Goal: Task Accomplishment & Management: Manage account settings

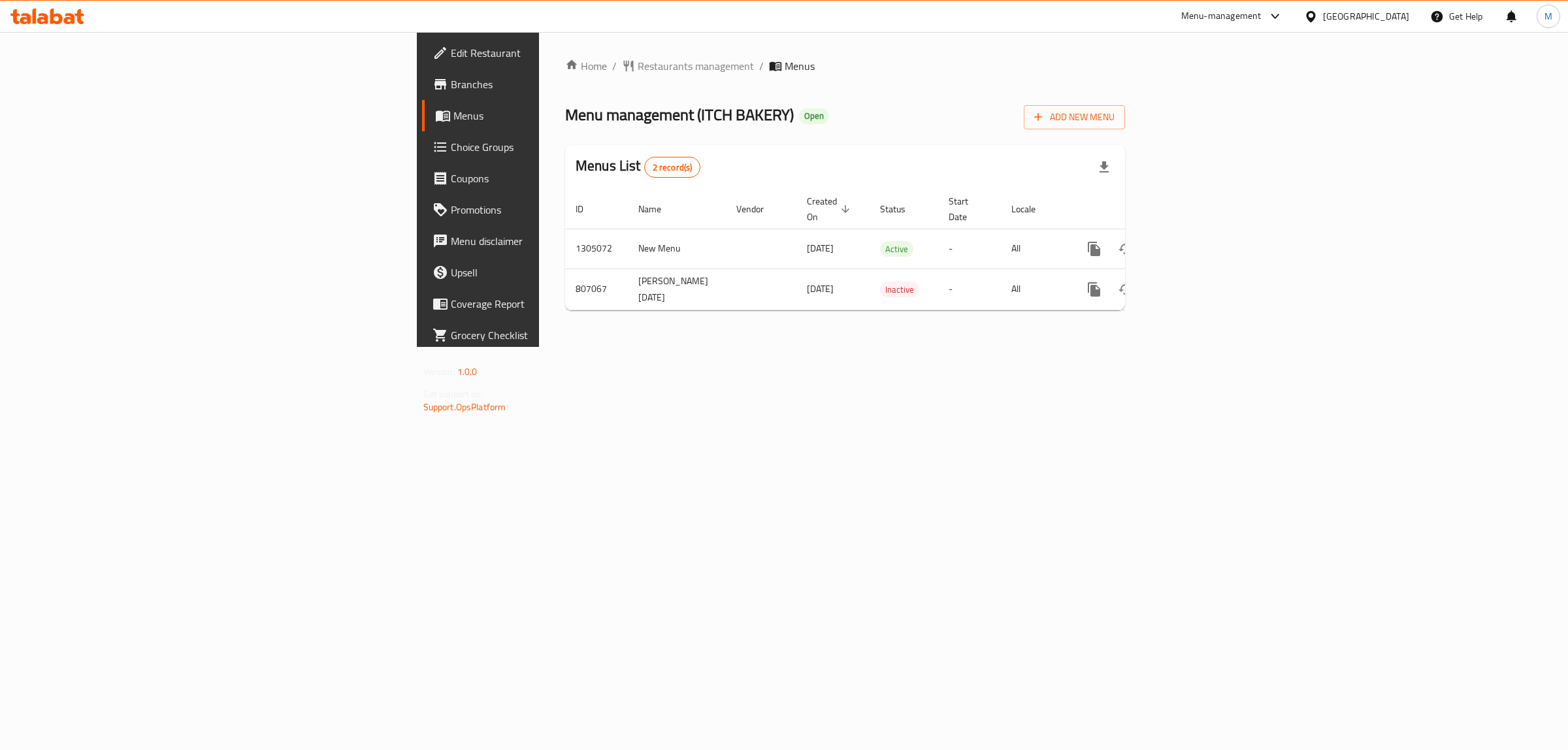
click at [918, 347] on div "Home / Restaurants management / Menus Menu management ( ITCH BAKERY ) Open Add …" at bounding box center [845, 189] width 612 height 315
click at [1125, 131] on div "Home / Restaurants management / Menus Menu management ( ITCH BAKERY ) Open Add …" at bounding box center [845, 190] width 560 height 263
click at [628, 229] on td "New Menu" at bounding box center [677, 248] width 98 height 40
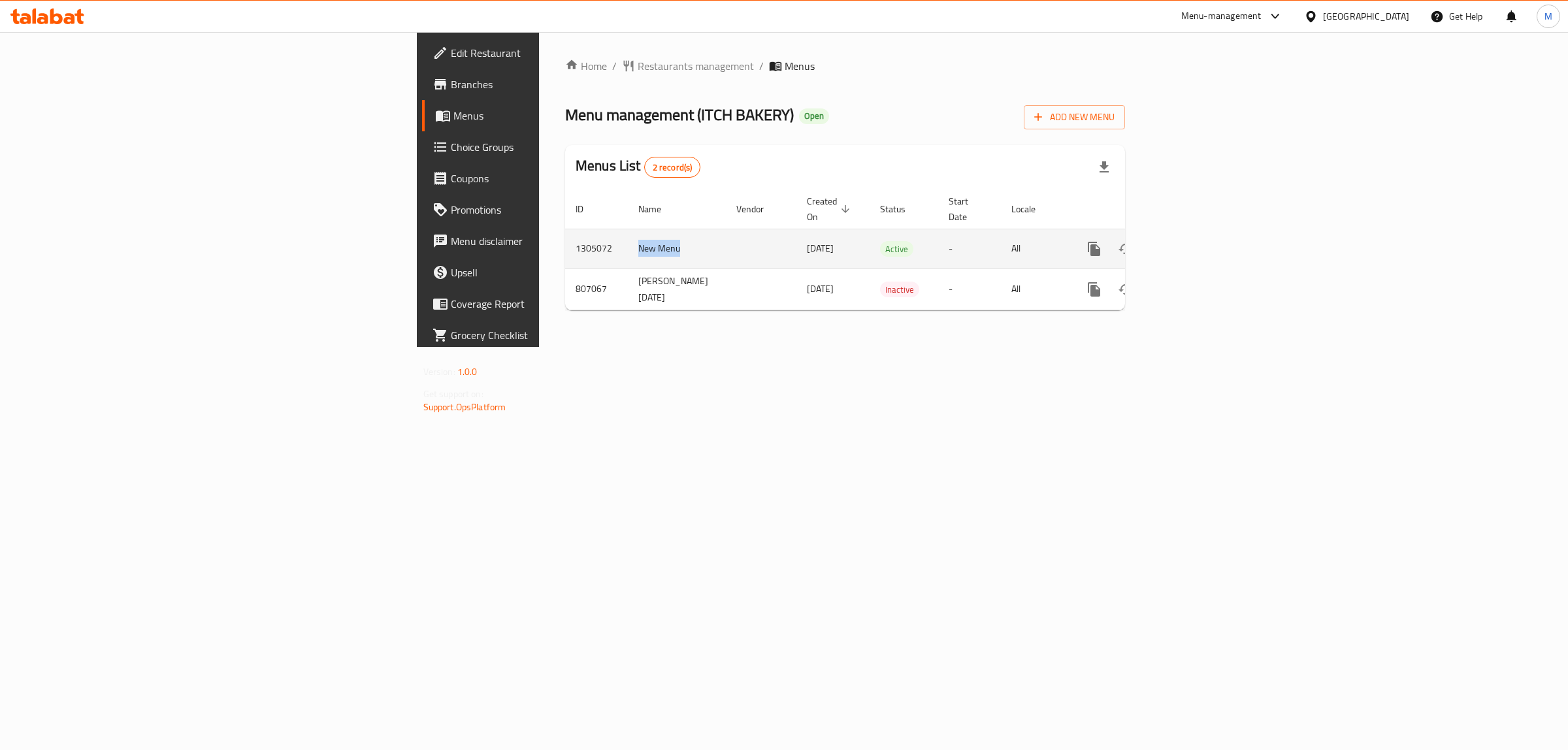
copy td "New Menu"
click at [565, 237] on td "1305072" at bounding box center [596, 248] width 63 height 40
click at [565, 237] on td "1305072" at bounding box center [596, 248] width 63 height 40
copy td "1305072"
click at [1204, 239] on link "enhanced table" at bounding box center [1188, 248] width 31 height 31
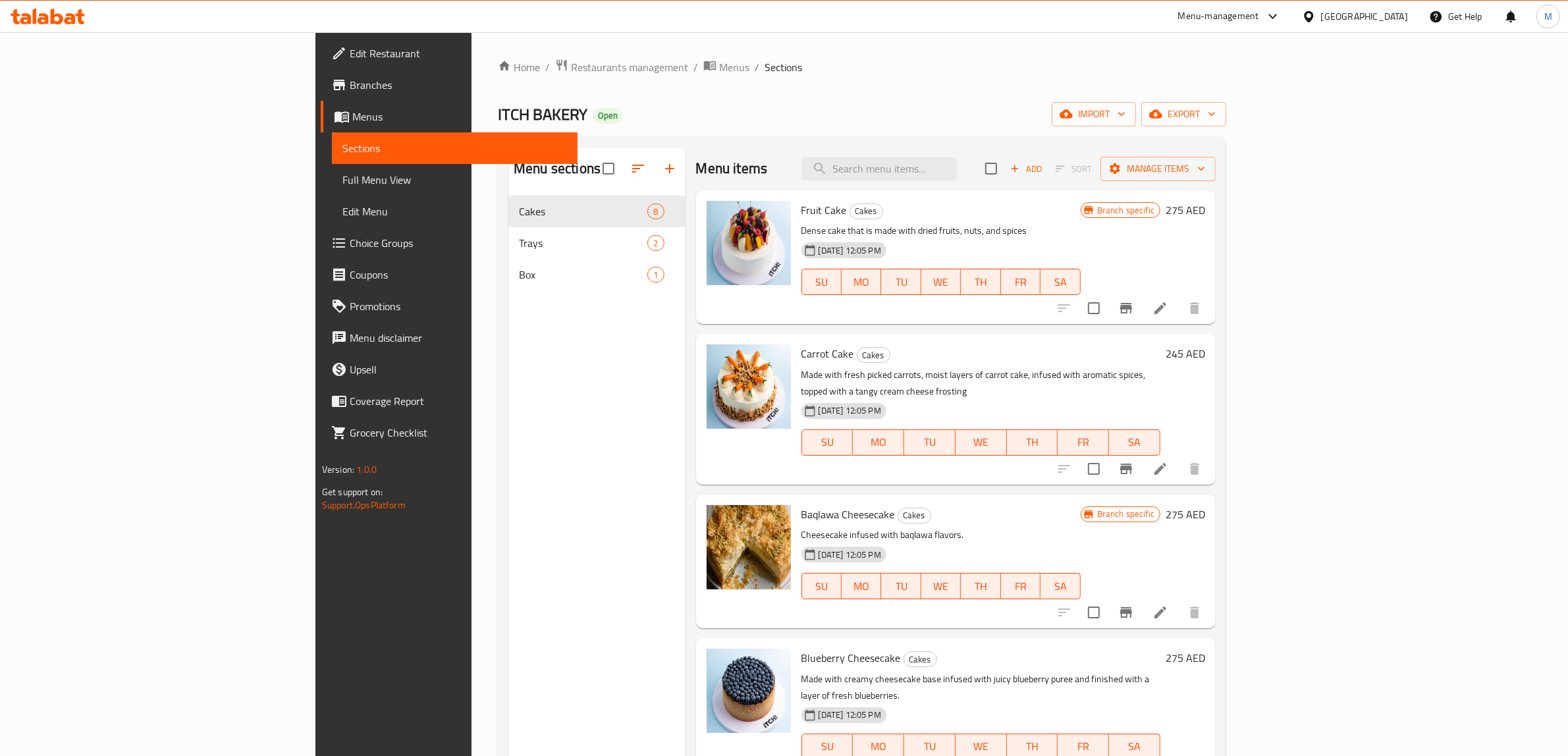
click at [1018, 500] on div "Baqlawa Cheesecake Cakes Cheesecake infused with baqlawa flavors. 11-08-2025 12…" at bounding box center [941, 561] width 290 height 123
click at [1134, 605] on icon "Branch-specific-item" at bounding box center [1126, 612] width 15 height 15
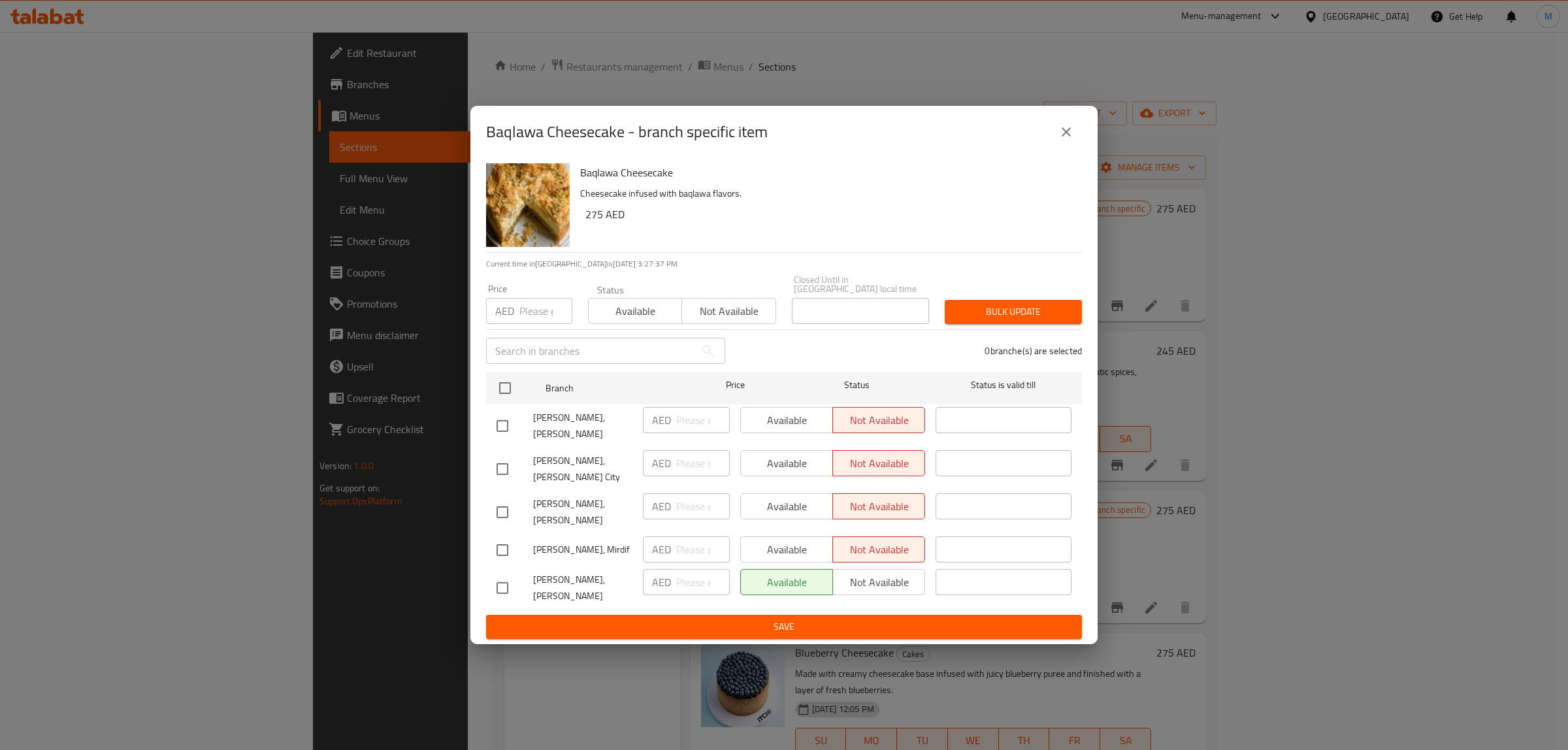
click at [451, 318] on div "Baqlawa Cheesecake - branch specific item Baqlawa Cheesecake Cheesecake infused…" at bounding box center [784, 375] width 1568 height 750
click at [1060, 125] on icon "close" at bounding box center [1066, 131] width 15 height 15
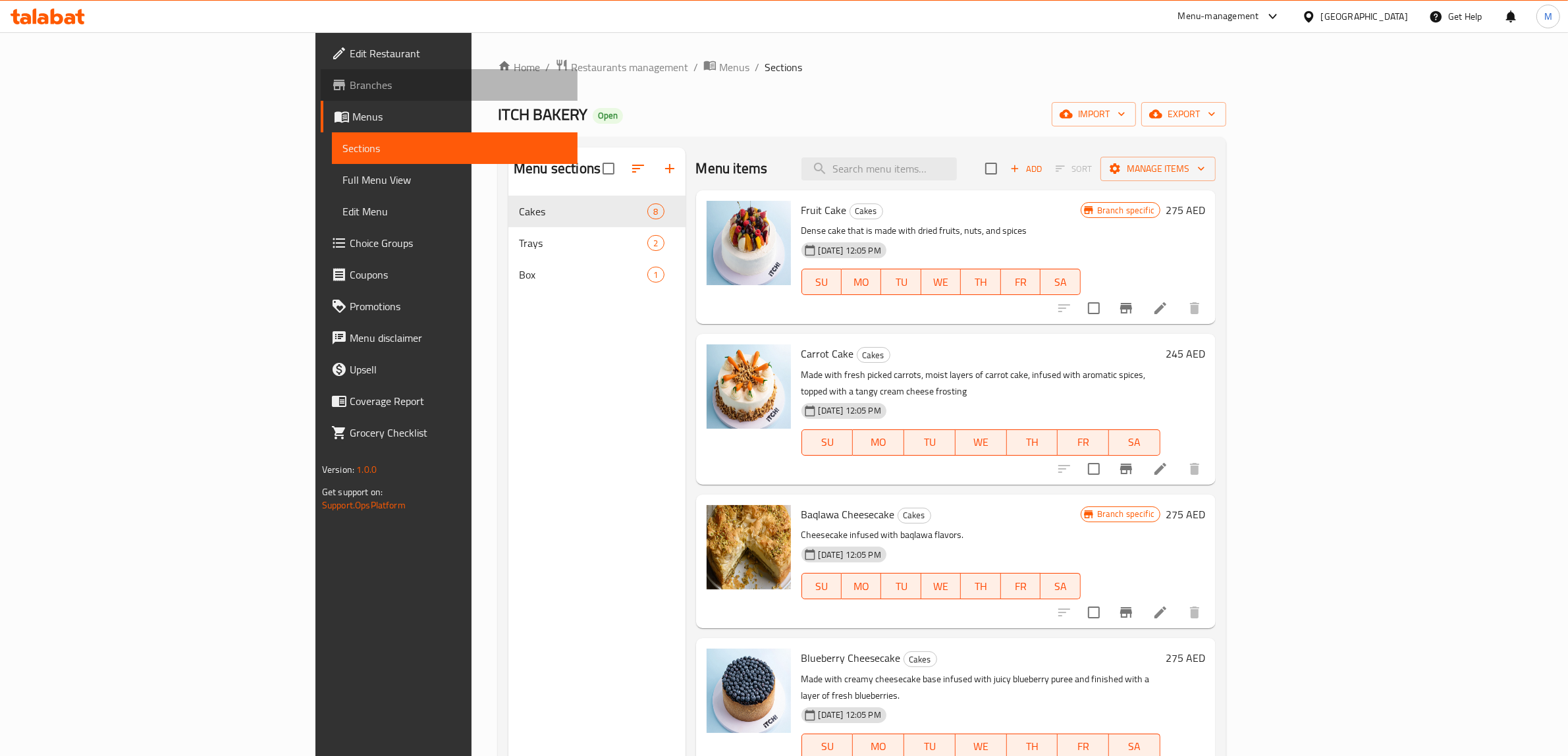
click at [350, 83] on span "Branches" at bounding box center [458, 85] width 217 height 15
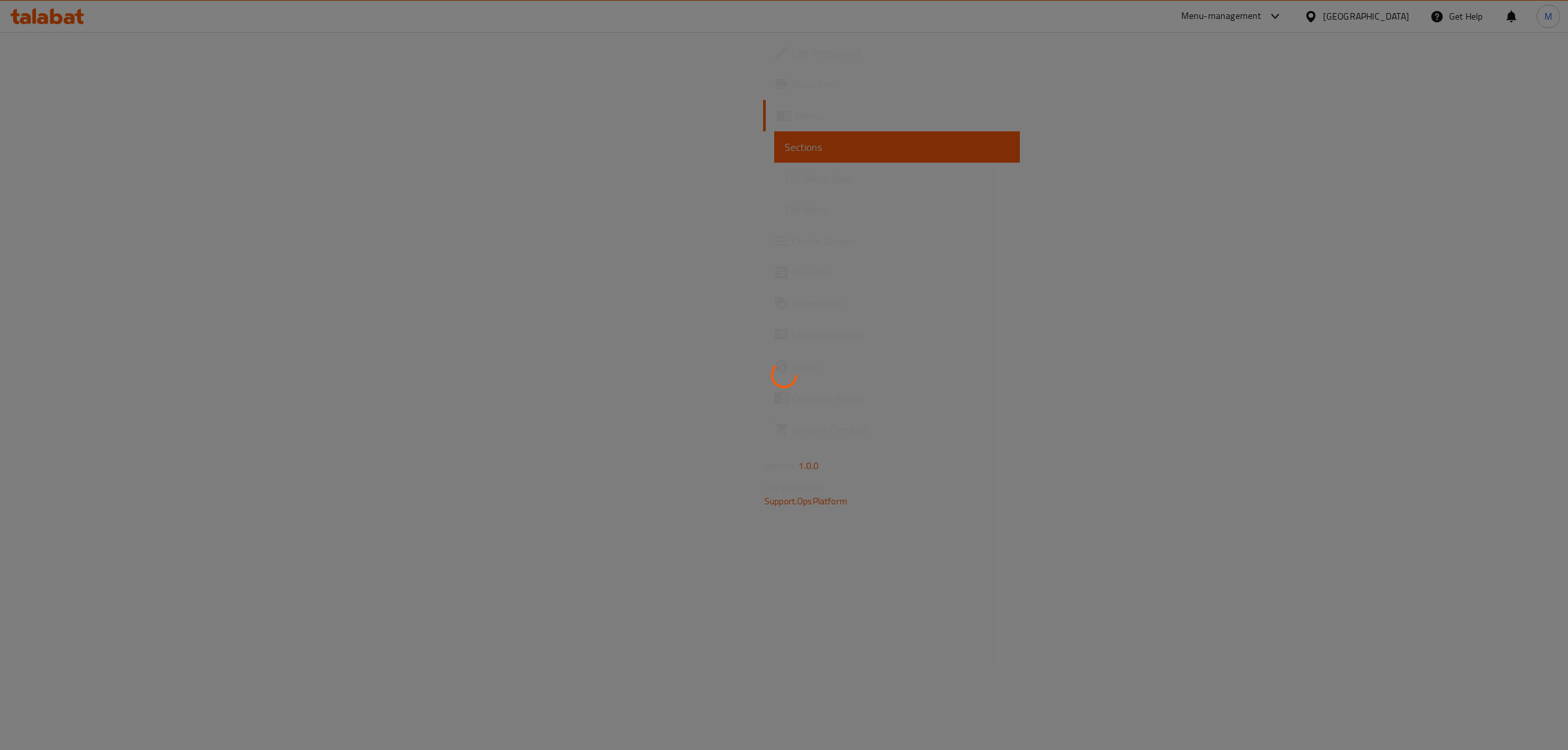
click at [727, 337] on div at bounding box center [784, 375] width 1568 height 750
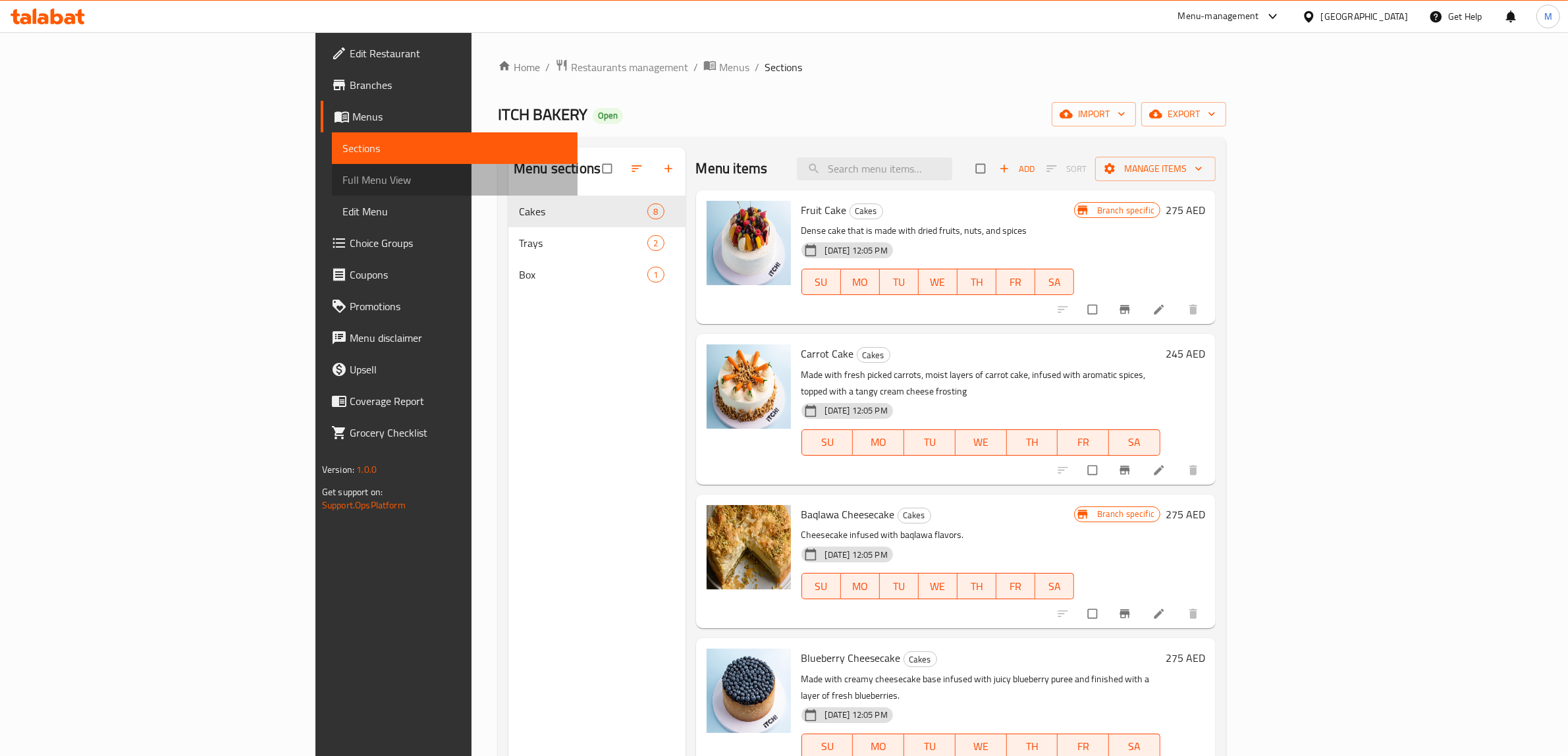
click at [342, 179] on span "Full Menu View" at bounding box center [454, 180] width 224 height 15
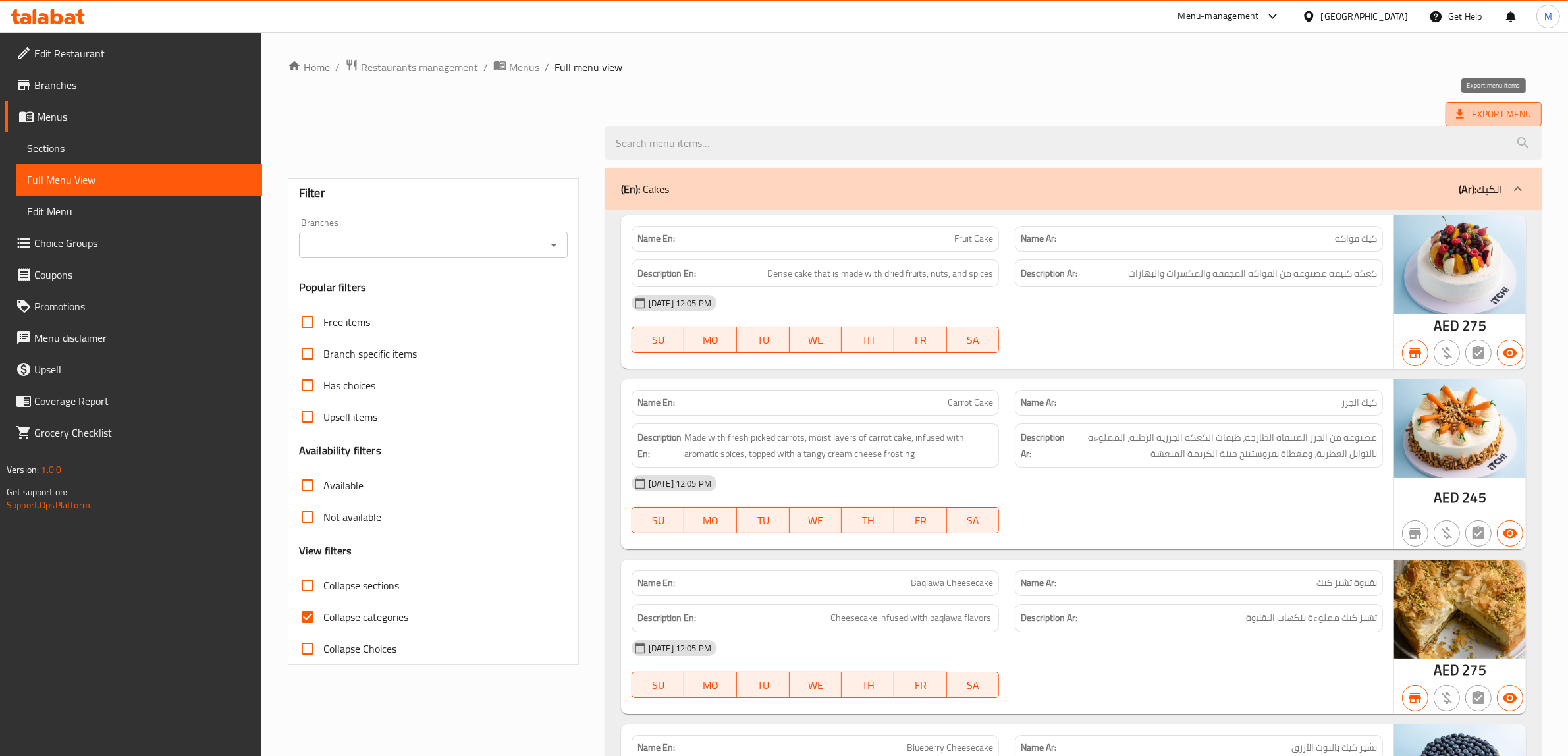
click at [1508, 123] on span "Export Menu" at bounding box center [1493, 114] width 96 height 24
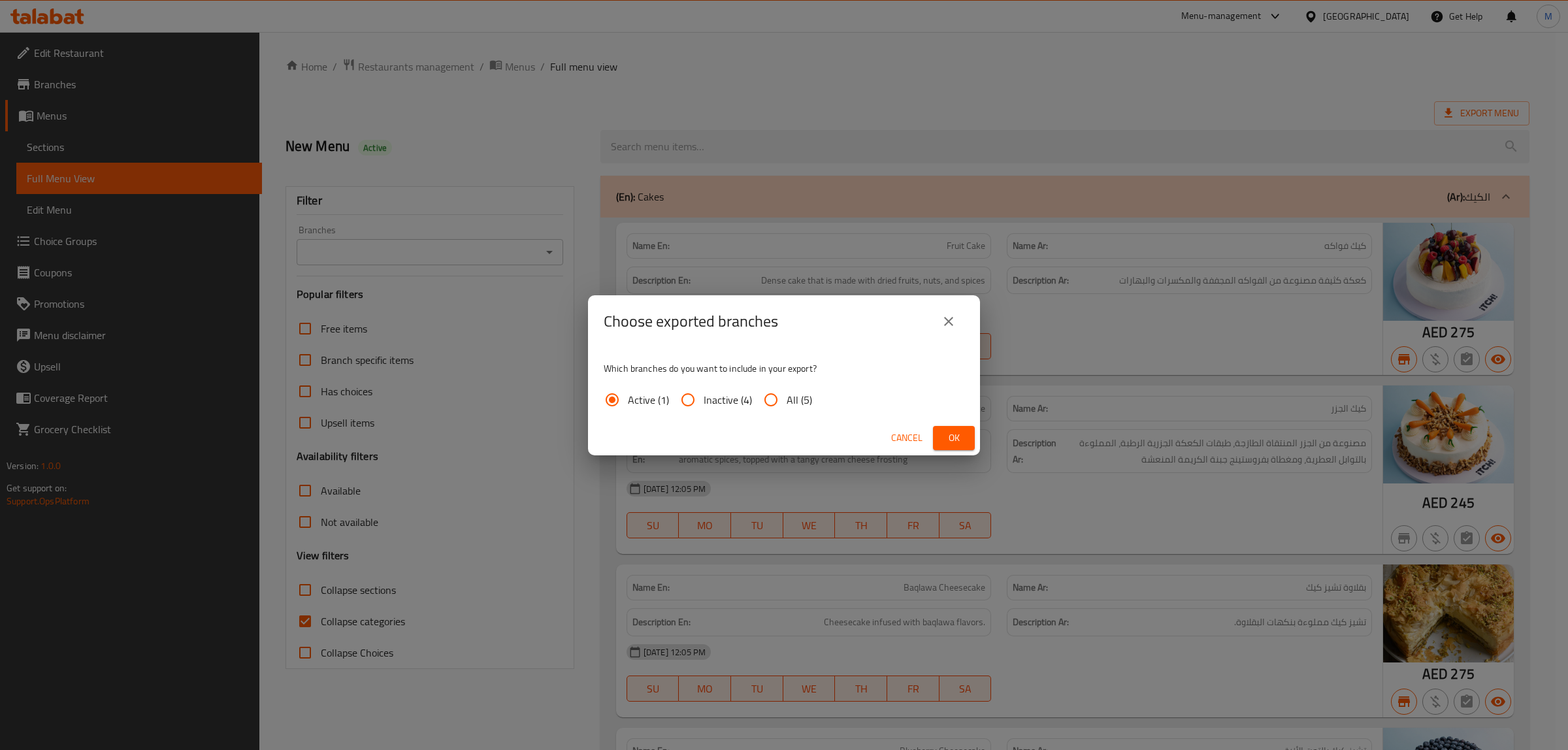
click at [954, 440] on span "Ok" at bounding box center [953, 438] width 21 height 16
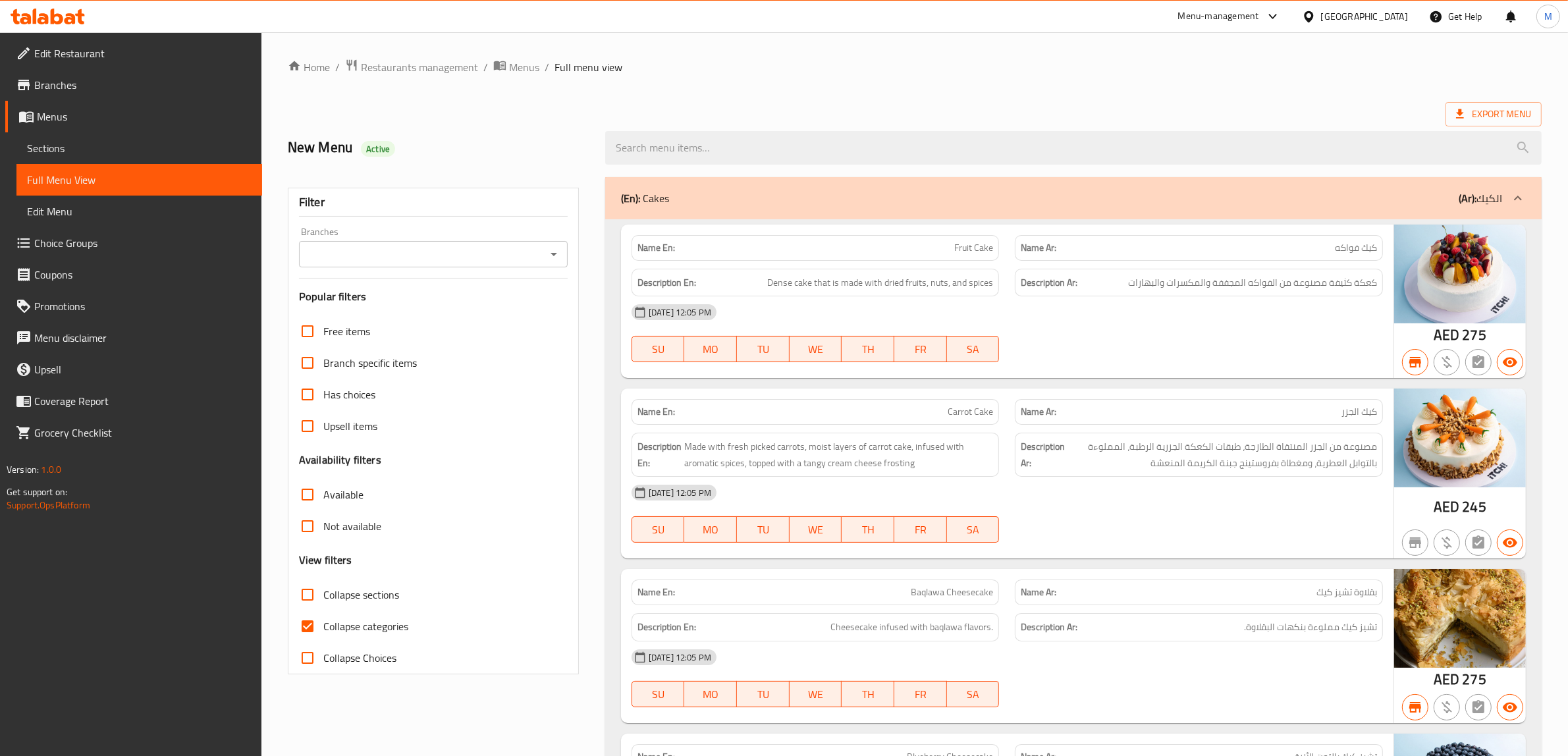
drag, startPoint x: 1363, startPoint y: 409, endPoint x: 1390, endPoint y: 409, distance: 27.0
click at [1390, 409] on div "Name Ar: كيك الجزر" at bounding box center [1199, 412] width 384 height 41
copy span "كيك"
click at [555, 149] on h2 "New Menu Active" at bounding box center [439, 147] width 302 height 20
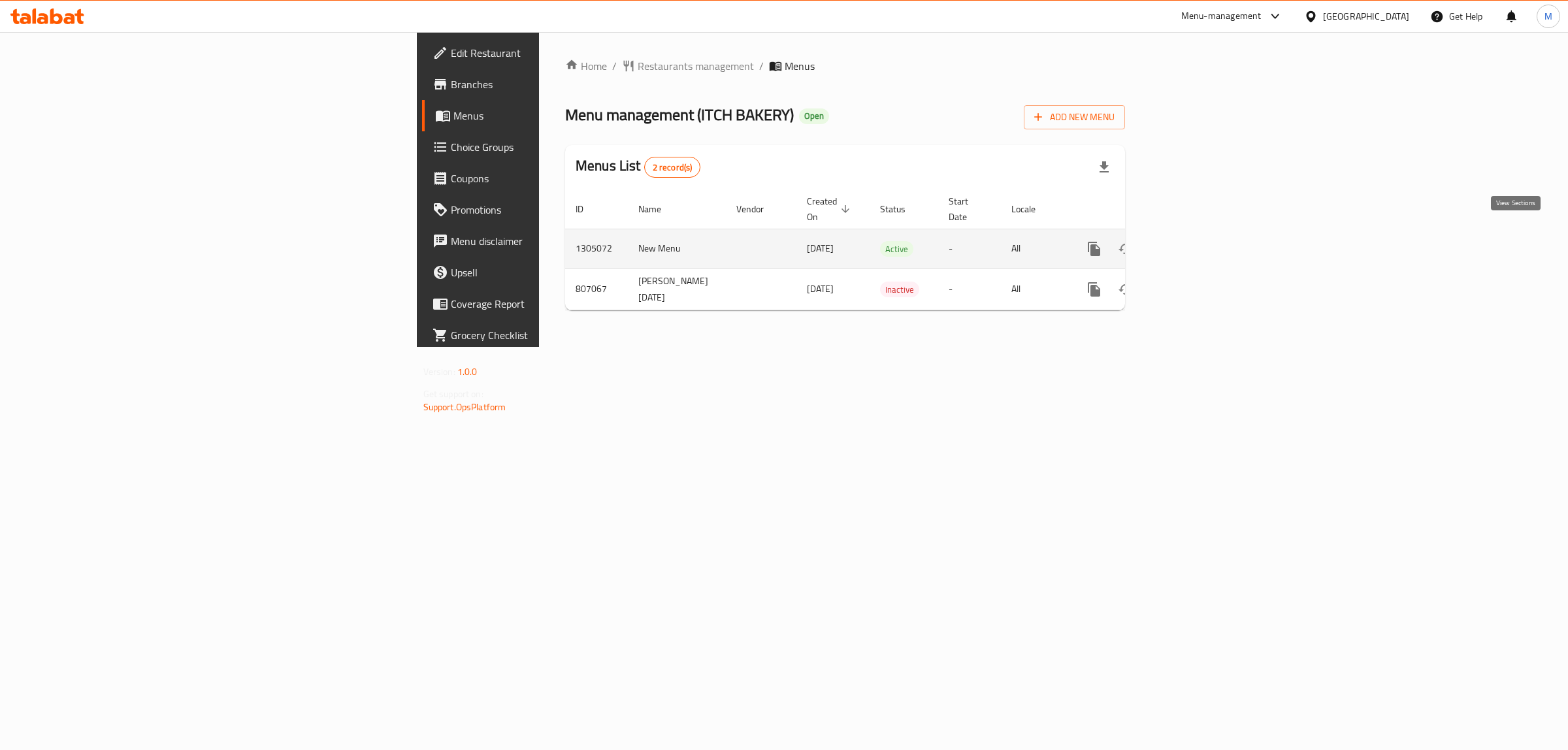
click at [1194, 243] on icon "enhanced table" at bounding box center [1188, 249] width 12 height 12
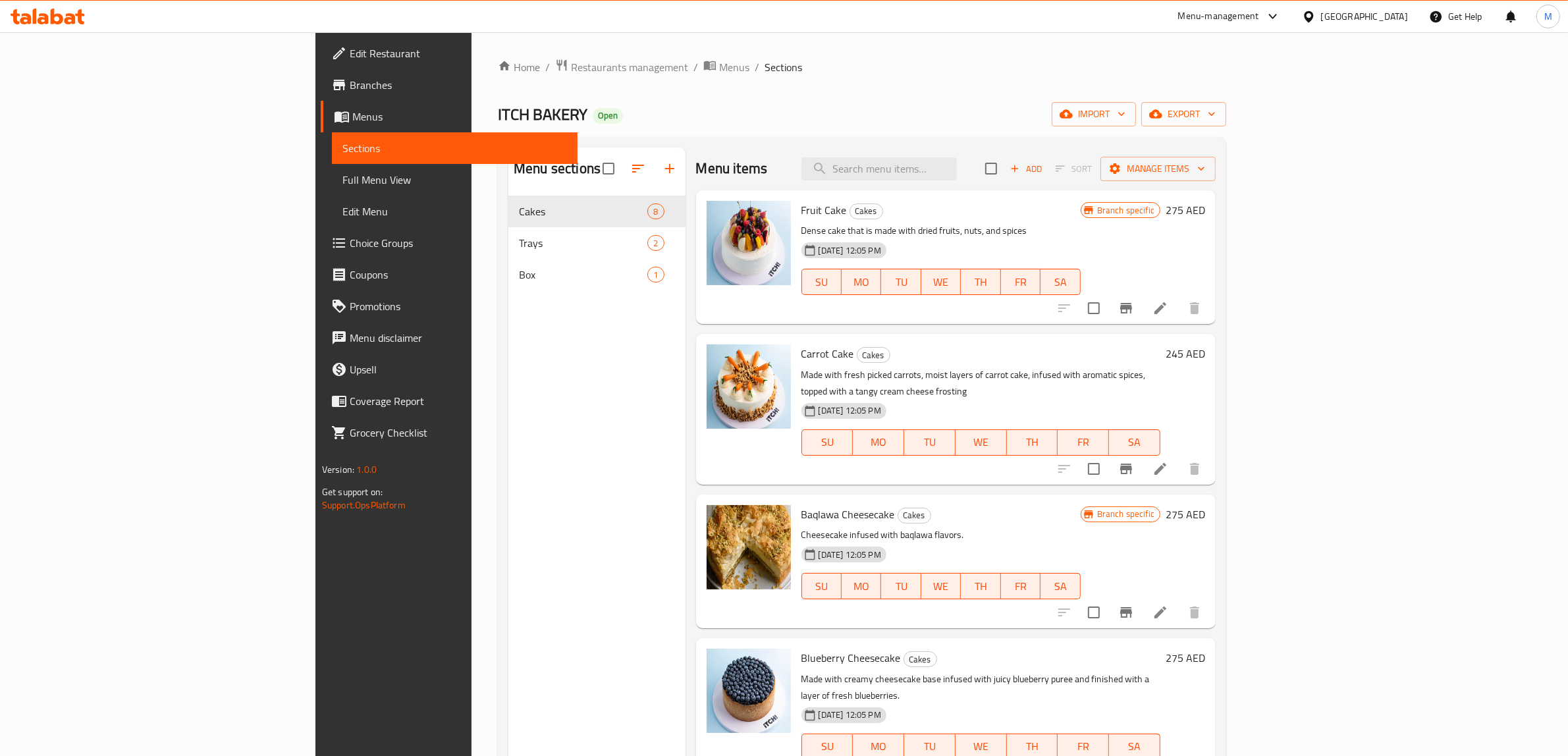
click at [1205, 505] on h6 "275 AED" at bounding box center [1185, 514] width 40 height 18
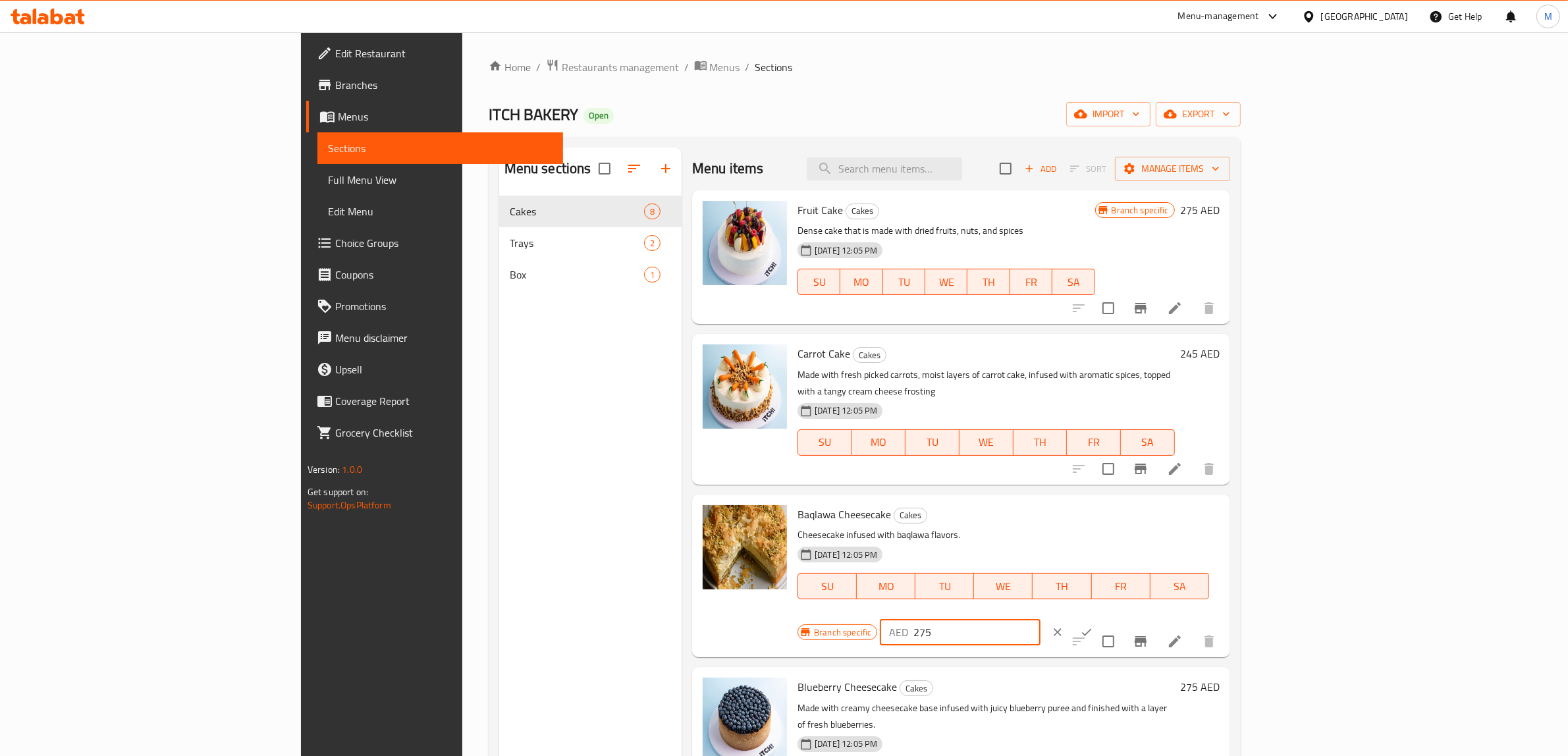
click at [1040, 619] on input "275" at bounding box center [976, 632] width 127 height 27
paste input "285"
type input "285"
click at [1093, 626] on icon "ok" at bounding box center [1087, 632] width 13 height 13
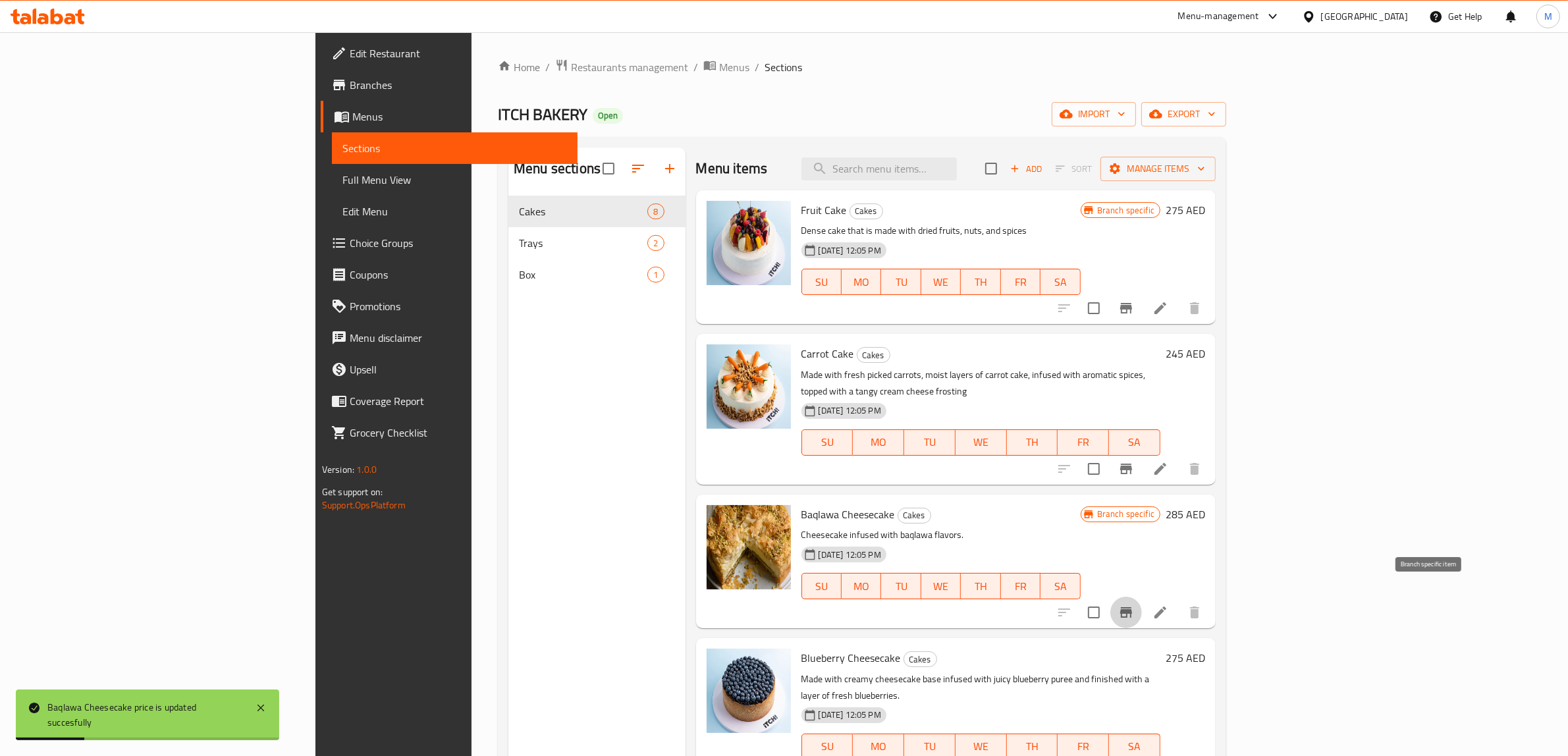
click at [1134, 605] on icon "Branch-specific-item" at bounding box center [1126, 612] width 15 height 15
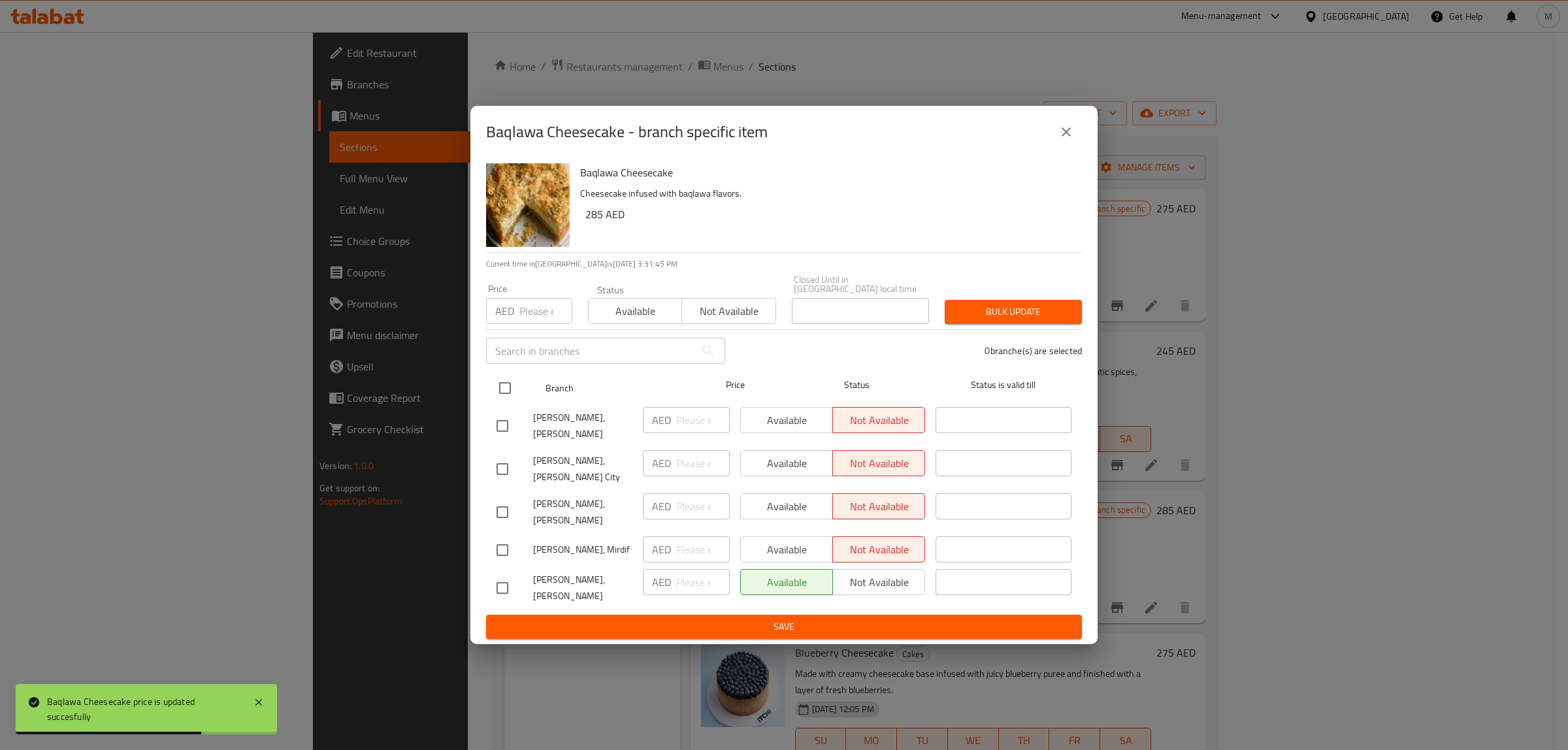
click at [510, 383] on input "checkbox" at bounding box center [505, 389] width 28 height 28
checkbox input "true"
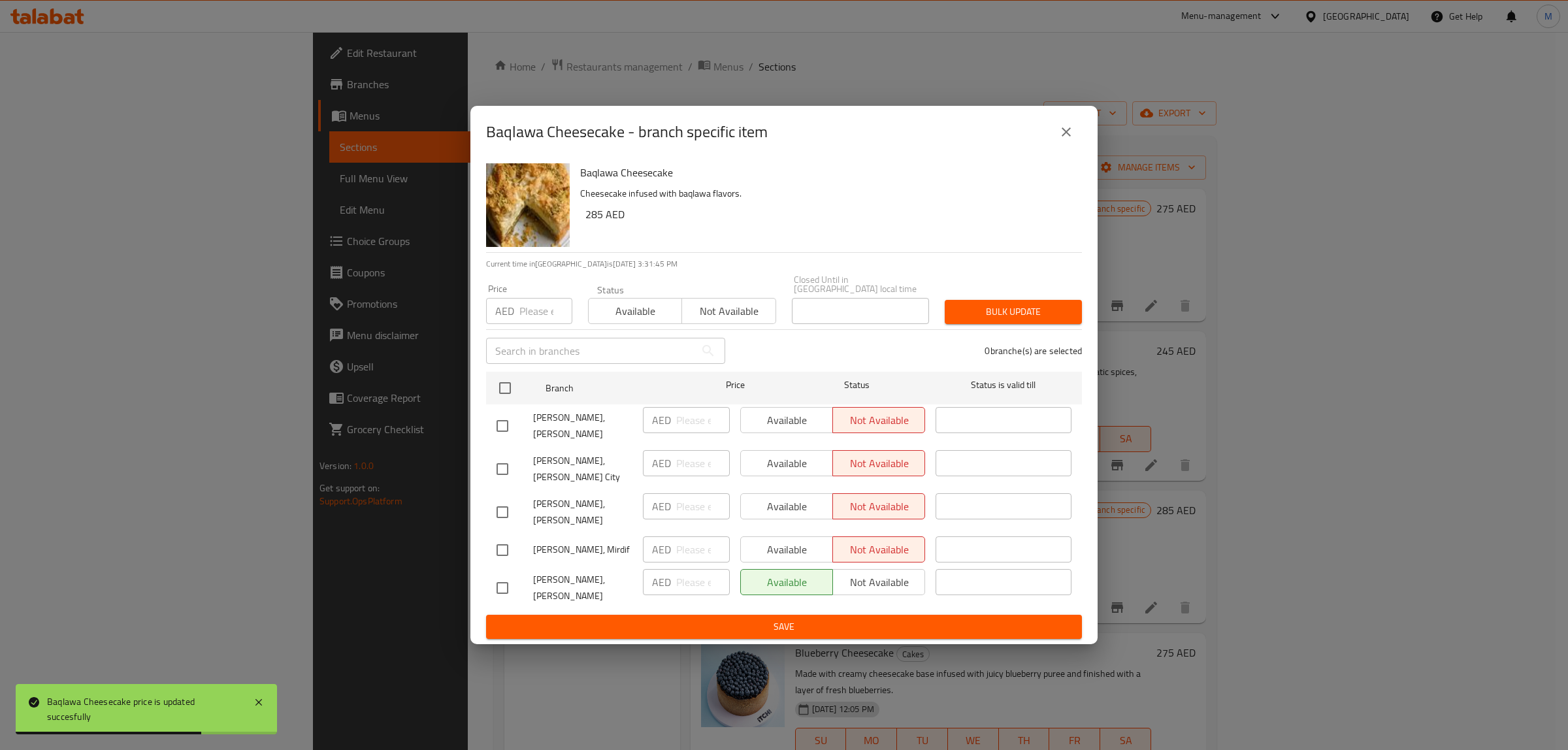
checkbox input "true"
click at [539, 312] on input "number" at bounding box center [545, 311] width 53 height 26
paste input "285"
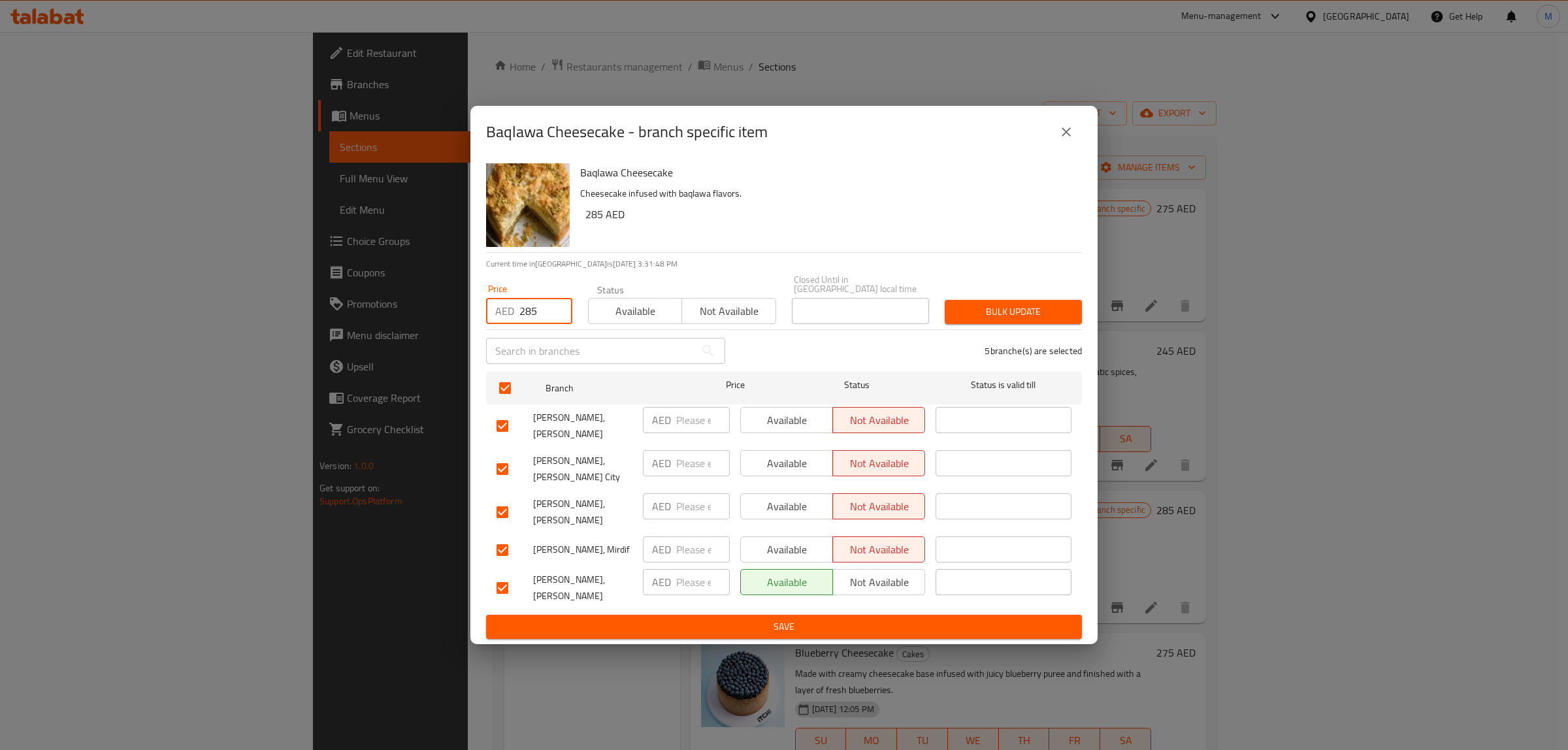
type input "285"
click at [994, 315] on span "Bulk update" at bounding box center [1012, 312] width 116 height 16
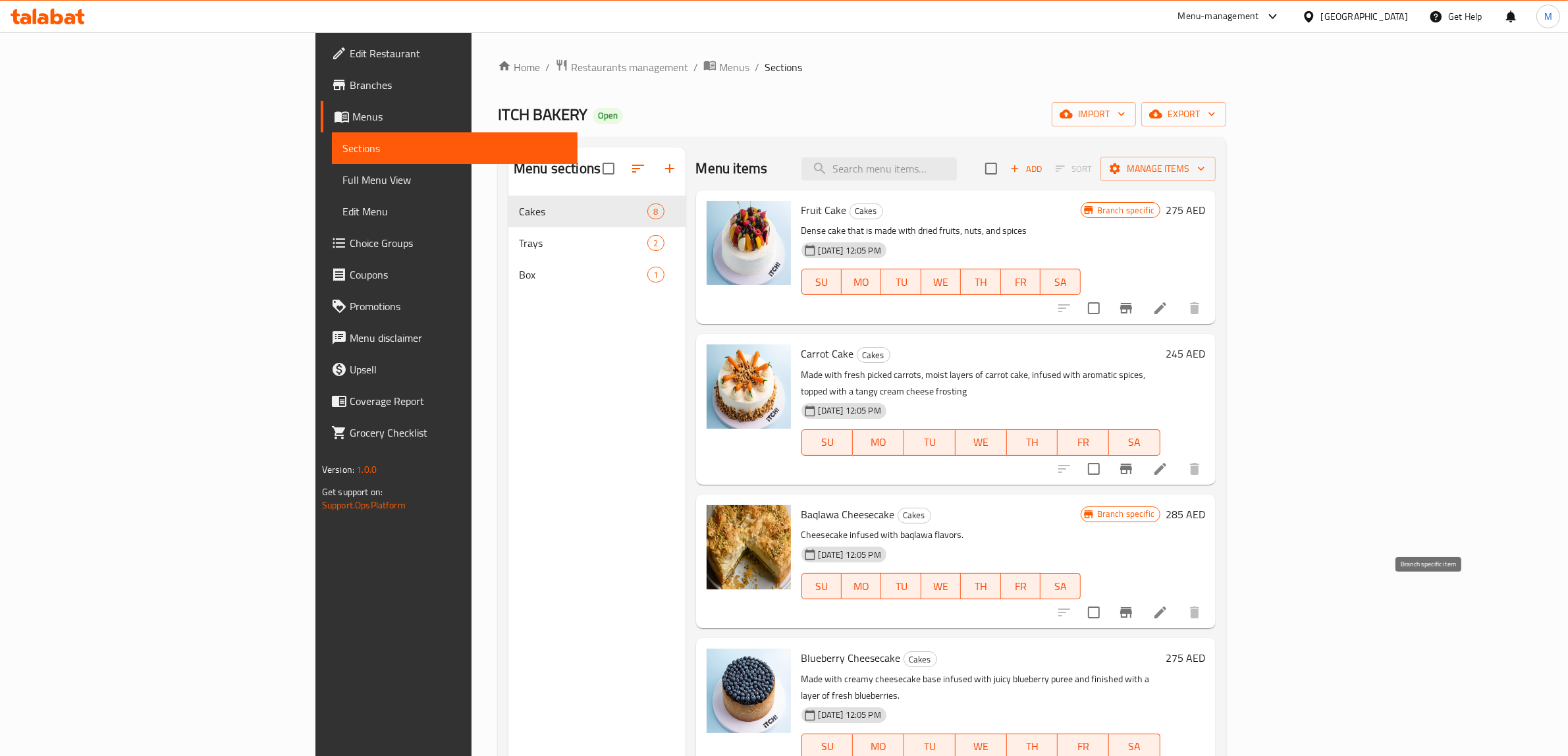
click at [1132, 607] on icon "Branch-specific-item" at bounding box center [1126, 612] width 12 height 10
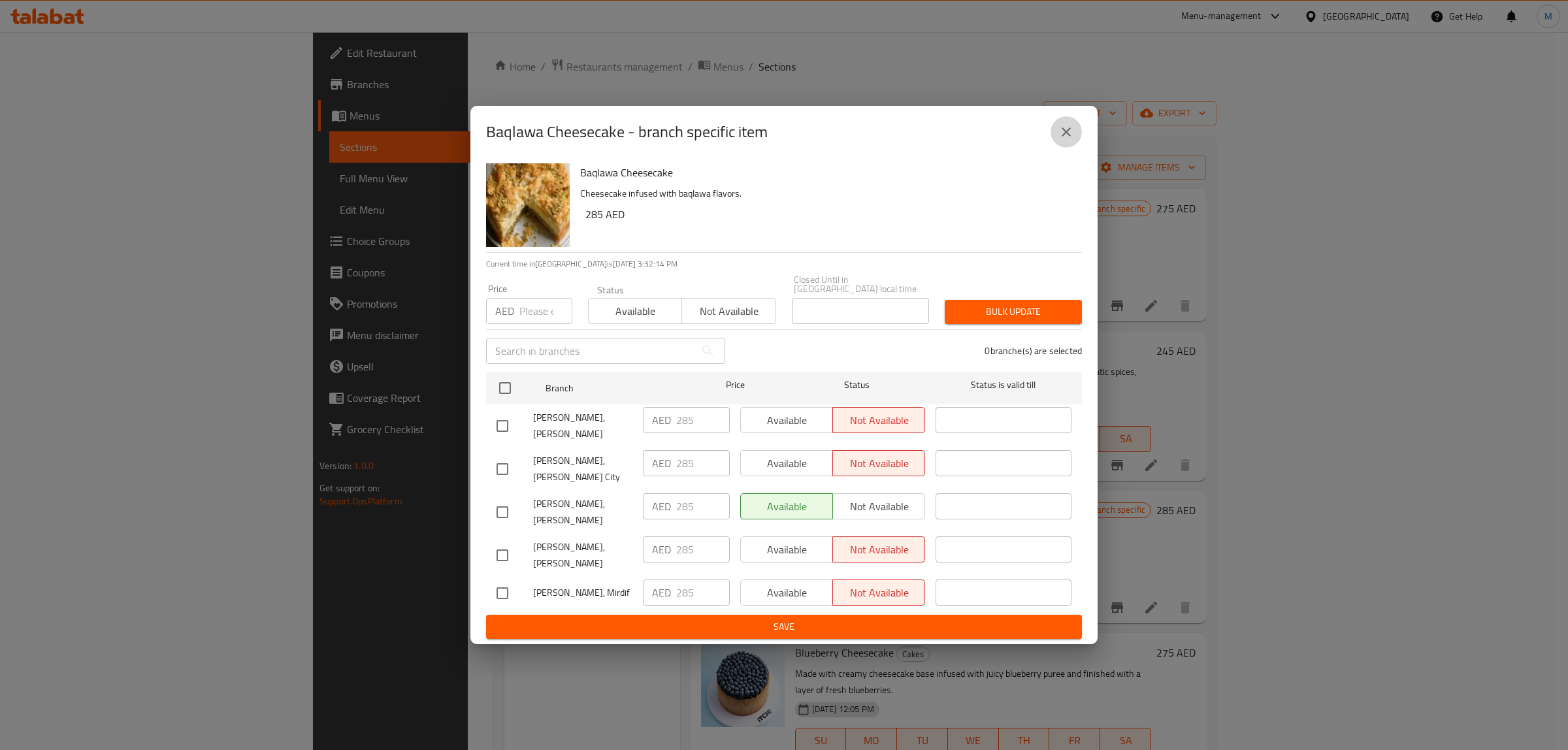
click at [1059, 136] on icon "close" at bounding box center [1066, 131] width 15 height 15
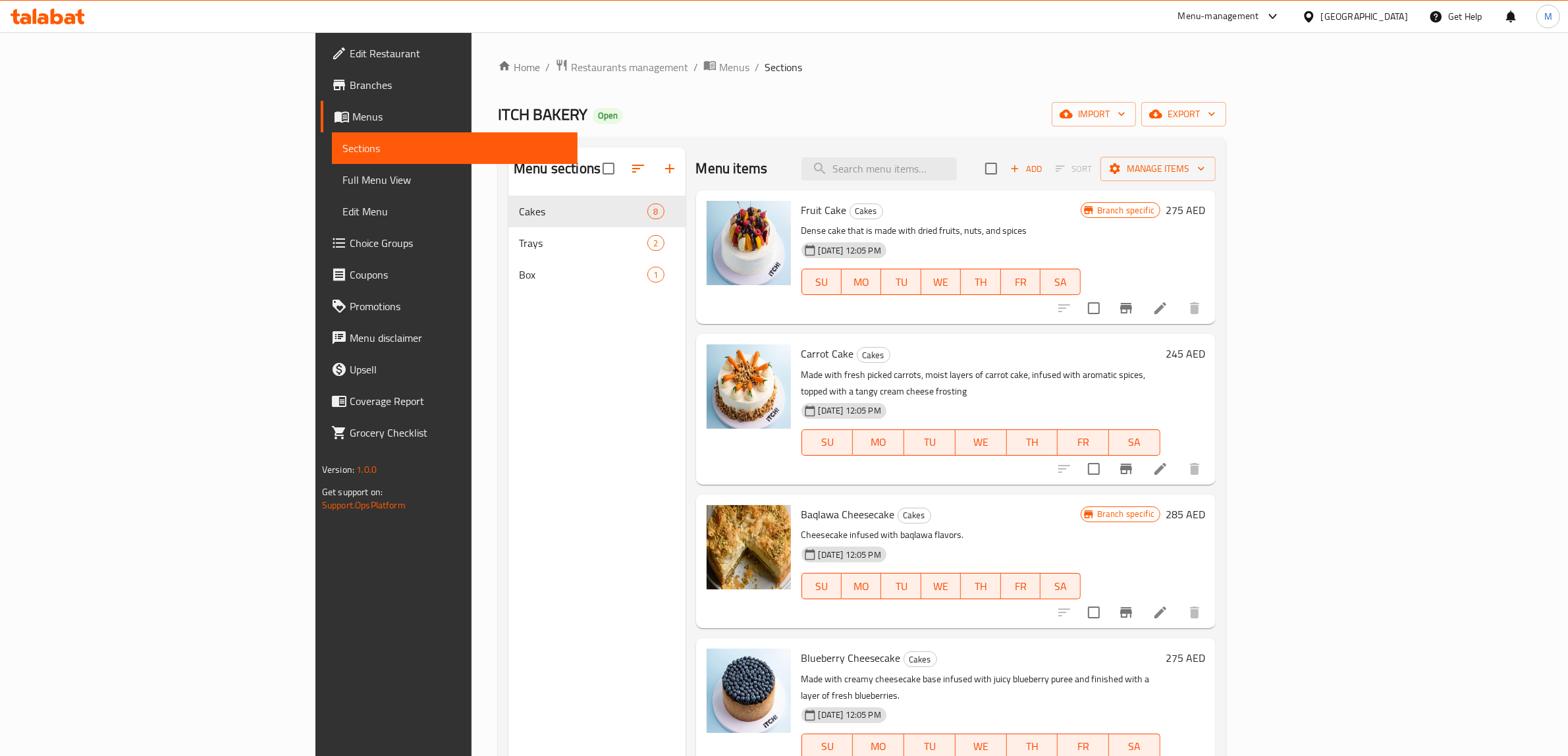
click at [1081, 216] on h6 "Fruit Cake Cakes" at bounding box center [940, 210] width 279 height 18
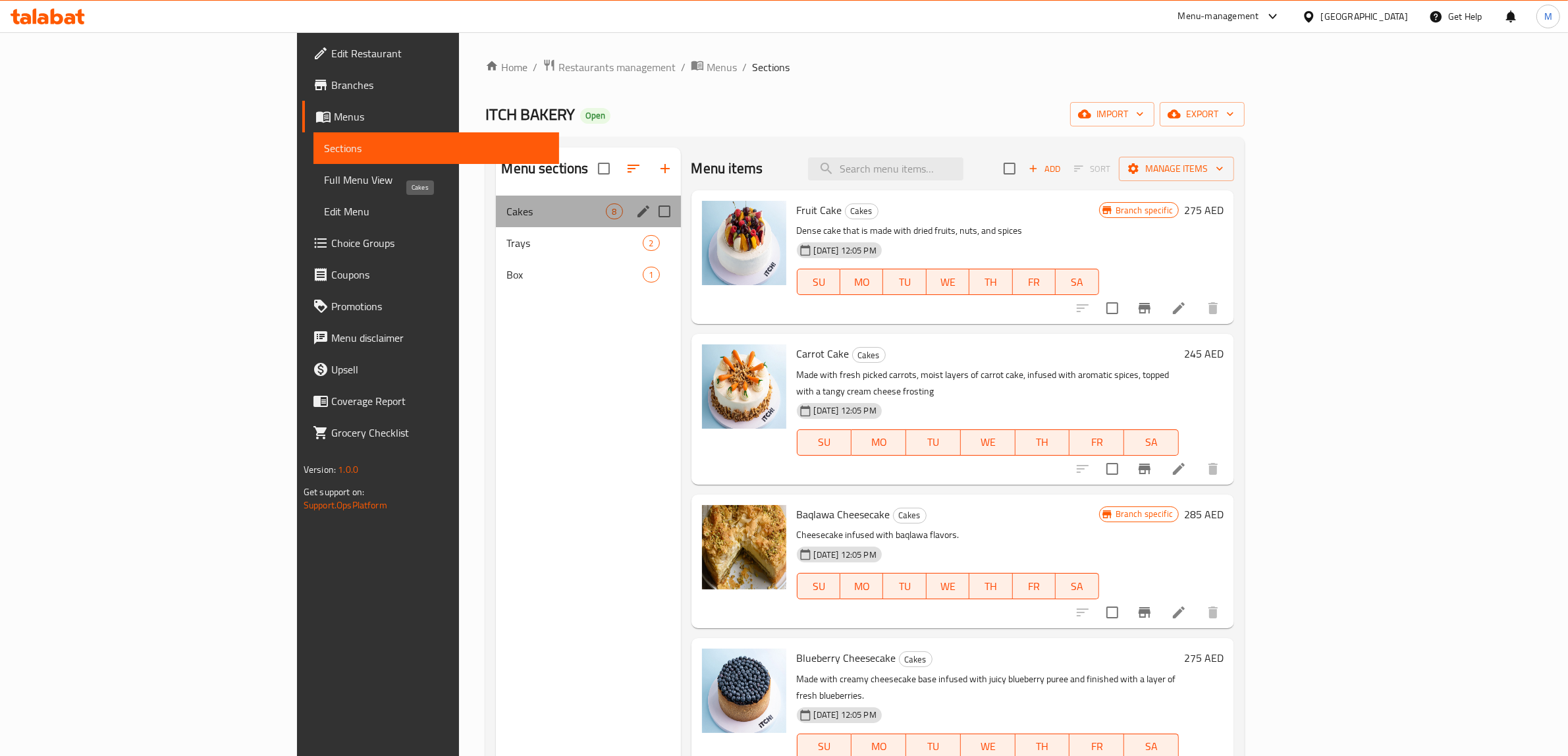
click at [506, 206] on span "Cakes" at bounding box center [556, 211] width 99 height 15
click at [506, 208] on span "Cakes" at bounding box center [556, 211] width 99 height 15
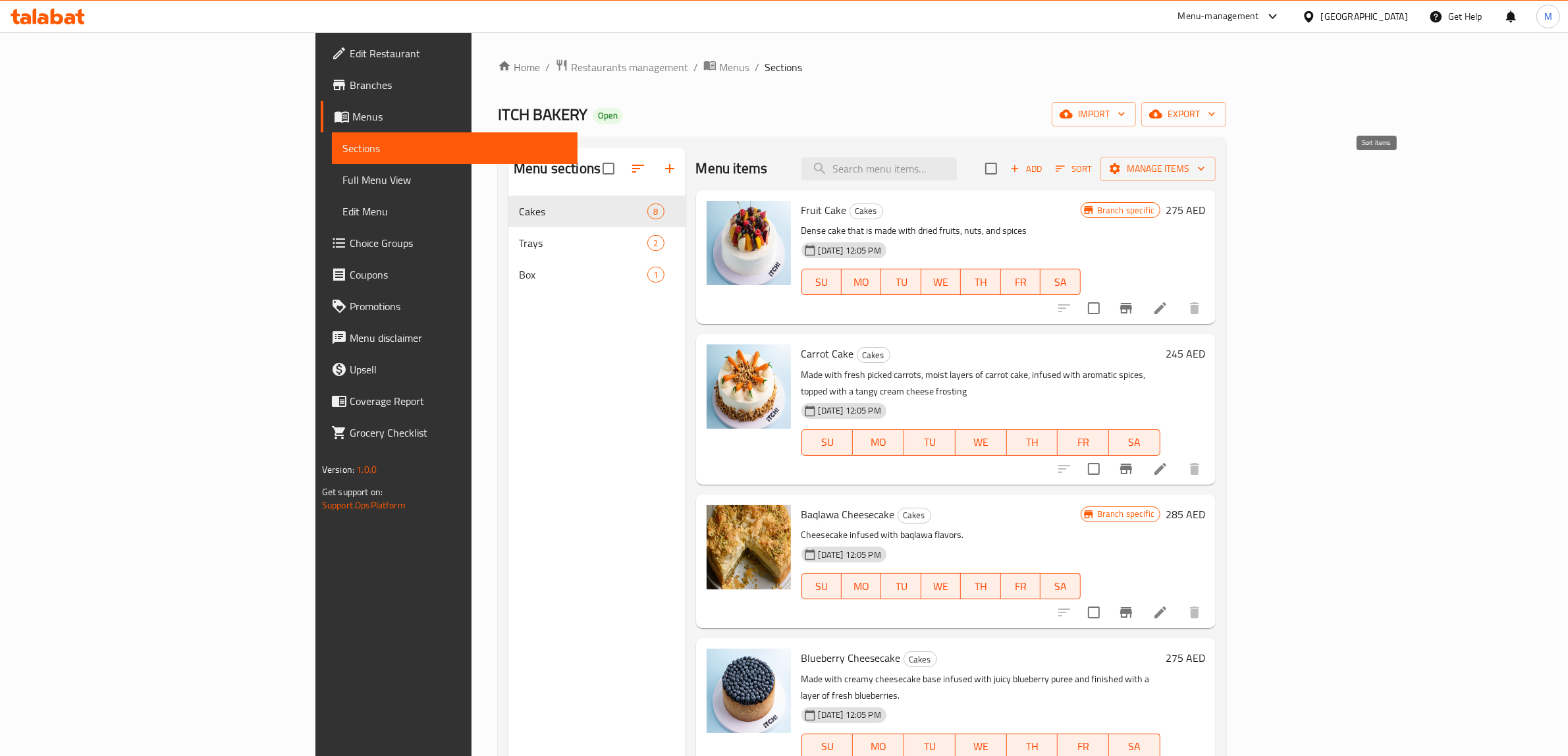
click at [1066, 170] on icon "button" at bounding box center [1060, 169] width 12 height 12
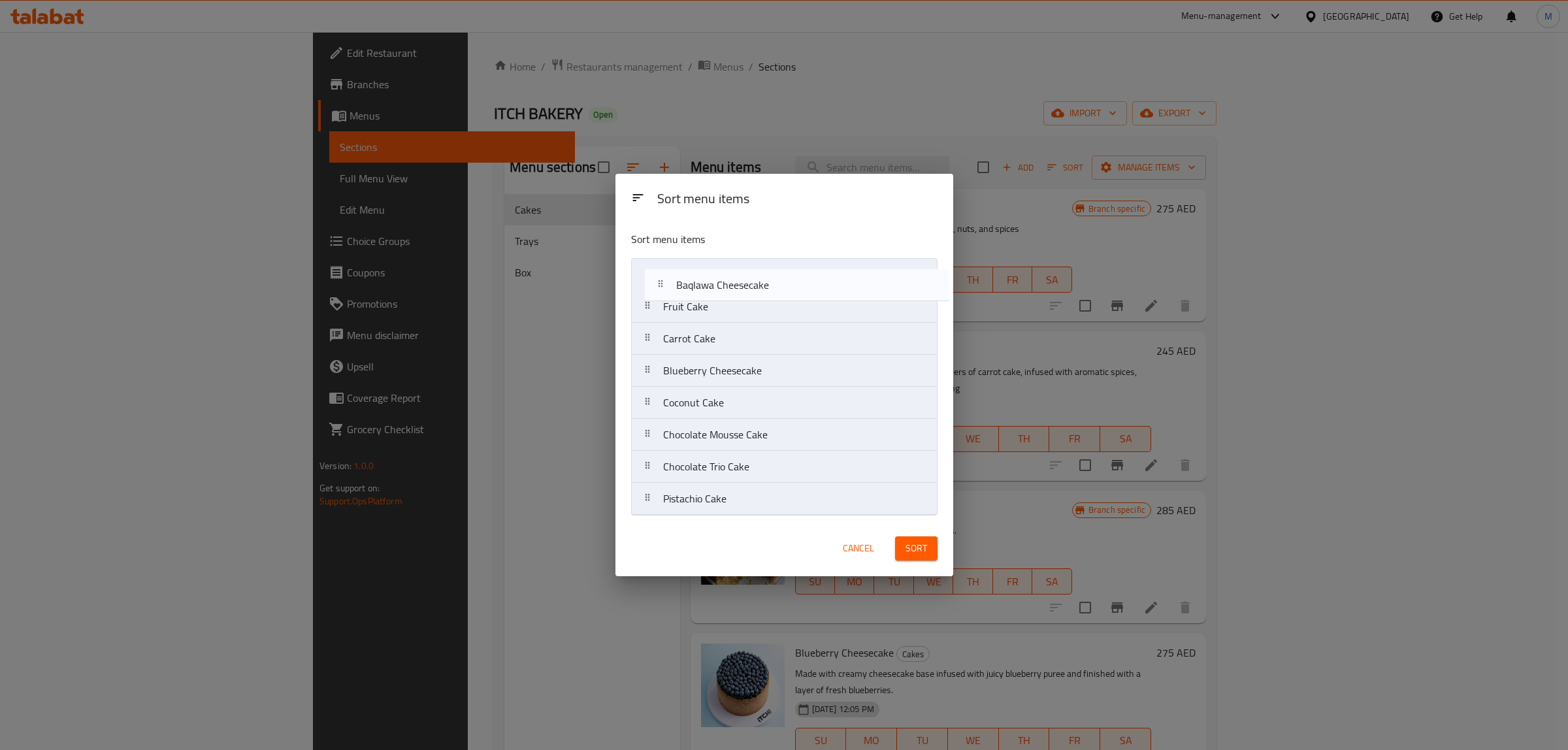
drag, startPoint x: 775, startPoint y: 347, endPoint x: 789, endPoint y: 289, distance: 59.7
click at [789, 289] on nav "Fruit Cake Carrot Cake Baqlawa Cheesecake Blueberry Cheesecake Coconut Cake Cho…" at bounding box center [785, 387] width 307 height 258
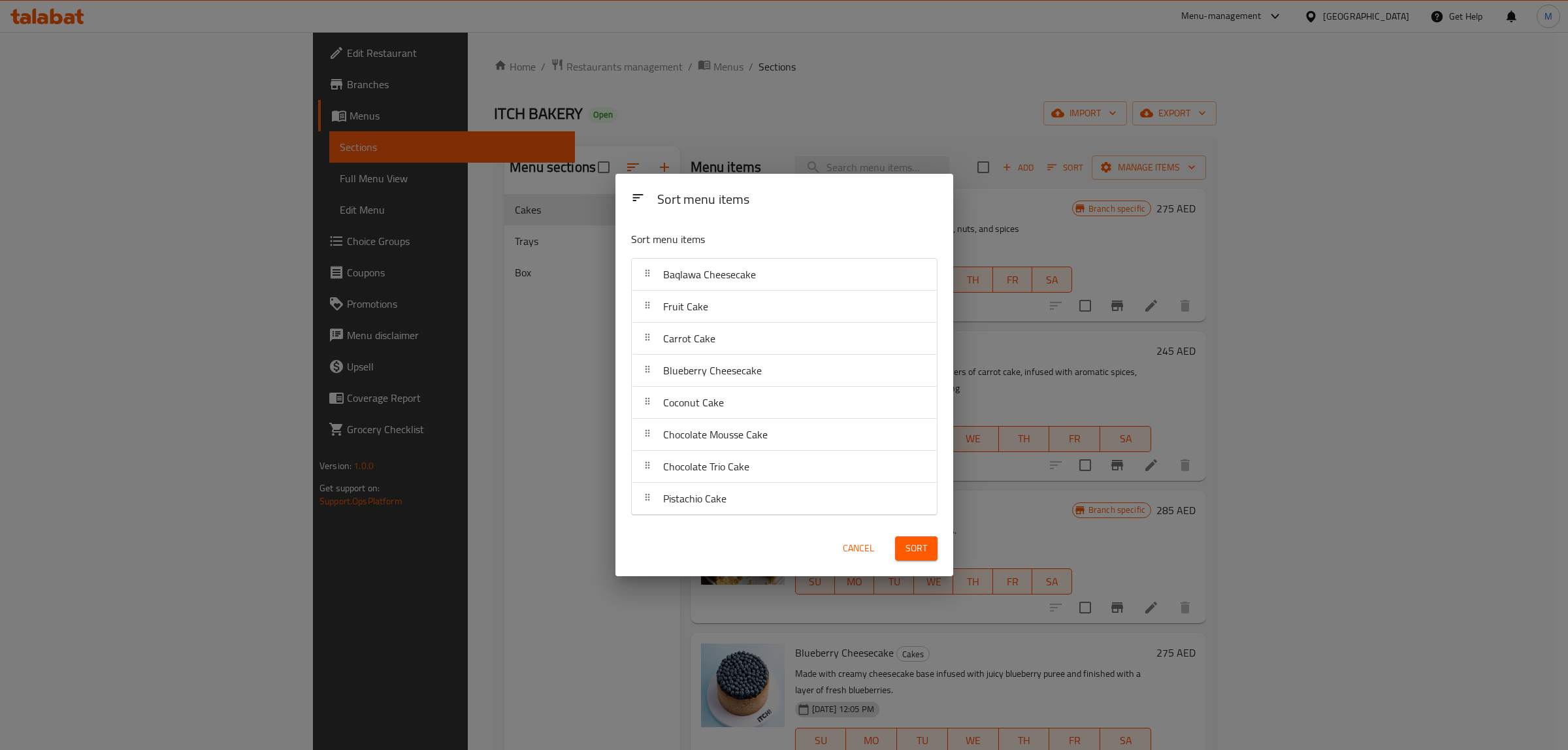
click at [742, 539] on div "Cancel Sort" at bounding box center [784, 548] width 322 height 40
click at [791, 548] on div "Cancel Sort" at bounding box center [784, 548] width 322 height 40
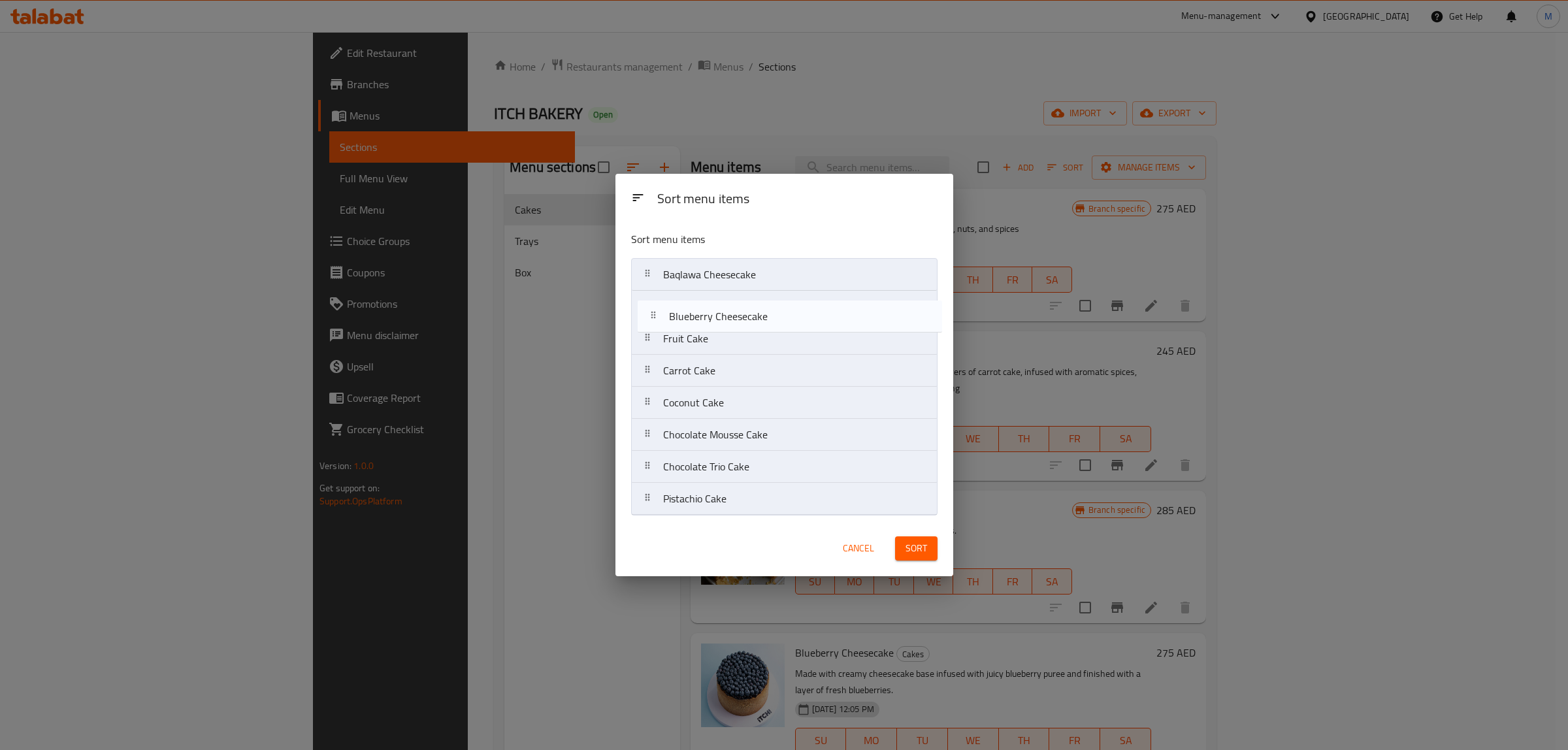
drag, startPoint x: 729, startPoint y: 375, endPoint x: 735, endPoint y: 313, distance: 62.3
click at [735, 313] on nav "Baqlawa Cheesecake Fruit Cake Carrot Cake Blueberry Cheesecake Coconut Cake Cho…" at bounding box center [785, 387] width 307 height 258
drag, startPoint x: 736, startPoint y: 413, endPoint x: 742, endPoint y: 357, distance: 56.3
click at [742, 357] on nav "Baqlawa Cheesecake Blueberry Cheesecake Fruit Cake Carrot Cake Coconut Cake Cho…" at bounding box center [785, 387] width 307 height 258
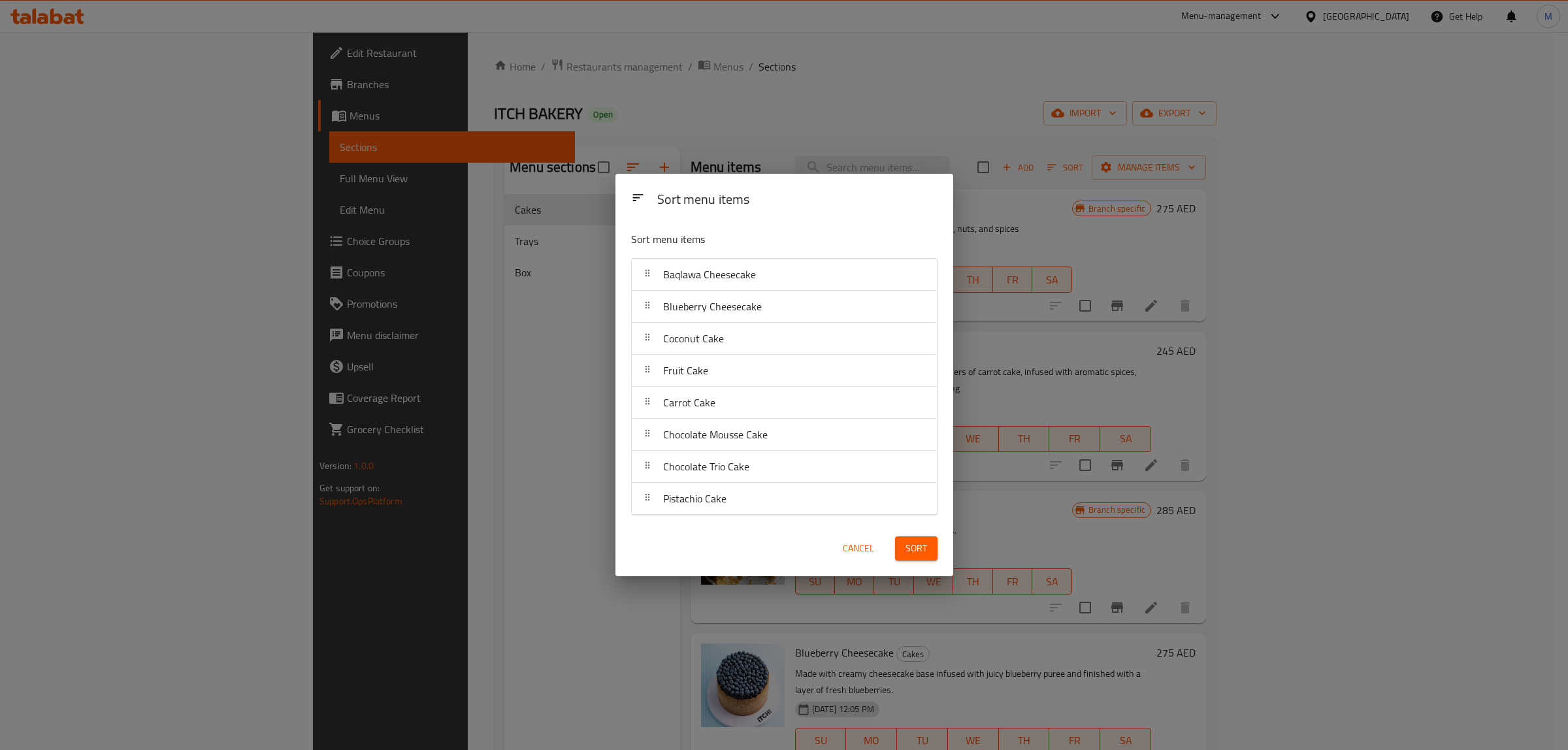
click at [759, 544] on div "Cancel Sort" at bounding box center [784, 548] width 322 height 40
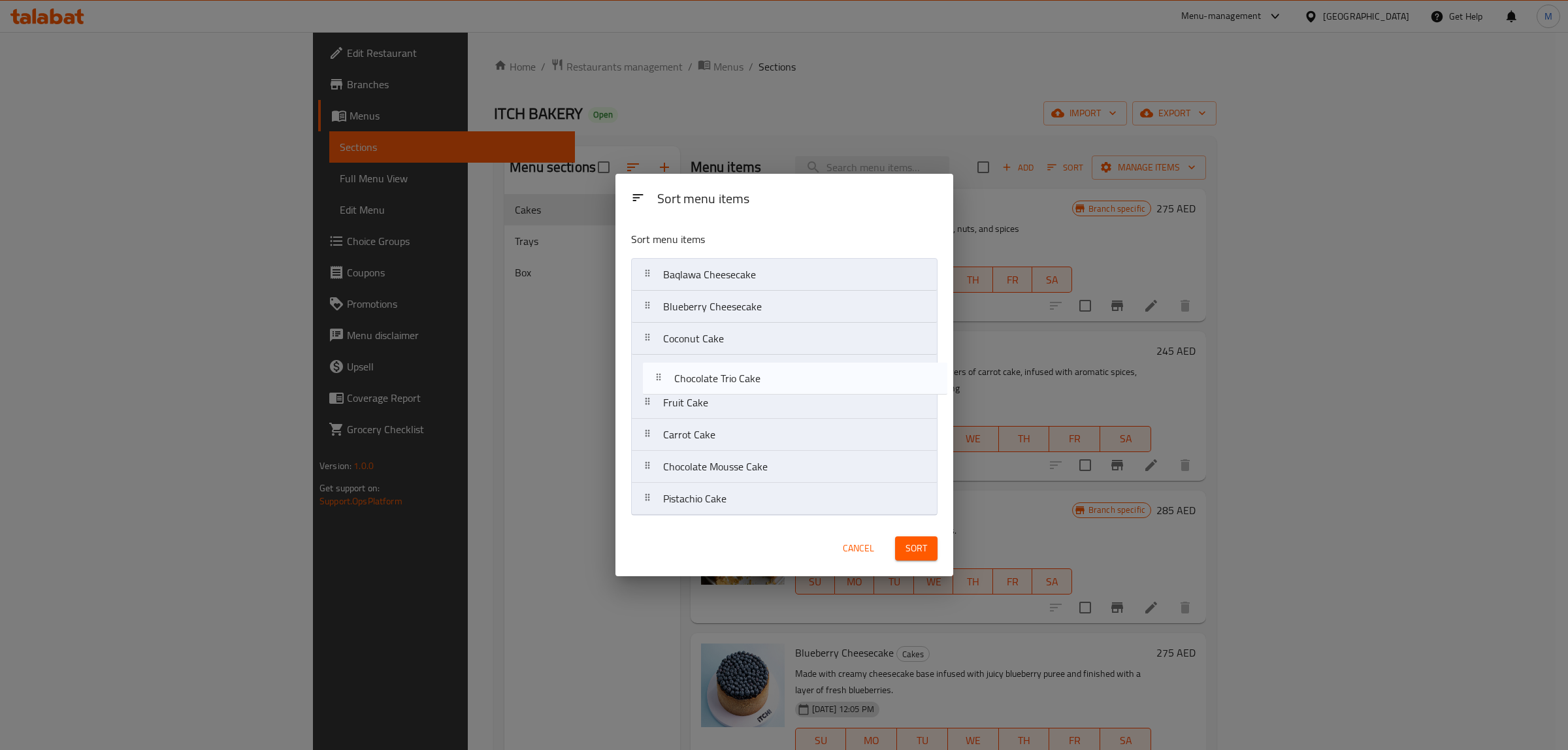
drag, startPoint x: 763, startPoint y: 475, endPoint x: 775, endPoint y: 381, distance: 94.8
click at [775, 381] on nav "Baqlawa Cheesecake Blueberry Cheesecake Coconut Cake Fruit Cake Carrot Cake Cho…" at bounding box center [785, 387] width 307 height 258
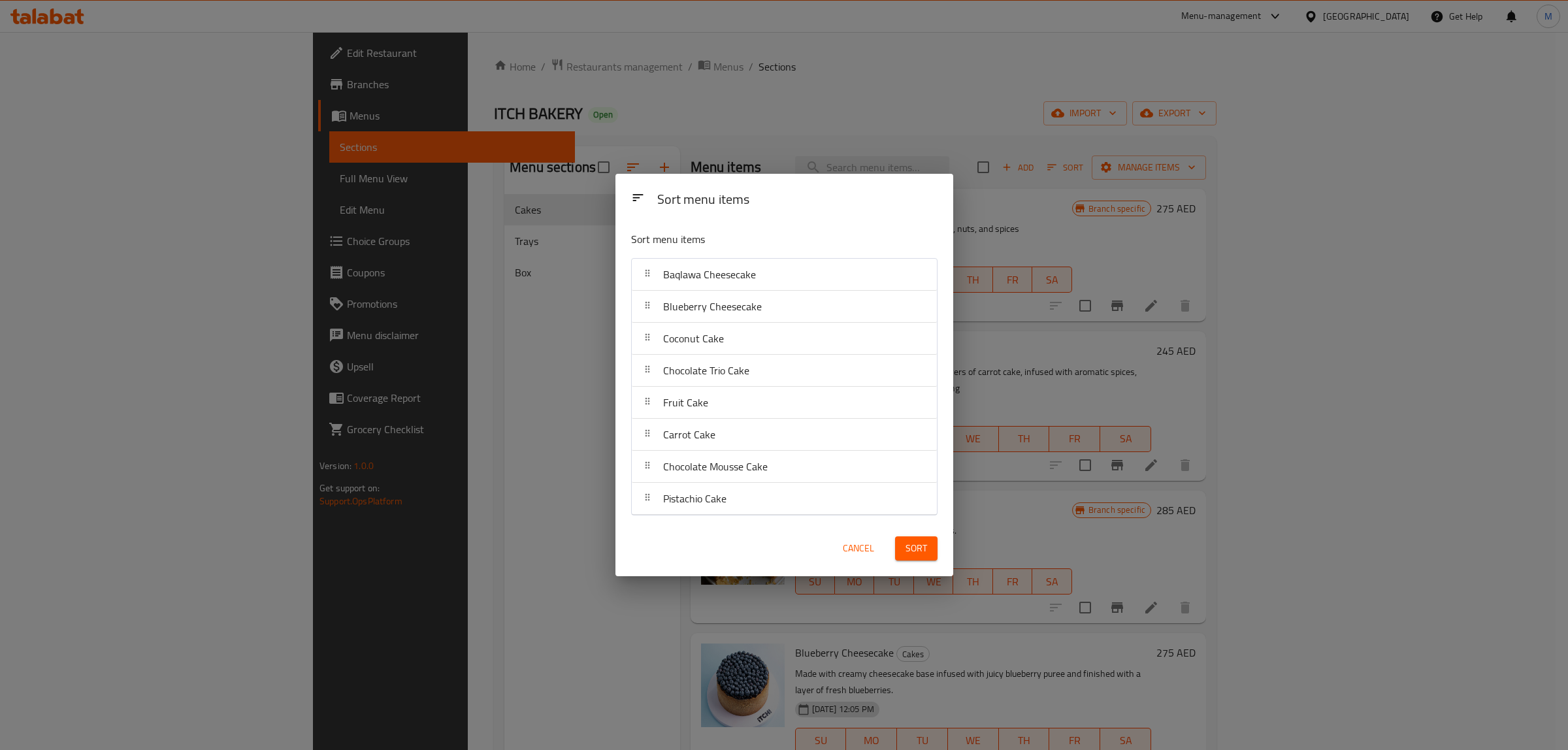
click at [735, 532] on div "Cancel Sort" at bounding box center [784, 548] width 322 height 40
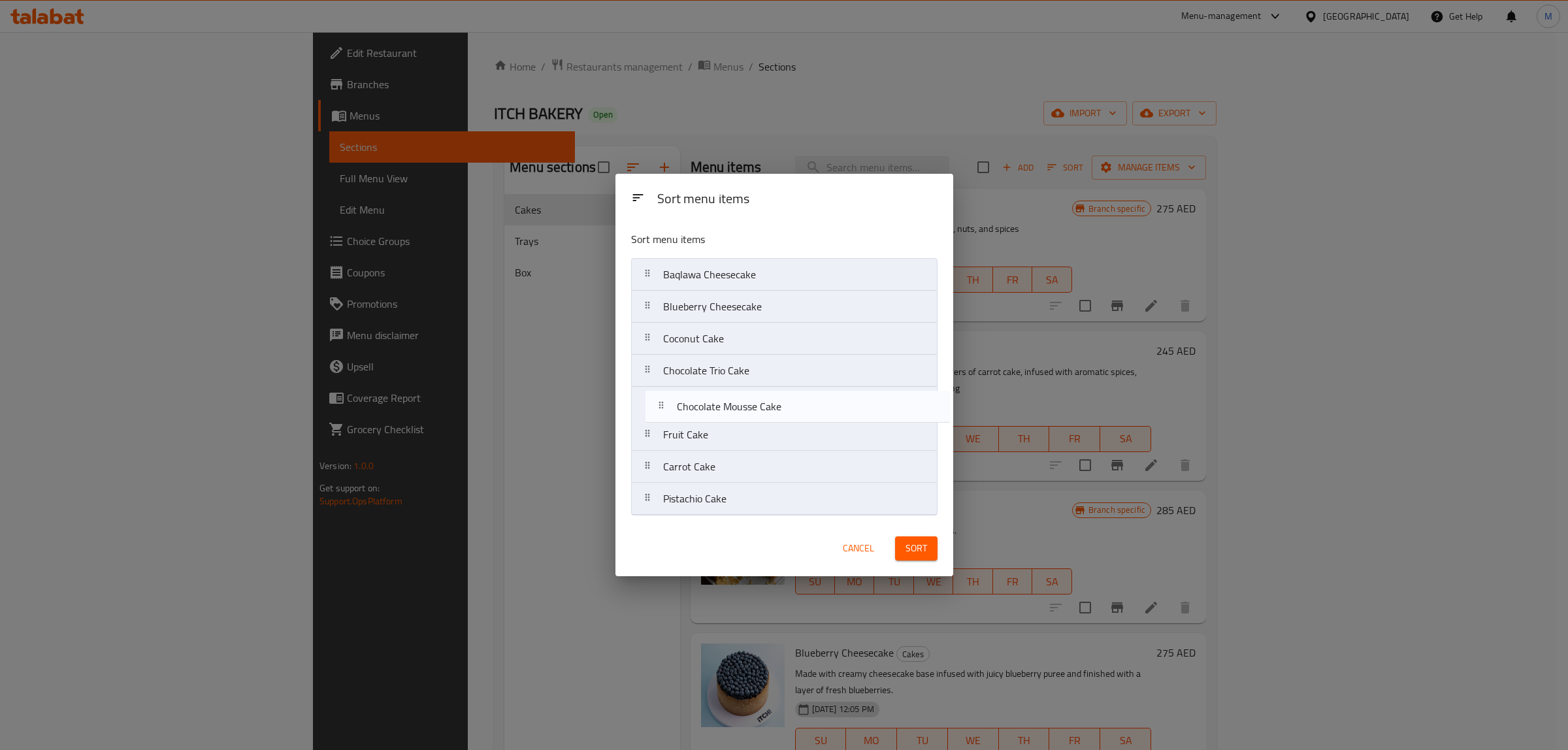
drag, startPoint x: 758, startPoint y: 471, endPoint x: 775, endPoint y: 407, distance: 66.2
click at [775, 407] on nav "Baqlawa Cheesecake Blueberry Cheesecake Coconut Cake Chocolate Trio Cake Fruit …" at bounding box center [785, 387] width 307 height 258
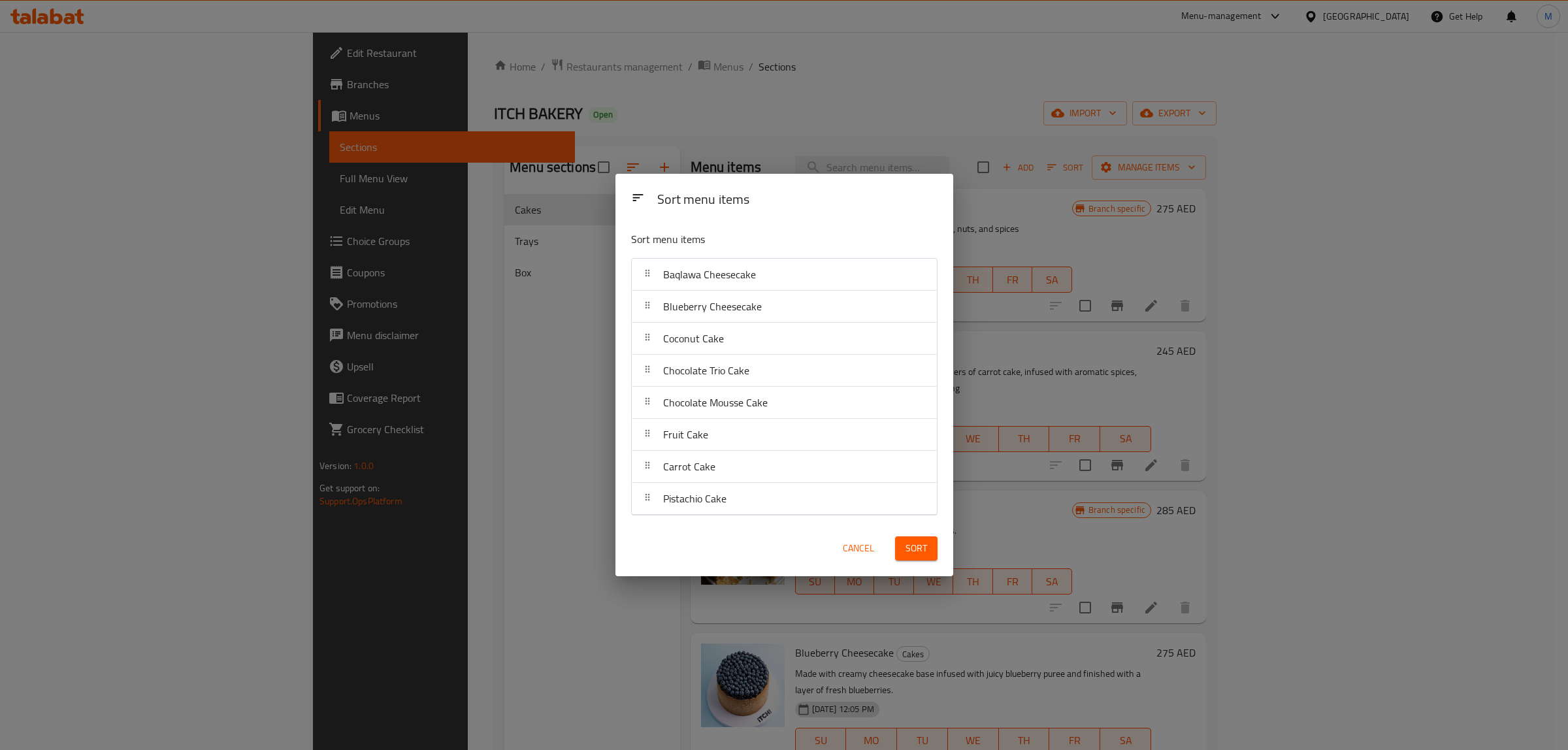
click at [727, 533] on div "Cancel Sort" at bounding box center [784, 548] width 322 height 40
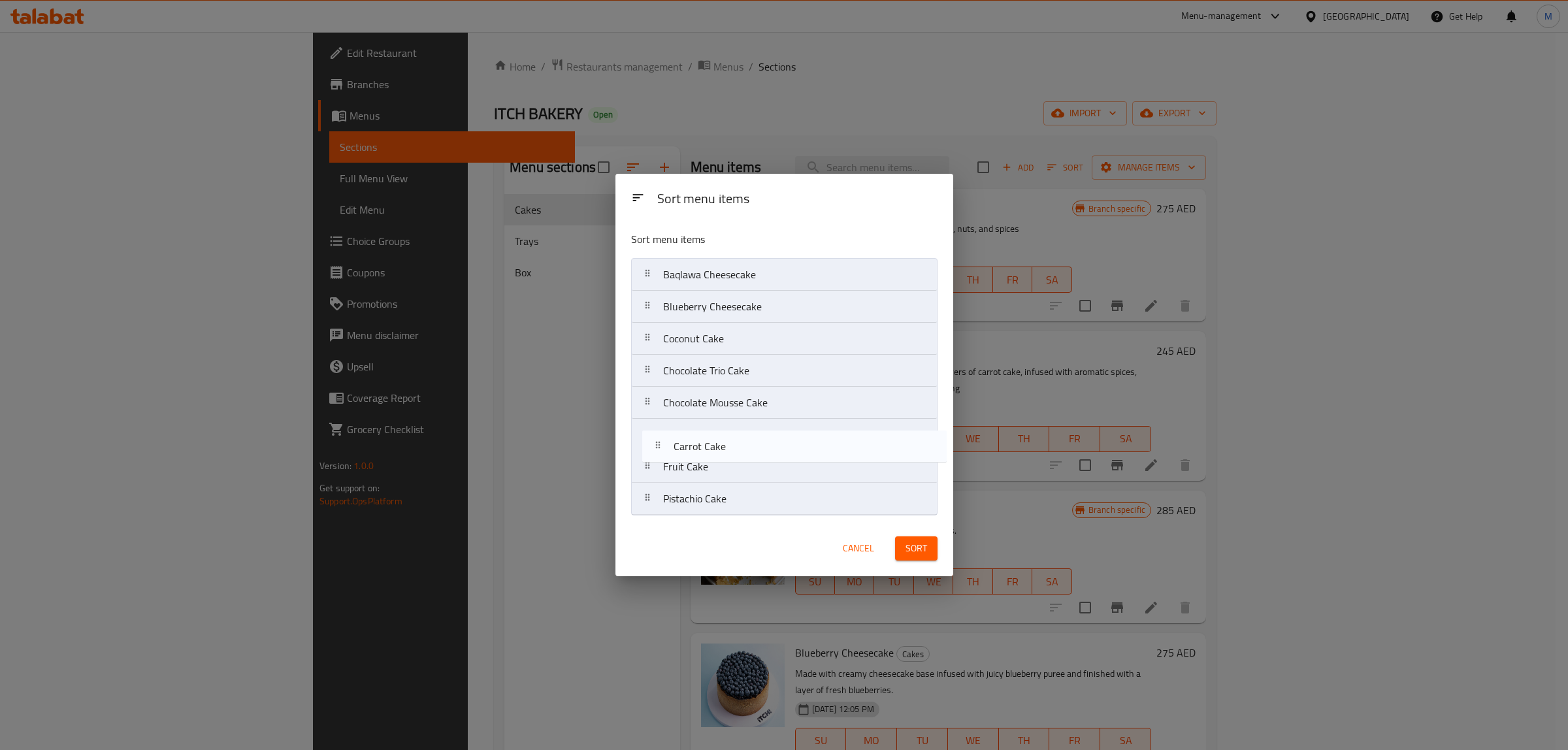
drag, startPoint x: 737, startPoint y: 474, endPoint x: 750, endPoint y: 445, distance: 31.8
click at [750, 445] on nav "Baqlawa Cheesecake Blueberry Cheesecake Coconut Cake Chocolate Trio Cake Chocol…" at bounding box center [785, 387] width 307 height 258
drag, startPoint x: 769, startPoint y: 502, endPoint x: 775, endPoint y: 472, distance: 30.6
click at [775, 472] on nav "Baqlawa Cheesecake Blueberry Cheesecake Coconut Cake Chocolate Trio Cake Chocol…" at bounding box center [785, 387] width 307 height 258
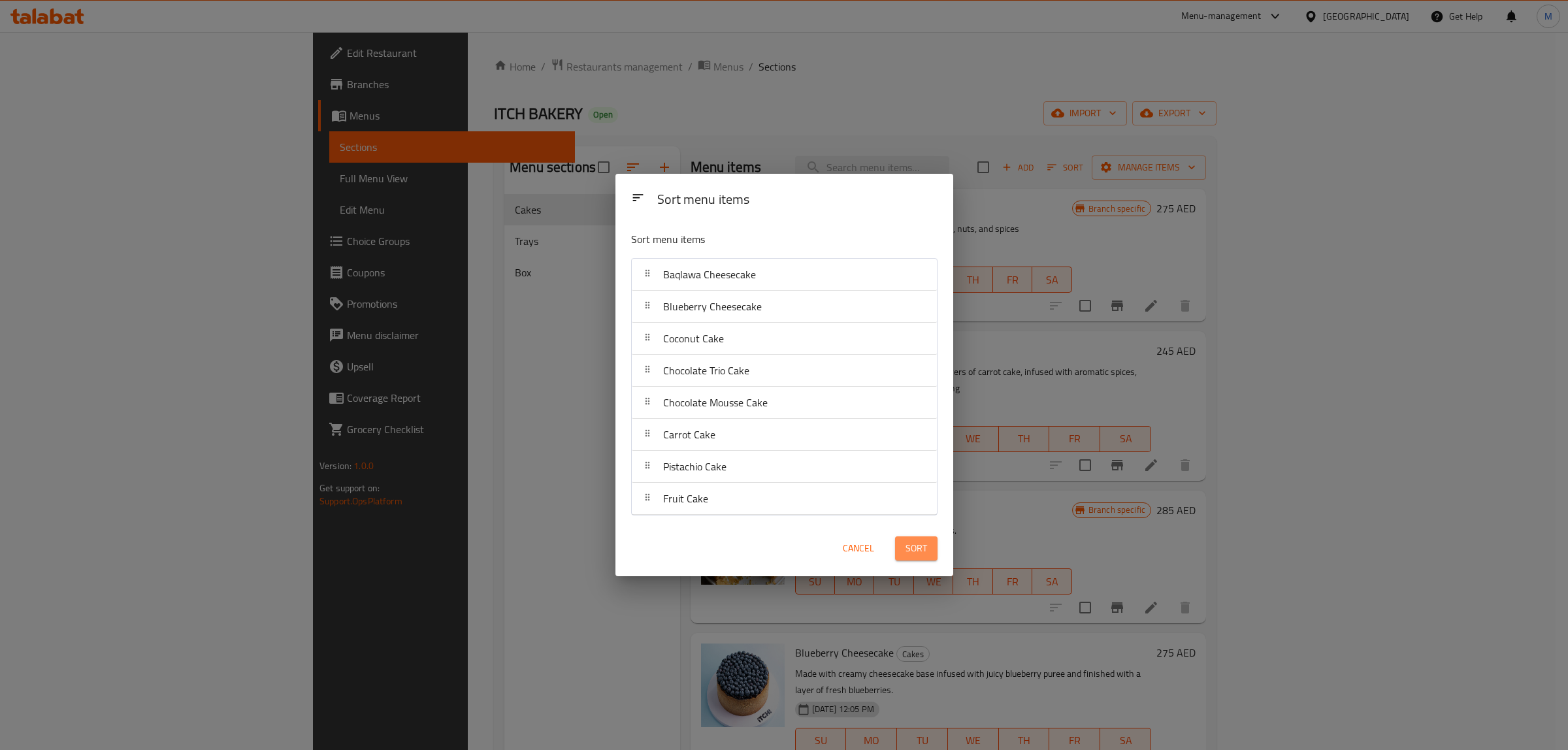
click at [905, 546] on span "Sort" at bounding box center [916, 548] width 22 height 16
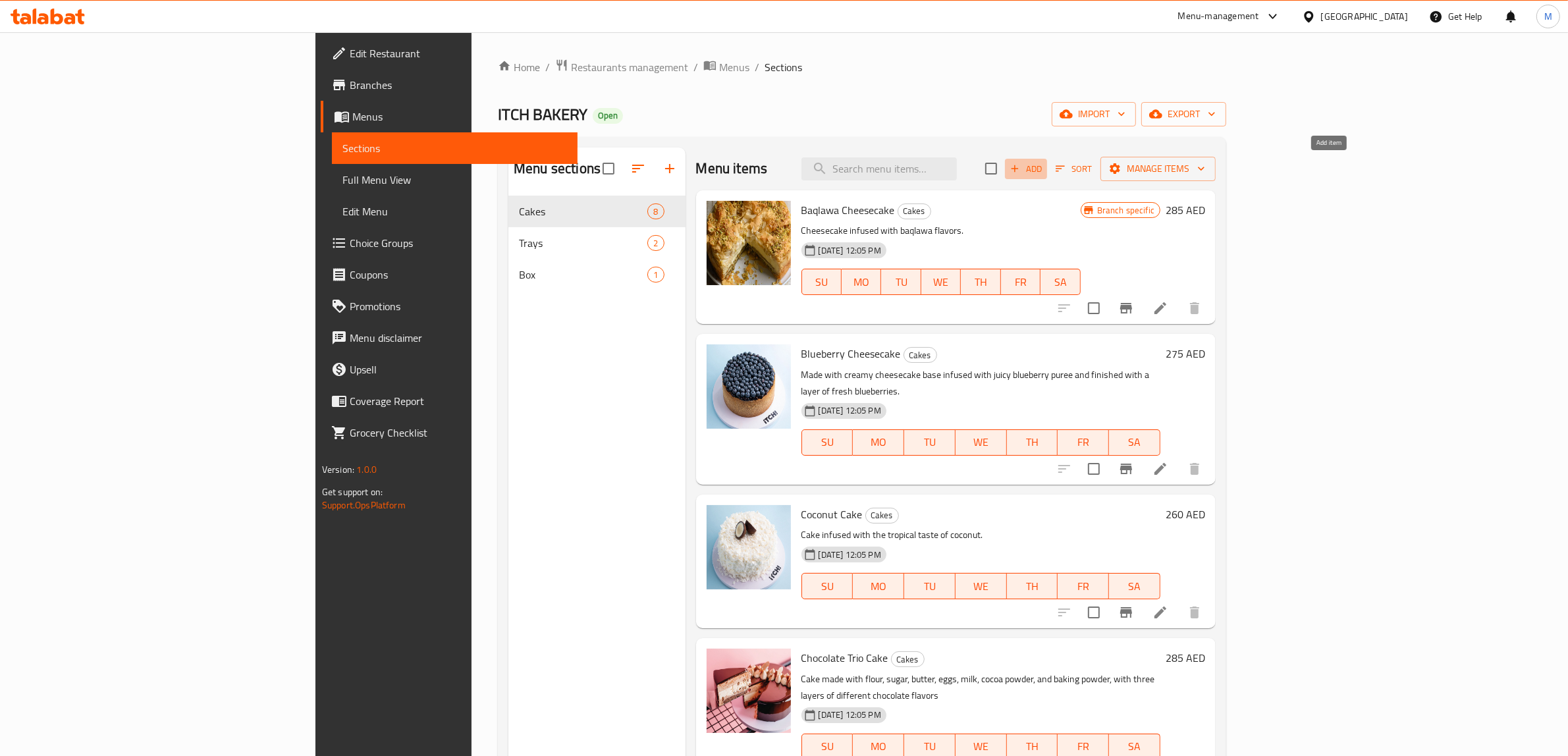
click at [1043, 169] on span "Add" at bounding box center [1026, 169] width 35 height 15
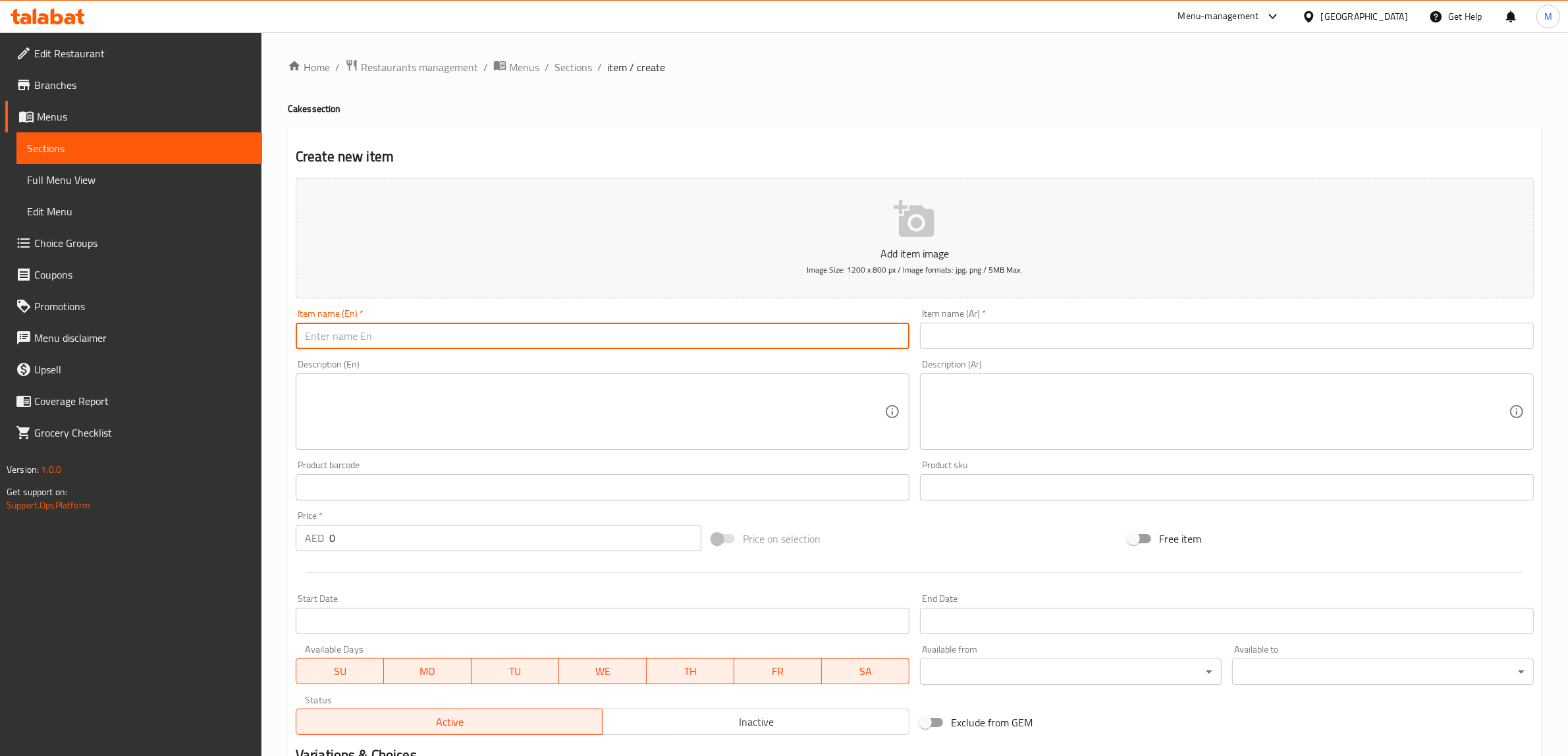
click at [679, 345] on input "text" at bounding box center [603, 336] width 614 height 27
paste input "Fig Cake"
type input "Fig Cake"
click at [1154, 323] on input "text" at bounding box center [1227, 336] width 614 height 27
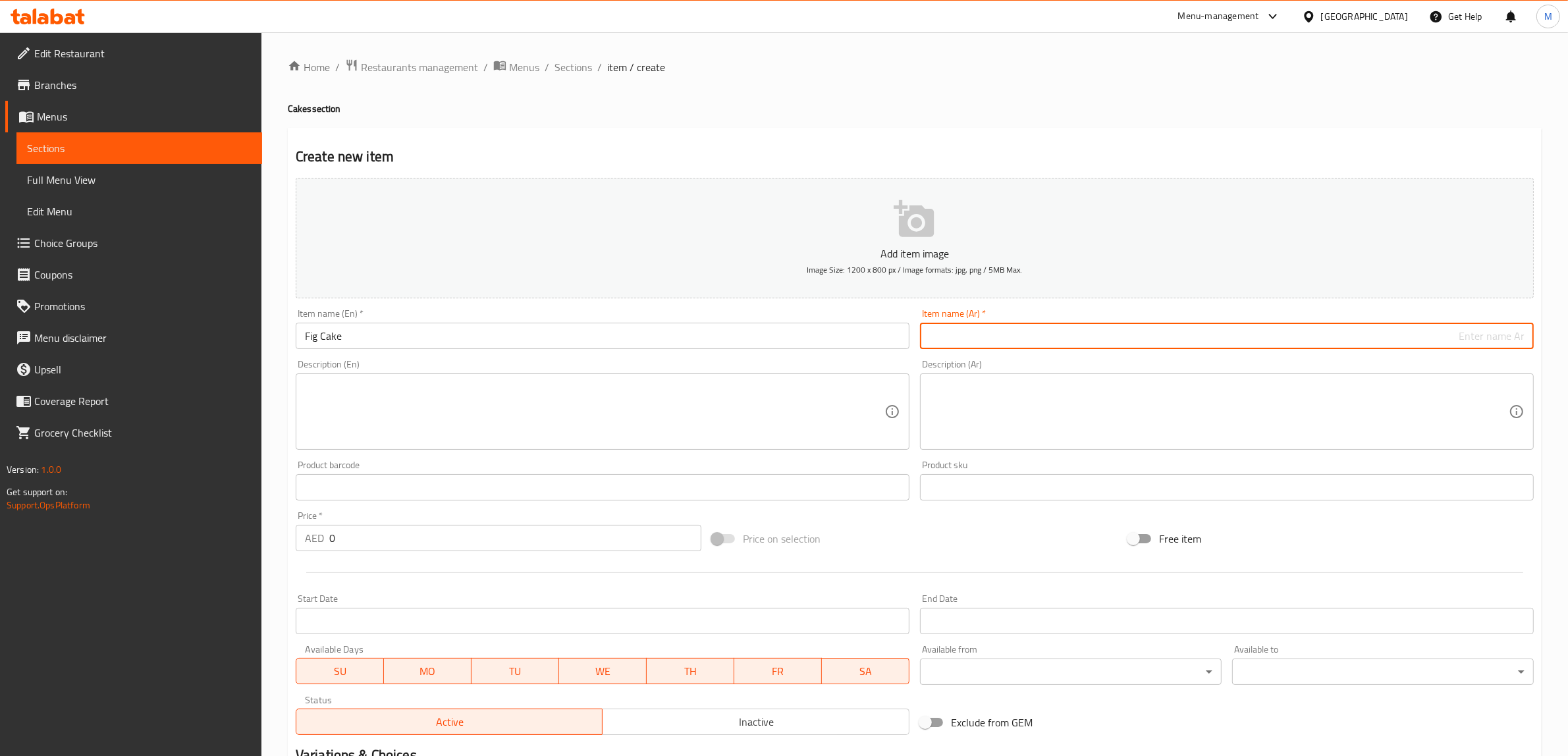
paste input "كيك"
type input "كيك تين"
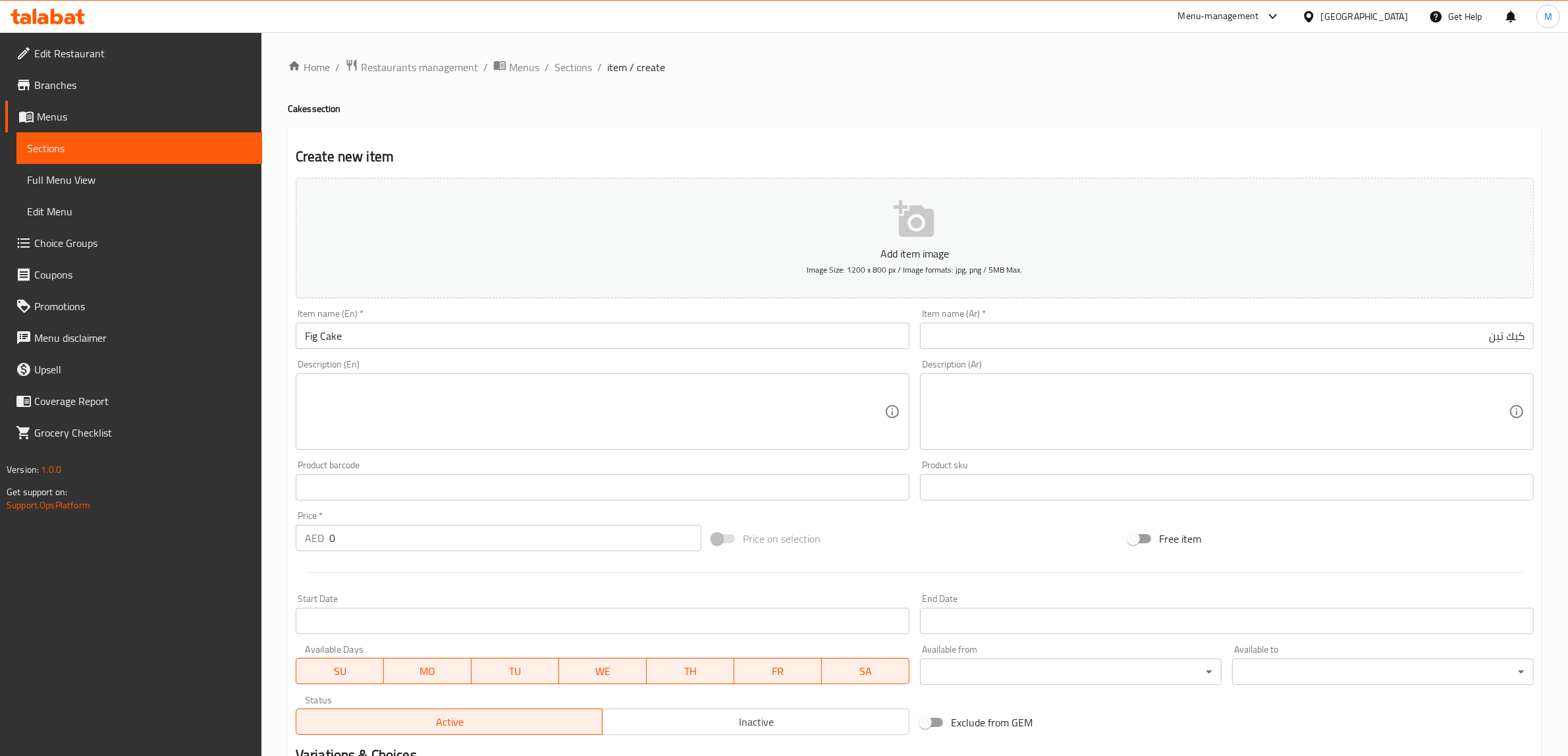
click at [599, 534] on input "0" at bounding box center [515, 538] width 372 height 27
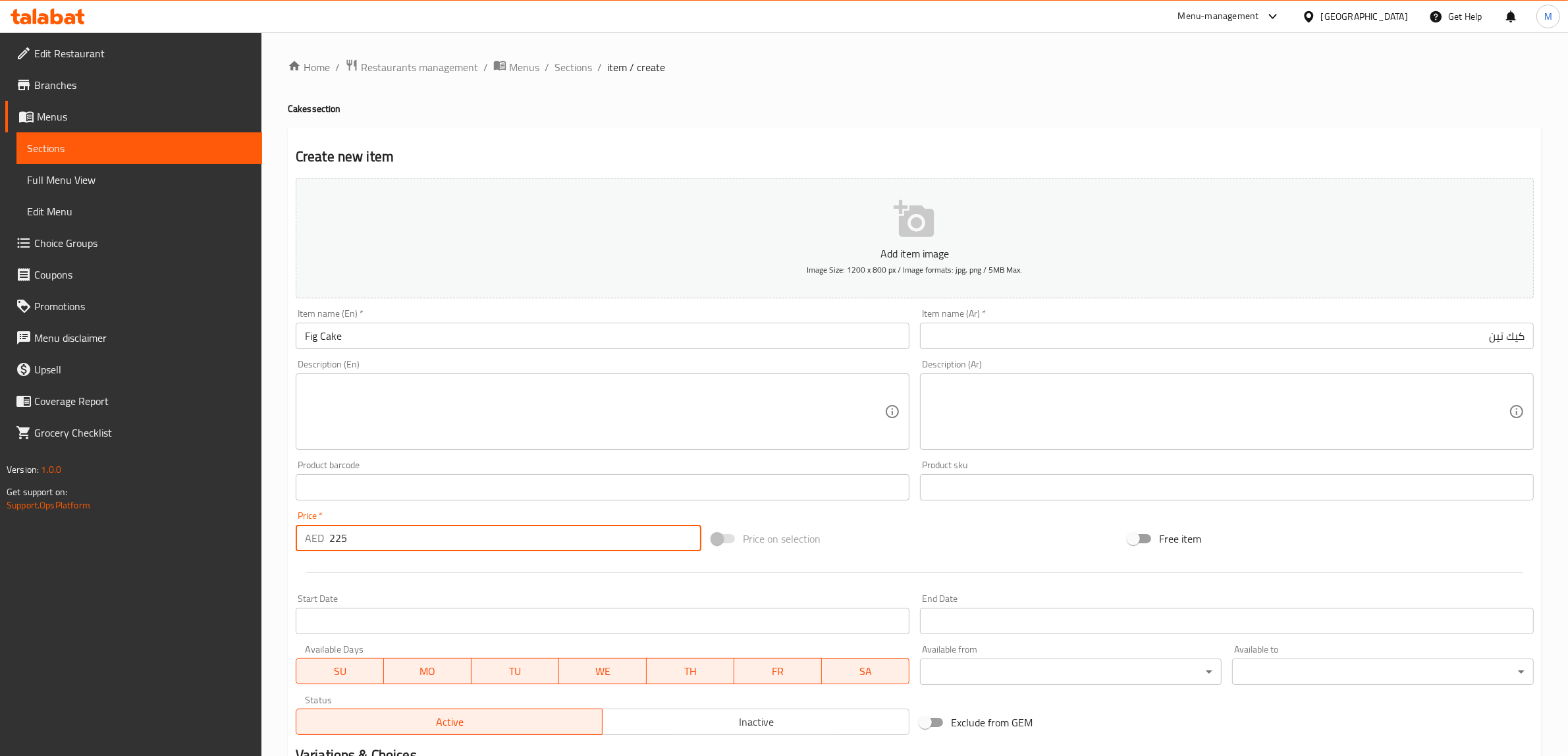
type input "225"
click at [963, 518] on div "Add item image Image Size: 1200 x 800 px / Image formats: jpg, png / 5MB Max. I…" at bounding box center [915, 456] width 1249 height 568
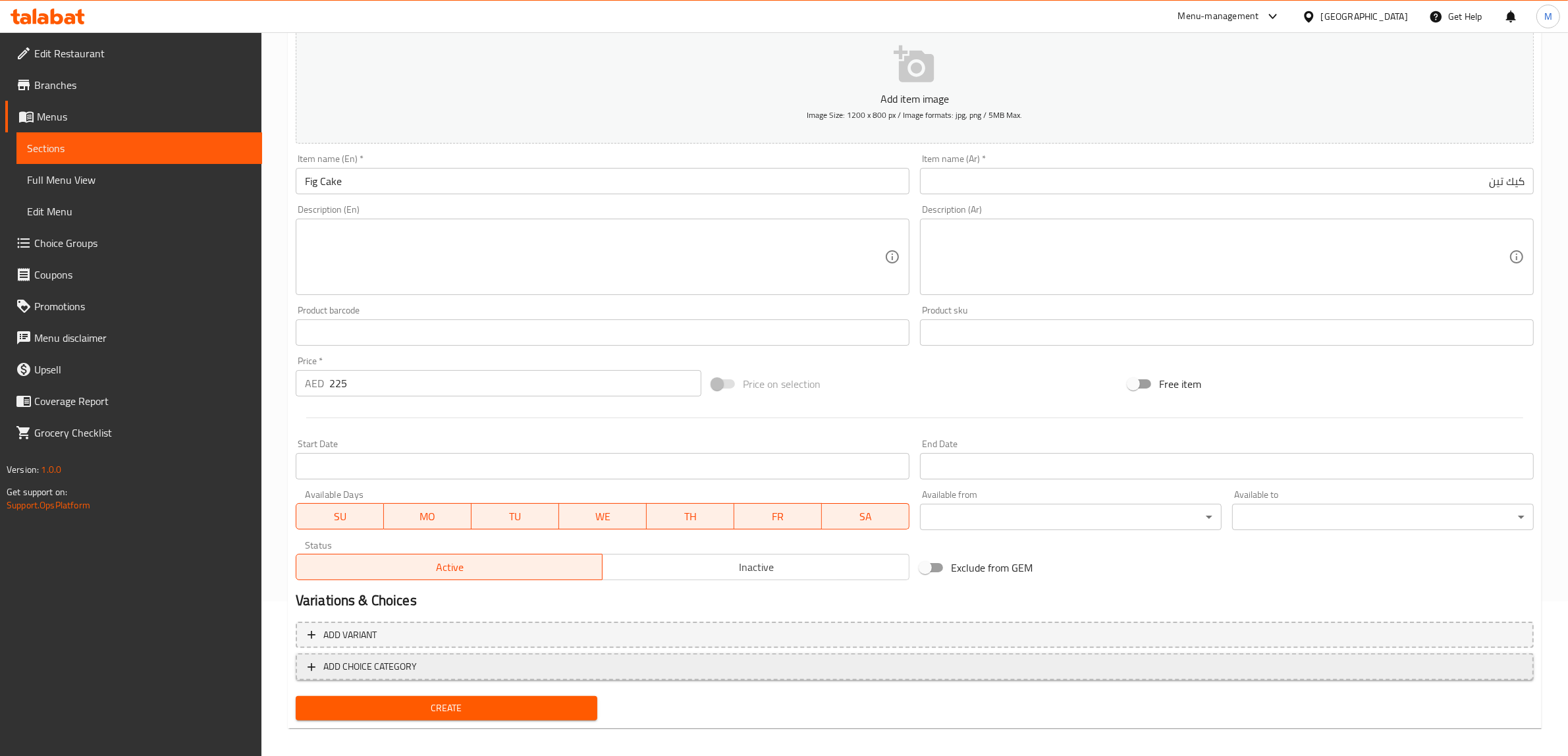
scroll to position [161, 0]
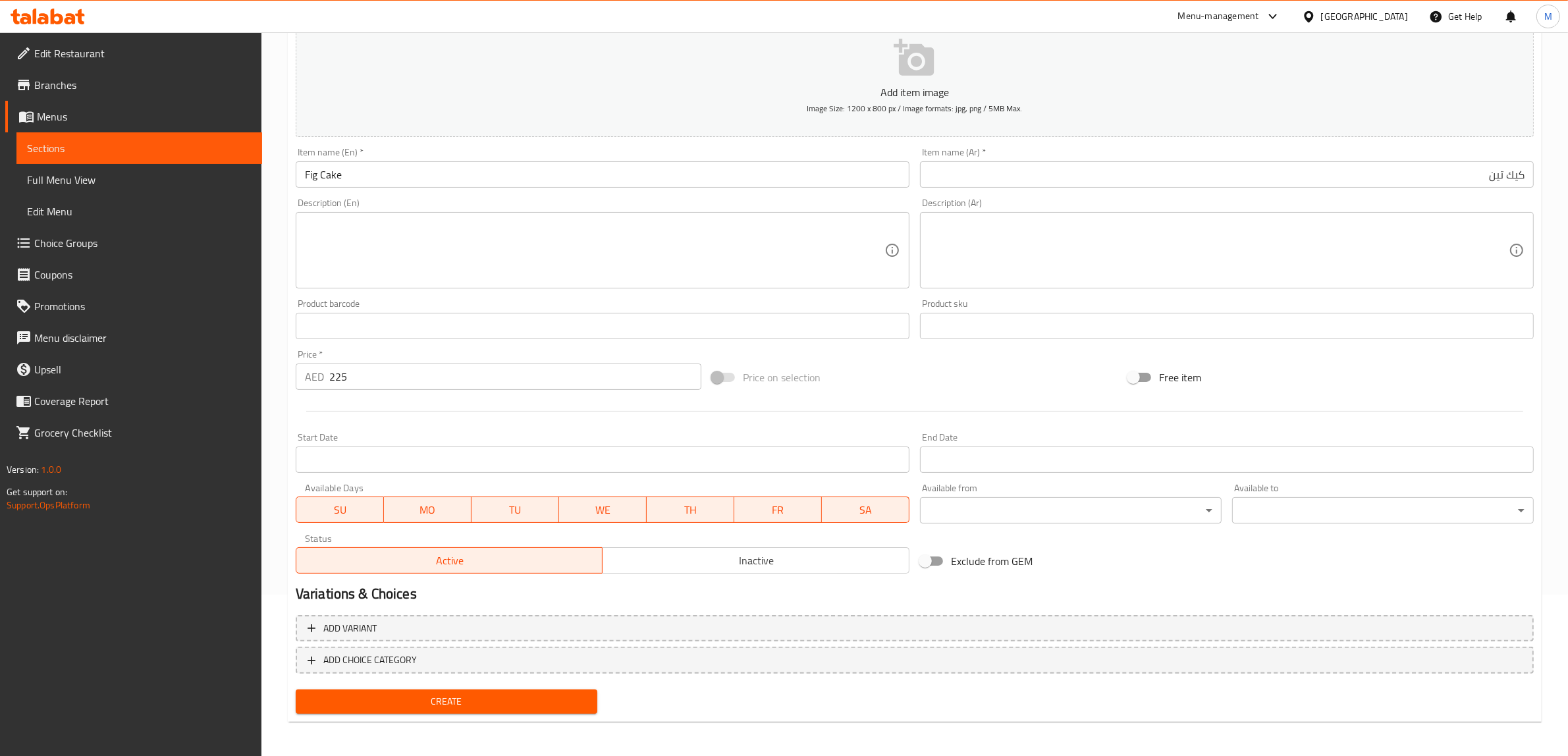
click at [460, 700] on span "Create" at bounding box center [446, 702] width 280 height 16
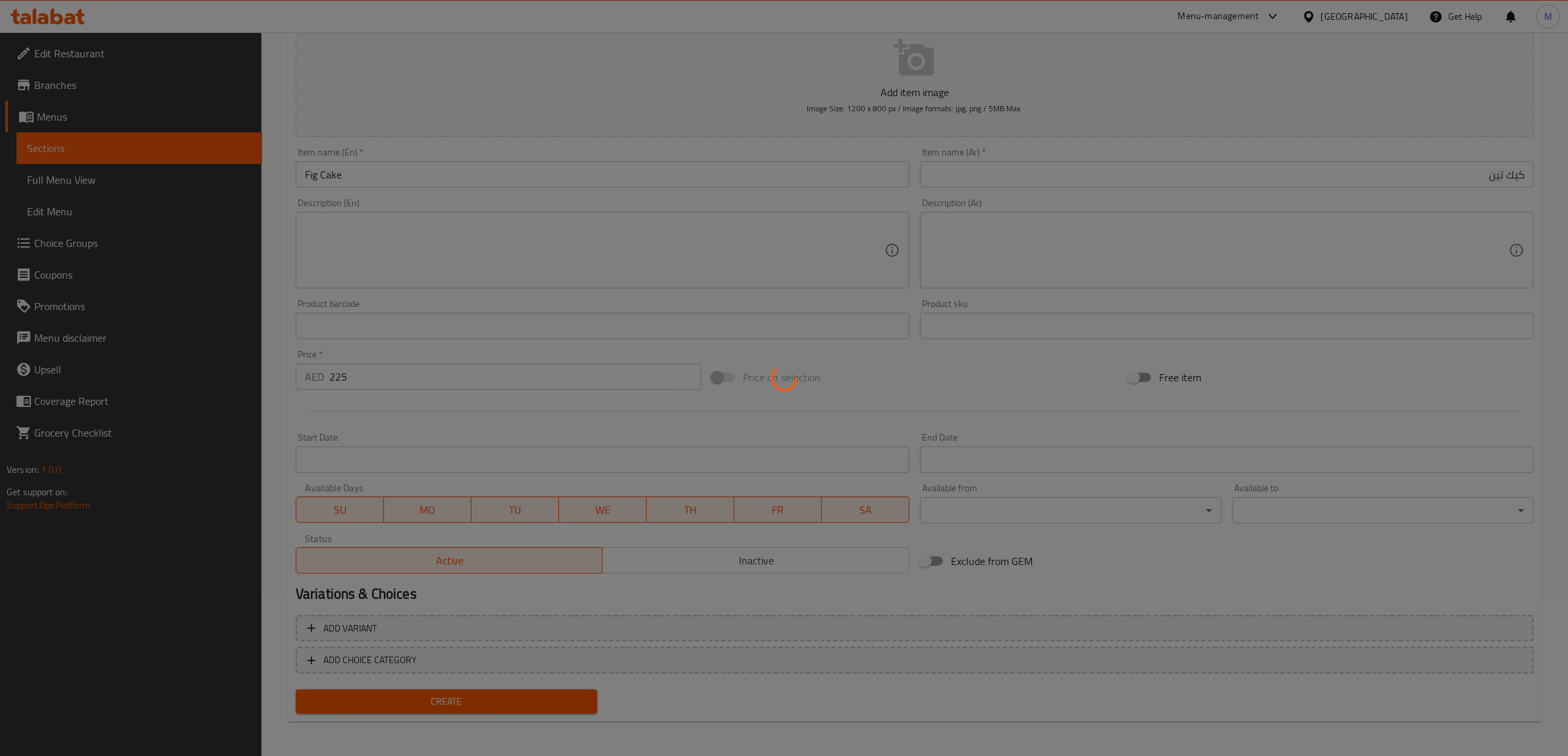
type input "0"
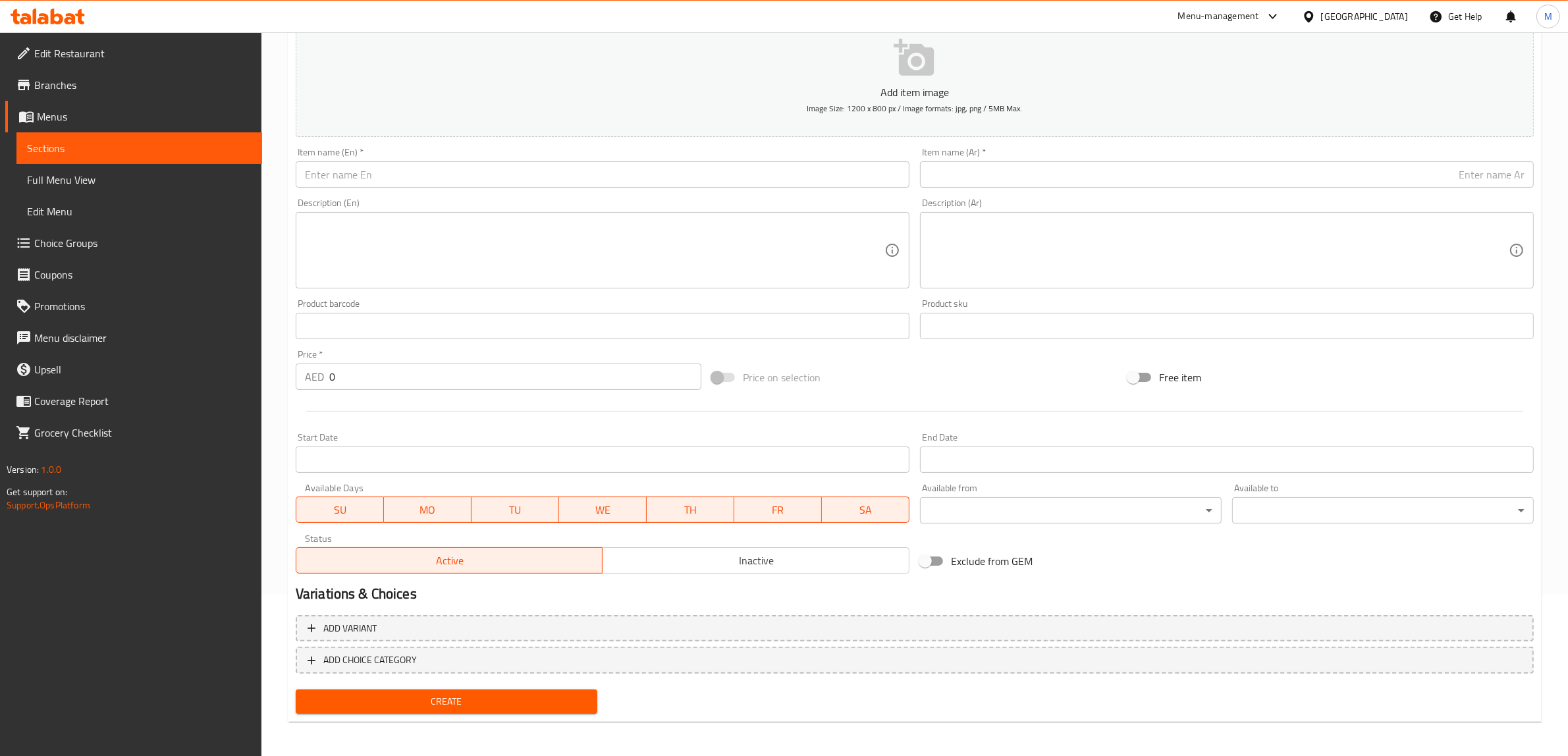
click at [860, 183] on input "text" at bounding box center [603, 174] width 614 height 27
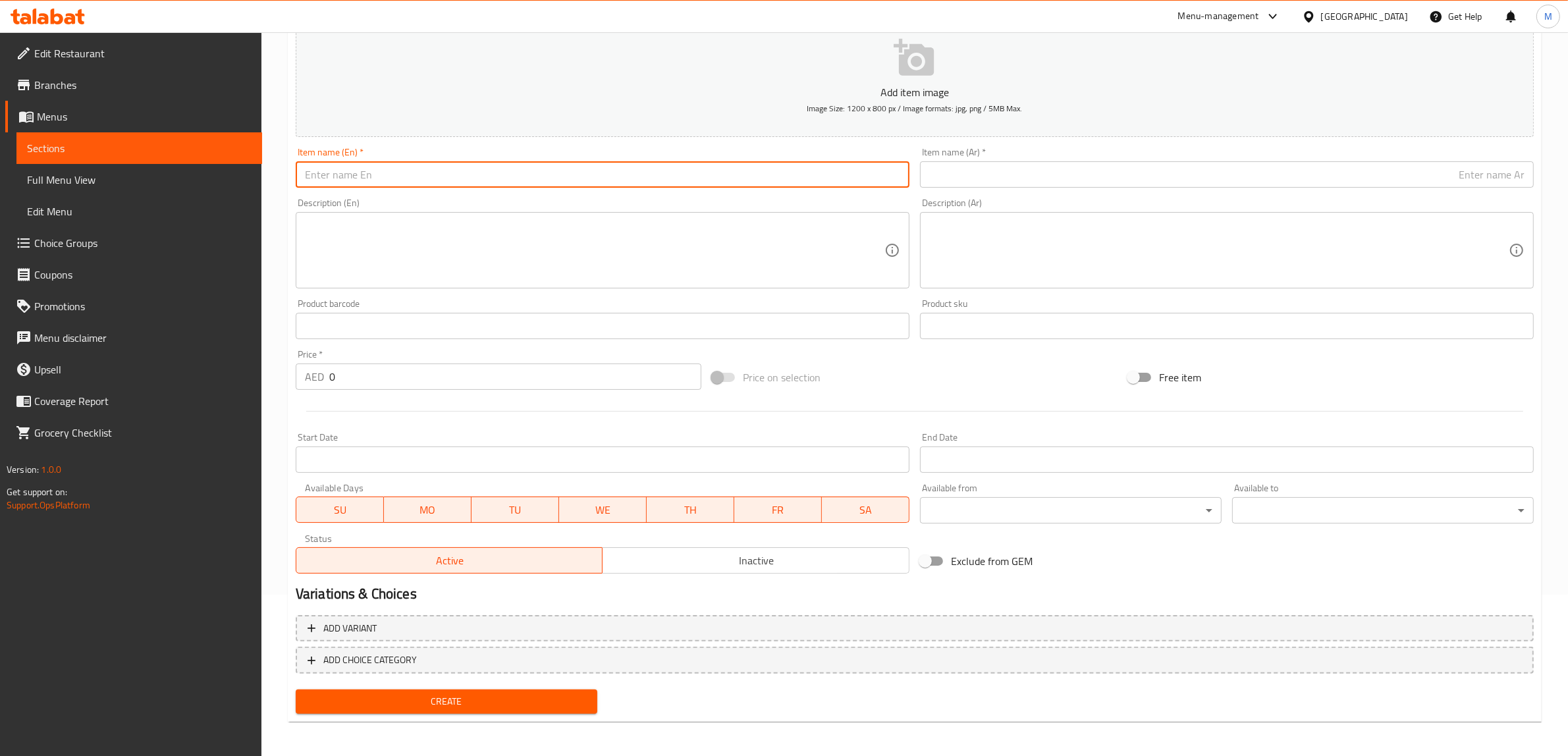
paste input "Mahalabia Cake"
type input "Mahalabia Cake"
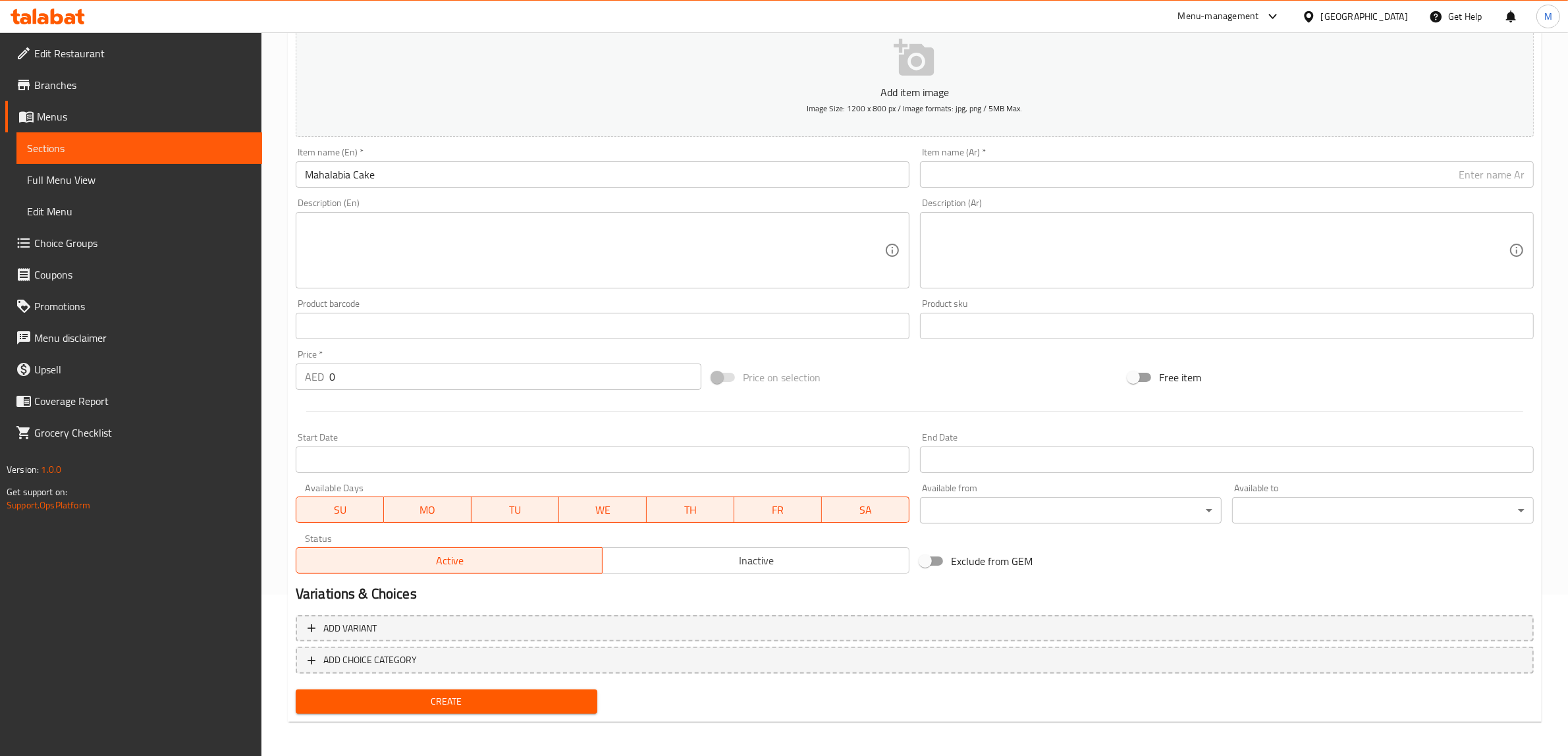
click at [1391, 170] on input "text" at bounding box center [1227, 174] width 614 height 27
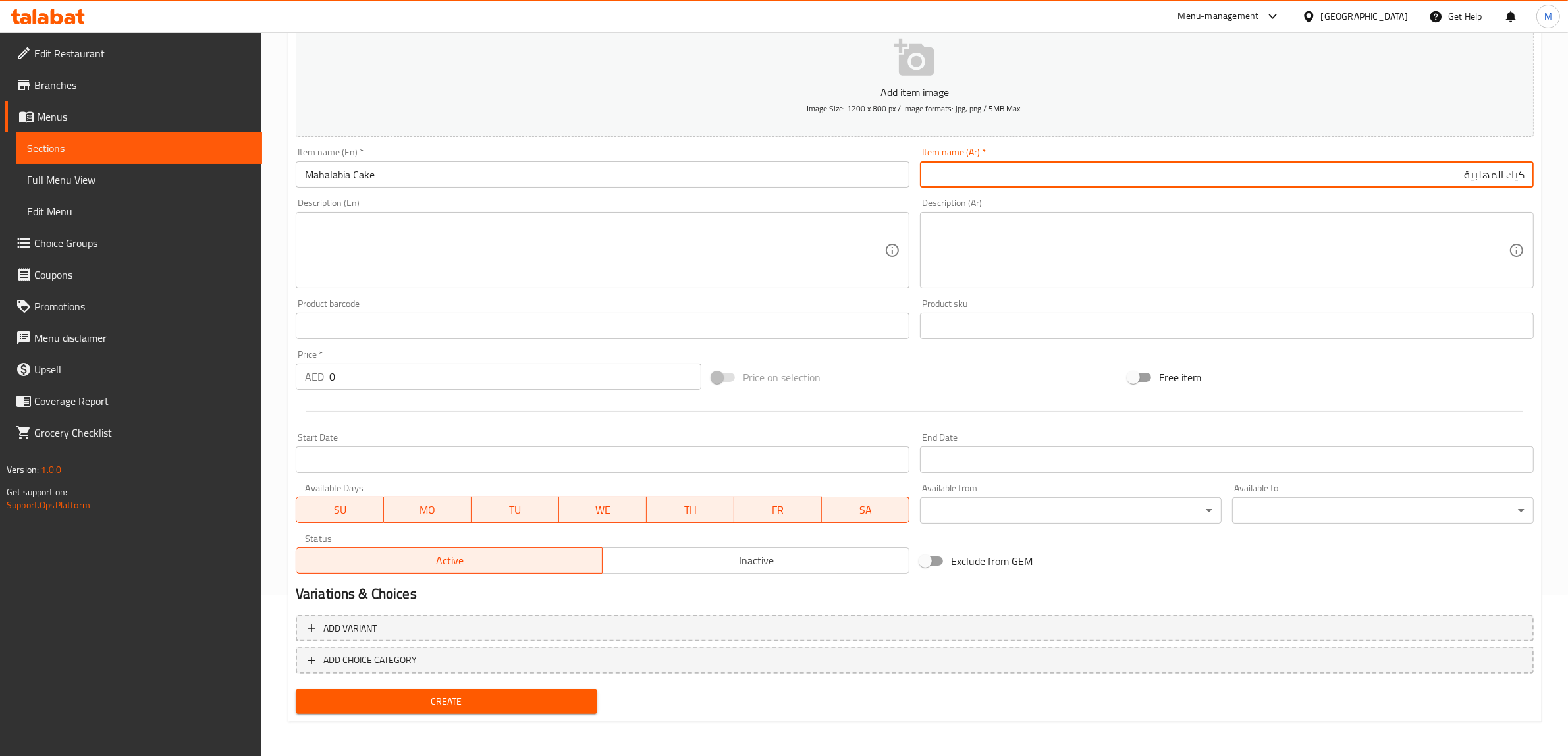
type input "كيك المهلبية"
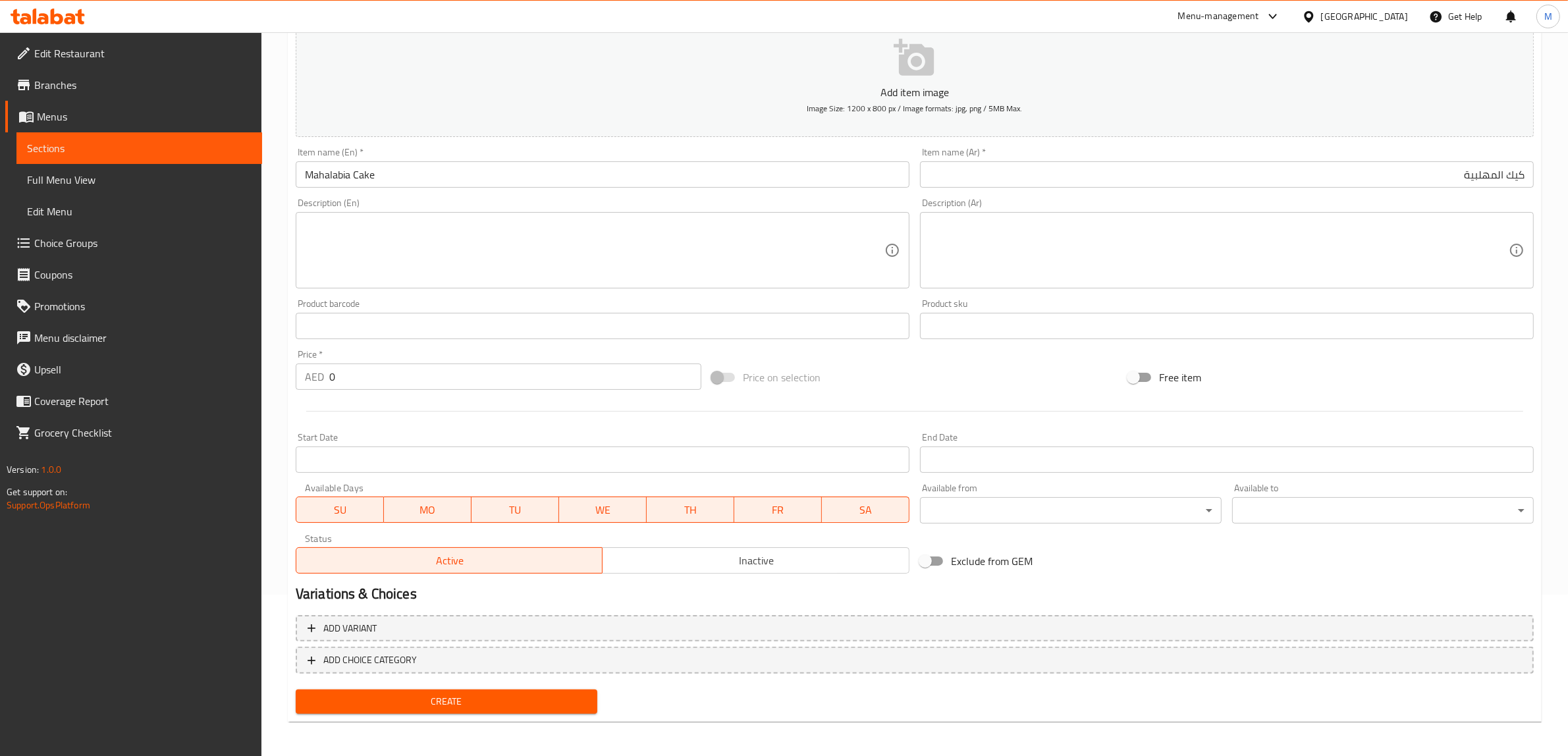
click at [499, 386] on input "0" at bounding box center [515, 377] width 372 height 27
paste input "18"
type input "180"
click at [924, 360] on div "Price on selection" at bounding box center [915, 378] width 416 height 35
click at [443, 703] on span "Create" at bounding box center [446, 702] width 280 height 16
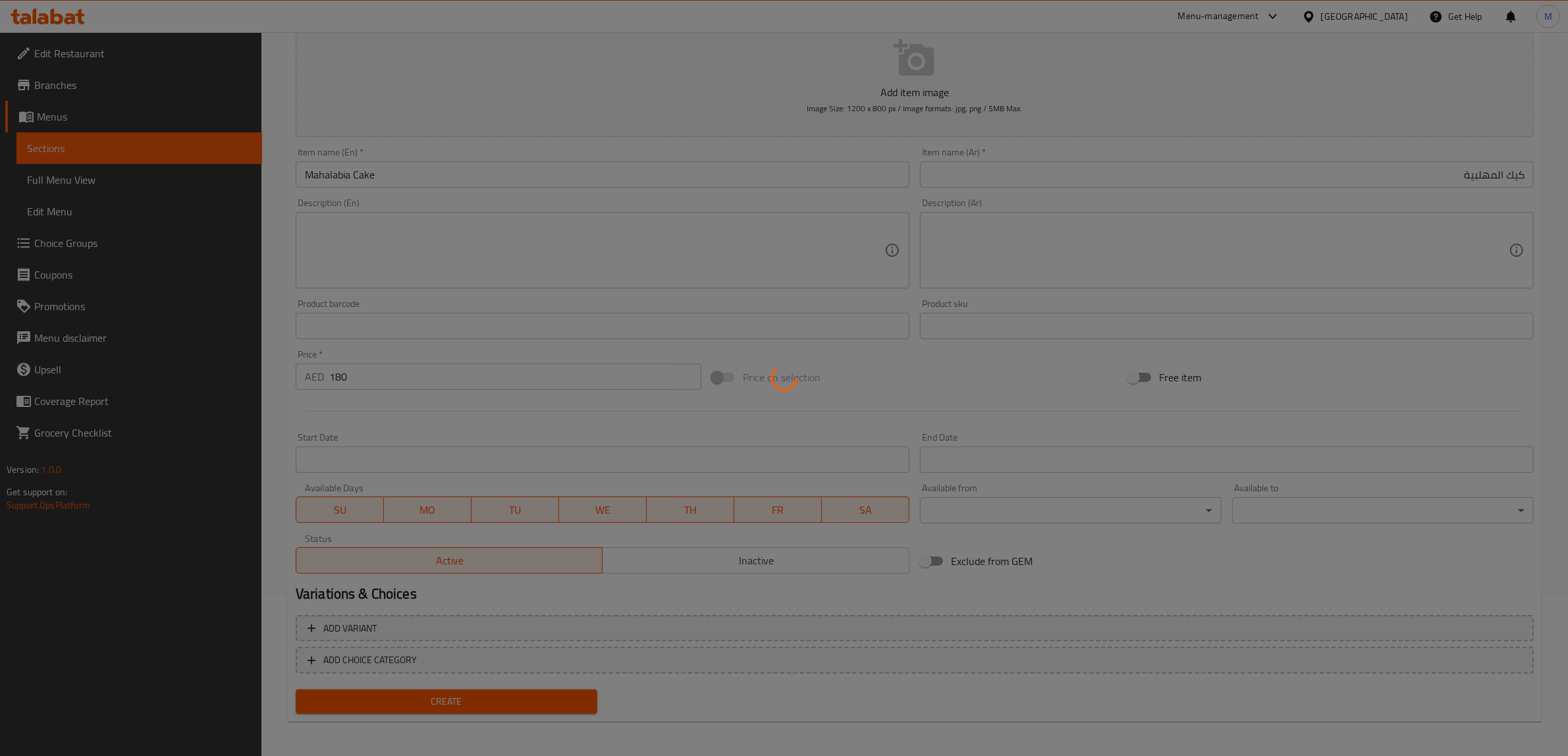
type input "0"
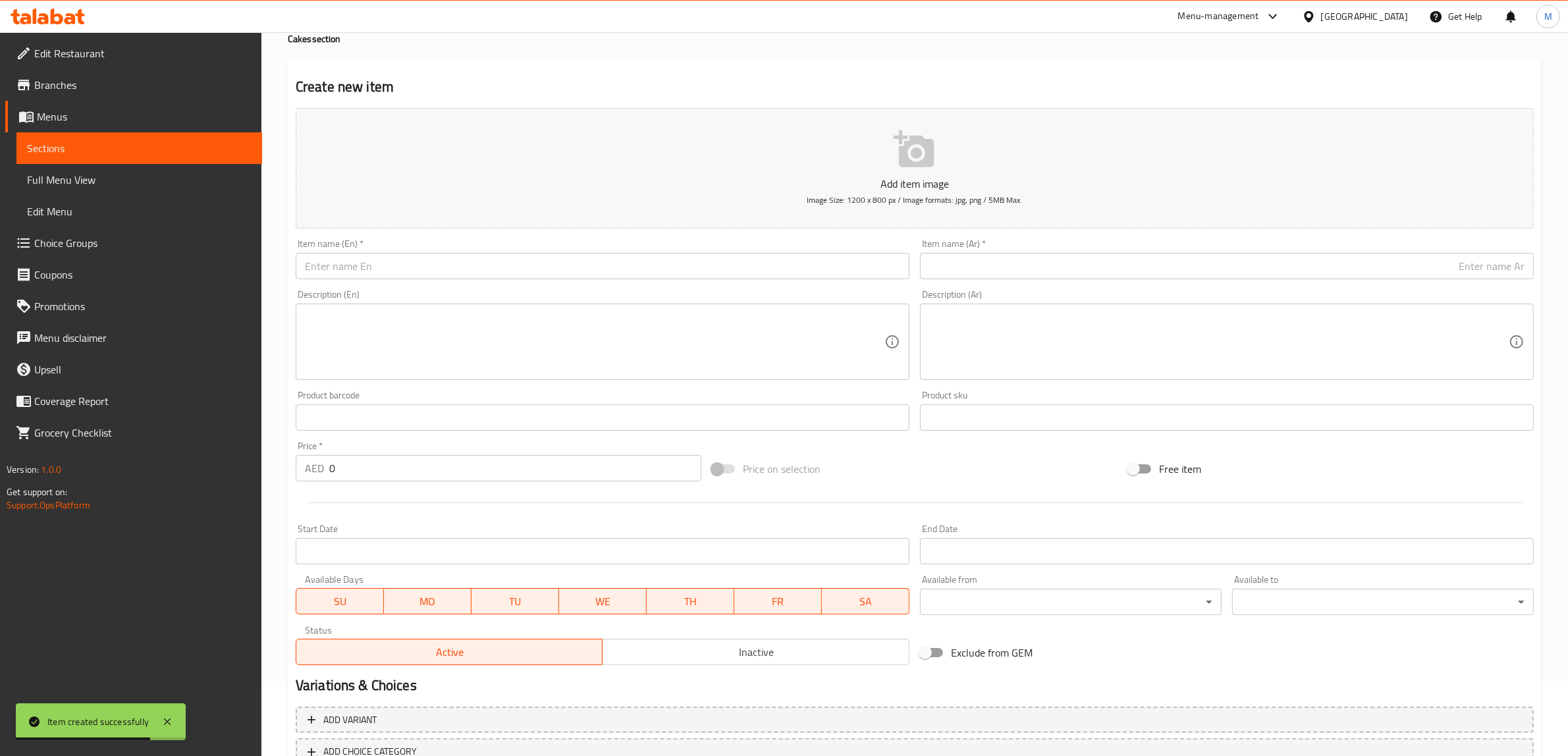
scroll to position [0, 0]
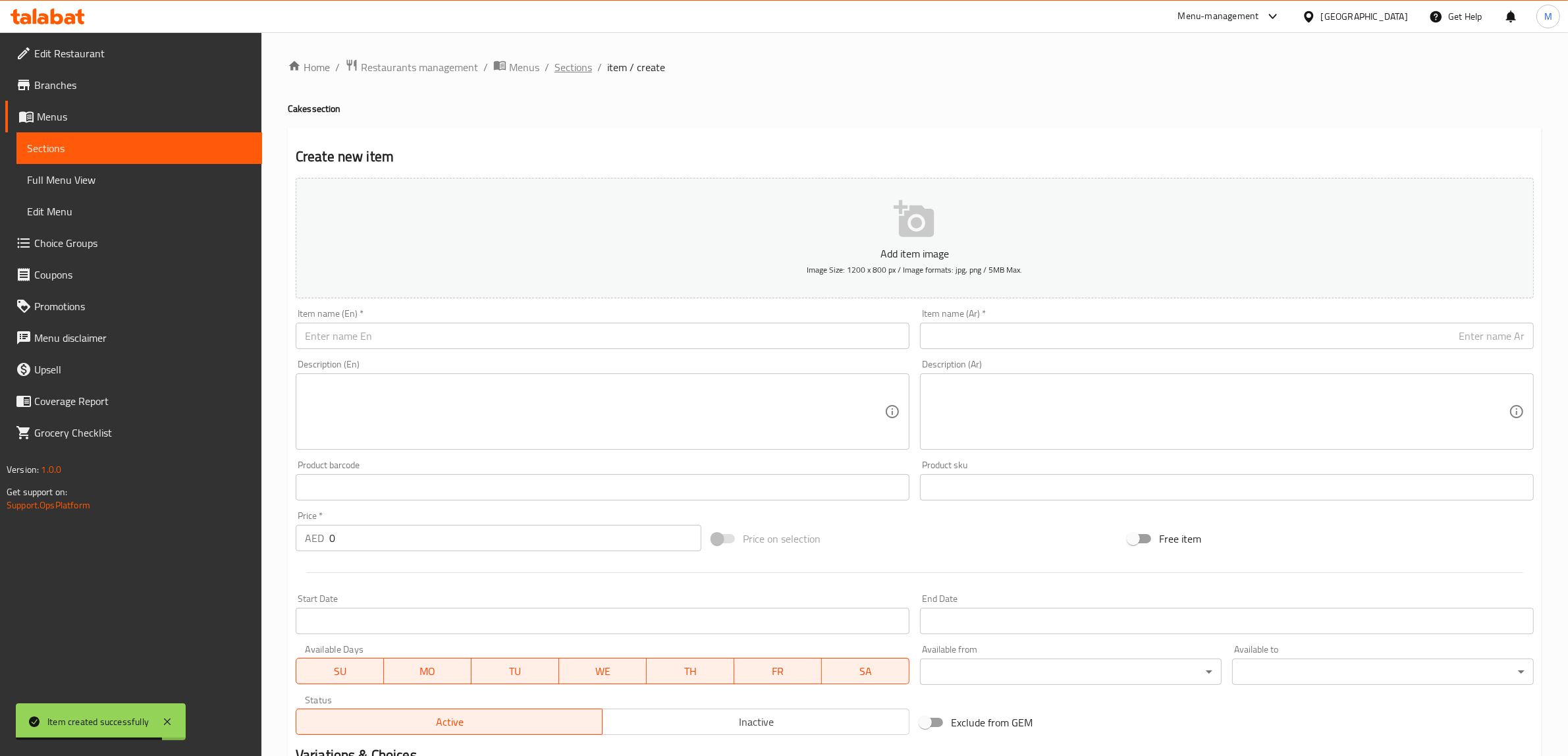
click at [567, 64] on span "Sections" at bounding box center [573, 67] width 38 height 15
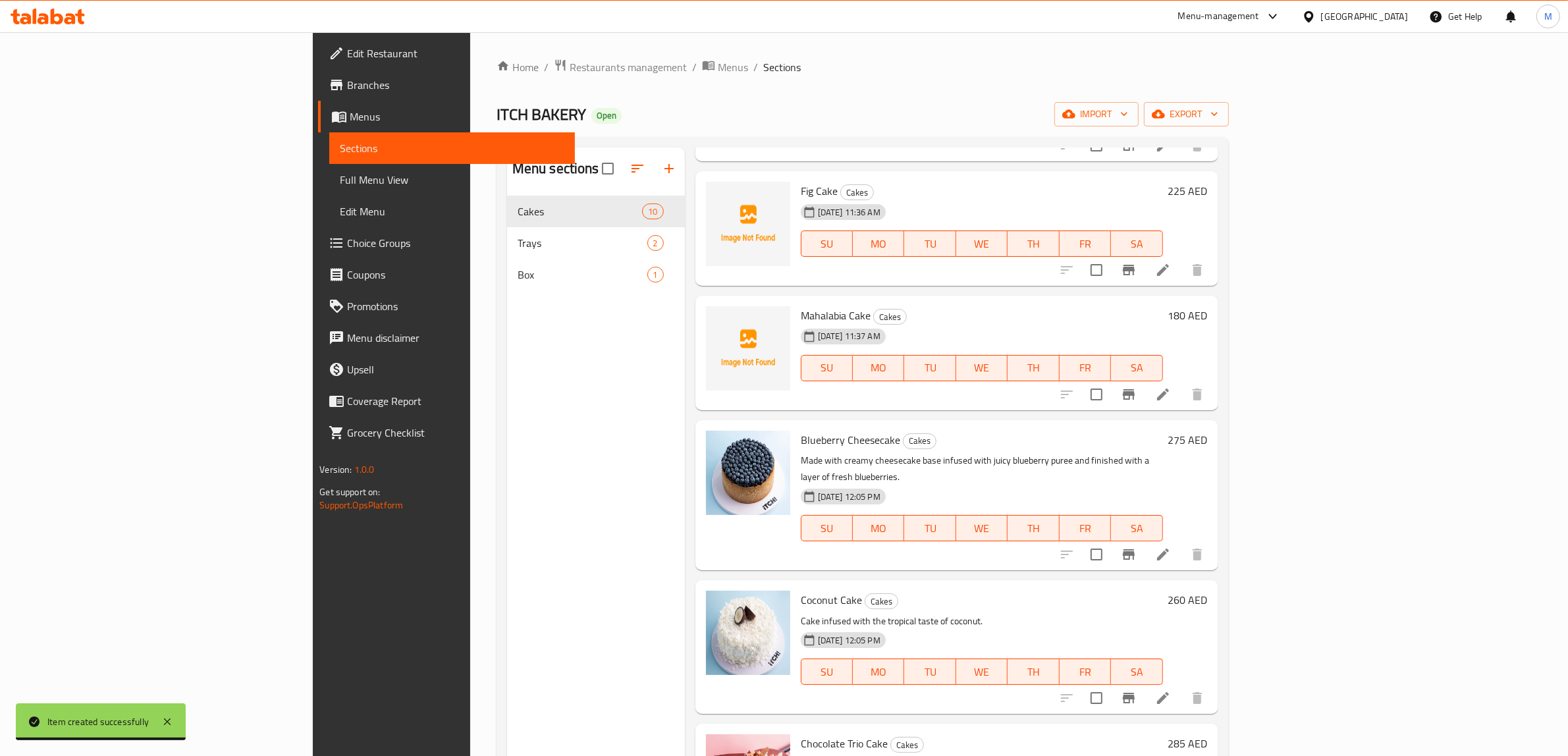
scroll to position [165, 0]
click at [801, 442] on span "Blueberry Cheesecake" at bounding box center [850, 438] width 99 height 20
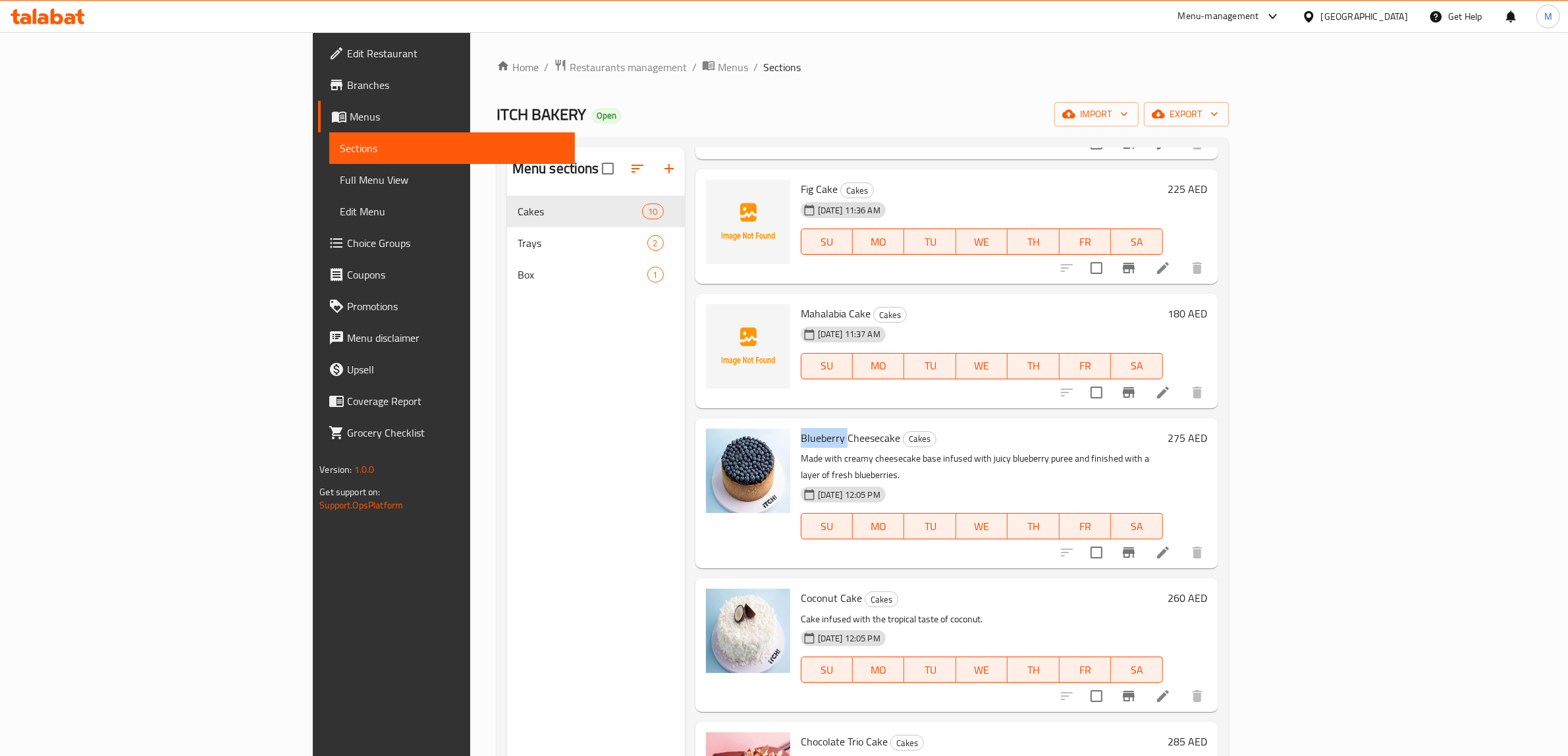
click at [801, 442] on span "Blueberry Cheesecake" at bounding box center [850, 438] width 99 height 20
click at [801, 440] on span "Blueberry Cheesecake" at bounding box center [850, 438] width 99 height 20
copy h6 "Blueberry Cheesecake"
click at [1171, 545] on icon at bounding box center [1163, 552] width 15 height 15
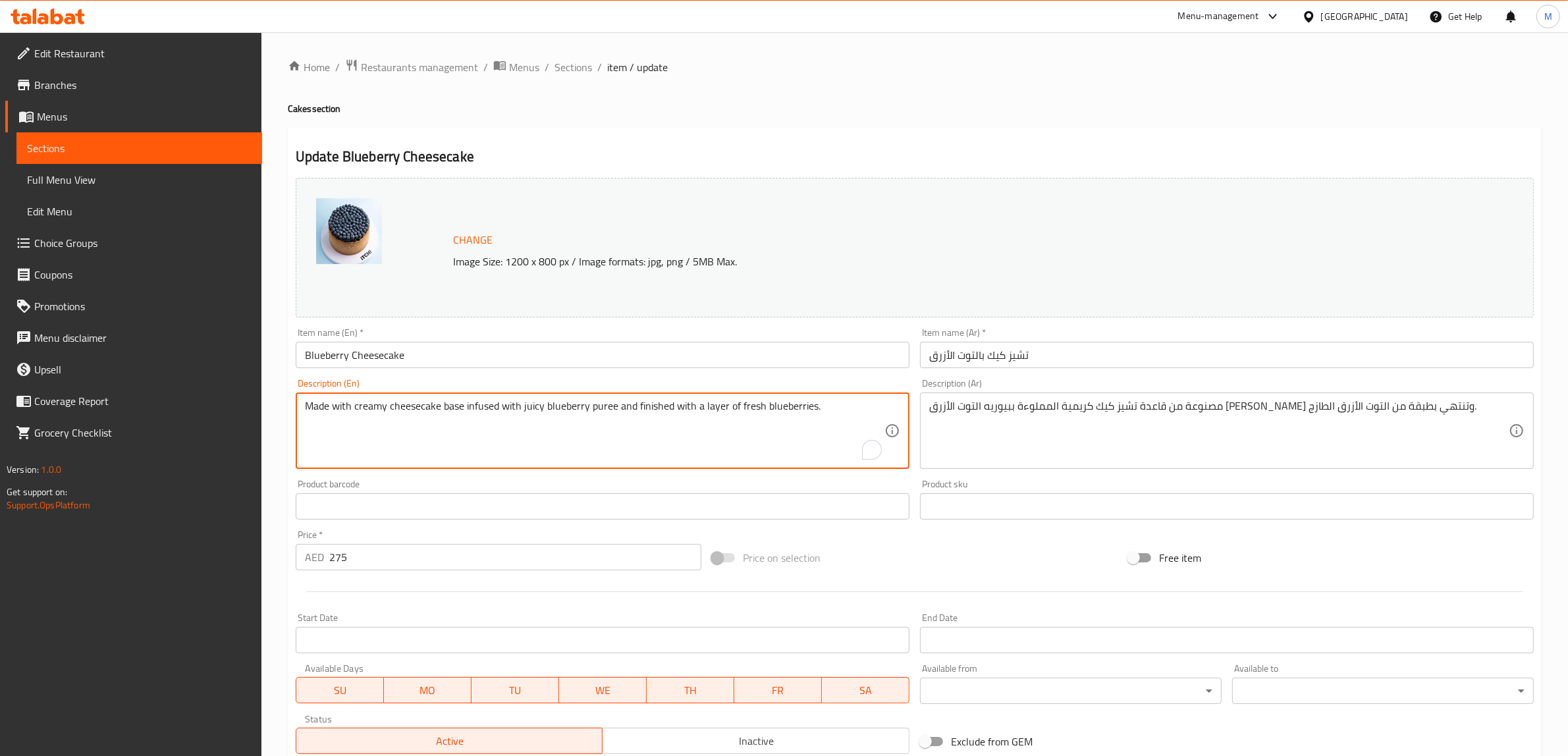
click at [820, 427] on textarea "Made with creamy cheesecake base infused with juicy blueberry puree and finishe…" at bounding box center [595, 431] width 580 height 63
paste textarea "Indulge our delicious Blueberry Cheesecake: a delightful blend of creamy cheese…"
paste textarea "To enrich screen reader interactions, please activate Accessibility in Grammarl…"
type textarea "Indulge our delicious Blueberry Cheesecake: a delightful blend of creamy cheese…"
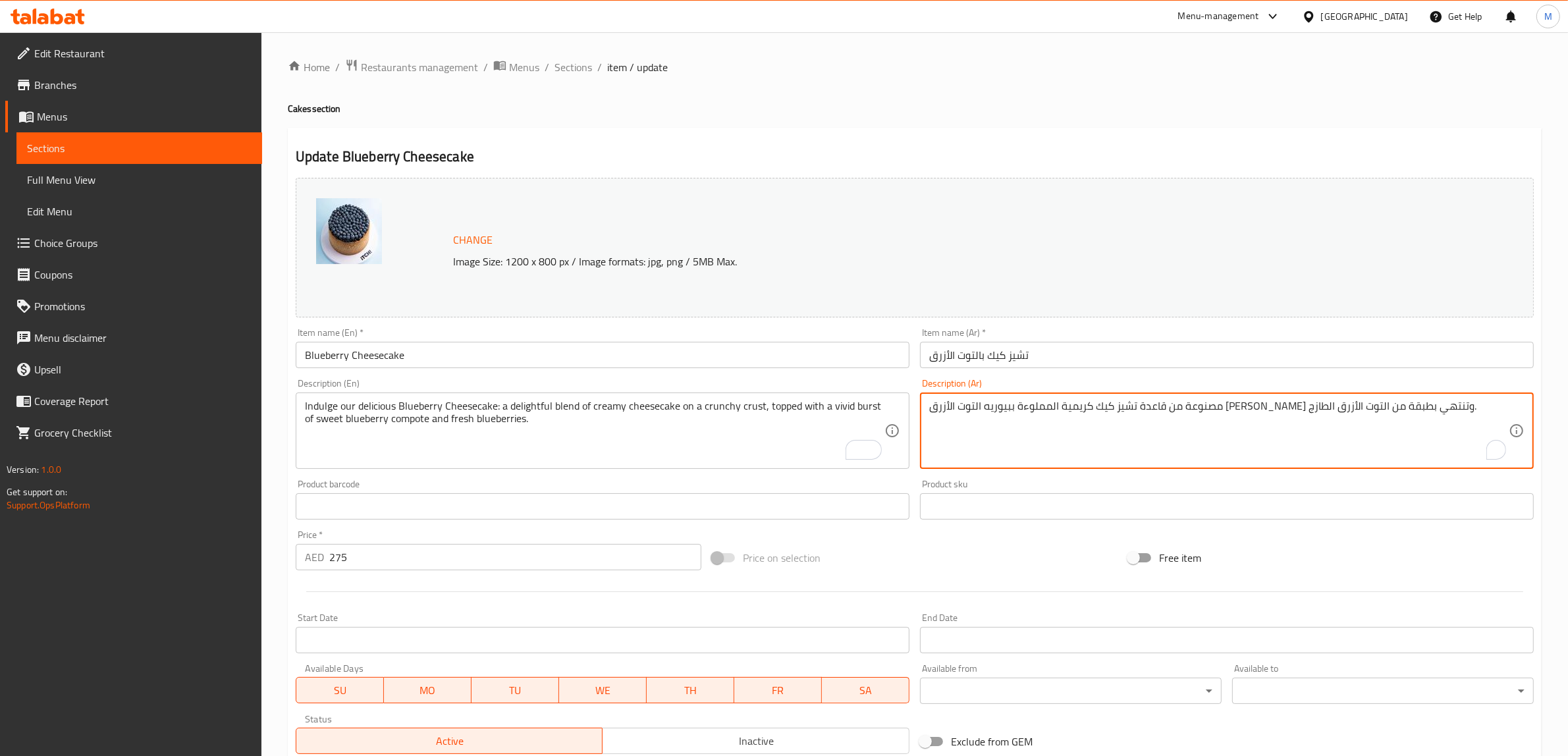
paste textarea "استمتع بوجبة تشيز كيك التوت الأزرق اللذيذة: مزيج رائع من تشيز كيك الكريمي على ق…"
type textarea "استمتع بوجبة تشيز كيك التوت الأزرق اللذيذة: مزيج رائع من تشيز كيك الكريمي على ق…"
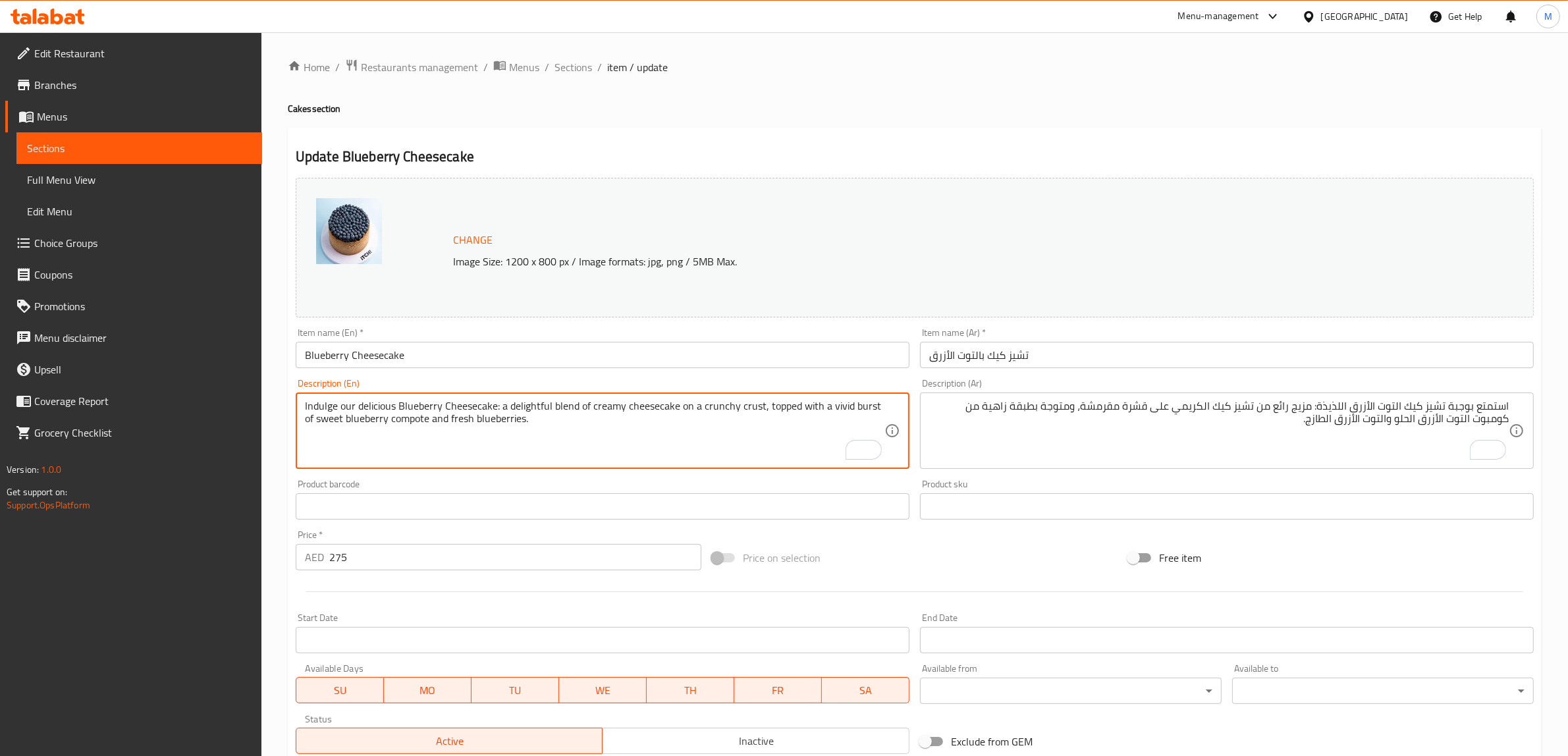
paste textarea "Allergens: Dairy, Gluten, Nuts"
type textarea "Indulge our delicious Blueberry Cheesecake: a delightful blend of creamy cheese…"
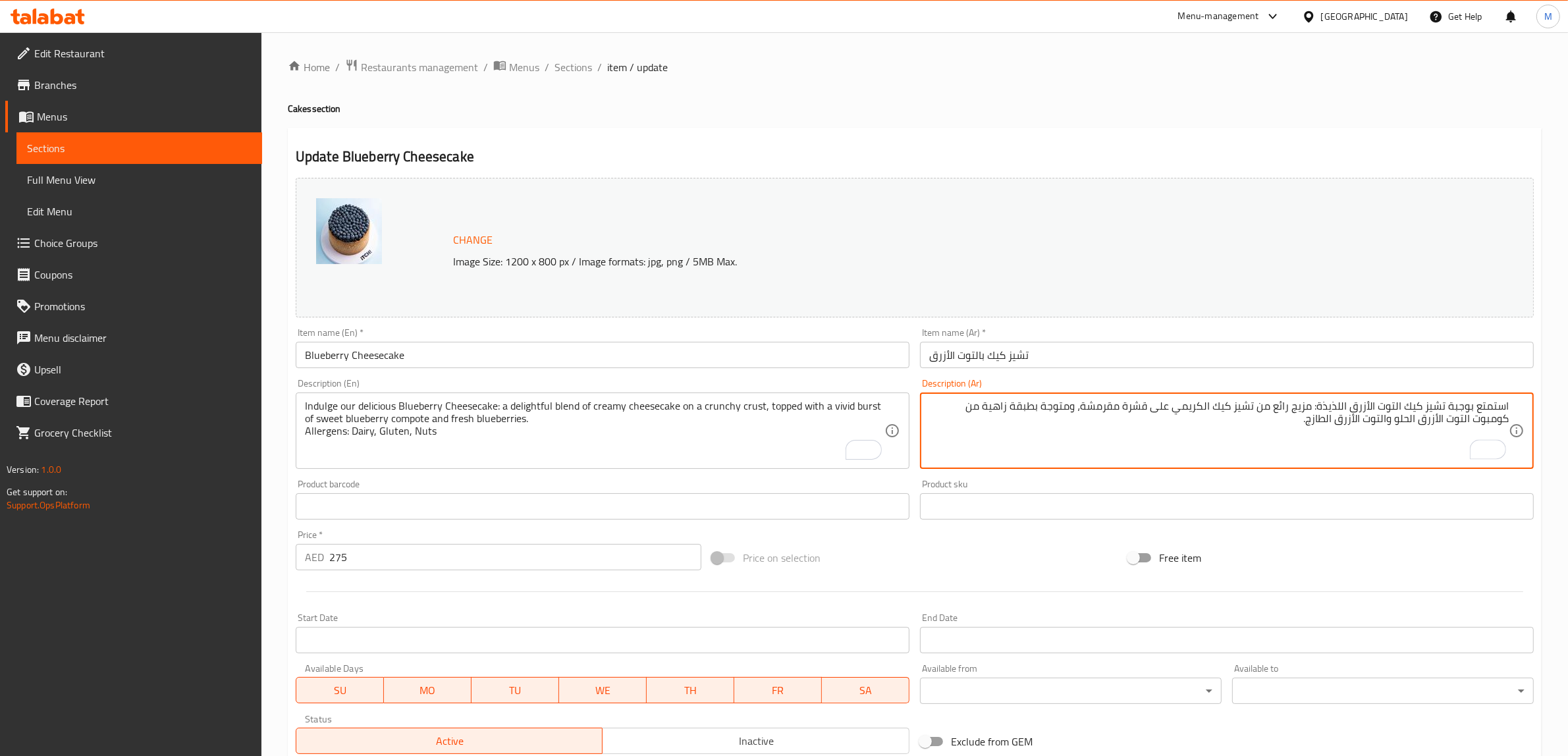
paste textarea "المواد المسببة للحساسية: منتجات الألبان، الغلوتين، المكسرات"
type textarea "استمتع بوجبة تشيز كيك التوت الأزرق اللذيذة: مزيج رائع من تشيز كيك الكريمي على ق…"
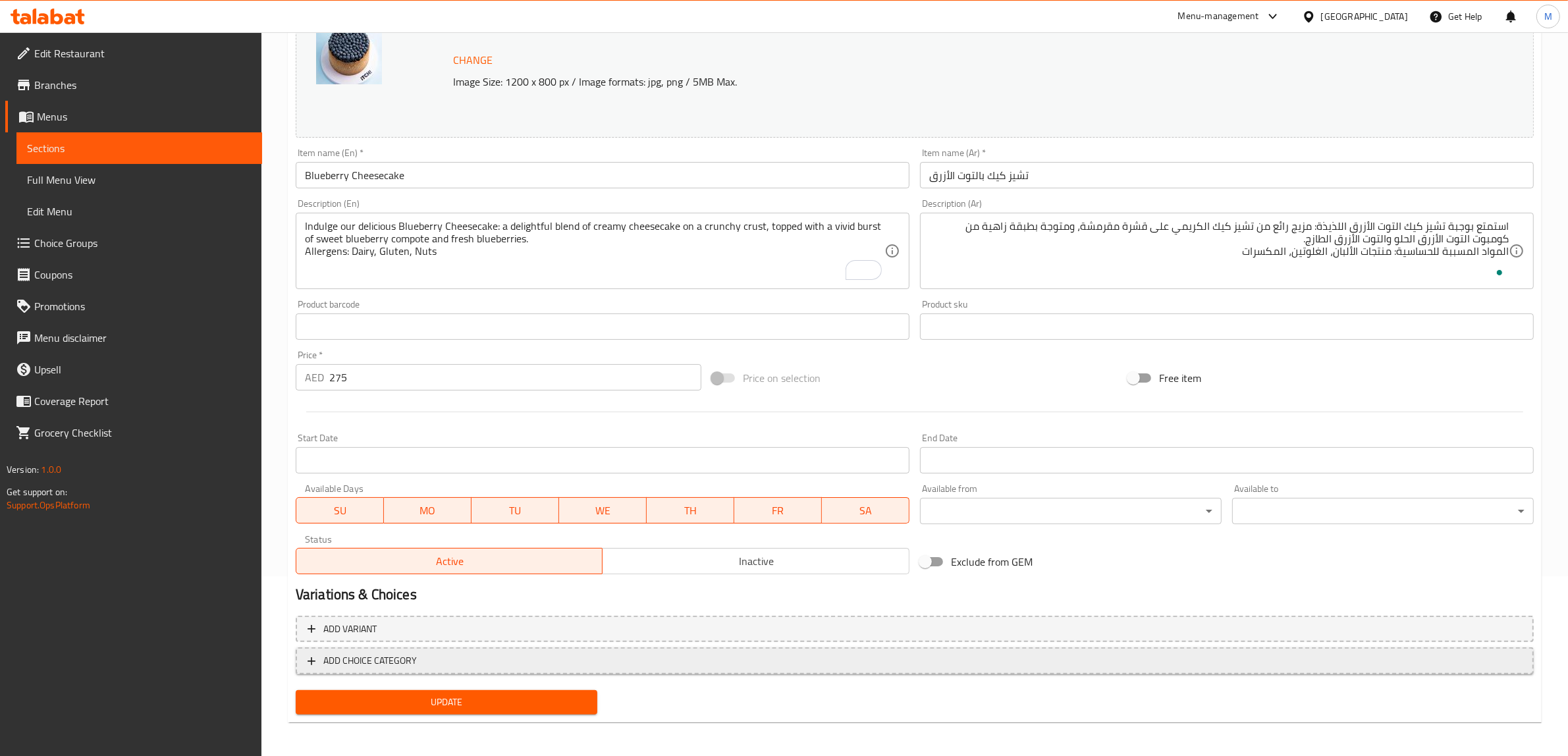
scroll to position [181, 0]
click at [492, 699] on span "Update" at bounding box center [446, 701] width 280 height 16
click at [1187, 575] on div "Exclude from GEM" at bounding box center [1123, 560] width 416 height 35
click at [912, 366] on div "Price on selection" at bounding box center [915, 377] width 416 height 35
click at [970, 389] on div "Price on selection" at bounding box center [915, 377] width 416 height 35
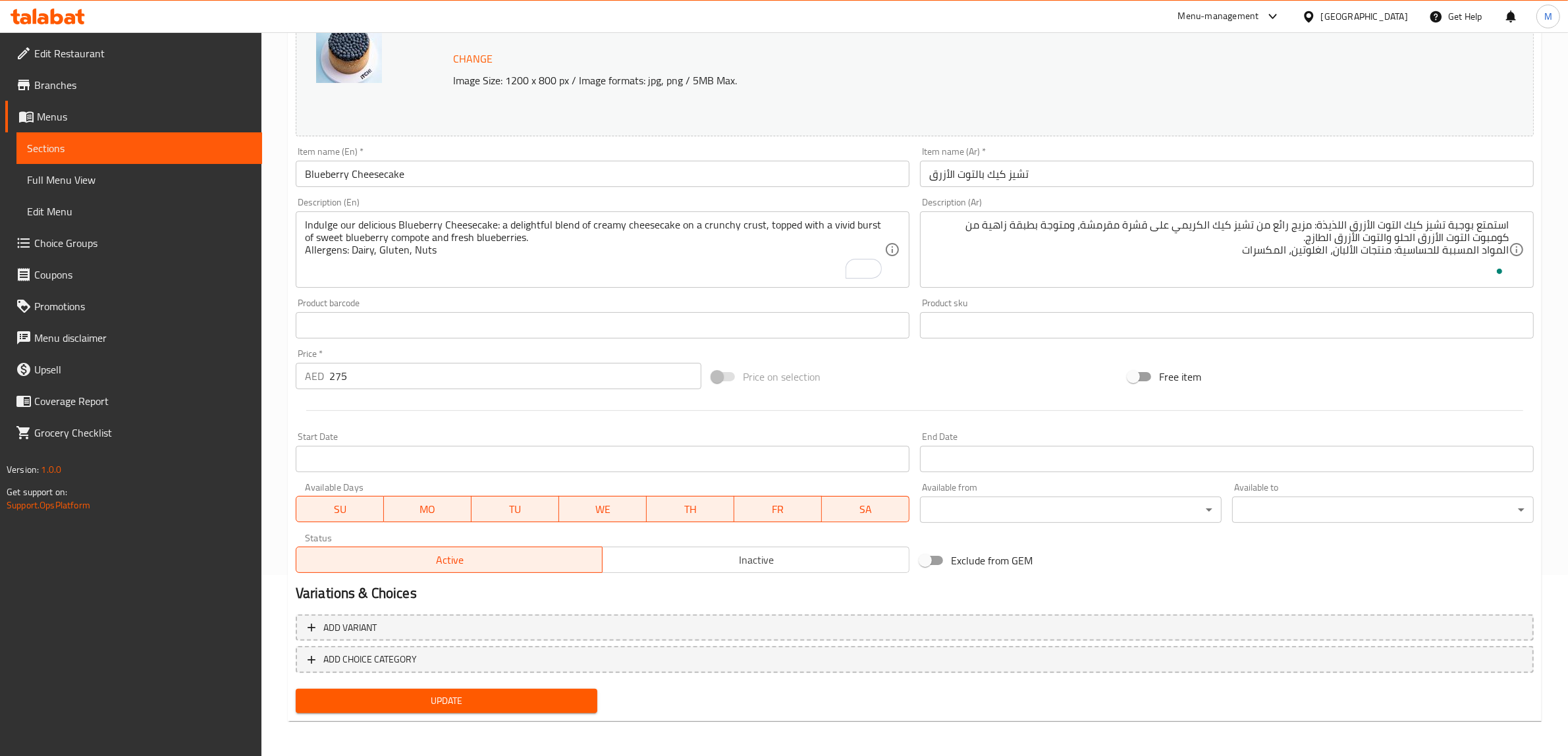
click at [517, 707] on span "Update" at bounding box center [446, 701] width 280 height 16
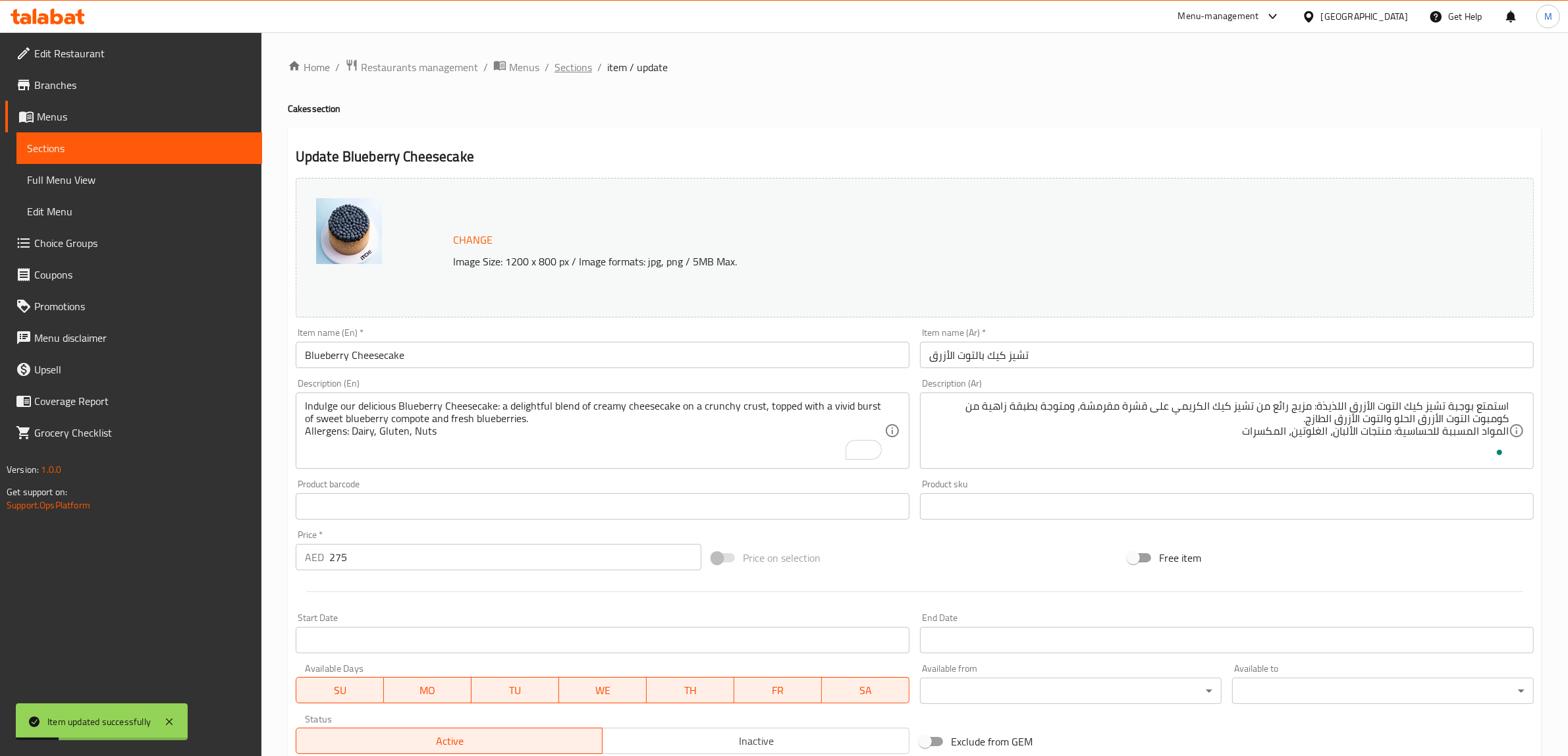
click at [577, 68] on span "Sections" at bounding box center [573, 67] width 38 height 15
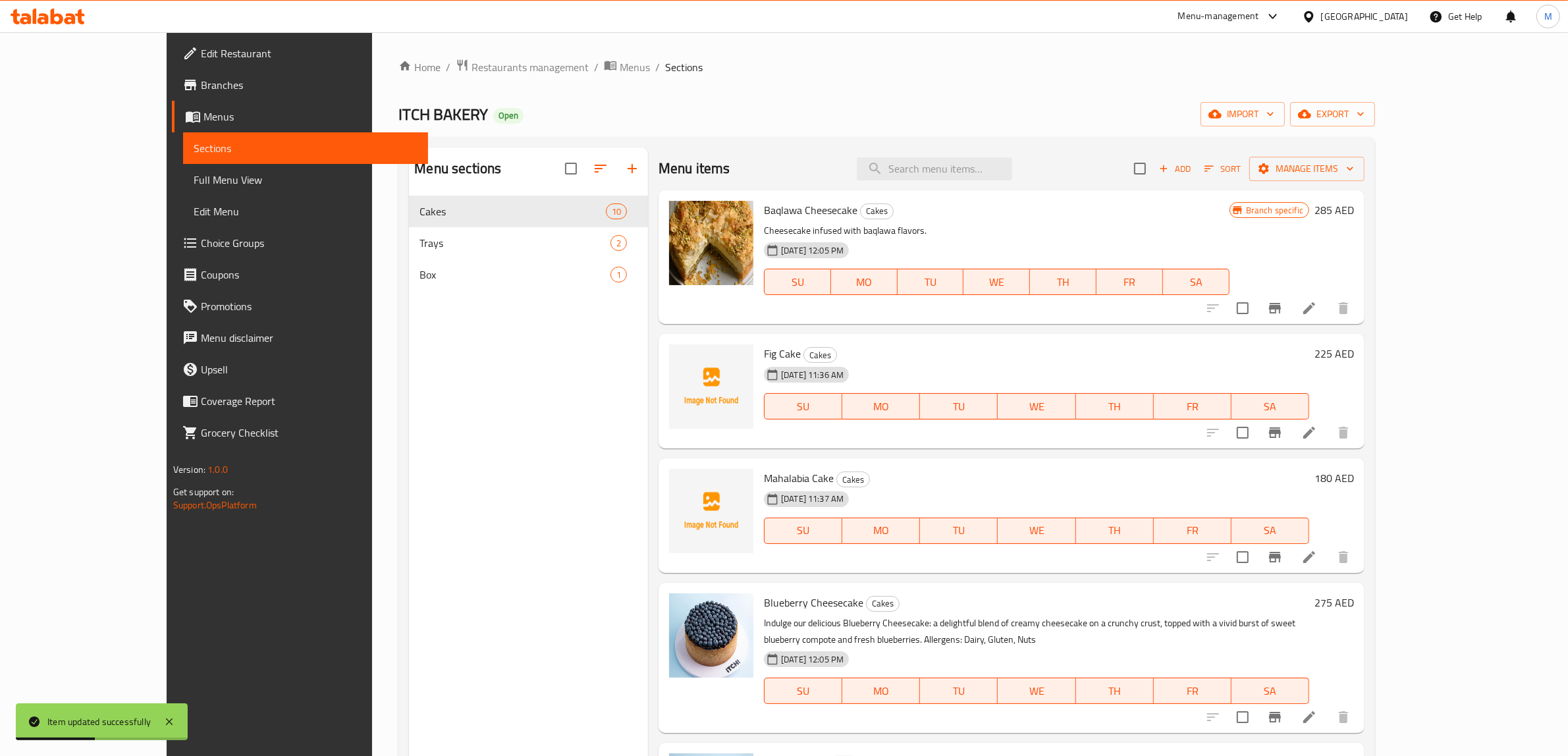
click at [943, 485] on h6 "Mahalabia Cake Cakes" at bounding box center [1036, 478] width 545 height 18
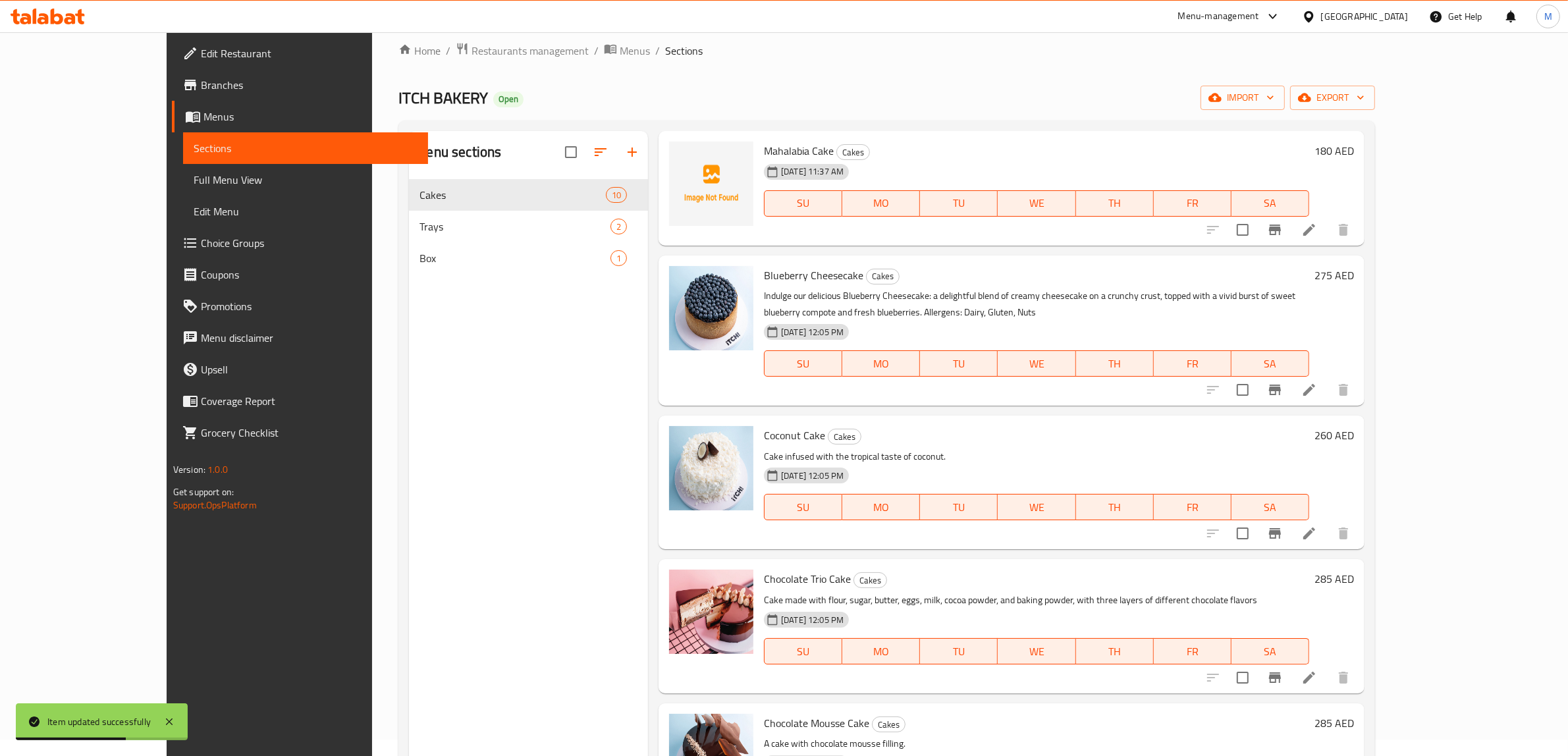
scroll to position [329, 0]
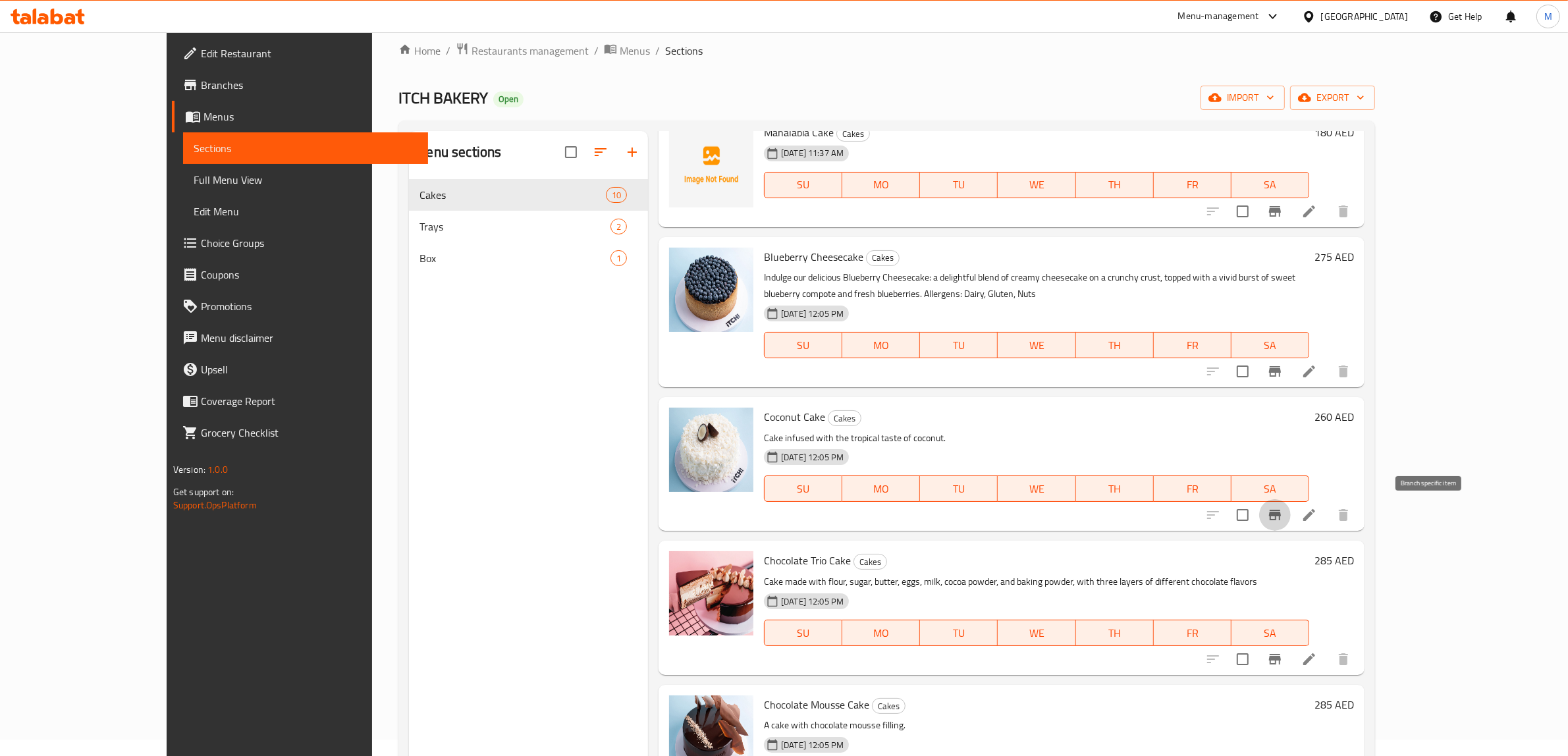
click at [1281, 518] on icon "Branch-specific-item" at bounding box center [1275, 515] width 12 height 10
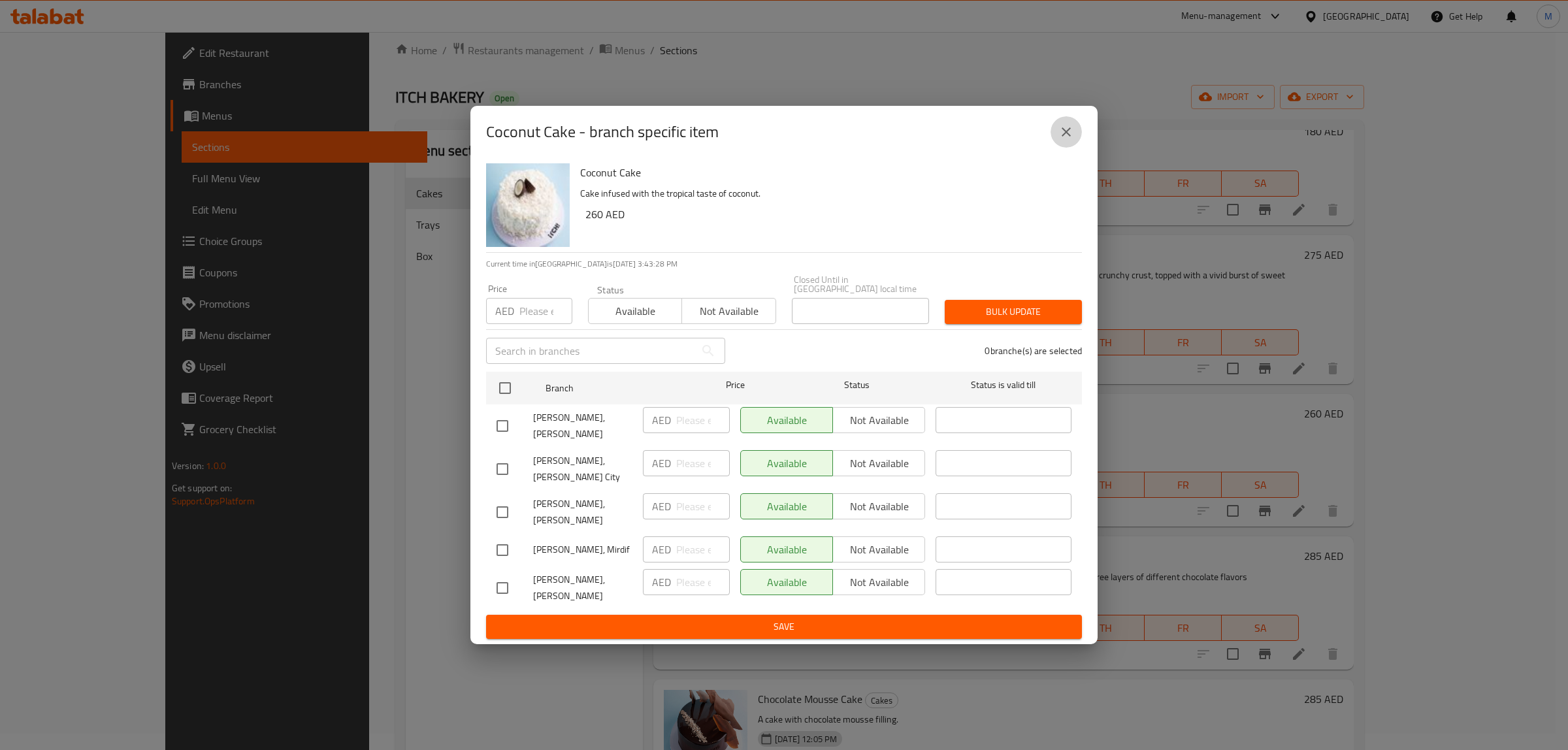
click at [1065, 135] on icon "close" at bounding box center [1066, 131] width 15 height 15
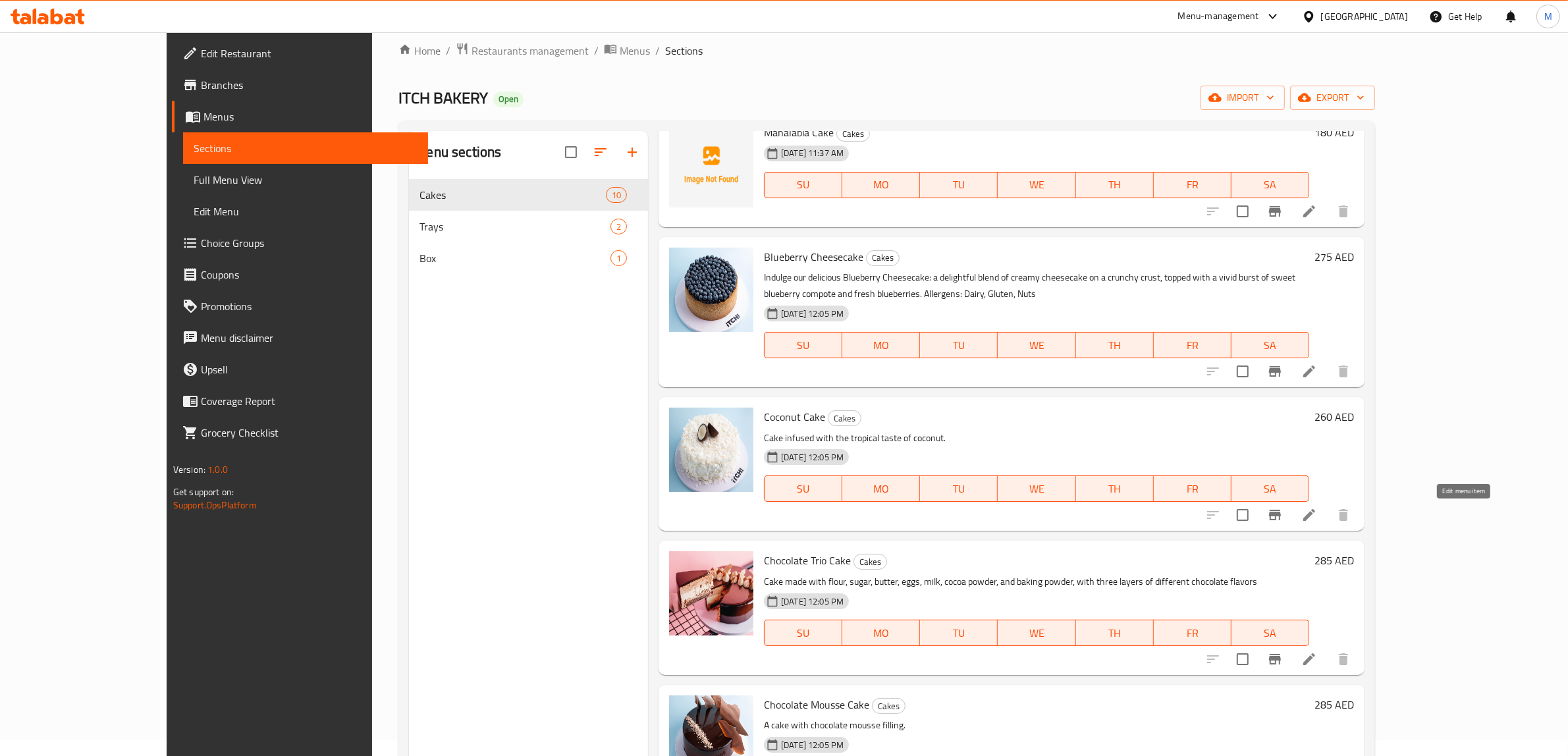
click at [1317, 511] on icon at bounding box center [1308, 515] width 15 height 15
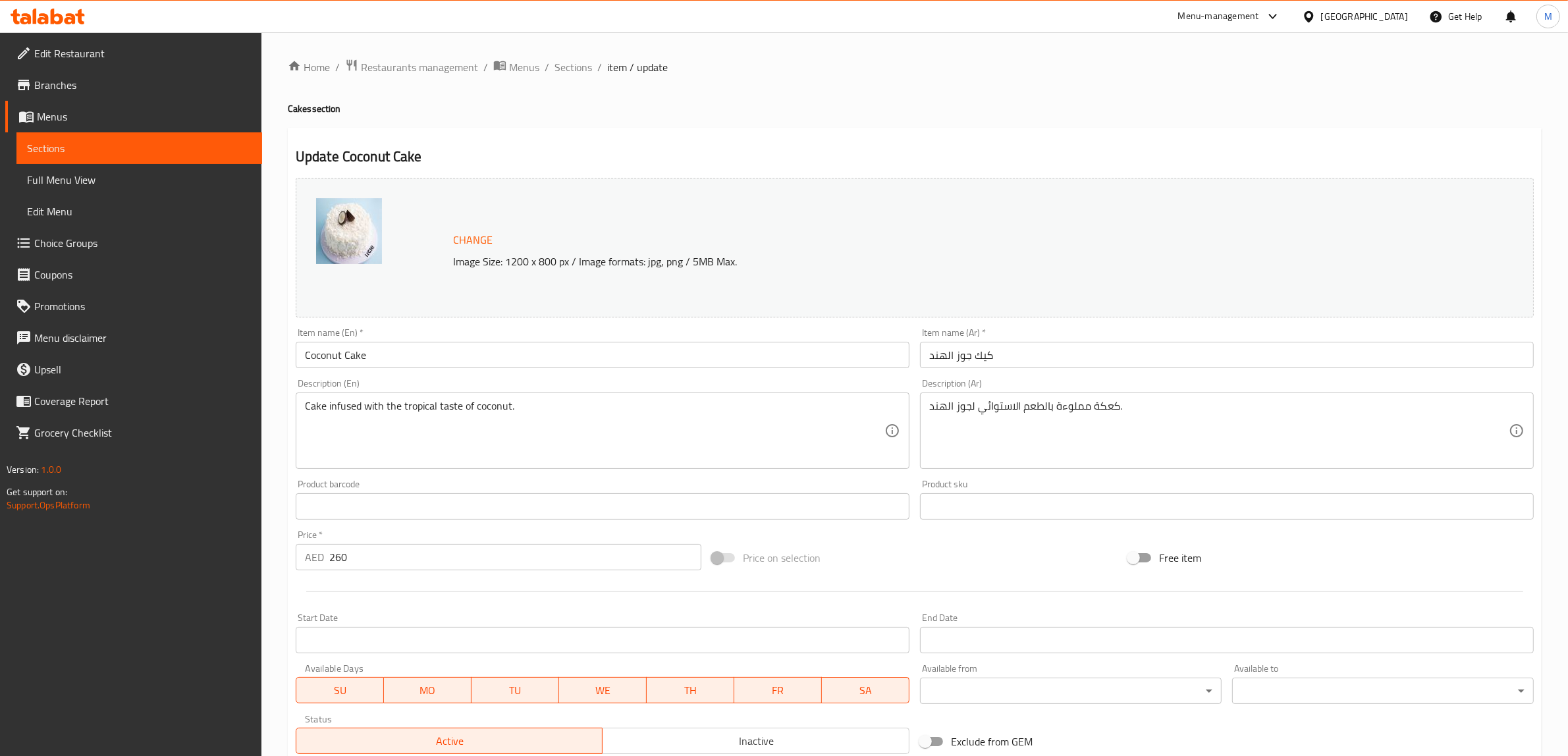
click at [874, 554] on div "Price on selection" at bounding box center [915, 558] width 416 height 35
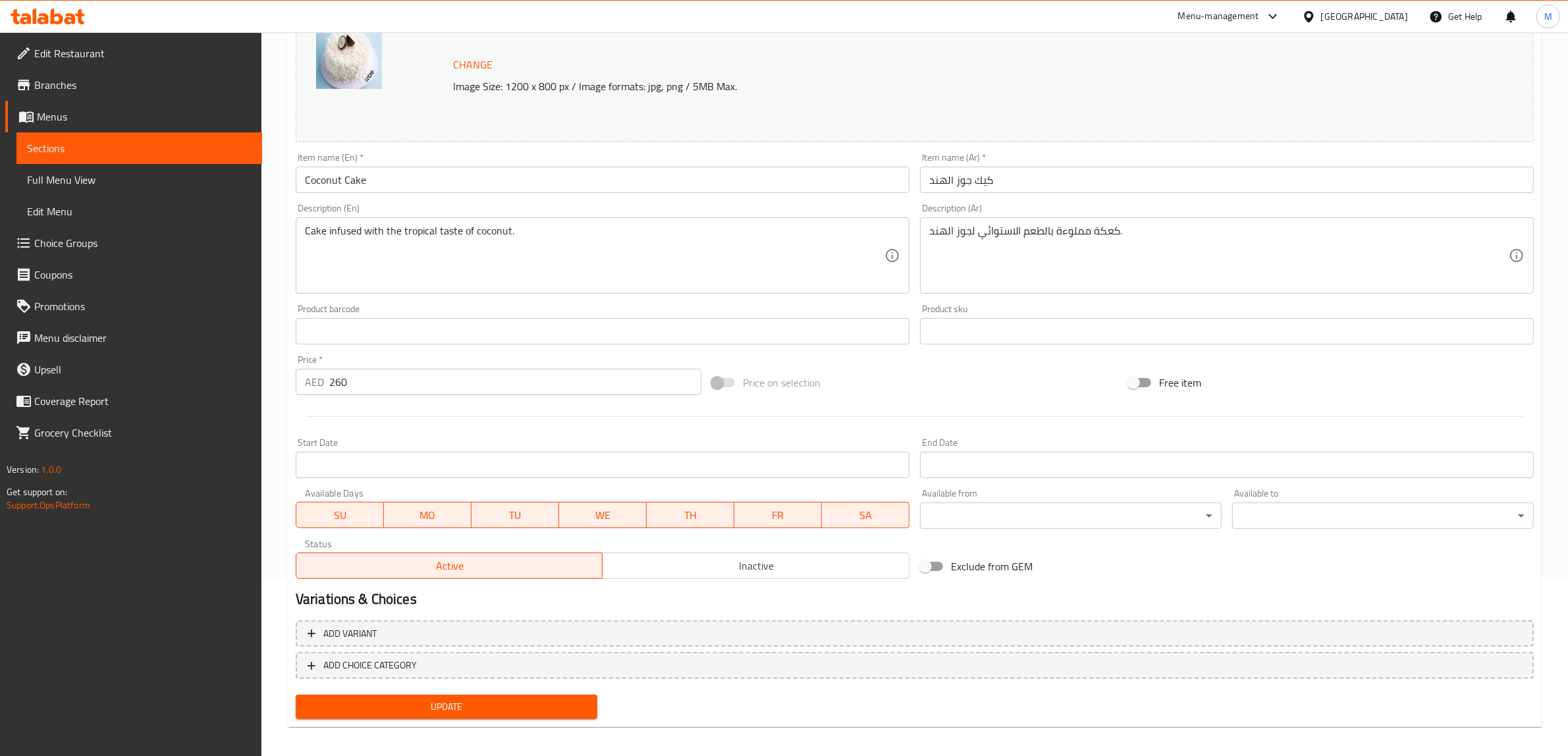
scroll to position [181, 0]
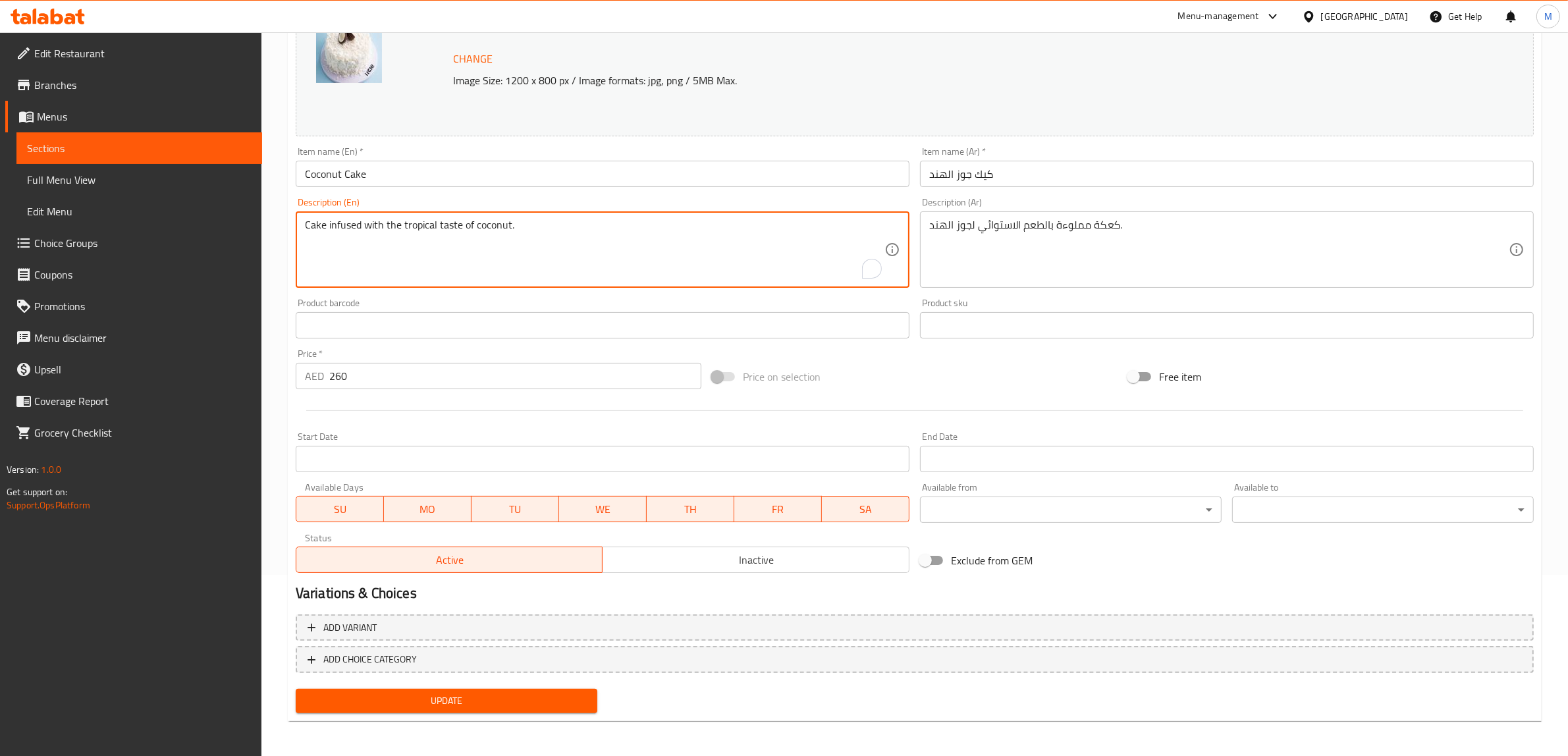
paste textarea "Enjoy our Coconut Cake, which has a light vanilla sponge infused with coconut f…"
click at [634, 239] on textarea "Enjoy our Coconut Cake, which has a light vanilla sponge infused with coconut f…" at bounding box center [595, 250] width 580 height 63
type textarea "Enjoy our Coconut Cake, which has a light vanilla sponge infused with coconut f…"
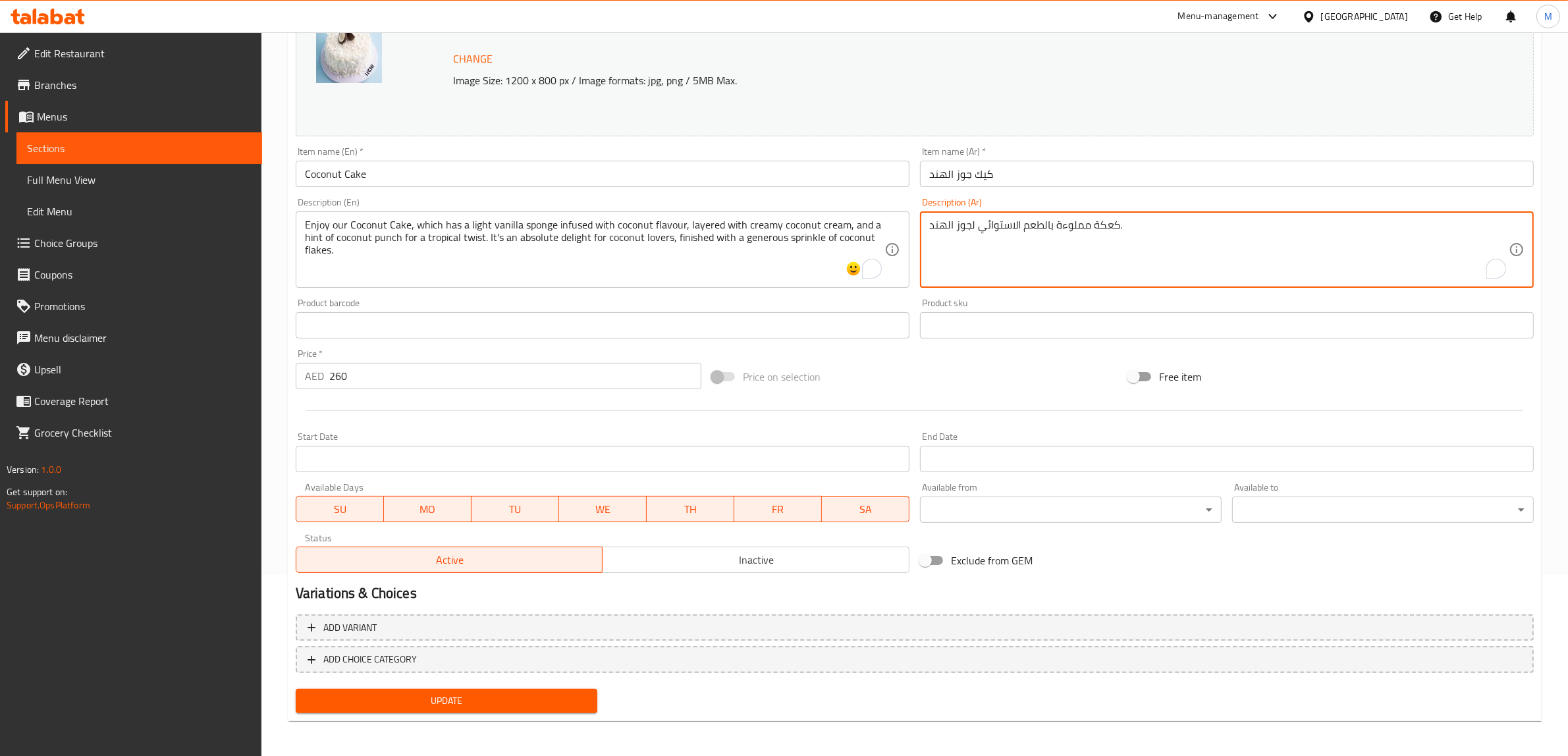
paste textarea "استمتع بكعكة جوز الهند، بإسفنجة خفيفة بنكهة الفانيليا ونكهة جوز الهند، ومغطاة ب…"
type textarea "استمتع بكعكة جوز الهند، بإسفنجة خفيفة بنكهة الفانيليا ونكهة جوز الهند، ومغطاة ب…"
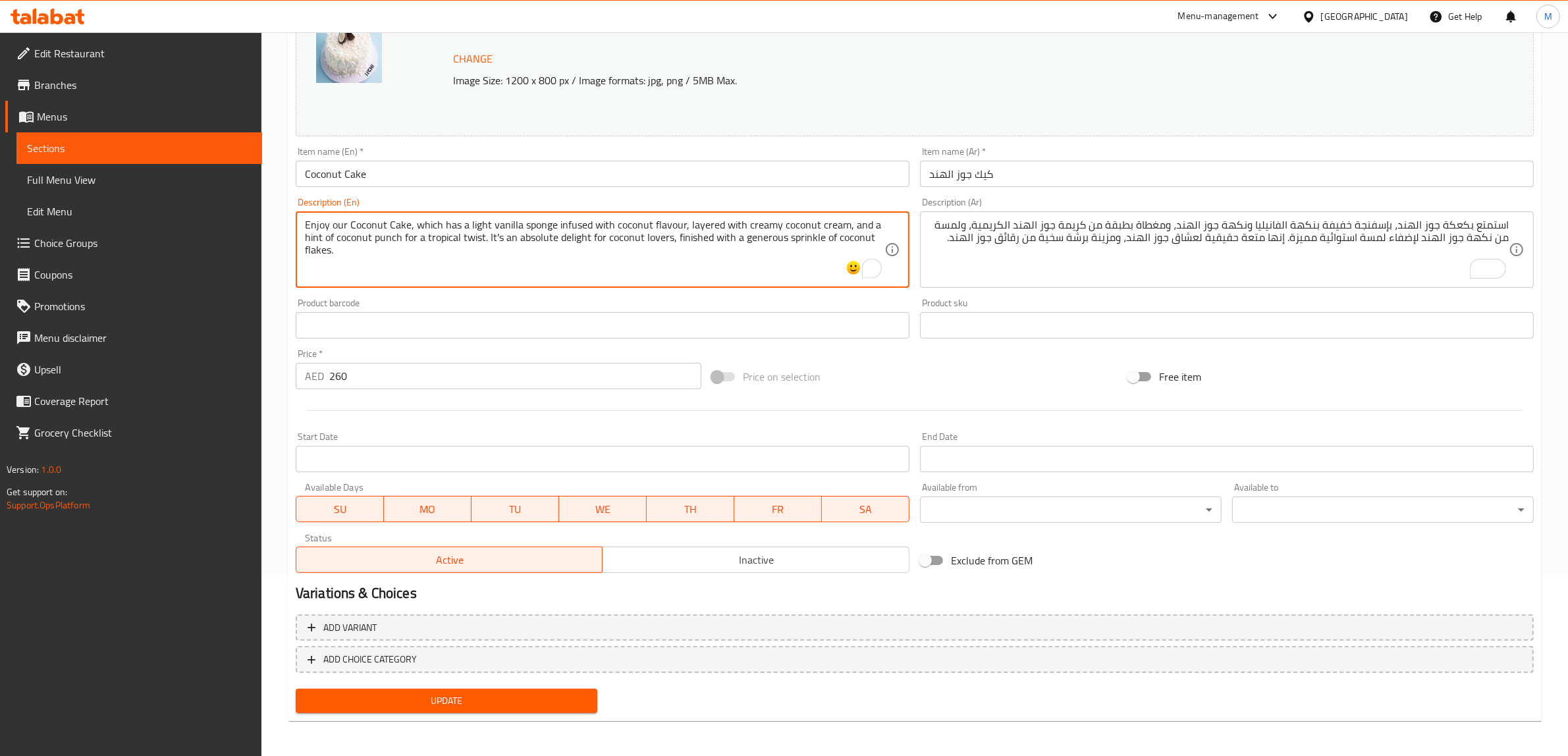
paste textarea "Allergens: Dairy, Gluten, Nuts"
click at [425, 264] on textarea "Enjoy our Coconut Cake, which has a light vanilla sponge infused with coconut f…" at bounding box center [595, 250] width 580 height 63
type textarea "Enjoy our Coconut Cake, which has a light vanilla sponge infused with coconut f…"
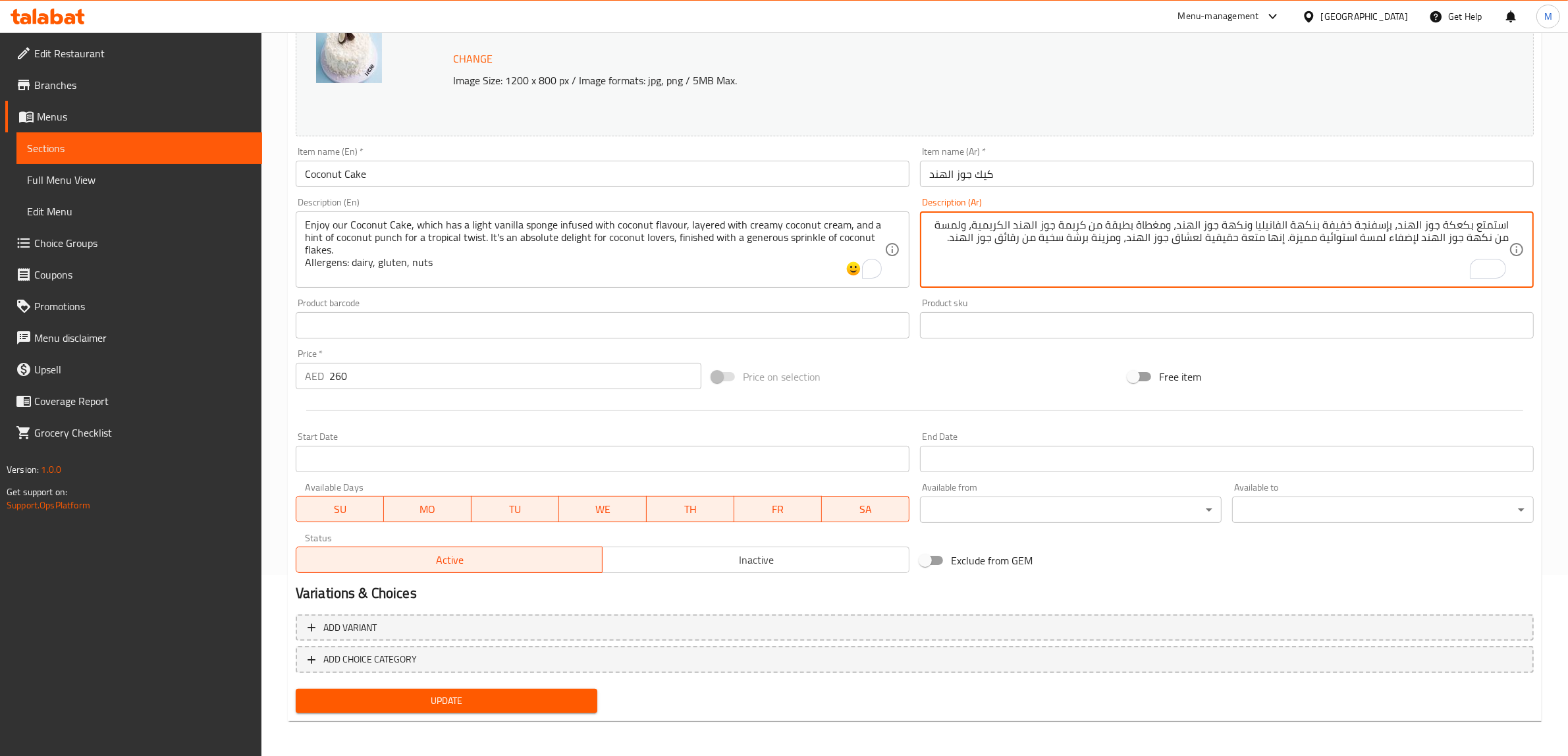
click at [965, 257] on textarea "استمتع بكعكة جوز الهند، بإسفنجة خفيفة بنكهة الفانيليا ونكهة جوز الهند، ومغطاة ب…" at bounding box center [1219, 250] width 580 height 63
paste textarea "المواد المسببة للحساسية: منتجات الألبان، الغلوتين، المكسرات"
type textarea "استمتع بكعكة جوز الهند، بإسفنجة خفيفة بنكهة الفانيليا ونكهة جوز الهند، ومغطاة ب…"
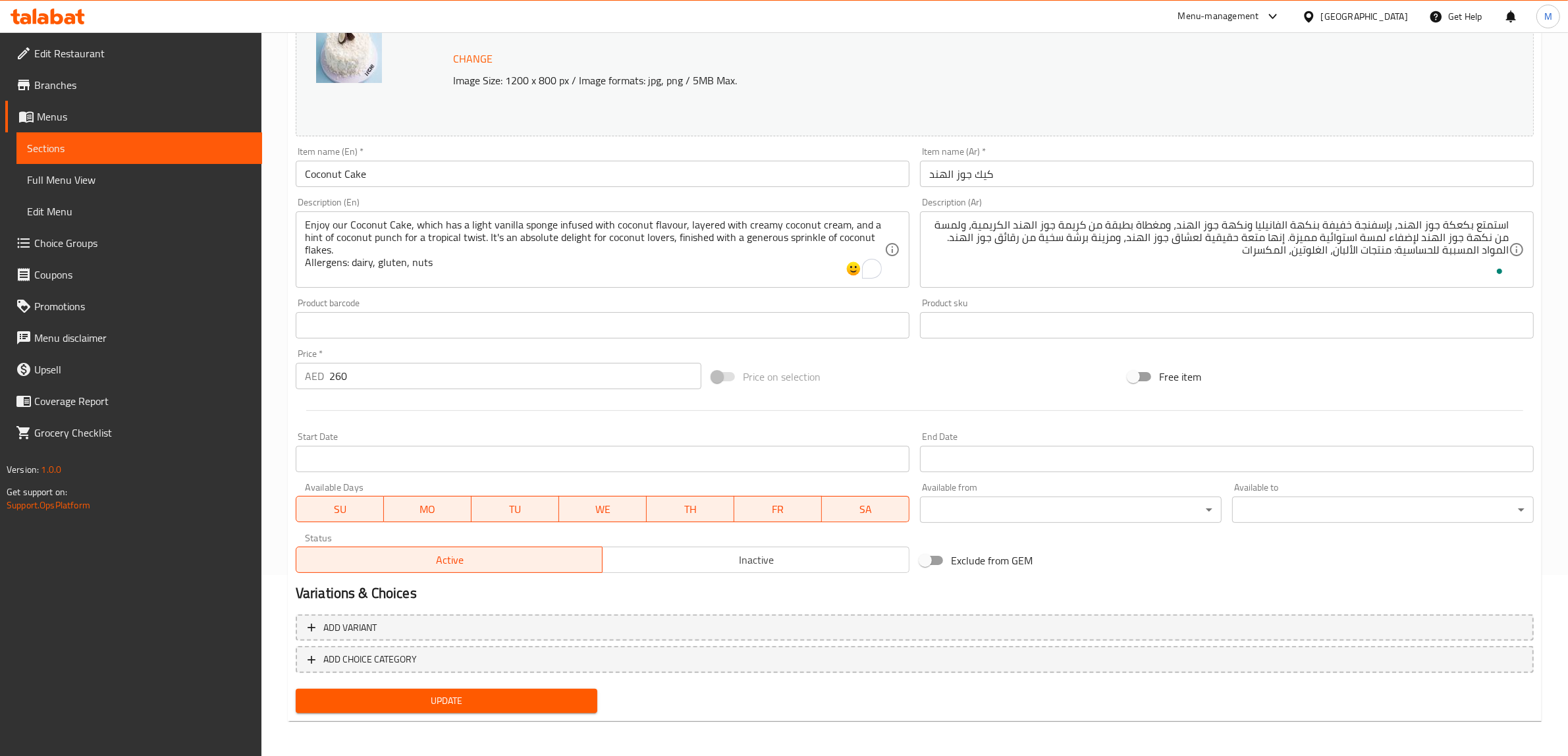
click at [877, 369] on div "Price on selection" at bounding box center [915, 377] width 416 height 35
click at [475, 704] on span "Update" at bounding box center [446, 701] width 280 height 16
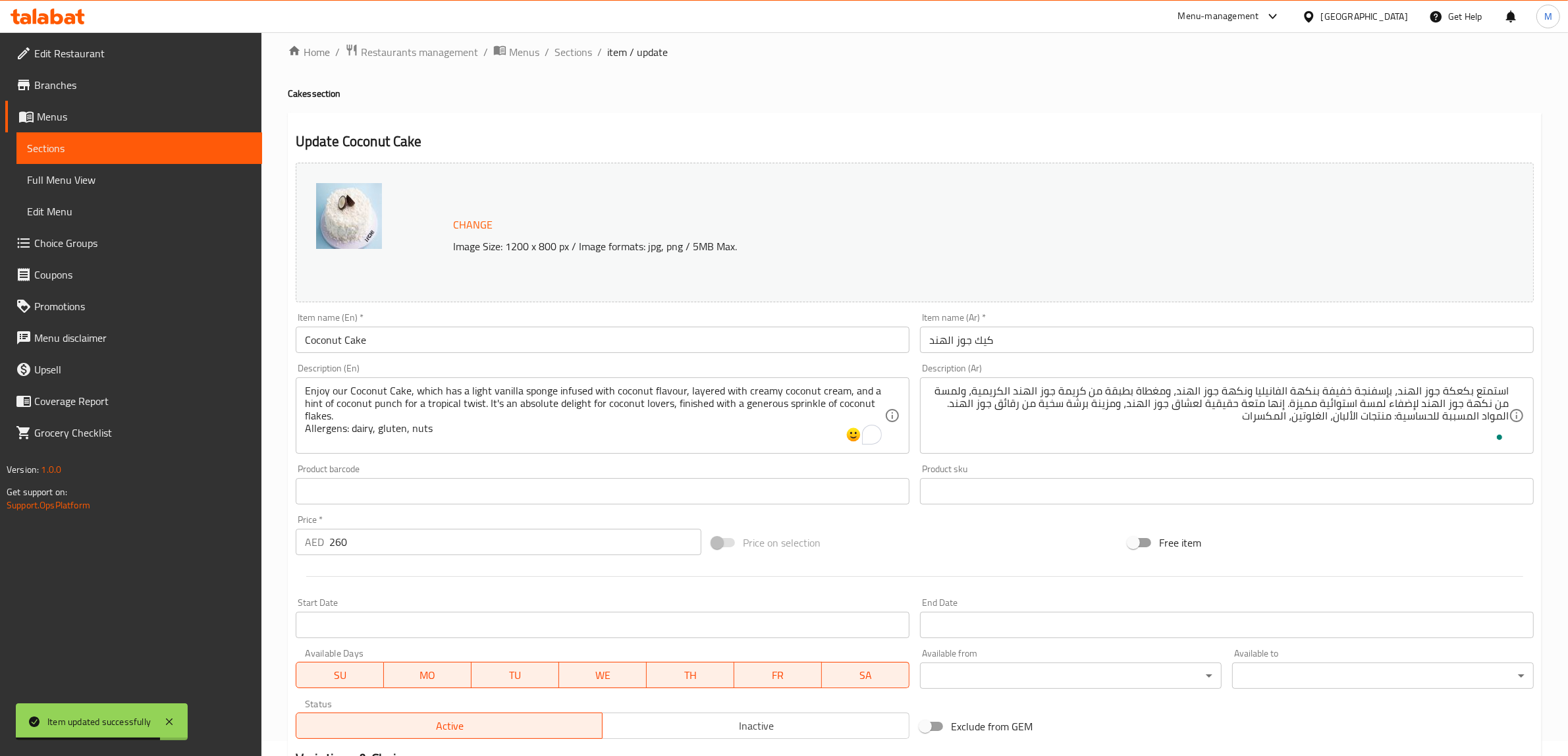
scroll to position [0, 0]
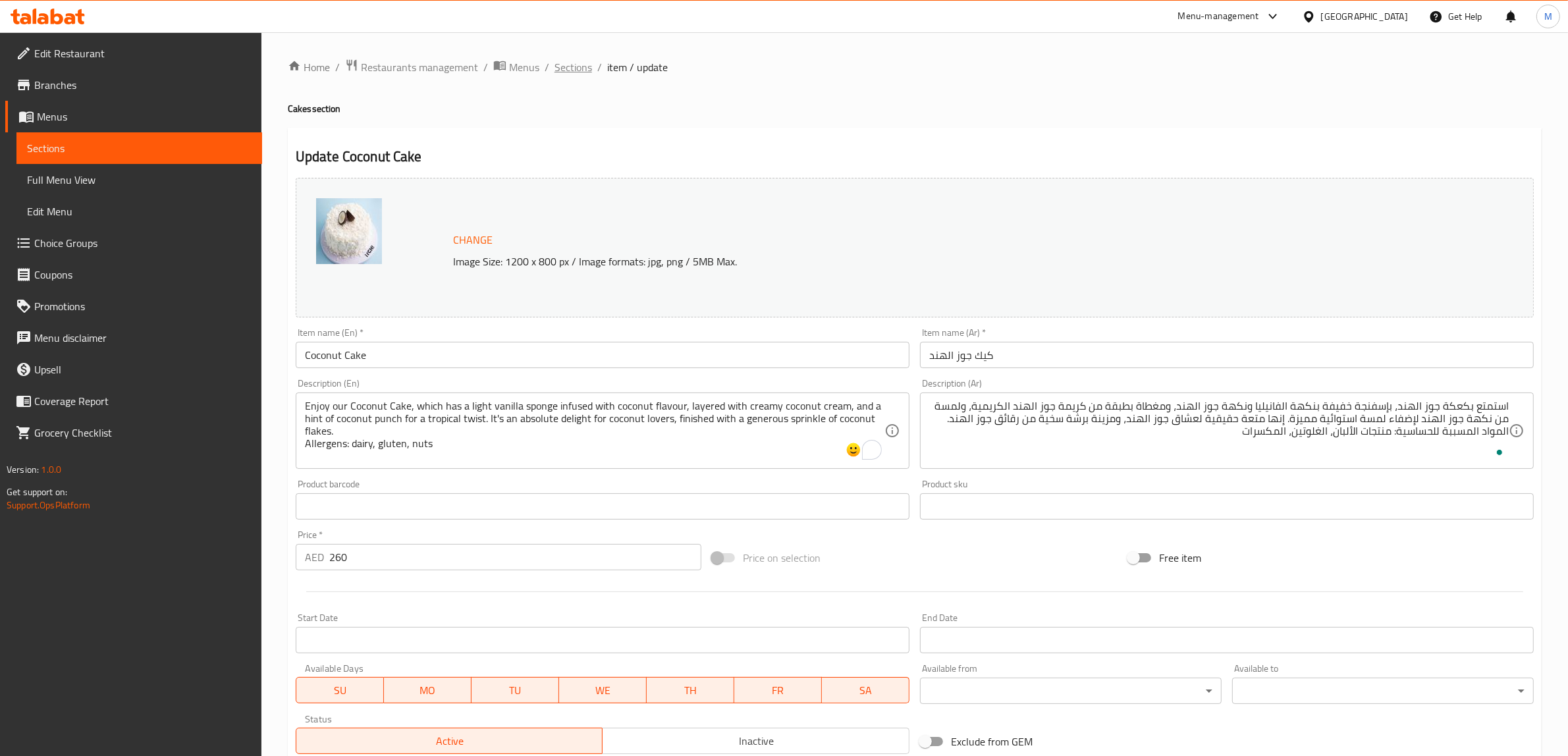
click at [573, 71] on span "Sections" at bounding box center [573, 67] width 38 height 15
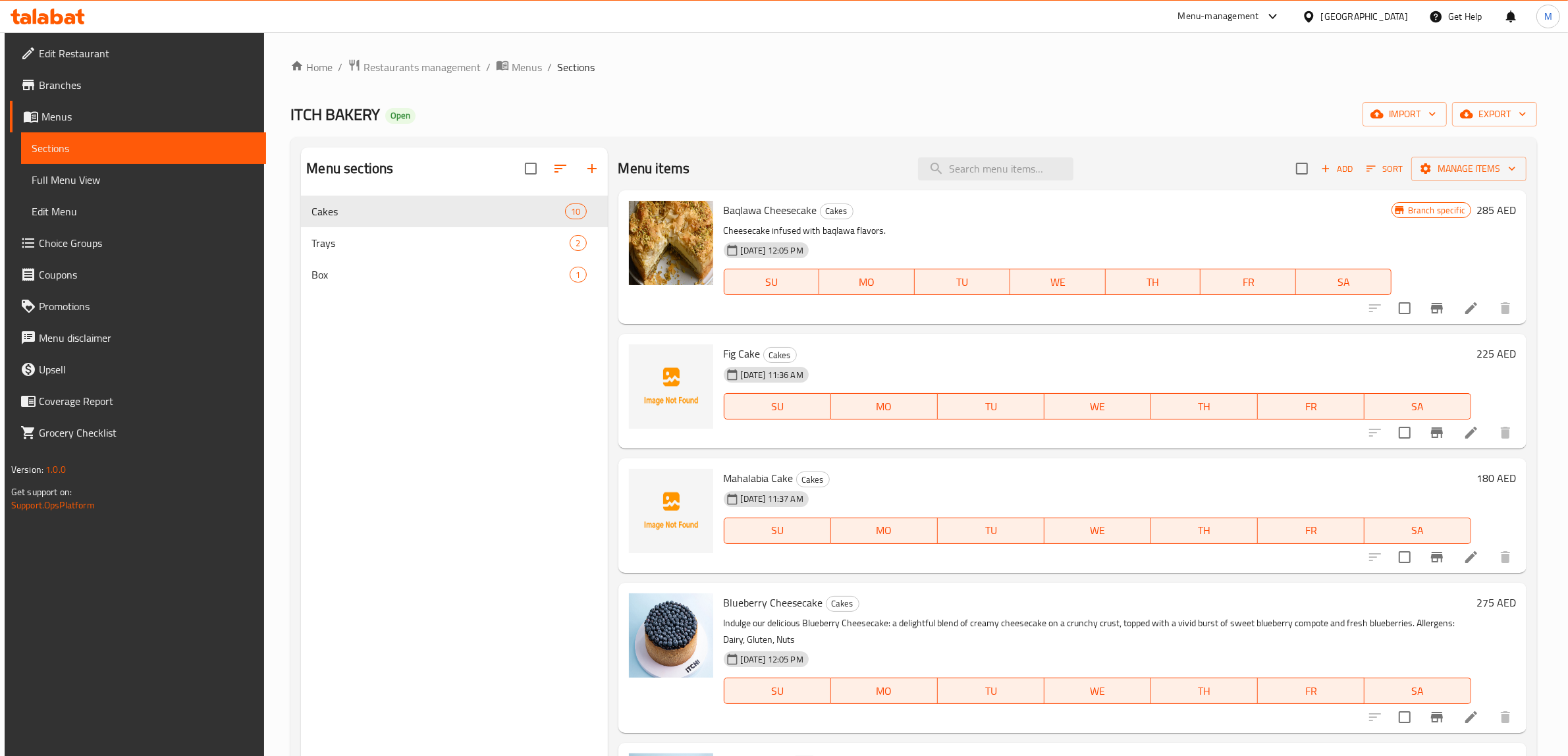
click at [565, 473] on div "Menu sections Cakes 10 Trays 2 Box 1" at bounding box center [454, 525] width 306 height 756
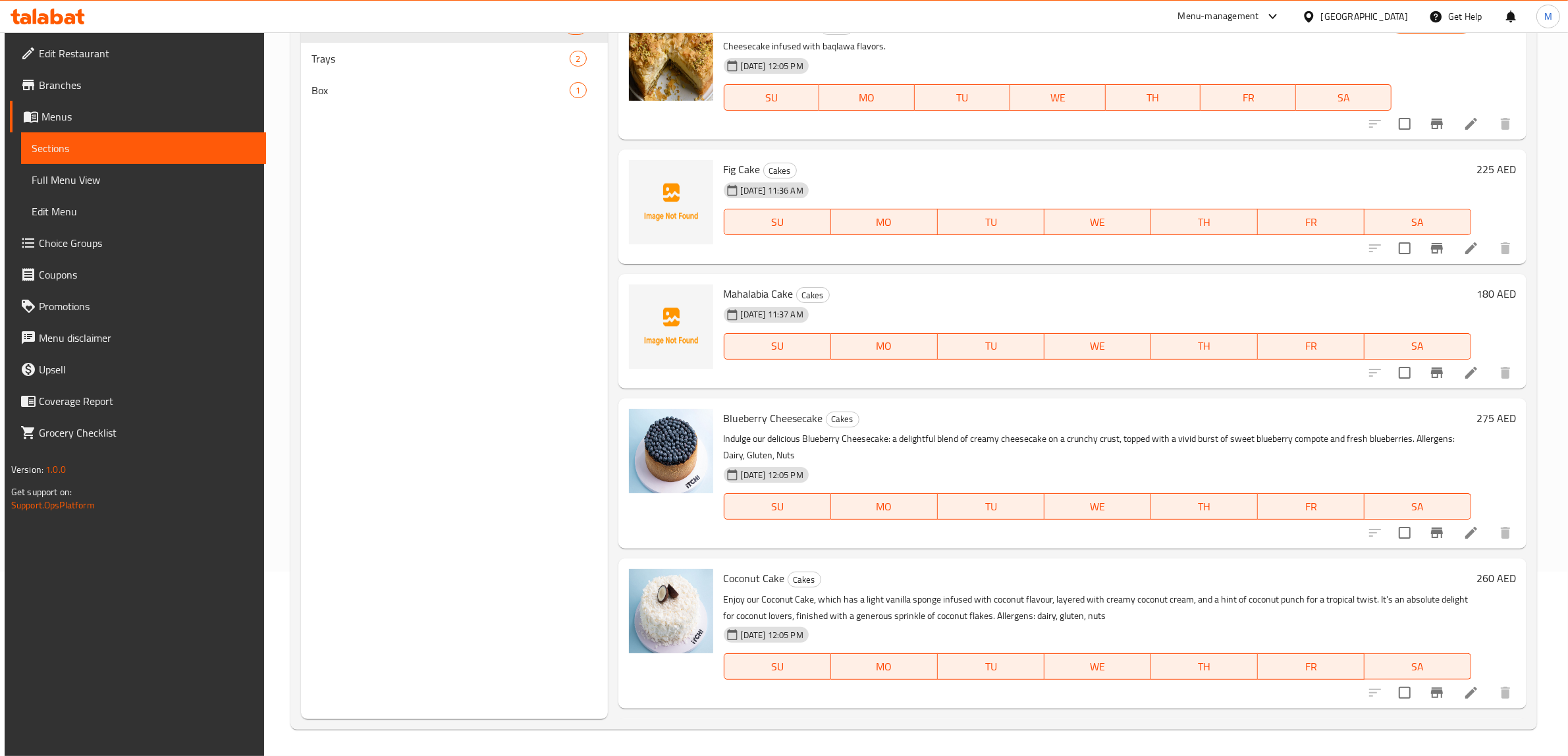
scroll to position [397, 0]
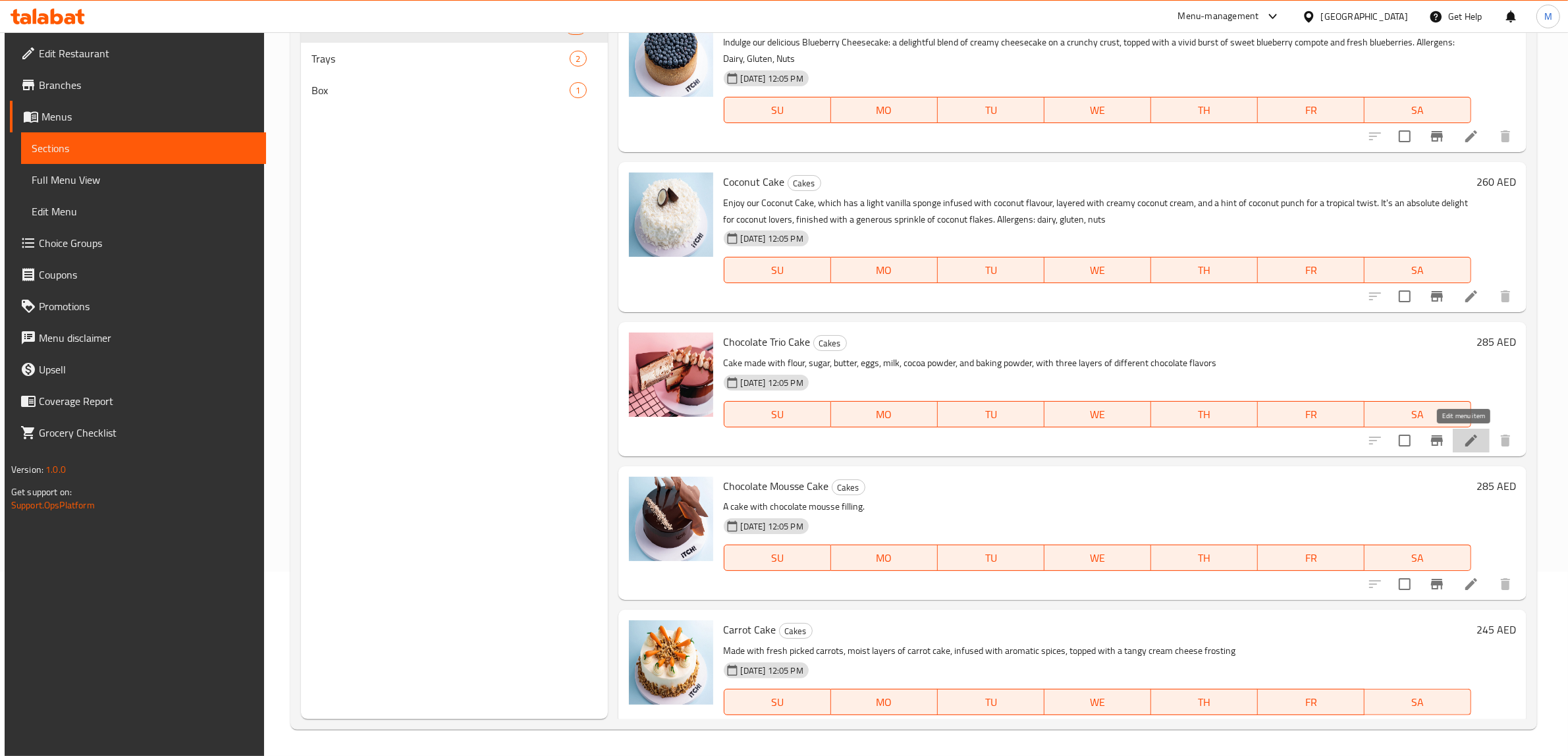
click at [1464, 442] on icon at bounding box center [1471, 440] width 15 height 15
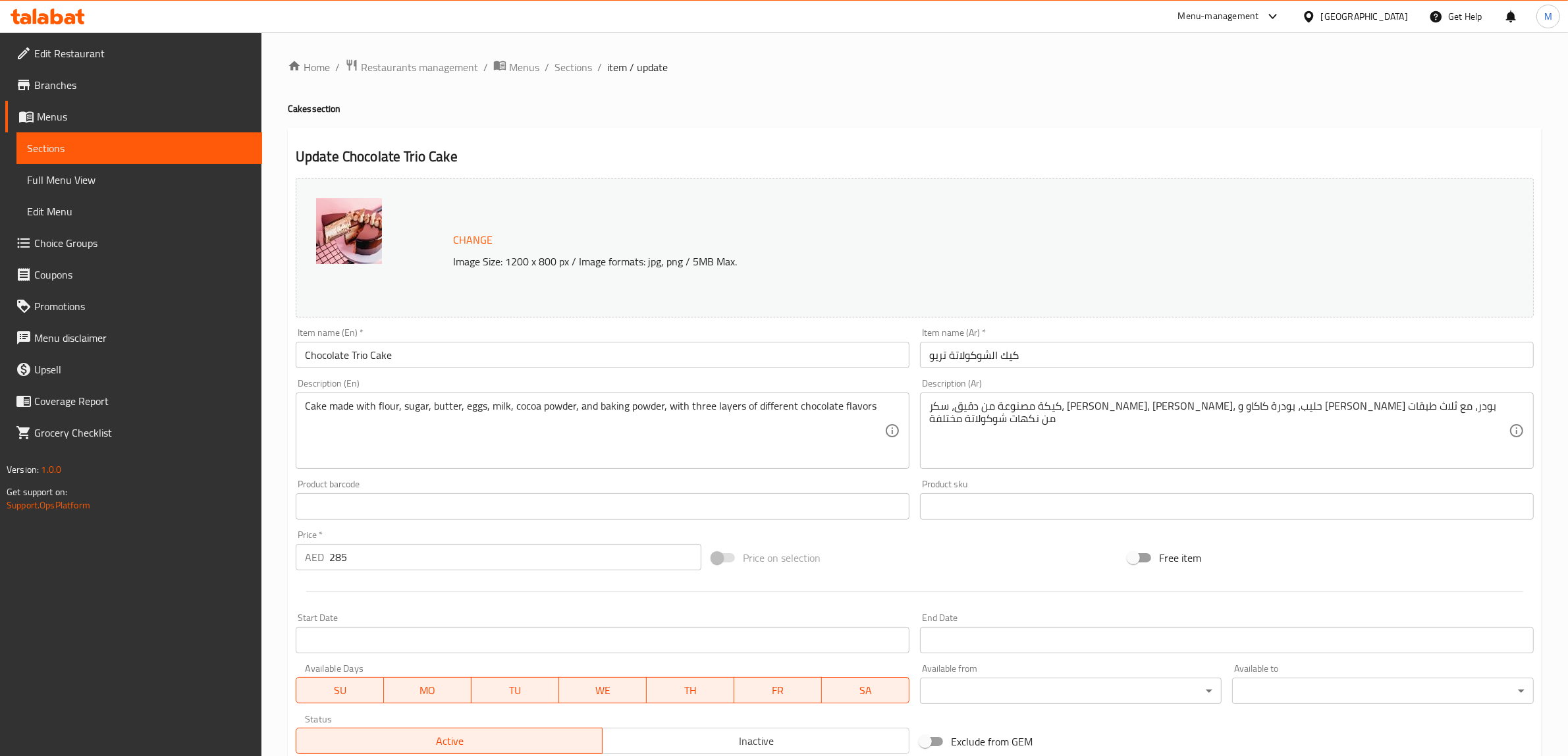
scroll to position [82, 0]
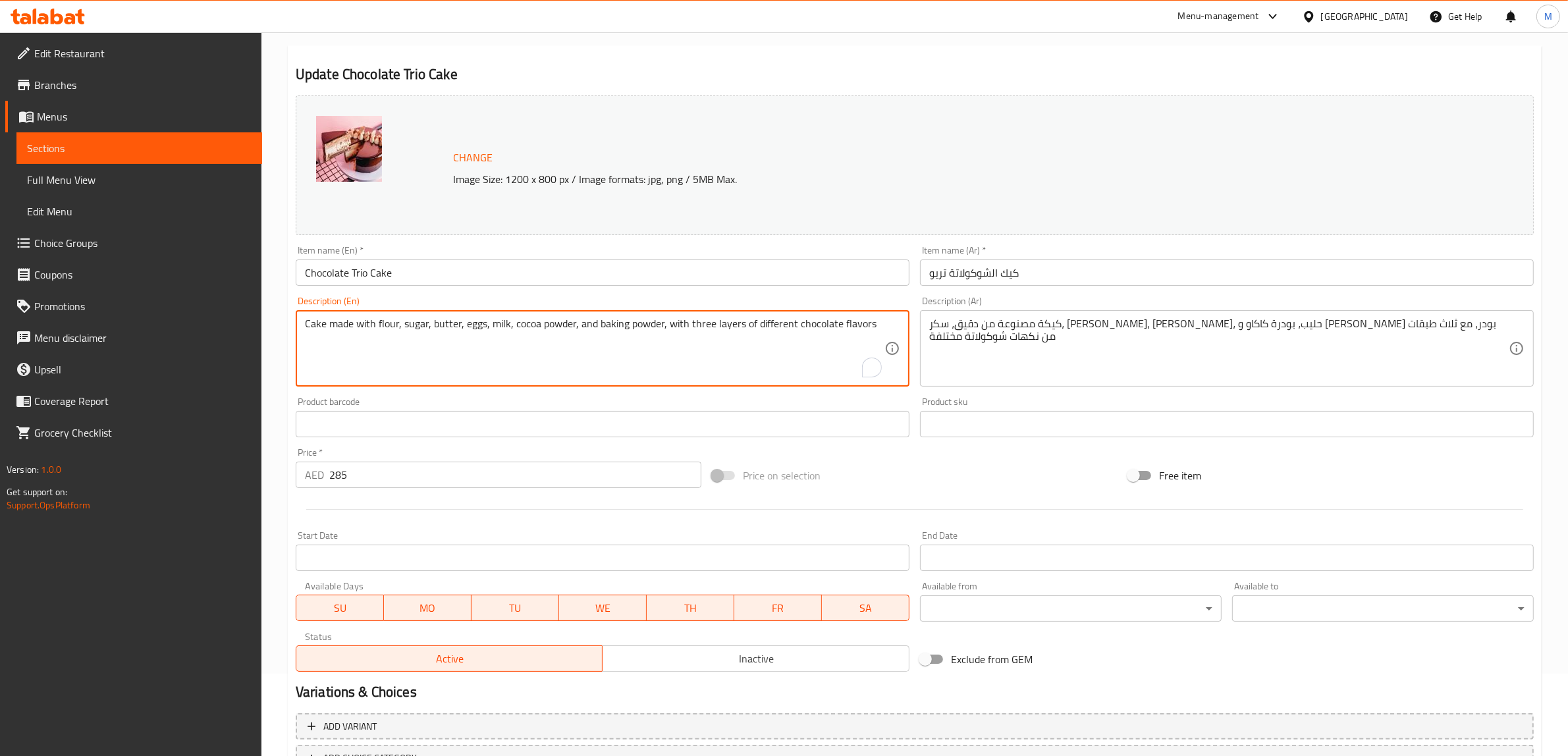
paste textarea "Try our Chocolate Trio Cake, a sumptuous masterpiece with layers of rich dark c…"
type textarea "Try our Chocolate Trio Cake, a sumptuous masterpiece with layers of rich dark c…"
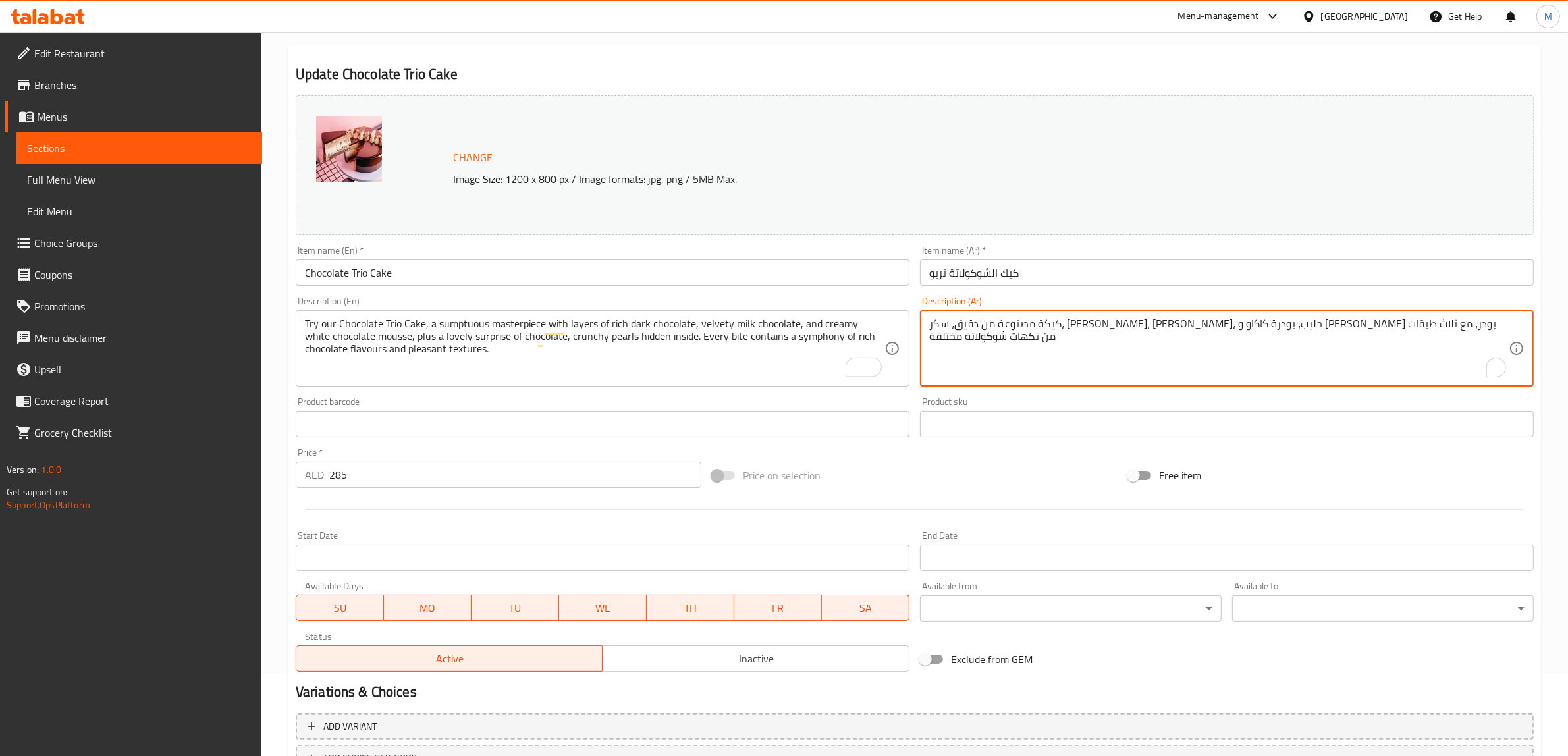
paste textarea "جربوا كعكة الشوكولاتة الثلاثية، تحفة فنية فاخرة بطبقات من الشوكولاتة الداكنة ال…"
type textarea "جربوا كعكة الشوكولاتة الثلاثية، تحفة فنية فاخرة بطبقات من الشوكولاتة الداكنة ال…"
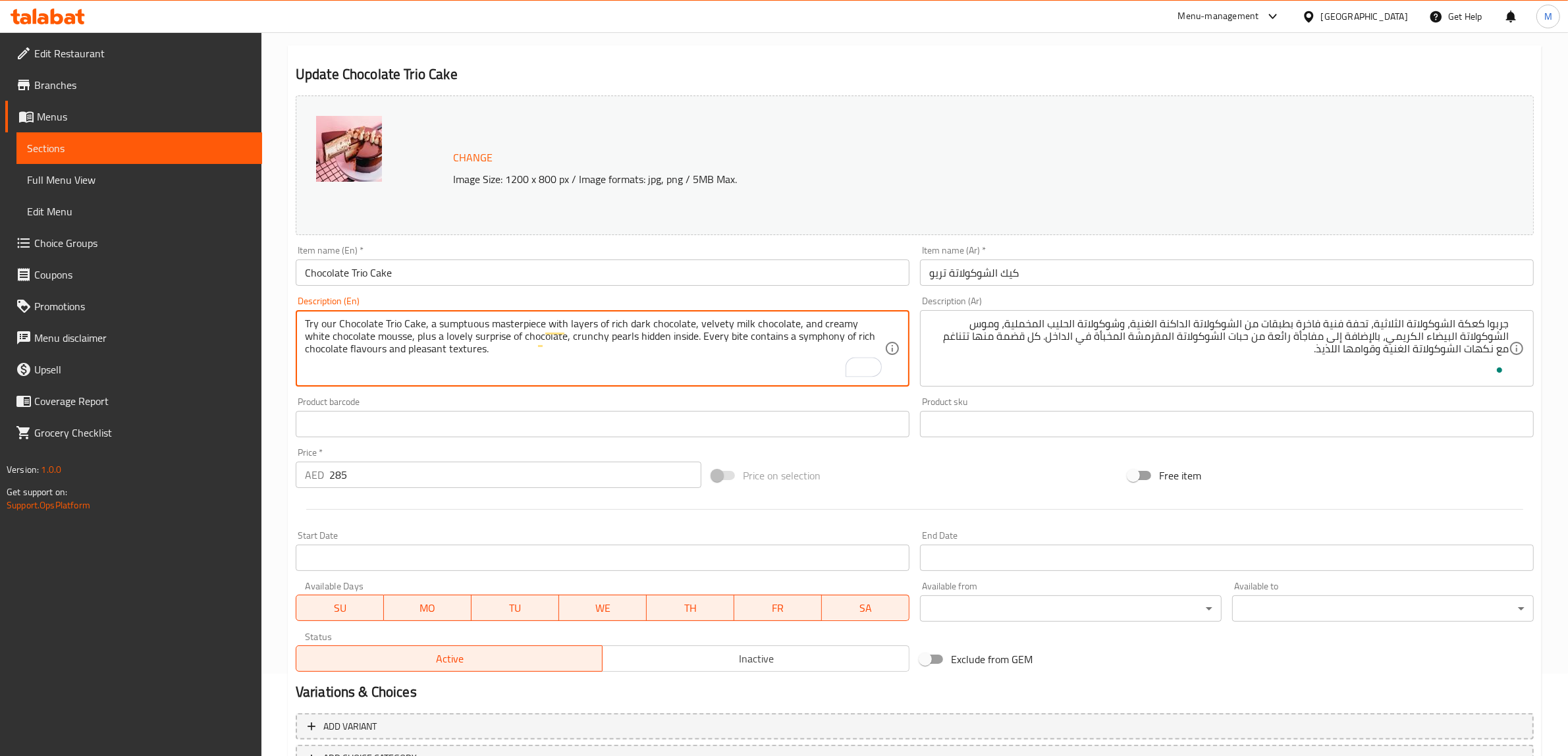
paste textarea "Allergens: Dairy, Gluten, Nuts"
click at [423, 364] on textarea "Try our Chocolate Trio Cake, a sumptuous masterpiece with layers of rich dark c…" at bounding box center [595, 348] width 580 height 63
type textarea "Try our Chocolate Trio Cake, a sumptuous masterpiece with layers of rich dark c…"
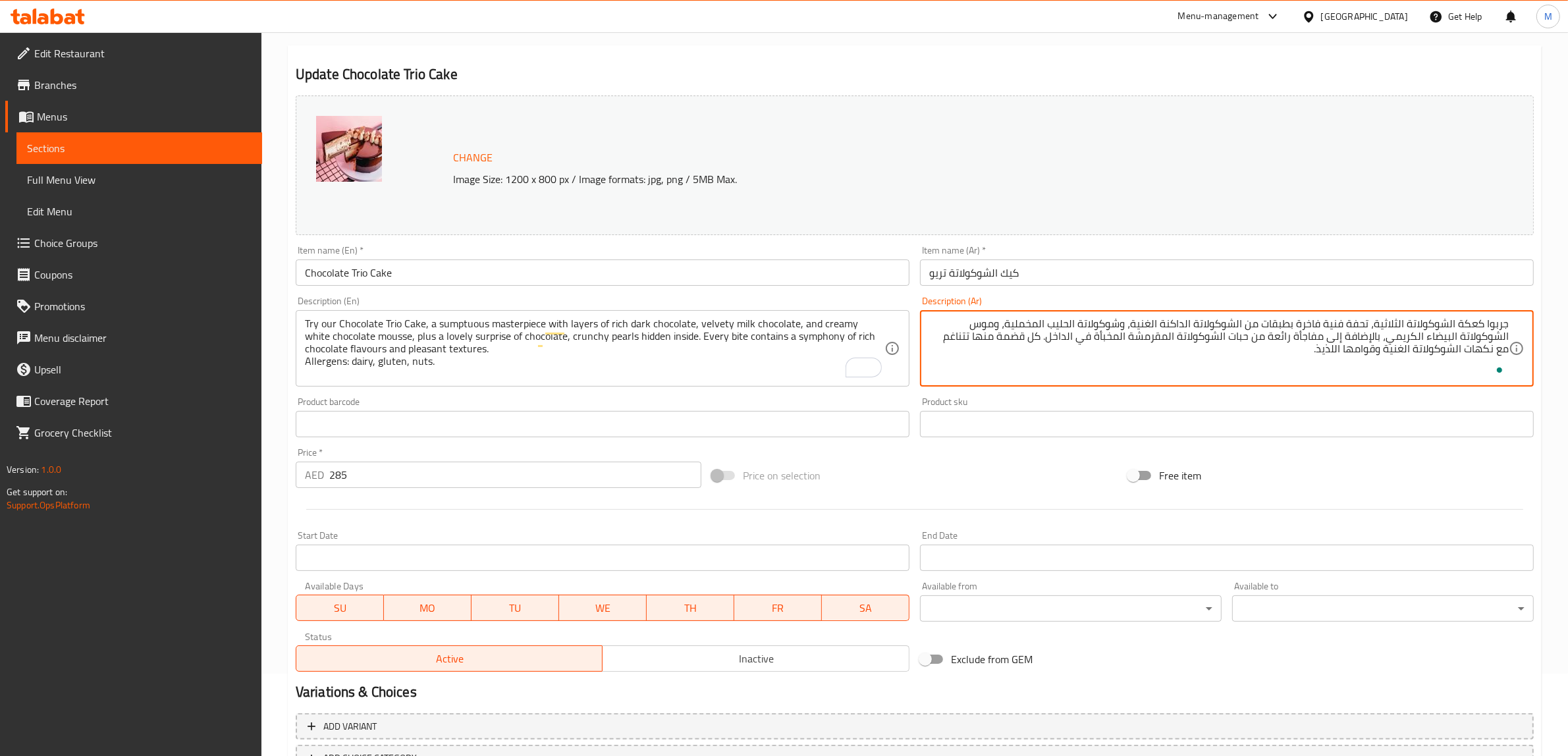
paste textarea "مسببات الحساسية: منتجات الألبان، الغلوتين، المكسرات"
type textarea "جربوا كعكة الشوكولاتة الثلاثية، تحفة فنية فاخرة بطبقات من الشوكولاتة الداكنة ال…"
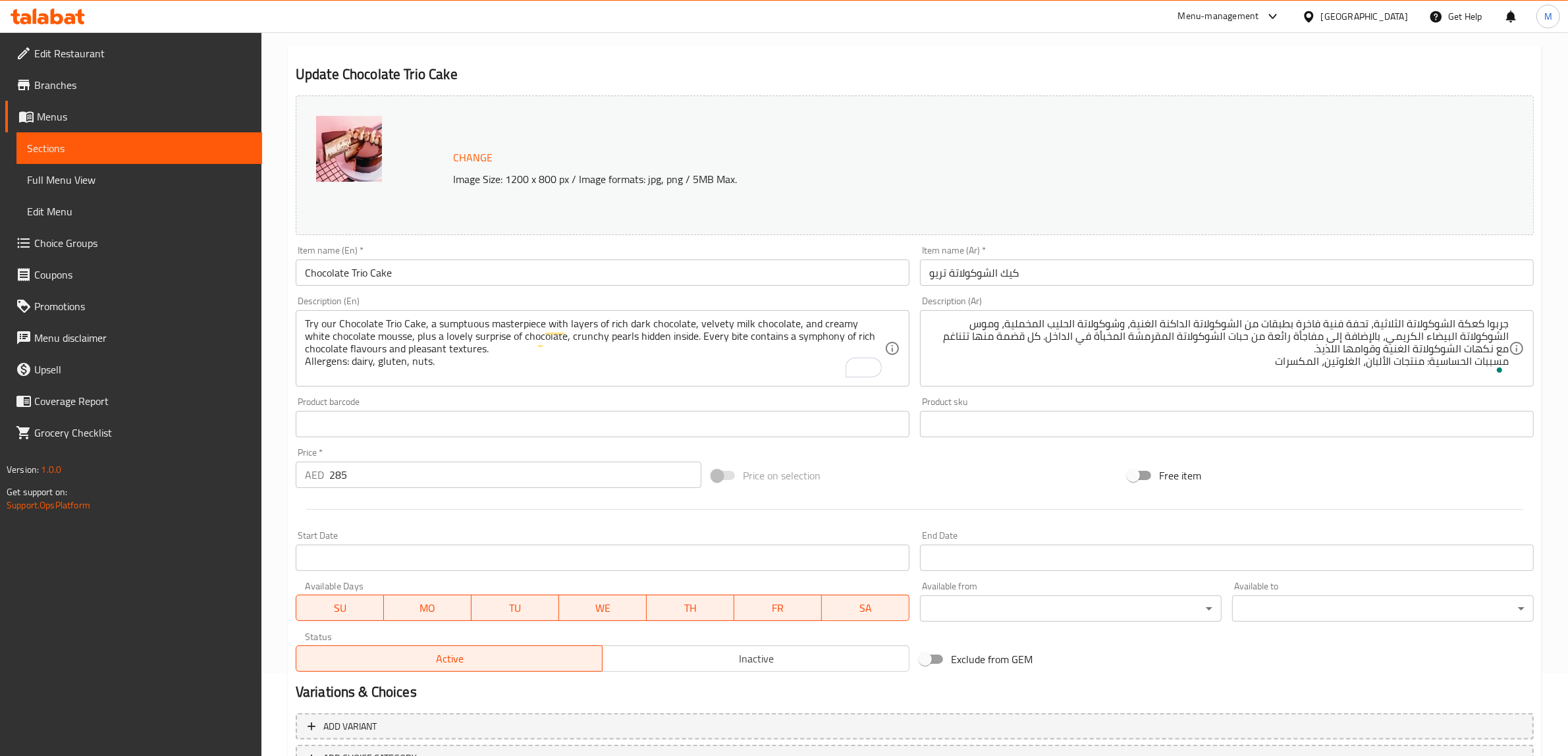
click at [898, 486] on div "Price on selection" at bounding box center [915, 476] width 416 height 35
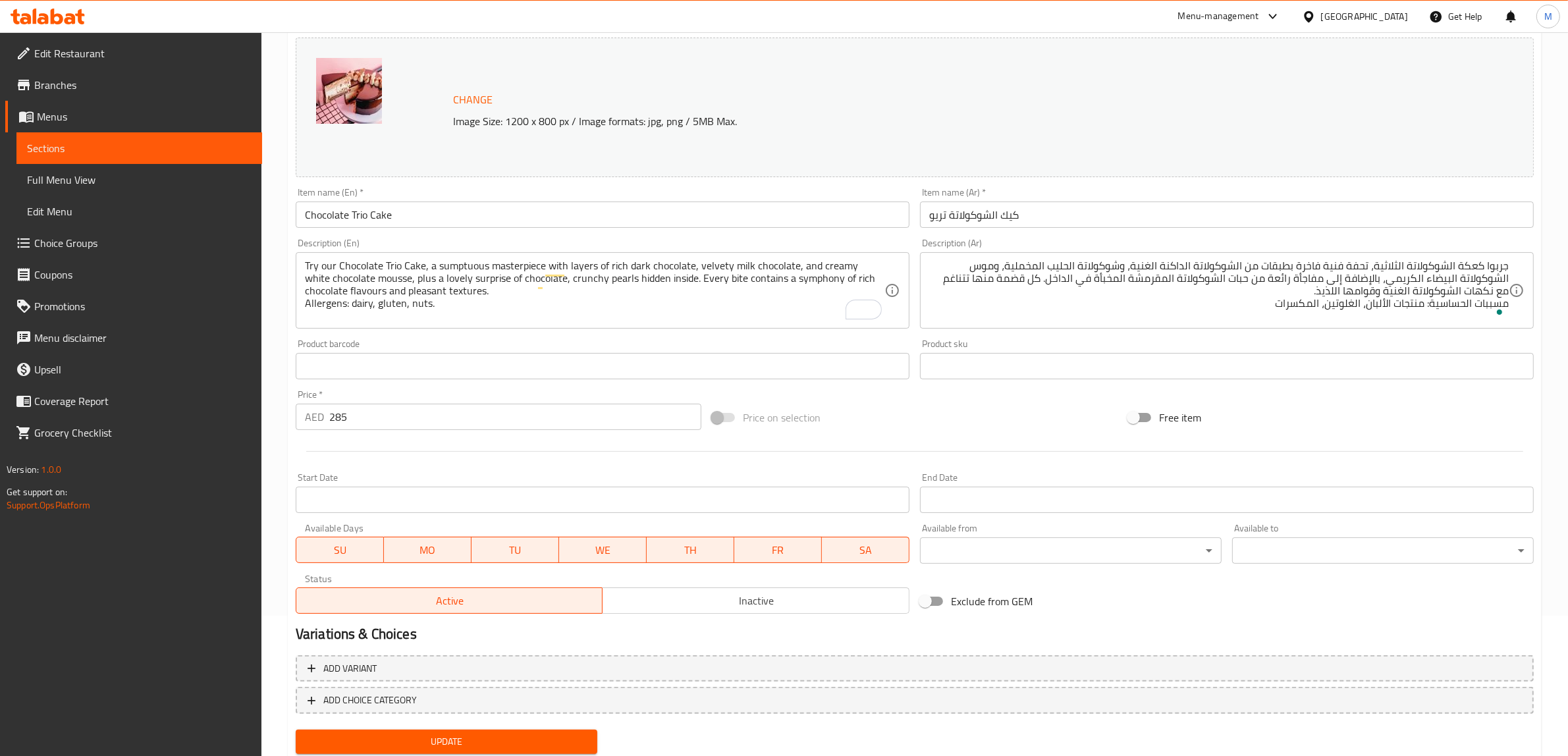
scroll to position [181, 0]
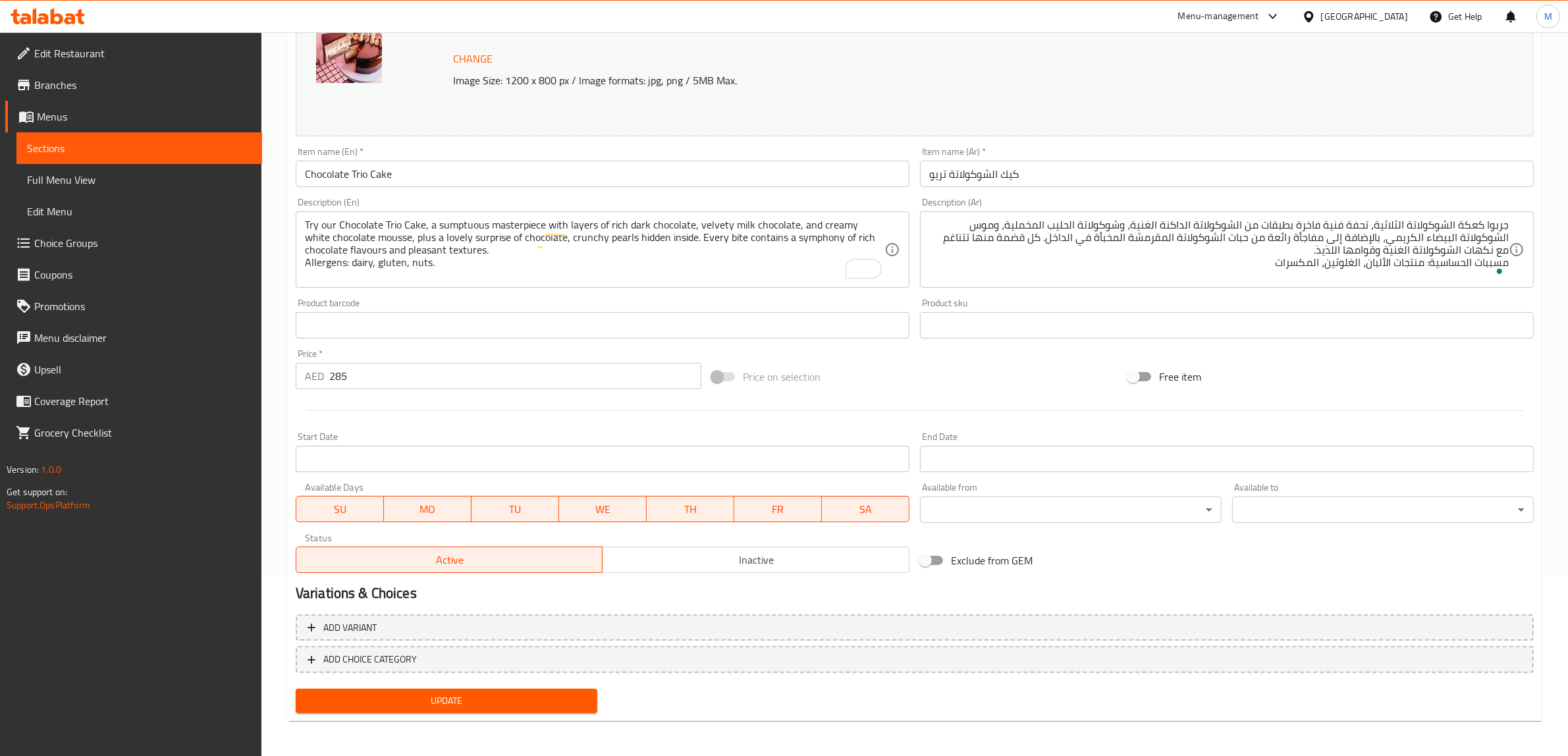
click at [486, 718] on div "Update Chocolate Trio Cake Change Image Size: 1200 x 800 px / Image formats: jp…" at bounding box center [915, 334] width 1254 height 775
click at [488, 702] on span "Update" at bounding box center [446, 701] width 280 height 16
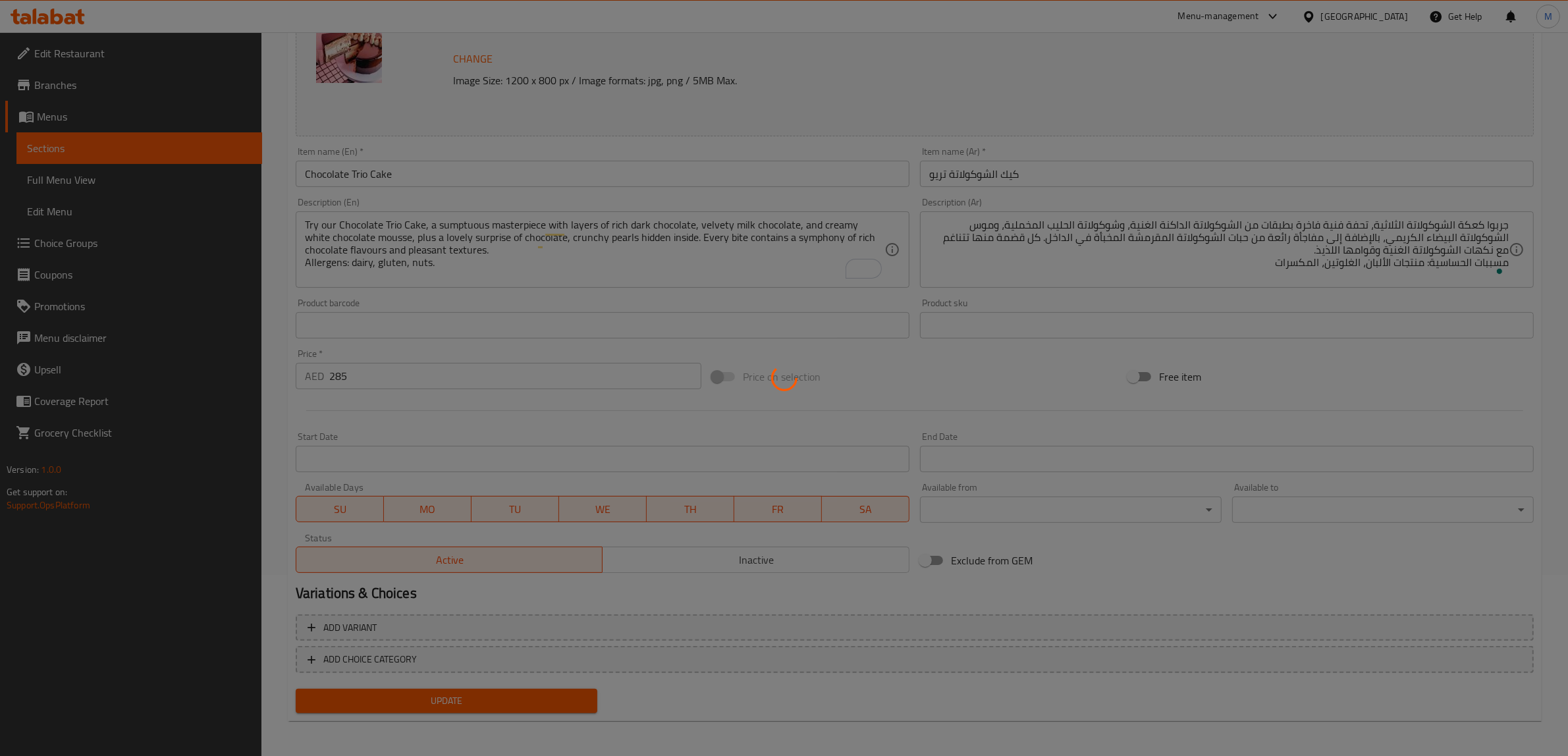
scroll to position [0, 0]
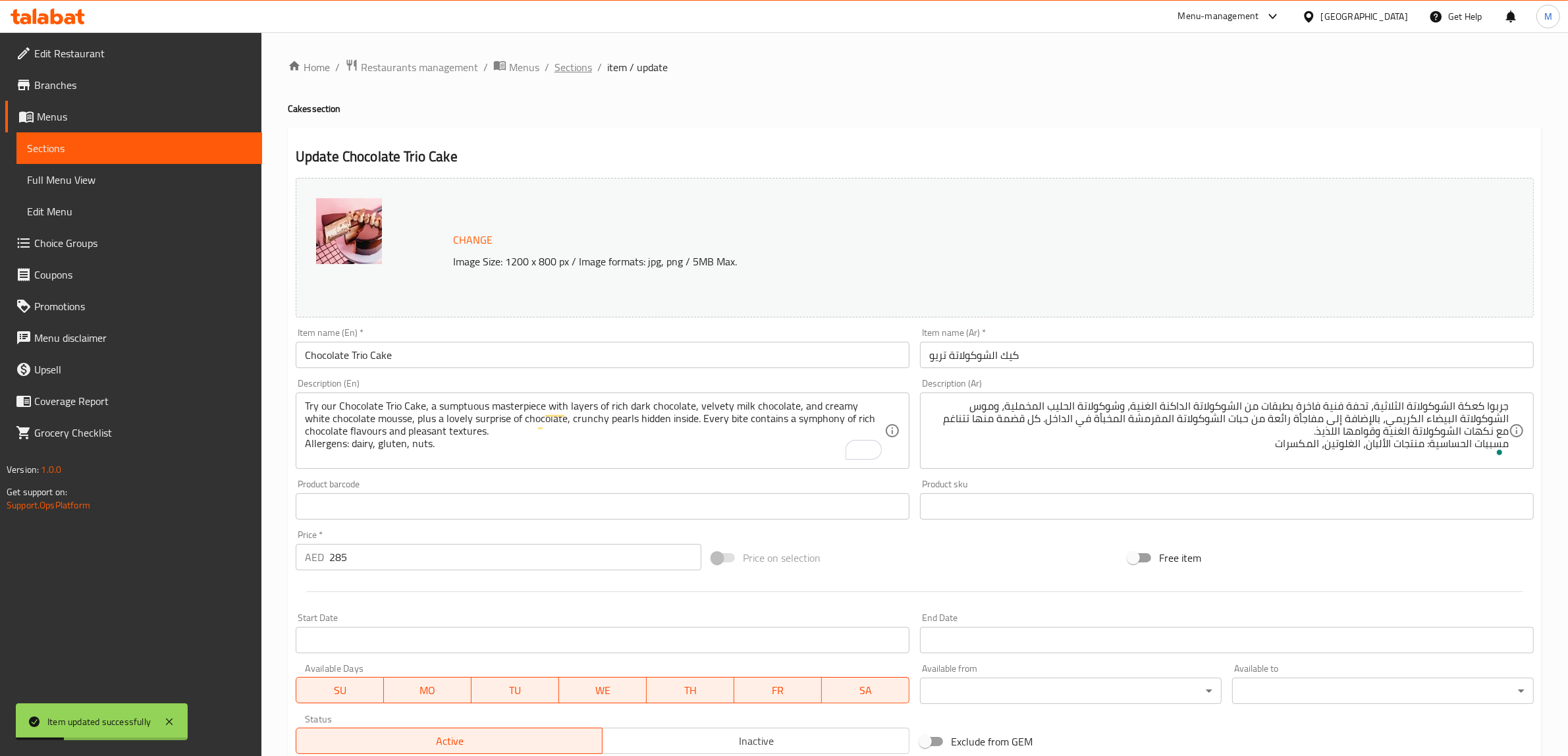
click at [573, 63] on span "Sections" at bounding box center [573, 67] width 38 height 15
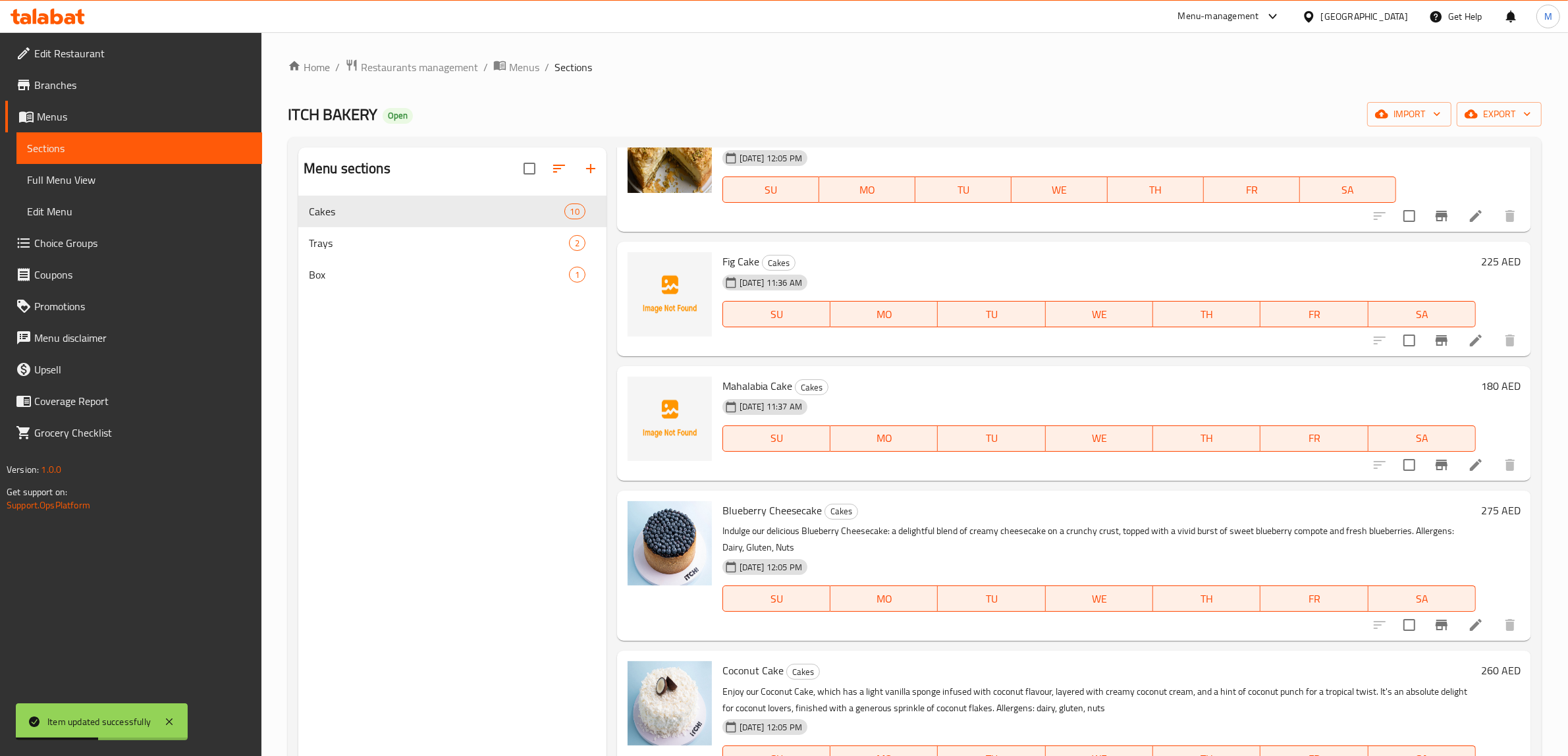
scroll to position [165, 0]
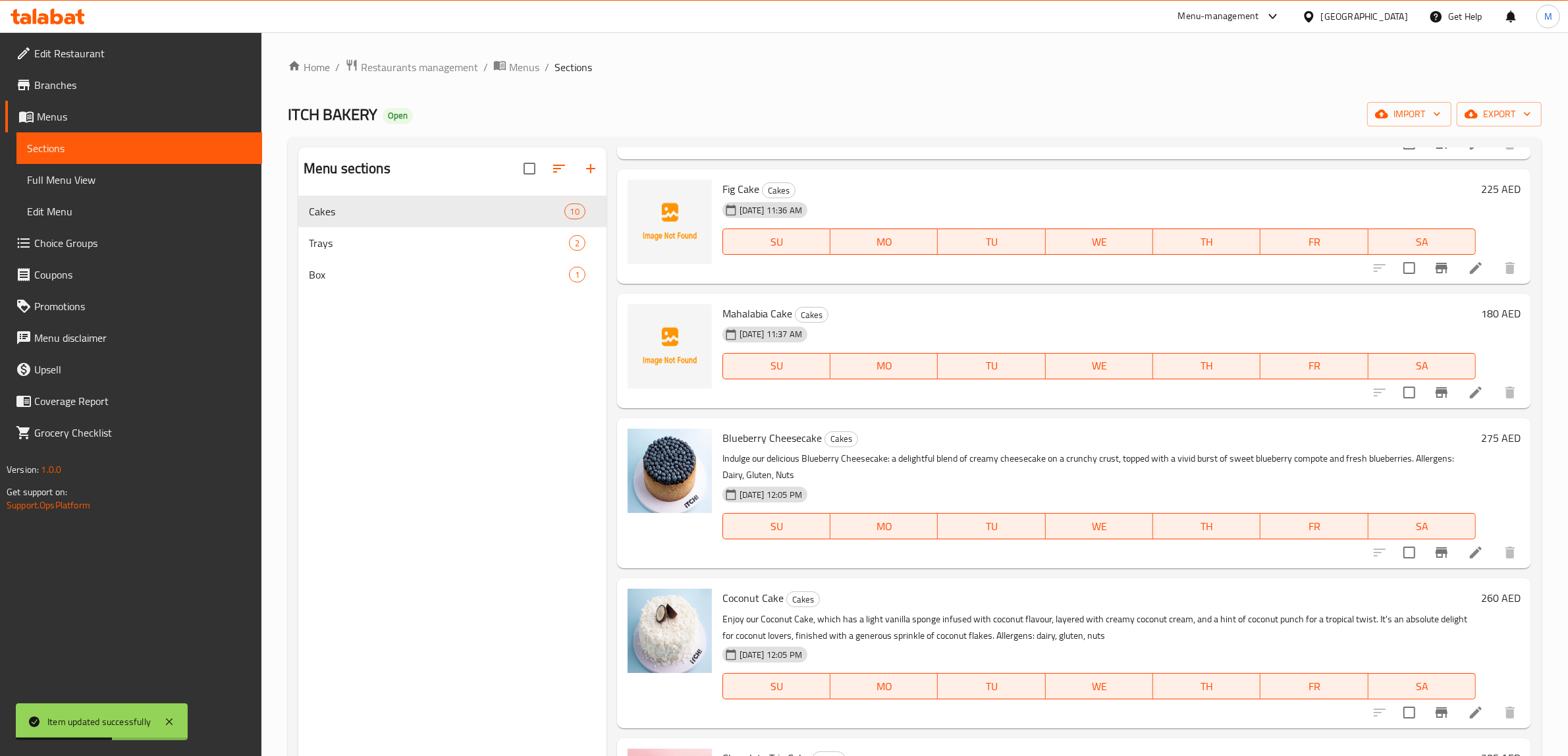
click at [968, 430] on h6 "Blueberry Cheesecake Cakes" at bounding box center [1099, 438] width 753 height 18
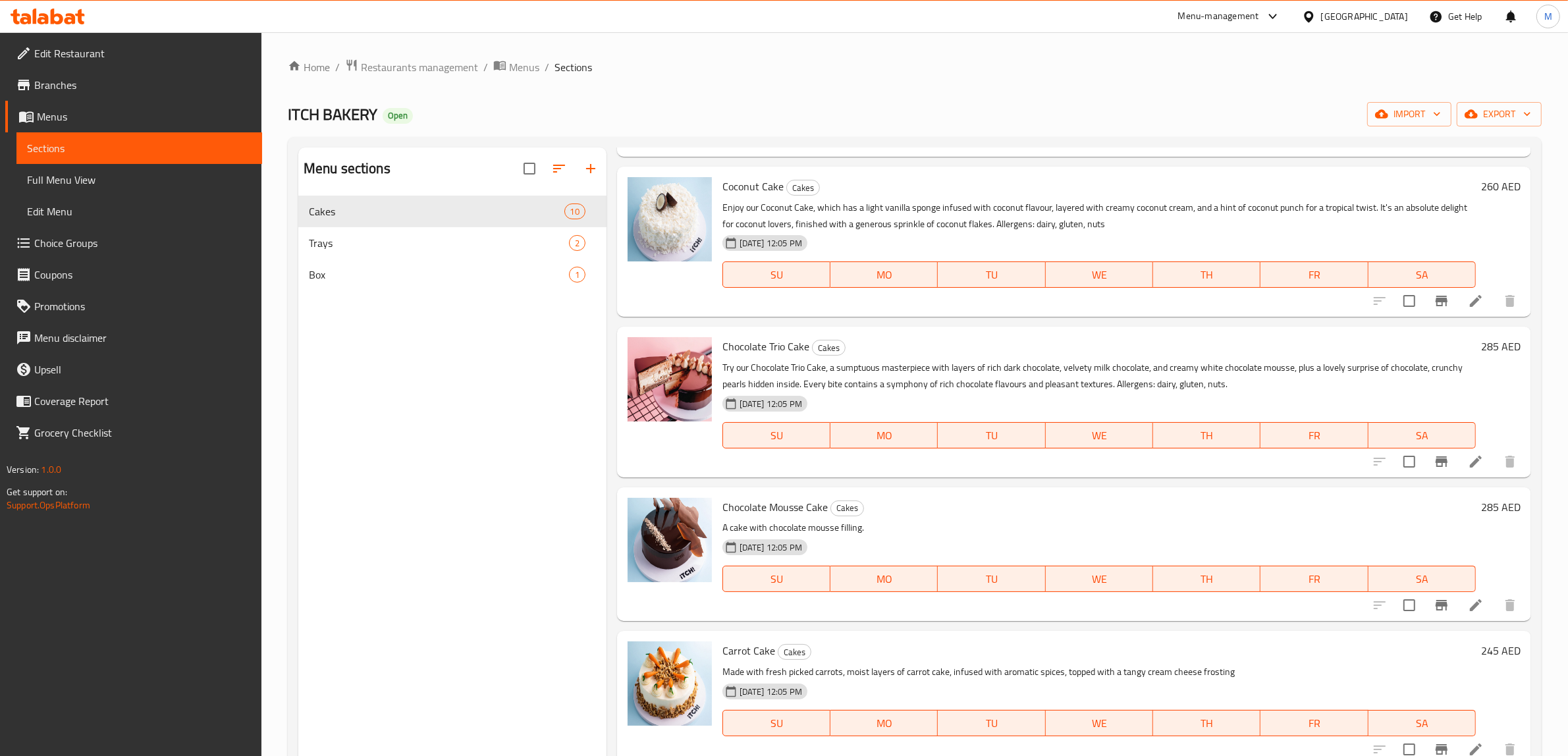
scroll to position [659, 0]
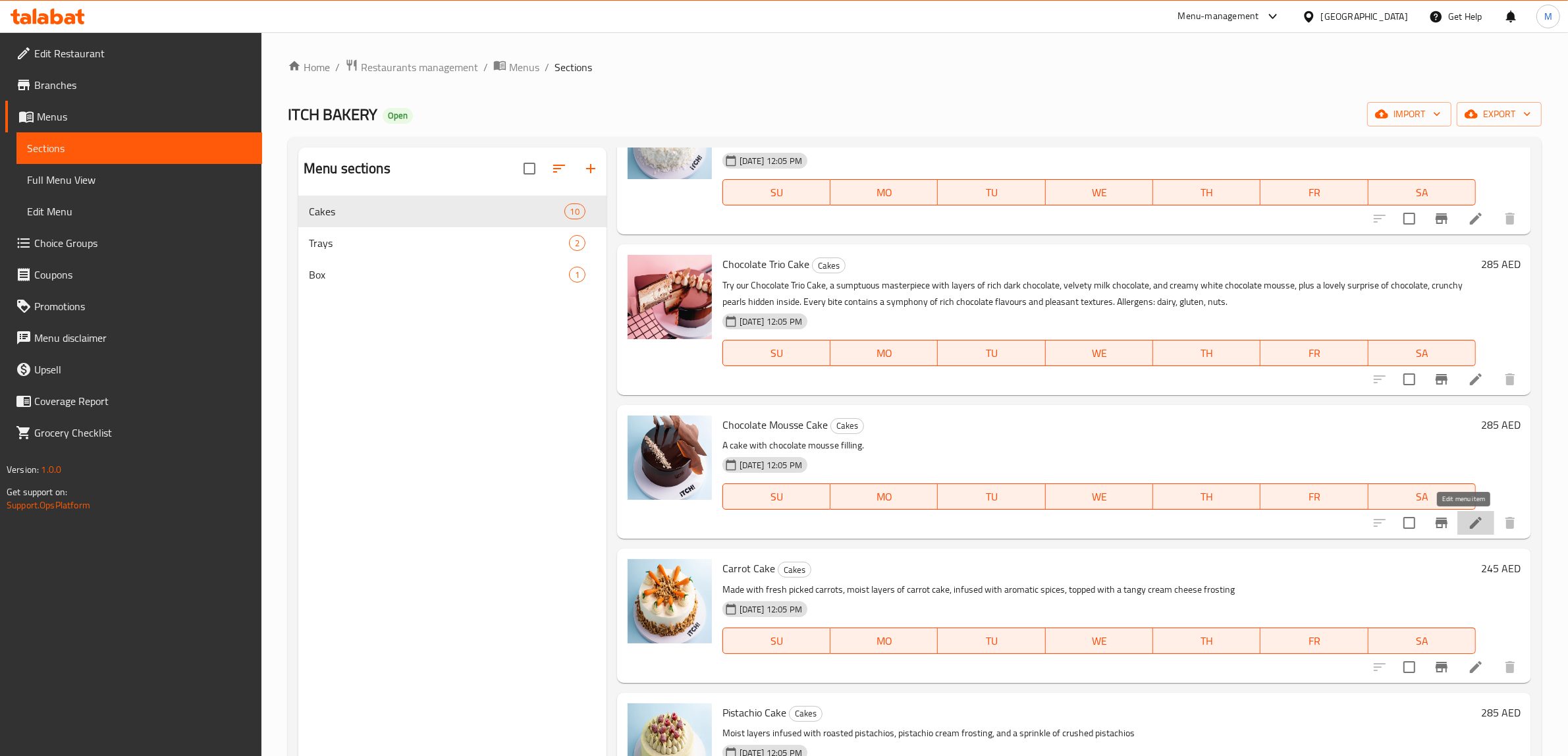
click at [1470, 528] on icon at bounding box center [1476, 523] width 12 height 12
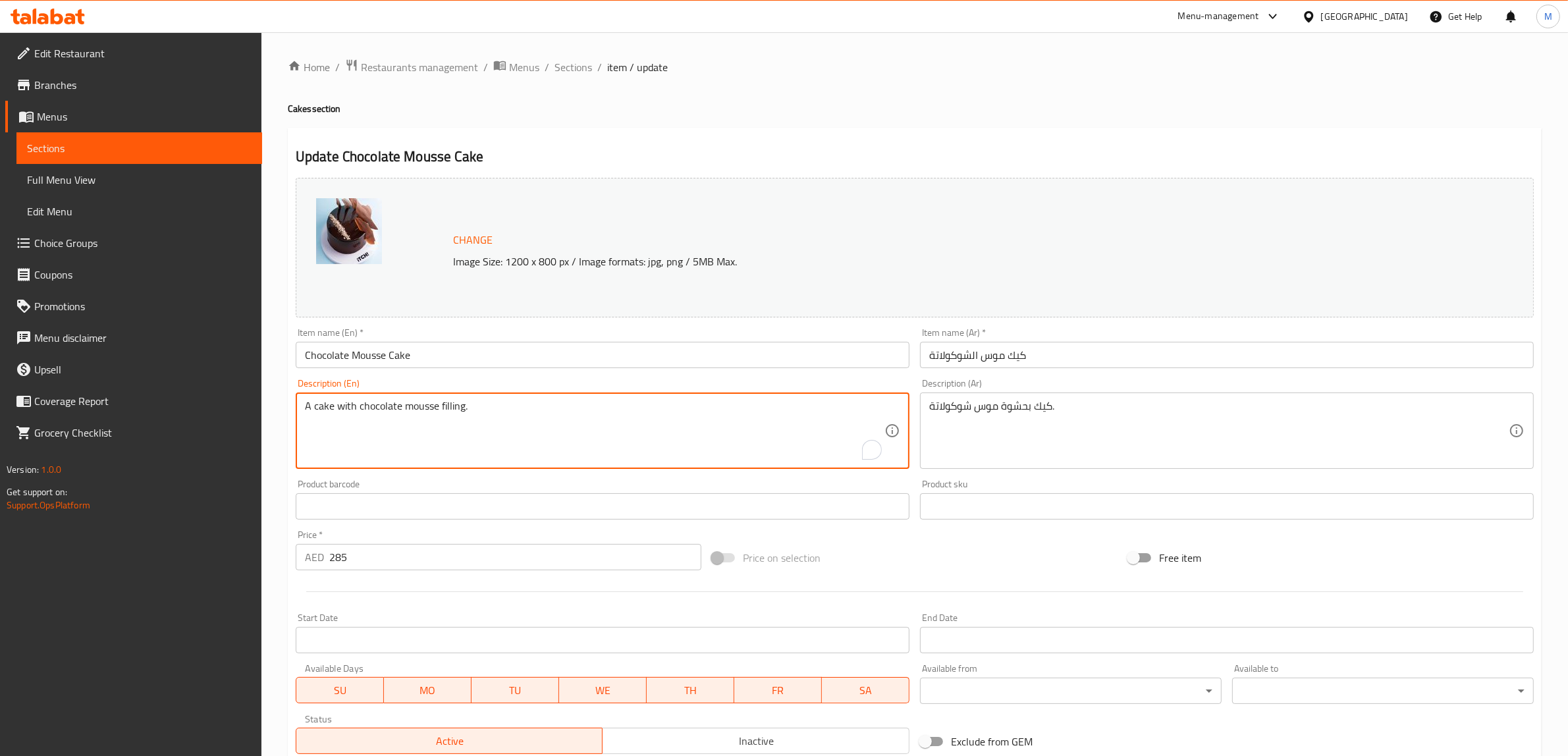
paste textarea "Introducing our delectable Chocolate Mousse cake! Layers of velvety chocolate m…"
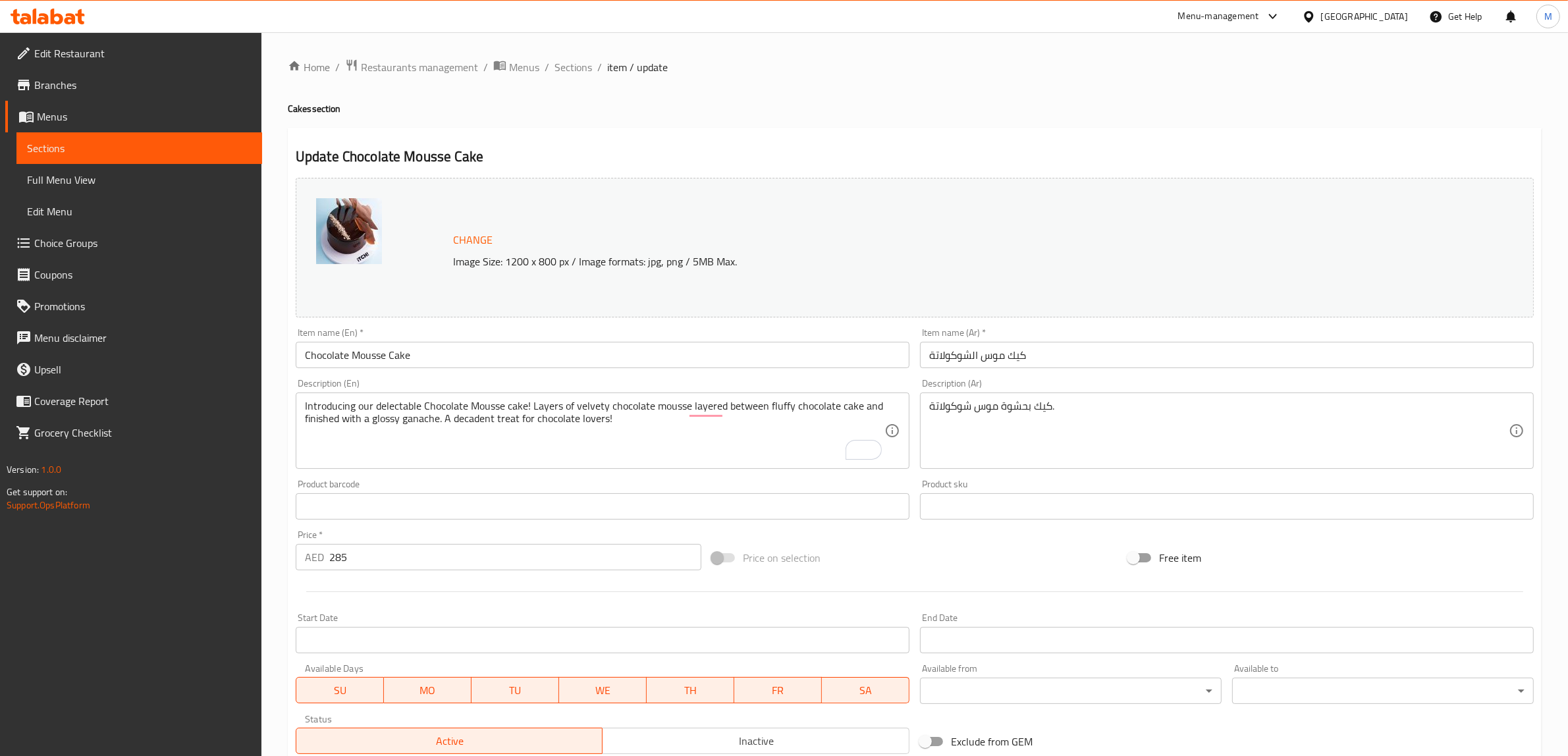
click at [637, 460] on textarea "Introducing our delectable Chocolate Mousse cake! Layers of velvety chocolate m…" at bounding box center [595, 431] width 580 height 63
click at [645, 453] on textarea "Introducing our delectable Chocolate Mousse cake! Layers of velvety chocolate m…" at bounding box center [595, 431] width 580 height 63
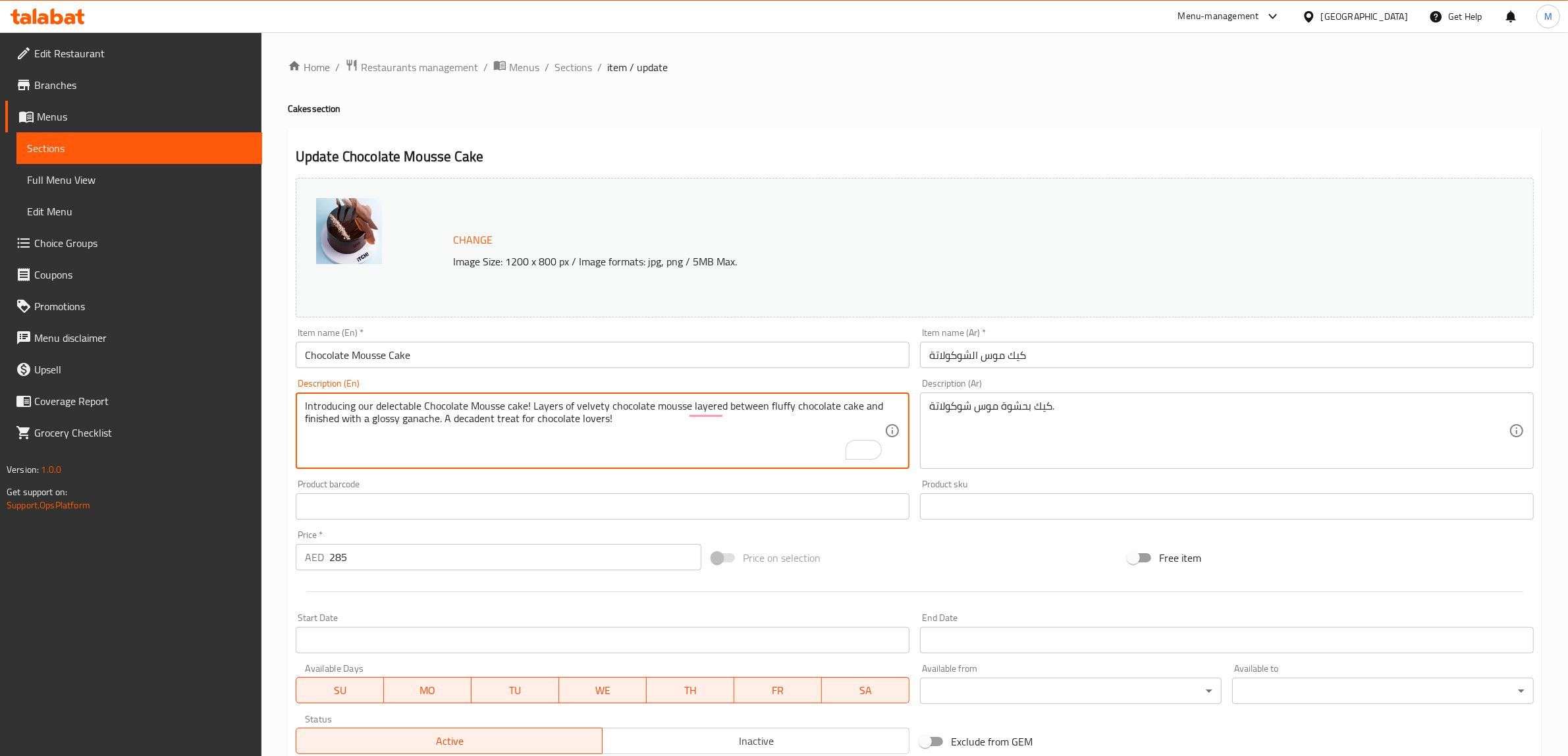
type textarea "Introducing our delectable Chocolate Mousse cake! Layers of velvety chocolate m…"
click at [644, 455] on textarea "Introducing our delectable Chocolate Mousse cake! Layers of velvety chocolate m…" at bounding box center [595, 431] width 580 height 63
click at [645, 453] on textarea "Introducing our delectable Chocolate Mousse cake! Layers of velvety chocolate m…" at bounding box center [595, 431] width 580 height 63
click at [639, 431] on textarea "Introducing our delectable Chocolate Mousse cake! Layers of velvety chocolate m…" at bounding box center [595, 431] width 580 height 63
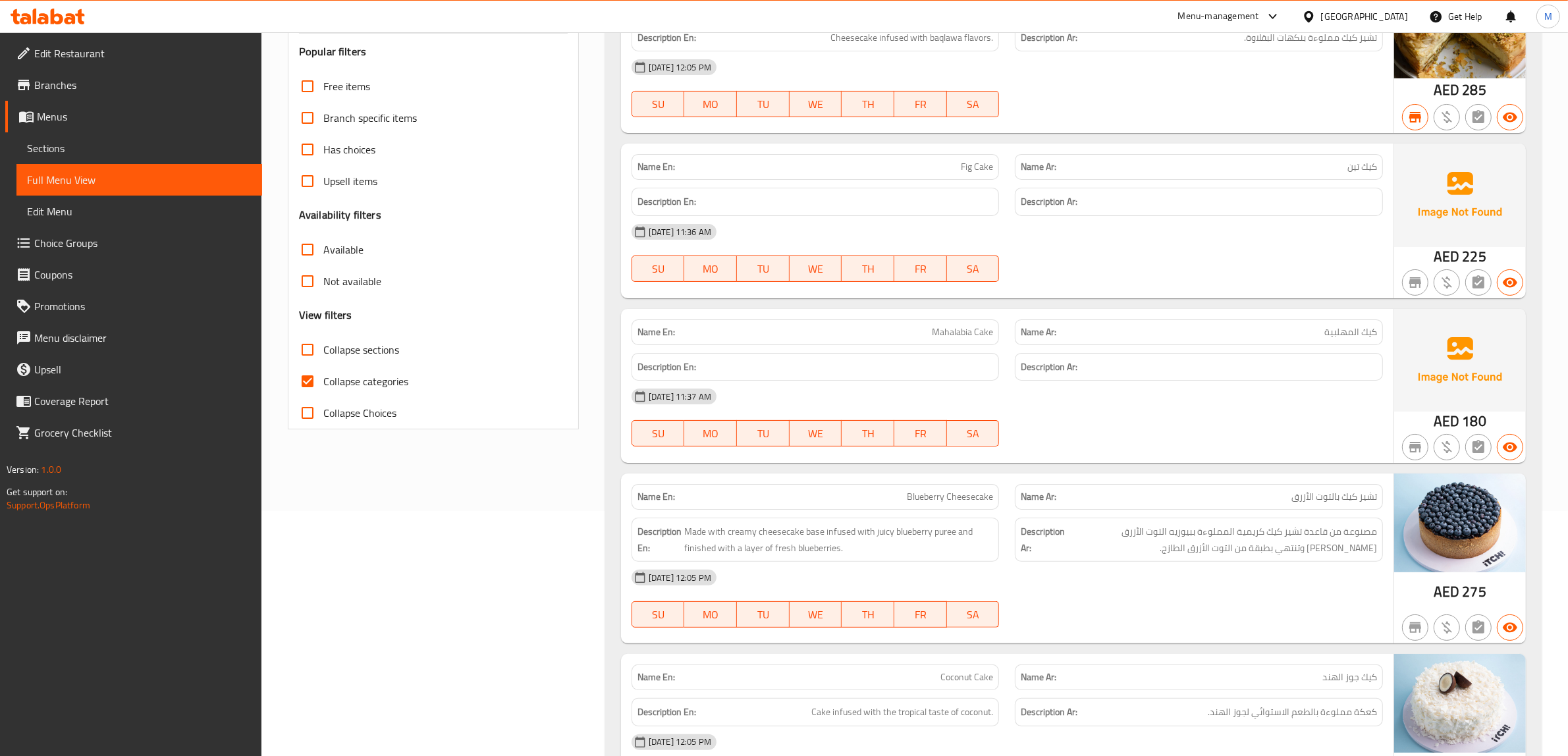
scroll to position [247, 0]
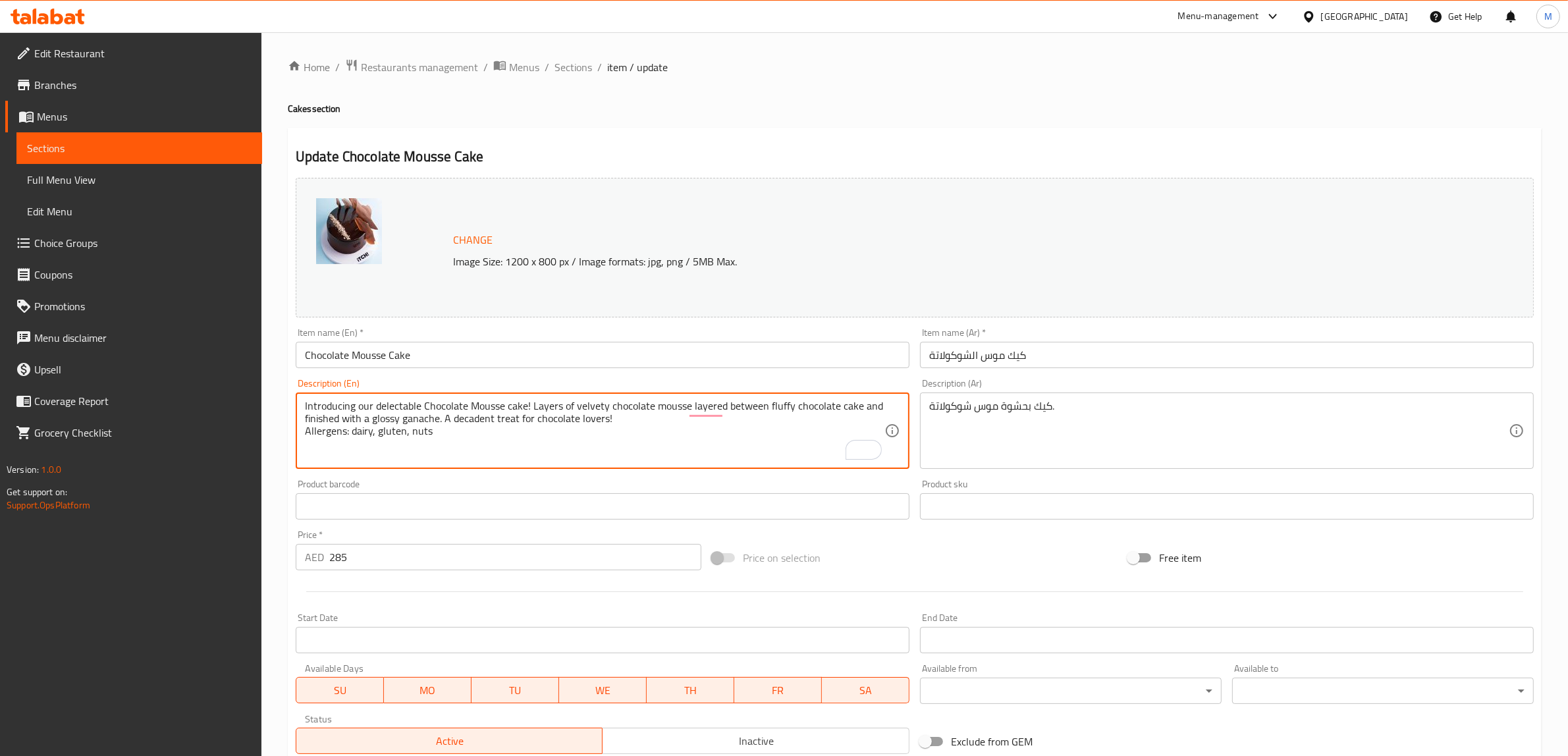
type textarea "Introducing our delectable Chocolate Mousse cake! Layers of velvety chocolate m…"
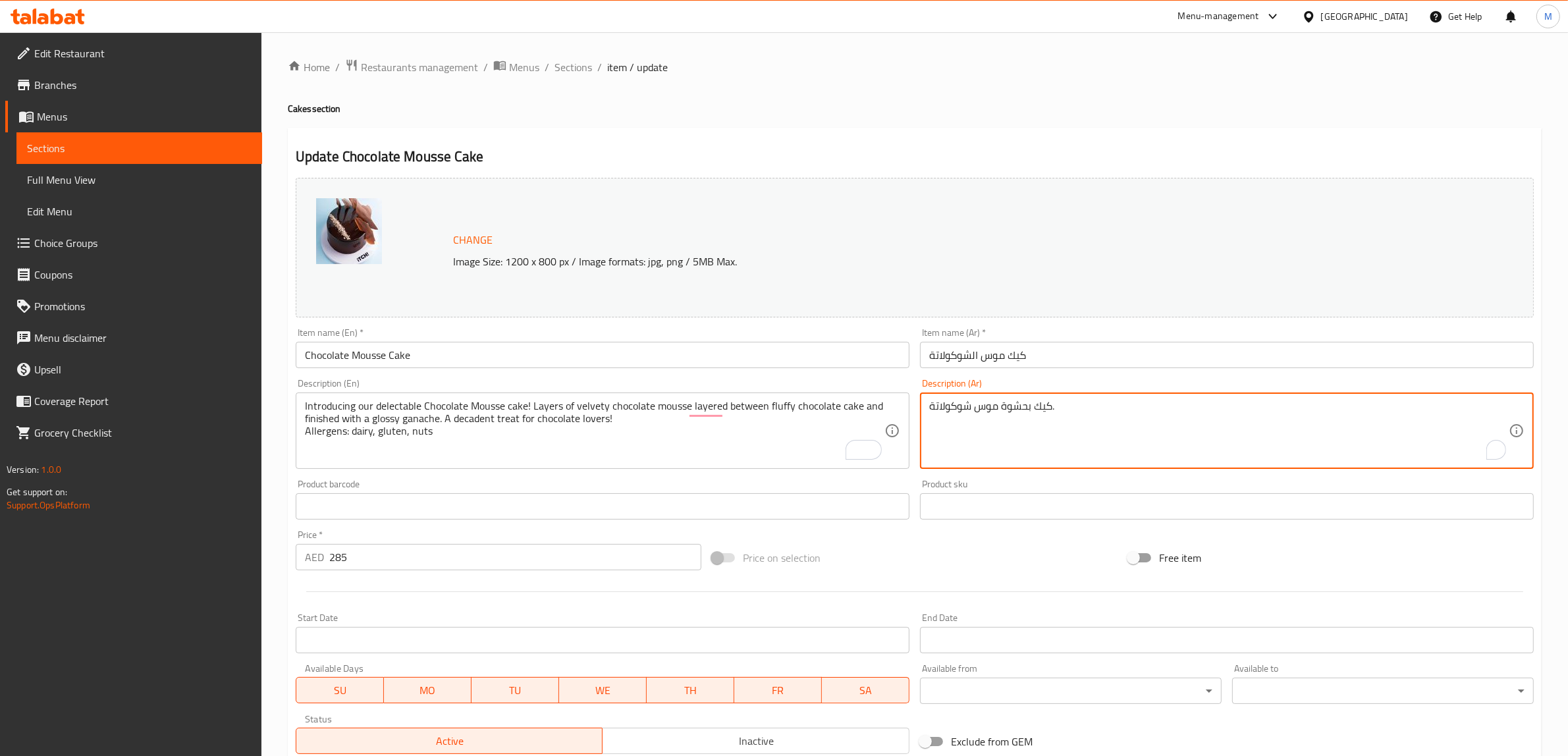
paste textarea "قدم لكم كعكة موس الشوكولاتة اللذيذة! طبقات من موس الشوكولاتة المخملي بين طبقات …"
click at [1363, 456] on textarea "نقدم لكم كعكة موس الشوكولاتة اللذيذة! طبقات من موس الشوكولاتة المخملي بين طبقات…" at bounding box center [1219, 431] width 580 height 63
paste textarea "مسببات الحساسية: منتجات الألبان، الغلوتين، المكسرات"
type textarea "نقدم لكم كعكة موس الشوكولاتة اللذيذة! طبقات من موس الشوكولاتة المخملي بين طبقات…"
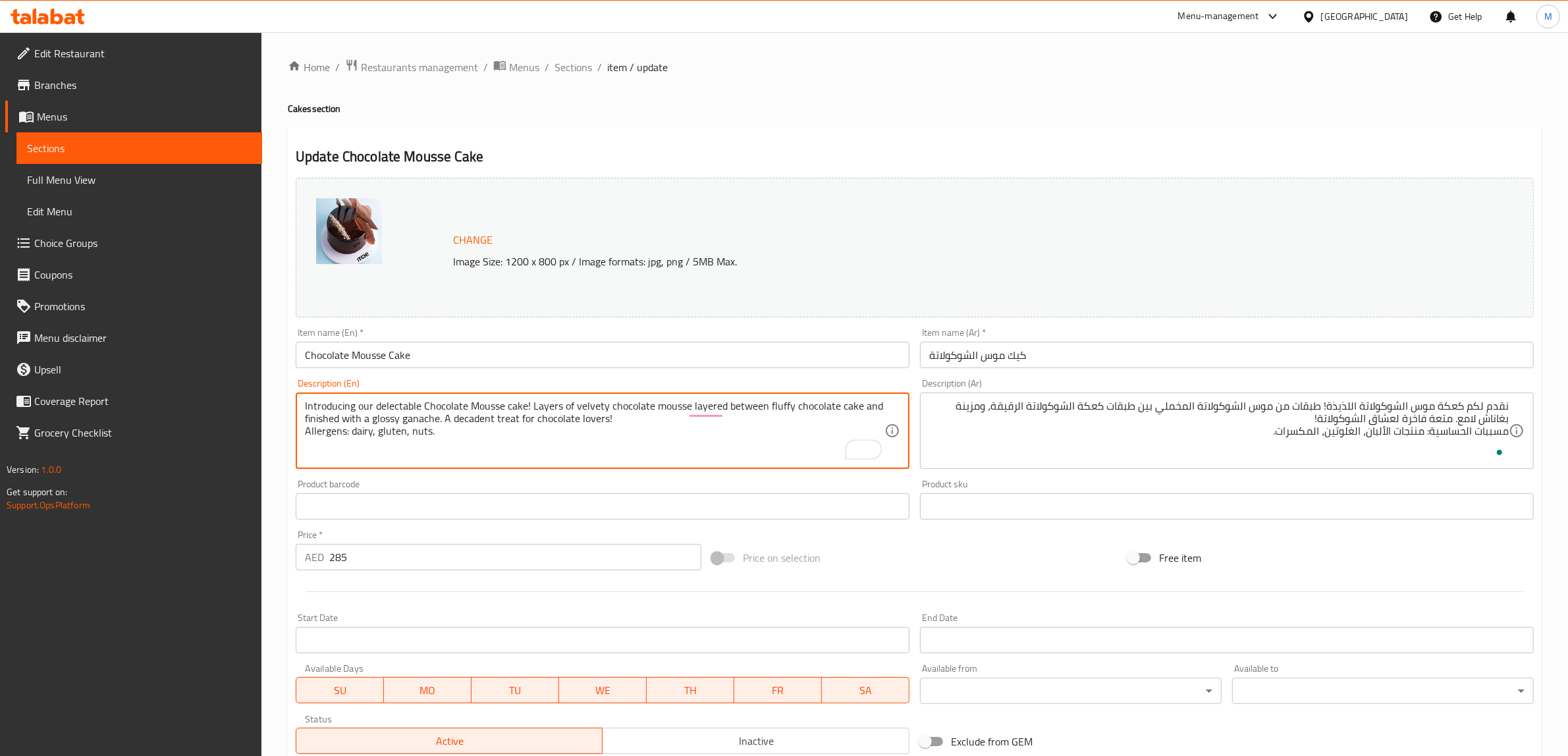
type textarea "Introducing our delectable Chocolate Mousse cake! Layers of velvety chocolate m…"
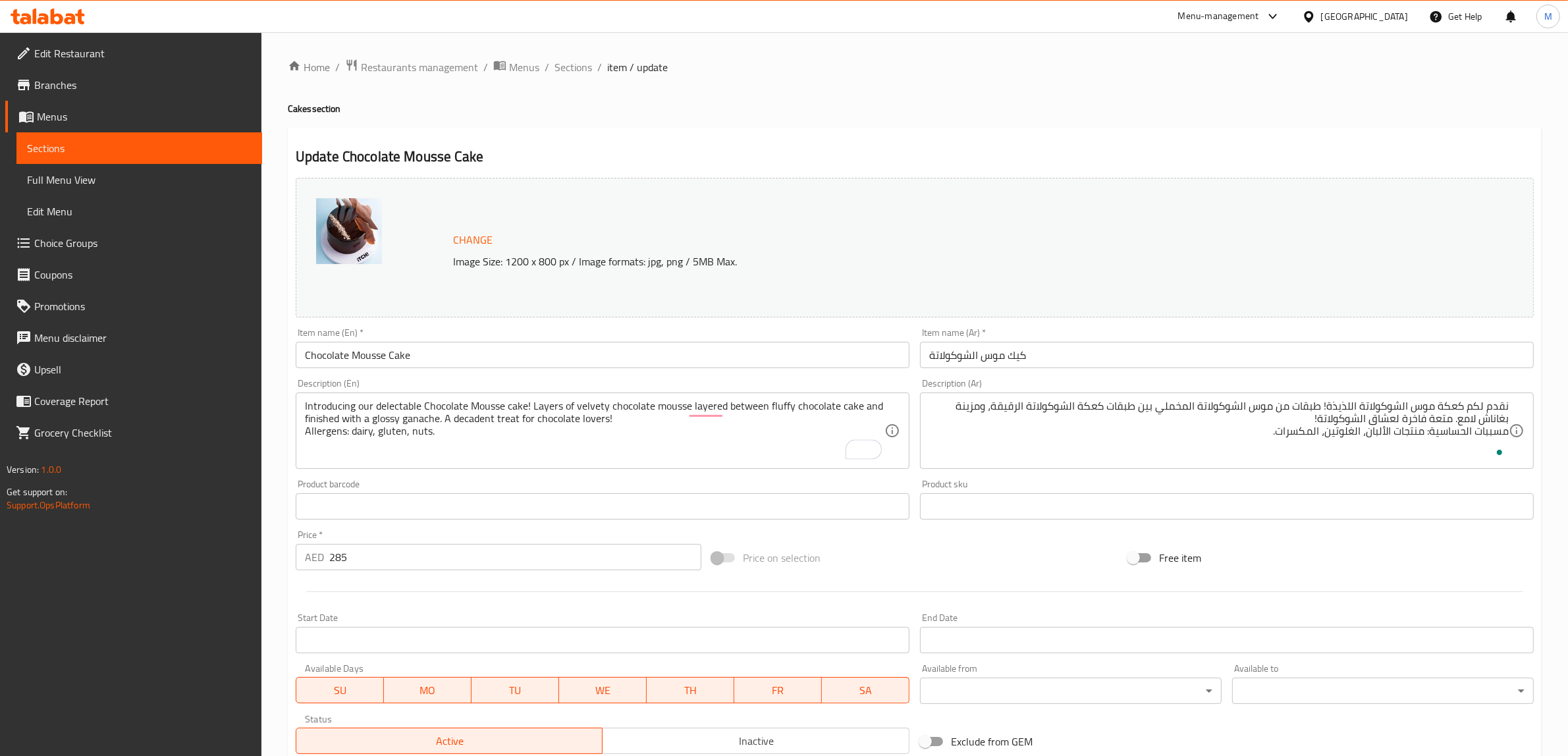
click at [975, 559] on div "Price on selection" at bounding box center [915, 558] width 416 height 35
click at [929, 547] on div "Price on selection" at bounding box center [915, 558] width 416 height 35
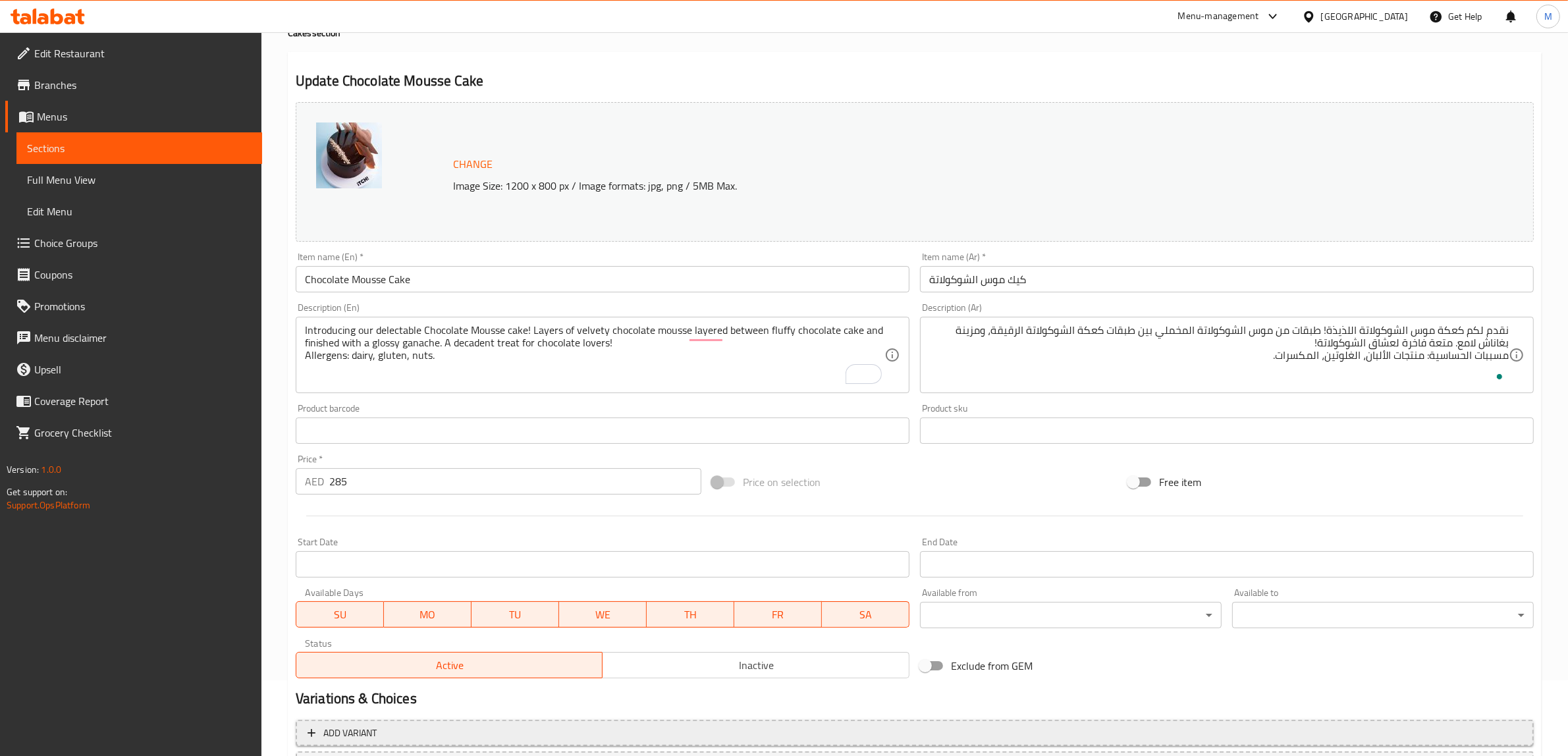
scroll to position [181, 0]
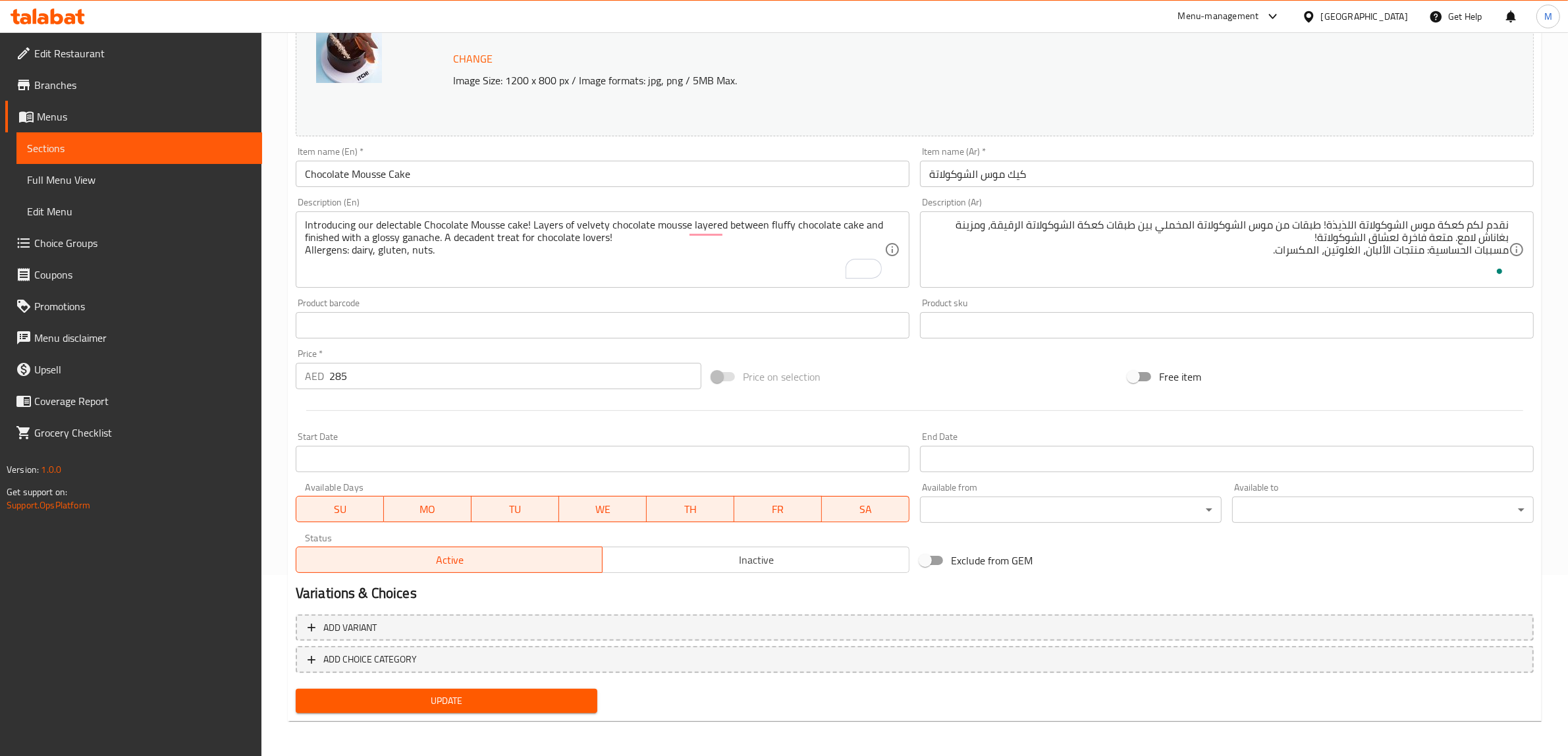
click at [580, 686] on div "Update" at bounding box center [447, 701] width 312 height 35
click at [560, 693] on span "Update" at bounding box center [446, 701] width 280 height 16
click at [709, 282] on div "Introducing our delectable Chocolate Mousse cake! Layers of velvety chocolate m…" at bounding box center [603, 250] width 614 height 77
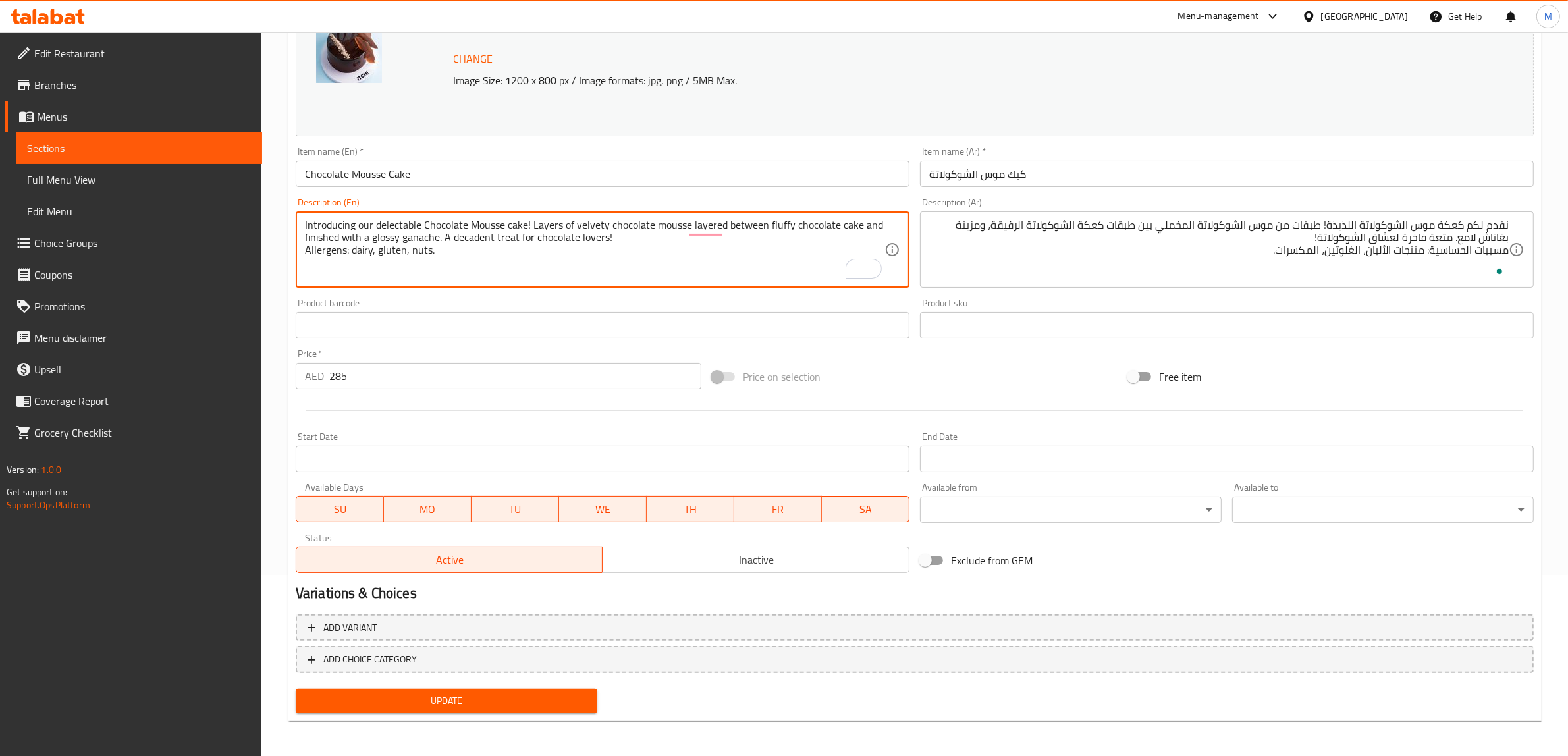
click at [972, 367] on div "Price on selection" at bounding box center [915, 377] width 416 height 35
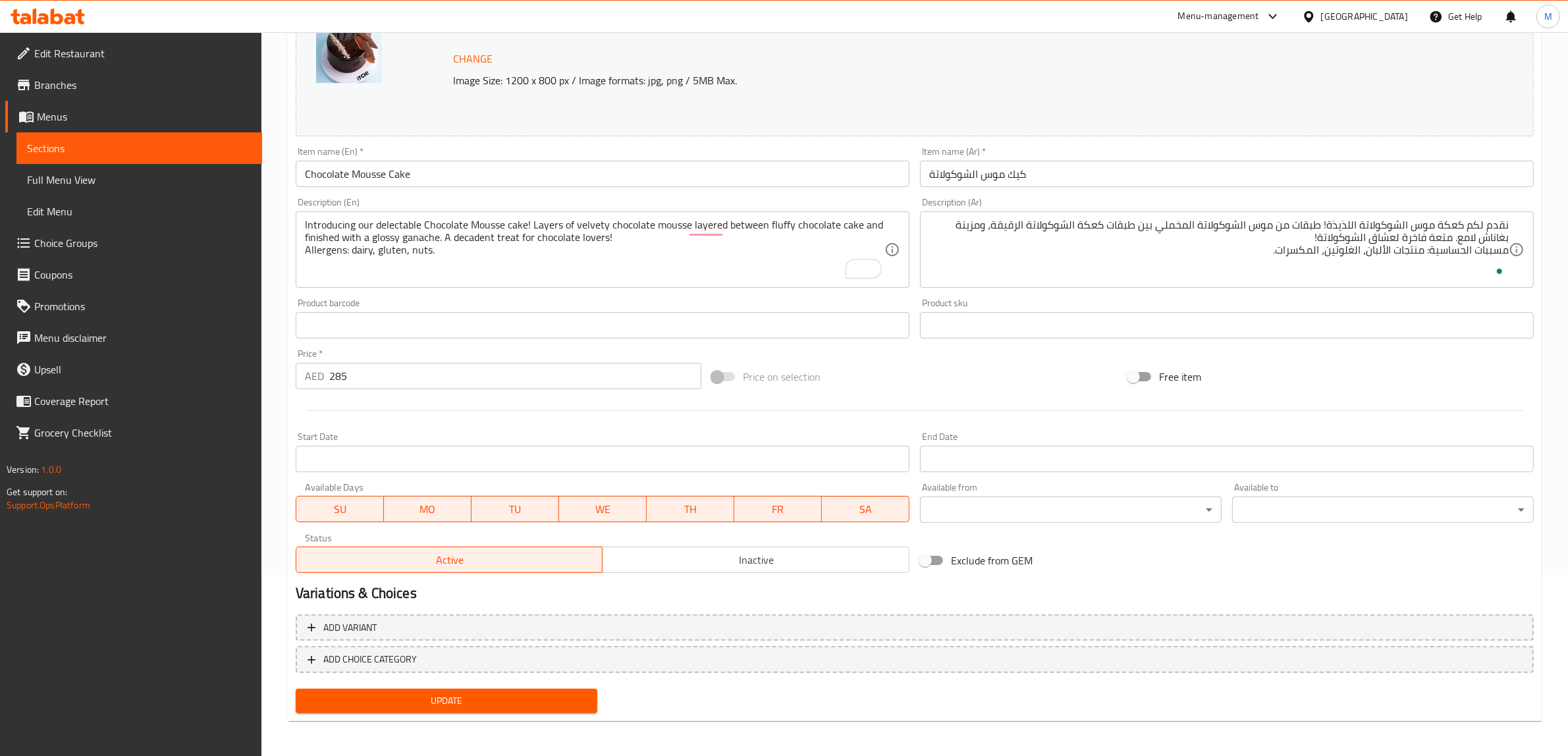
click at [531, 693] on span "Update" at bounding box center [446, 701] width 280 height 16
click at [881, 369] on div "Price on selection" at bounding box center [915, 377] width 416 height 35
click at [987, 375] on div "Price on selection" at bounding box center [915, 377] width 416 height 35
click at [402, 704] on span "Update" at bounding box center [446, 701] width 280 height 16
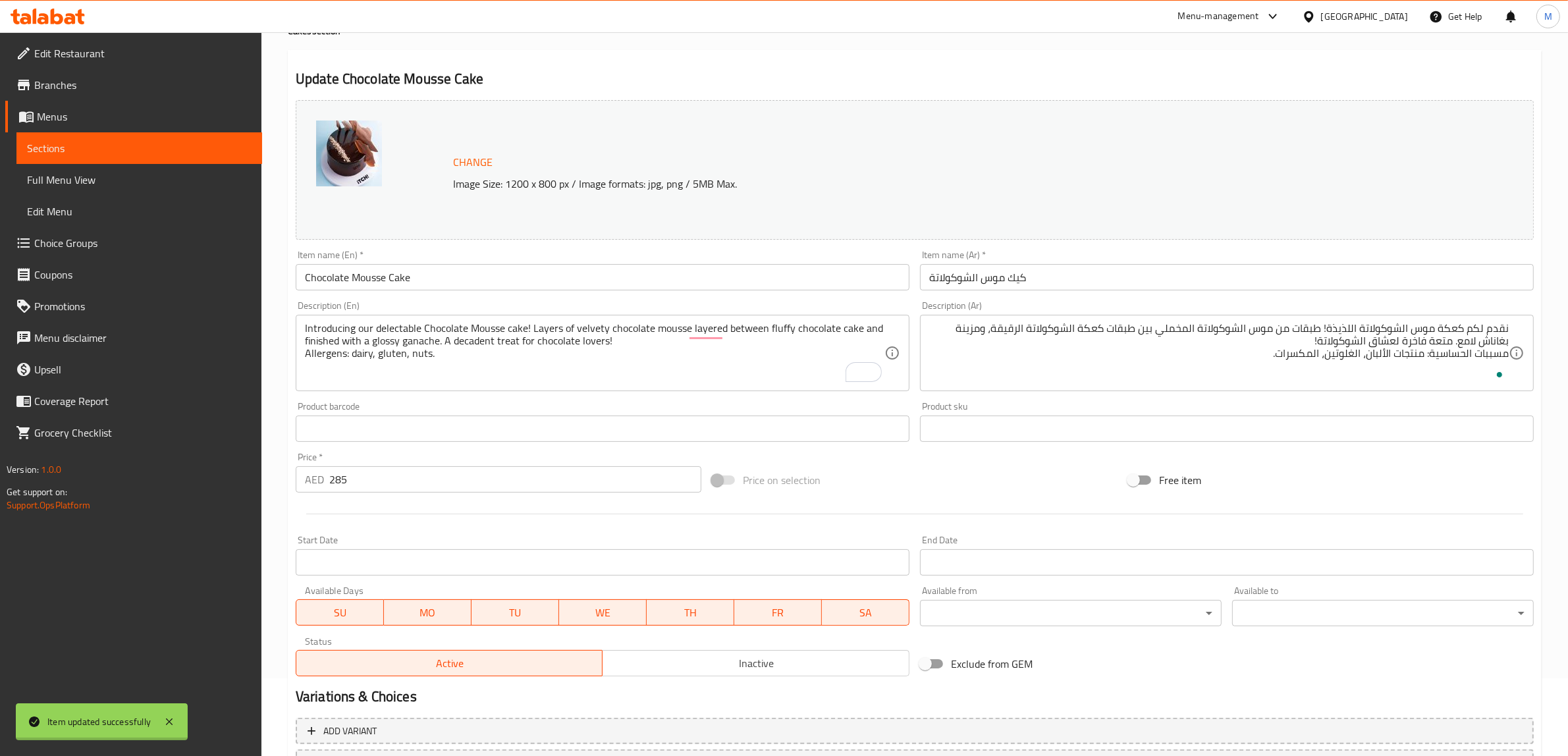
scroll to position [0, 0]
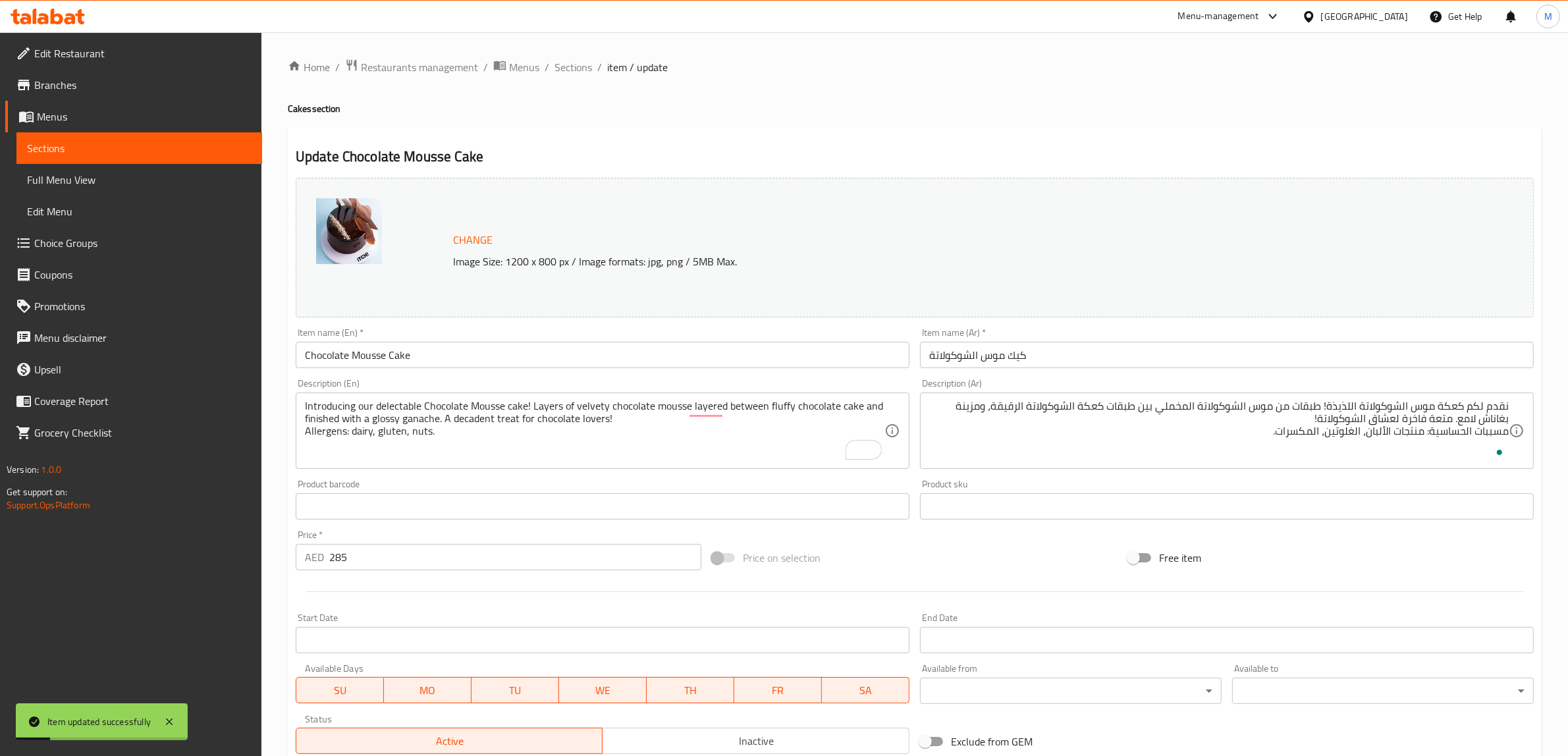
click at [665, 136] on div "Update Chocolate Mousse Cake Change Image Size: 1200 x 800 px / Image formats: …" at bounding box center [915, 515] width 1254 height 775
click at [577, 68] on span "Sections" at bounding box center [573, 67] width 38 height 15
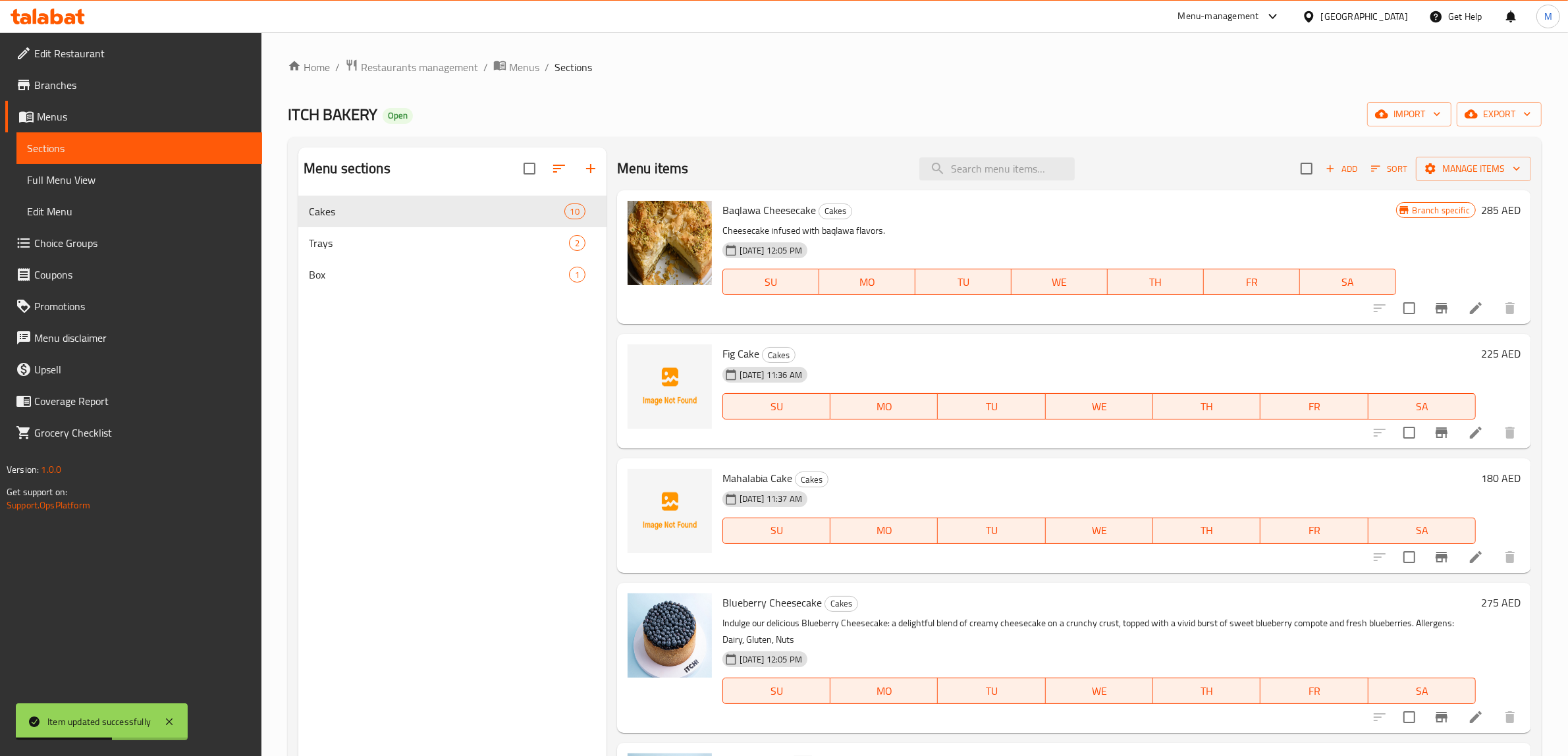
click at [1182, 211] on h6 "Baqlawa Cheesecake Cakes" at bounding box center [1060, 210] width 674 height 18
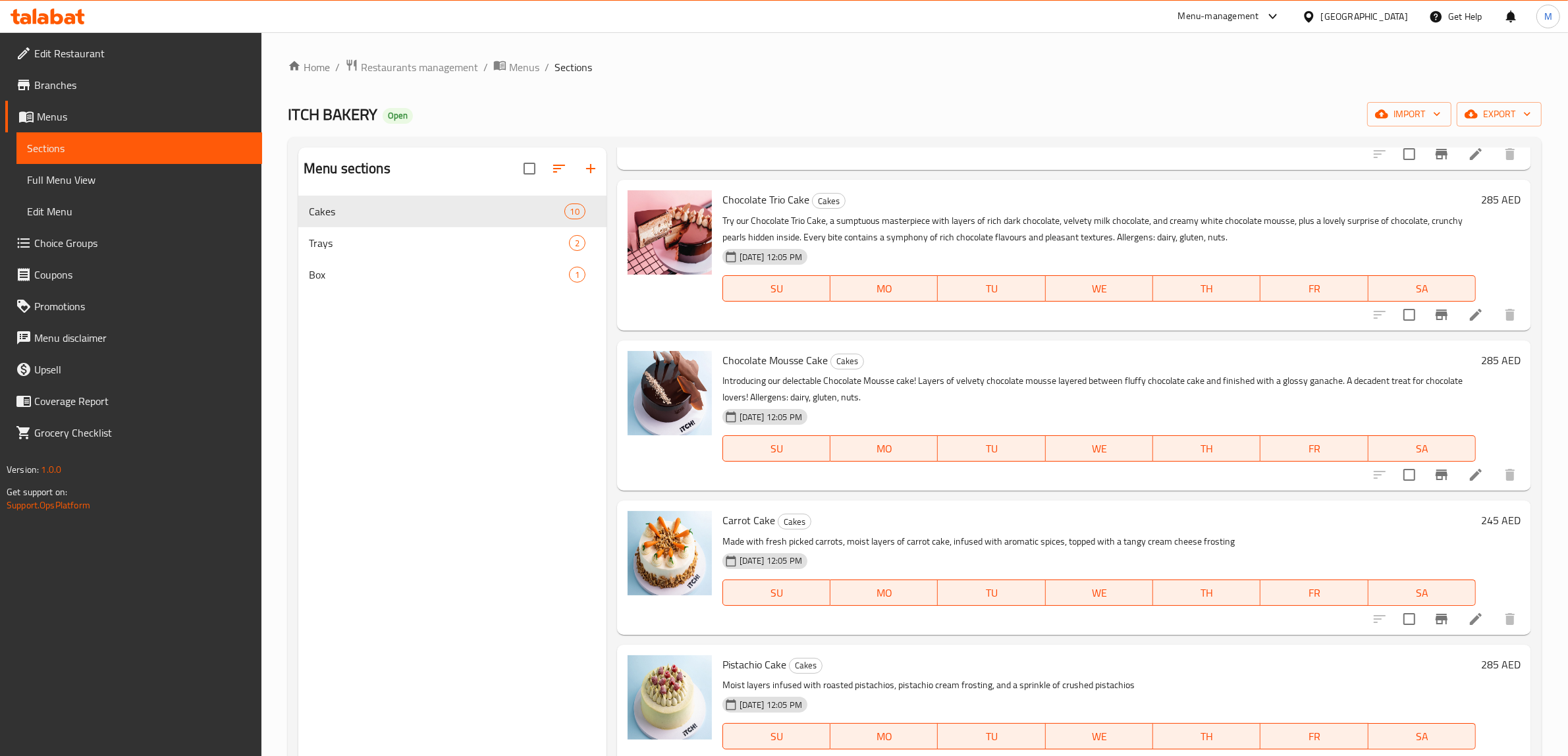
scroll to position [726, 0]
click at [987, 505] on div "Carrot Cake Cakes Made with fresh picked carrots, moist layers of carrot cake, …" at bounding box center [1099, 565] width 764 height 123
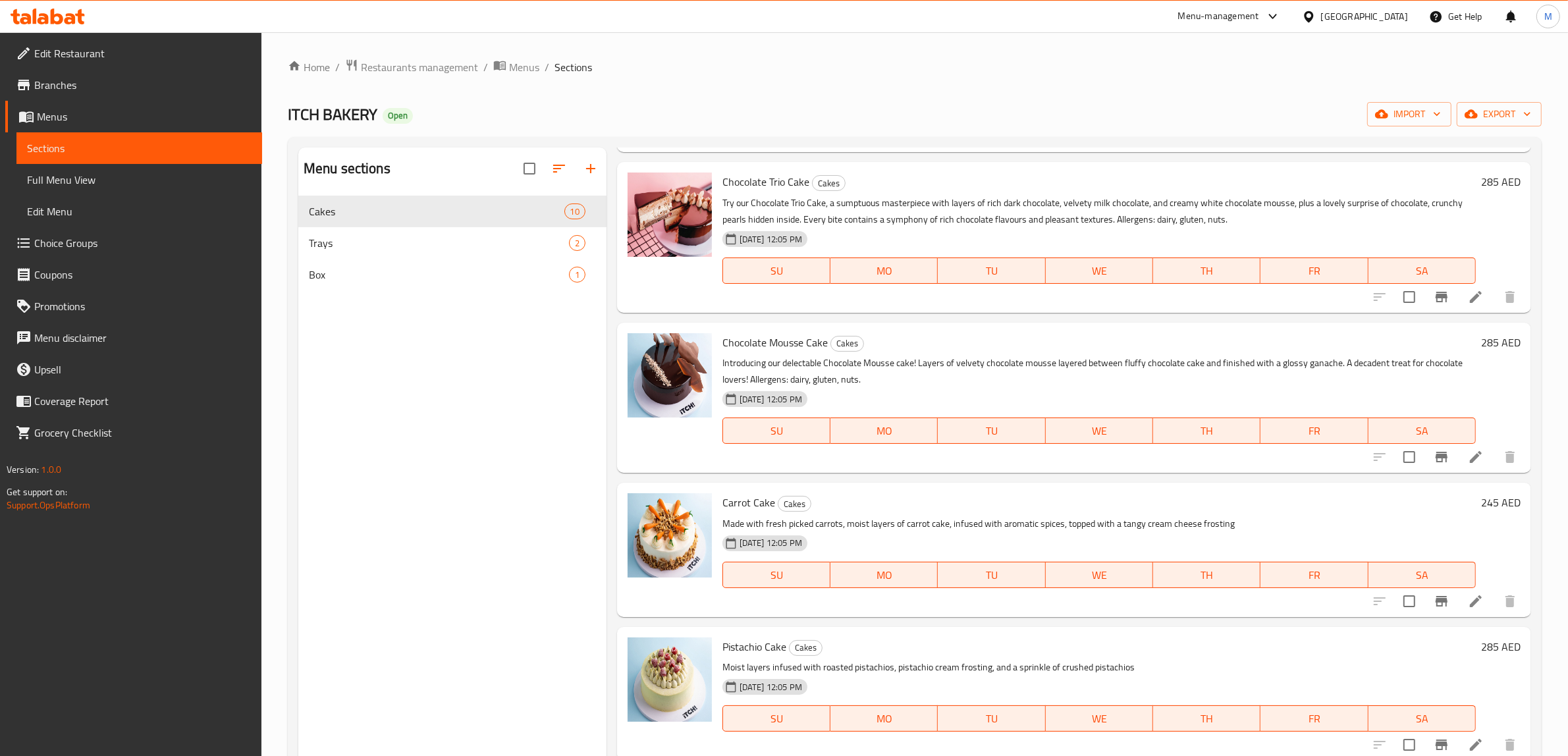
click at [1458, 596] on li at bounding box center [1476, 601] width 37 height 24
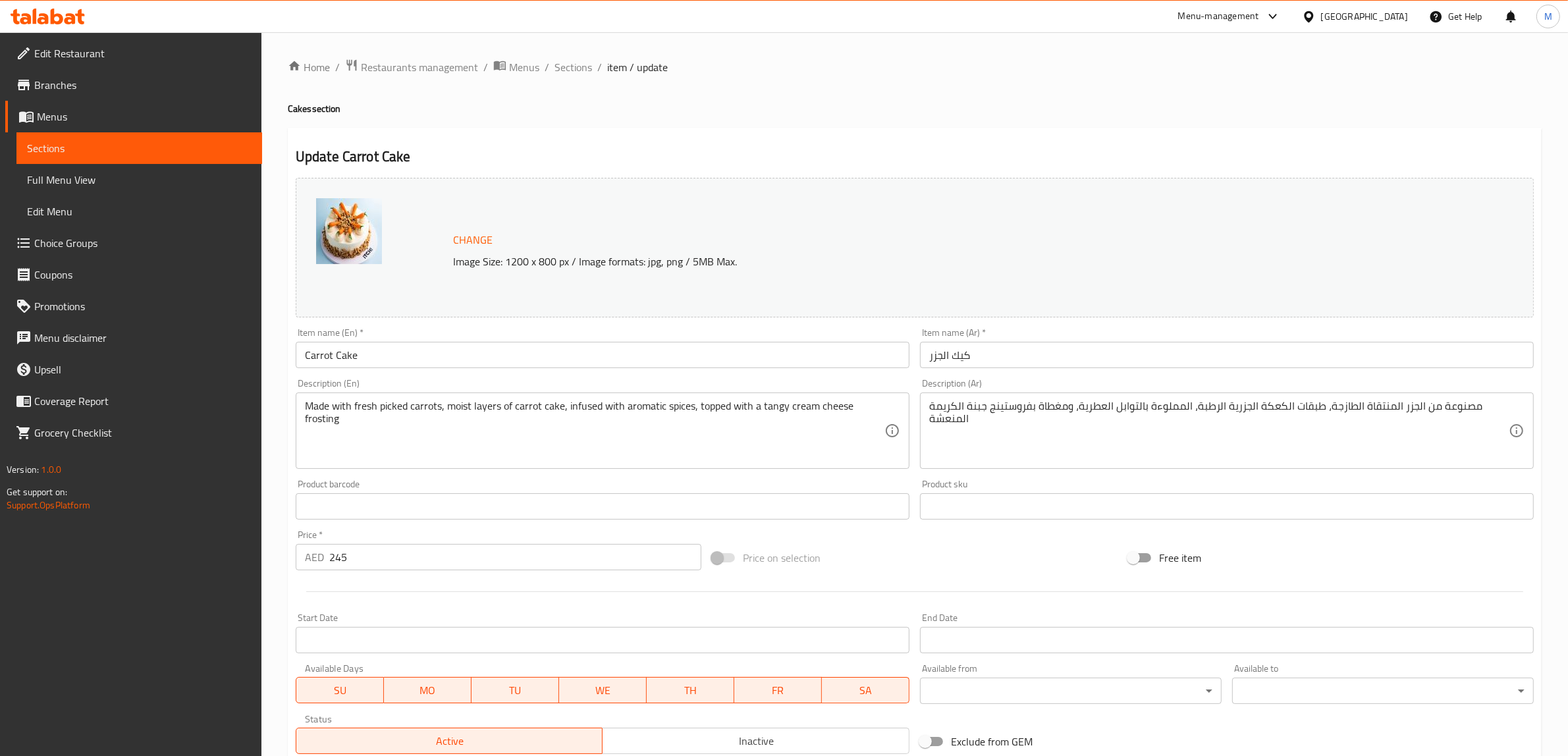
click at [1049, 552] on div "Price on selection" at bounding box center [915, 558] width 416 height 35
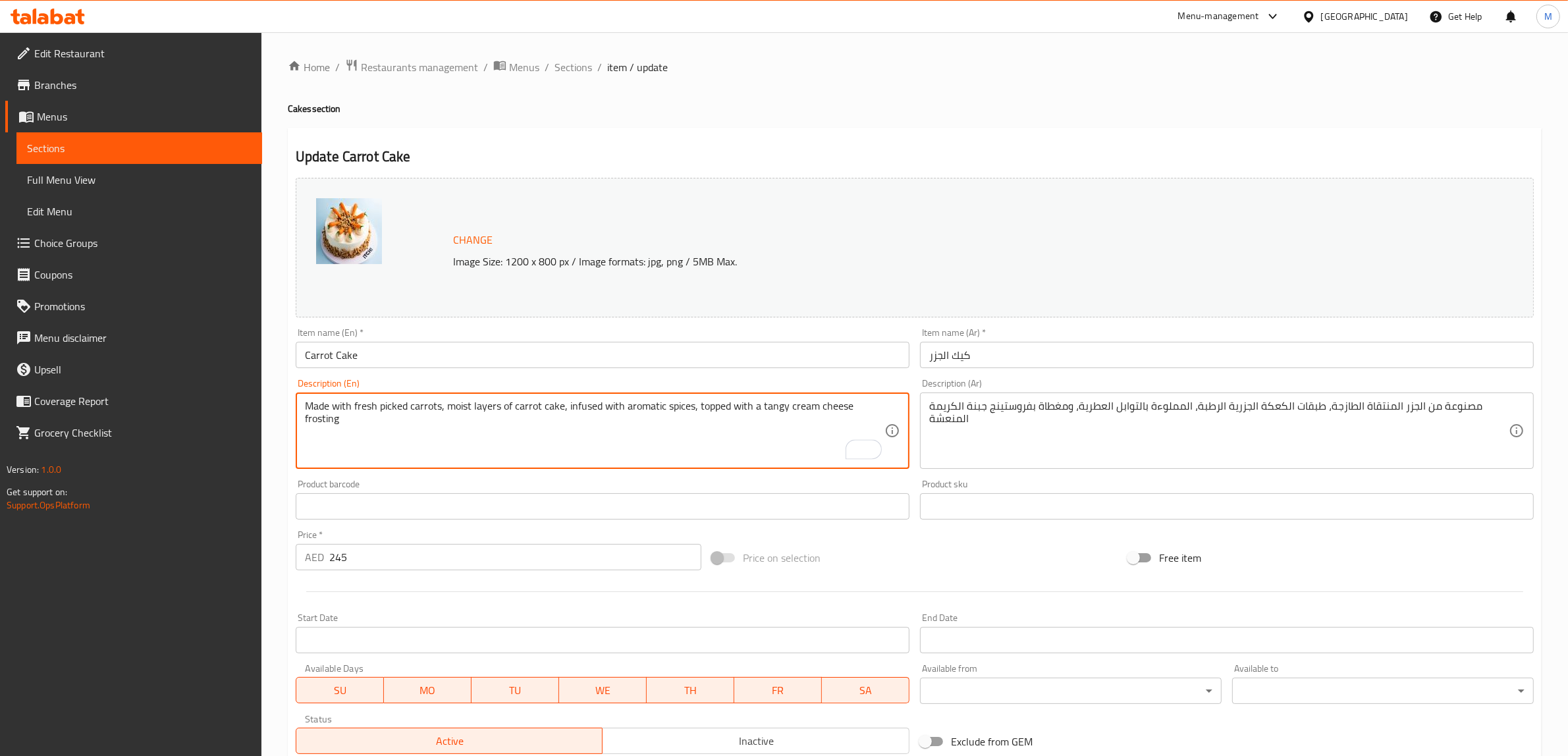
paste textarea "Enjoy our classic Carrot Cake, topped with crisp walnuts and velvety cream chee…"
type textarea "Enjoy our classic Carrot Cake, topped with crisp walnuts and velvety cream chee…"
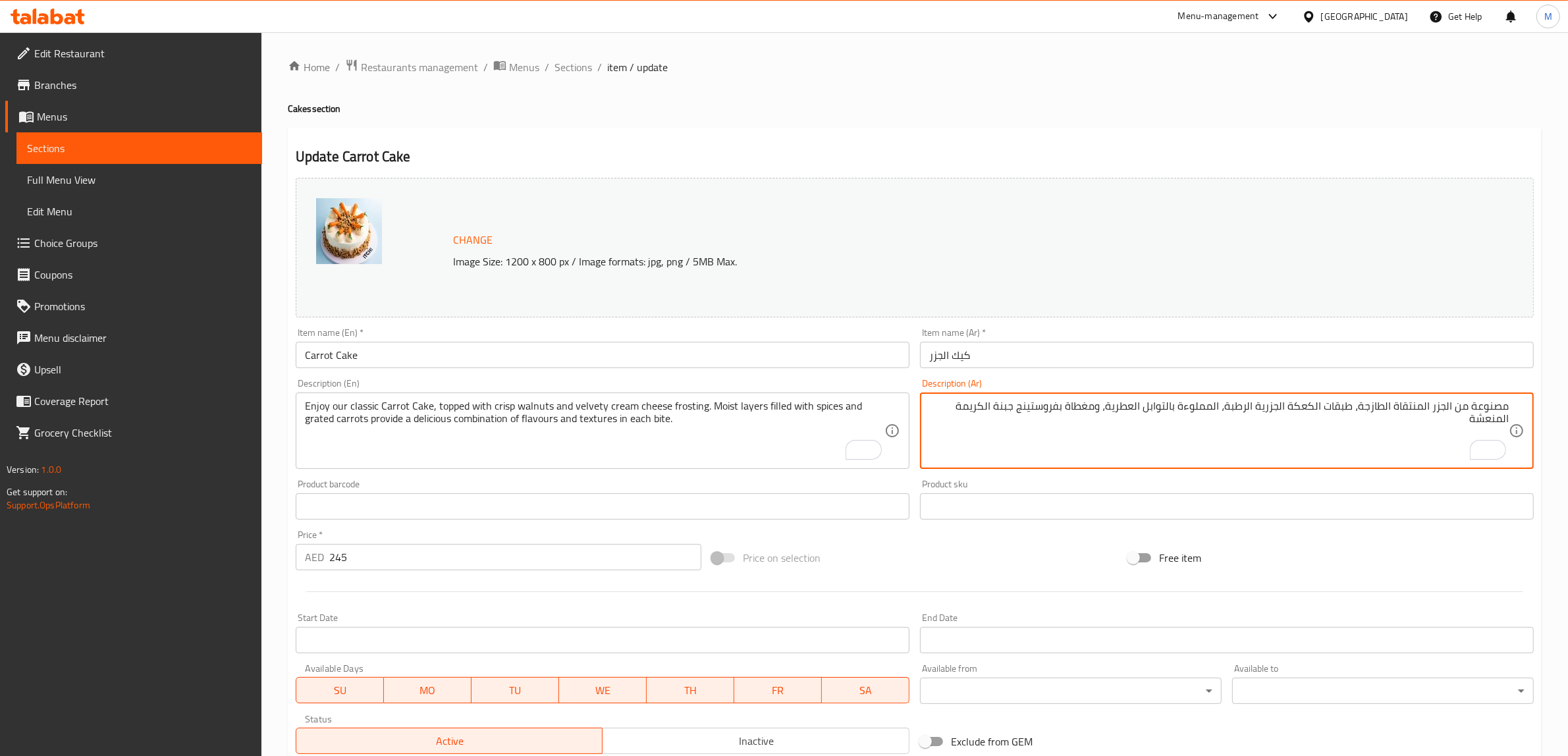
paste textarea "استمتع بكعكة الجزر الكلاسيكية، المغطاة بالجوز المقرمش وكريمة الجبن المخملية. طب…"
drag, startPoint x: 1001, startPoint y: 406, endPoint x: 1064, endPoint y: 406, distance: 63.0
click at [1064, 406] on textarea "مصنوعة من الجزر المنتقاة الطازجة، طبقات الكعكة الجزرية الرطبة، المملوءة بالتواب…" at bounding box center [1219, 431] width 580 height 63
drag, startPoint x: 1152, startPoint y: 430, endPoint x: 1213, endPoint y: 434, distance: 61.1
click at [1213, 434] on textarea "مصنوعة من الجزر المنتقاة الطازجة، طبقات الكعكة الجزرية الرطبة، المملوءة بالتواب…" at bounding box center [1219, 431] width 580 height 63
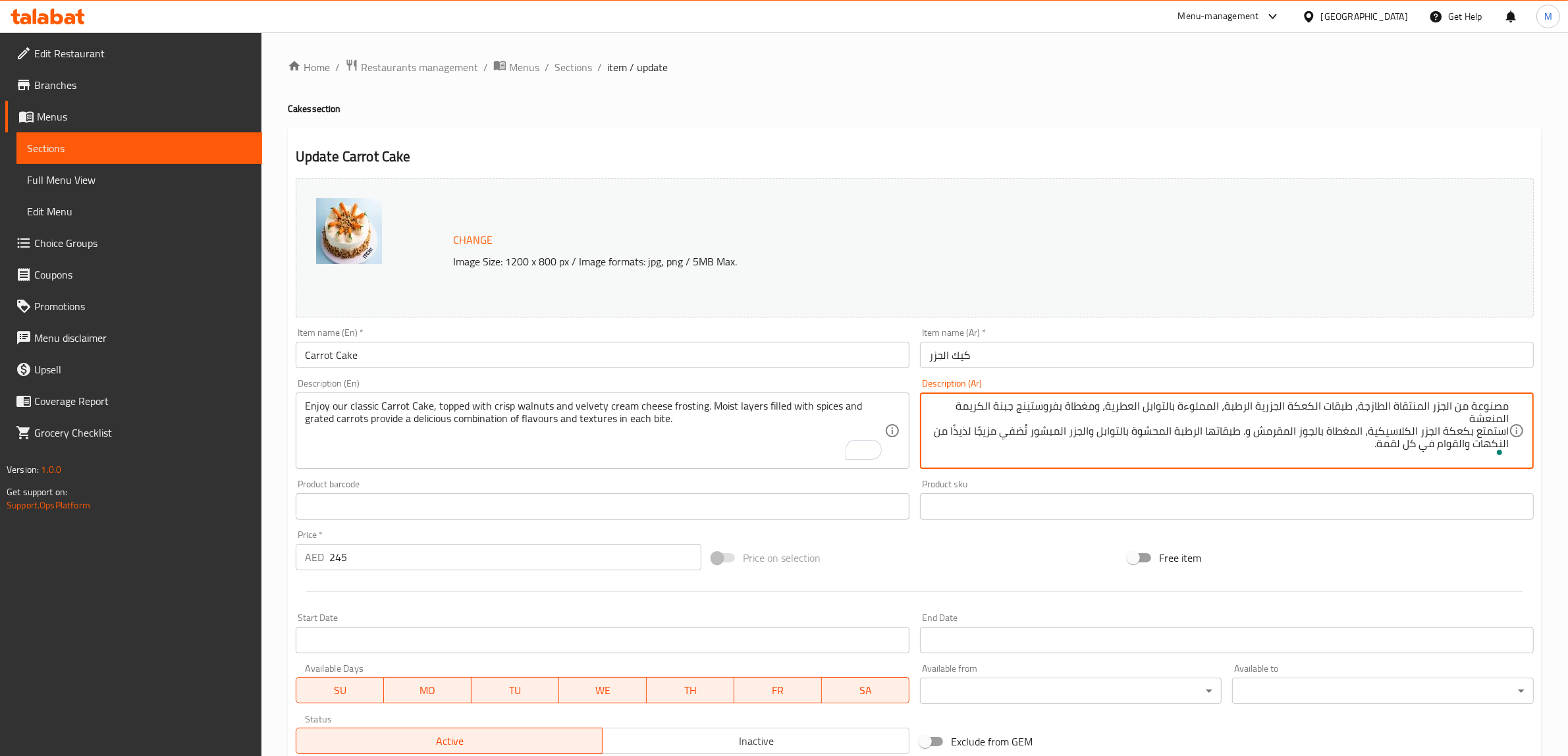
paste textarea "فروستينج جبنة"
click at [1282, 397] on div "مصنوعة من الجزر المنتقاة الطازجة، طبقات الكعكة الجزرية الرطبة، المملوءة بالتواب…" at bounding box center [1227, 431] width 614 height 77
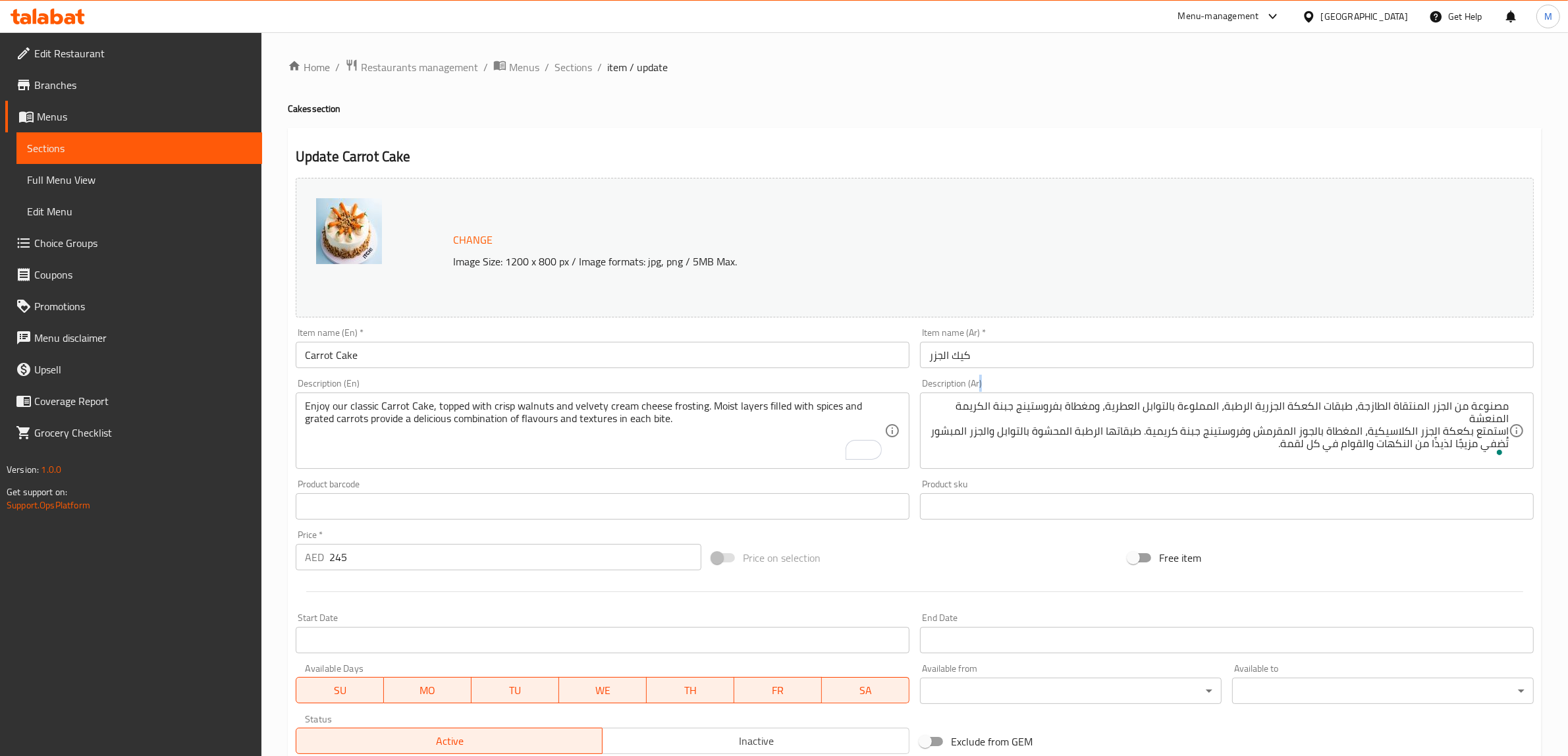
click at [1282, 397] on div "مصنوعة من الجزر المنتقاة الطازجة، طبقات الكعكة الجزرية الرطبة، المملوءة بالتواب…" at bounding box center [1227, 431] width 614 height 77
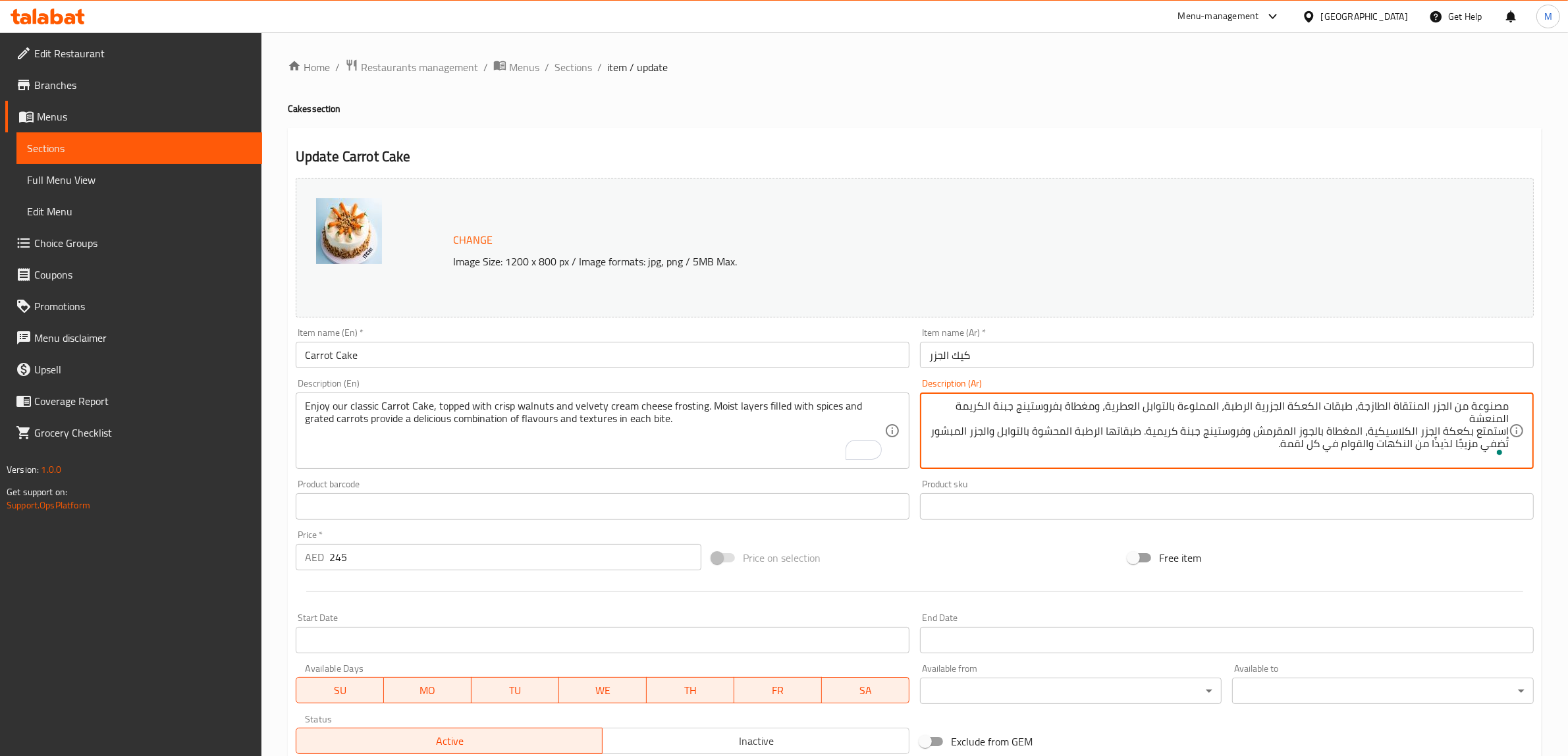
click at [1268, 405] on textarea "مصنوعة من الجزر المنتقاة الطازجة، طبقات الكعكة الجزرية الرطبة، المملوءة بالتواب…" at bounding box center [1219, 431] width 580 height 63
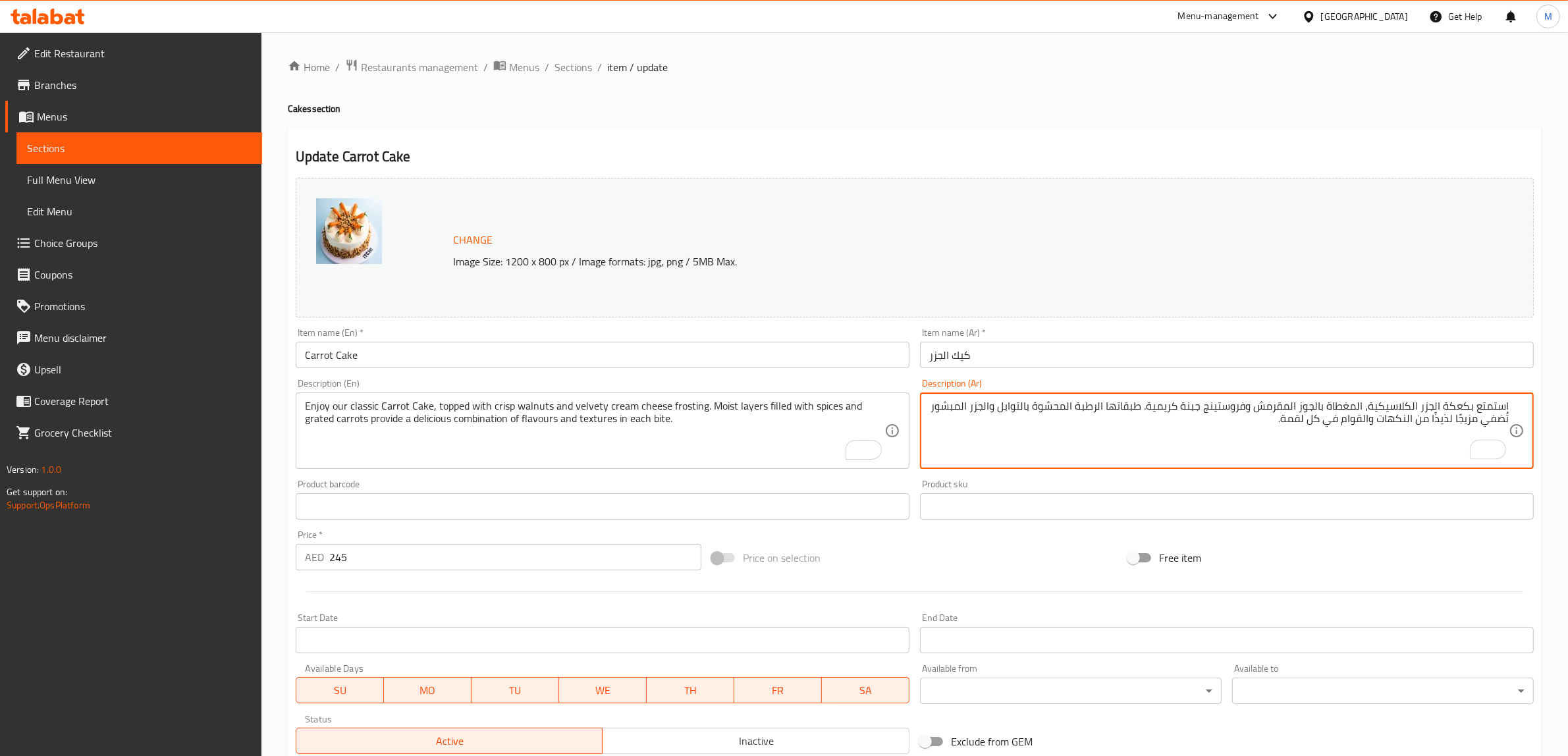
type textarea "استمتع بكعكة الجزر الكلاسيكية، المغطاة بالجوز المقرمش وفروستينج جبنة كريمية. طب…"
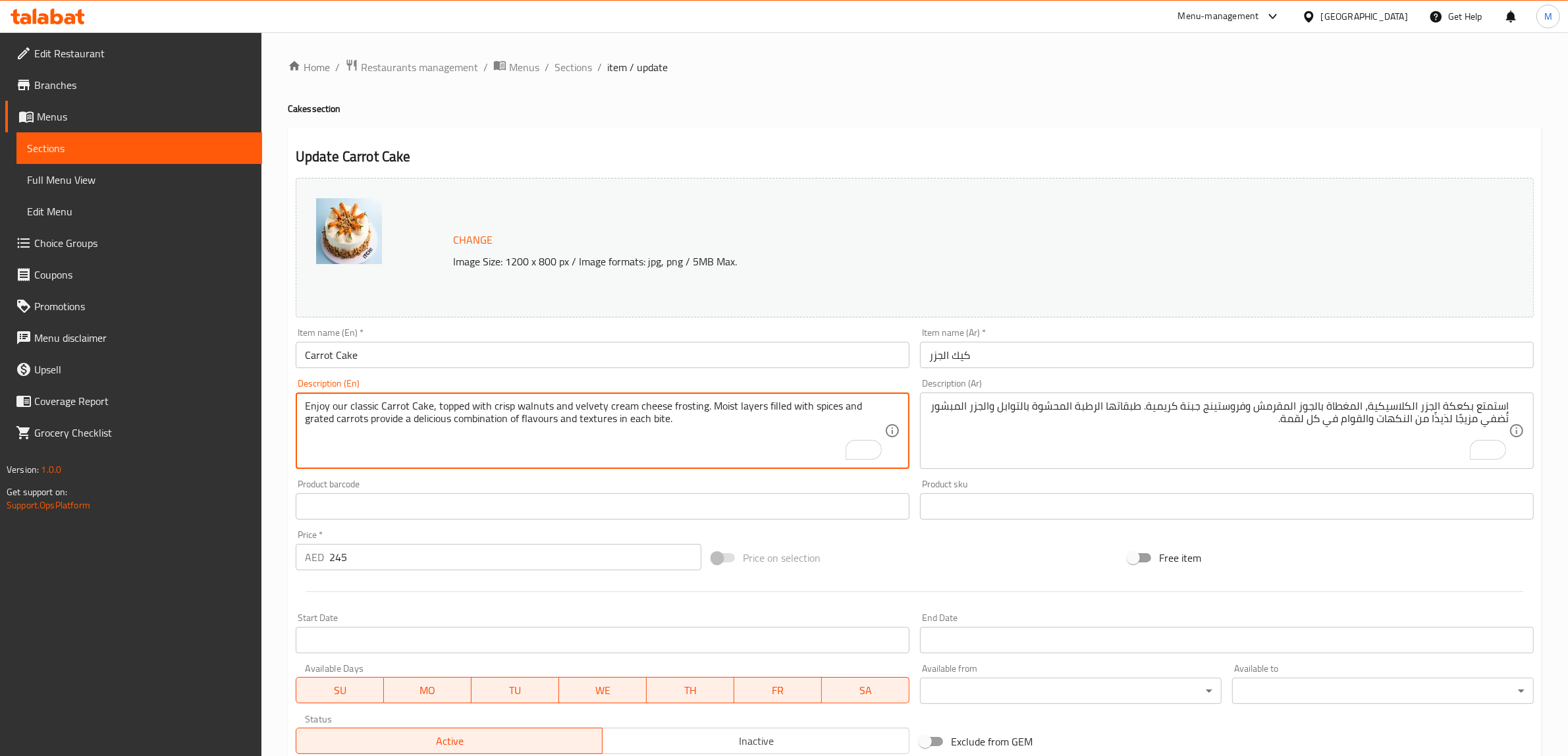
paste textarea "مسببات الحساسية: منتجات الألبان، الغلوتين، المكسرات"
click at [596, 451] on textarea "Enjoy our classic Carrot Cake, topped with crisp walnuts and velvety cream chee…" at bounding box center [595, 431] width 580 height 63
paste textarea "Allergens:Nuts, Gluten and Dairy"
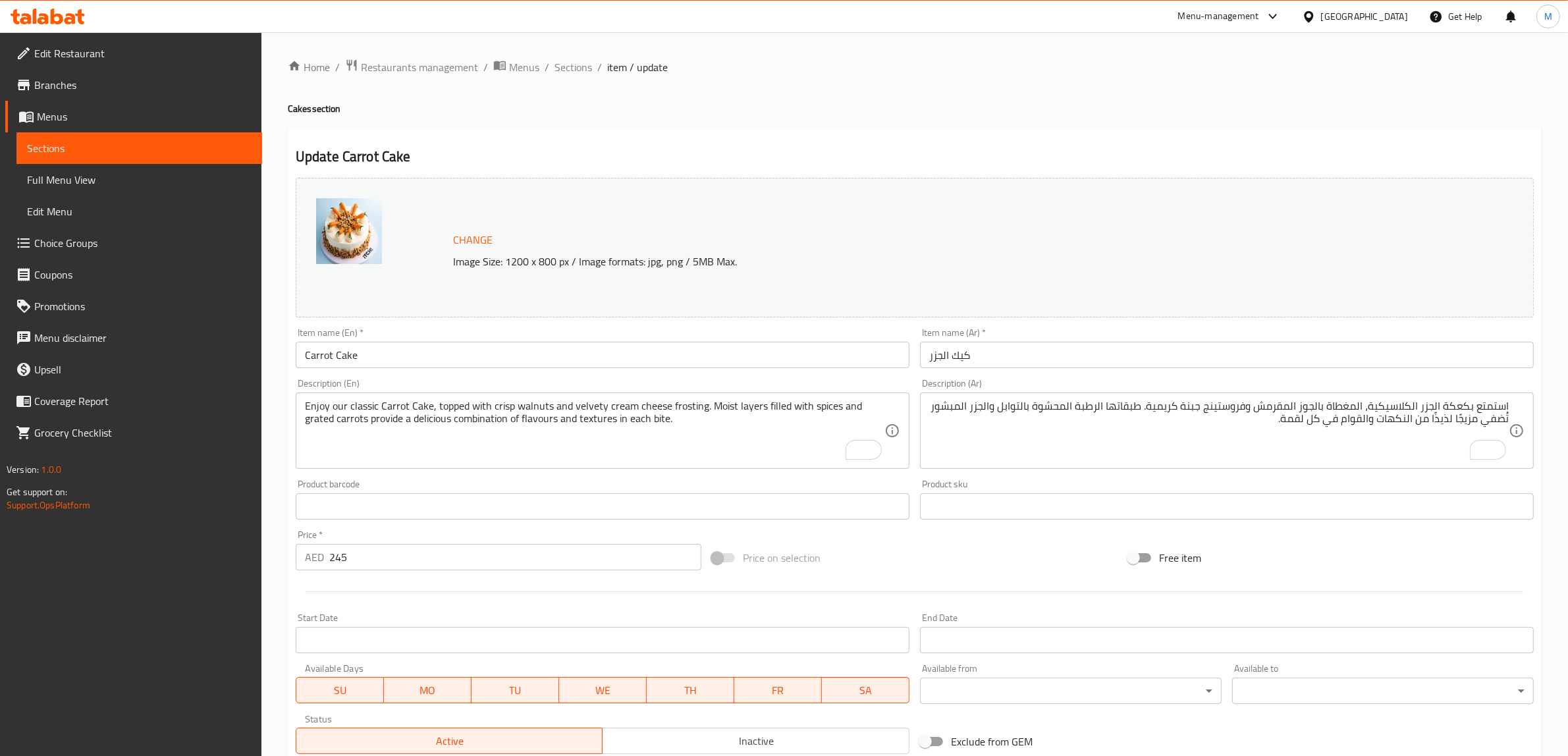
click at [593, 449] on textarea "Enjoy our classic Carrot Cake, topped with crisp walnuts and velvety cream chee…" at bounding box center [595, 431] width 580 height 63
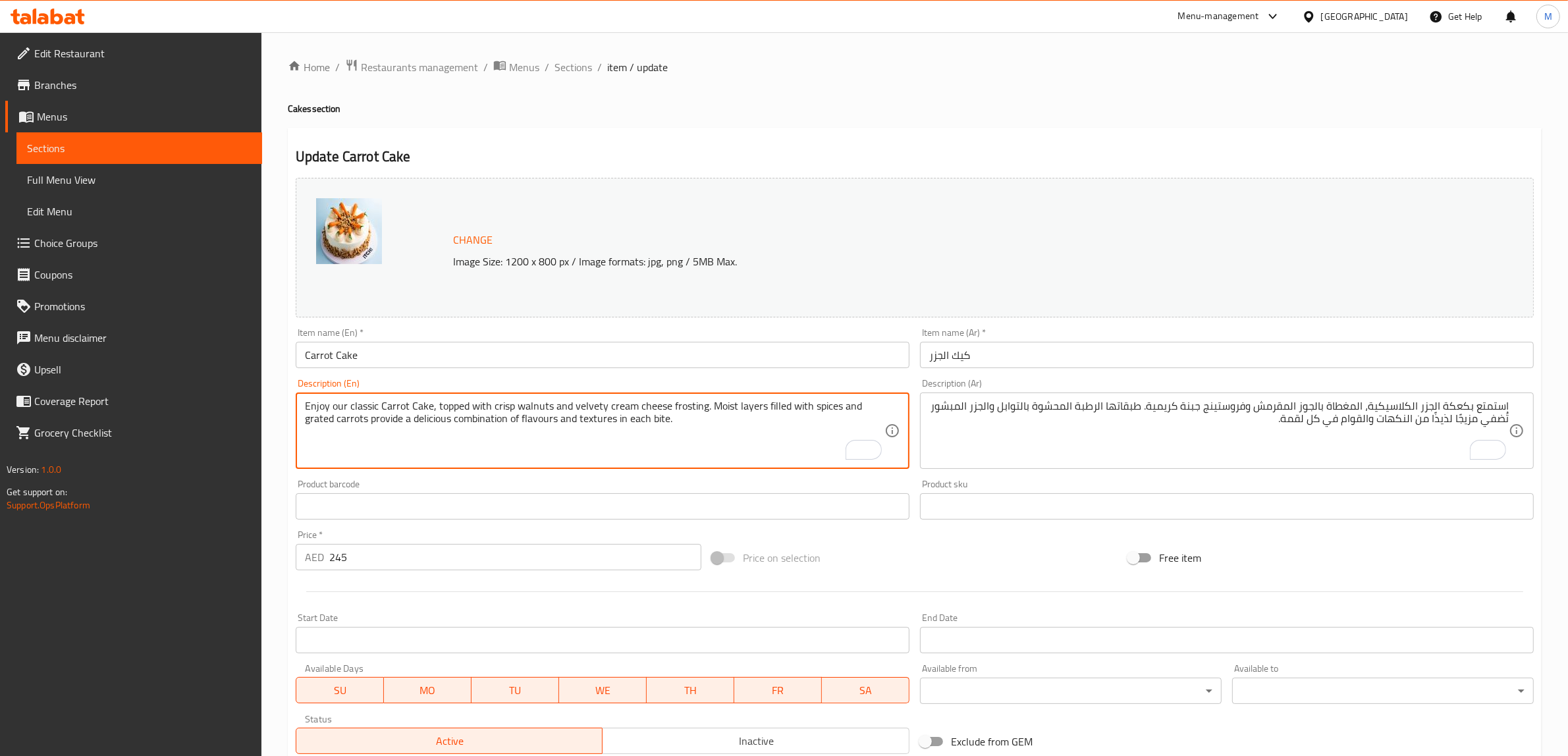
paste textarea "Allergens:nuts, gluten and dairy"
click at [350, 433] on textarea "Enjoy our classic Carrot Cake, topped with crisp walnuts and velvety cream chee…" at bounding box center [595, 431] width 580 height 63
type textarea "Enjoy our classic Carrot Cake, topped with crisp walnuts and velvety cream chee…"
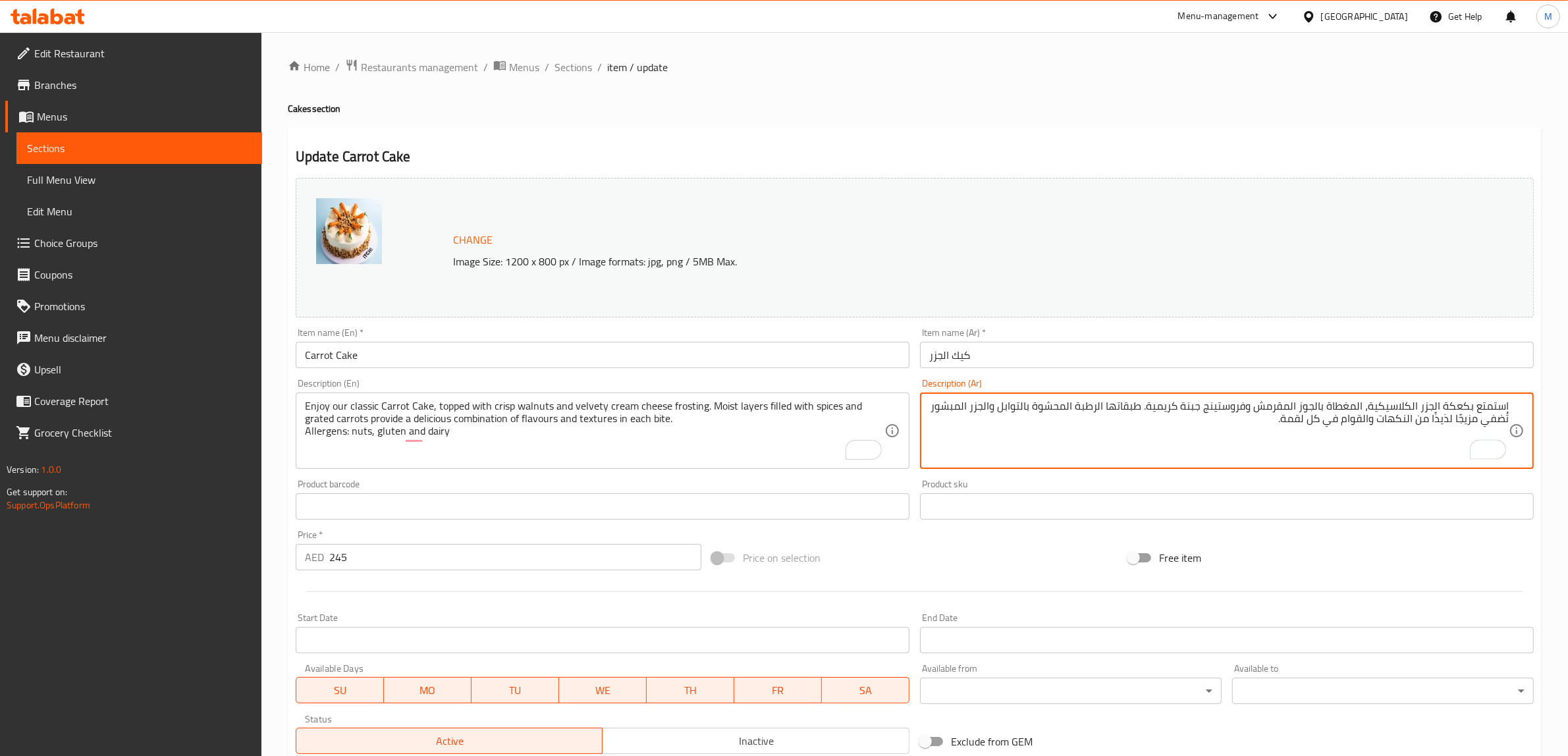
paste textarea "مسببات الحساسية: المكسرات، الغلوتين، ومنتجات الألبان"
type textarea "استمتع بكعكة الجزر الكلاسيكية، المغطاة بالجوز المقرمش وفروستينج جبنة كريمية. طب…"
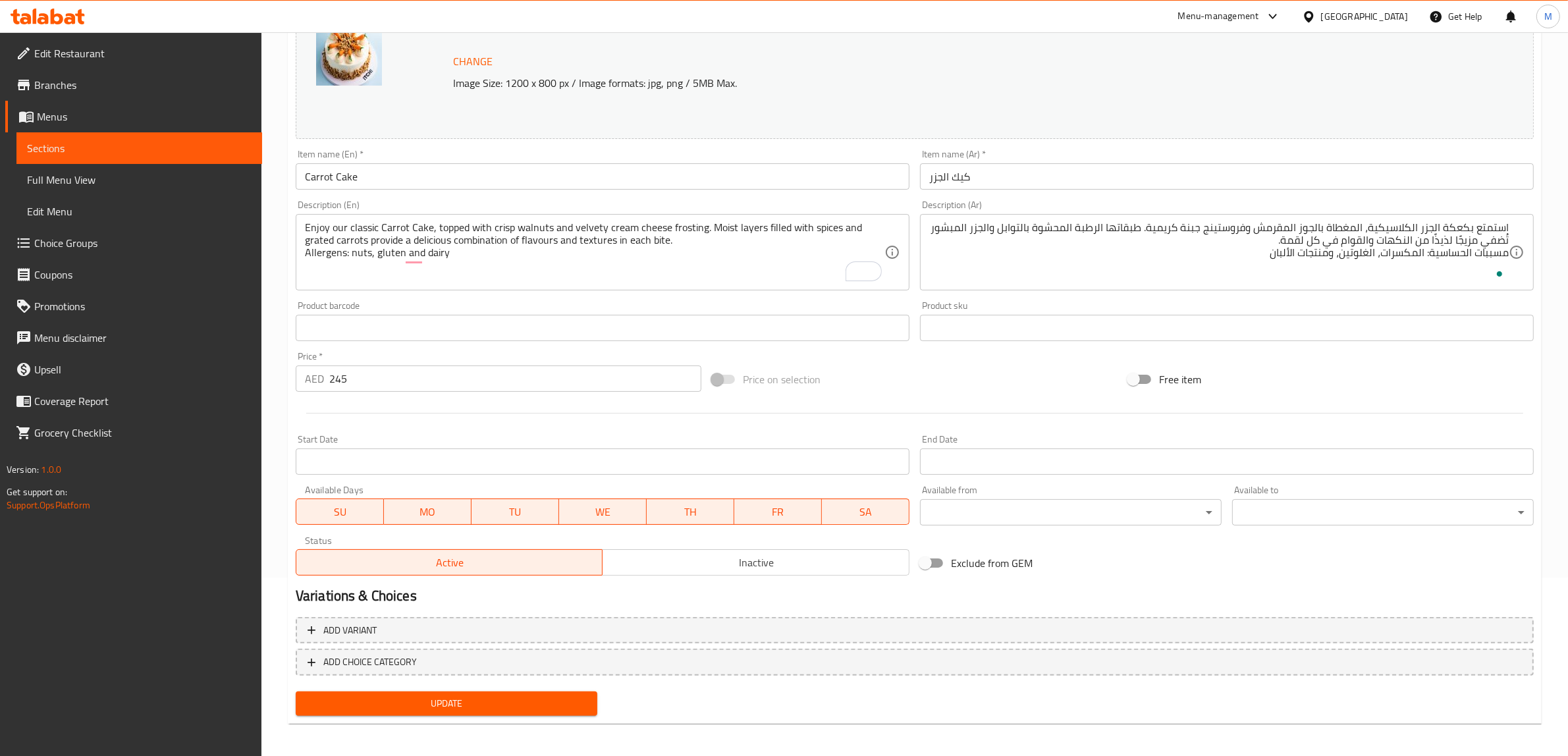
scroll to position [181, 0]
click at [449, 710] on button "Update" at bounding box center [447, 701] width 302 height 24
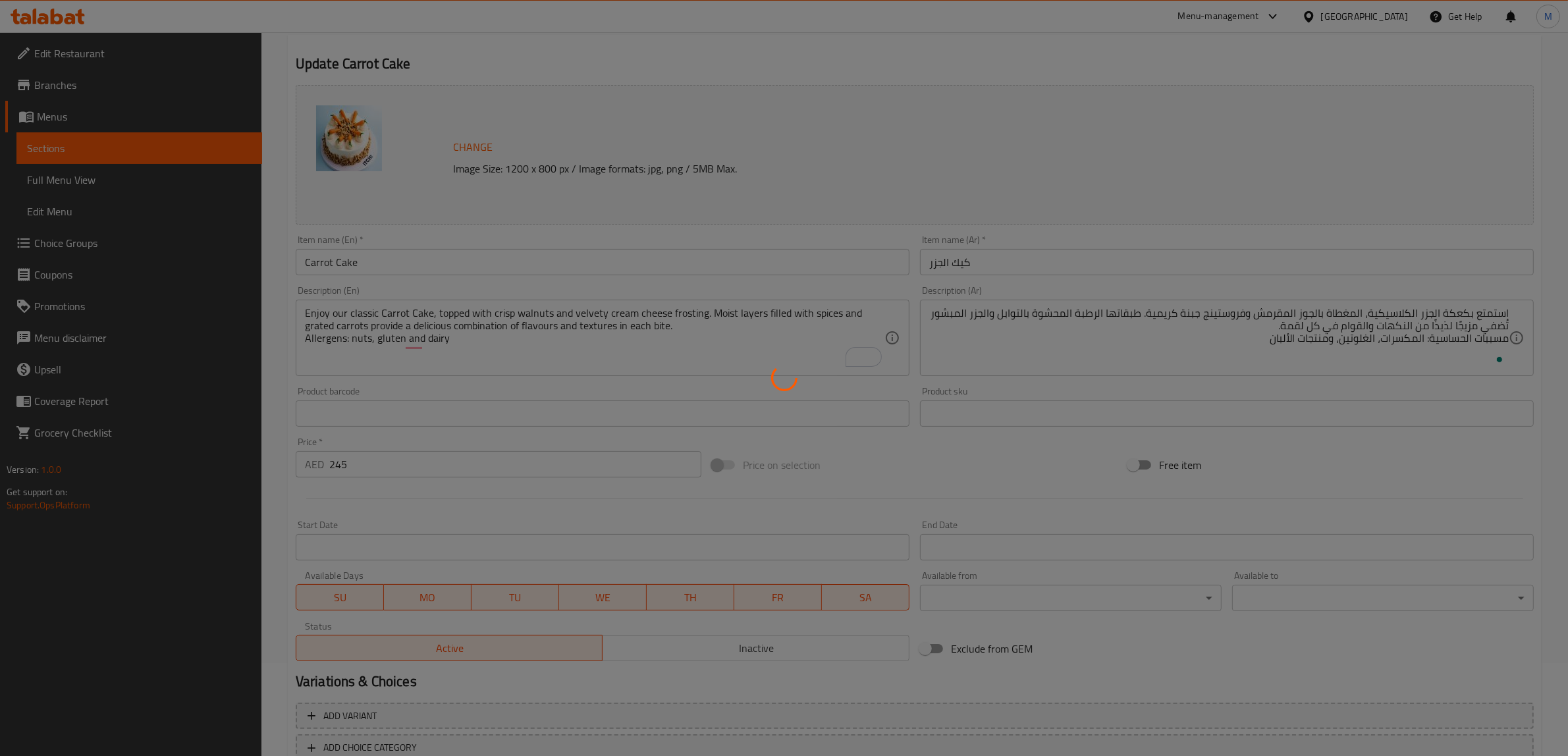
scroll to position [0, 0]
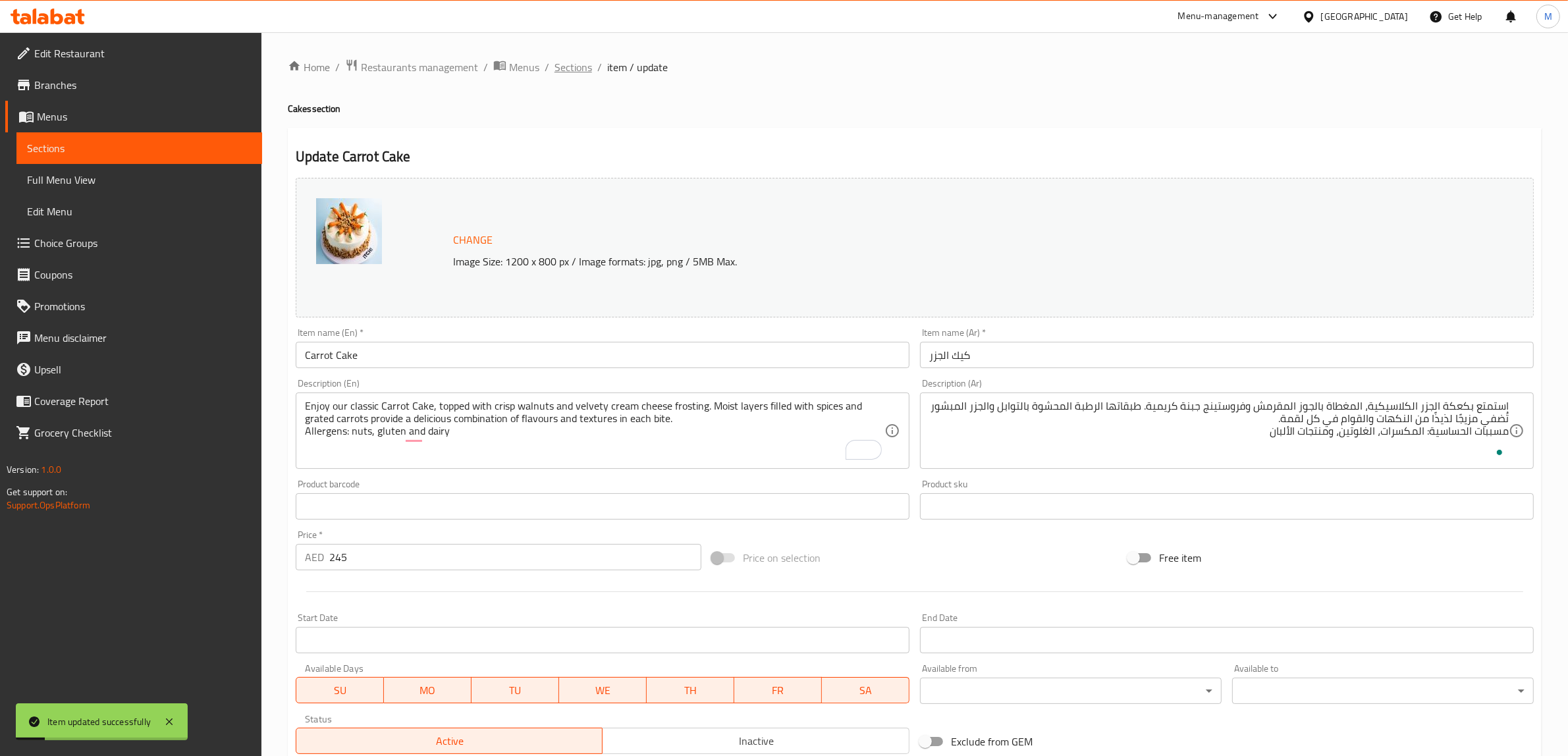
click at [572, 66] on span "Sections" at bounding box center [573, 67] width 38 height 15
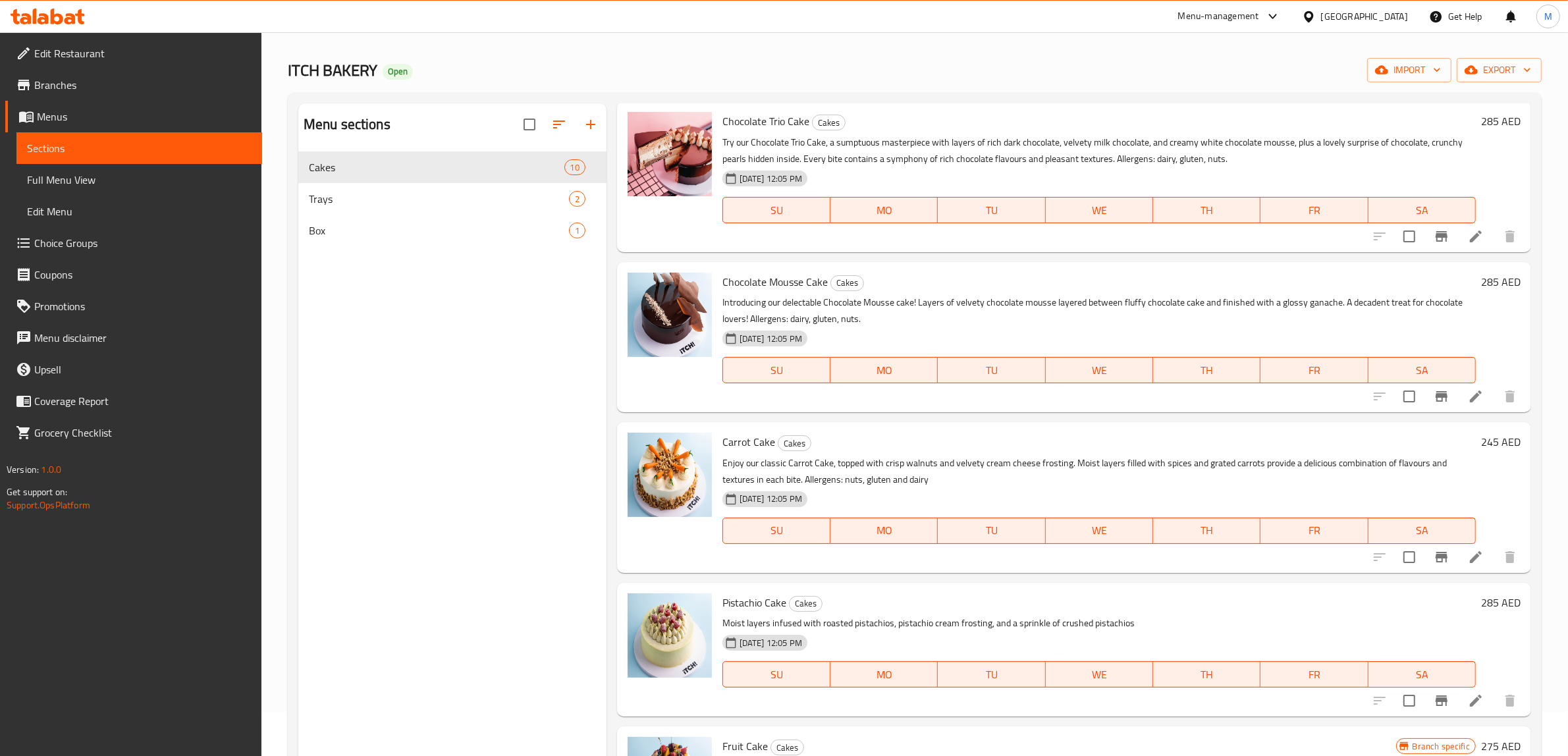
scroll to position [82, 0]
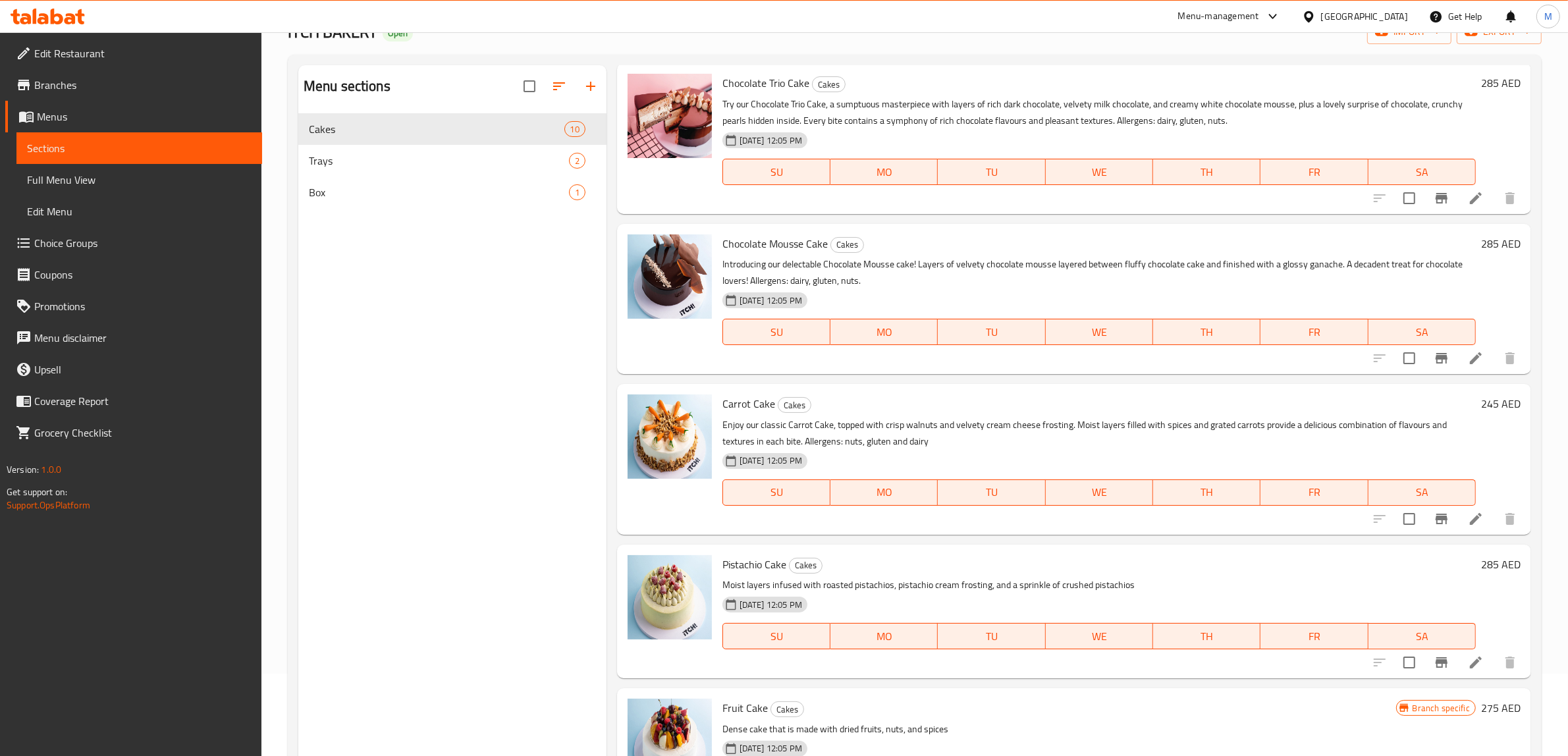
click at [956, 565] on h6 "Pistachio Cake Cakes" at bounding box center [1099, 564] width 753 height 18
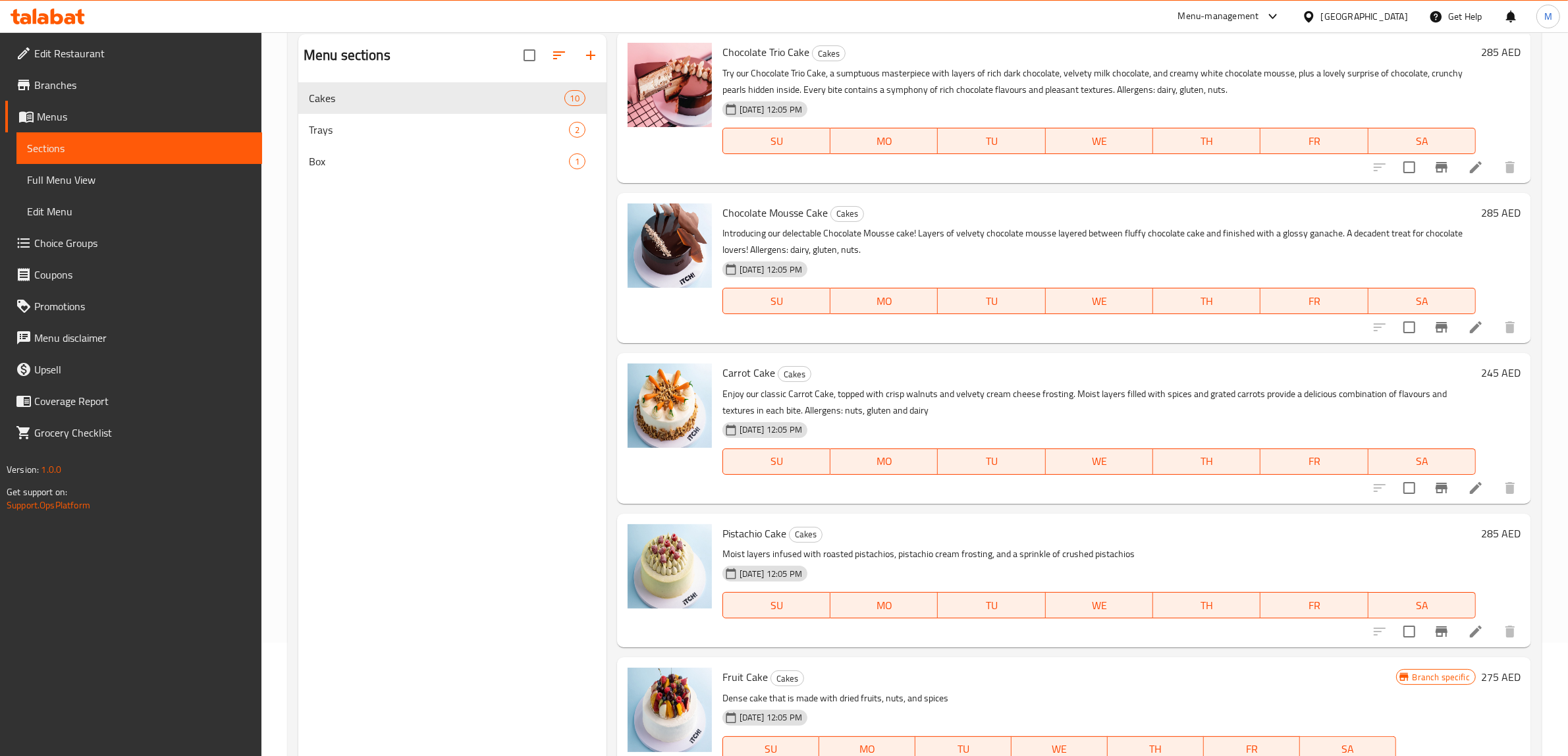
scroll to position [165, 0]
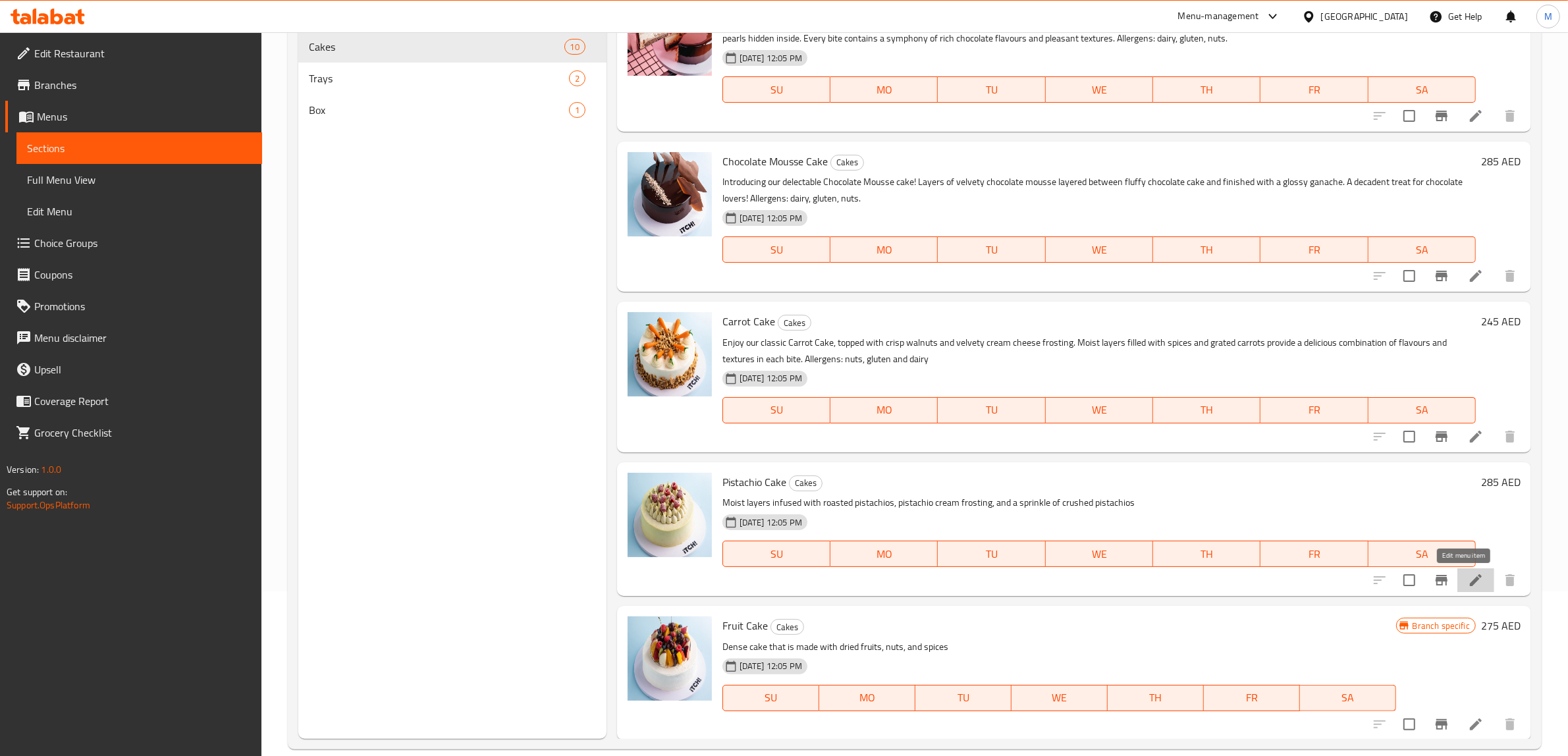
click at [1468, 576] on icon at bounding box center [1475, 580] width 15 height 15
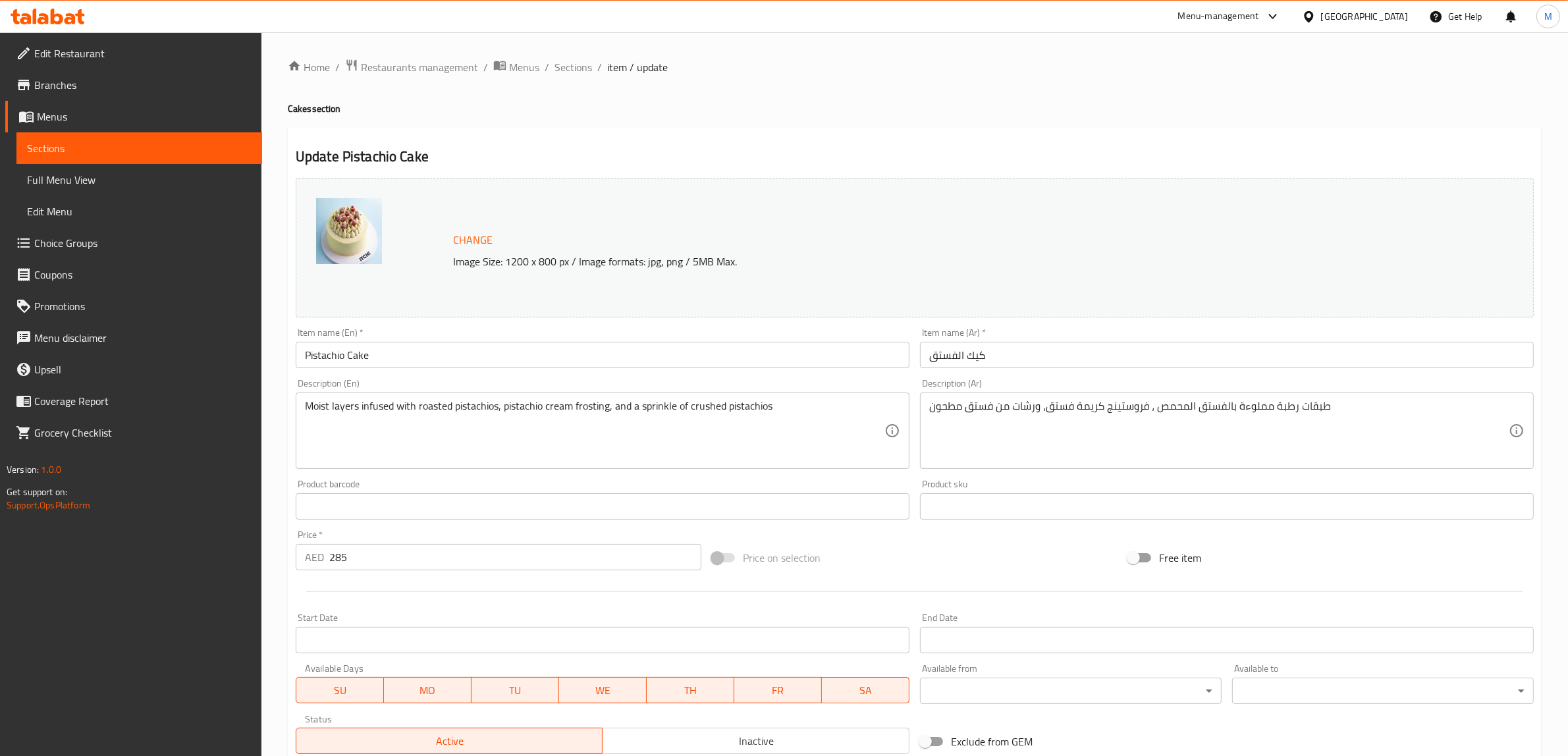
click at [906, 557] on div "Price on selection" at bounding box center [915, 558] width 416 height 35
click at [956, 580] on div at bounding box center [915, 592] width 1249 height 32
click at [938, 554] on div "Price on selection" at bounding box center [915, 558] width 416 height 35
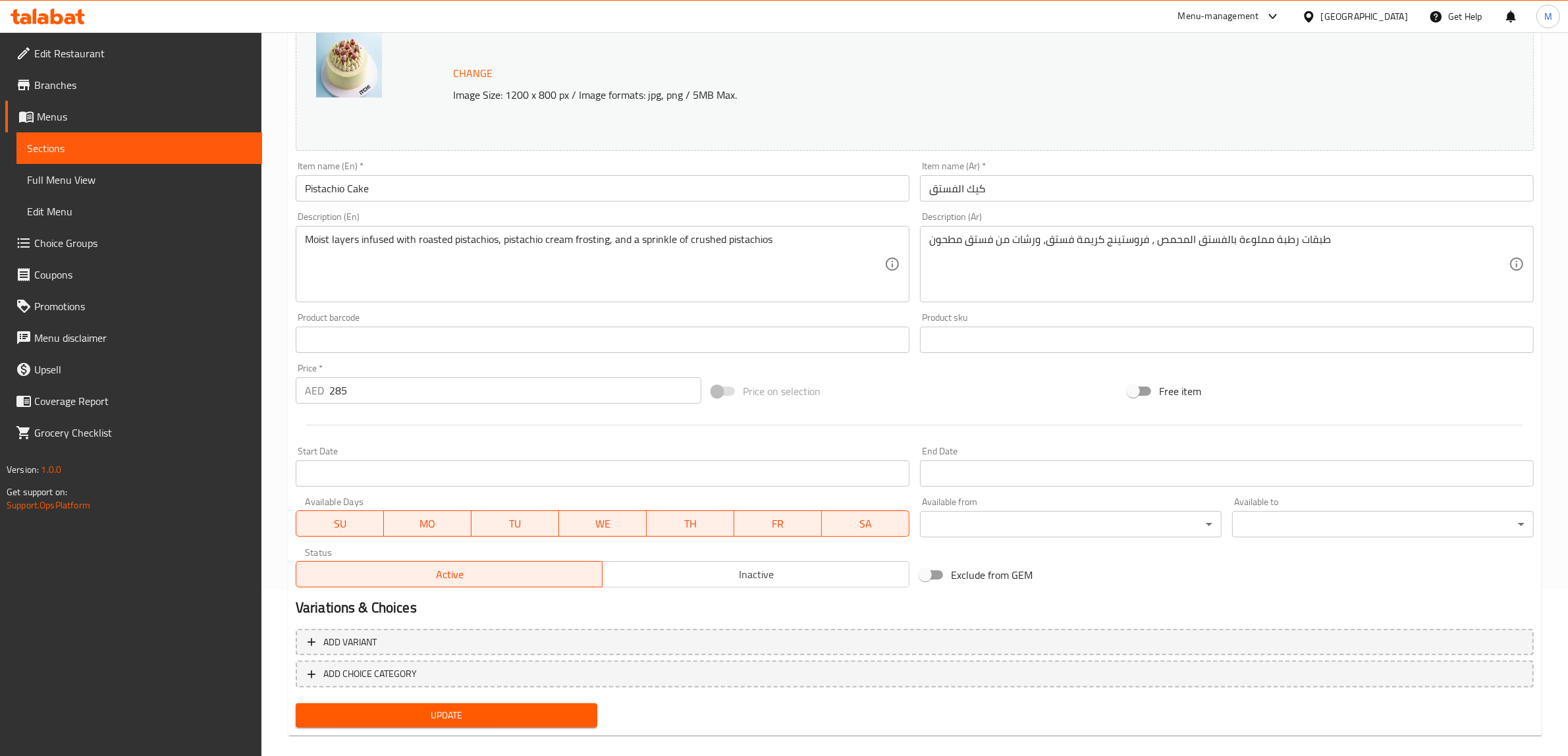
scroll to position [181, 0]
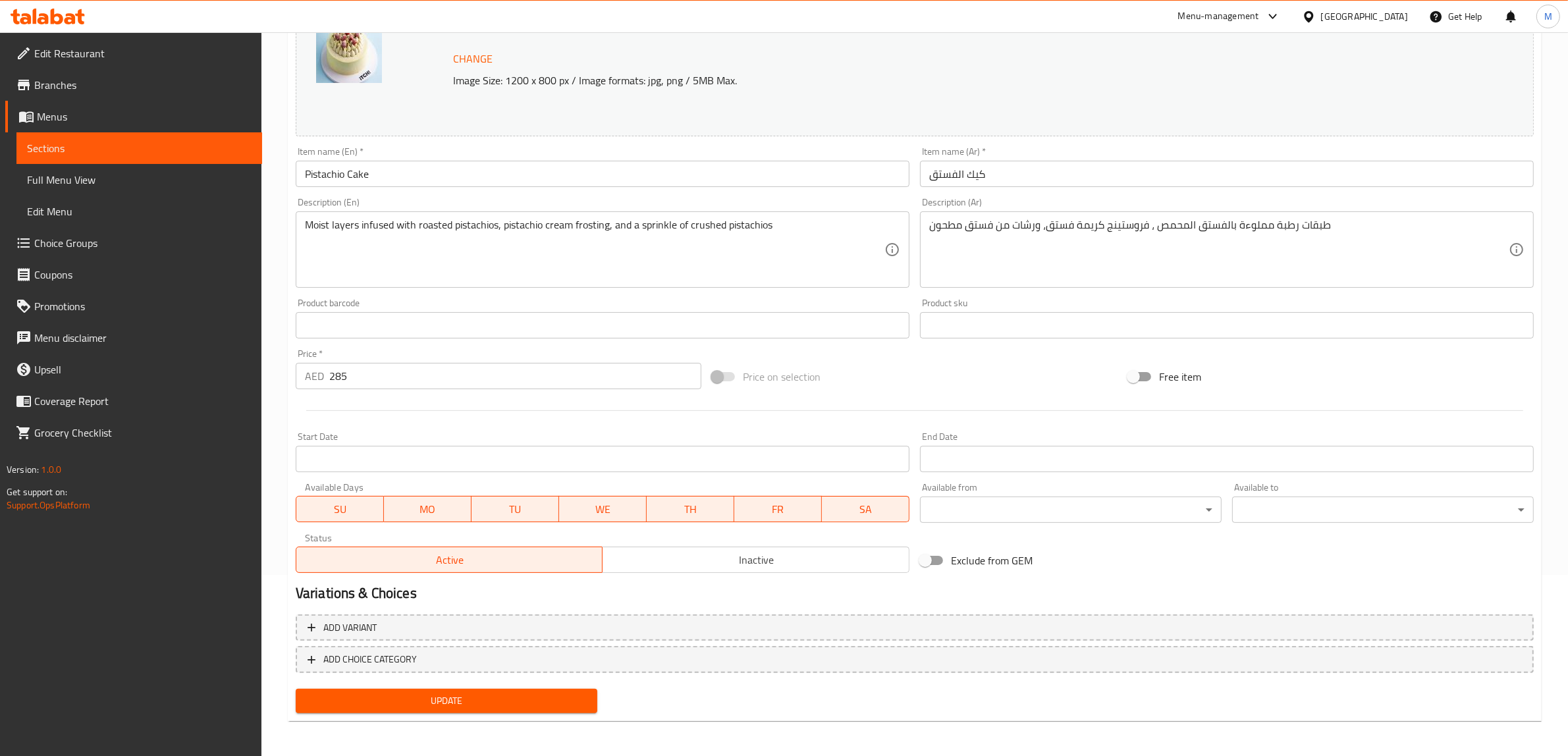
click at [489, 707] on span "Update" at bounding box center [446, 701] width 280 height 16
click at [524, 702] on span "Update" at bounding box center [446, 701] width 280 height 16
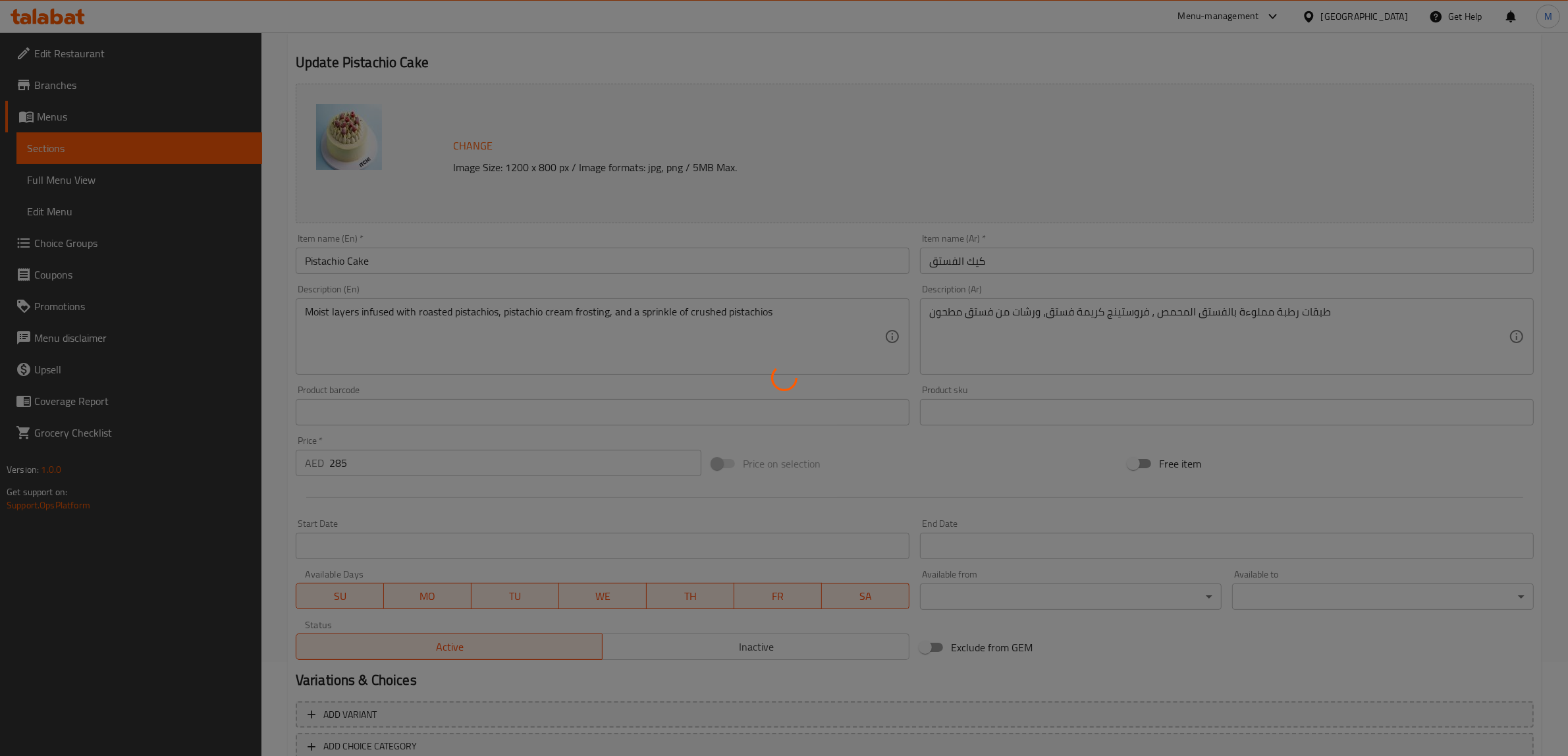
scroll to position [0, 0]
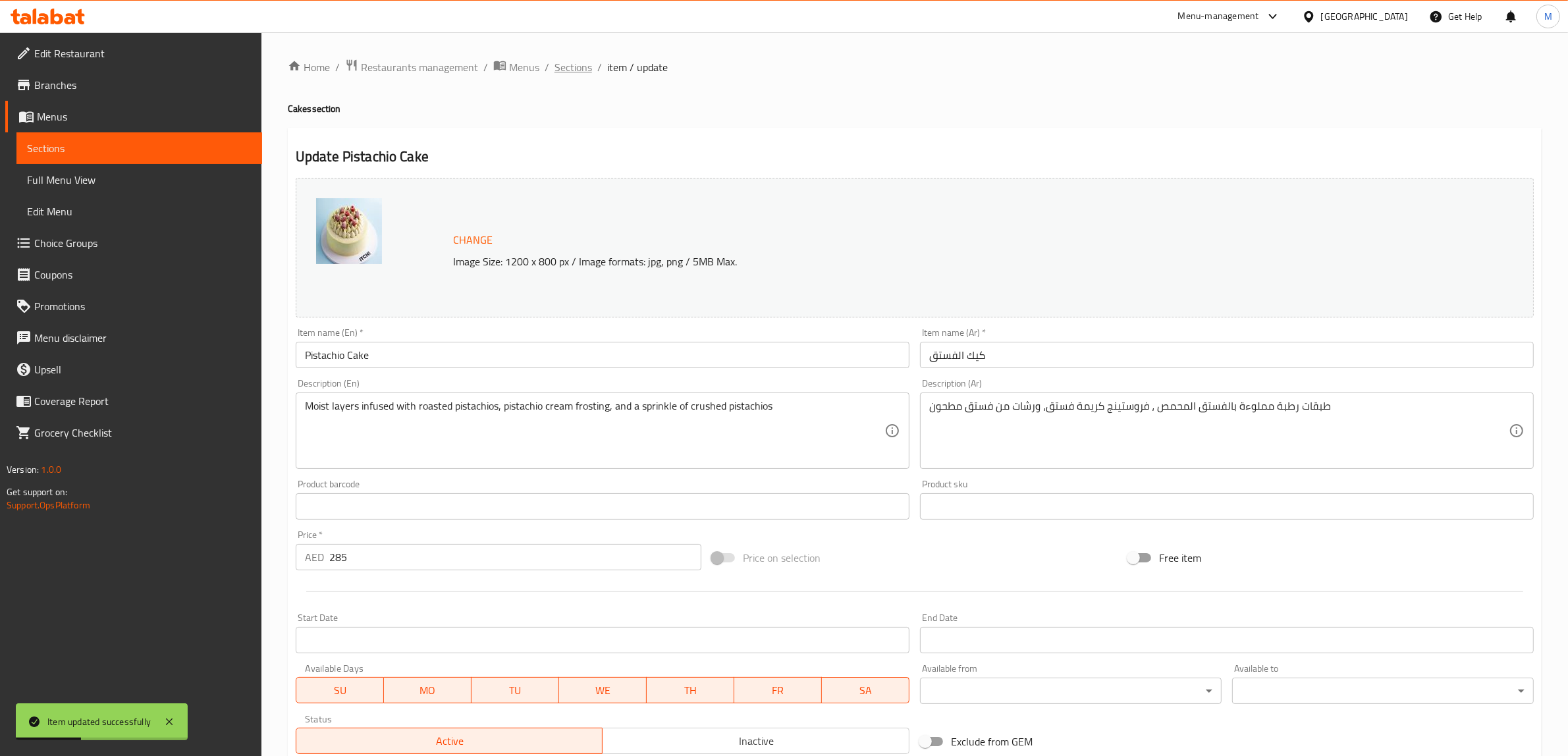
click at [577, 71] on span "Sections" at bounding box center [573, 67] width 38 height 15
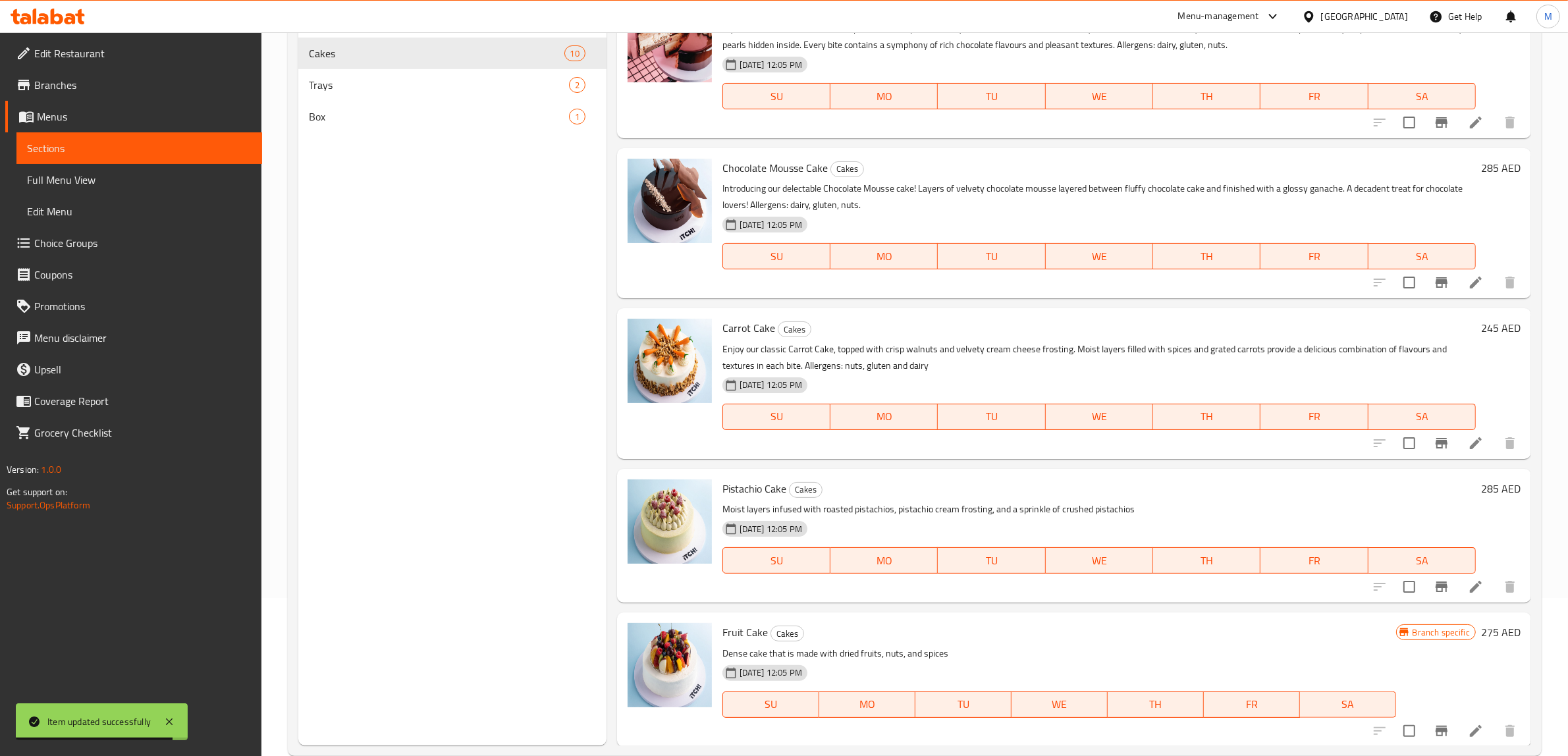
scroll to position [185, 0]
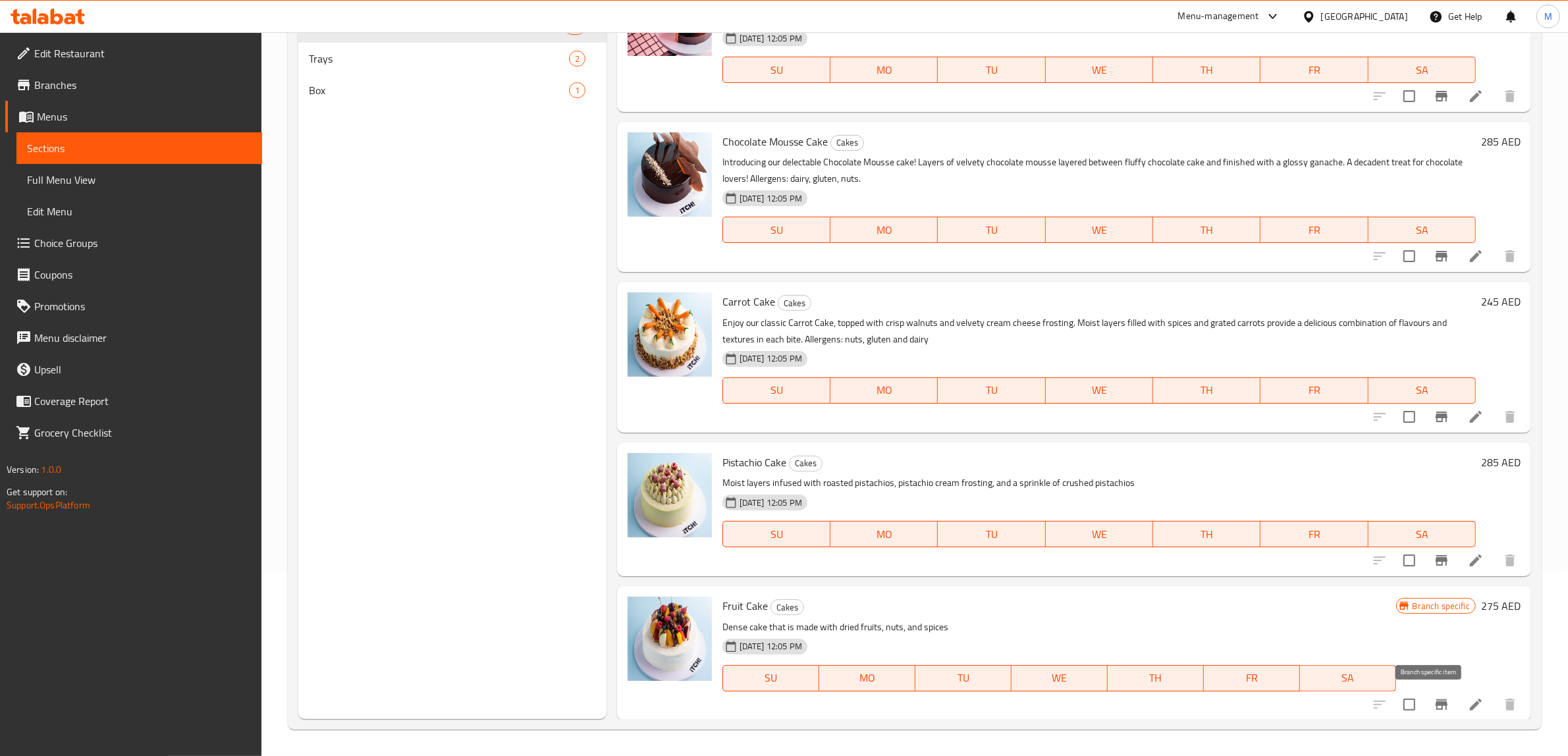
click at [1436, 706] on icon "Branch-specific-item" at bounding box center [1441, 704] width 12 height 10
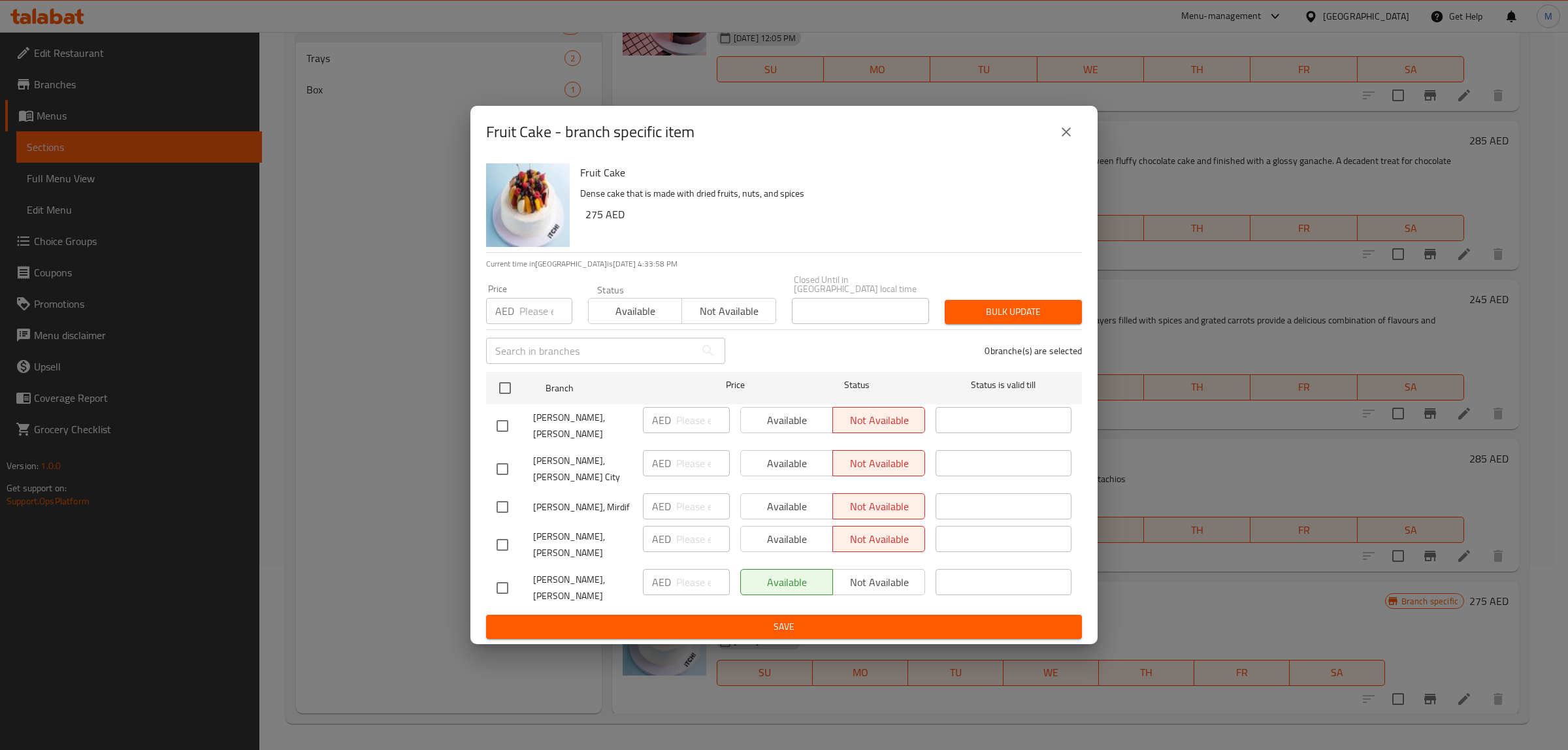
click at [1068, 128] on icon "close" at bounding box center [1066, 132] width 9 height 9
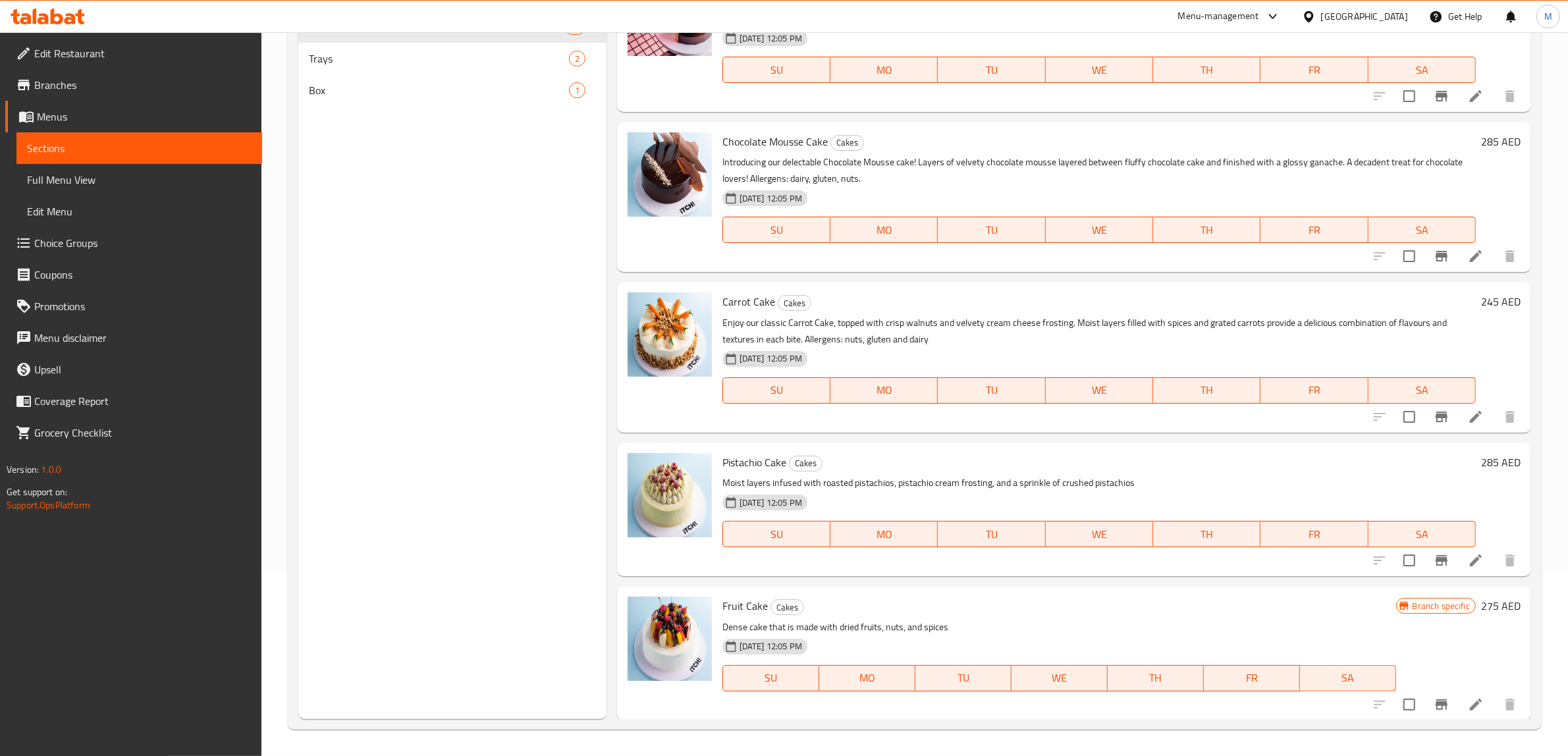
click at [1436, 557] on icon "Branch-specific-item" at bounding box center [1441, 560] width 12 height 10
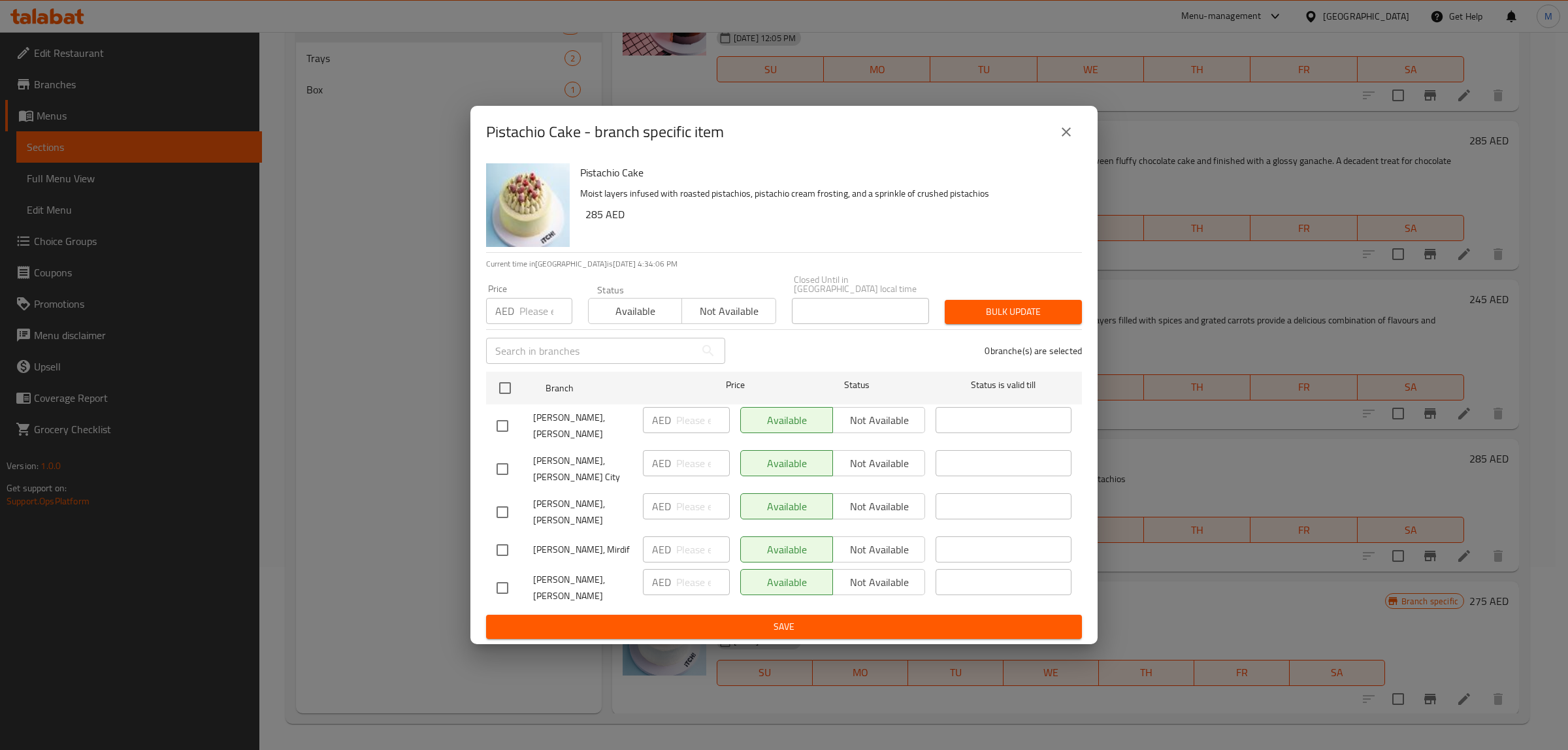
click at [1069, 135] on icon "close" at bounding box center [1066, 131] width 15 height 15
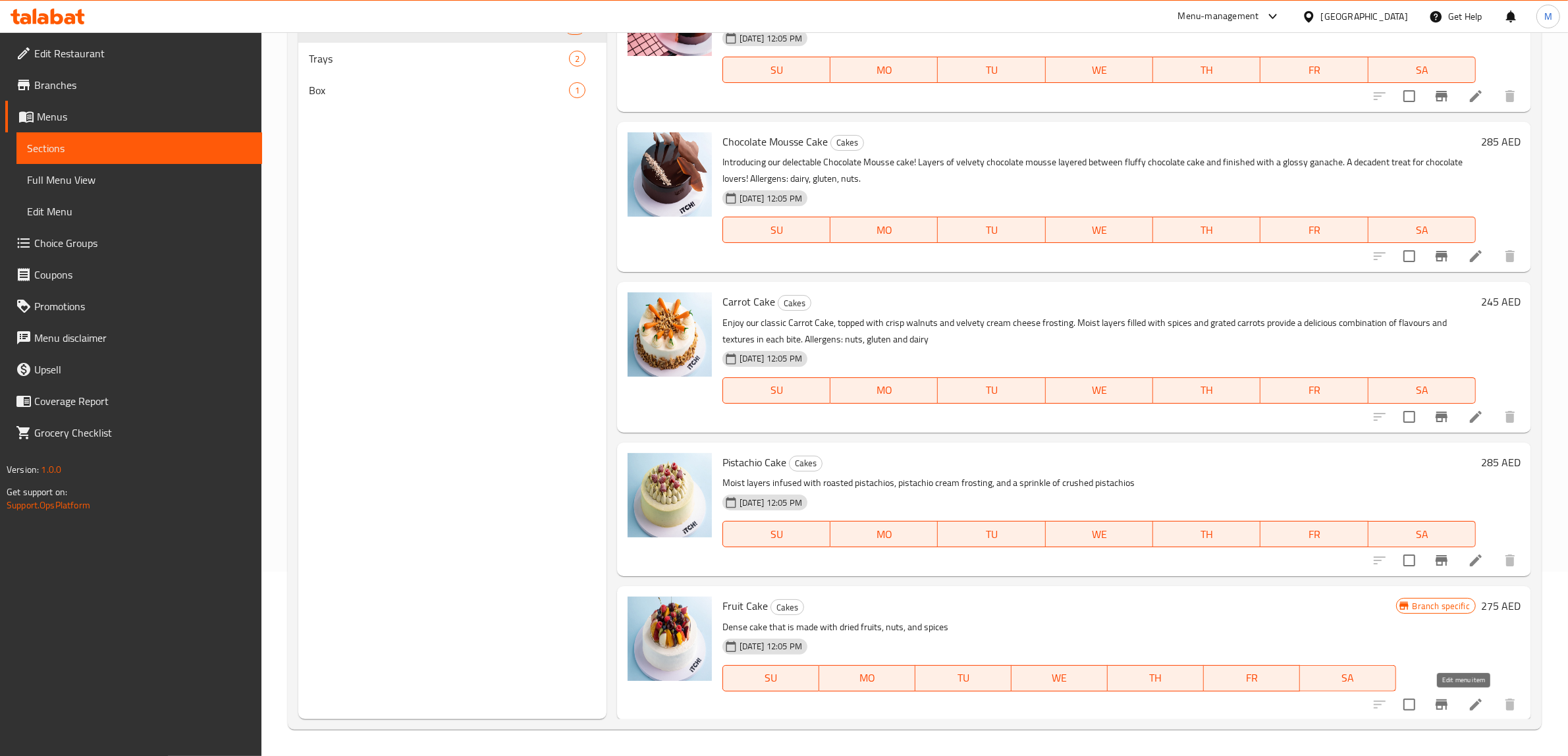
click at [1468, 706] on icon at bounding box center [1475, 704] width 15 height 15
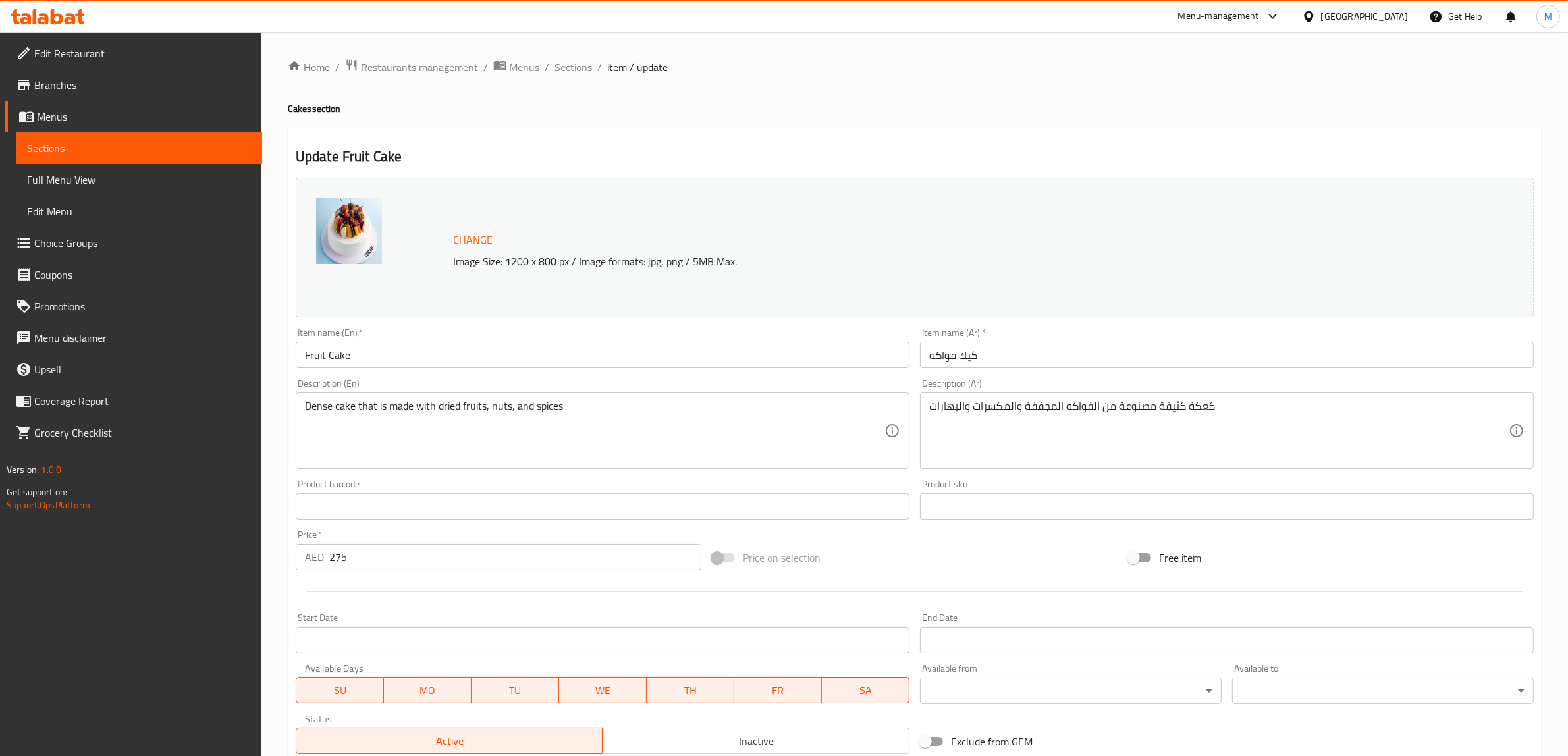
click at [448, 361] on input "Fruit Cake" at bounding box center [603, 355] width 614 height 27
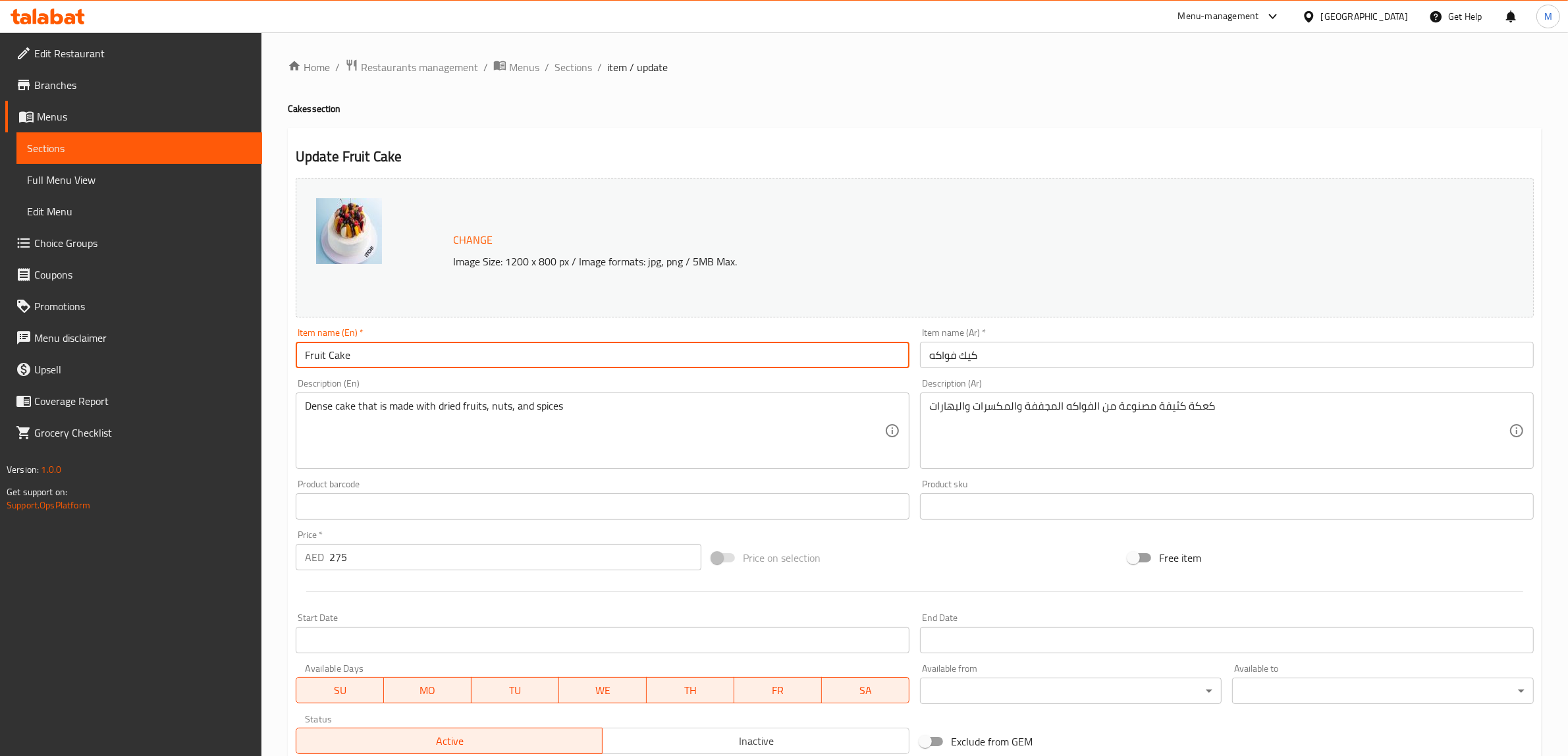
click at [448, 361] on input "Fruit Cake" at bounding box center [603, 355] width 614 height 27
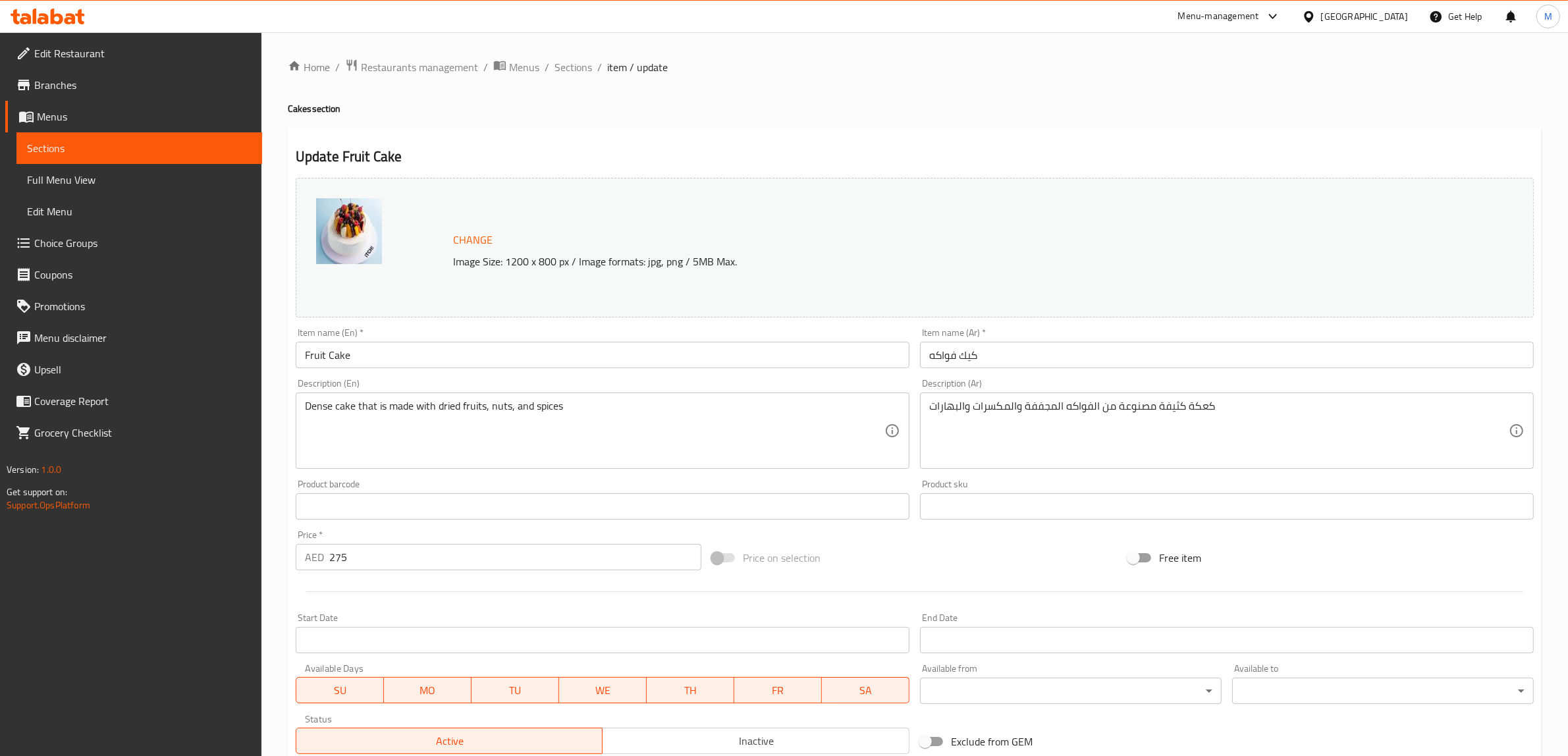
click at [595, 150] on h2 "Update Fruit Cake" at bounding box center [915, 157] width 1238 height 20
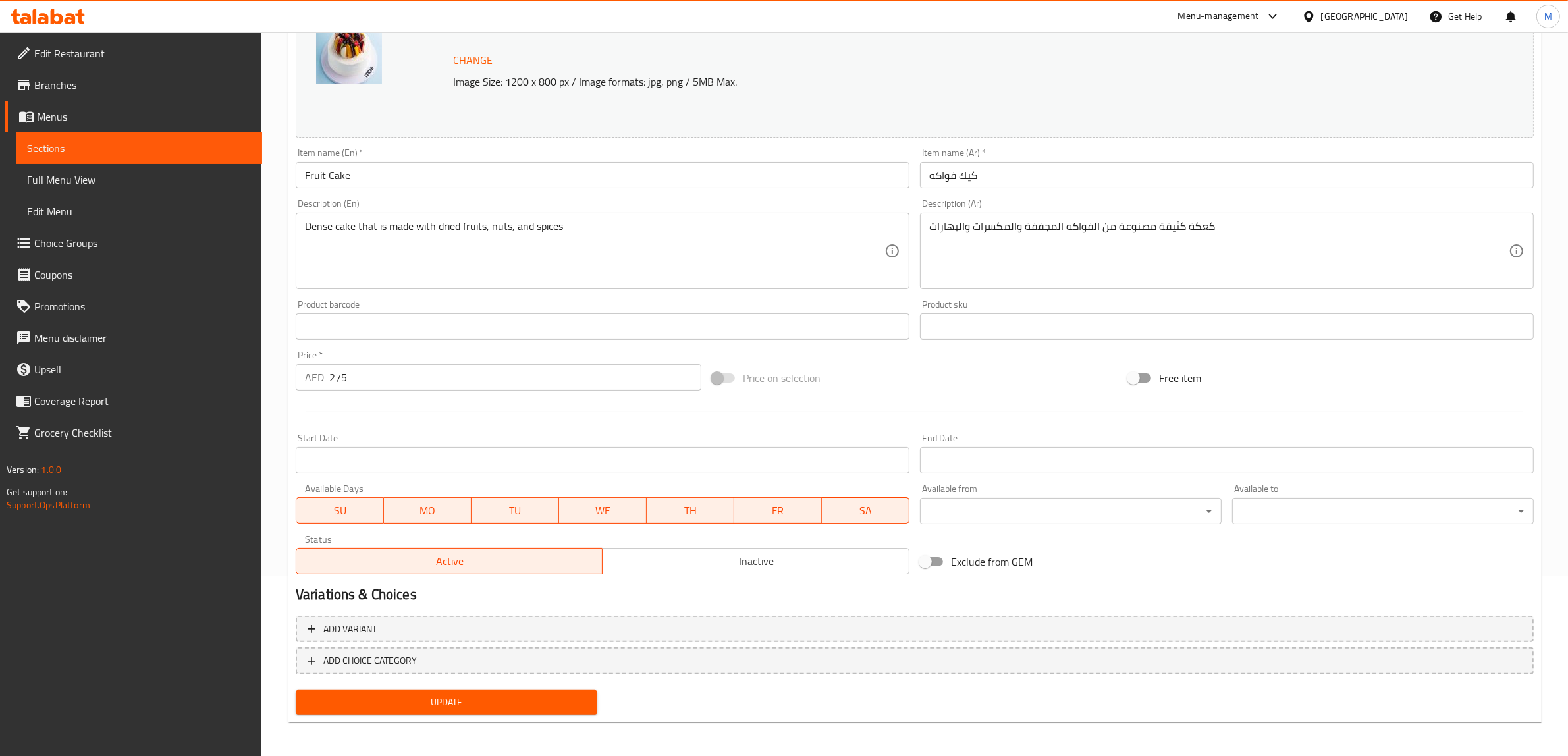
scroll to position [181, 0]
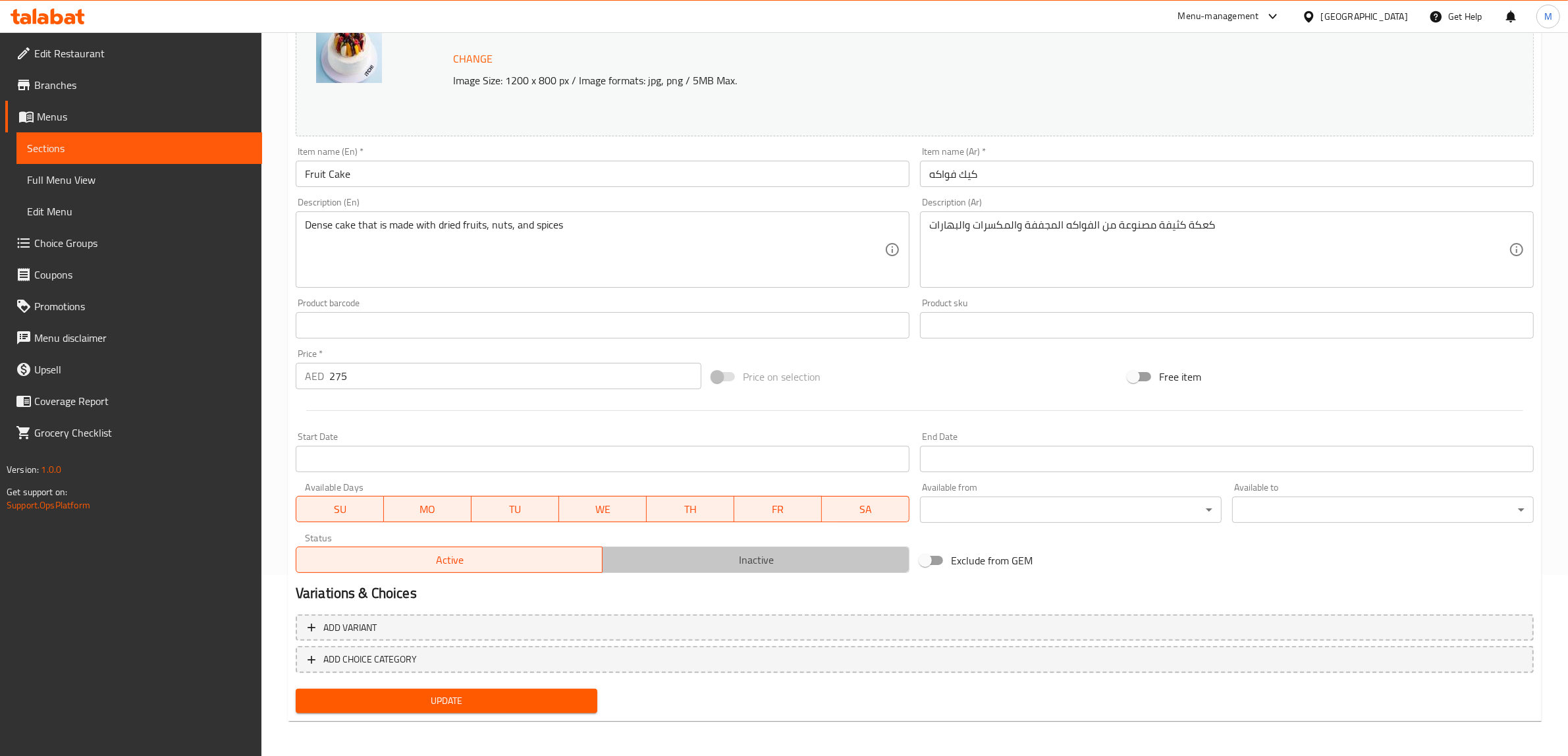
click at [708, 558] on span "Inactive" at bounding box center [756, 560] width 297 height 19
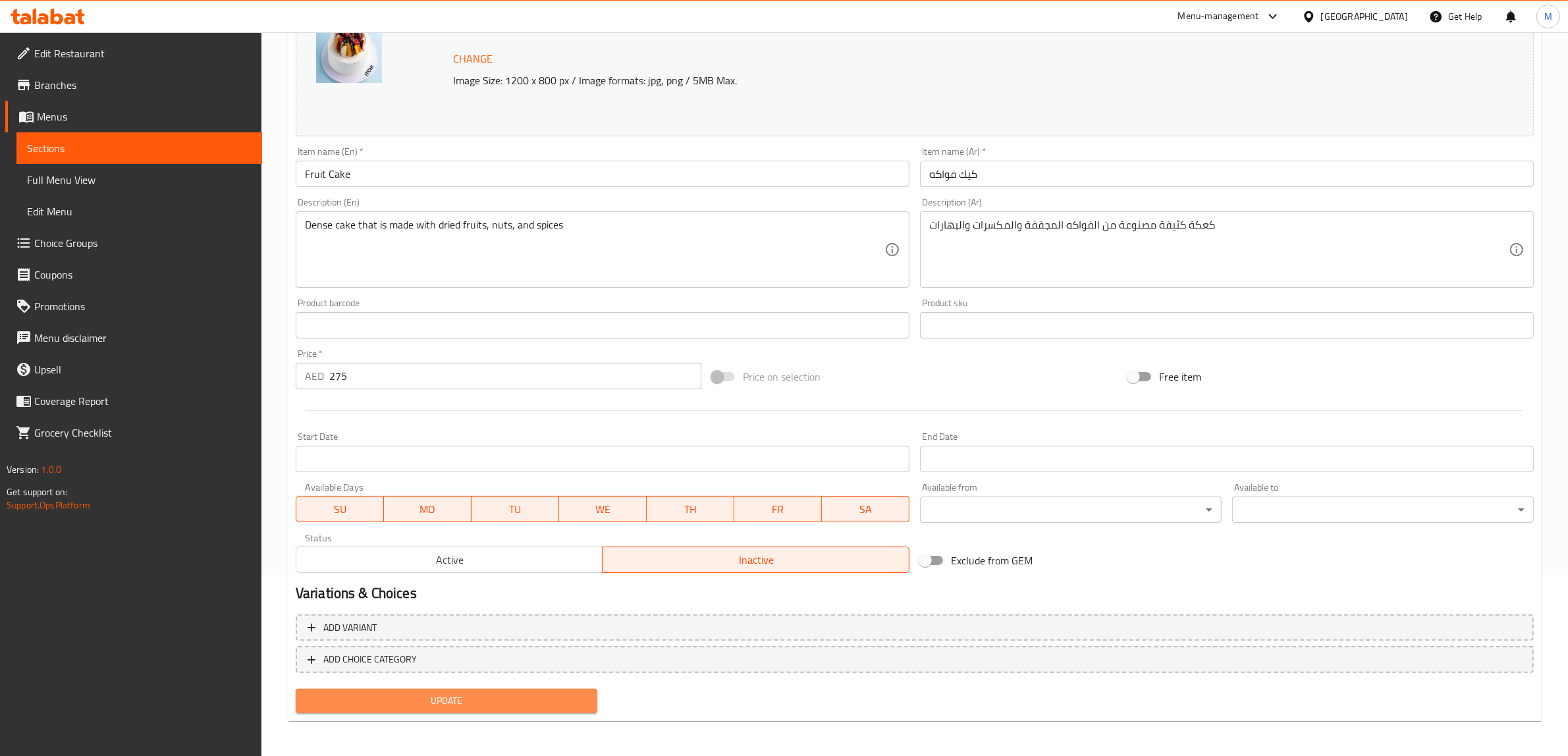
click at [445, 702] on span "Update" at bounding box center [446, 701] width 280 height 16
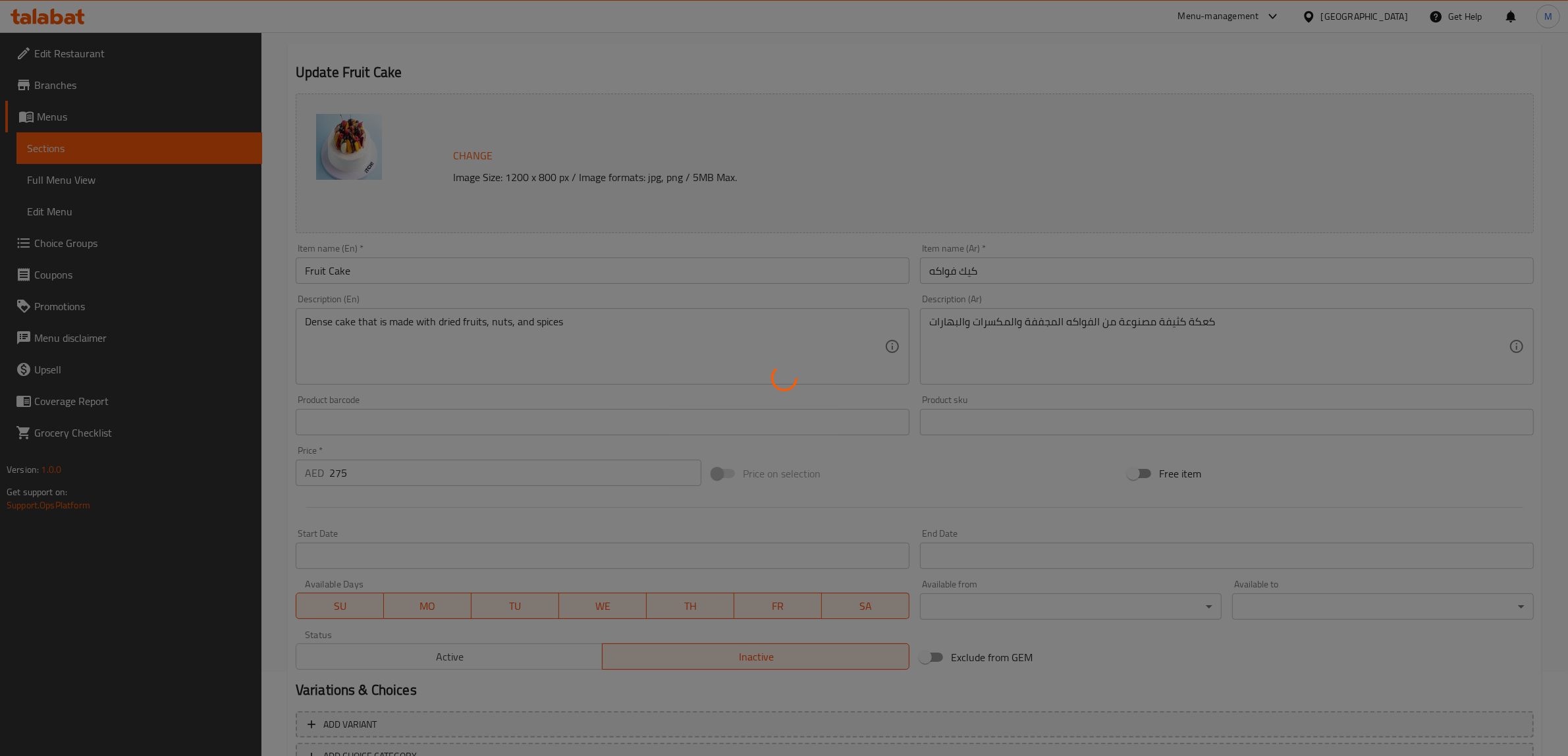
scroll to position [0, 0]
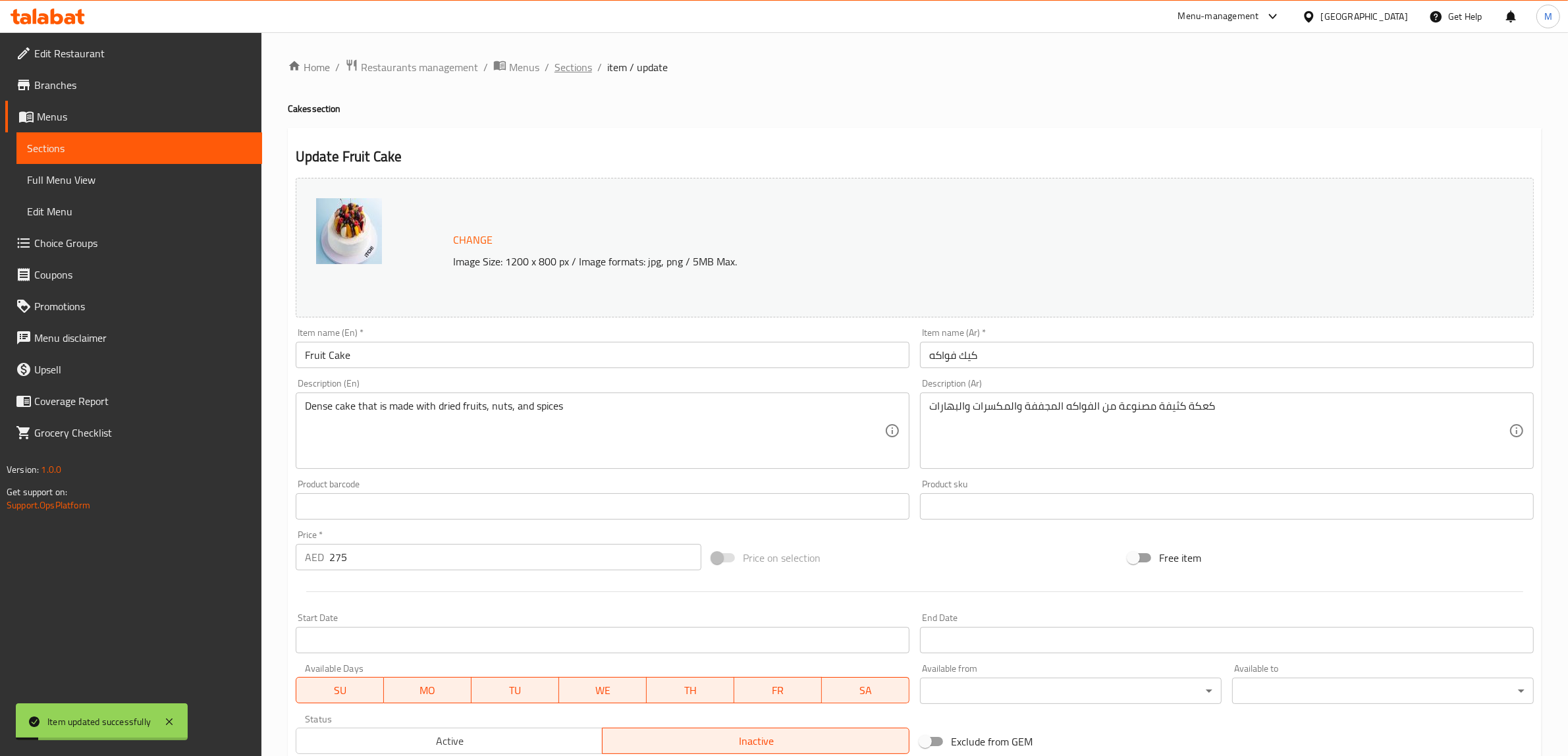
click at [570, 71] on span "Sections" at bounding box center [573, 67] width 38 height 15
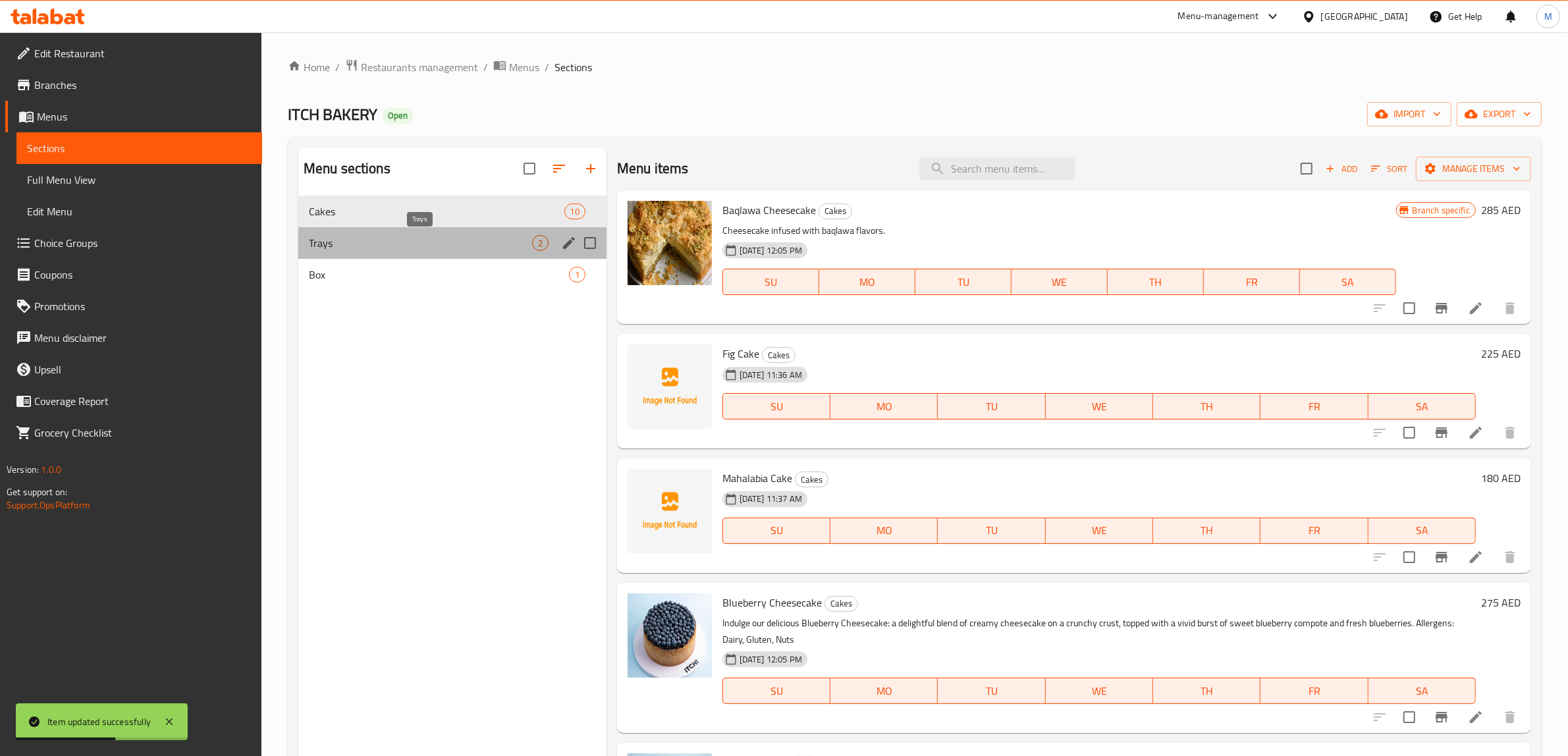
click at [489, 249] on span "Trays" at bounding box center [420, 242] width 223 height 15
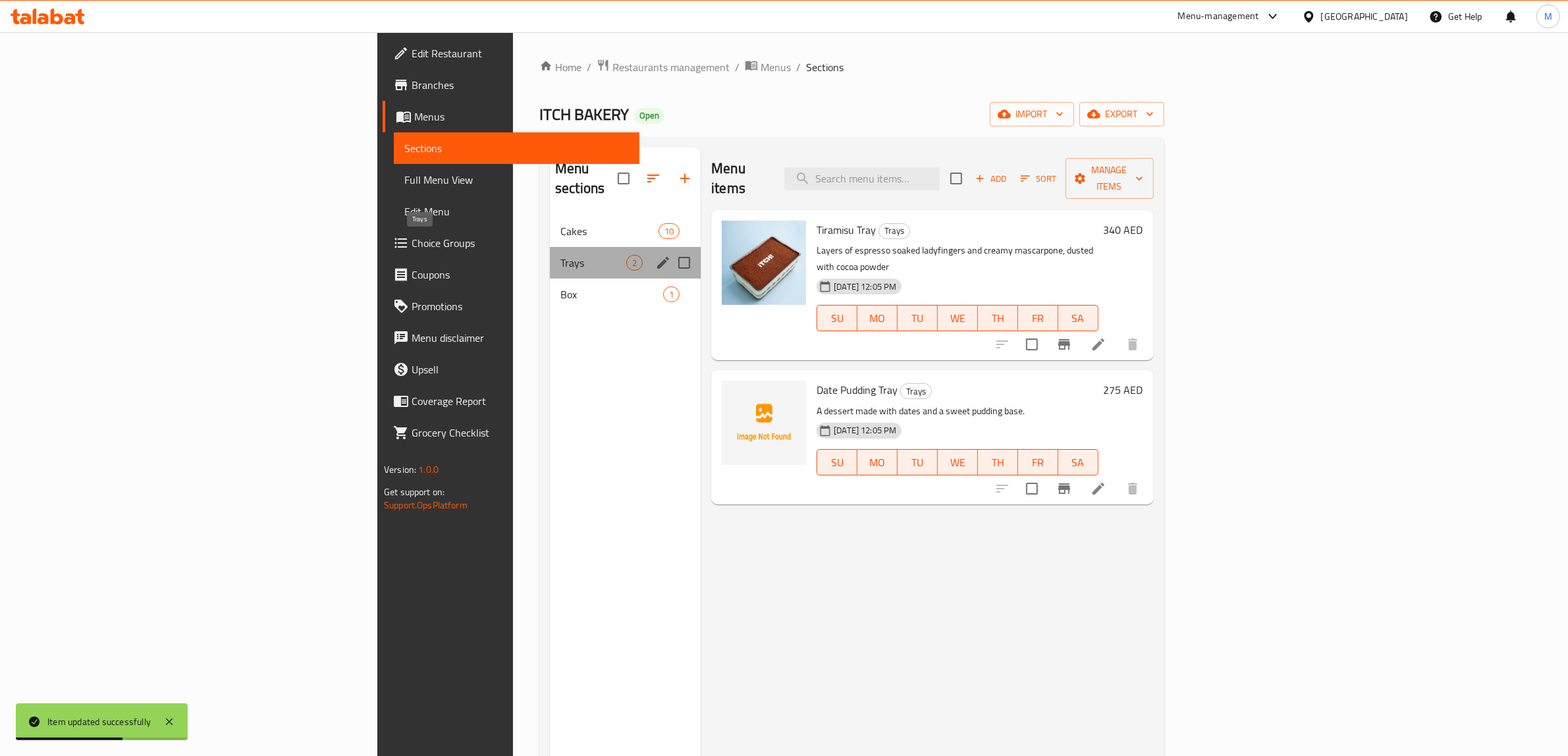
click at [561, 255] on span "Trays" at bounding box center [593, 262] width 65 height 15
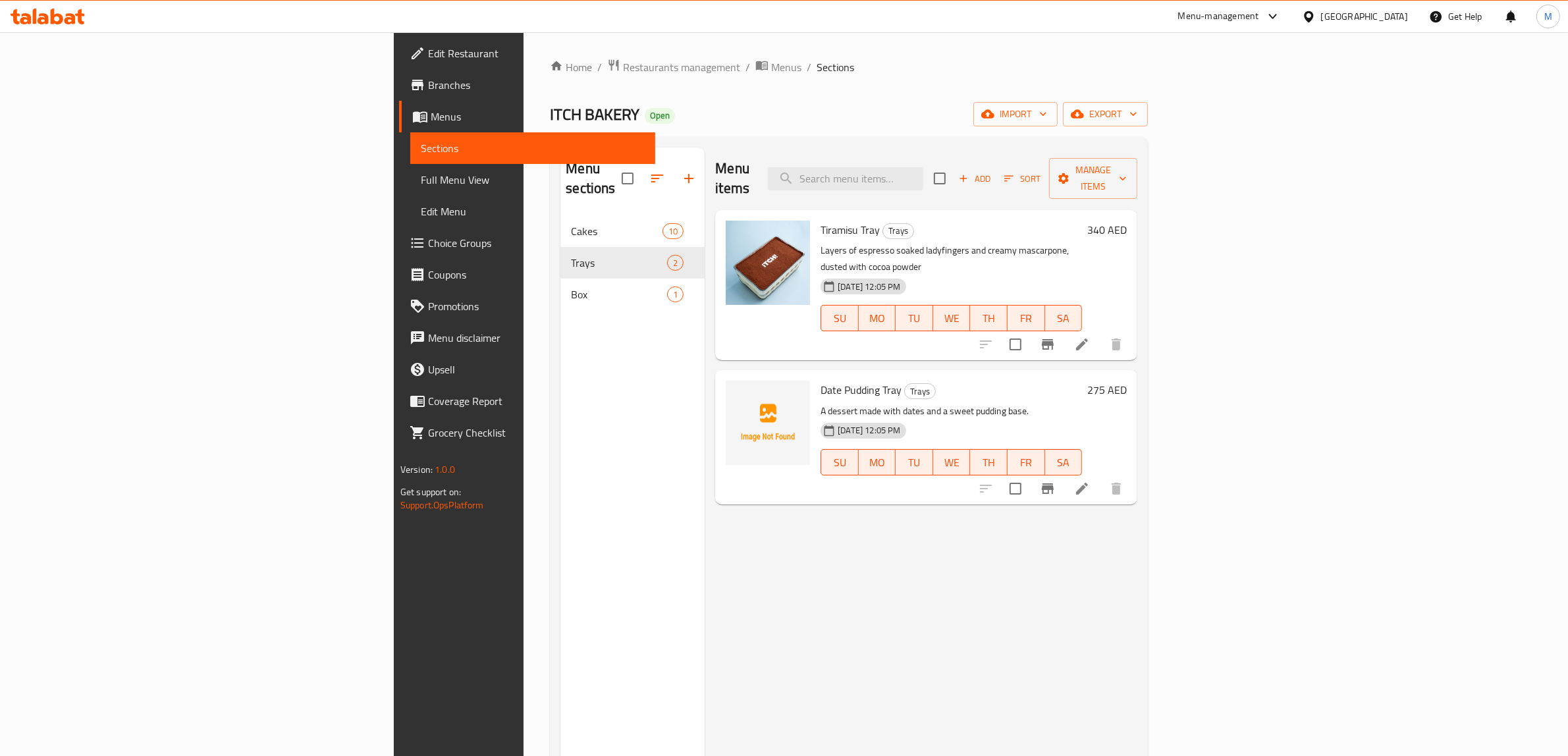
click at [1061, 479] on div "Menu items Add Sort Manage items Tiramisu Tray Trays Layers of espresso soaked …" at bounding box center [921, 525] width 433 height 756
click at [1100, 477] on li at bounding box center [1082, 489] width 37 height 24
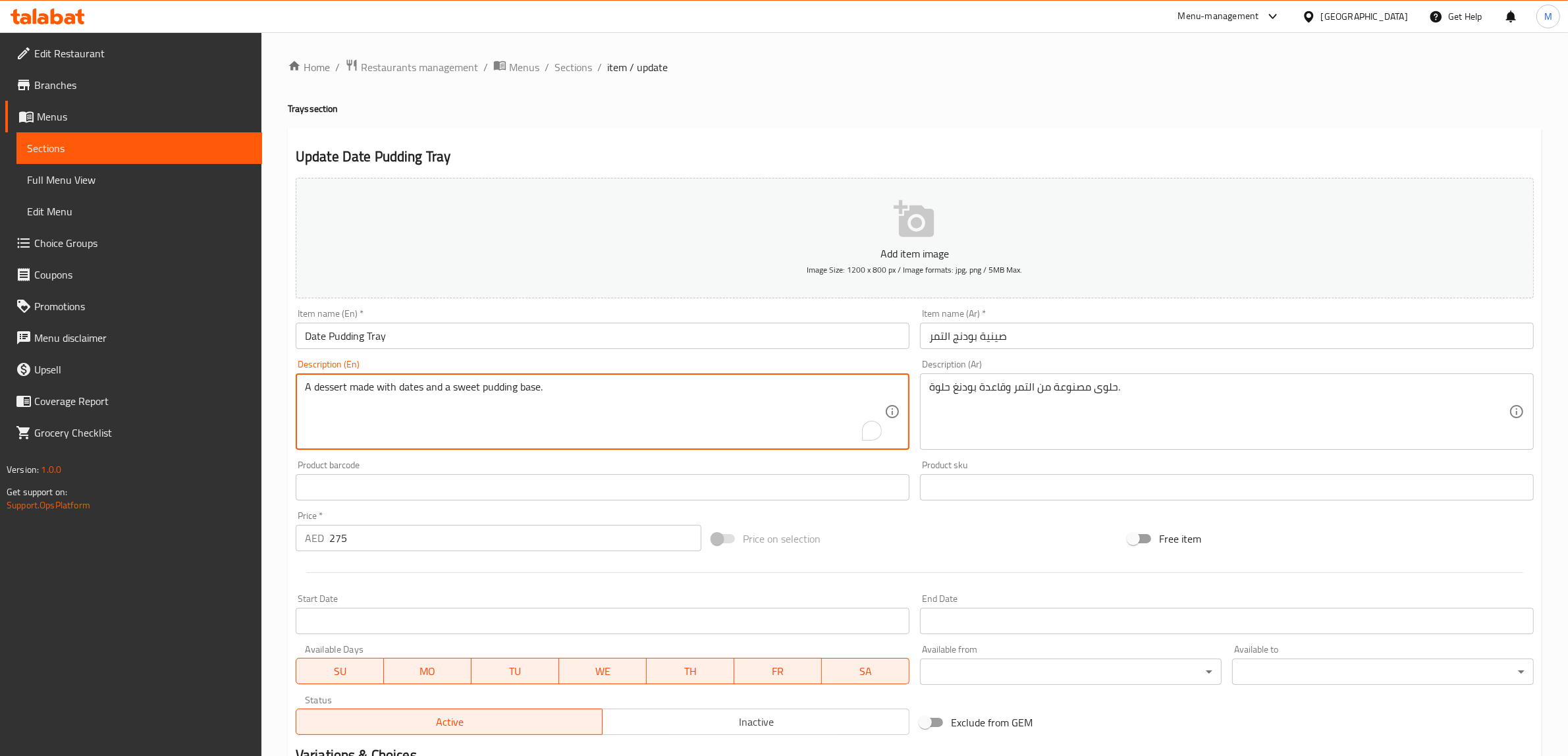
paste textarea "For a wonderful dessert experience, try our Dates Pudding, which is handcrafted…"
type textarea "For a wonderful dessert experience, try our Dates Pudding, which is handcrafted…"
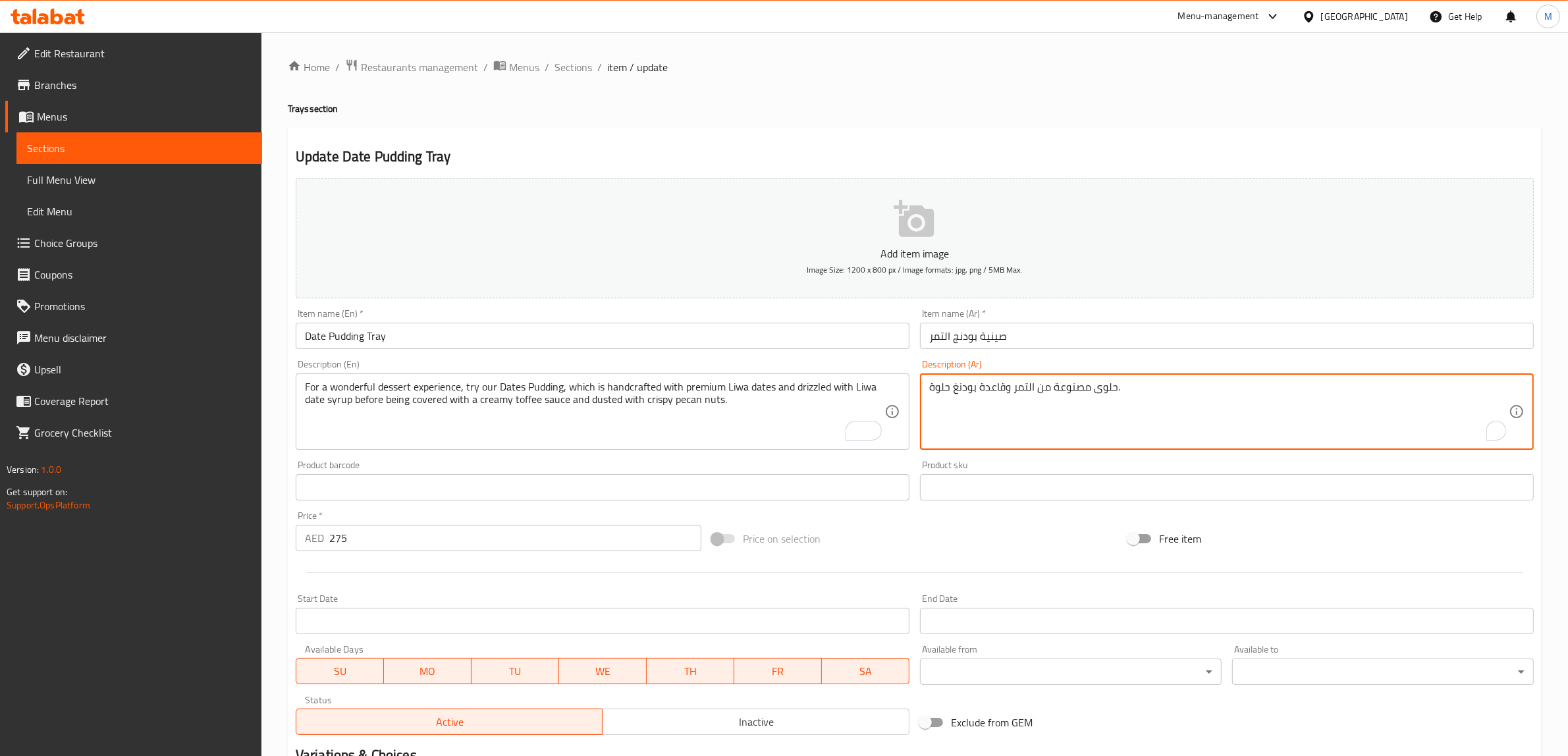
paste textarea "لتجربة حلوى رائعة، جرب بودنغ التمر لدينا، المصنوع يدويًا من تمور ليوا الفاخرة، …"
type textarea "لتجربة حلوى رائعة، جرب بودنغ التمر لدينا، المصنوع يدويًا من تمور ليوا الفاخرة، …"
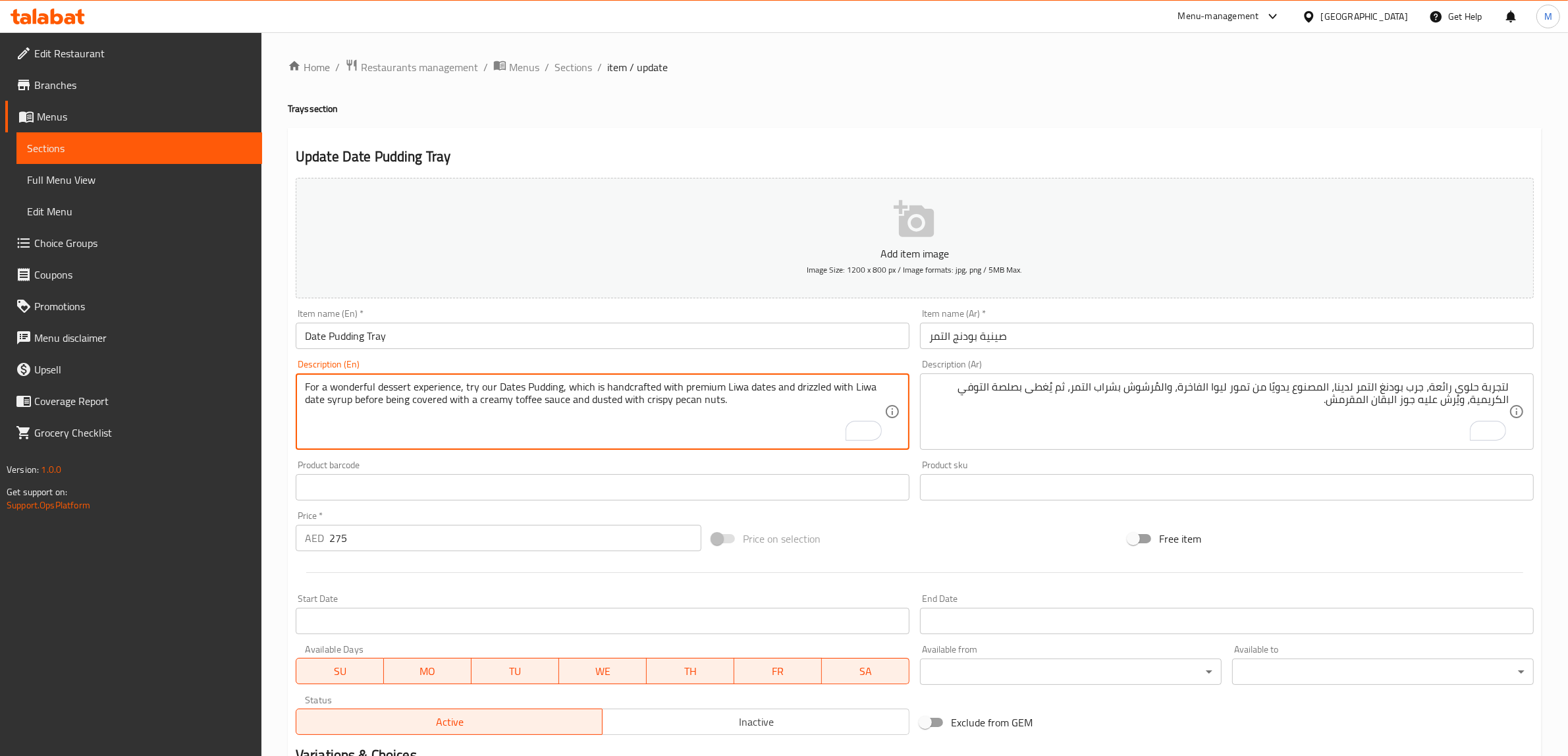
paste textarea "Allergens: dairy, gluten, nuts"
type textarea "For a wonderful dessert experience, try our Dates Pudding, which is handcrafted…"
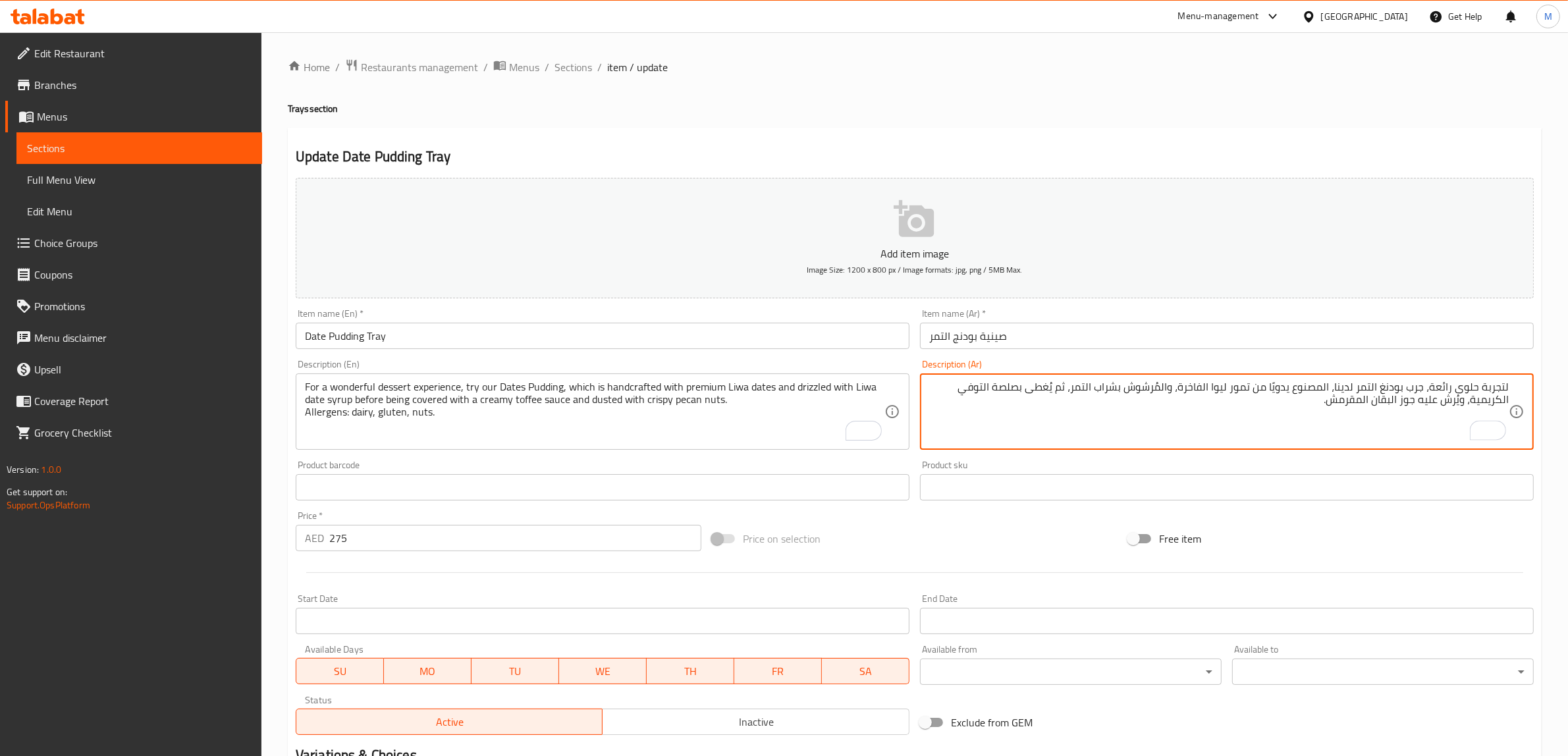
paste textarea "مسببات الحساسية: منتجات الألبان، الغلوتين، المكسرات"
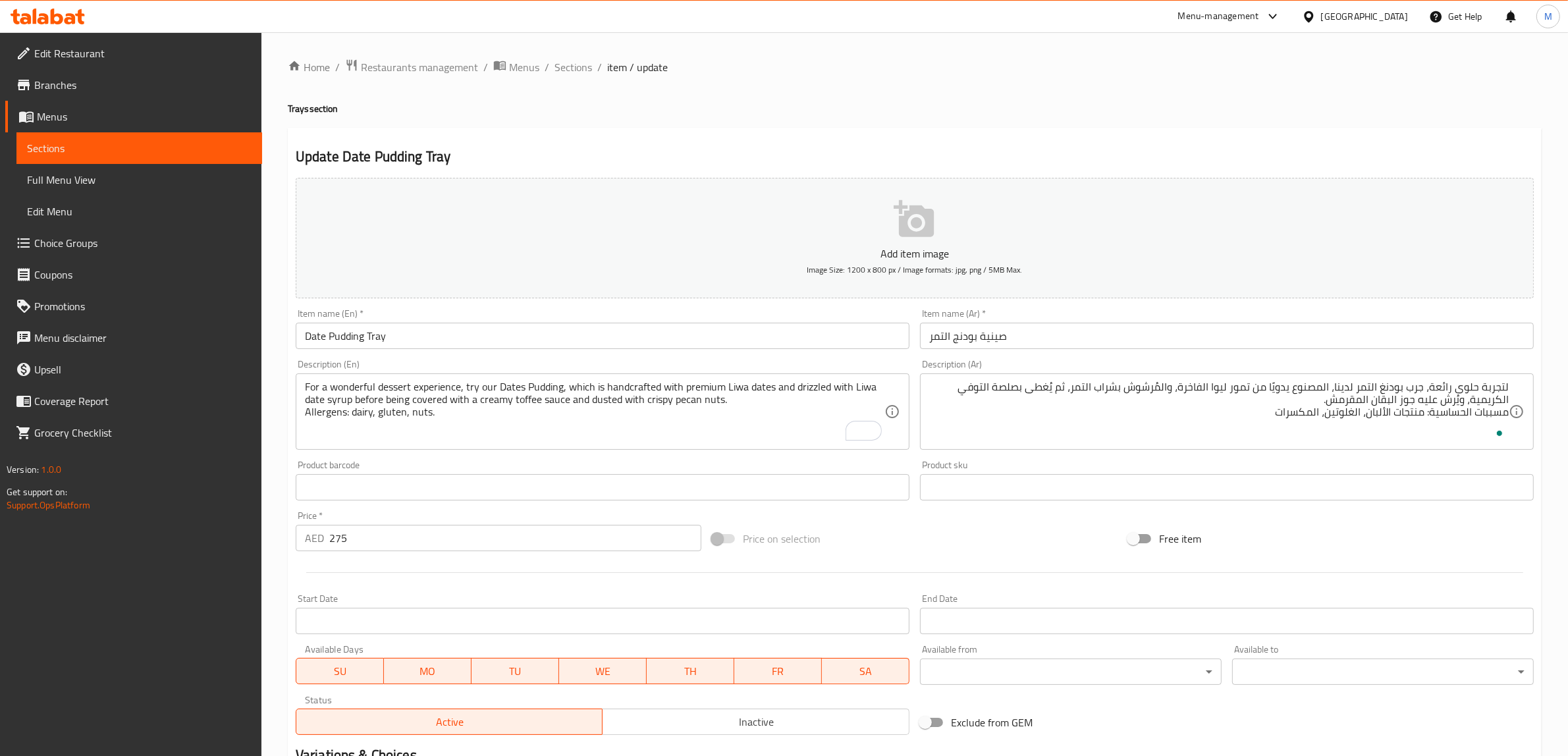
click at [1324, 411] on textarea "لتجربة حلوى رائعة، جرب بودنغ التمر لدينا، المصنوع يدويًا من تمور ليوا الفاخرة، …" at bounding box center [1219, 411] width 580 height 63
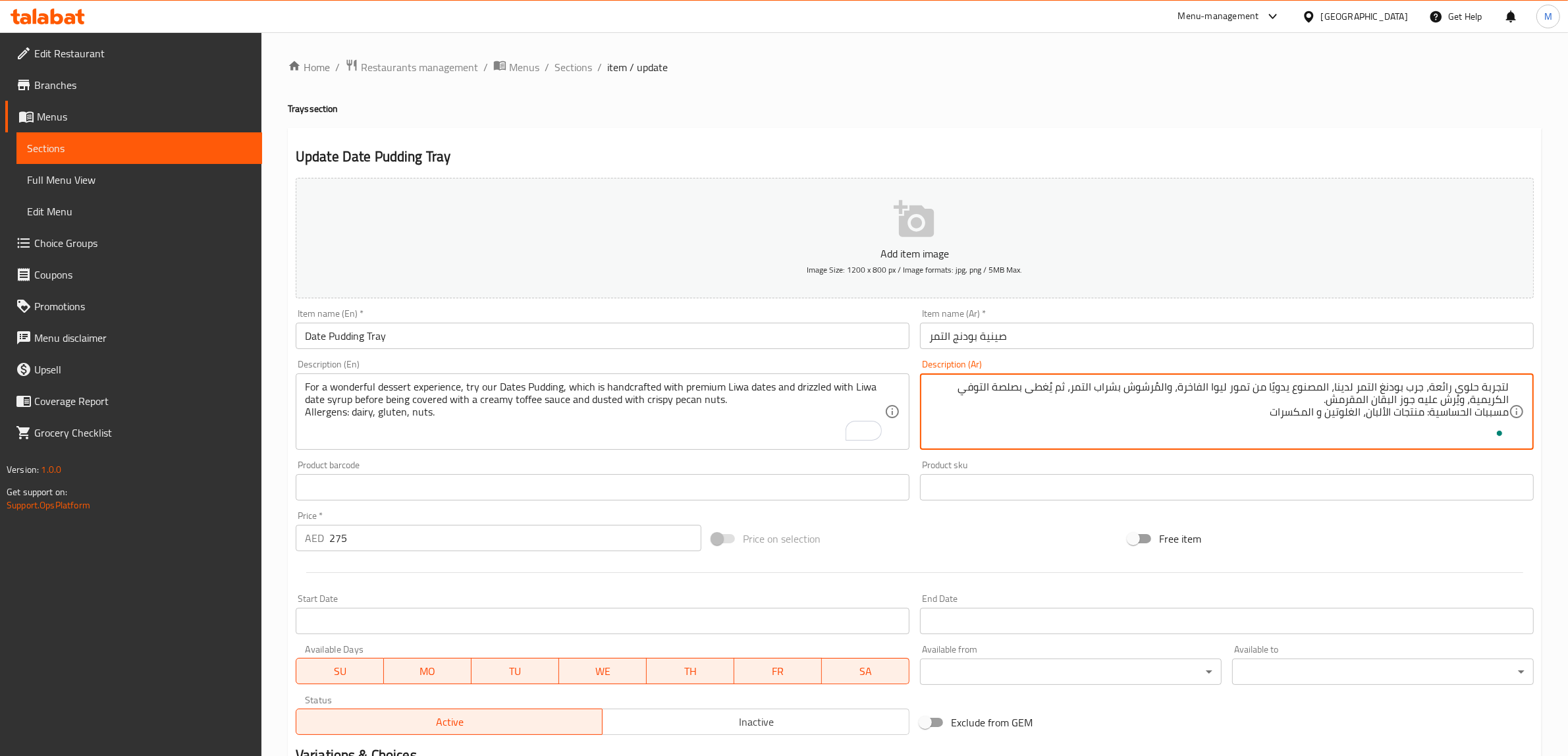
type textarea "لتجربة حلوى رائعة، جرب بودنغ التمر لدينا، المصنوع يدويًا من تمور ليوا الفاخرة، …"
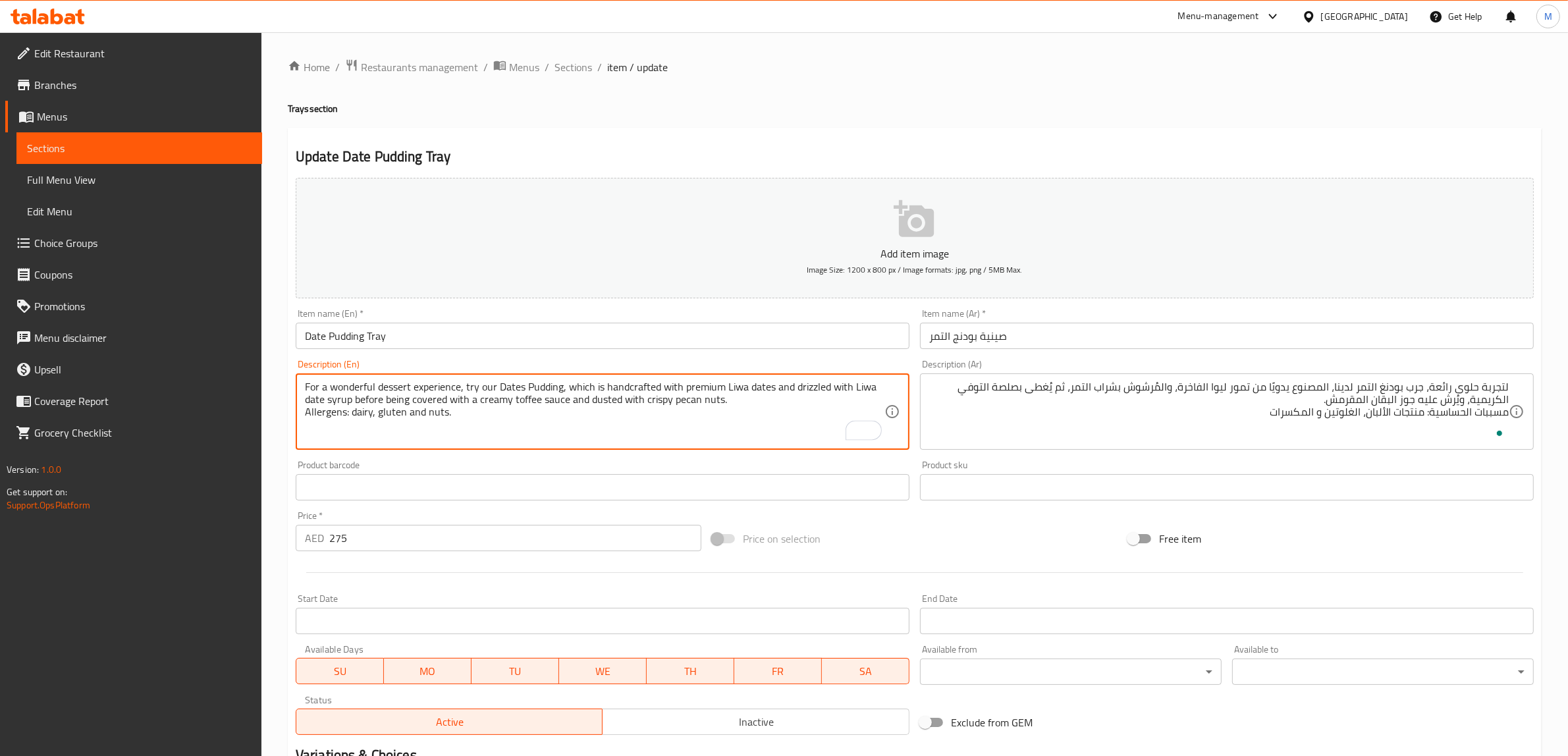
type textarea "For a wonderful dessert experience, try our Dates Pudding, which is handcrafted…"
click at [874, 532] on div "Price on selection" at bounding box center [915, 539] width 416 height 35
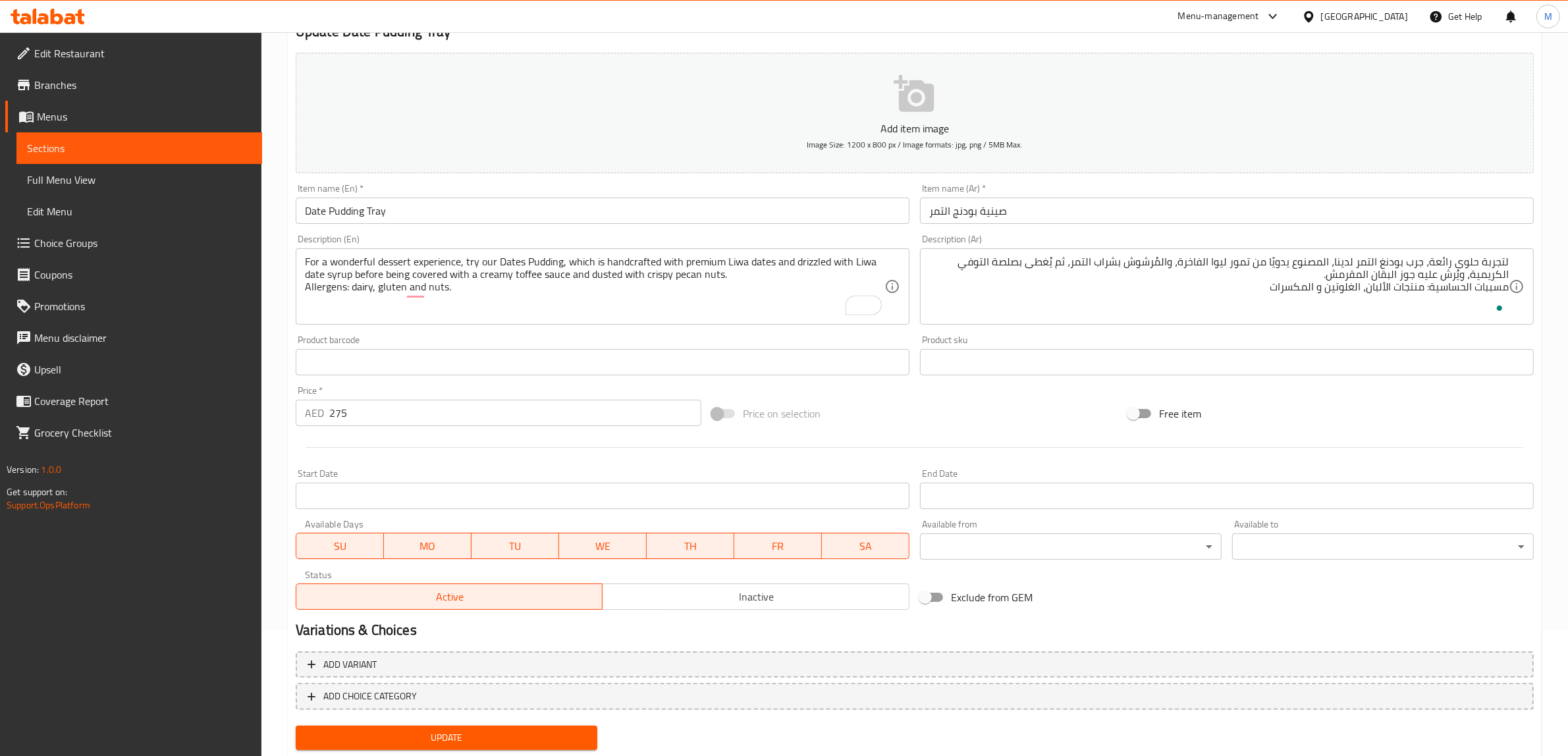
scroll to position [161, 0]
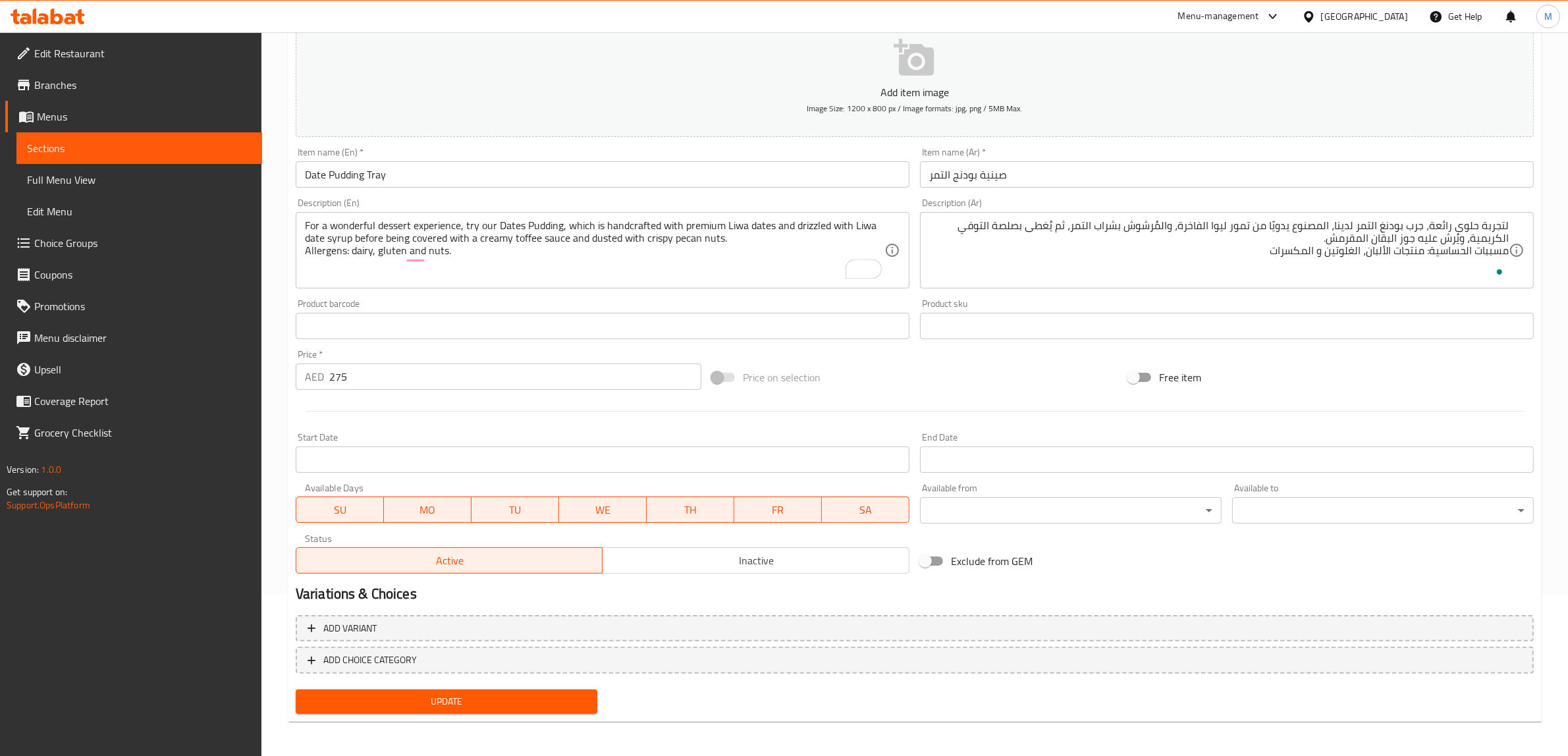
click at [550, 700] on span "Update" at bounding box center [446, 702] width 280 height 16
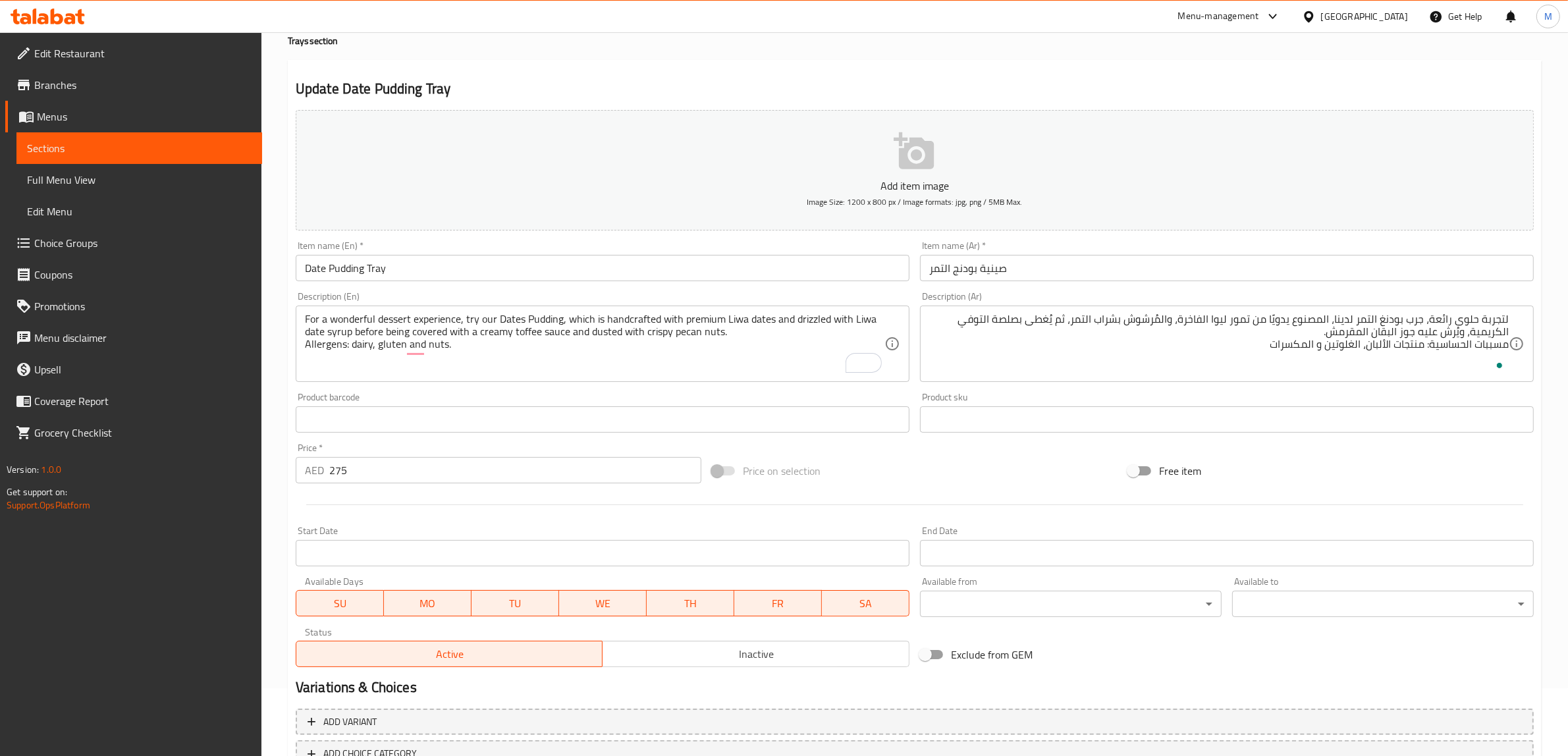
scroll to position [0, 0]
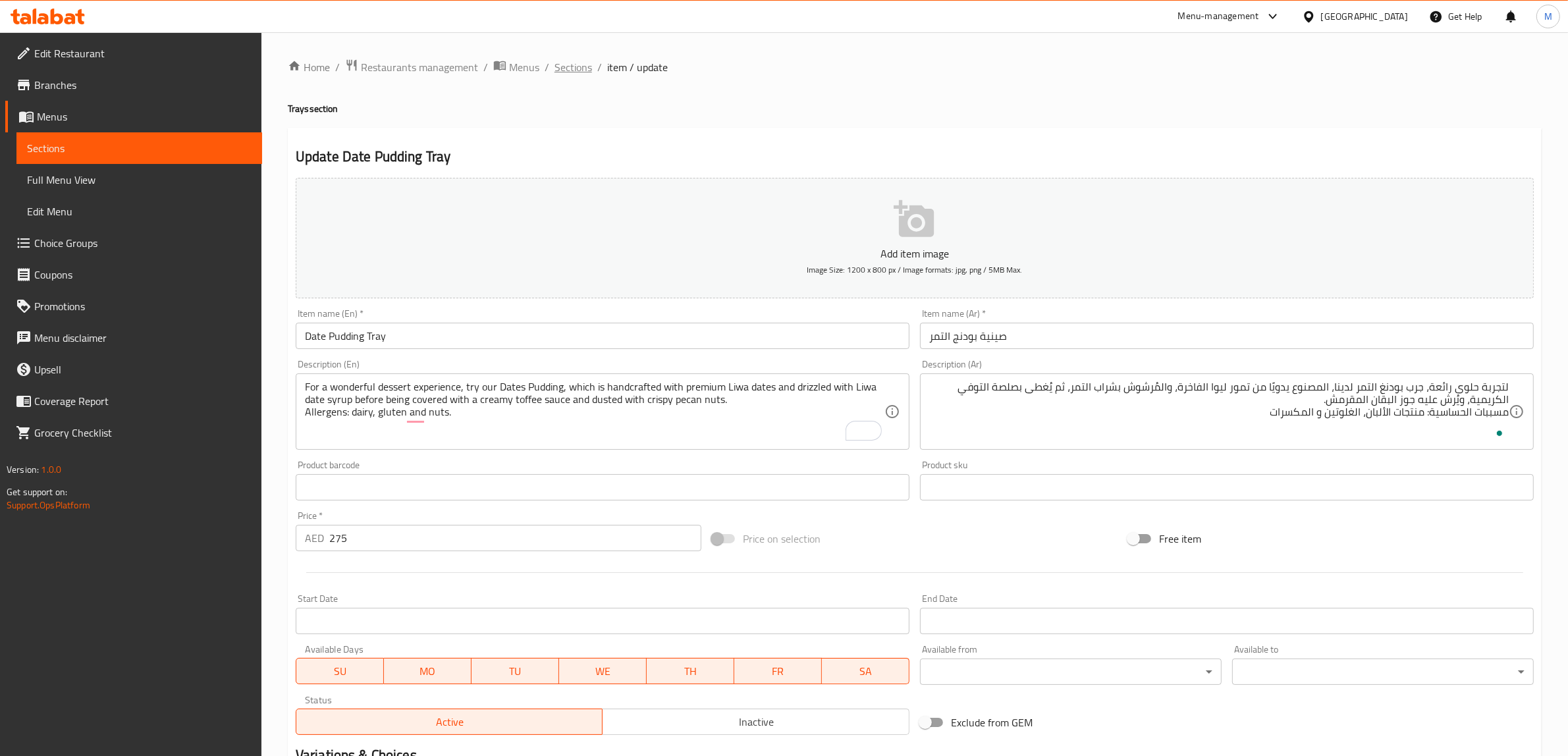
click at [573, 68] on span "Sections" at bounding box center [573, 67] width 38 height 15
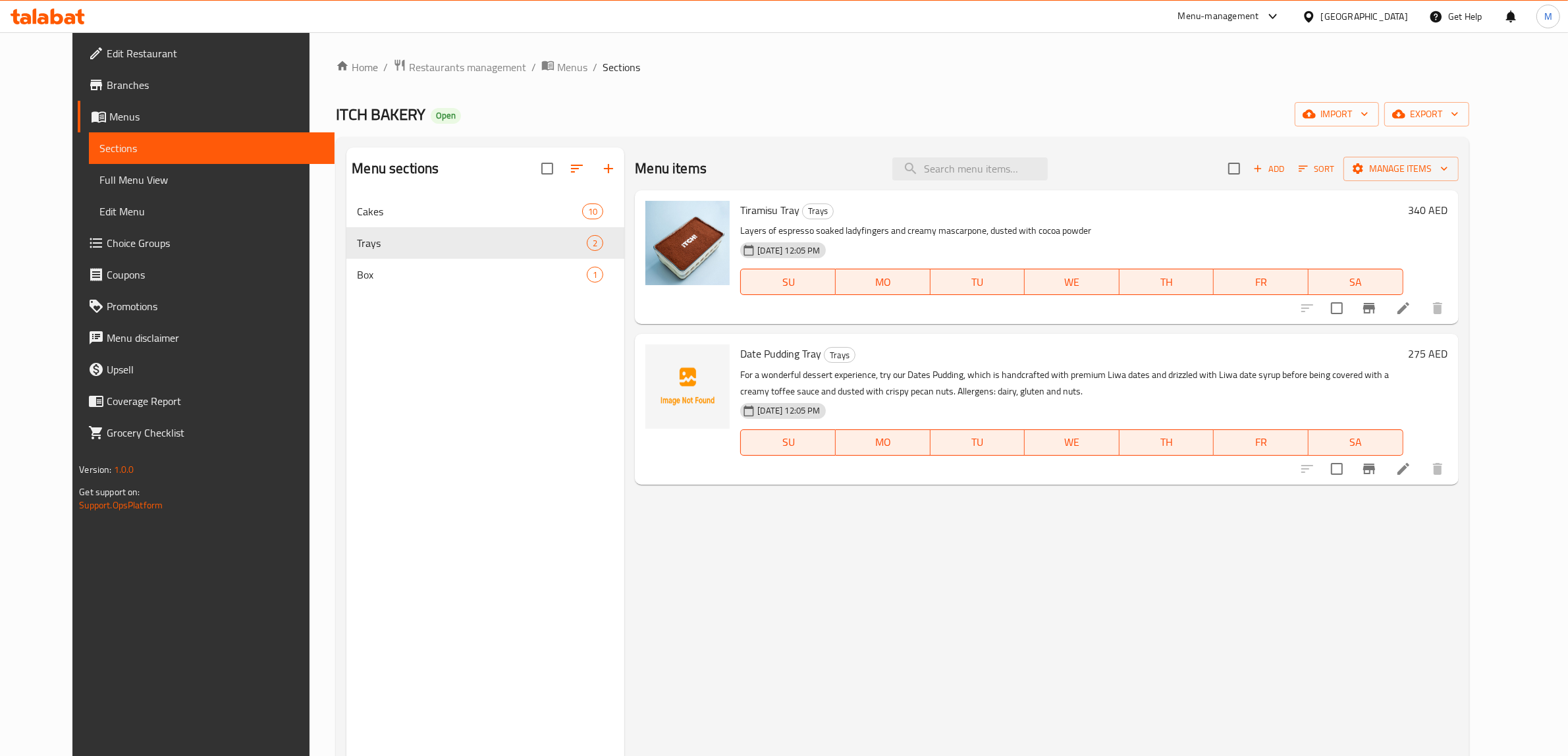
click at [1287, 166] on span "Add" at bounding box center [1269, 169] width 35 height 15
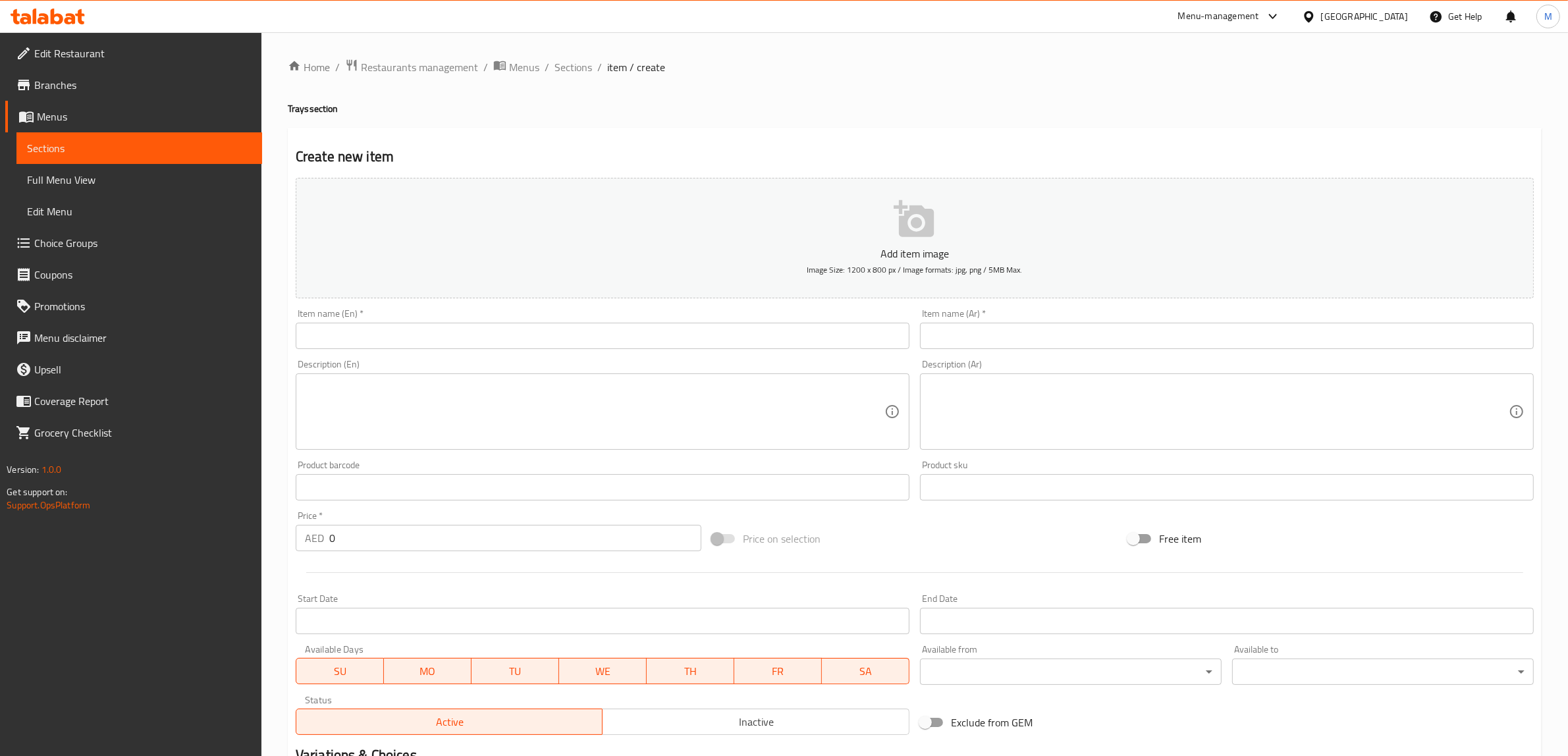
click at [801, 342] on input "text" at bounding box center [603, 336] width 614 height 27
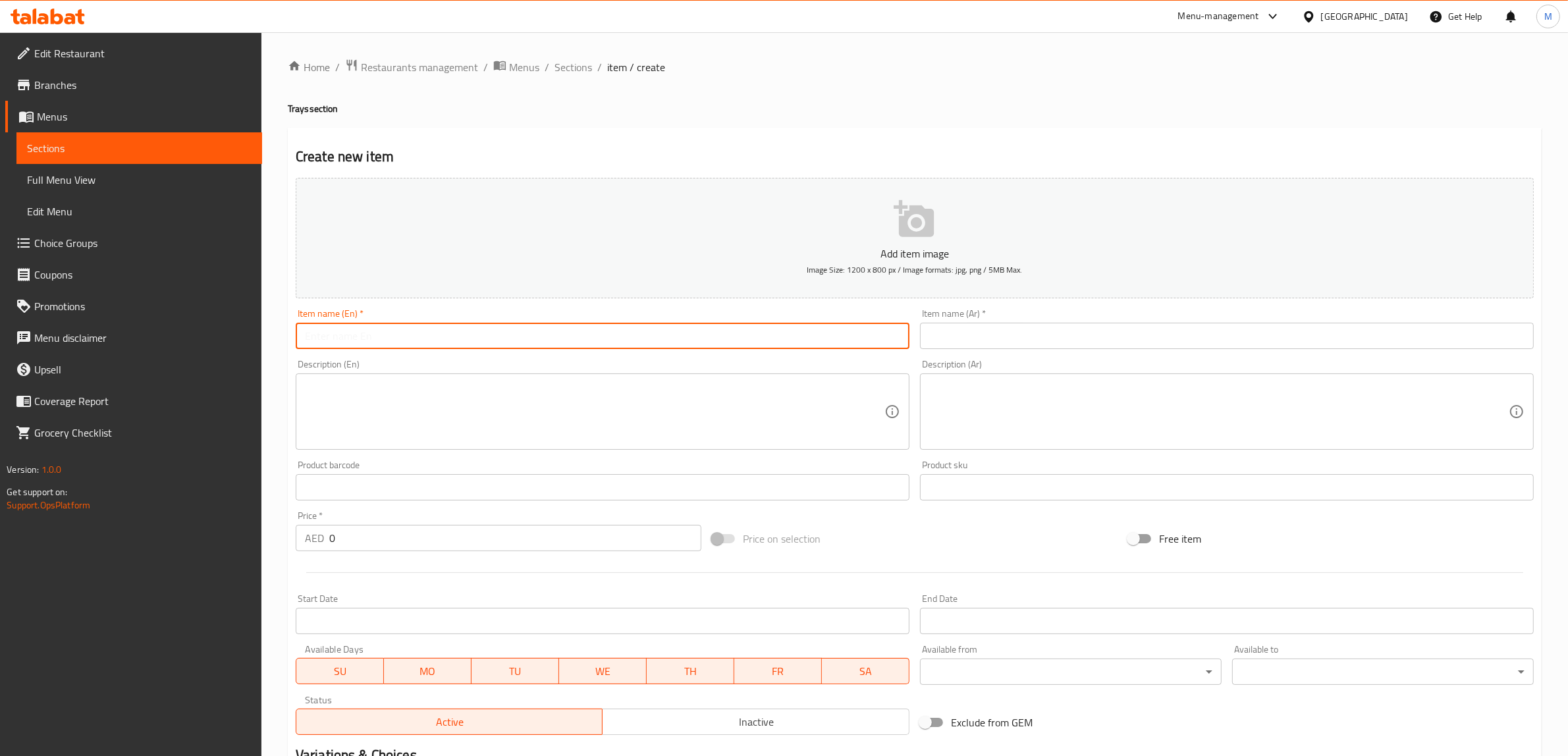
paste input "Coconut Trifle"
type input "Coconut Trifle"
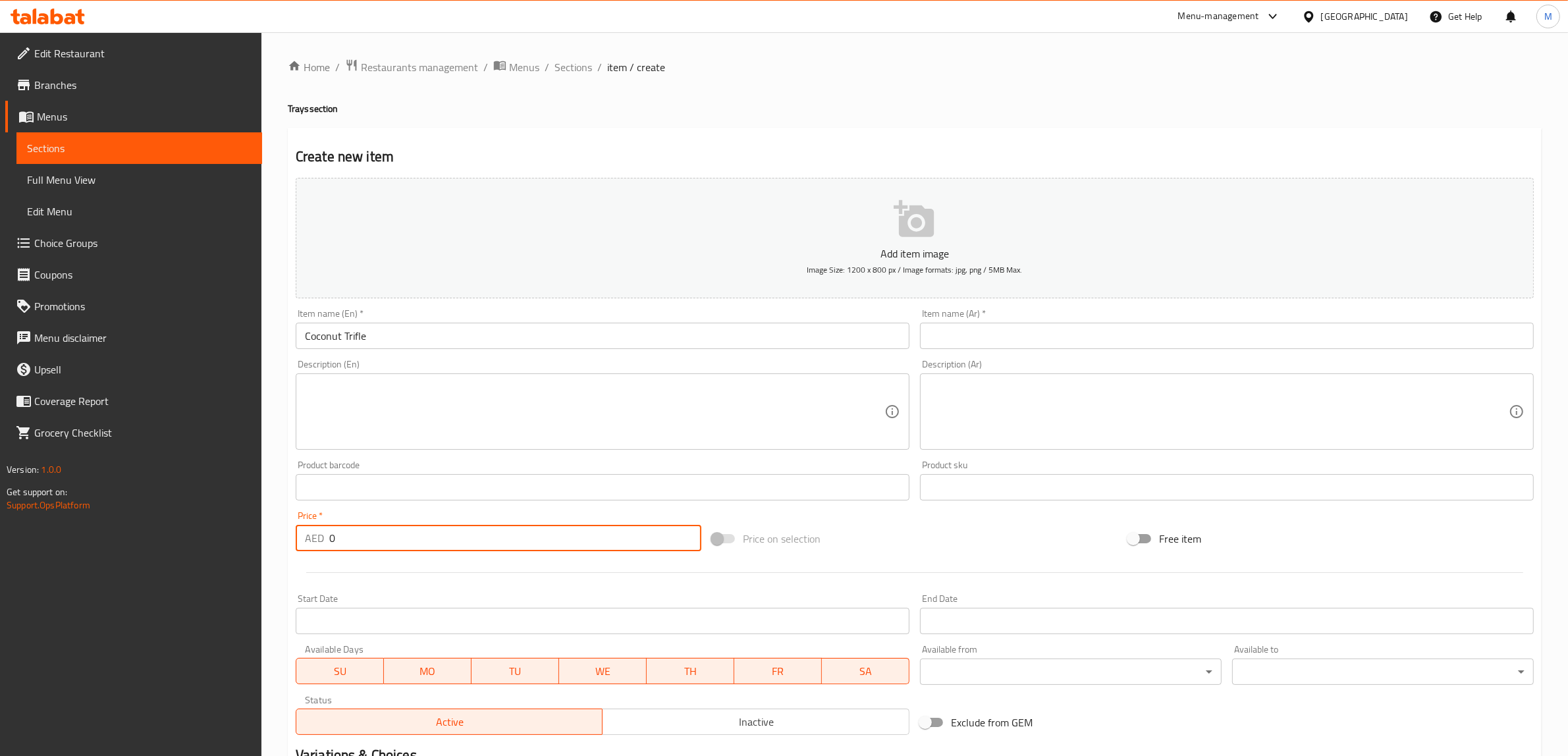
click at [505, 529] on input "0" at bounding box center [515, 538] width 372 height 27
type input "275"
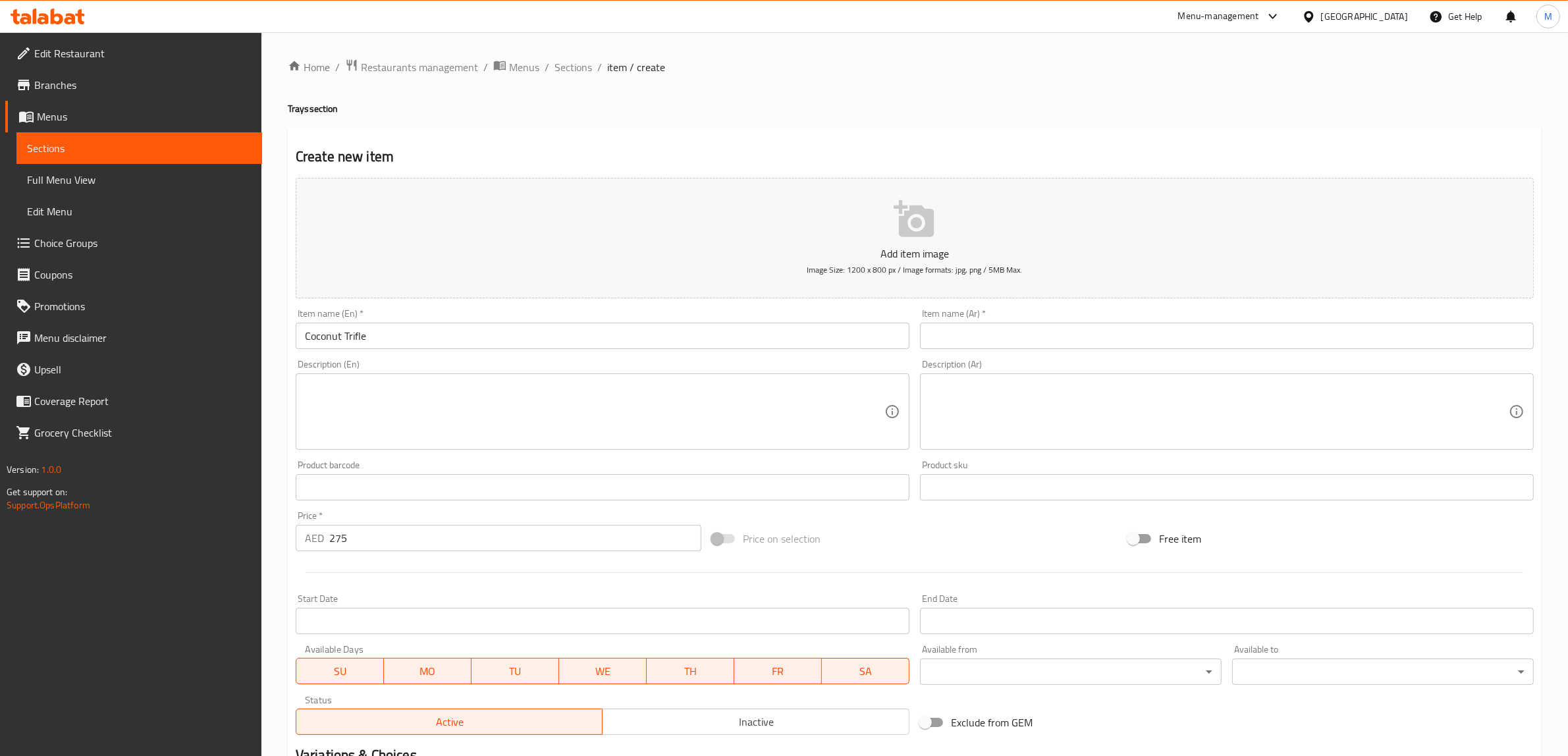
click at [1367, 346] on input "text" at bounding box center [1227, 336] width 614 height 27
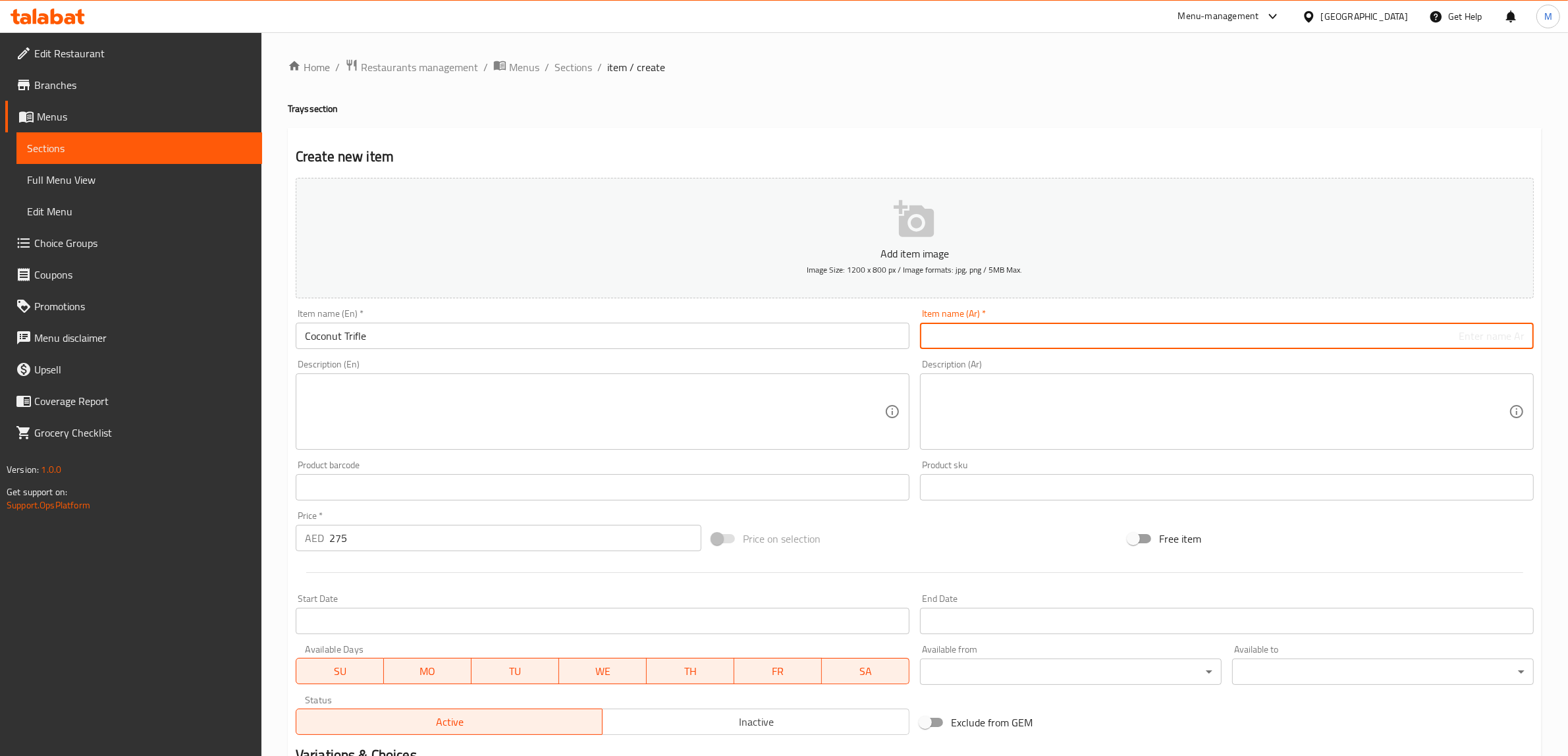
paste input "بتريفل جوز الهند"
type input "تريفل جوز الهند"
click at [344, 330] on input "Coconut Trifle" at bounding box center [603, 336] width 614 height 27
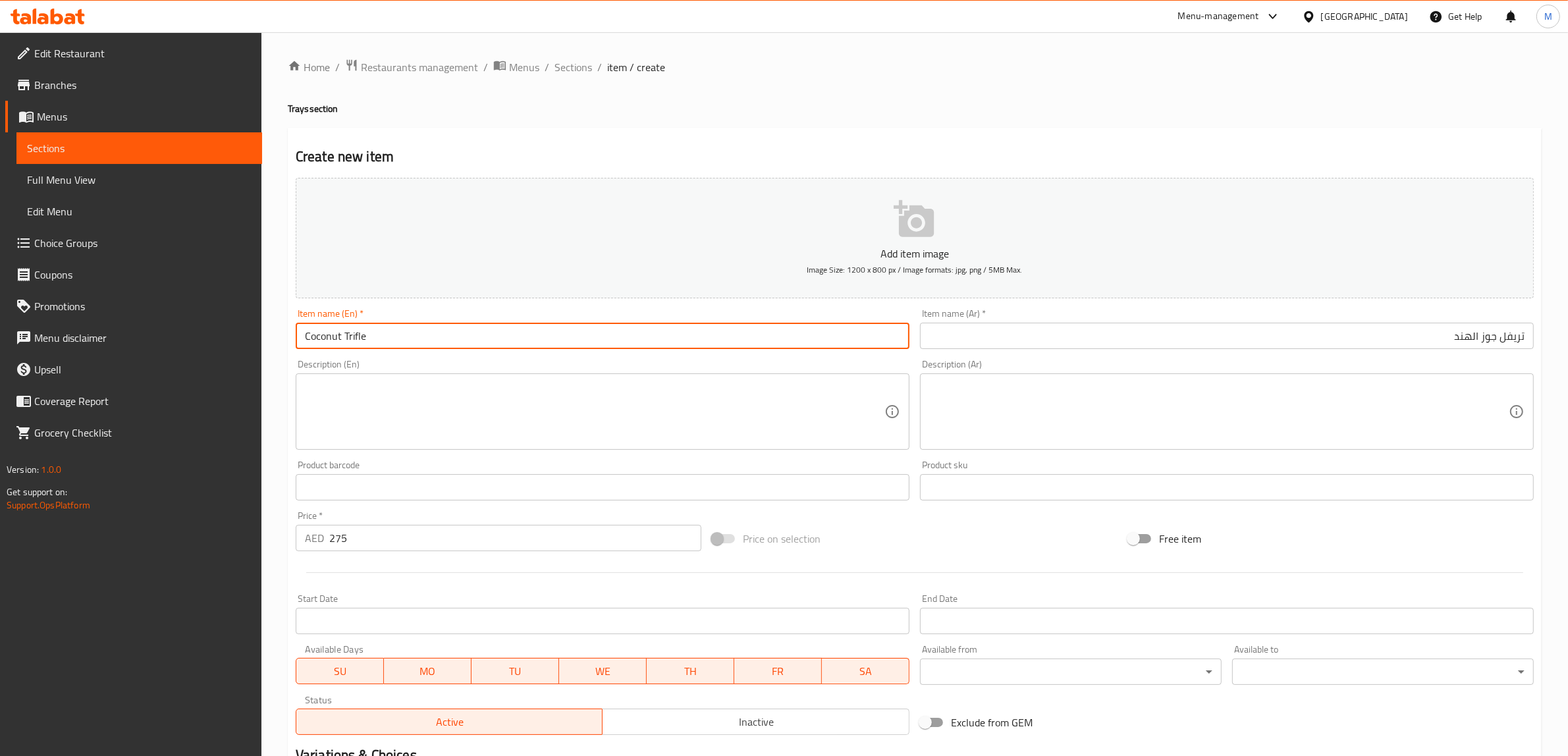
click at [347, 330] on input "Coconut Trifle" at bounding box center [603, 336] width 614 height 27
click at [351, 333] on input "Coconut Trifle" at bounding box center [603, 336] width 614 height 27
click at [353, 333] on input "Coconut Trifle" at bounding box center [603, 336] width 614 height 27
click at [354, 333] on input "Coconut Trifle" at bounding box center [603, 336] width 614 height 27
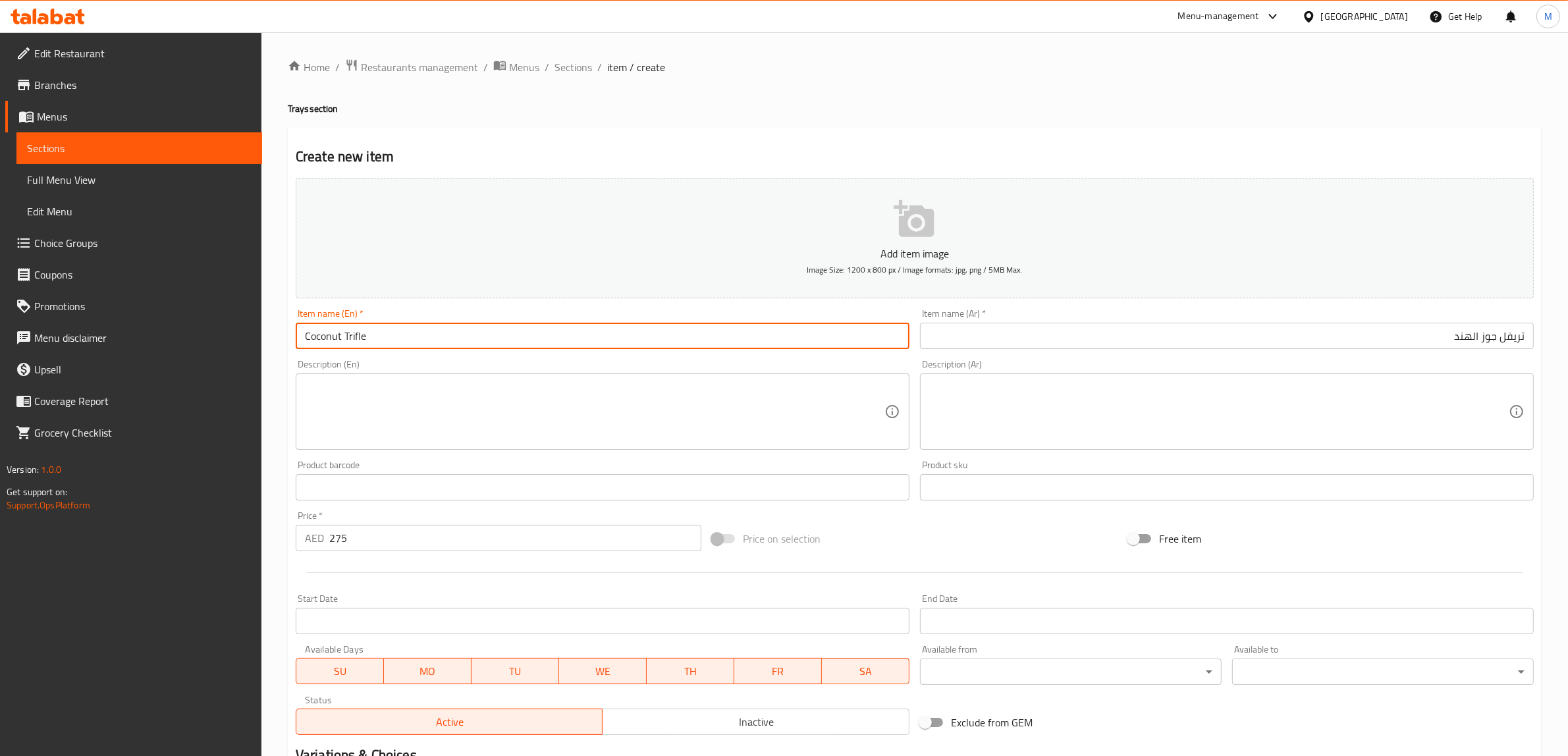
drag, startPoint x: 366, startPoint y: 341, endPoint x: 342, endPoint y: 342, distance: 24.0
click at [342, 342] on input "Coconut Trifle" at bounding box center [603, 336] width 614 height 27
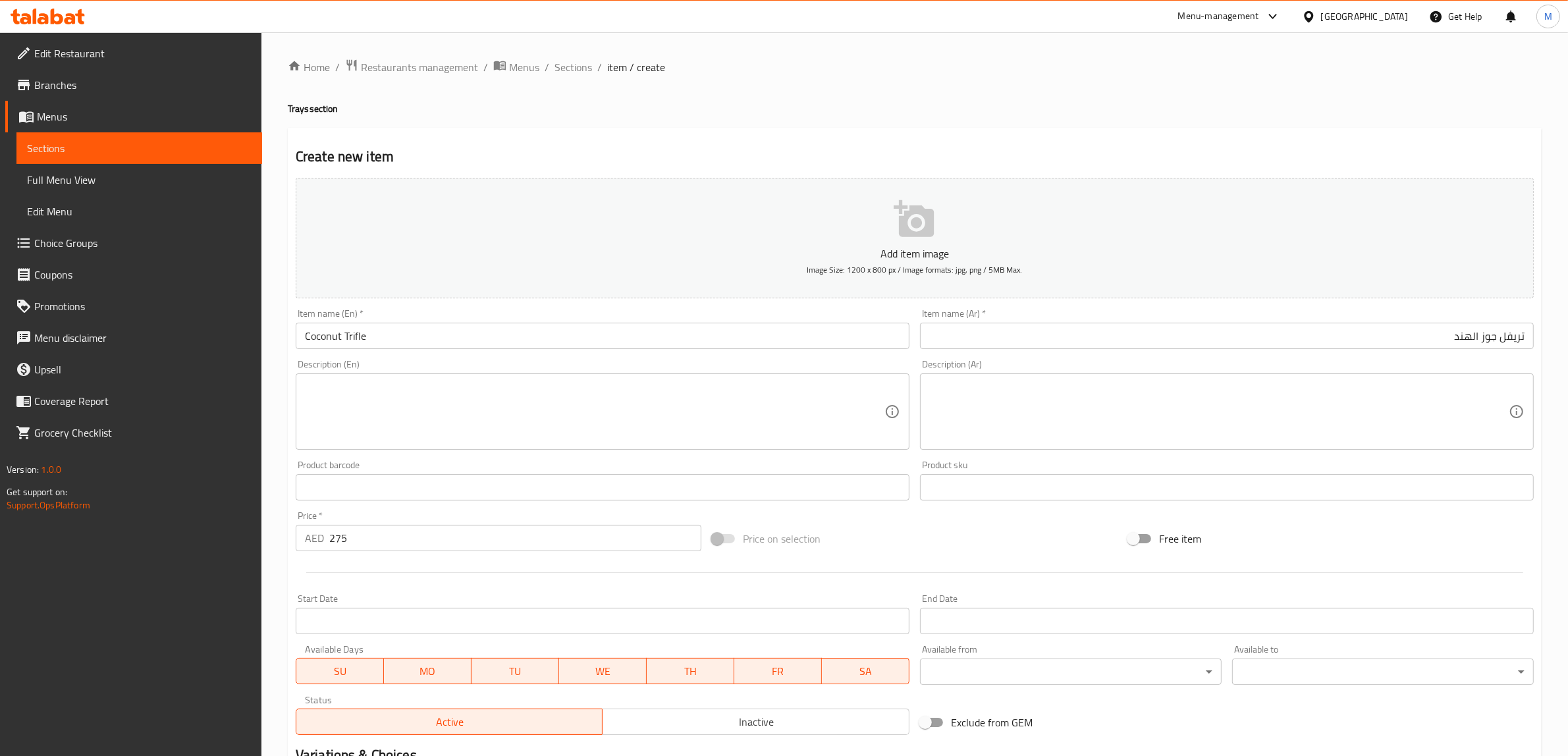
click at [842, 531] on div "Price on selection" at bounding box center [915, 539] width 416 height 35
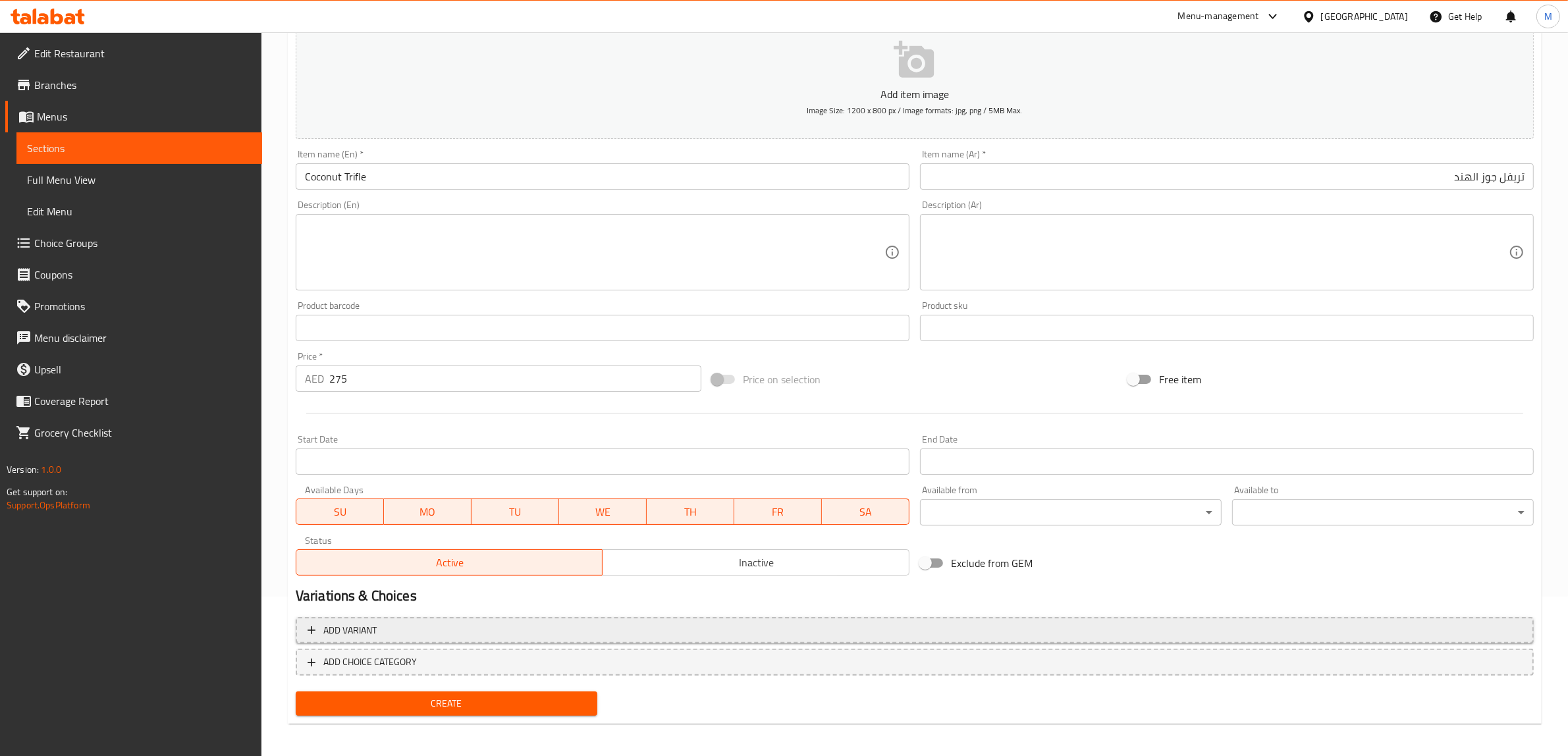
scroll to position [161, 0]
click at [532, 690] on button "Create" at bounding box center [447, 702] width 302 height 24
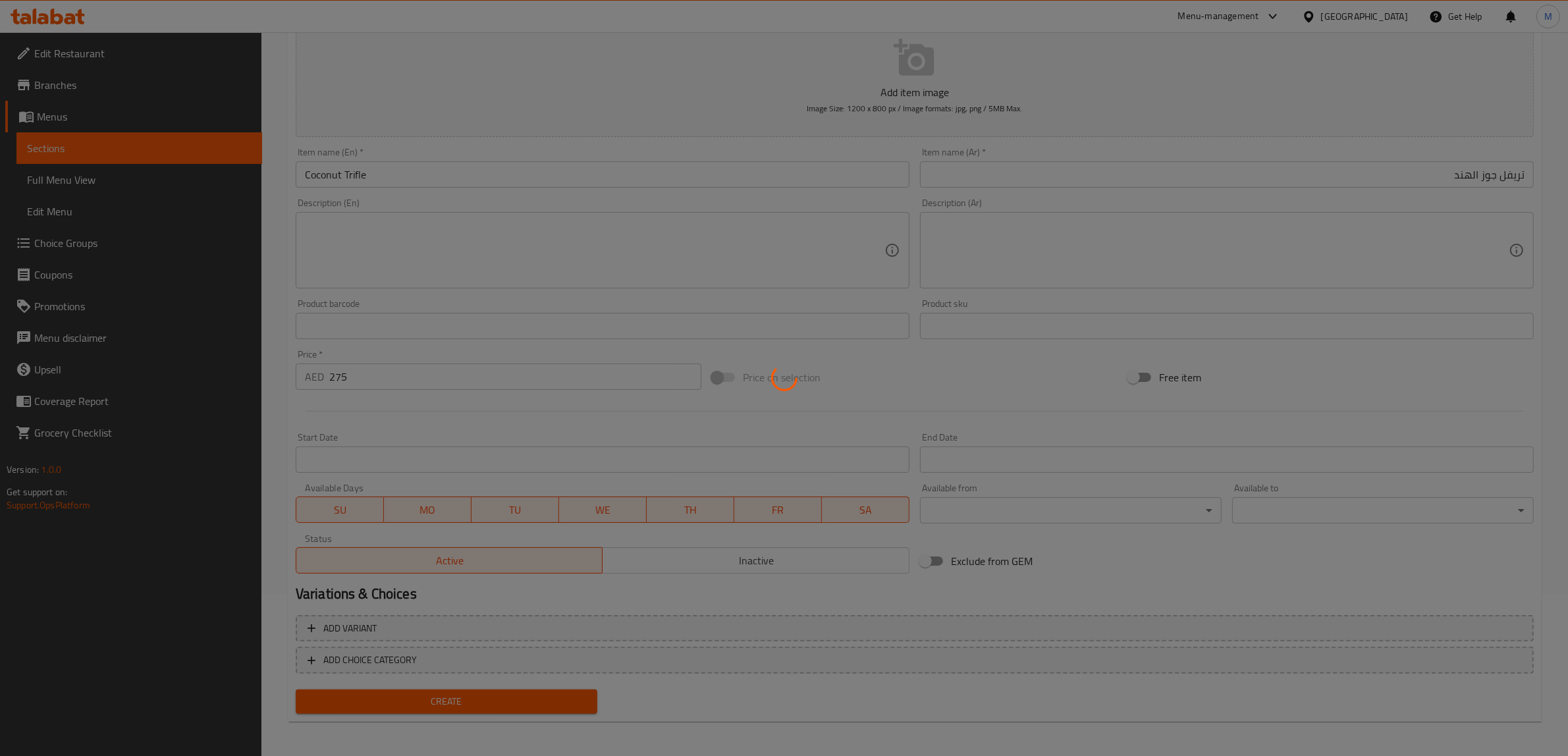
type input "0"
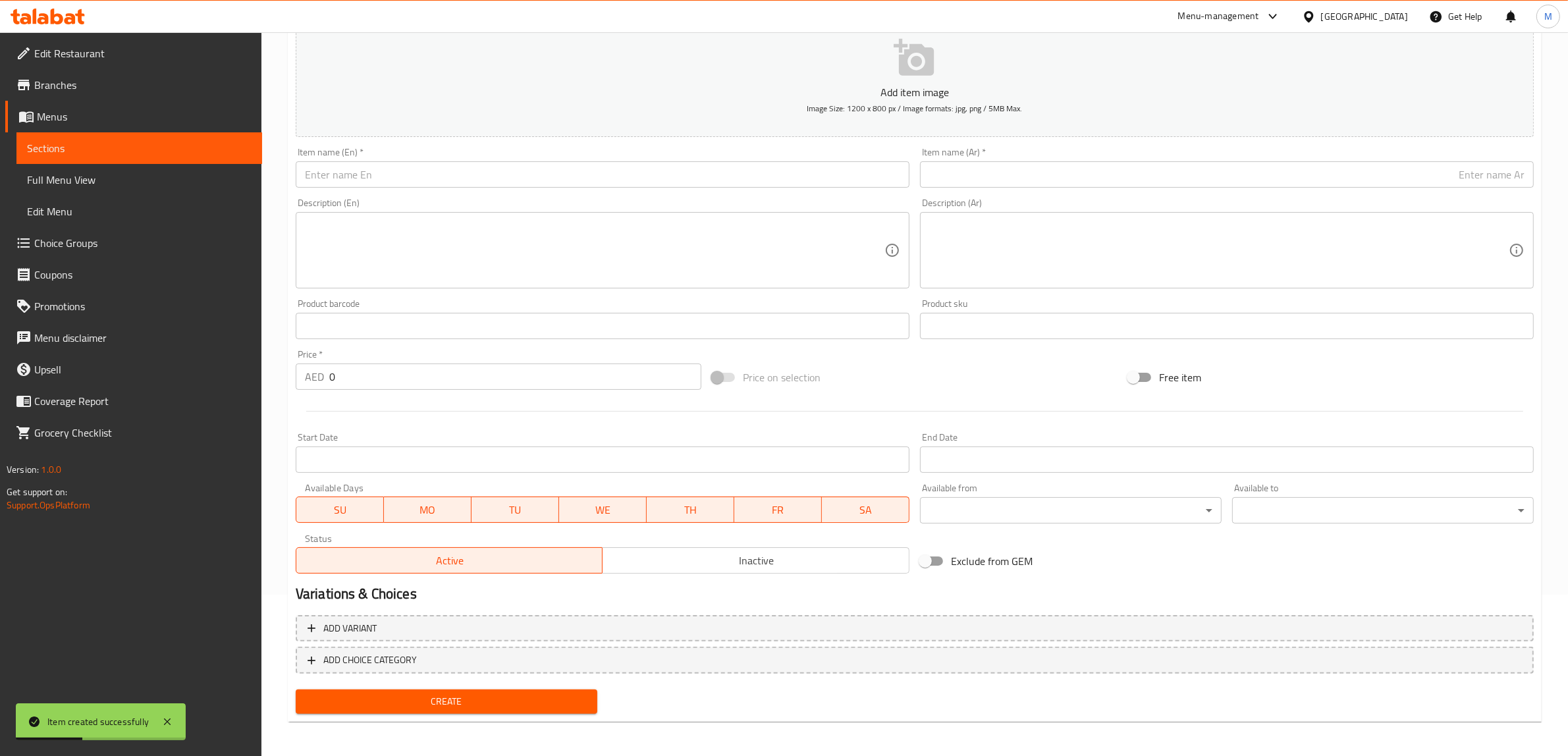
scroll to position [79, 0]
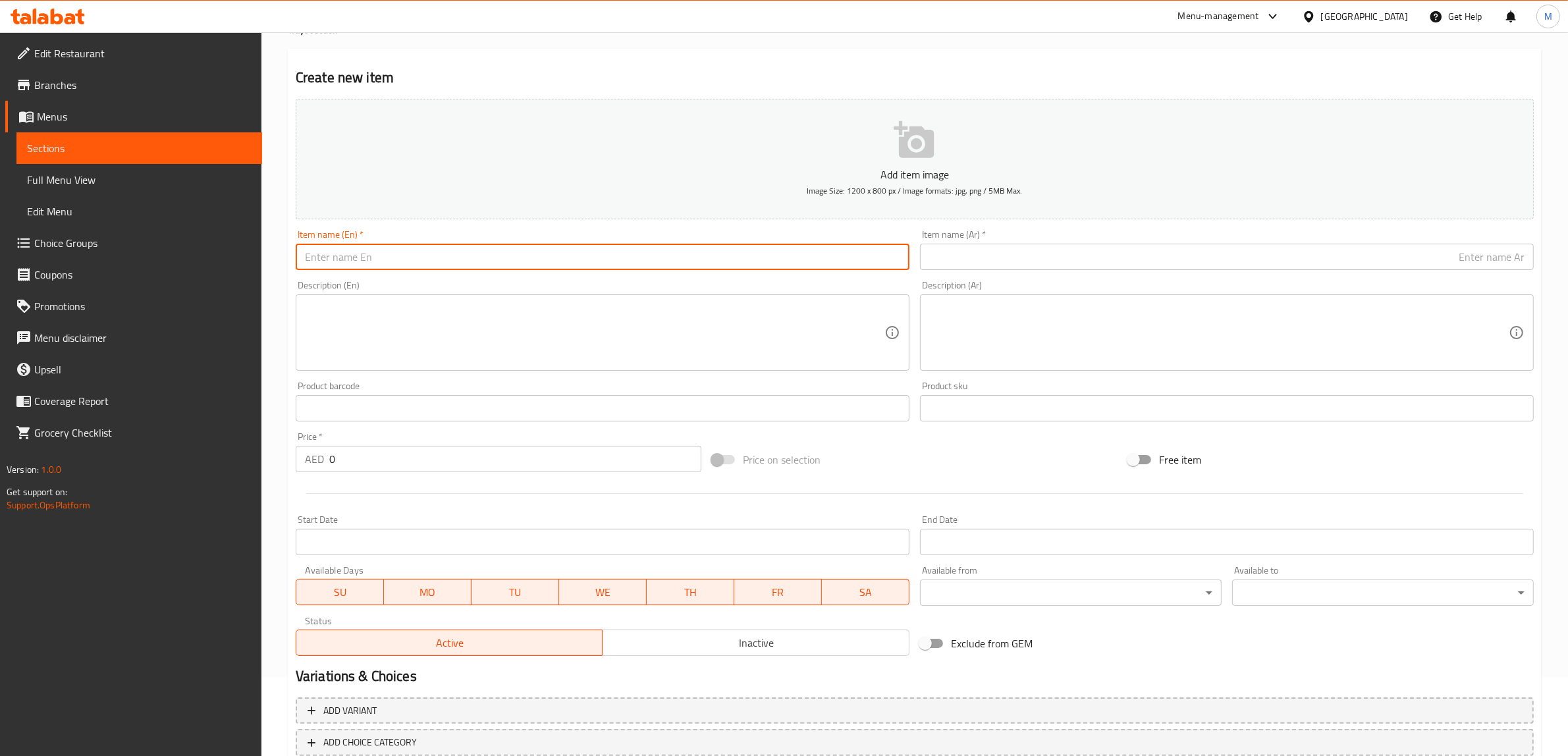
click at [846, 265] on input "text" at bounding box center [603, 257] width 614 height 27
paste input "Raspberry Pistamisu Tray"
type input "Raspberry Pistamisu Tray"
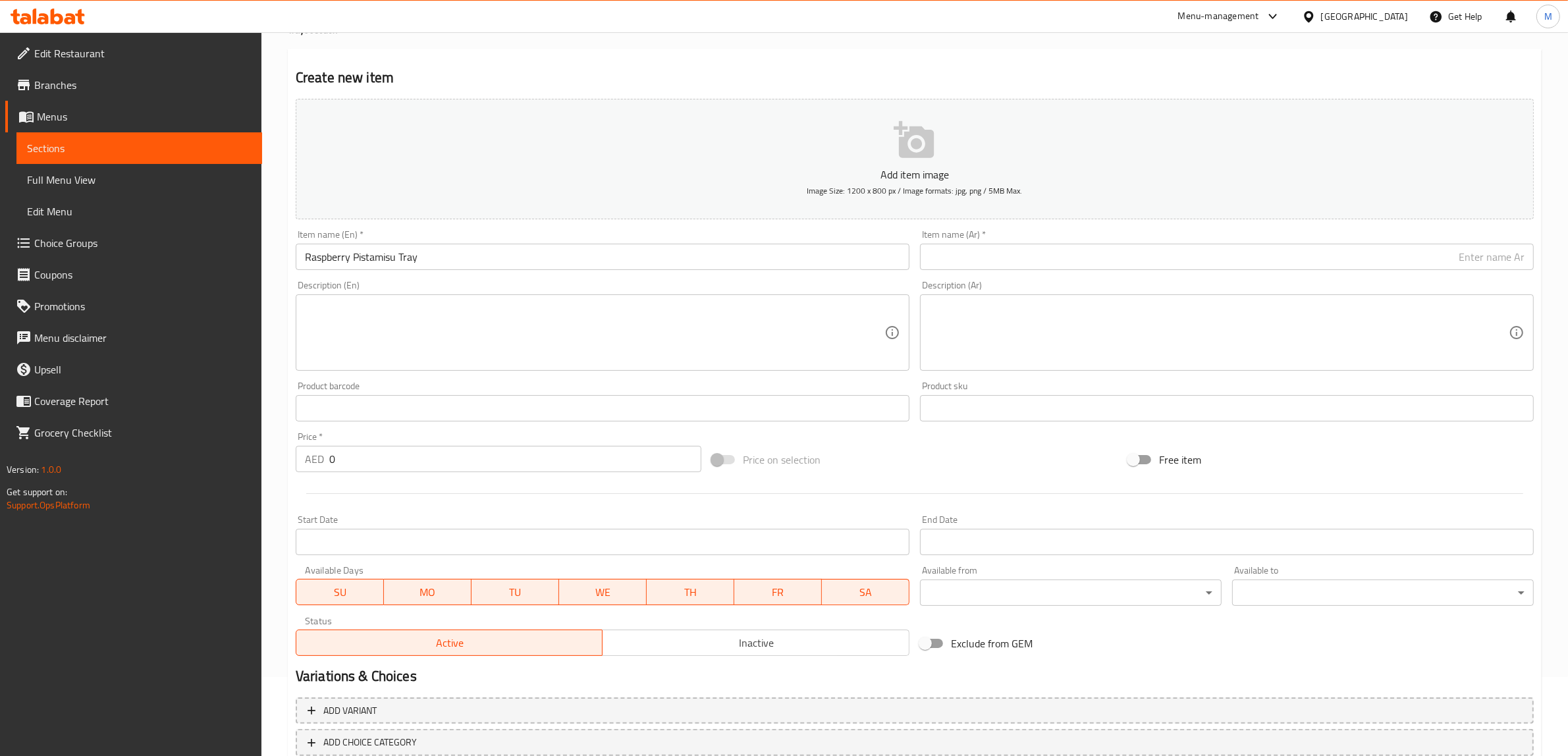
click at [785, 305] on textarea at bounding box center [595, 333] width 580 height 63
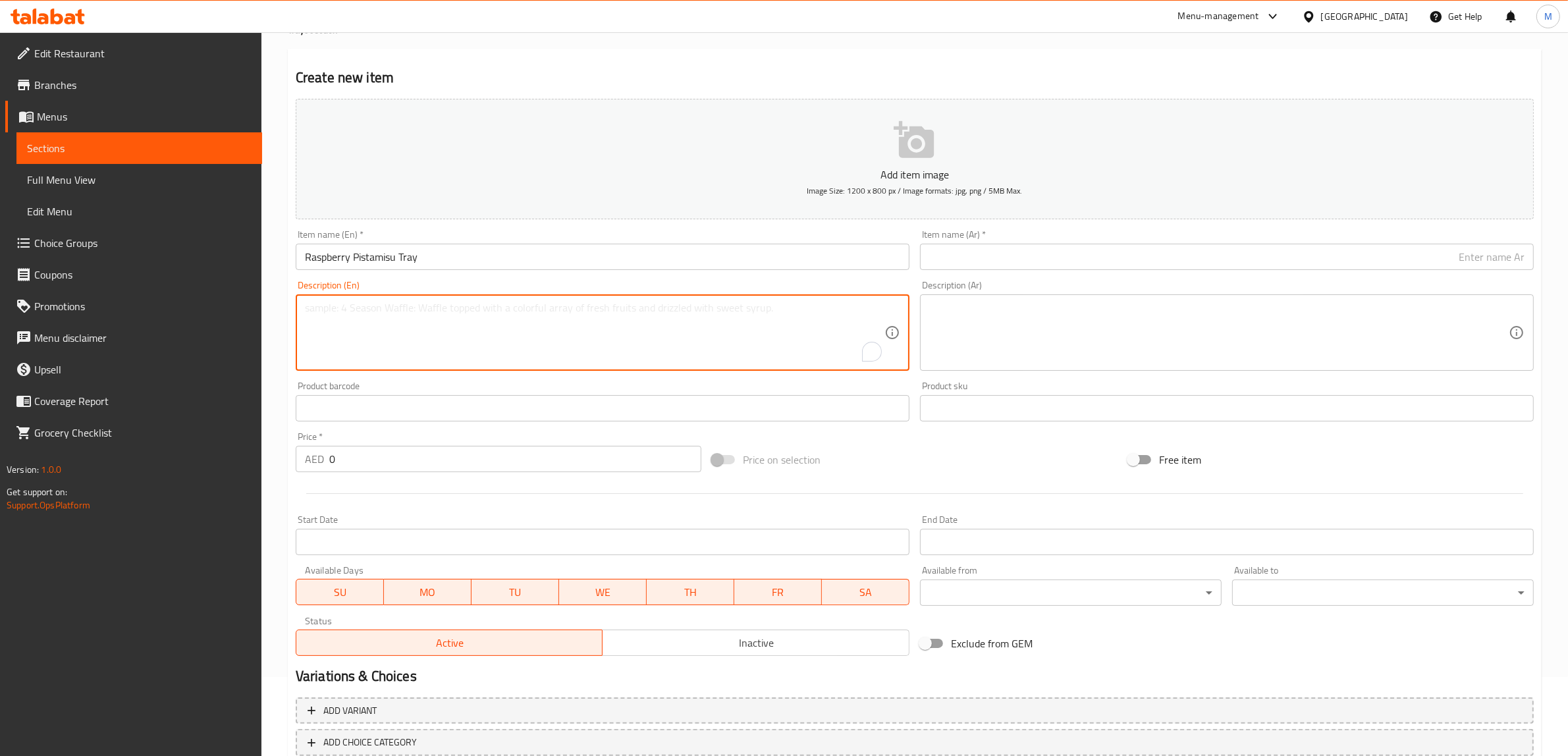
paste textarea "Enjoy our Raspberry Pistamisu, which has layers of raspberry compote interlaced…"
type textarea "Enjoy our Raspberry Pistamisu, which has layers of raspberry compote interlaced…"
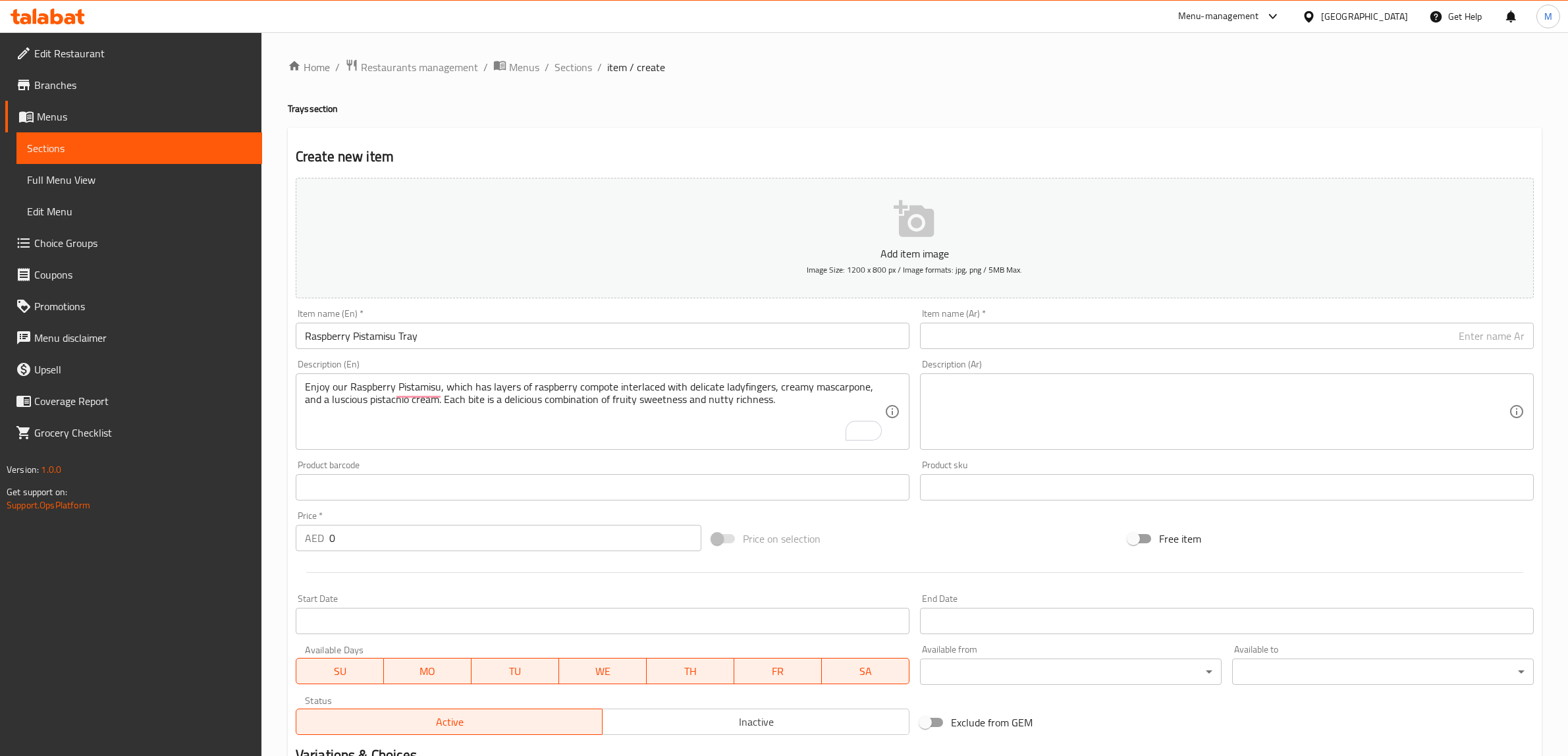
scroll to position [79, 0]
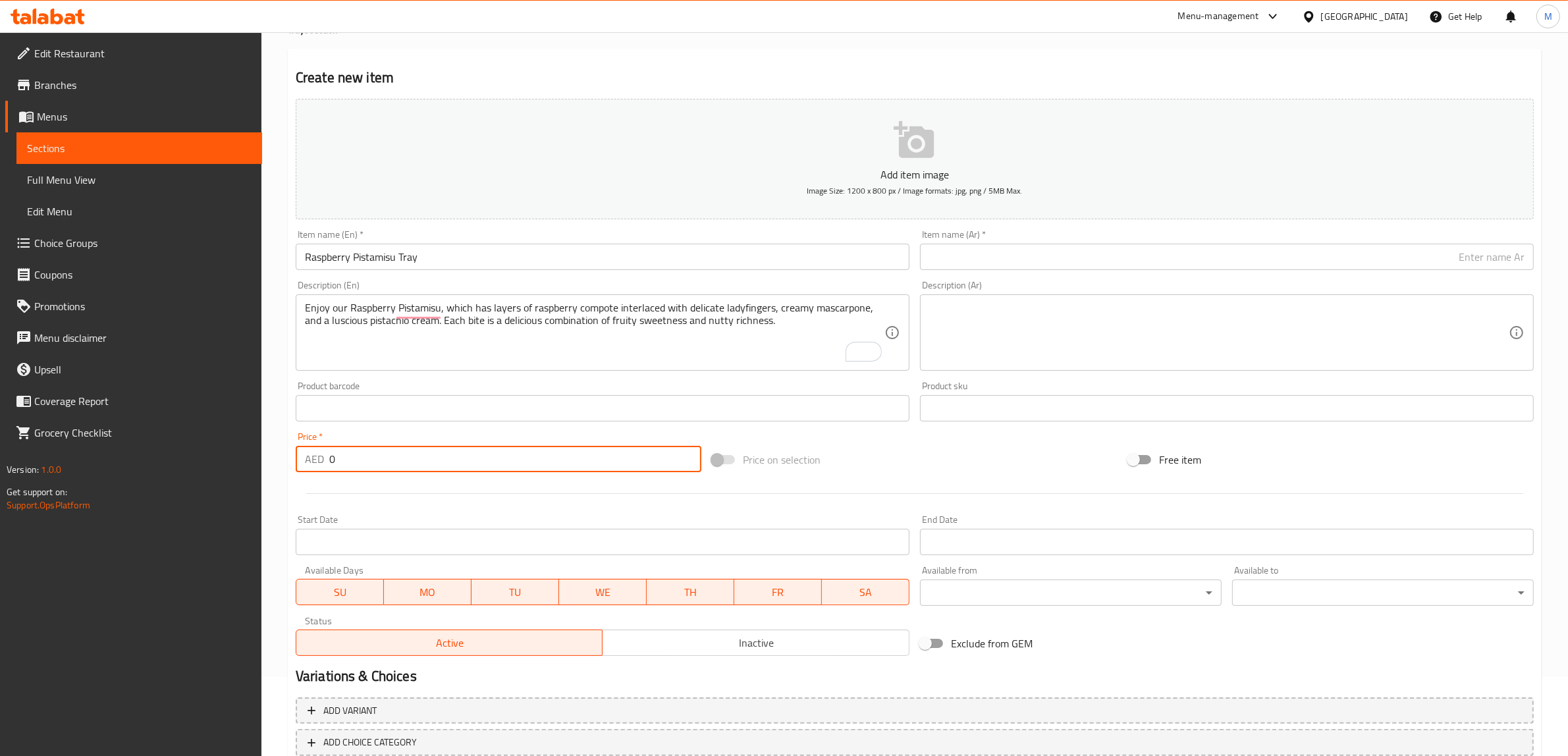
click at [497, 462] on input "0" at bounding box center [515, 459] width 372 height 27
type input "340"
click at [887, 453] on div "Price on selection" at bounding box center [915, 460] width 416 height 35
click at [1146, 324] on textarea at bounding box center [1219, 333] width 580 height 63
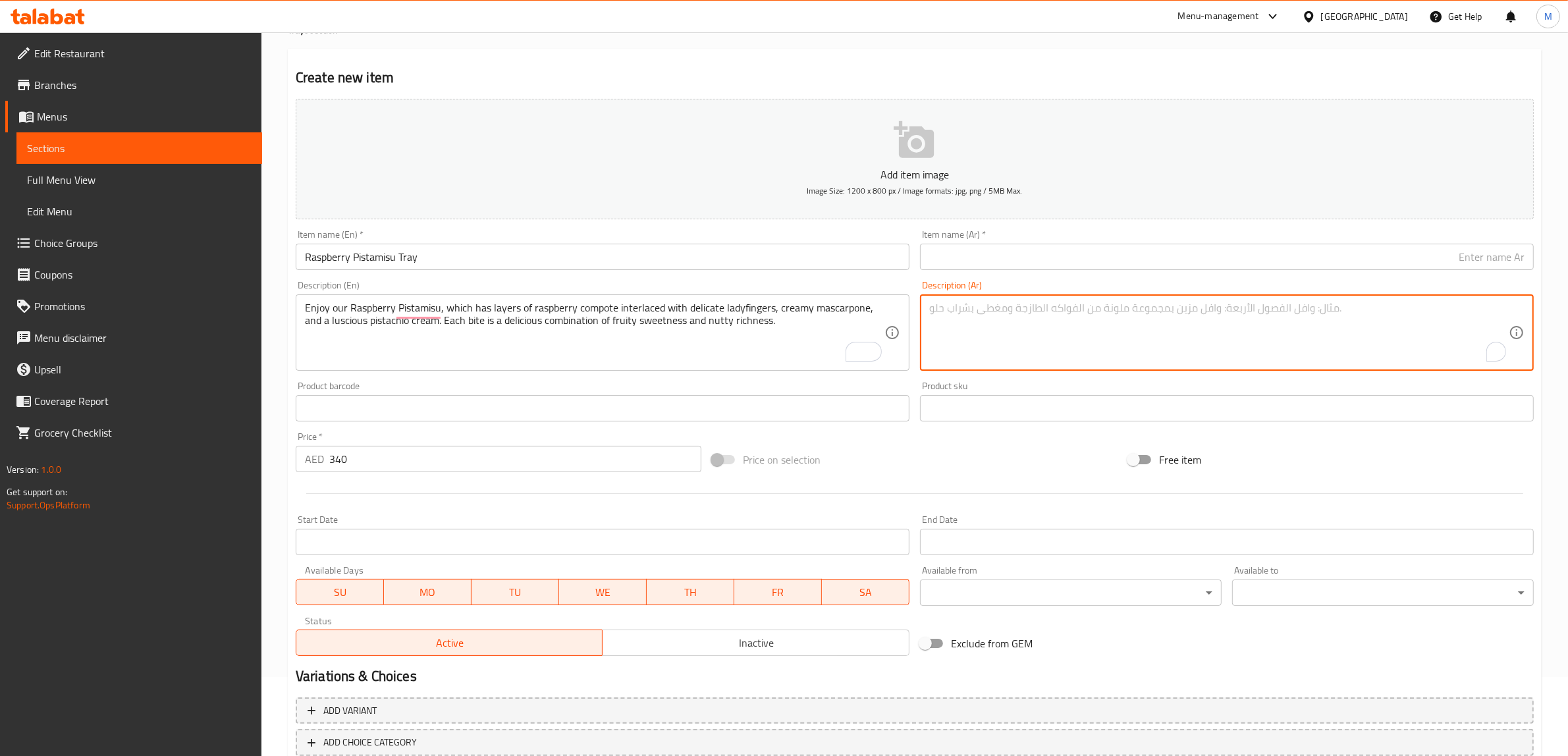
paste textarea "استمتعوا ببستاميسو التوت البري، بطبقات من كومبوت التوت البري المتداخلة مع بسكوي…"
type textarea "استمتعوا ببستاميسو التوت البري، بطبقات من كومبوت التوت البري المتداخلة مع بسكوي…"
click at [1070, 459] on div "Price on selection" at bounding box center [915, 460] width 416 height 35
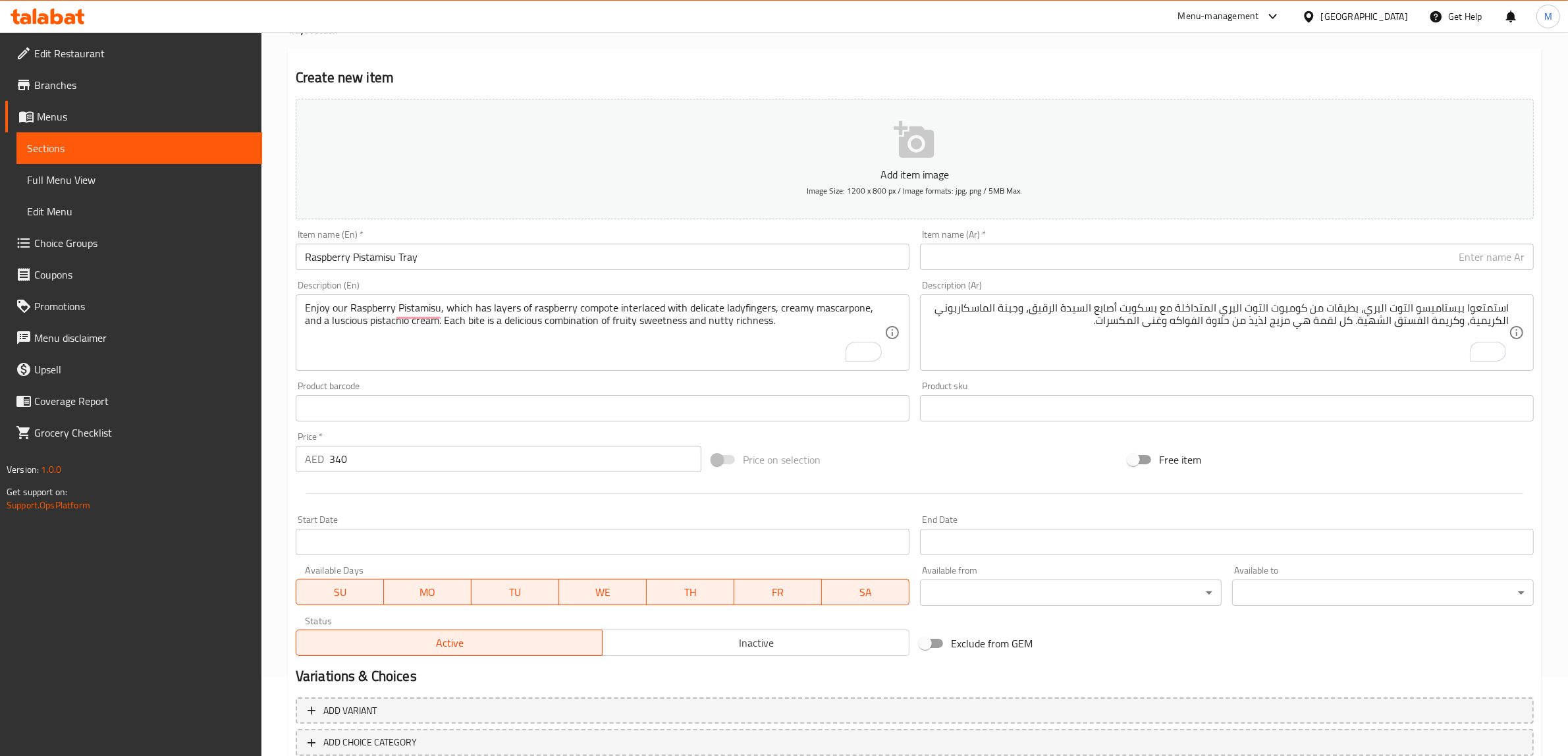
click at [737, 255] on input "Raspberry Pistamisu Tray" at bounding box center [603, 257] width 614 height 27
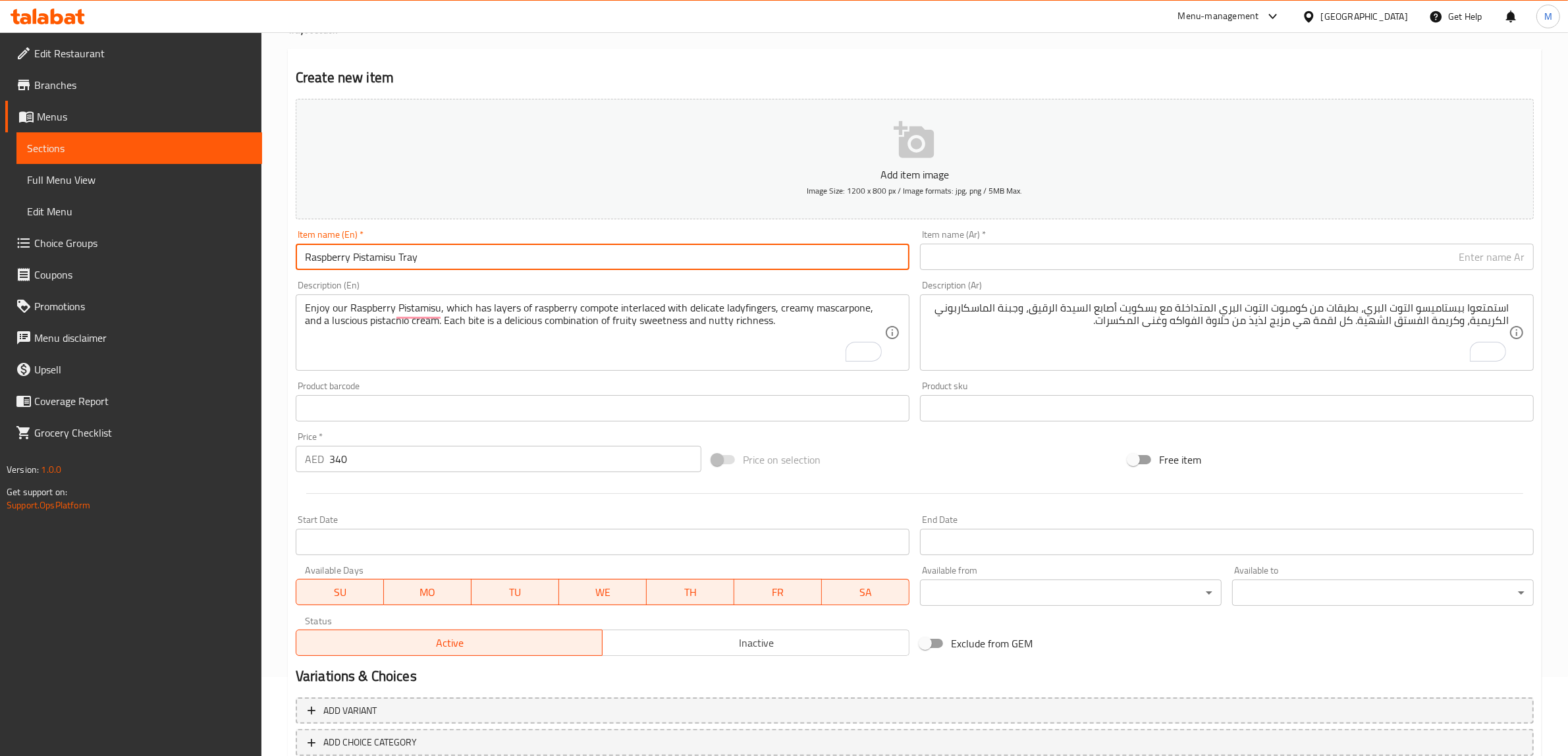
click at [737, 255] on input "Raspberry Pistamisu Tray" at bounding box center [603, 257] width 614 height 27
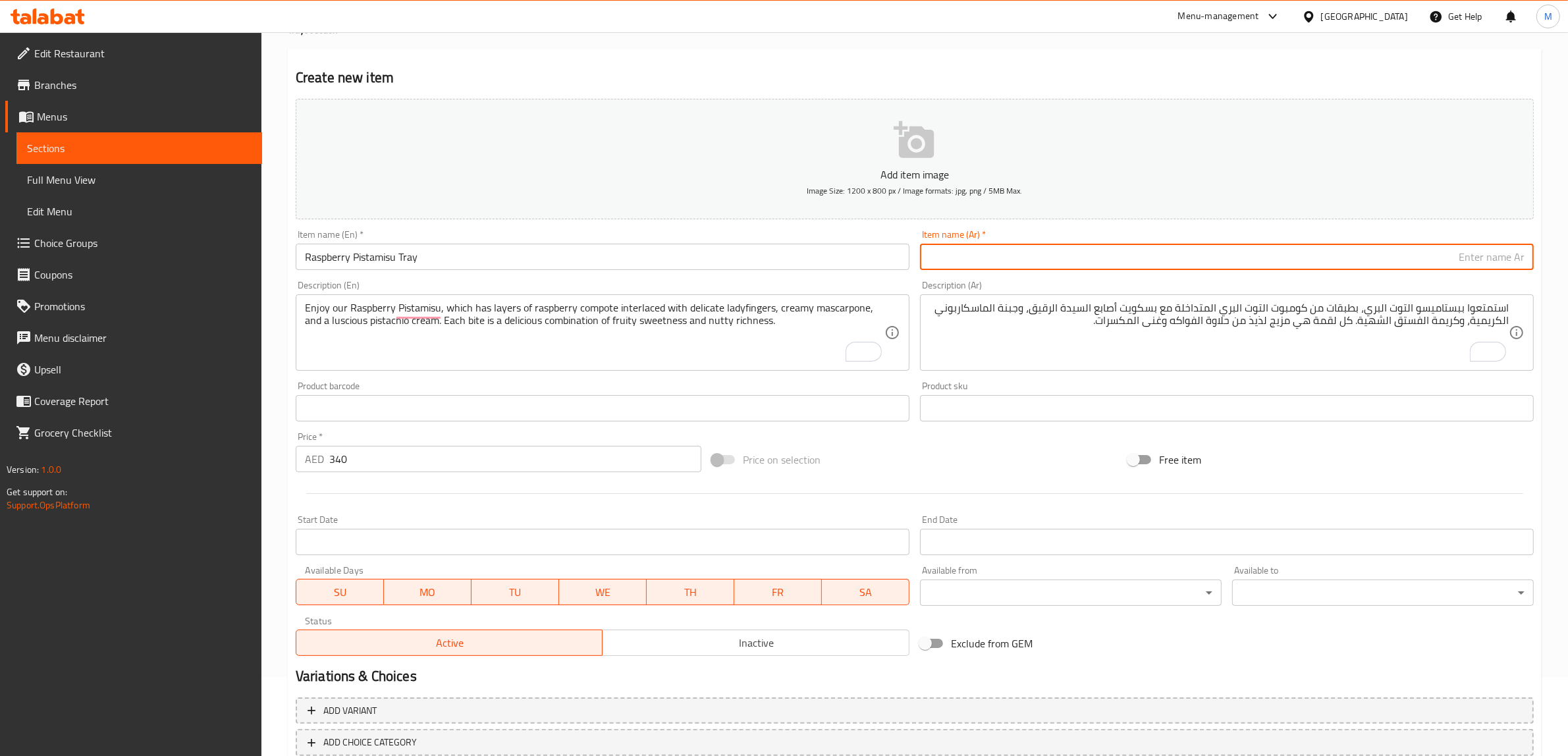
click at [1314, 254] on input "text" at bounding box center [1227, 257] width 614 height 27
paste input "صينية فستق وتوت"
drag, startPoint x: 1495, startPoint y: 259, endPoint x: 1423, endPoint y: 259, distance: 72.0
click at [1423, 259] on input "صينية فستق وتوت" at bounding box center [1227, 257] width 614 height 27
paste input "ببستاميسو التوت البري،"
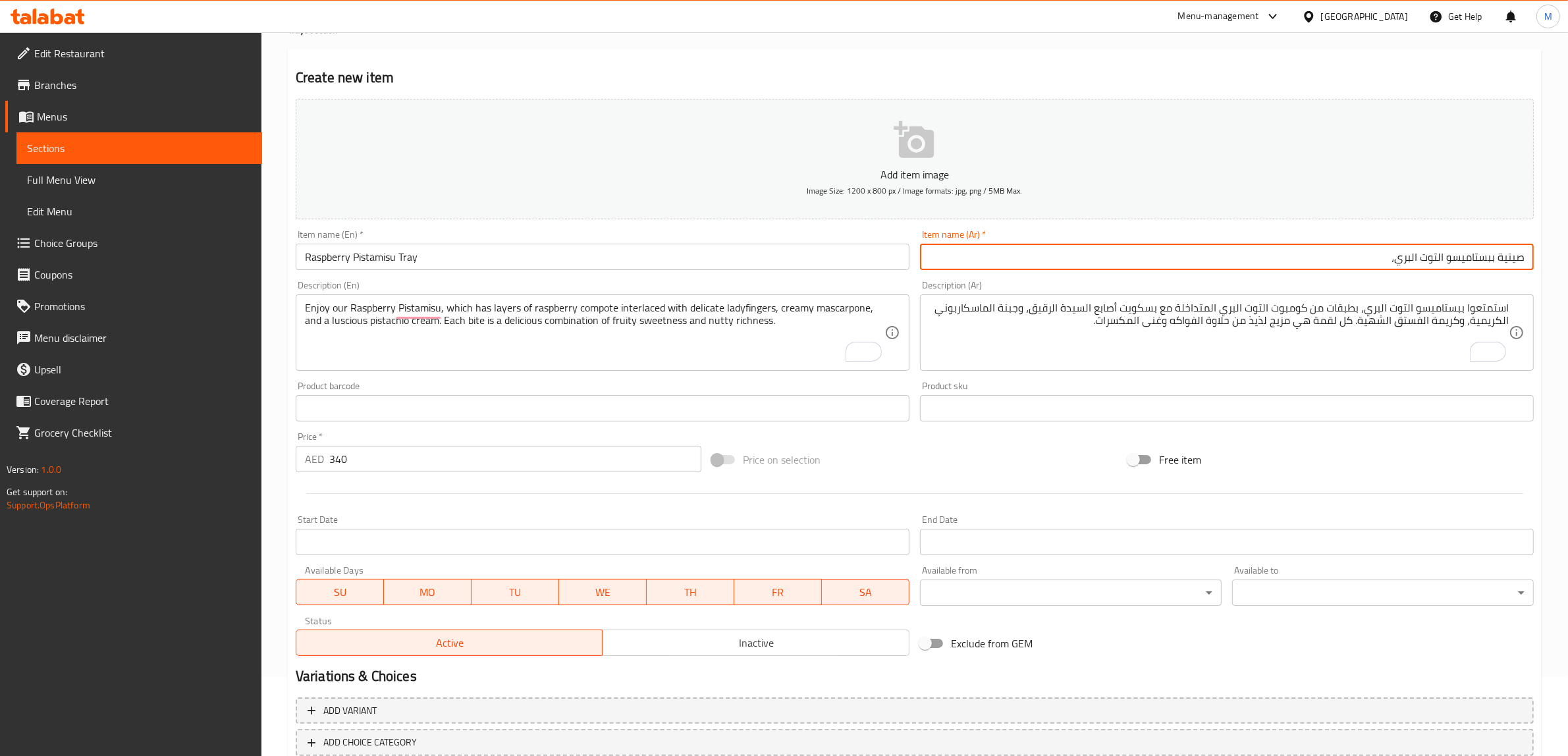
click at [1061, 448] on div "Price on selection" at bounding box center [915, 460] width 416 height 35
click at [1304, 248] on input "صينية ببستاميسو التوت البري،" at bounding box center [1227, 257] width 614 height 27
type input "صينية ببستاميسو التوت البري"
click at [993, 437] on div "Add item image Image Size: 1200 x 800 px / Image formats: jpg, png / 5MB Max. I…" at bounding box center [915, 377] width 1249 height 568
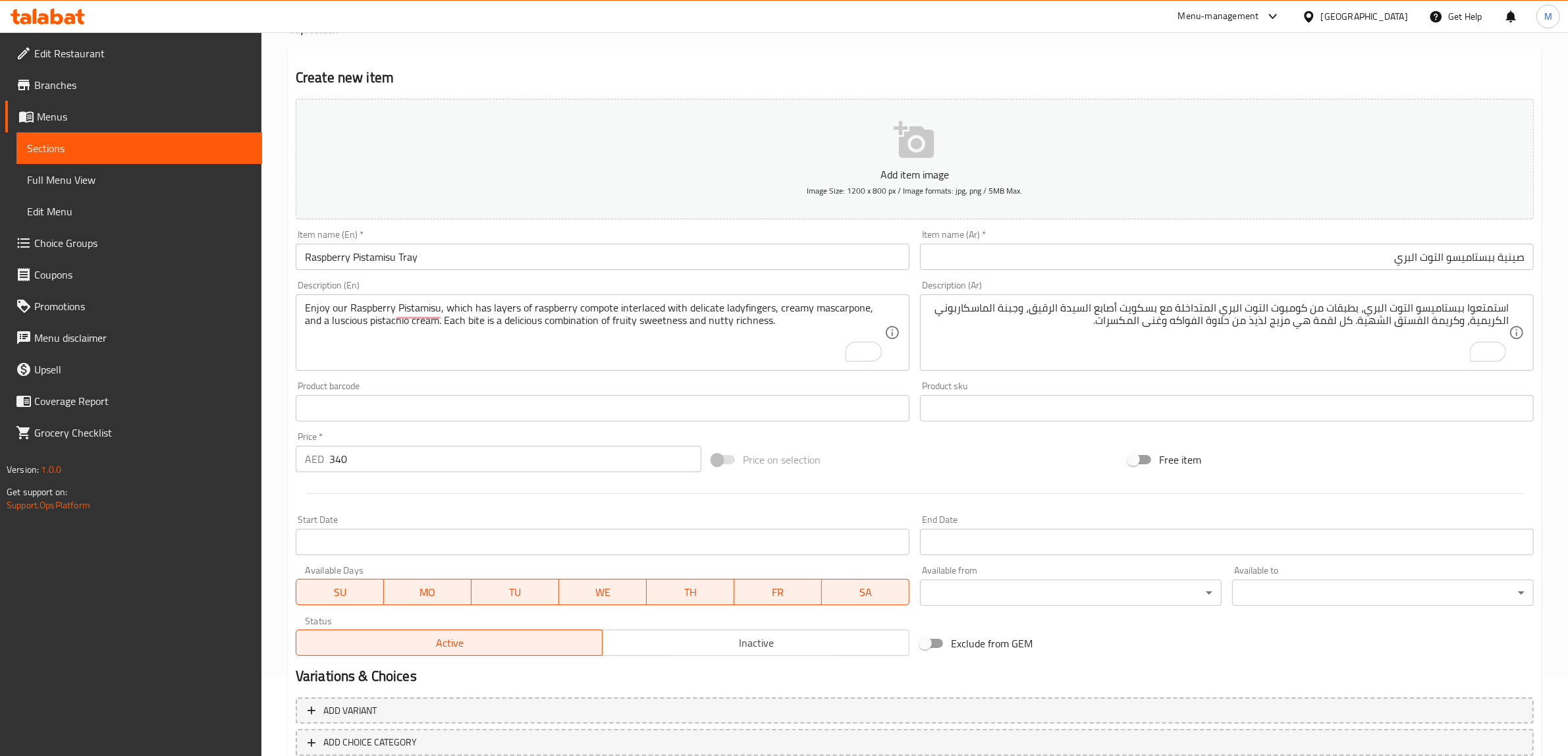
click at [985, 445] on div "Price on selection" at bounding box center [915, 460] width 416 height 35
drag, startPoint x: 996, startPoint y: 446, endPoint x: 987, endPoint y: 445, distance: 9.1
click at [987, 445] on div "Price on selection" at bounding box center [915, 460] width 416 height 35
click at [987, 443] on div "Price on selection" at bounding box center [915, 460] width 416 height 35
click at [976, 481] on div at bounding box center [915, 494] width 1249 height 32
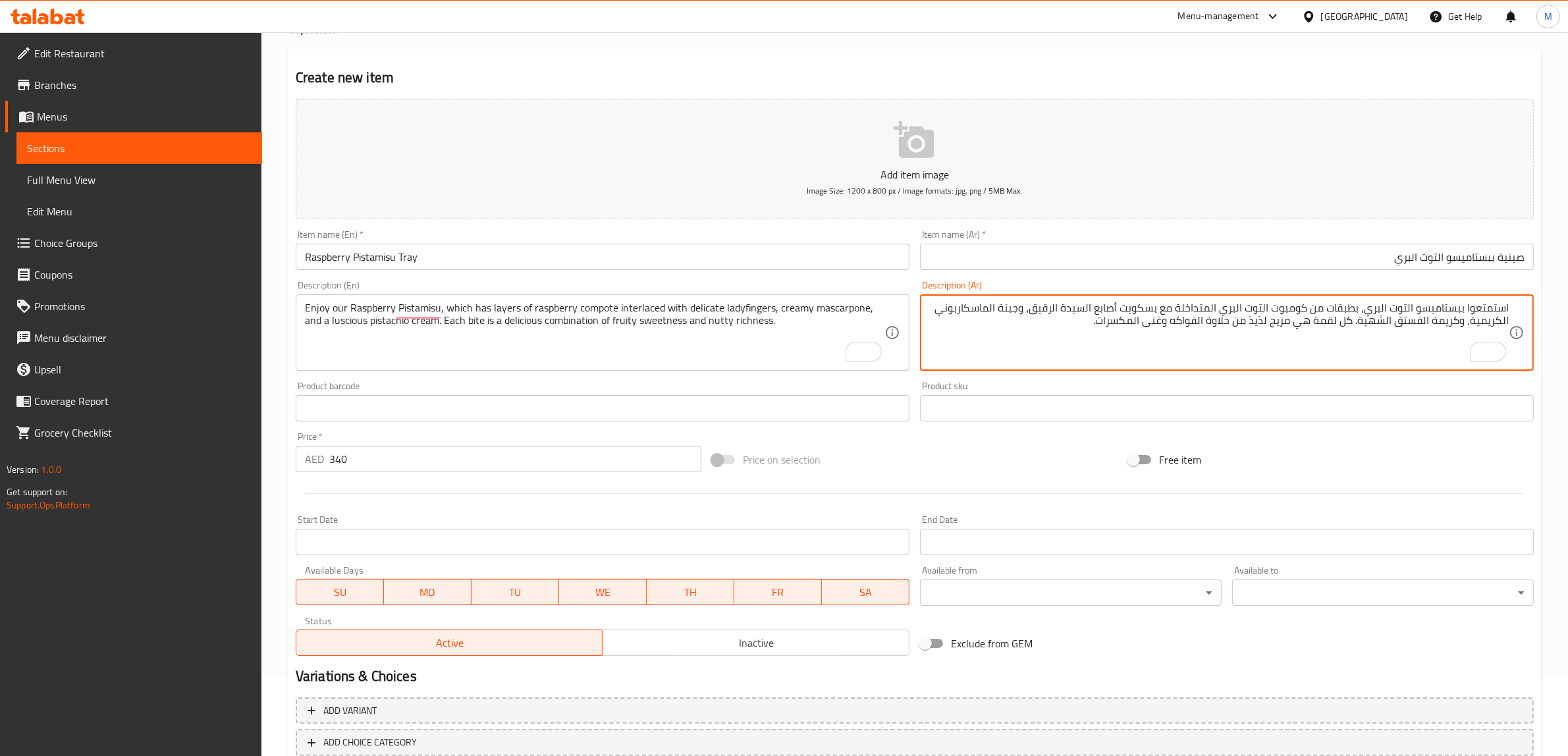
drag, startPoint x: 1154, startPoint y: 325, endPoint x: 1168, endPoint y: 325, distance: 14.0
type textarea "استمتعوا ببستاميسو التوت البري، بطبقات من كومبوت التوت البري المتداخلة مع بسكوي…"
click at [916, 468] on div "Price on selection" at bounding box center [915, 460] width 416 height 35
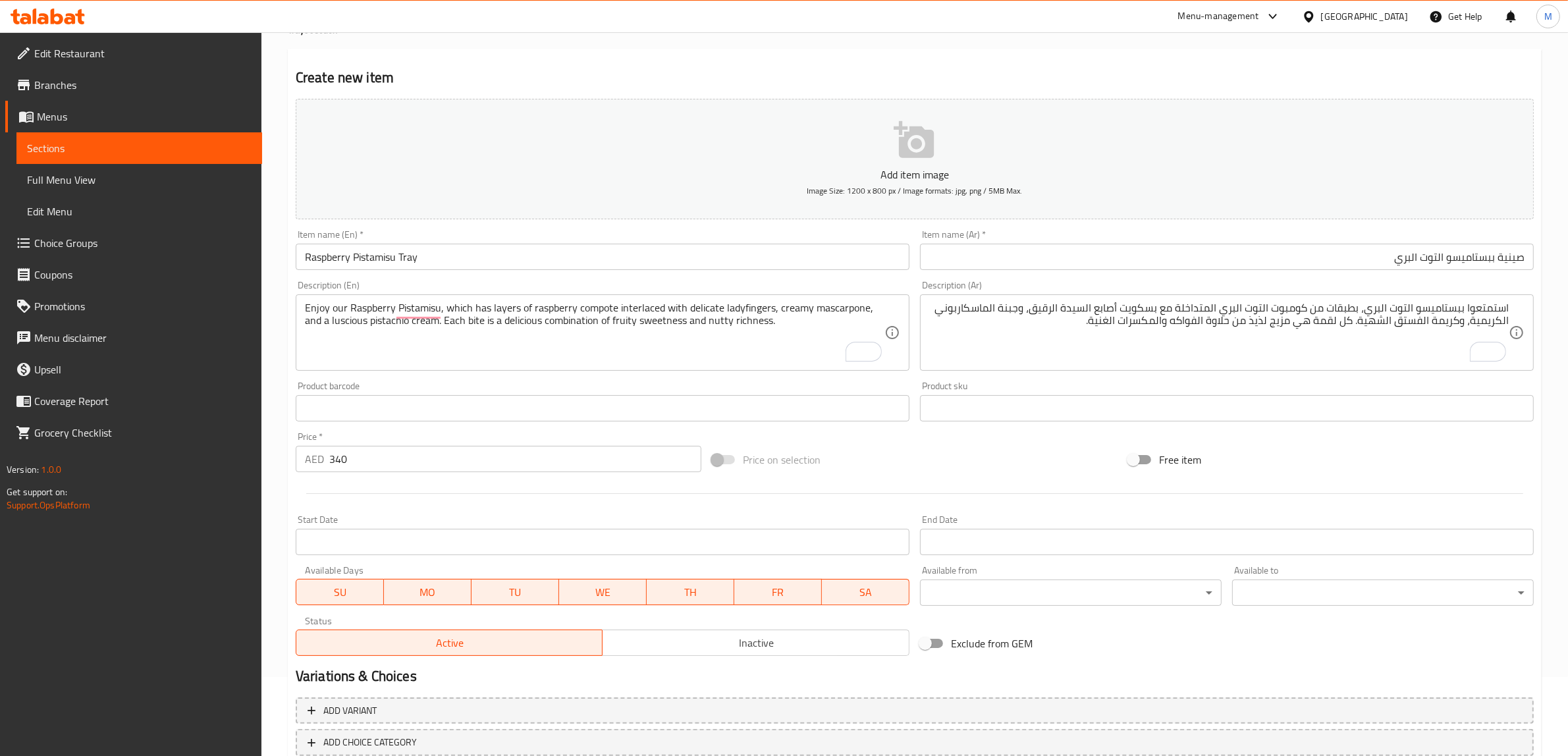
click at [911, 435] on div "Add item image Image Size: 1200 x 800 px / Image formats: jpg, png / 5MB Max. I…" at bounding box center [915, 377] width 1249 height 568
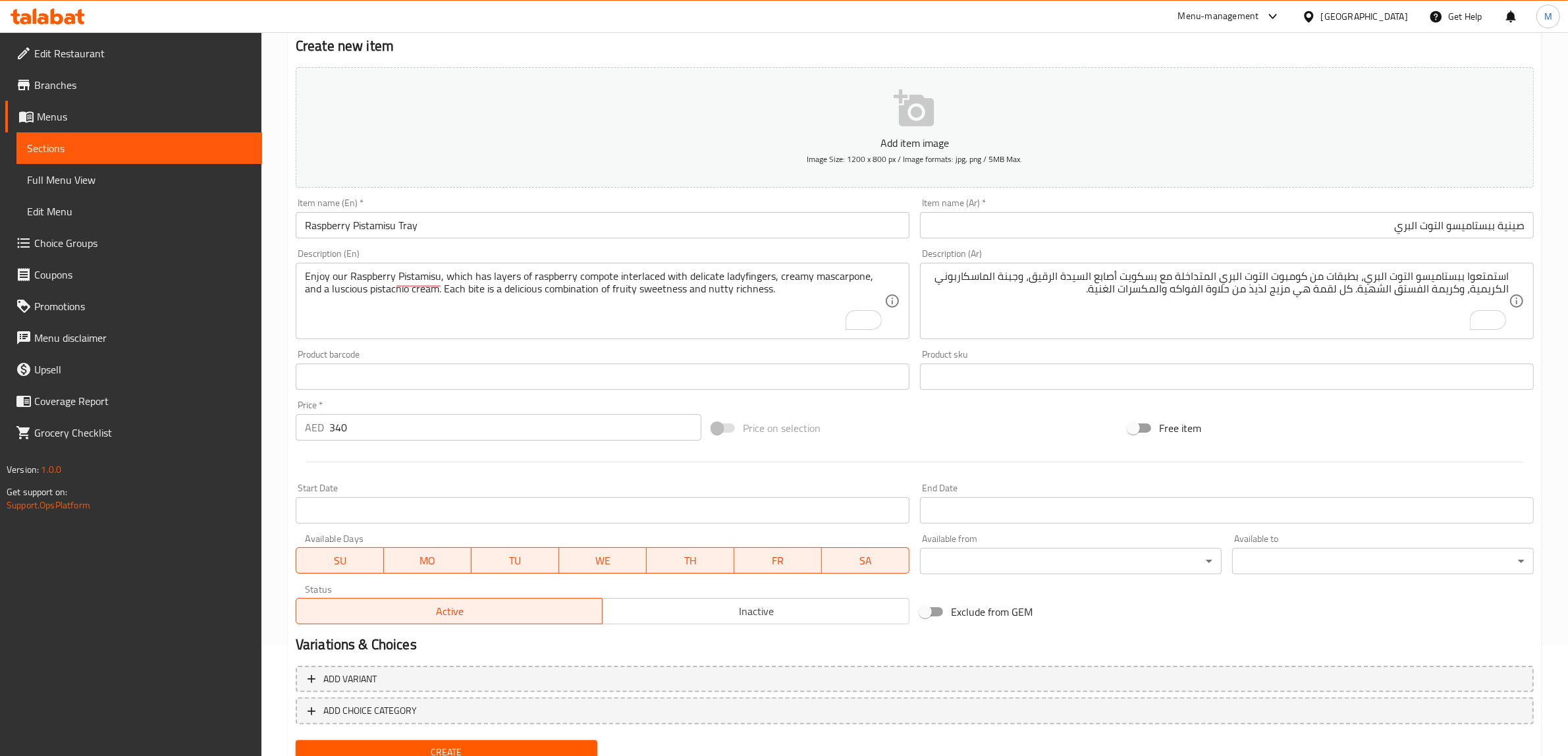
scroll to position [161, 0]
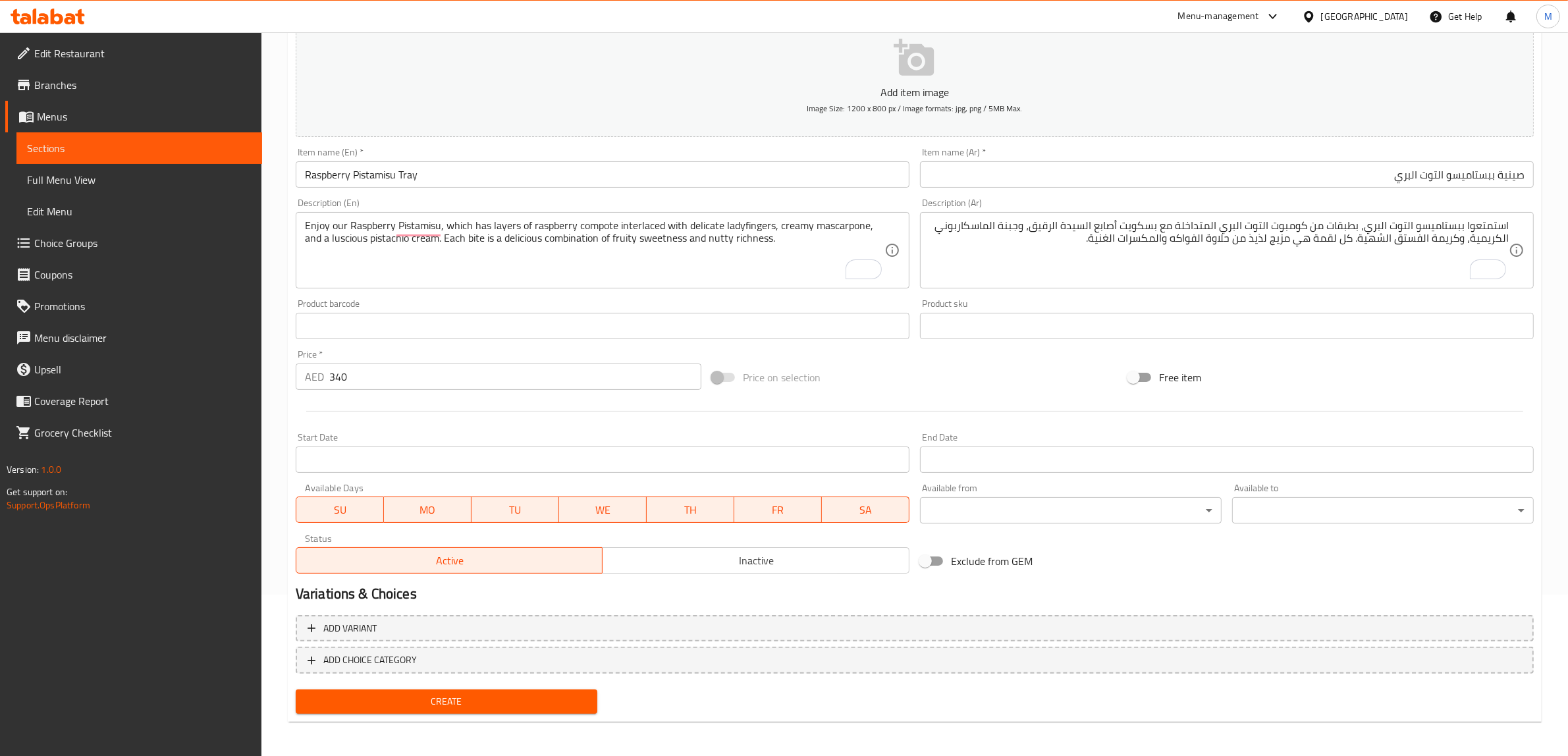
click at [531, 699] on span "Create" at bounding box center [446, 702] width 280 height 16
click at [519, 696] on span "Create" at bounding box center [446, 702] width 280 height 16
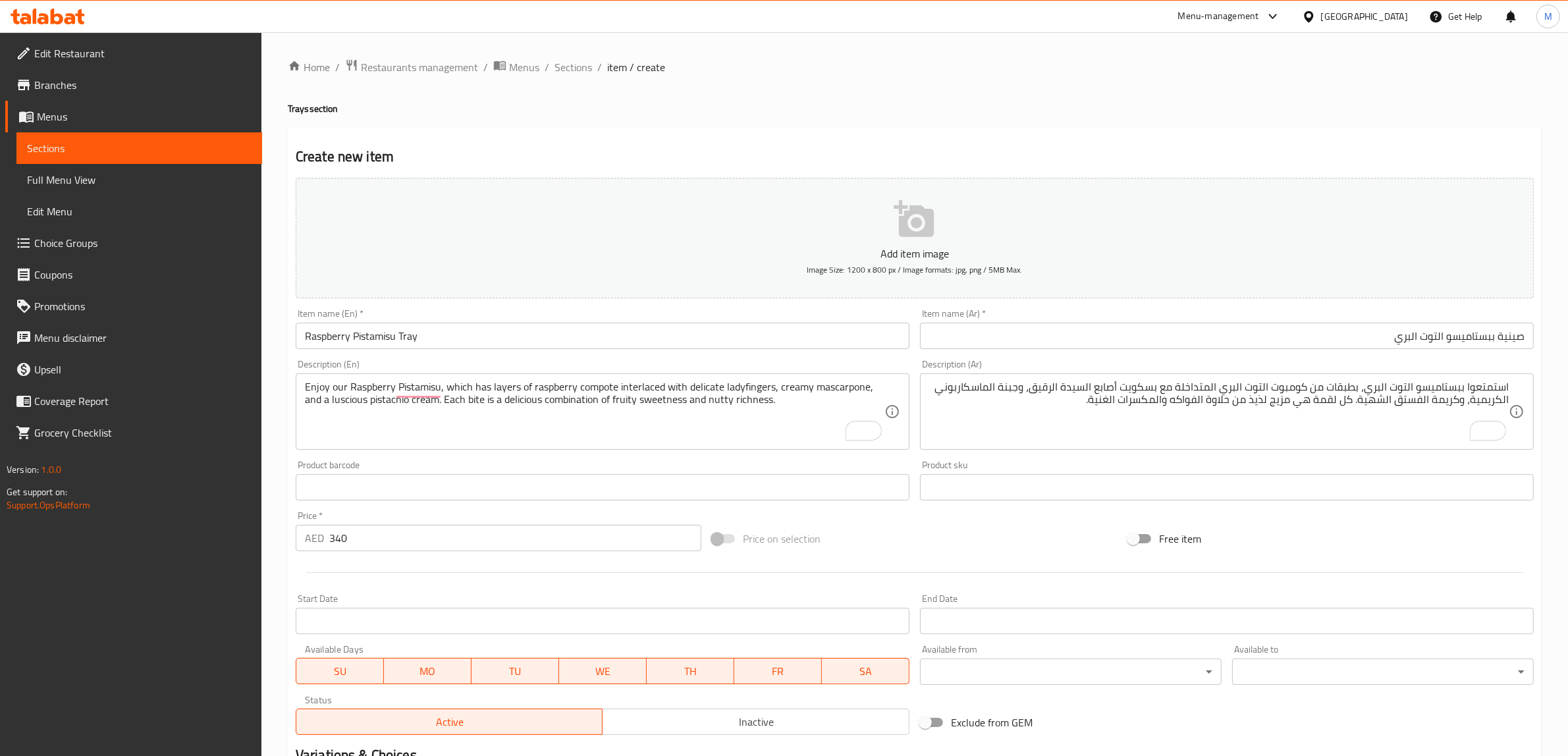
click at [1284, 548] on div "Free item" at bounding box center [1331, 539] width 416 height 35
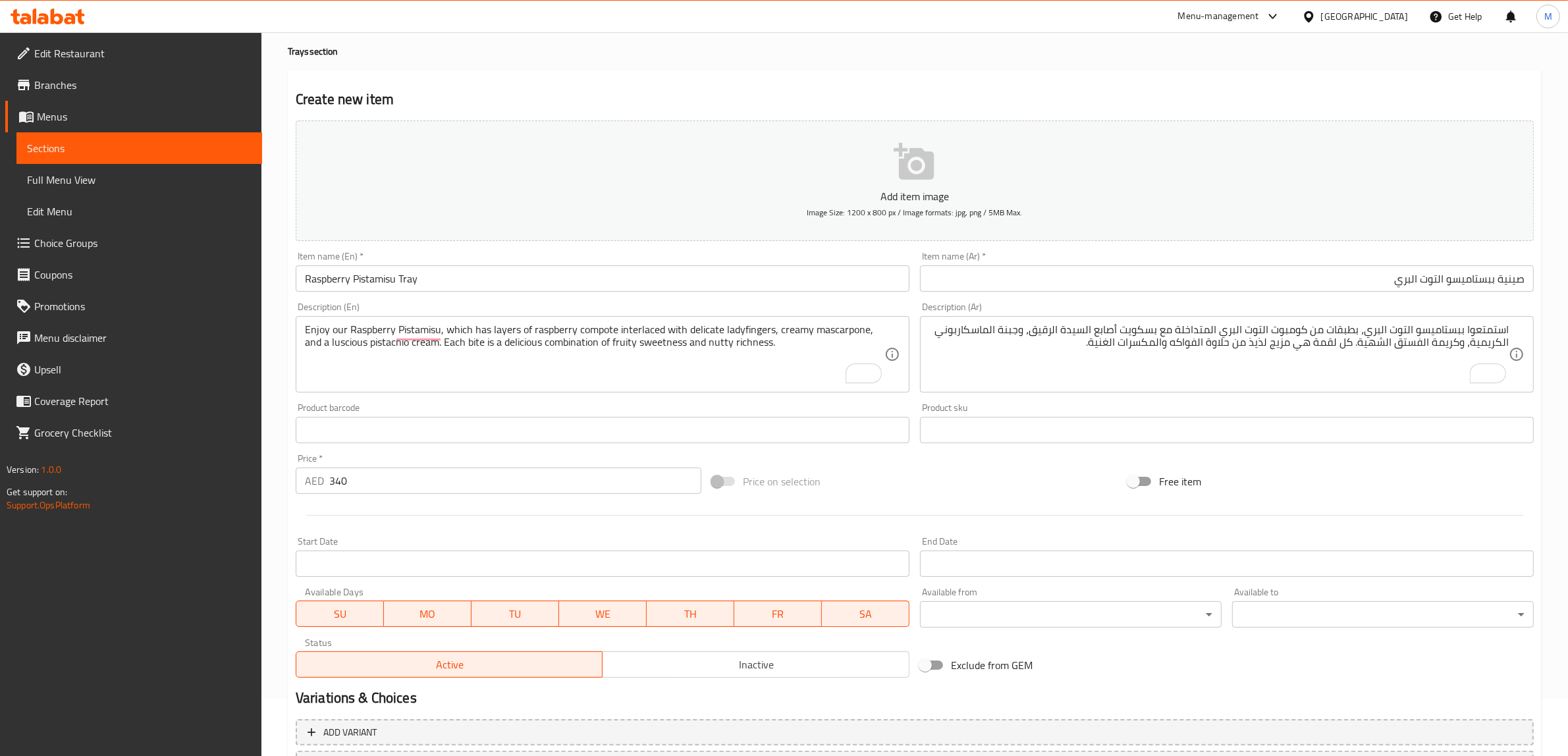
scroll to position [82, 0]
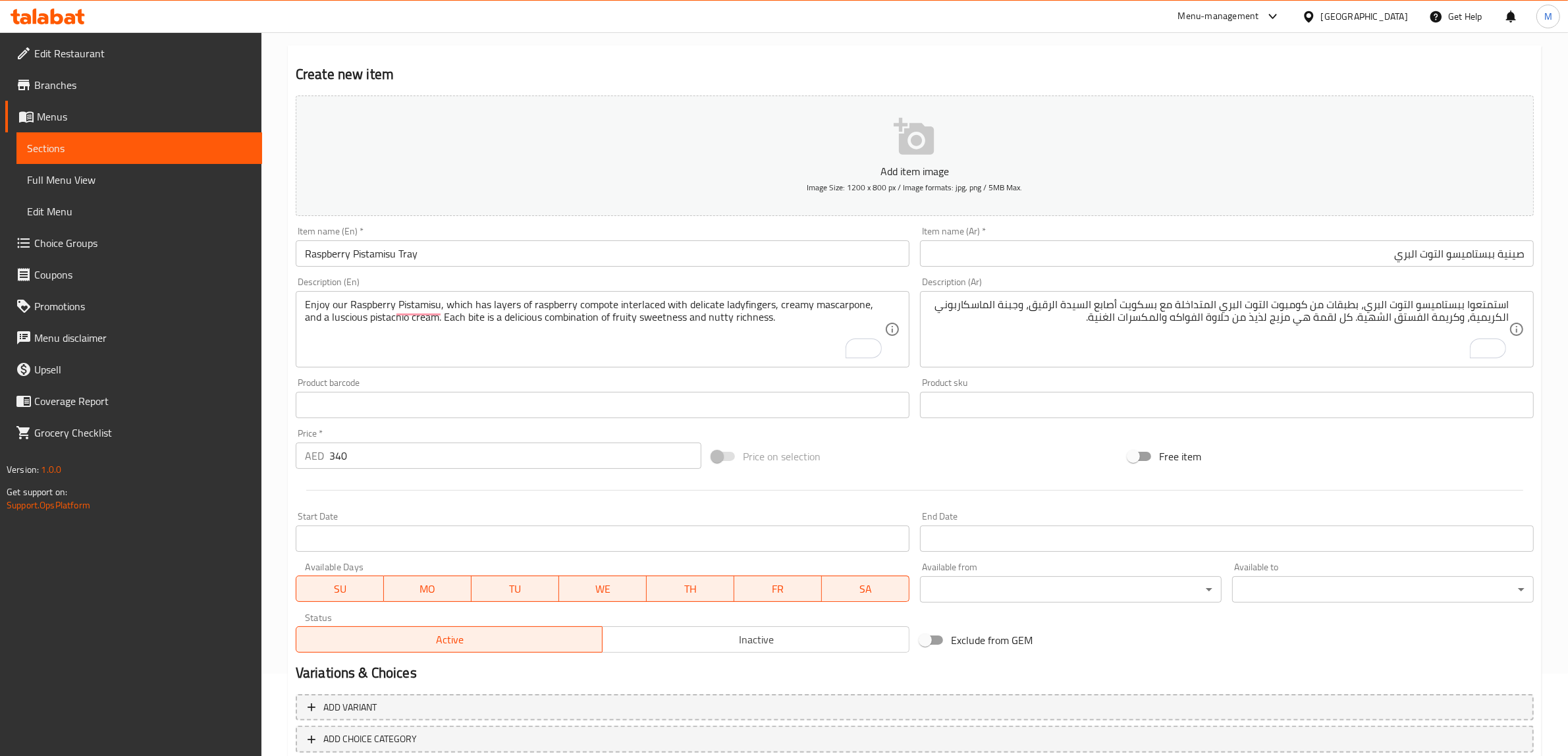
drag, startPoint x: 1311, startPoint y: 465, endPoint x: 1302, endPoint y: 459, distance: 10.8
click at [1307, 460] on div "Free item" at bounding box center [1331, 456] width 416 height 35
click at [848, 669] on h2 "Variations & Choices" at bounding box center [915, 673] width 1238 height 20
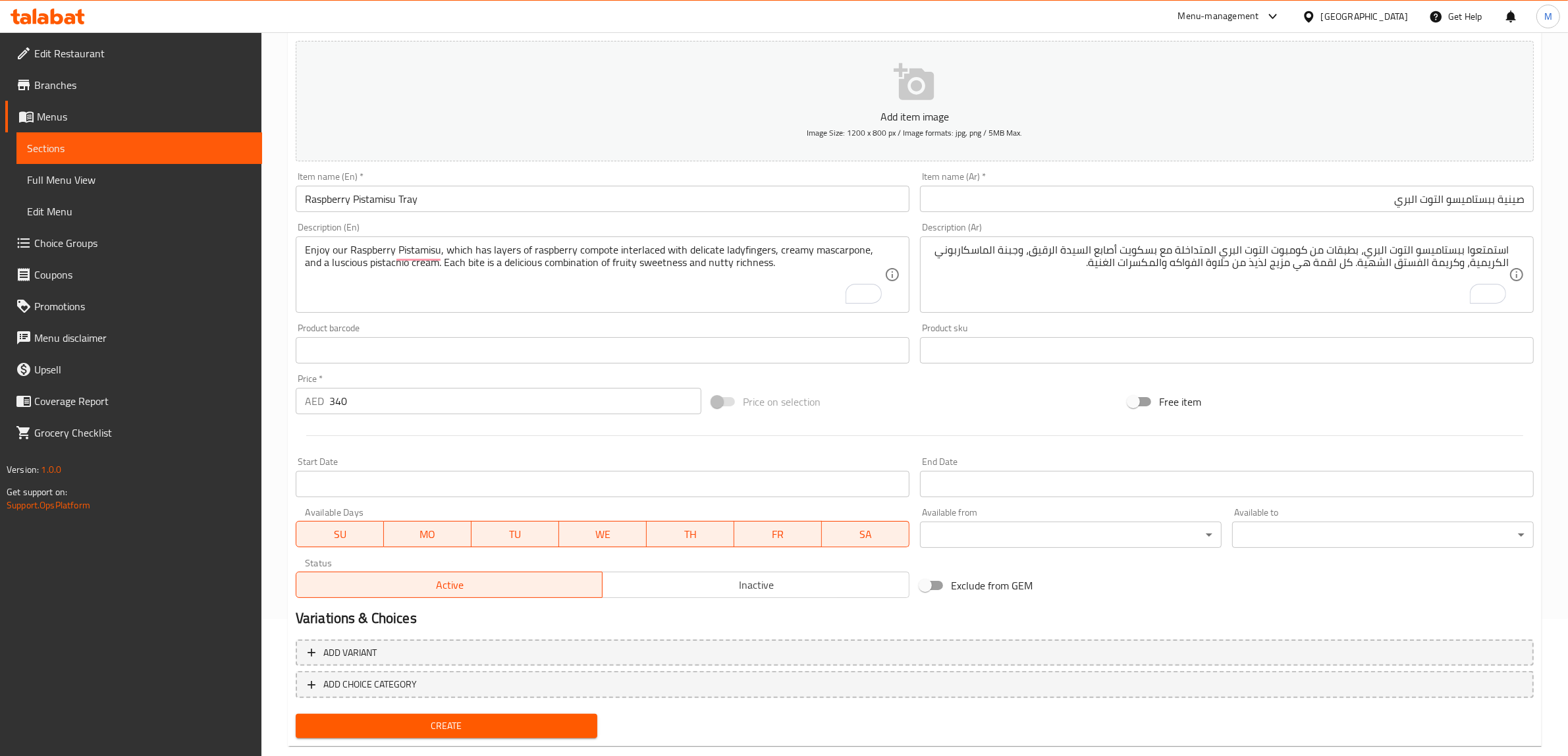
scroll to position [161, 0]
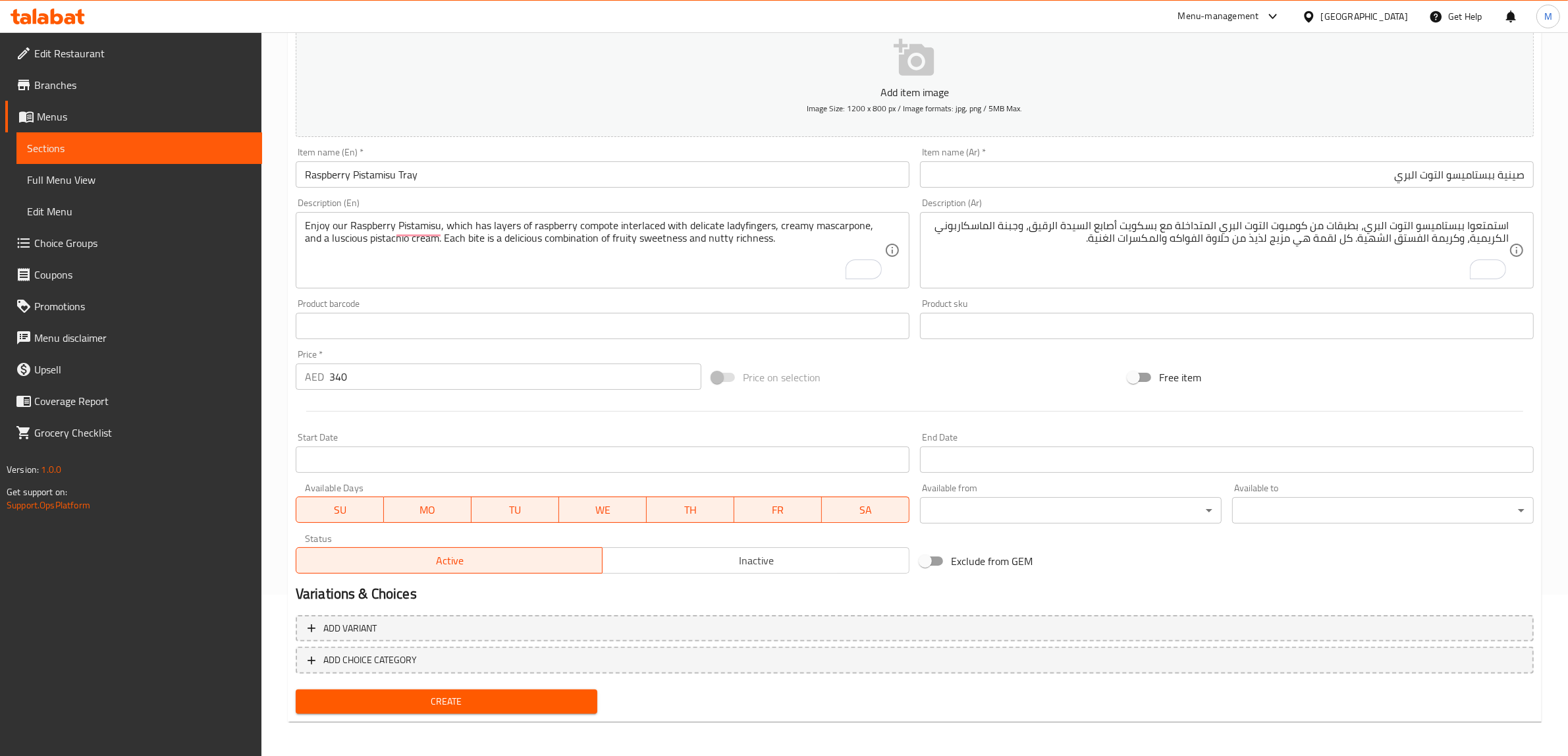
click at [445, 705] on span "Create" at bounding box center [446, 702] width 280 height 16
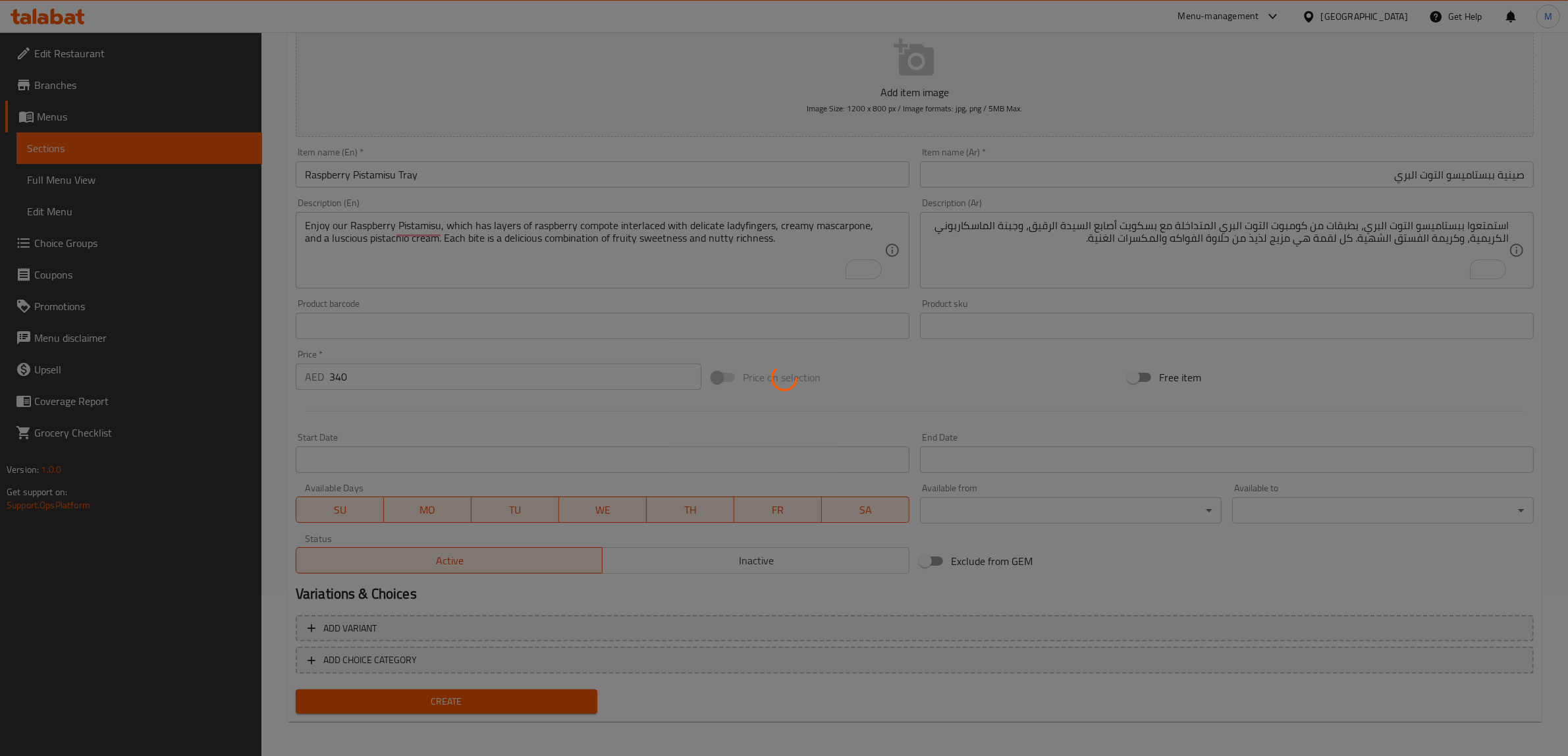
scroll to position [0, 0]
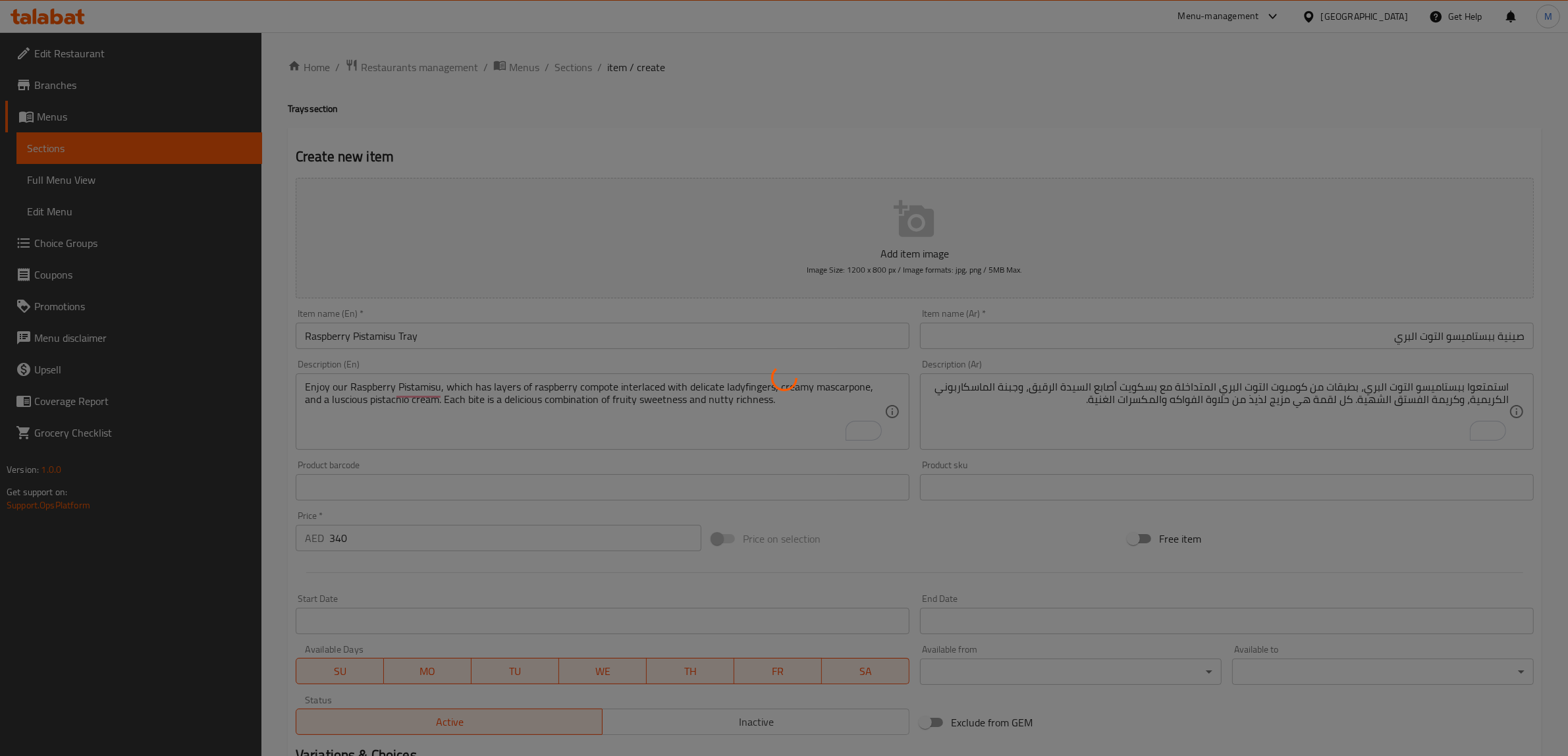
type input "0"
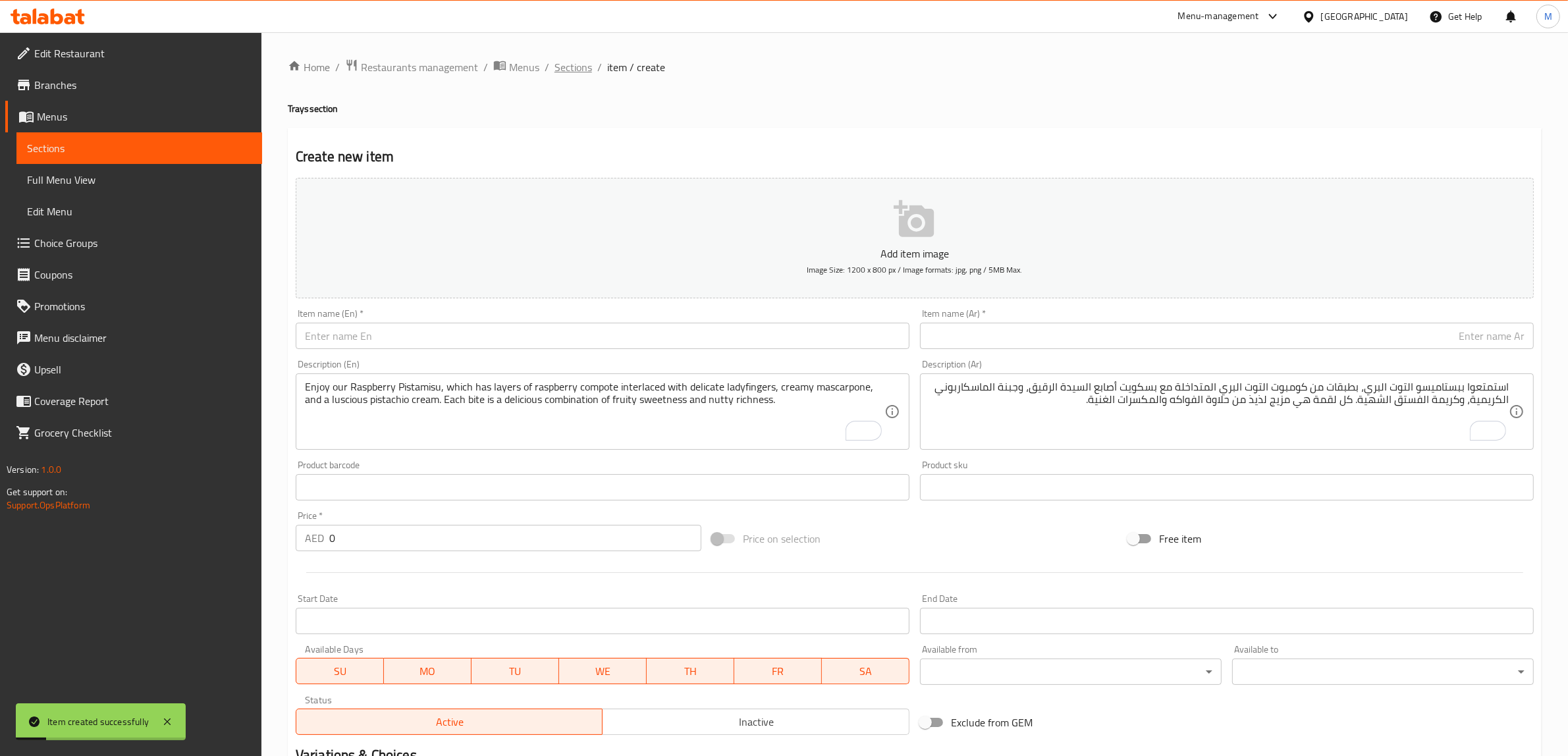
click at [570, 74] on span "Sections" at bounding box center [573, 67] width 38 height 15
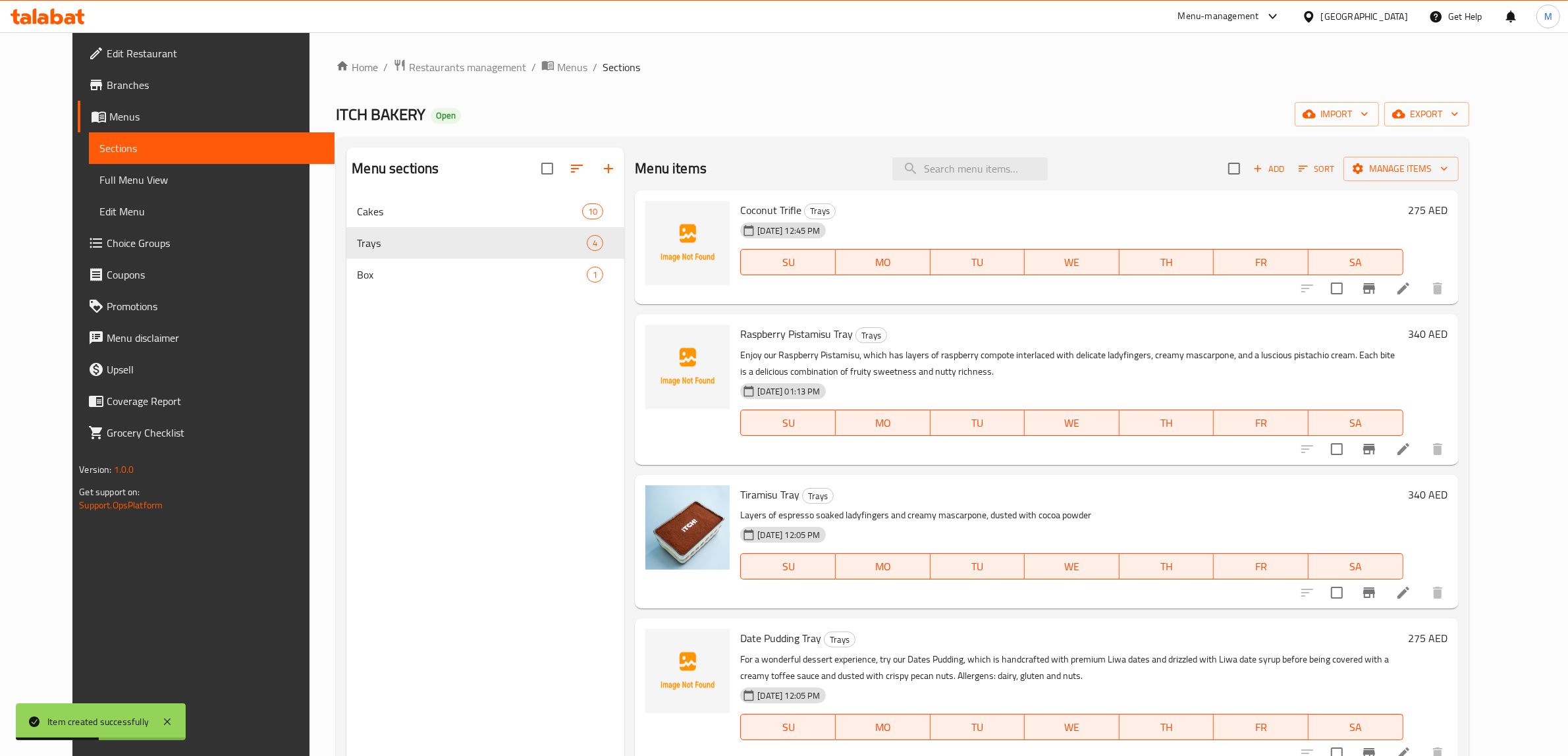
scroll to position [82, 0]
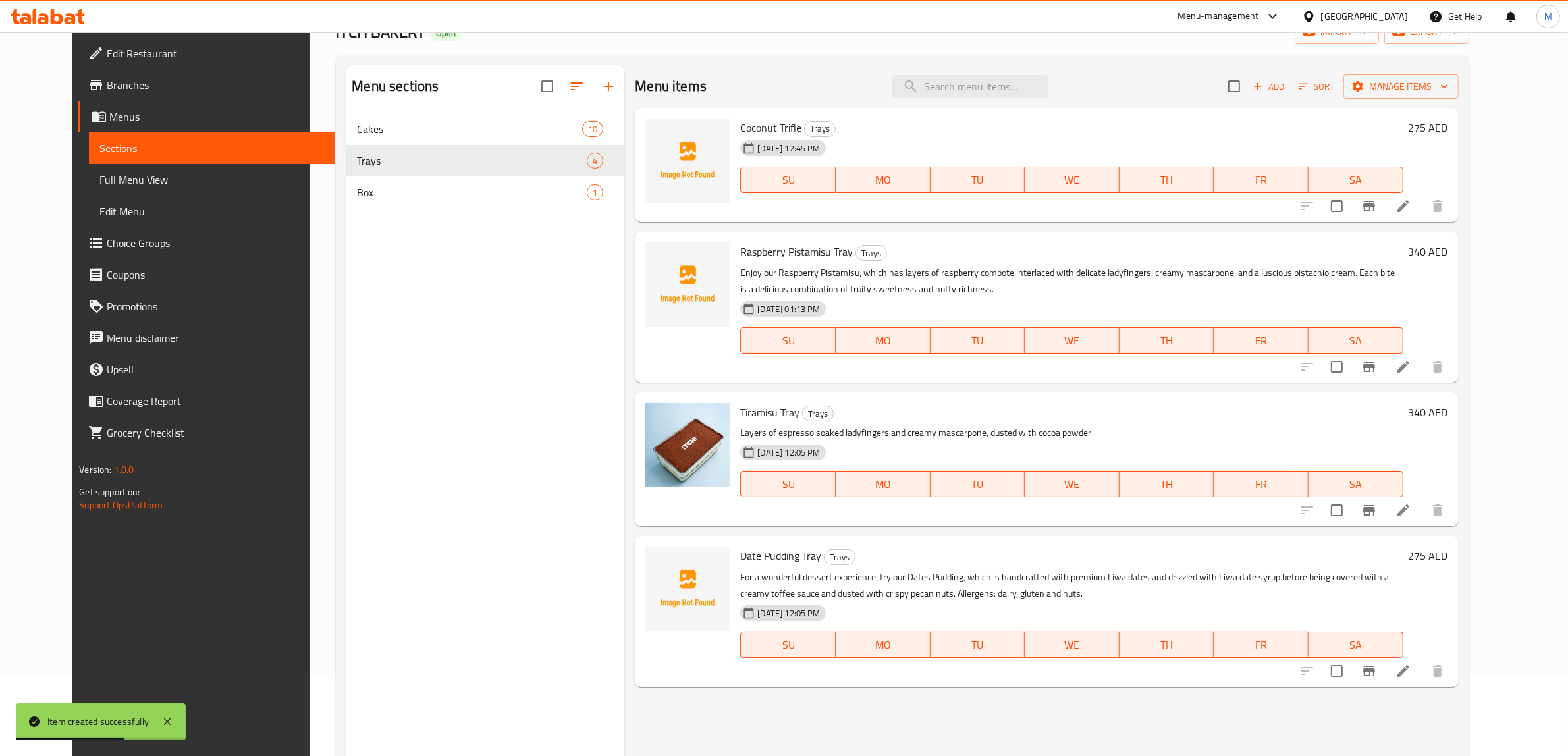
click at [1154, 430] on p "Layers of espresso soaked ladyfingers and creamy mascarpone, dusted with cocoa …" at bounding box center [1071, 433] width 662 height 16
click at [1309, 84] on icon "button" at bounding box center [1303, 86] width 12 height 12
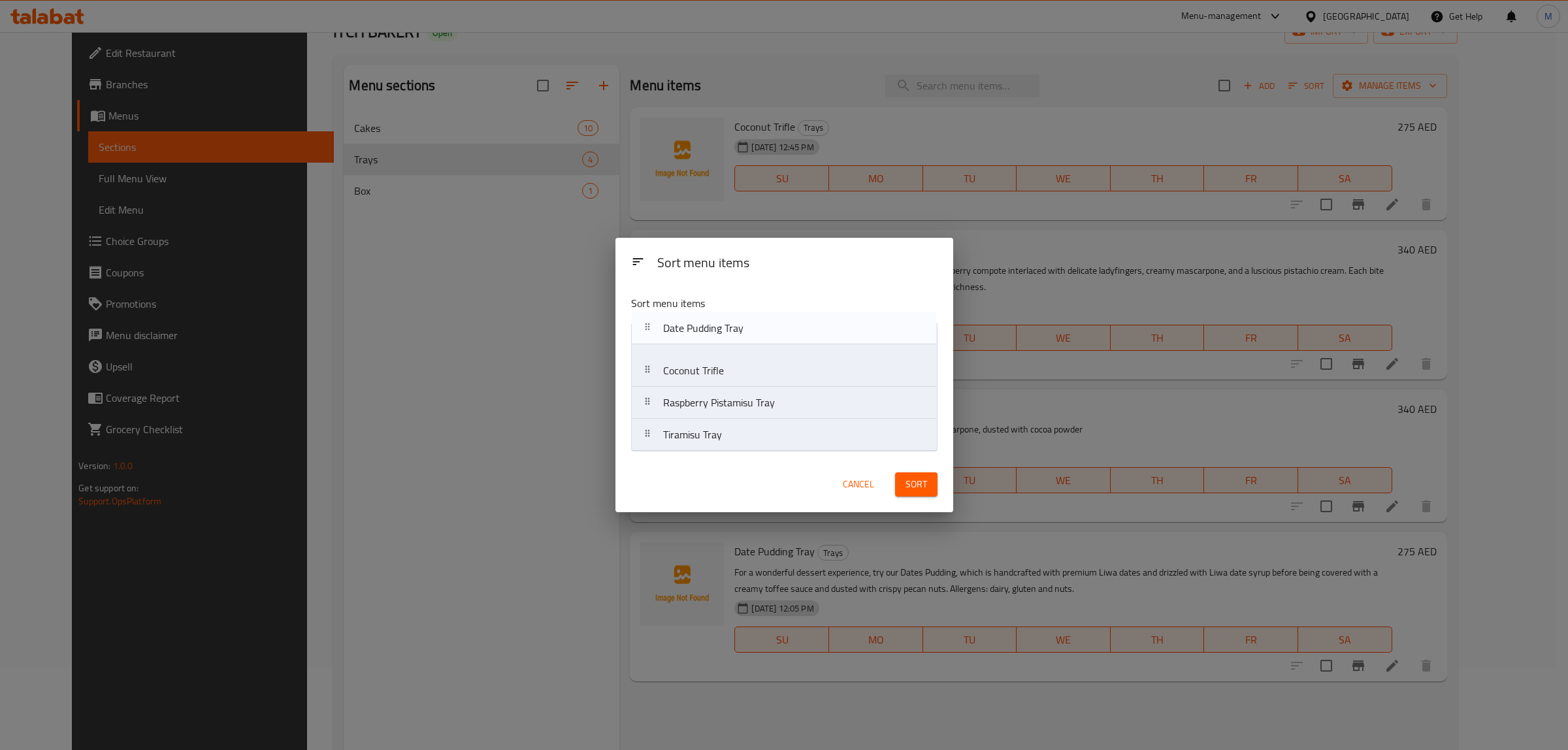
drag, startPoint x: 804, startPoint y: 442, endPoint x: 804, endPoint y: 332, distance: 110.0
click at [804, 332] on nav "Coconut Trifle Raspberry Pistamisu Tray Tiramisu Tray Date Pudding Tray" at bounding box center [785, 386] width 307 height 129
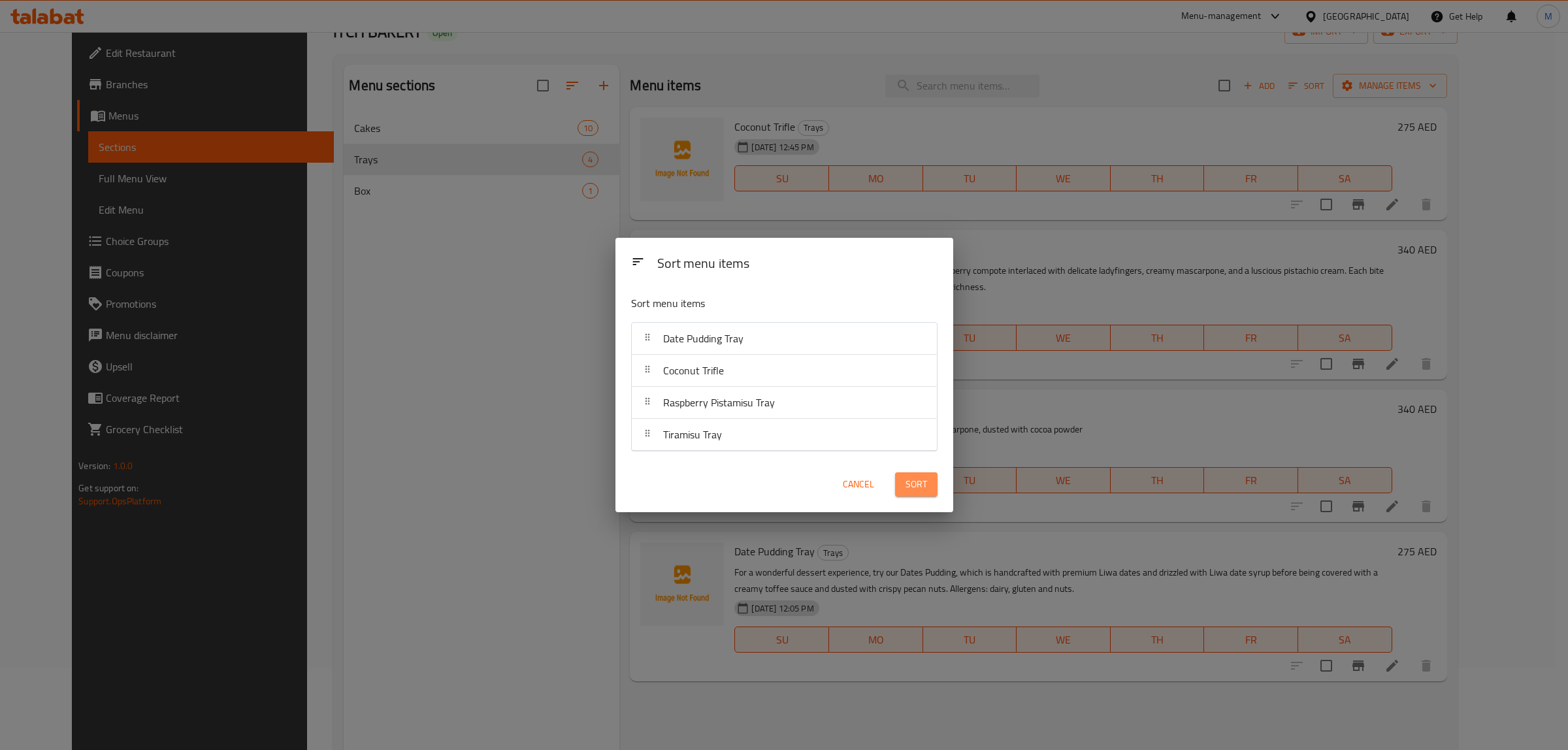
click at [918, 484] on span "Sort" at bounding box center [916, 484] width 22 height 16
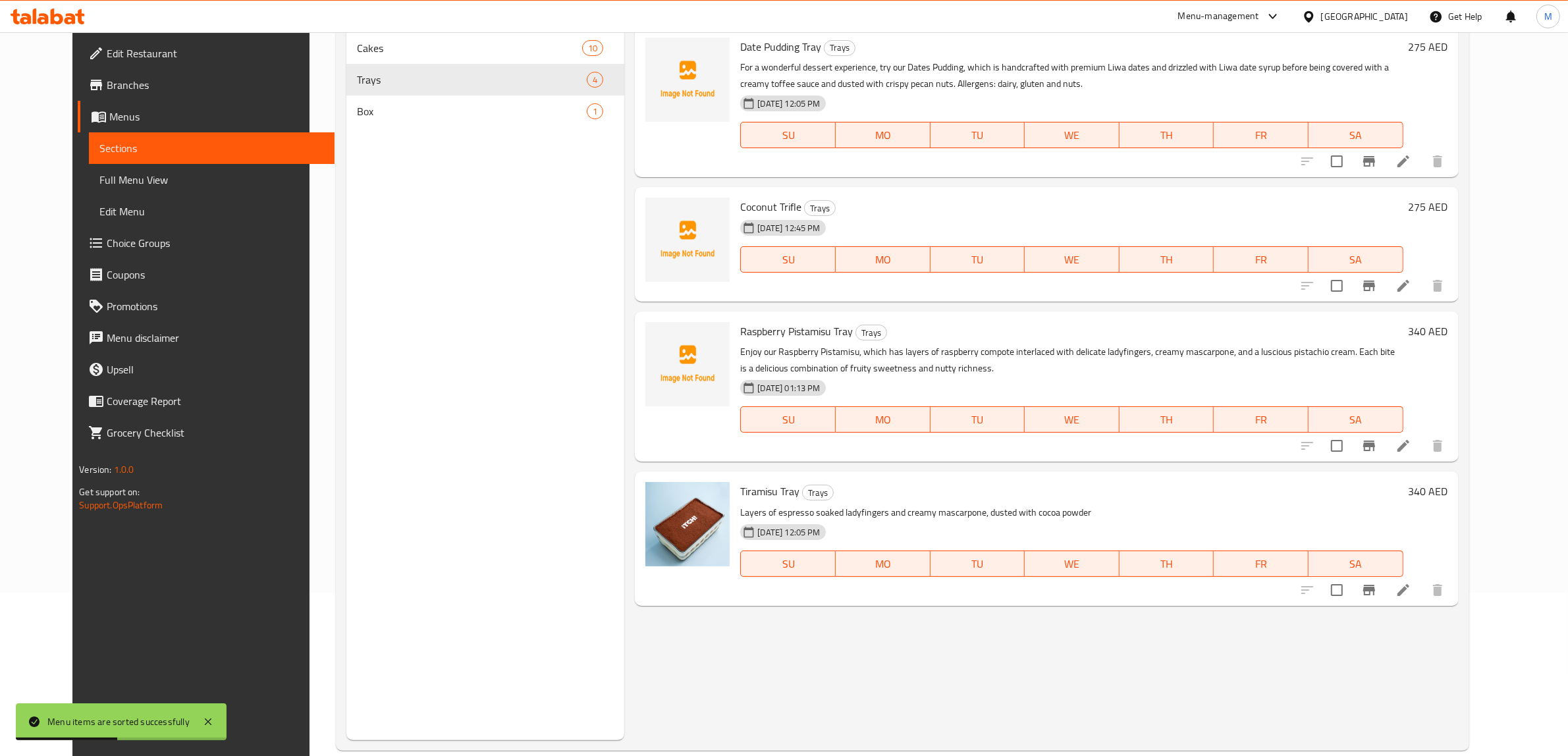
scroll to position [165, 0]
click at [1411, 587] on icon at bounding box center [1402, 588] width 15 height 15
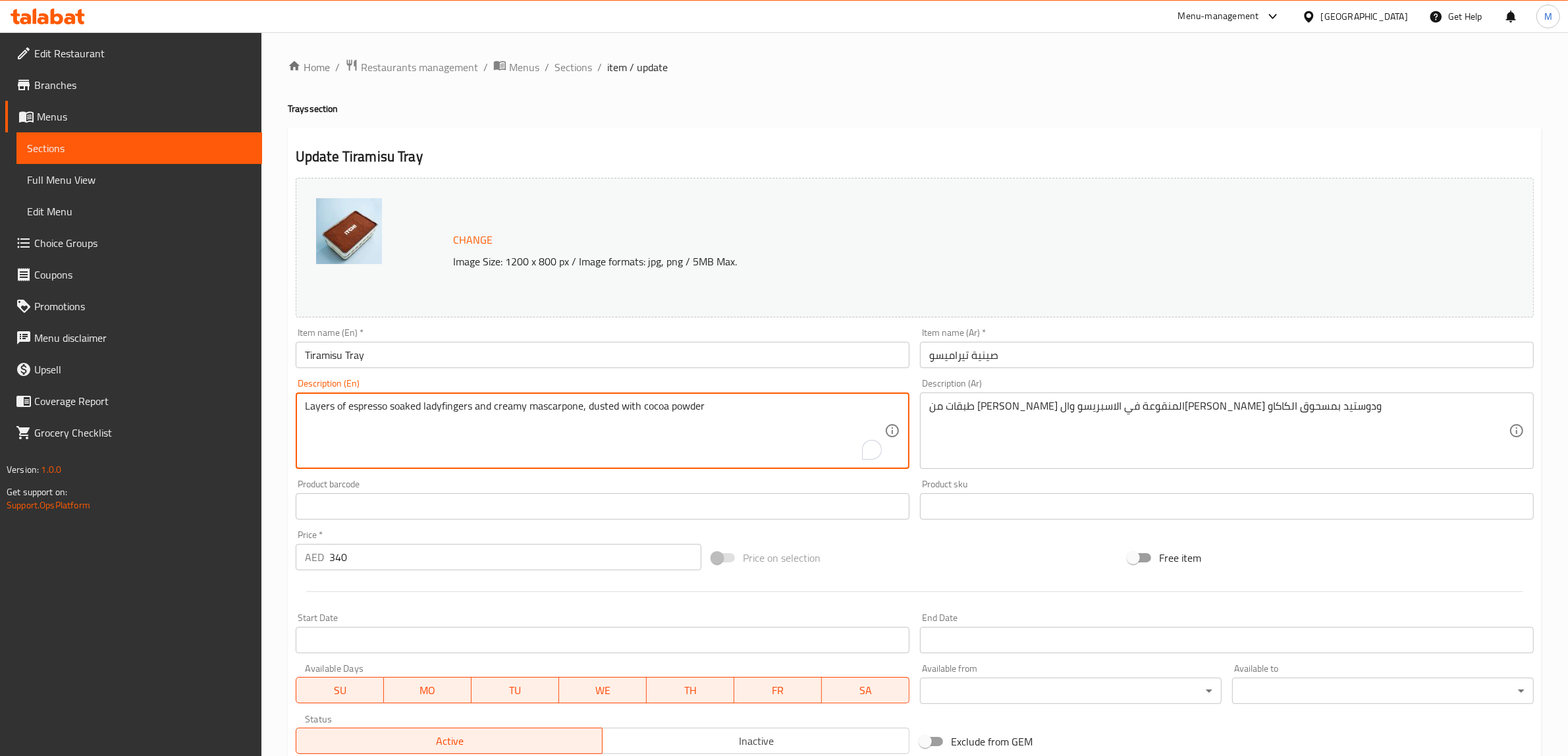
paste textarea "Enjoy our famous Tiramisu: smooth ladyfingers drenched in coffee liqueur, piled…"
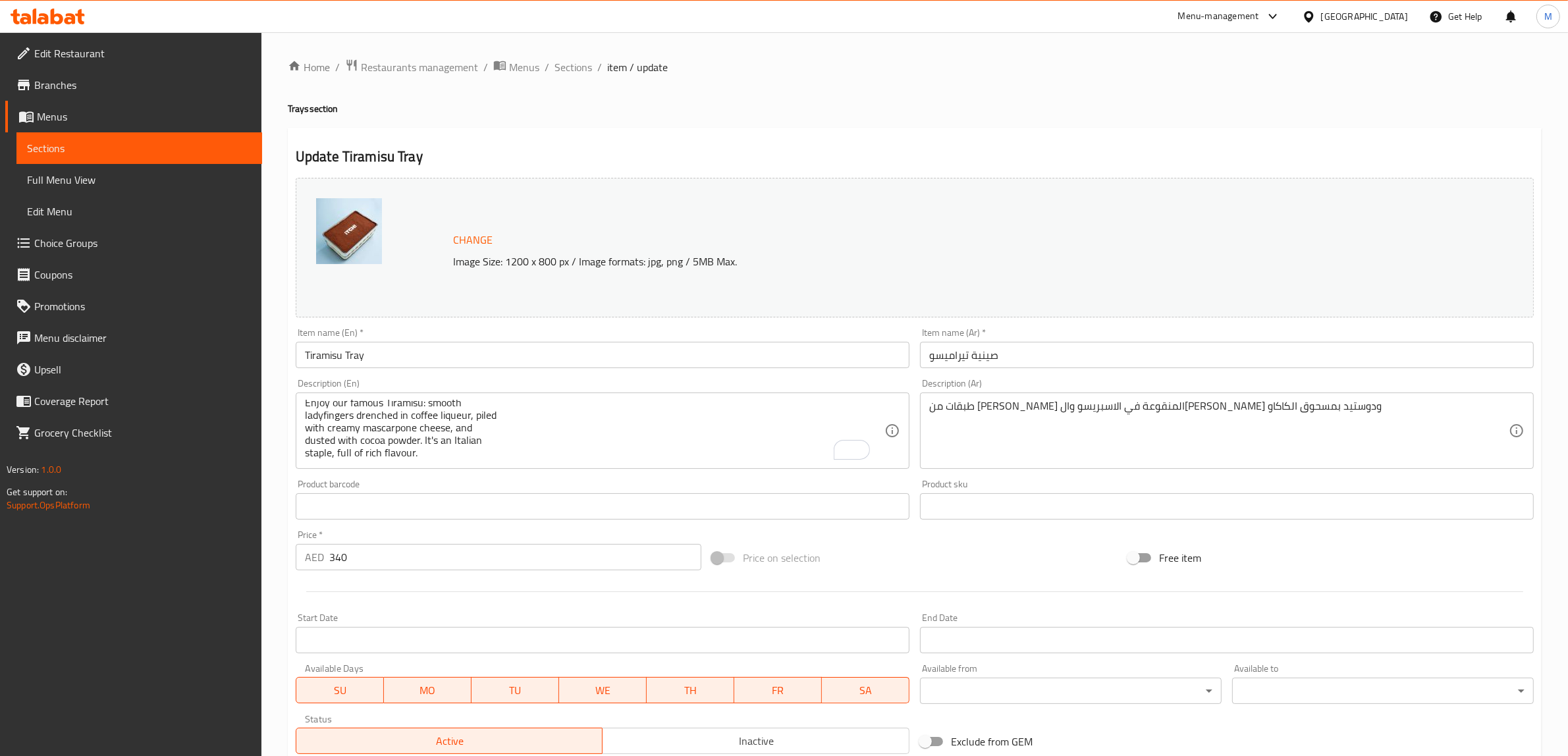
click at [620, 461] on textarea "Enjoy our famous Tiramisu: smooth ladyfingers drenched in coffee liqueur, piled…" at bounding box center [595, 431] width 580 height 63
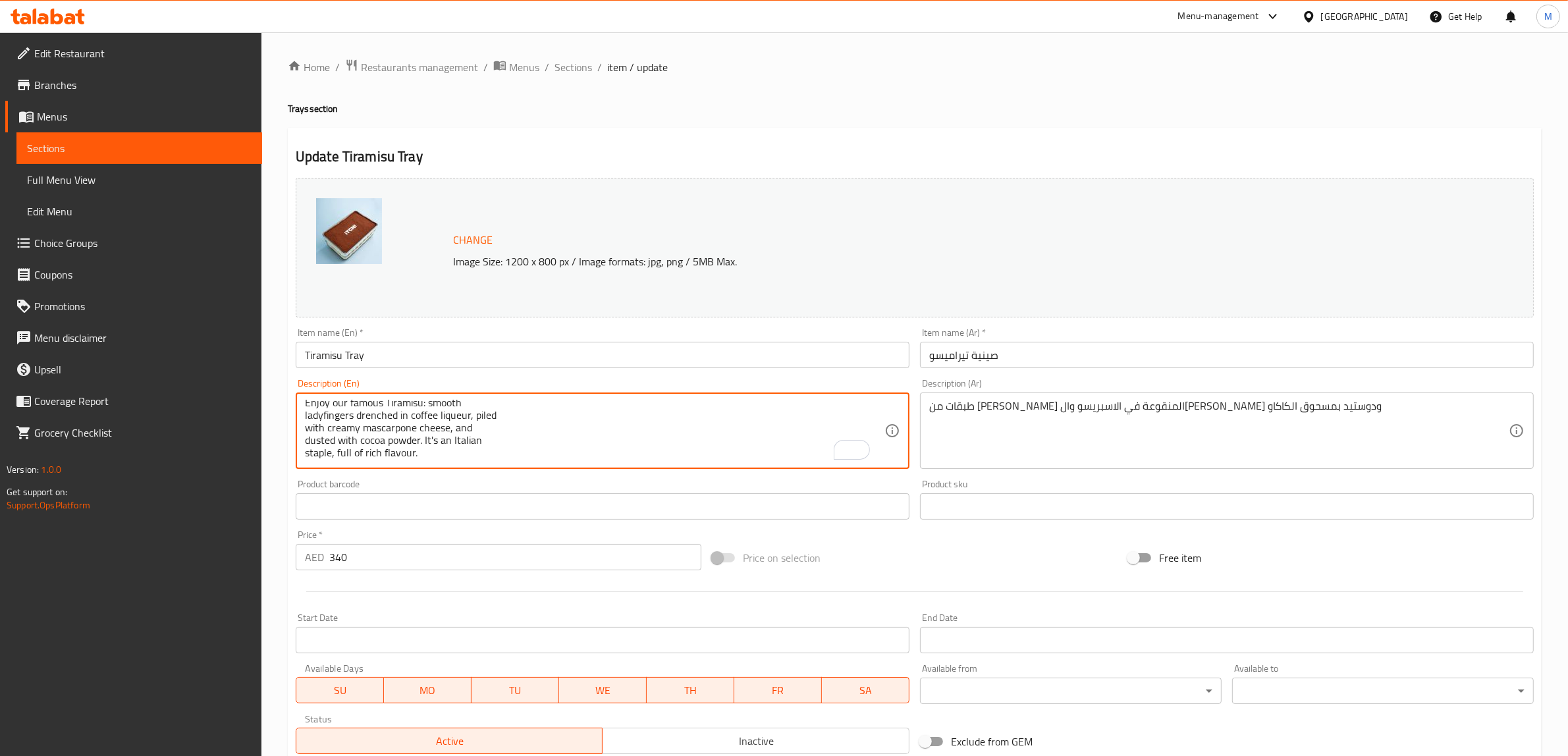
paste textarea "ladyfingers drenched in coffee liqueur, piled with creamy mascarpone cheese, an…"
type textarea "Enjoy our famous Tiramisu: smooth ladyfingers drenched in coffee liqueur, piled…"
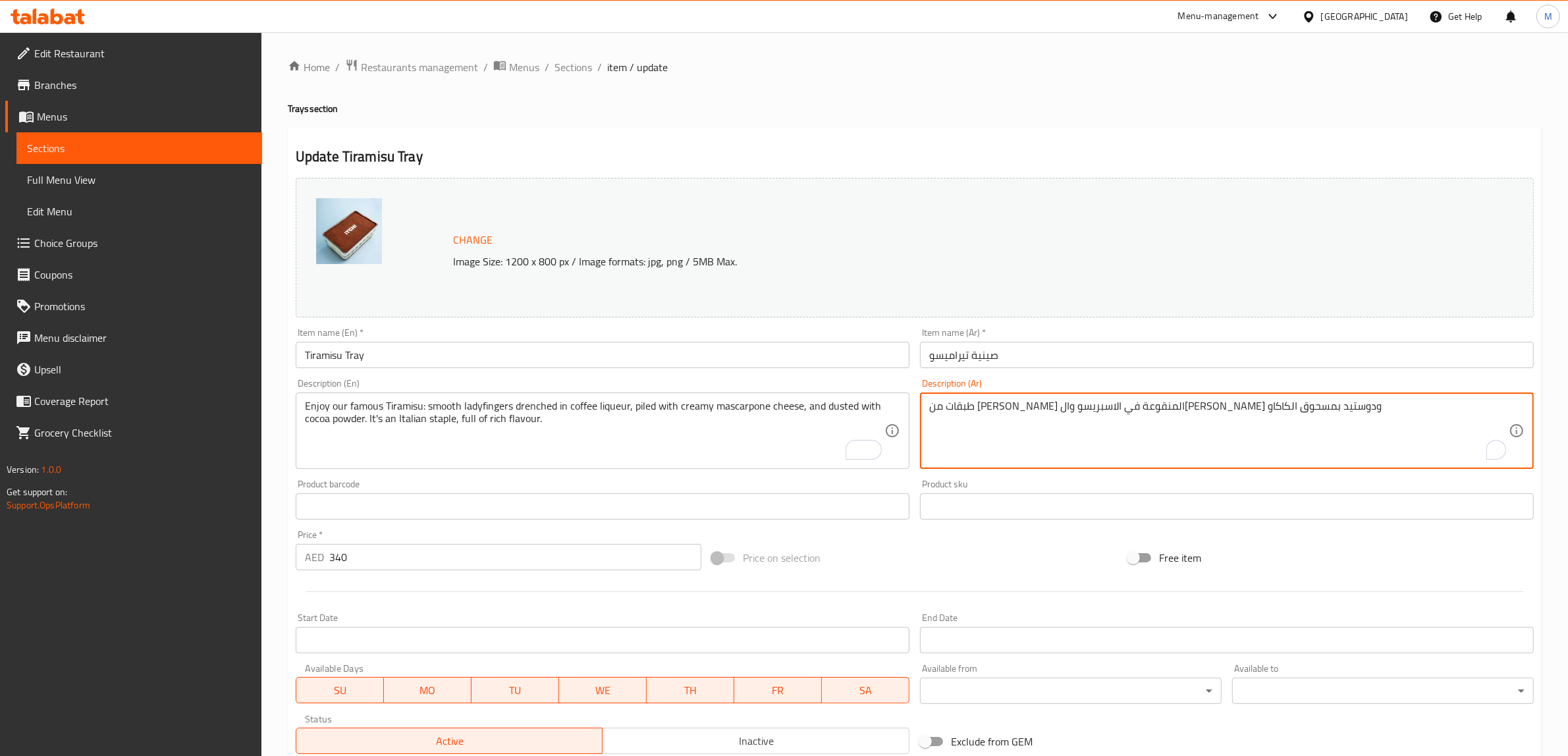
paste textarea "ستمتعوا بتيراميسونا الشهير: أصابع ليدي ناعمة مغموسة في ليكور القهوة، ومغطاة بجب…"
click at [1221, 411] on textarea "استمتعوا بتيراميسونا الشهير: أصابع ليدي ناعمة مغموسة في ليكور القهوة، ومغطاة بج…" at bounding box center [1219, 431] width 580 height 63
click at [994, 411] on textarea "استمتعوا بتيراميسونا الشهير: أصابع ليدي ناعمة مغموسة في ليكور القهوة، ومغطاة بج…" at bounding box center [1219, 431] width 580 height 63
click at [1012, 420] on textarea "استمتعوا بتيراميسونا الشهير: أصابع ليدي ناعمة مغموسة في ليكور القهوة، ومغطاة بج…" at bounding box center [1219, 431] width 580 height 63
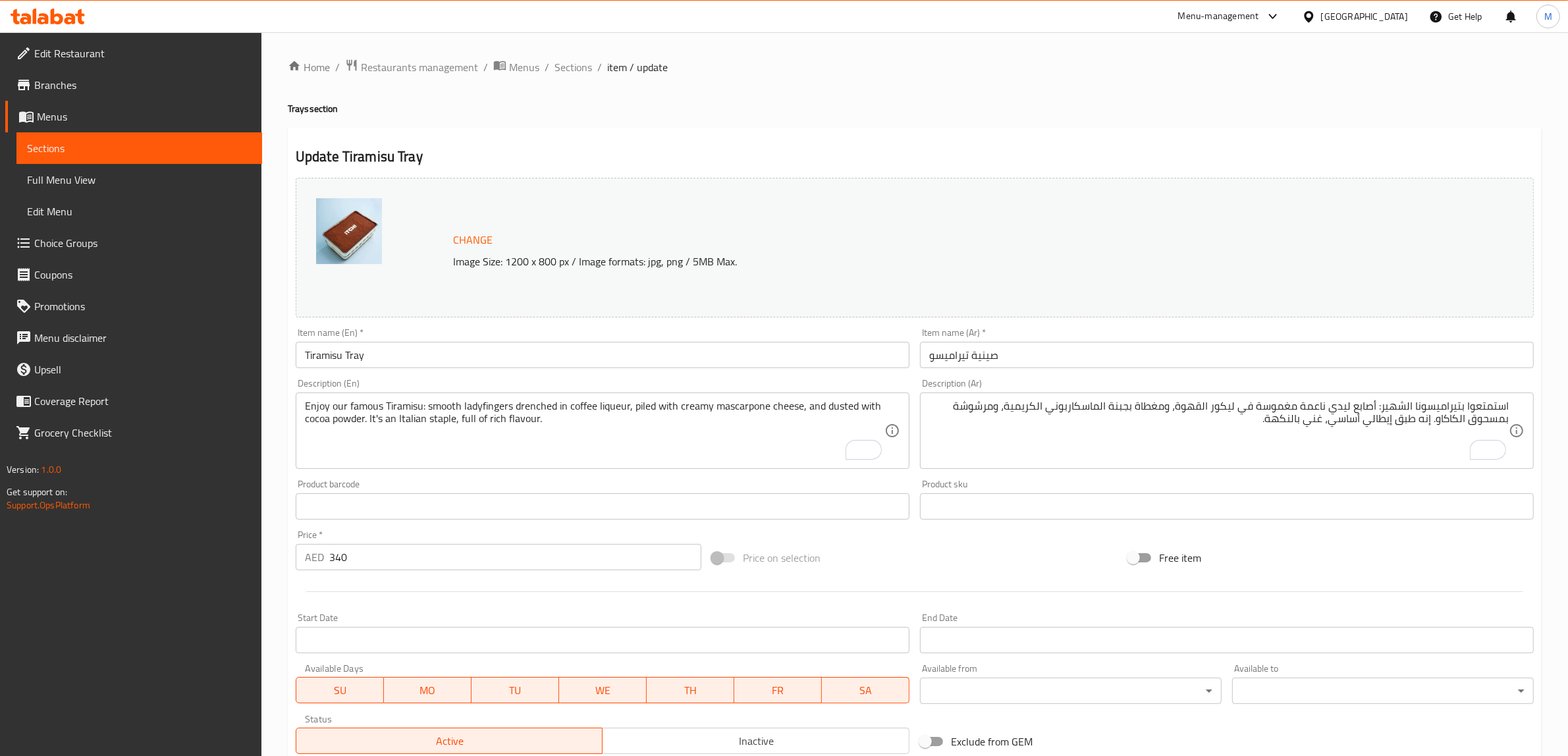
click at [1169, 409] on textarea "استمتعوا بتيراميسونا الشهير: أصابع ليدي ناعمة مغموسة في ليكور القهوة، ومغطاة بج…" at bounding box center [1219, 431] width 580 height 63
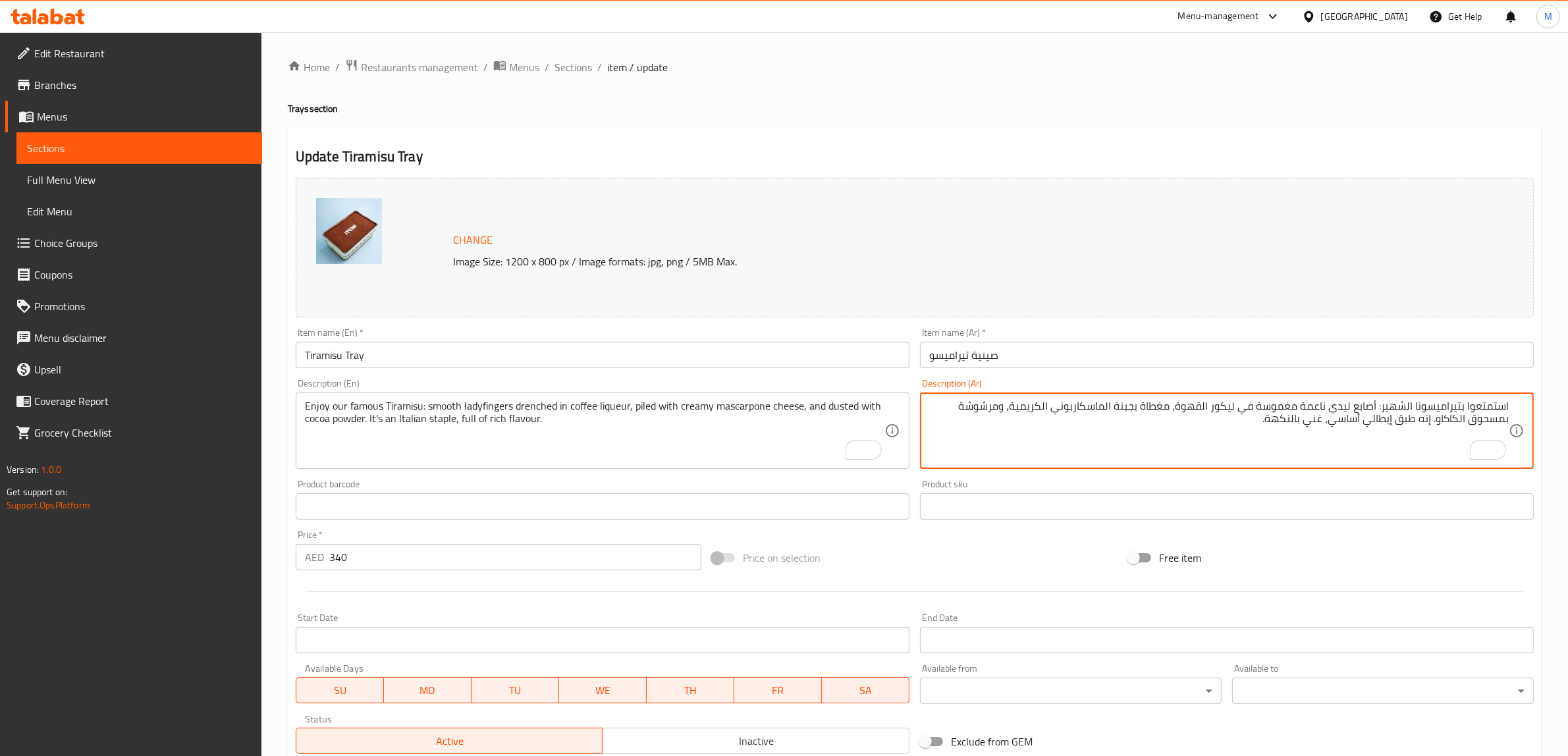
click at [1021, 562] on div "Price on selection" at bounding box center [915, 558] width 416 height 35
paste textarea "مسببات الحساسية: منتجات الألبان، الغلوتين، المكسرات"
type textarea "استمتعوا بتيراميسونا الشهير: أصابع ليدي ناعمة مغموسة في ليكور القهوة، مغطاة بجب…"
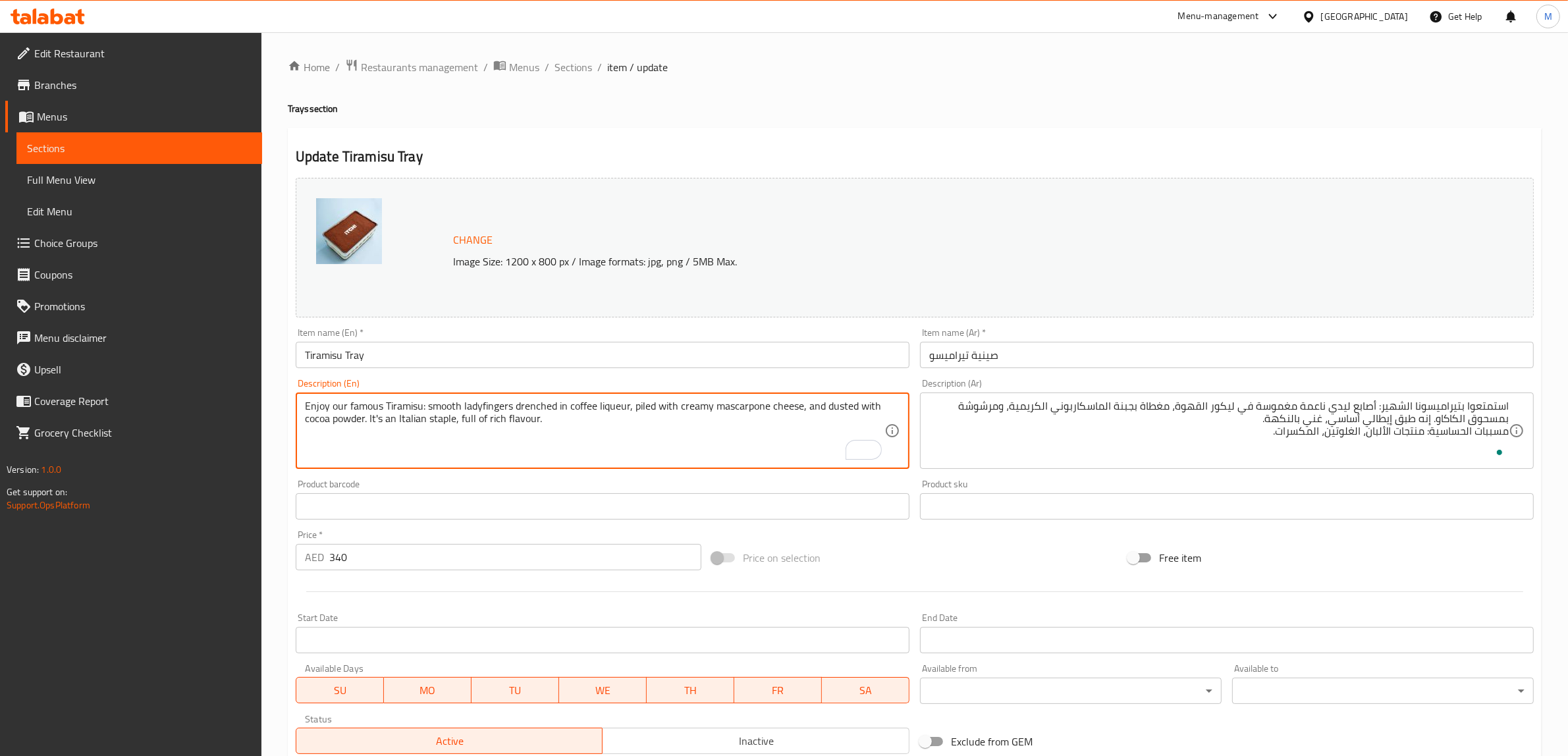
paste textarea "Allergens: dairy, gluten, nuts"
click at [488, 456] on textarea "Enjoy our famous Tiramisu: smooth ladyfingers drenched in coffee liqueur, piled…" at bounding box center [595, 431] width 580 height 63
click at [407, 426] on textarea "Enjoy our famous Tiramisu: smooth ladyfingers drenched in coffee liqueur, piled…" at bounding box center [595, 431] width 580 height 63
type textarea "Enjoy our famous Tiramisu: smooth ladyfingers drenched in coffee liqueur, piled…"
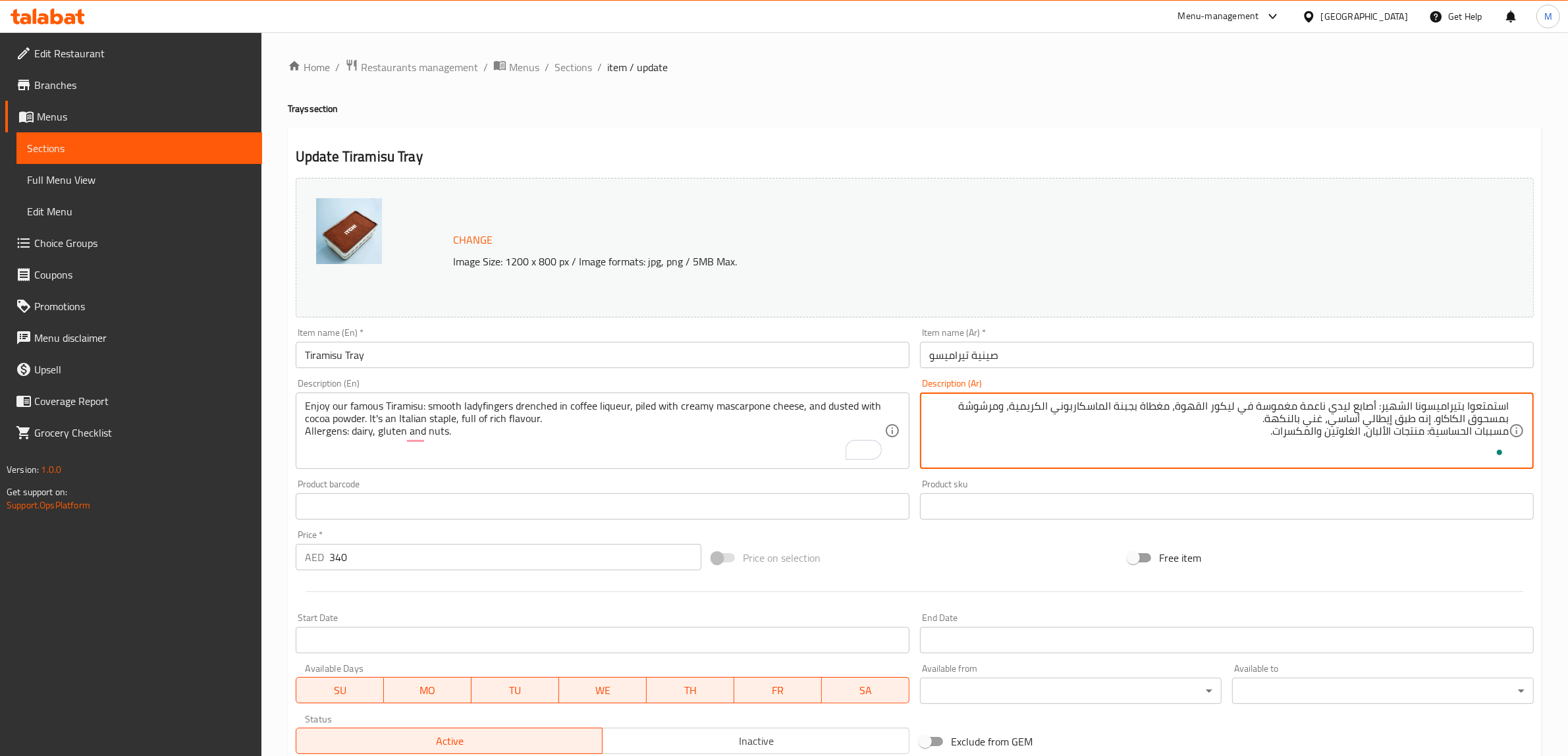
click at [1245, 437] on textarea "استمتعوا بتيراميسونا الشهير: أصابع ليدي ناعمة مغموسة في ليكور القهوة، مغطاة بجب…" at bounding box center [1219, 431] width 580 height 63
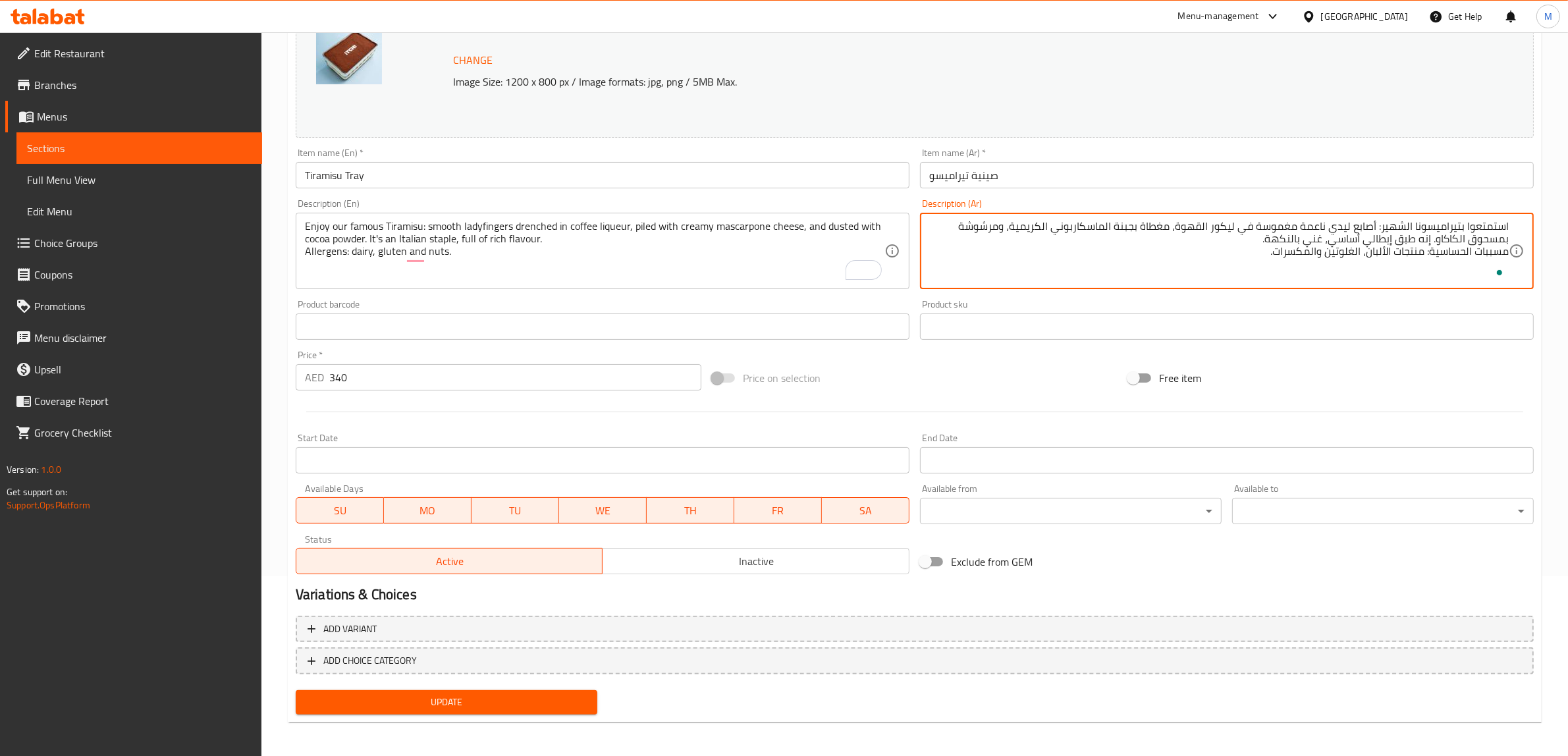
scroll to position [181, 0]
type textarea "استمتعوا بتيراميسونا الشهير: أصابع ليدي ناعمة مغموسة في ليكور القهوة، مغطاة بجب…"
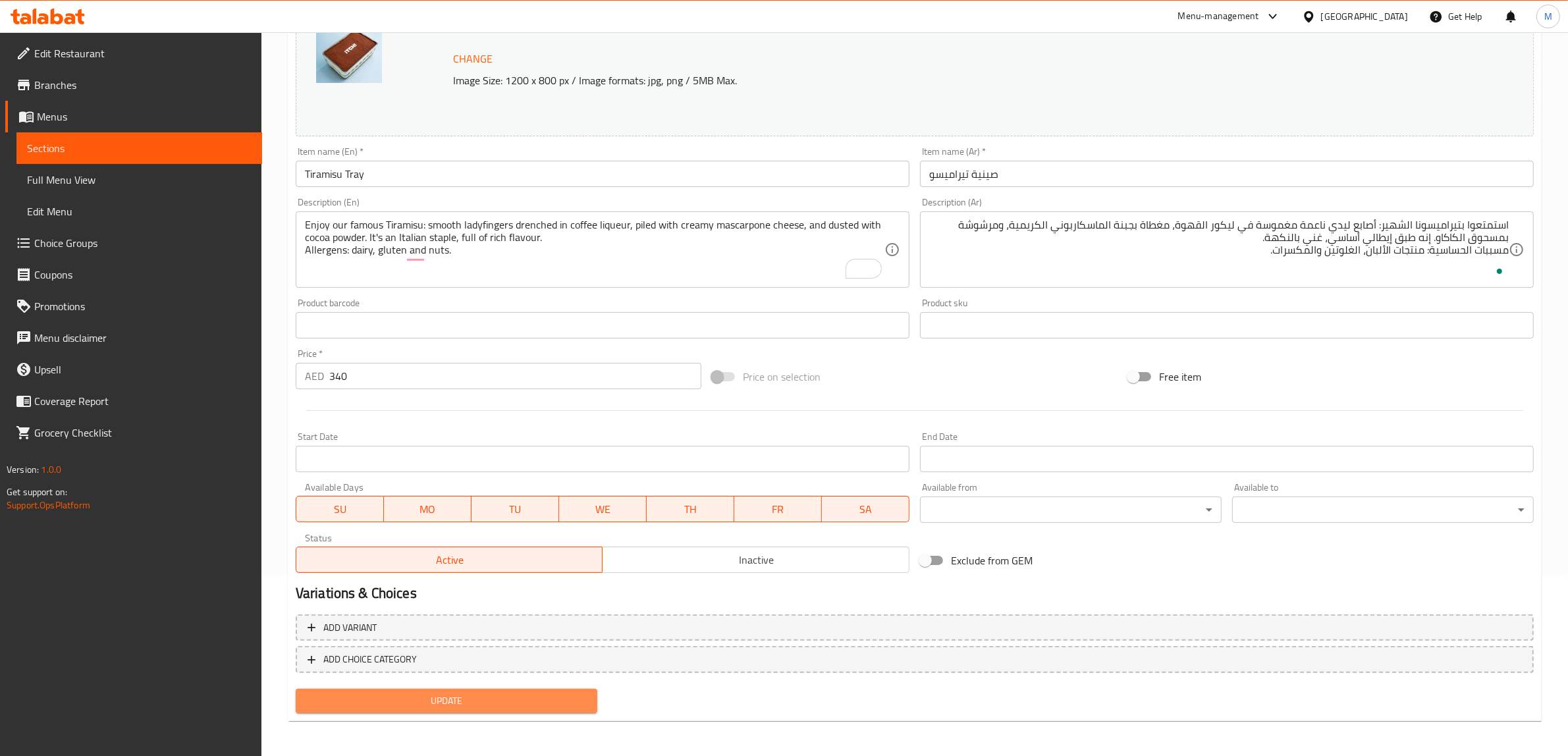
click at [536, 706] on span "Update" at bounding box center [446, 701] width 280 height 16
click at [433, 702] on span "Update" at bounding box center [446, 701] width 280 height 16
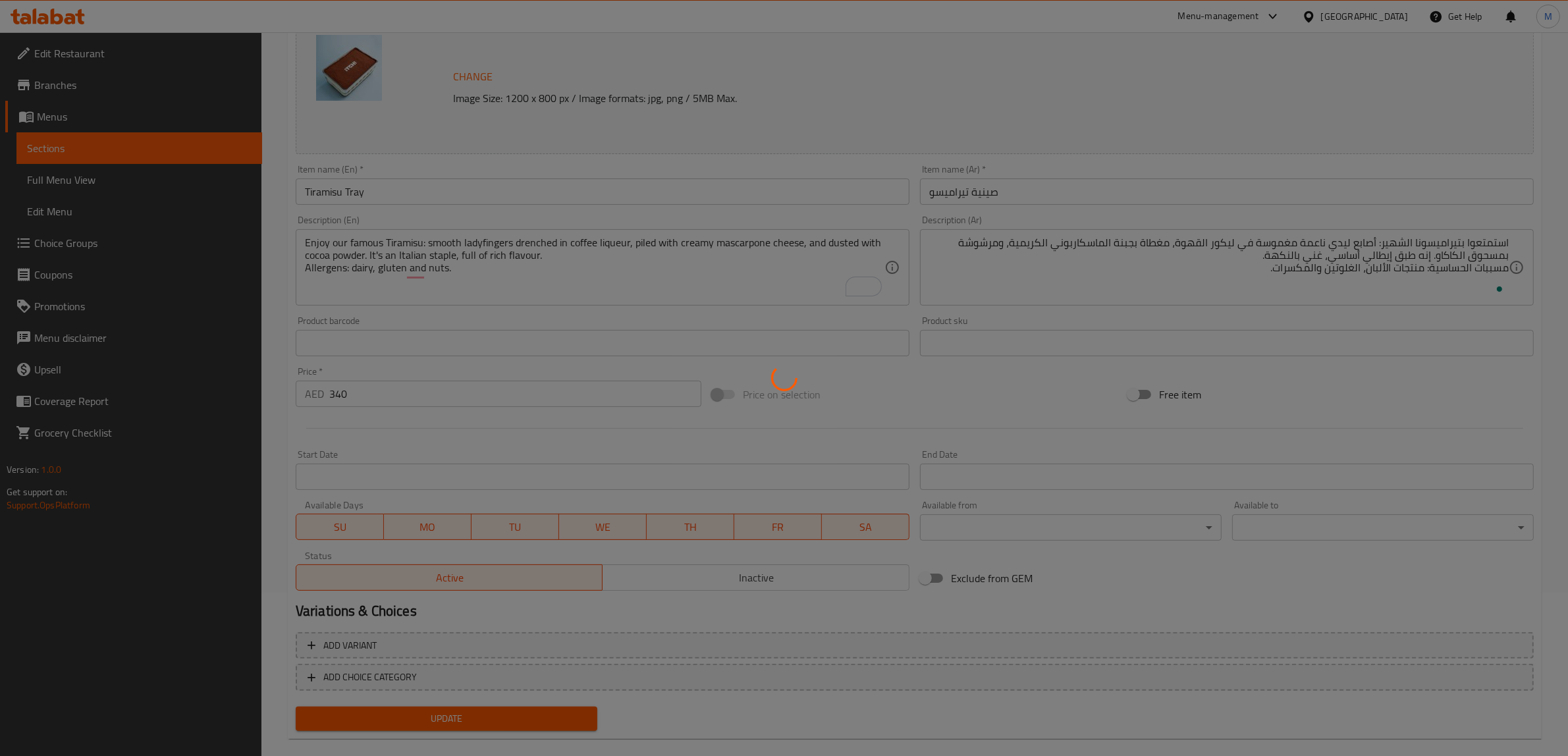
scroll to position [0, 0]
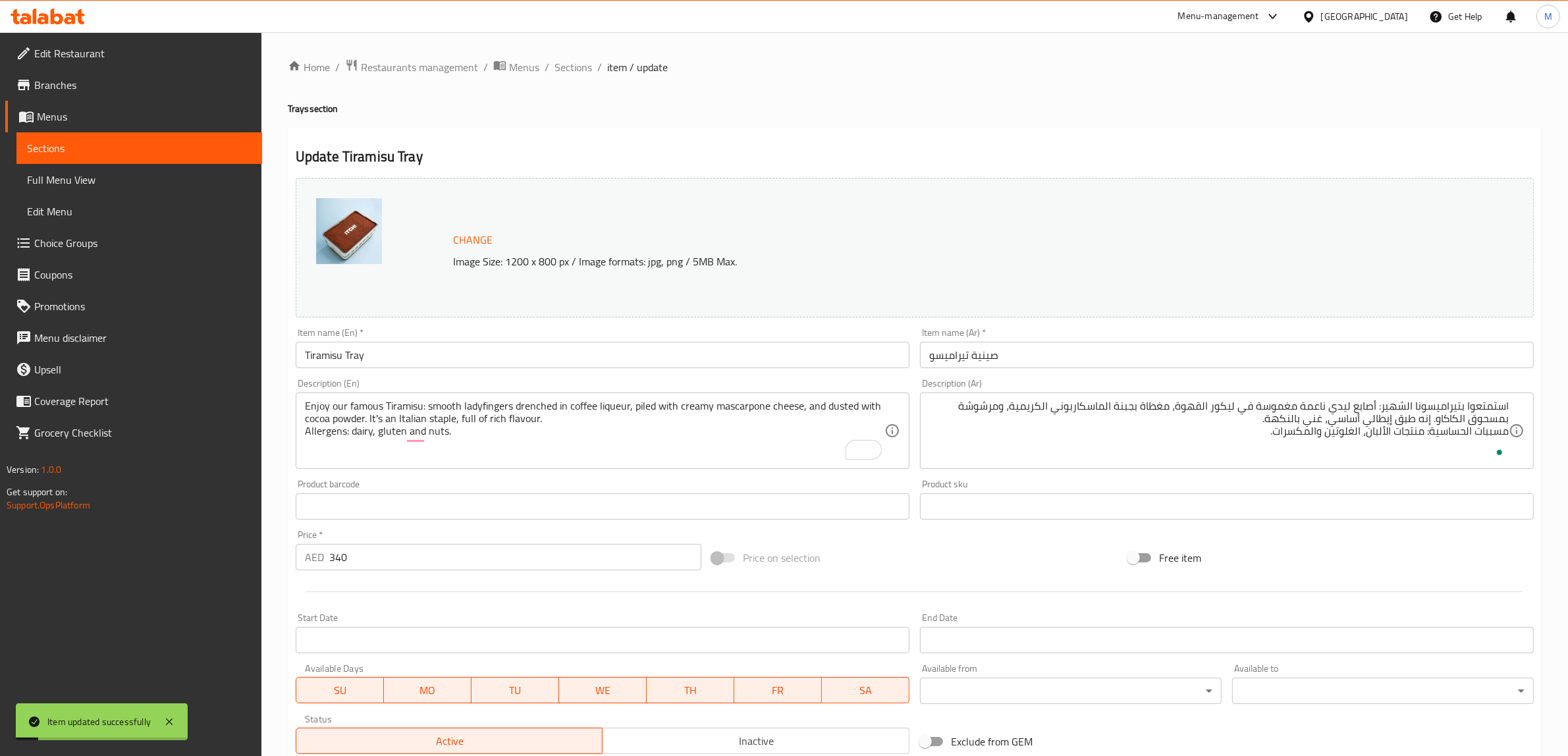
click at [568, 71] on span "Sections" at bounding box center [573, 67] width 38 height 15
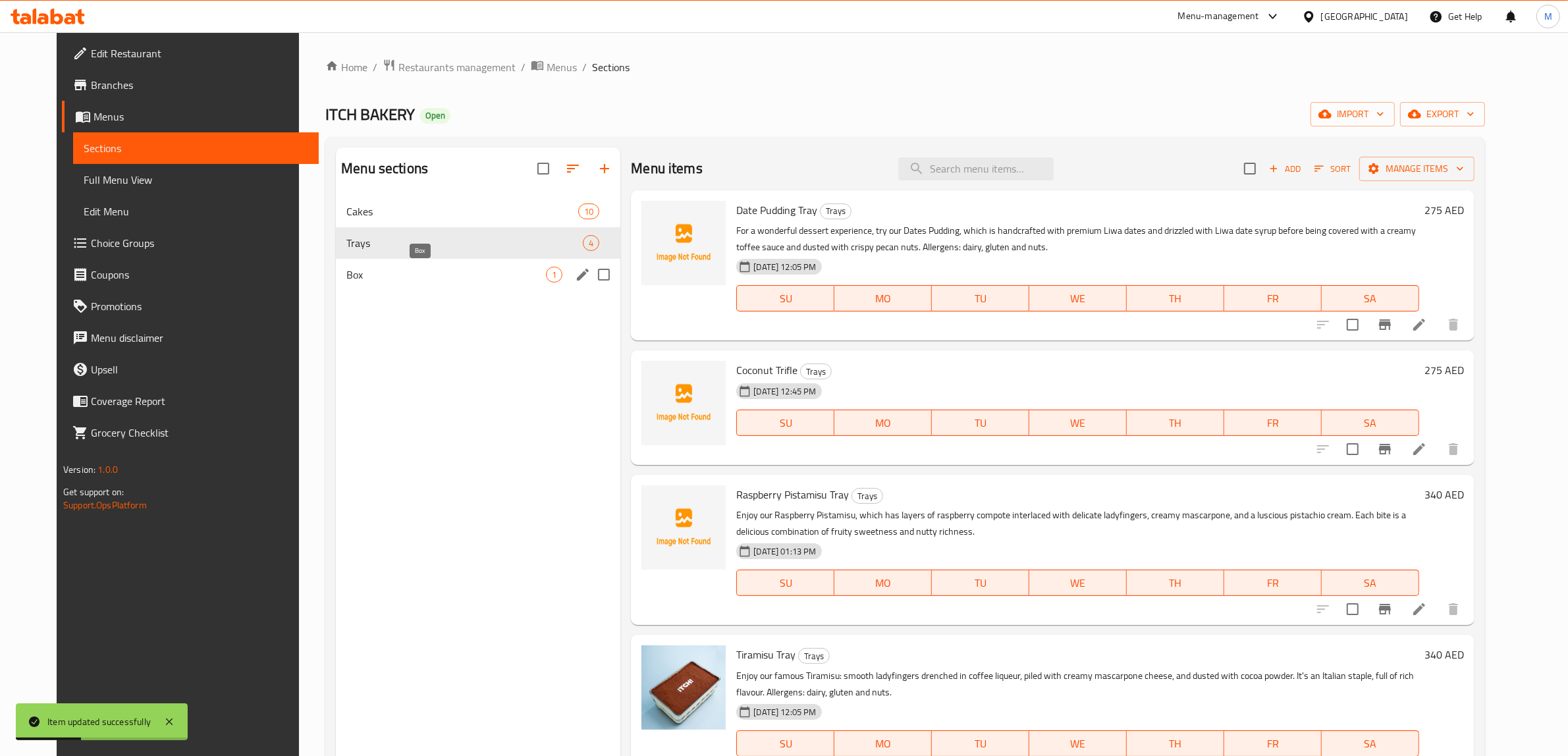
click at [476, 271] on span "Box" at bounding box center [446, 274] width 199 height 15
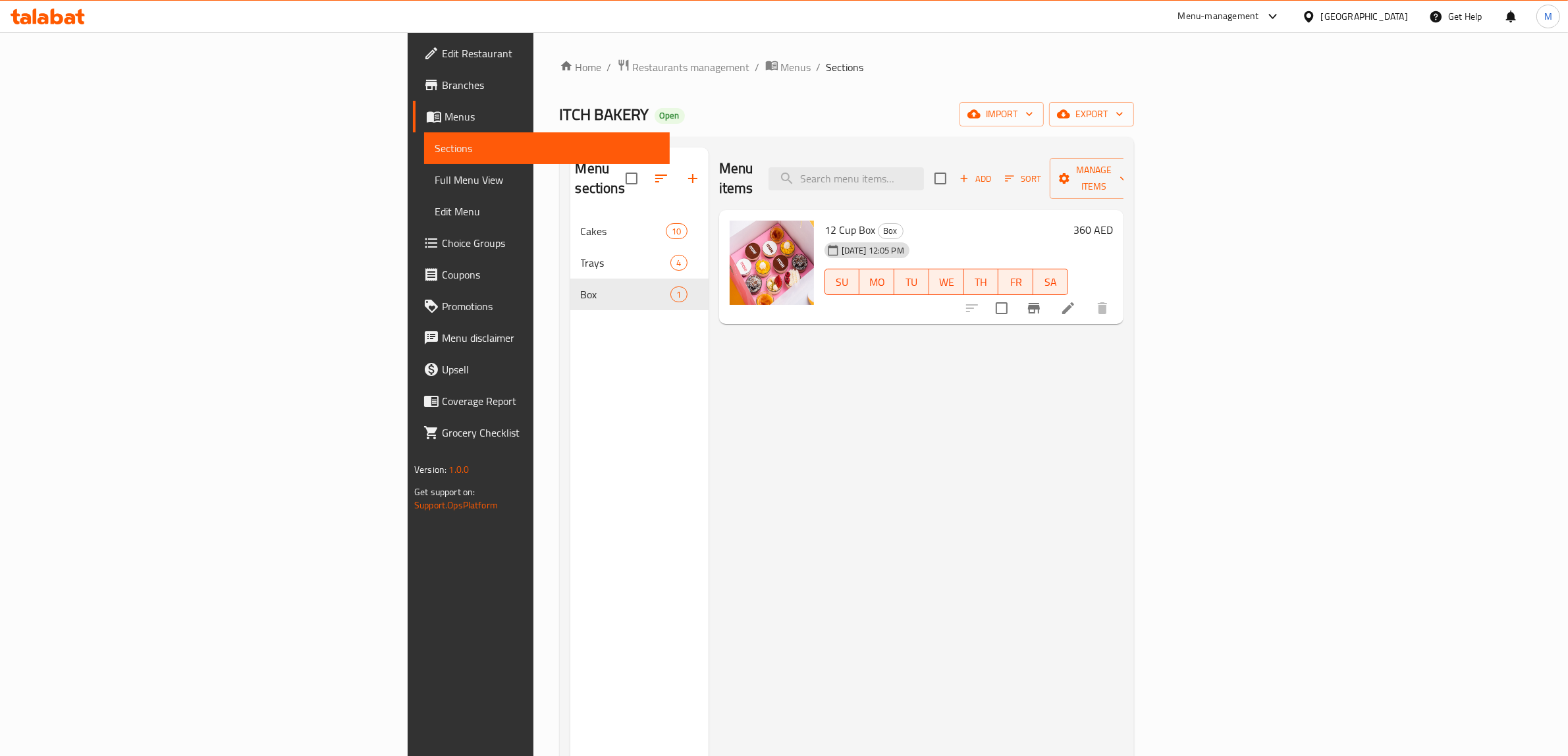
click at [787, 417] on div "Menu items Add Sort Manage items 12 Cup Box Box [DATE] 12:05 PM SU MO TU WE TH …" at bounding box center [916, 525] width 415 height 756
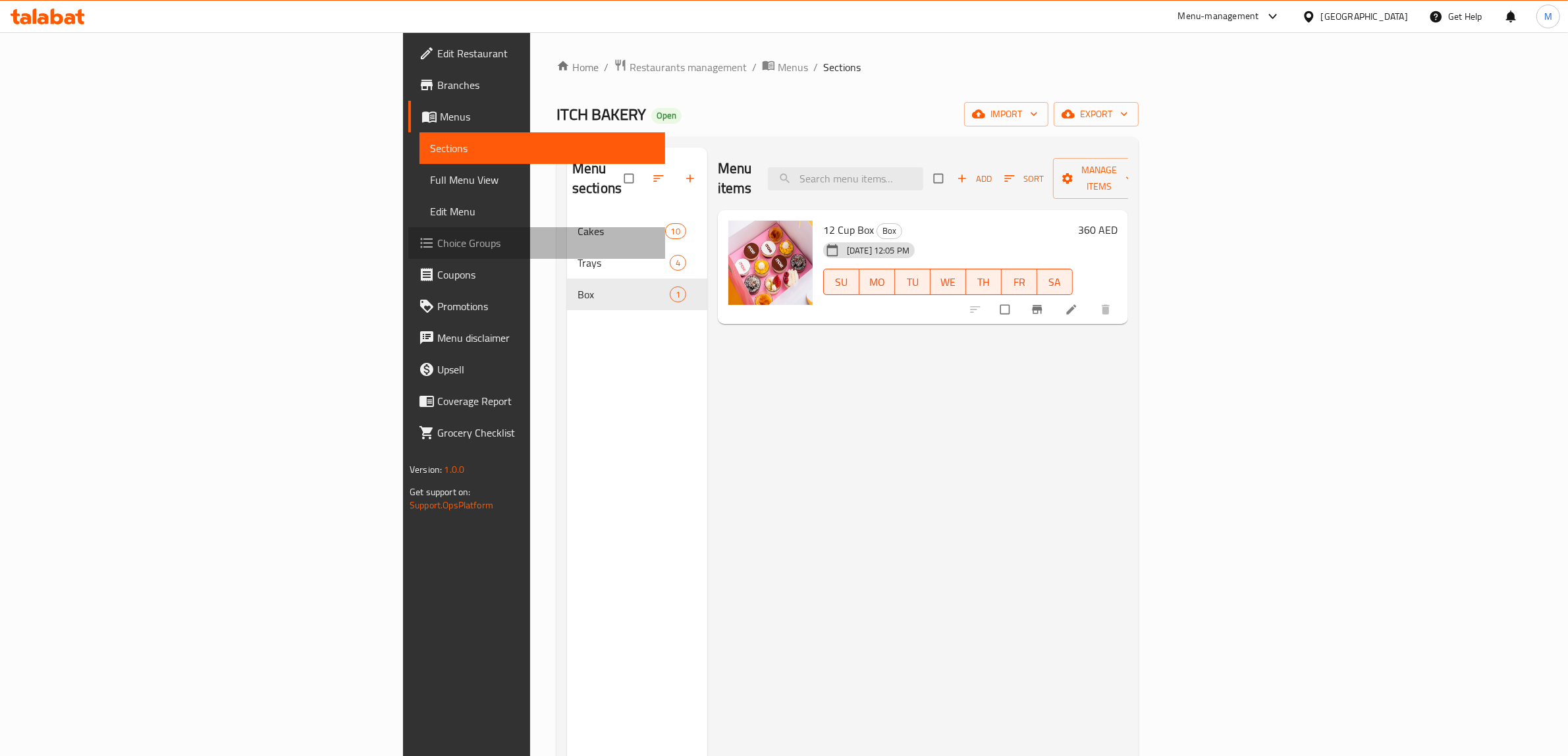
click at [437, 235] on span "Choice Groups" at bounding box center [545, 242] width 217 height 15
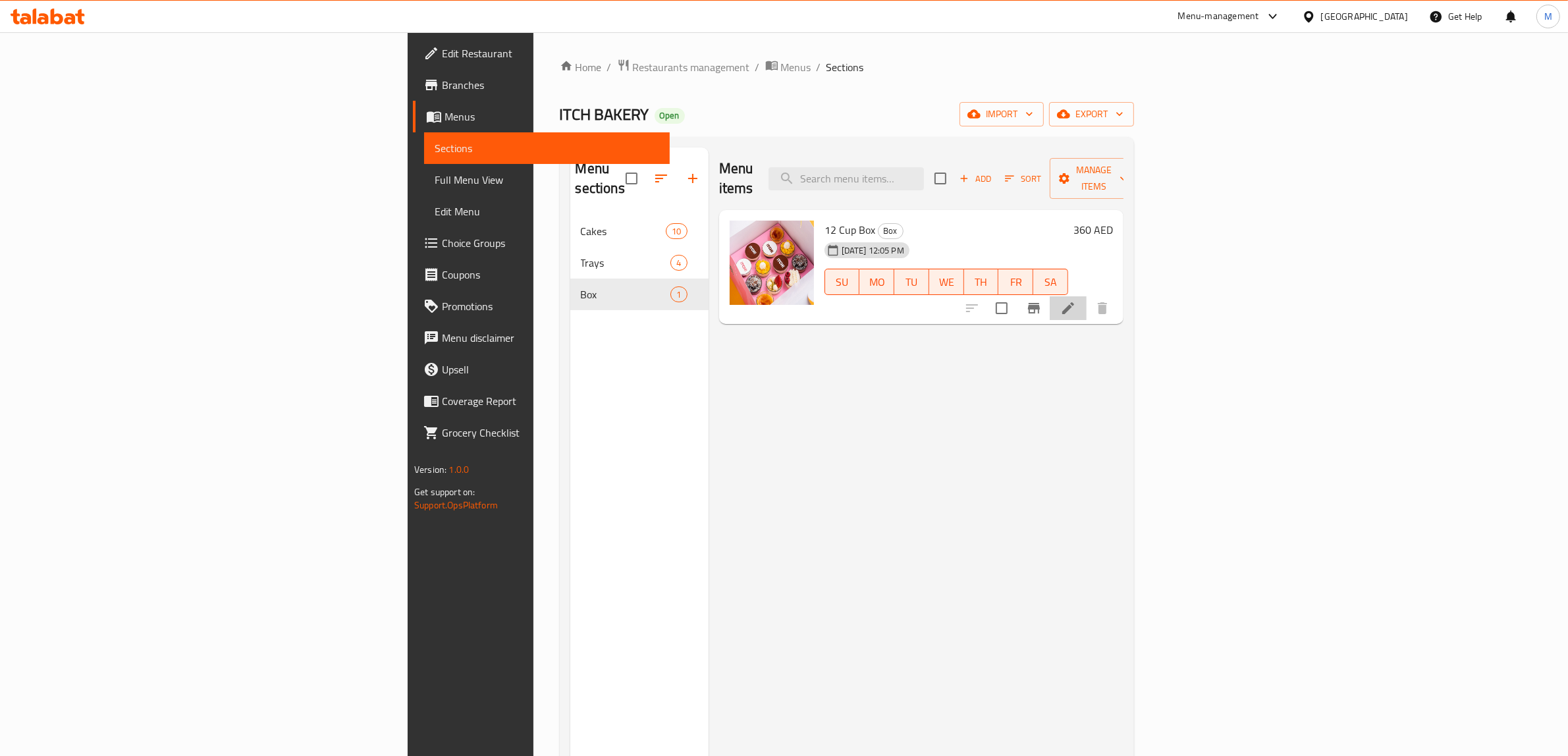
click at [1087, 297] on li at bounding box center [1068, 308] width 37 height 24
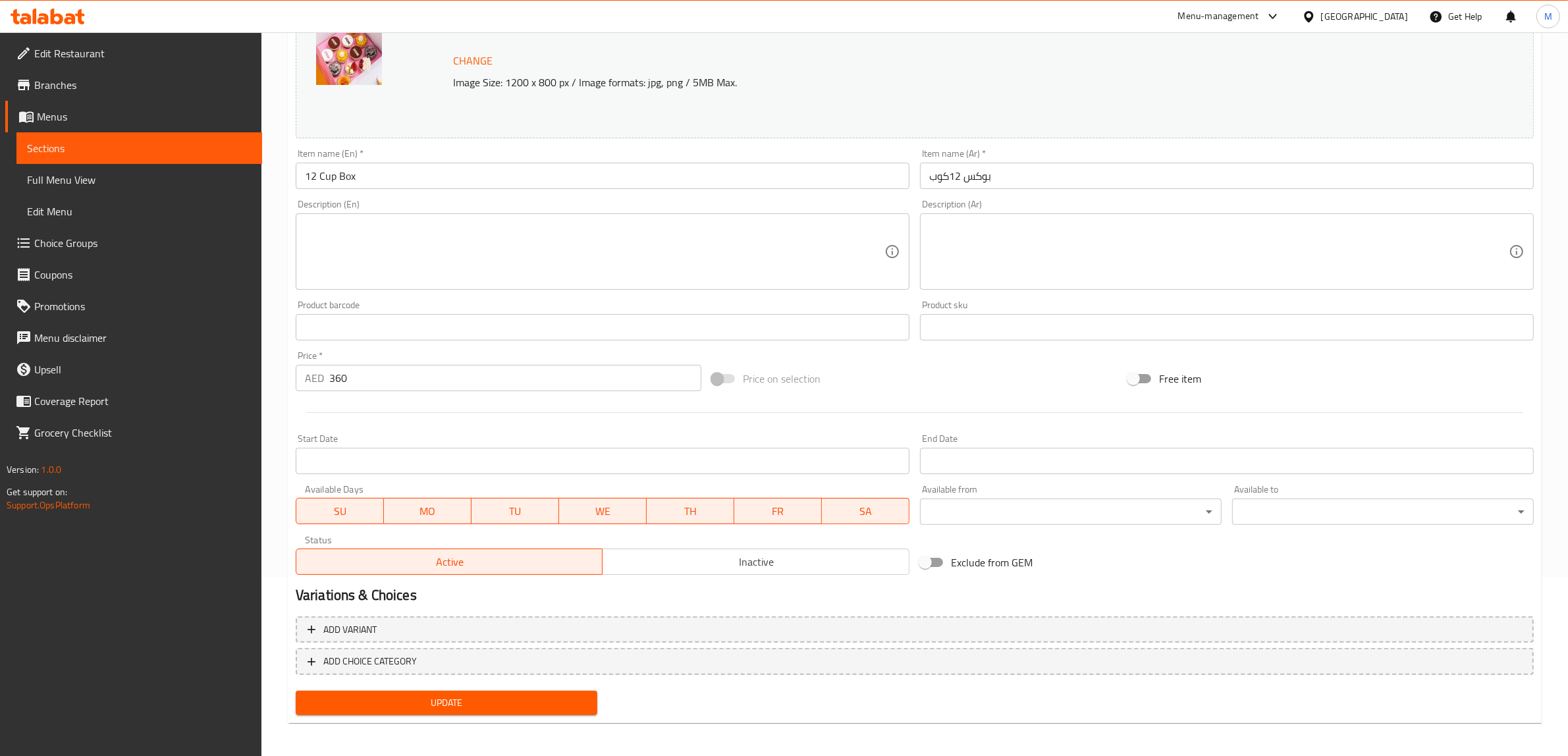
scroll to position [181, 0]
click at [666, 659] on span "ADD CHOICE CATEGORY" at bounding box center [915, 660] width 1214 height 16
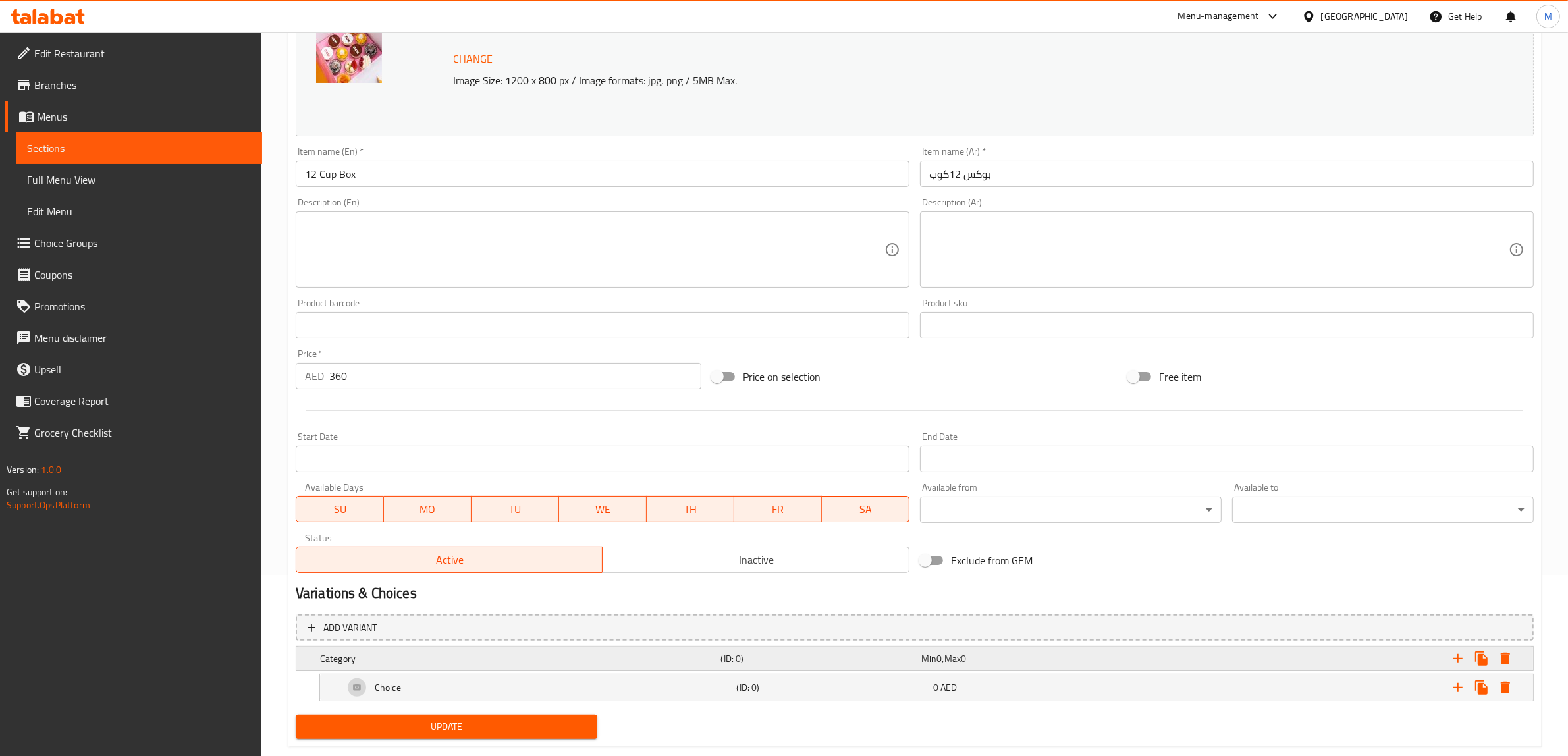
scroll to position [208, 0]
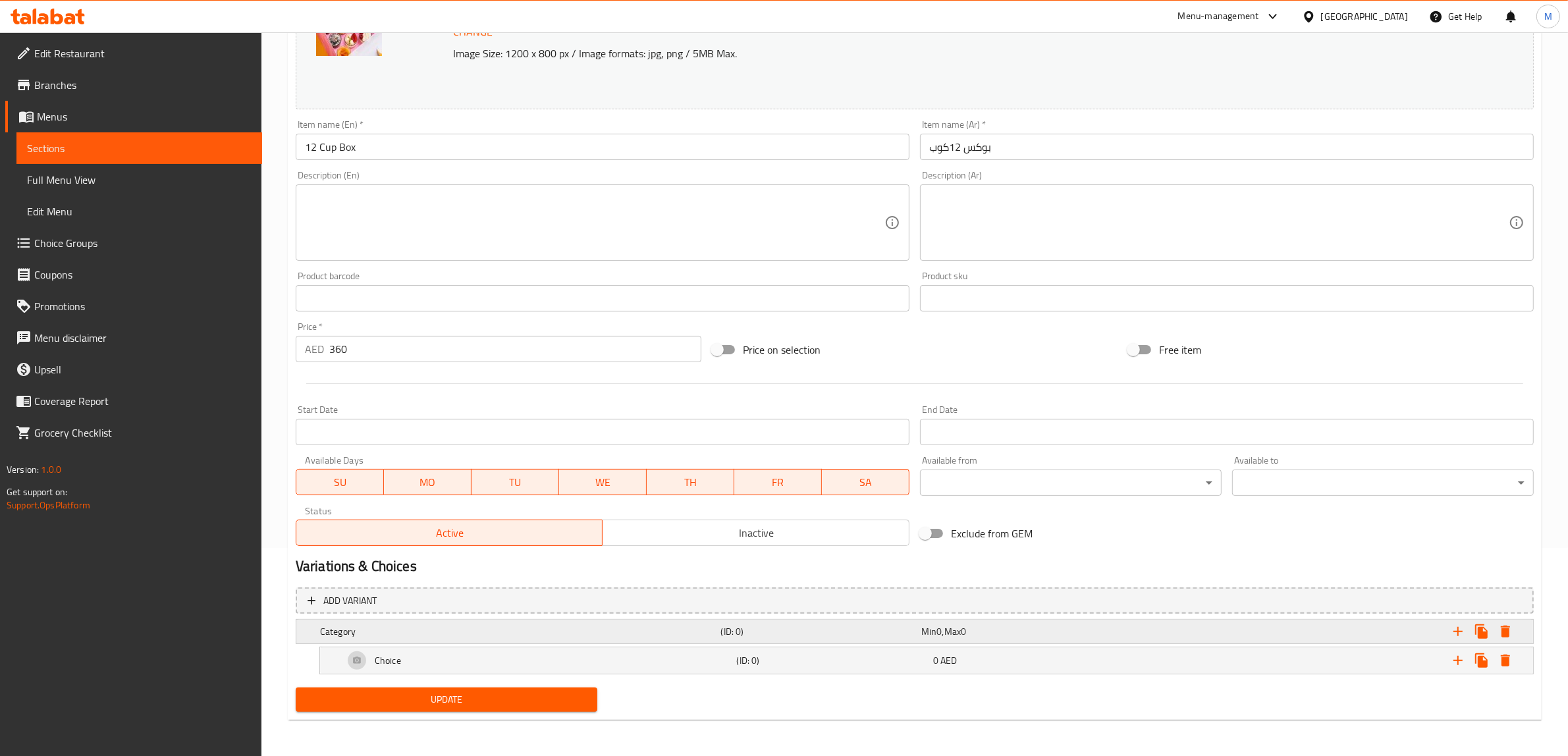
click at [641, 641] on div "Category (ID: 0) Min 0 , Max 0" at bounding box center [918, 632] width 1202 height 29
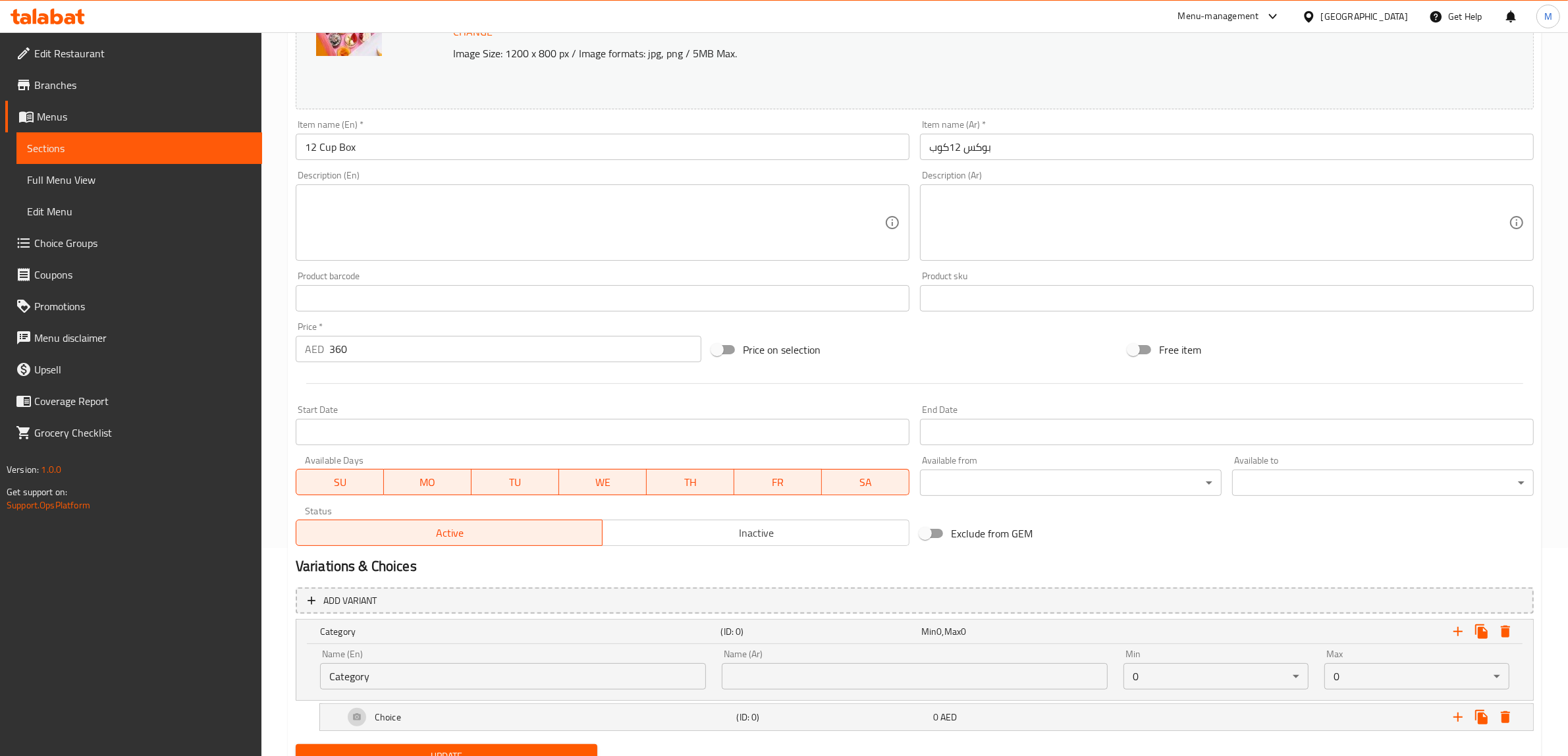
click at [463, 680] on input "Category" at bounding box center [513, 676] width 386 height 27
type input "Your Choice Of 1St Cup:"
click at [1093, 537] on div "Exclude from GEM" at bounding box center [1123, 534] width 416 height 35
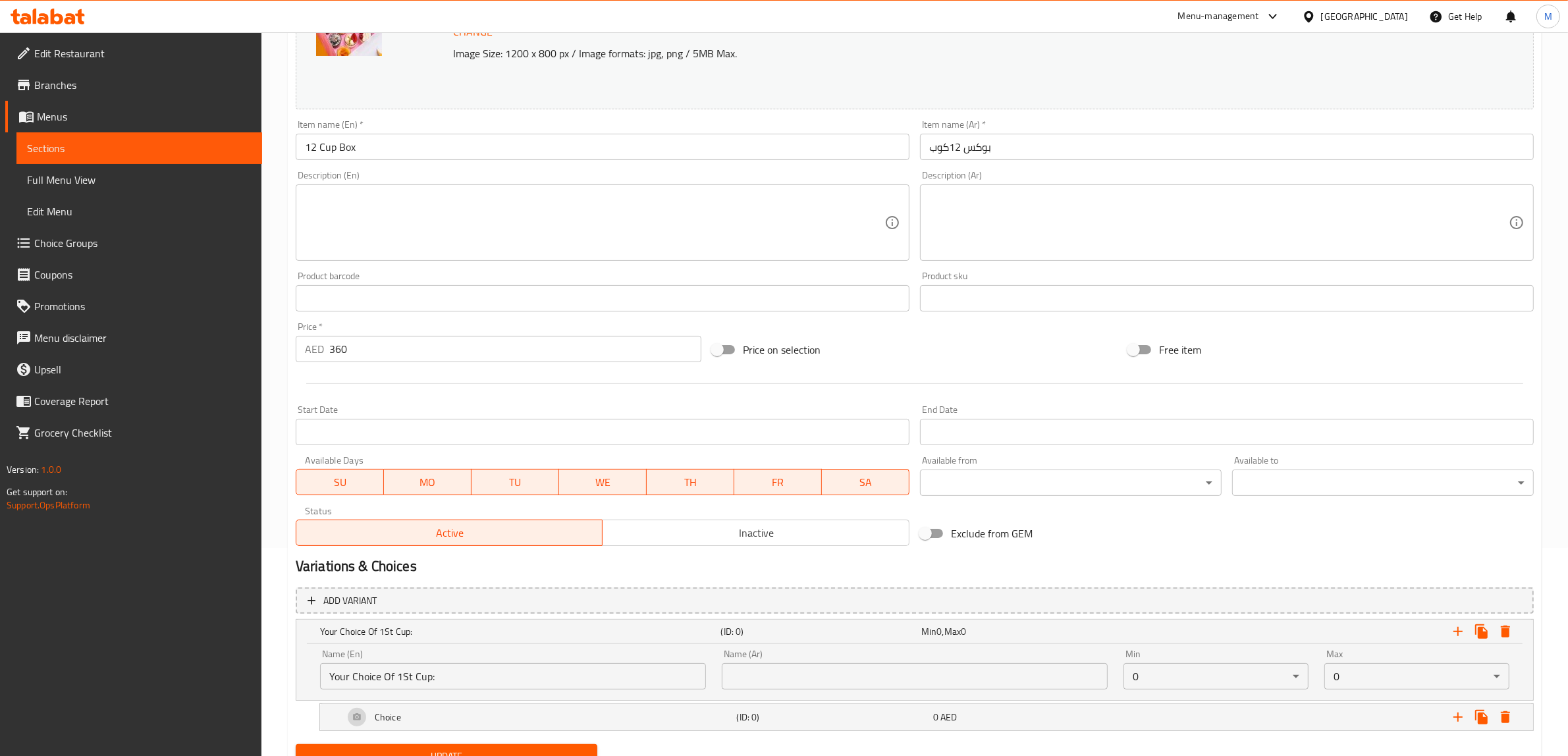
click at [1058, 669] on input "text" at bounding box center [915, 676] width 386 height 27
paste input "اختيارك للكوب الأول:"
type input "اختيارك للكوب الأول:"
click at [1164, 548] on body "​ Menu-management [GEOGRAPHIC_DATA] Get Help M Edit Restaurant Branches Menus S…" at bounding box center [784, 186] width 1568 height 724
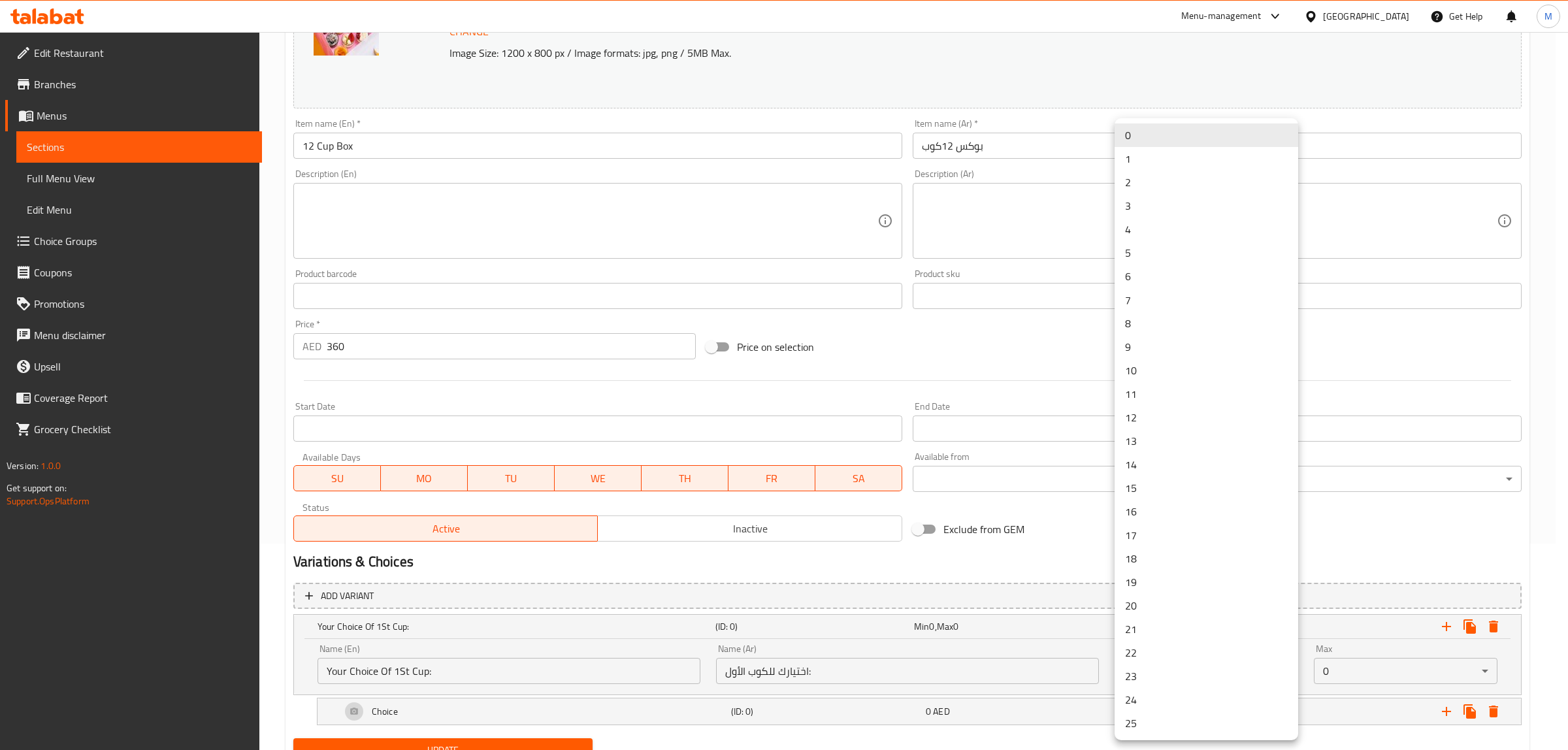
click at [1173, 153] on li "1" at bounding box center [1206, 158] width 183 height 23
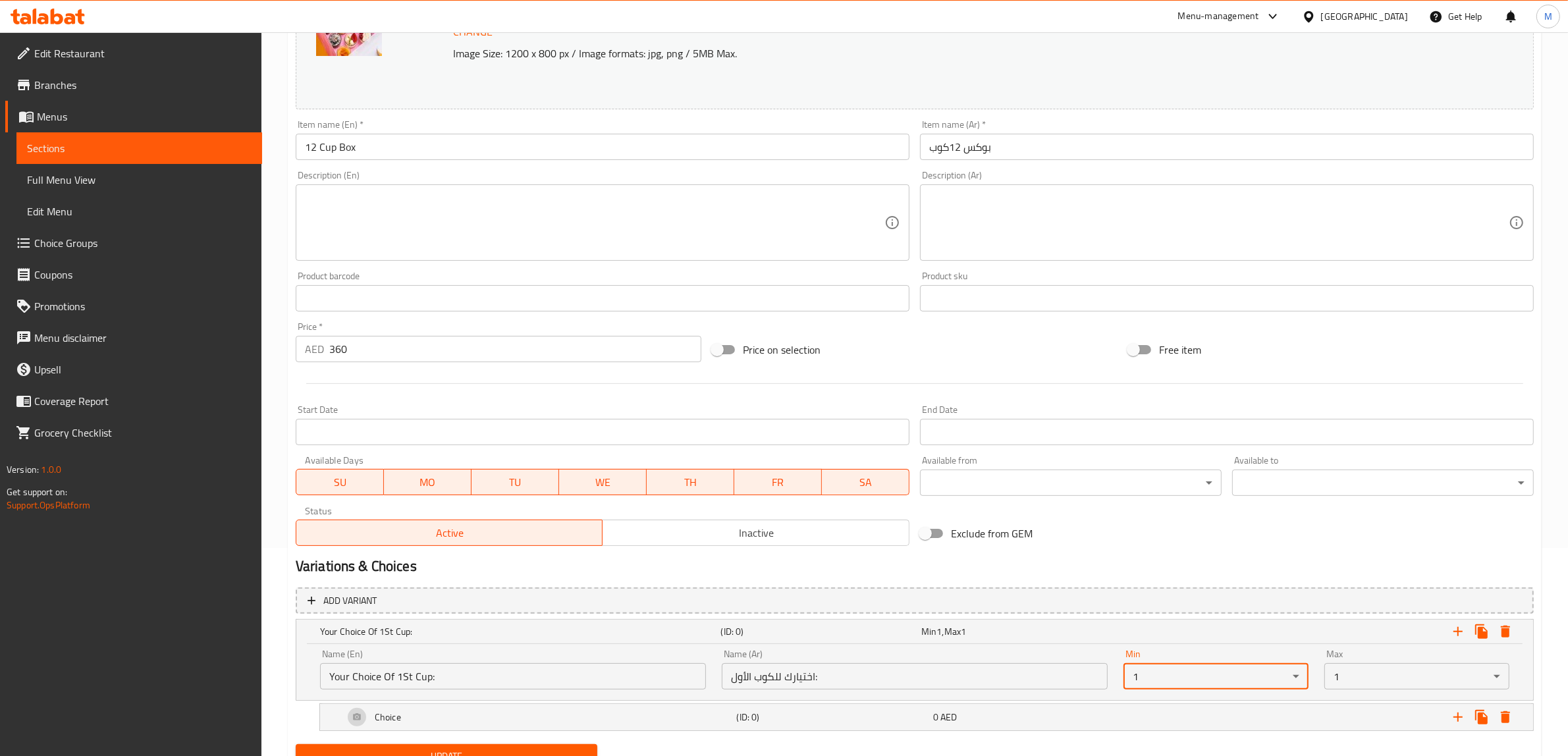
click at [1330, 551] on div "Change Image Size: 1200 x 800 px / Image formats: jpg, png / 5MB Max. Item name…" at bounding box center [915, 258] width 1249 height 587
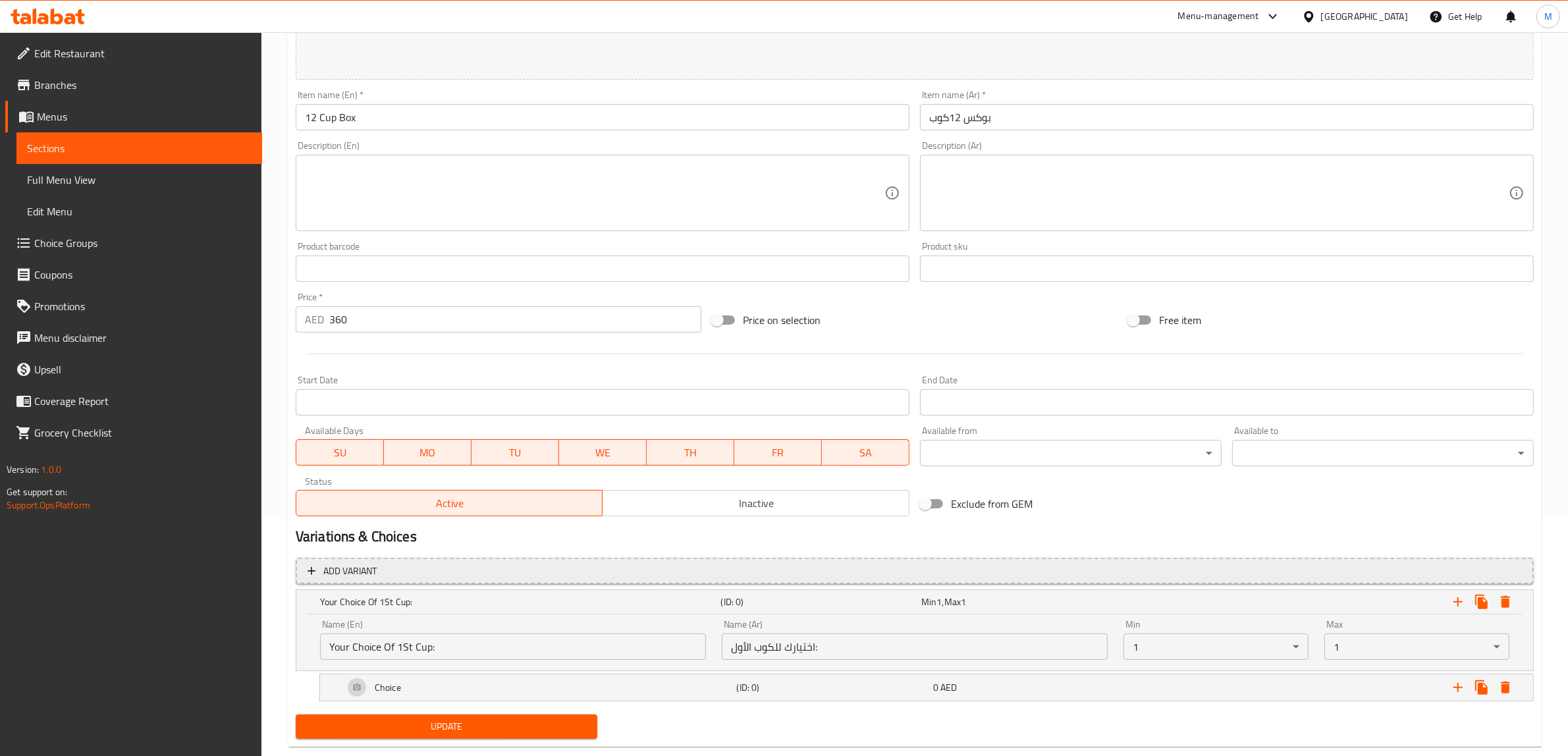
scroll to position [265, 0]
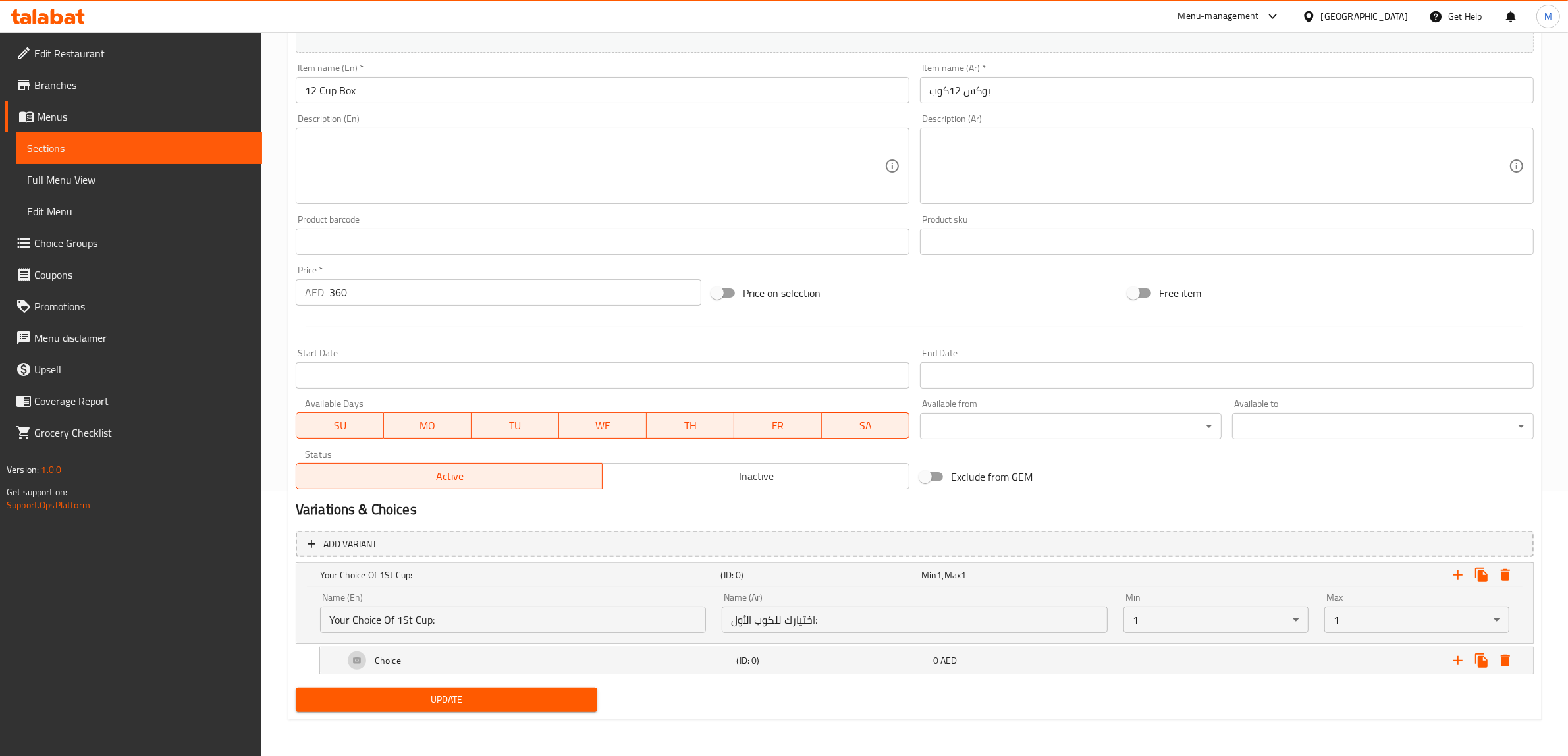
click at [904, 507] on h2 "Variations & Choices" at bounding box center [915, 509] width 1238 height 20
click at [478, 584] on div "Choice" at bounding box center [517, 575] width 401 height 18
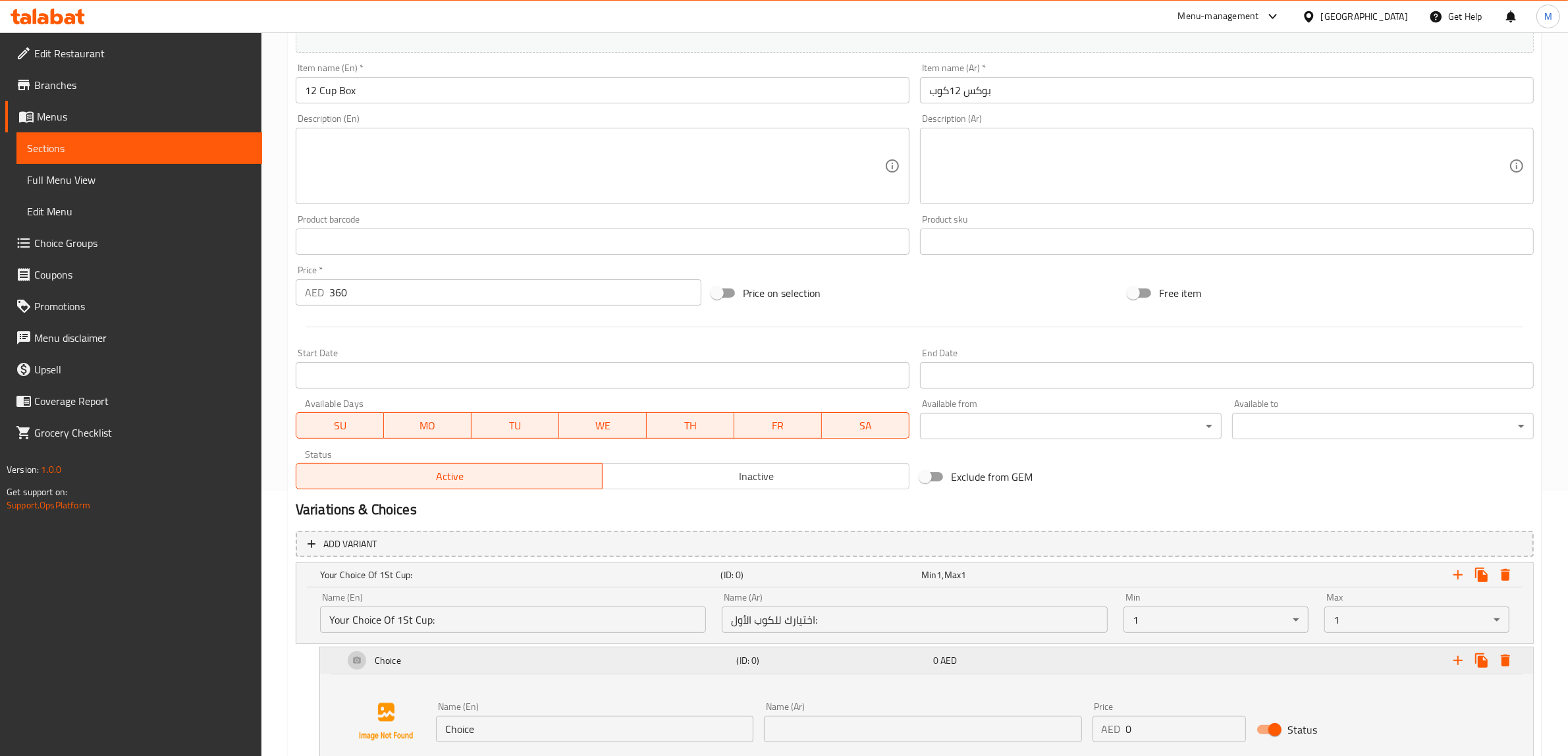
scroll to position [347, 0]
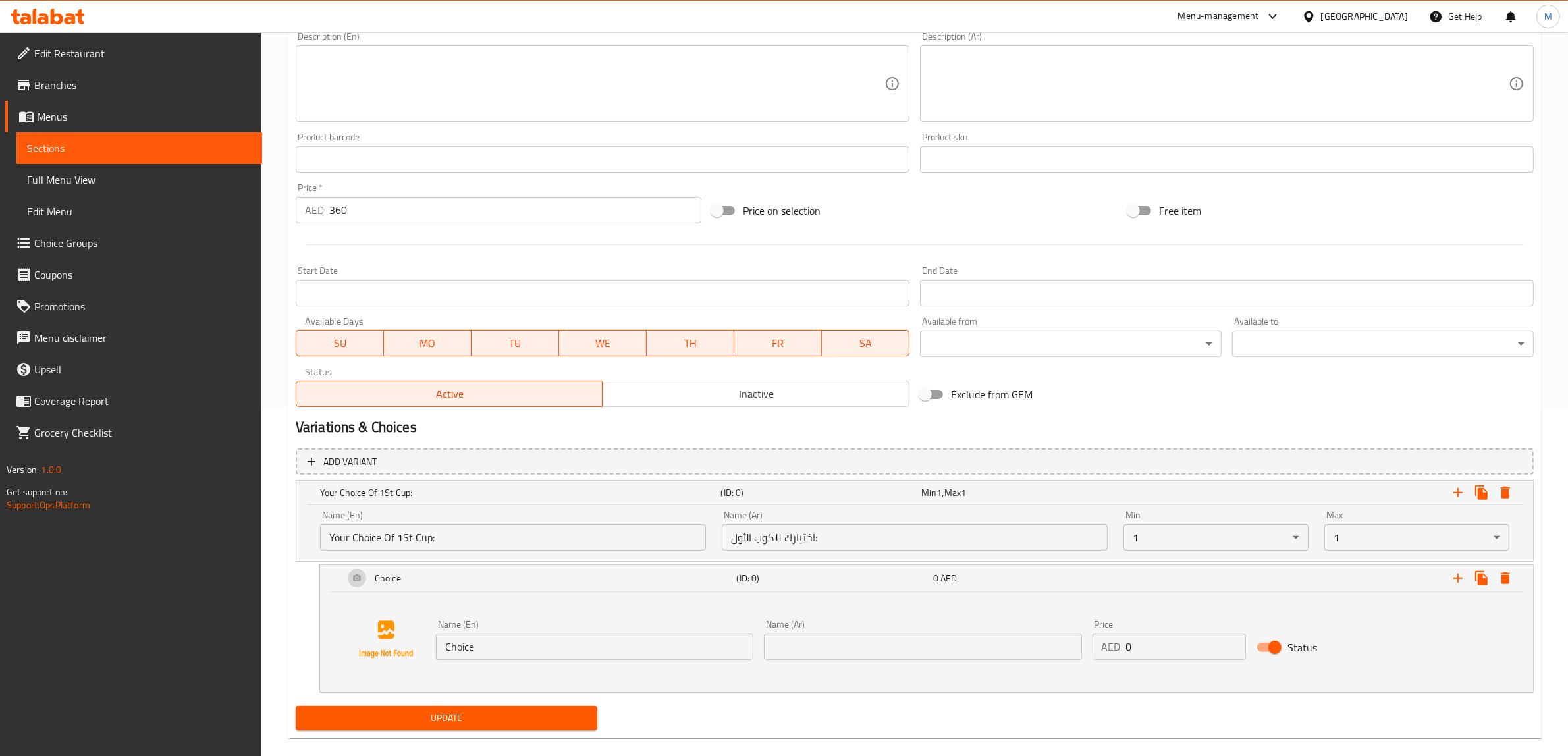
click at [520, 635] on input "Choice" at bounding box center [594, 647] width 317 height 27
click at [514, 640] on input "Choice" at bounding box center [594, 647] width 317 height 27
paste input "Tiramisu"
type input "Tiramisu"
click at [962, 652] on input "text" at bounding box center [922, 647] width 317 height 27
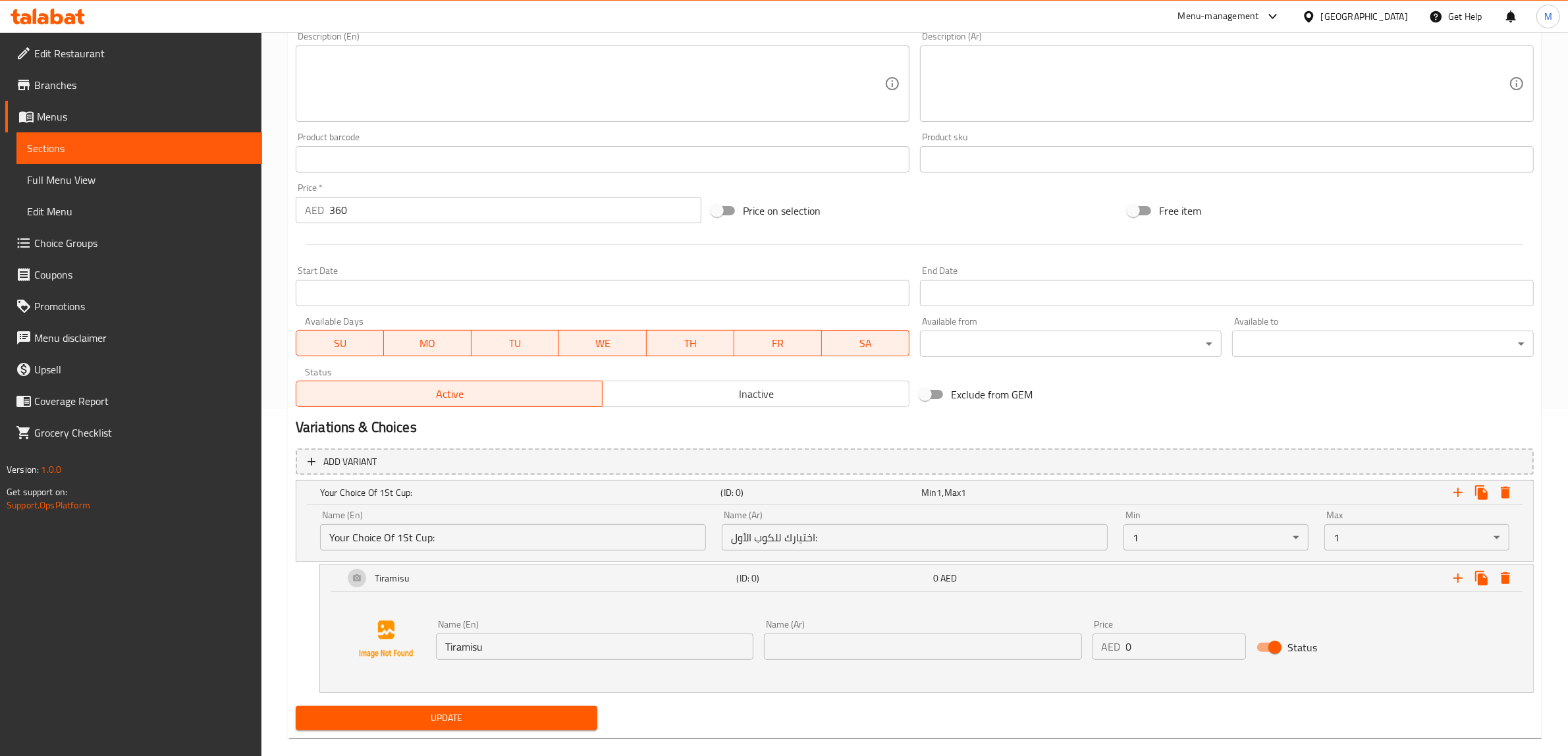
paste input "تيراميسو"
type input "تيراميسو"
click at [1458, 578] on icon "Expand" at bounding box center [1458, 578] width 10 height 10
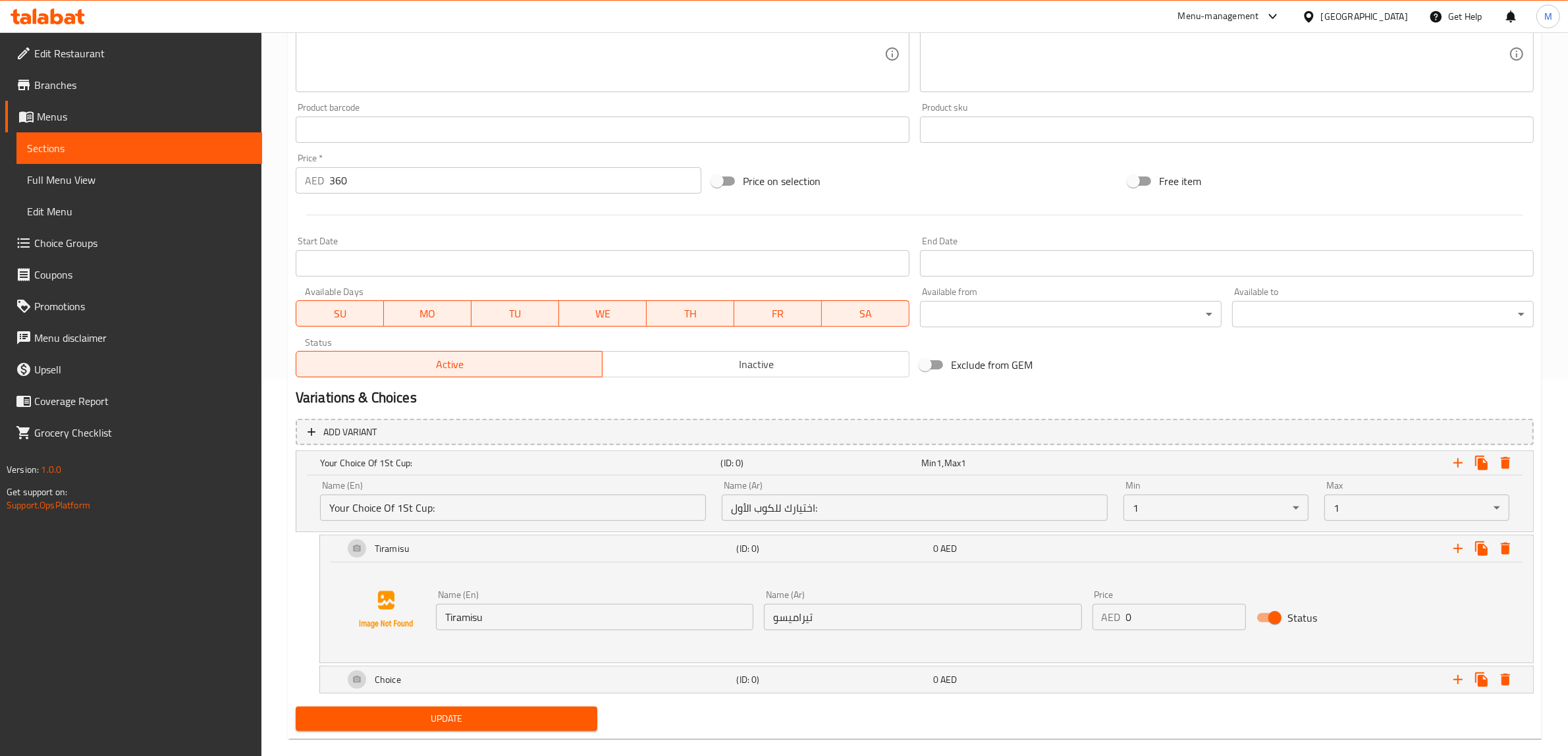
scroll to position [397, 0]
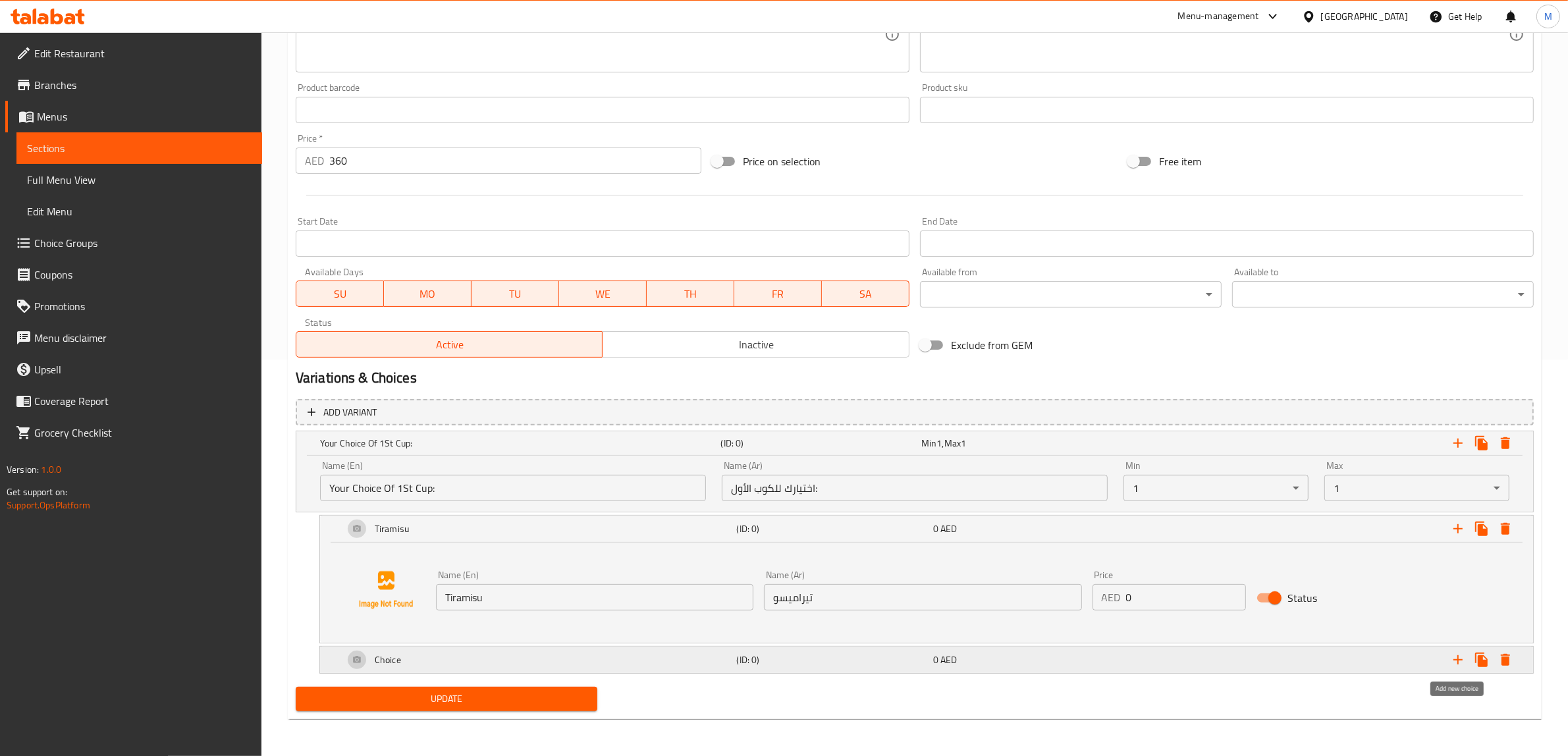
click at [1453, 657] on icon "Expand" at bounding box center [1458, 660] width 15 height 15
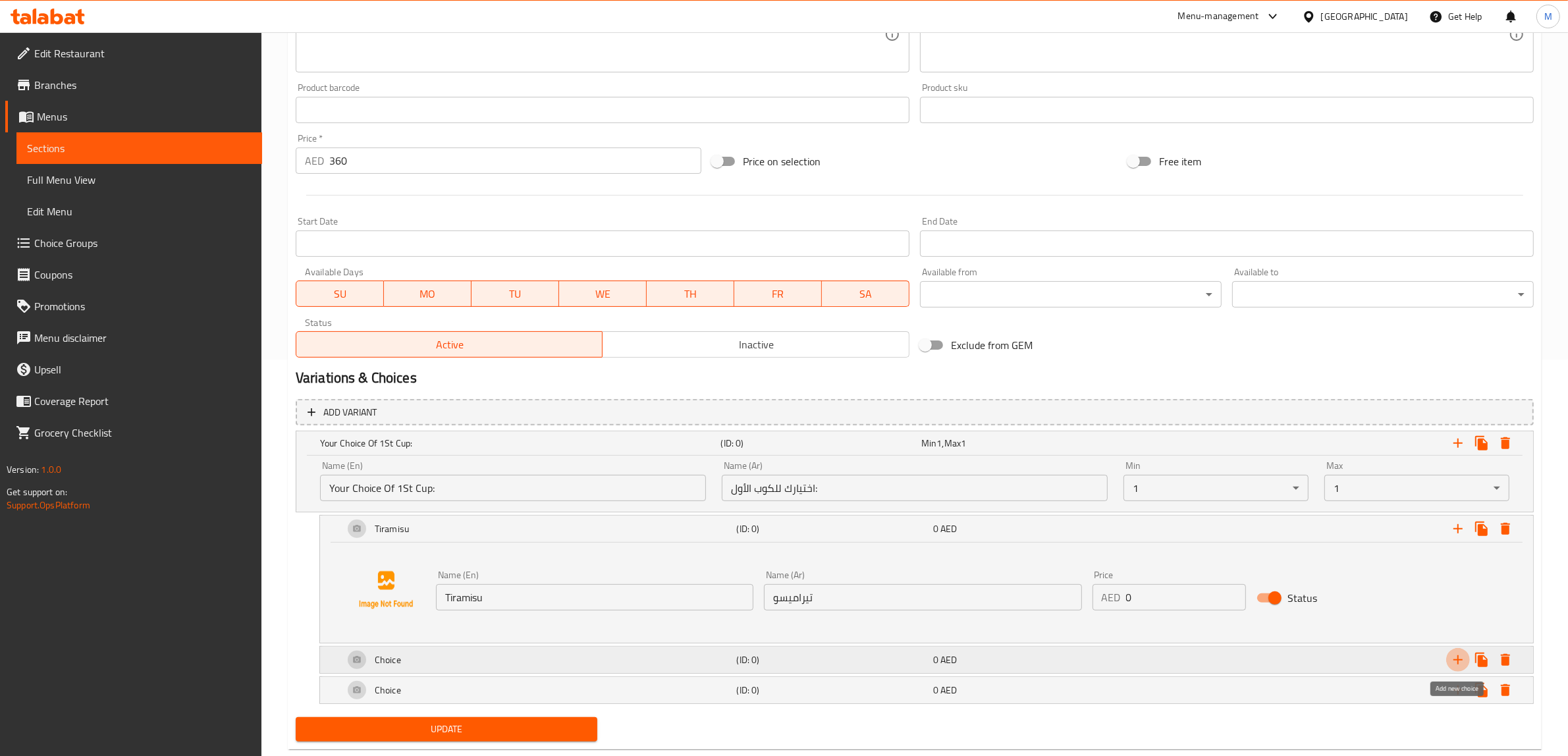
click at [1453, 657] on icon "Expand" at bounding box center [1458, 660] width 15 height 15
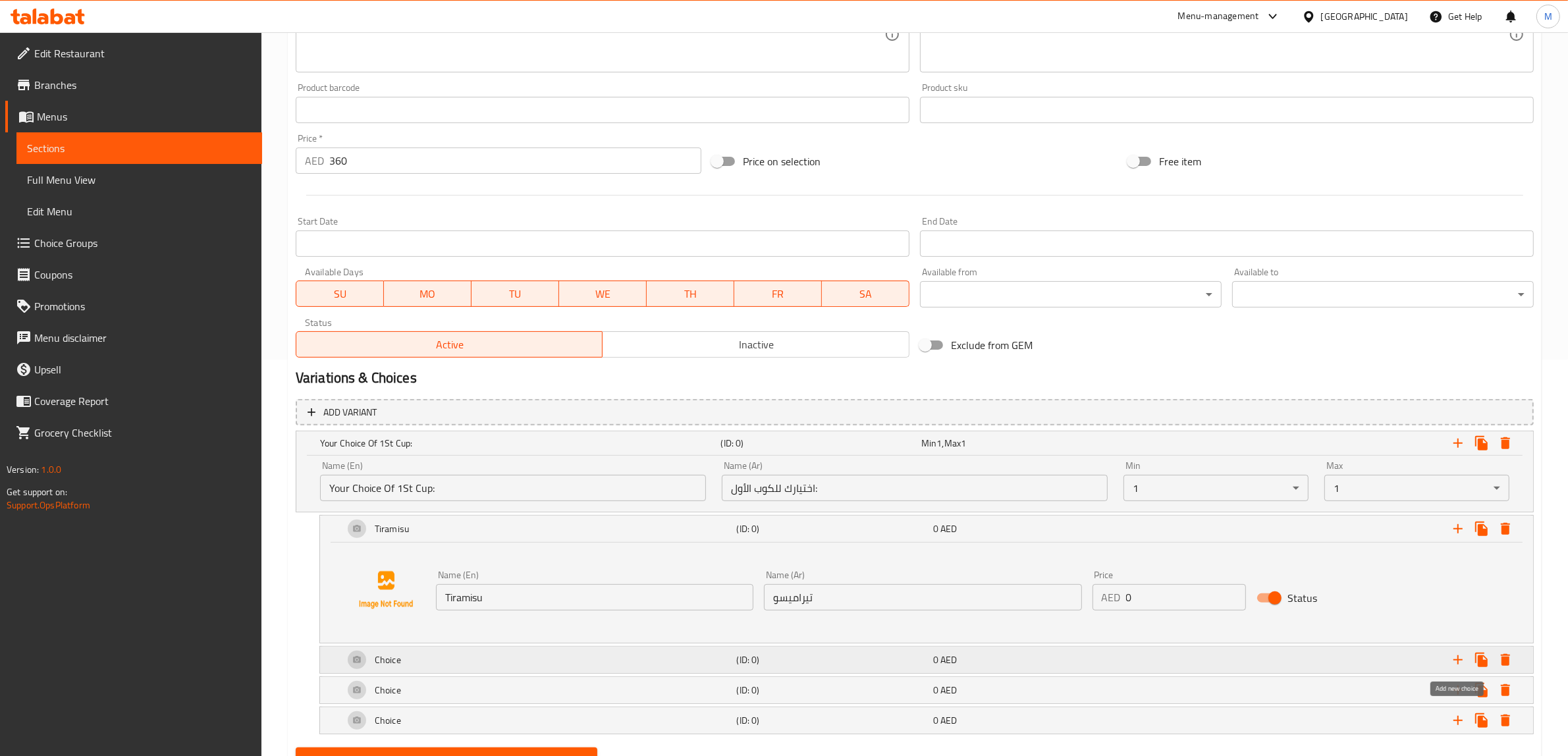
click at [1453, 657] on icon "Expand" at bounding box center [1458, 660] width 15 height 15
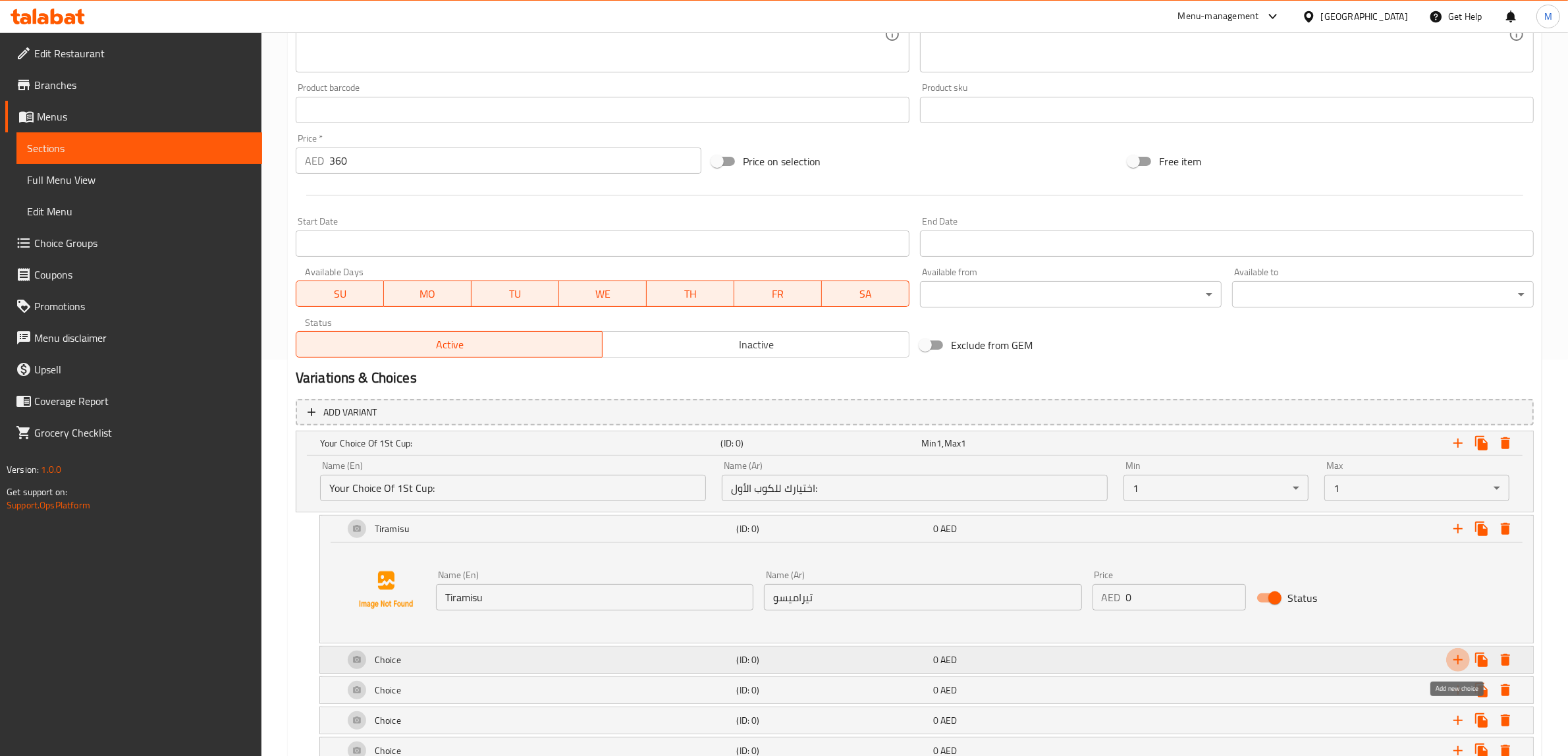
click at [1453, 657] on icon "Expand" at bounding box center [1458, 660] width 15 height 15
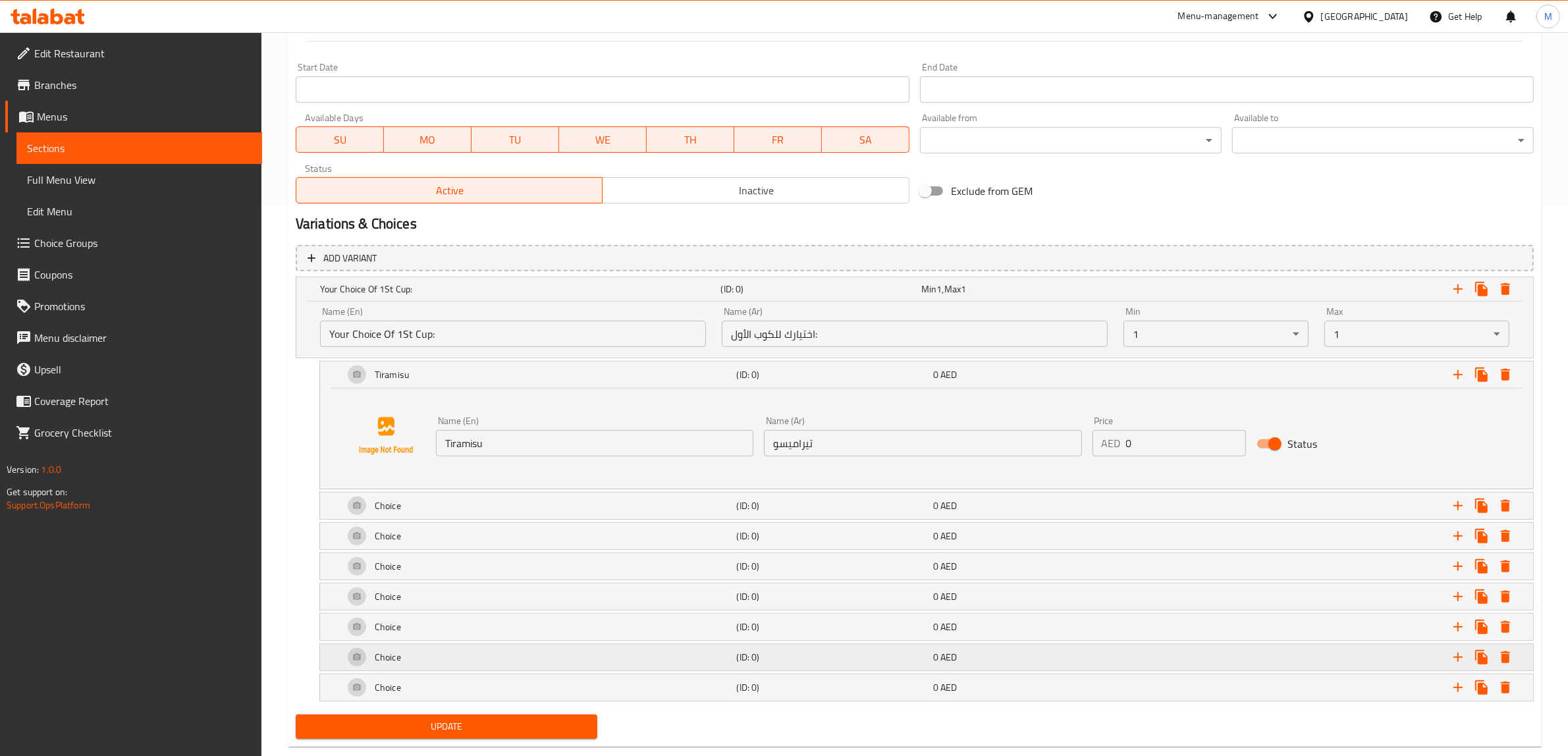
scroll to position [580, 0]
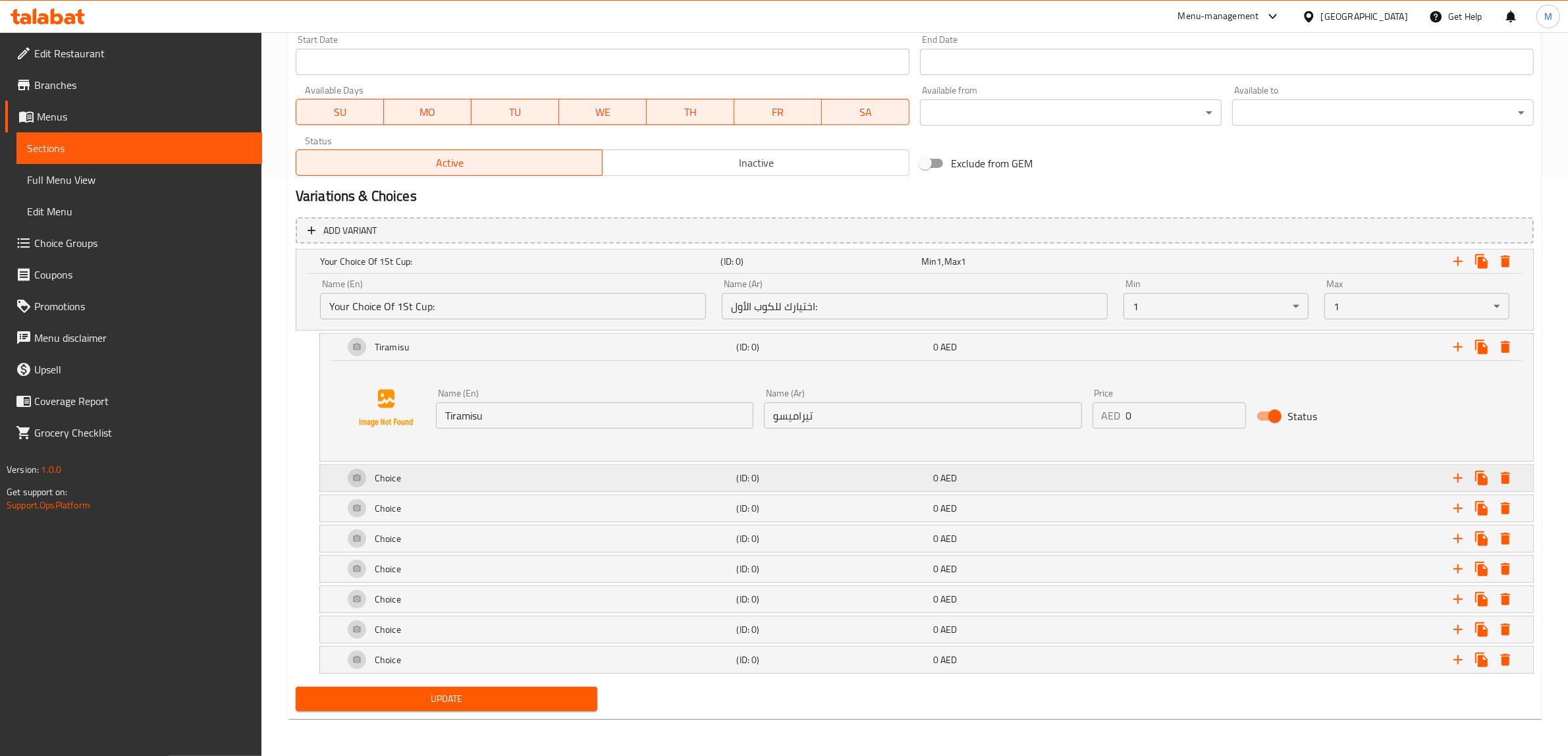
click at [511, 271] on div "Choice" at bounding box center [517, 261] width 401 height 18
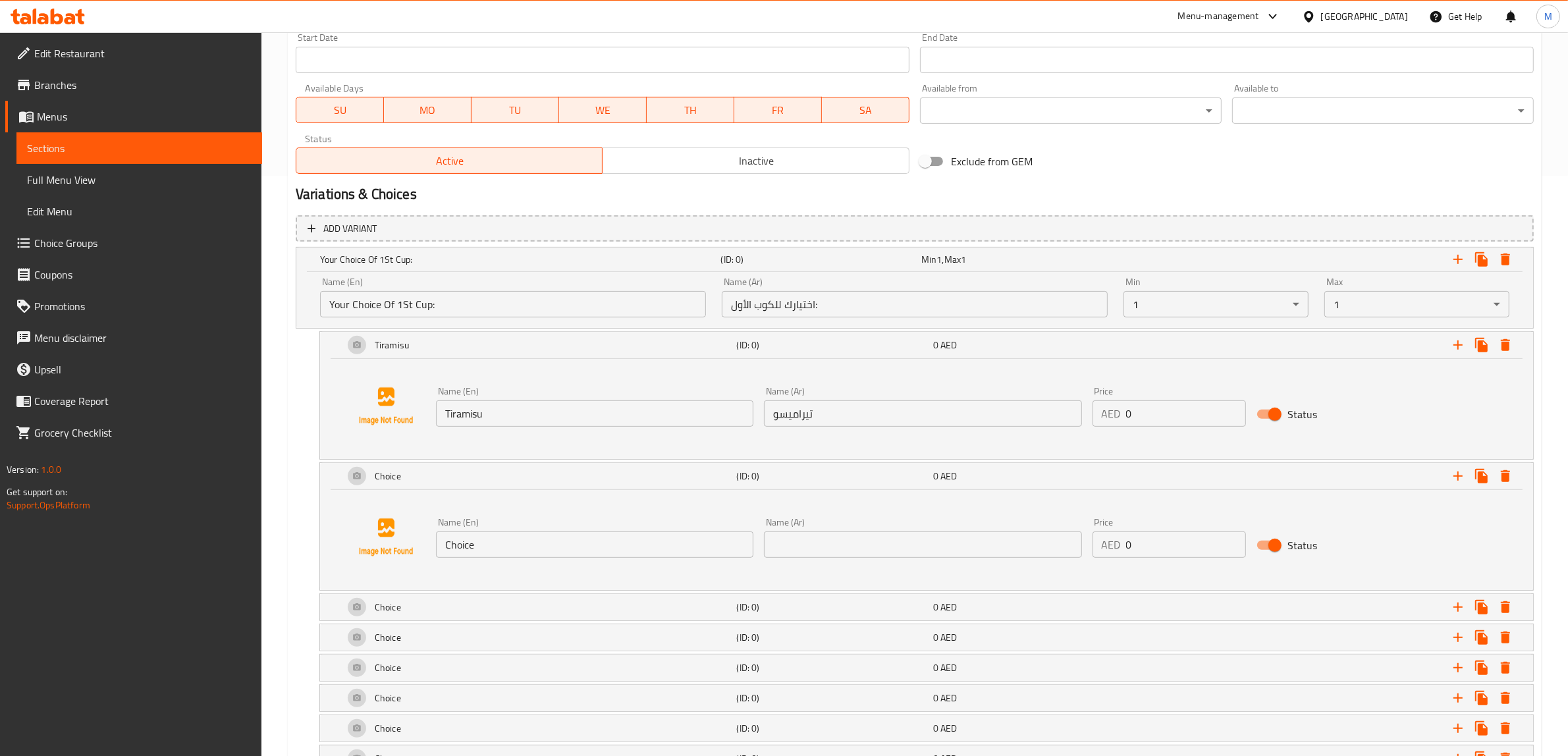
click at [514, 538] on input "Choice" at bounding box center [594, 545] width 317 height 27
paste input "Raspberry Pistamisu"
type input "Raspberry Pistamisu"
click at [986, 551] on input "text" at bounding box center [922, 545] width 317 height 27
paste input "ببستاميسو التوت البري،"
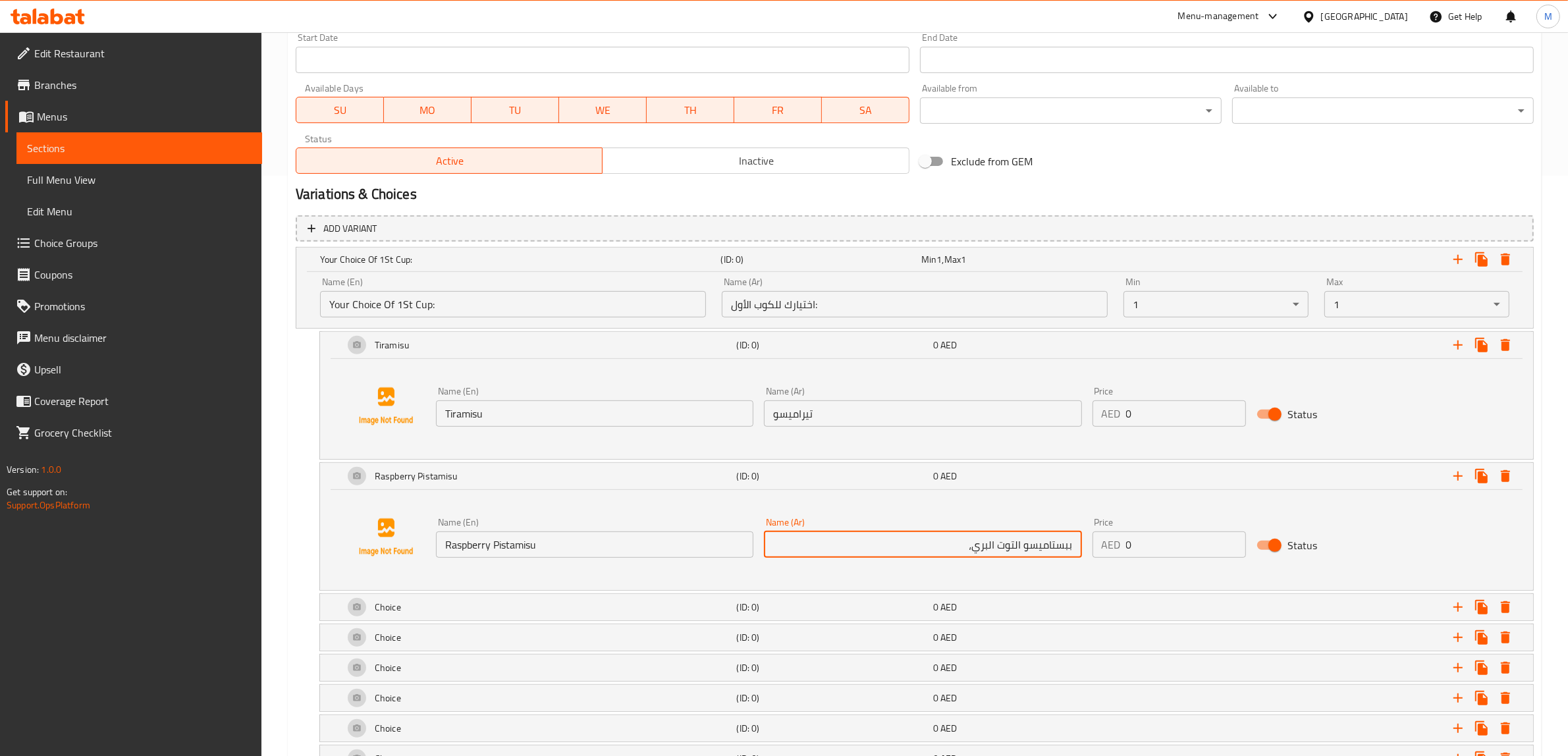
click at [1071, 545] on input "ببستاميسو التوت البري،" at bounding box center [922, 545] width 317 height 27
type input "بستاميسو التوت البري"
click at [472, 269] on div "Choice" at bounding box center [517, 259] width 401 height 18
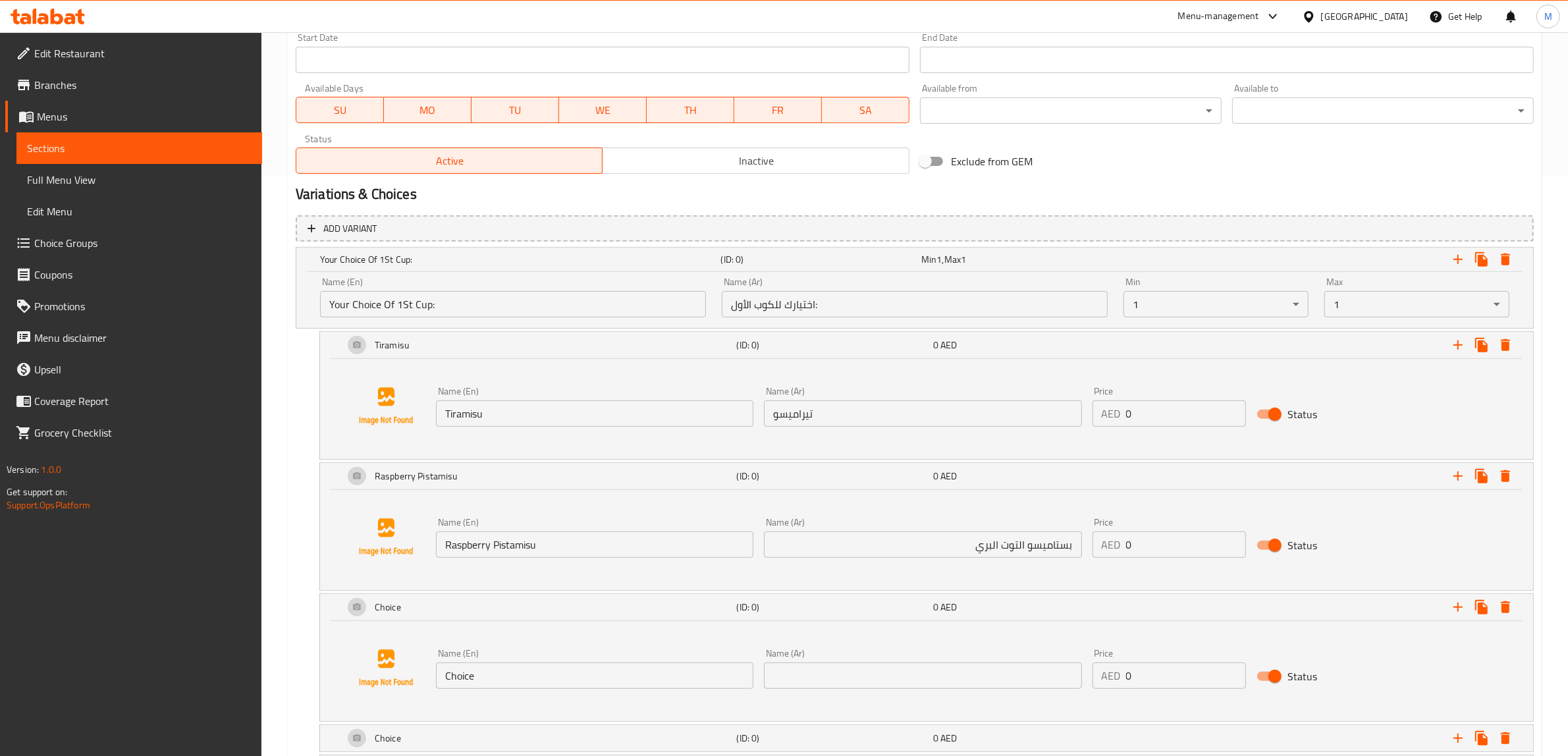
click at [498, 673] on input "Choice" at bounding box center [594, 676] width 317 height 27
paste input "Dulcey Mangoes"
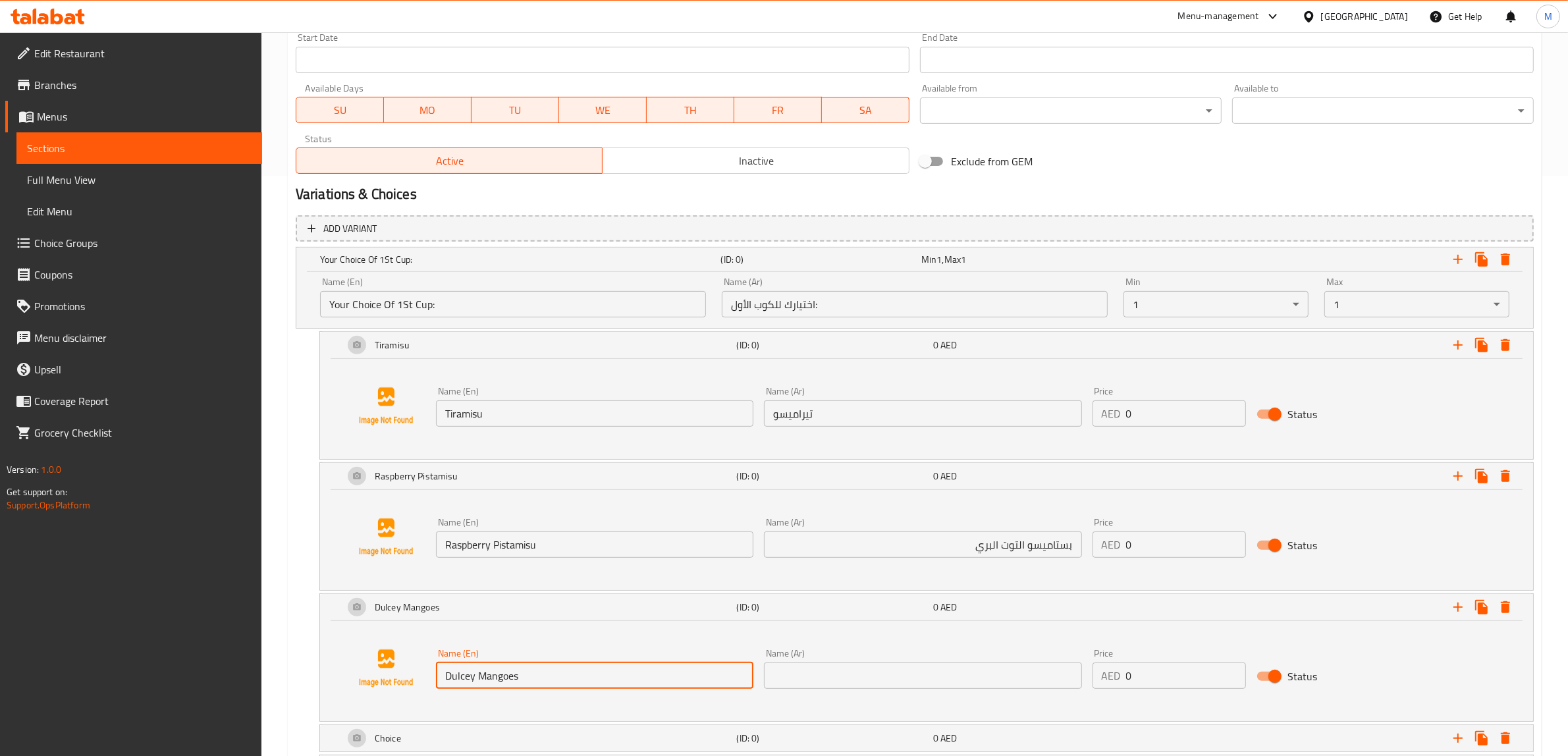
type input "Dulcey Mangoes"
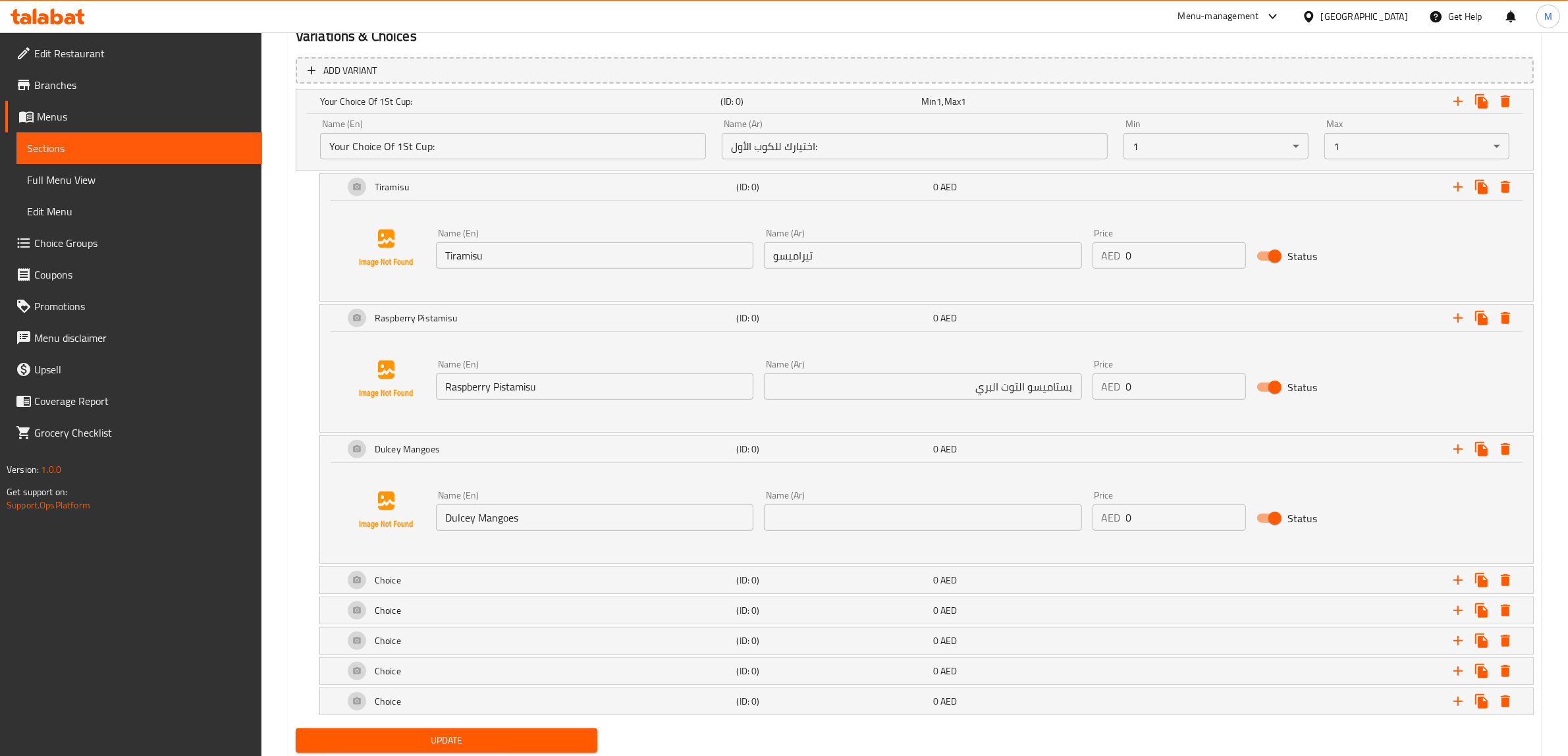
scroll to position [745, 0]
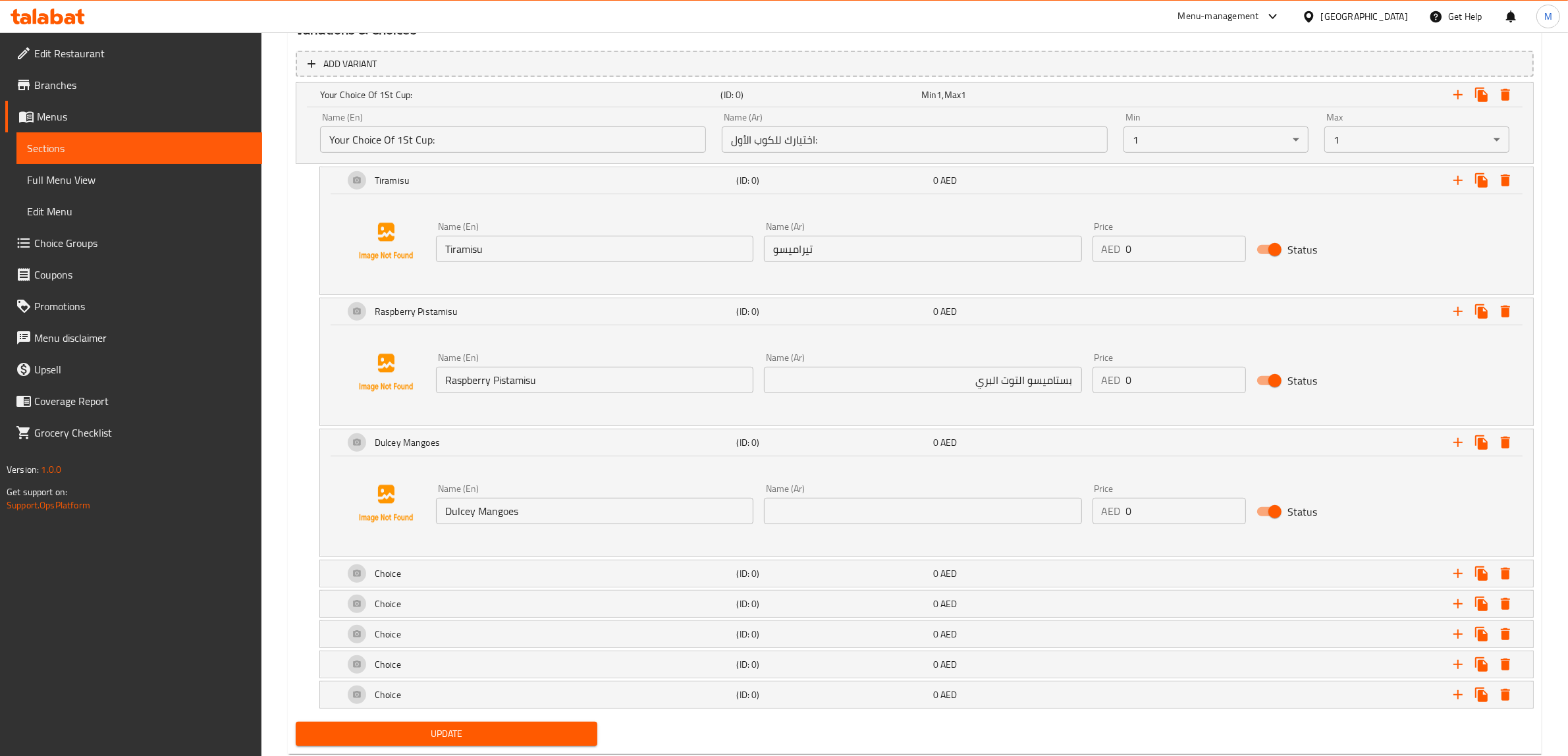
click at [968, 505] on input "text" at bounding box center [922, 512] width 317 height 27
paste input "[PERSON_NAME]"
type input "[PERSON_NAME]"
drag, startPoint x: 685, startPoint y: 573, endPoint x: 665, endPoint y: 584, distance: 22.8
click at [685, 104] on div "Choice" at bounding box center [517, 94] width 401 height 18
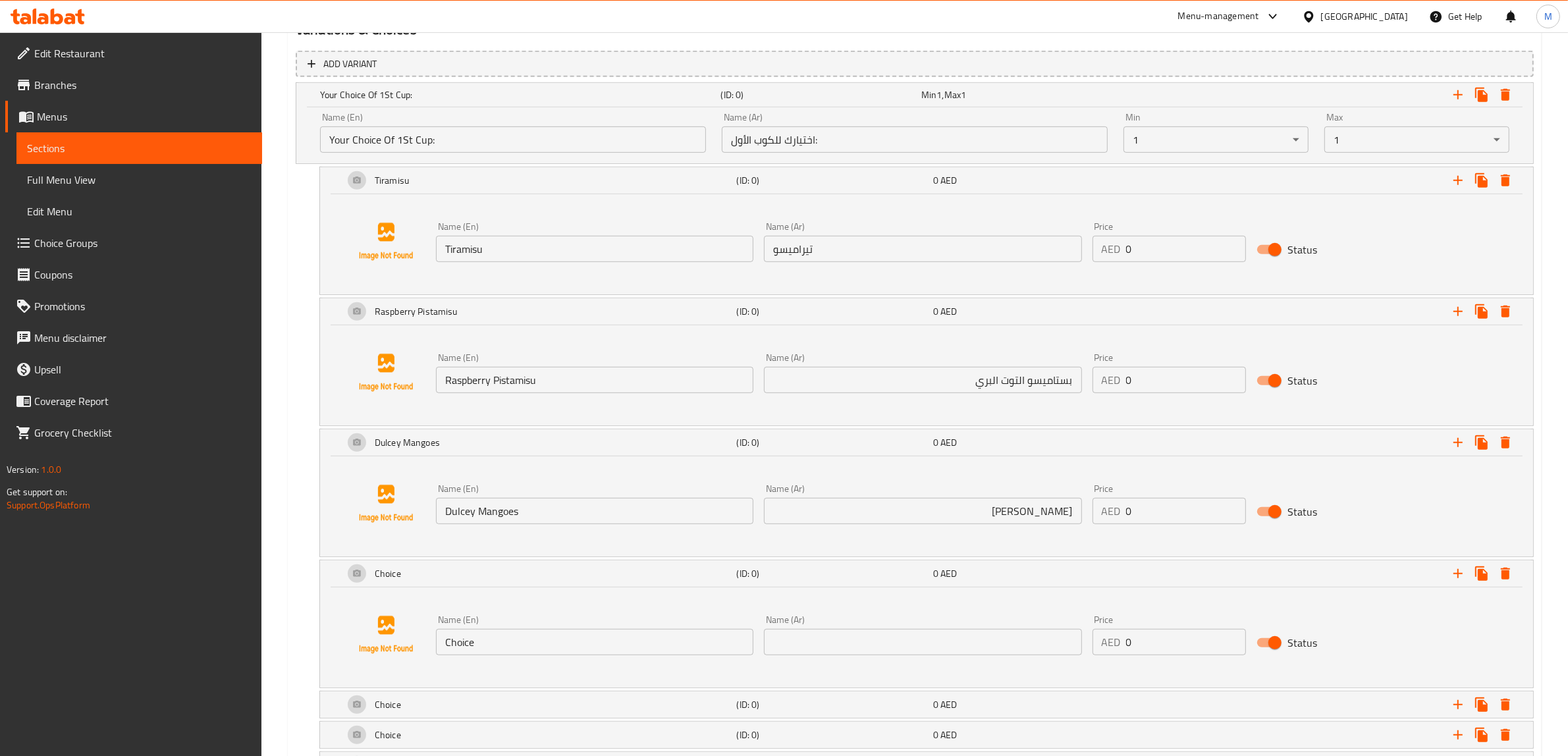
click at [593, 640] on input "Choice" at bounding box center [594, 643] width 317 height 27
paste input "co Browni"
type input "[PERSON_NAME]"
click at [898, 635] on input "text" at bounding box center [922, 643] width 317 height 27
paste input "براوني"
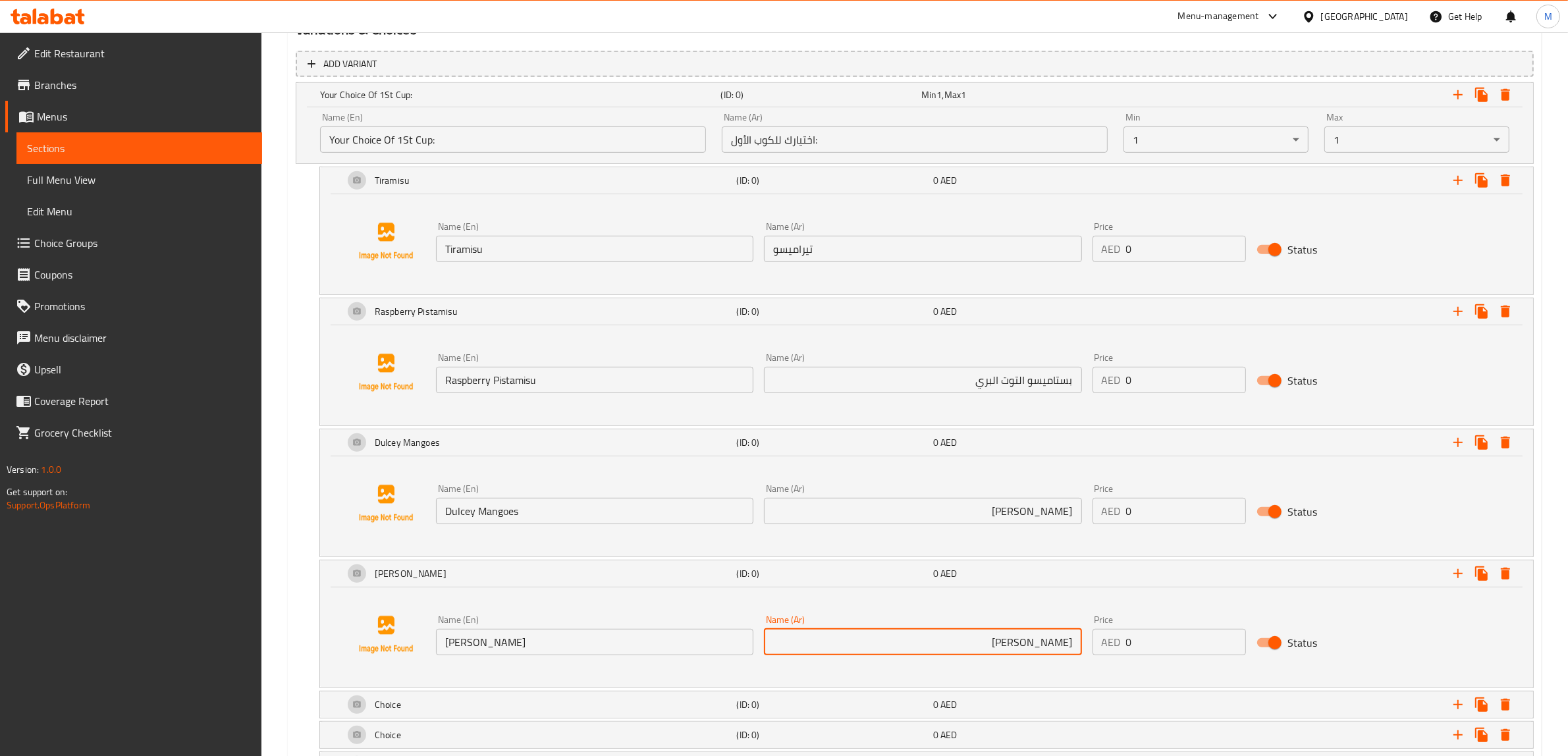
type input "[PERSON_NAME]"
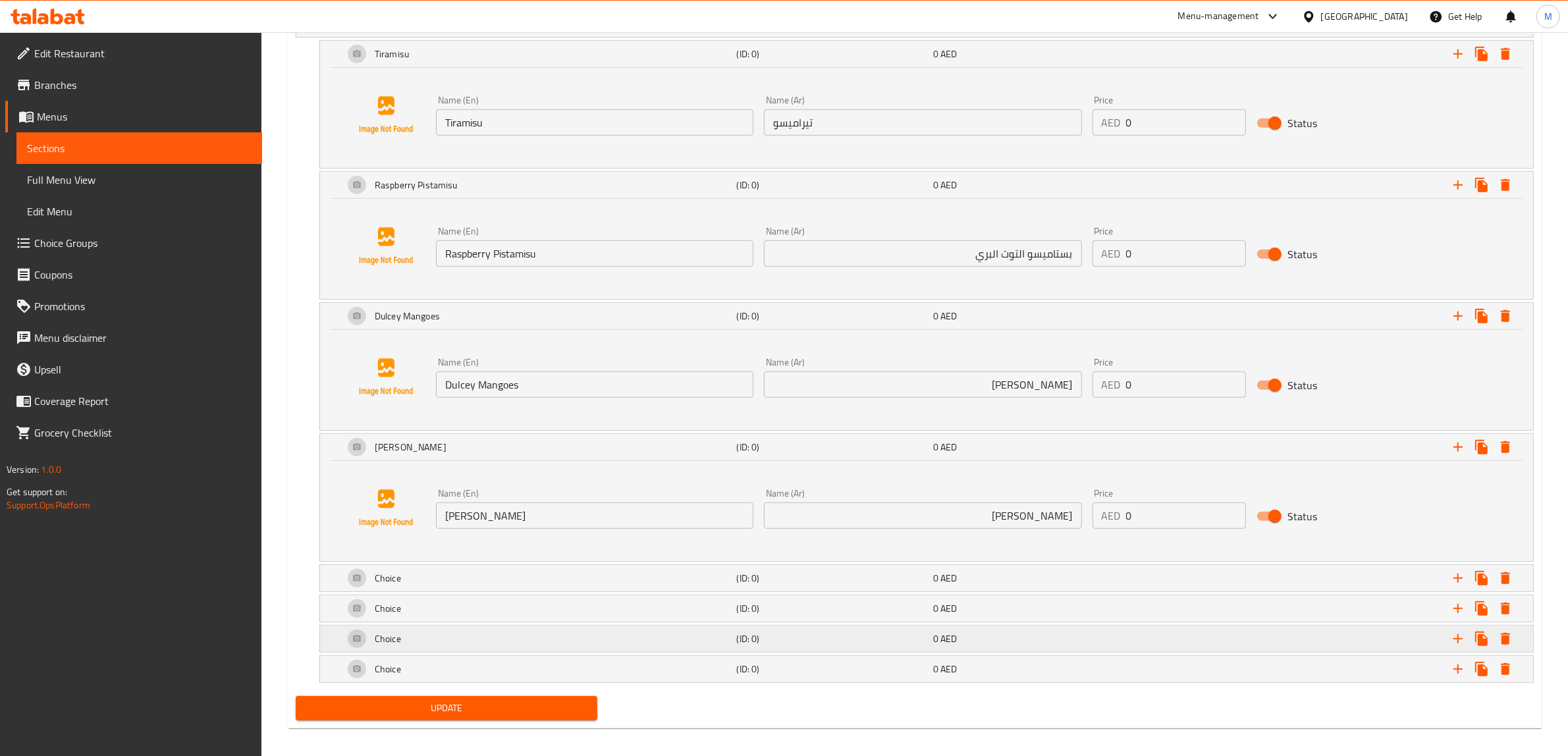
scroll to position [883, 0]
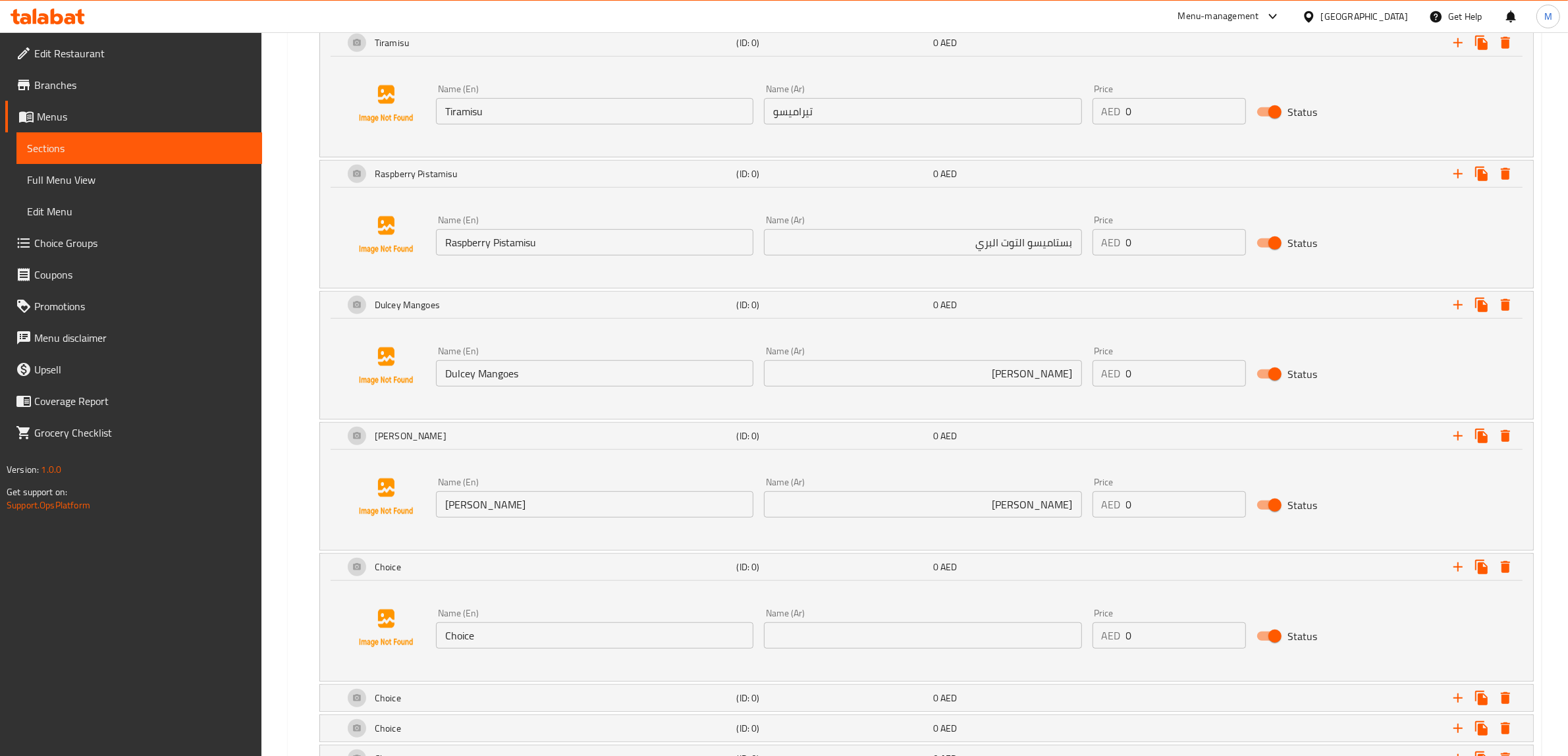
click at [975, 637] on input "text" at bounding box center [922, 636] width 317 height 27
paste input "[PERSON_NAME]"
click at [1014, 639] on input "[PERSON_NAME]" at bounding box center [922, 636] width 317 height 27
type input "[PERSON_NAME]"
click at [524, 634] on input "Choice" at bounding box center [594, 636] width 317 height 27
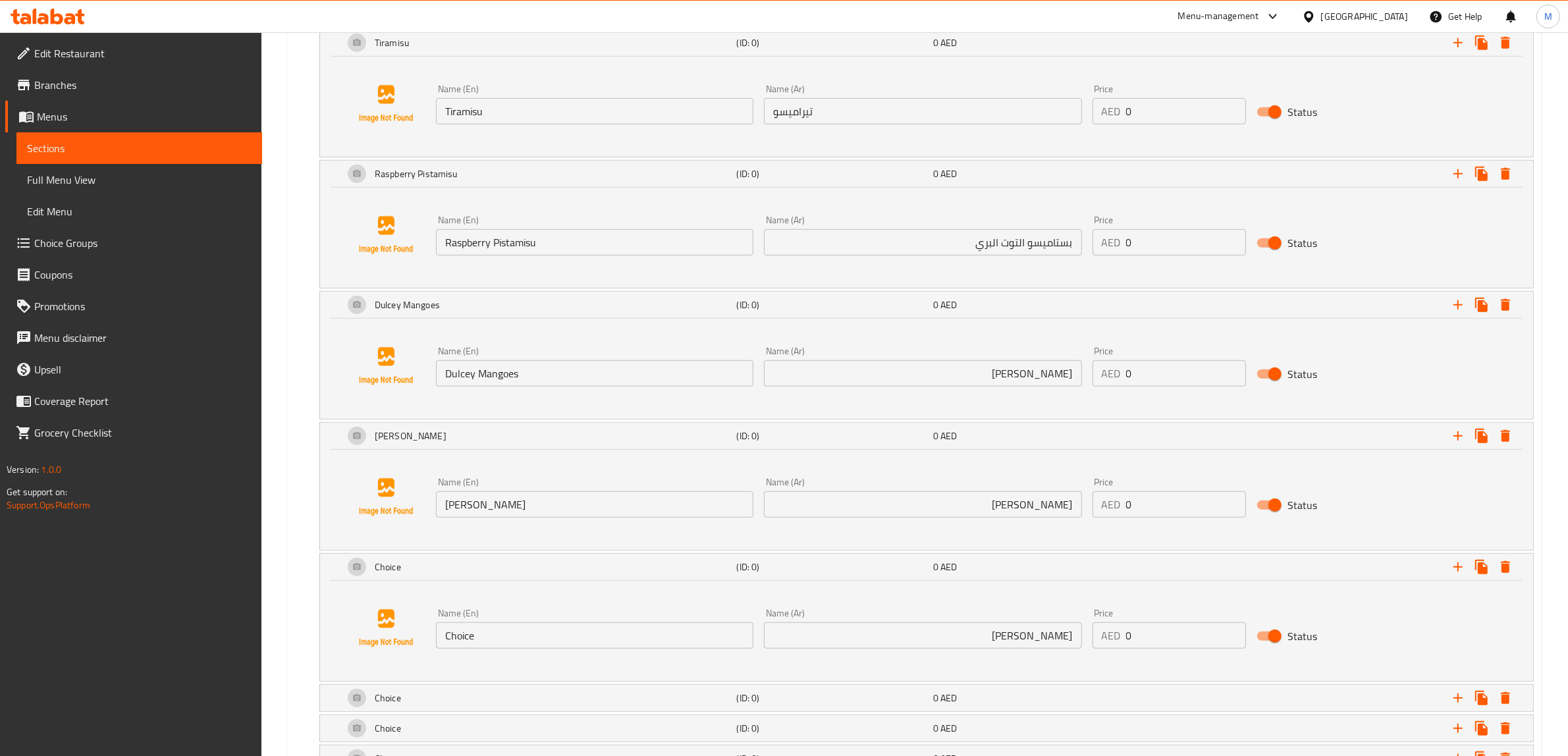
paste input "[PERSON_NAME]"
paste input "text"
click at [587, 633] on input "[PERSON_NAME]" at bounding box center [594, 636] width 317 height 27
paste input "Crème Brulee"
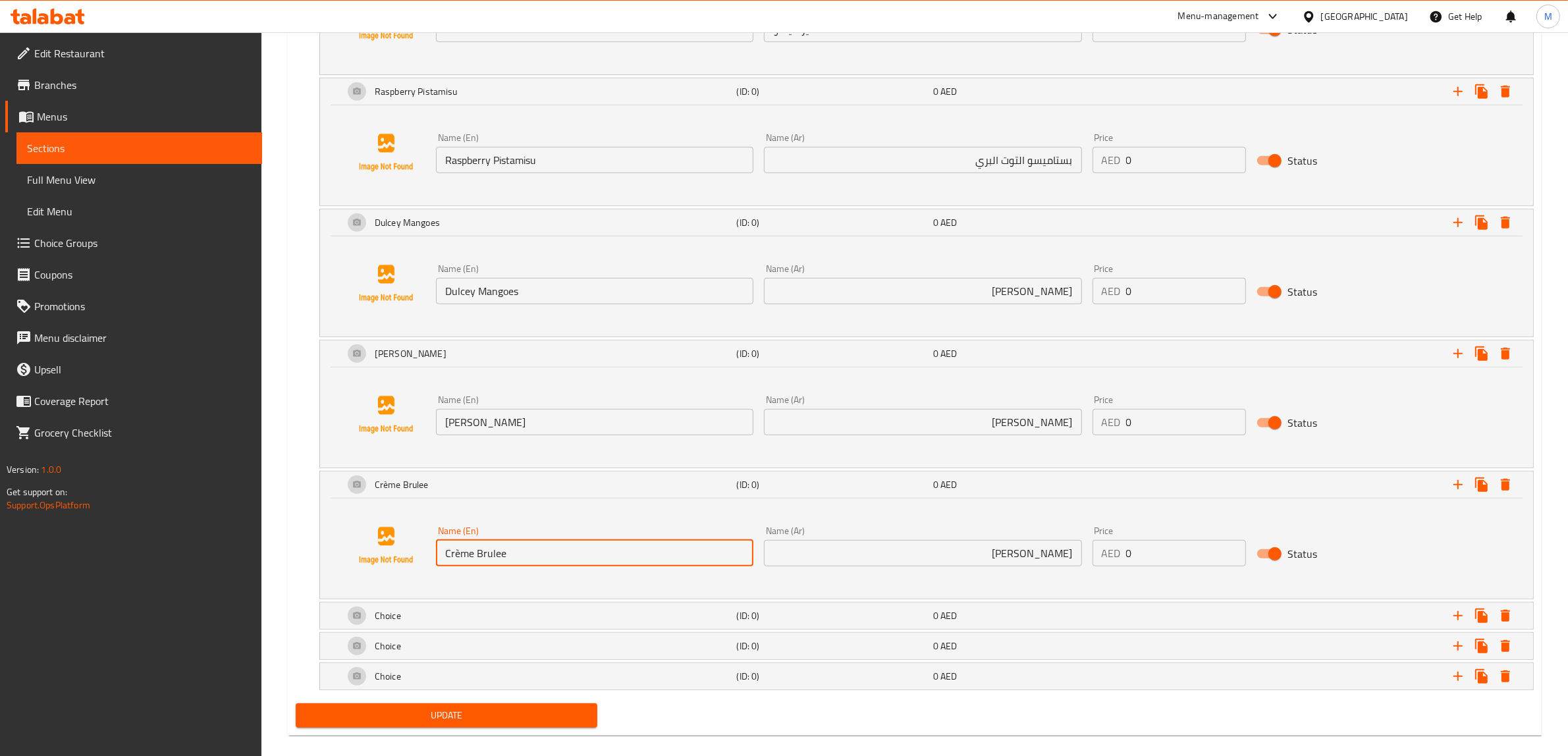
type input "Crème Brulee"
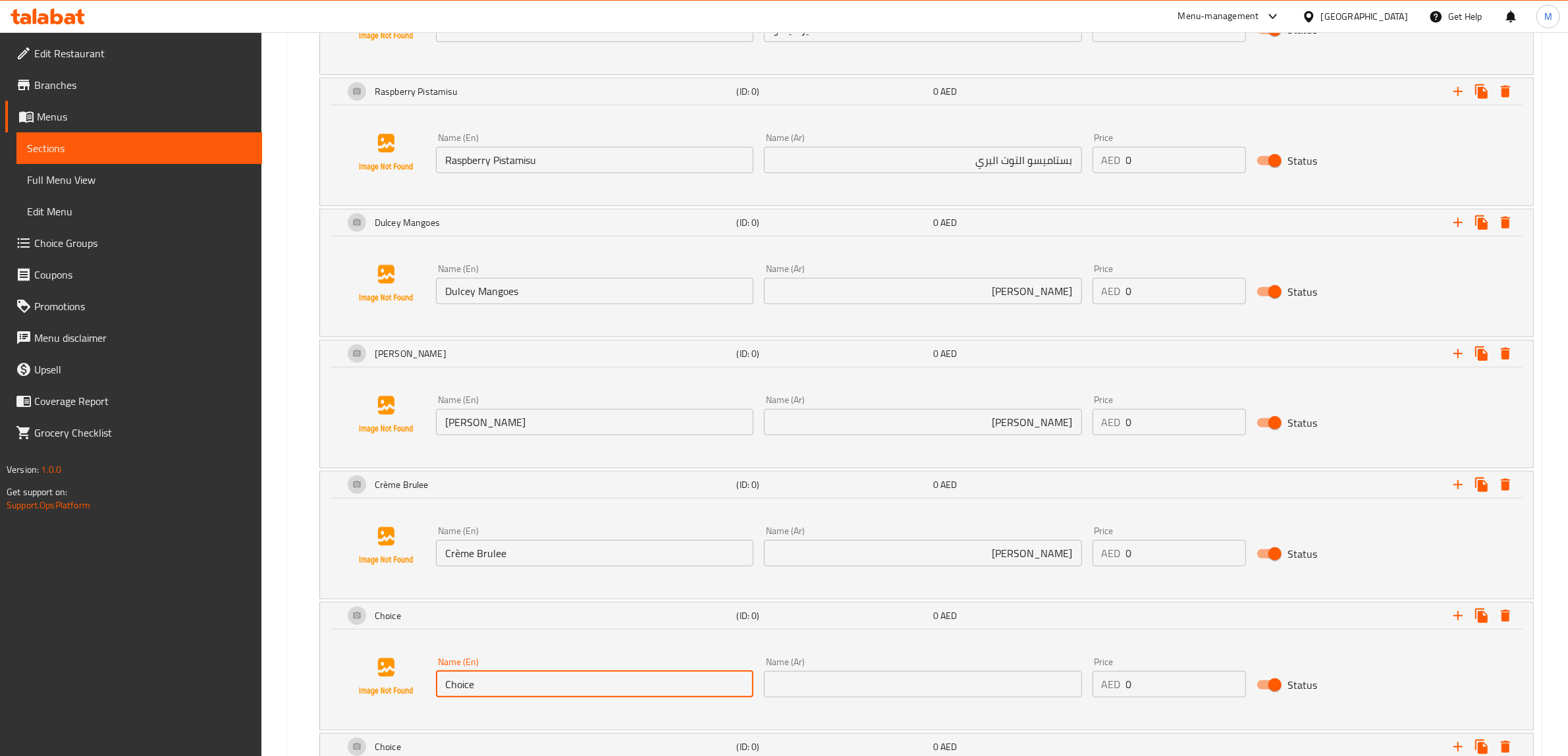
click at [574, 682] on input "Choice" at bounding box center [594, 685] width 317 height 27
paste input "Panna Cotta"
type input "Panna Cotta"
click at [895, 685] on input "text" at bounding box center [922, 685] width 317 height 27
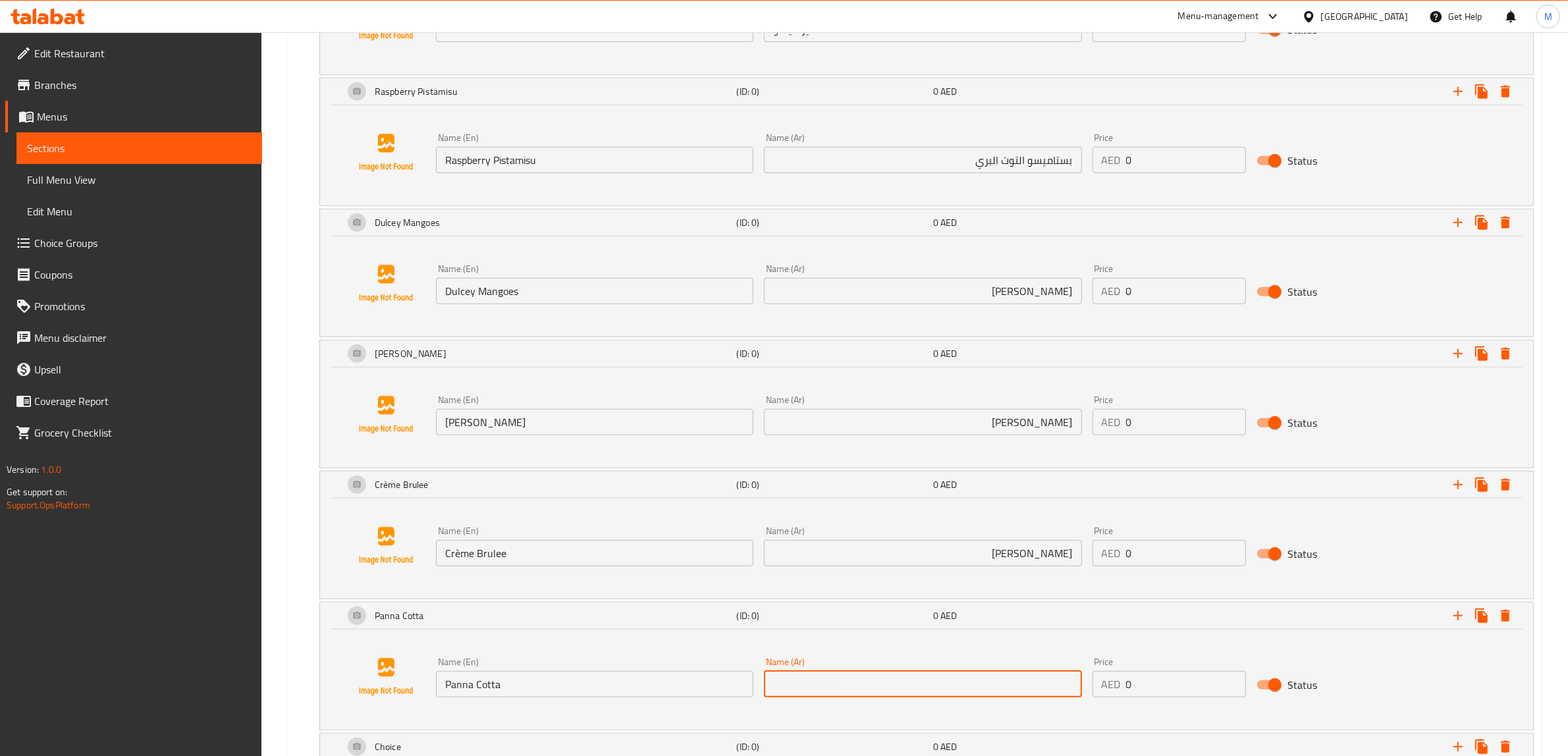
paste input "بانا كوتا"
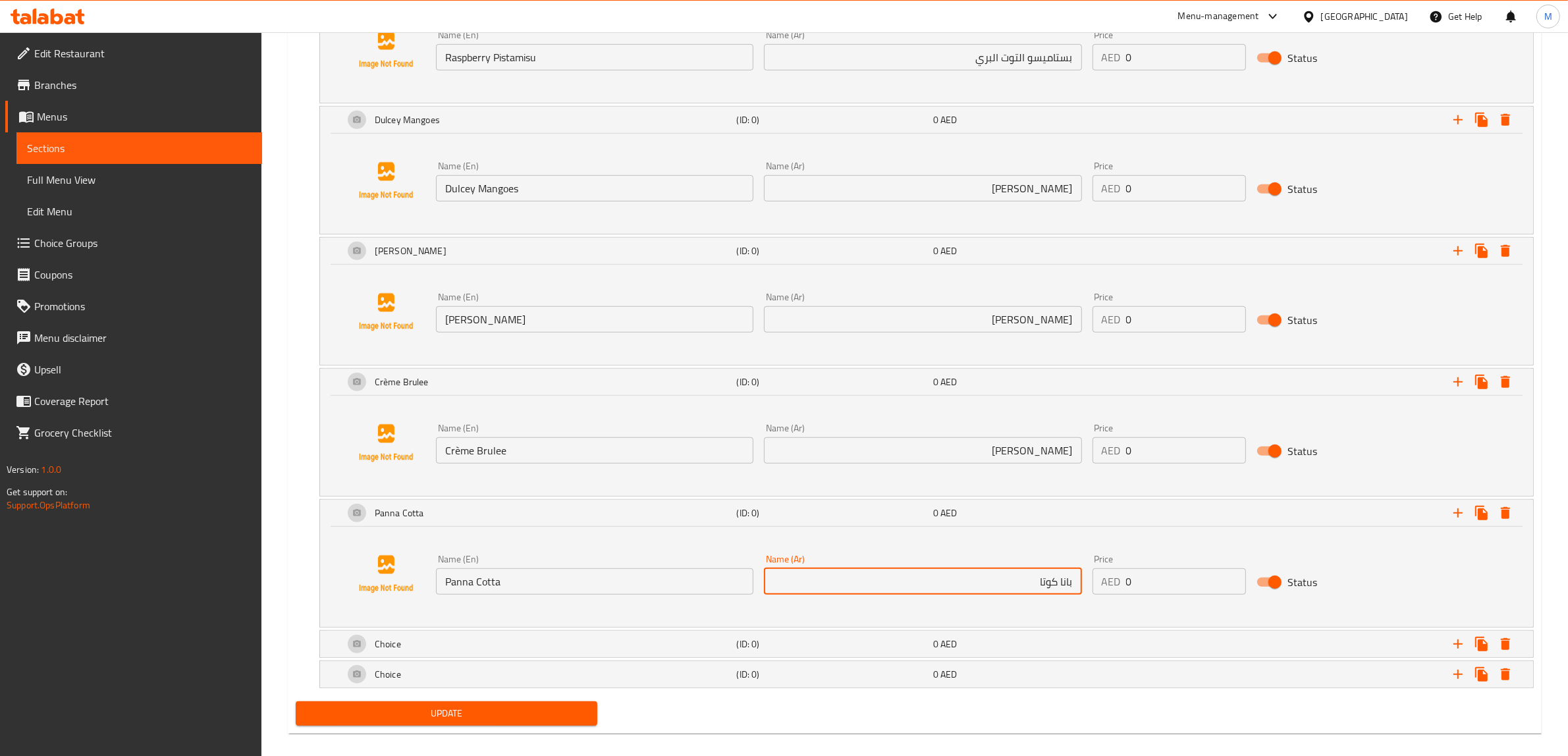
scroll to position [1084, 0]
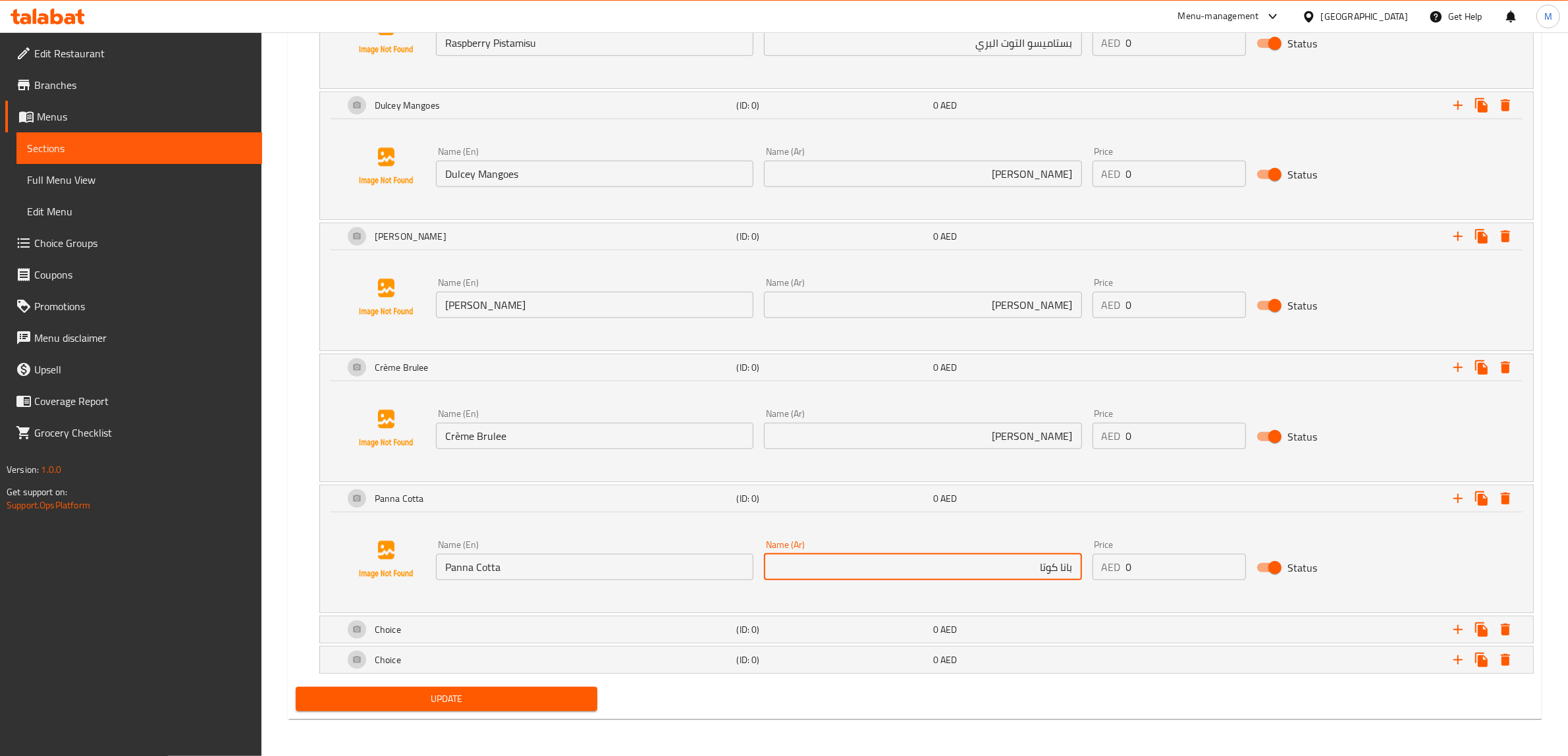
type input "بانا كوتا"
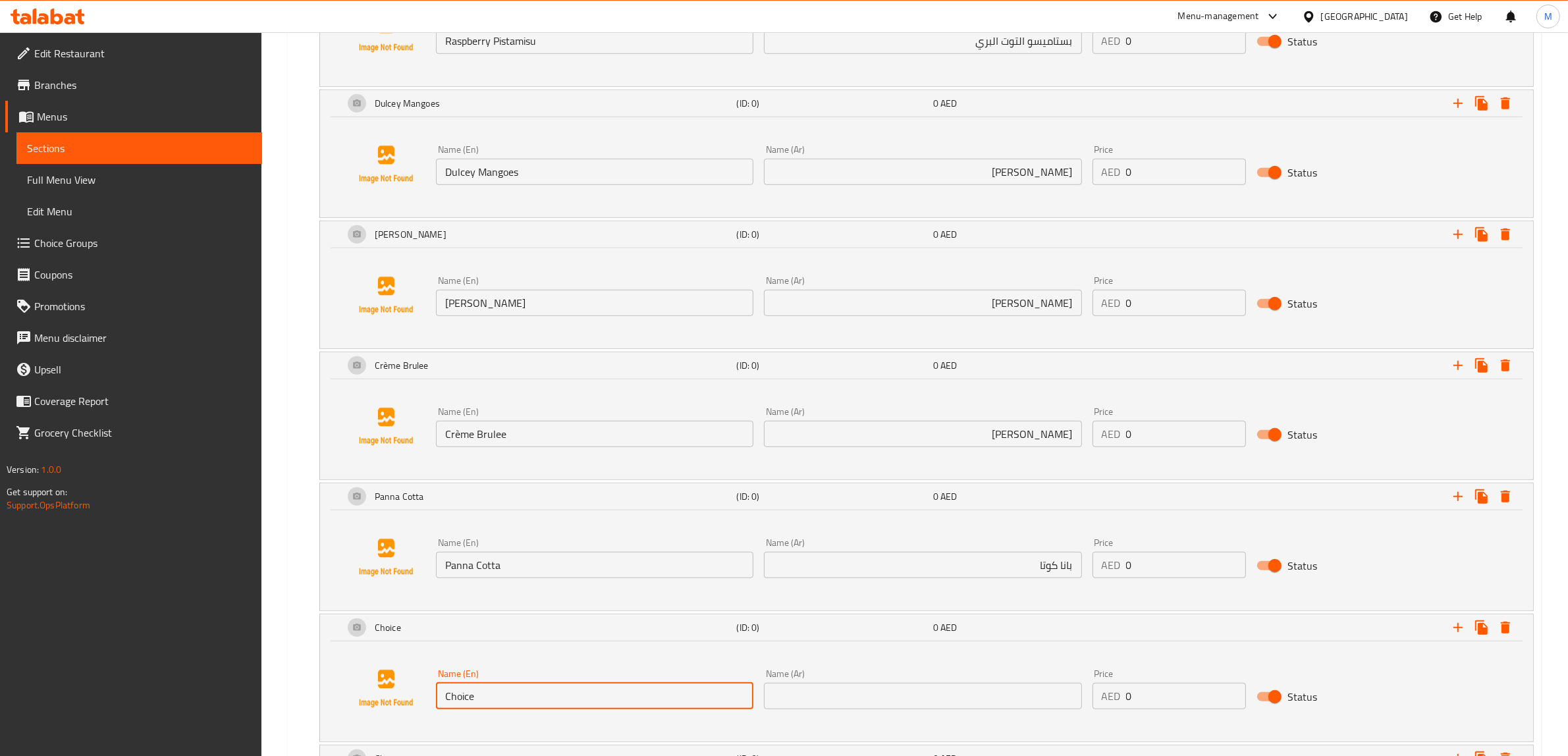
click at [532, 693] on input "Choice" at bounding box center [594, 696] width 317 height 27
paste input "Bonaff"
type input "Bonaffe"
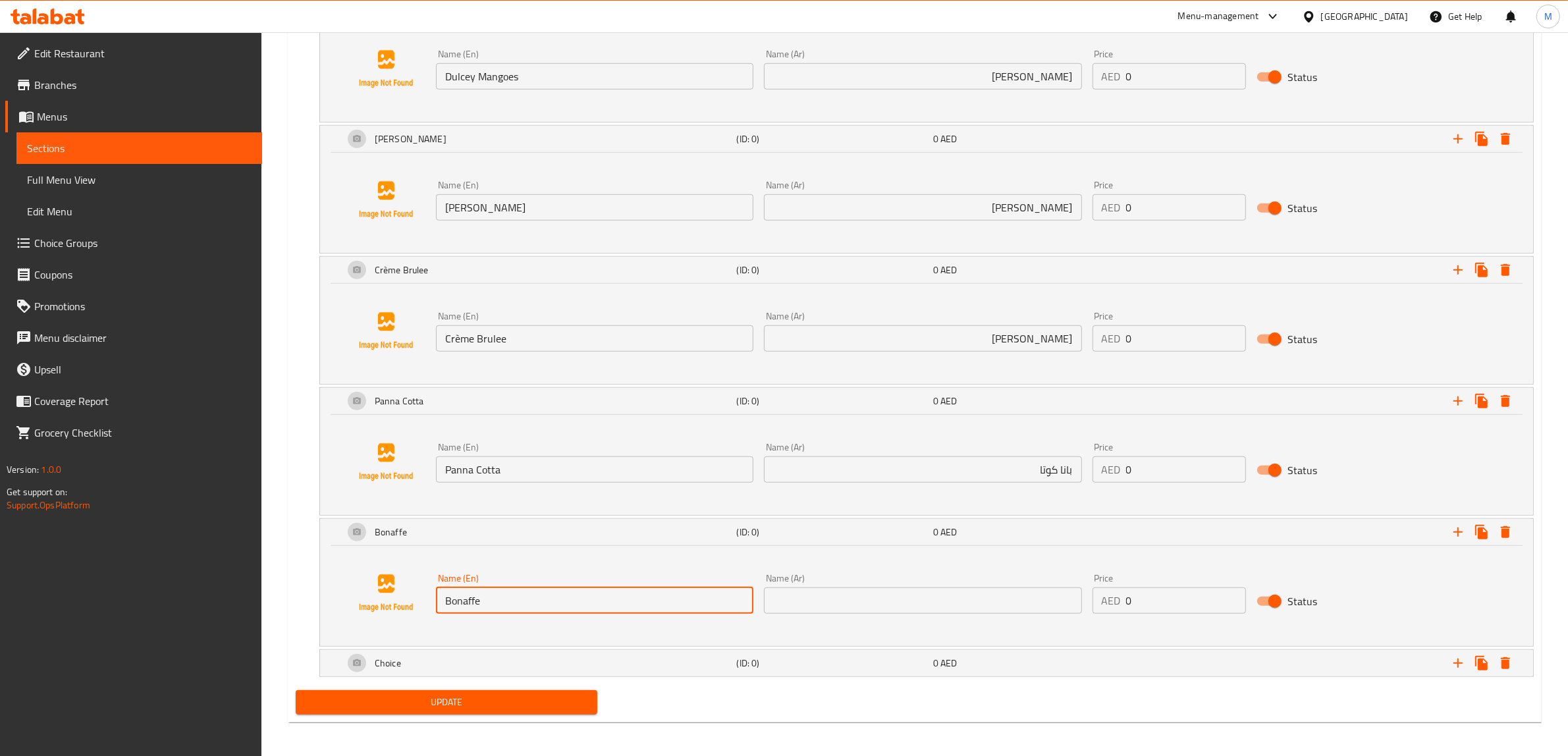
scroll to position [1184, 0]
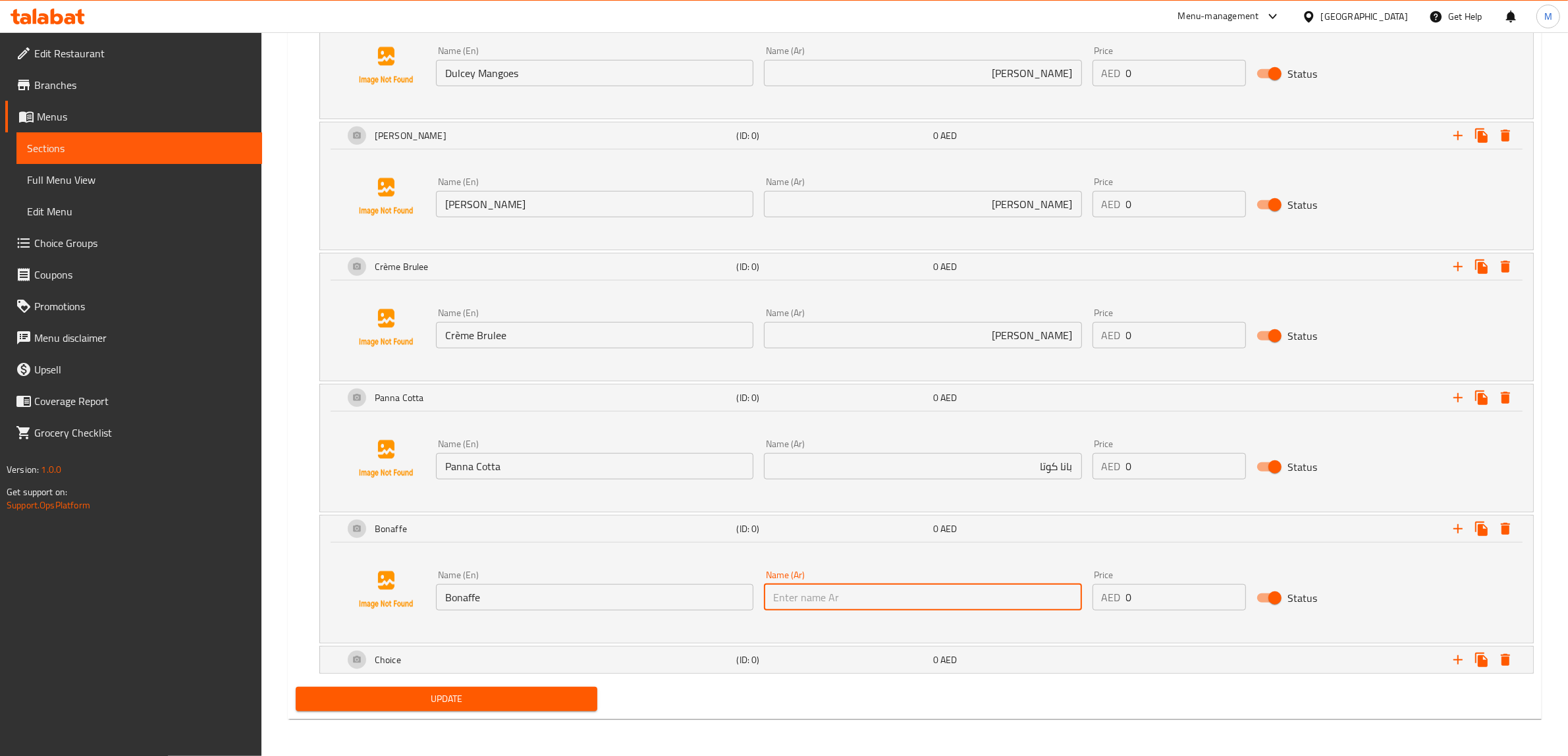
click at [1035, 590] on input "text" at bounding box center [922, 598] width 317 height 27
paste input "بوناف"
type input "بونافيه"
click at [986, 680] on div "Add variant Your Choice Of 1St Cup: (ID: 0) Min 1 , Max 1 Name (En) Your Choice…" at bounding box center [915, 145] width 1249 height 1075
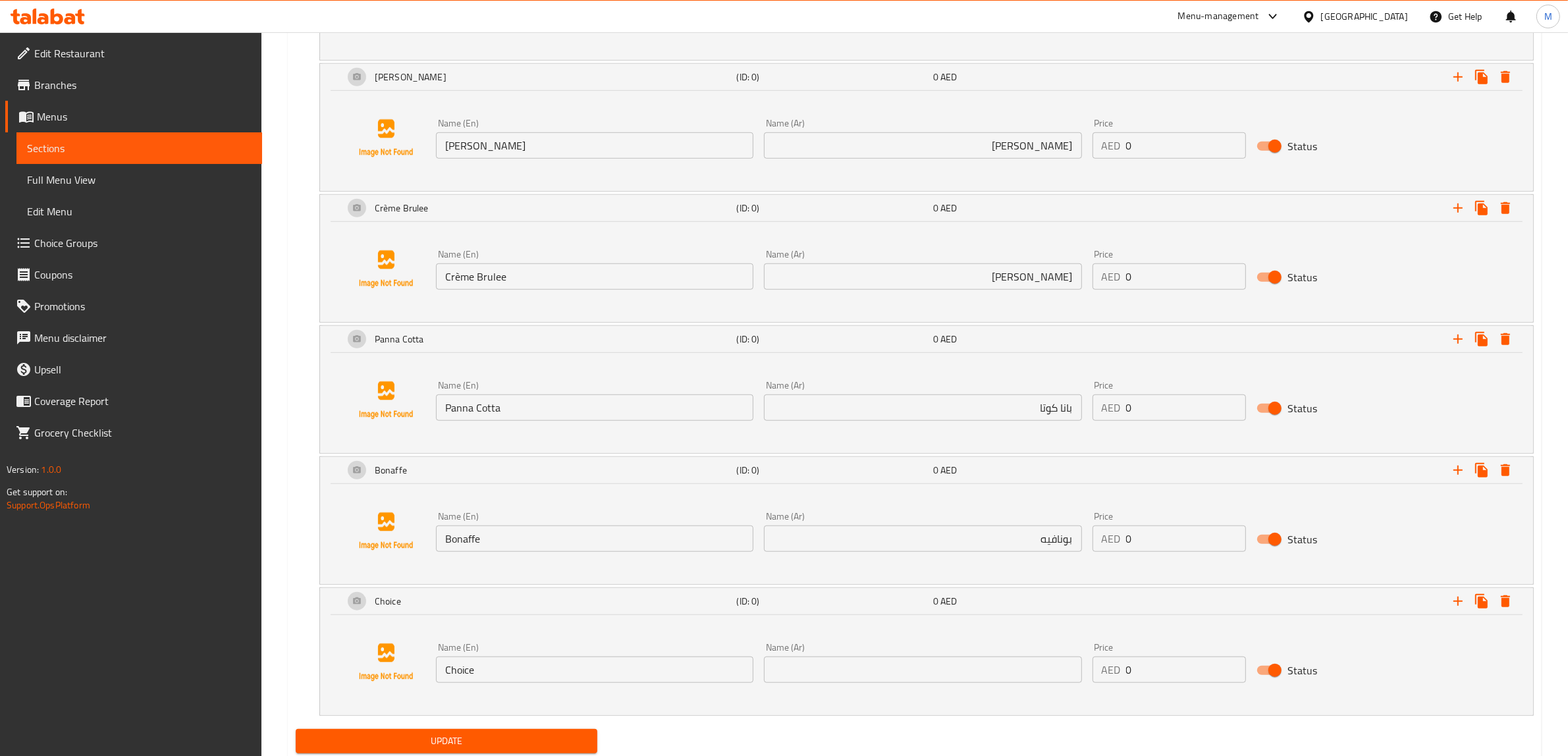
scroll to position [1267, 0]
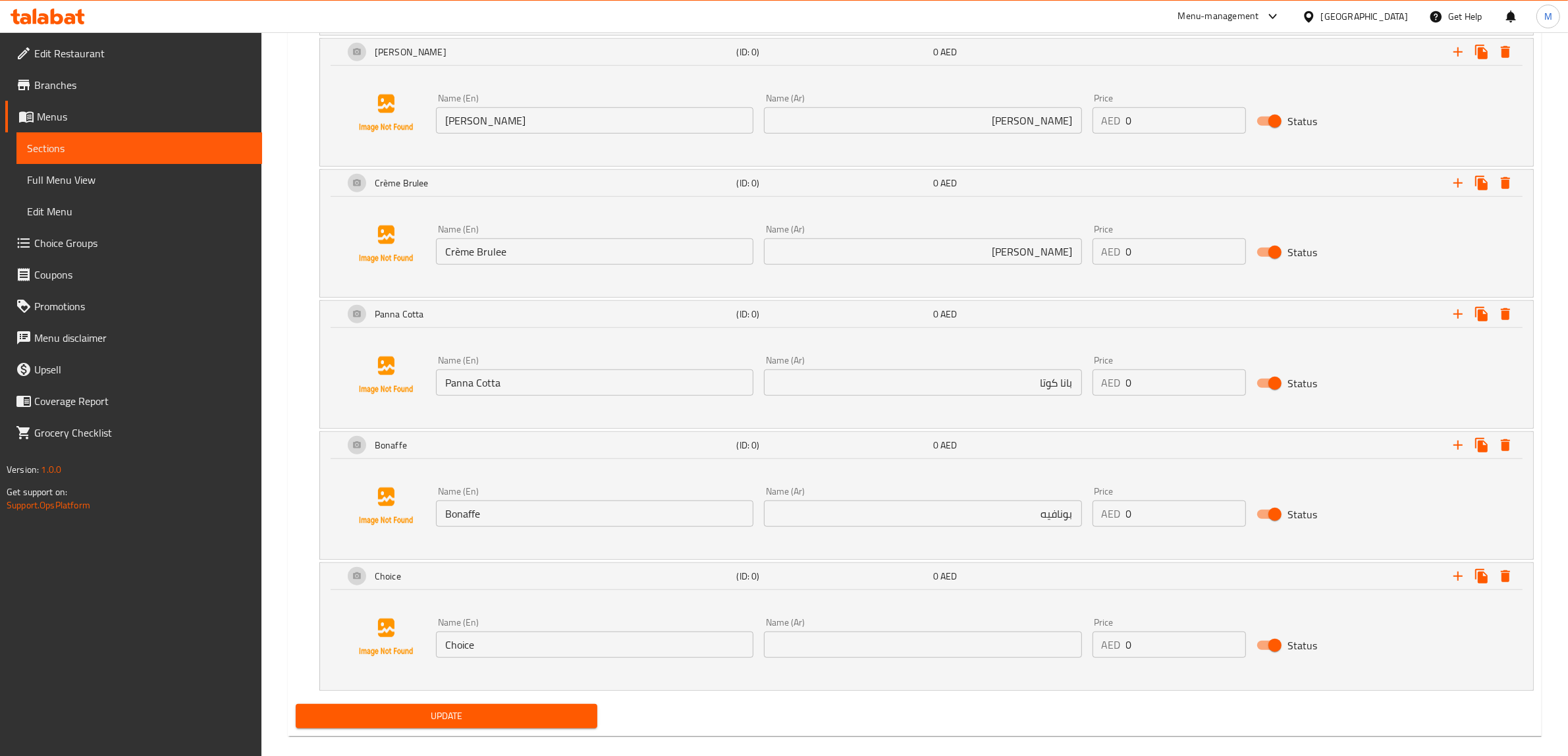
click at [617, 646] on input "Choice" at bounding box center [594, 645] width 317 height 27
paste input "reamy Cherries"
type input "Creamy Cherries"
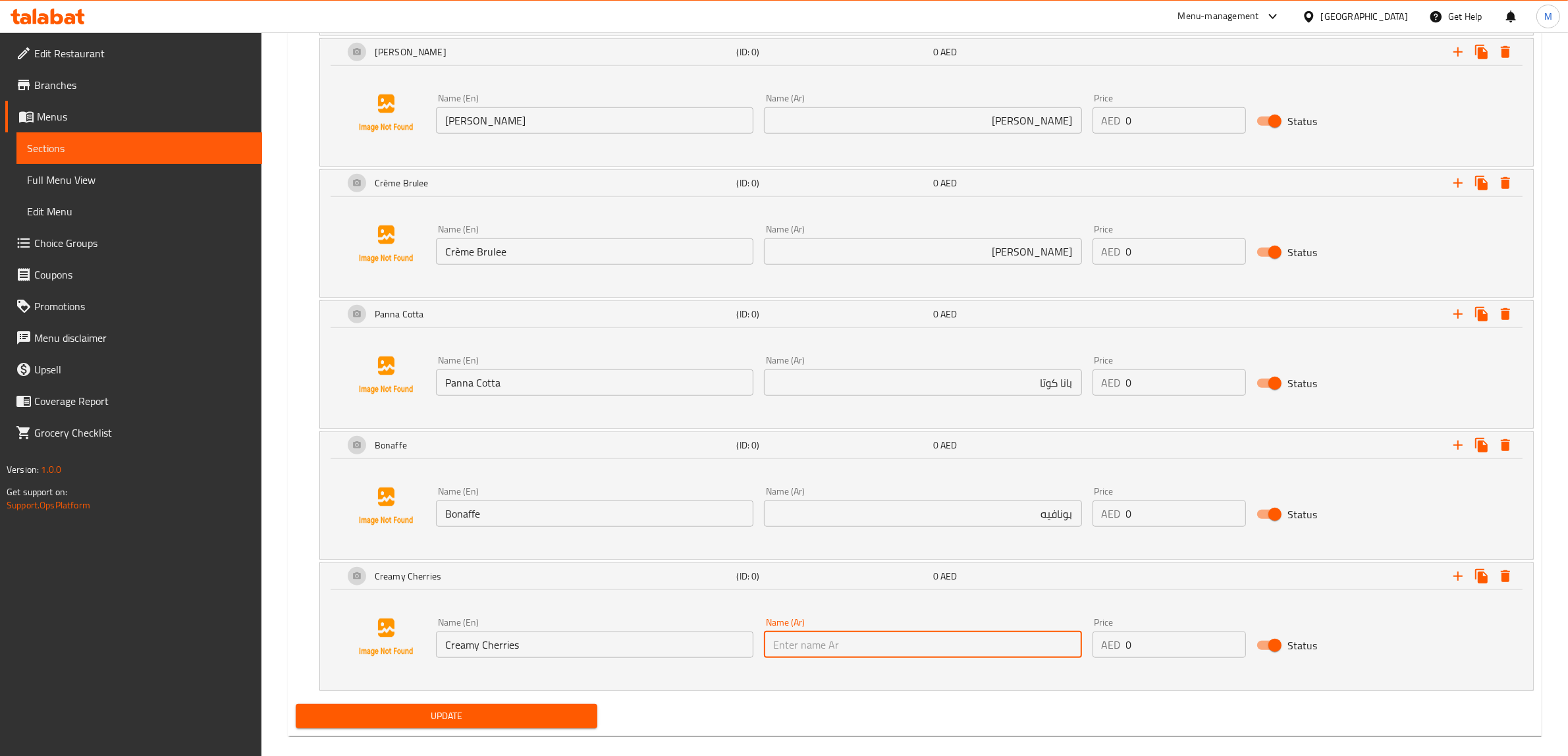
click at [882, 641] on input "text" at bounding box center [922, 645] width 317 height 27
paste input "[PERSON_NAME]"
type input "[PERSON_NAME]"
click at [1459, 578] on icon "Expand" at bounding box center [1458, 576] width 10 height 10
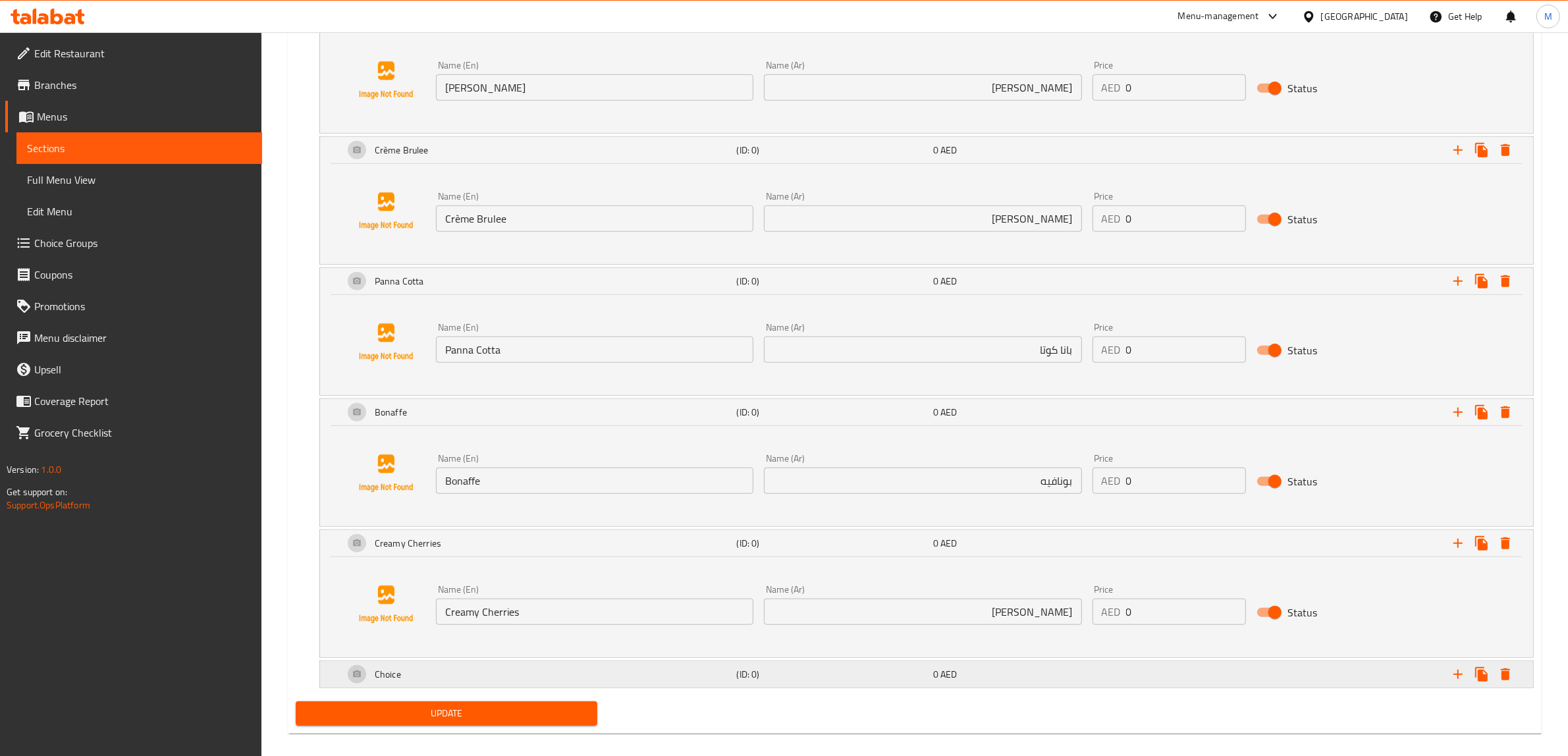
scroll to position [1315, 0]
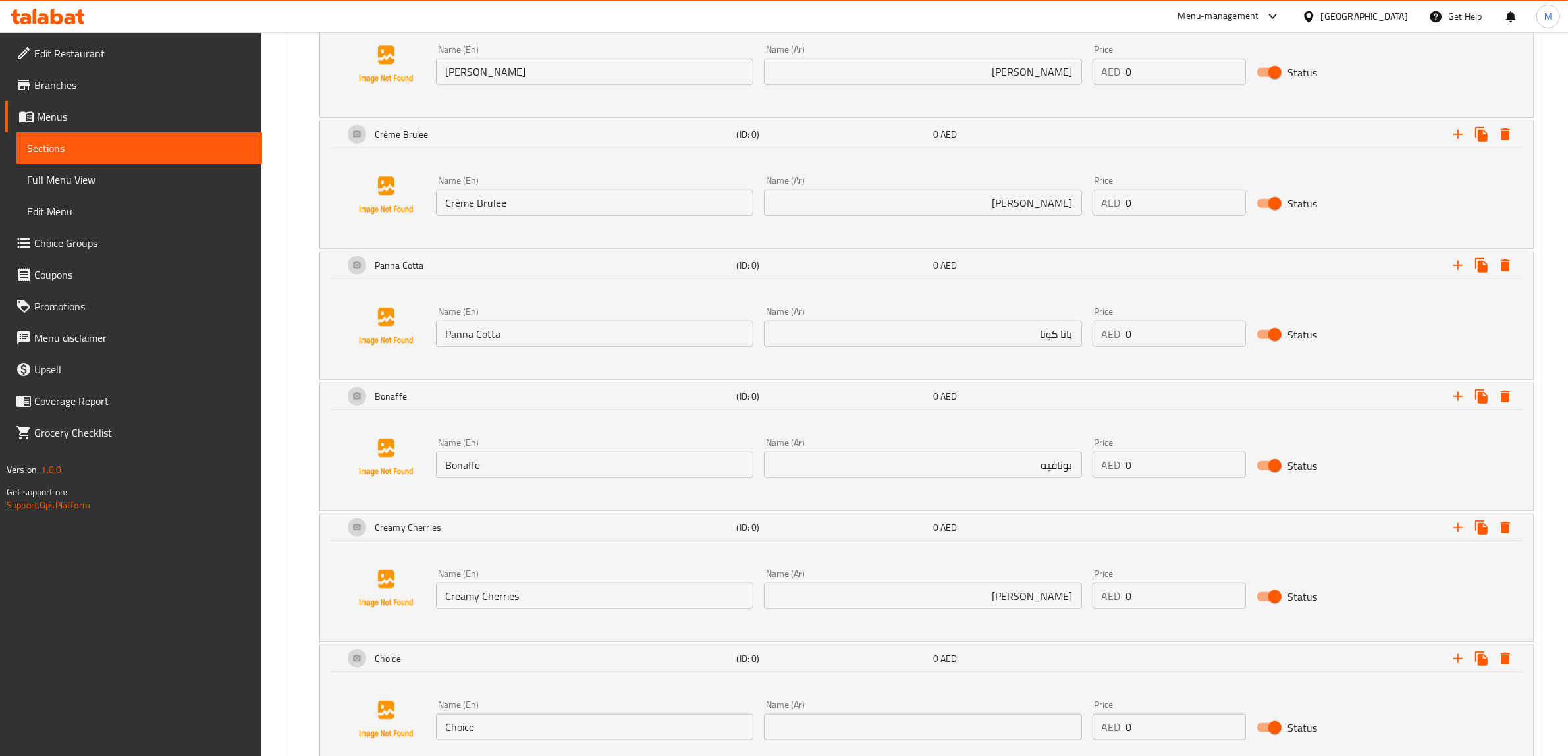
scroll to position [1398, 0]
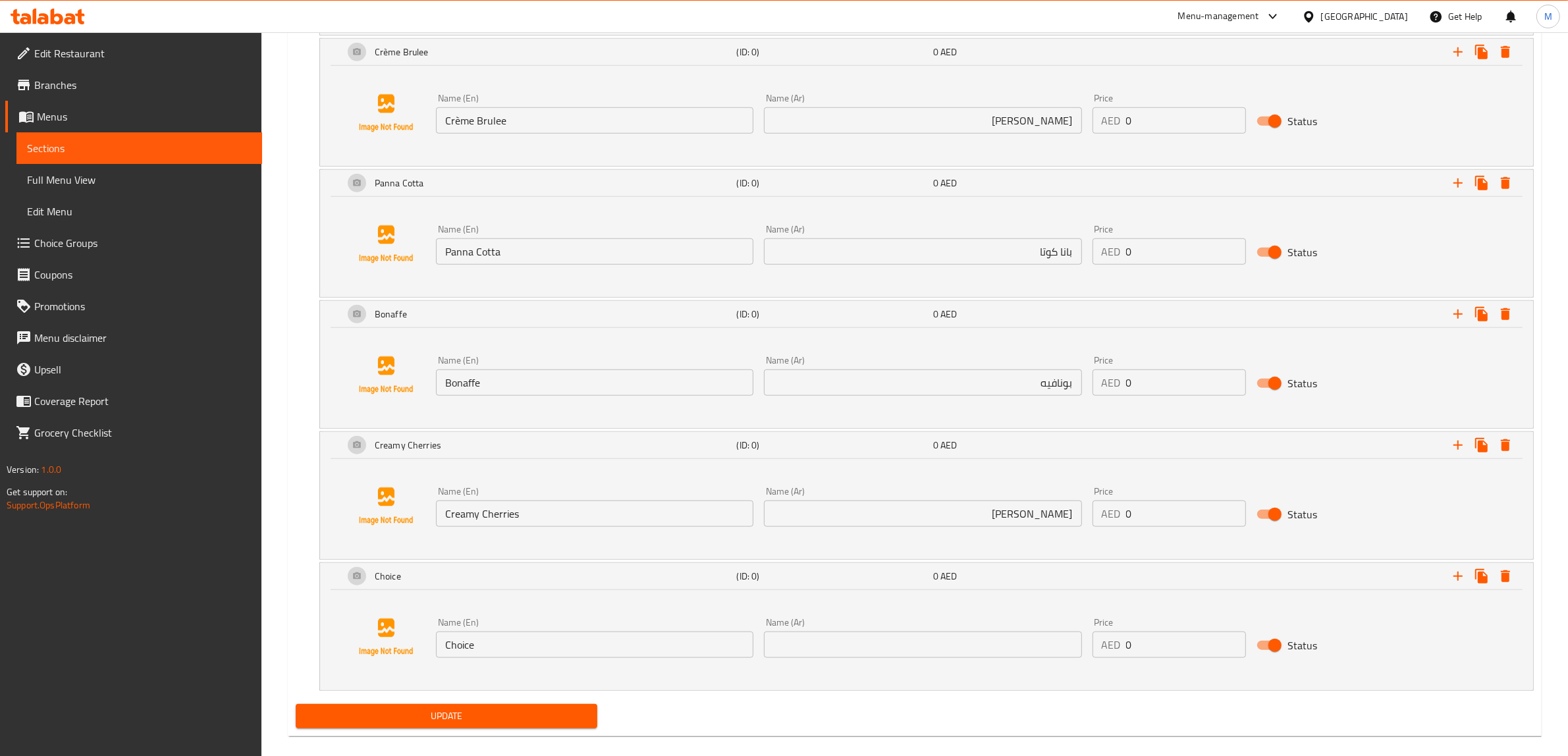
click at [909, 648] on input "text" at bounding box center [922, 645] width 317 height 27
paste input "شوكولاتة بيضاء"
type input "شوكولاتة بيضاء"
click at [524, 646] on input "Choice" at bounding box center [594, 645] width 317 height 27
paste input "White Choco"
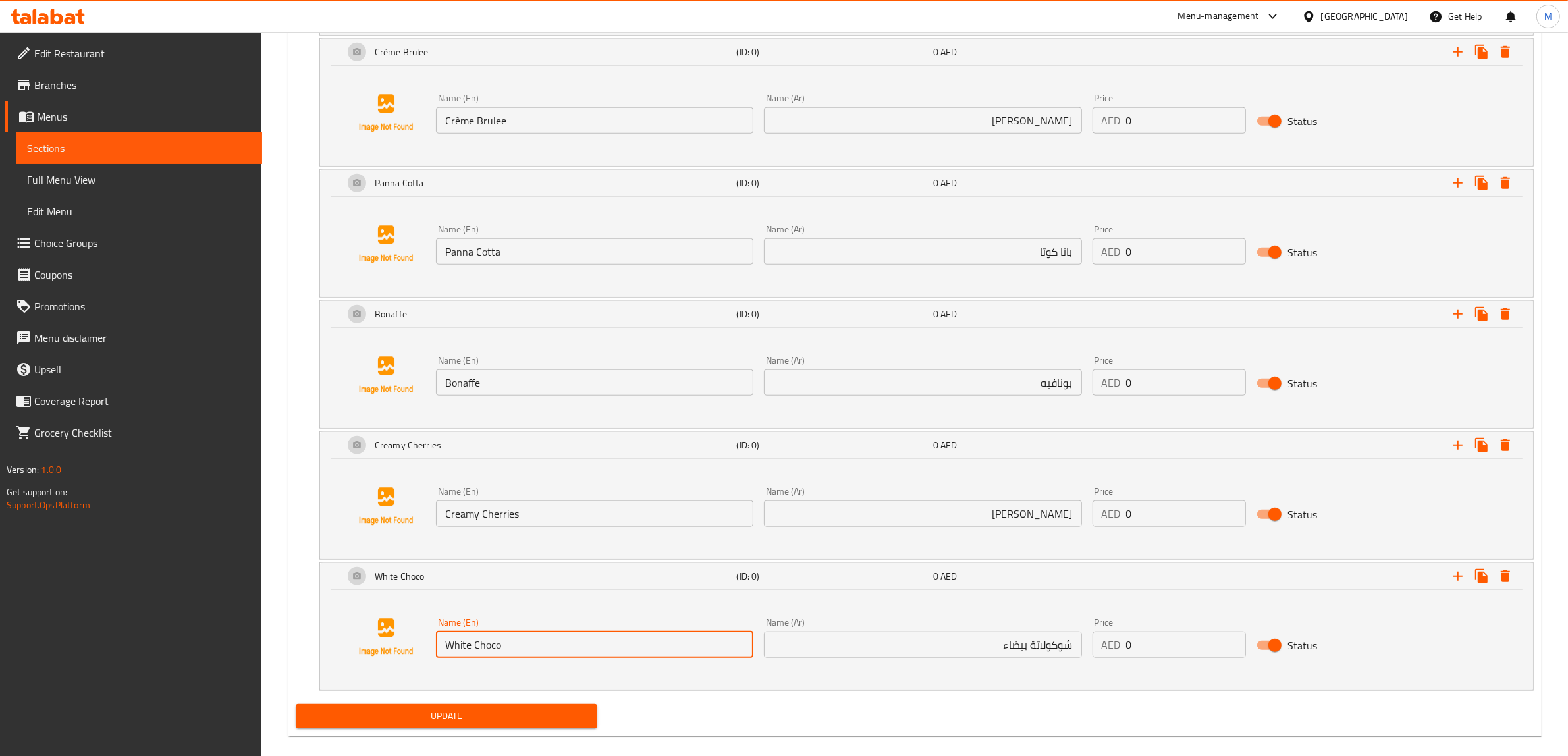
type input "White Choco"
click at [889, 685] on div "Name (En) White Choco Name (En) Name (Ar) شوكولاتة بيضاء Name (Ar) Price AED 0 …" at bounding box center [926, 637] width 1182 height 100
drag, startPoint x: 823, startPoint y: 699, endPoint x: 813, endPoint y: 702, distance: 10.4
click at [813, 702] on div "Update" at bounding box center [915, 716] width 1249 height 35
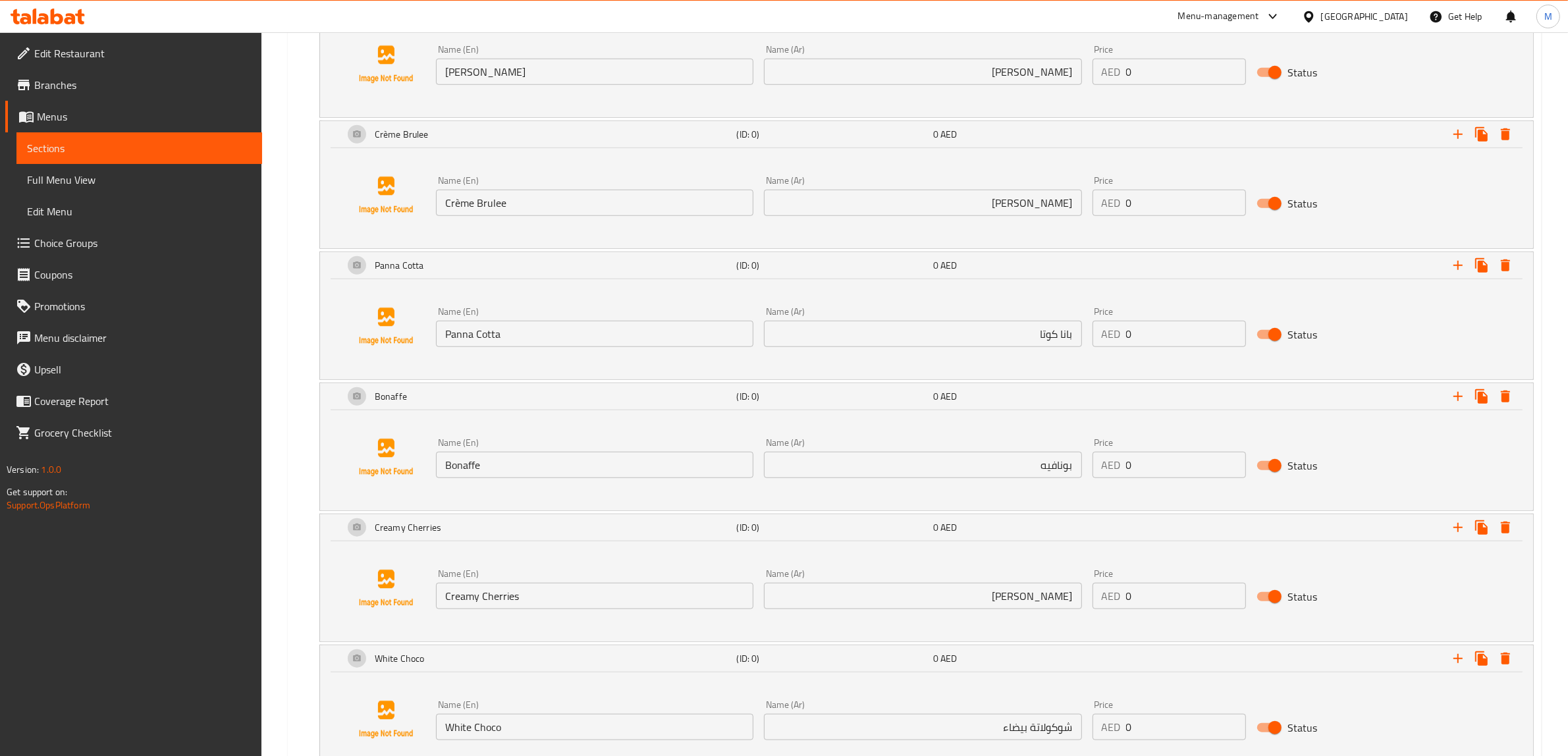
scroll to position [1417, 0]
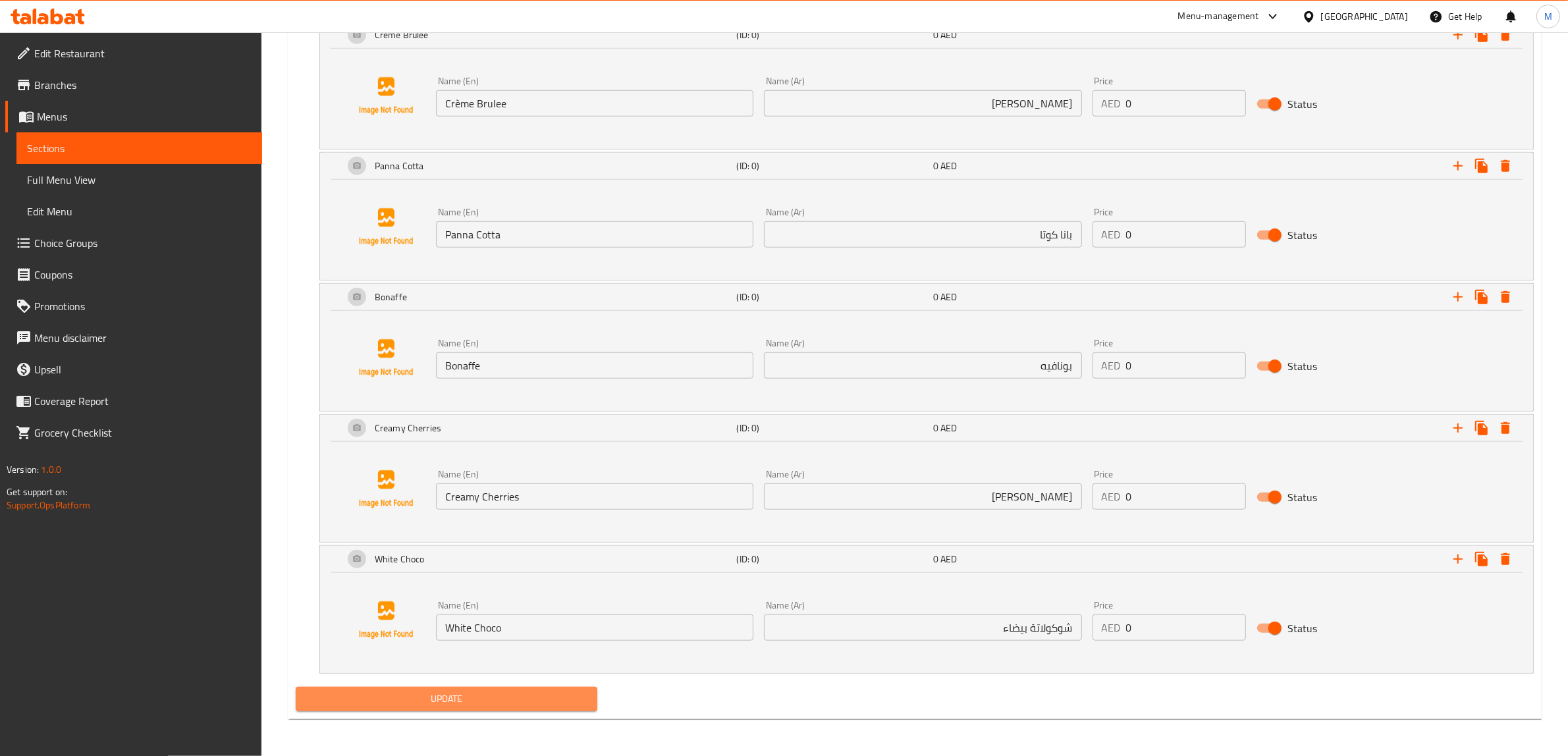
click at [515, 697] on span "Update" at bounding box center [446, 699] width 280 height 16
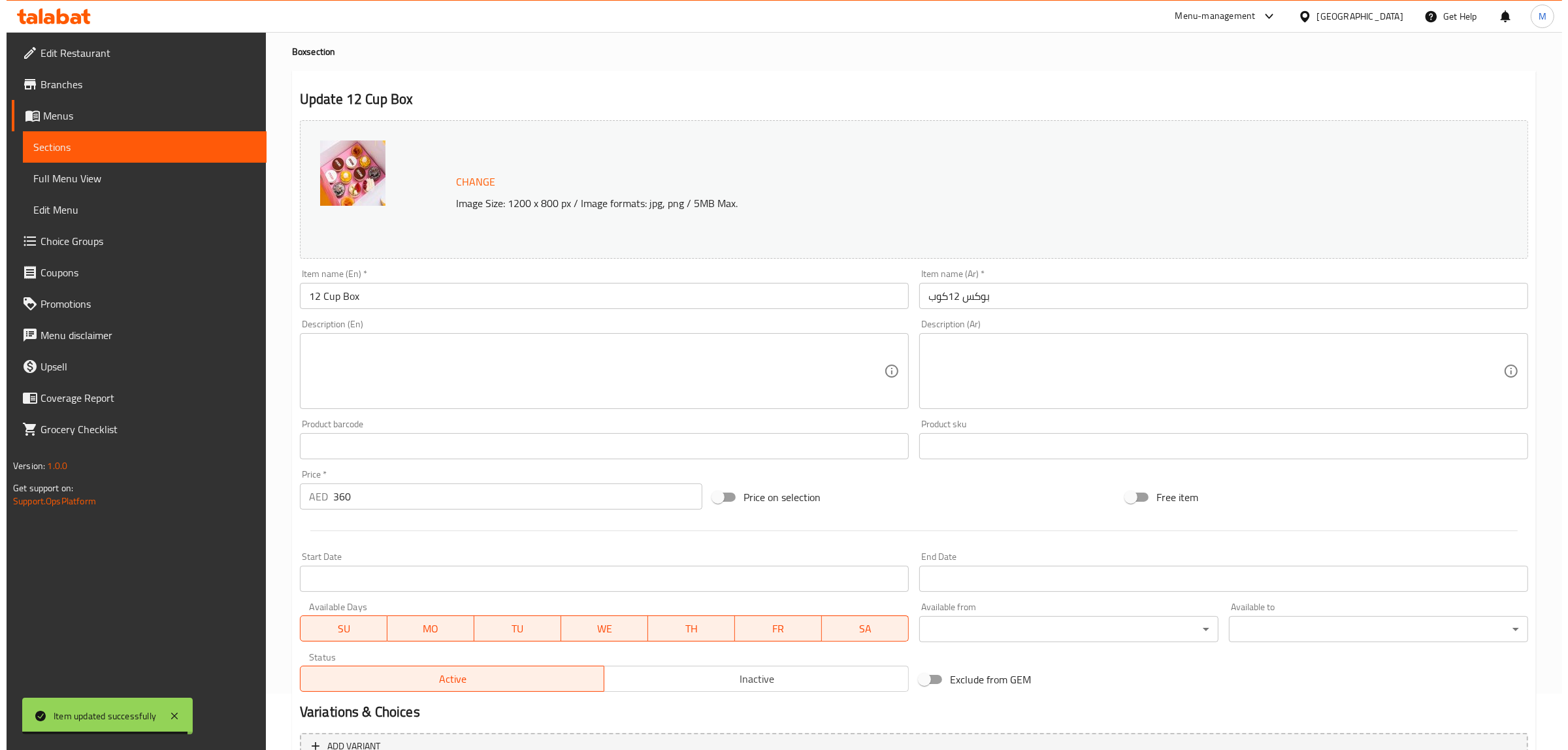
scroll to position [0, 0]
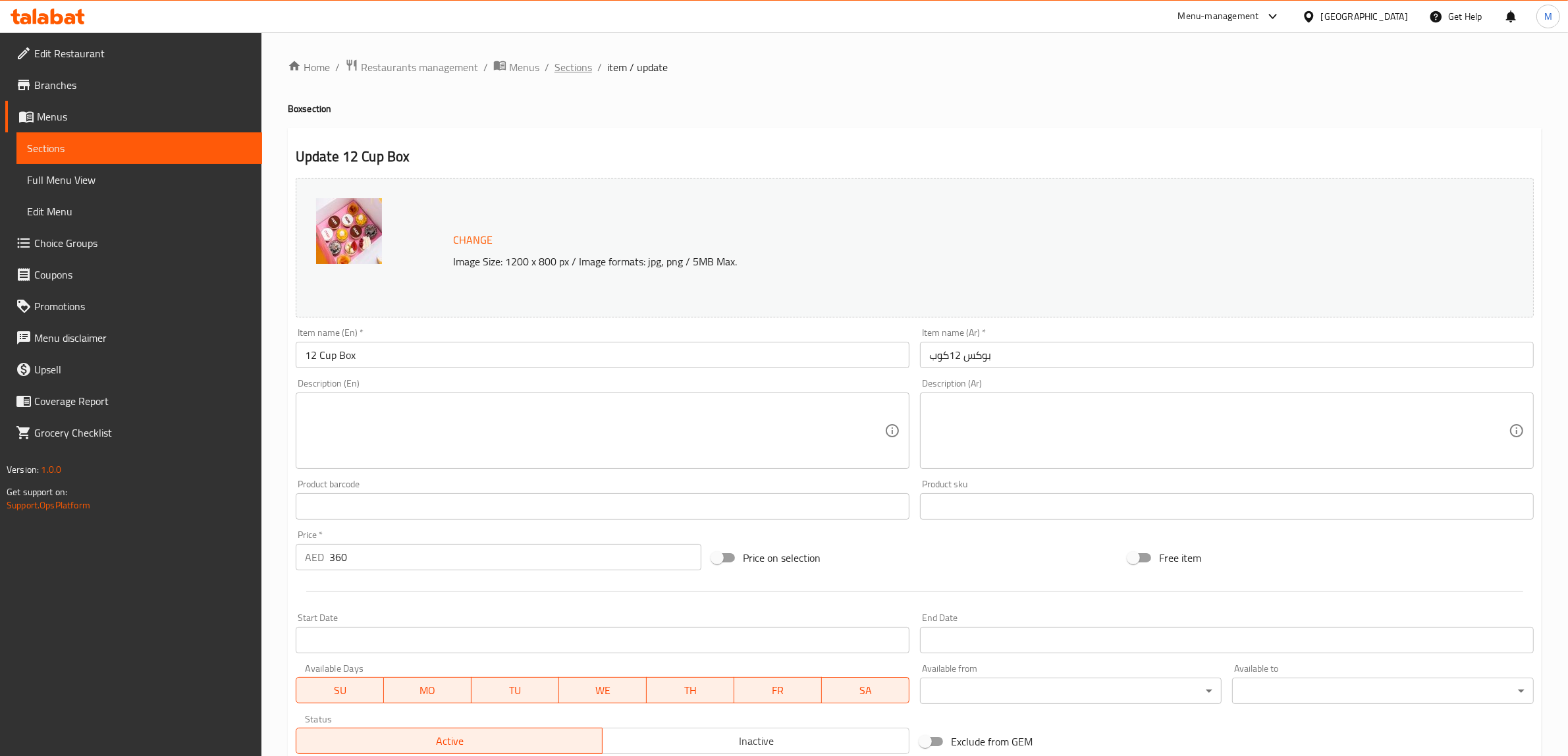
click at [580, 72] on span "Sections" at bounding box center [573, 67] width 38 height 15
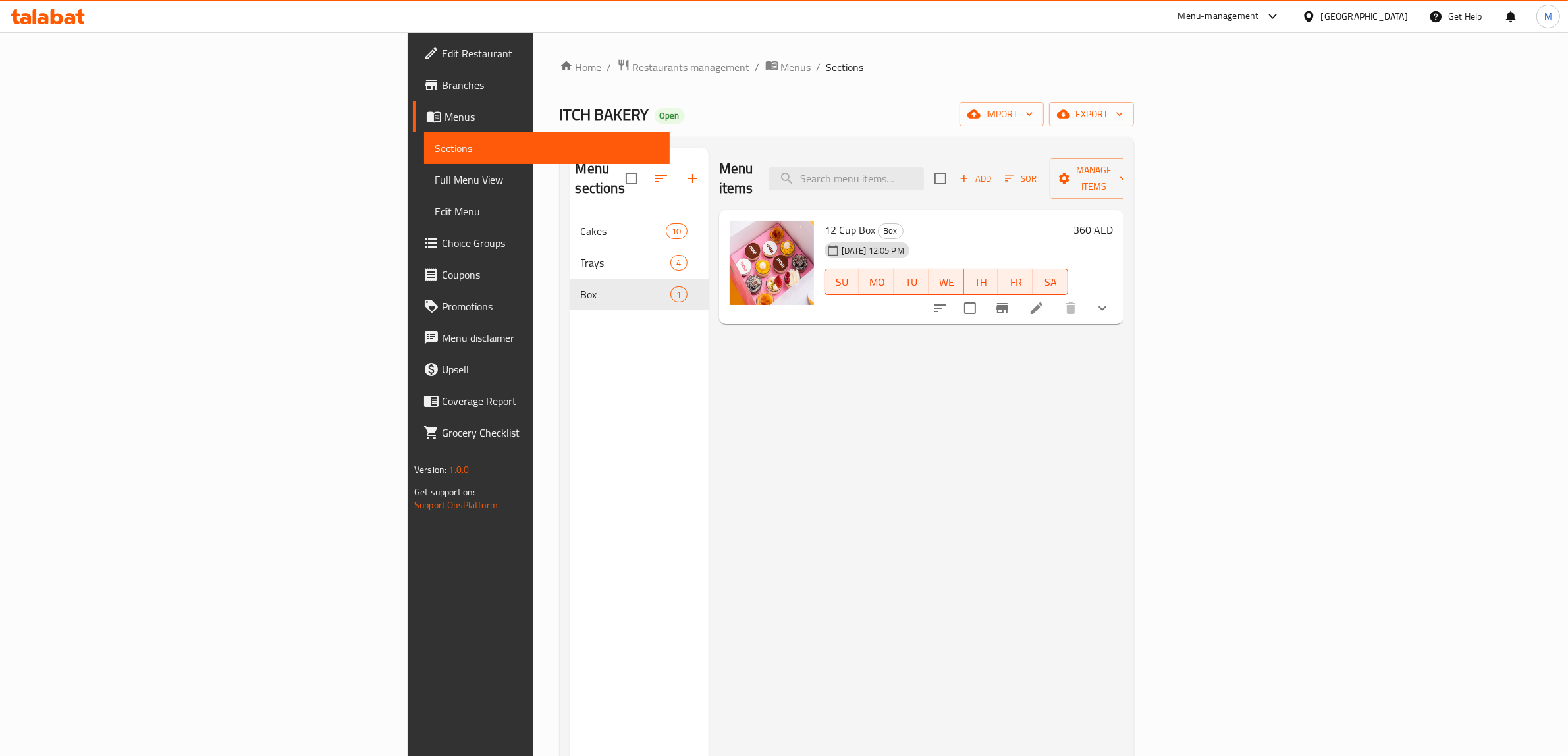
click at [1101, 342] on div "Menu items Add Sort Manage items 12 Cup Box Box 11-08-2025 12:05 PM SU MO TU WE…" at bounding box center [916, 525] width 415 height 756
click at [1118, 292] on button "show more" at bounding box center [1102, 308] width 32 height 32
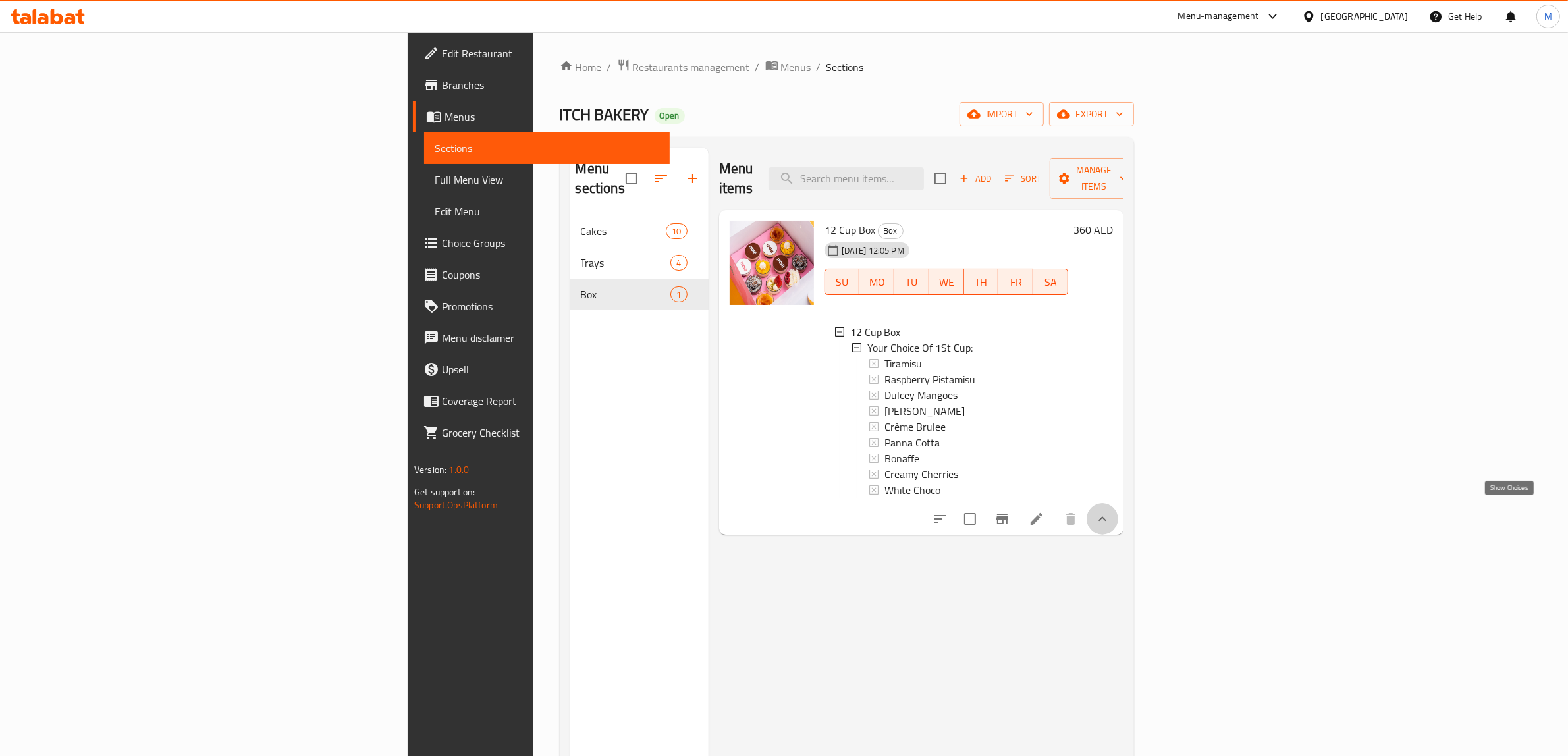
click at [1110, 517] on icon "show more" at bounding box center [1101, 518] width 15 height 15
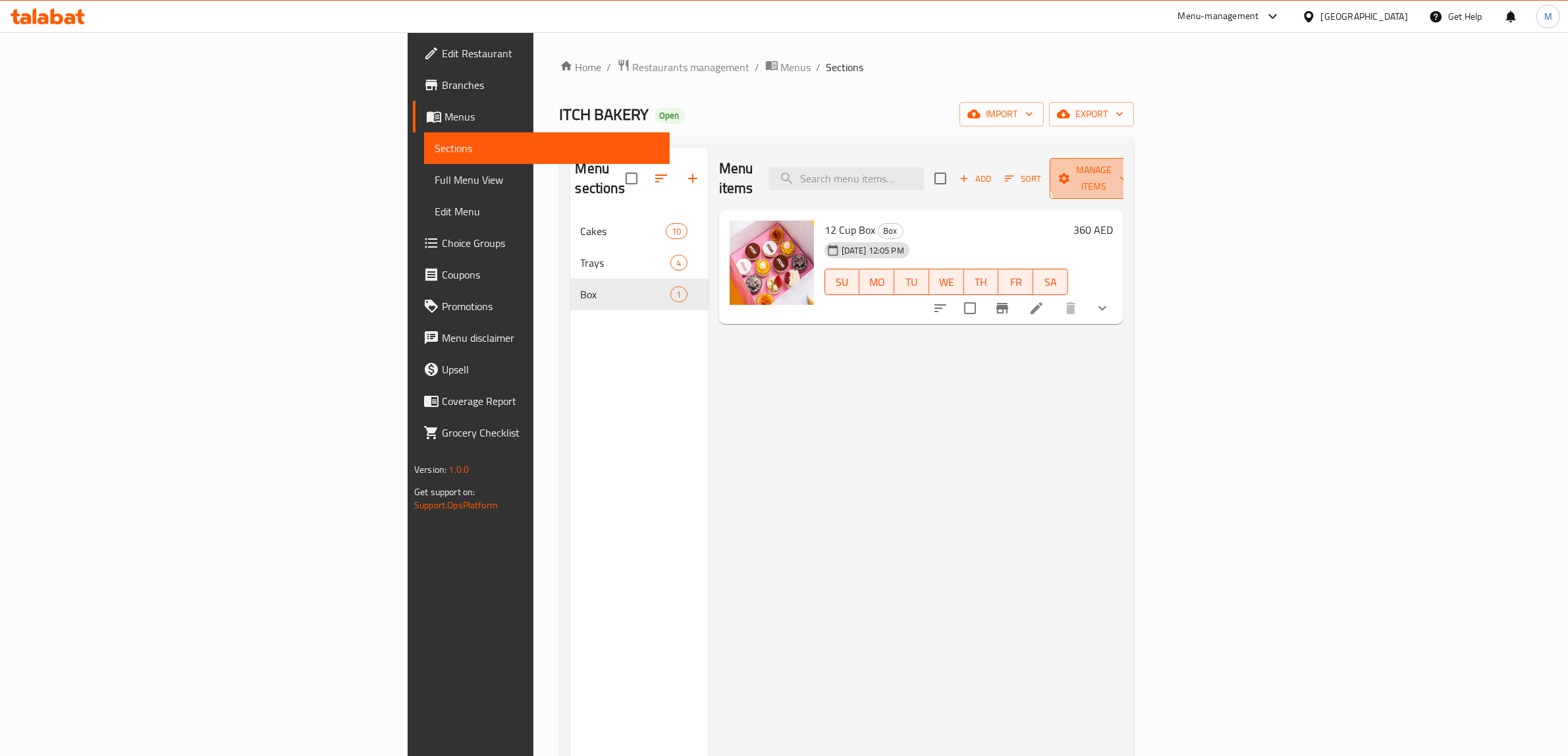
click at [1127, 172] on span "Manage items" at bounding box center [1093, 178] width 67 height 33
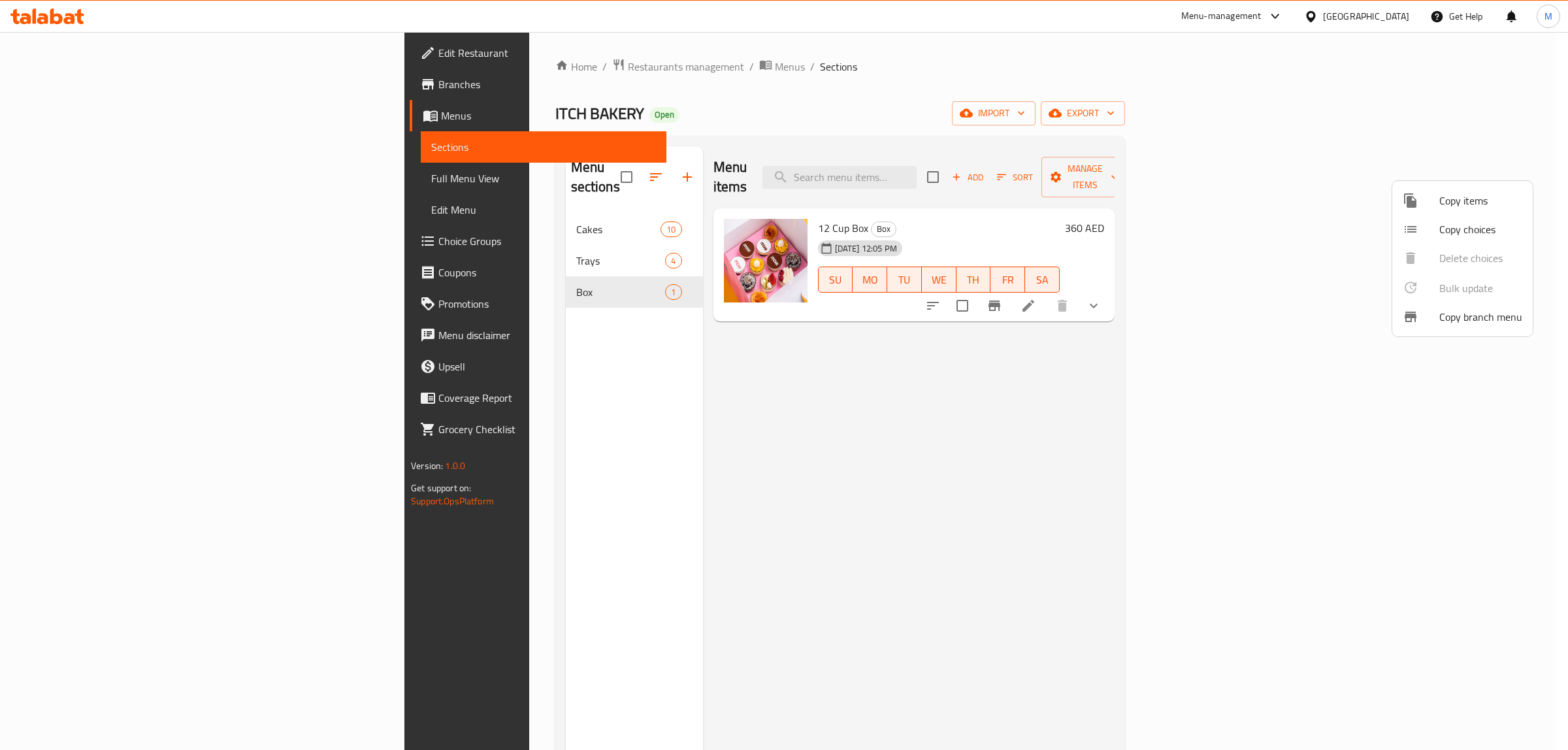
click at [1442, 233] on span "Copy choices" at bounding box center [1481, 229] width 83 height 15
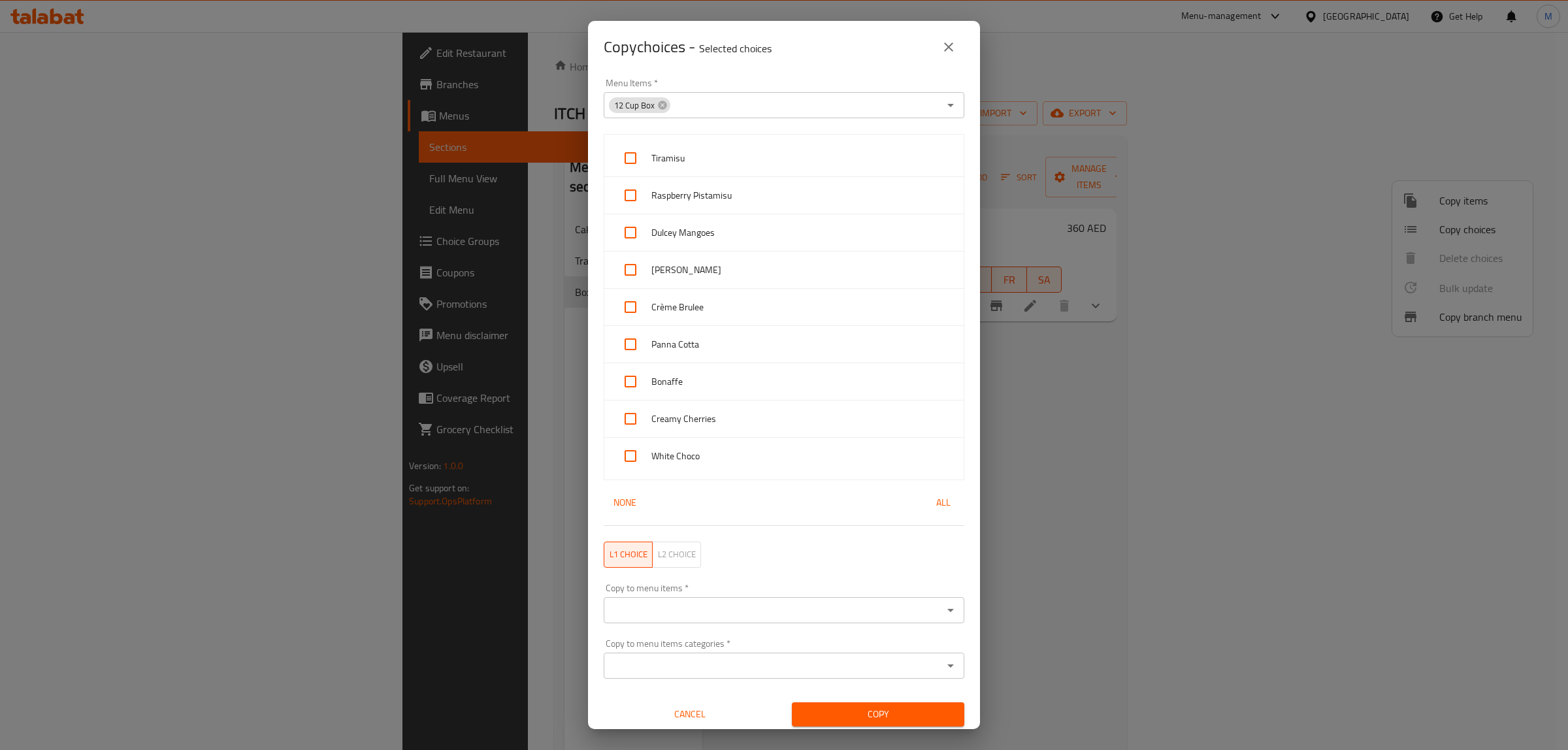
click at [936, 510] on span "All" at bounding box center [943, 502] width 31 height 16
checkbox input "true"
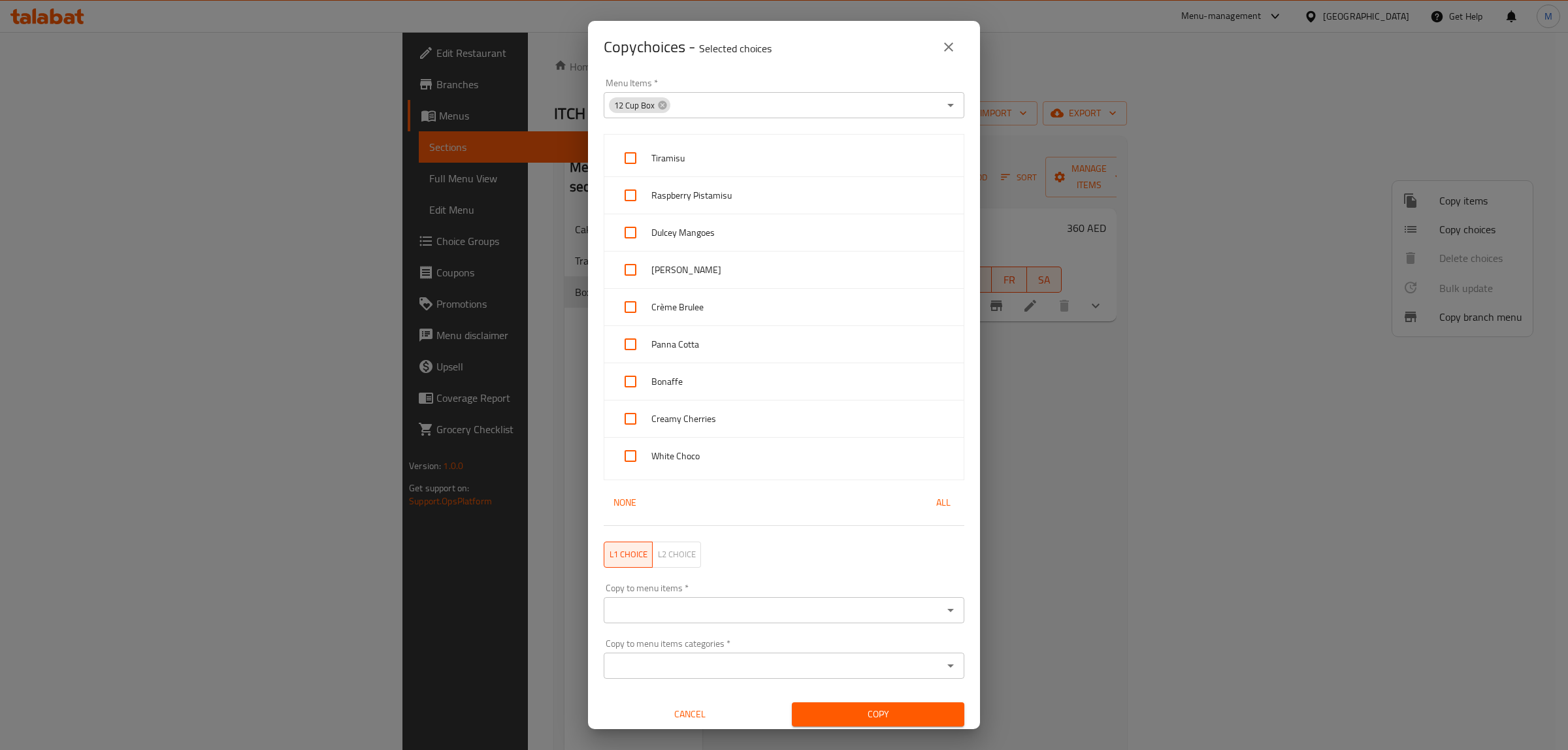
checkbox input "true"
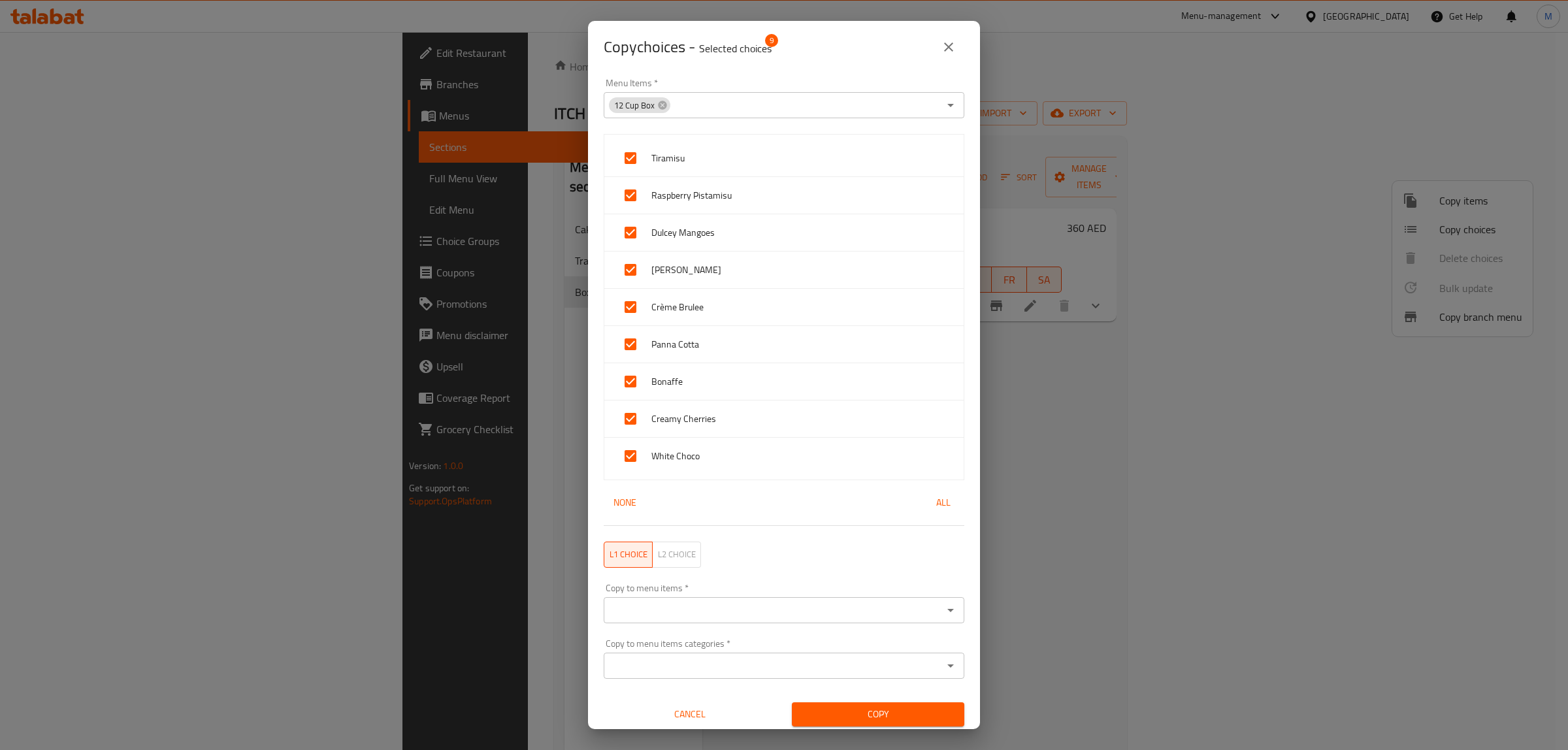
click at [854, 608] on input "Copy to menu items   *" at bounding box center [773, 610] width 331 height 18
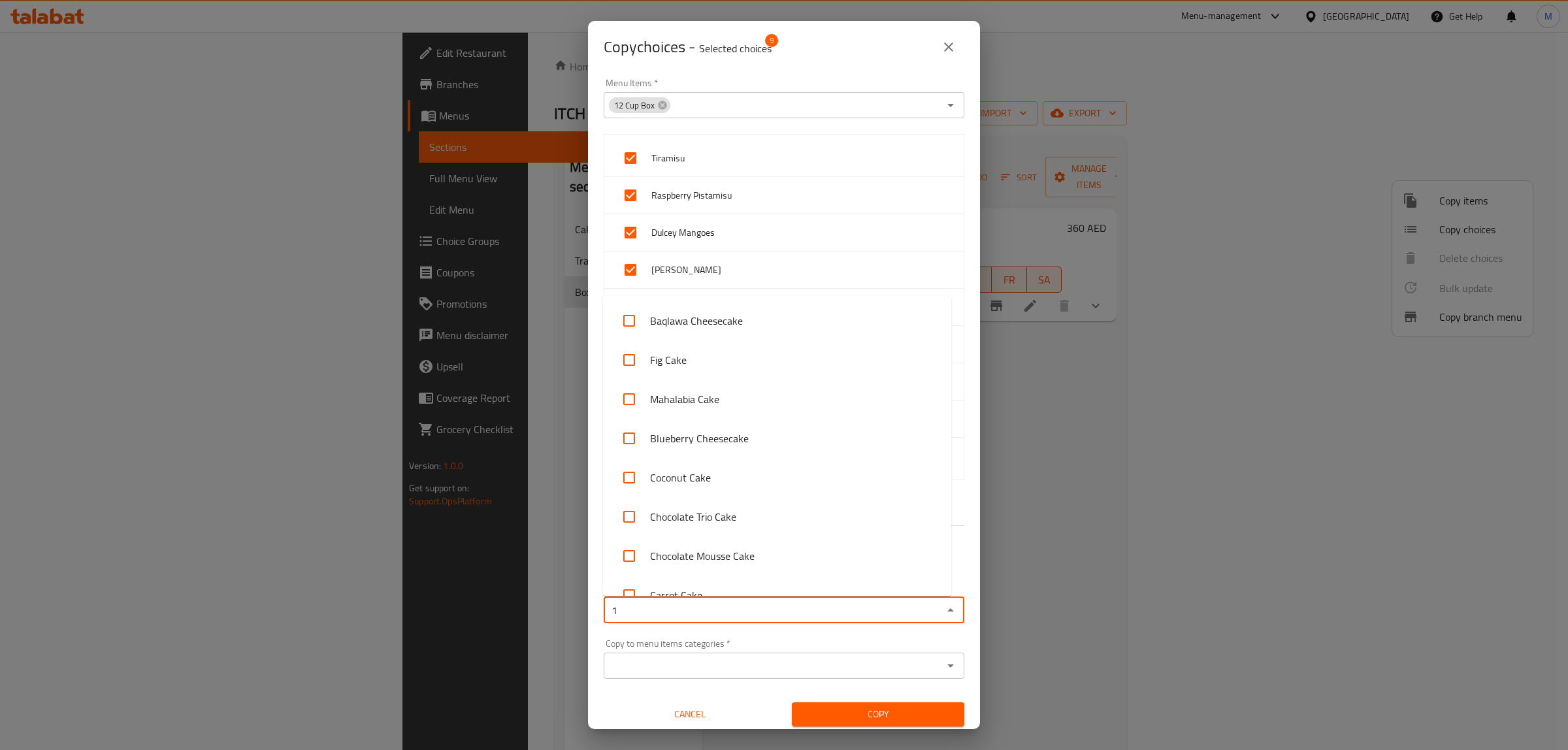
type input "12"
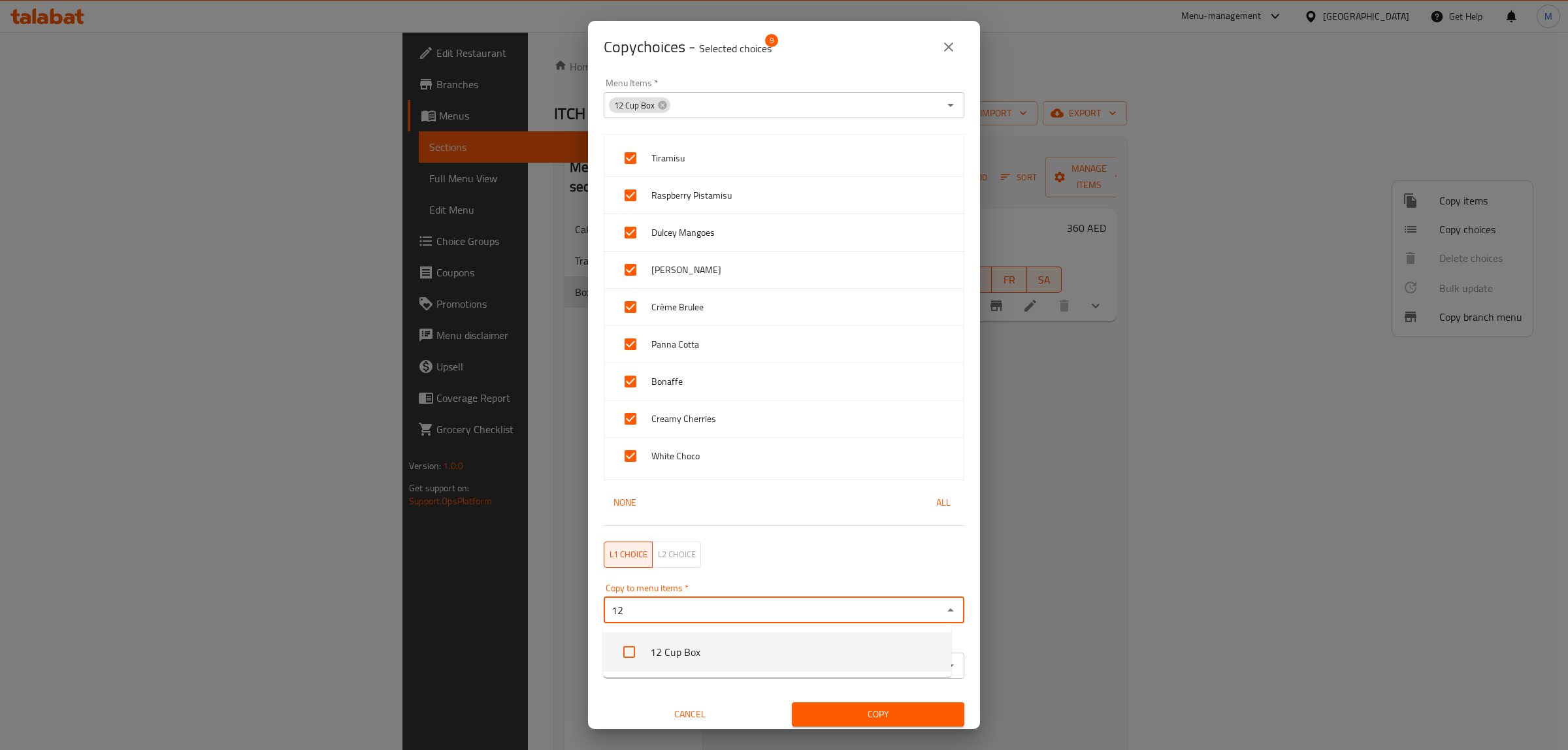
click at [758, 657] on li "12 Cup Box" at bounding box center [777, 652] width 348 height 39
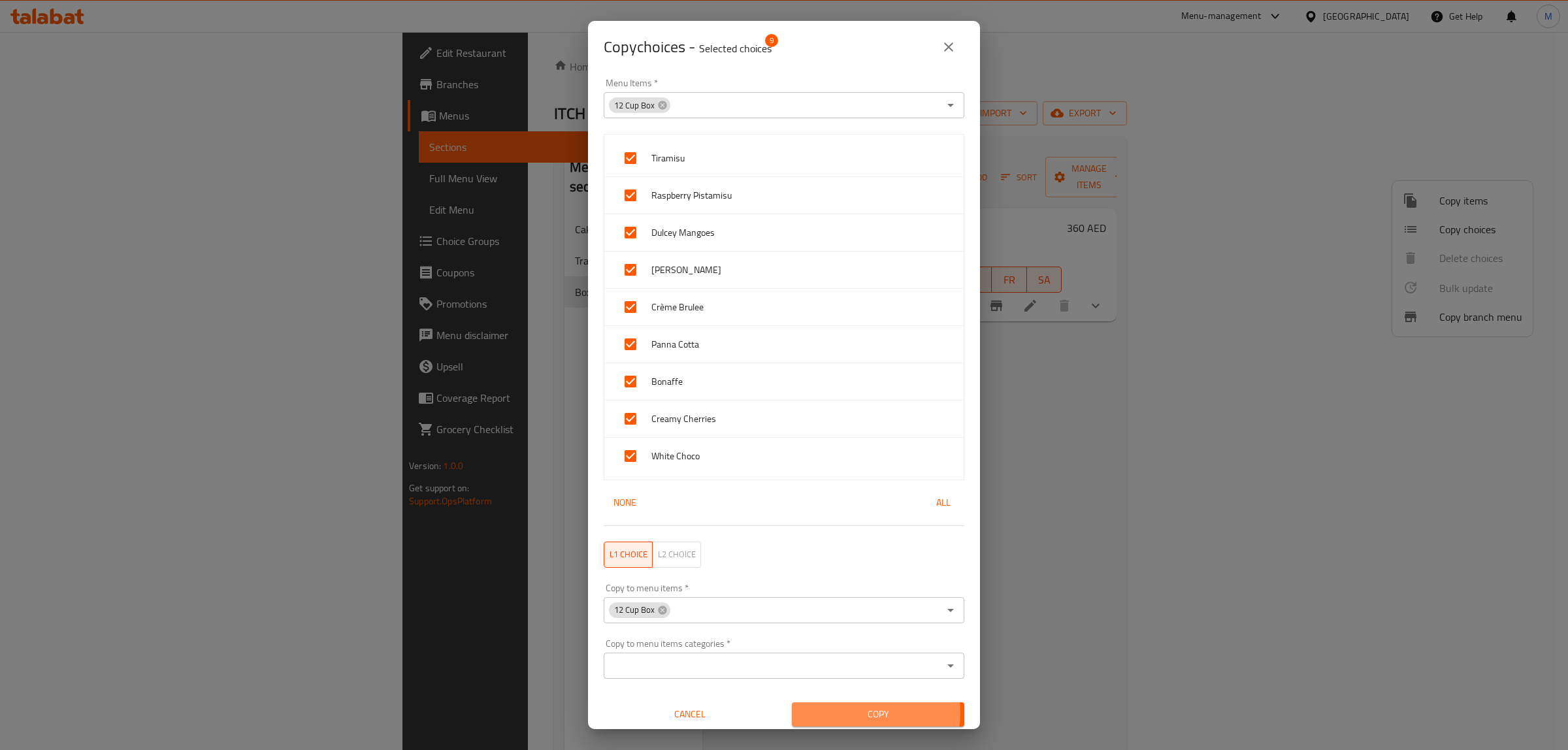
click at [864, 714] on span "Copy" at bounding box center [878, 714] width 152 height 16
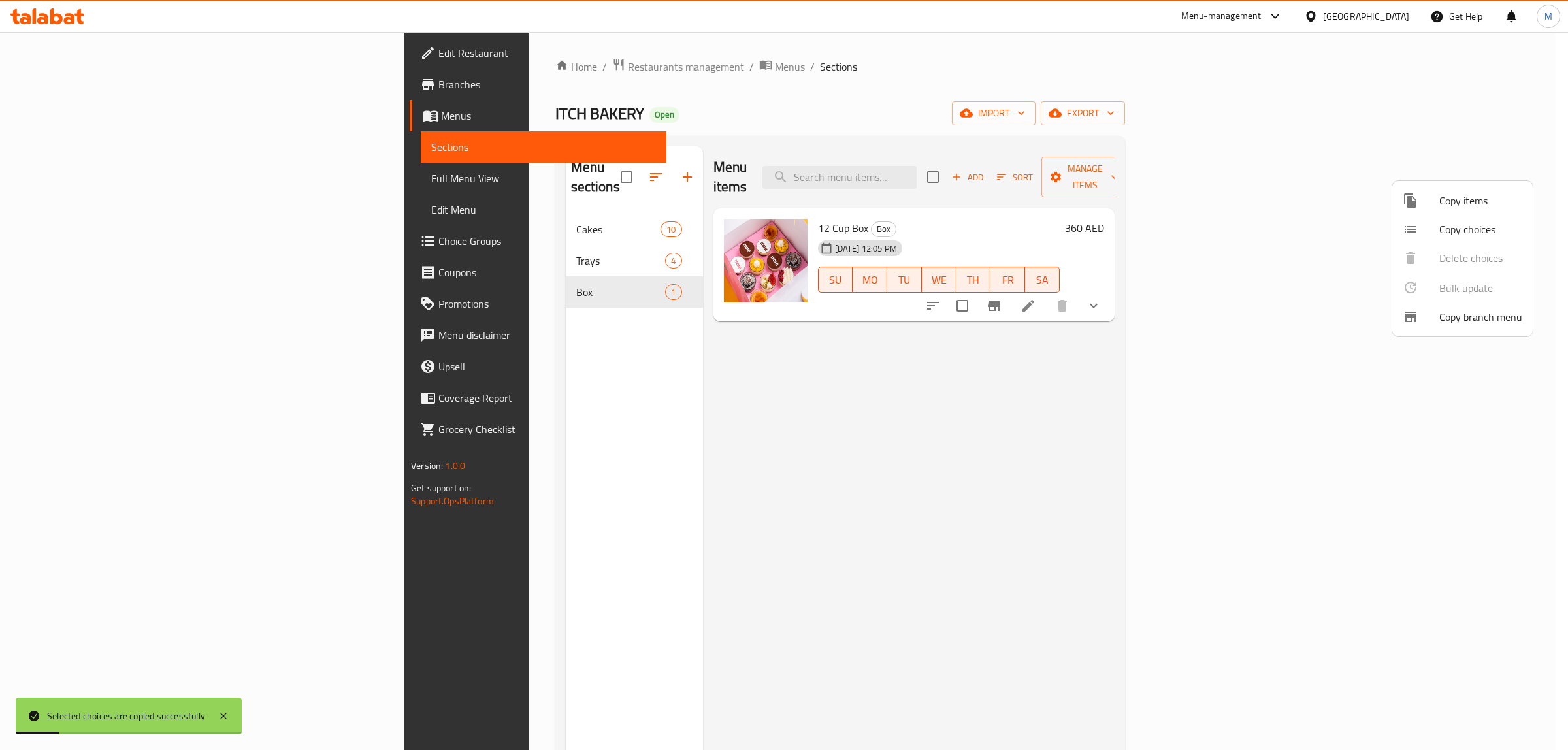
click at [1203, 383] on div at bounding box center [784, 375] width 1568 height 750
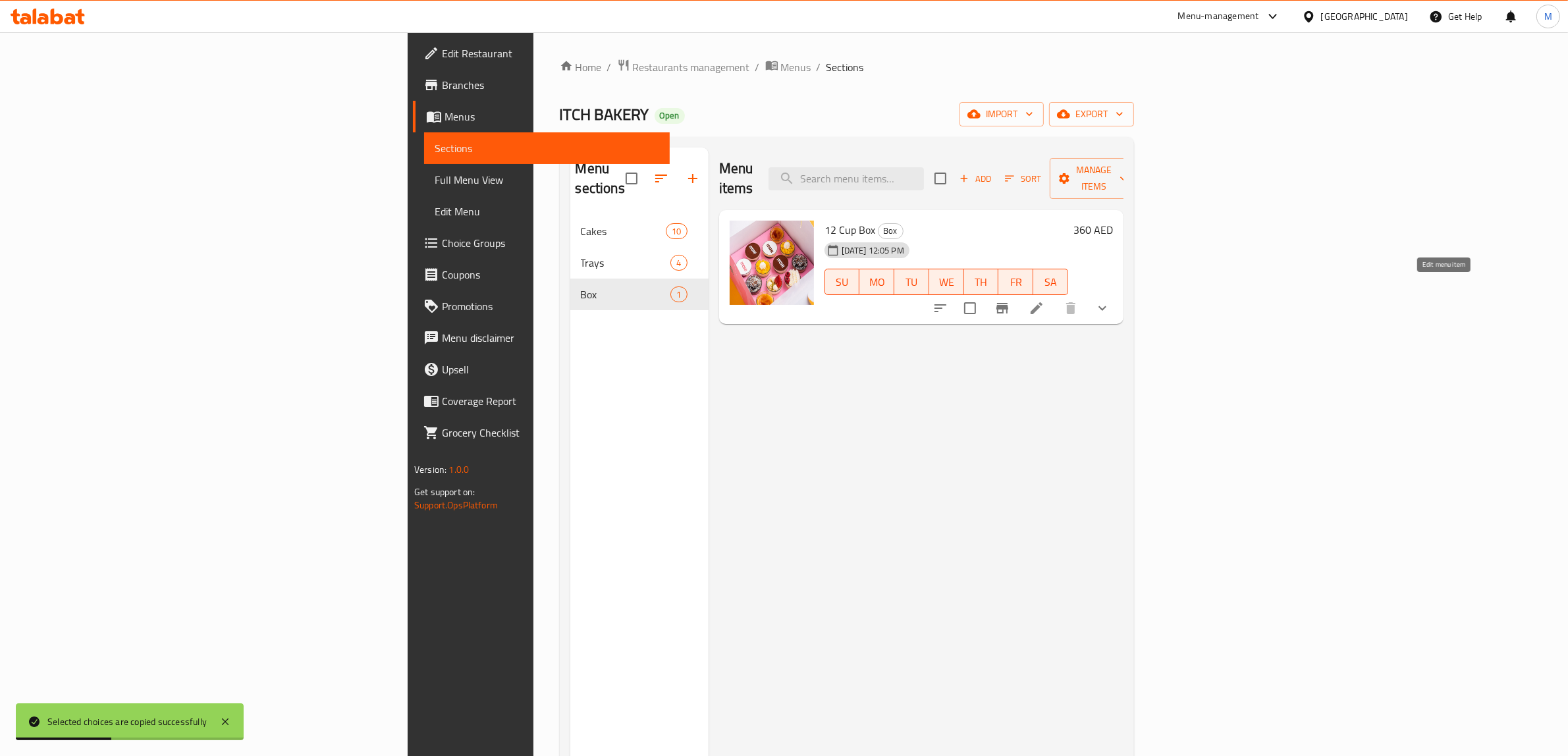
click at [1044, 300] on icon at bounding box center [1036, 308] width 15 height 15
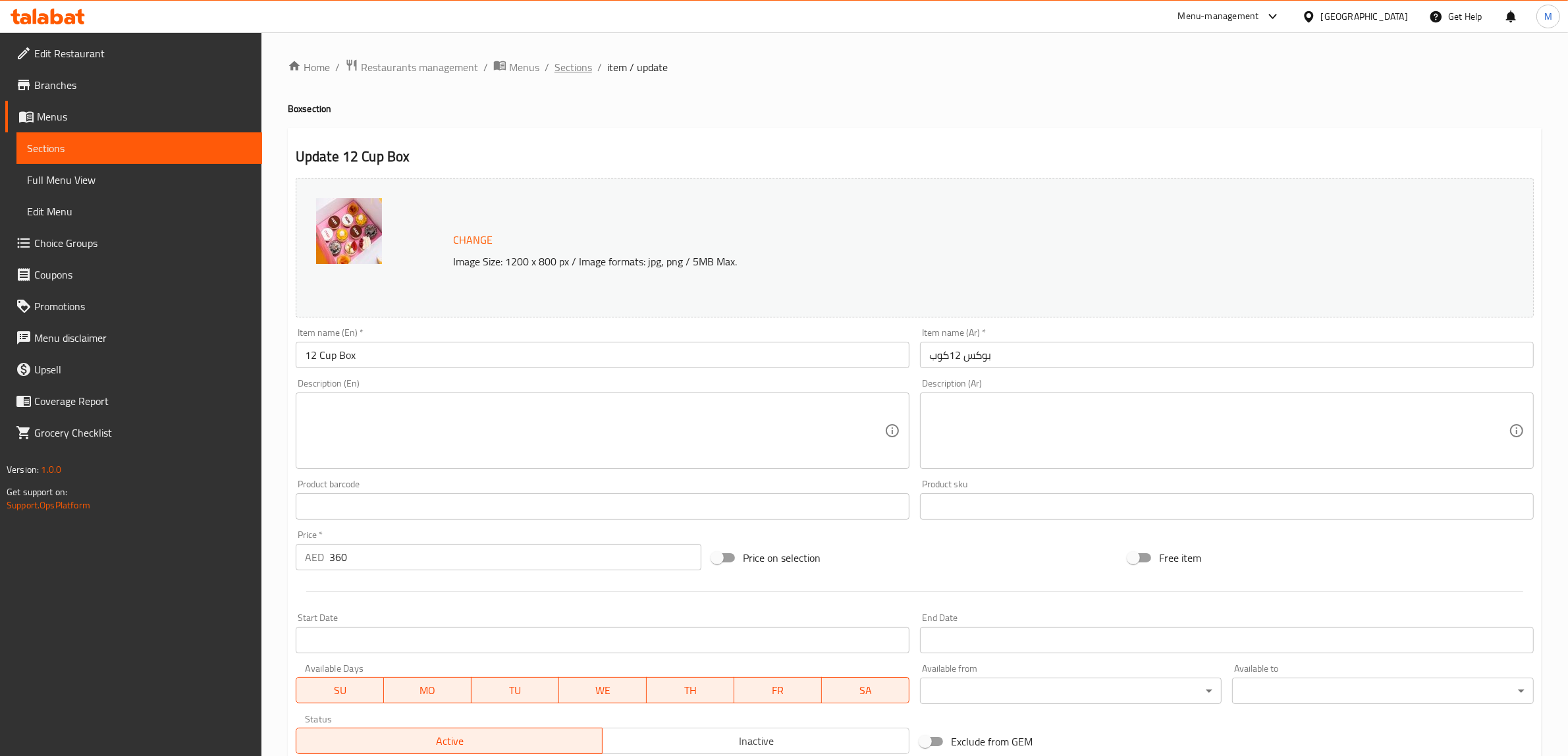
click at [583, 73] on span "Sections" at bounding box center [573, 67] width 38 height 15
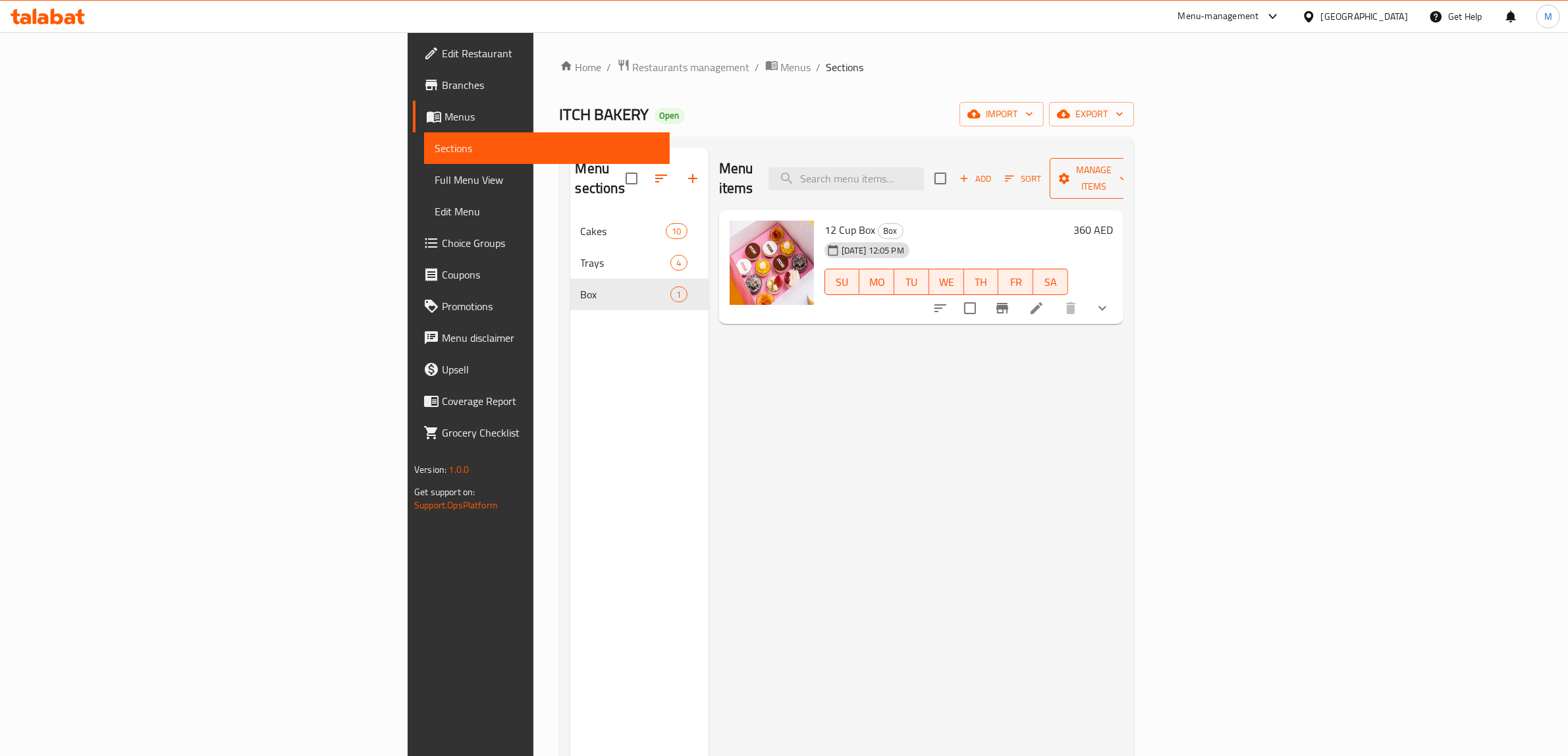
click at [1127, 172] on span "Manage items" at bounding box center [1093, 178] width 67 height 33
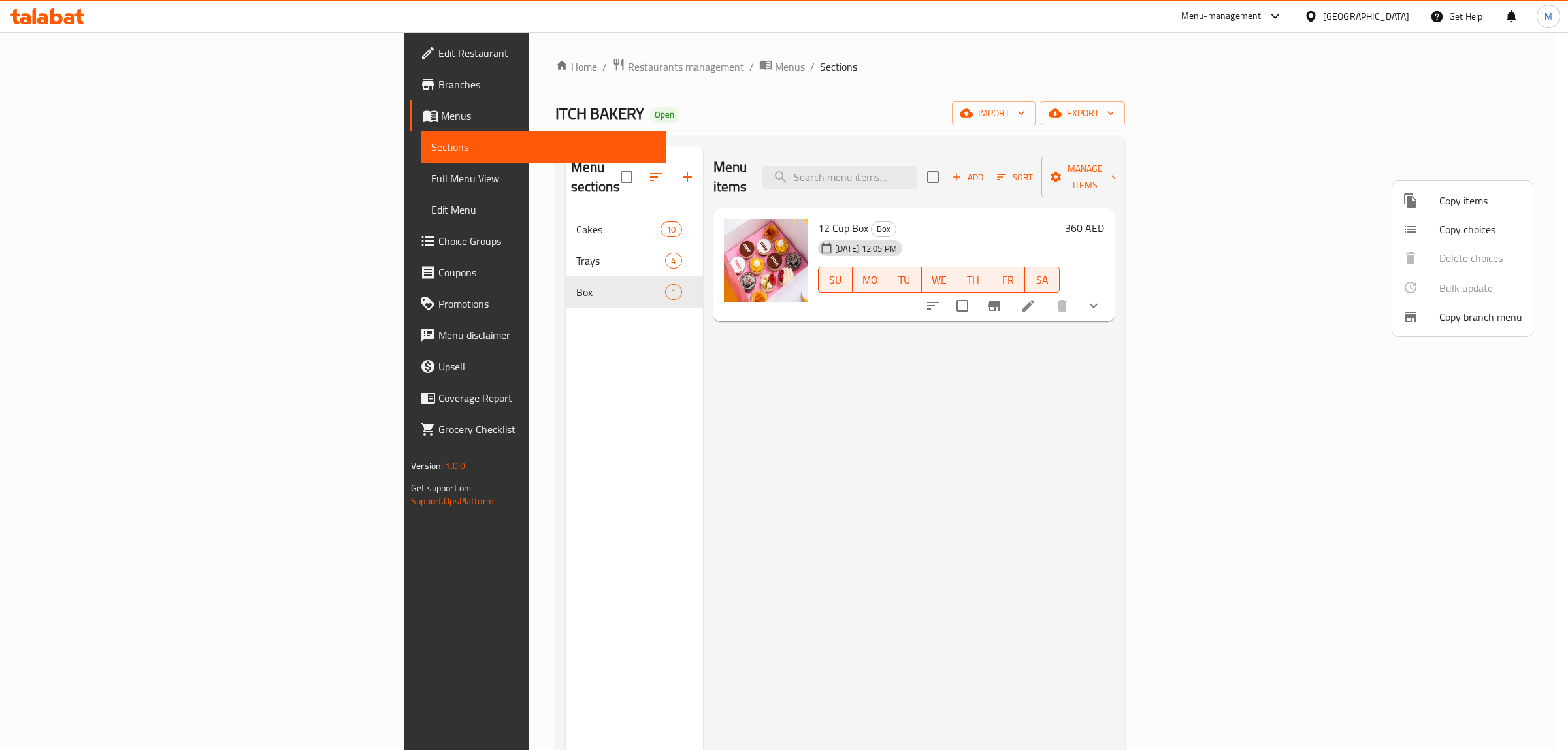
click at [1468, 236] on span "Copy choices" at bounding box center [1481, 229] width 83 height 15
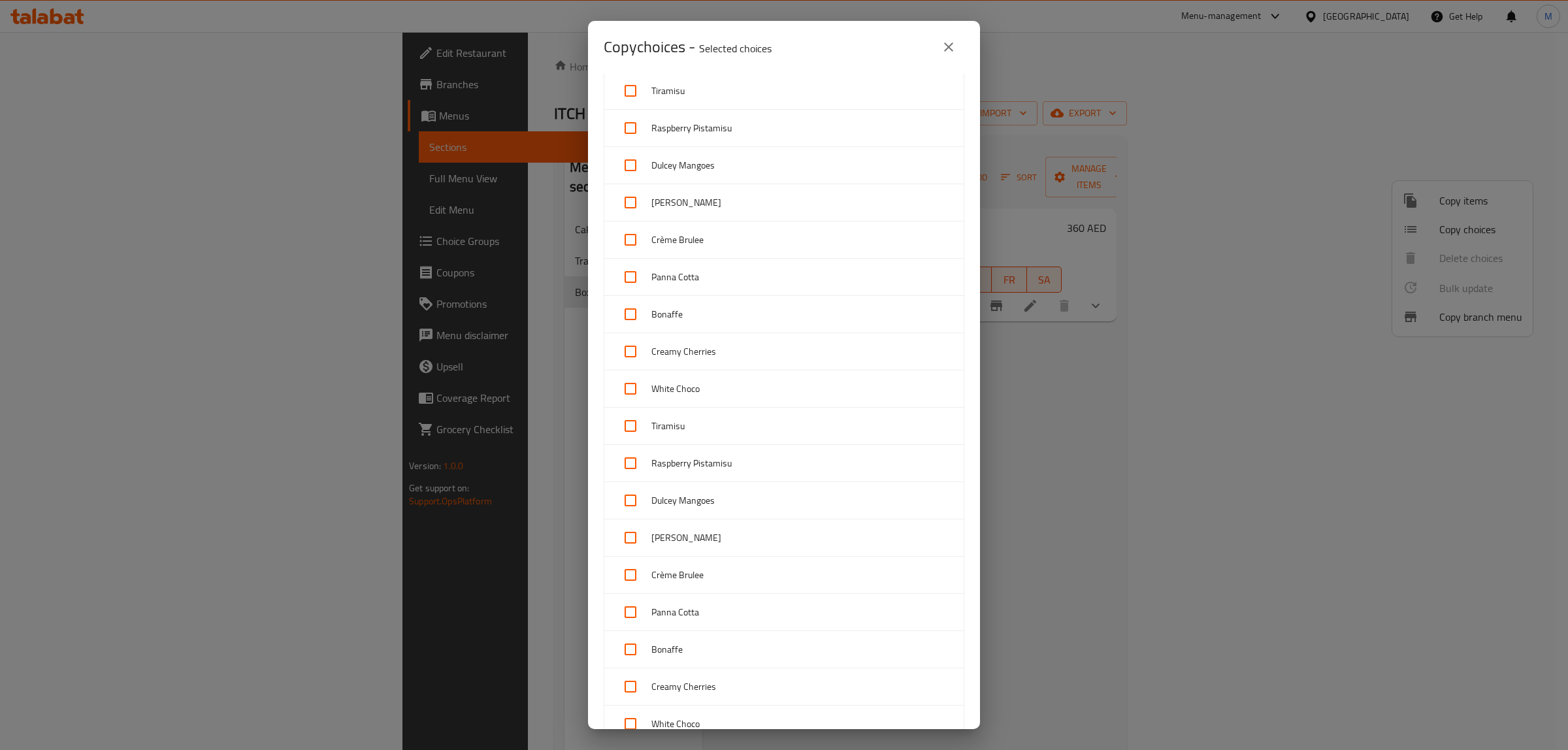
scroll to position [326, 0]
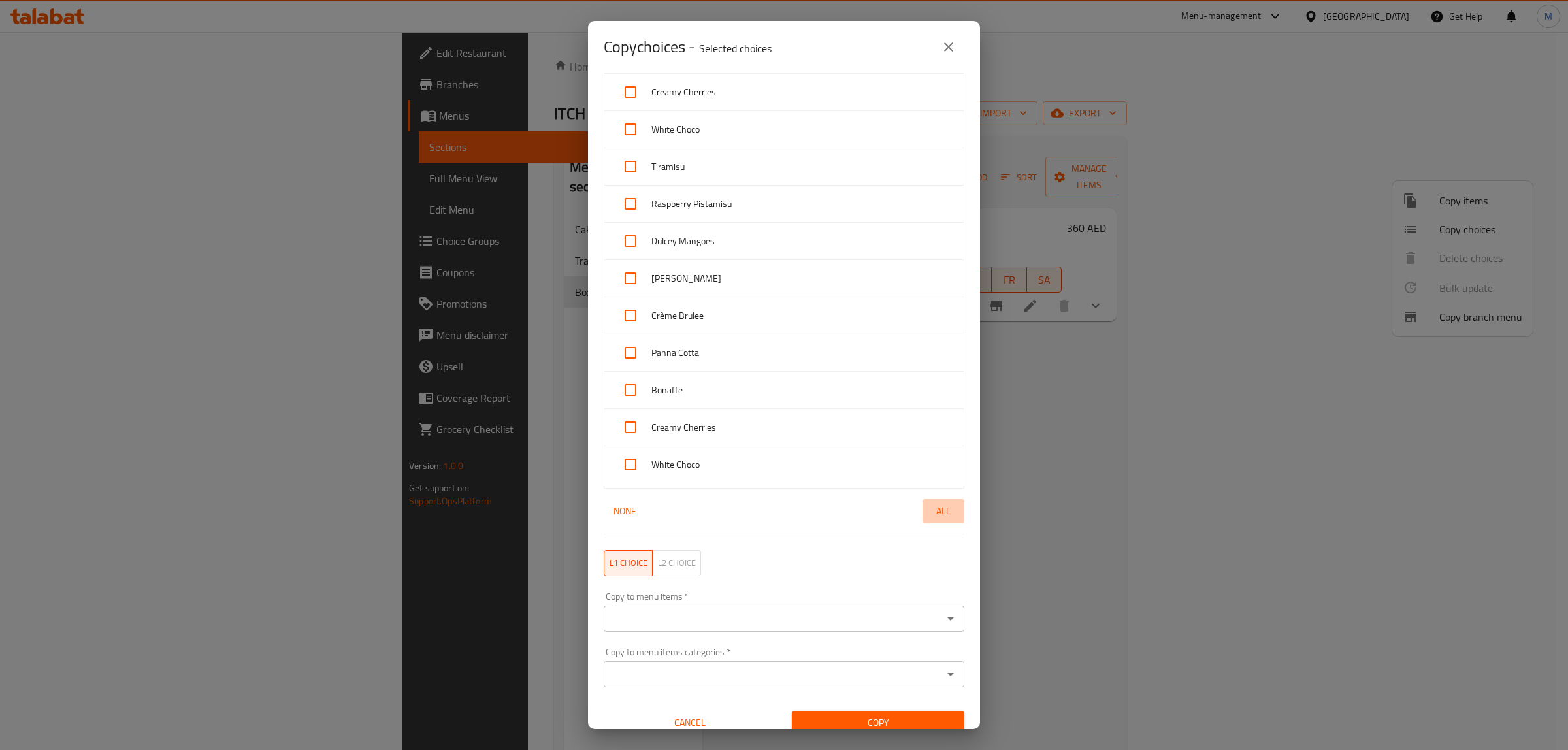
click at [931, 515] on span "All" at bounding box center [943, 511] width 31 height 16
checkbox input "true"
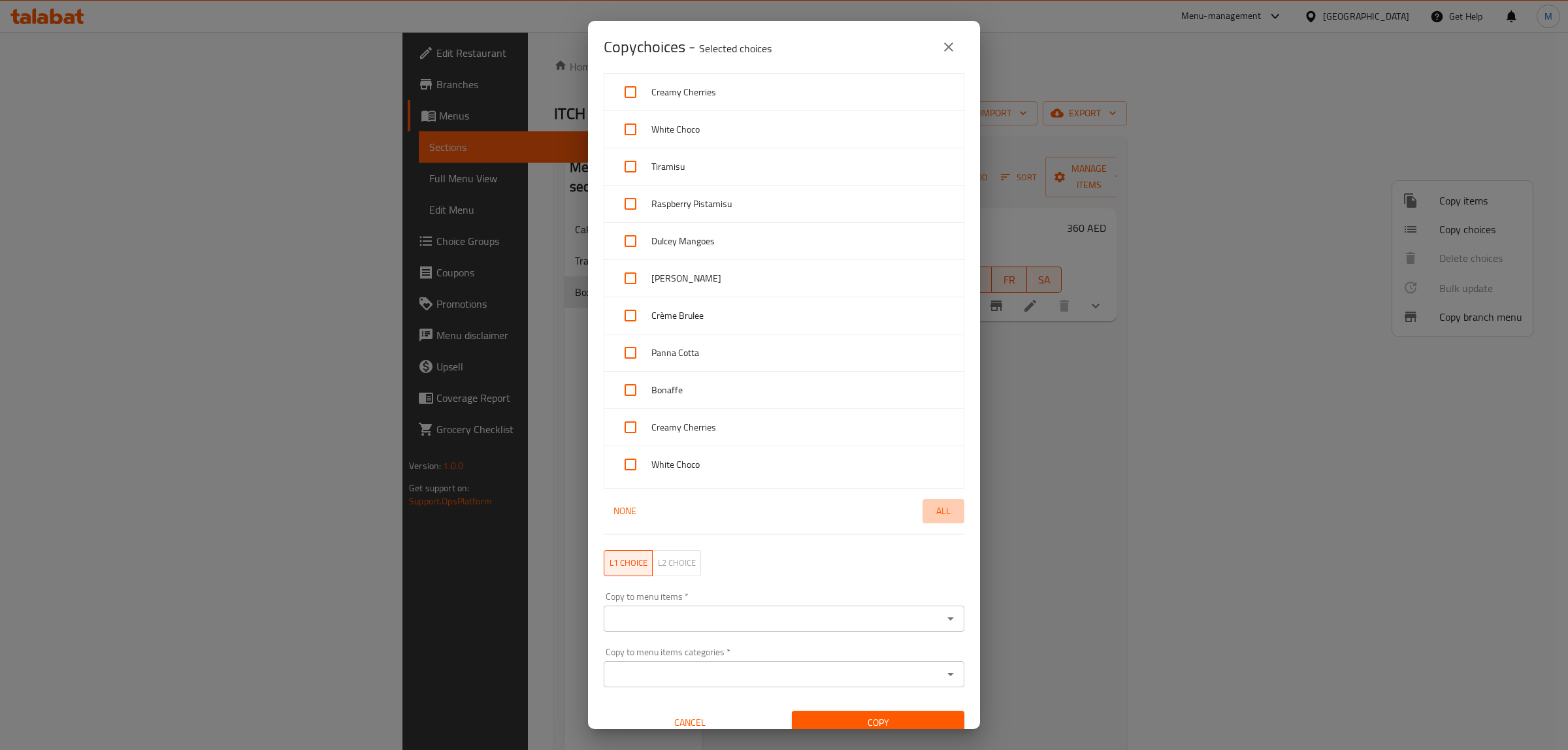
checkbox input "true"
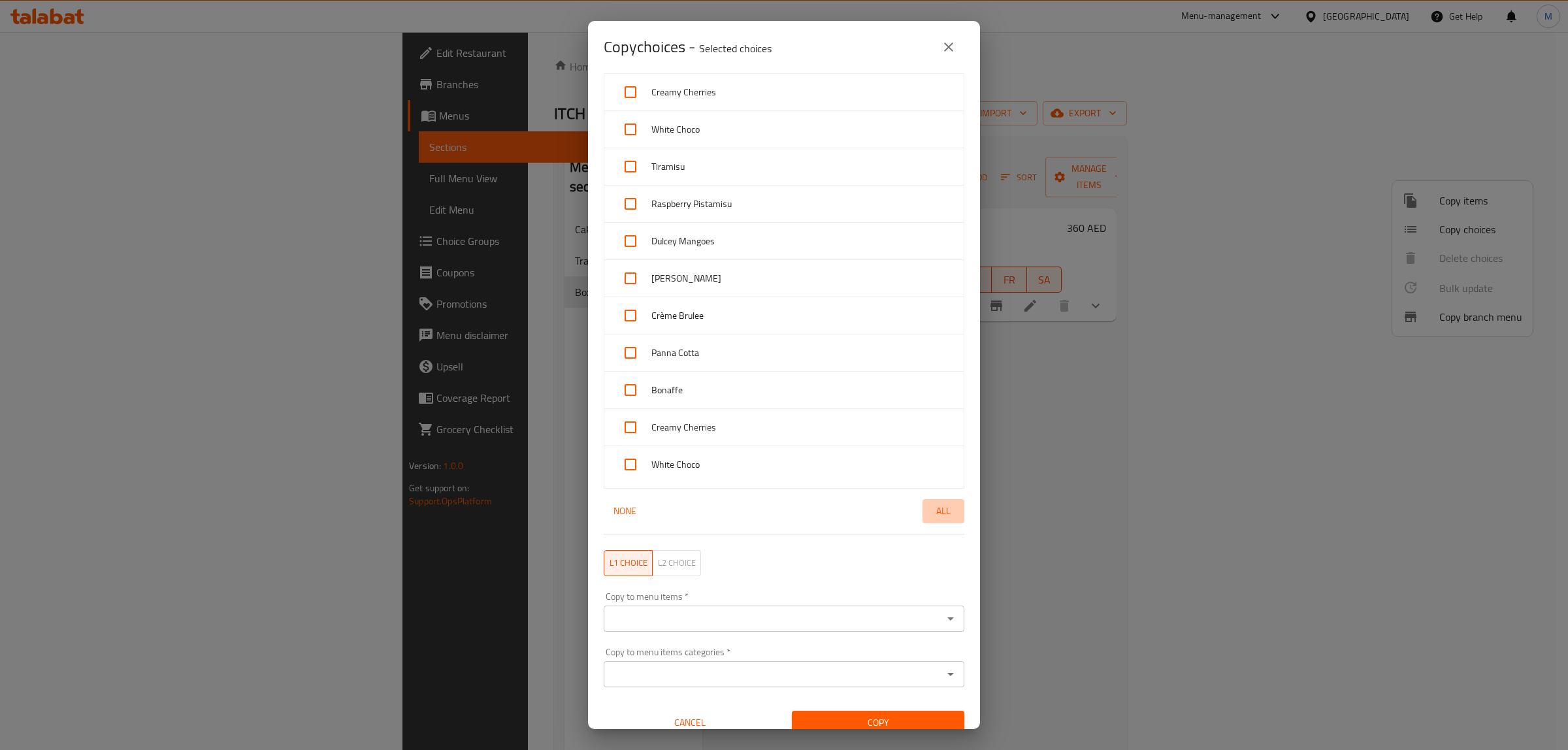
checkbox input "true"
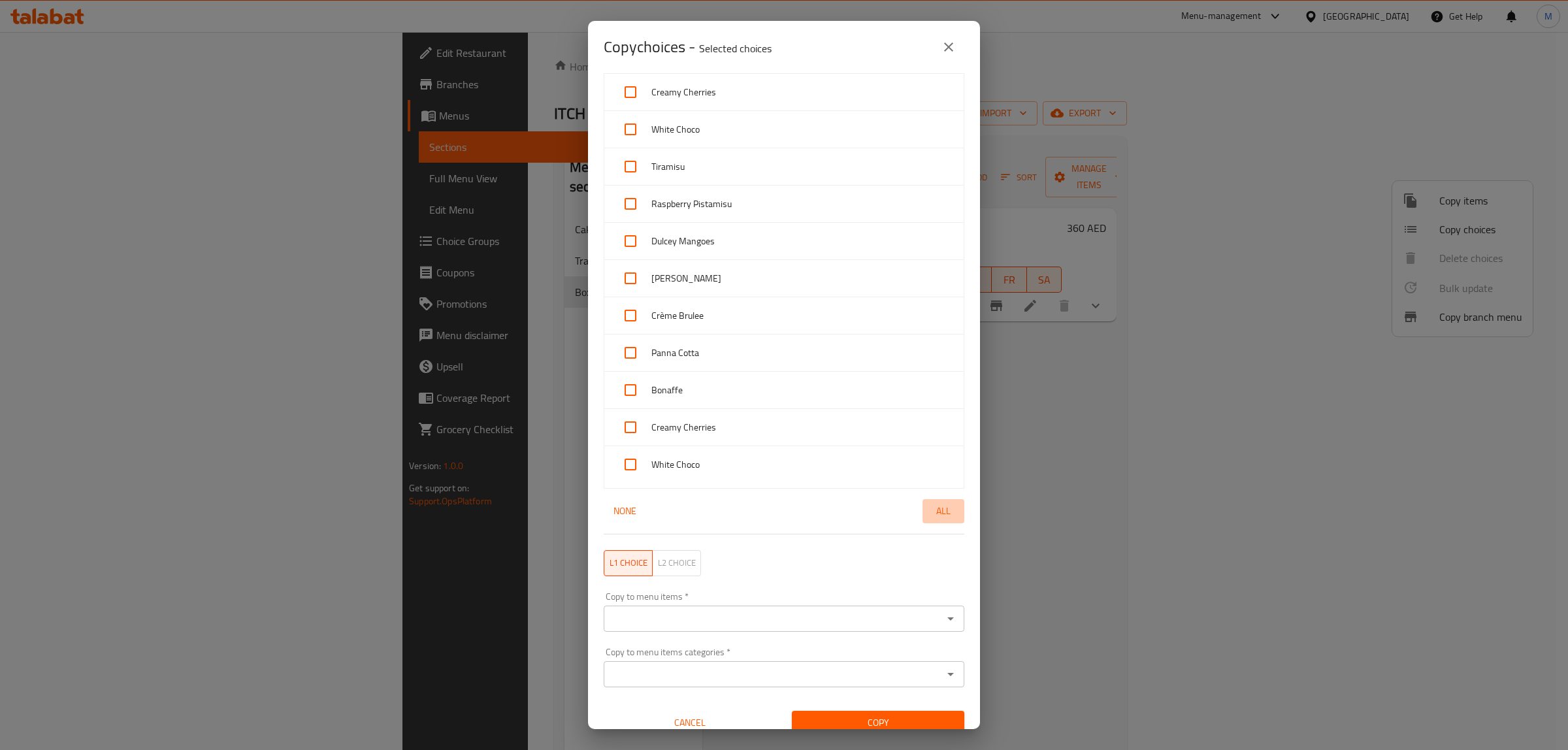
checkbox input "true"
click at [880, 616] on input "Copy to menu items   *" at bounding box center [773, 619] width 331 height 18
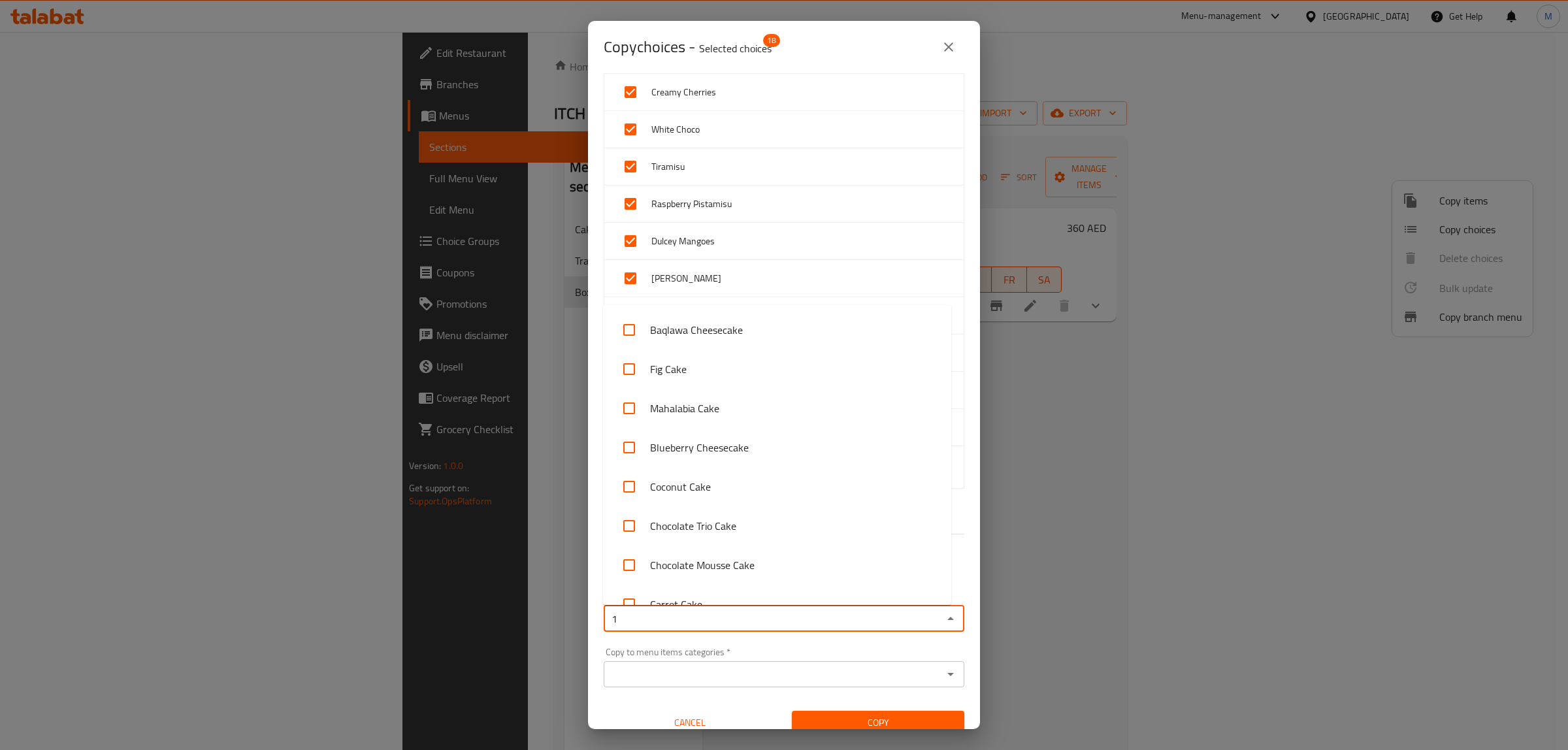
type input "12"
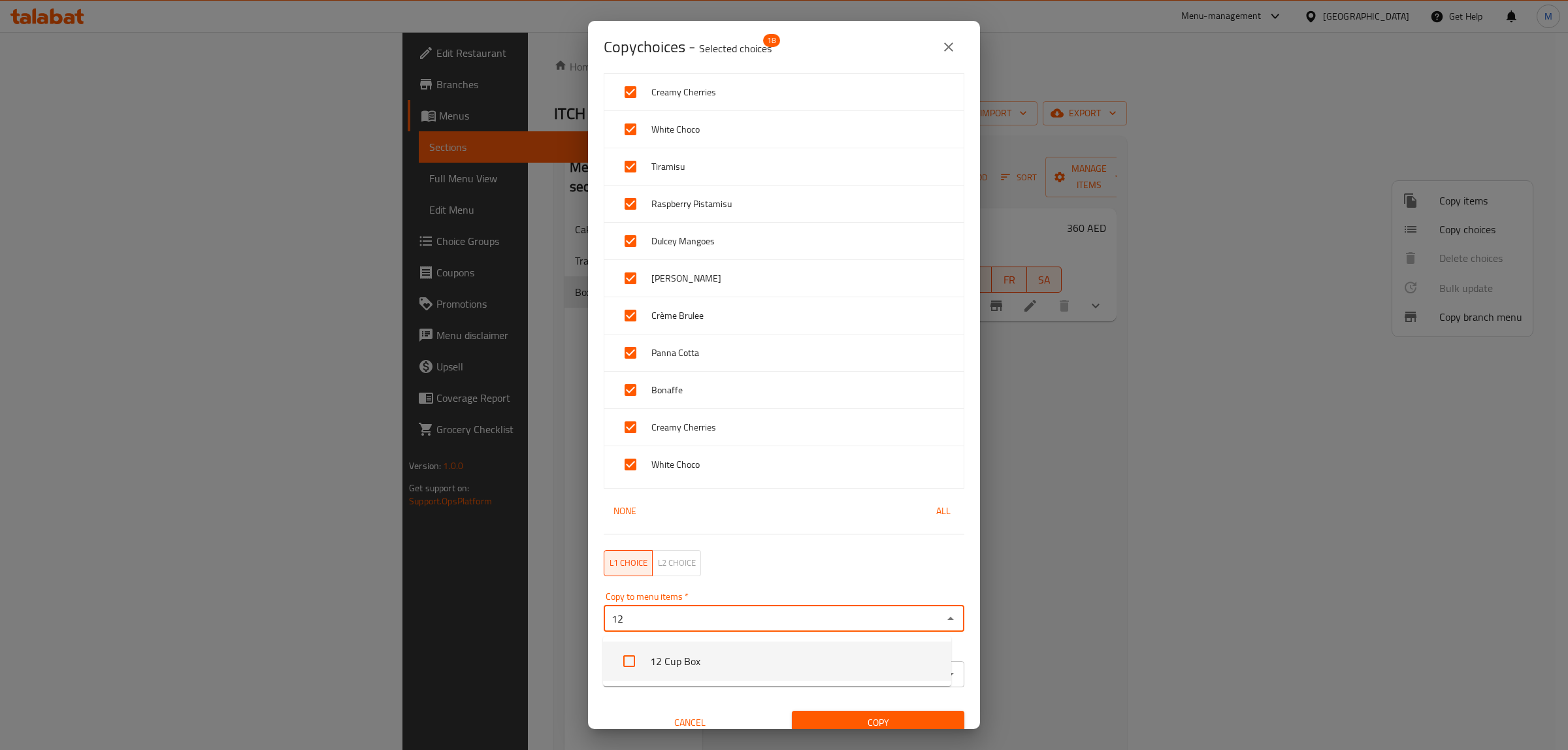
click at [815, 652] on li "12 Cup Box" at bounding box center [777, 662] width 348 height 39
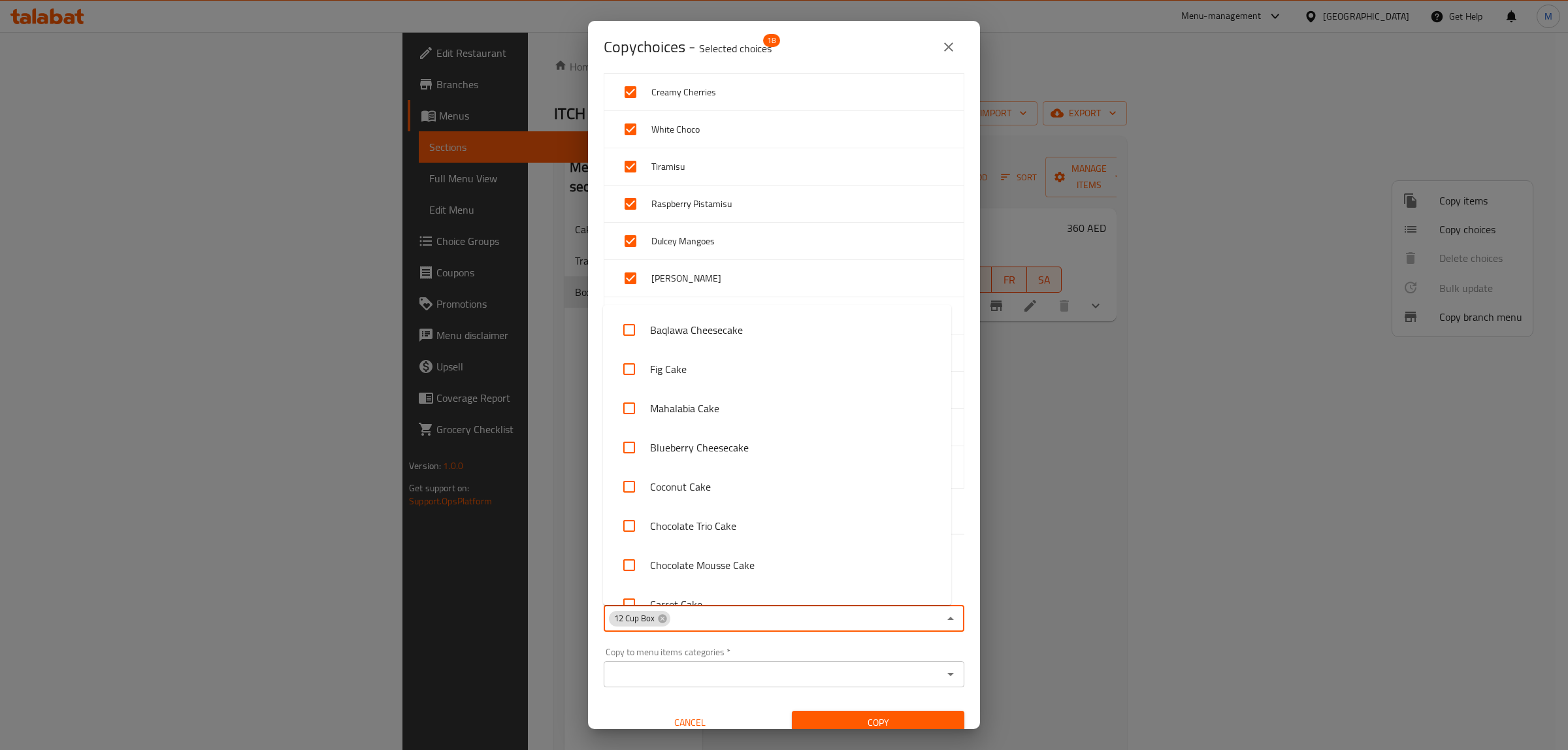
scroll to position [296, 0]
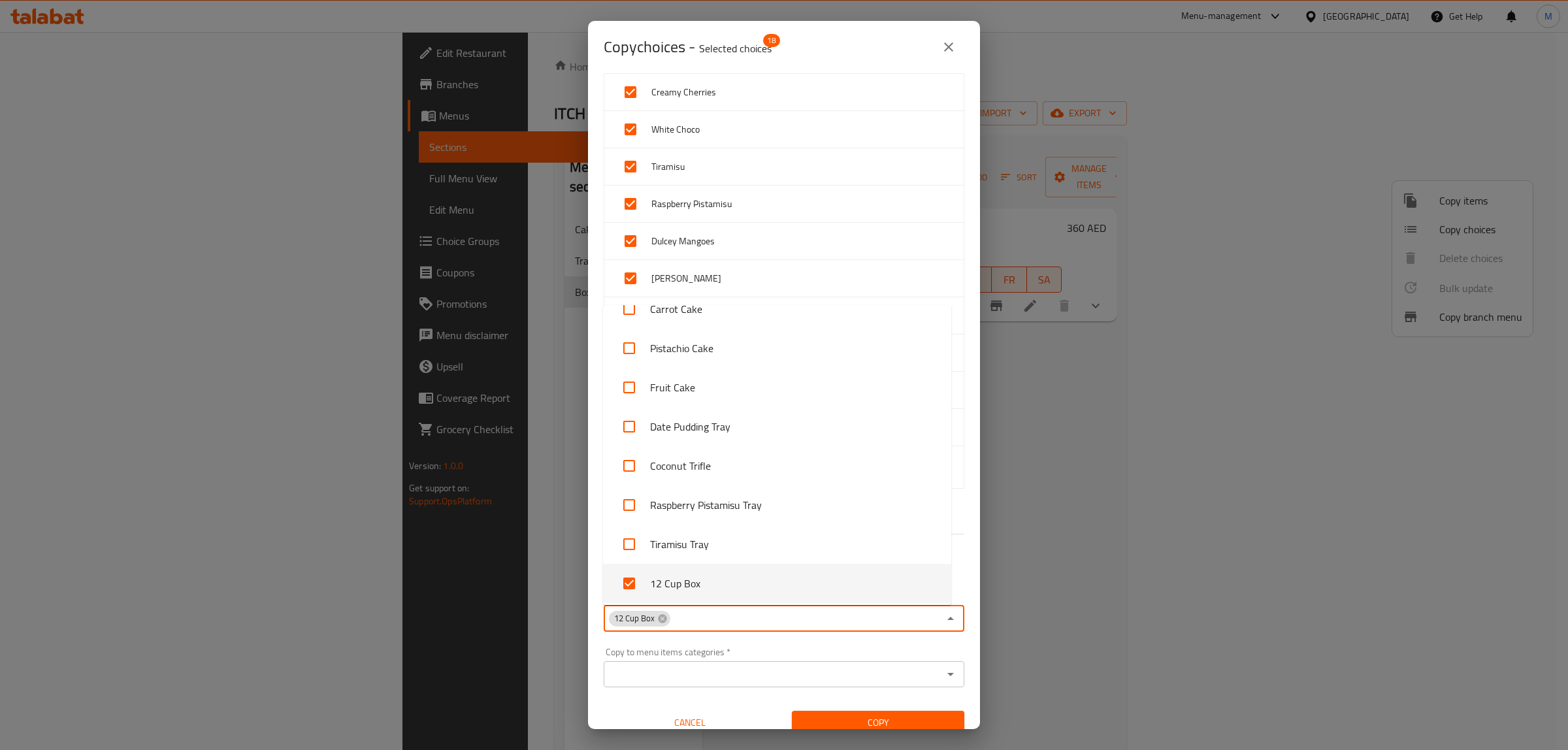
click at [853, 644] on div "Copy to menu items categories   * Copy to menu items categories *" at bounding box center [783, 667] width 376 height 56
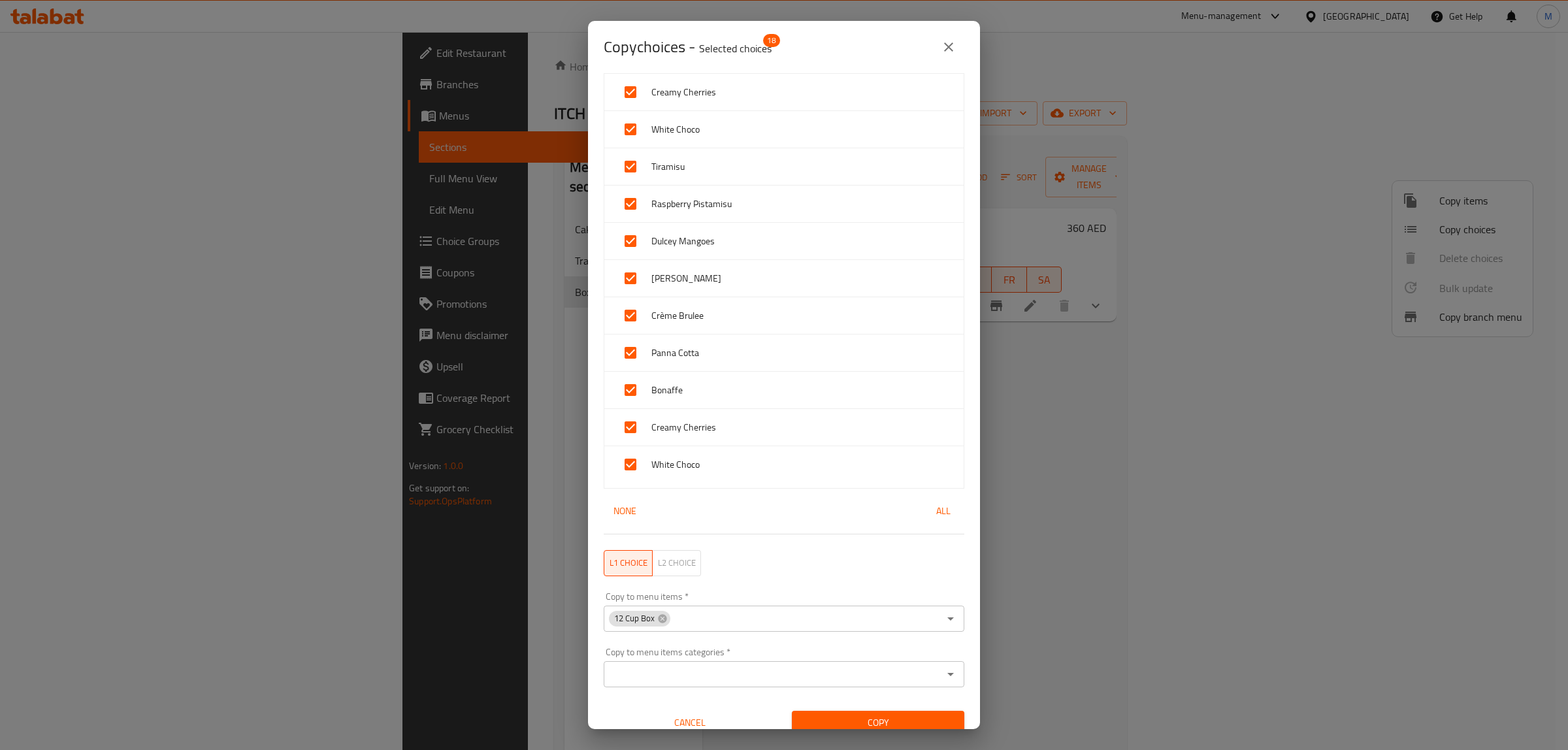
click at [880, 719] on span "Copy" at bounding box center [878, 723] width 152 height 16
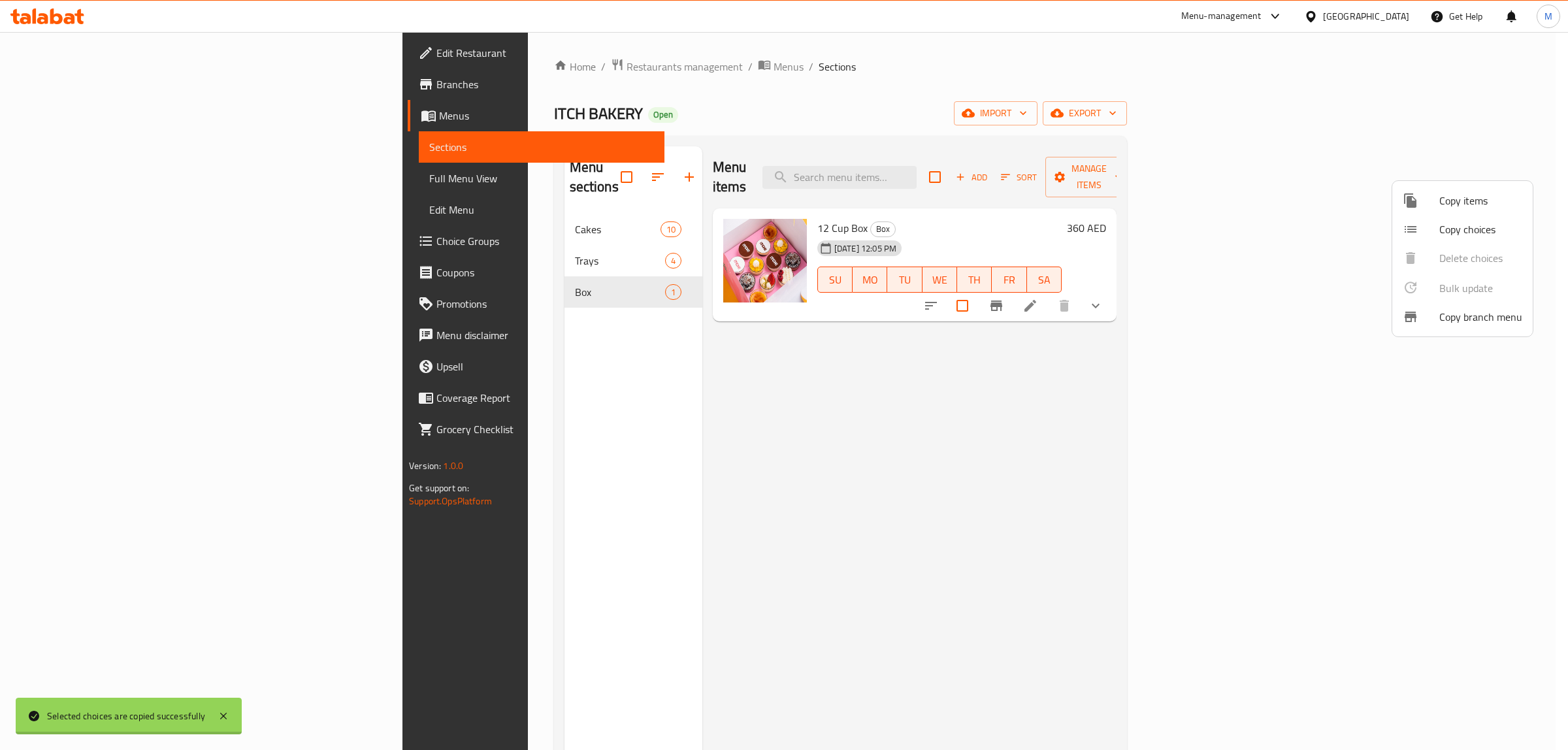
scroll to position [2, 0]
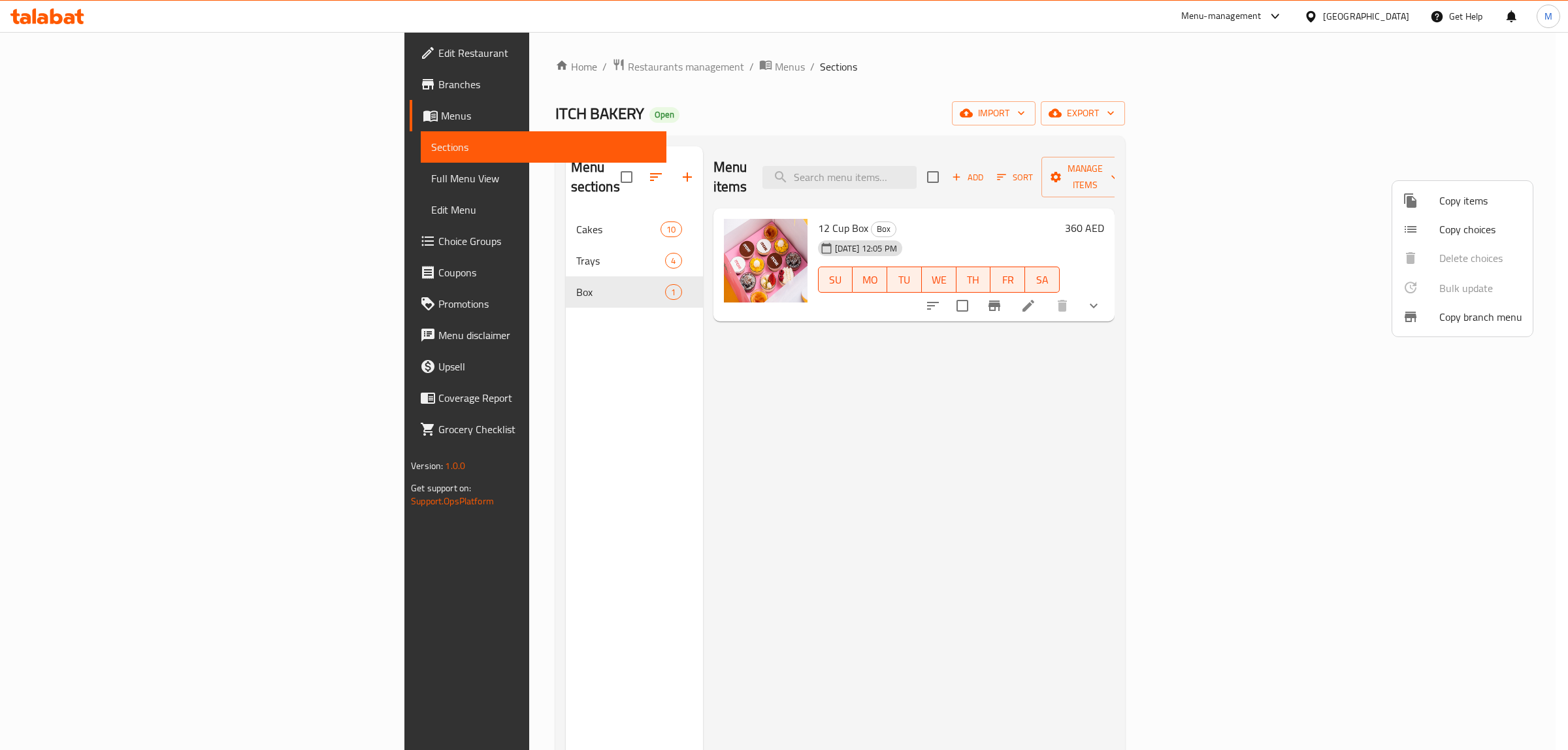
click at [994, 559] on div at bounding box center [784, 375] width 1568 height 750
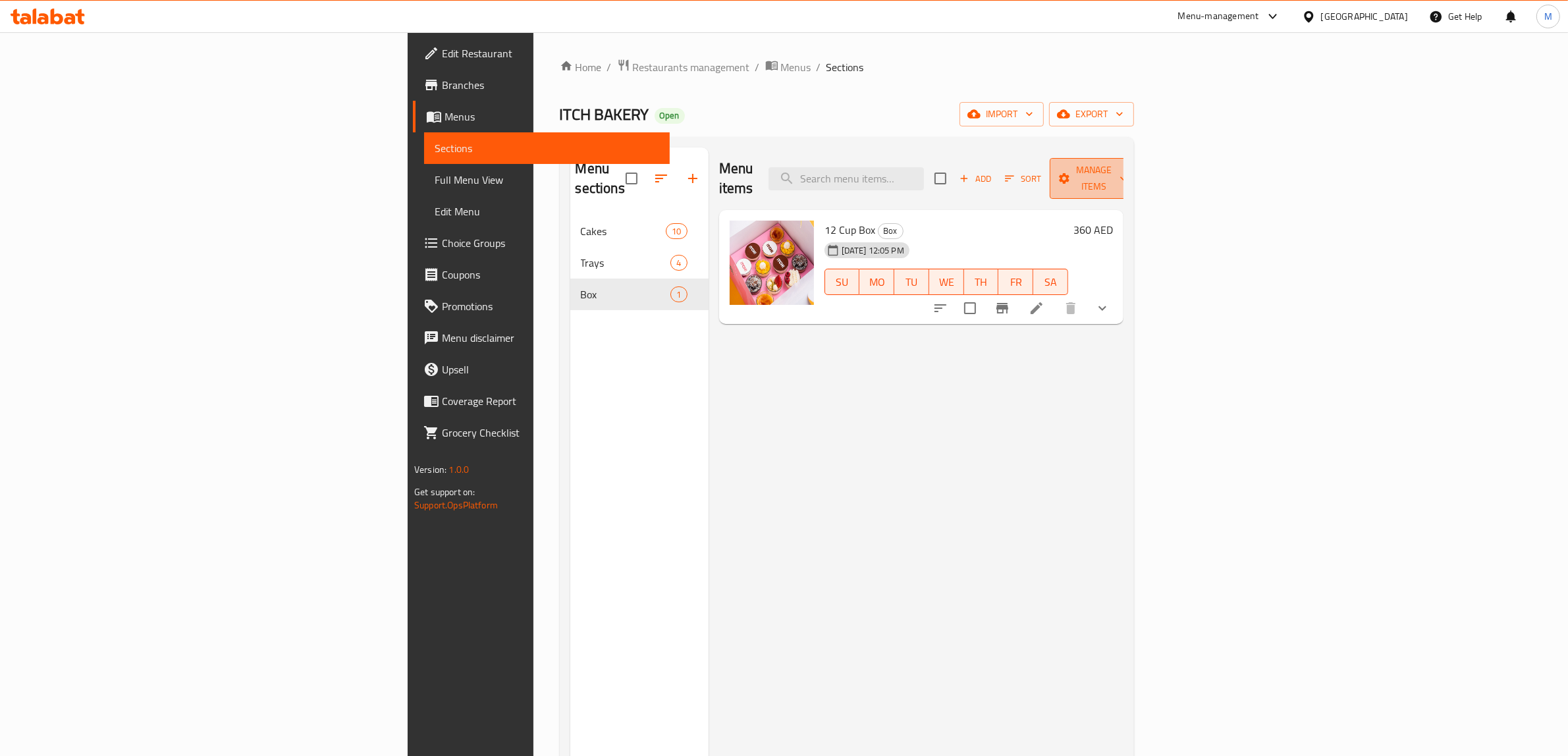
click at [1127, 172] on span "Manage items" at bounding box center [1093, 178] width 67 height 33
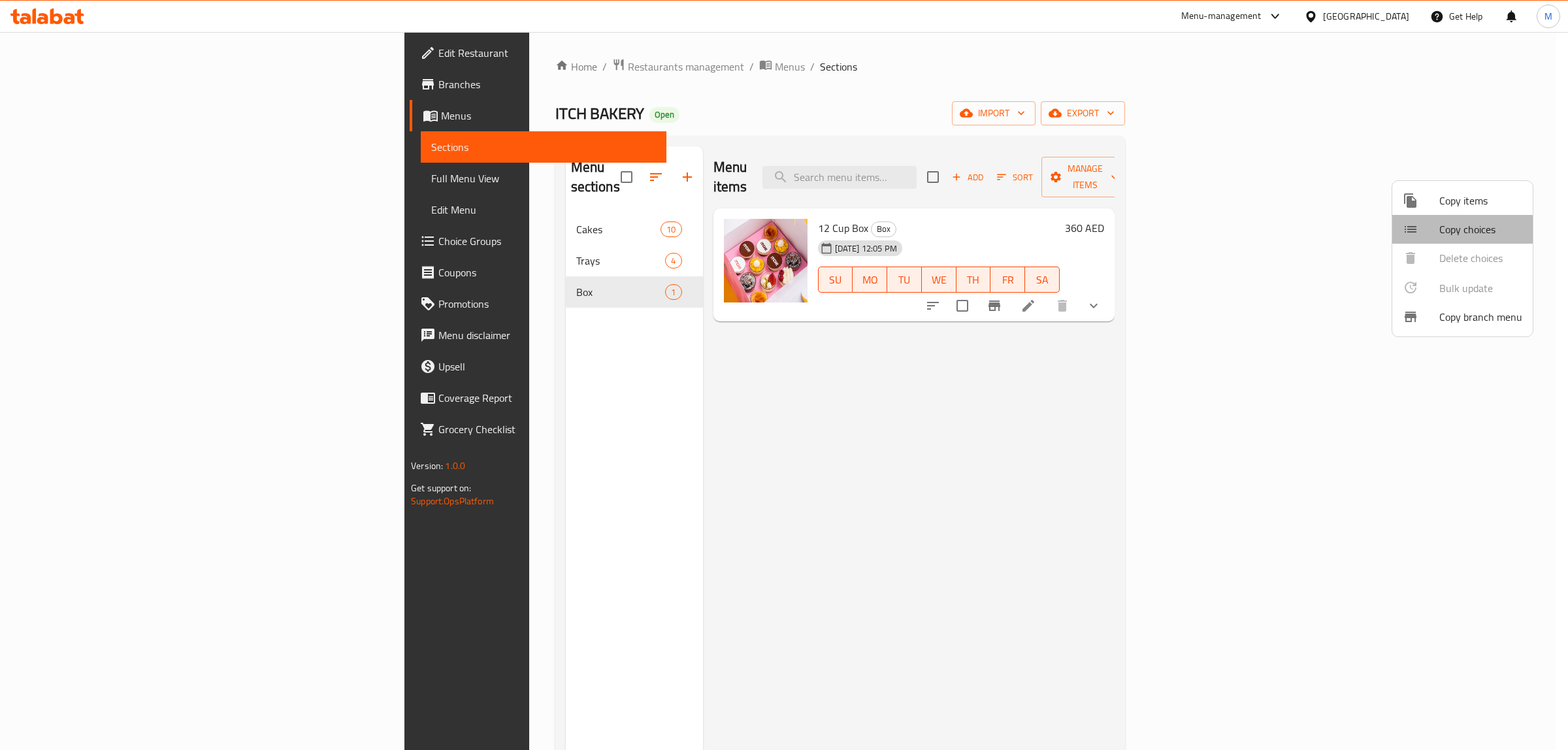
click at [1455, 234] on span "Copy choices" at bounding box center [1481, 229] width 83 height 15
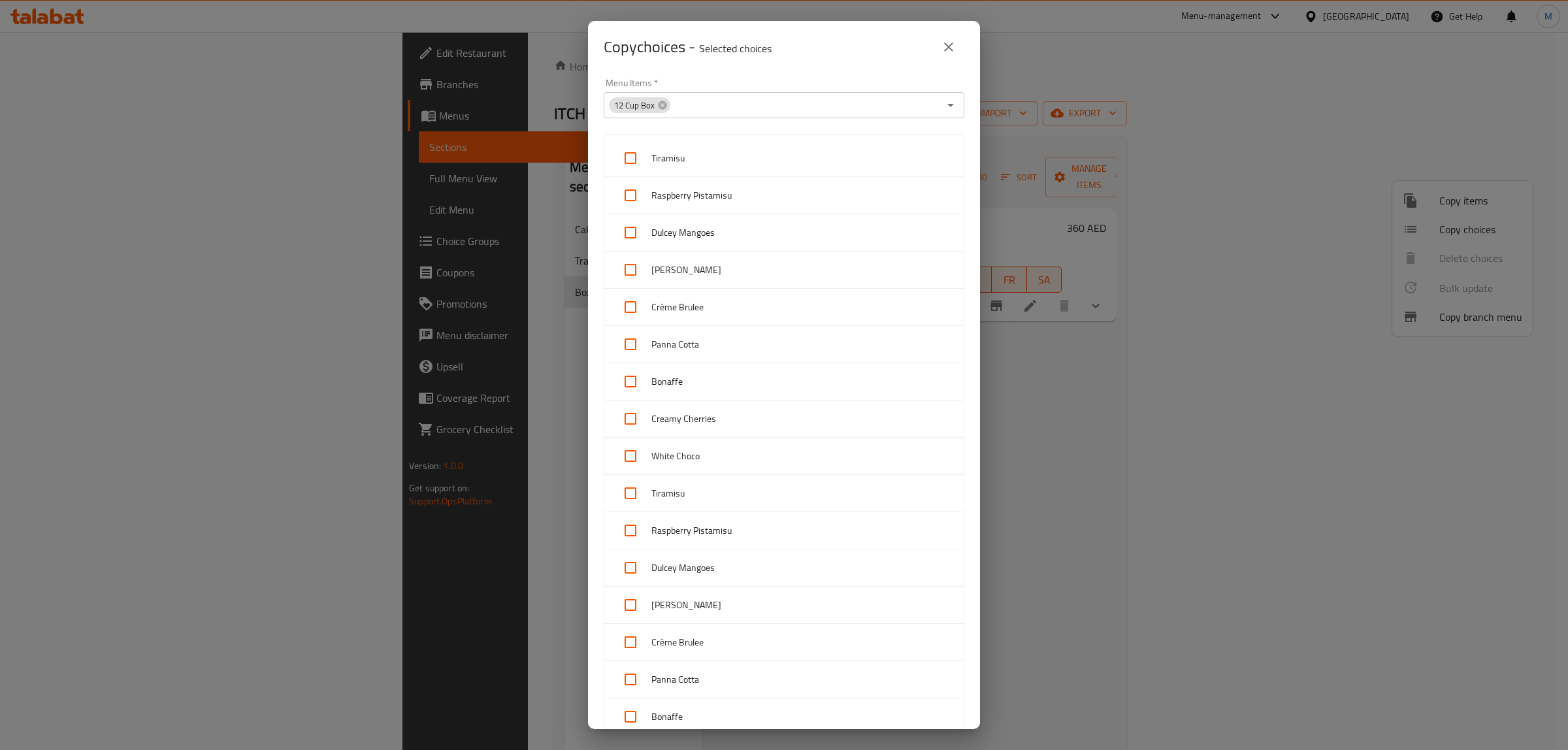
click at [628, 161] on input "checkbox" at bounding box center [630, 158] width 31 height 31
checkbox input "true"
click at [634, 191] on input "checkbox" at bounding box center [630, 195] width 31 height 31
checkbox input "true"
click at [629, 229] on input "checkbox" at bounding box center [630, 232] width 31 height 31
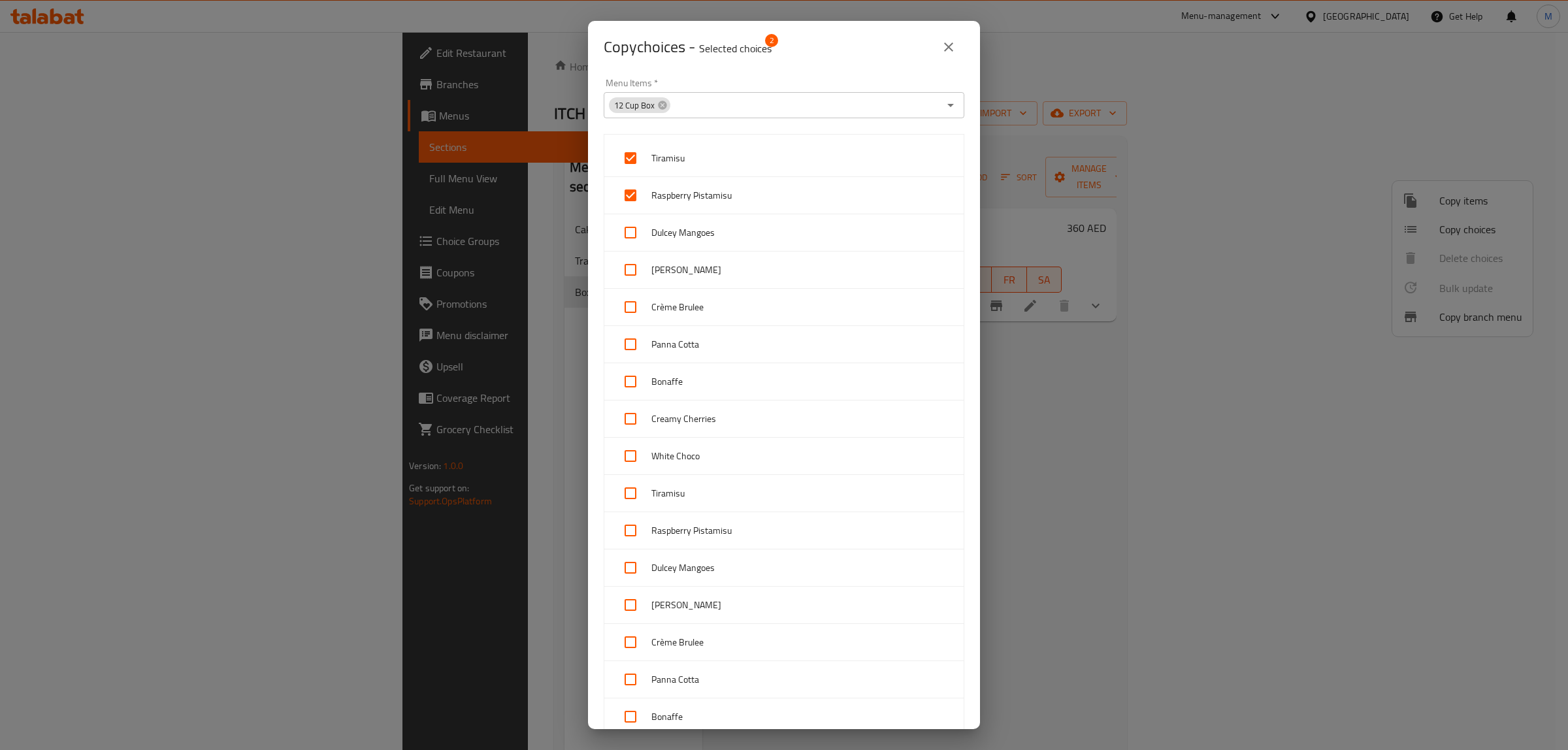
checkbox input "true"
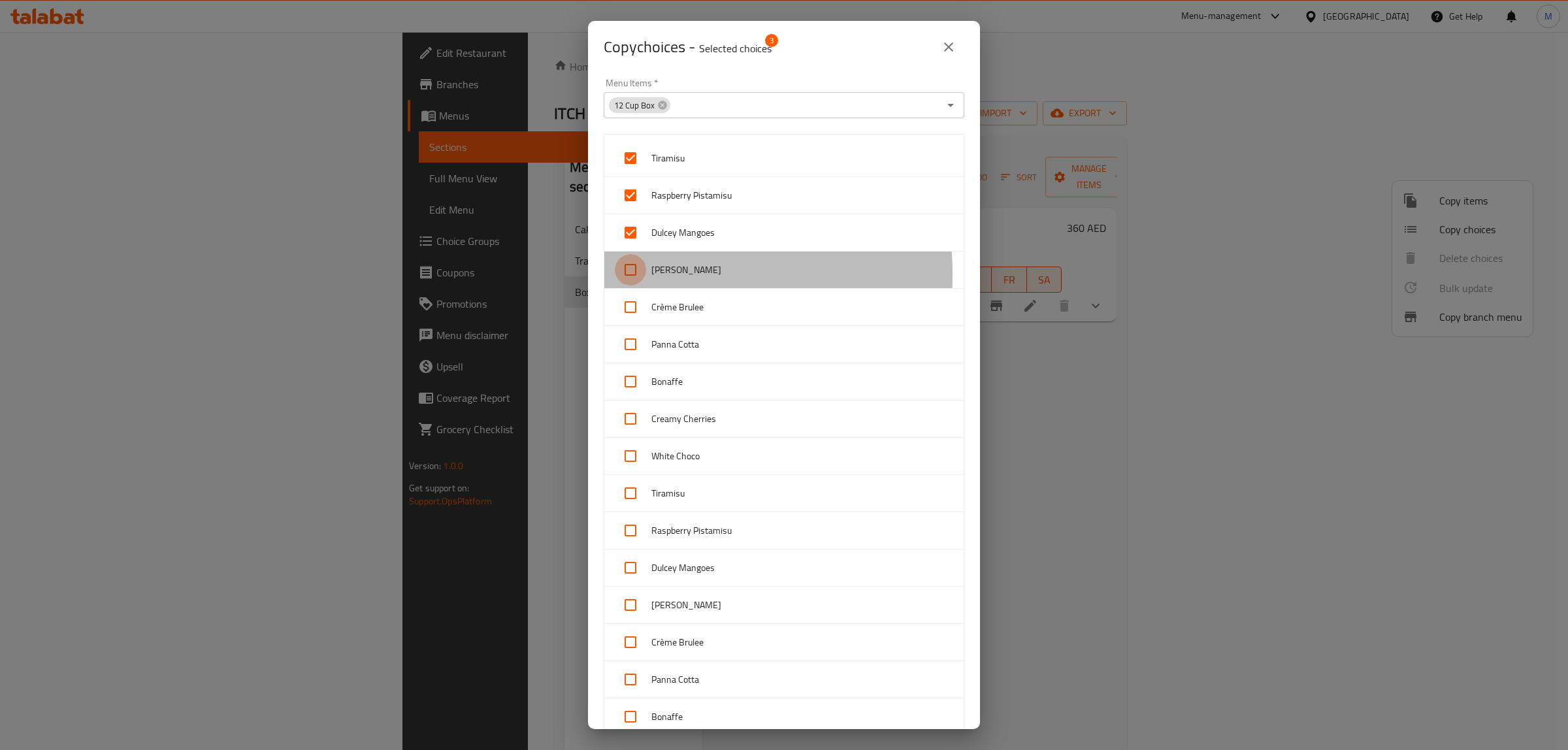
click at [626, 275] on input "checkbox" at bounding box center [630, 269] width 31 height 31
checkbox input "true"
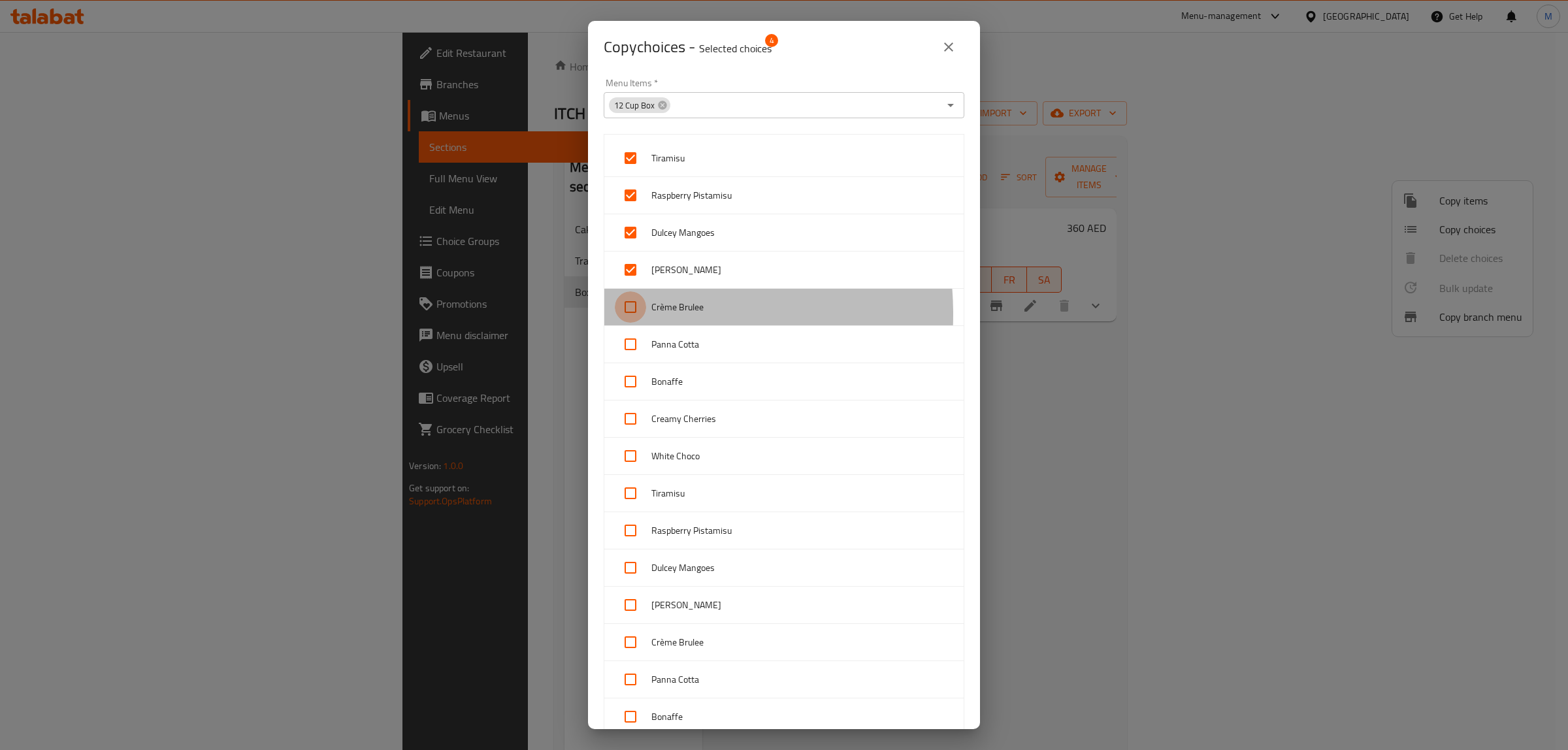
click at [631, 315] on input "checkbox" at bounding box center [630, 307] width 31 height 31
checkbox input "true"
click at [629, 348] on input "checkbox" at bounding box center [630, 344] width 31 height 31
checkbox input "true"
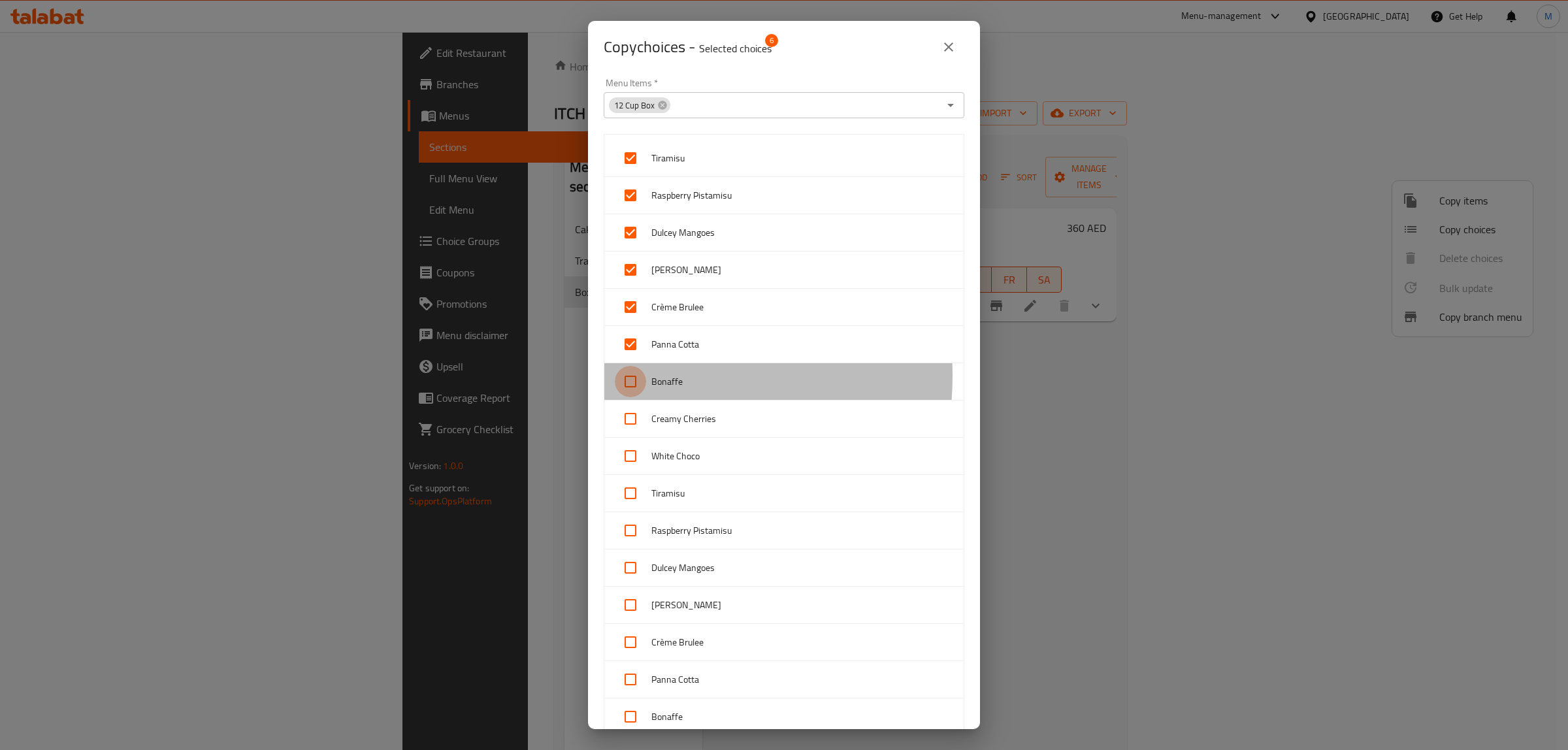
click at [631, 376] on input "checkbox" at bounding box center [630, 381] width 31 height 31
checkbox input "true"
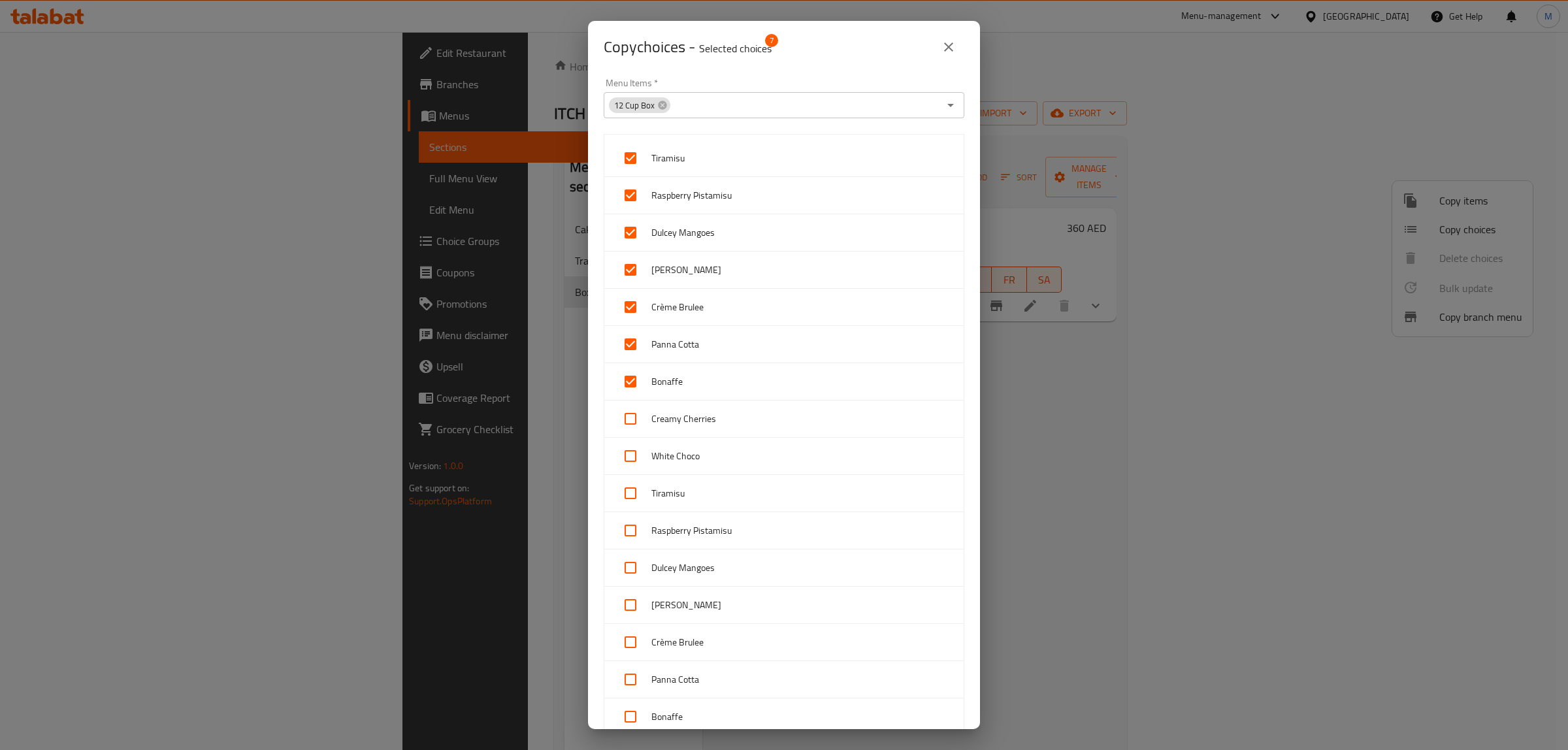
click at [629, 402] on div "Creamy Cherries" at bounding box center [784, 419] width 359 height 37
checkbox input "true"
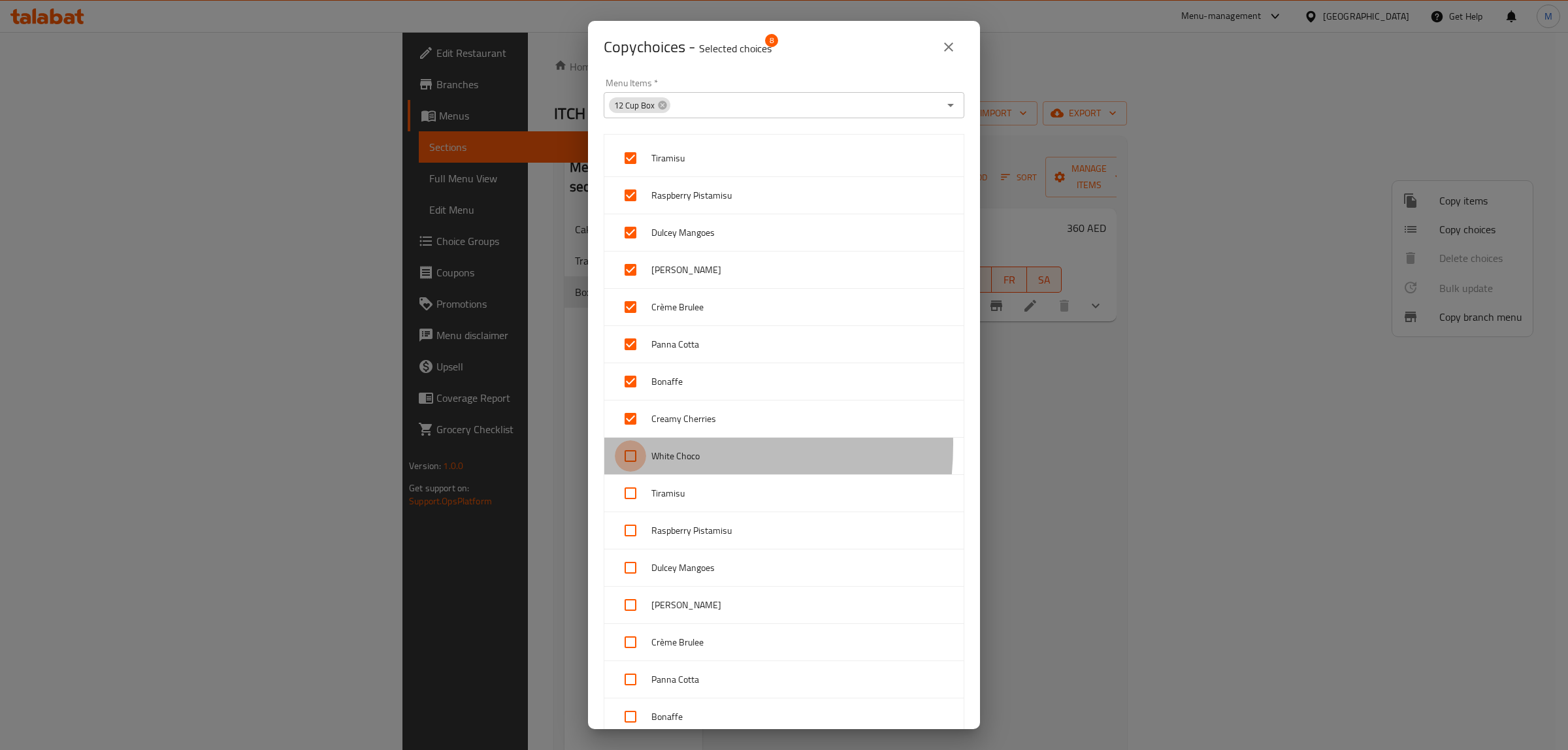
click at [629, 445] on input "checkbox" at bounding box center [630, 456] width 31 height 31
checkbox input "true"
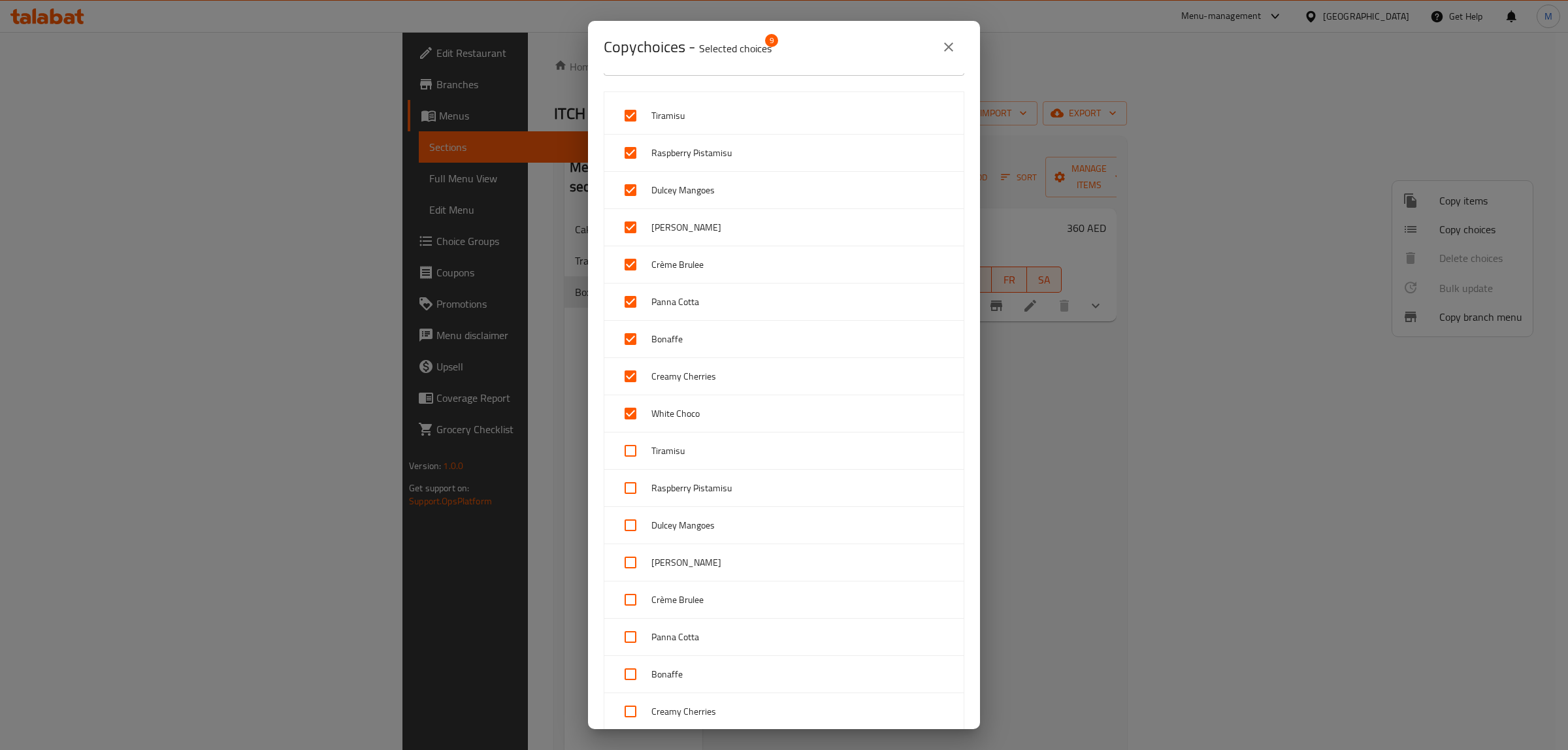
scroll to position [82, 0]
click at [631, 413] on input "checkbox" at bounding box center [630, 411] width 31 height 31
checkbox input "true"
click at [631, 446] on input "checkbox" at bounding box center [630, 448] width 31 height 31
checkbox input "true"
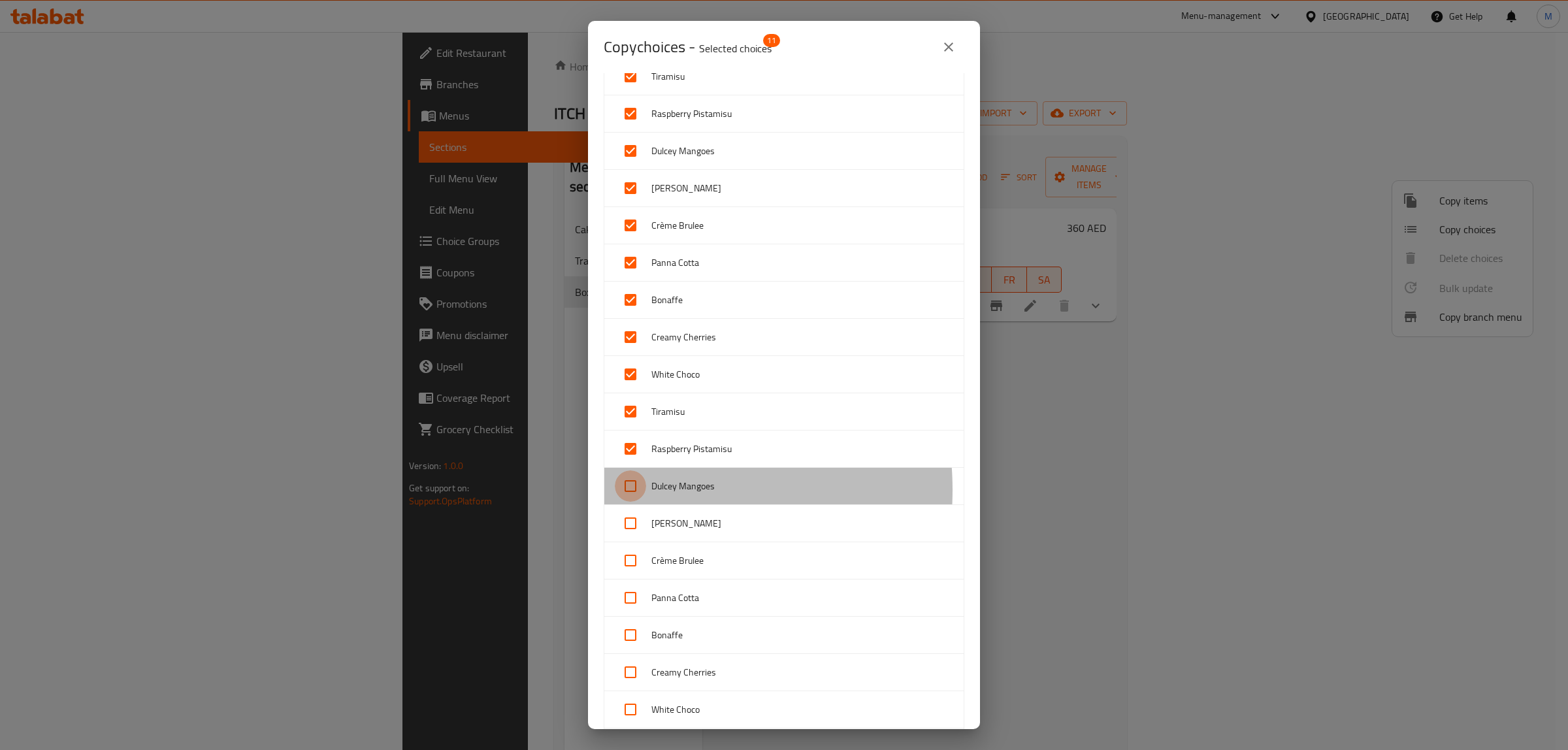
click at [629, 491] on input "checkbox" at bounding box center [630, 486] width 31 height 31
checkbox input "true"
click at [625, 532] on input "checkbox" at bounding box center [630, 523] width 31 height 31
checkbox input "true"
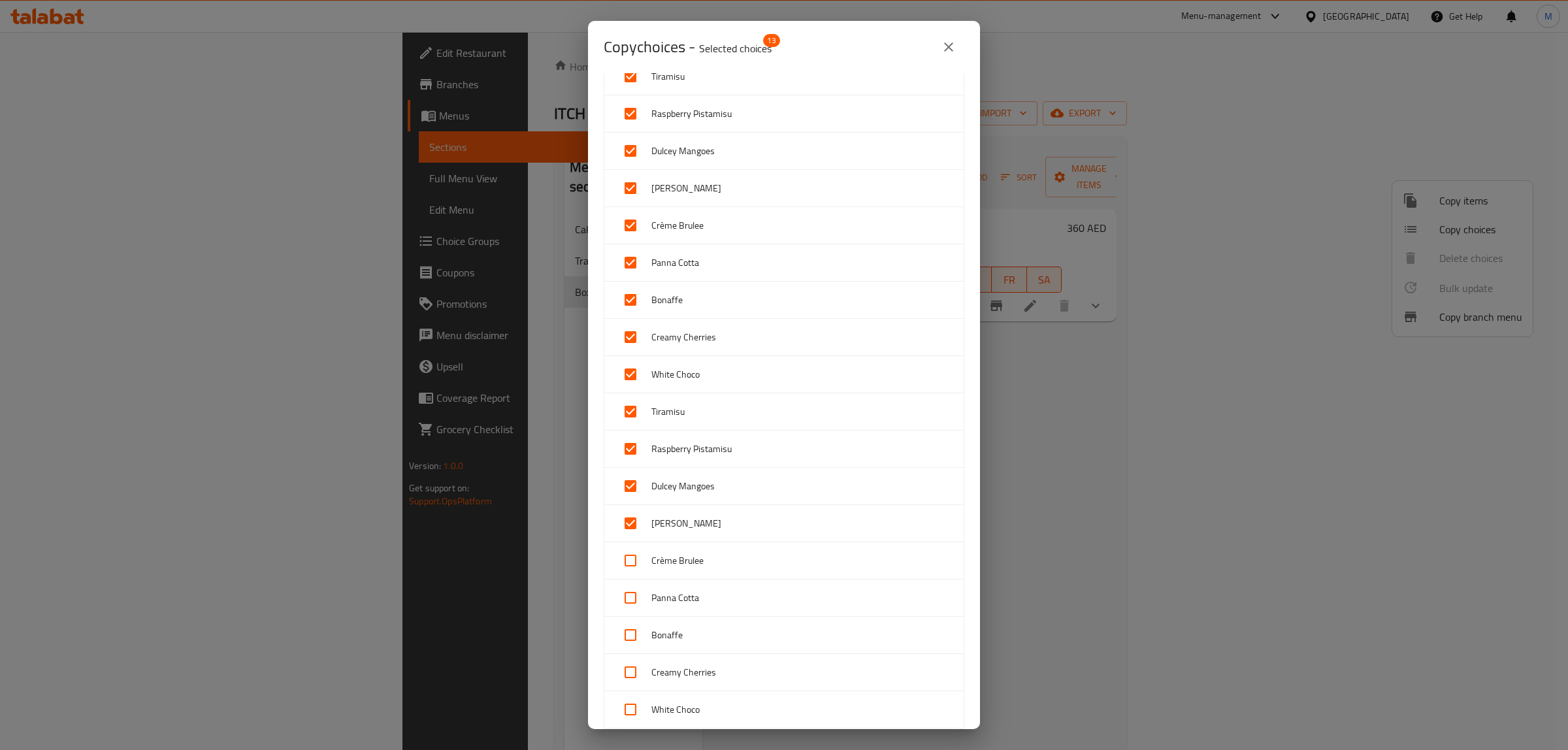
click at [627, 567] on input "checkbox" at bounding box center [630, 560] width 31 height 31
checkbox input "true"
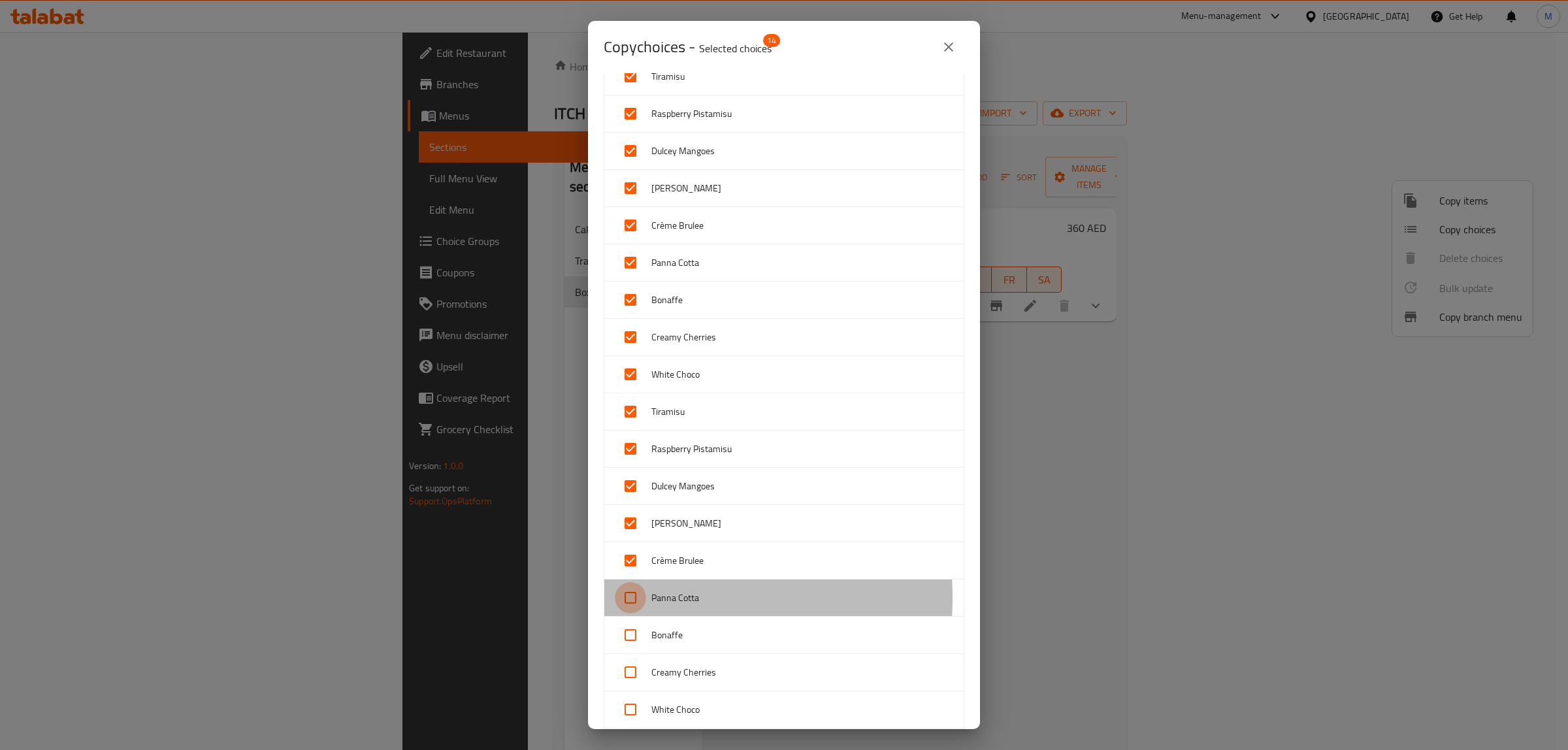
click at [627, 600] on input "checkbox" at bounding box center [630, 597] width 31 height 31
checkbox input "true"
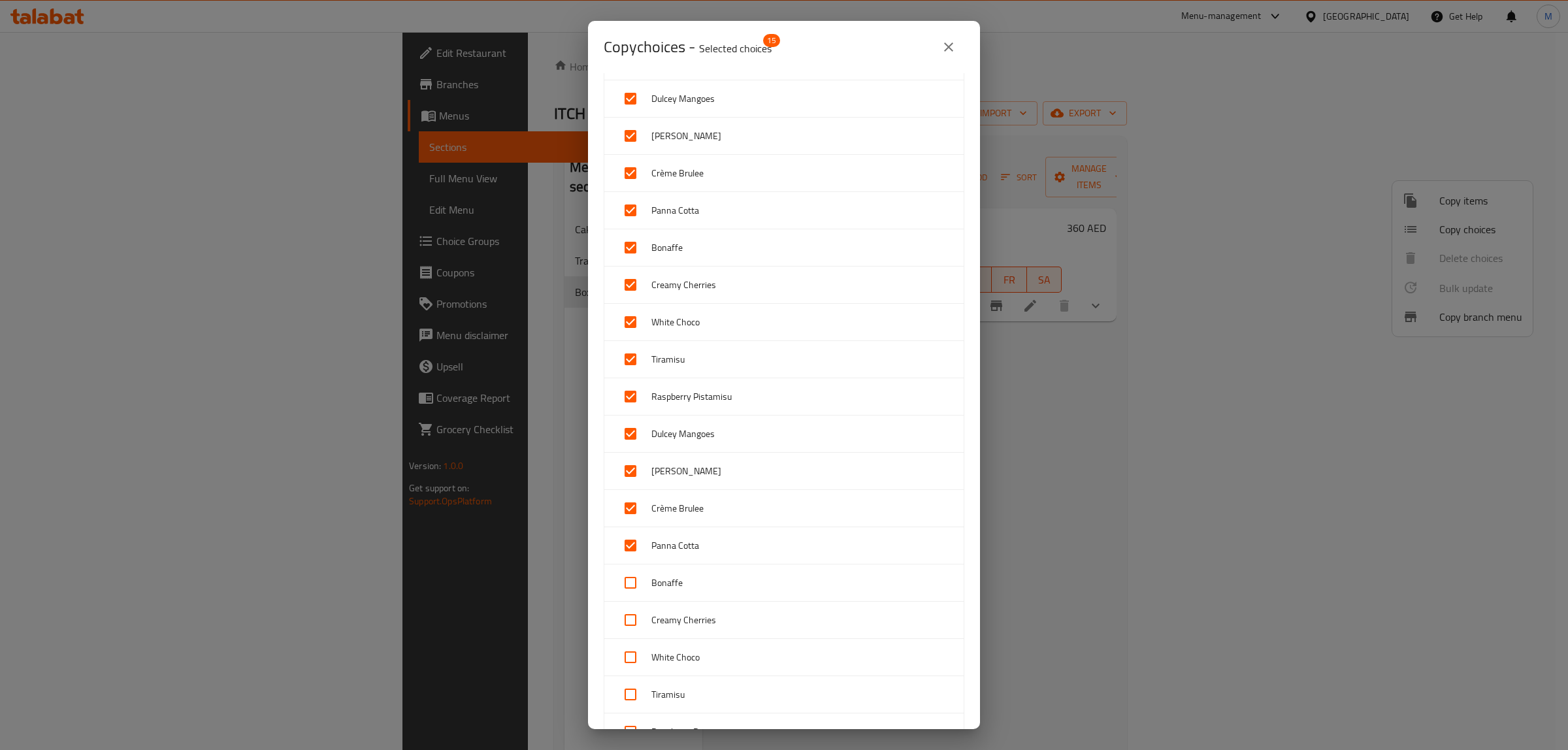
scroll to position [164, 0]
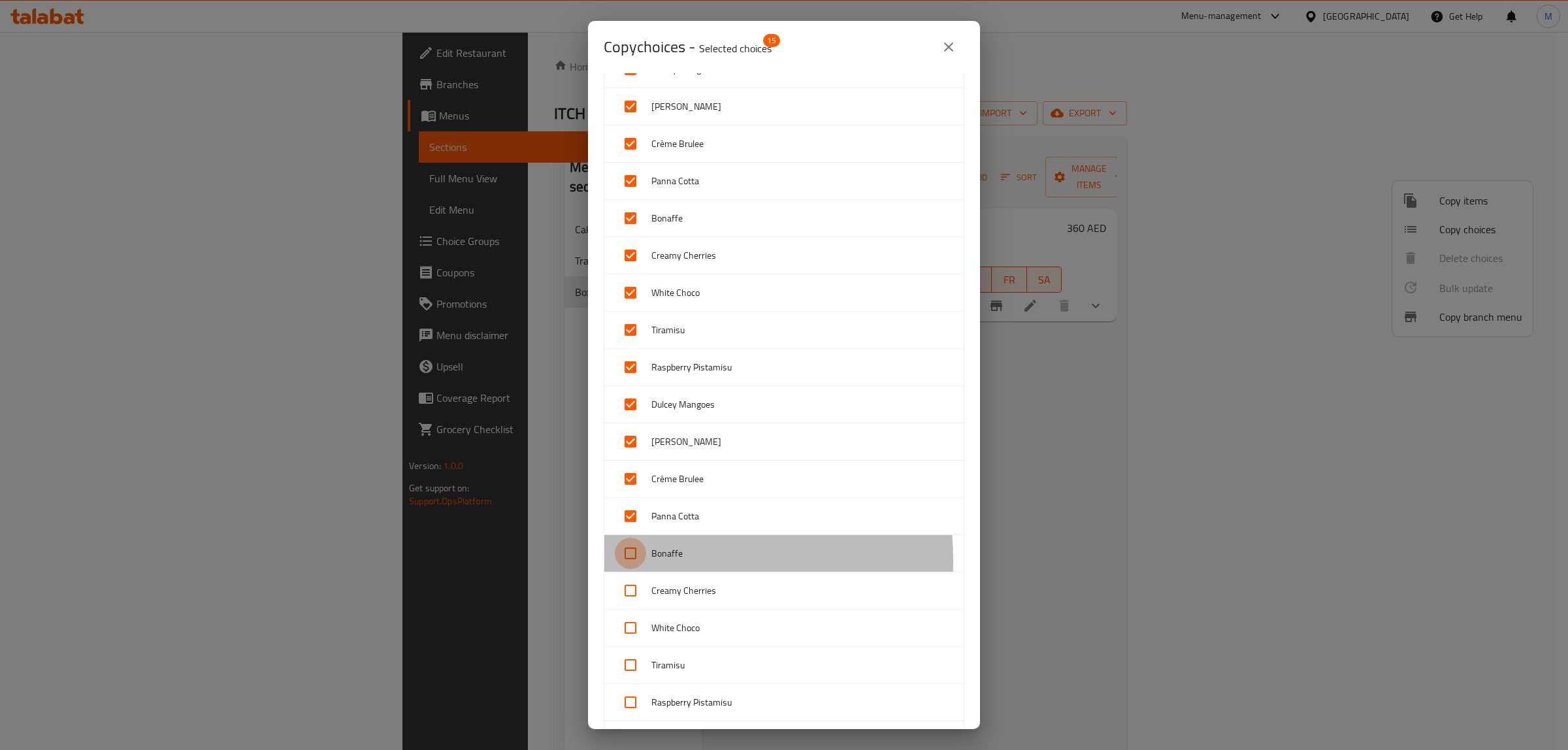
click at [632, 563] on input "checkbox" at bounding box center [630, 554] width 31 height 31
checkbox input "true"
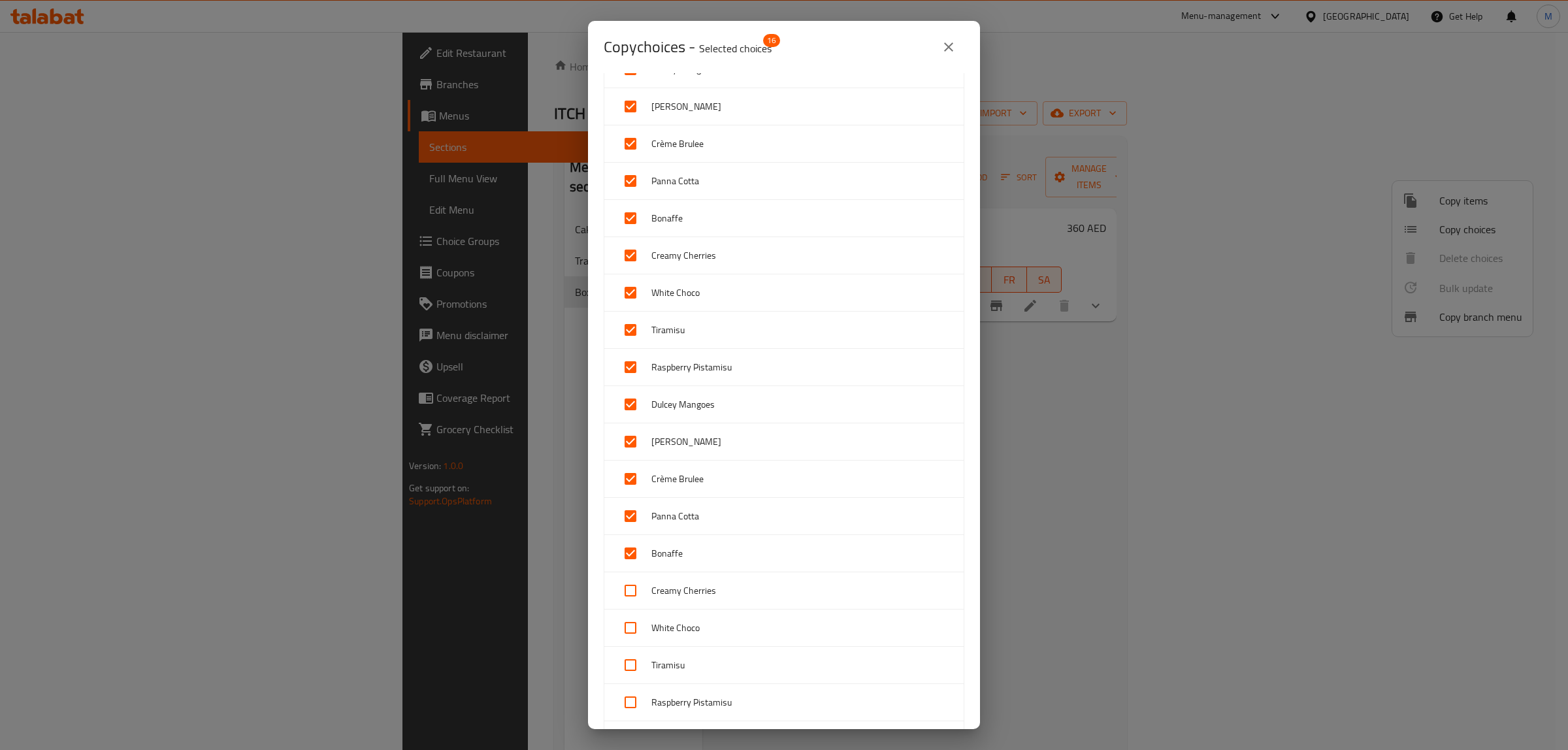
click at [632, 590] on input "checkbox" at bounding box center [630, 591] width 31 height 31
checkbox input "true"
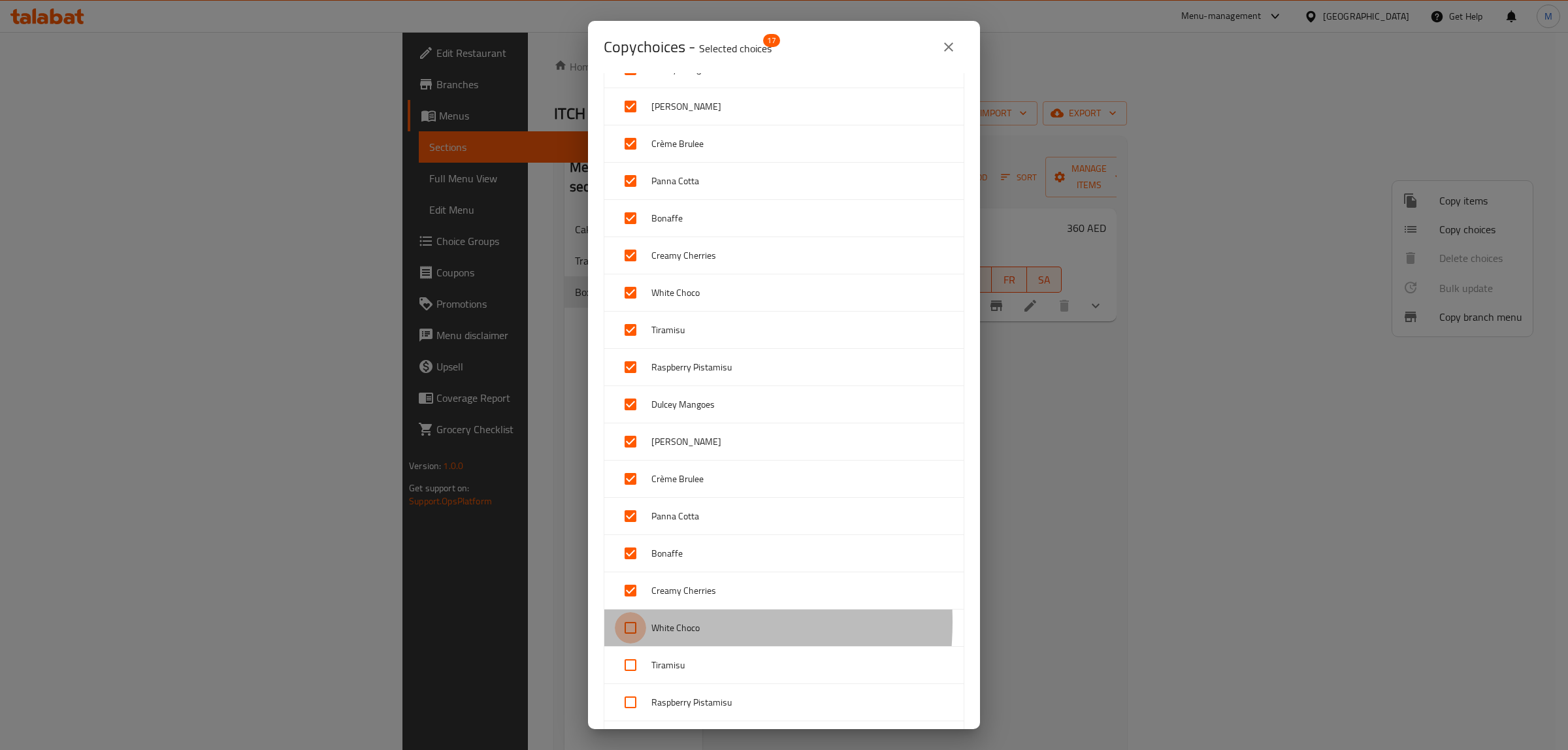
click at [631, 624] on input "checkbox" at bounding box center [630, 628] width 31 height 31
checkbox input "true"
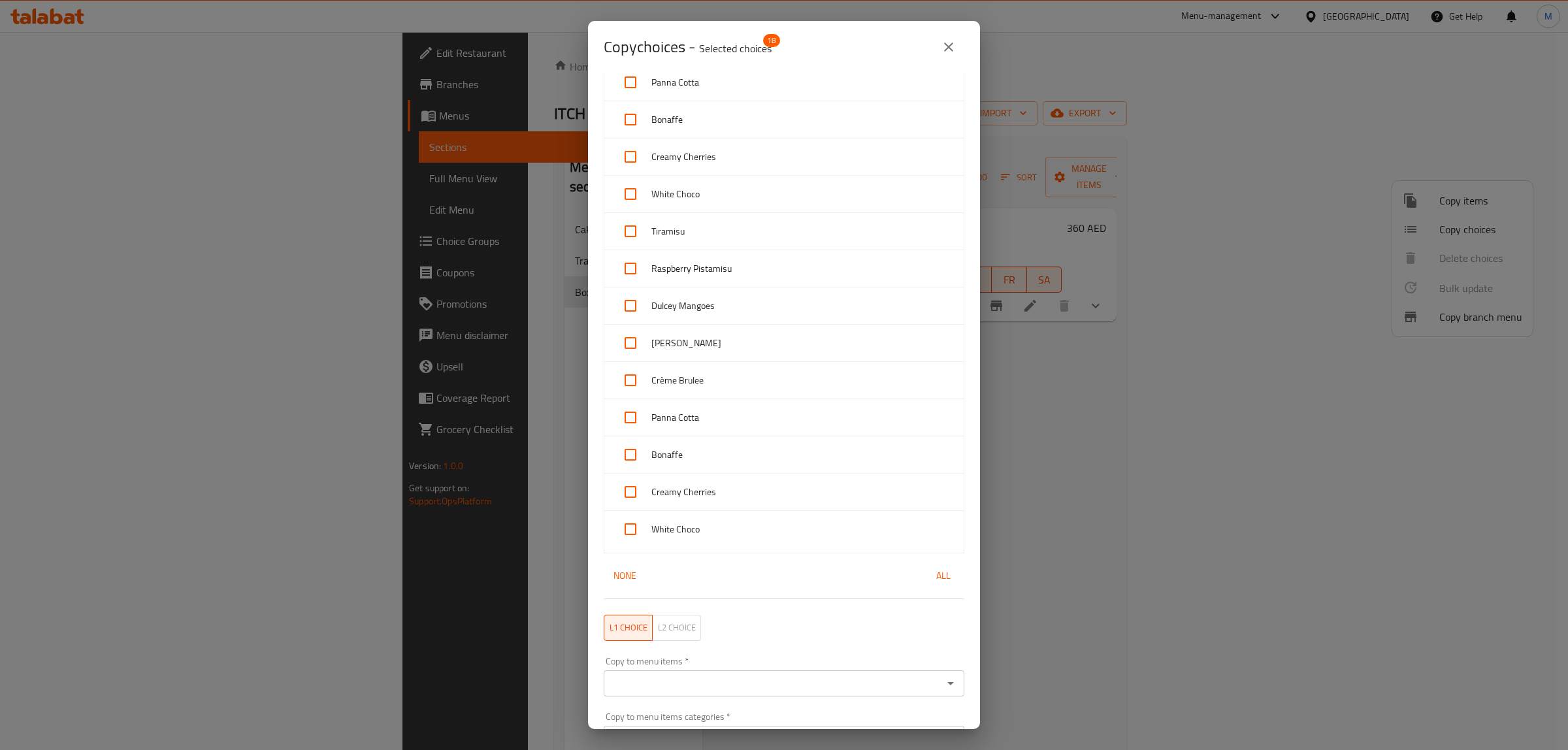
scroll to position [1014, 0]
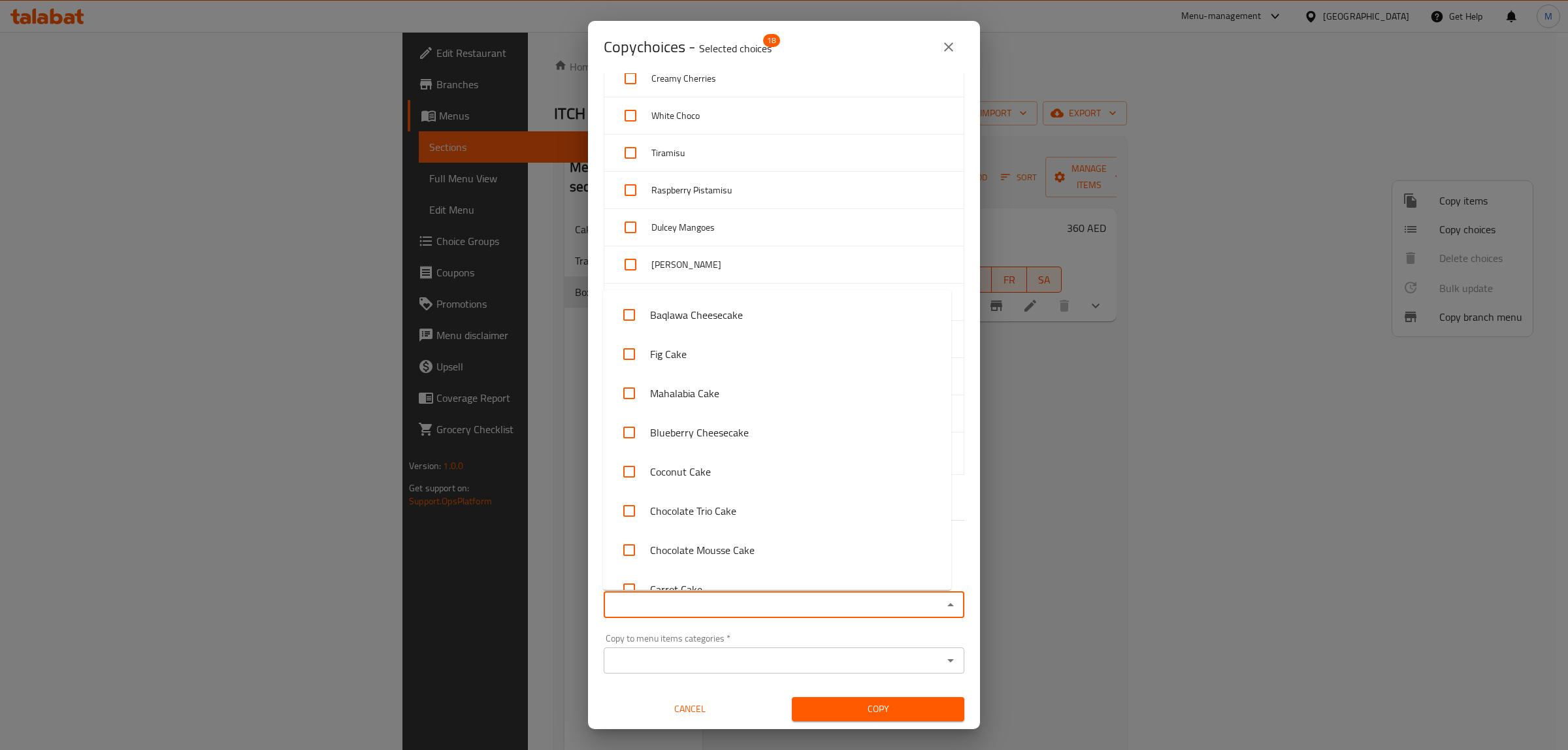
click at [860, 603] on input "Copy to menu items   *" at bounding box center [773, 605] width 331 height 18
type input "12"
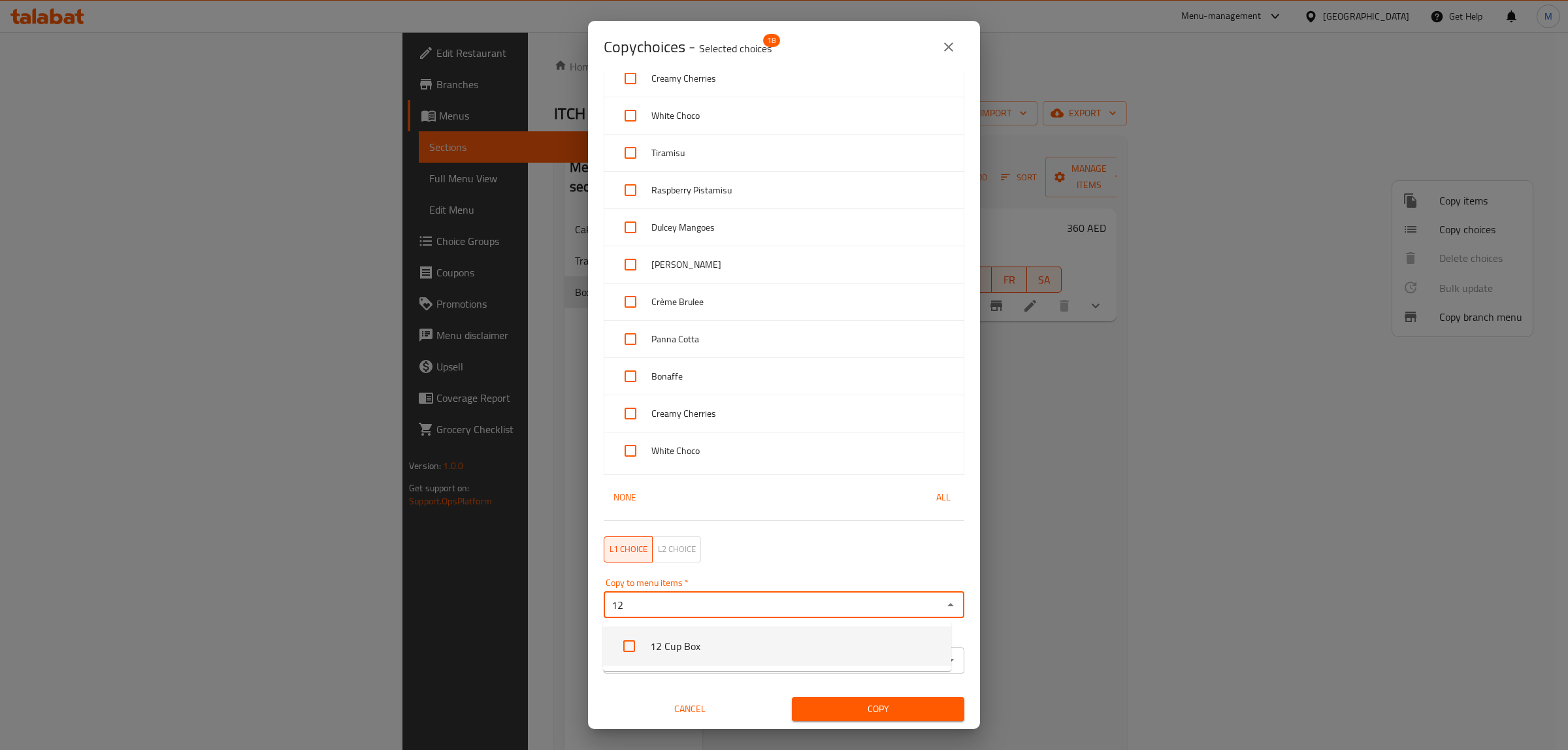
click at [772, 635] on li "12 Cup Box" at bounding box center [777, 646] width 348 height 39
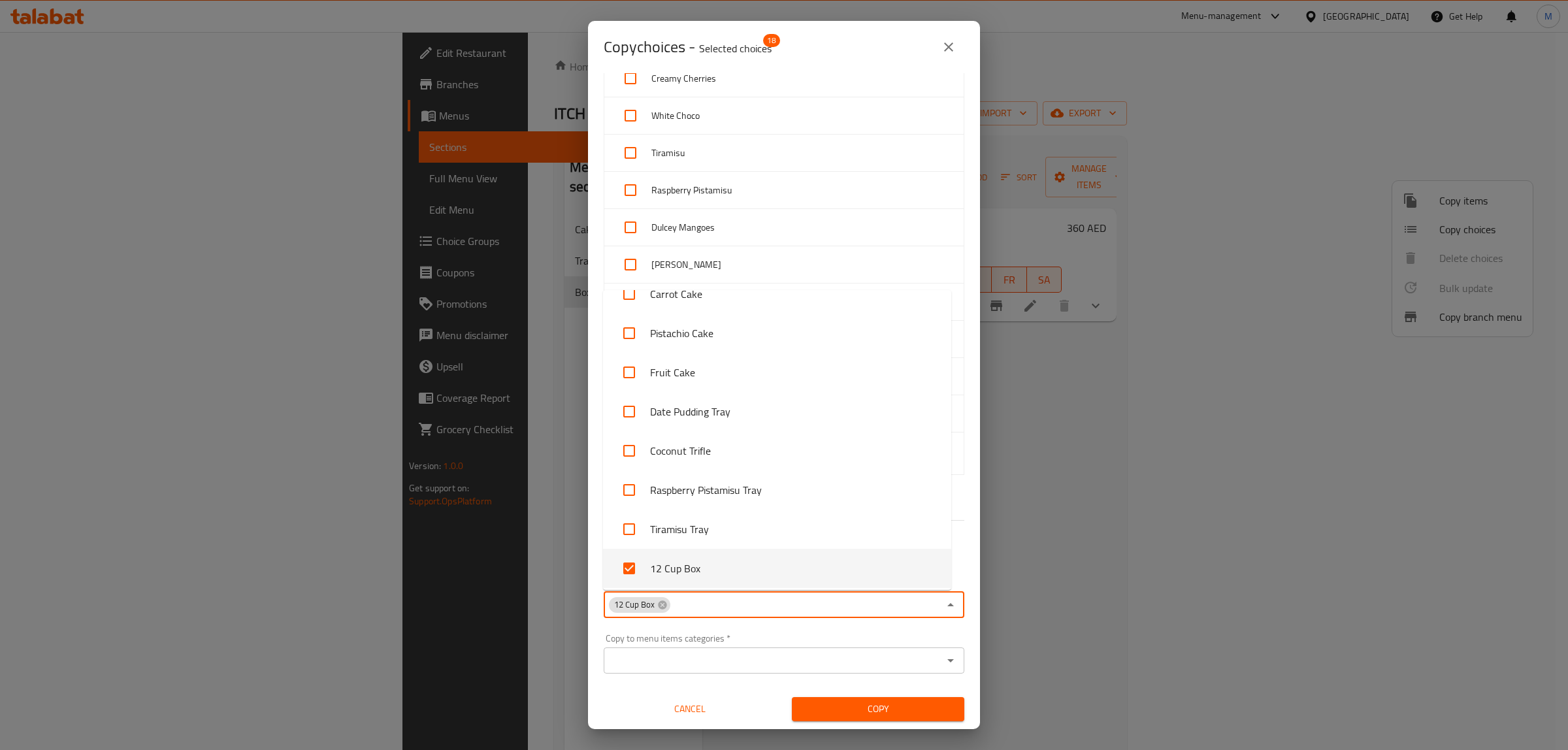
click at [870, 707] on span "Copy" at bounding box center [878, 709] width 152 height 16
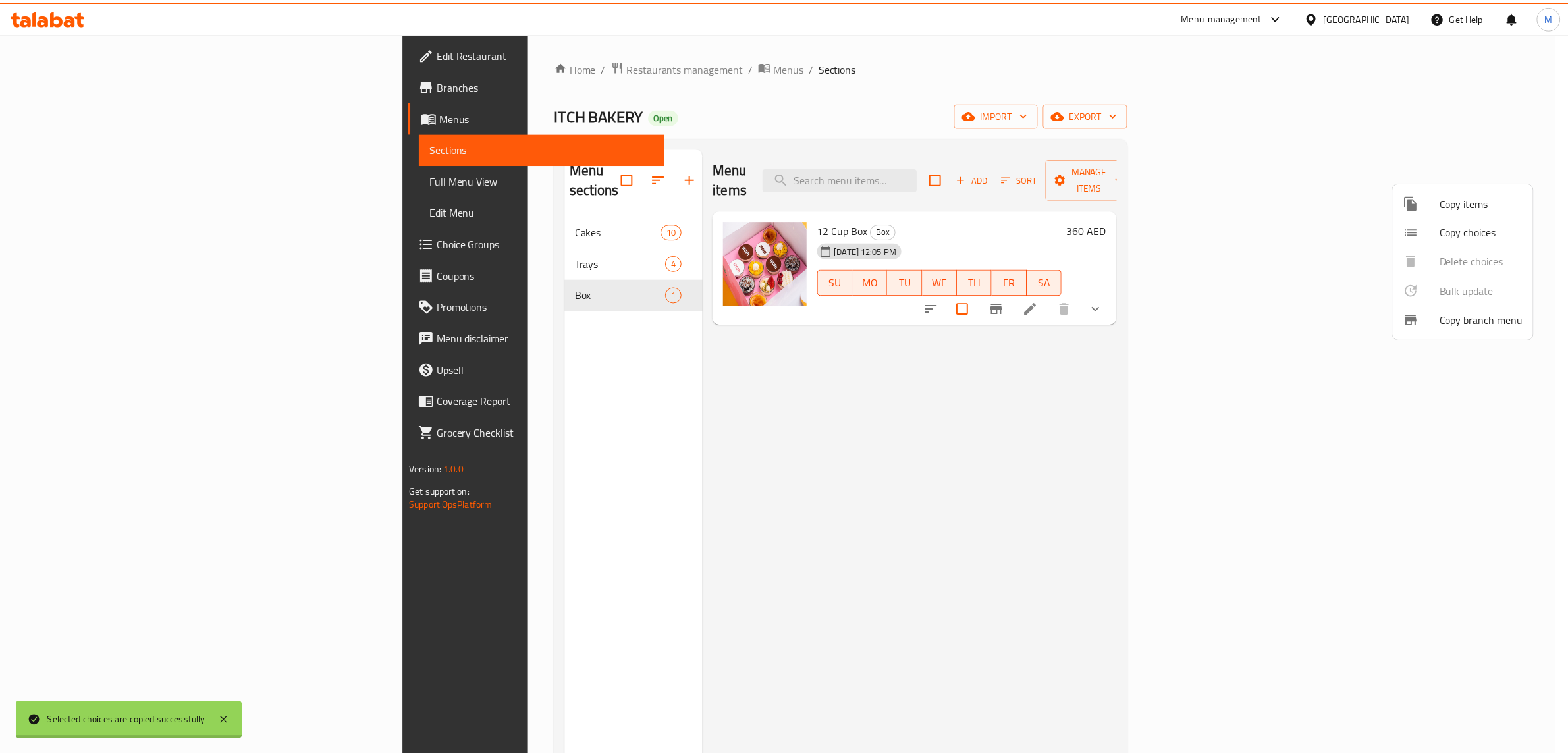
scroll to position [2, 0]
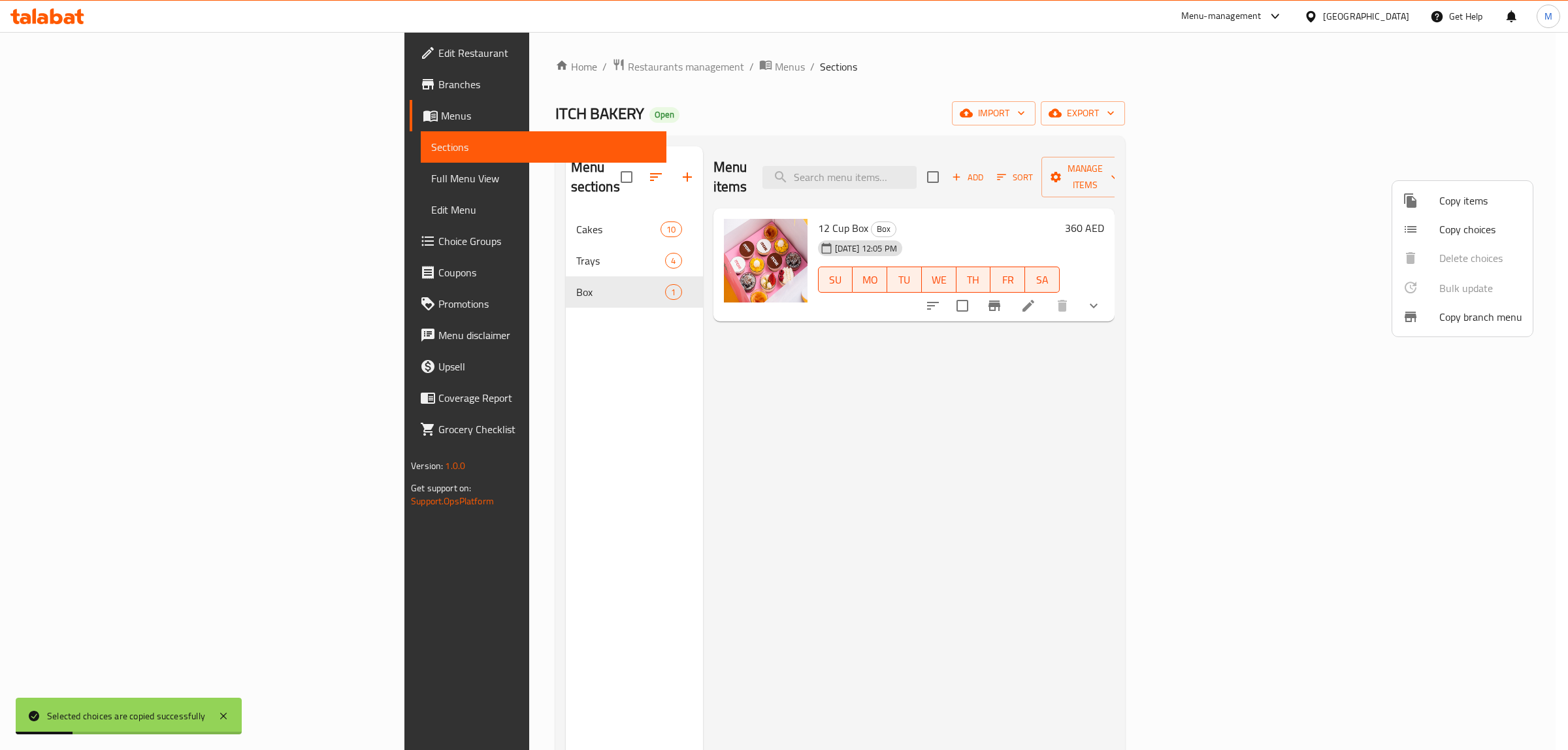
click at [1160, 361] on div at bounding box center [784, 375] width 1568 height 750
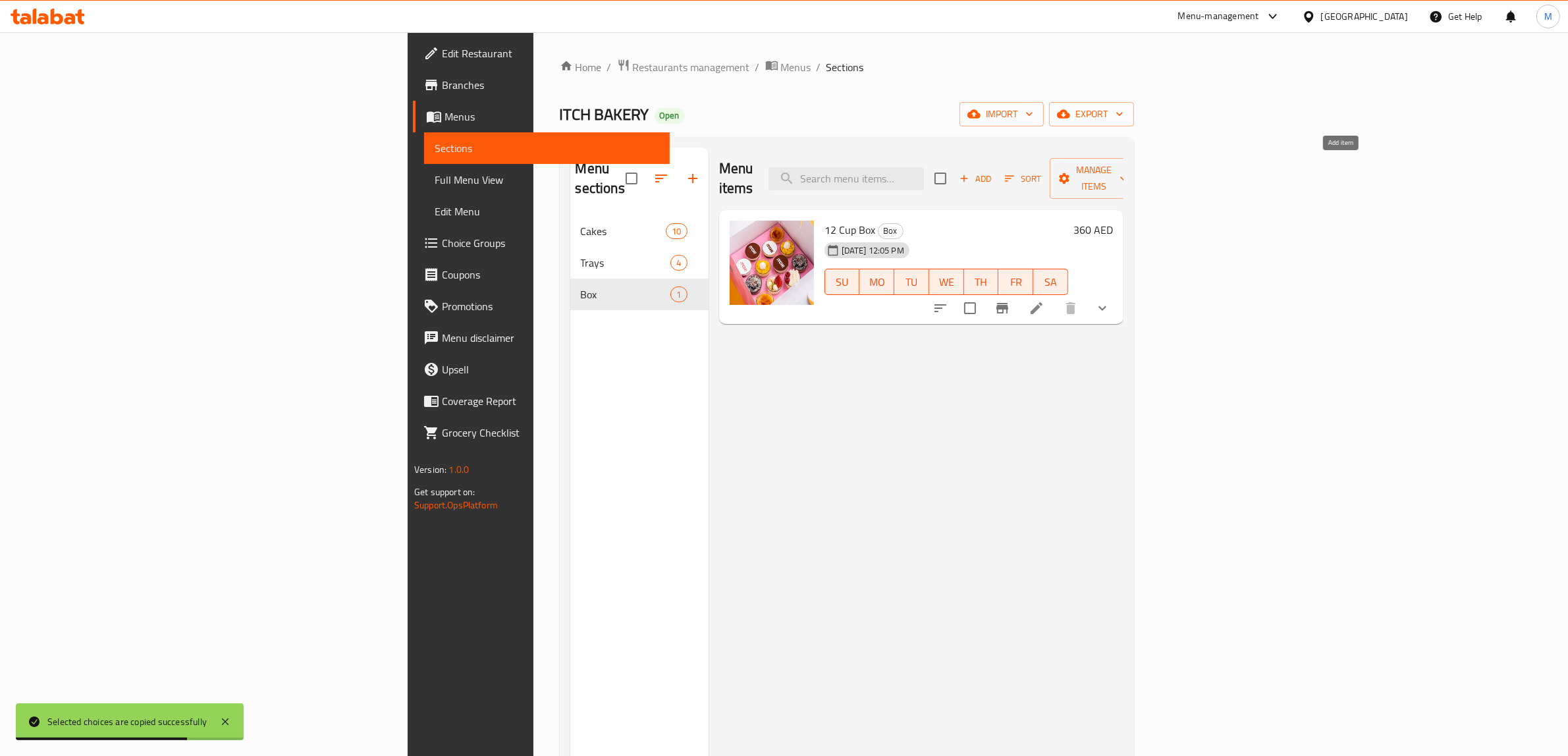
click at [993, 172] on span "Add" at bounding box center [975, 179] width 35 height 15
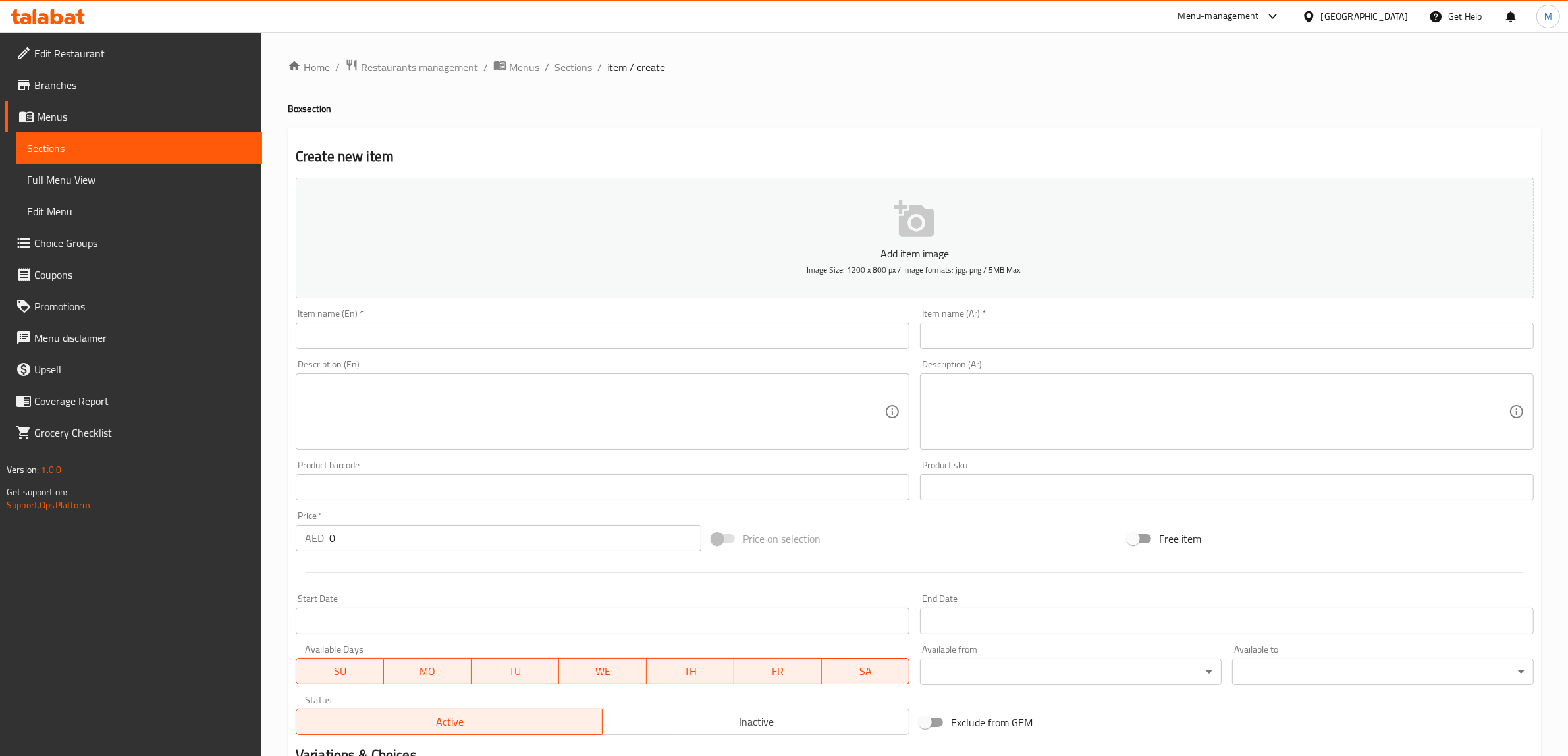
click at [751, 341] on input "text" at bounding box center [603, 336] width 614 height 27
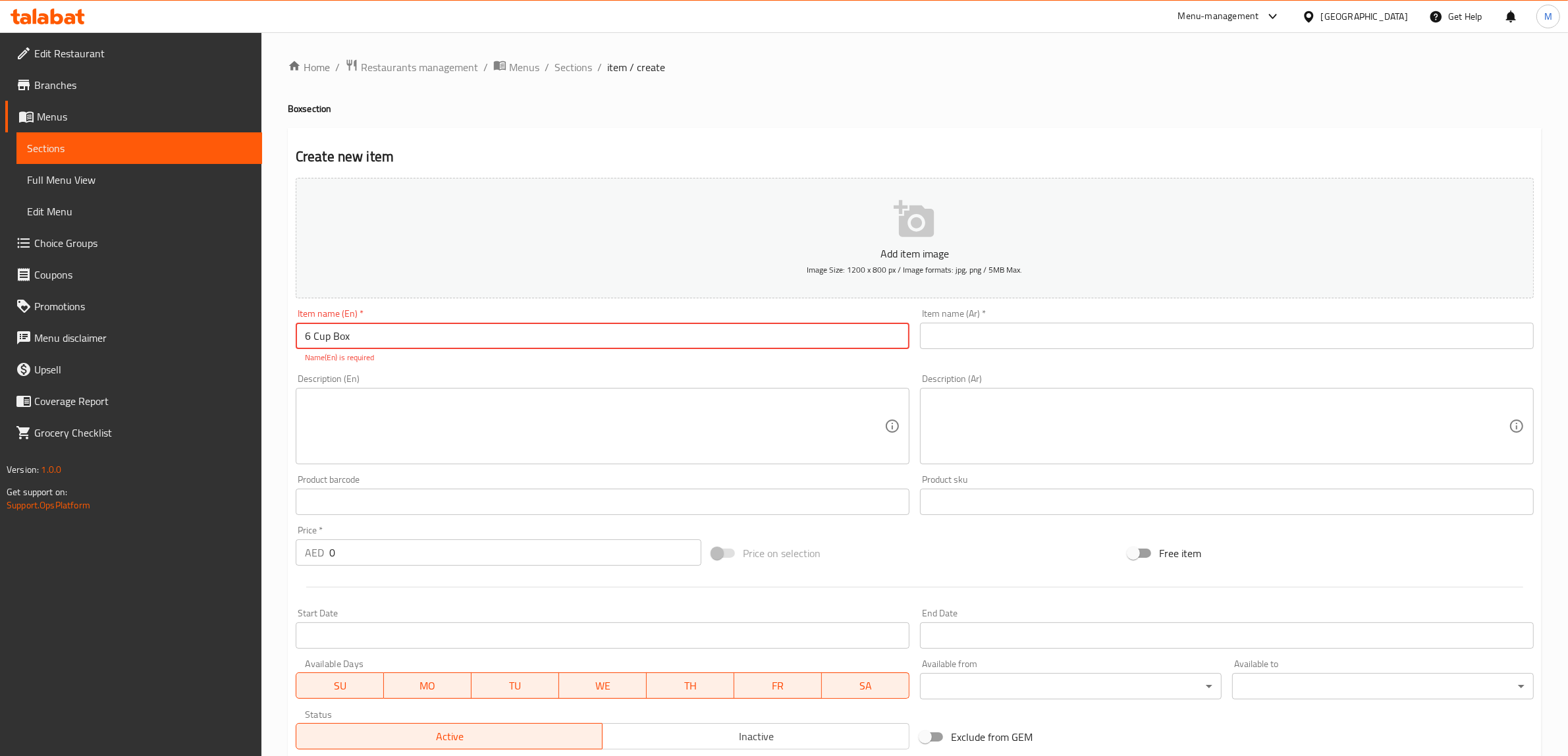
type input "6 Cup Box"
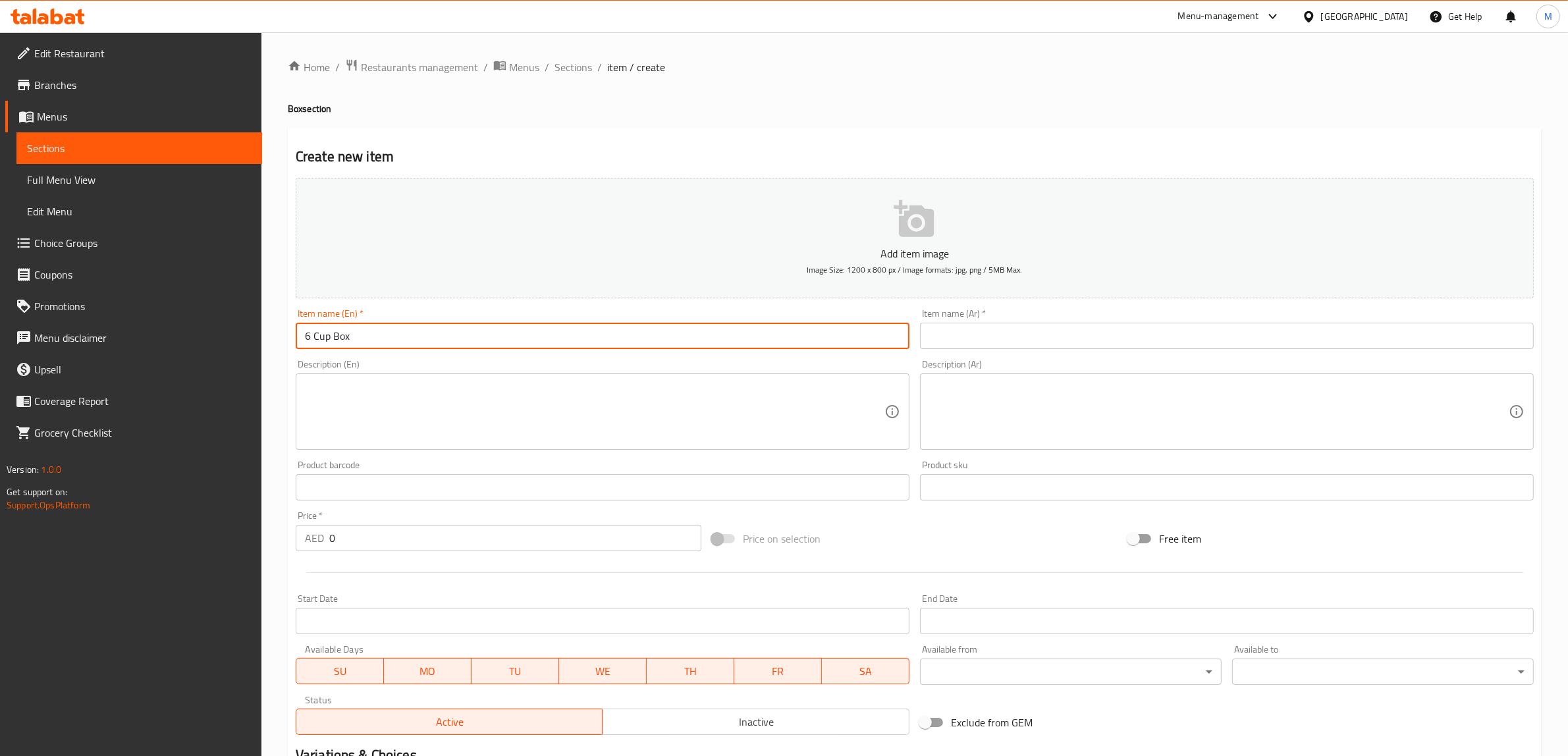
click at [1011, 342] on input "text" at bounding box center [1227, 336] width 614 height 27
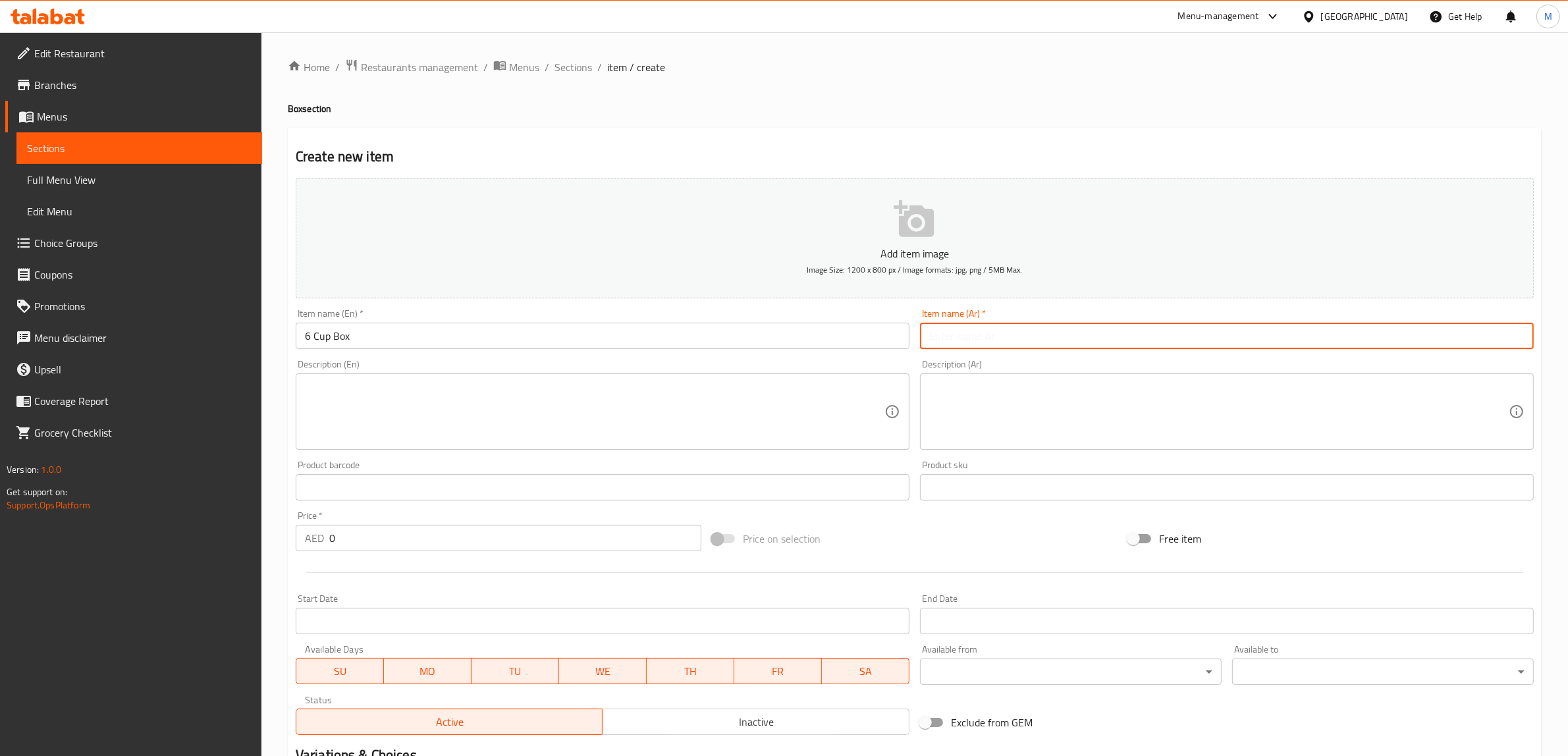
paste input "بوكس 12كوب"
drag, startPoint x: 1495, startPoint y: 340, endPoint x: 1480, endPoint y: 337, distance: 15.3
click at [1480, 337] on input "بوكس 12كوب" at bounding box center [1227, 336] width 614 height 27
click at [1486, 337] on input "بوكس 6 كوب" at bounding box center [1227, 336] width 614 height 27
type input "بوكس 6 أكواب"
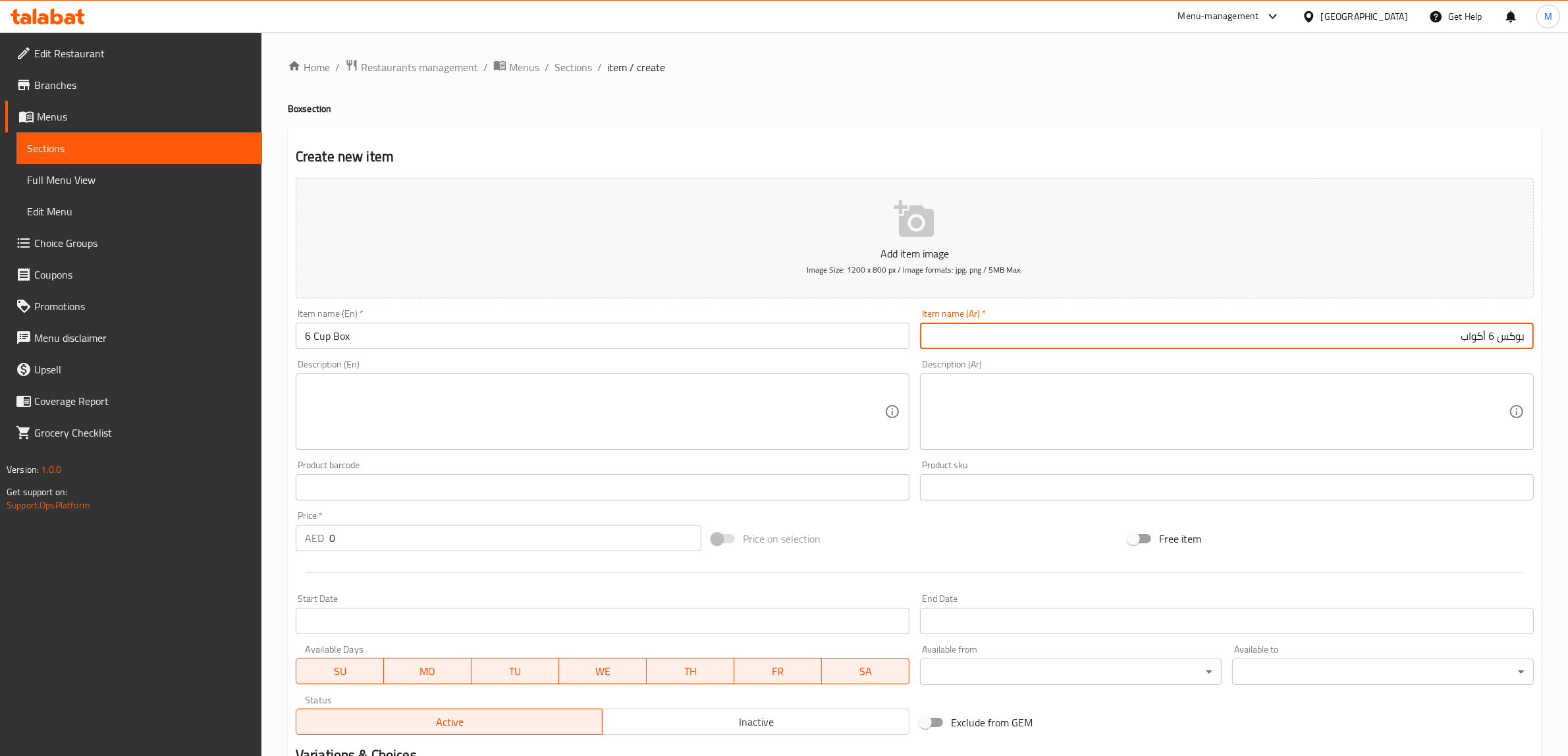
click at [998, 529] on div "Price on selection" at bounding box center [915, 539] width 416 height 35
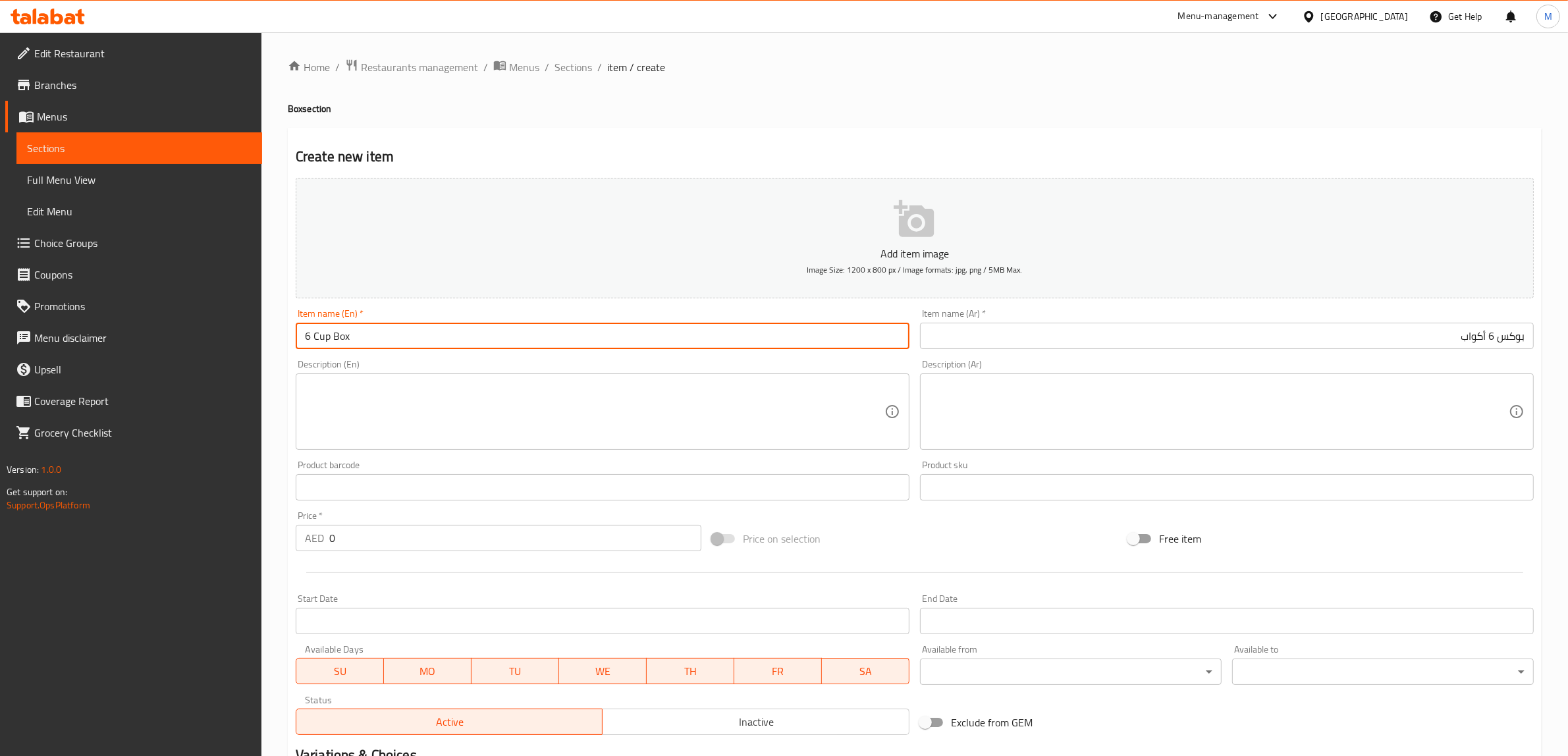
click at [472, 323] on input "6 Cup Box" at bounding box center [603, 336] width 614 height 27
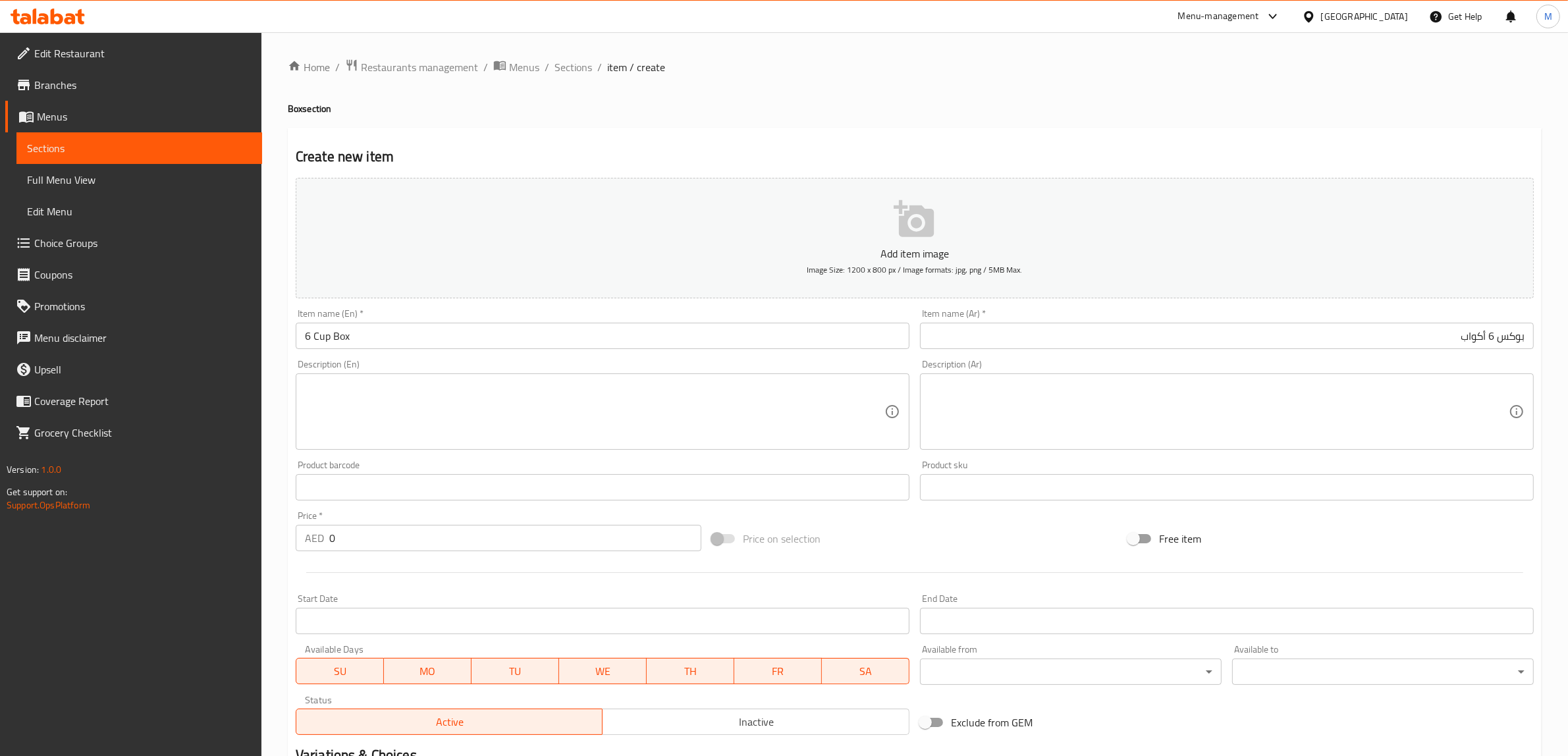
click at [1074, 537] on div "Price on selection" at bounding box center [915, 539] width 416 height 35
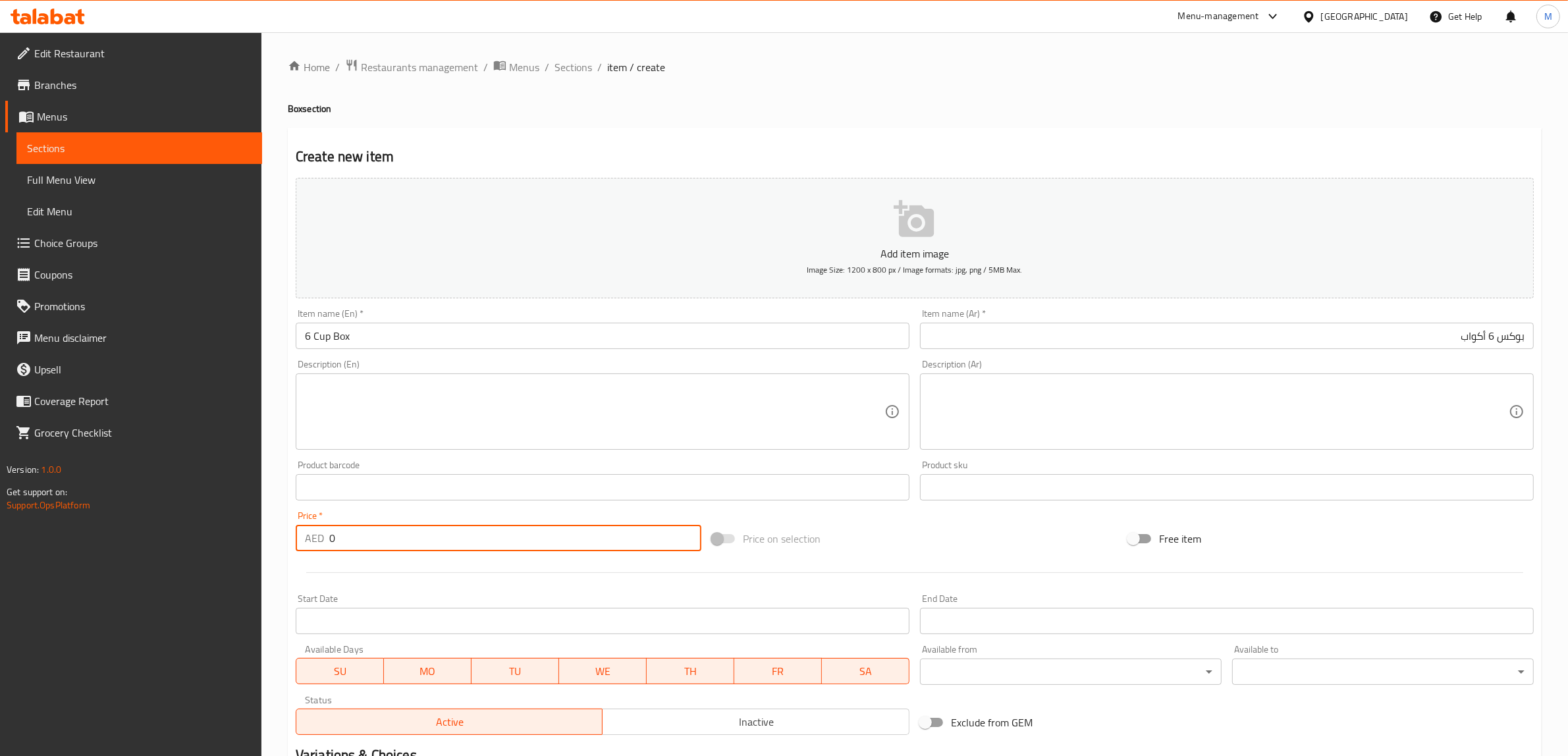
click at [494, 535] on input "0" at bounding box center [515, 538] width 372 height 27
type input "190"
click at [855, 545] on div "Price on selection" at bounding box center [915, 539] width 416 height 35
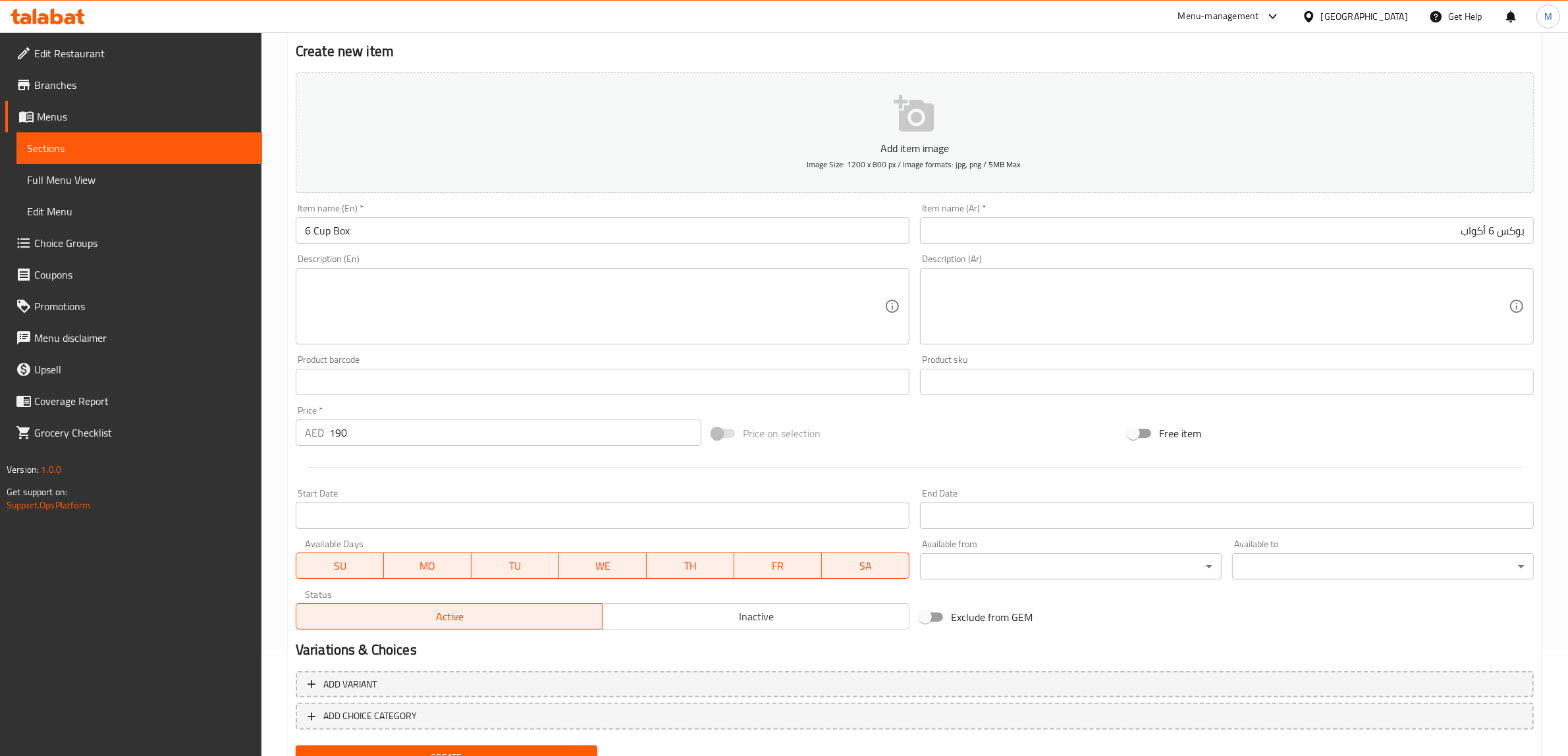
scroll to position [161, 0]
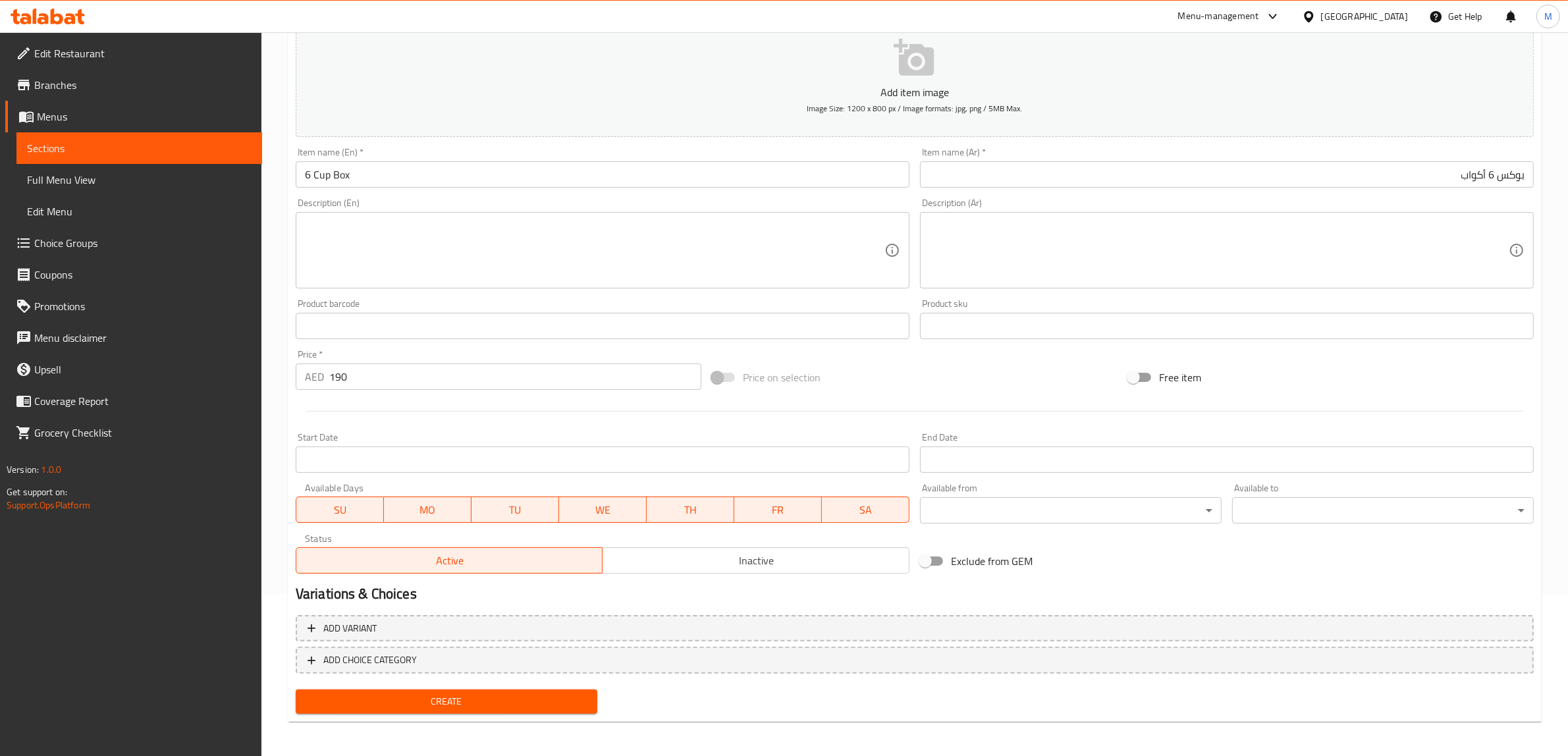
click at [685, 554] on span "Inactive" at bounding box center [756, 561] width 297 height 19
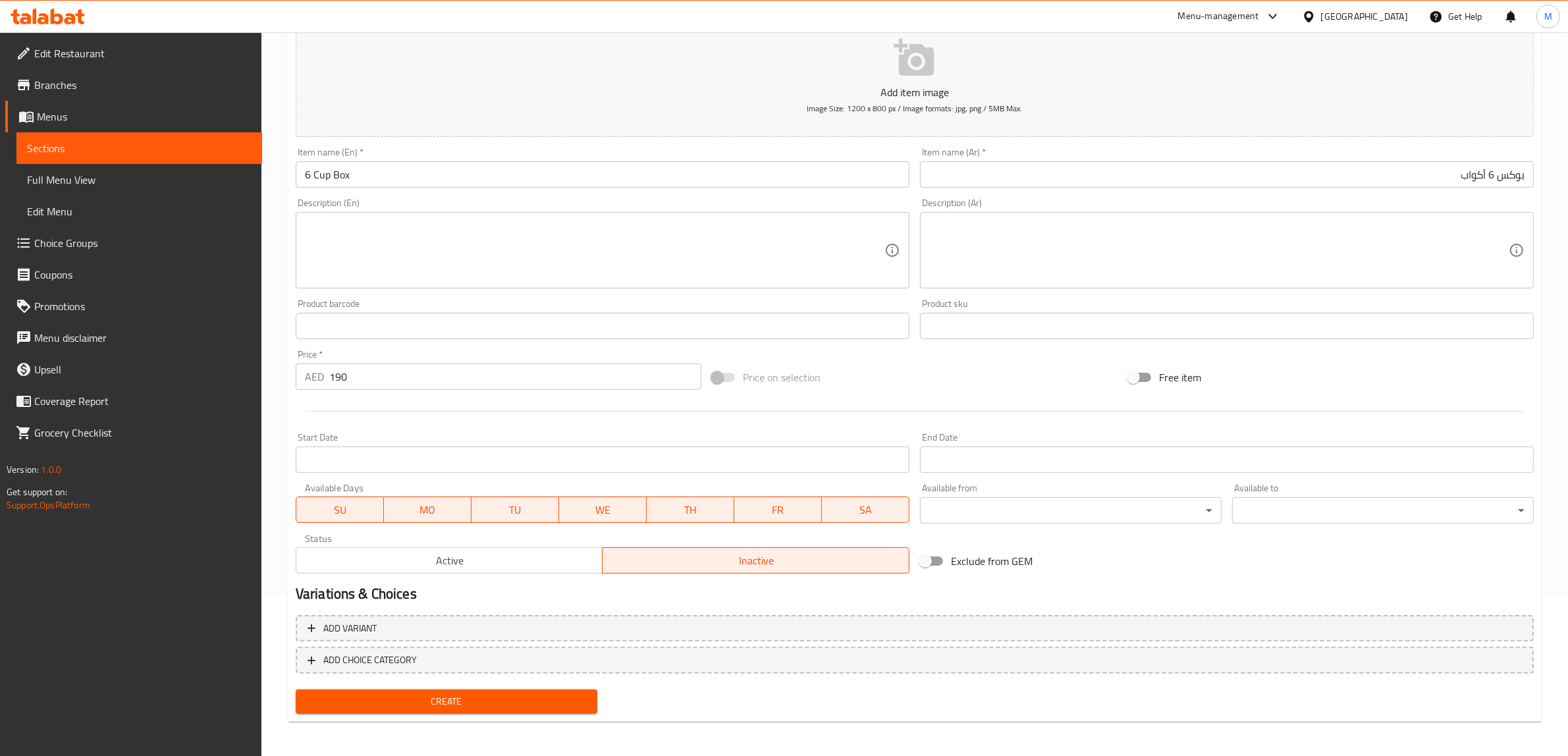
click at [556, 703] on span "Create" at bounding box center [446, 702] width 280 height 16
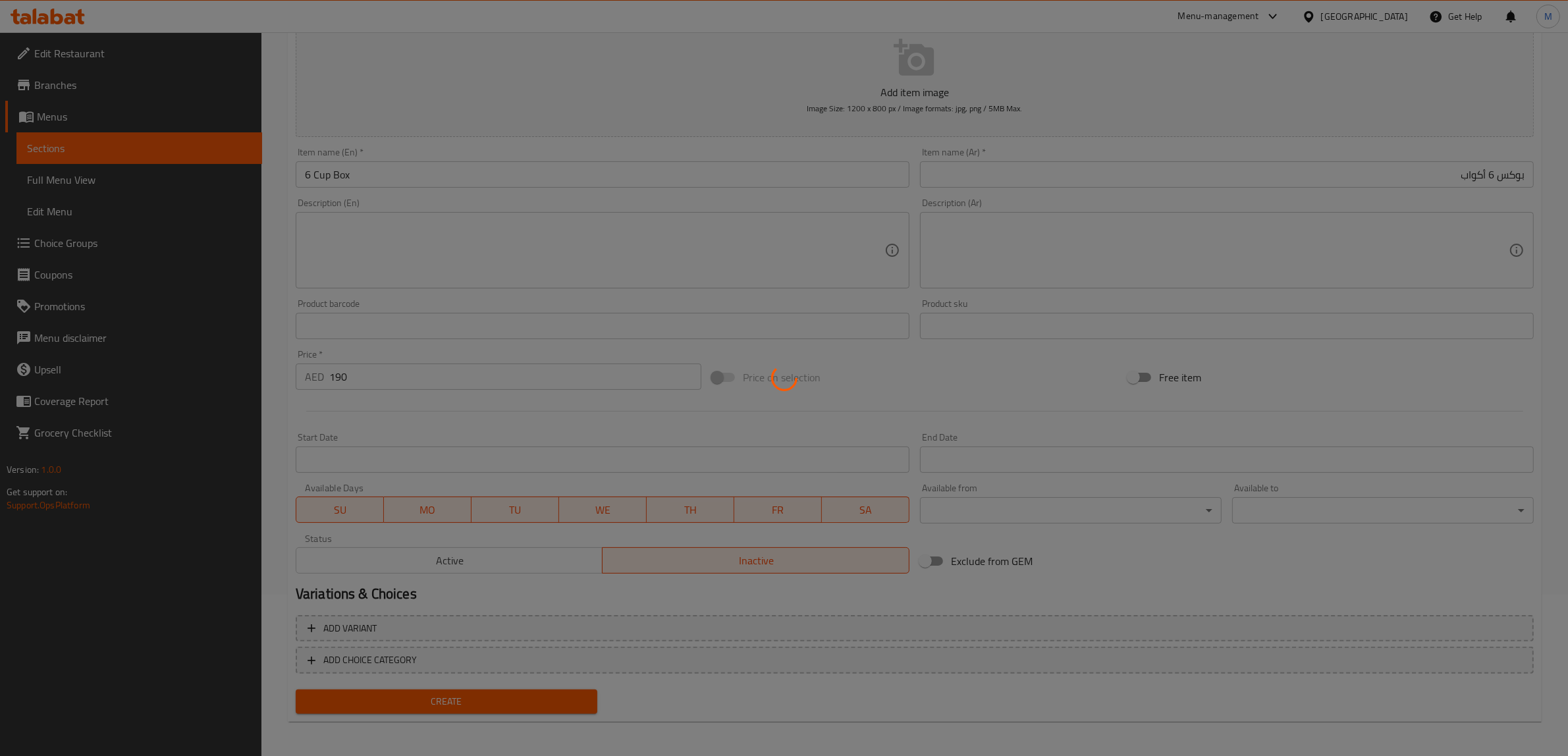
type input "0"
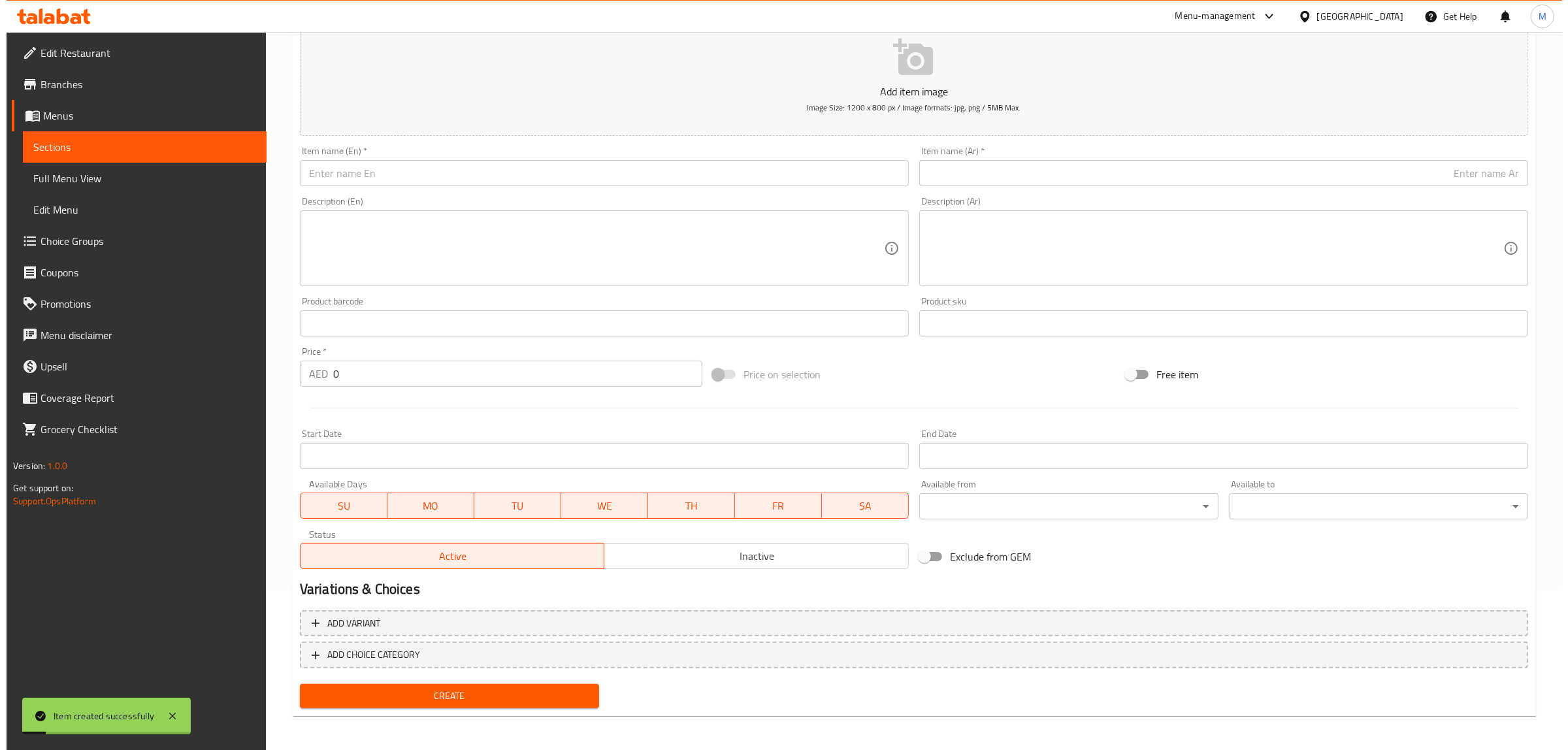
scroll to position [0, 0]
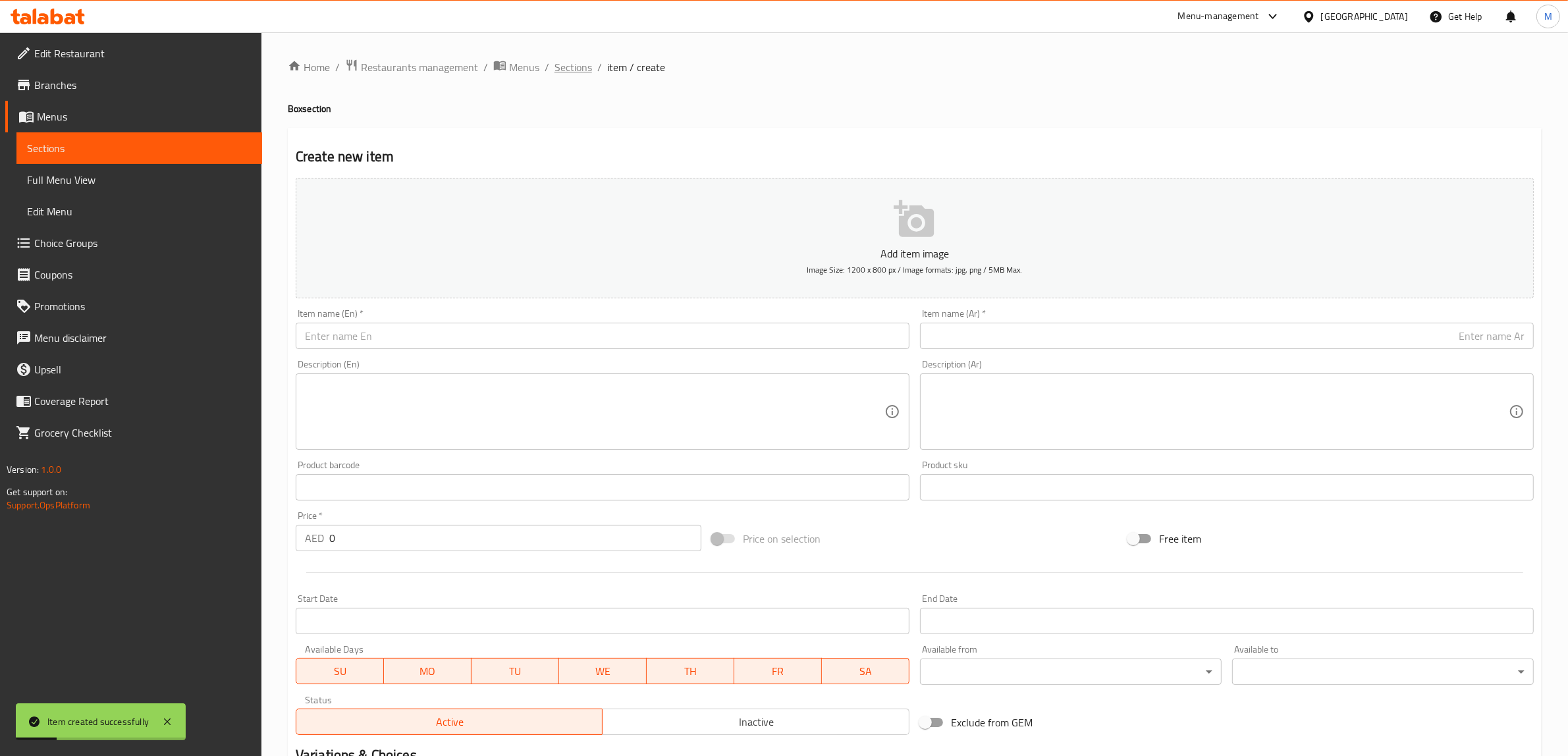
click at [580, 66] on span "Sections" at bounding box center [573, 67] width 38 height 15
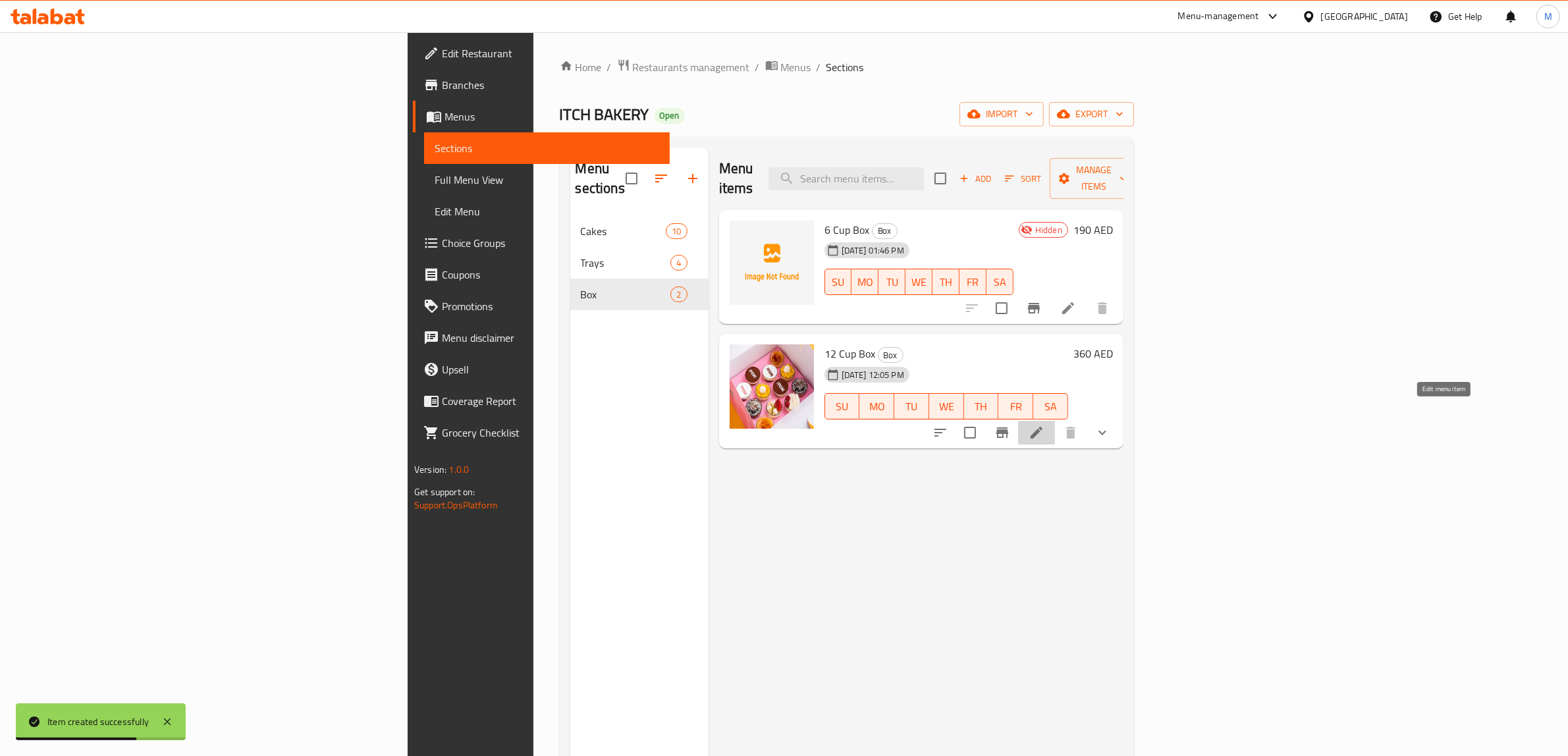
click at [1043, 427] on icon at bounding box center [1037, 433] width 12 height 12
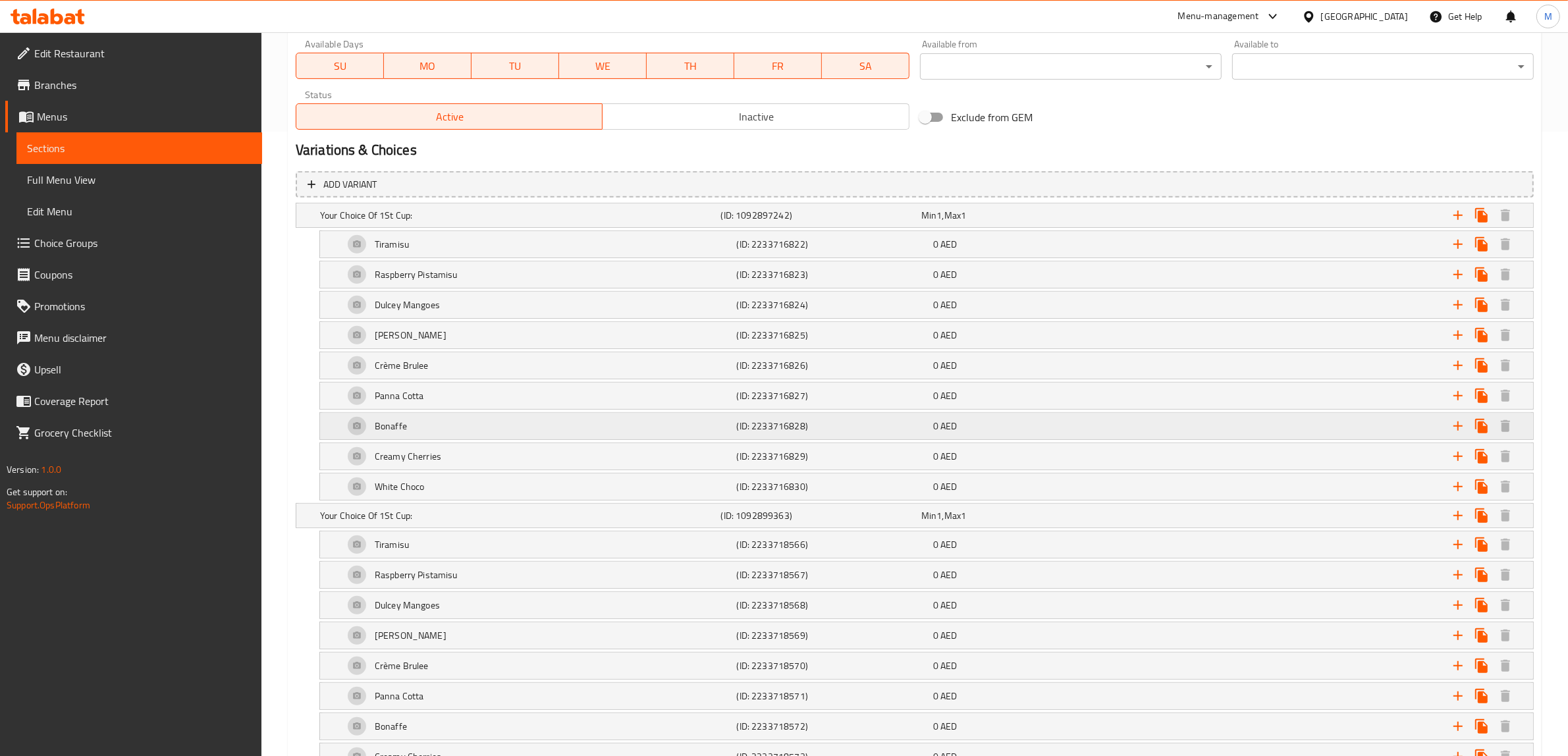
scroll to position [654, 0]
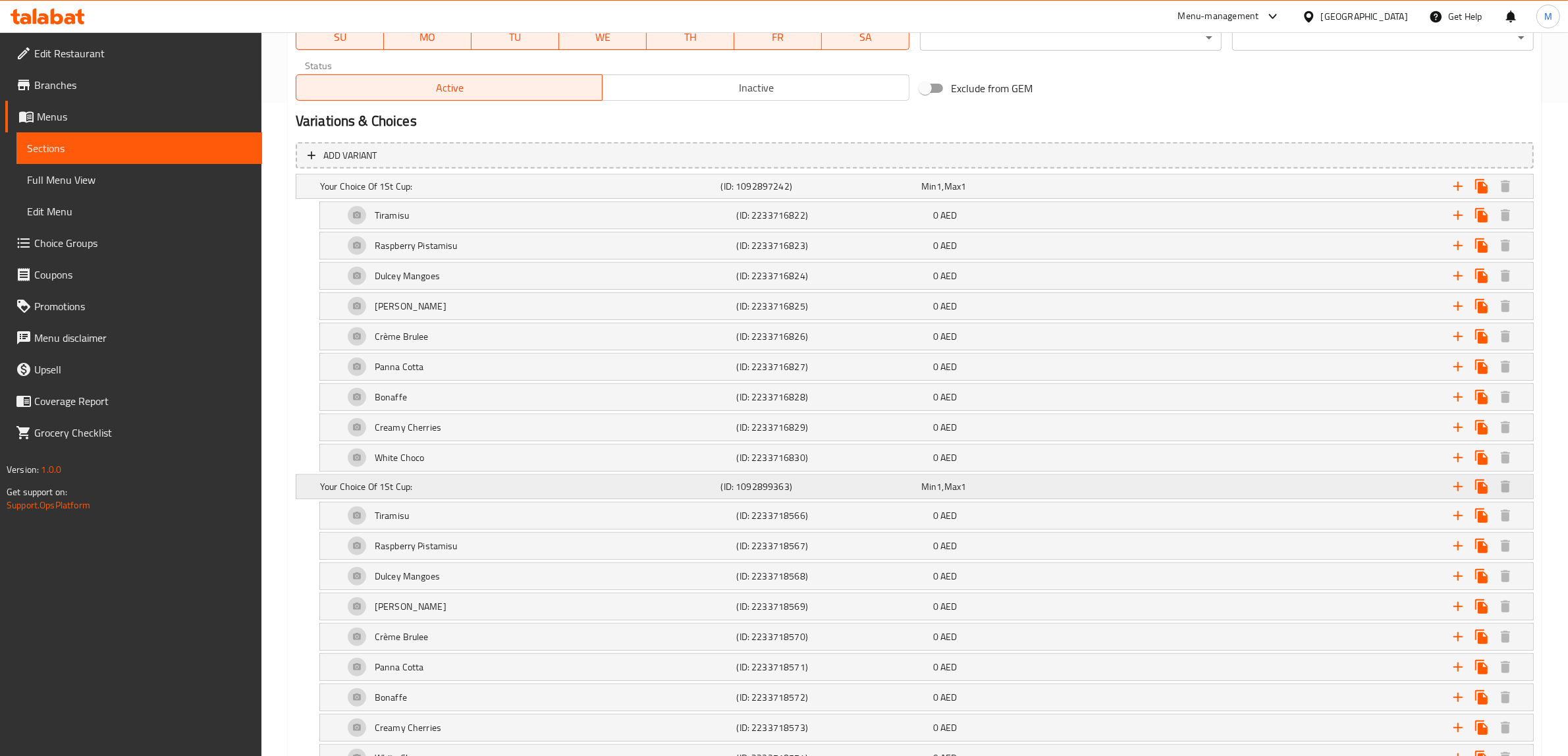
click at [558, 196] on div "Your Choice Of 1St Cup:" at bounding box center [517, 186] width 401 height 18
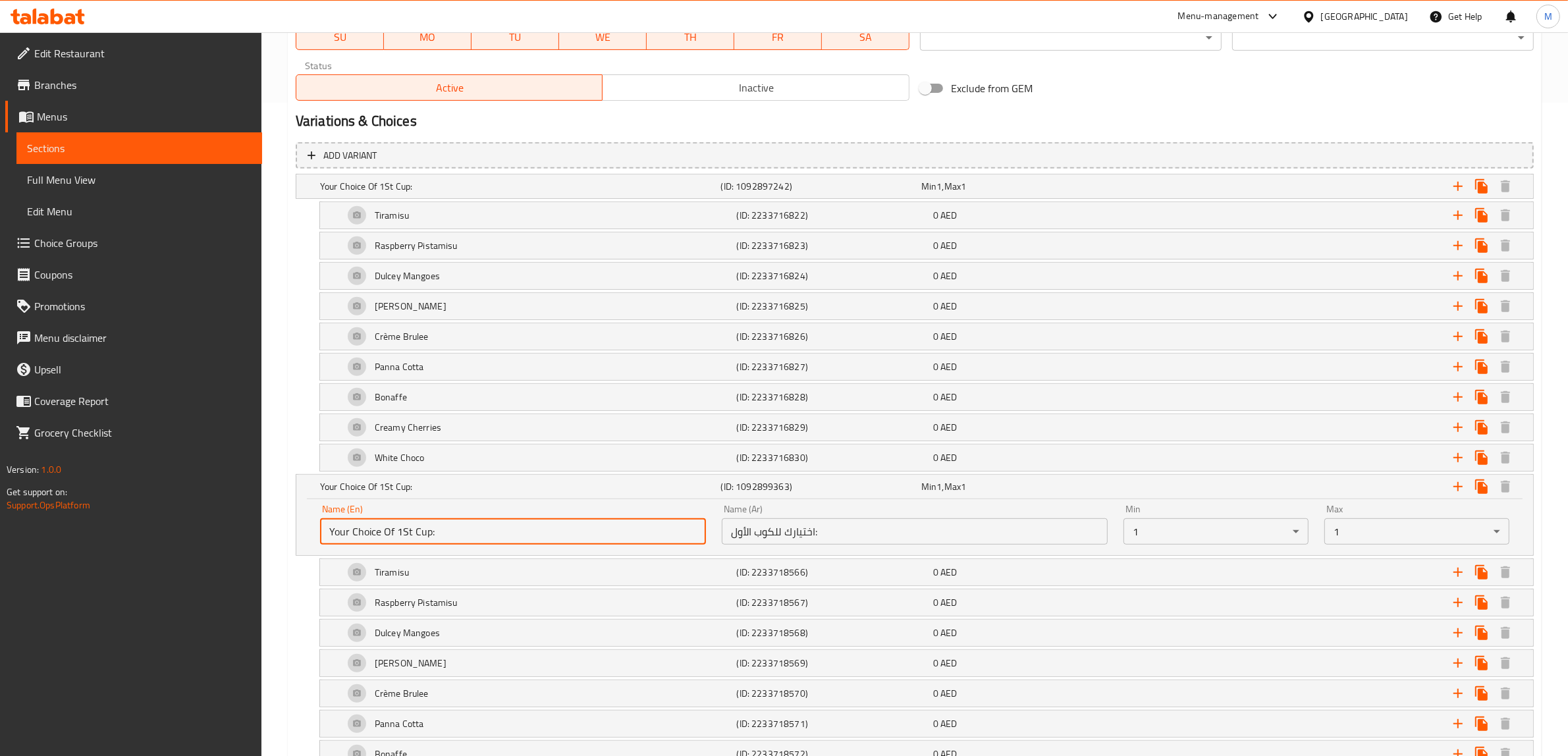
click at [555, 536] on input "Your Choice Of 1St Cup:" at bounding box center [513, 531] width 386 height 27
paste input "2nd"
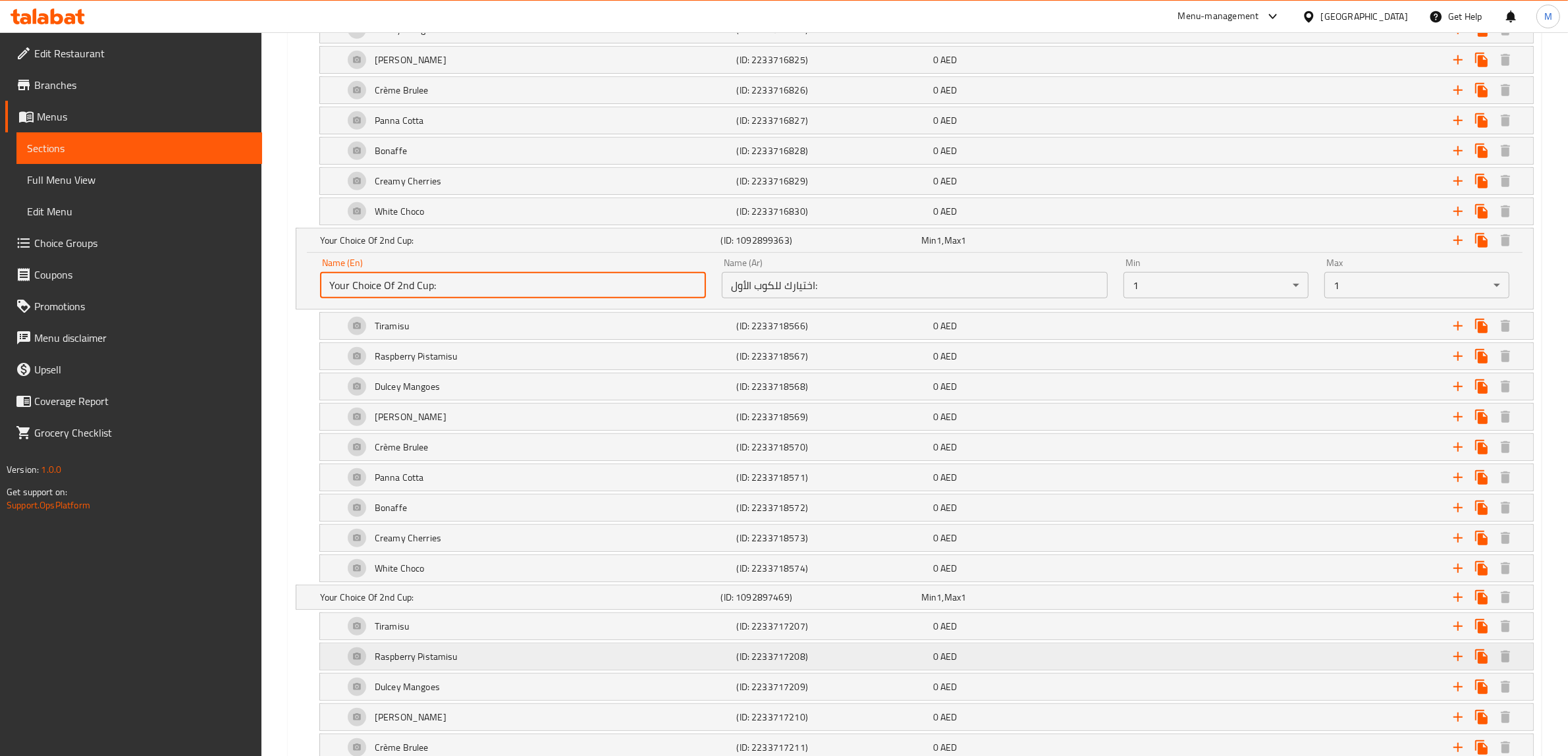
scroll to position [900, 0]
type input "Your Choice Of 2nd Cup:"
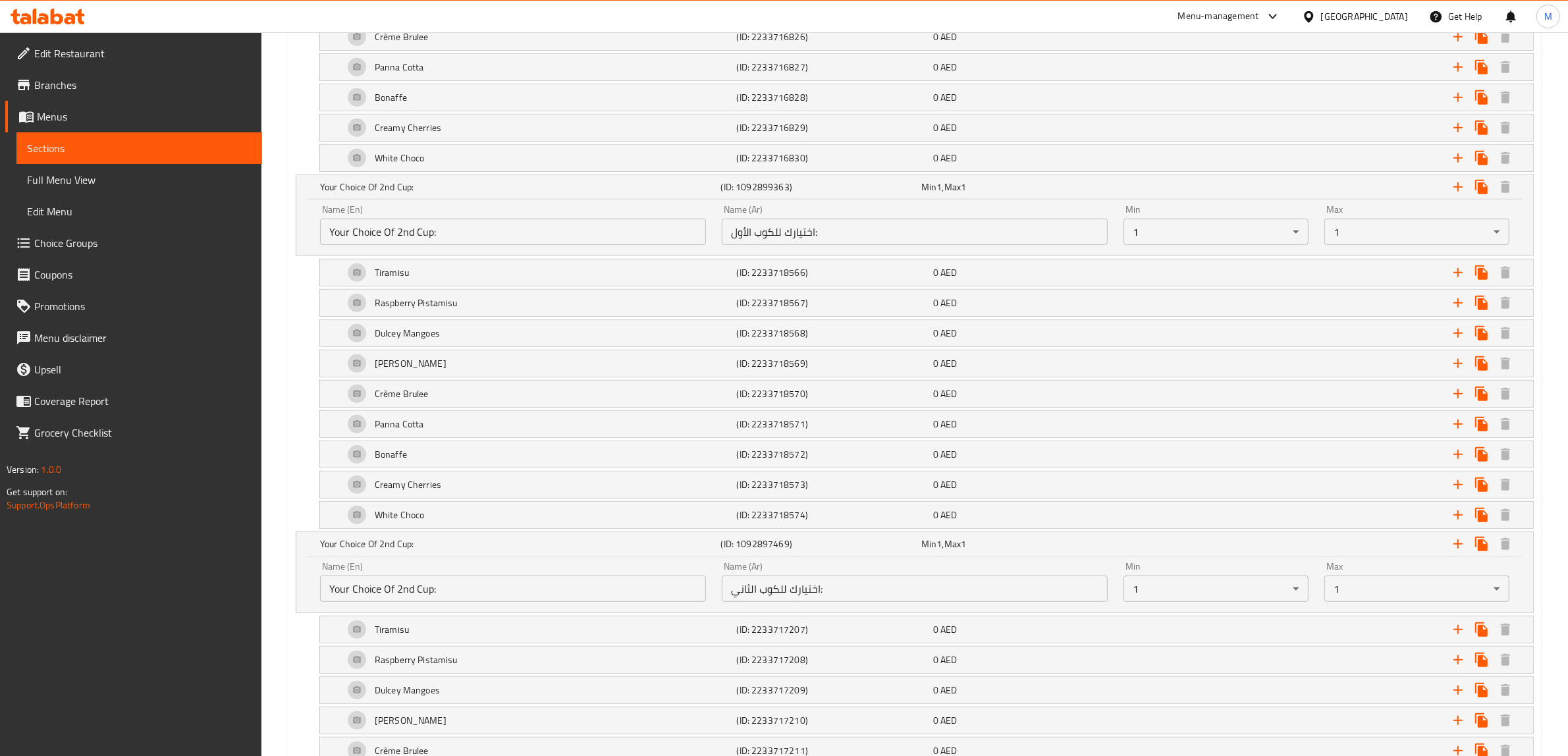
scroll to position [983, 0]
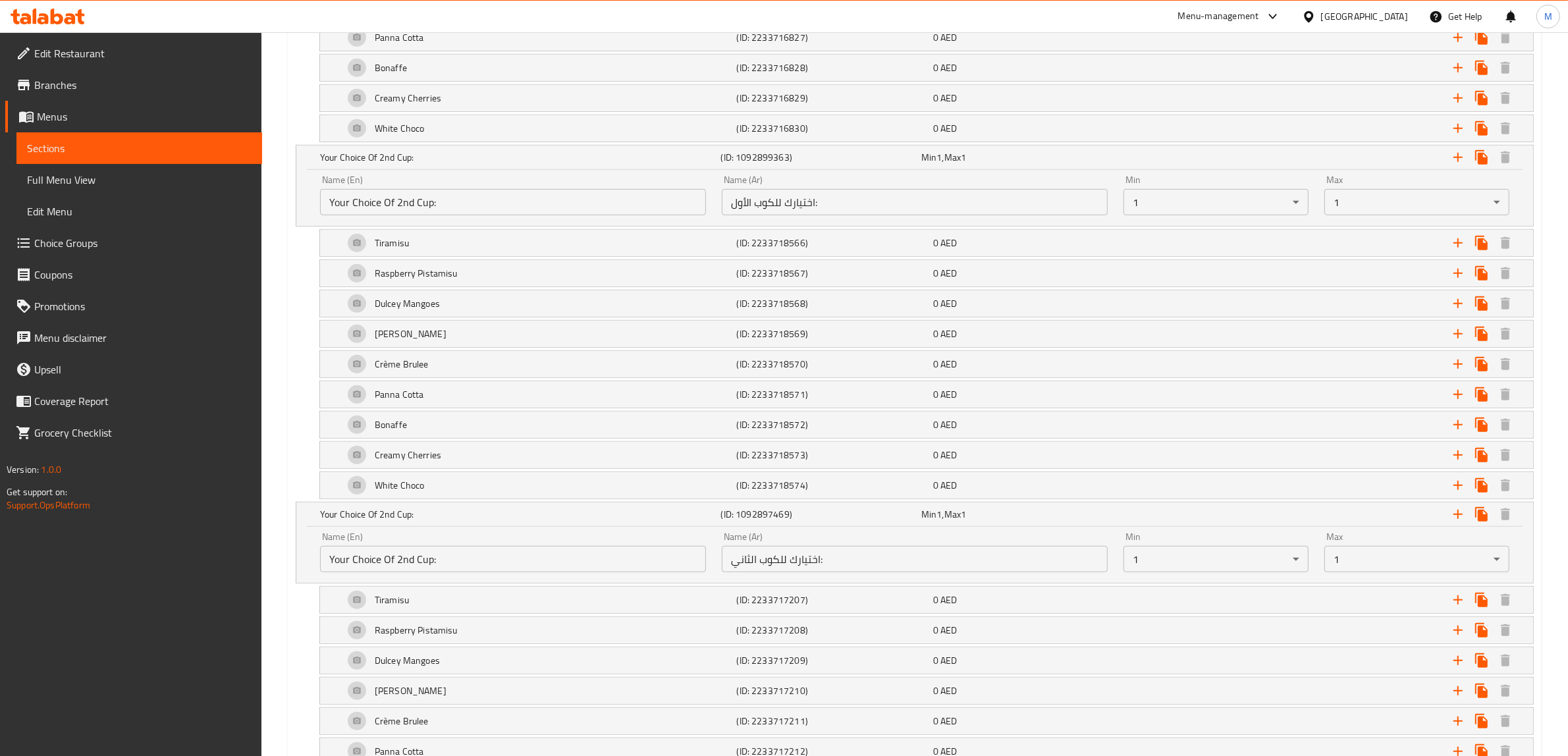
click at [514, 565] on input "Your Choice Of 2nd Cup:" at bounding box center [513, 559] width 386 height 27
paste input "3r"
type input "Your Choice Of 3rd Cup:"
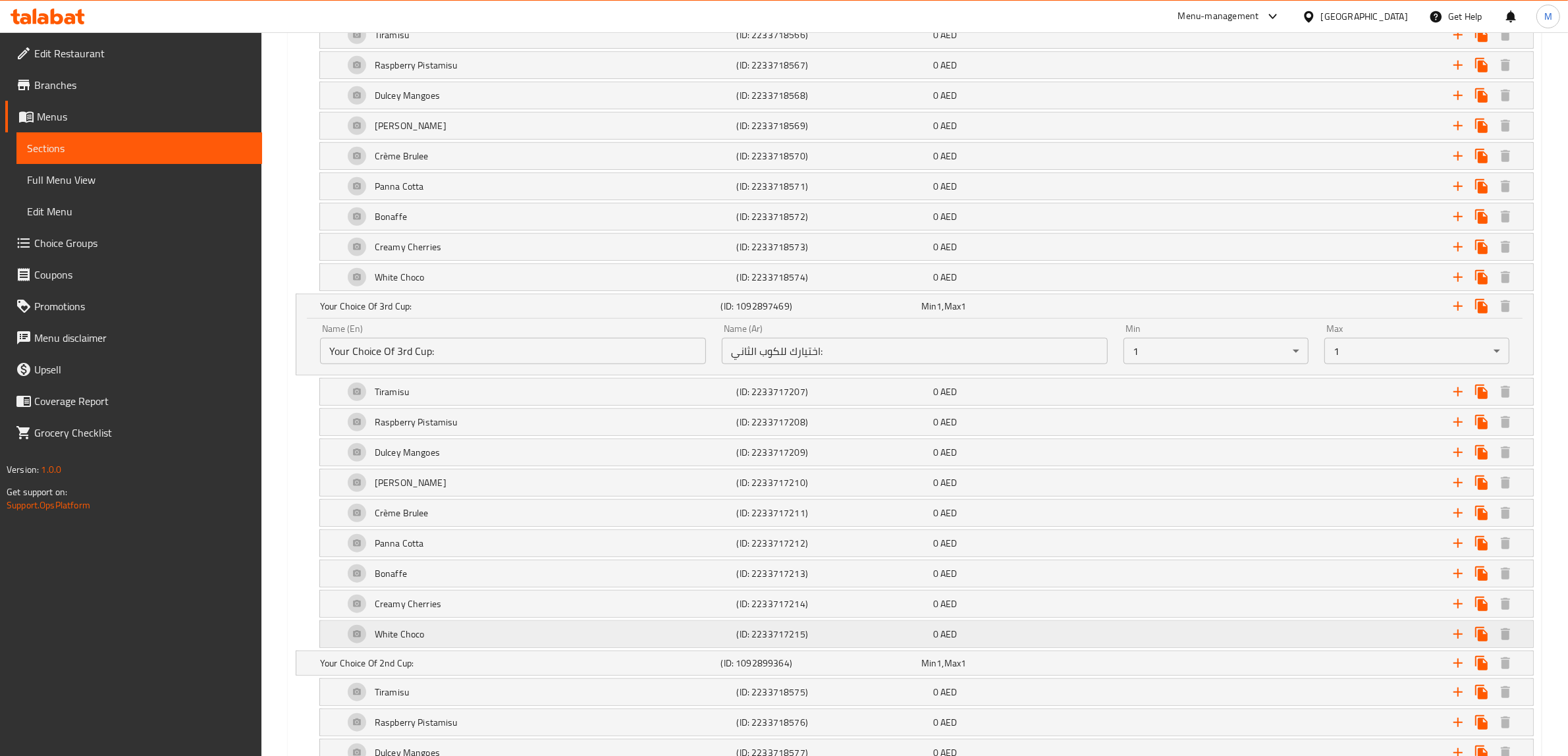
scroll to position [1230, 0]
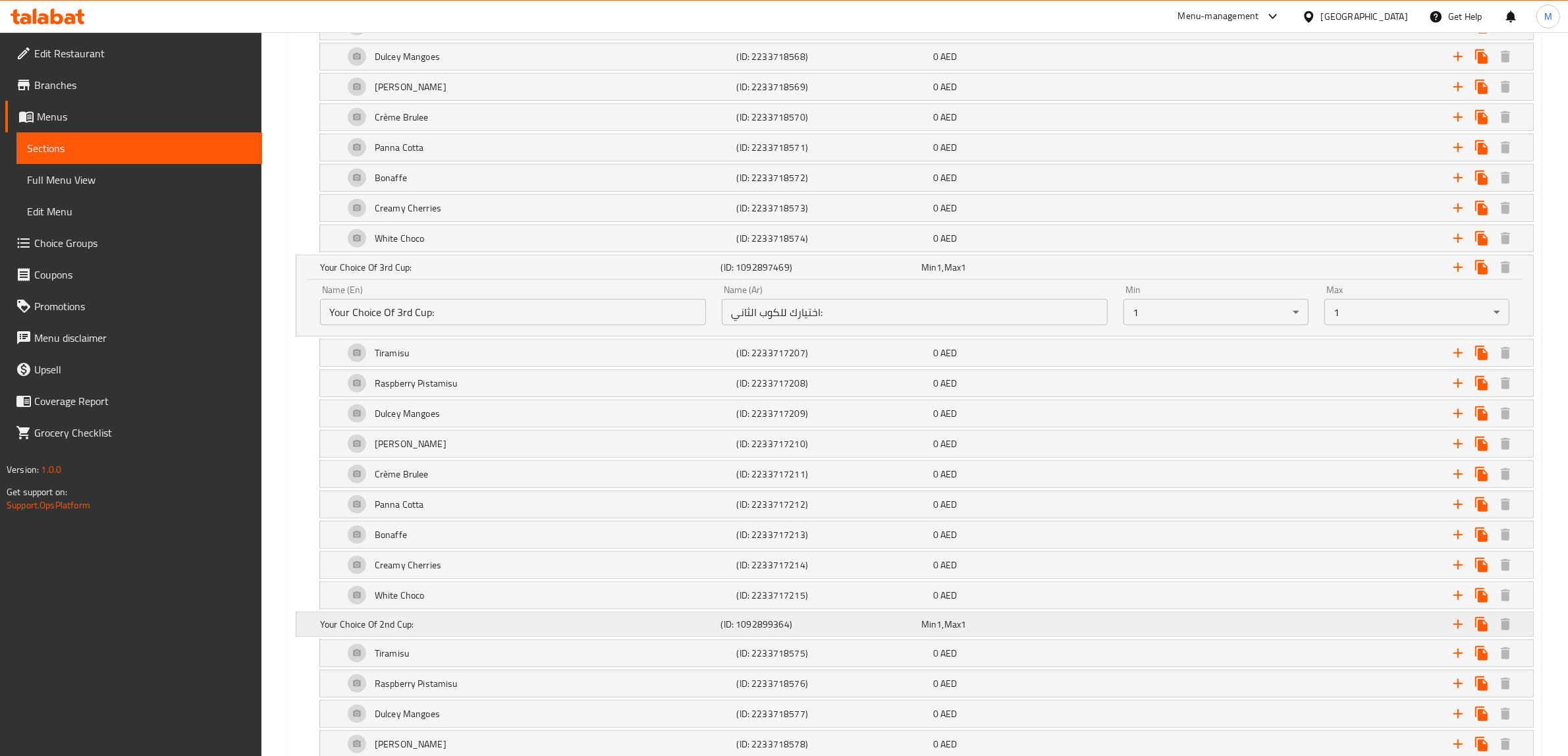
click at [467, 674] on input "Your Choice Of 2nd Cup:" at bounding box center [513, 669] width 386 height 27
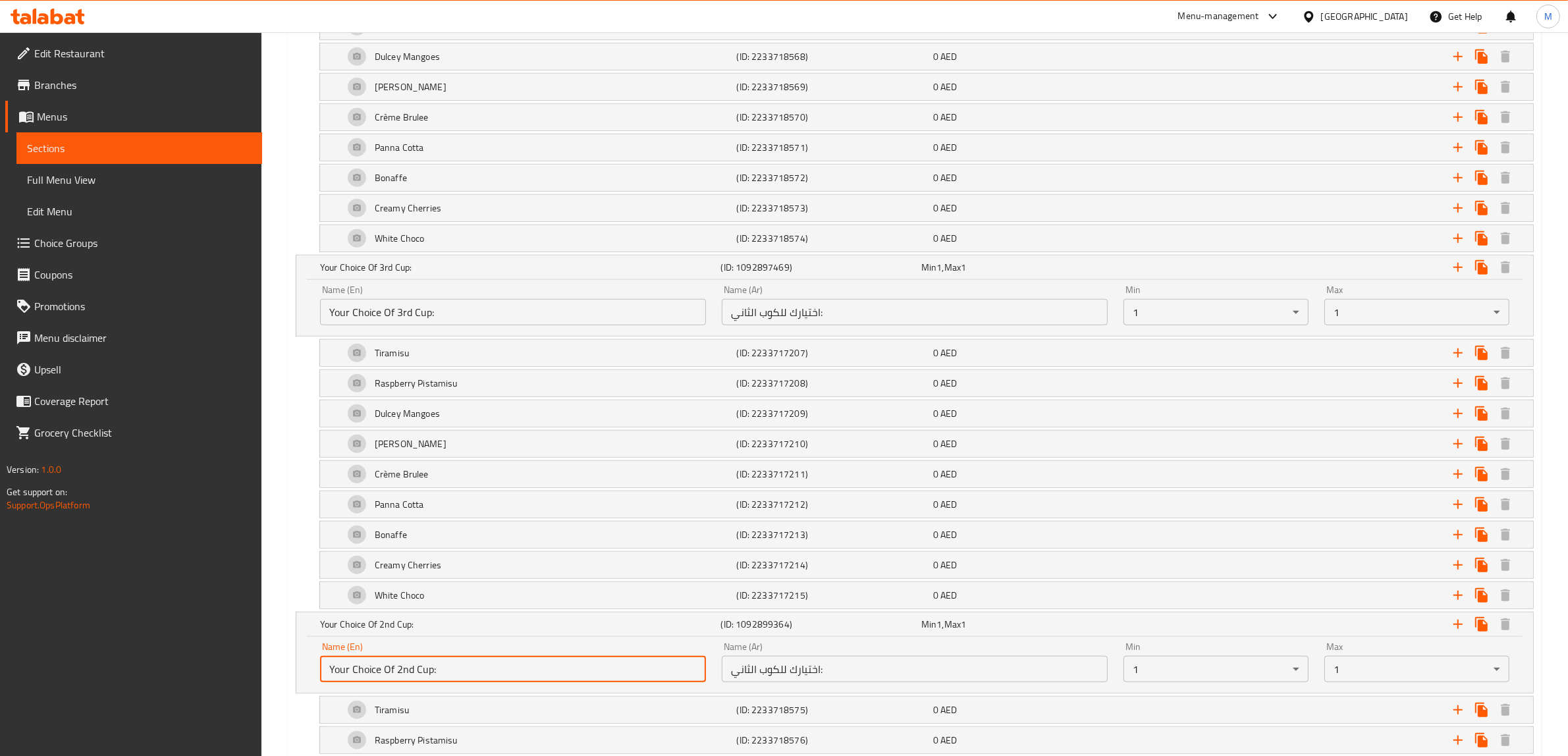
click at [467, 674] on input "Your Choice Of 2nd Cup:" at bounding box center [513, 669] width 386 height 27
paste input "4th"
type input "Your Choice Of 4th Cup:"
click at [288, 590] on div "Update 12 Cup Box Change Image Size: 1200 x 800 px / Image formats: jpg, png / …" at bounding box center [915, 255] width 1254 height 2716
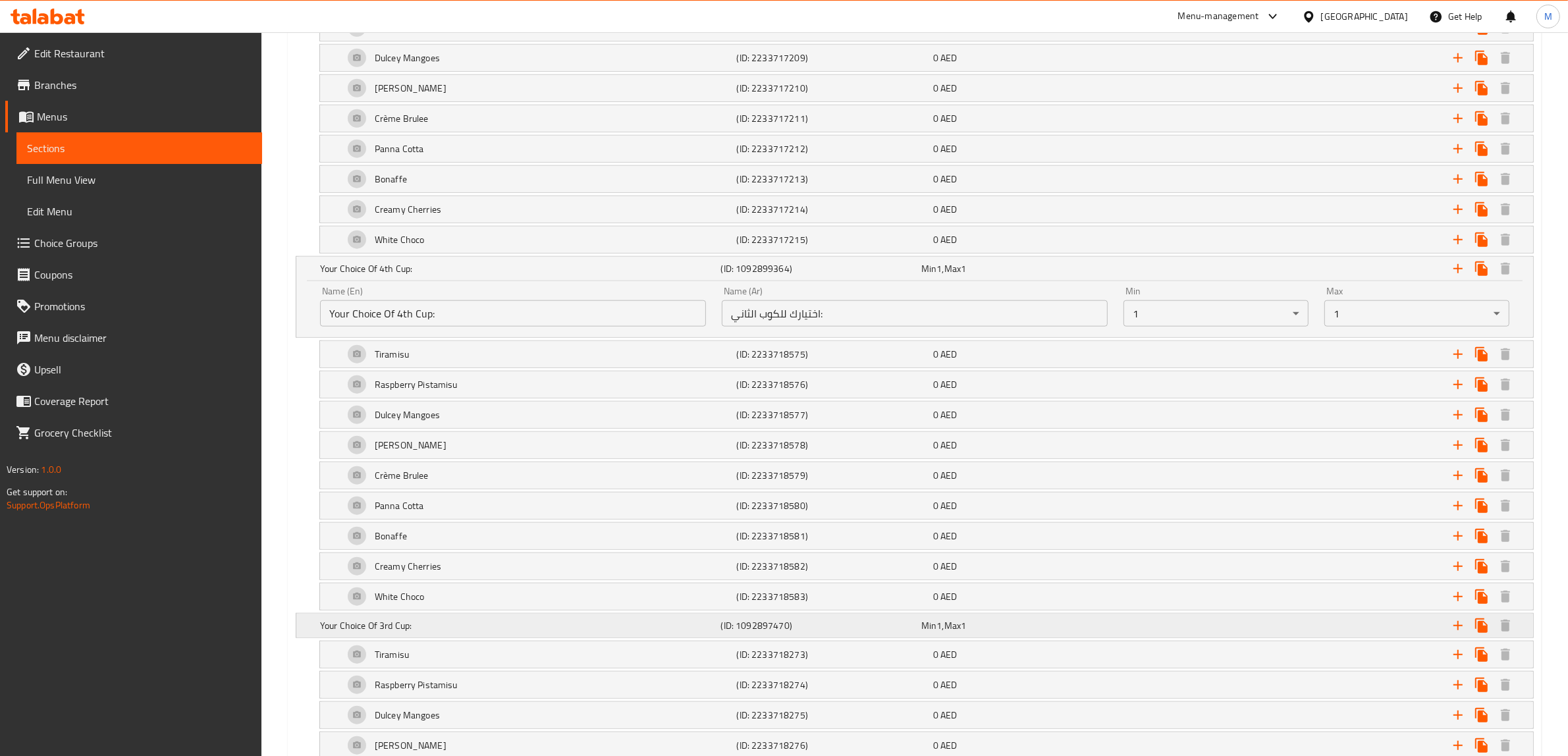
scroll to position [1642, 0]
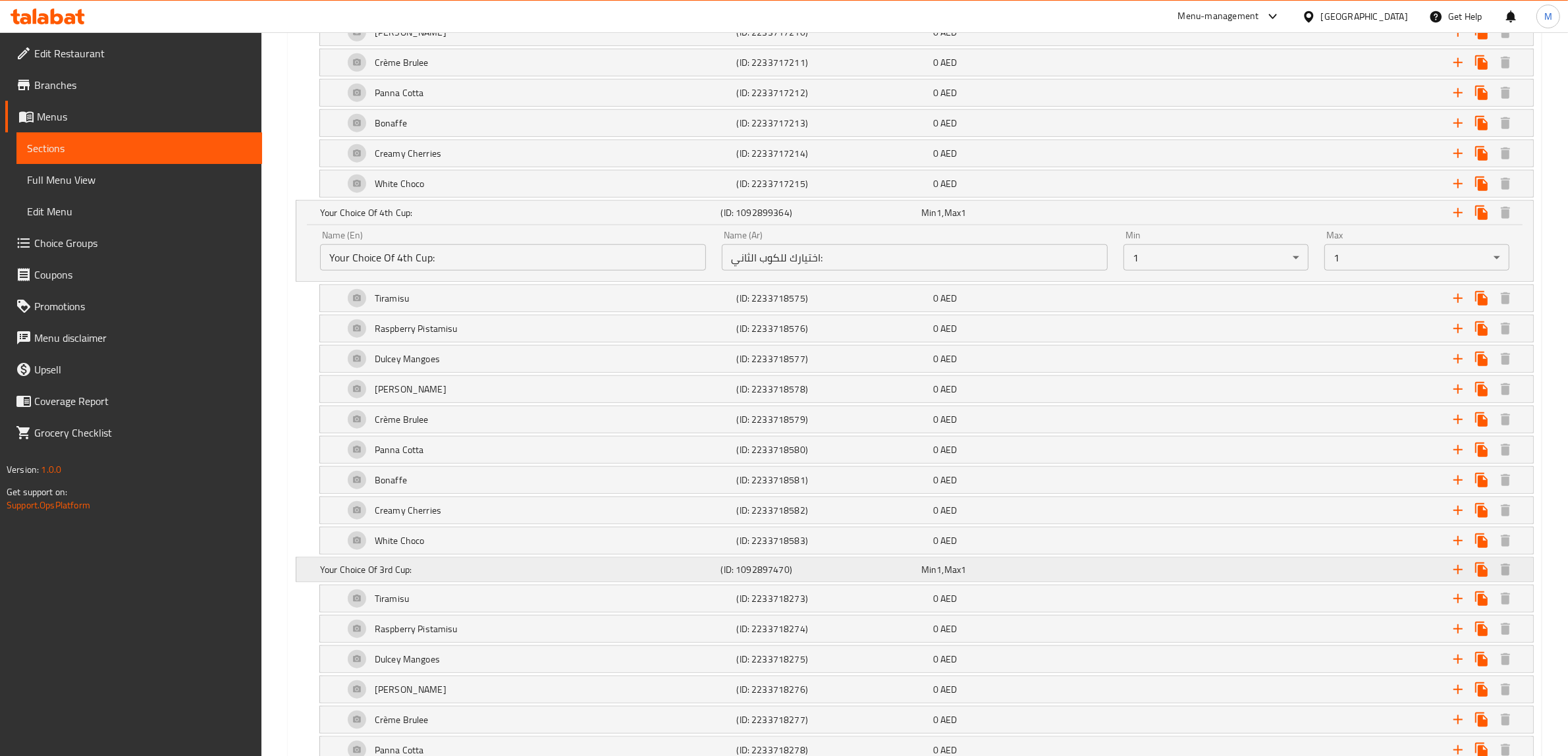
click at [548, 618] on input "Your Choice Of 3rd Cup:" at bounding box center [513, 615] width 386 height 27
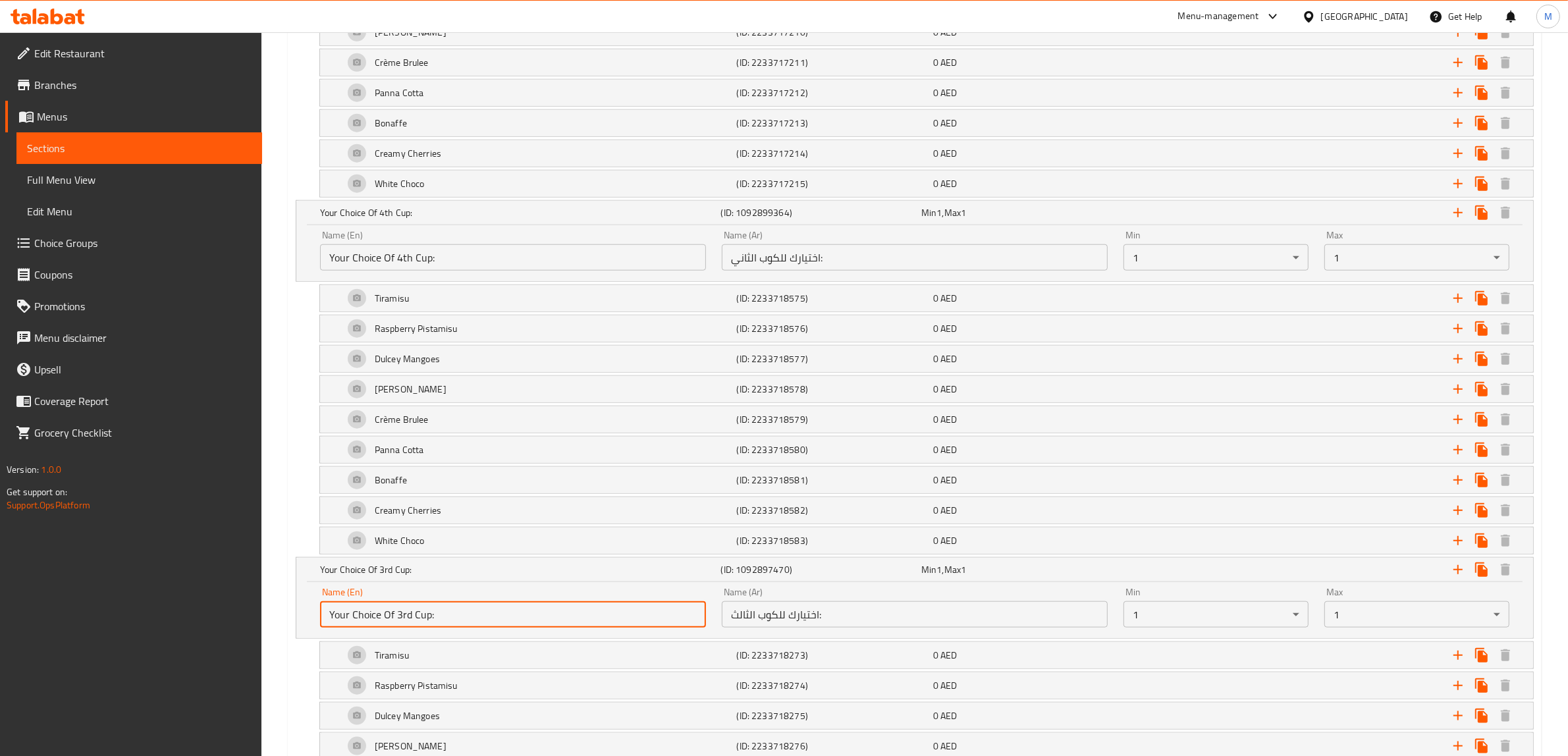
click at [548, 618] on input "Your Choice Of 3rd Cup:" at bounding box center [513, 615] width 386 height 27
paste input "5th"
type input "Your Choice Of 5th Cup:"
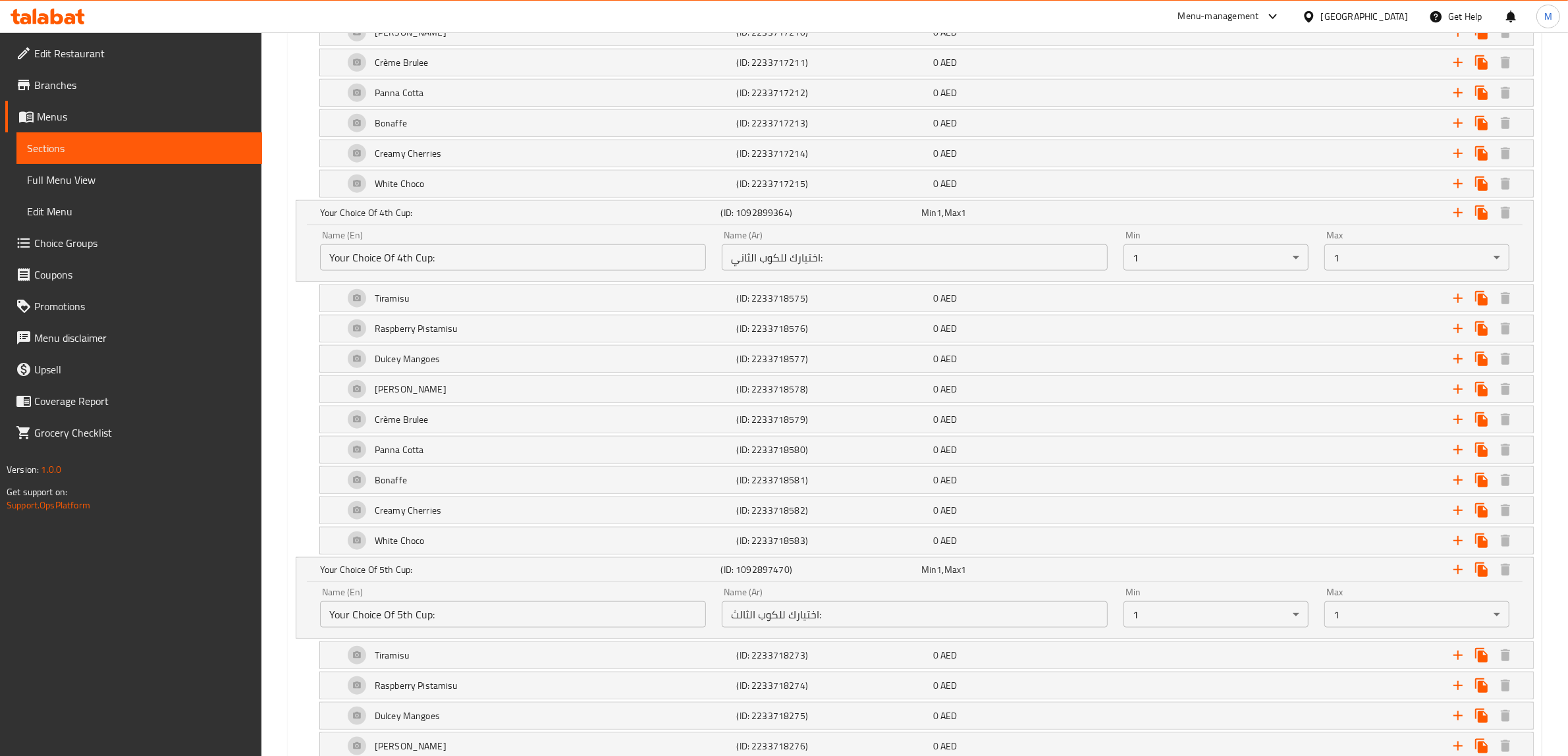
click at [305, 669] on div "Tiramisu (ID: 2233718273) 0 AED Name (En) Tiramisu Name (En) Name (Ar) تيراميسو…" at bounding box center [915, 656] width 1238 height 28
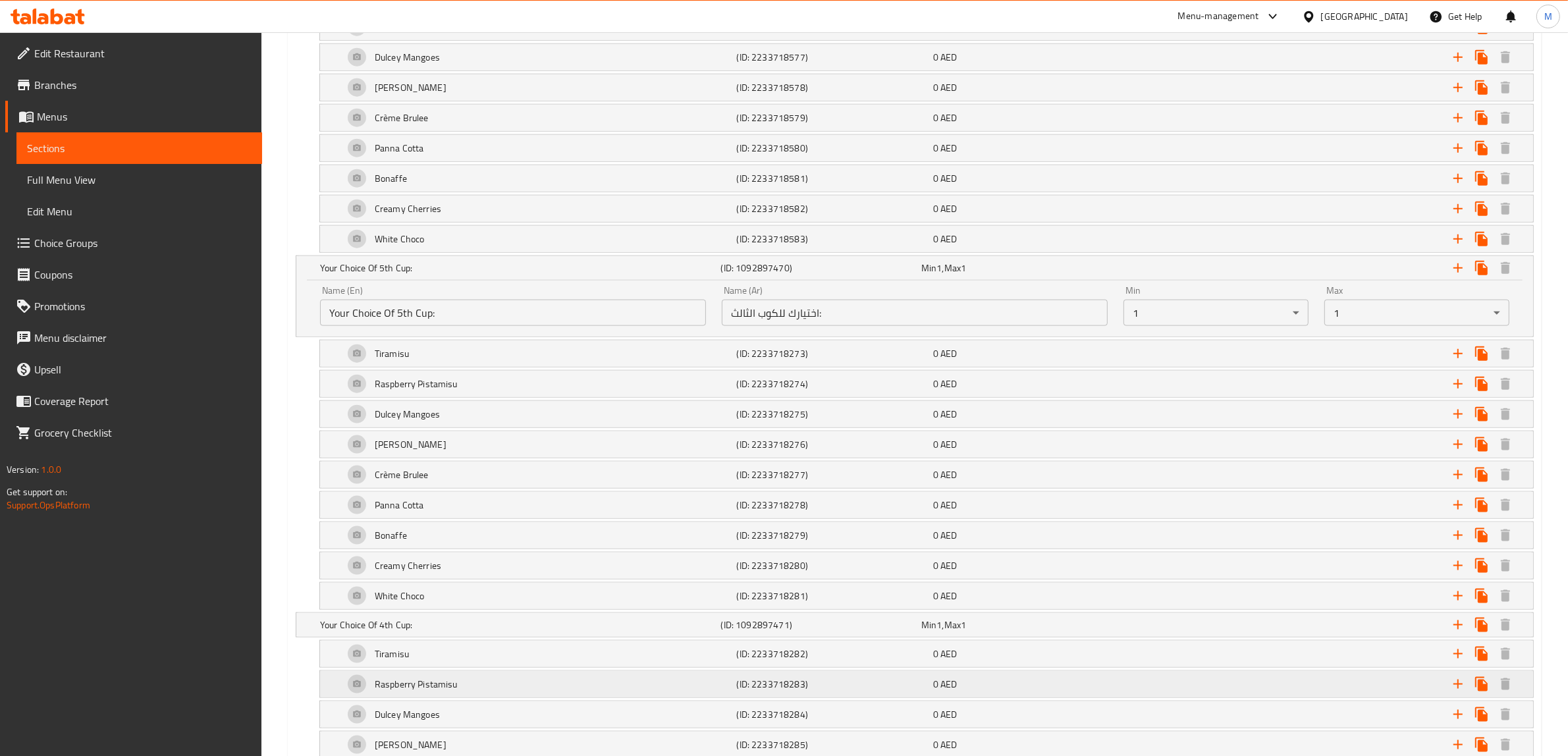
scroll to position [1971, 0]
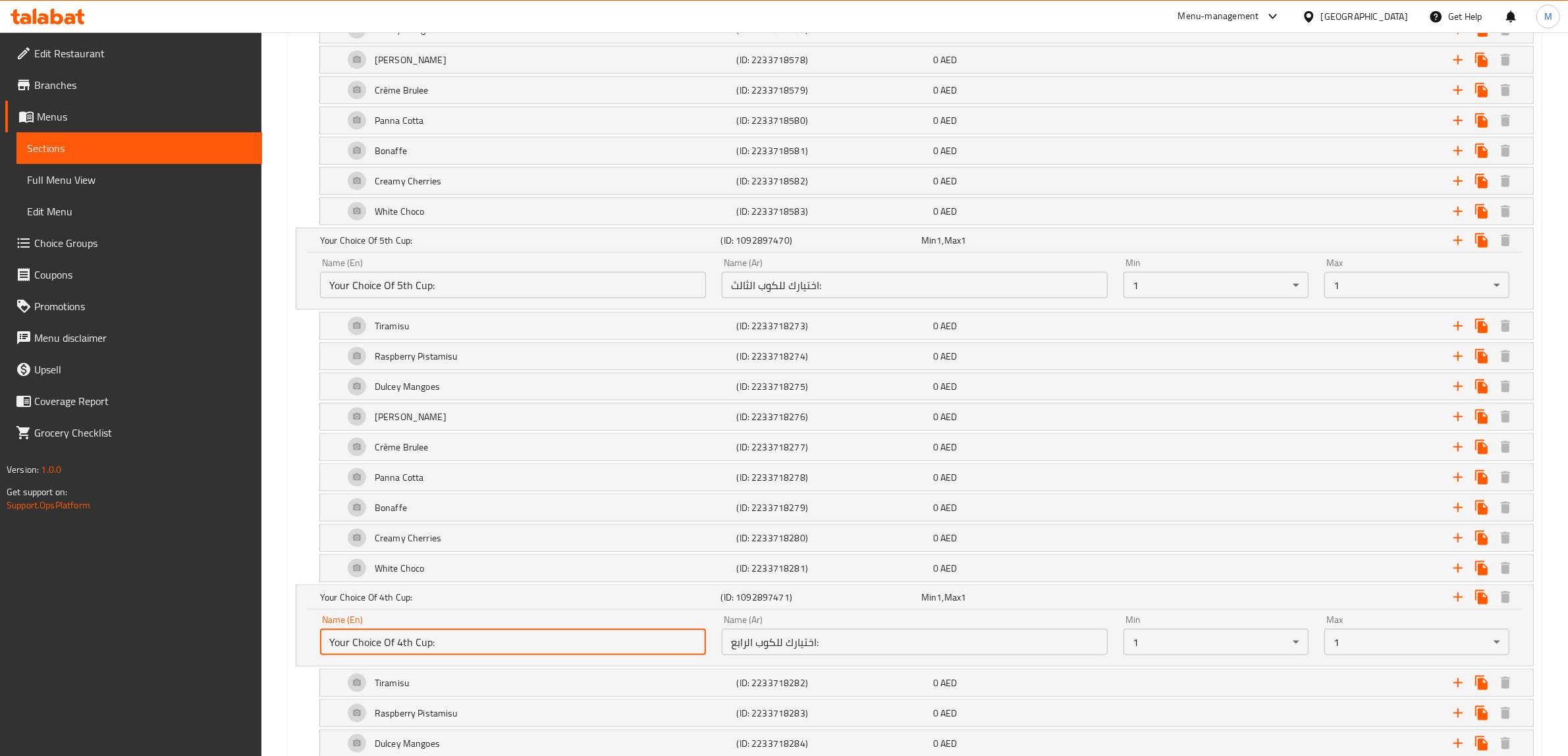
click at [478, 655] on input "Your Choice Of 4th Cup:" at bounding box center [513, 643] width 386 height 27
paste input "6"
type input "Your Choice Of 6th Cup:"
click at [862, 655] on input "اختيارك للكوب الرابع:" at bounding box center [915, 643] width 386 height 27
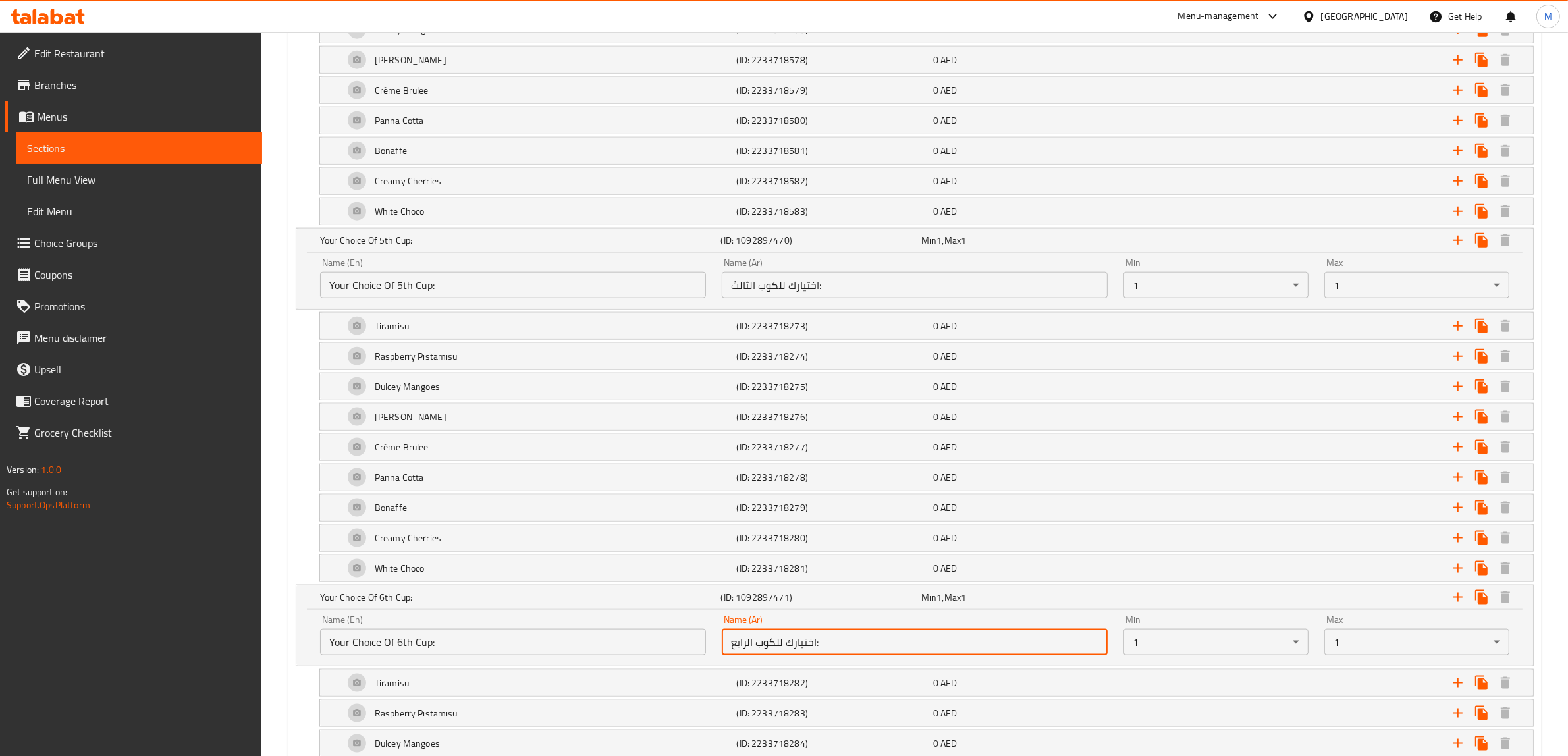
paste input "ادس"
type input "اختيارك للكوب السادس:"
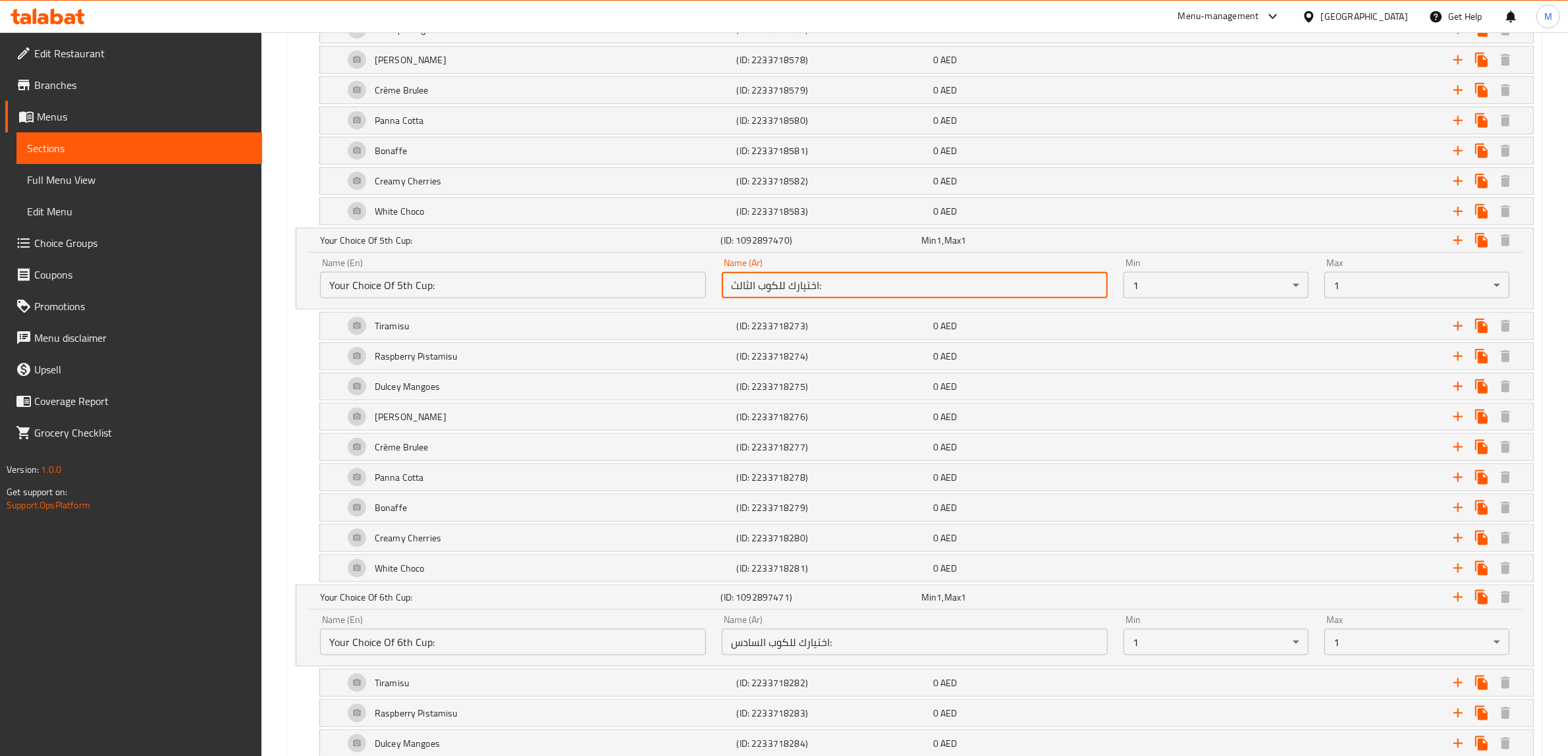
click at [922, 292] on input "اختيارك للكوب الثالث:" at bounding box center [915, 286] width 386 height 27
paste input "امس"
type input "اختيارك للكوب الخامس:"
click at [306, 418] on div "Choco Brownie (ID: 2233718276) 0 AED Name (En) Choco Brownie Name (En) Name (Ar…" at bounding box center [915, 417] width 1238 height 28
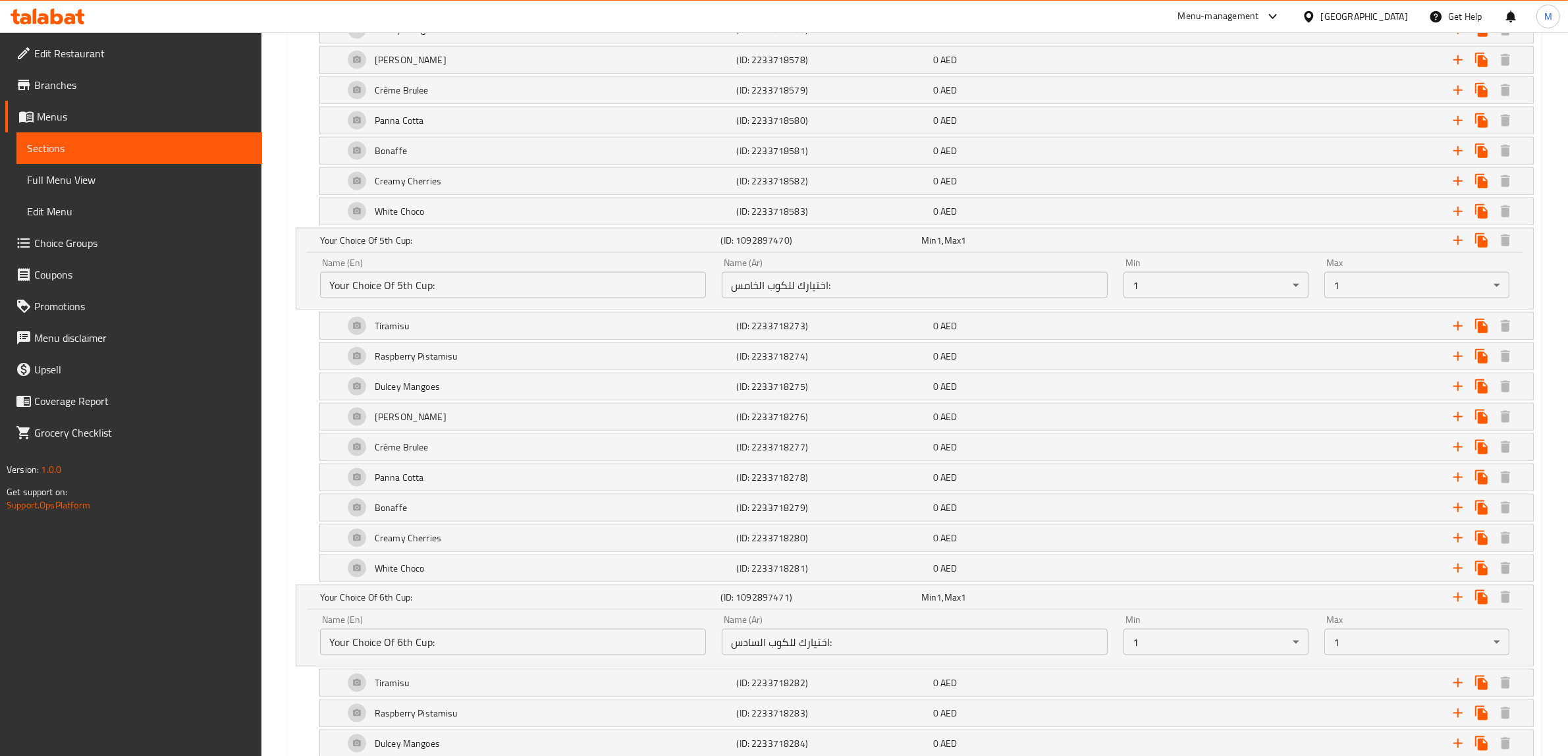
scroll to position [1596, 0]
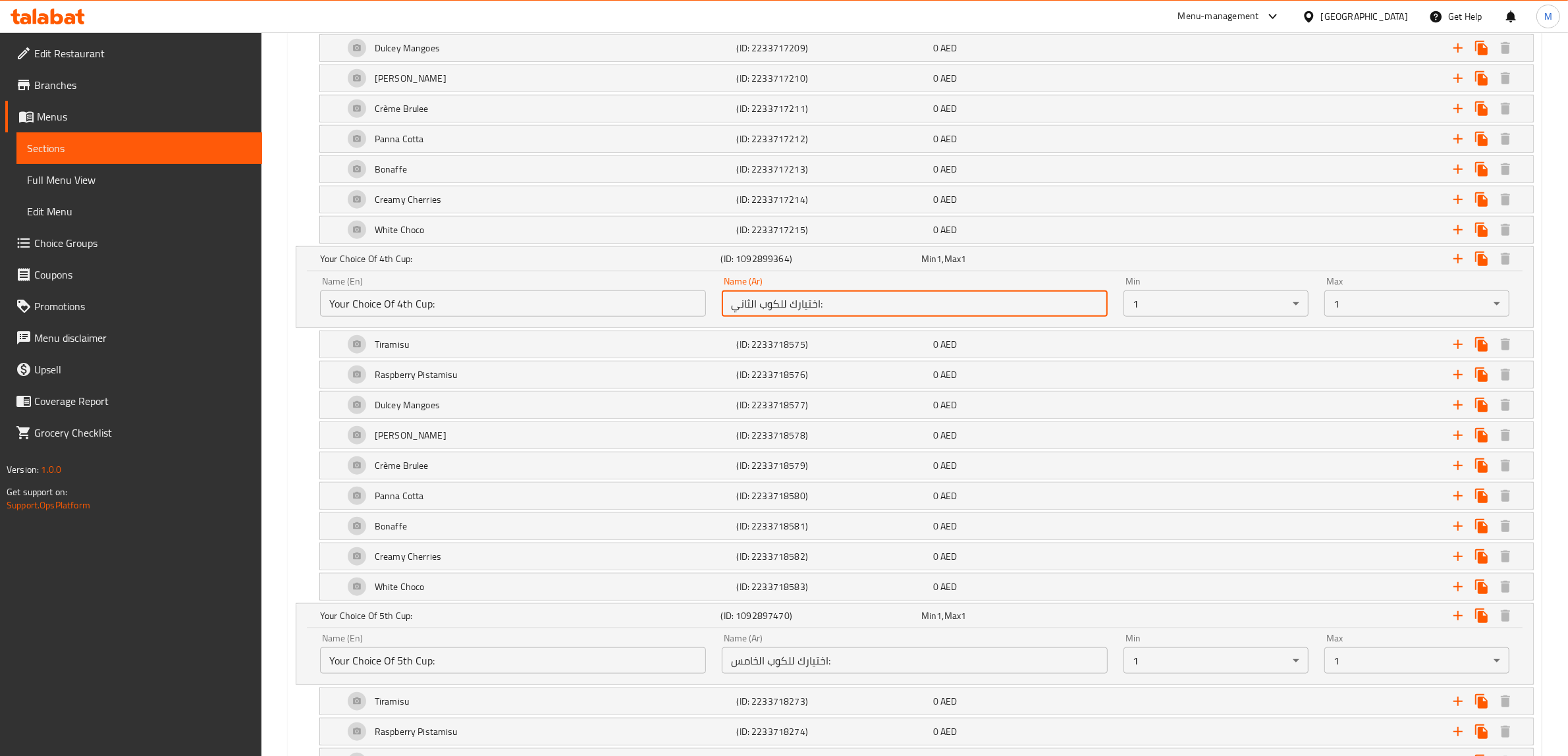
click at [890, 311] on input "اختيارك للكوب الثاني:" at bounding box center [915, 304] width 386 height 27
paste input "ابع"
type input "اختيارك للكوب الرابع:"
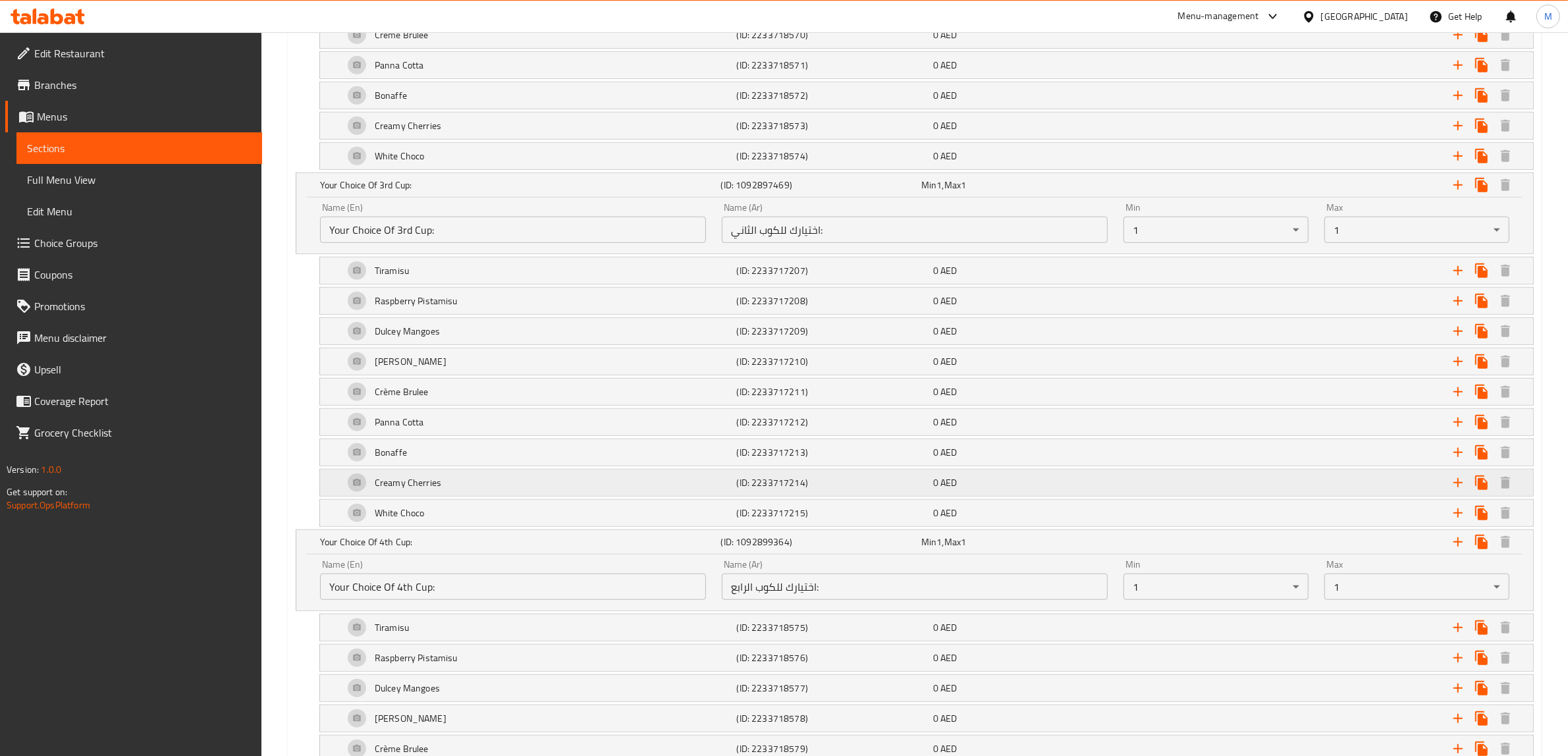
scroll to position [1266, 0]
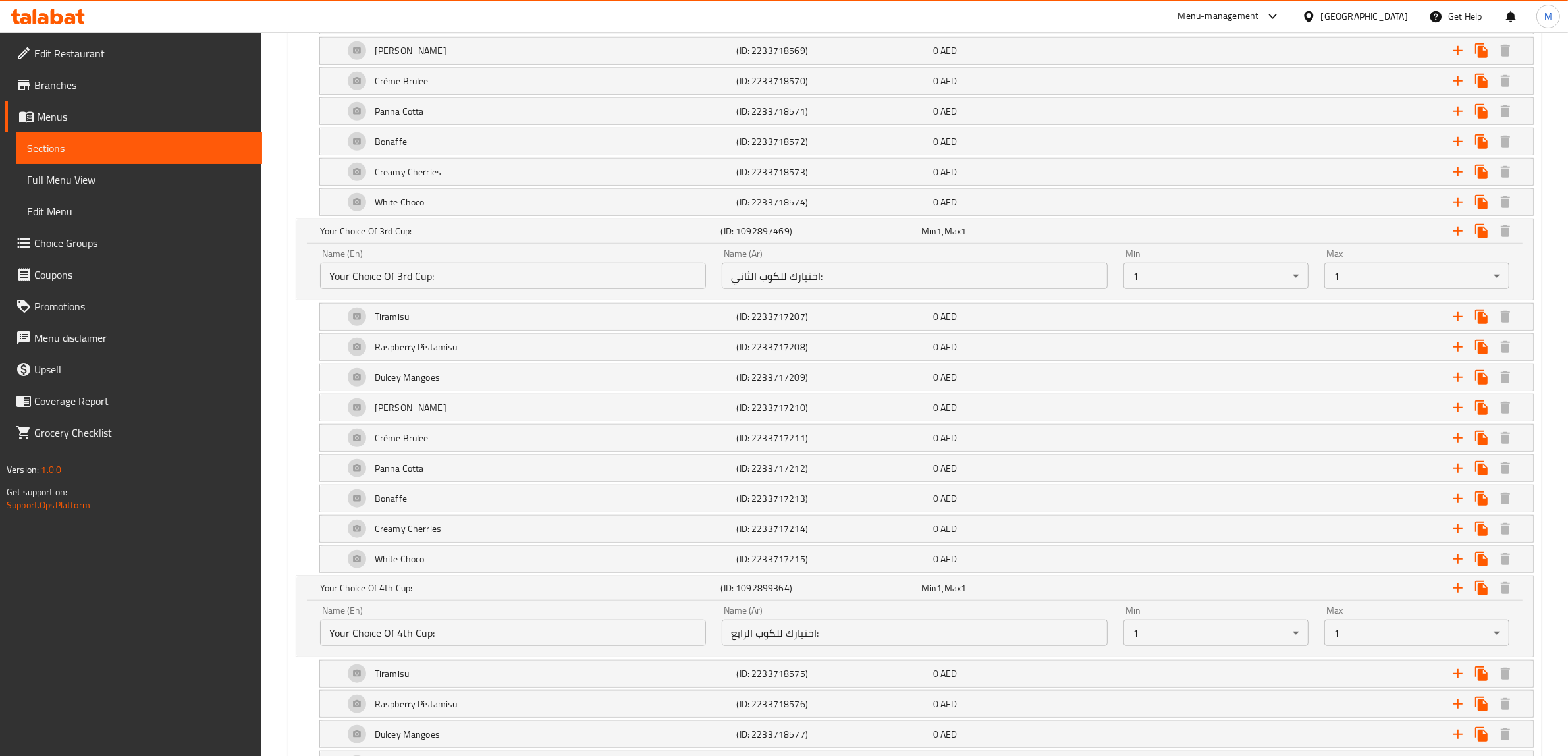
click at [854, 282] on input "اختيارك للكوب الثاني:" at bounding box center [915, 276] width 386 height 27
paste input "ث"
type input "اختيارك للكوب الثالث:"
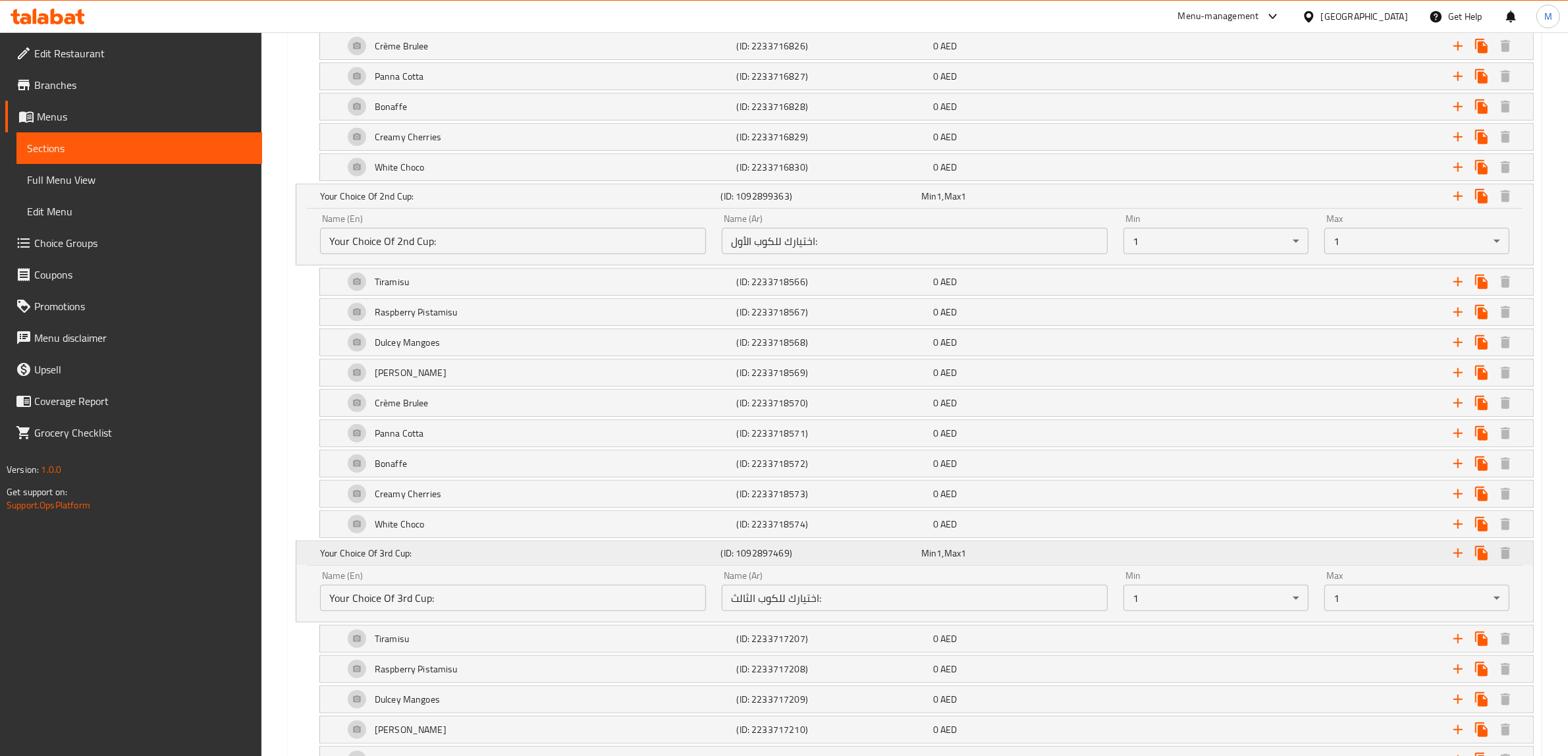
scroll to position [937, 0]
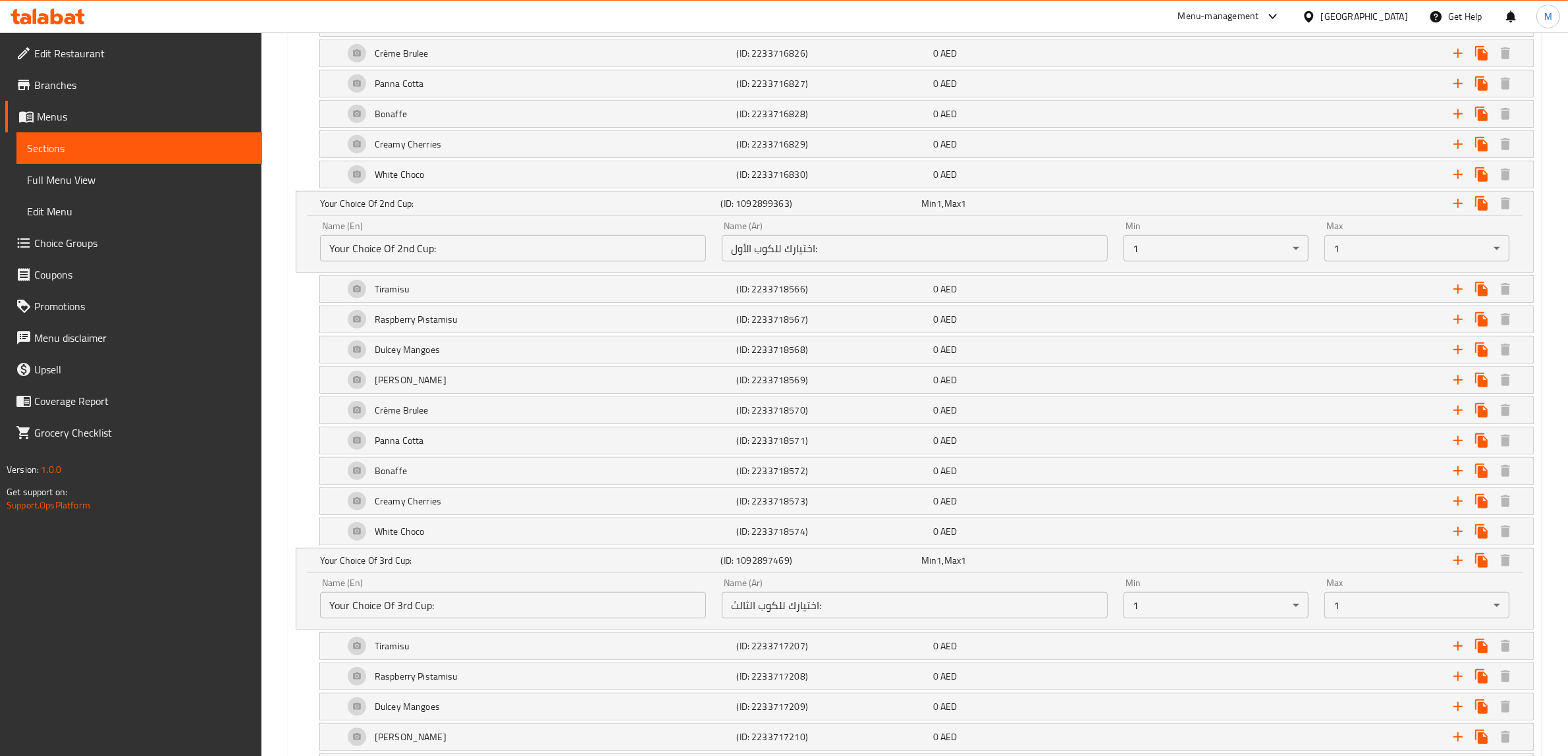
click at [837, 255] on input "اختيارك للكوب الأول:" at bounding box center [915, 248] width 386 height 27
paste input "اني"
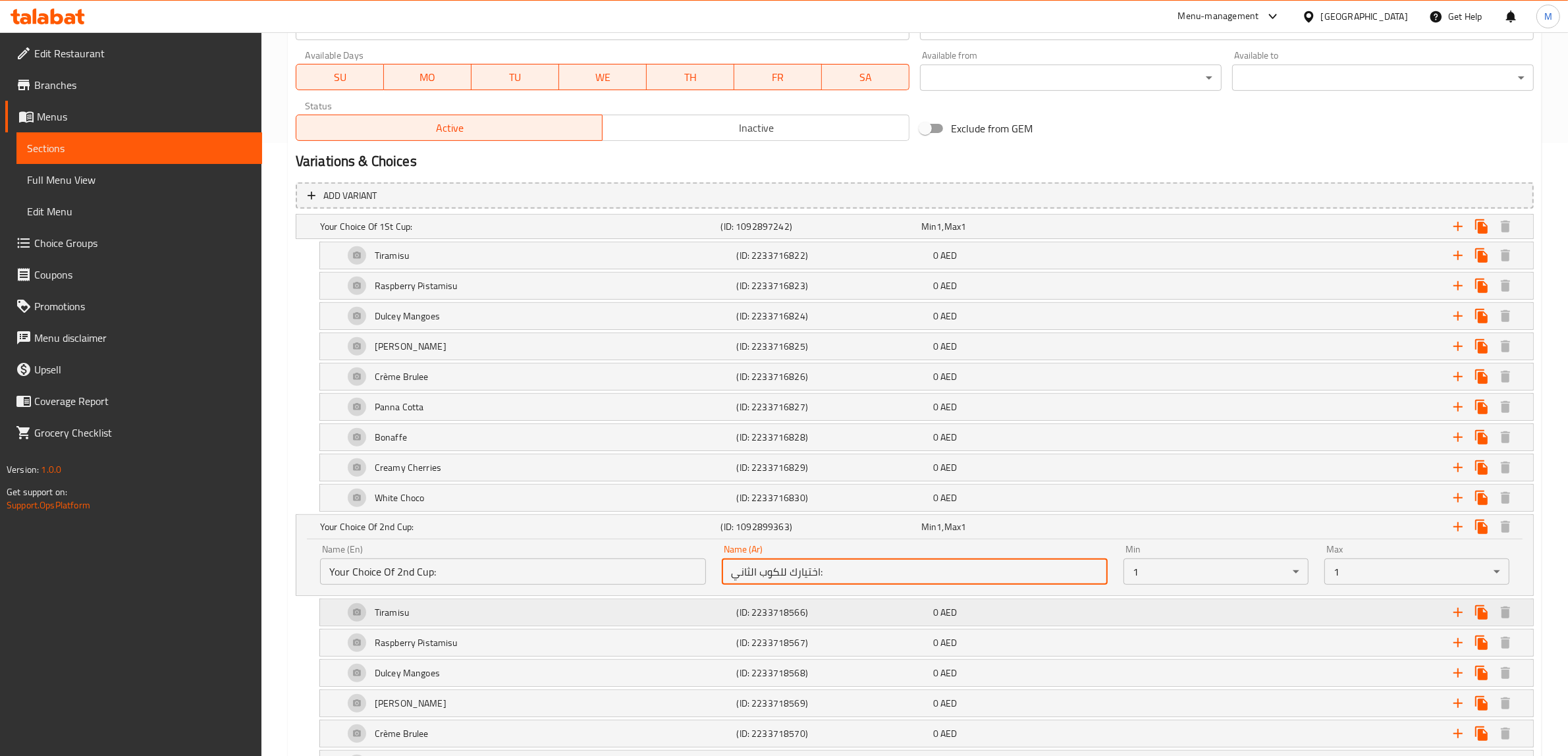
scroll to position [607, 0]
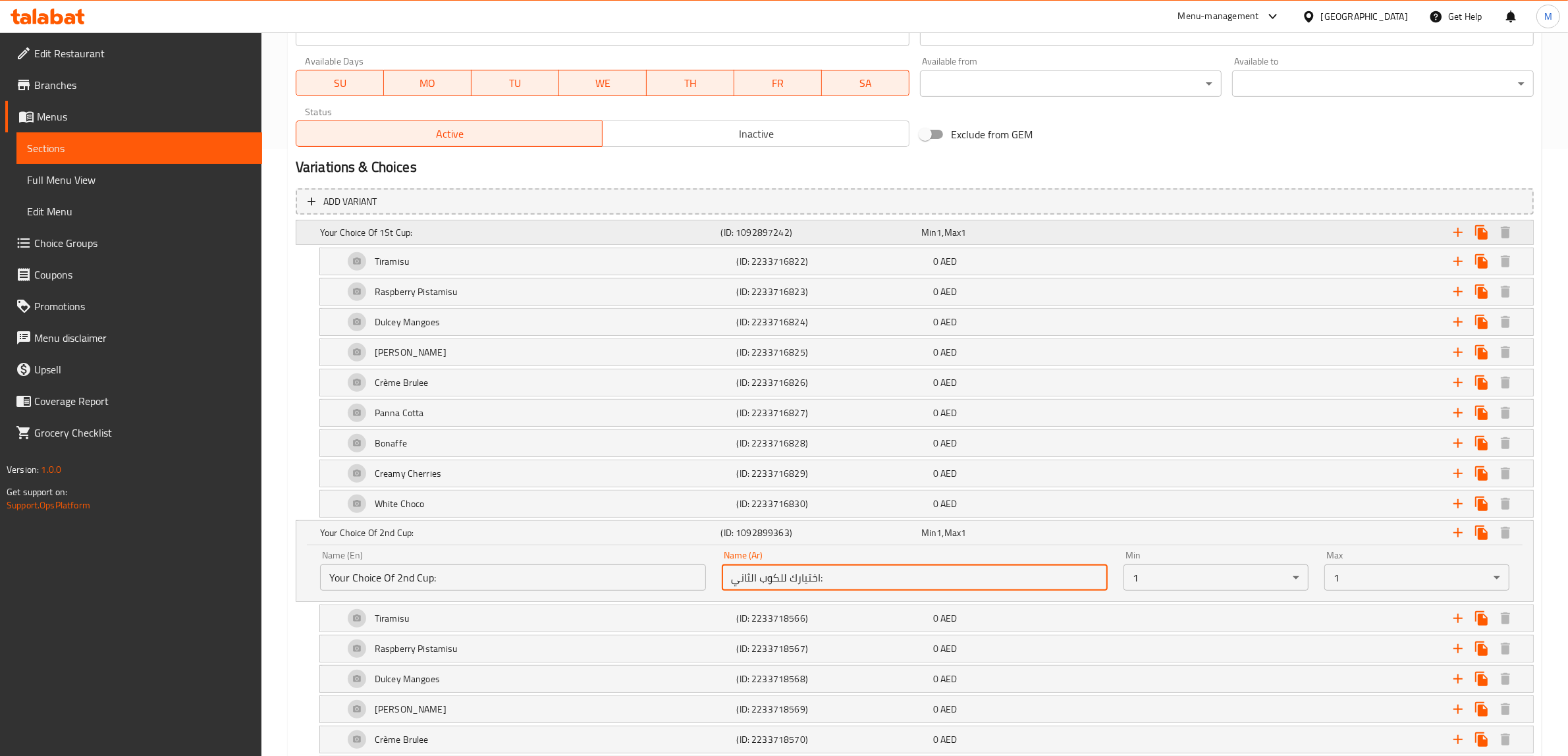
type input "اختيارك للكوب الثاني:"
click at [781, 236] on h5 "(ID: 1092897242)" at bounding box center [818, 233] width 195 height 13
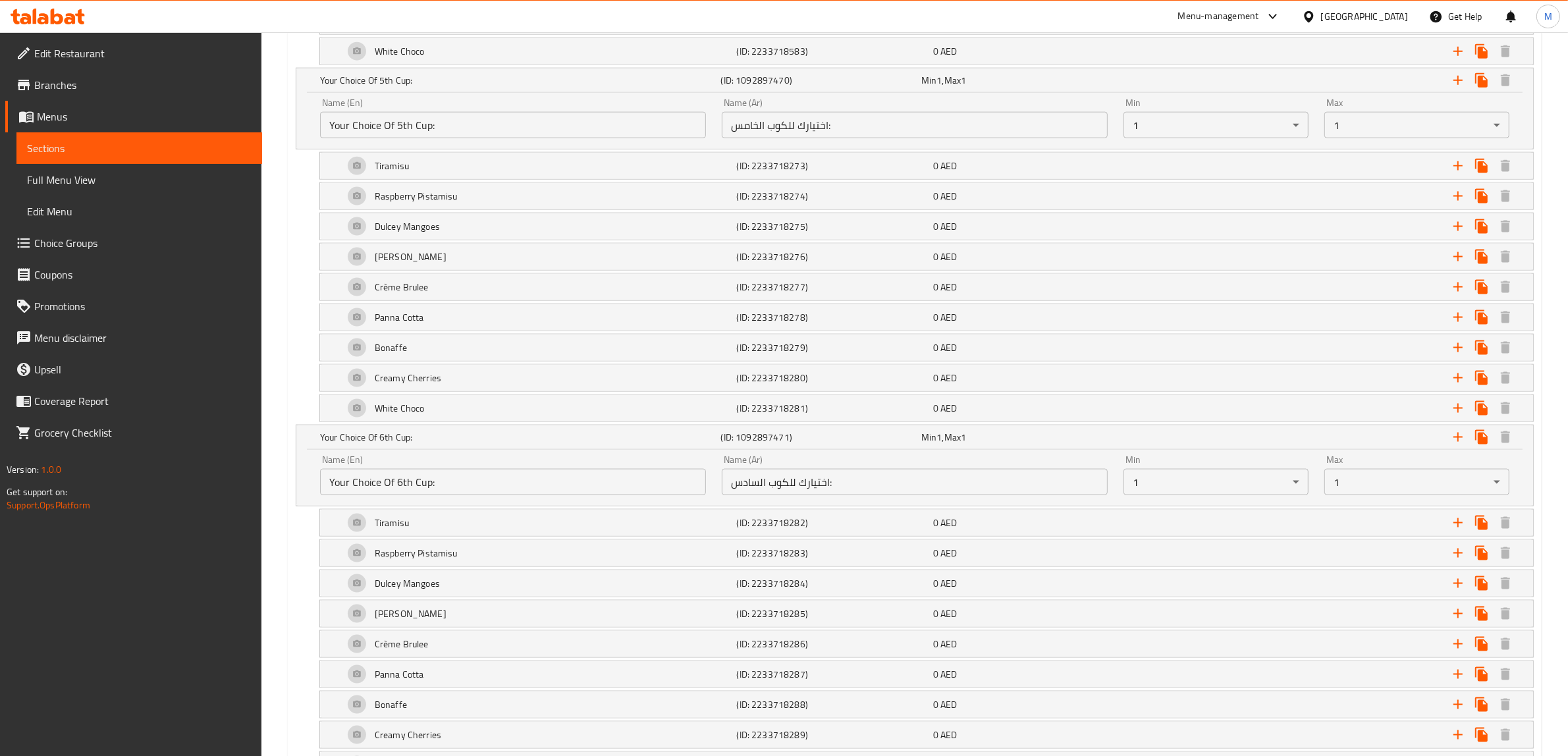
scroll to position [2311, 0]
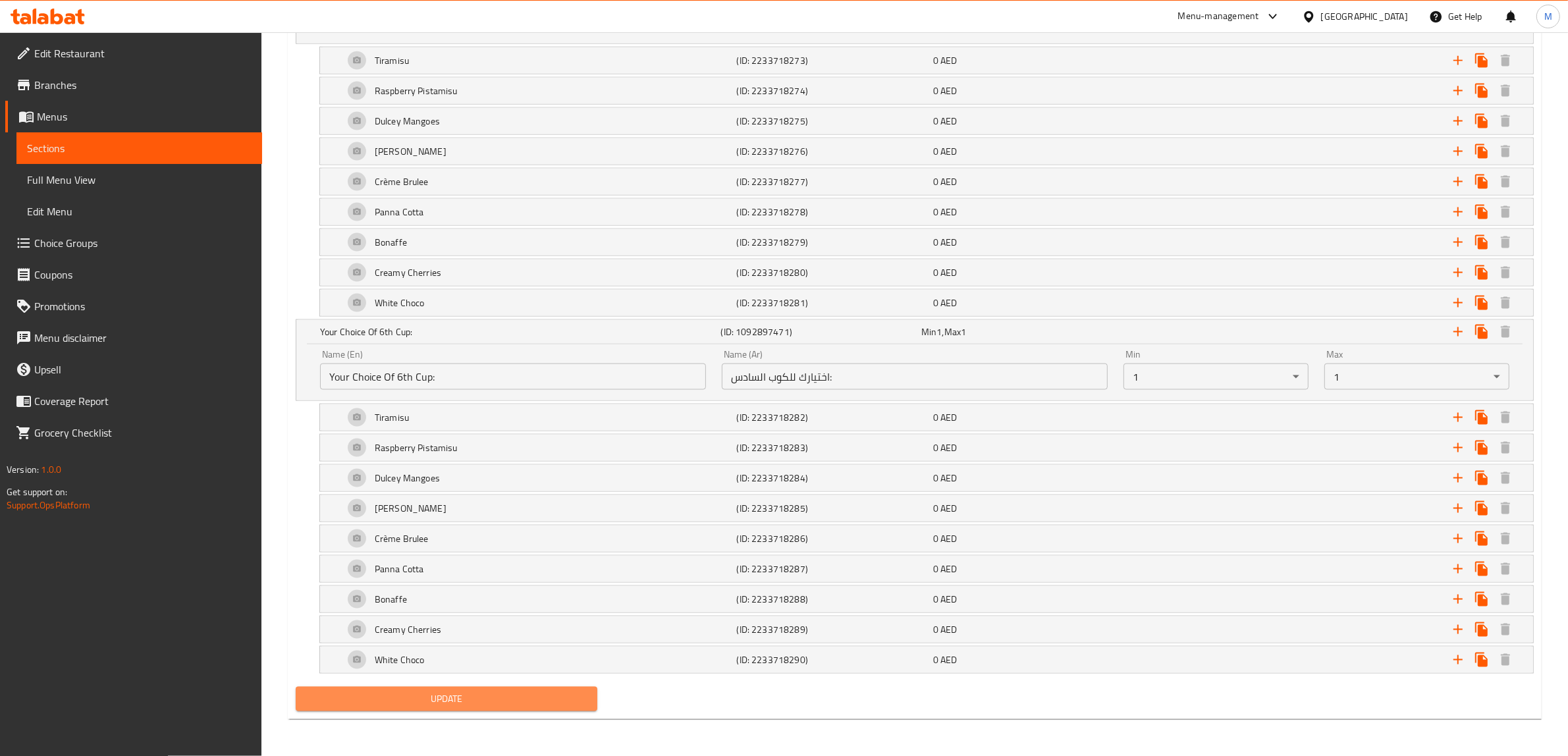
click at [451, 704] on span "Update" at bounding box center [446, 699] width 280 height 16
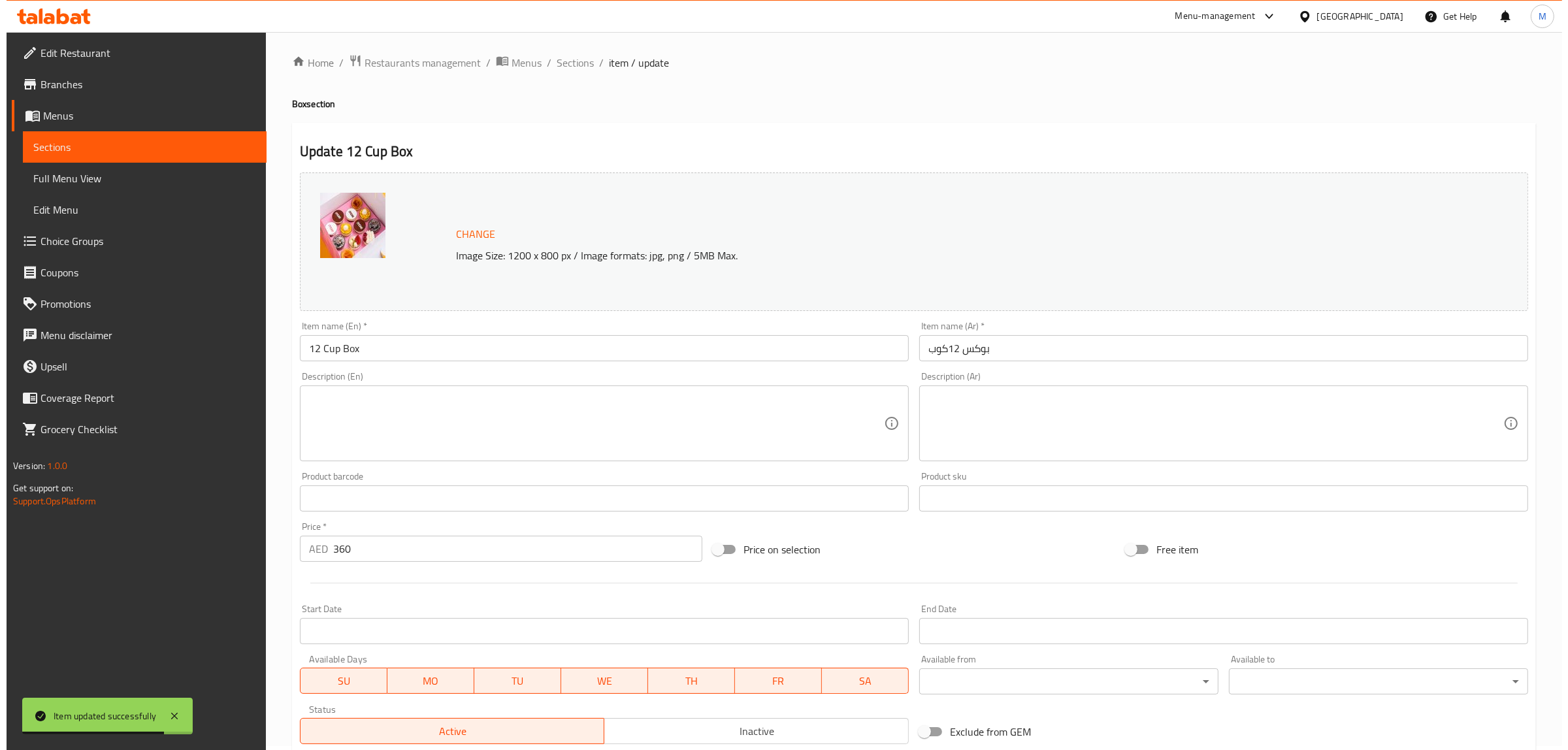
scroll to position [0, 0]
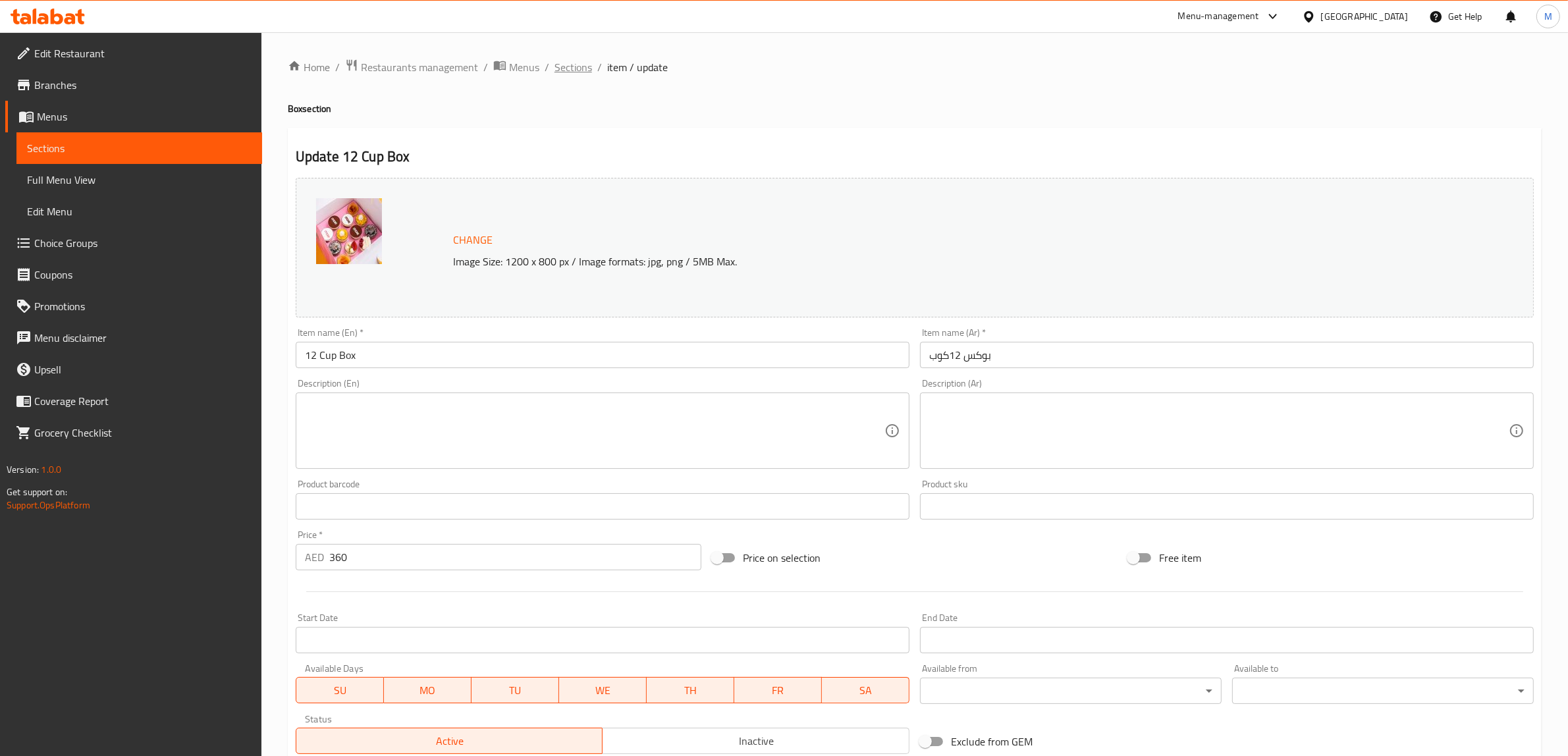
click at [583, 66] on span "Sections" at bounding box center [573, 67] width 38 height 15
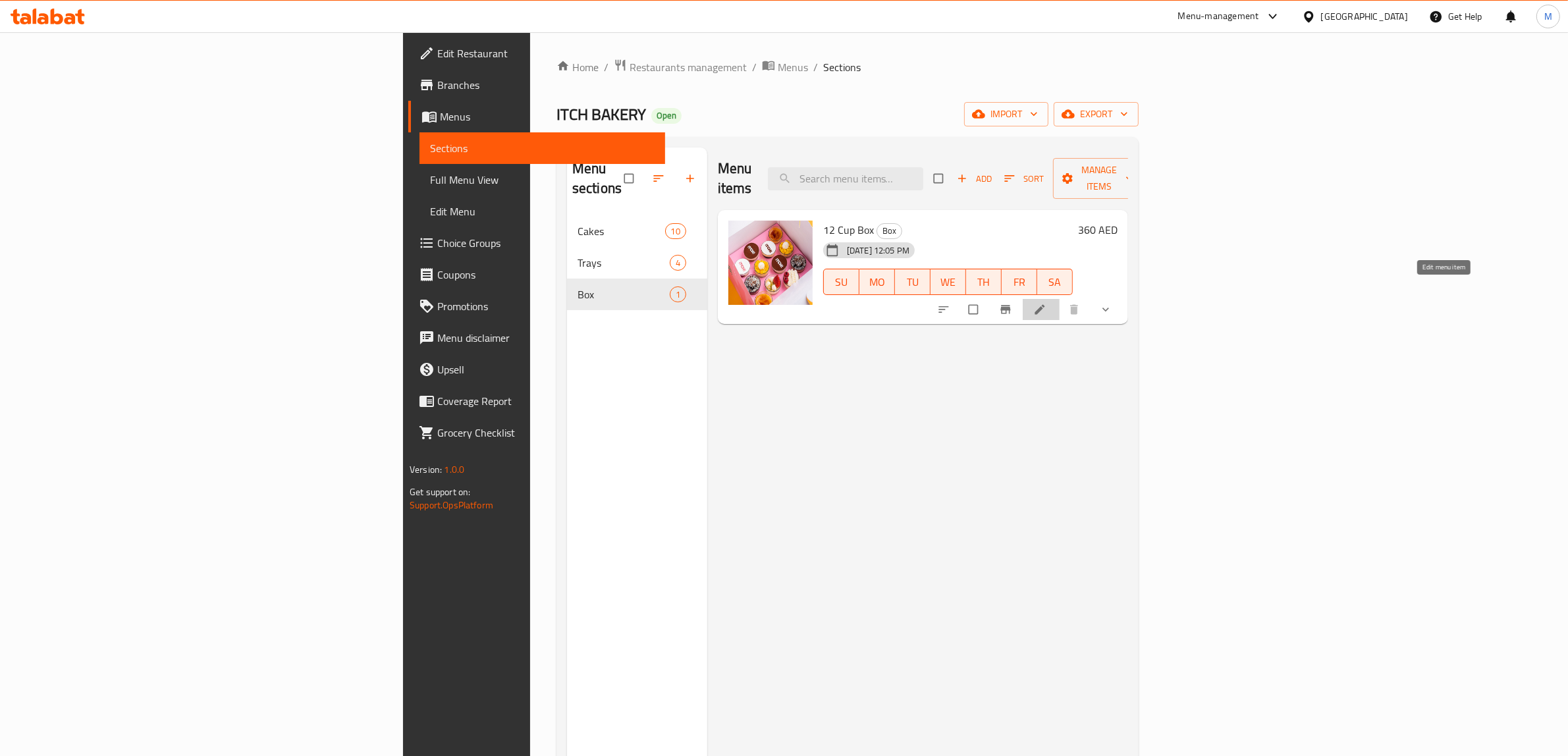
click at [1046, 303] on icon at bounding box center [1040, 310] width 13 height 13
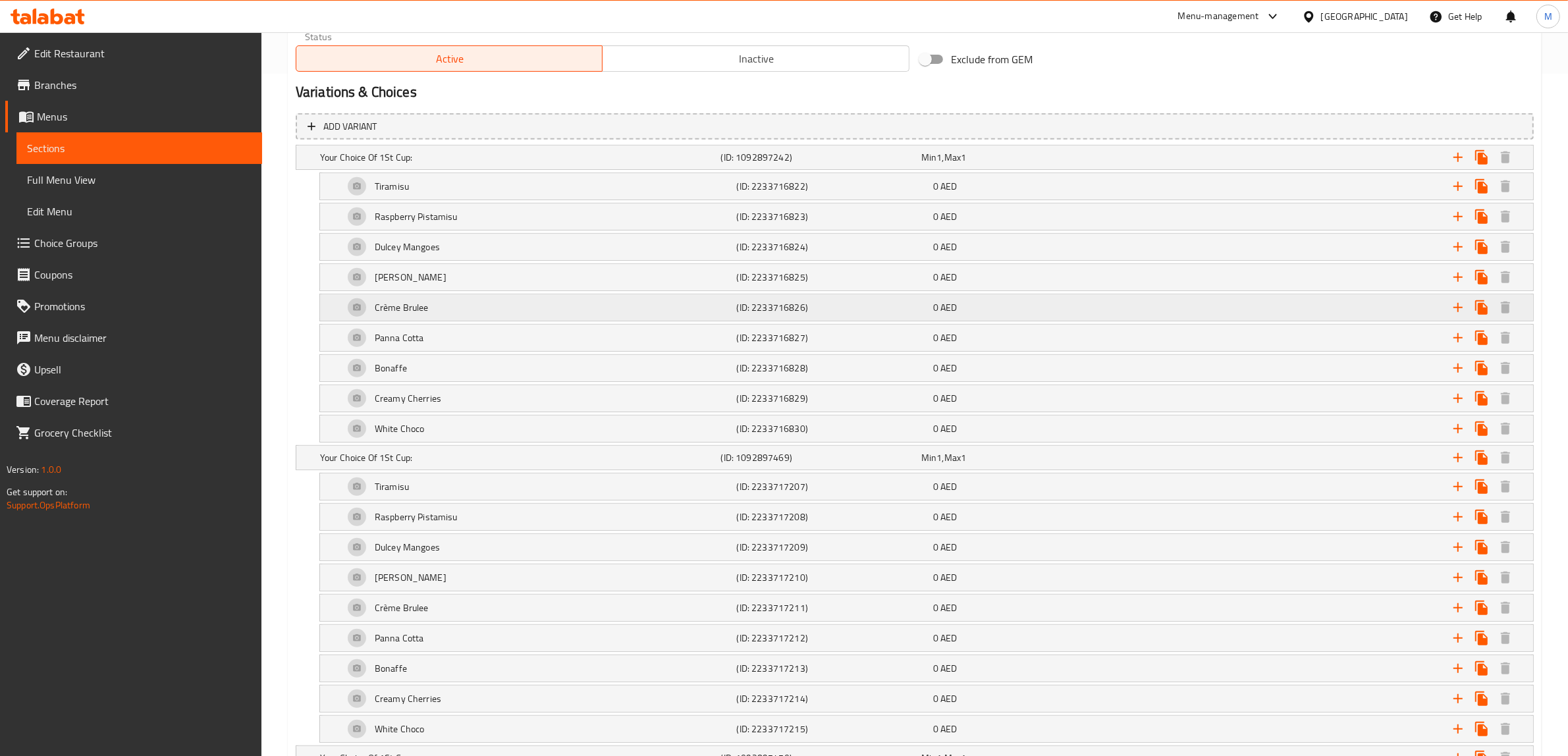
scroll to position [659, 0]
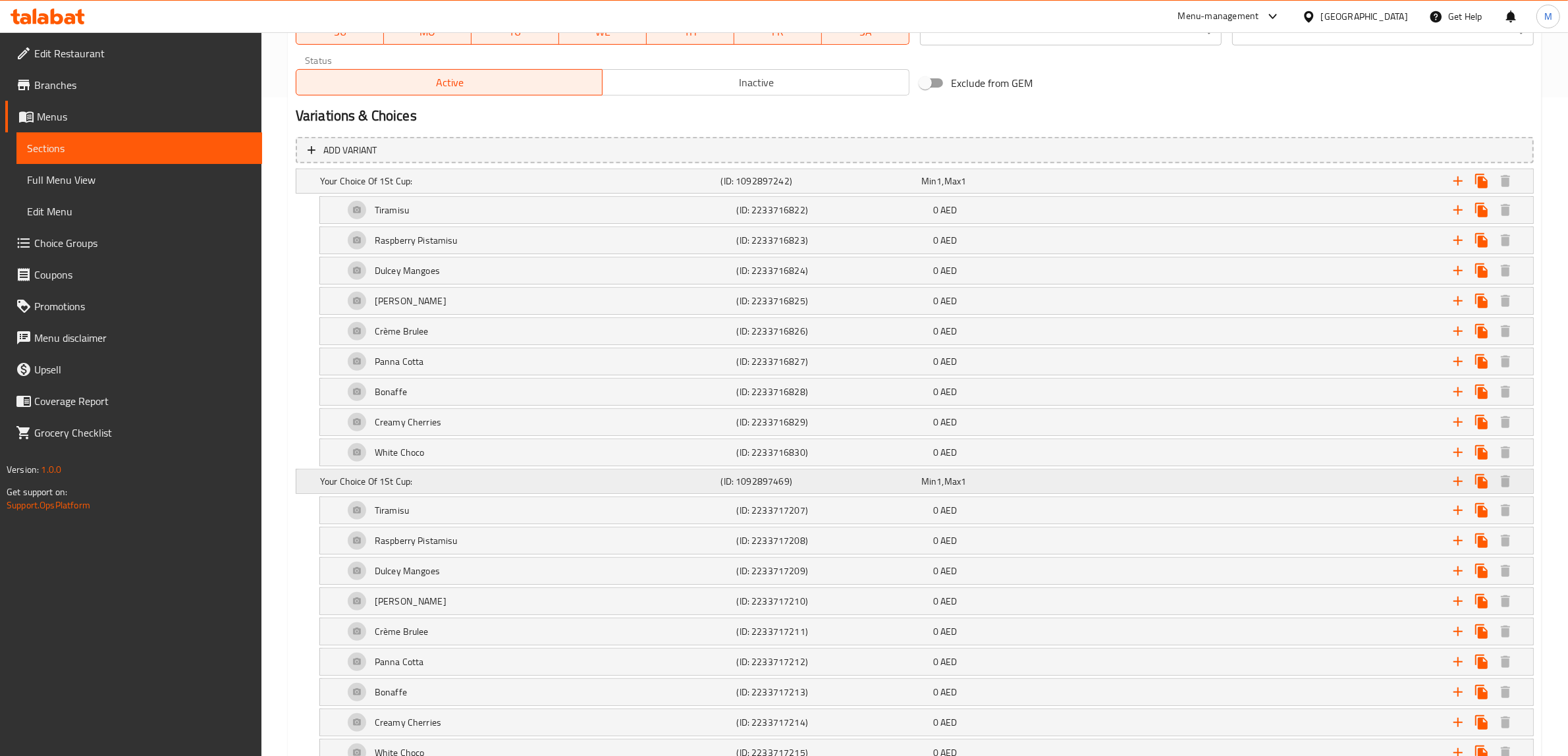
click at [489, 188] on h5 "Your Choice Of 1St Cup:" at bounding box center [518, 181] width 396 height 13
click at [479, 525] on input "Your Choice Of 1St Cup:" at bounding box center [513, 526] width 386 height 27
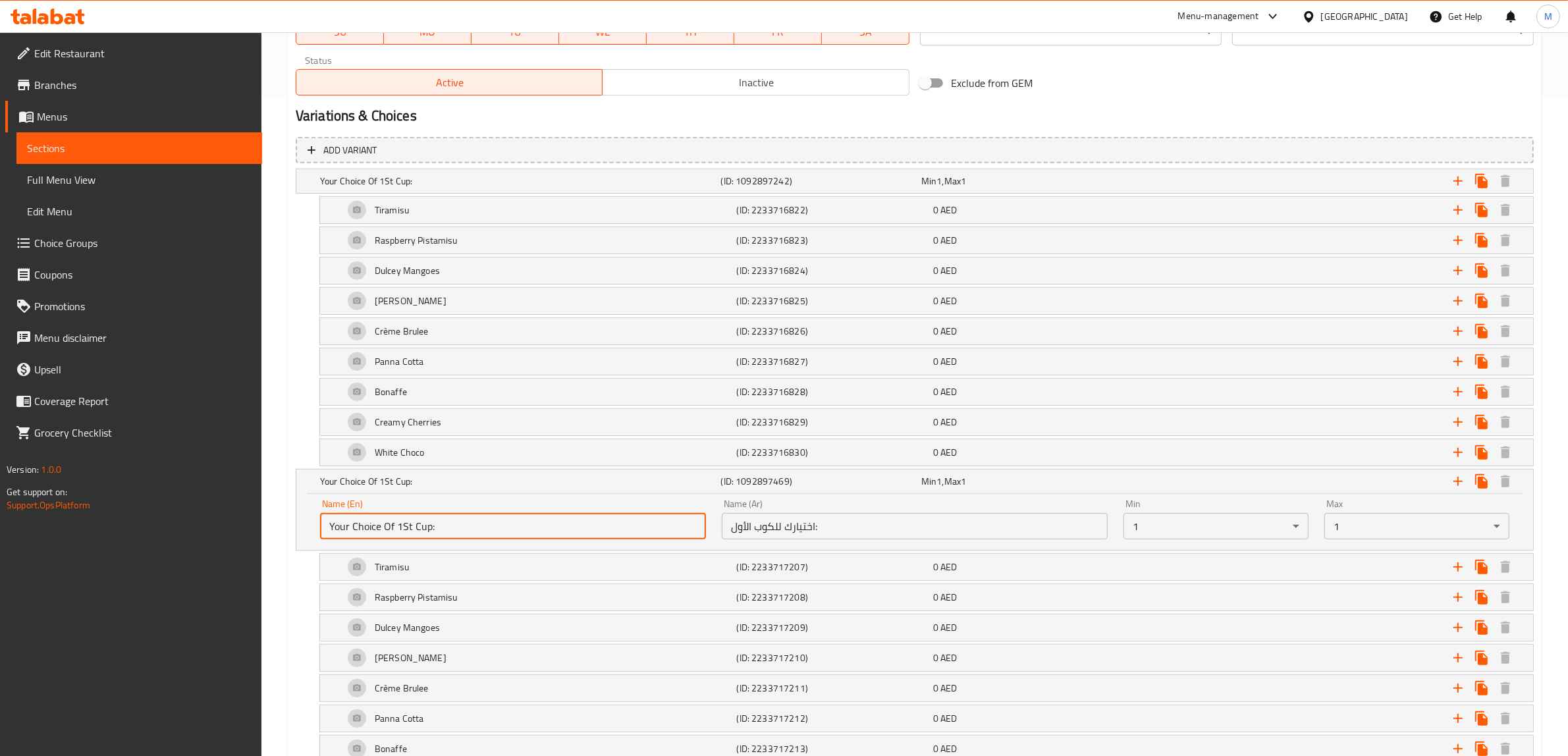
paste input "2nd"
type input "Your Choice Of 2nd Cup:"
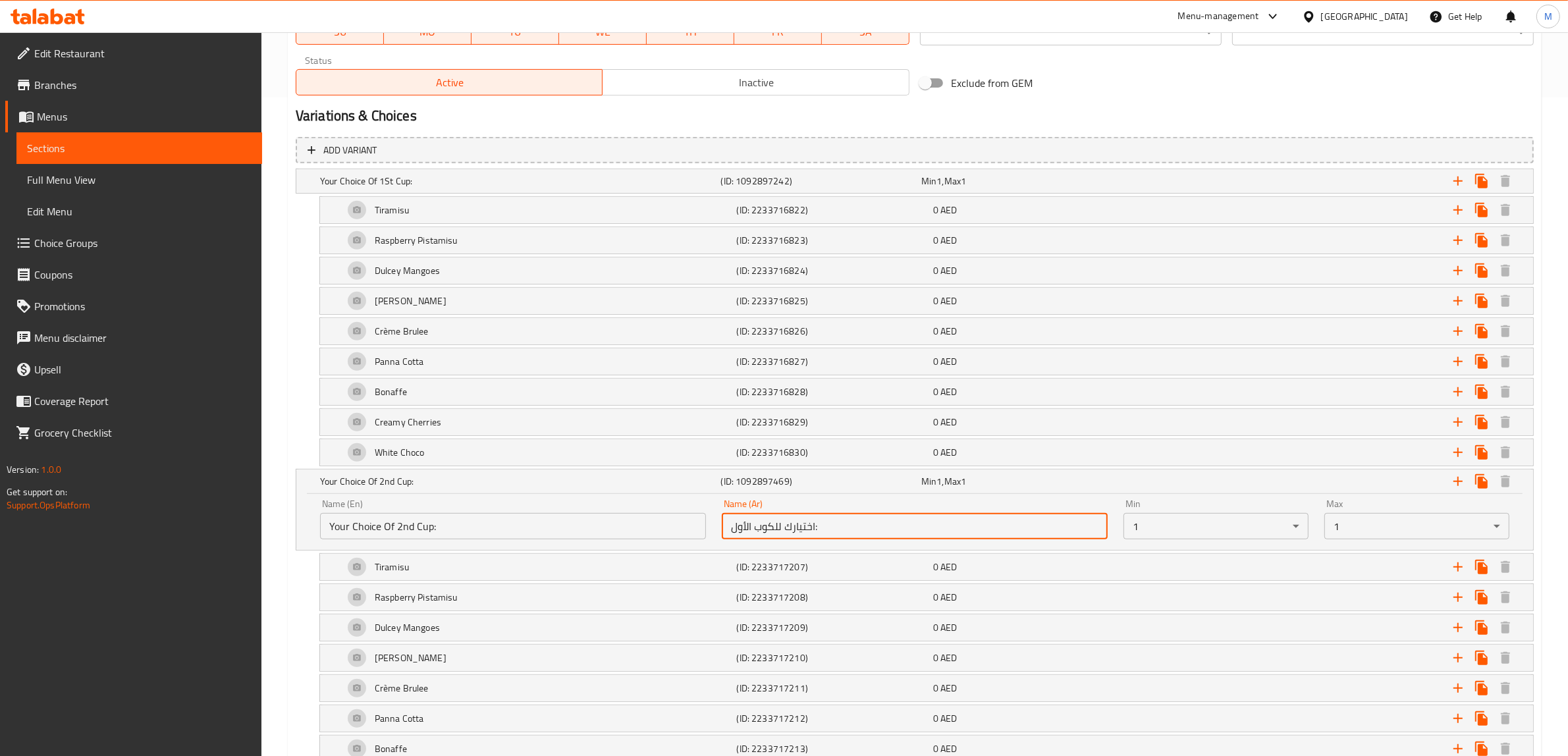
click at [837, 529] on input "اختيارك للكوب الأول:" at bounding box center [915, 526] width 386 height 27
paste input "اني"
type input "اختيارك للكوب الثاني:"
click at [270, 593] on div "Home / Restaurants management / Menus / Sections / item / update Box section Up…" at bounding box center [915, 440] width 1307 height 2133
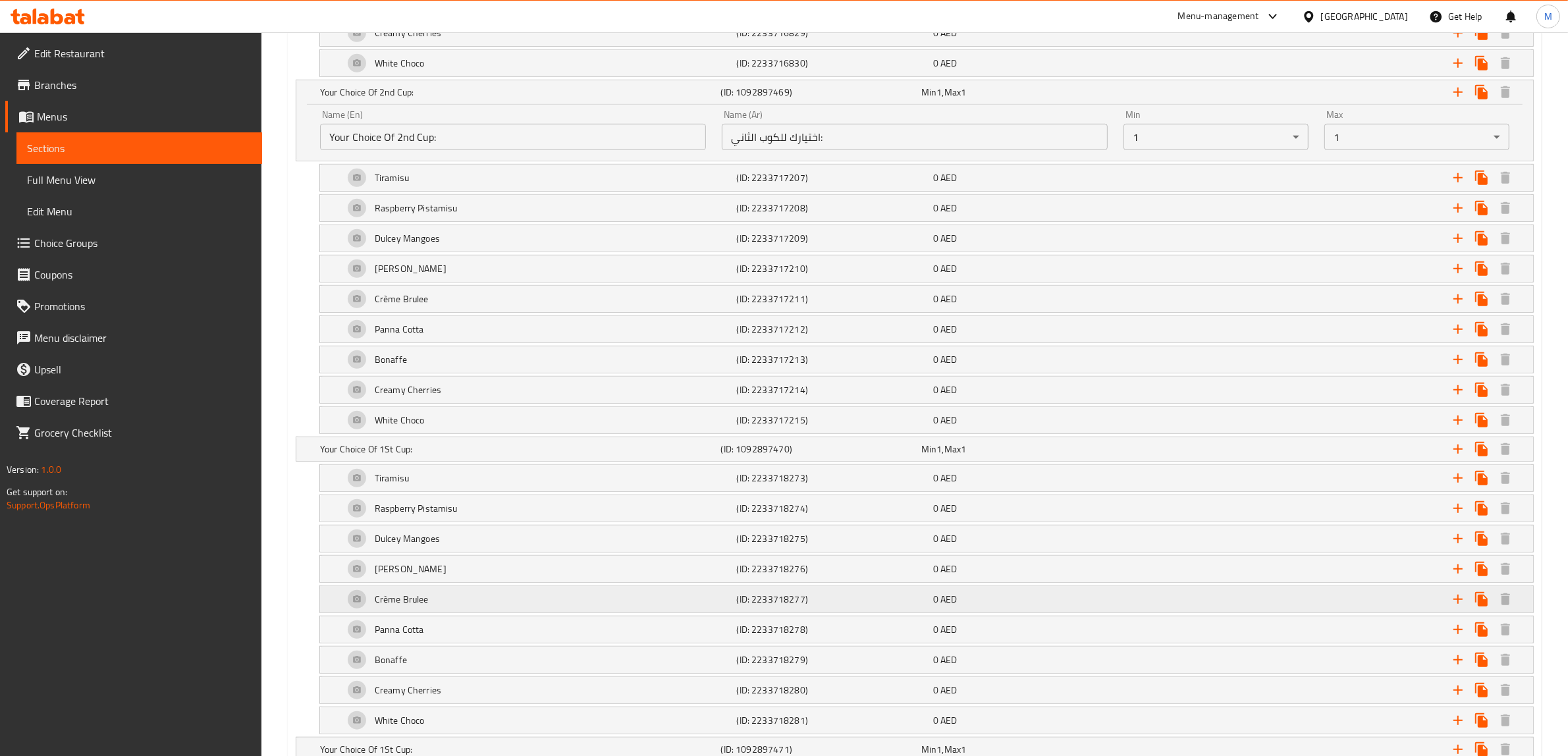
scroll to position [1070, 0]
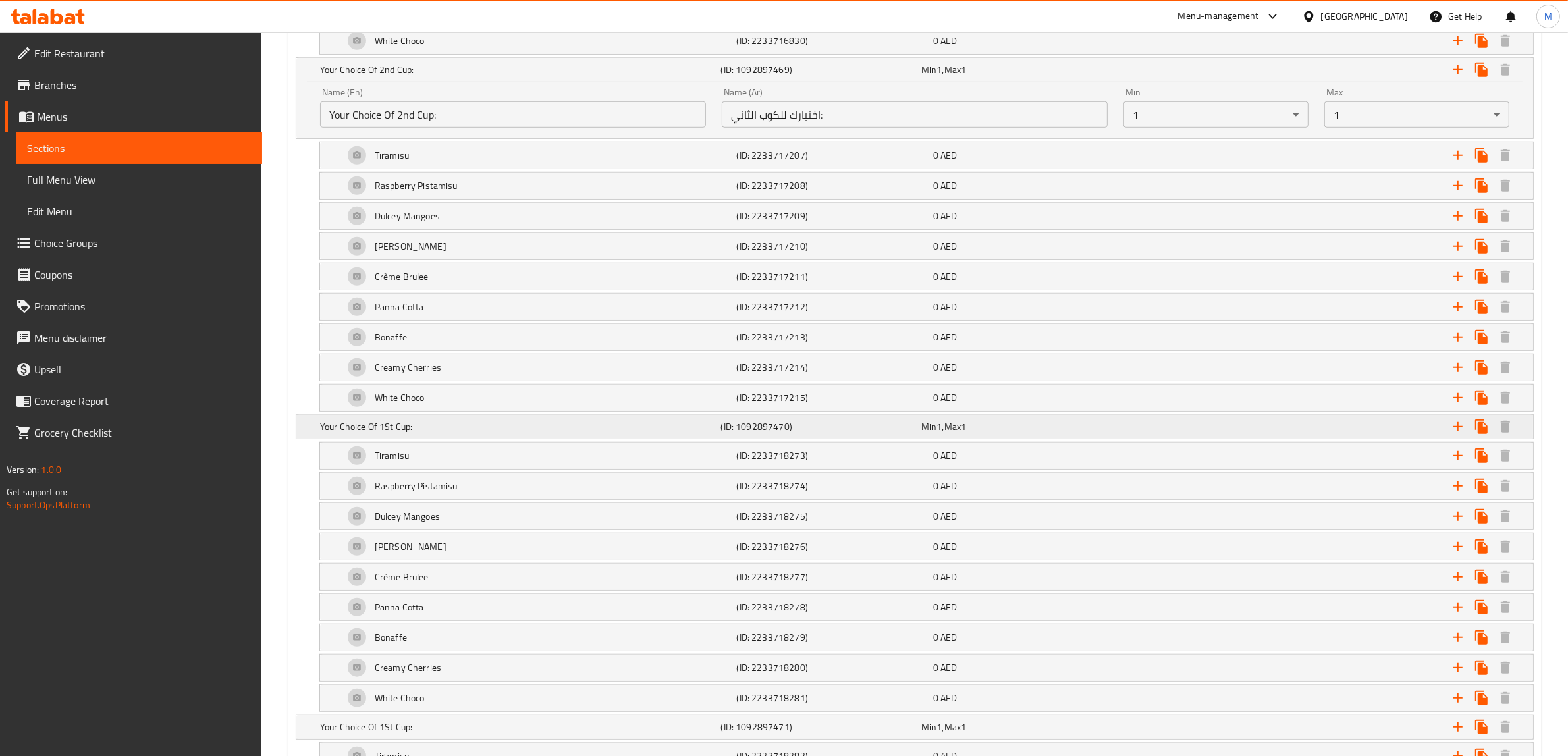
click at [520, 485] on input "Your Choice Of 1St Cup:" at bounding box center [513, 472] width 386 height 27
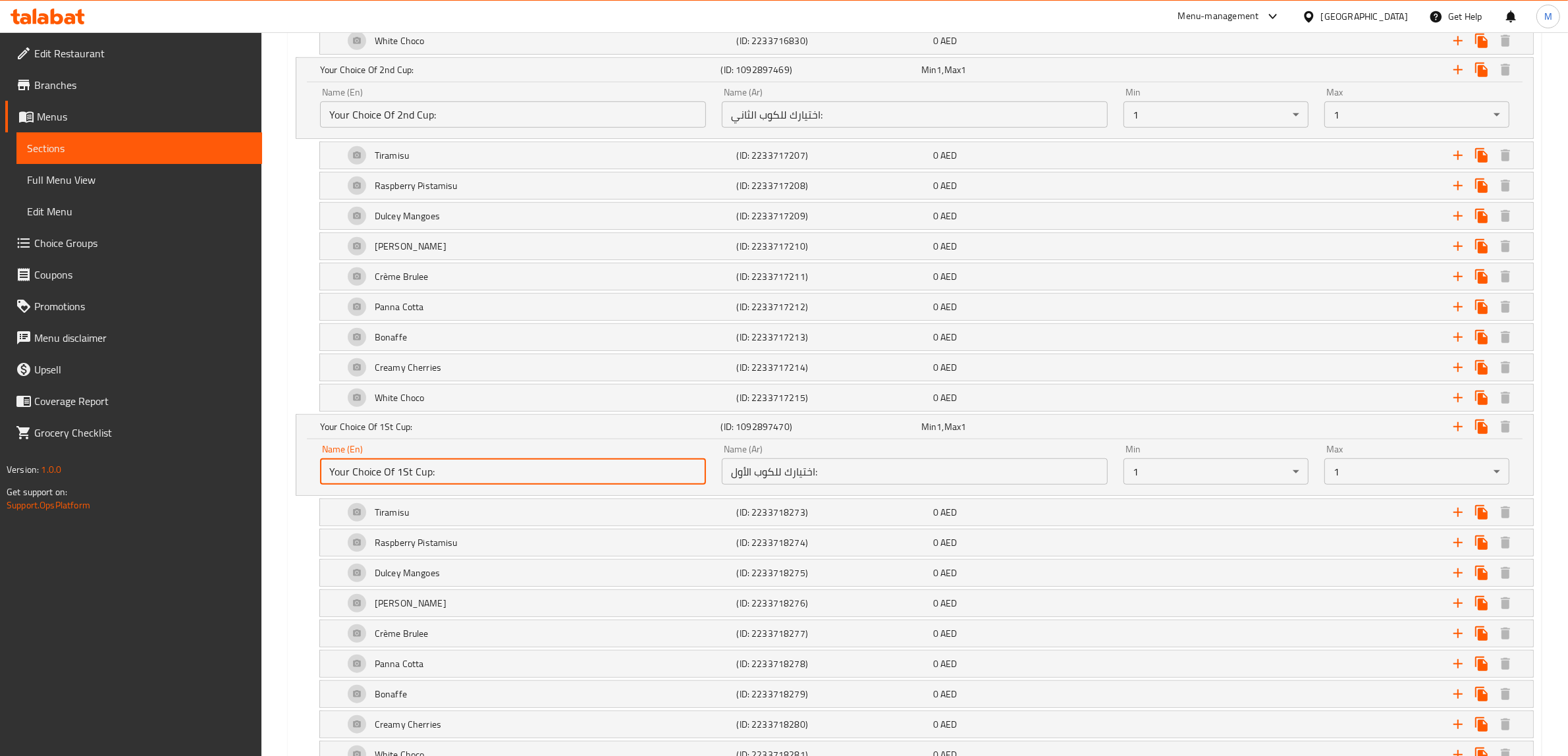
paste input "3rd"
type input "Your Choice Of 3rd Cup:"
click at [943, 473] on input "اختيارك للكوب الأول:" at bounding box center [915, 472] width 386 height 27
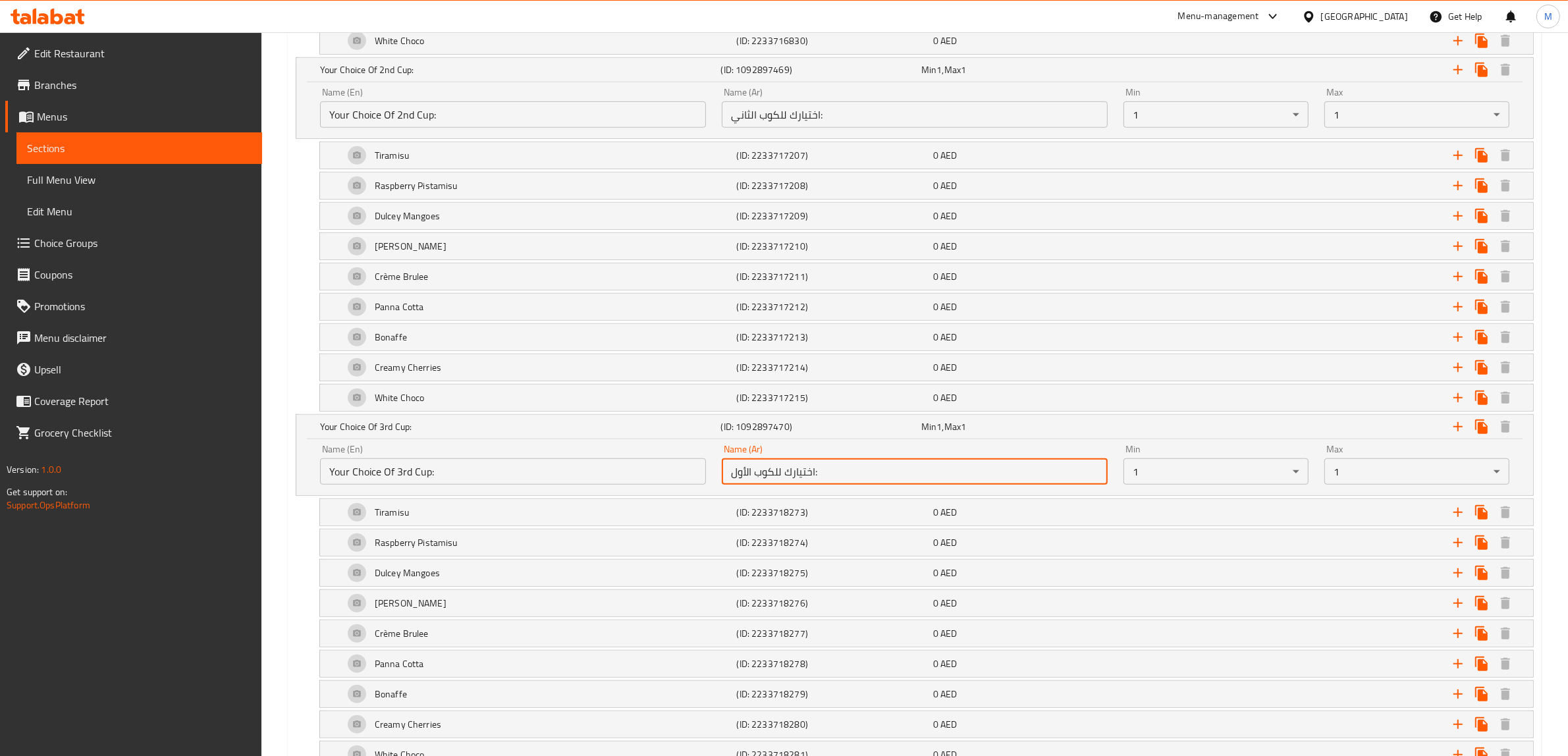
paste input "الث"
type input "اختيارك للكوب الثالث:"
click at [313, 539] on div "Raspberry Pistamisu (ID: 2233718274) 0 AED Name (En) Raspberry Pistamisu Name (…" at bounding box center [915, 543] width 1238 height 28
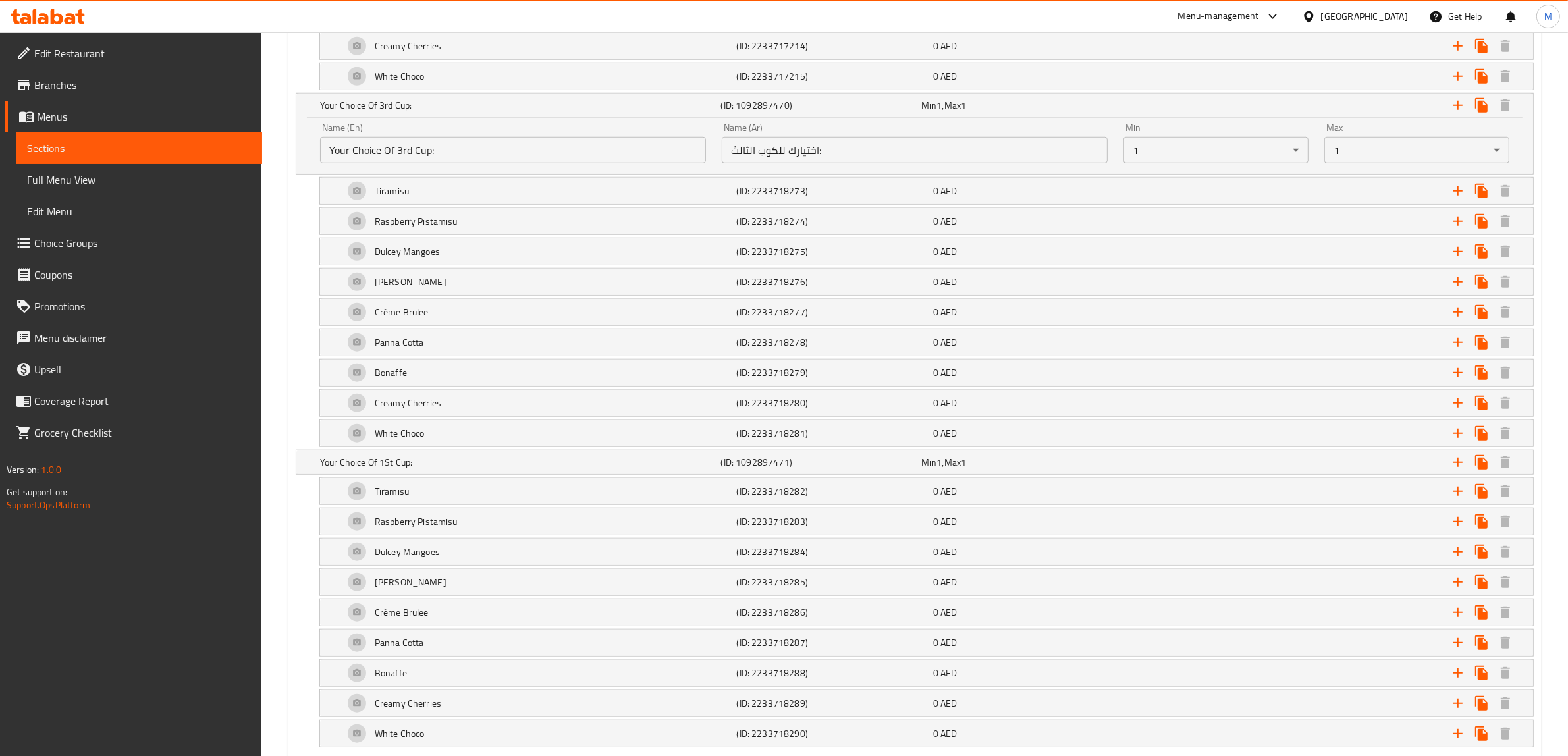
scroll to position [1400, 0]
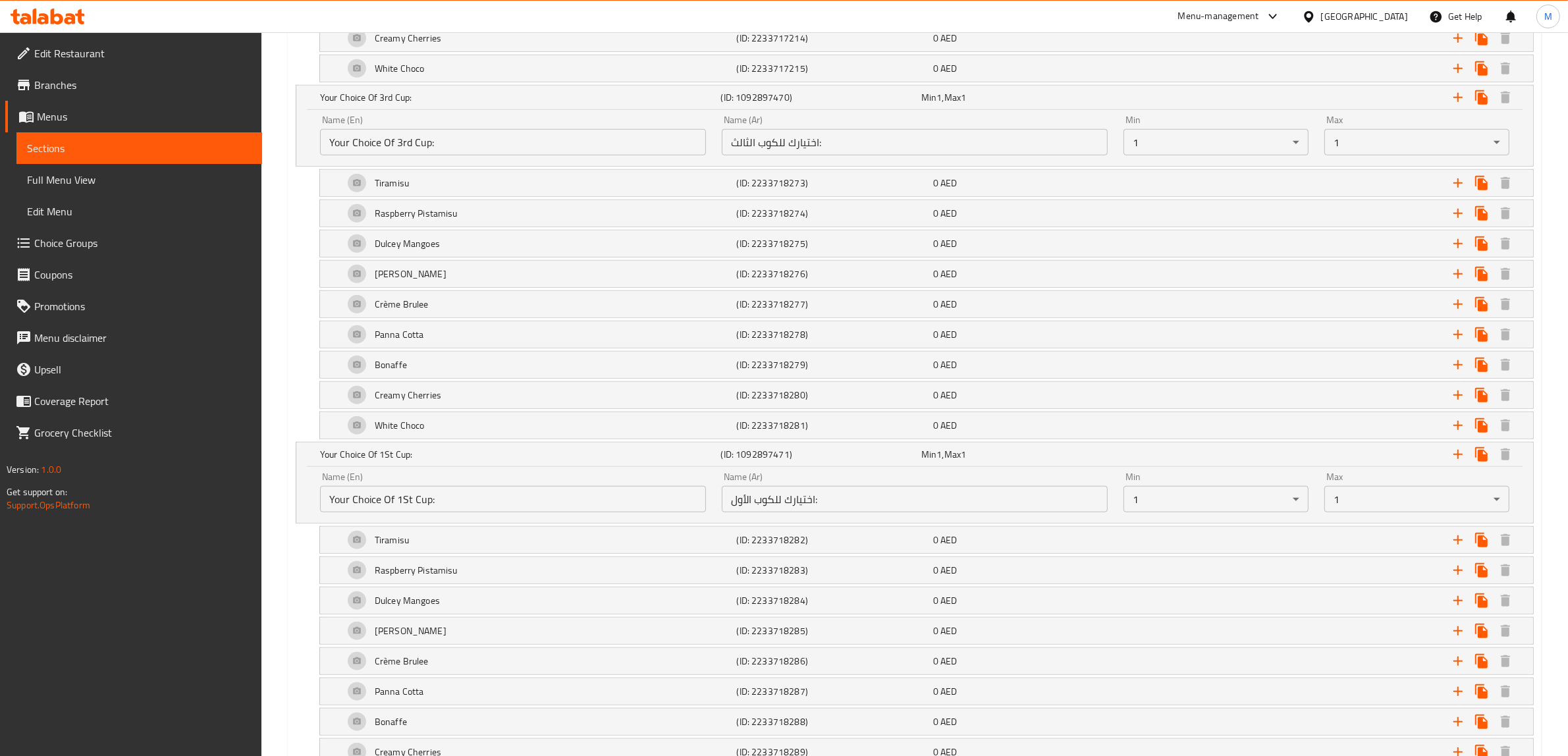
click at [655, 505] on input "Your Choice Of 1St Cup:" at bounding box center [513, 499] width 386 height 27
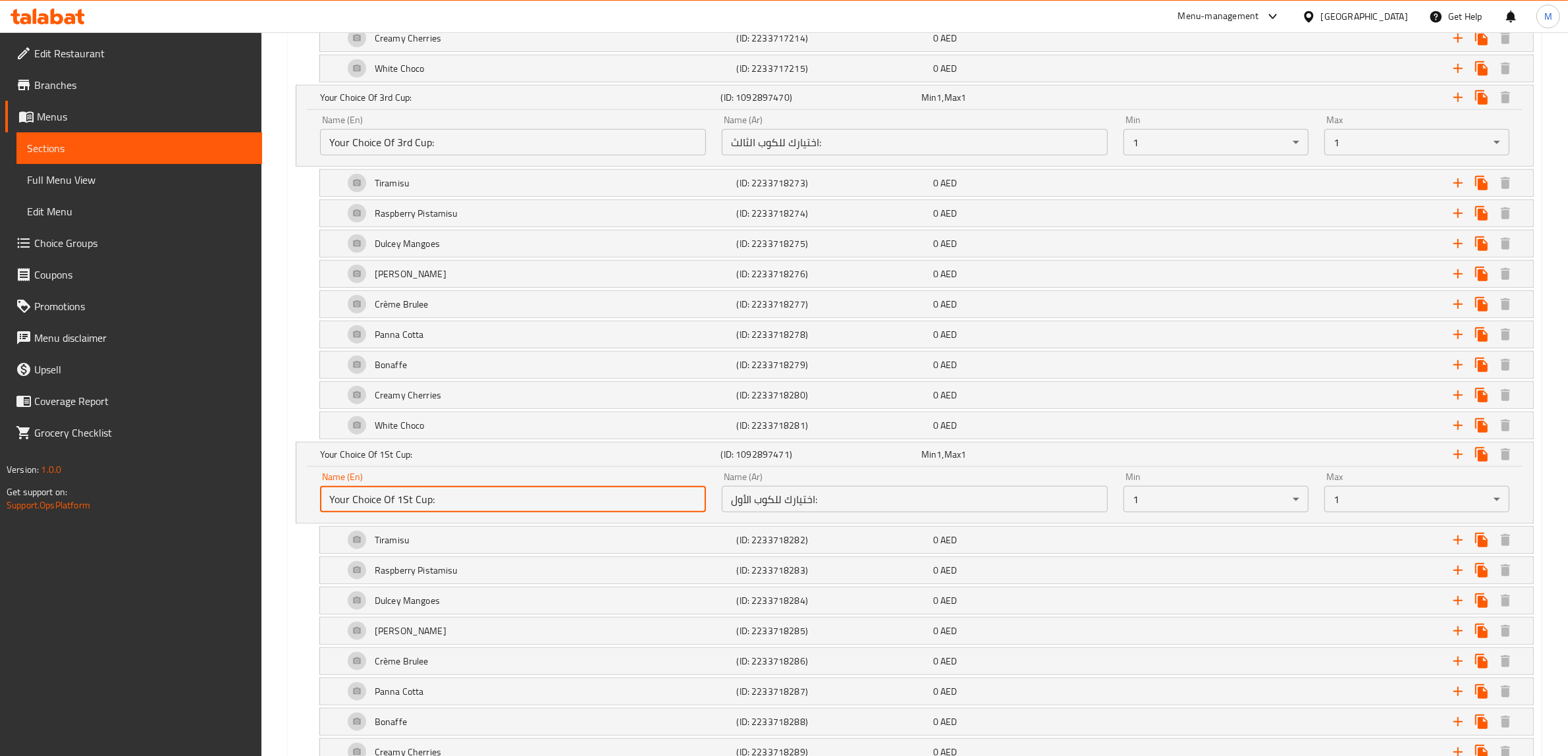
paste input "4th"
type input "Your Choice Of 4th Cup:"
click at [893, 498] on input "اختيارك للكوب الأول:" at bounding box center [915, 499] width 386 height 27
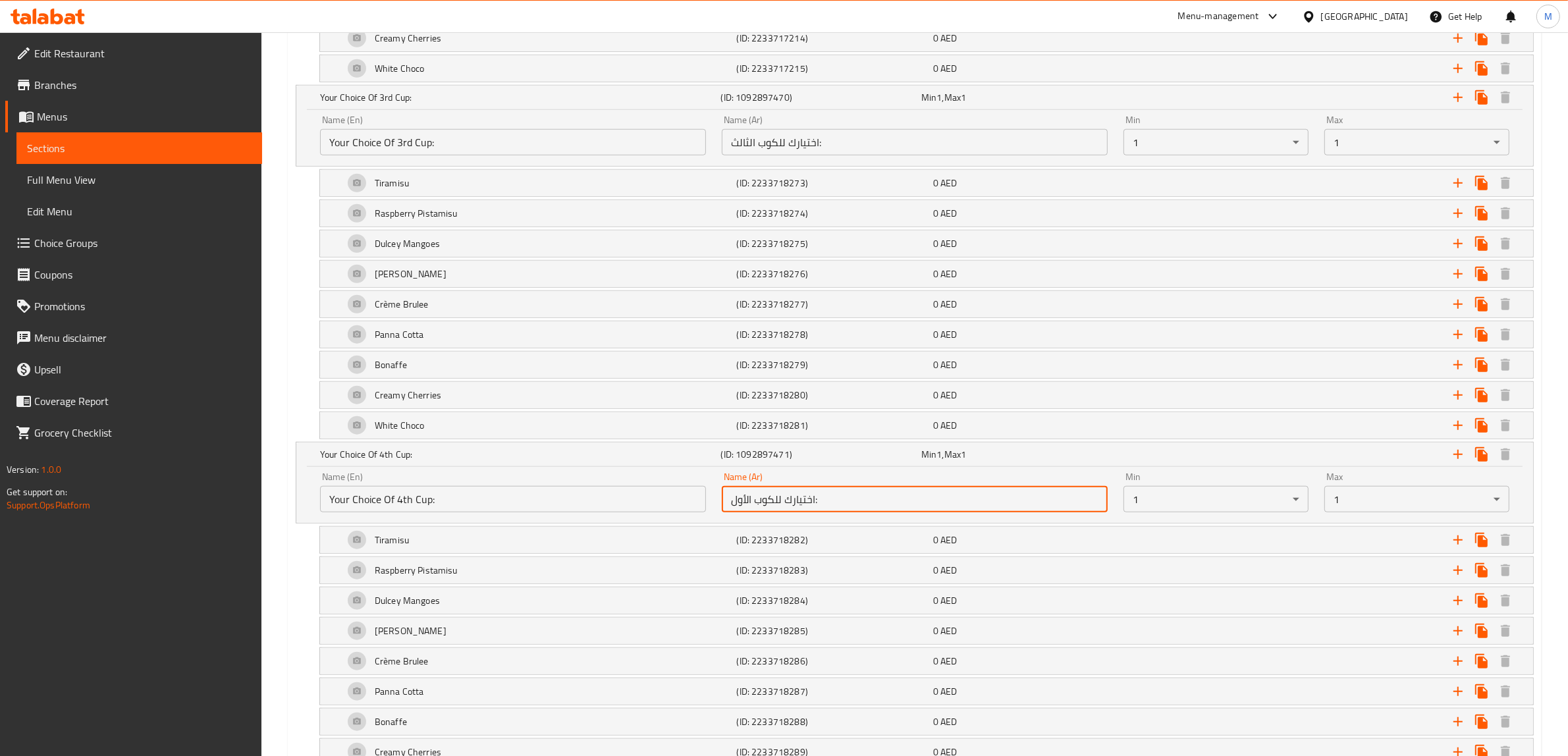
paste input "ابع"
type input "اختيارك للكوب الرابع:"
click at [316, 610] on div "Dulcey Mangoes (ID: 2233718284) 0 AED Name (En) Dulcey Mangoes Name (En) Name (…" at bounding box center [915, 601] width 1238 height 28
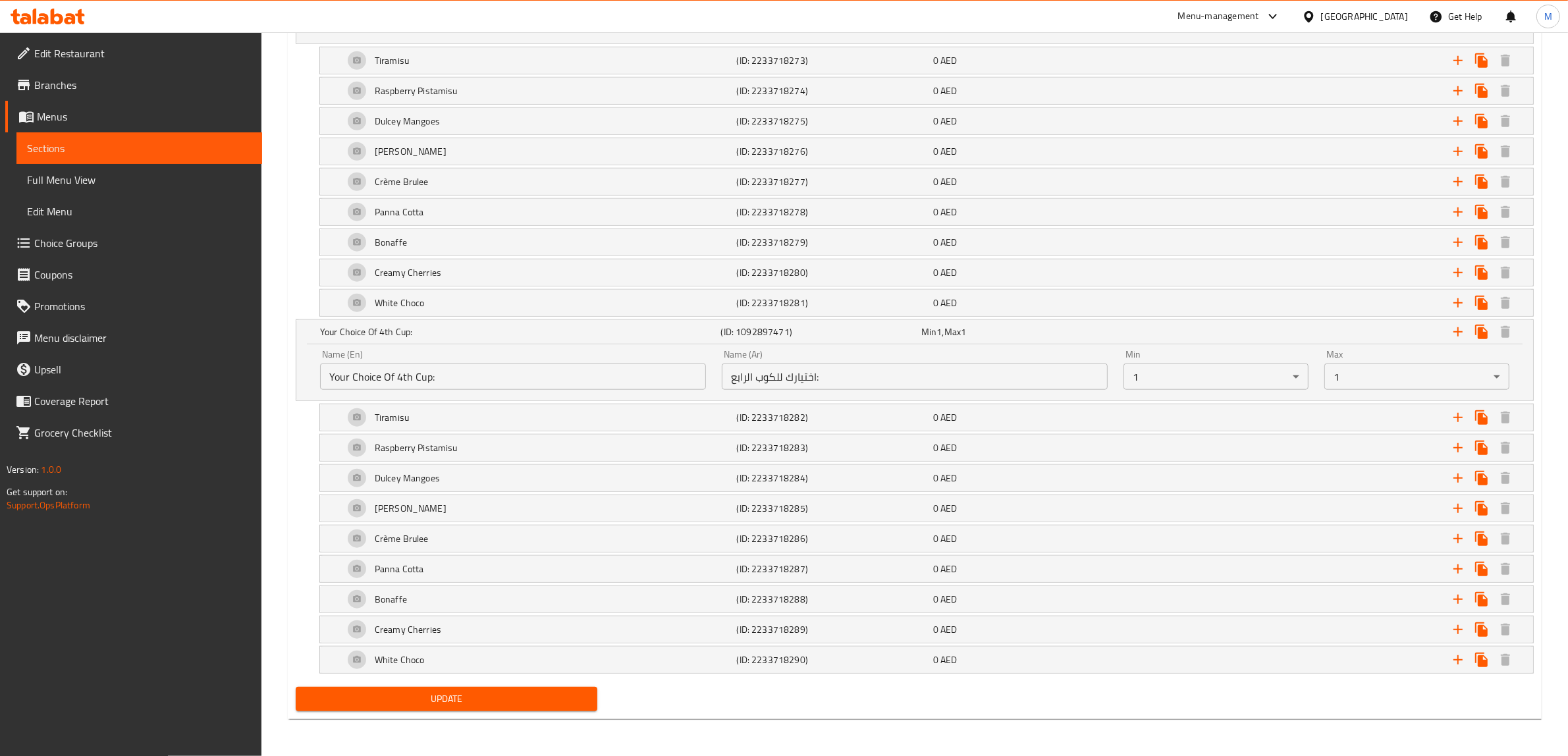
click at [508, 699] on span "Update" at bounding box center [446, 699] width 280 height 16
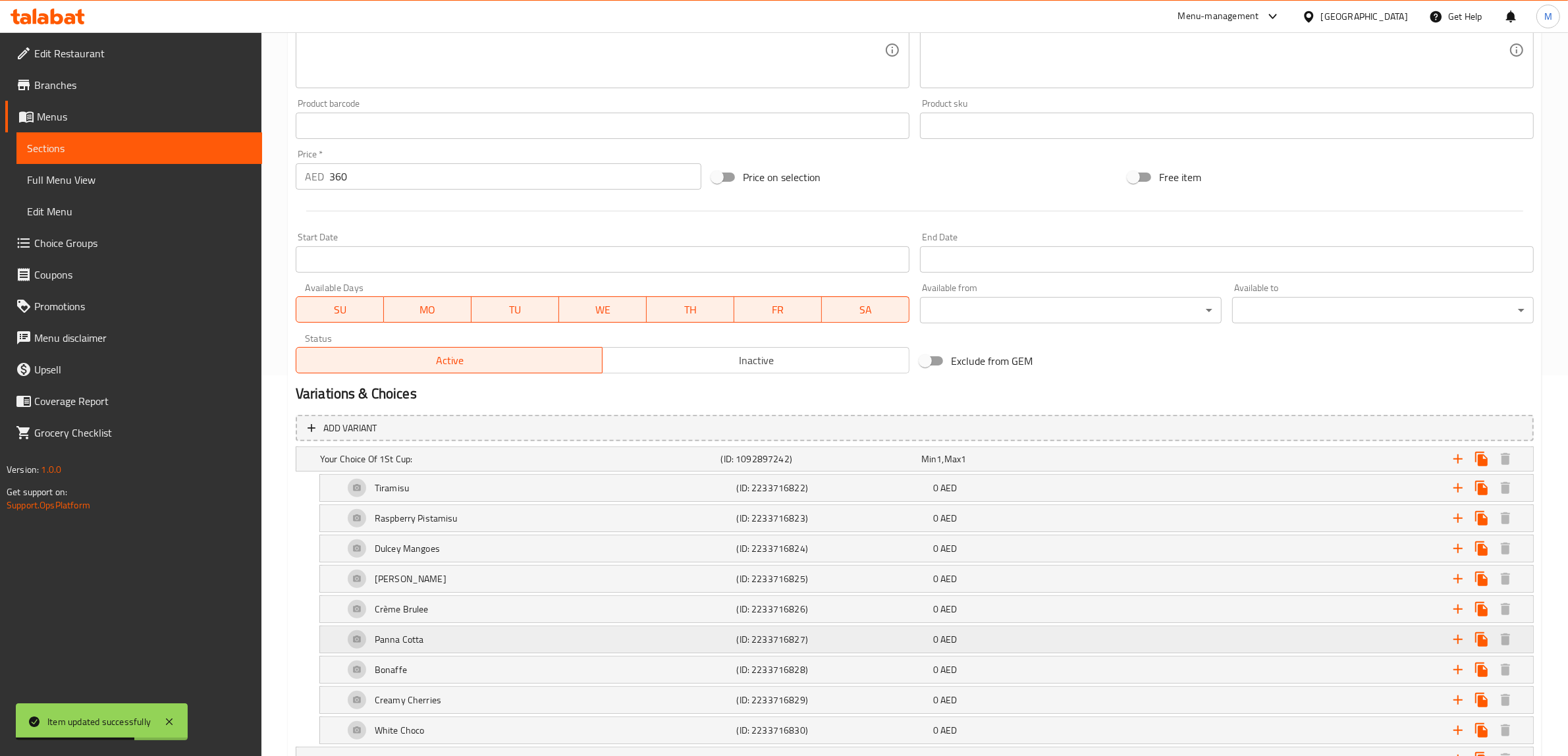
scroll to position [52, 0]
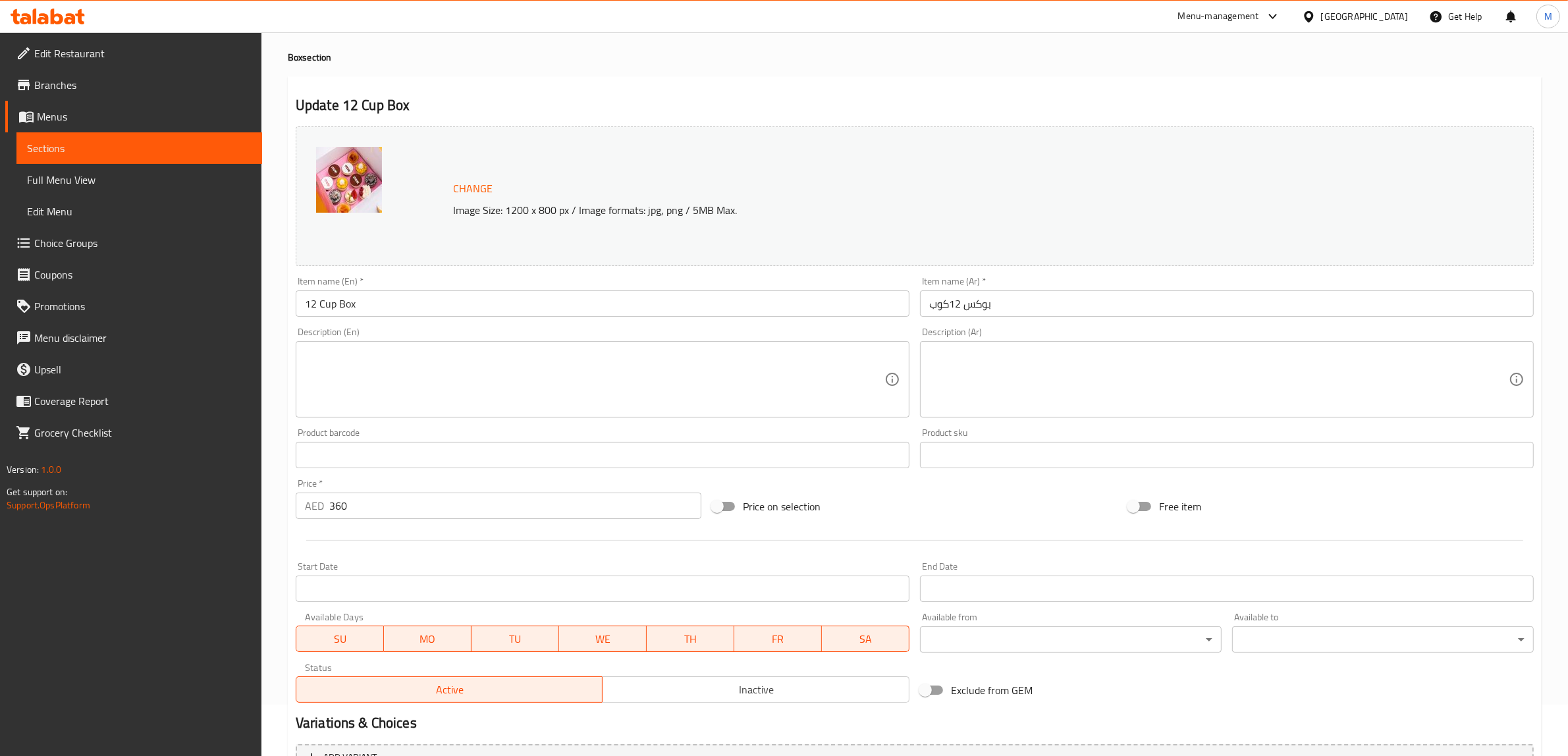
click at [1037, 304] on input "بوكس 12كوب" at bounding box center [1227, 304] width 614 height 27
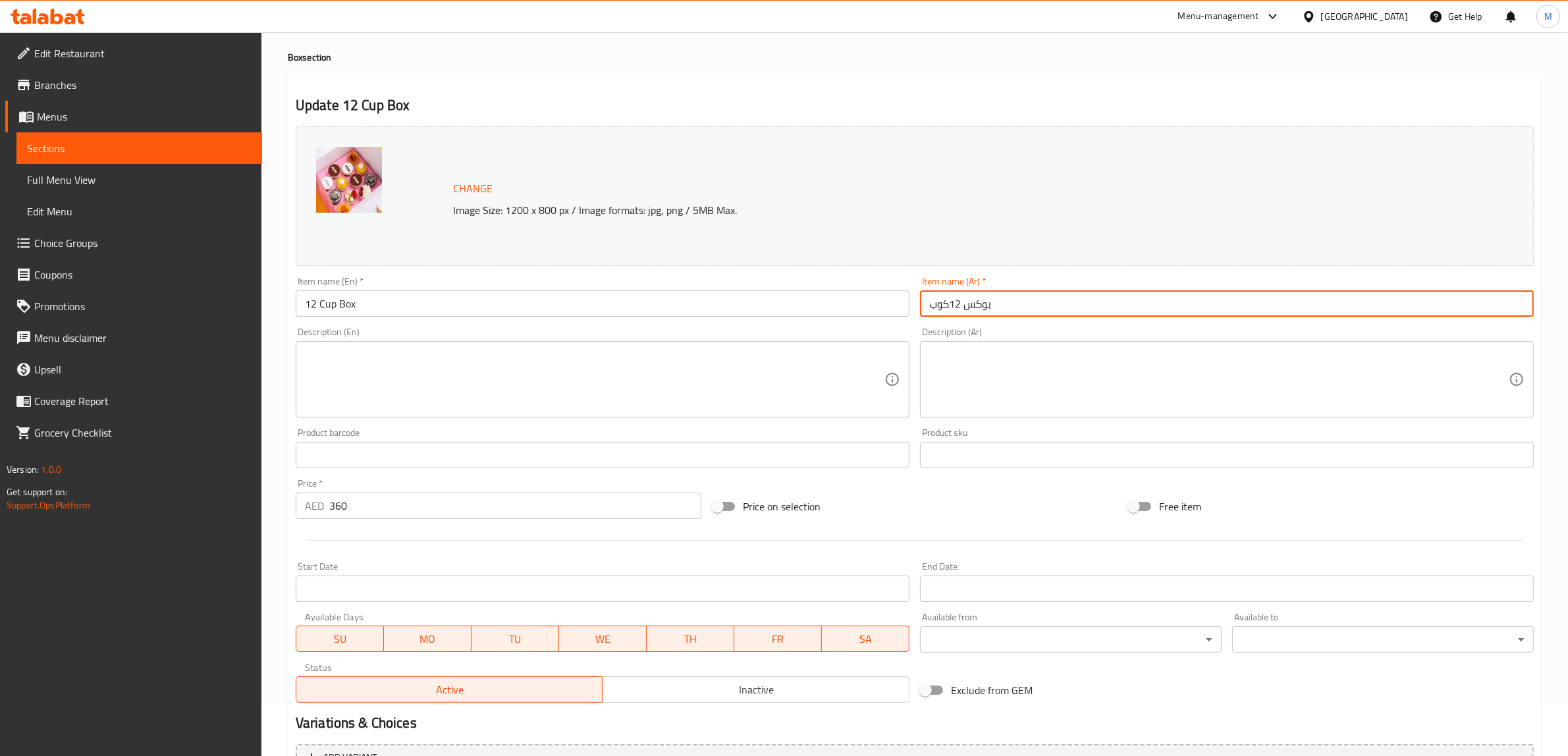
click at [1037, 304] on input "بوكس 12كوب" at bounding box center [1227, 304] width 614 height 27
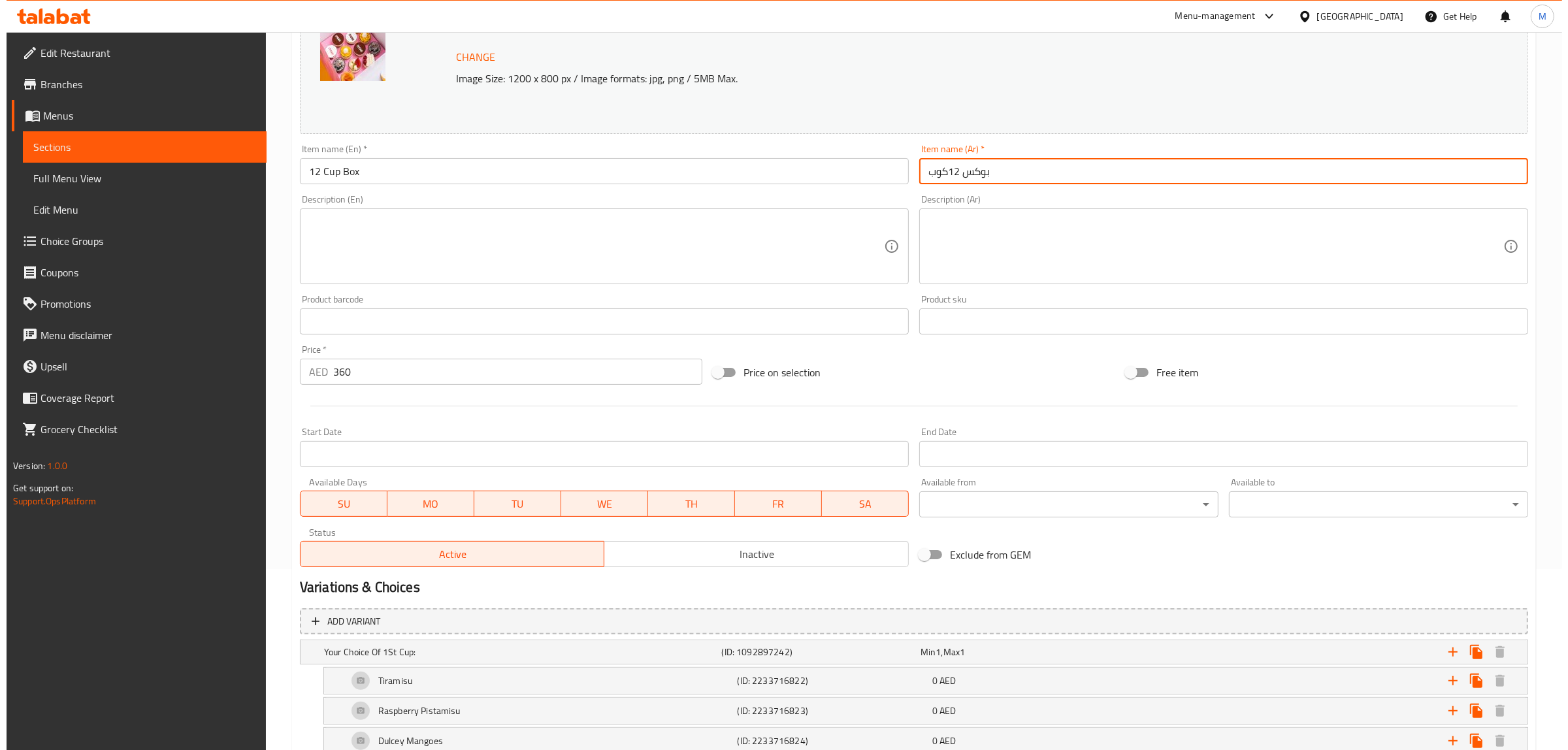
scroll to position [0, 0]
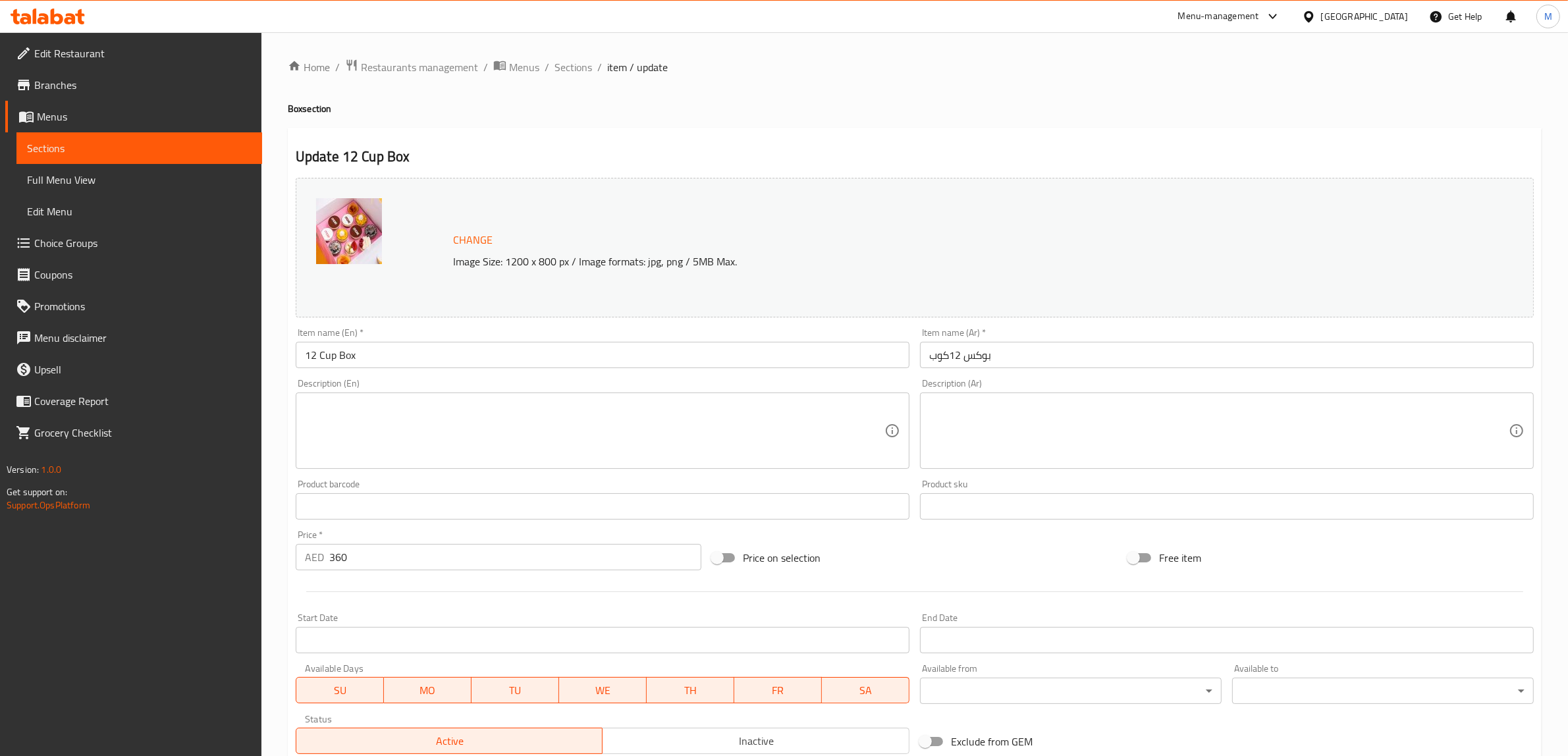
click at [581, 70] on span "Sections" at bounding box center [573, 67] width 38 height 15
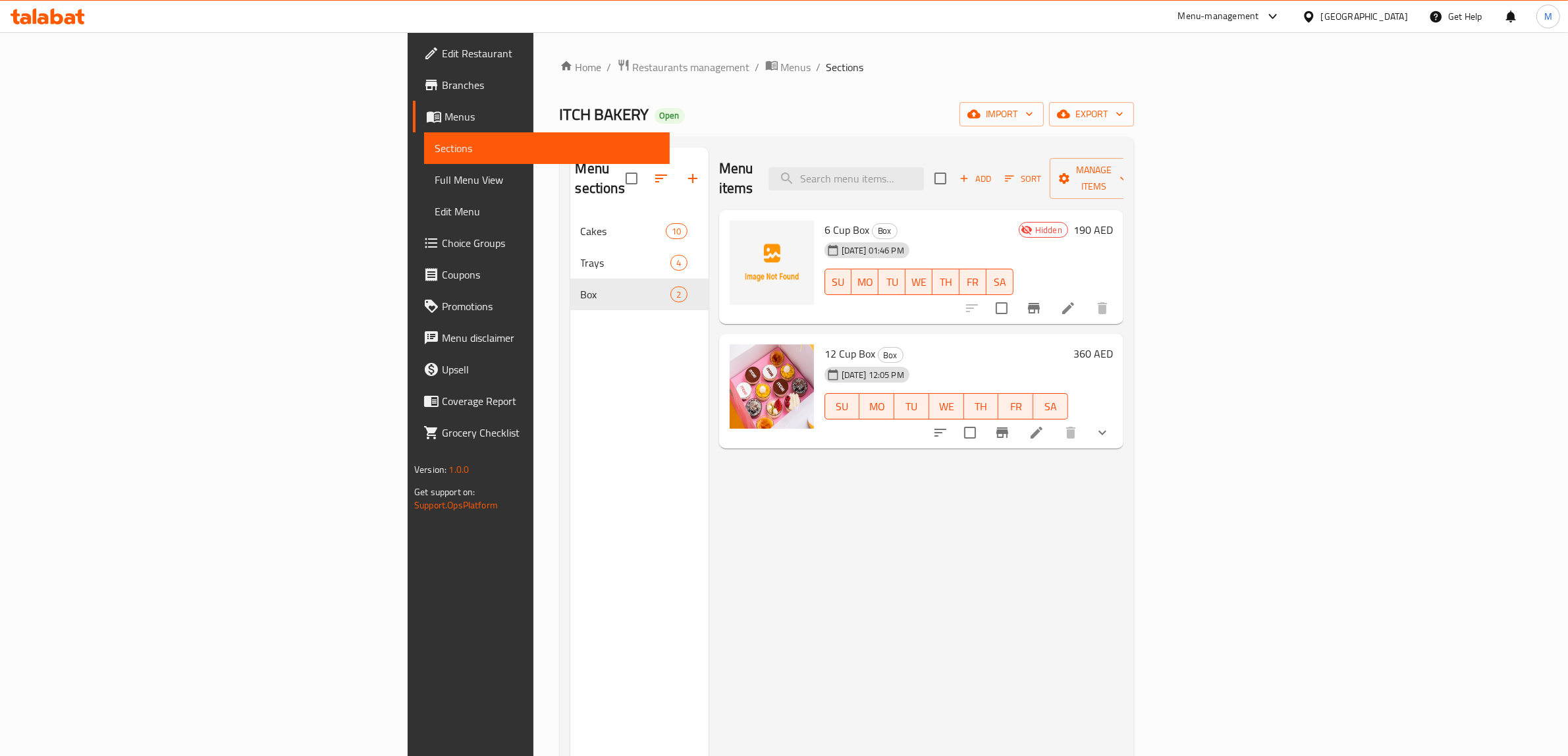
click at [824, 220] on span "6 Cup Box" at bounding box center [846, 230] width 45 height 20
copy h6 "6 Cup Box"
click at [1127, 168] on span "Manage items" at bounding box center [1093, 178] width 67 height 33
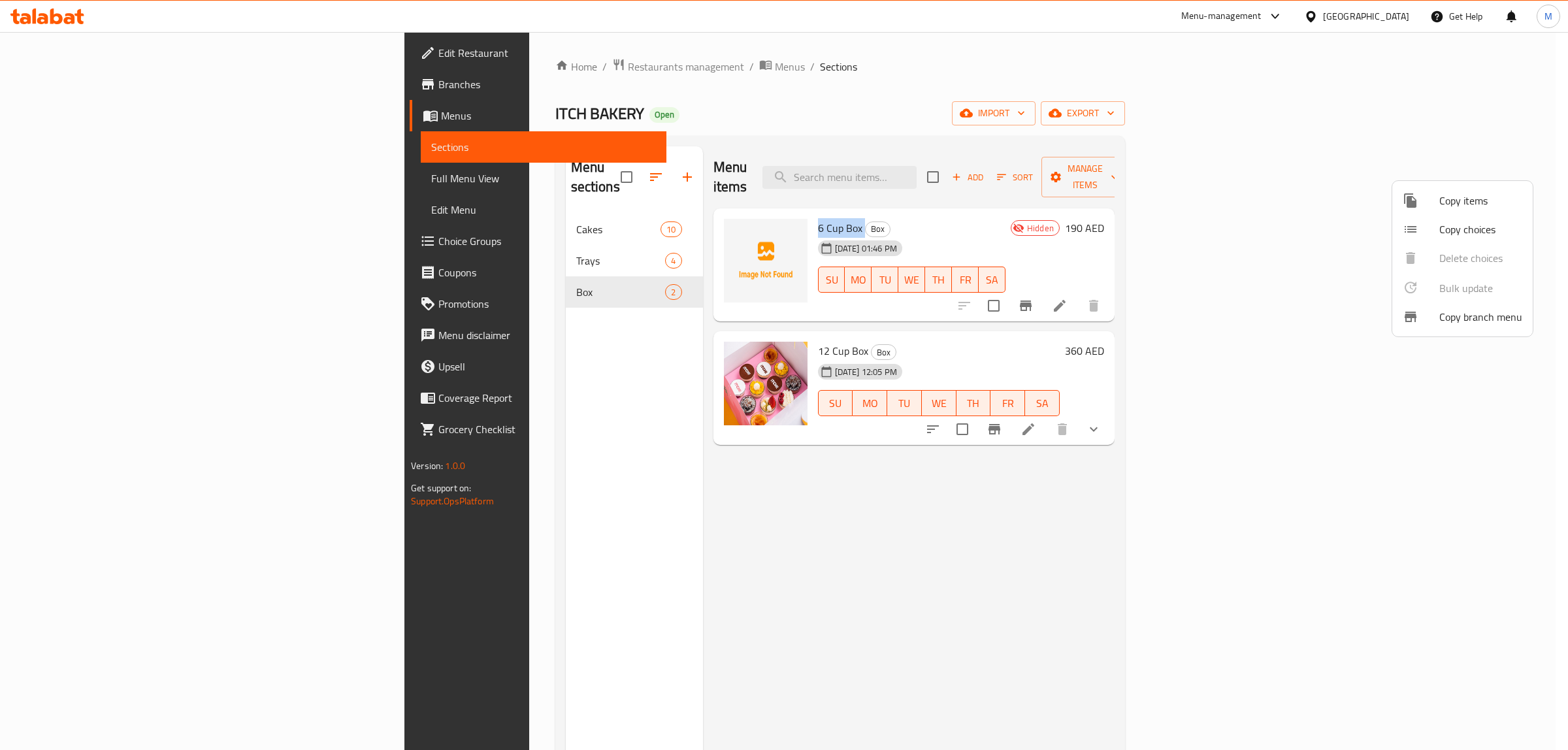
click at [1450, 226] on span "Copy choices" at bounding box center [1481, 229] width 83 height 15
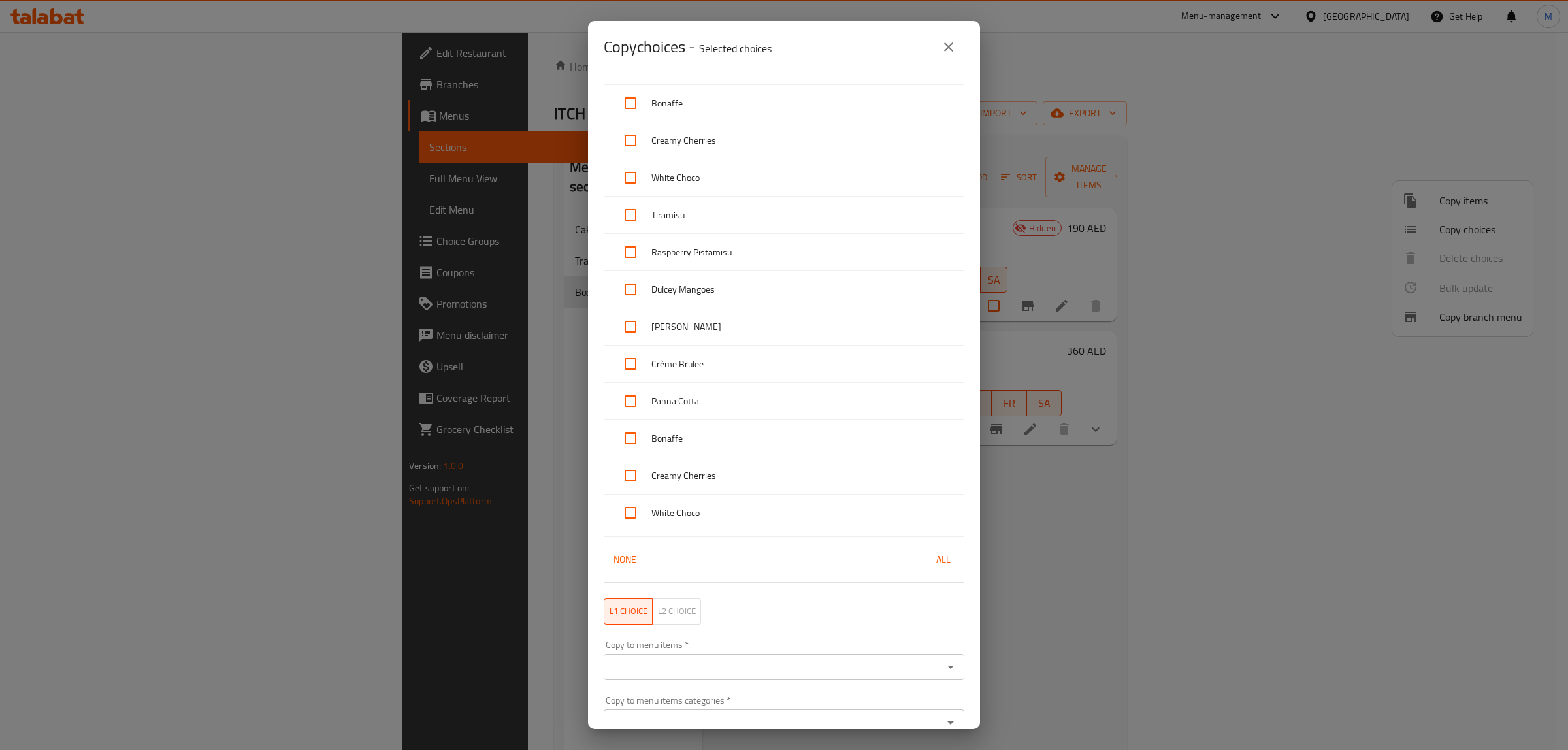
scroll to position [1688, 0]
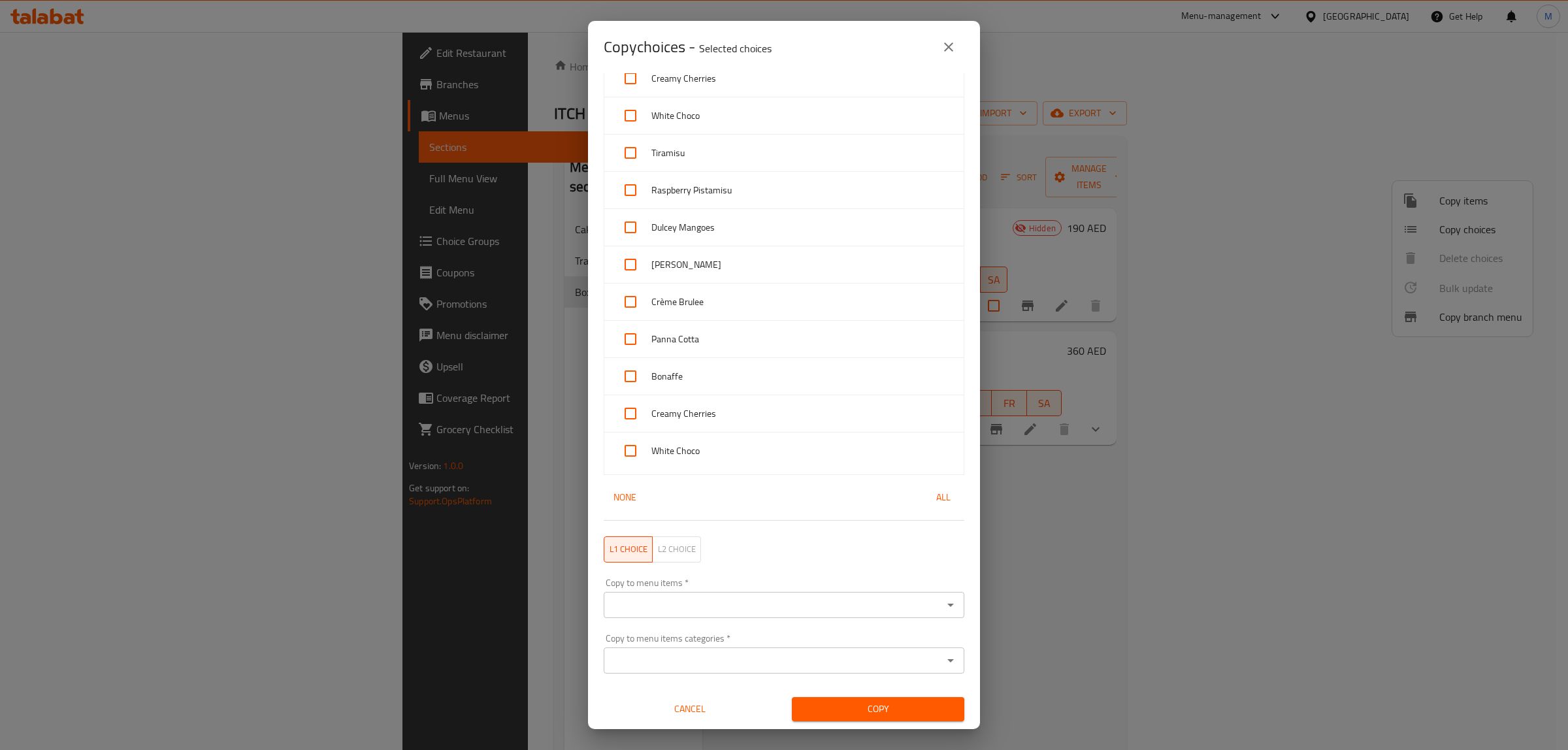
click at [928, 499] on span "All" at bounding box center [943, 497] width 31 height 16
checkbox input "true"
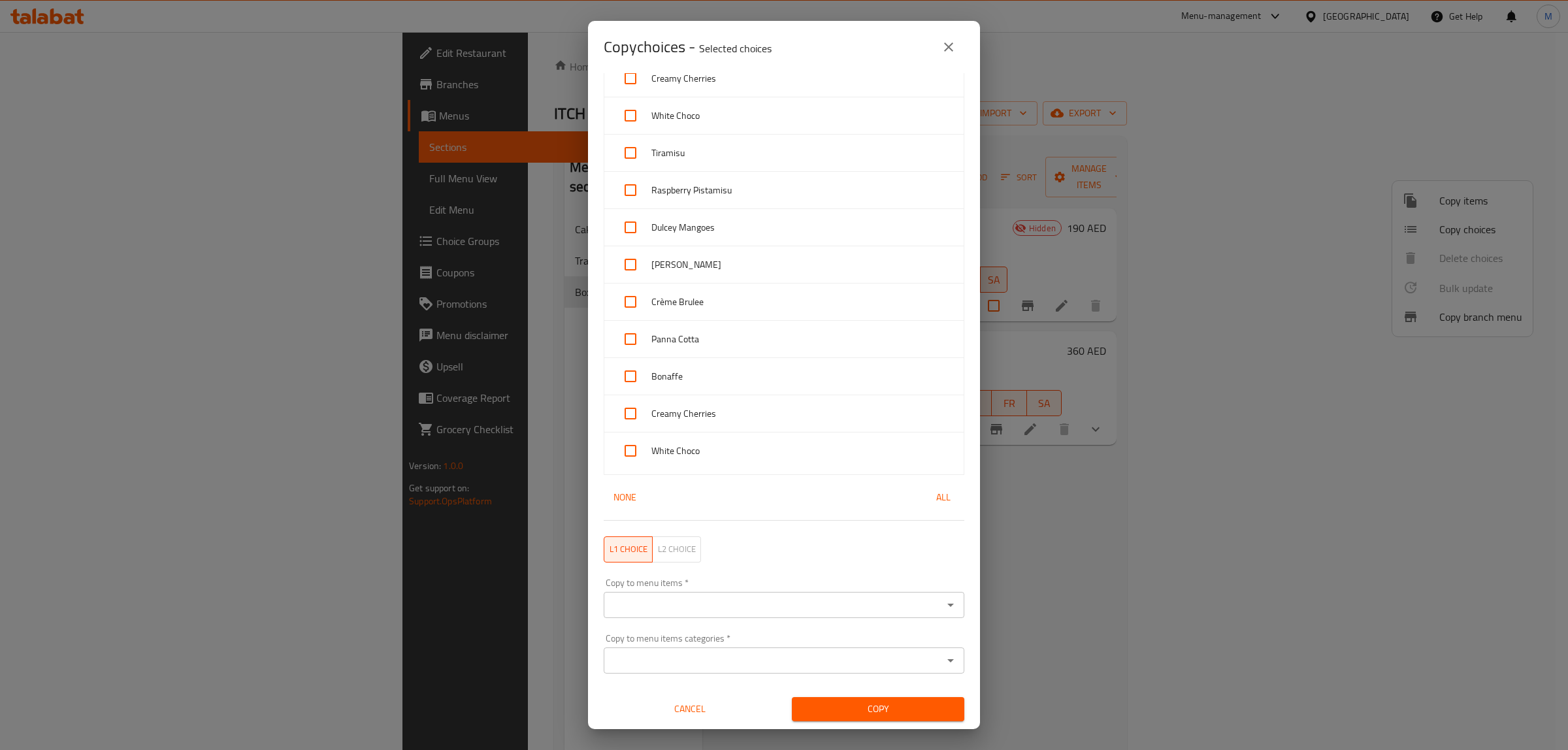
checkbox input "true"
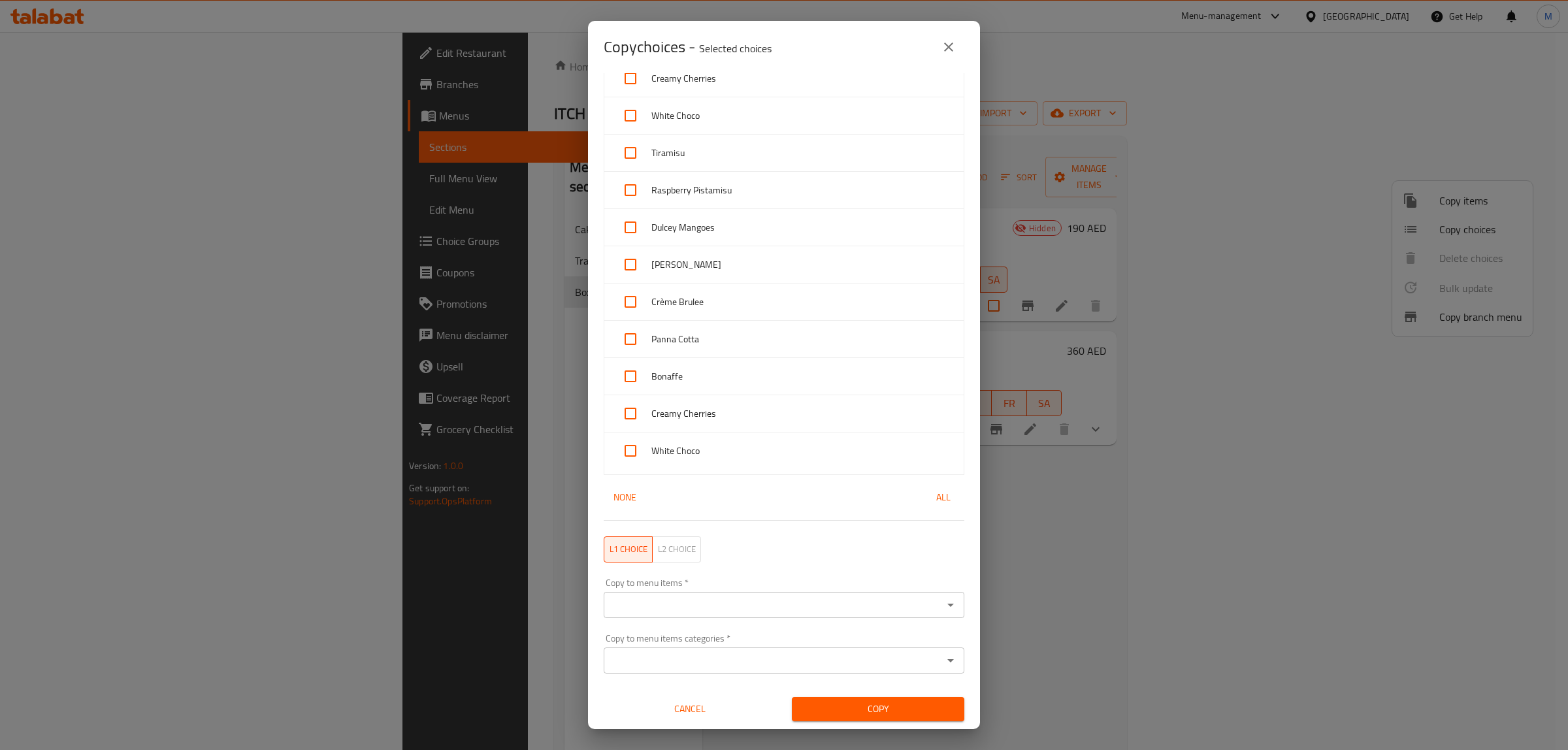
checkbox input "true"
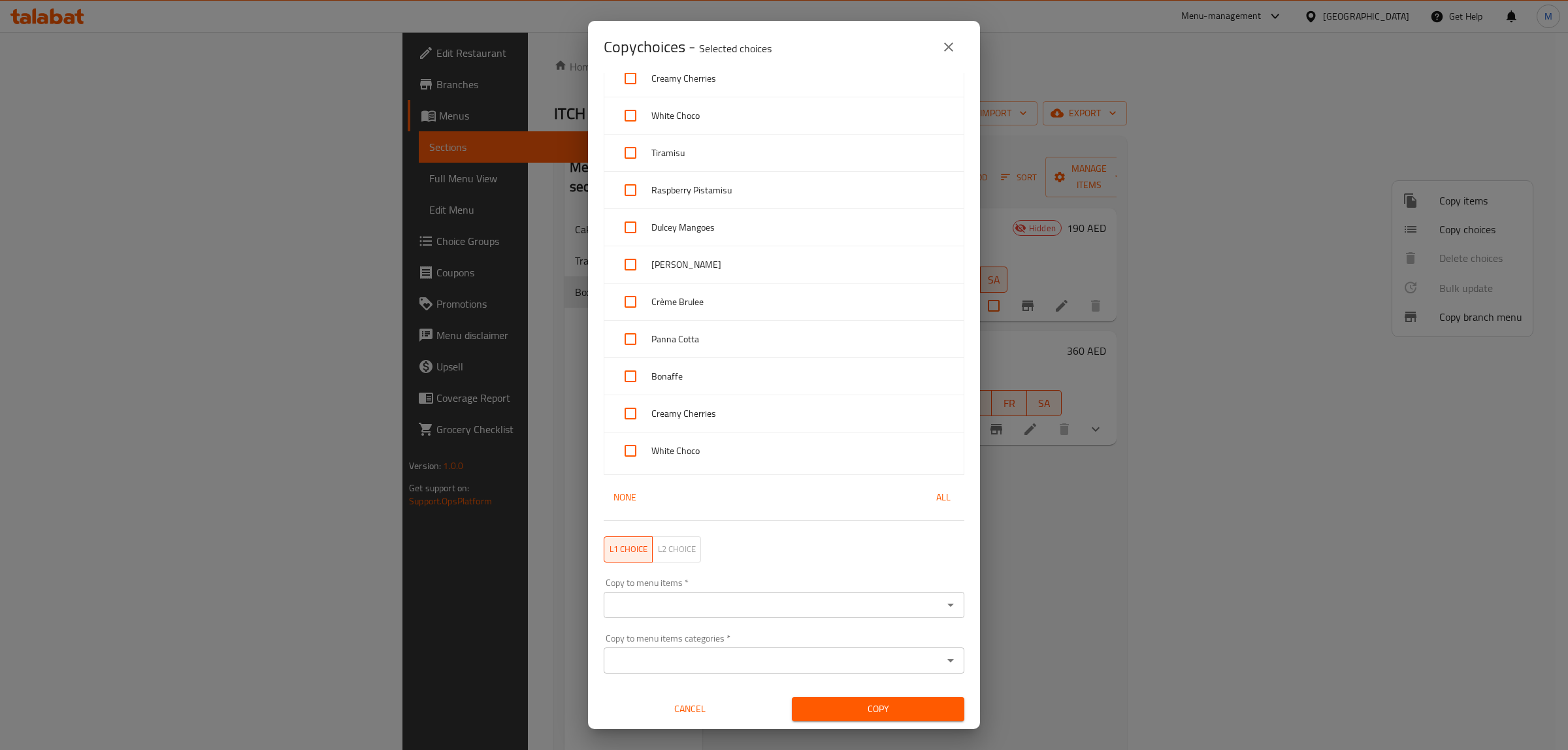
checkbox input "true"
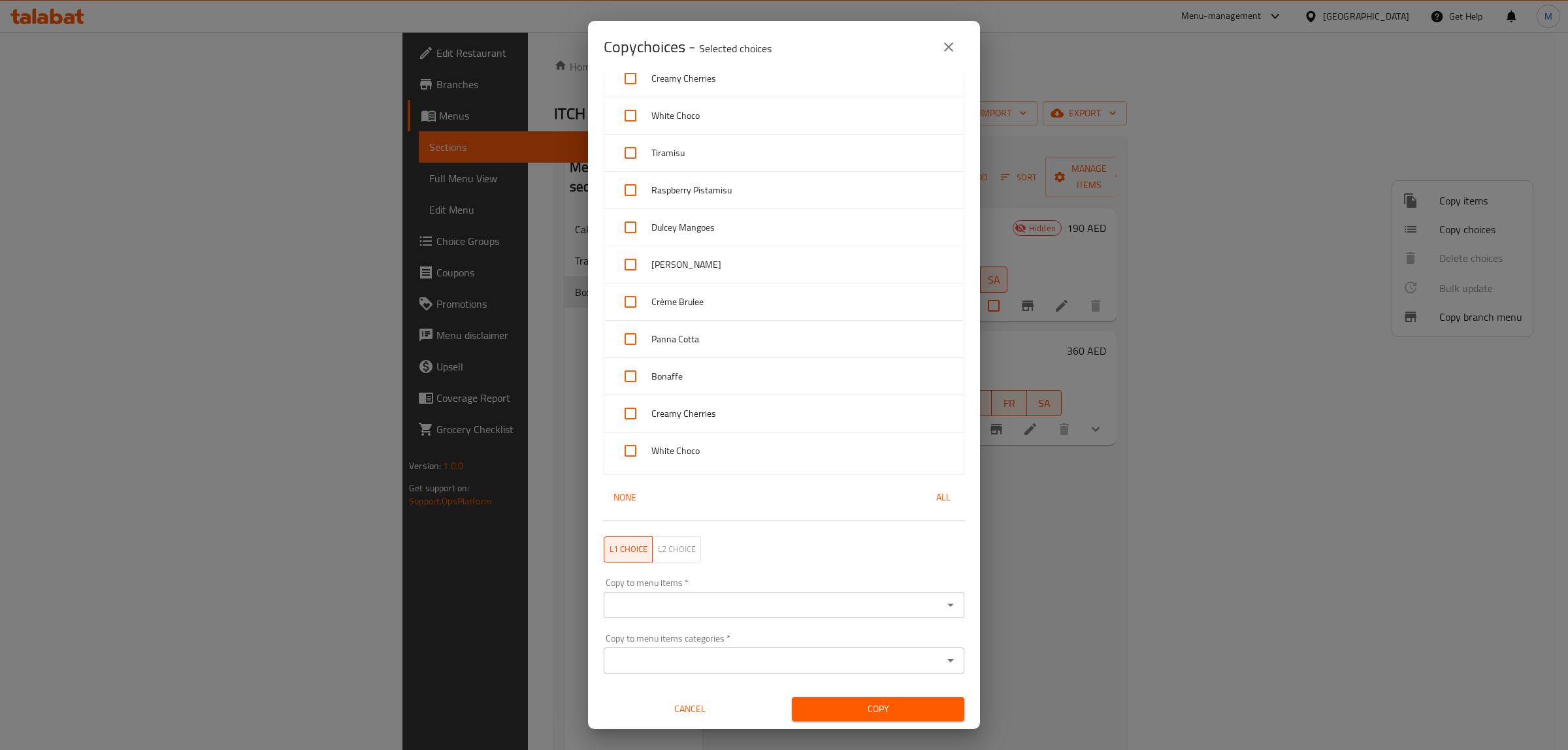
checkbox input "true"
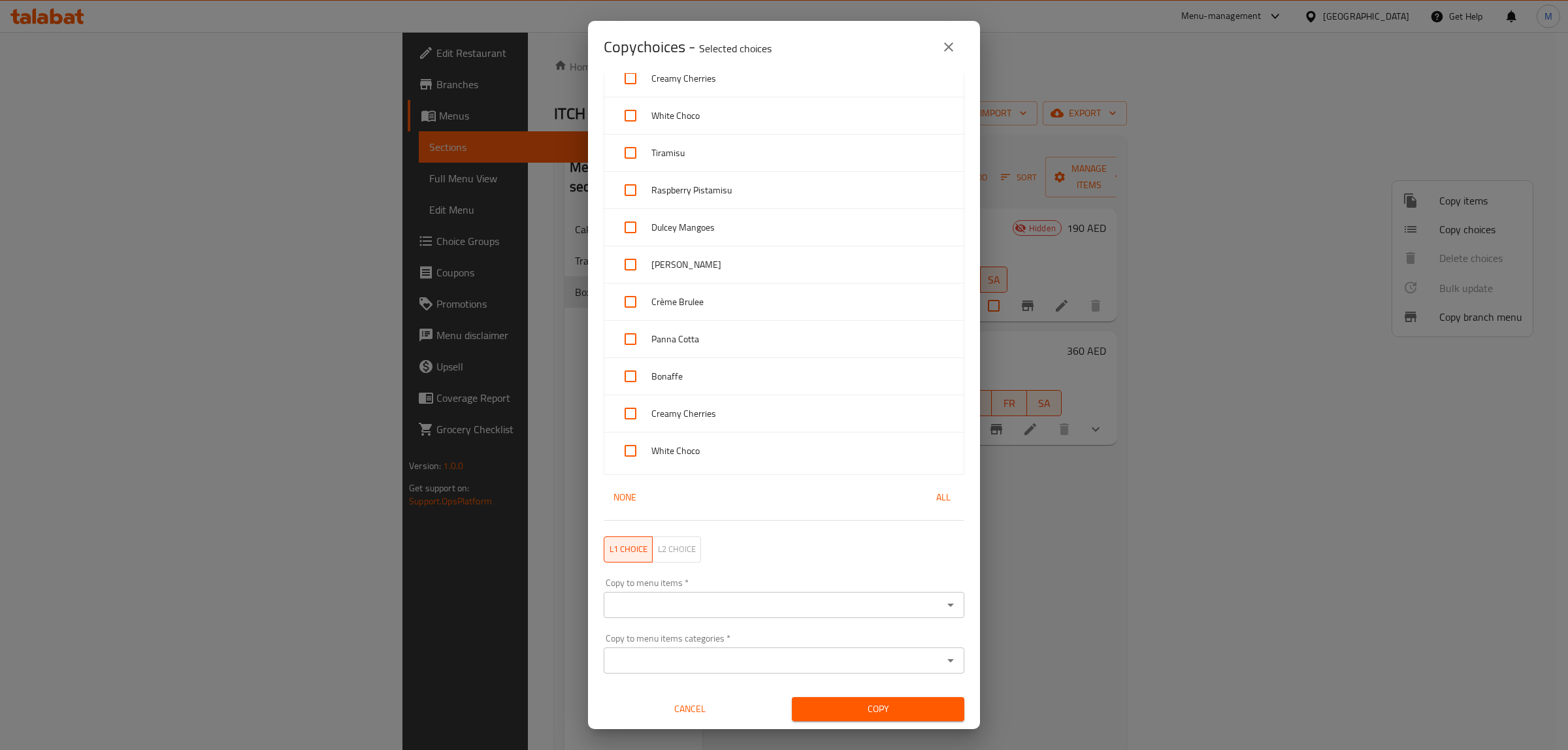
checkbox input "true"
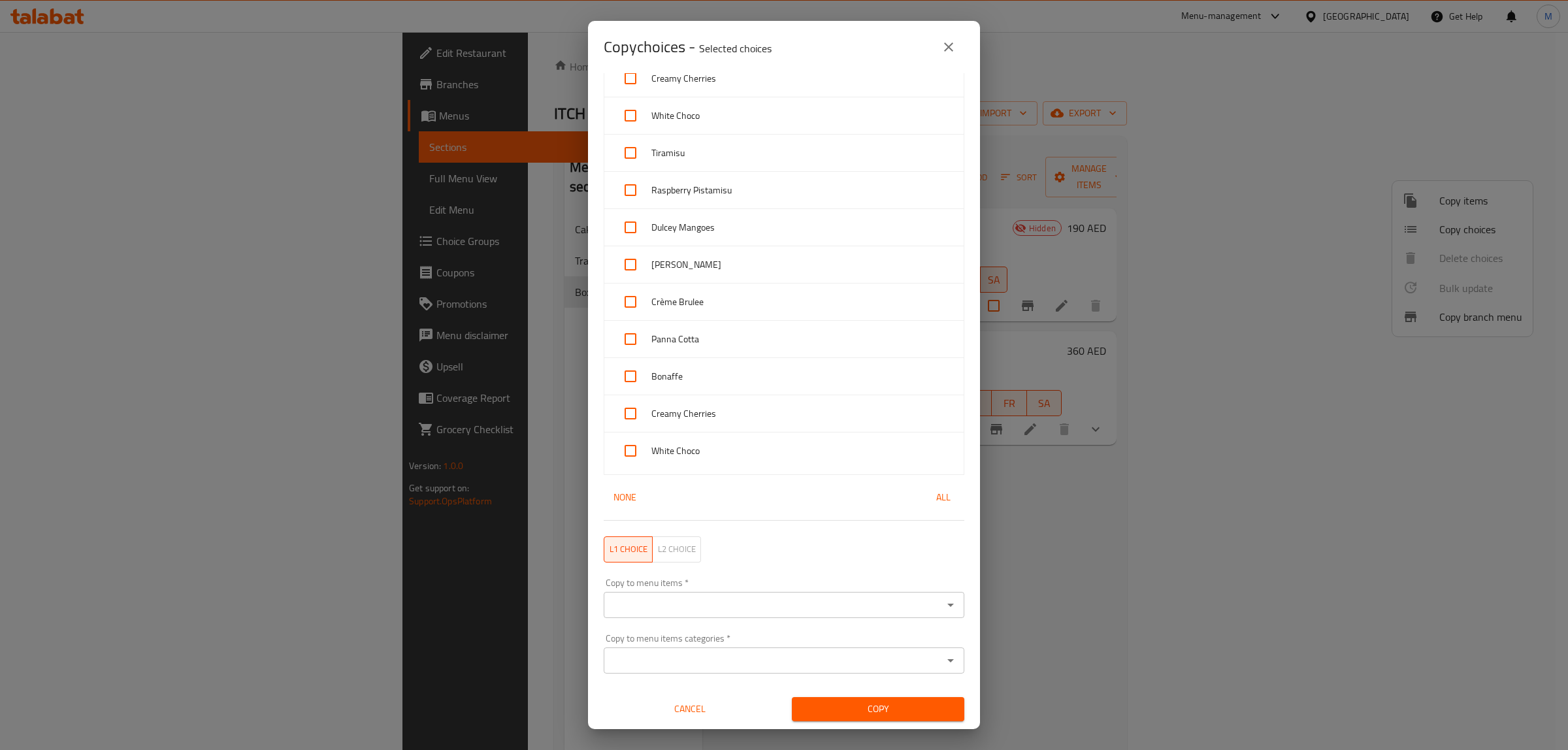
checkbox input "true"
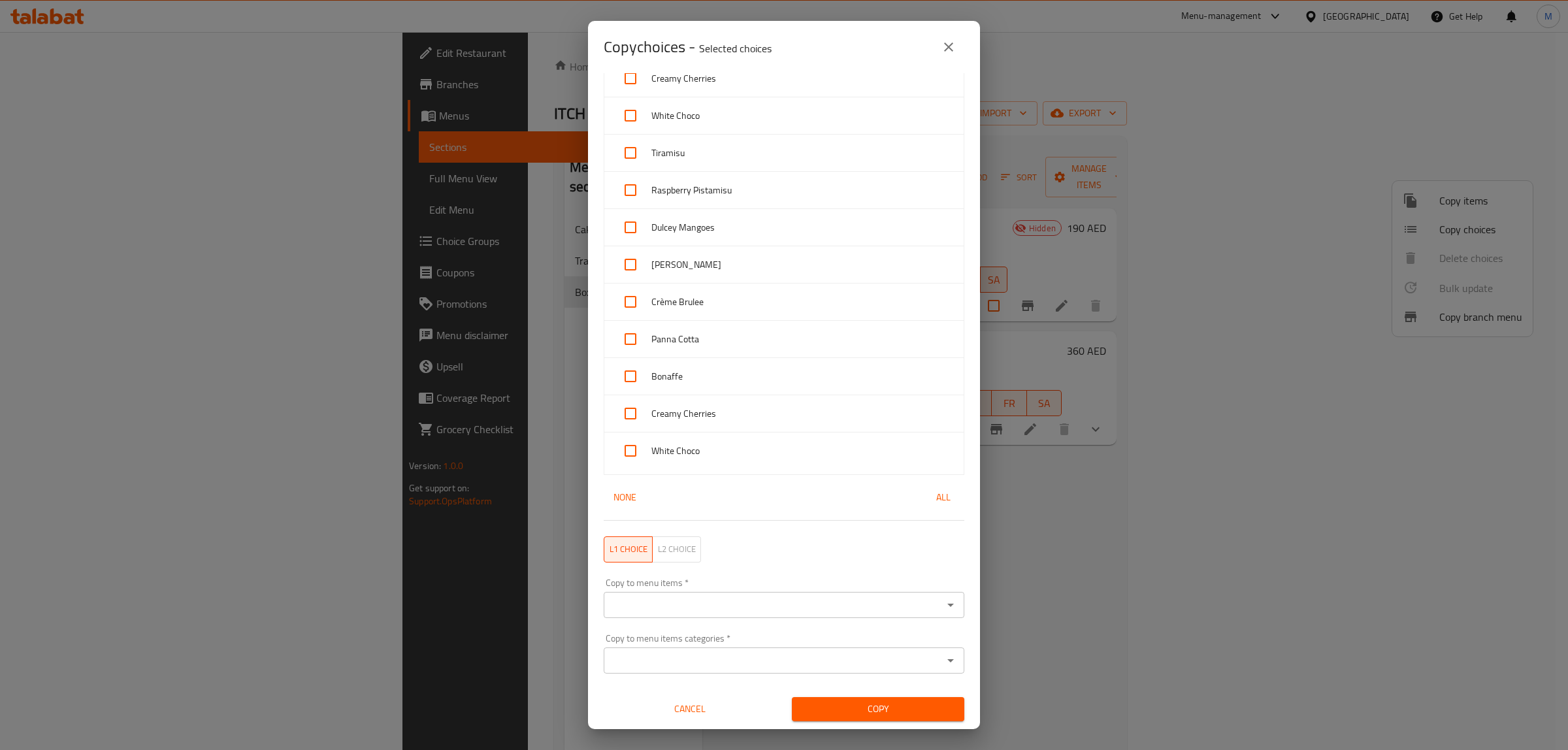
checkbox input "true"
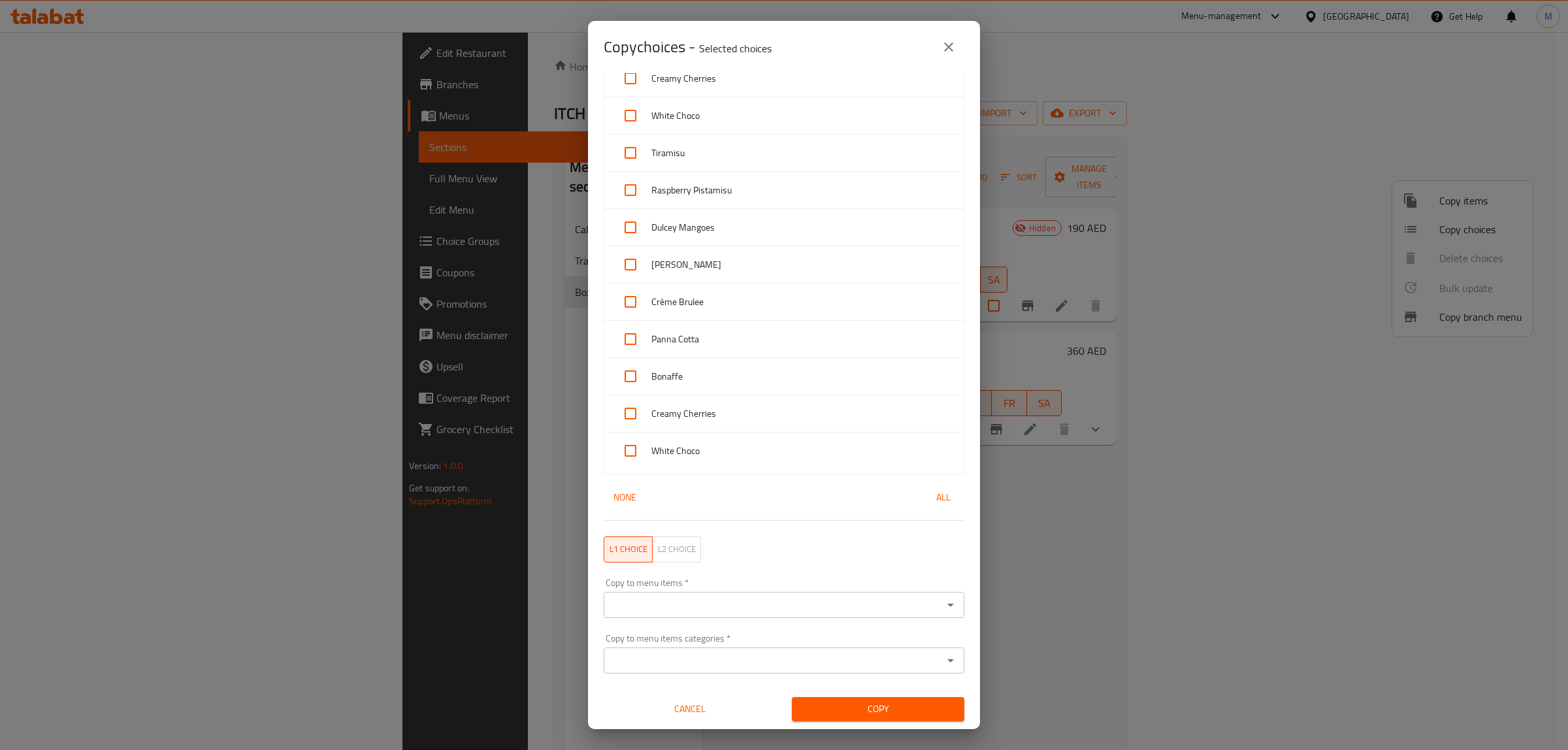
checkbox input "true"
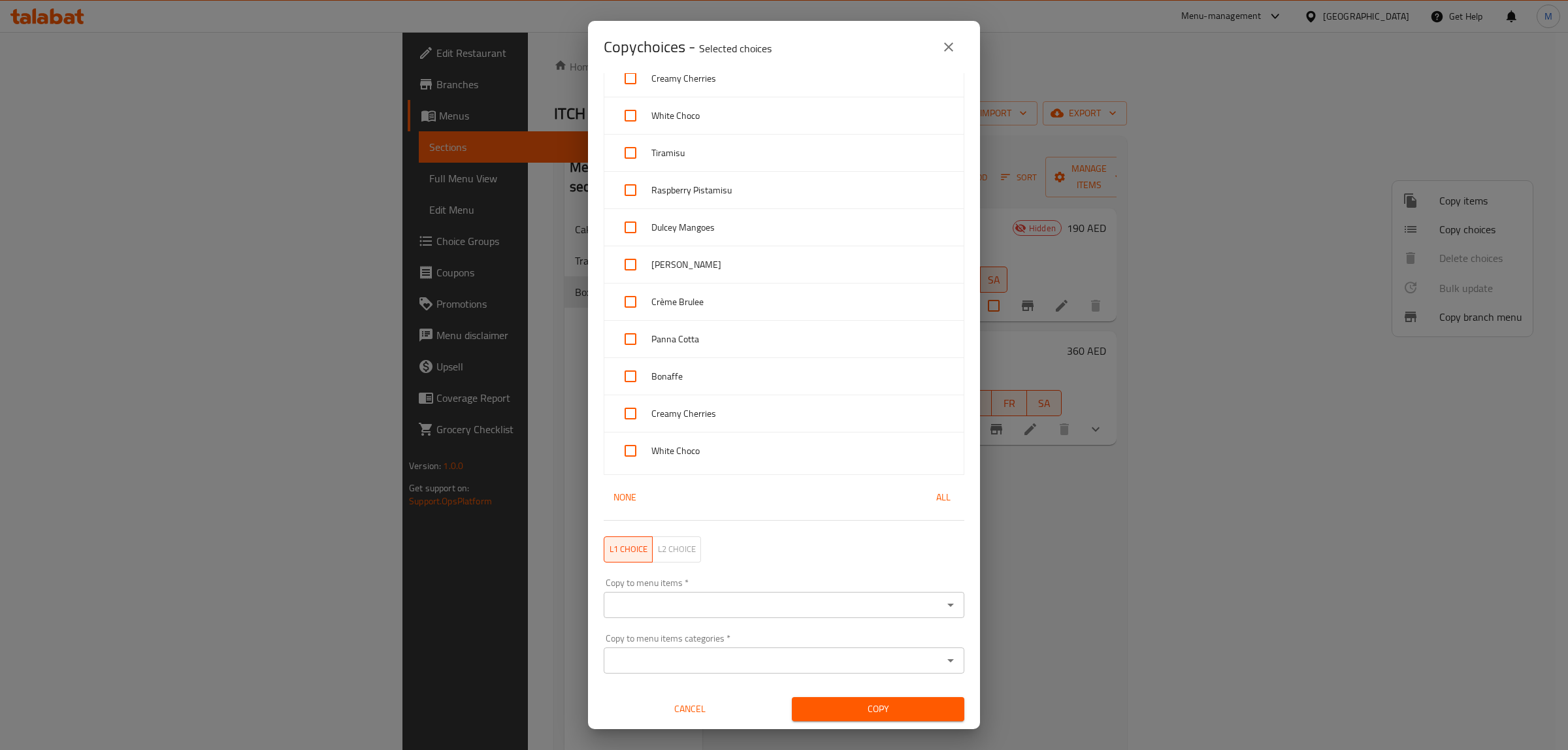
checkbox input "true"
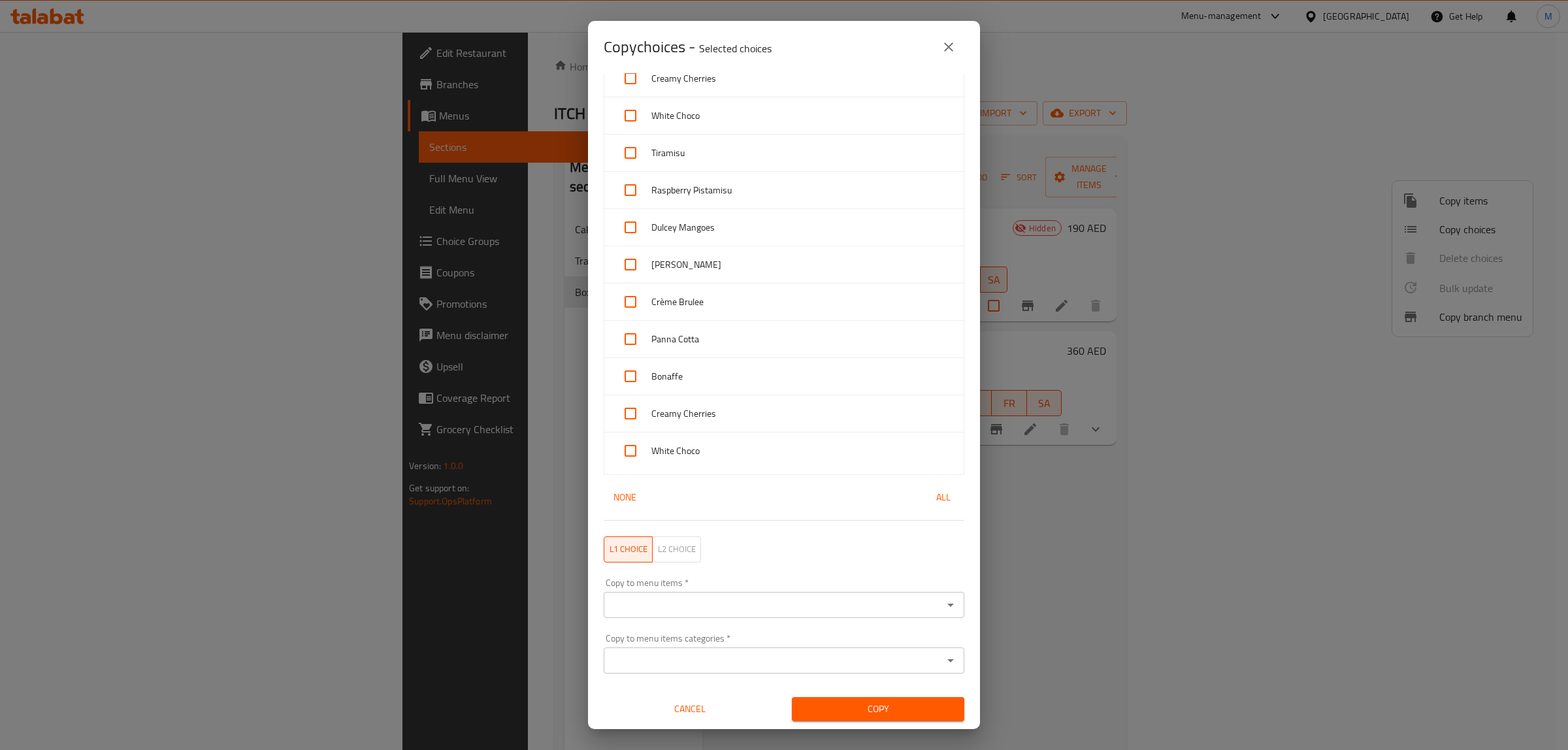
checkbox input "true"
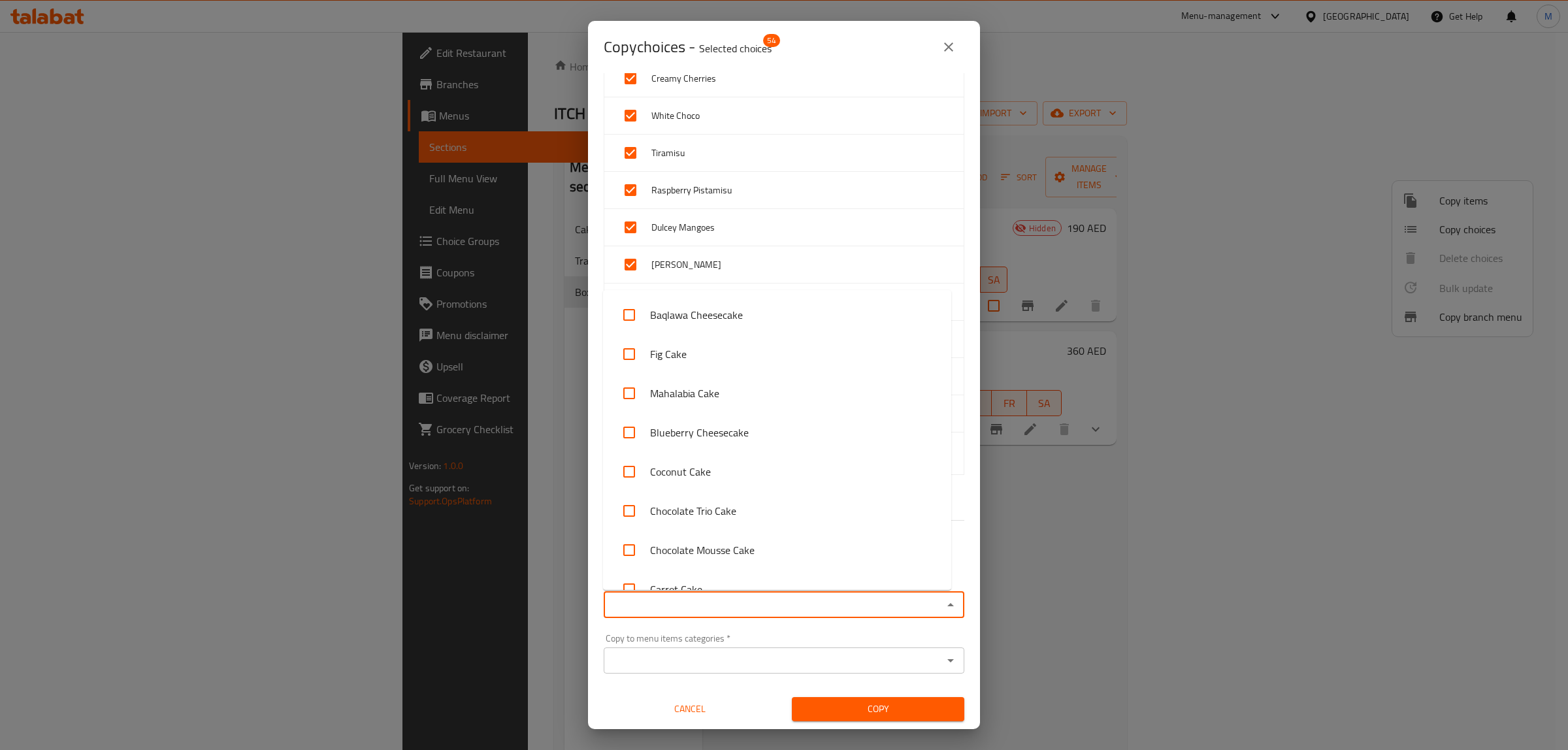
click at [787, 598] on input "Copy to menu items   *" at bounding box center [773, 605] width 331 height 18
paste input "6 Cup Box"
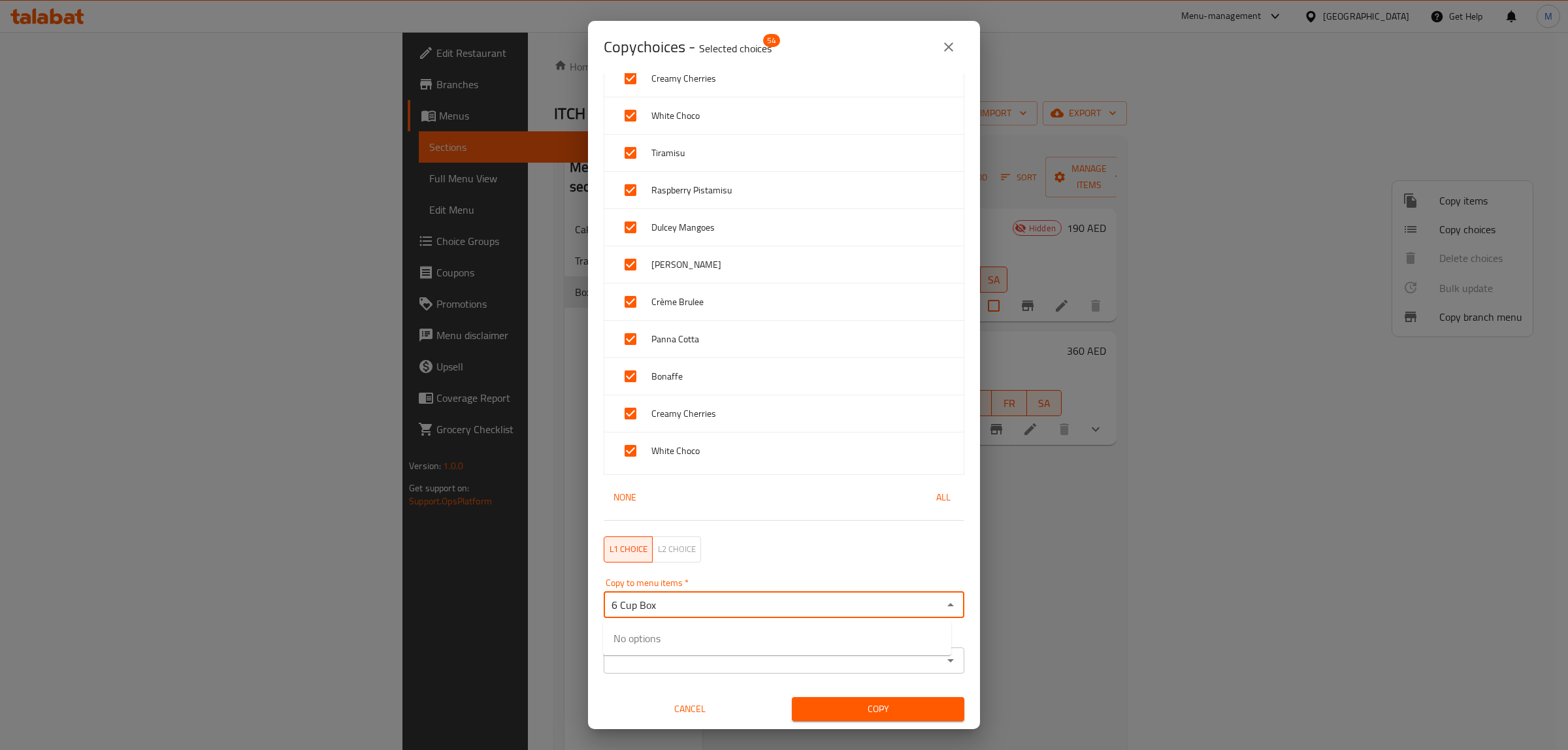
type input "6 Cup Box"
click at [675, 647] on li "6 Cup Box" at bounding box center [777, 646] width 348 height 39
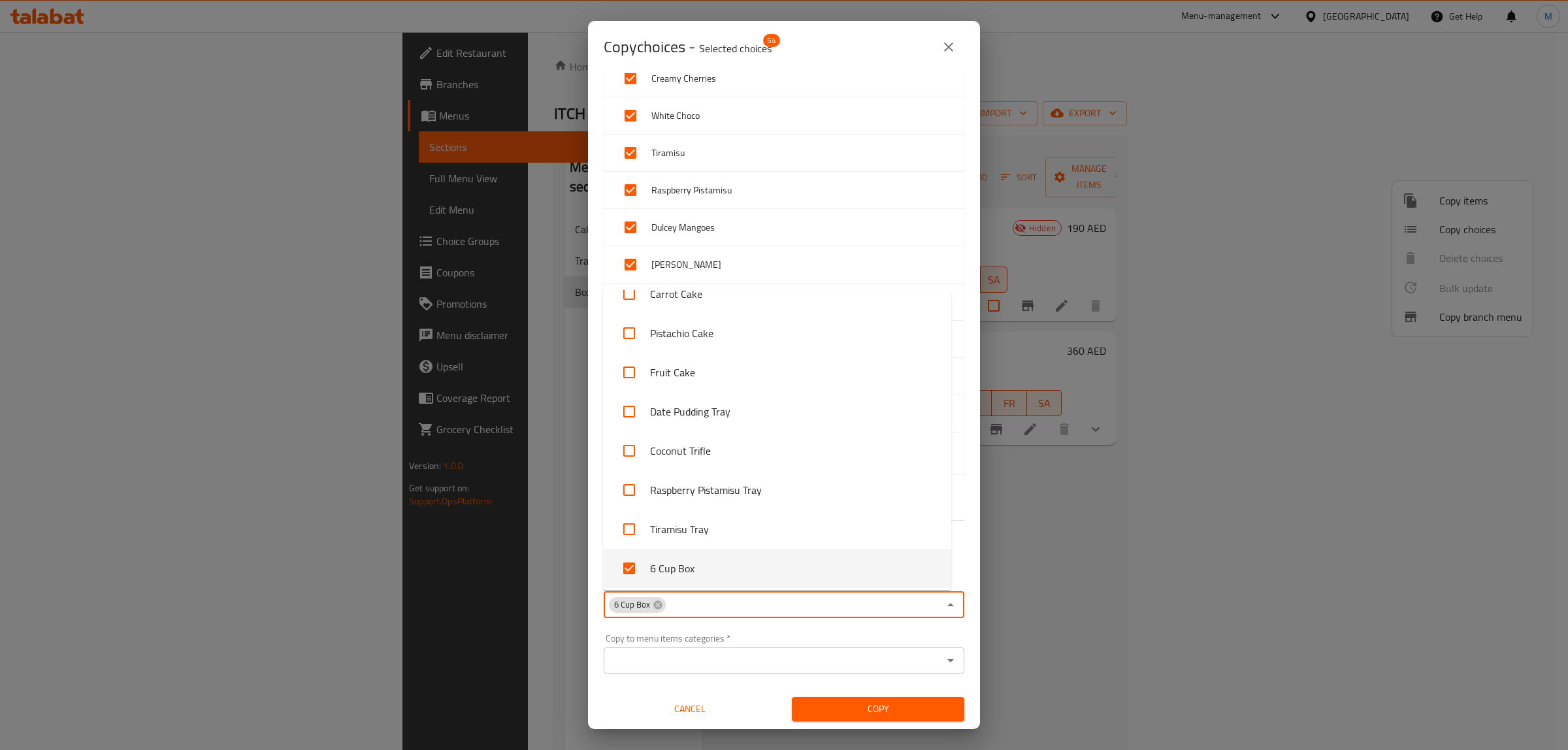
click at [785, 639] on div "Copy to menu items categories   * Copy to menu items categories *" at bounding box center [784, 654] width 361 height 40
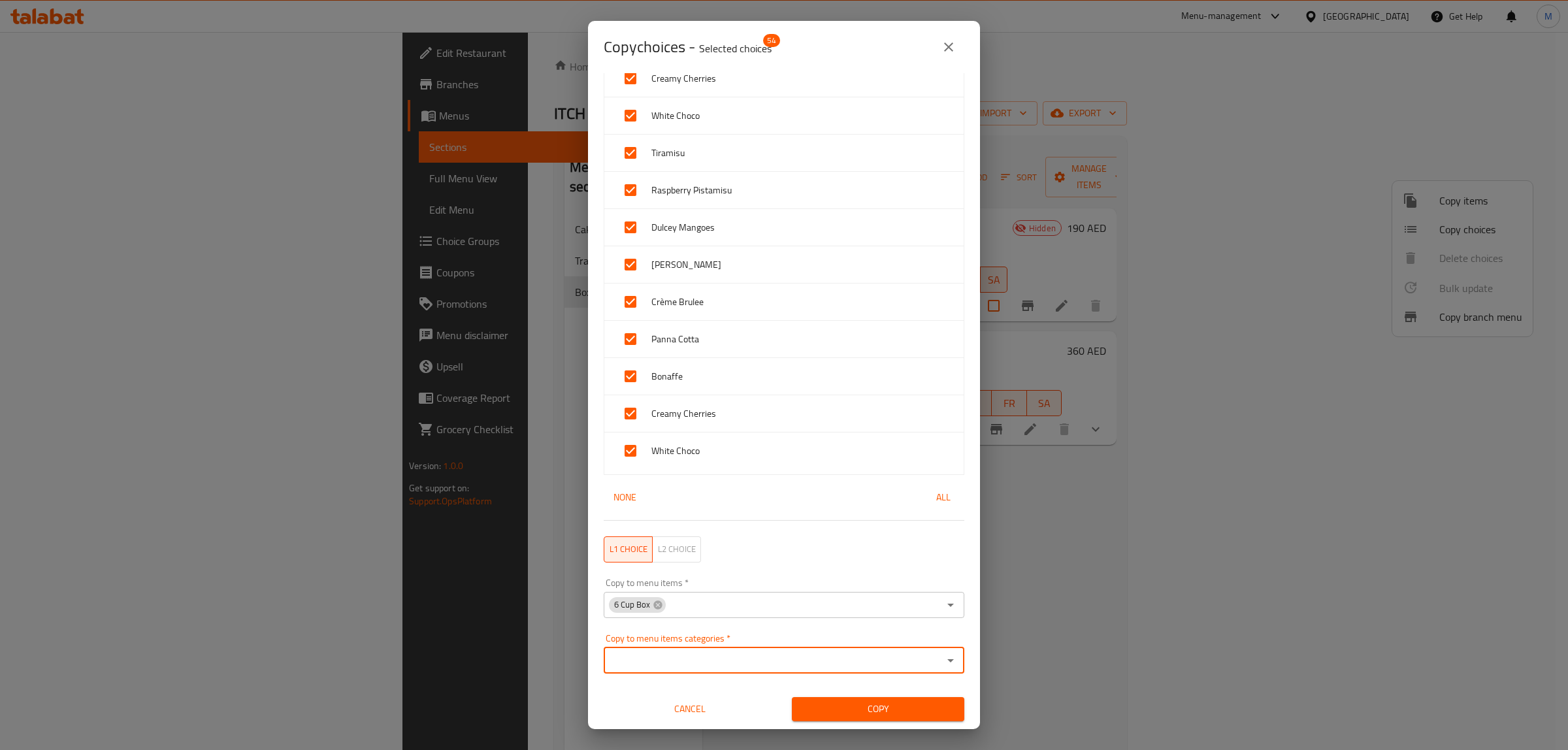
click at [850, 713] on span "Copy" at bounding box center [878, 709] width 152 height 16
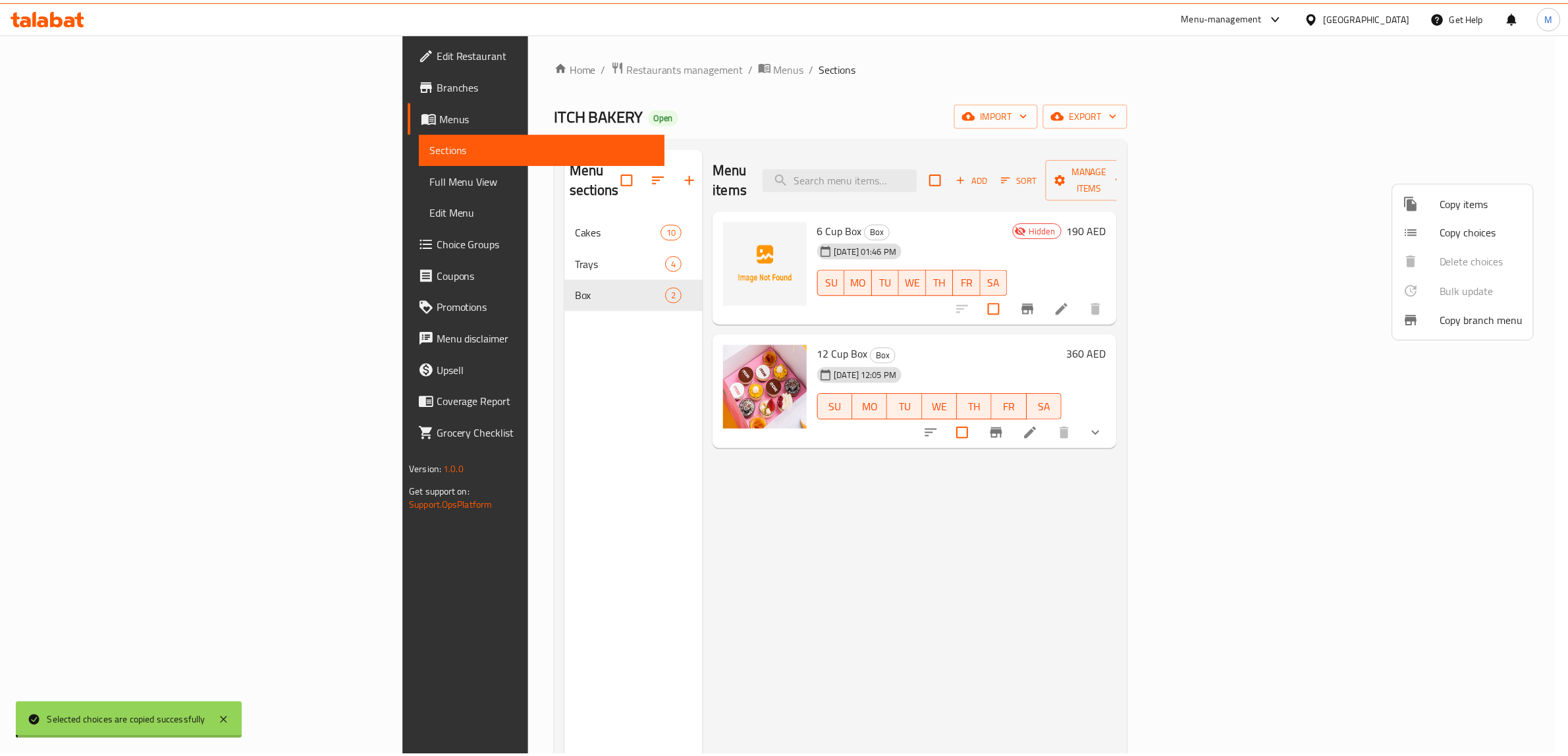
scroll to position [2, 0]
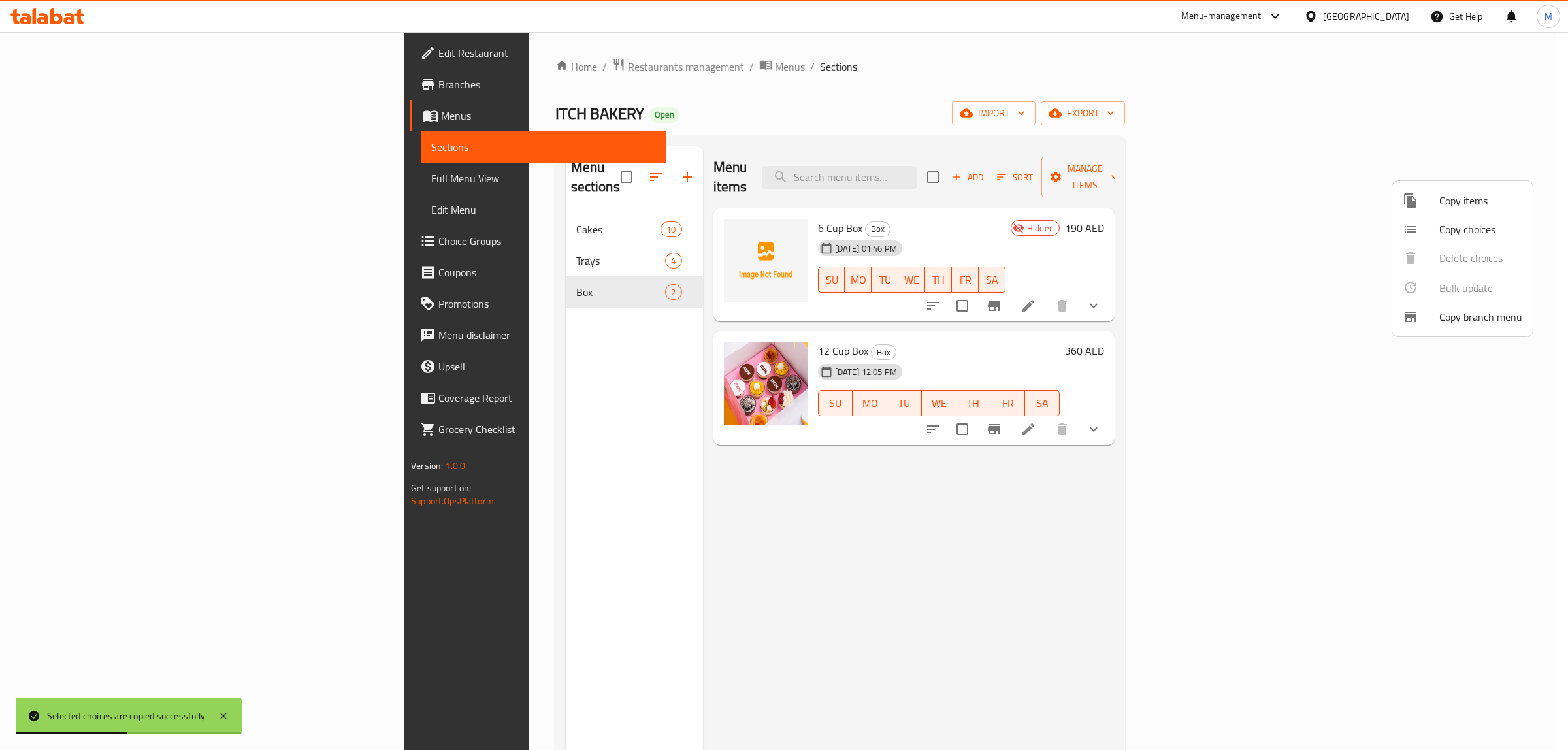
click at [1213, 513] on div at bounding box center [784, 375] width 1568 height 750
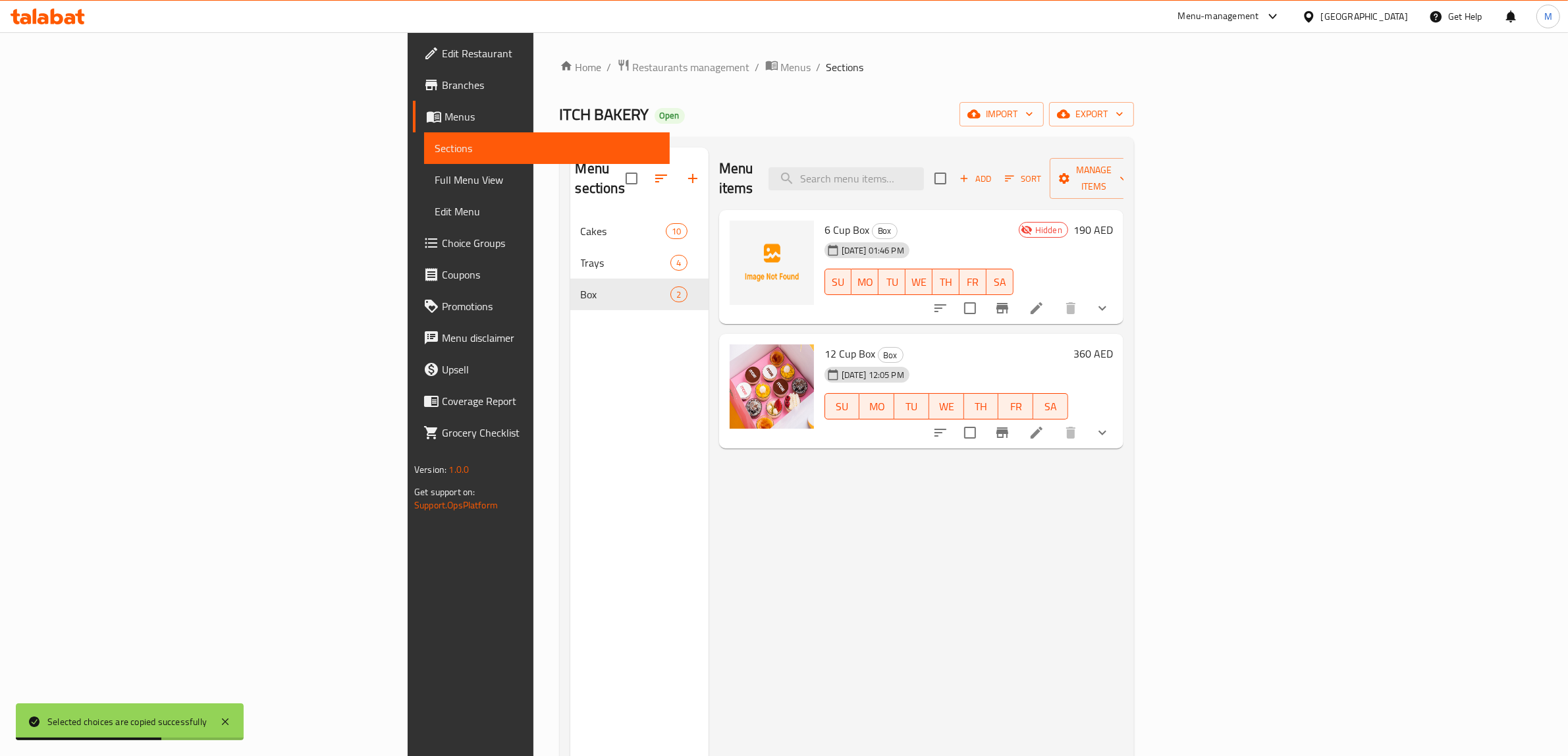
click at [1044, 300] on icon at bounding box center [1036, 308] width 15 height 15
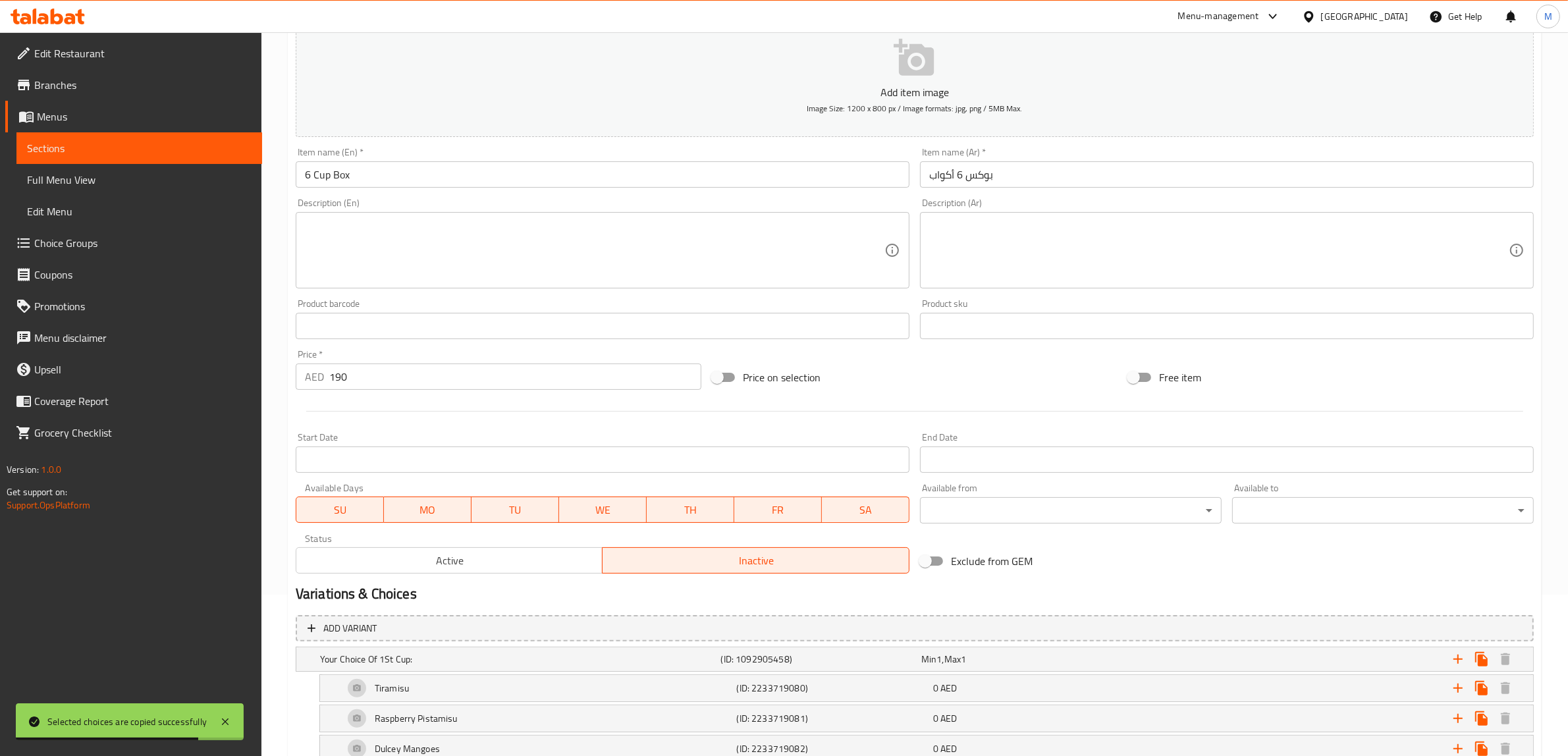
scroll to position [165, 0]
click at [522, 570] on button "Active" at bounding box center [450, 557] width 308 height 27
click at [541, 561] on span "Active" at bounding box center [450, 558] width 297 height 19
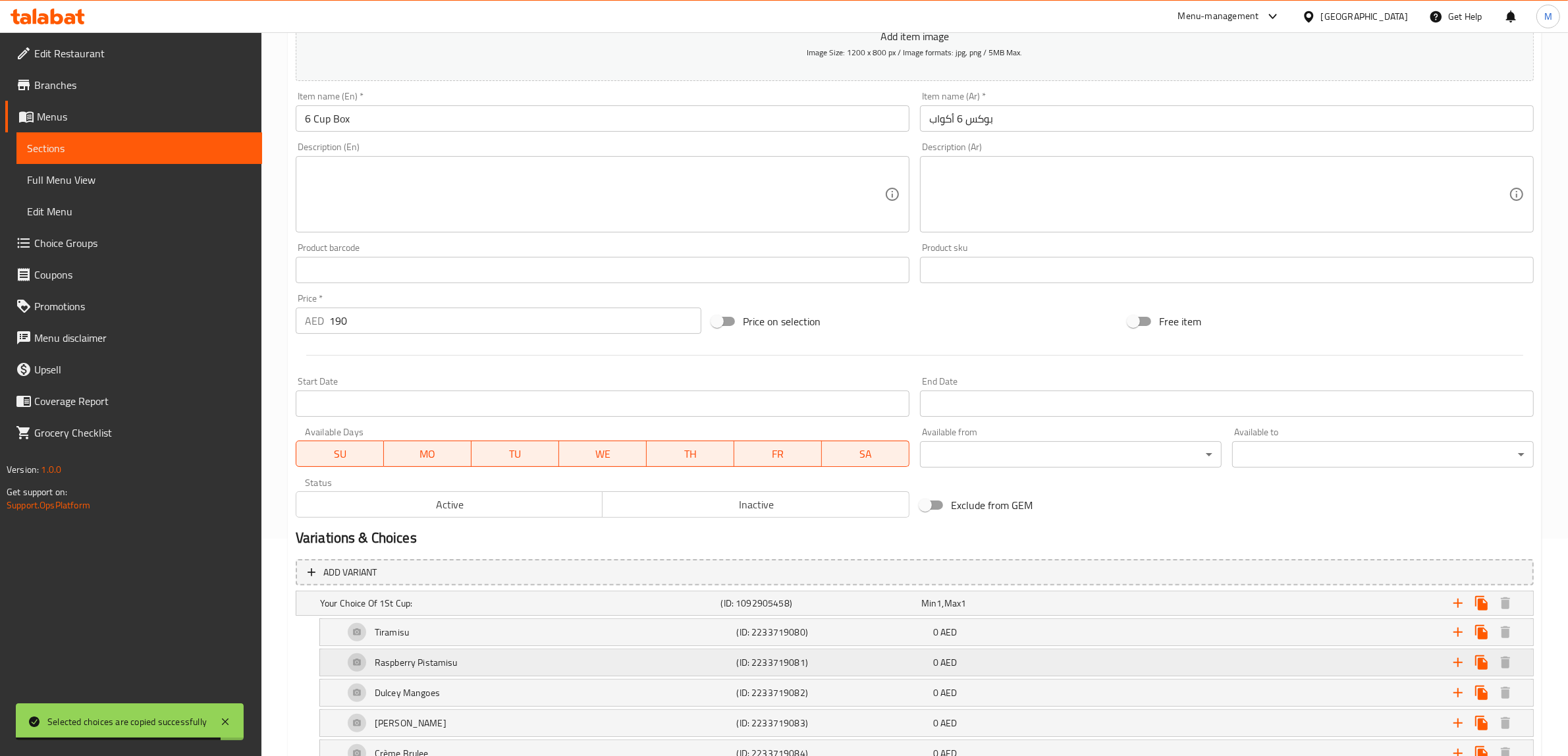
scroll to position [329, 0]
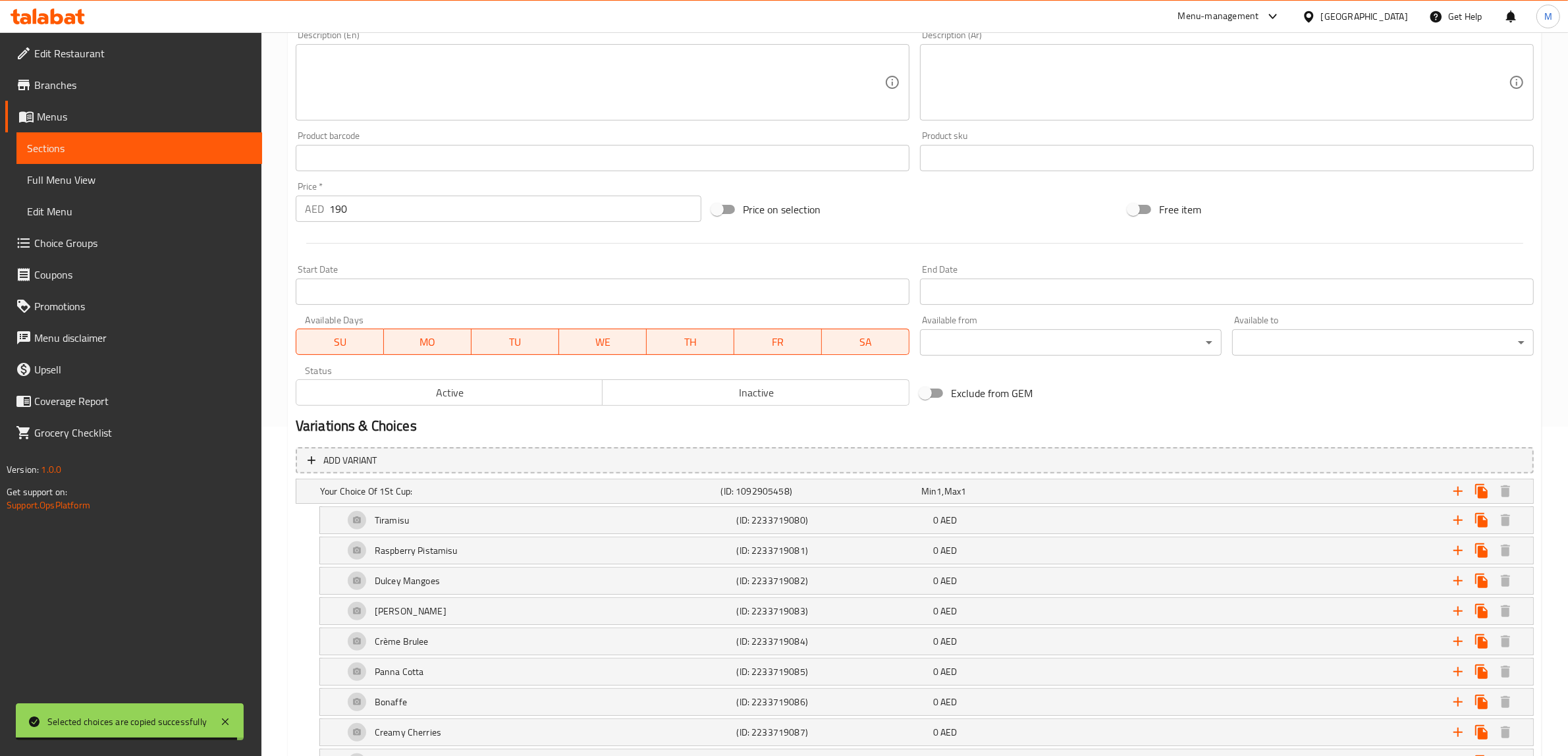
click at [557, 400] on span "Active" at bounding box center [450, 393] width 297 height 19
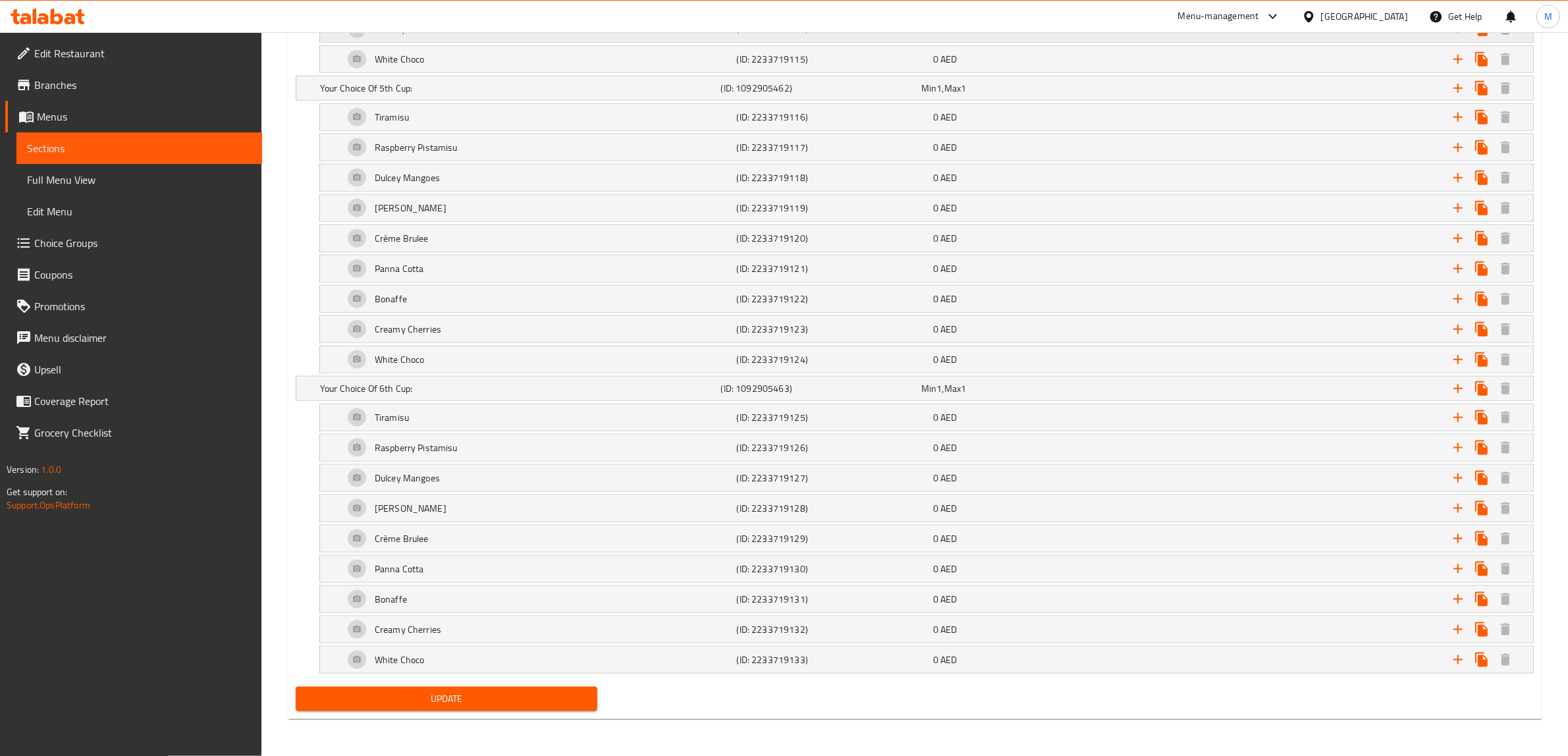
scroll to position [1951, 0]
click at [542, 699] on span "Update" at bounding box center [446, 699] width 280 height 16
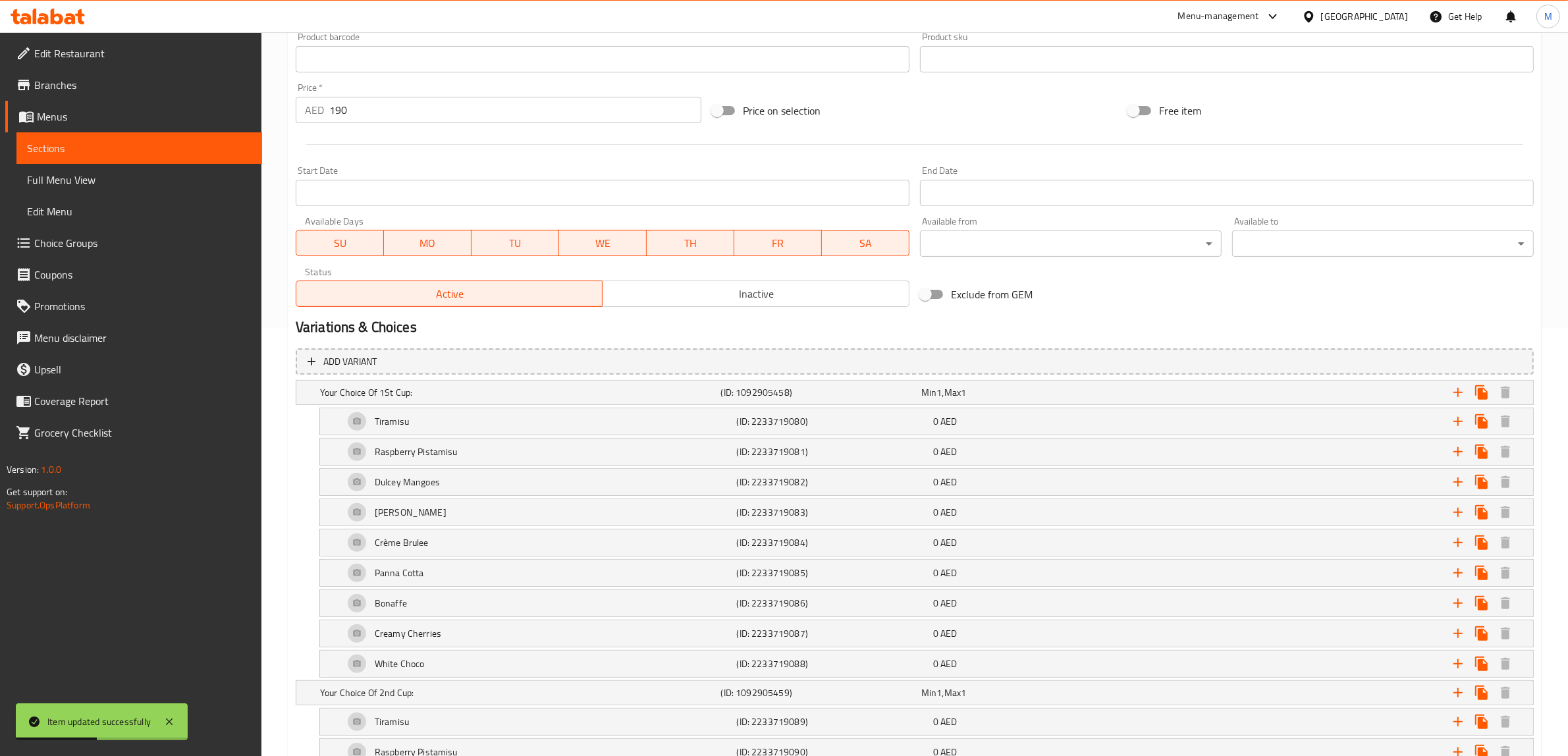
scroll to position [304, 0]
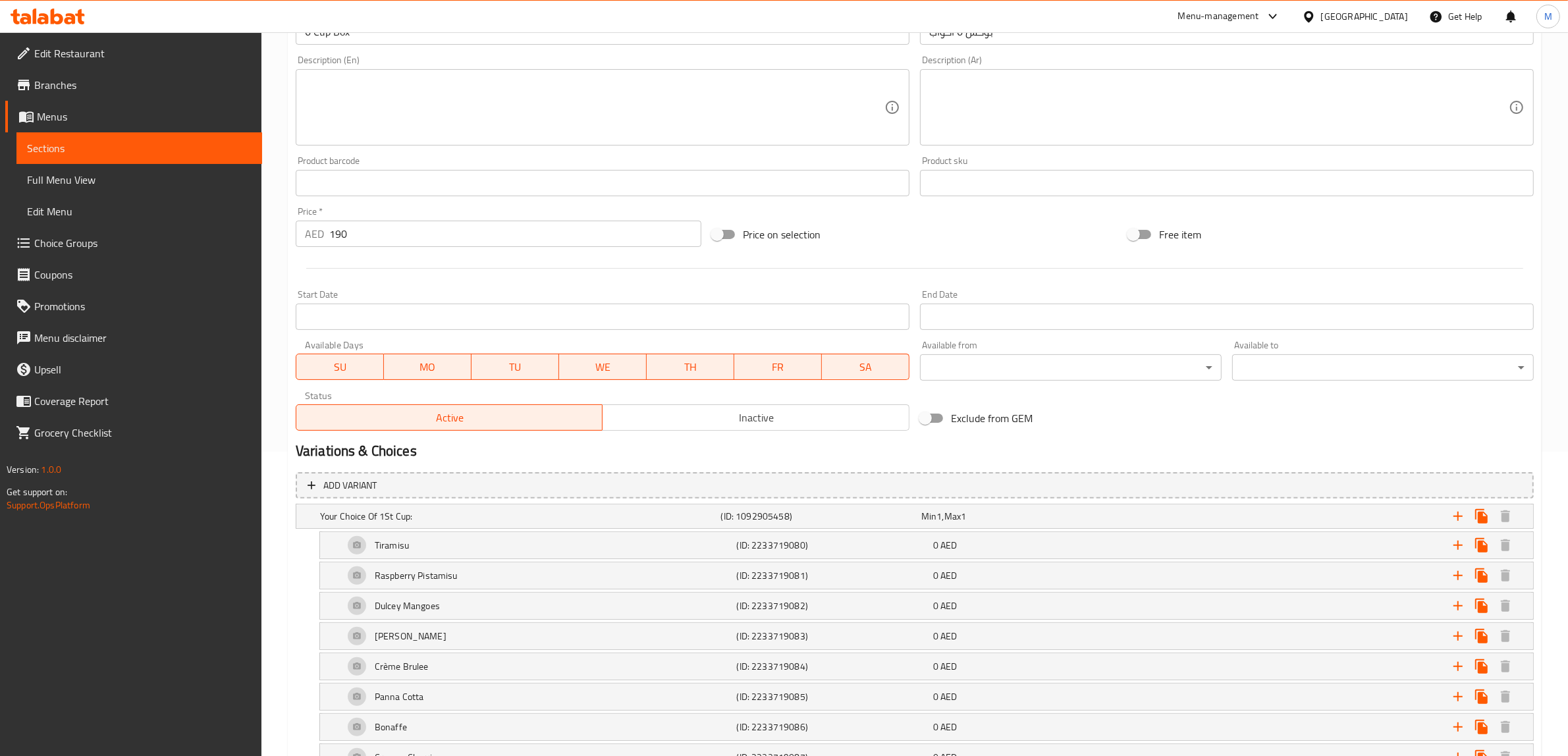
click at [1128, 434] on div "Exclude from GEM" at bounding box center [1123, 418] width 416 height 35
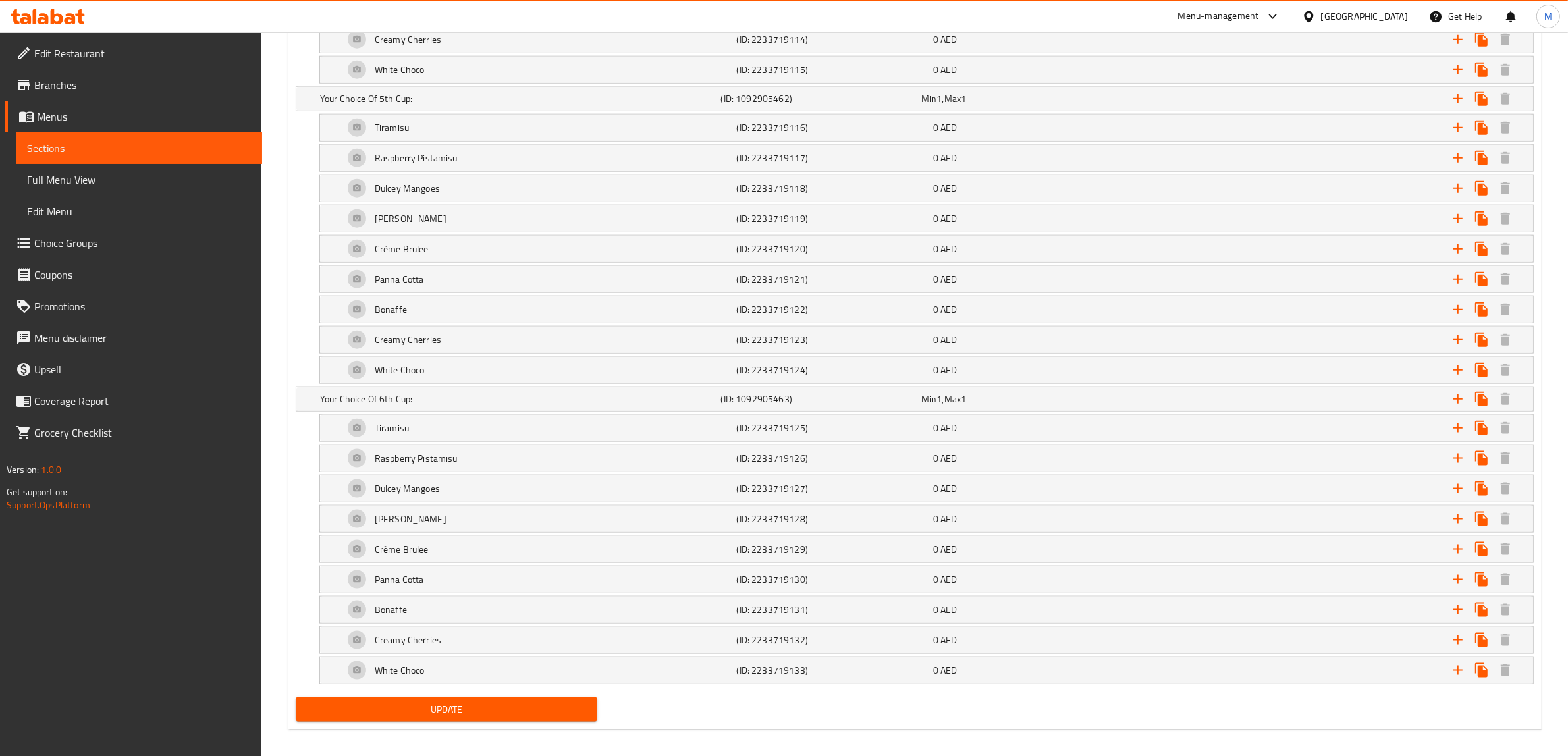
scroll to position [1951, 0]
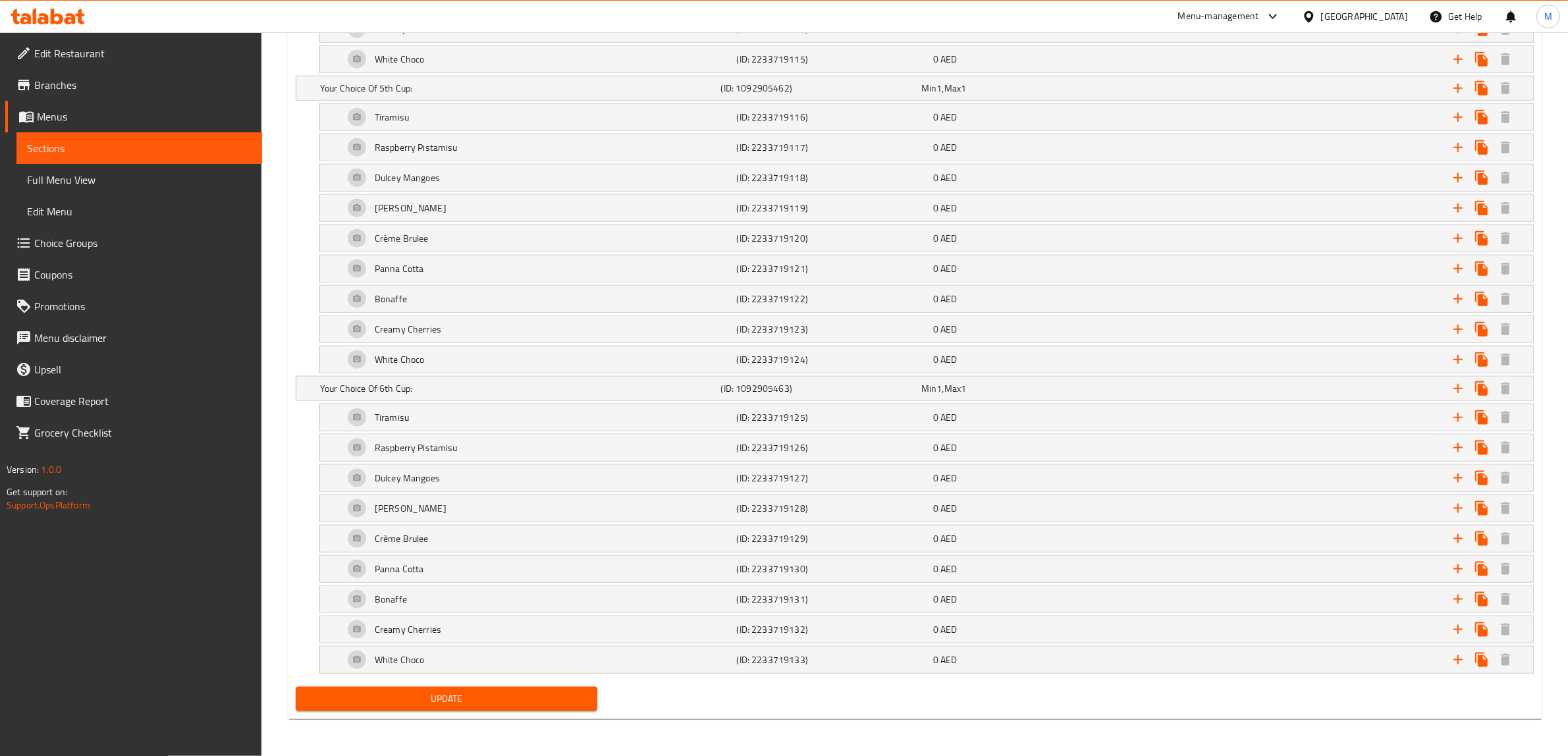
drag, startPoint x: 523, startPoint y: 693, endPoint x: 520, endPoint y: 440, distance: 253.0
click at [523, 693] on span "Update" at bounding box center [446, 699] width 280 height 16
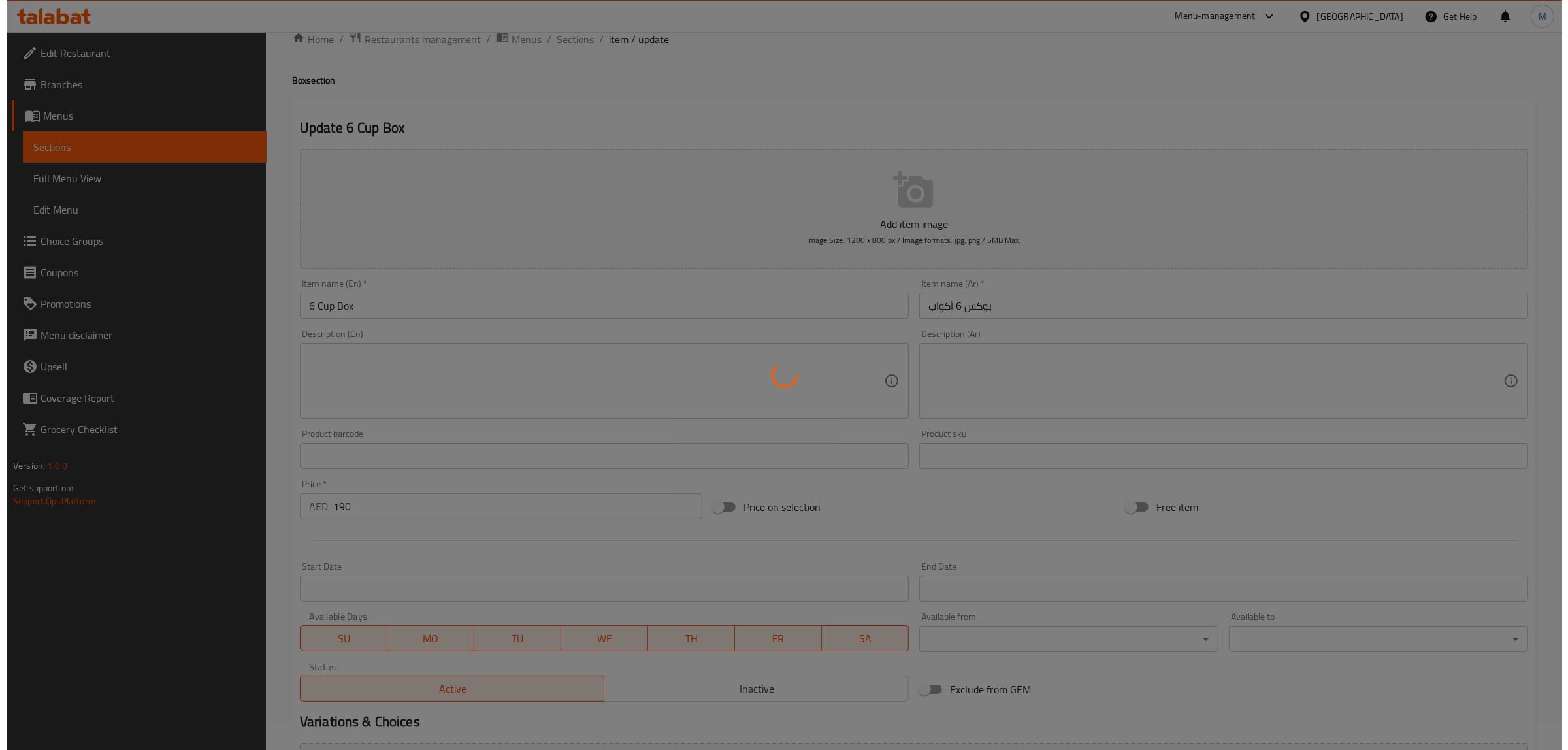
scroll to position [0, 0]
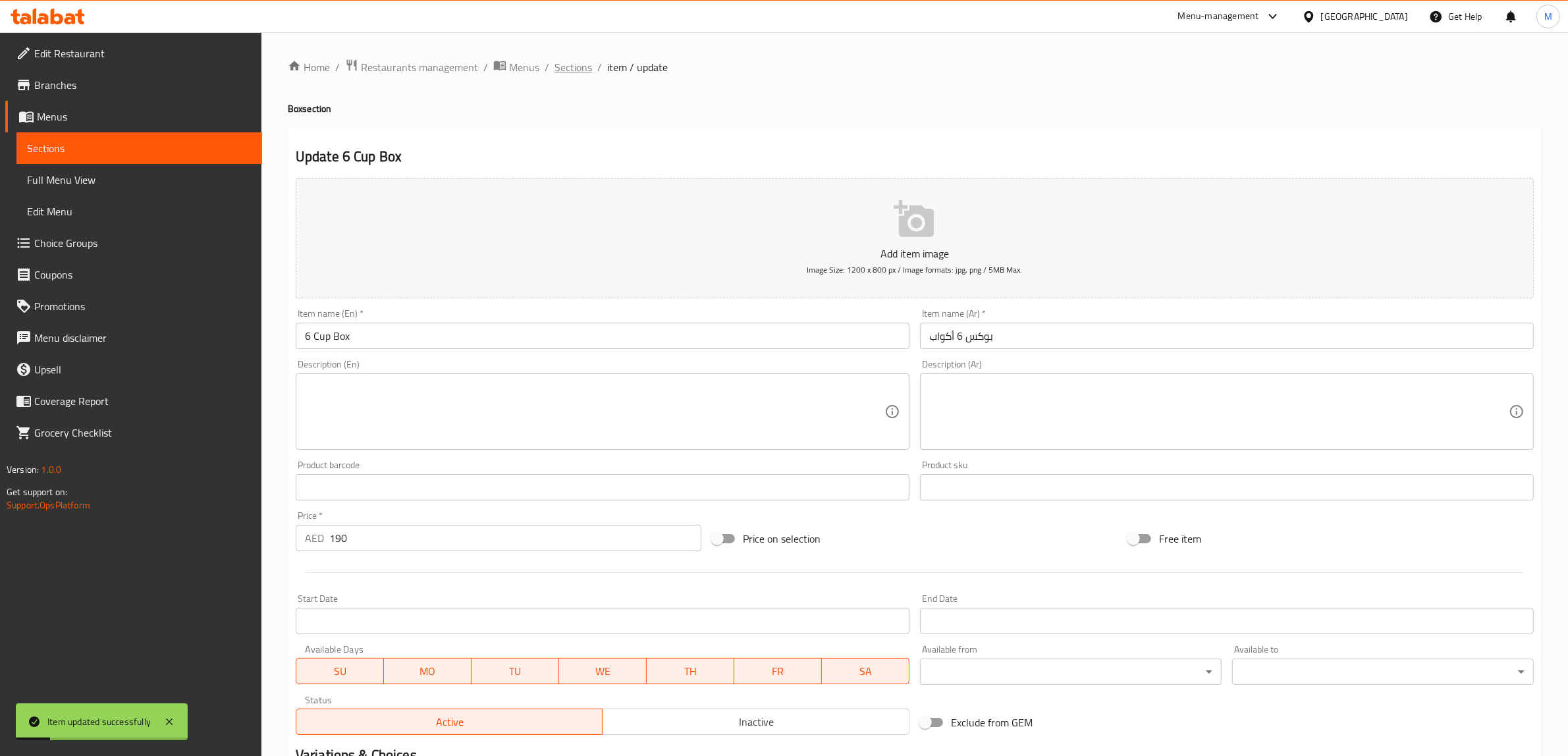
click at [578, 60] on span "Sections" at bounding box center [573, 67] width 38 height 15
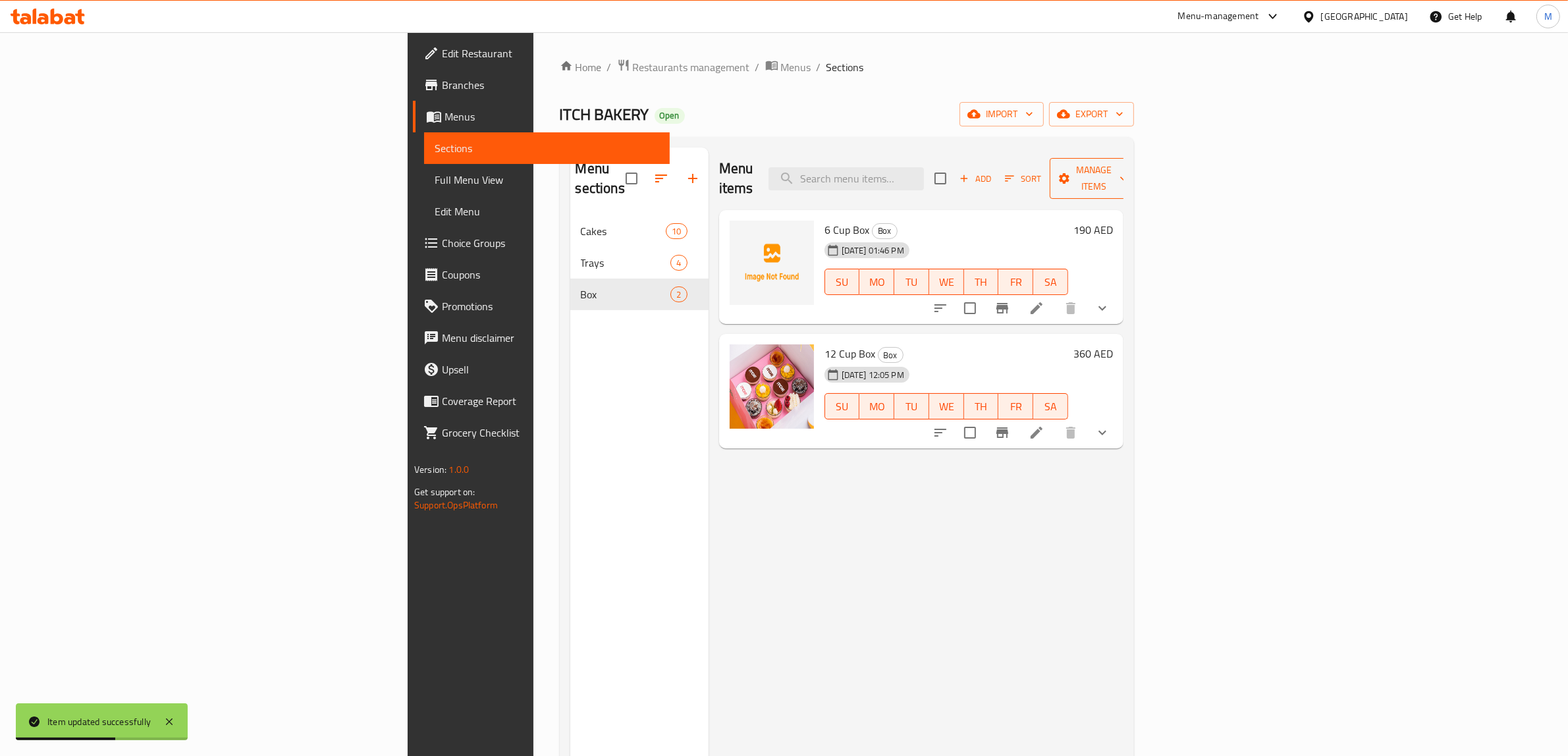
click at [1127, 175] on span "Manage items" at bounding box center [1093, 178] width 67 height 33
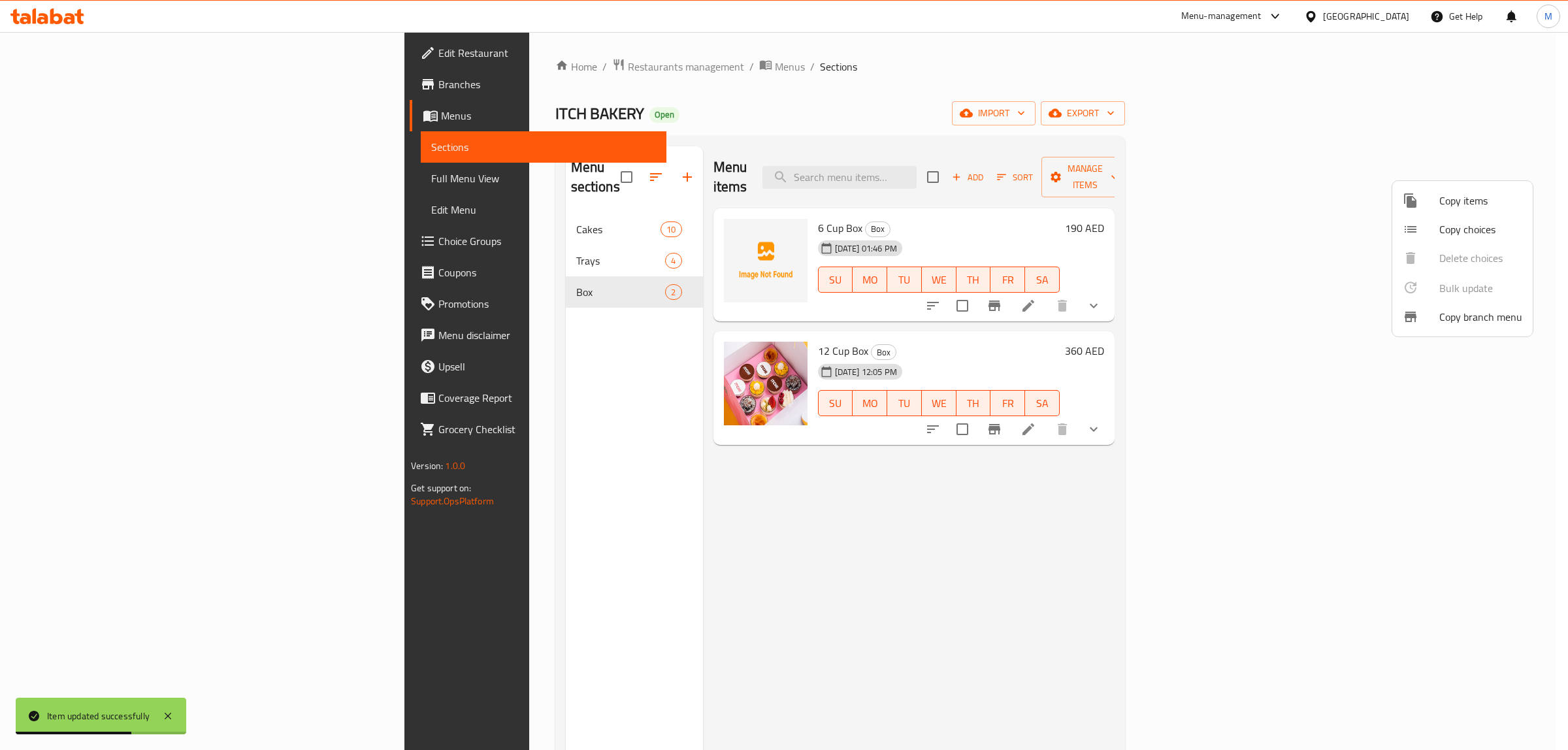
click at [1467, 171] on div at bounding box center [784, 375] width 1568 height 750
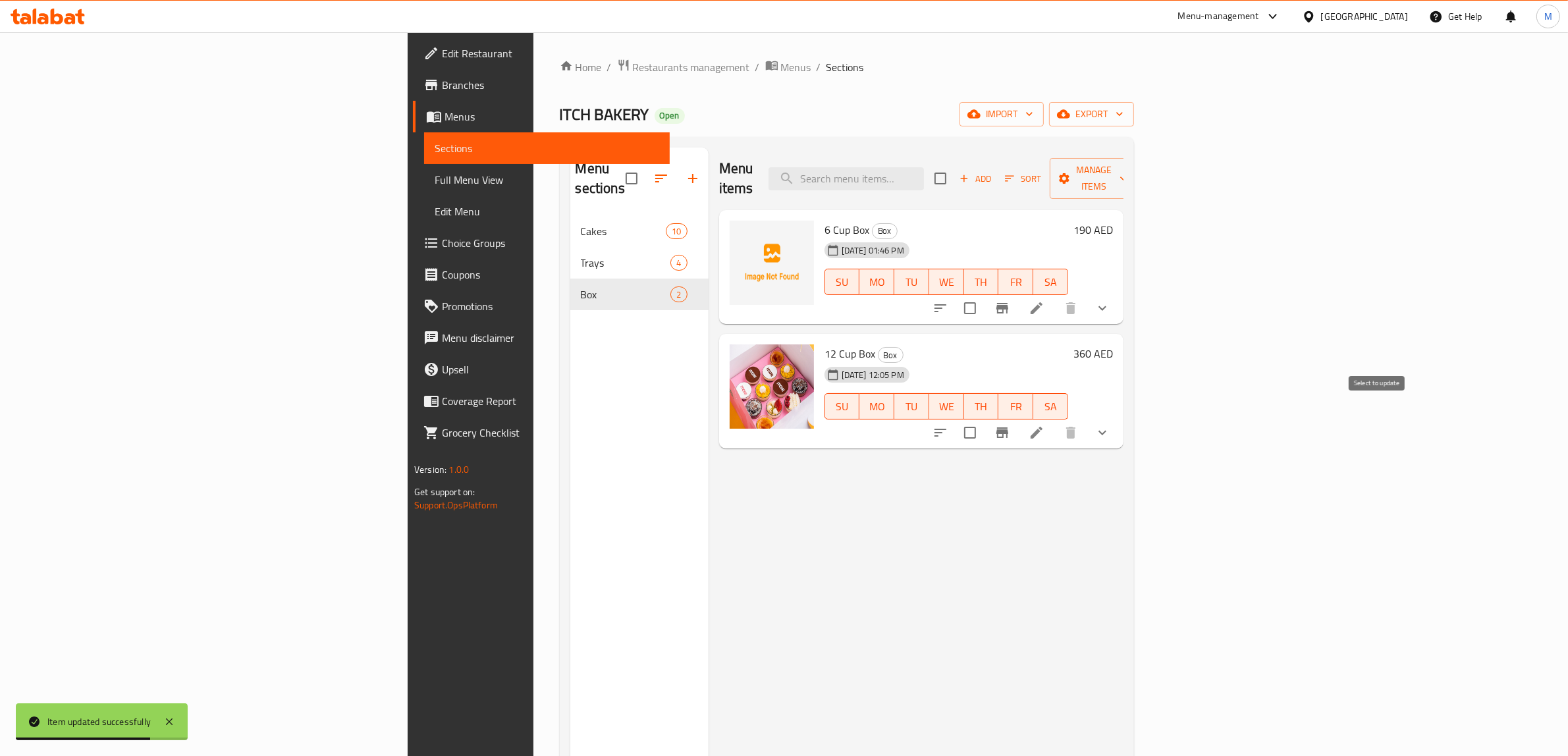
click at [984, 419] on input "checkbox" at bounding box center [970, 433] width 28 height 28
checkbox input "true"
click at [1127, 166] on span "Manage items" at bounding box center [1093, 178] width 67 height 33
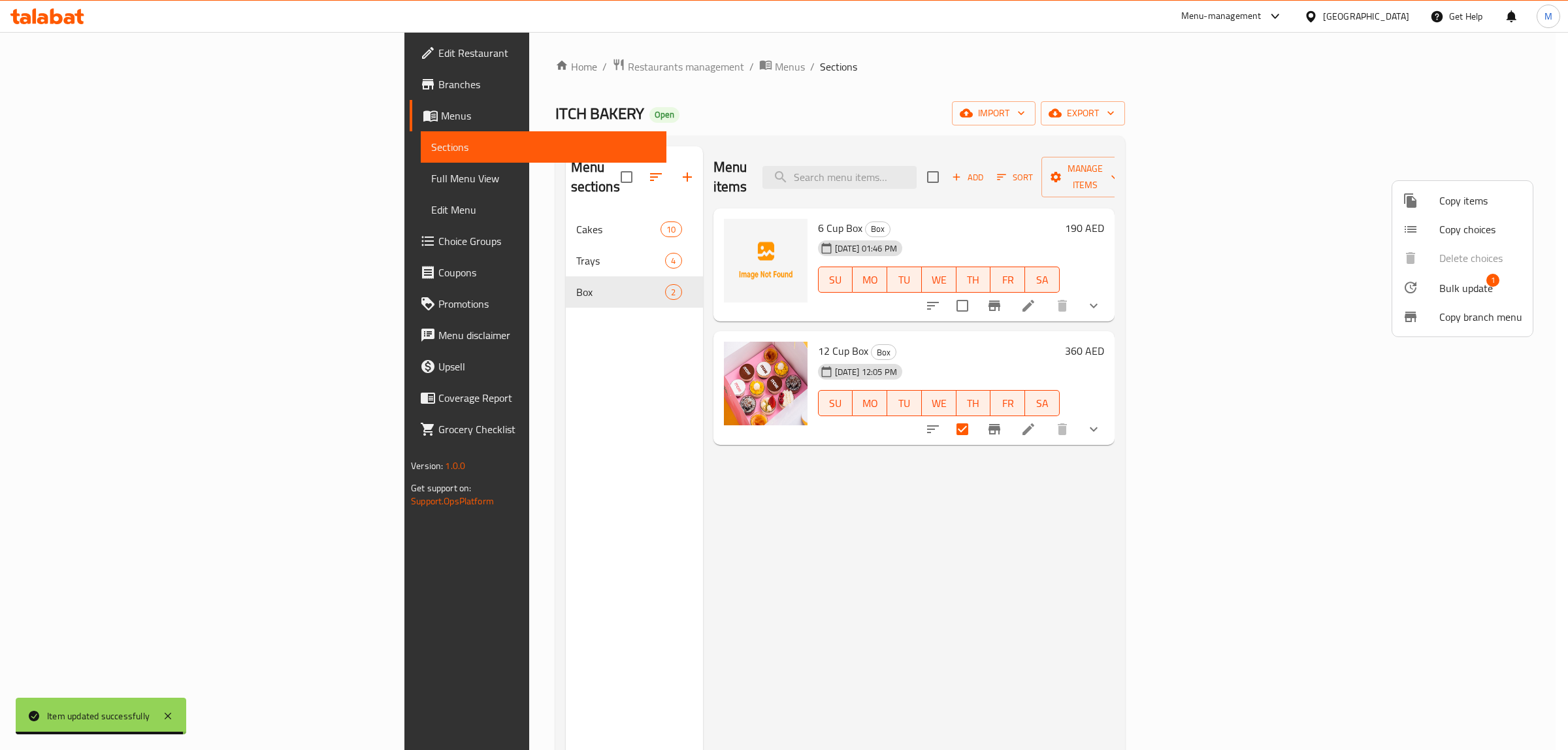
click at [1448, 288] on span "Bulk update" at bounding box center [1466, 288] width 53 height 15
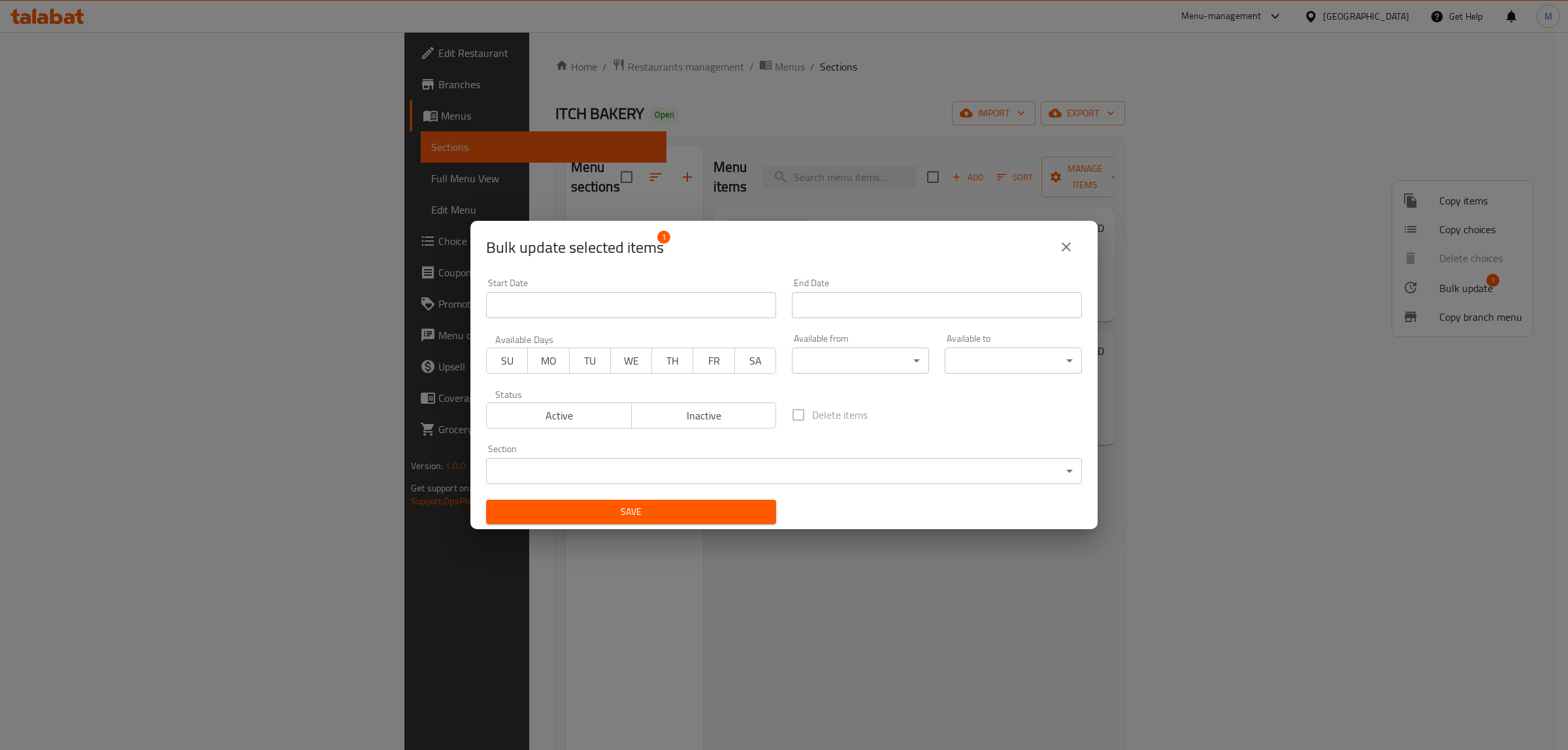
click at [1073, 246] on icon "close" at bounding box center [1066, 247] width 15 height 15
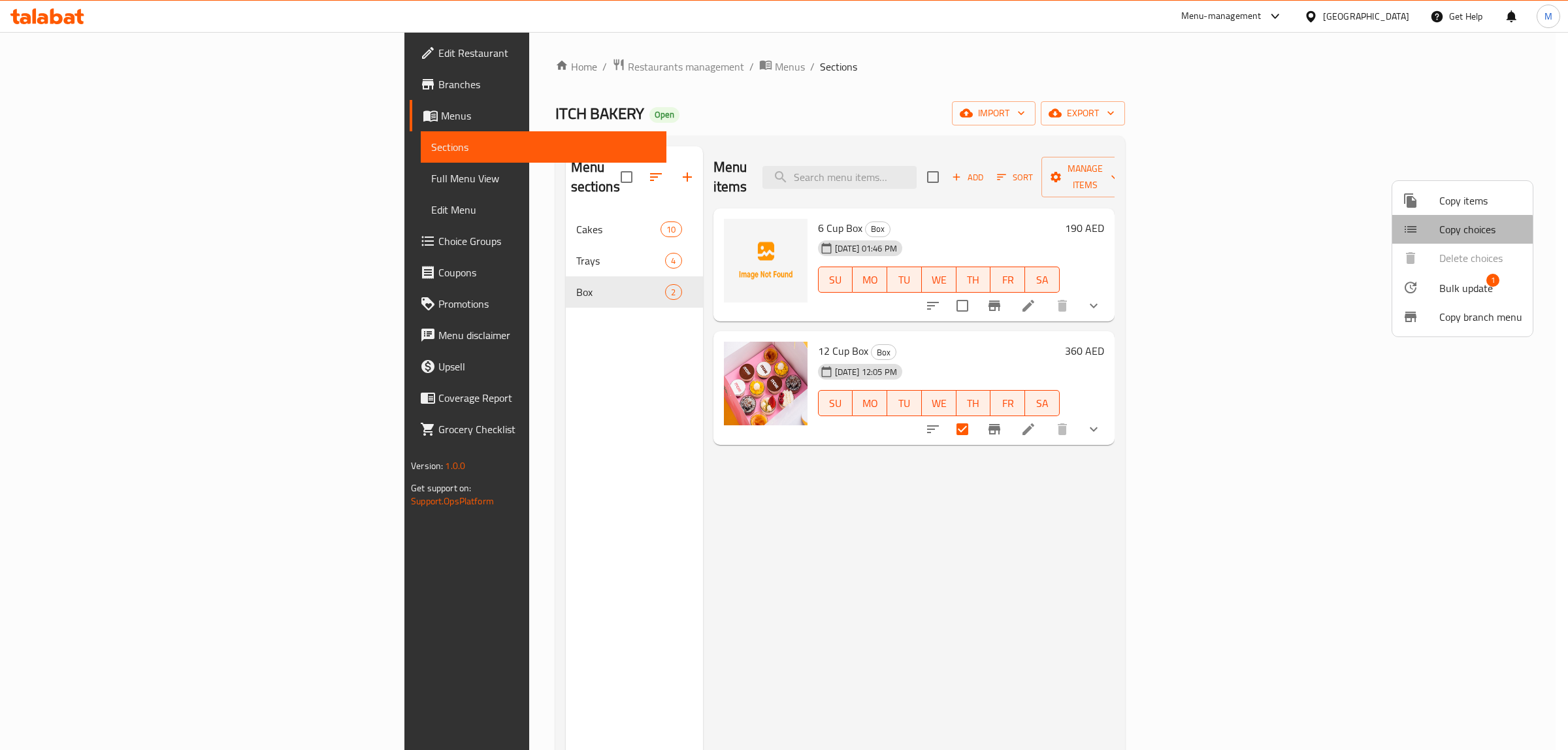
click at [1426, 233] on div at bounding box center [1421, 229] width 36 height 15
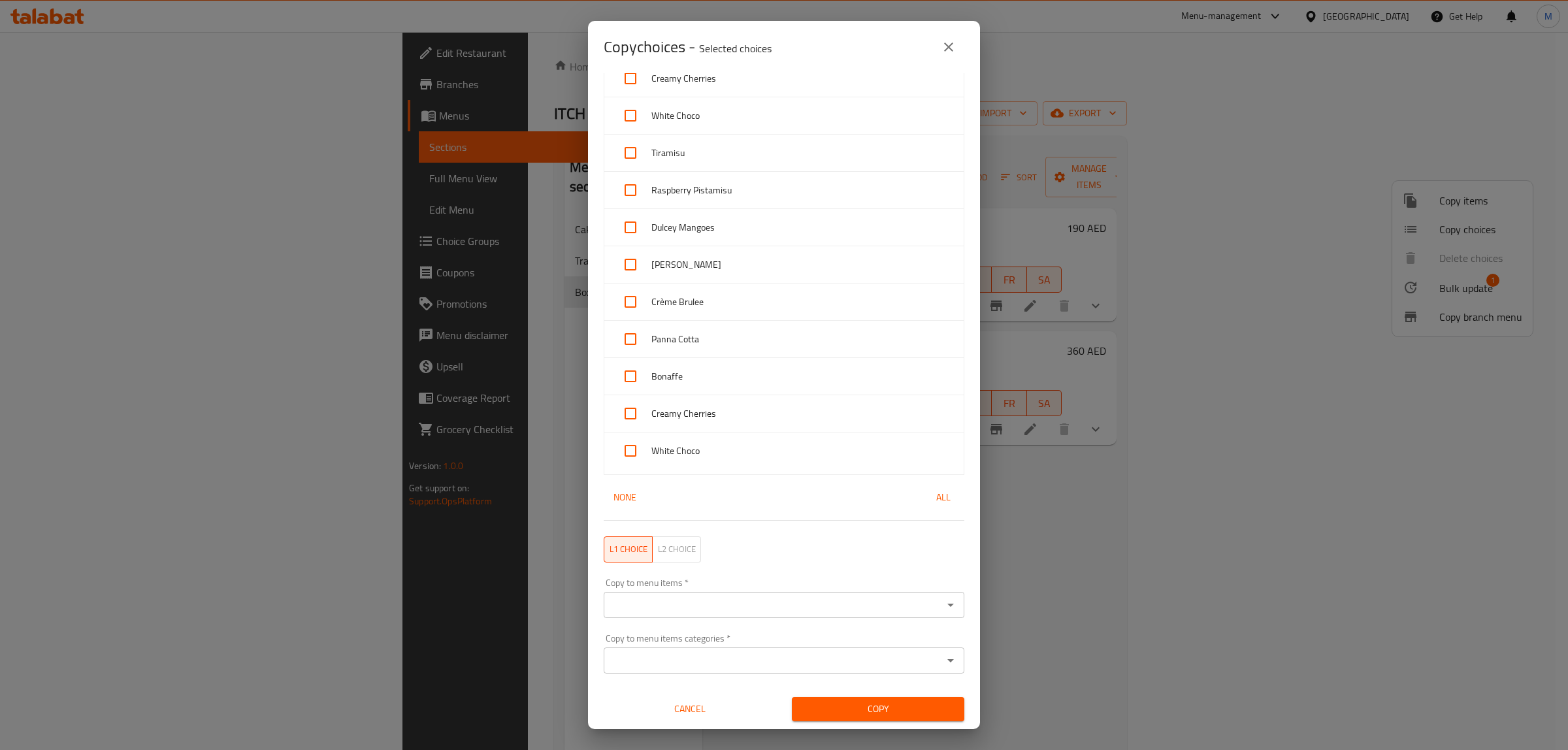
scroll to position [1606, 0]
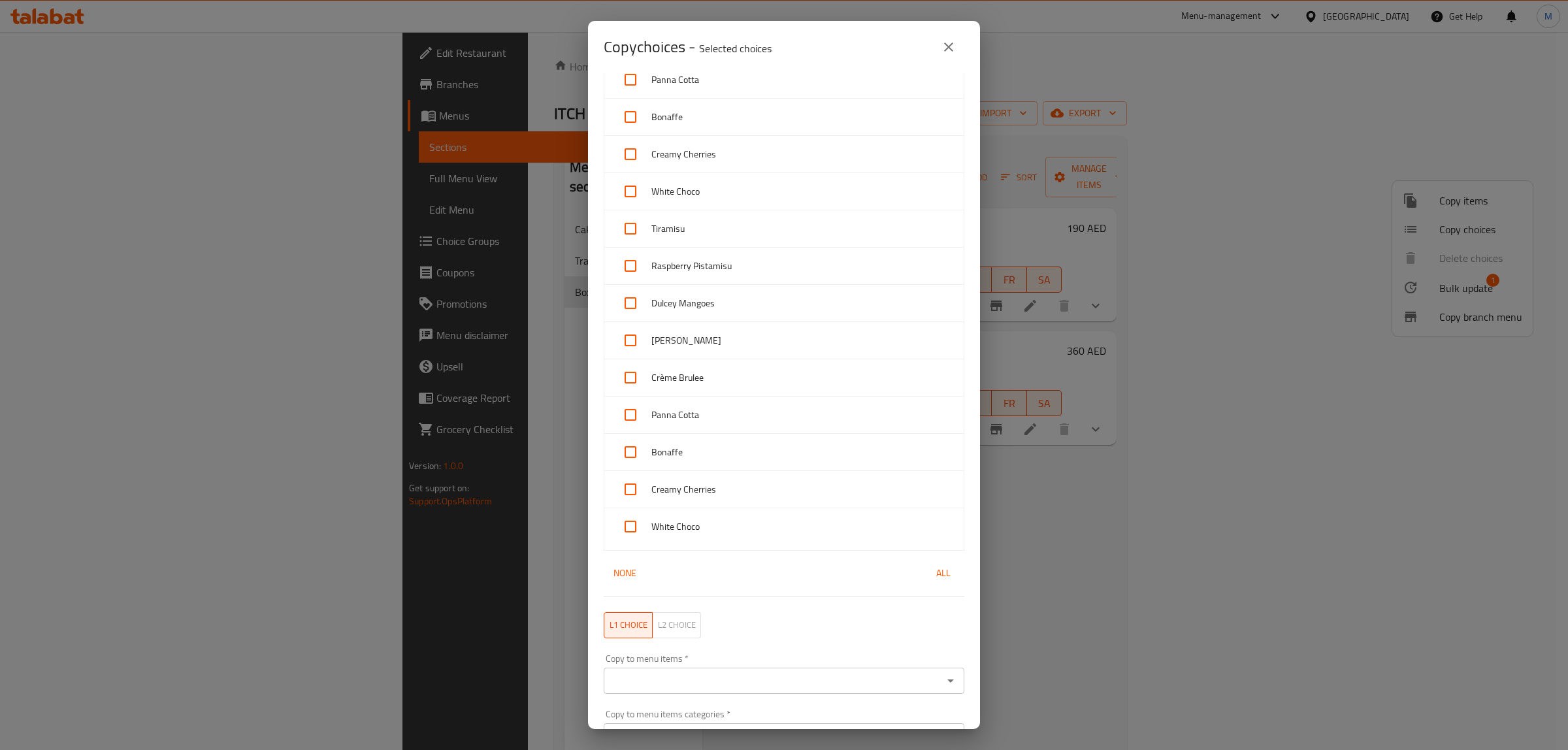
click at [928, 581] on span "All" at bounding box center [943, 573] width 31 height 16
checkbox input "true"
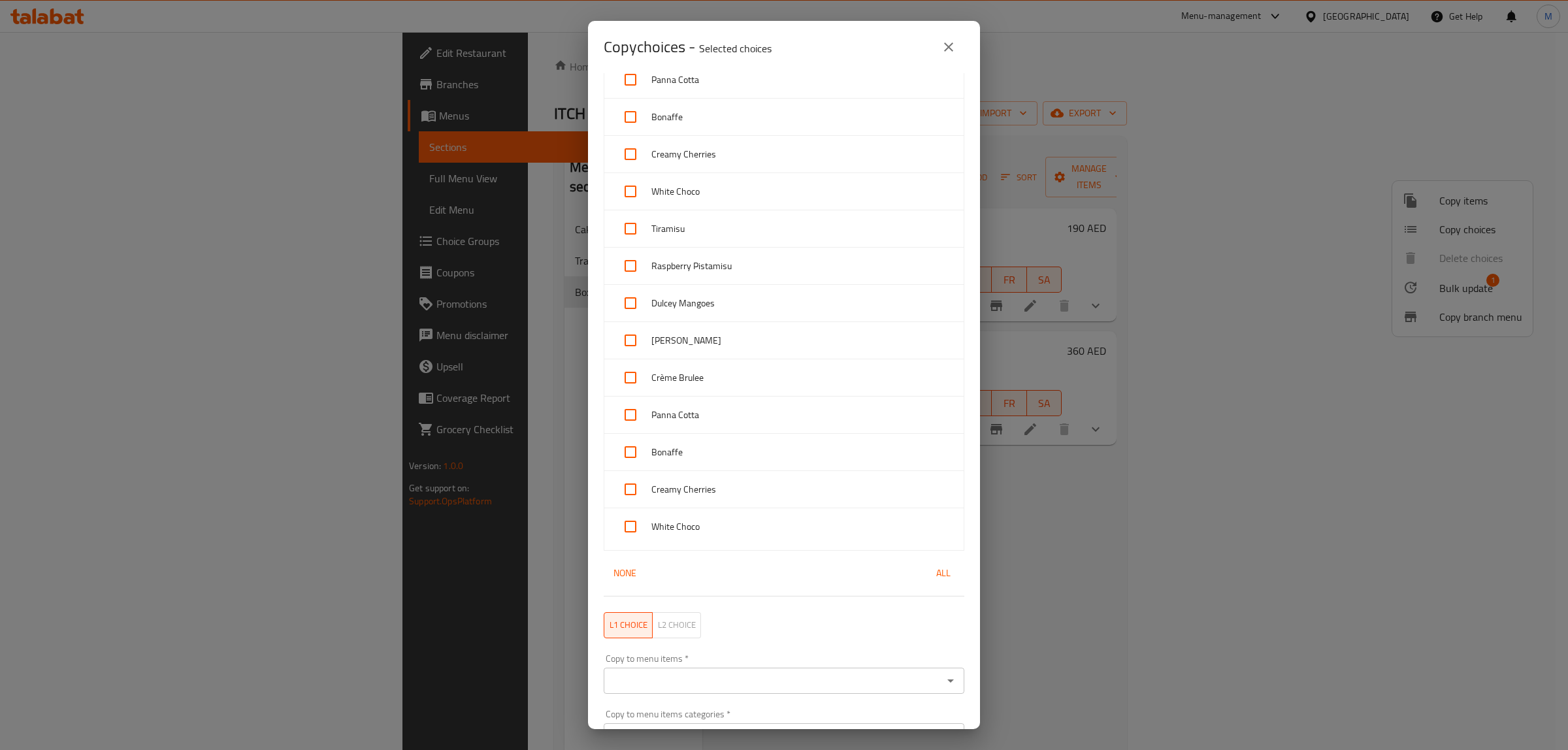
checkbox input "true"
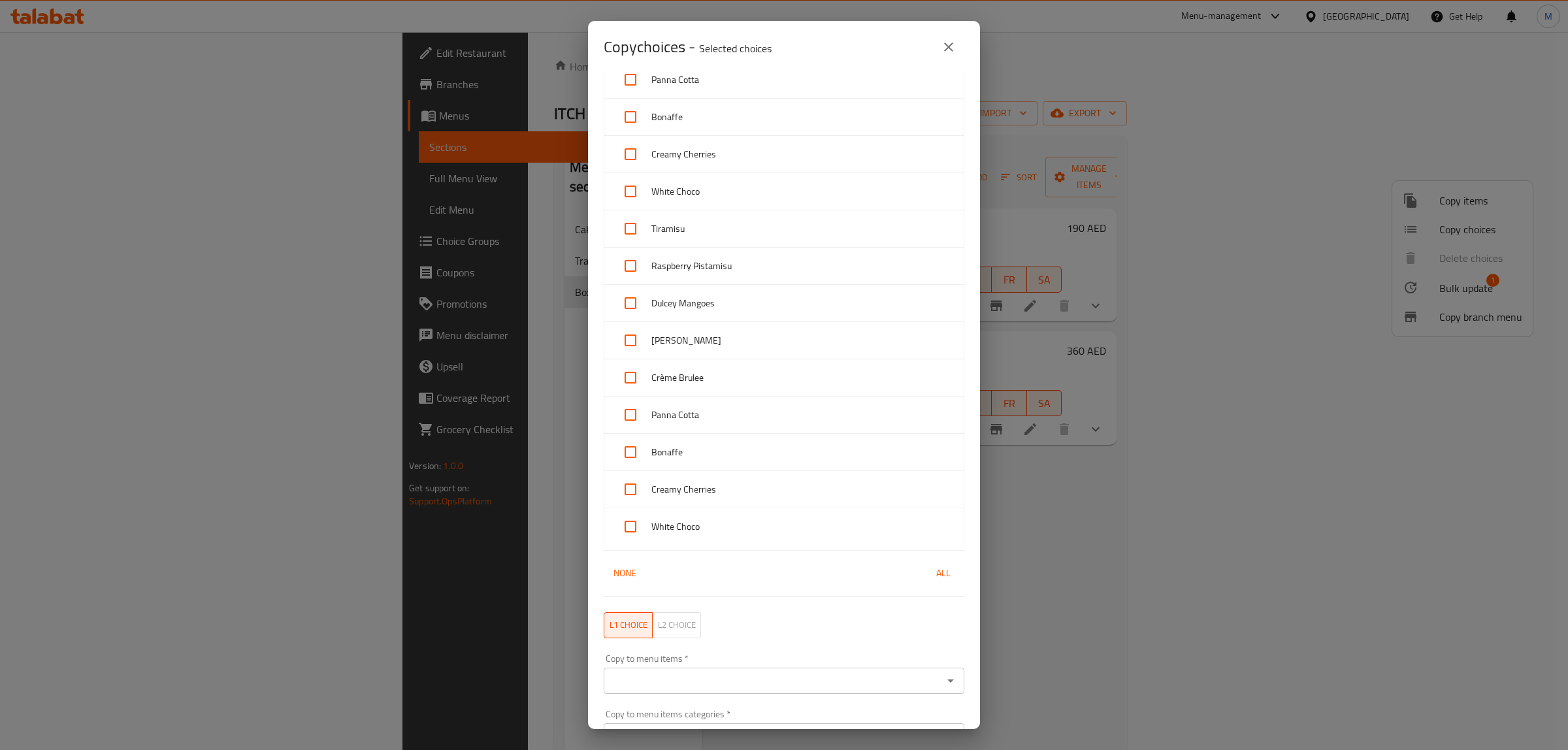
checkbox input "true"
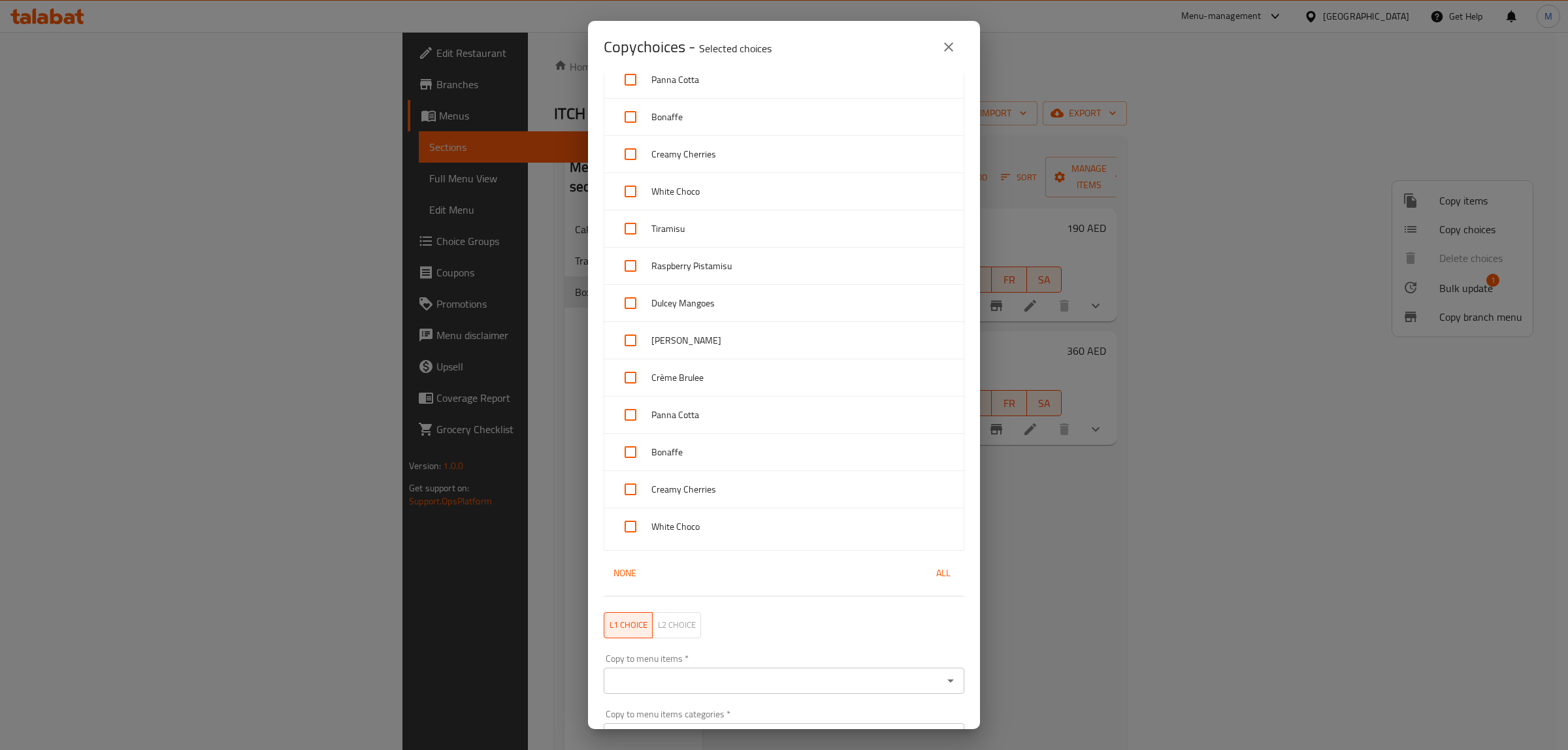
checkbox input "true"
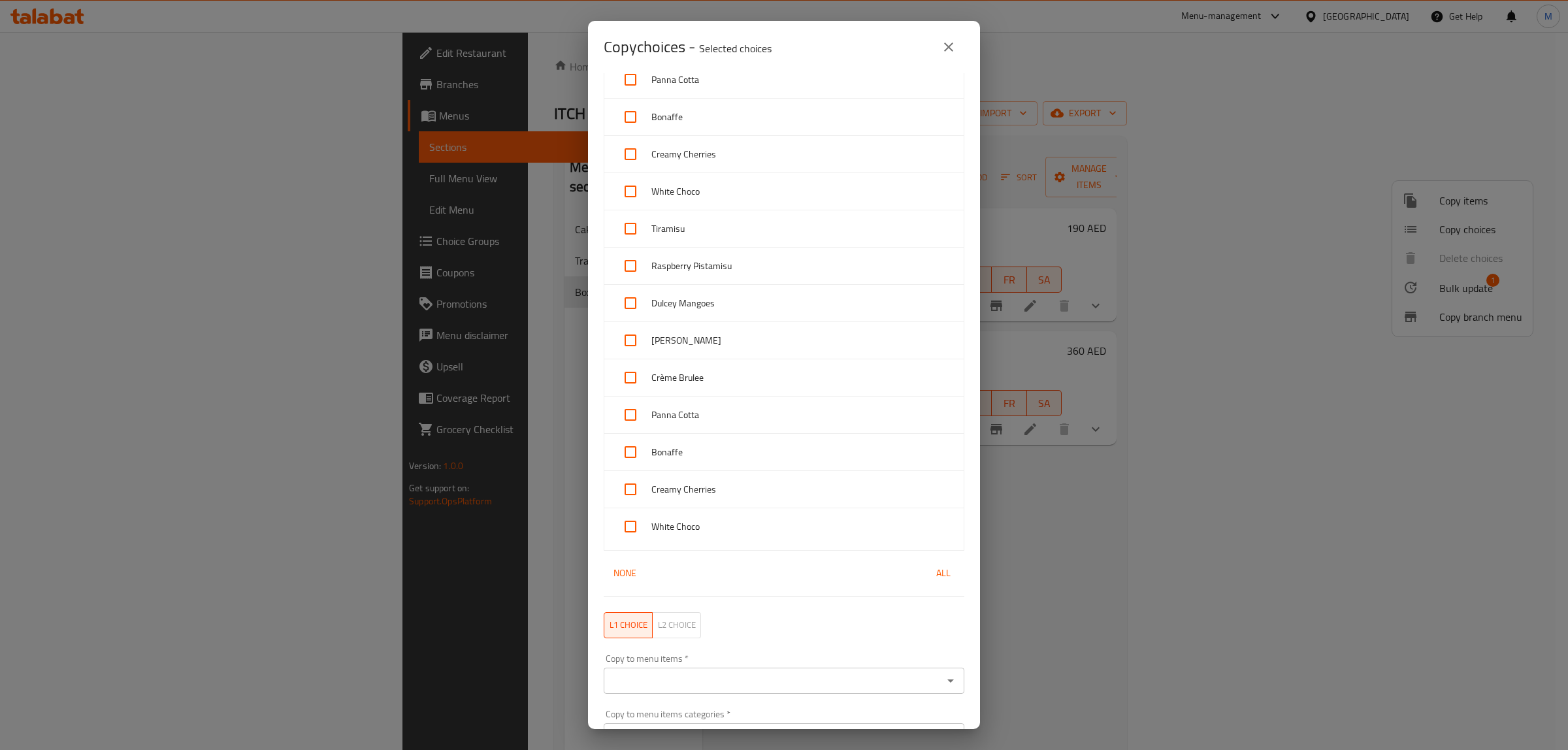
checkbox input "true"
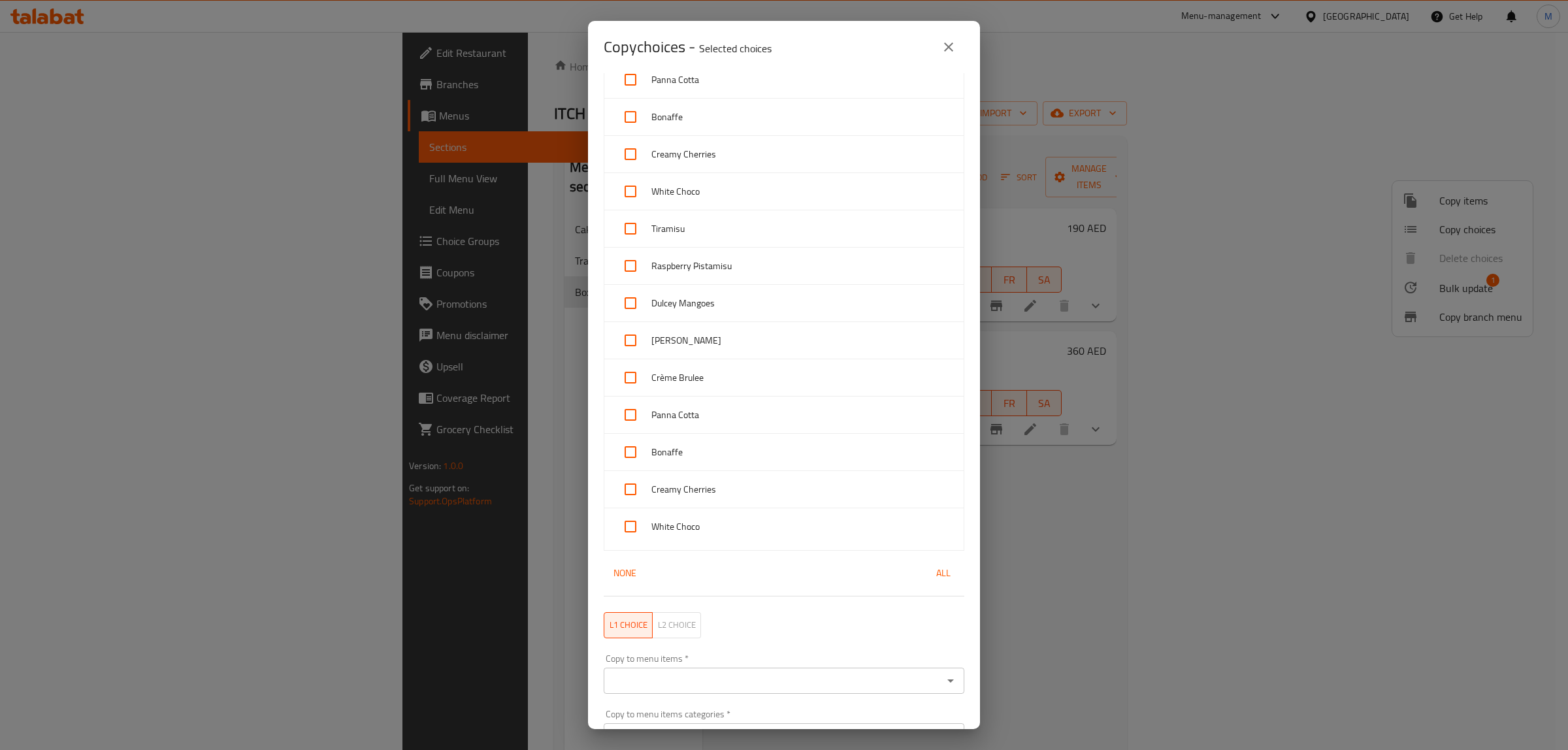
checkbox input "true"
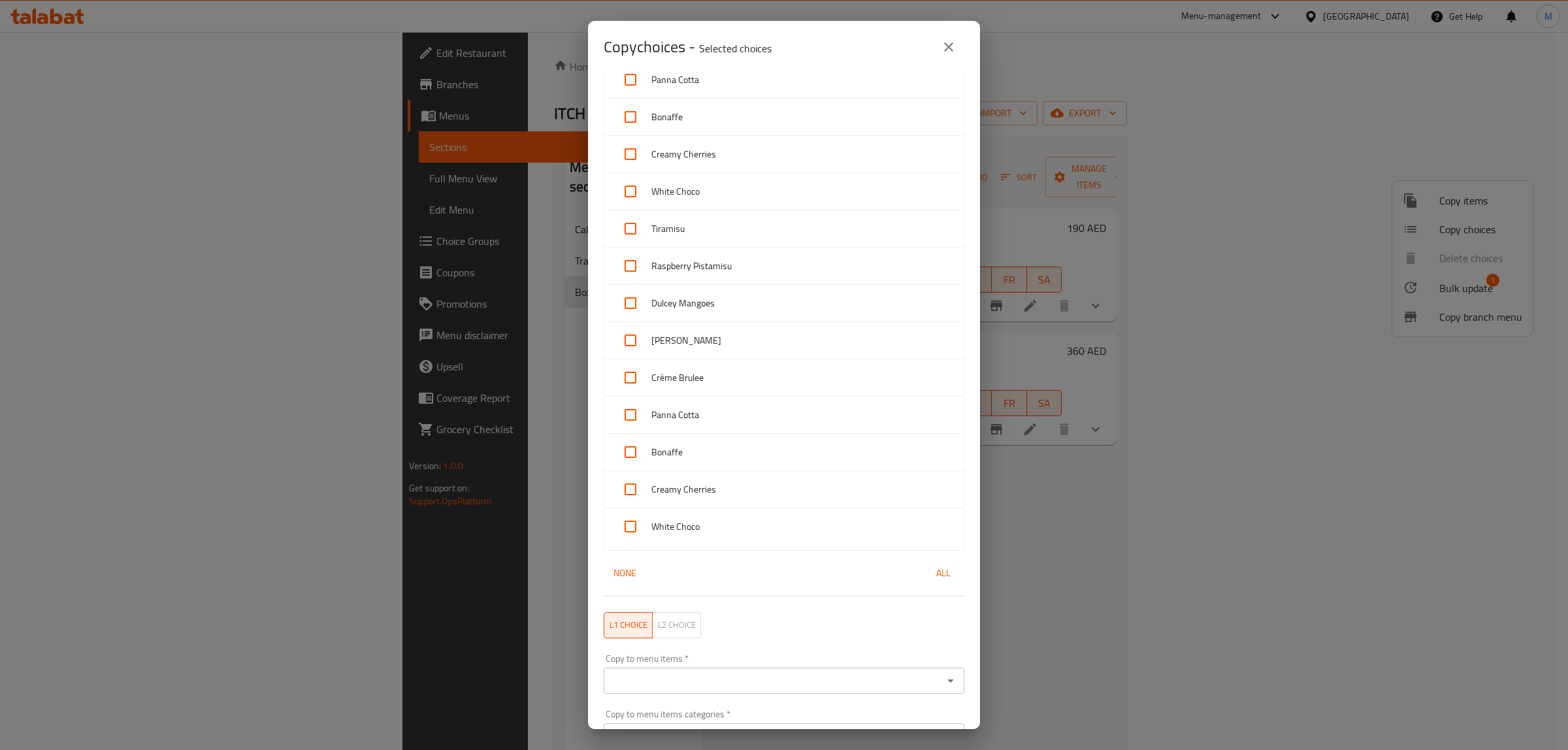
checkbox input "true"
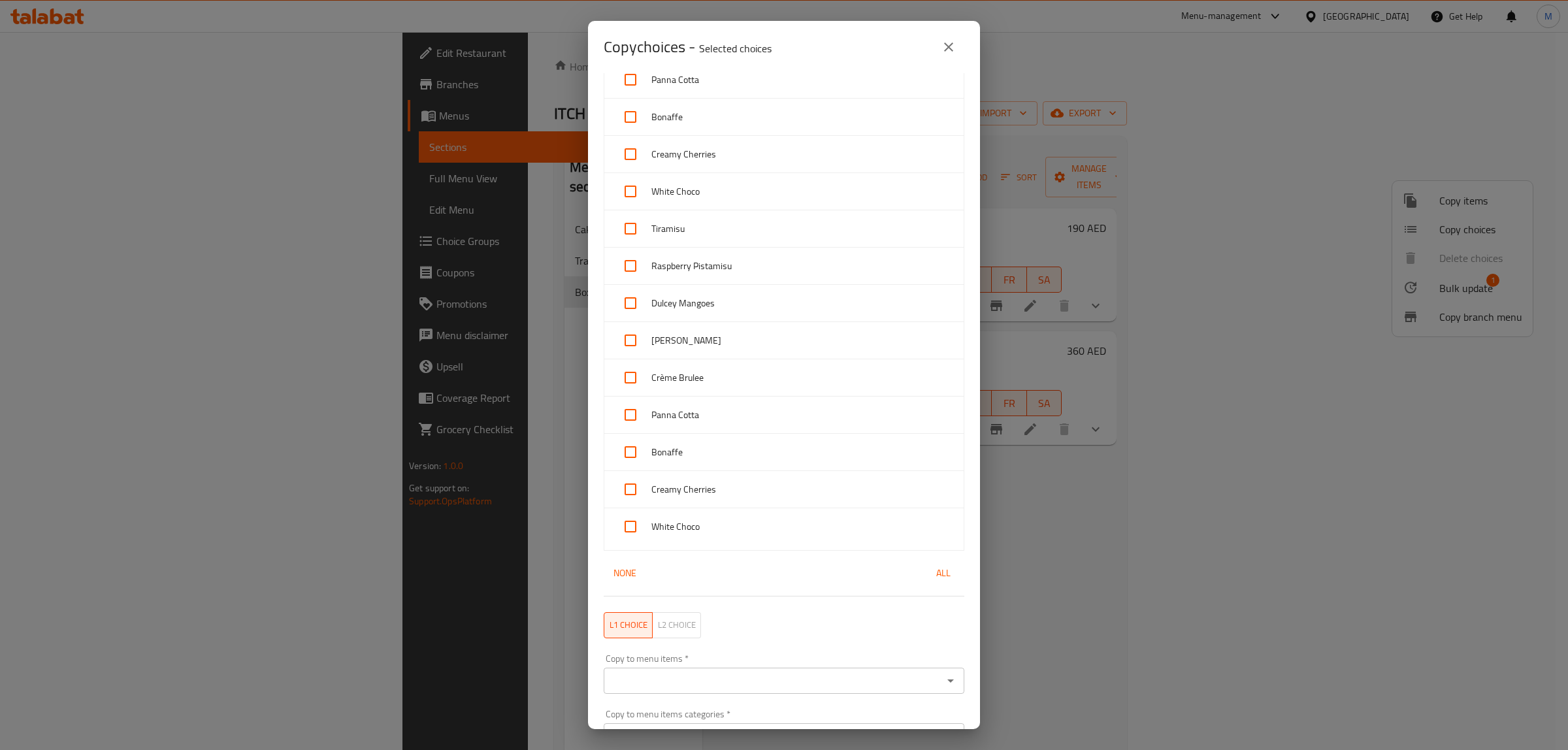
checkbox input "true"
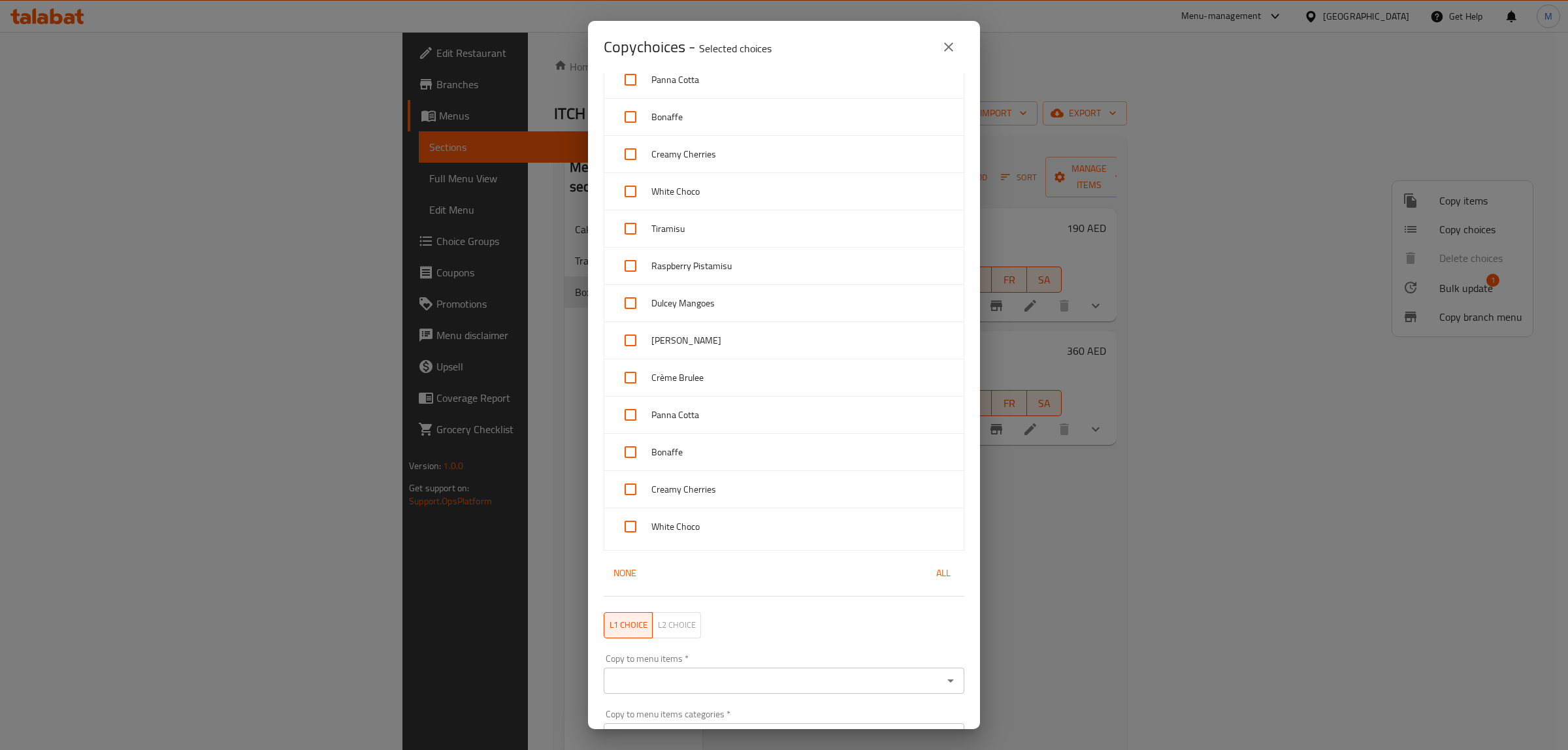
checkbox input "true"
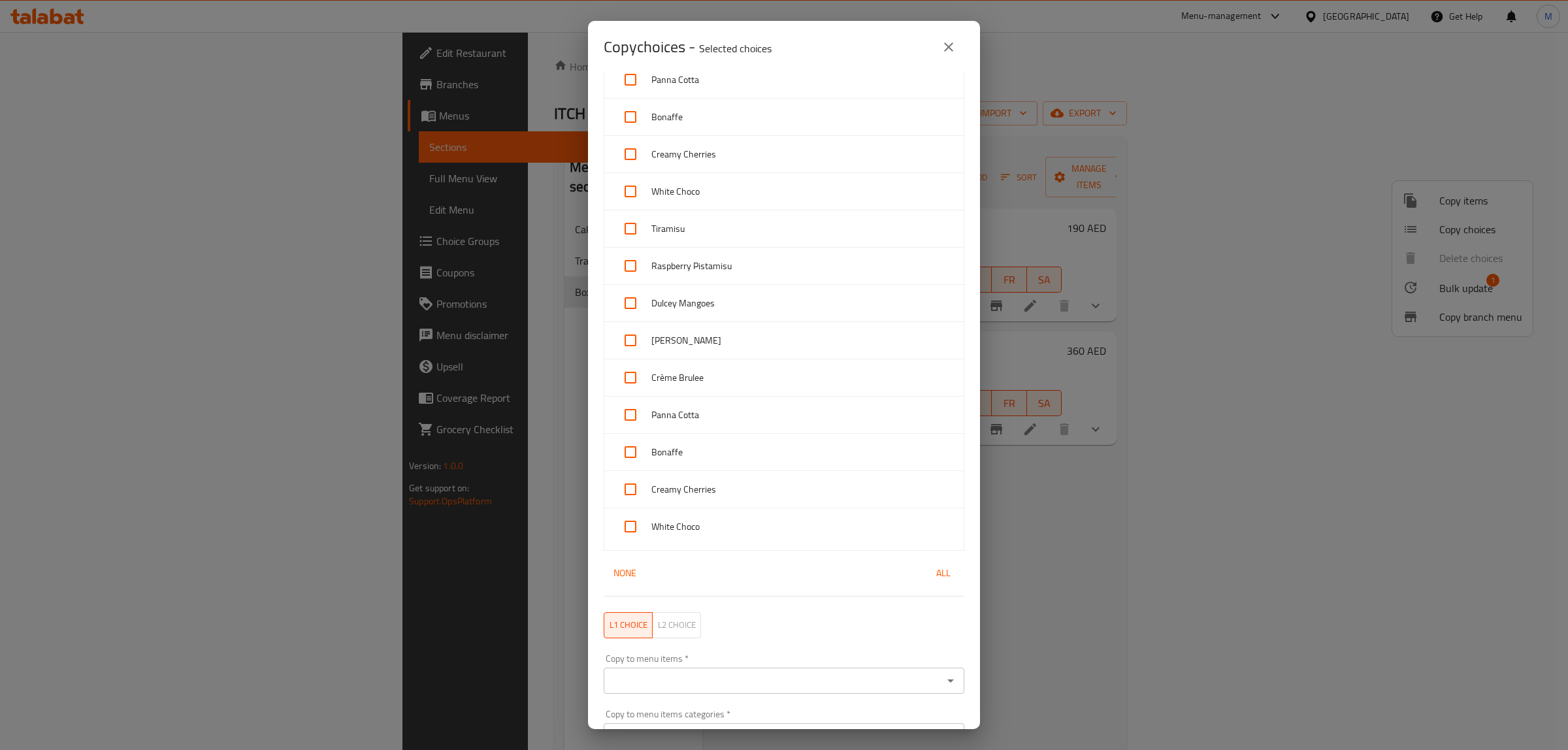
checkbox input "true"
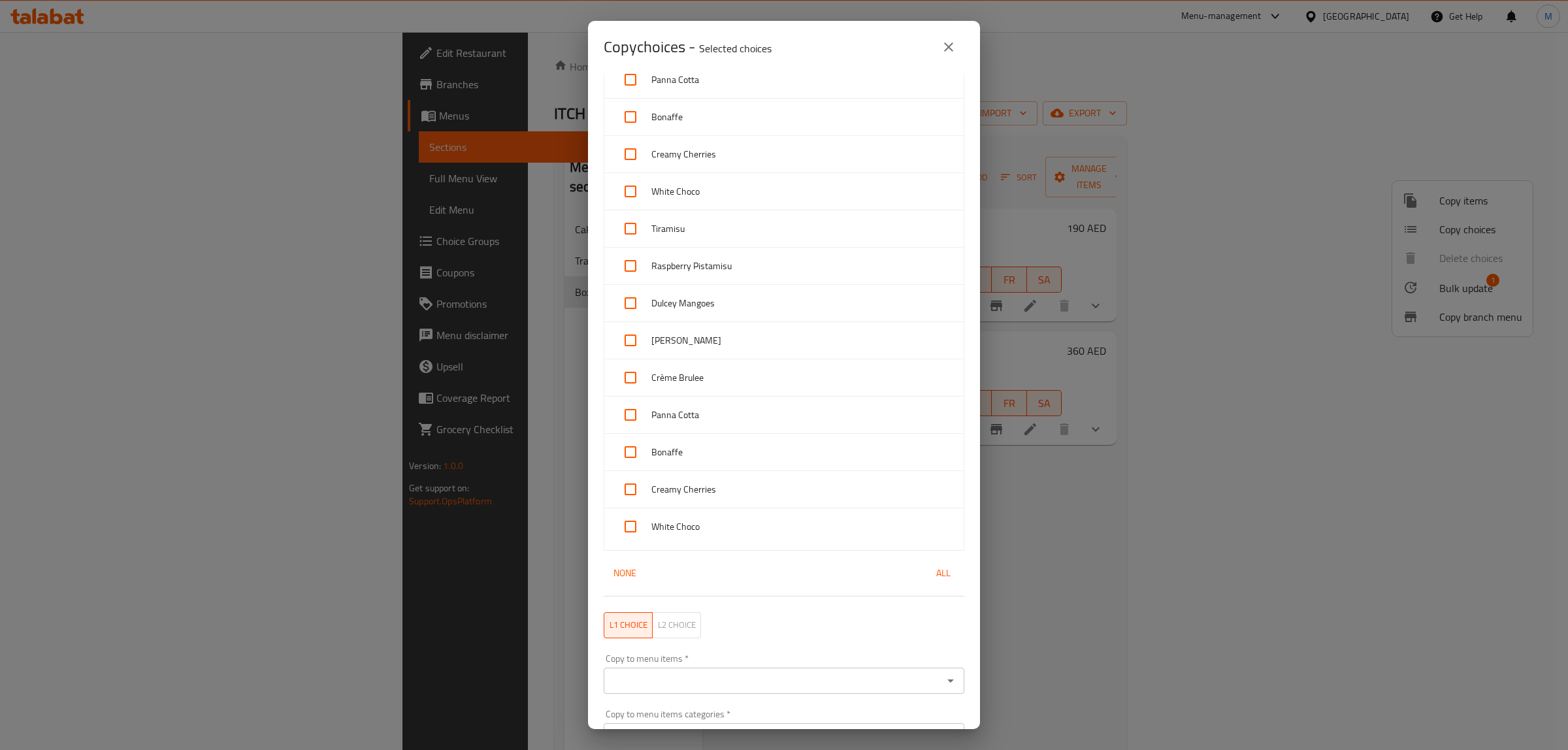
checkbox input "true"
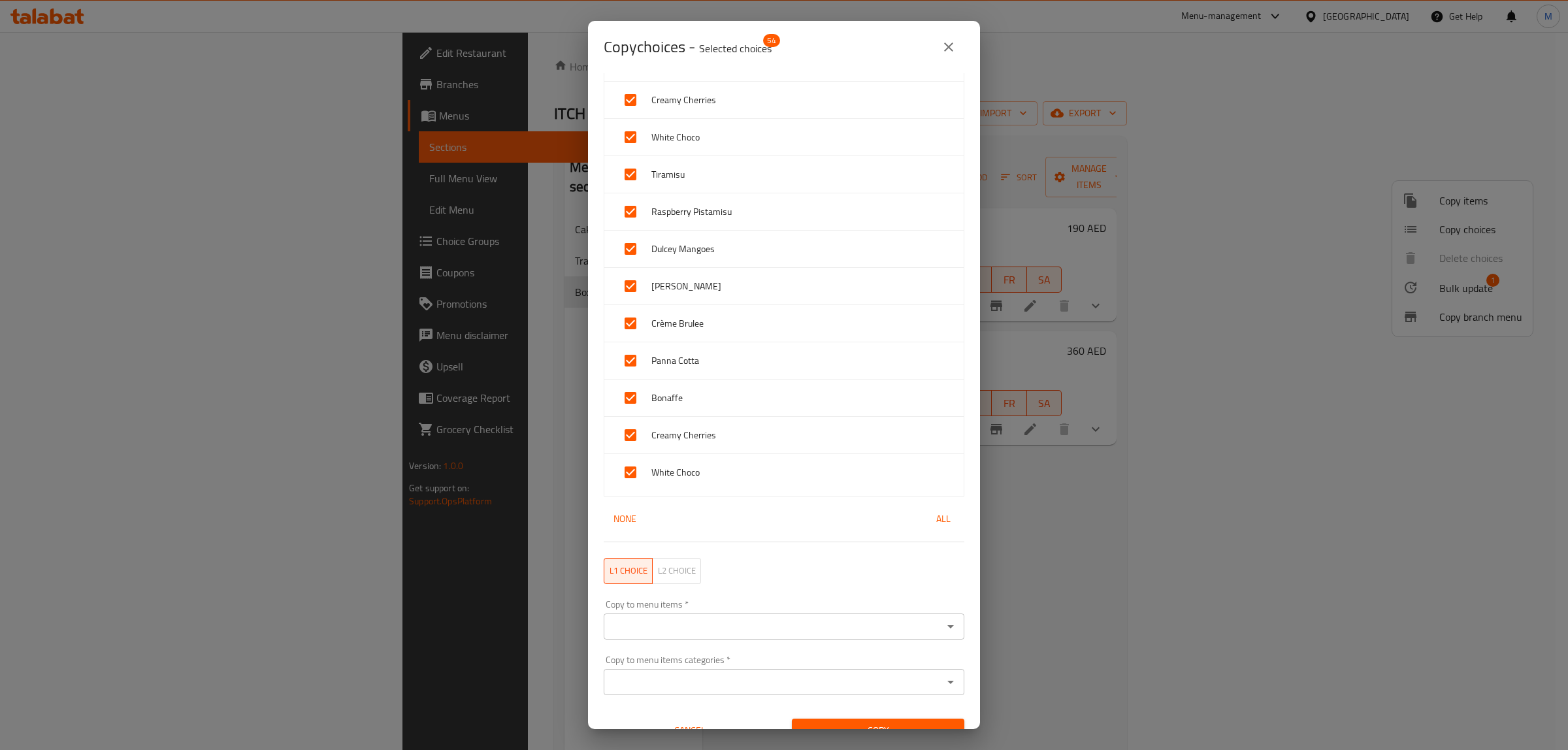
scroll to position [1688, 0]
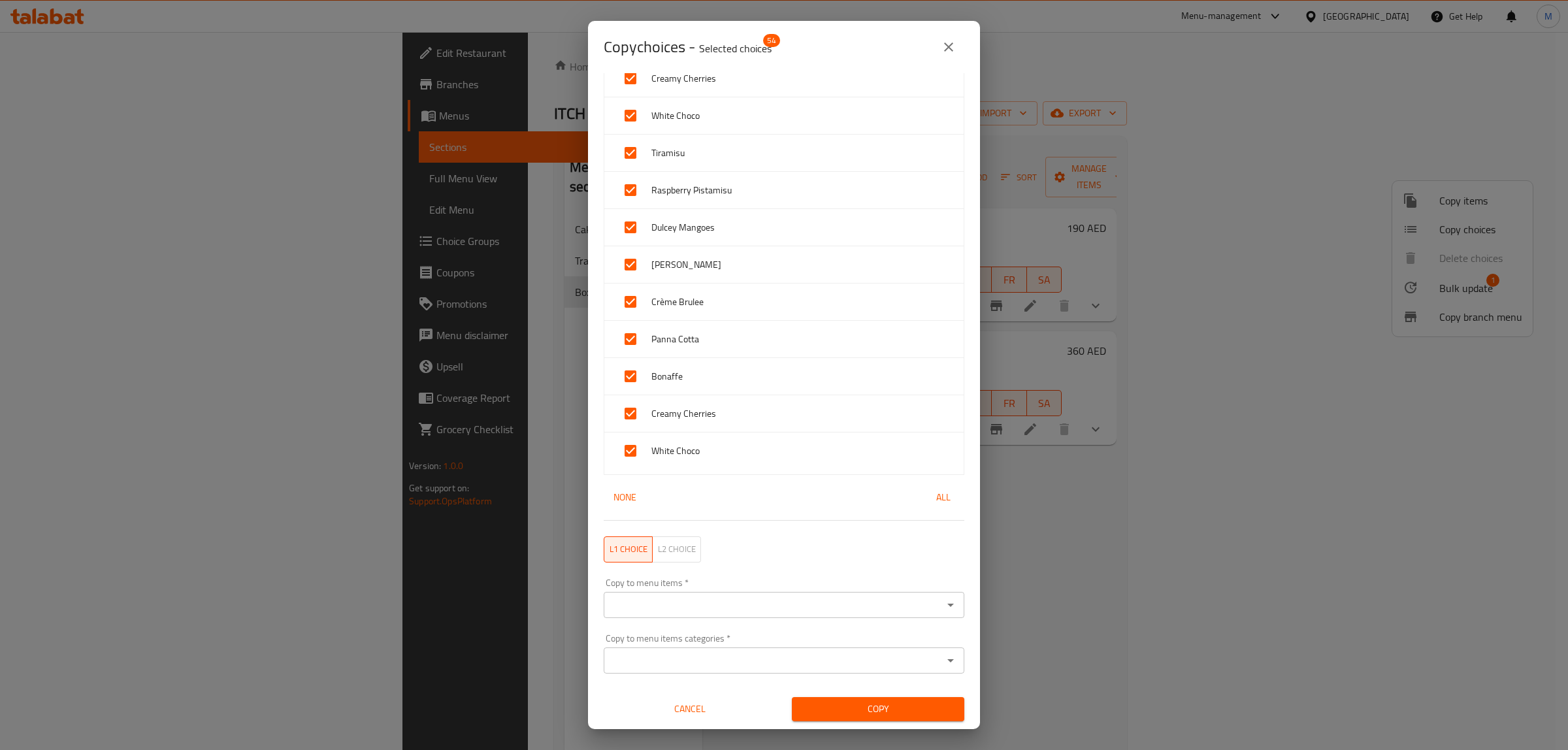
click at [859, 618] on div "Copy to menu items *" at bounding box center [784, 605] width 361 height 26
type input "12"
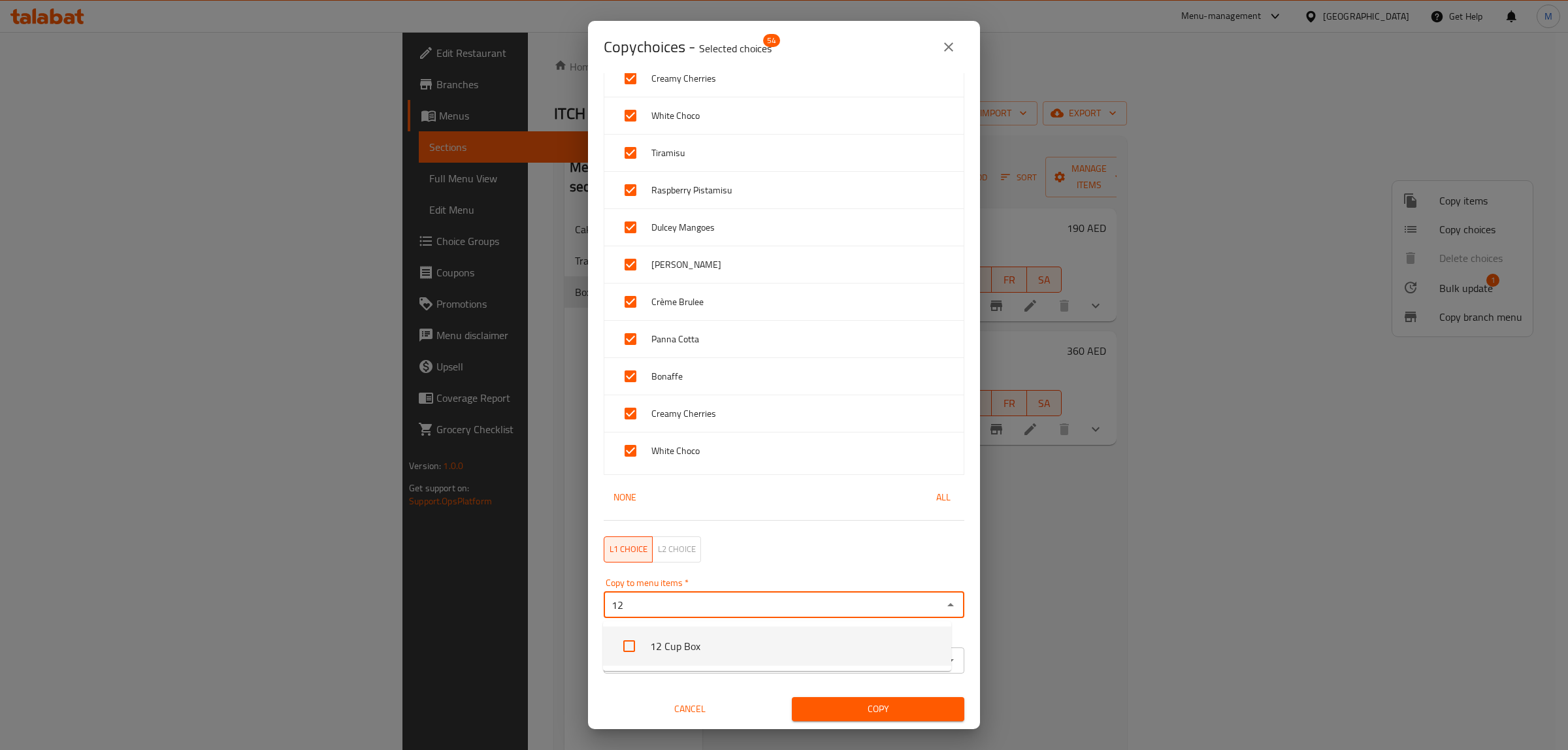
click at [713, 654] on li "12 Cup Box" at bounding box center [777, 646] width 348 height 39
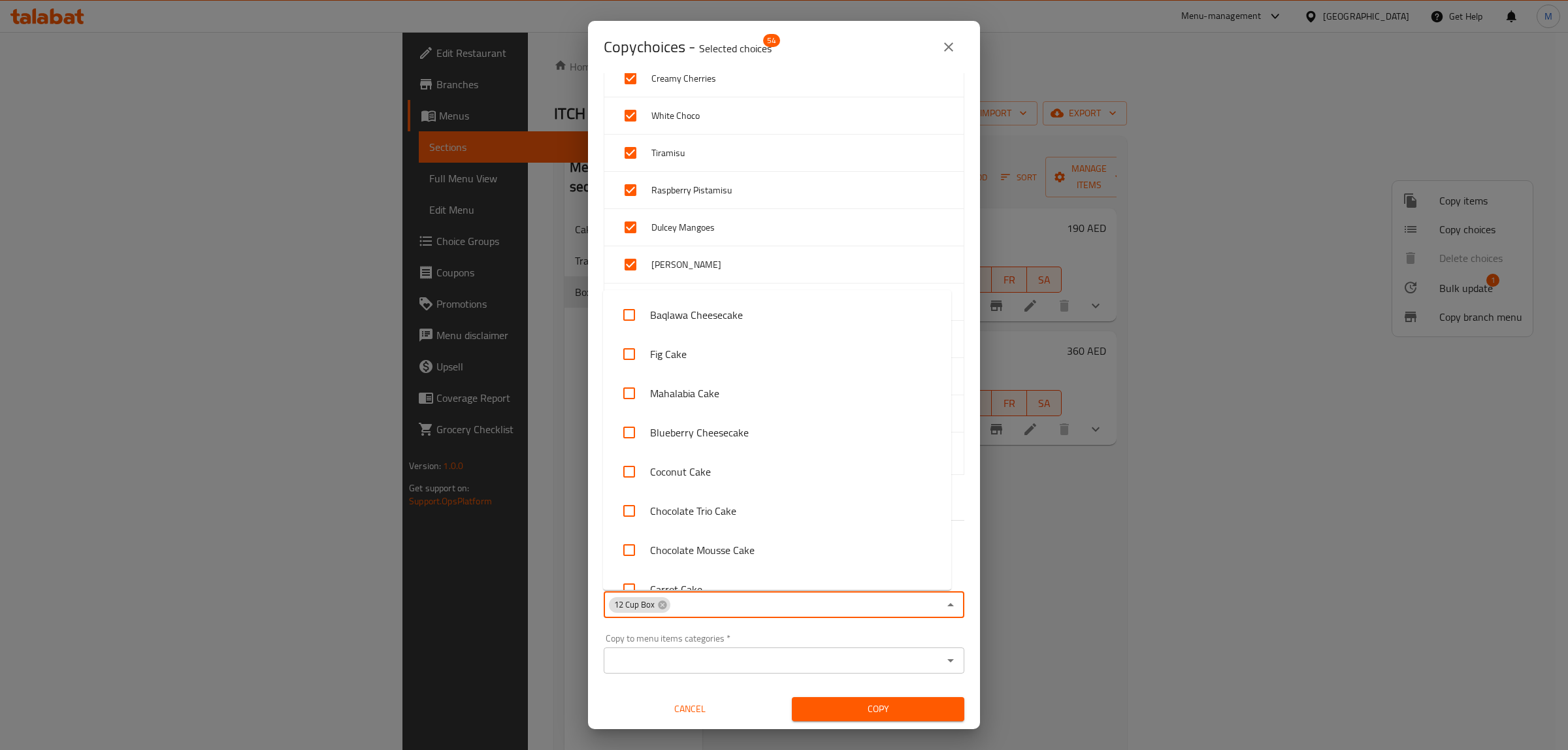
scroll to position [334, 0]
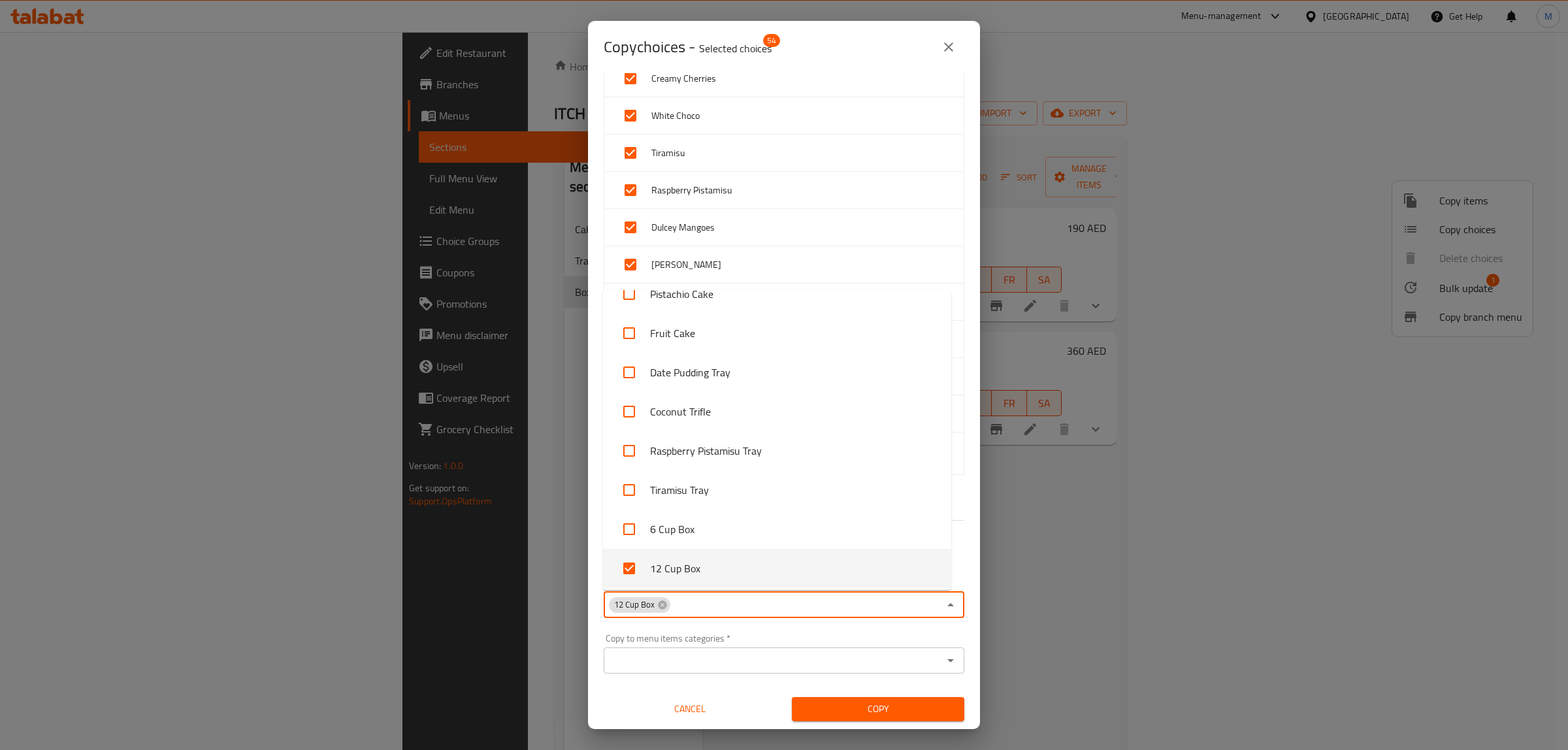
click at [789, 687] on div "Menu Items   * 6 Cup Box Menu Items * Tiramisu Raspberry Pistamisu Dulcey Mango…" at bounding box center [783, 401] width 392 height 657
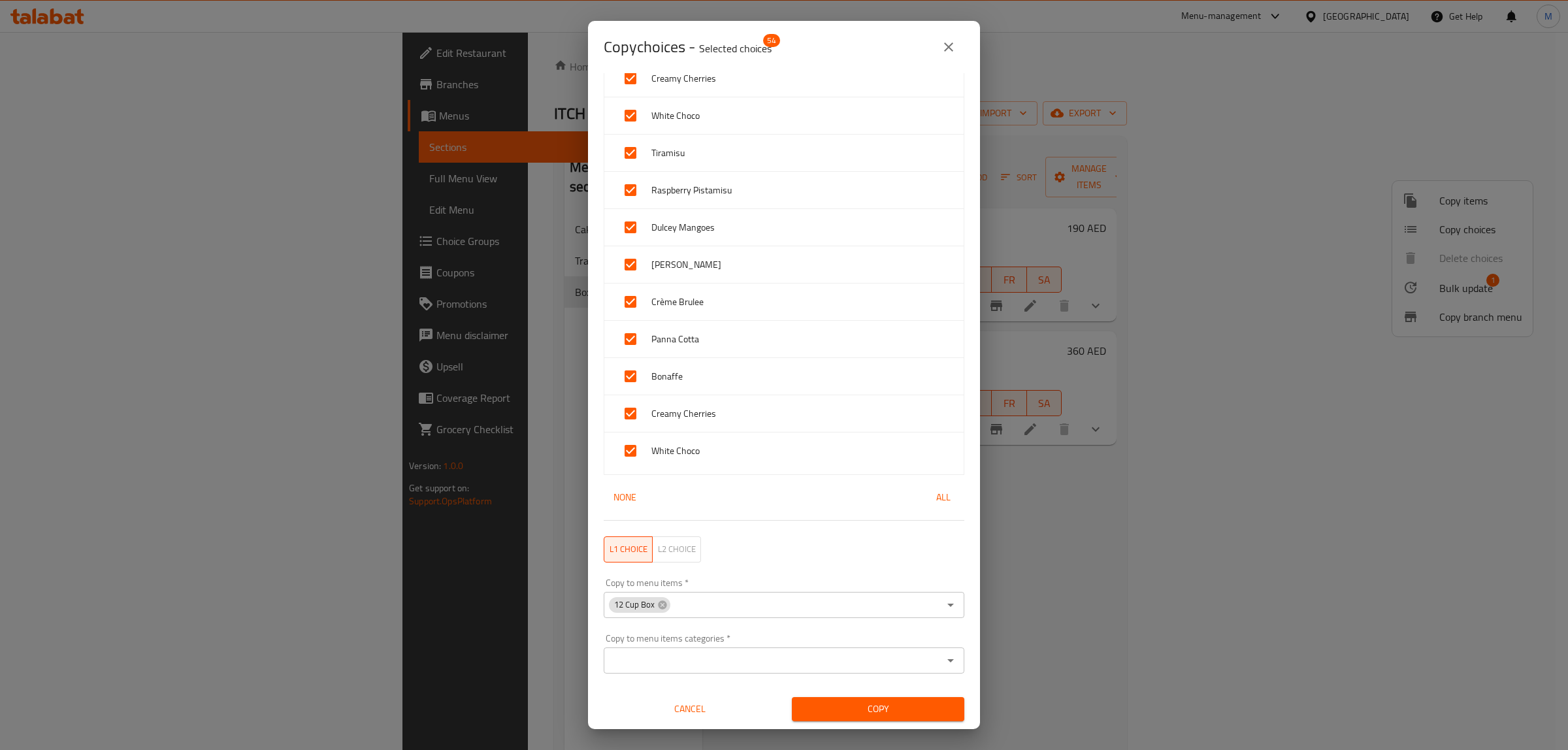
click at [842, 713] on span "Copy" at bounding box center [878, 709] width 152 height 16
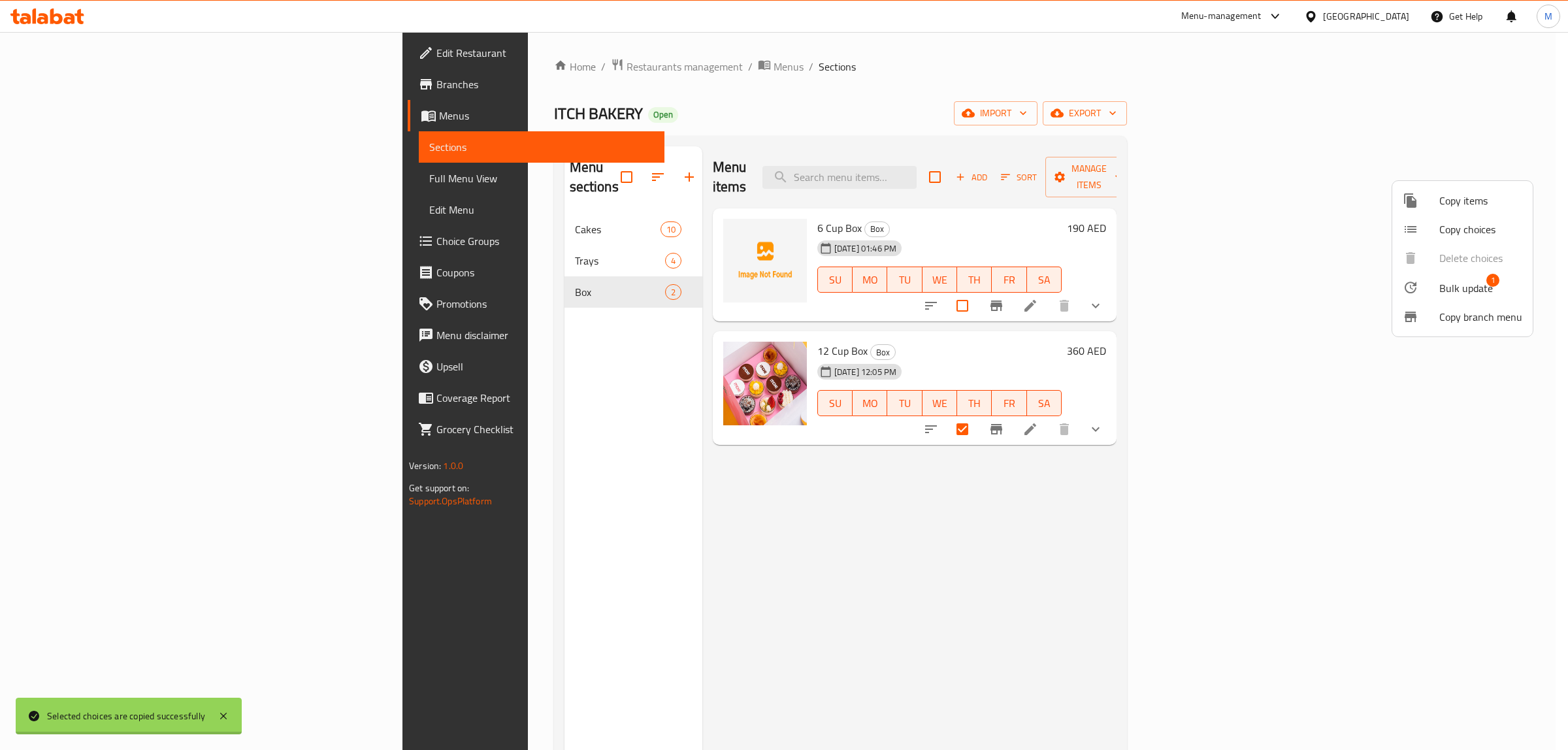
scroll to position [2, 0]
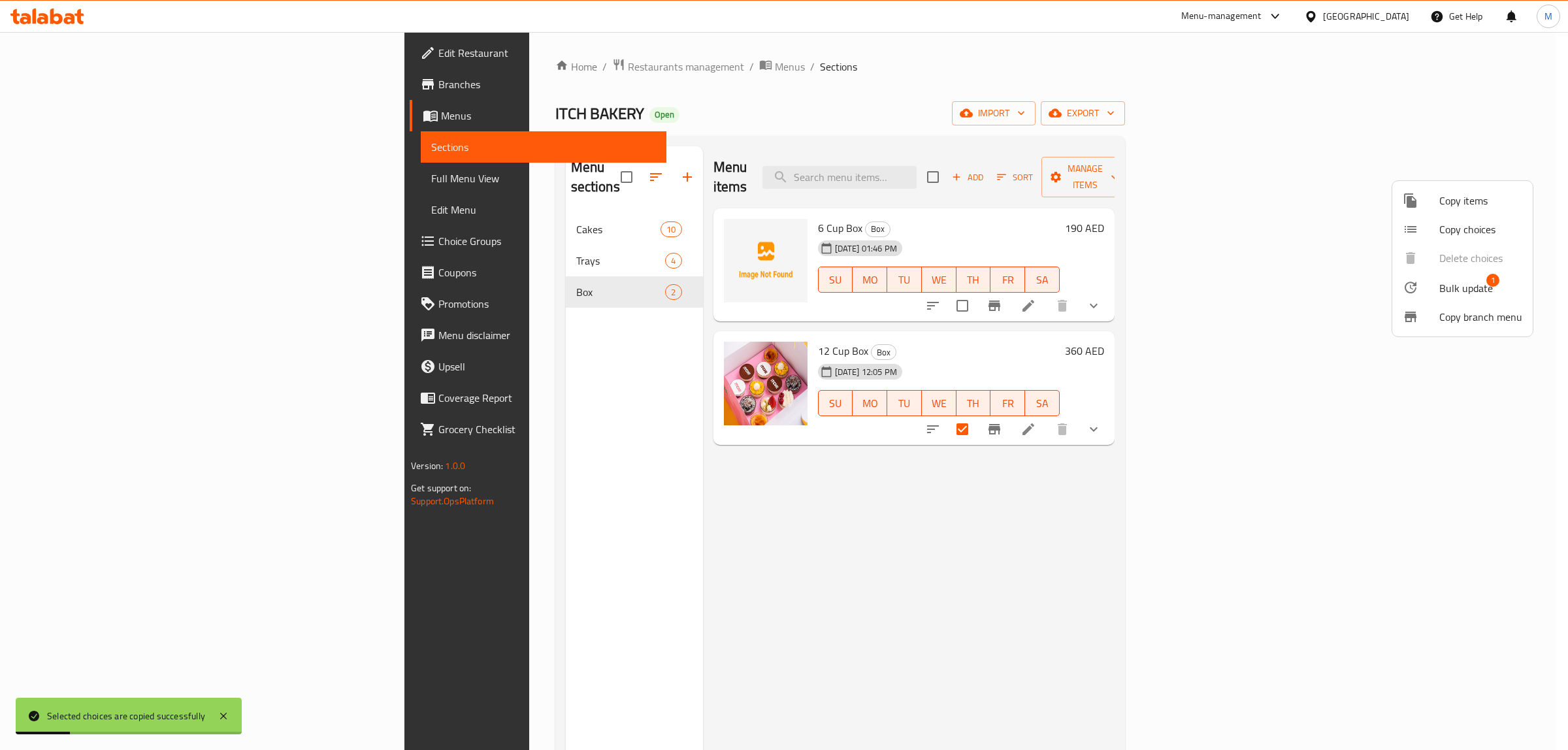
click at [1367, 407] on div at bounding box center [784, 375] width 1568 height 750
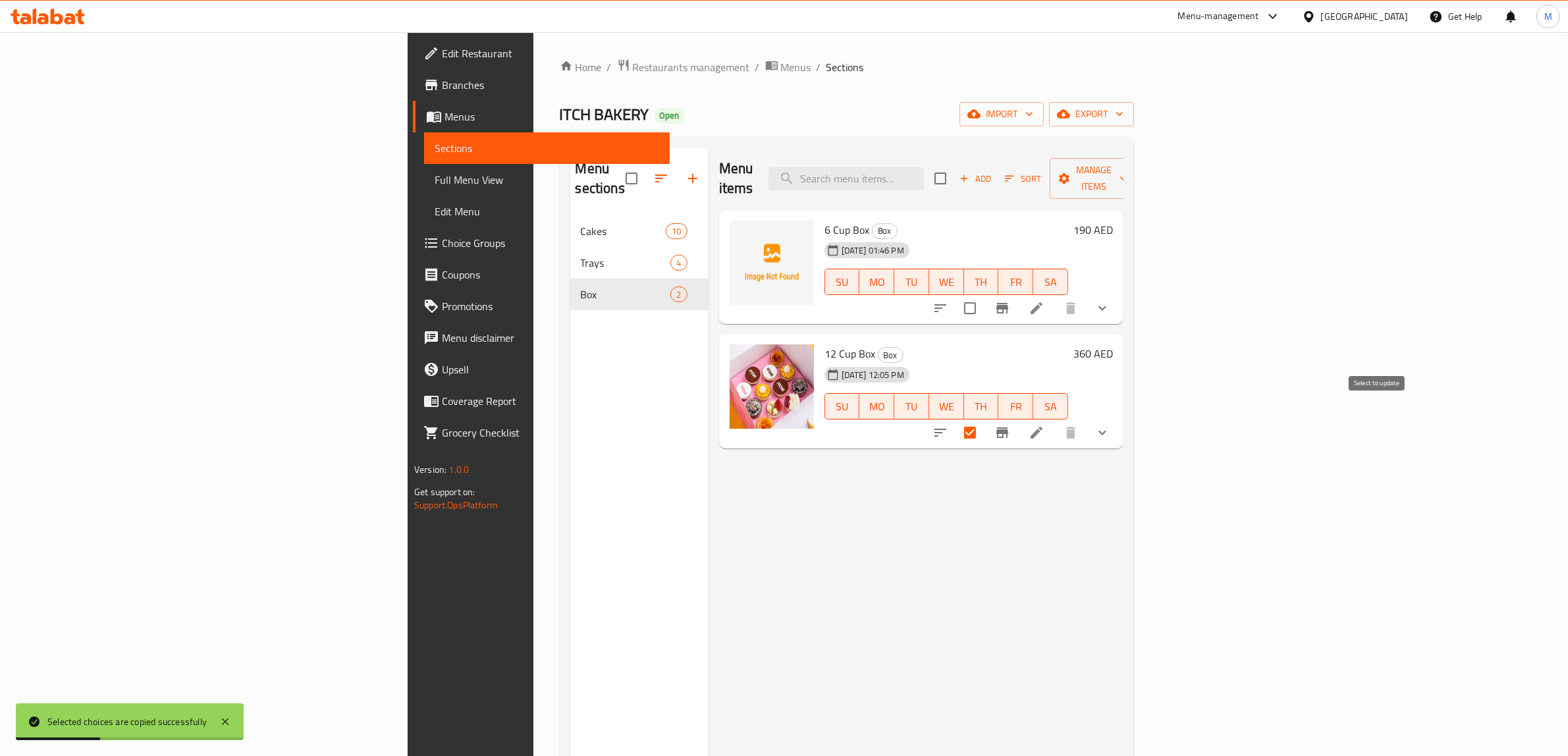
click at [984, 419] on input "checkbox" at bounding box center [970, 433] width 28 height 28
checkbox input "false"
click at [1044, 425] on icon at bounding box center [1036, 432] width 15 height 15
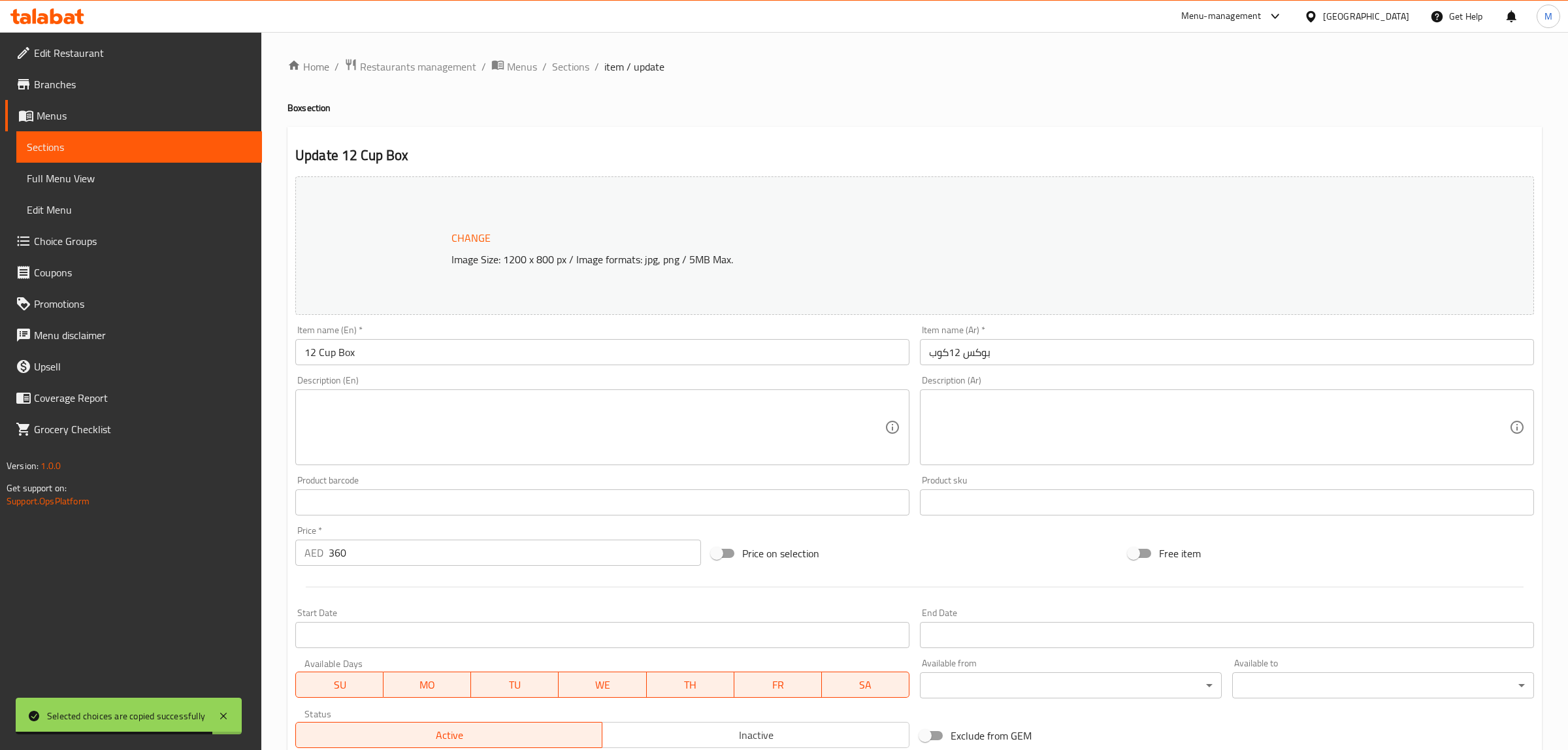
click at [996, 551] on div at bounding box center [784, 375] width 1568 height 750
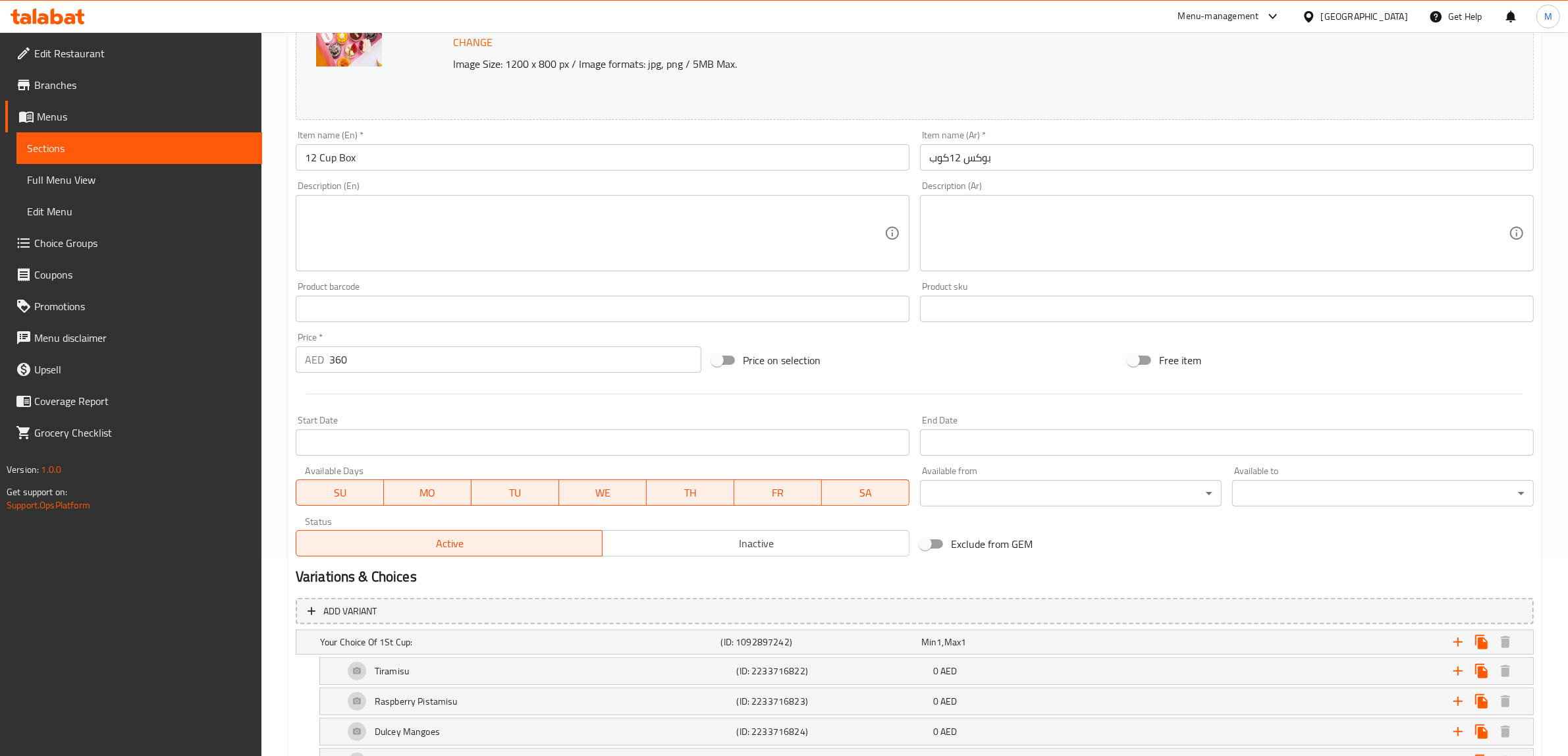
scroll to position [169, 0]
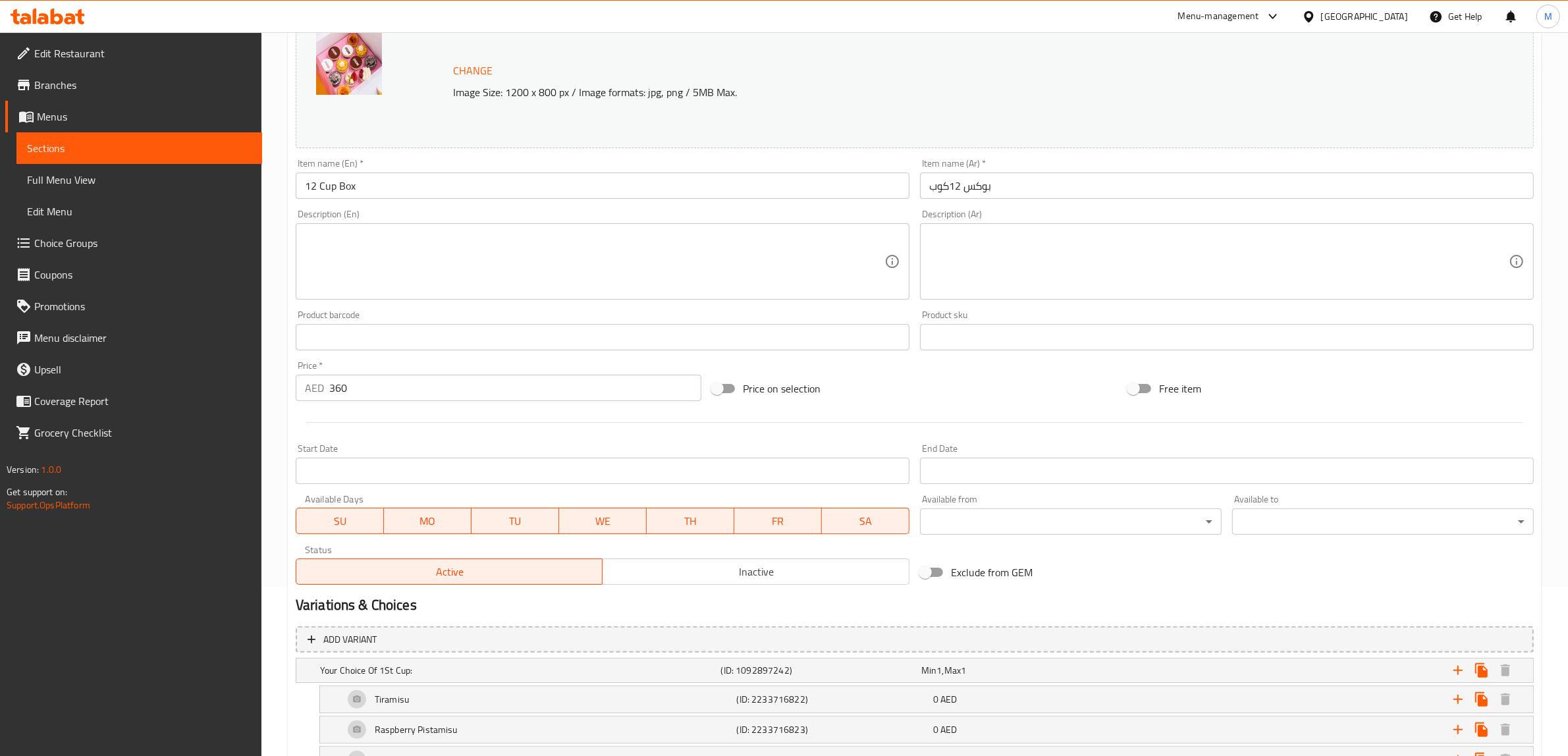
click at [1251, 573] on div "Exclude from GEM" at bounding box center [1123, 573] width 416 height 35
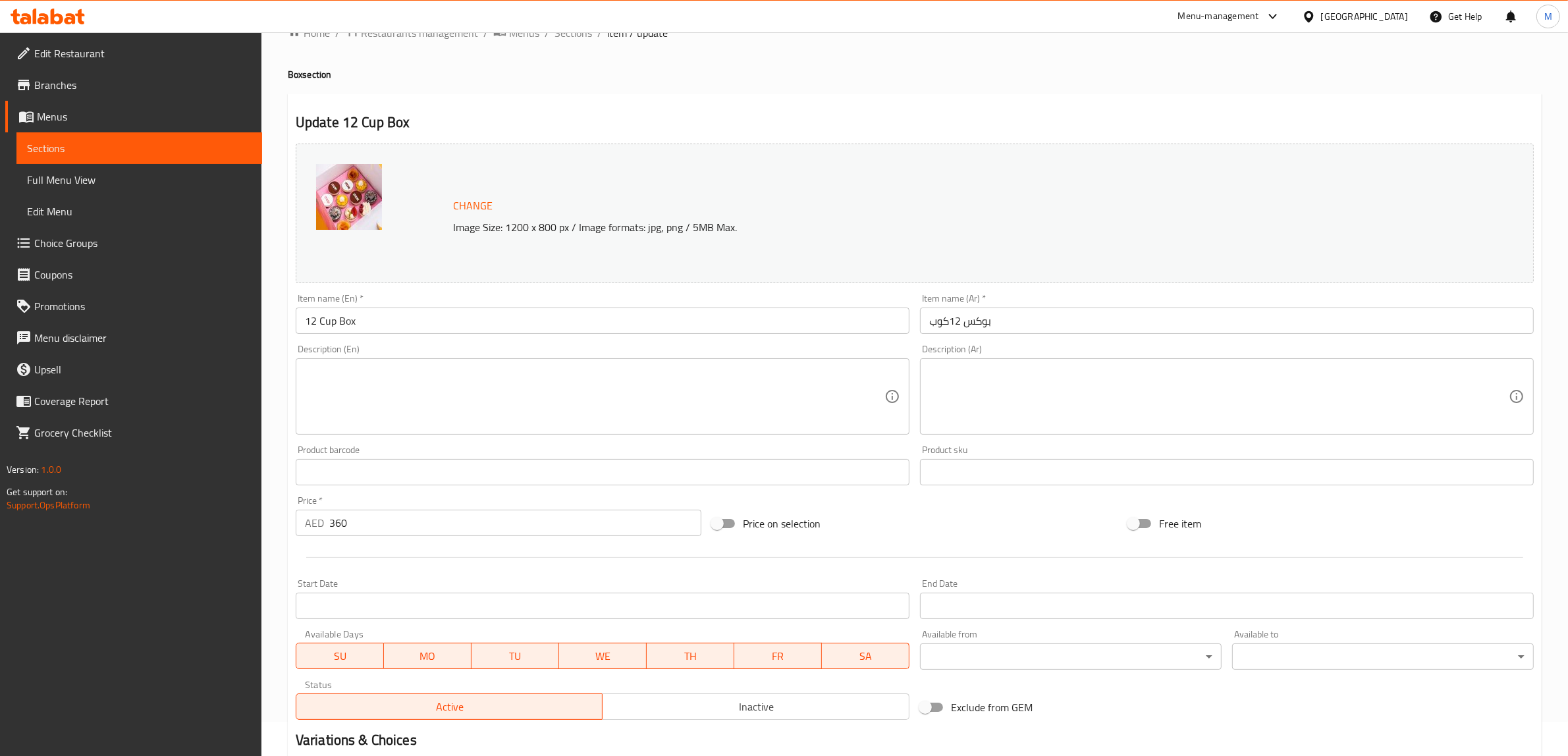
scroll to position [4, 0]
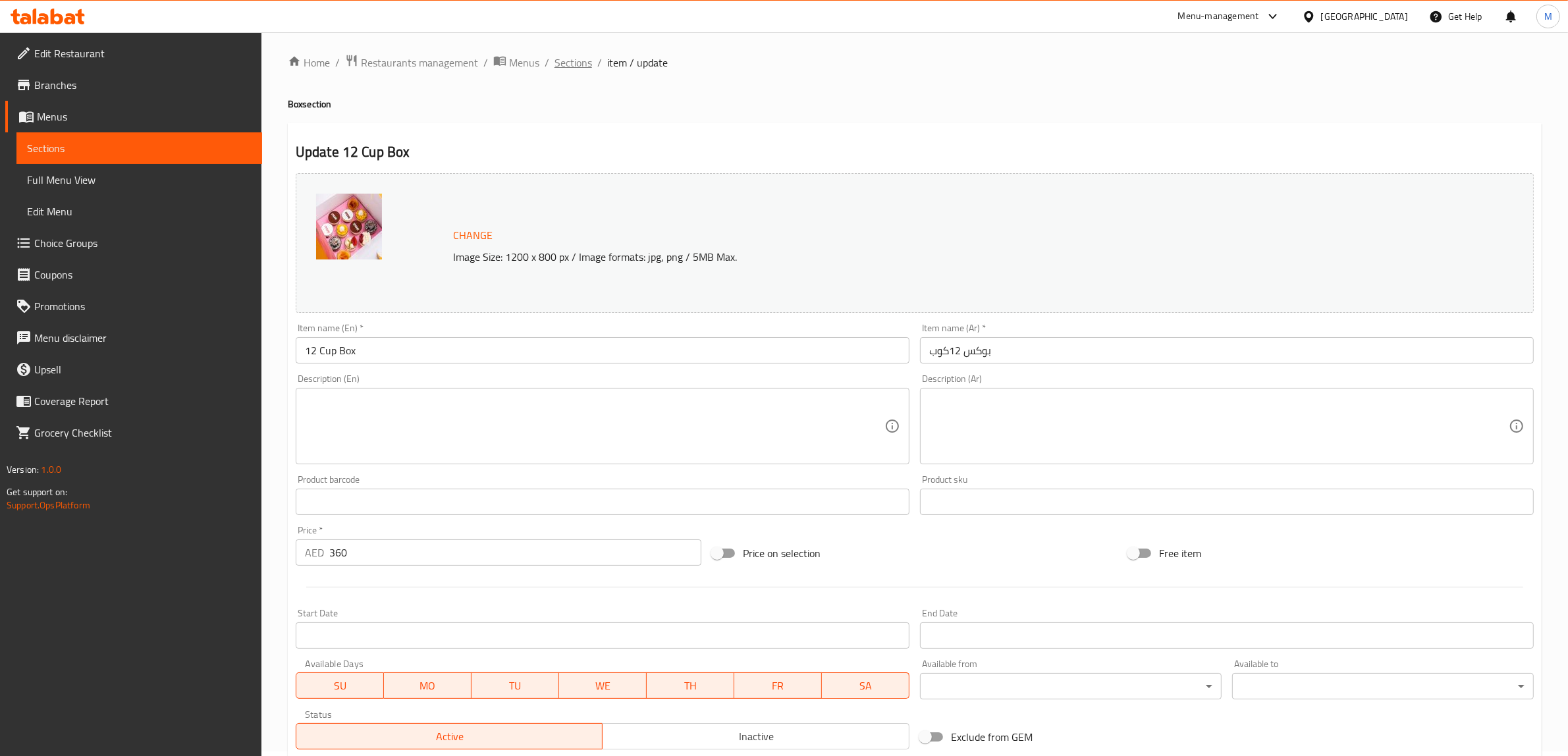
click at [576, 58] on span "Sections" at bounding box center [573, 62] width 38 height 15
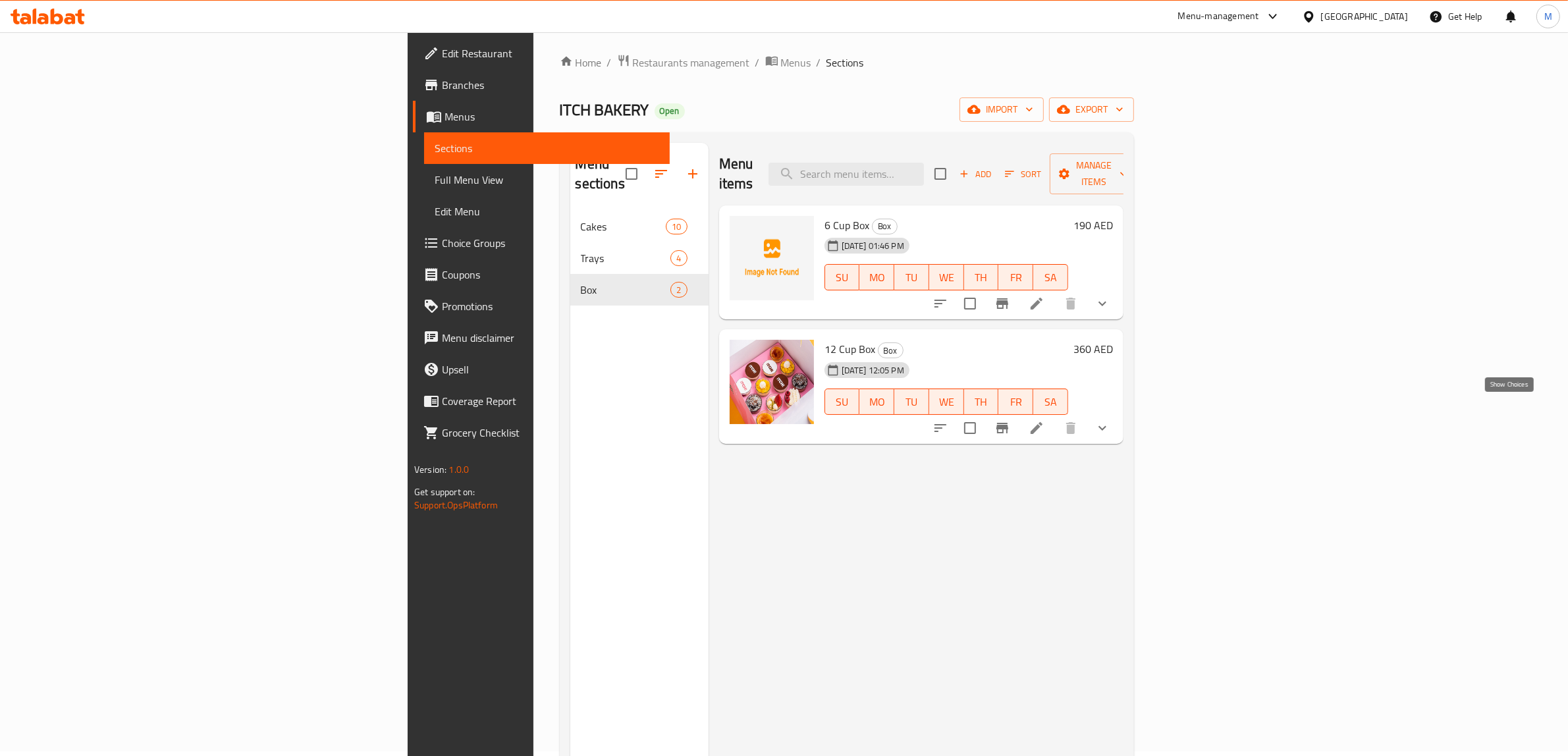
click at [1110, 420] on icon "show more" at bounding box center [1101, 428] width 15 height 15
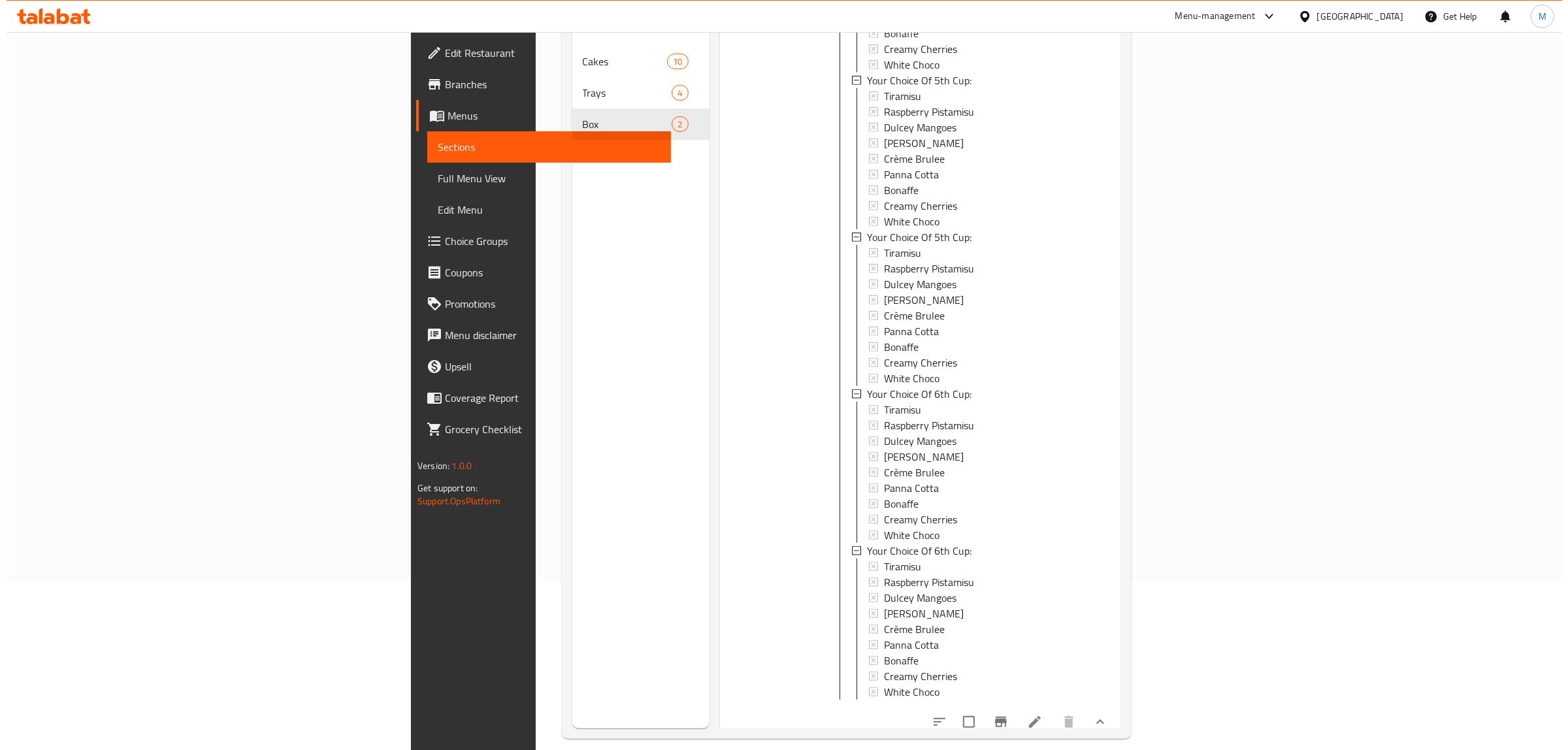
scroll to position [183, 0]
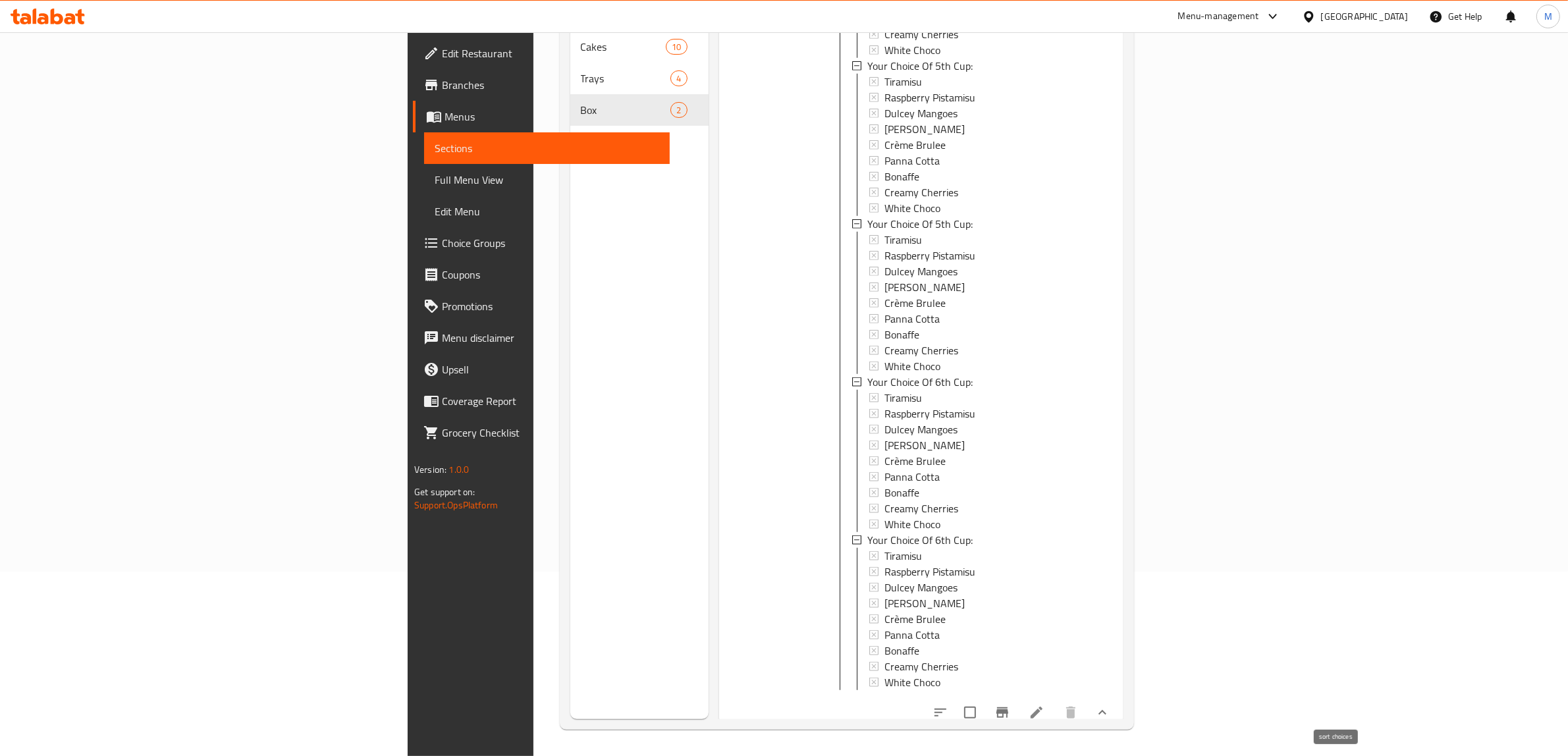
click at [948, 710] on icon "sort-choices" at bounding box center [940, 713] width 15 height 15
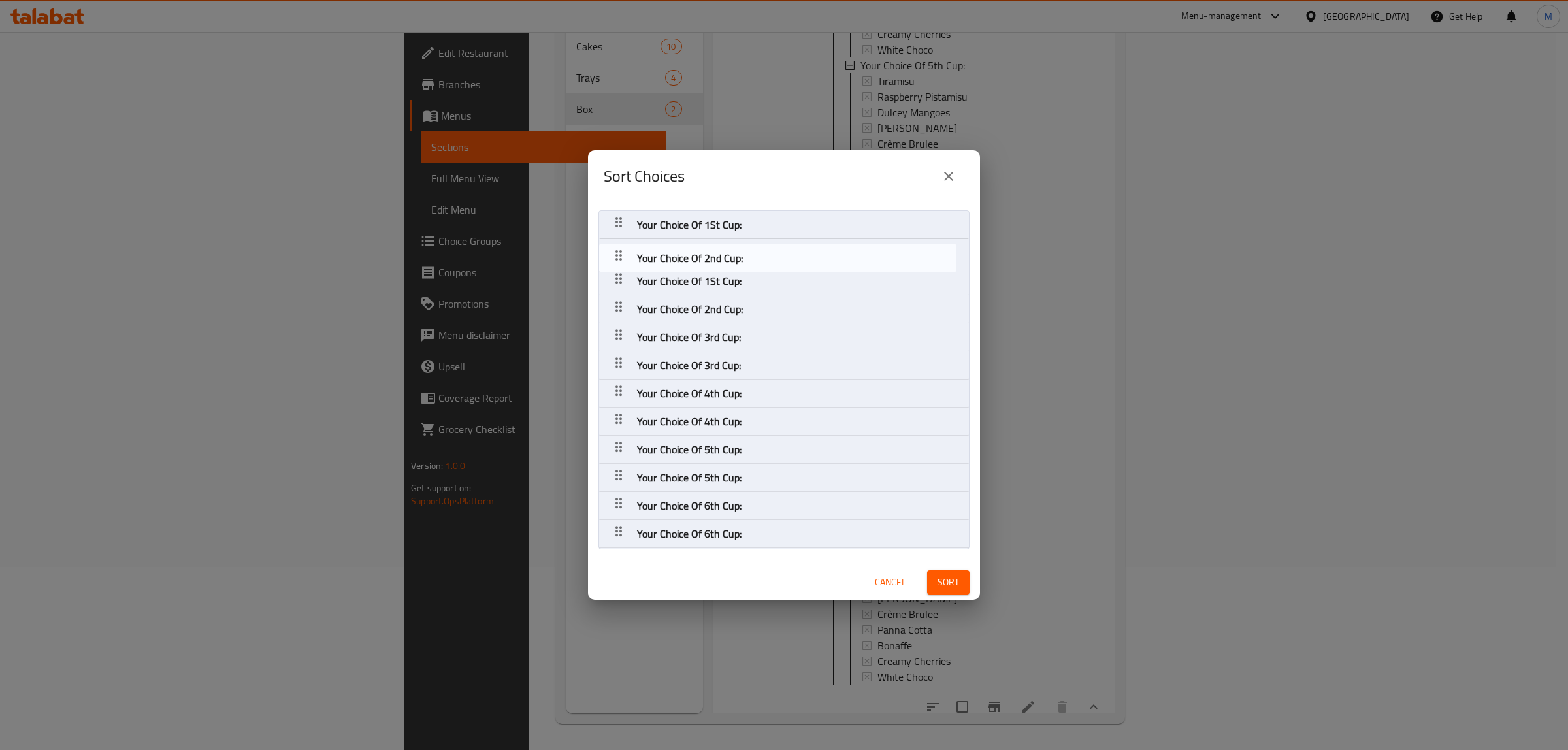
drag, startPoint x: 619, startPoint y: 283, endPoint x: 619, endPoint y: 255, distance: 28.0
click at [619, 255] on nav "Your Choice Of 1St Cup: Your Choice Of 1St Cup: Your Choice Of 2nd Cup: Your Ch…" at bounding box center [784, 380] width 371 height 339
drag, startPoint x: 615, startPoint y: 332, endPoint x: 615, endPoint y: 279, distance: 53.0
click at [615, 279] on nav "Your Choice Of 1St Cup: Your Choice Of 2nd Cup: Your Choice Of 1St Cup: Your Ch…" at bounding box center [784, 380] width 371 height 339
drag, startPoint x: 612, startPoint y: 394, endPoint x: 607, endPoint y: 311, distance: 83.2
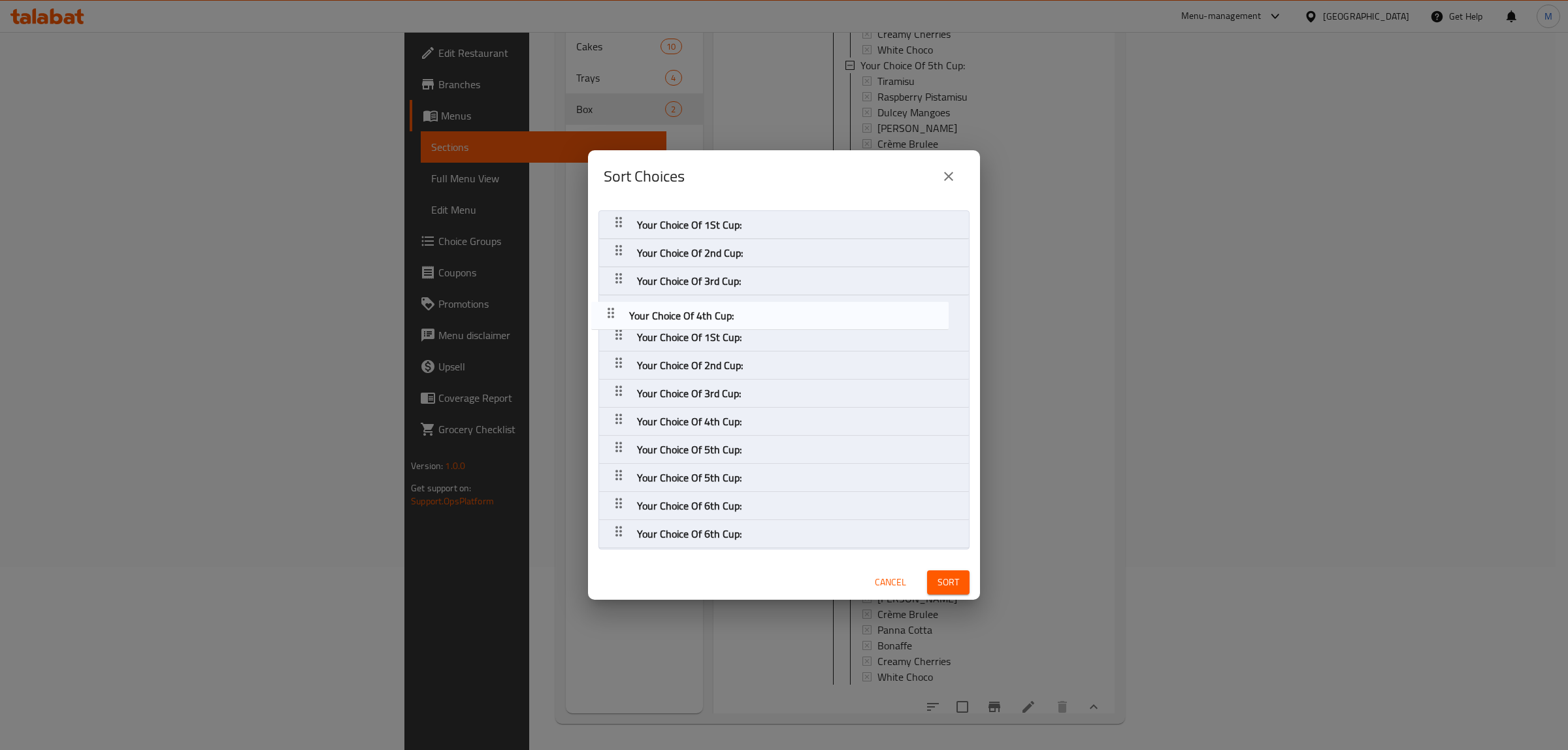
click at [607, 311] on nav "Your Choice Of 1St Cup: Your Choice Of 2nd Cup: Your Choice Of 3rd Cup: Your Ch…" at bounding box center [784, 380] width 371 height 339
drag, startPoint x: 615, startPoint y: 443, endPoint x: 602, endPoint y: 322, distance: 121.7
click at [602, 322] on nav "Your Choice Of 1St Cup: Your Choice Of 2nd Cup: Your Choice Of 3rd Cup: Your Ch…" at bounding box center [784, 380] width 371 height 339
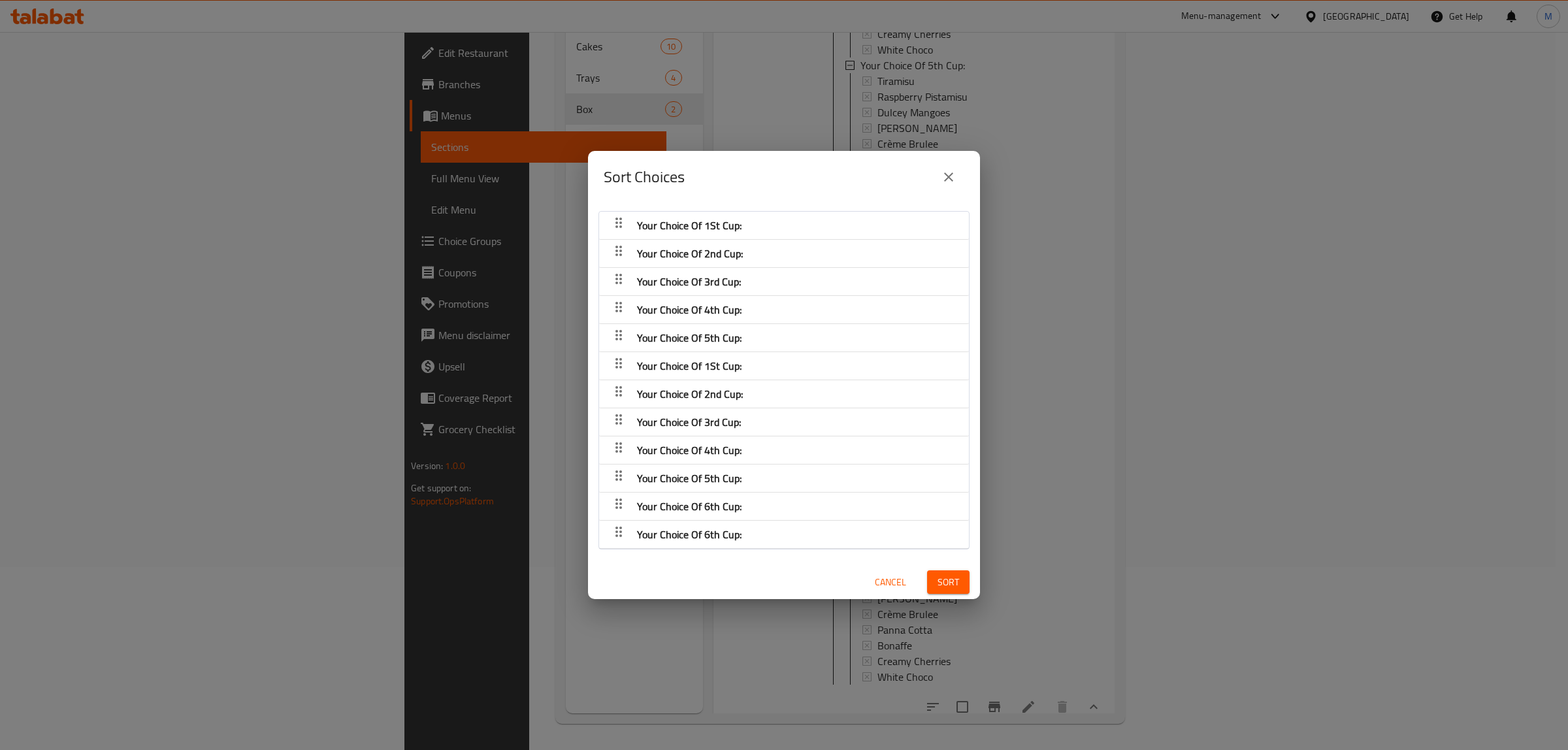
drag, startPoint x: 620, startPoint y: 513, endPoint x: 619, endPoint y: 393, distance: 120.0
click at [619, 393] on nav "Your Choice Of 1St Cup: Your Choice Of 2nd Cup: Your Choice Of 3rd Cup: Your Ch…" at bounding box center [784, 380] width 371 height 339
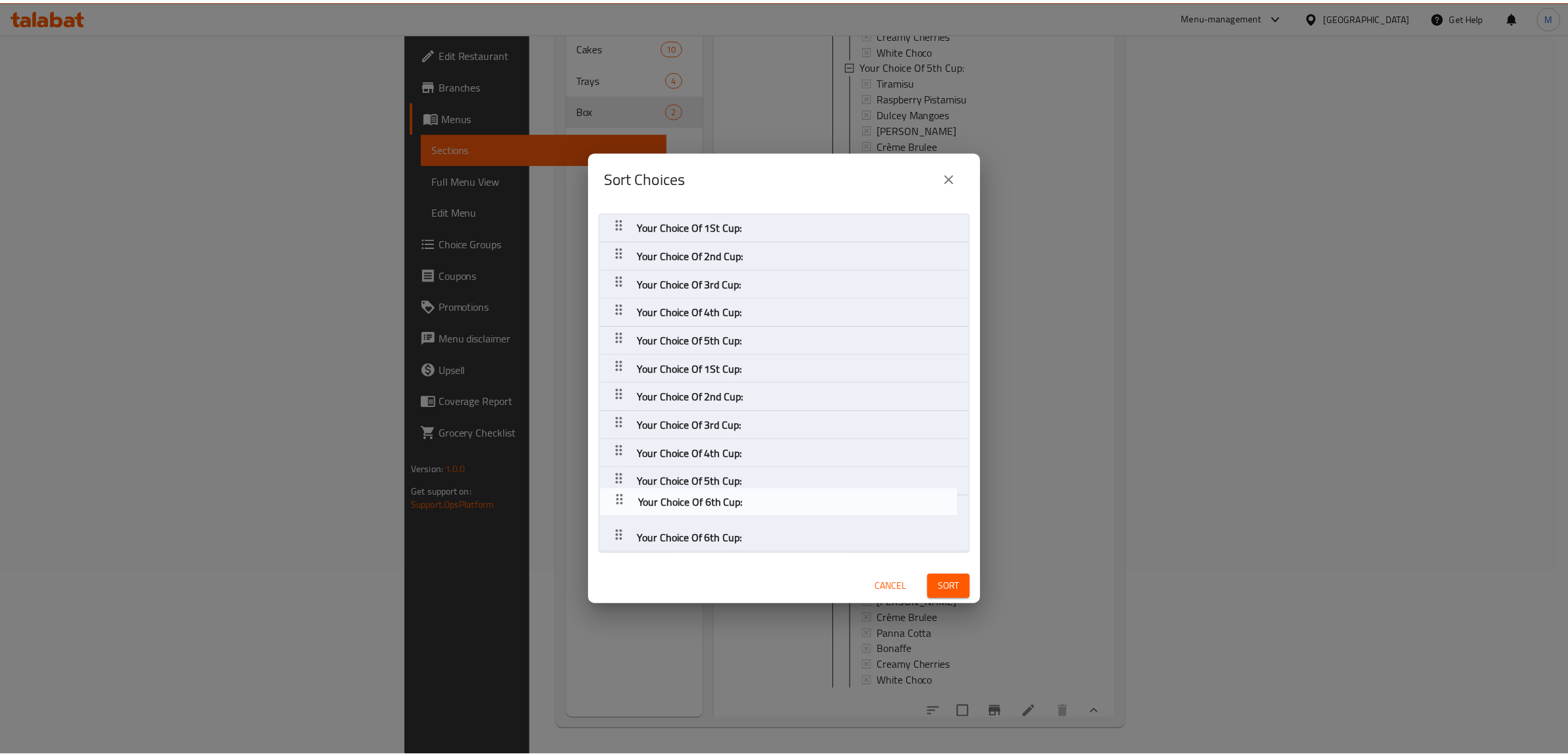
scroll to position [1, 0]
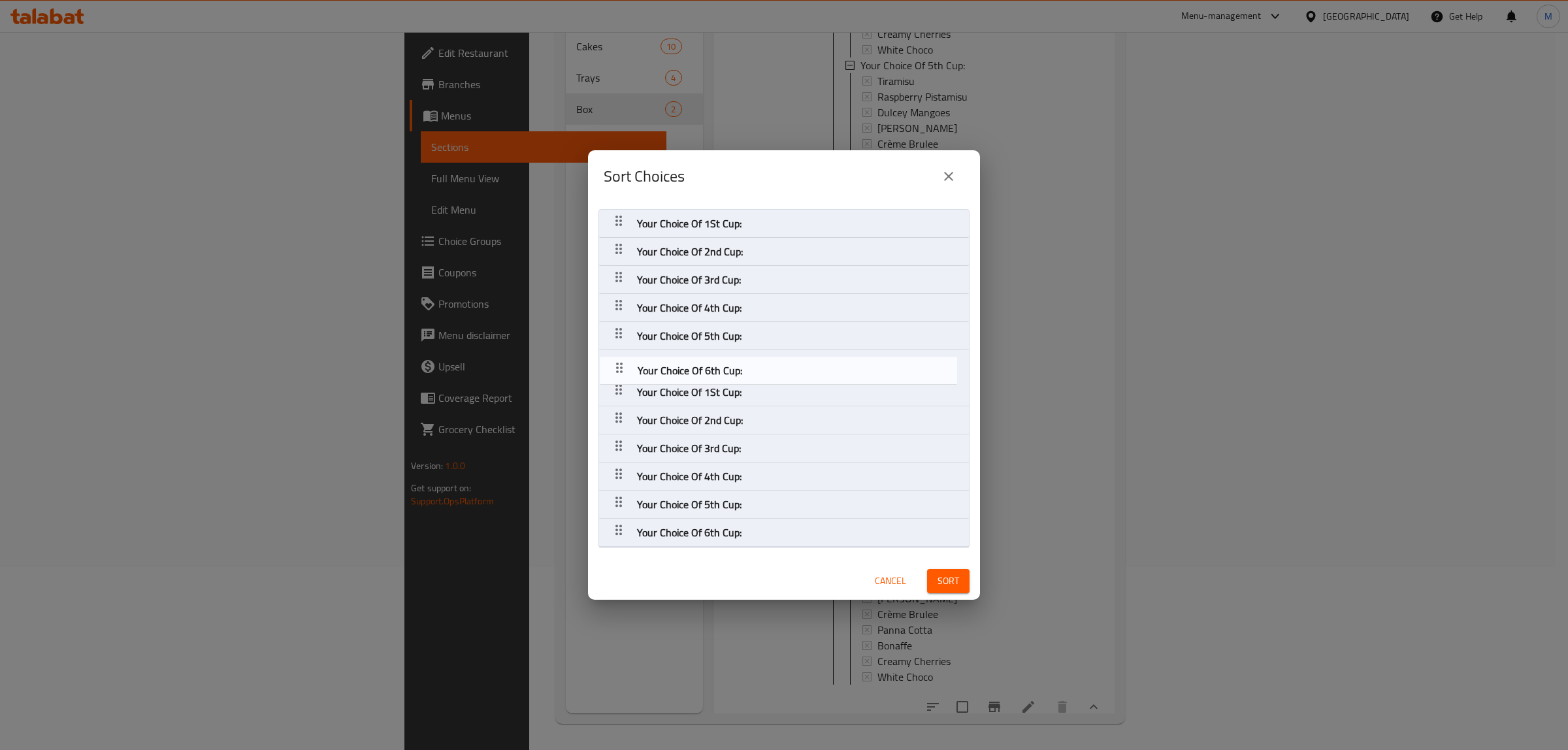
drag, startPoint x: 615, startPoint y: 510, endPoint x: 616, endPoint y: 367, distance: 143.0
click at [616, 367] on nav "Your Choice Of 1St Cup: Your Choice Of 2nd Cup: Your Choice Of 3rd Cup: Your Ch…" at bounding box center [784, 378] width 371 height 339
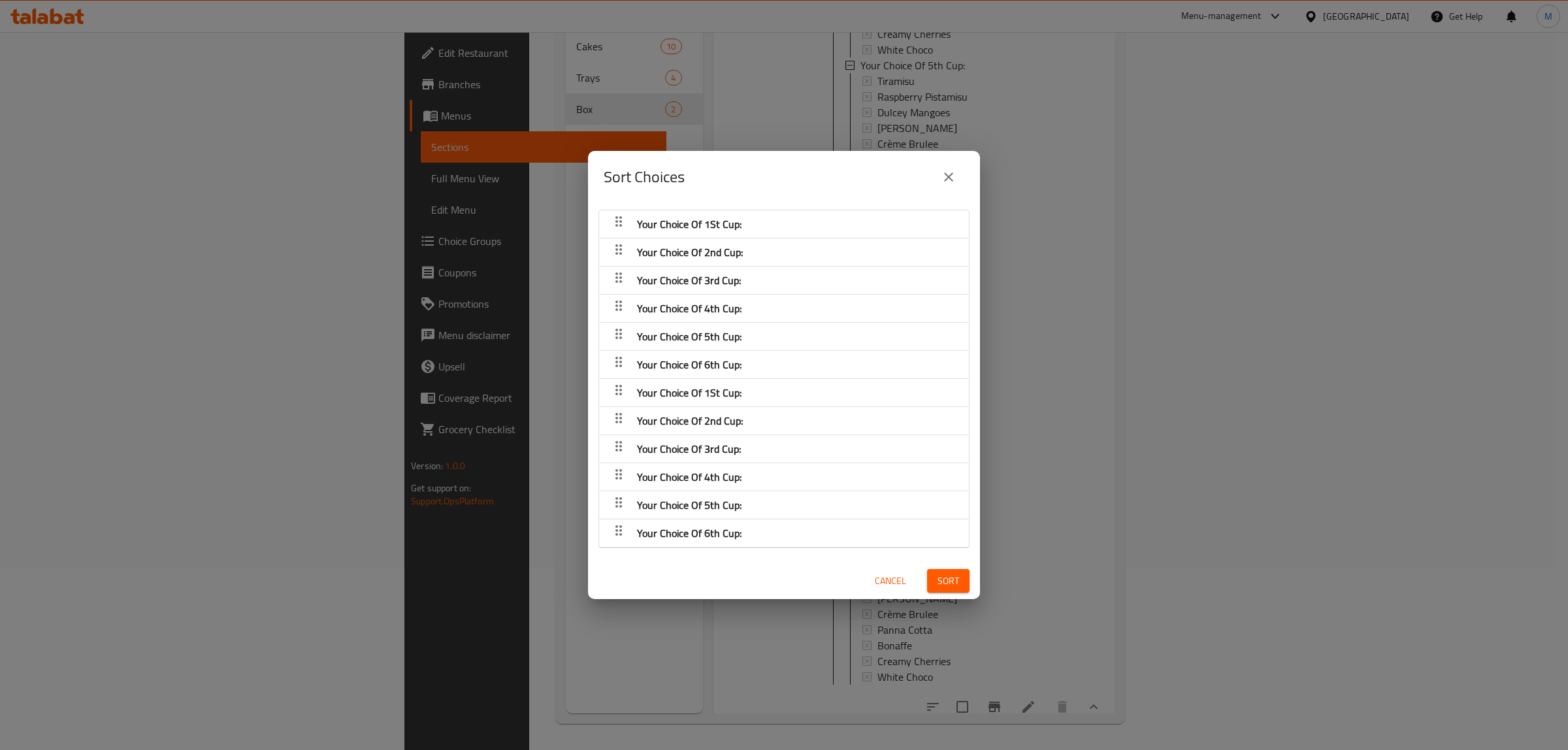
click at [942, 583] on span "Sort" at bounding box center [948, 581] width 22 height 16
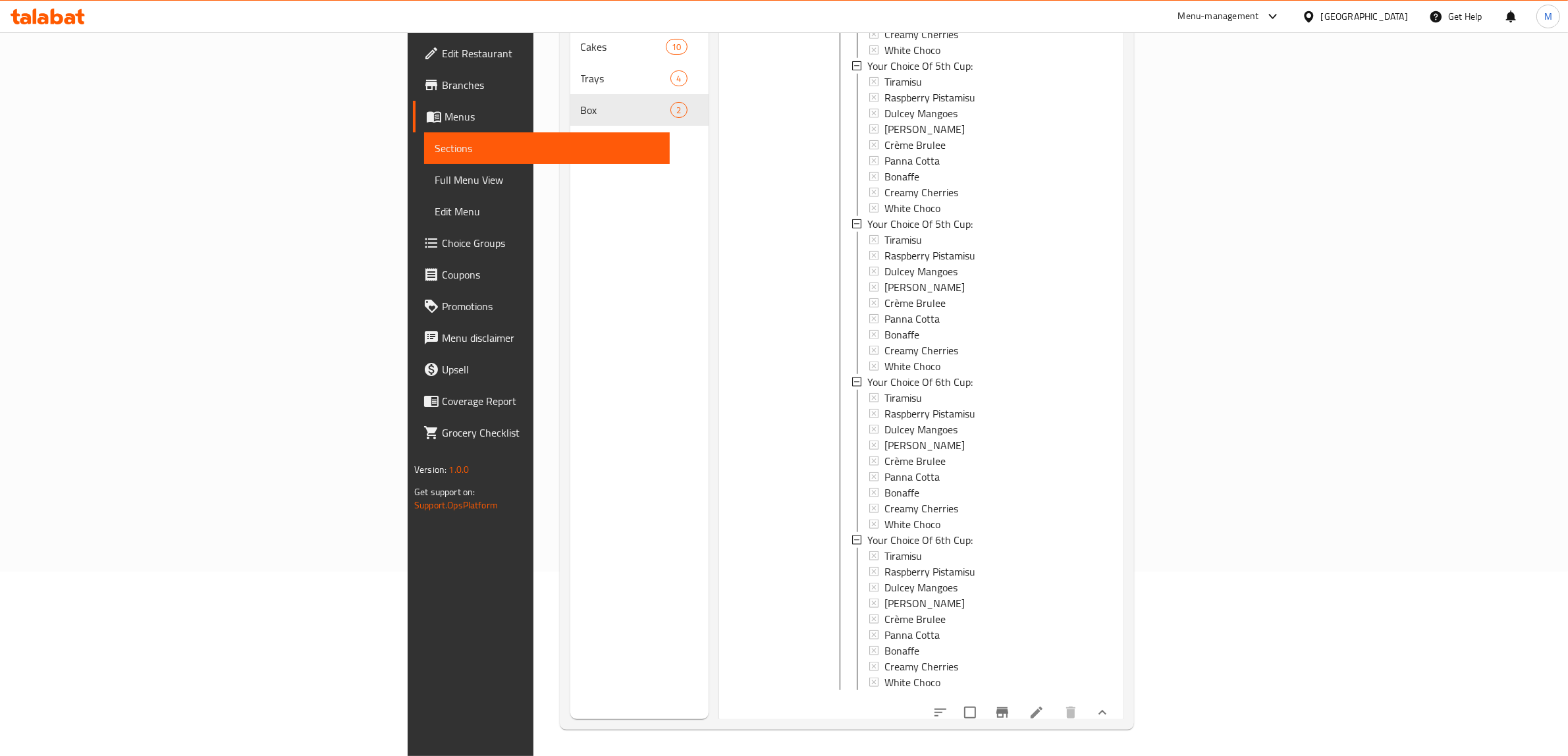
click at [575, 492] on div "Menu sections Cakes 10 Trays 4 Box 2" at bounding box center [639, 341] width 138 height 756
click at [1044, 708] on icon at bounding box center [1036, 713] width 15 height 15
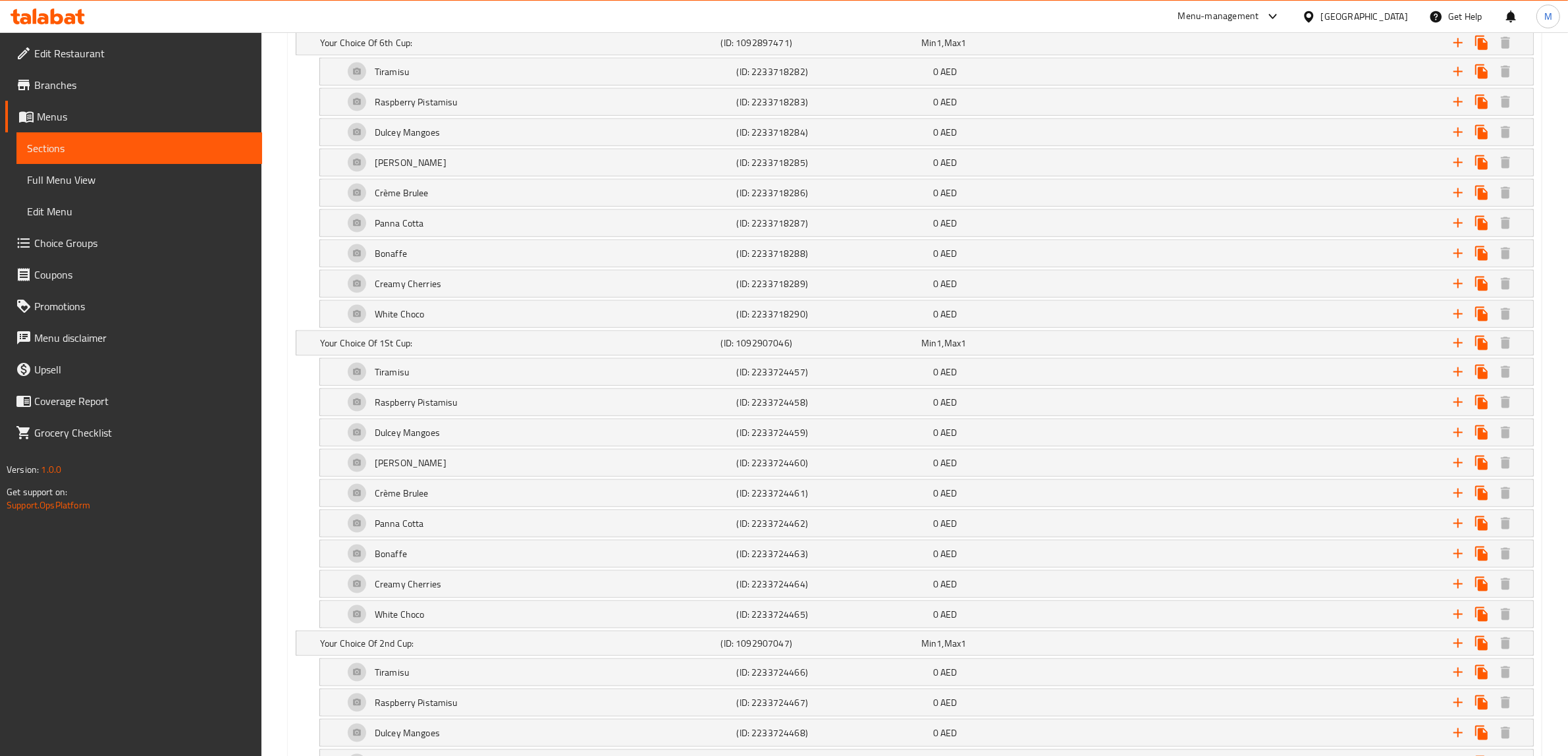
scroll to position [2306, 0]
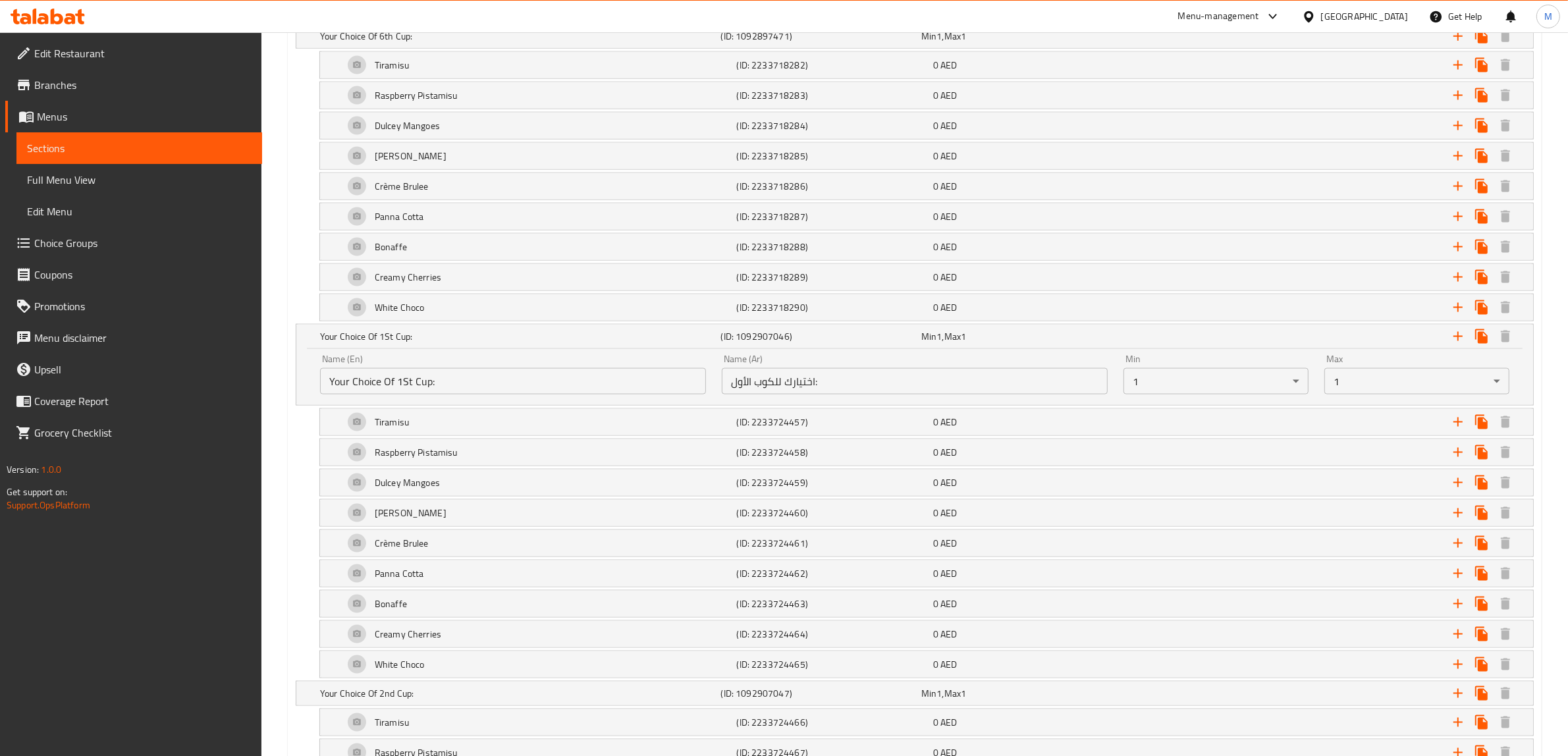
click at [588, 395] on input "Your Choice Of 1St Cup:" at bounding box center [513, 381] width 386 height 27
paste input "7th"
type input "Your Choice Of 7th Cup:"
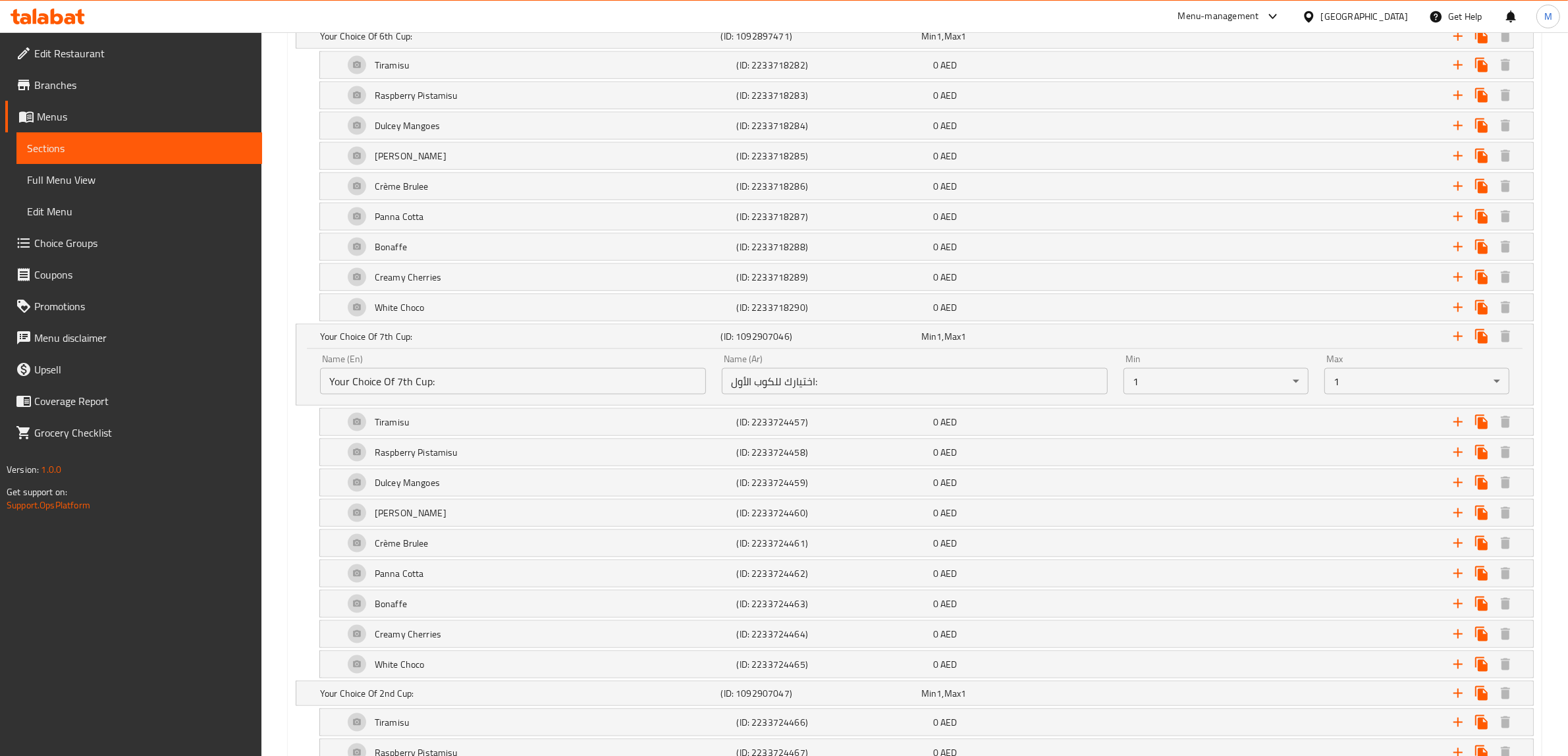
click at [936, 395] on input "اختيارك للكوب الأول:" at bounding box center [915, 381] width 386 height 27
paste input "ابع"
type input "اختيارك للكوب السابع:"
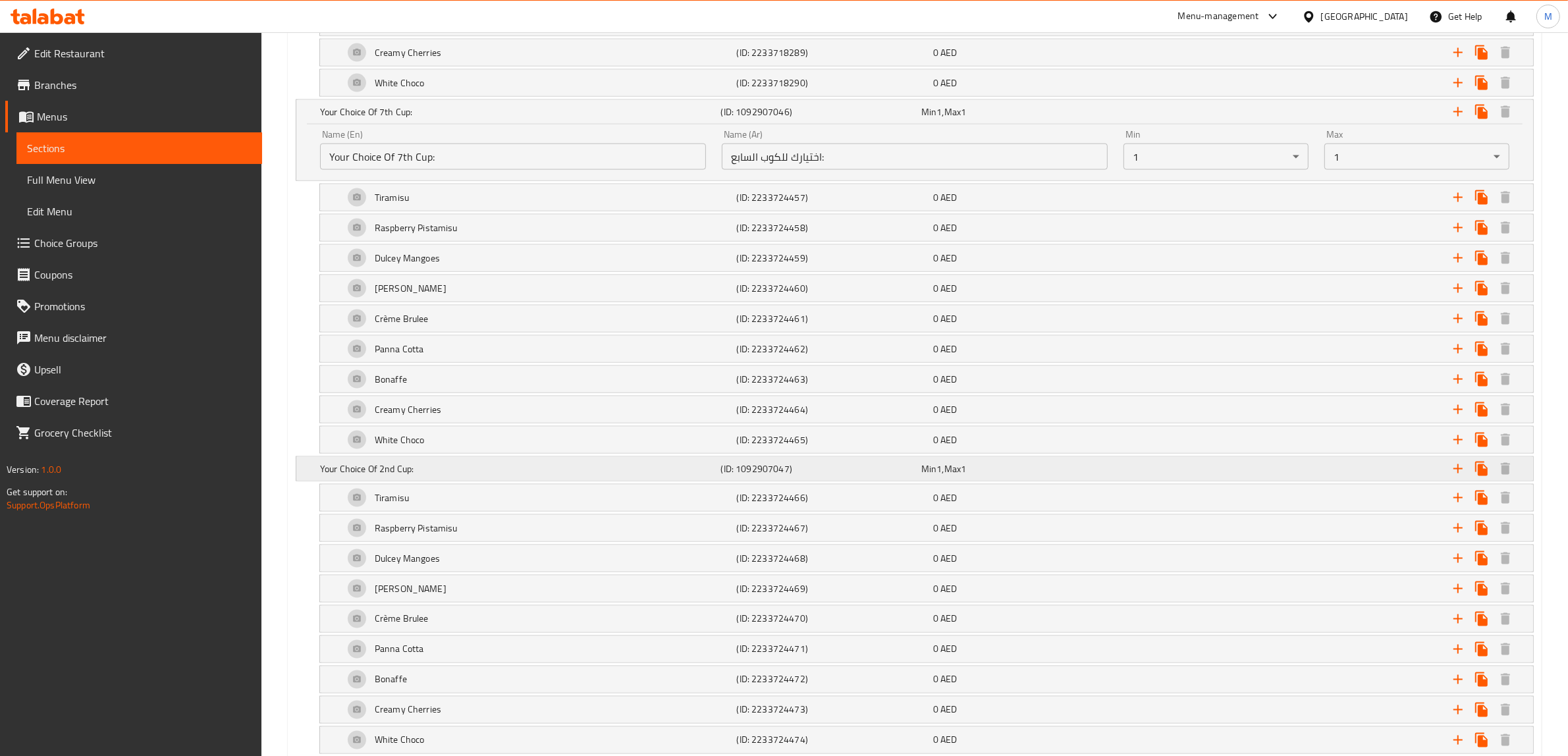
scroll to position [2553, 0]
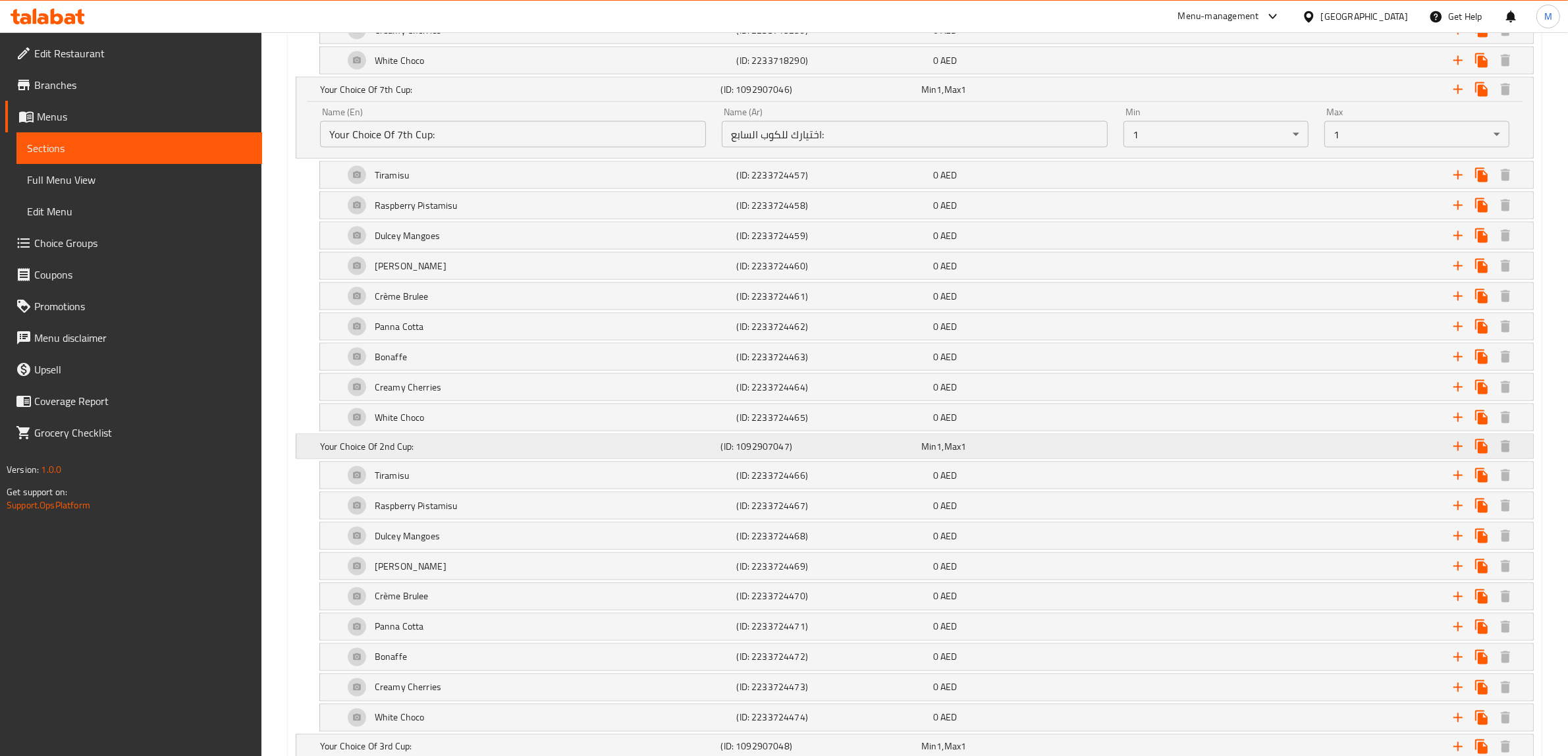
click at [468, 505] on input "Your Choice Of 2nd Cup:" at bounding box center [513, 492] width 386 height 27
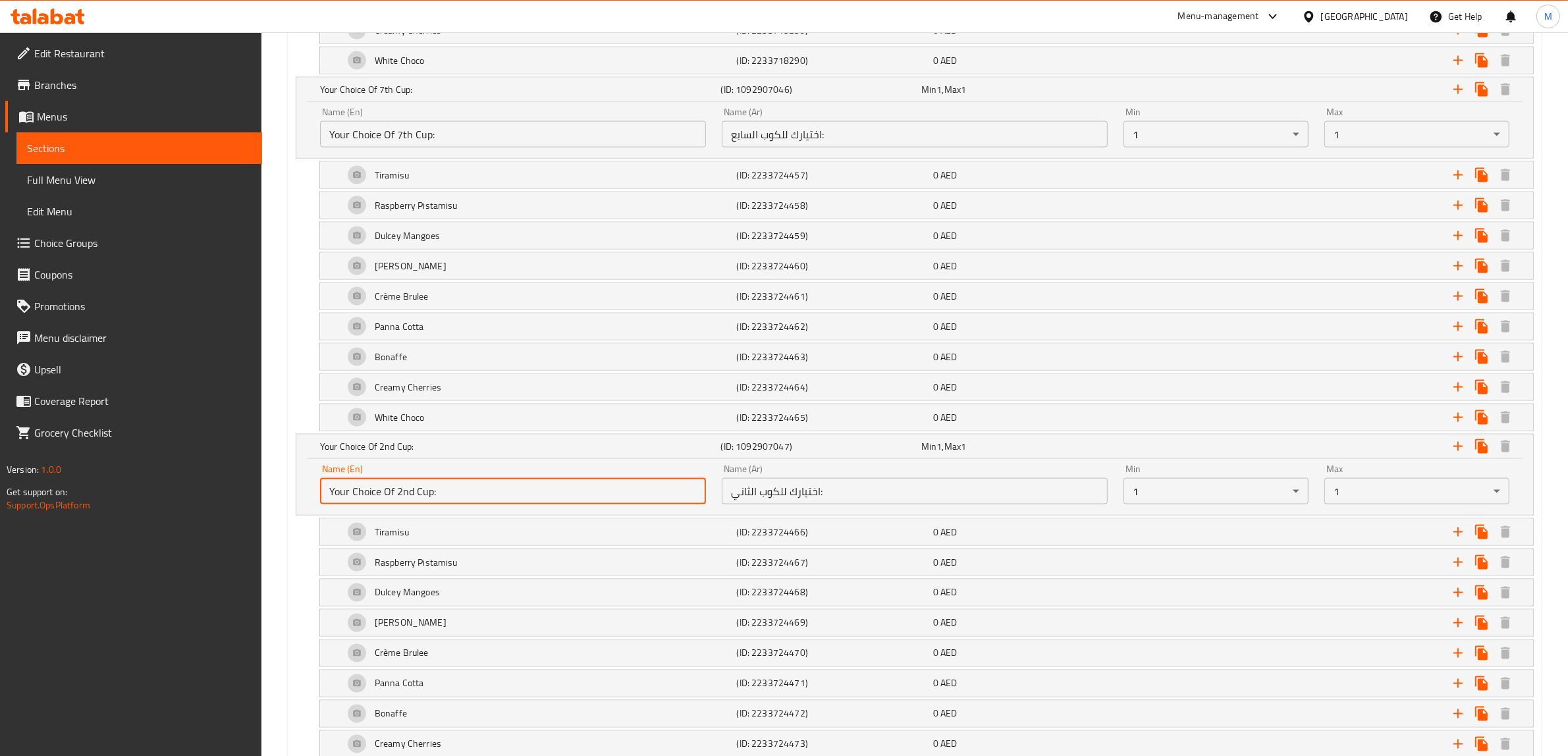
paste input "8th"
type input "Your Choice Of 8th Cup:"
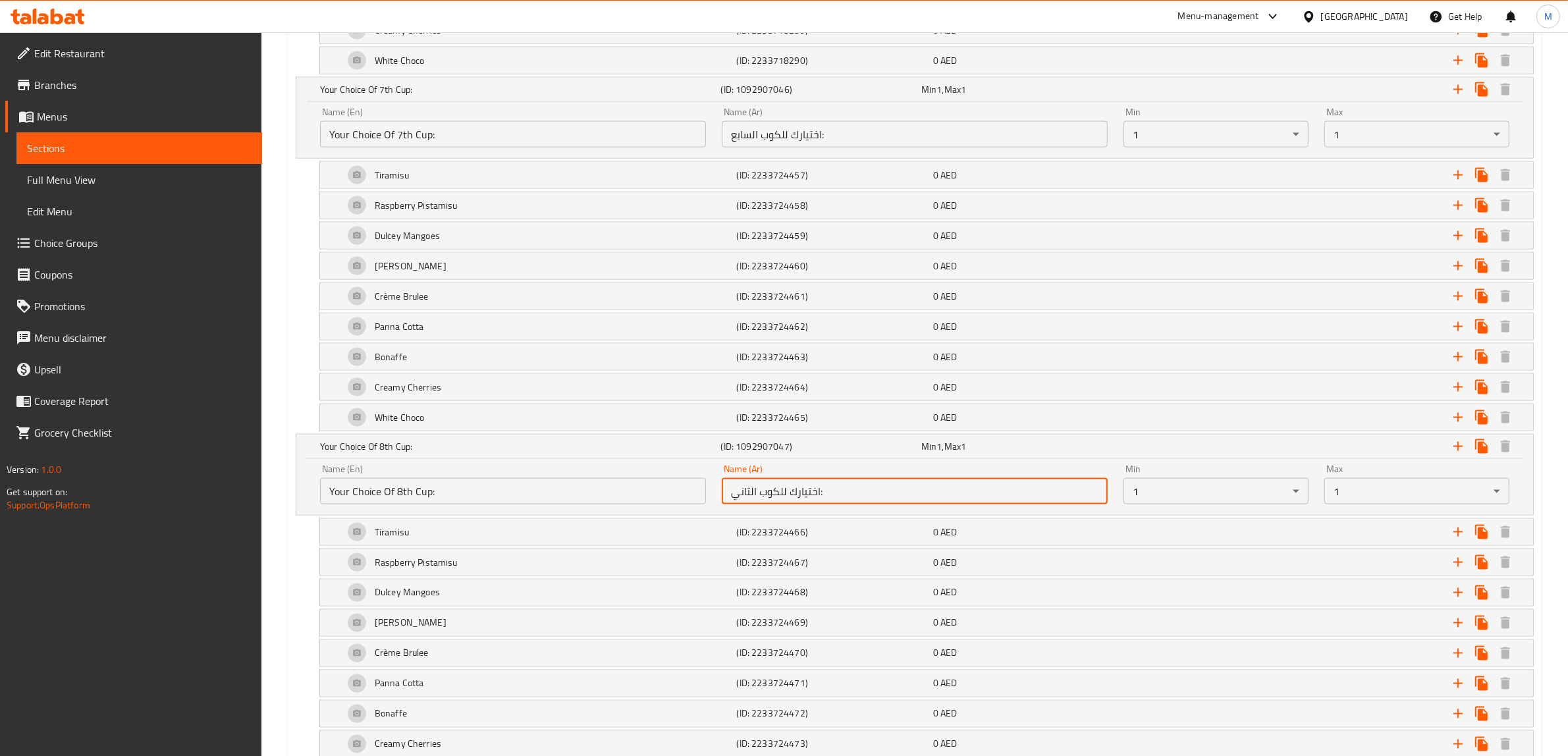
click at [897, 505] on input "اختيارك للكوب الثاني:" at bounding box center [915, 492] width 386 height 27
paste input "ن"
type input "اختيارك للكوب الثامن:"
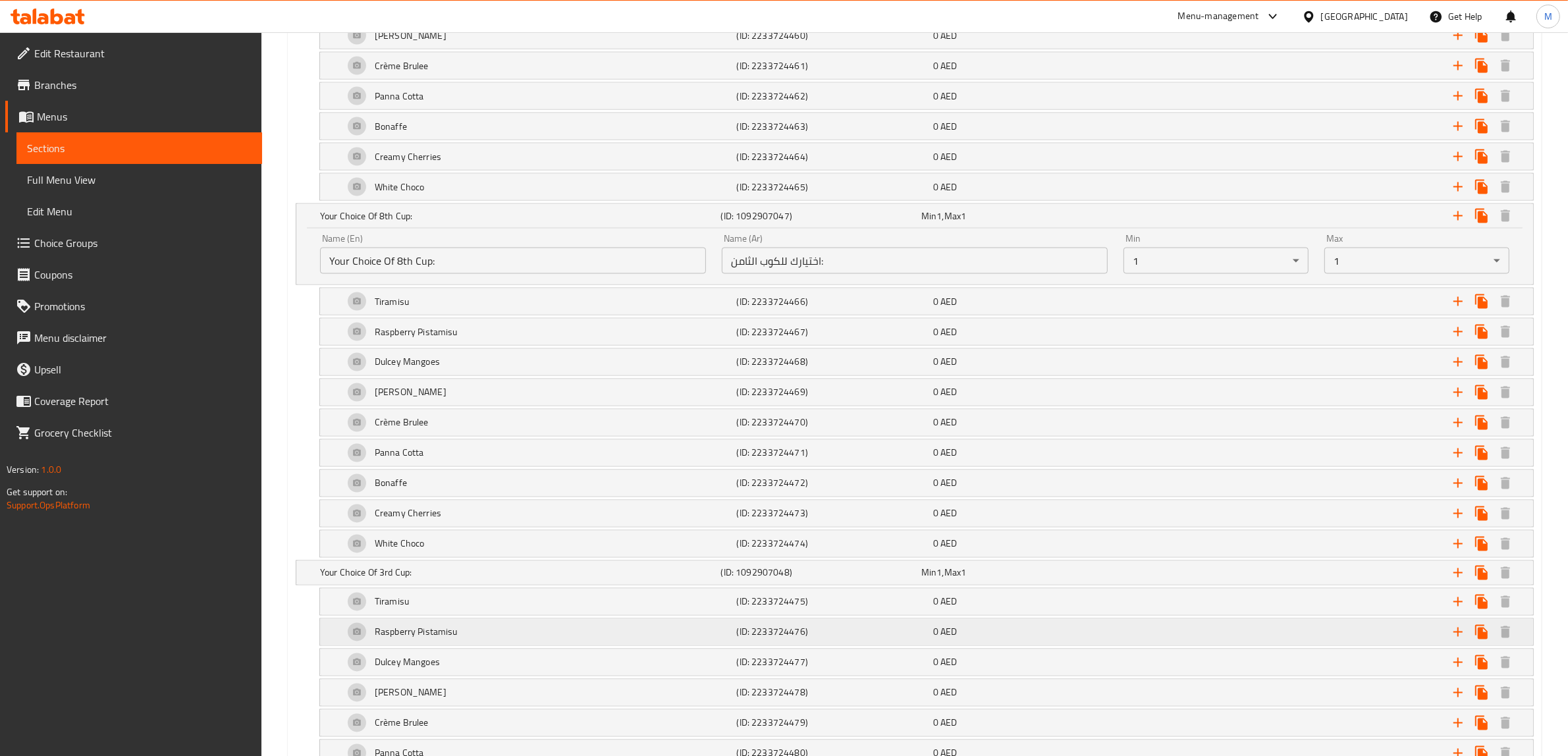
scroll to position [2882, 0]
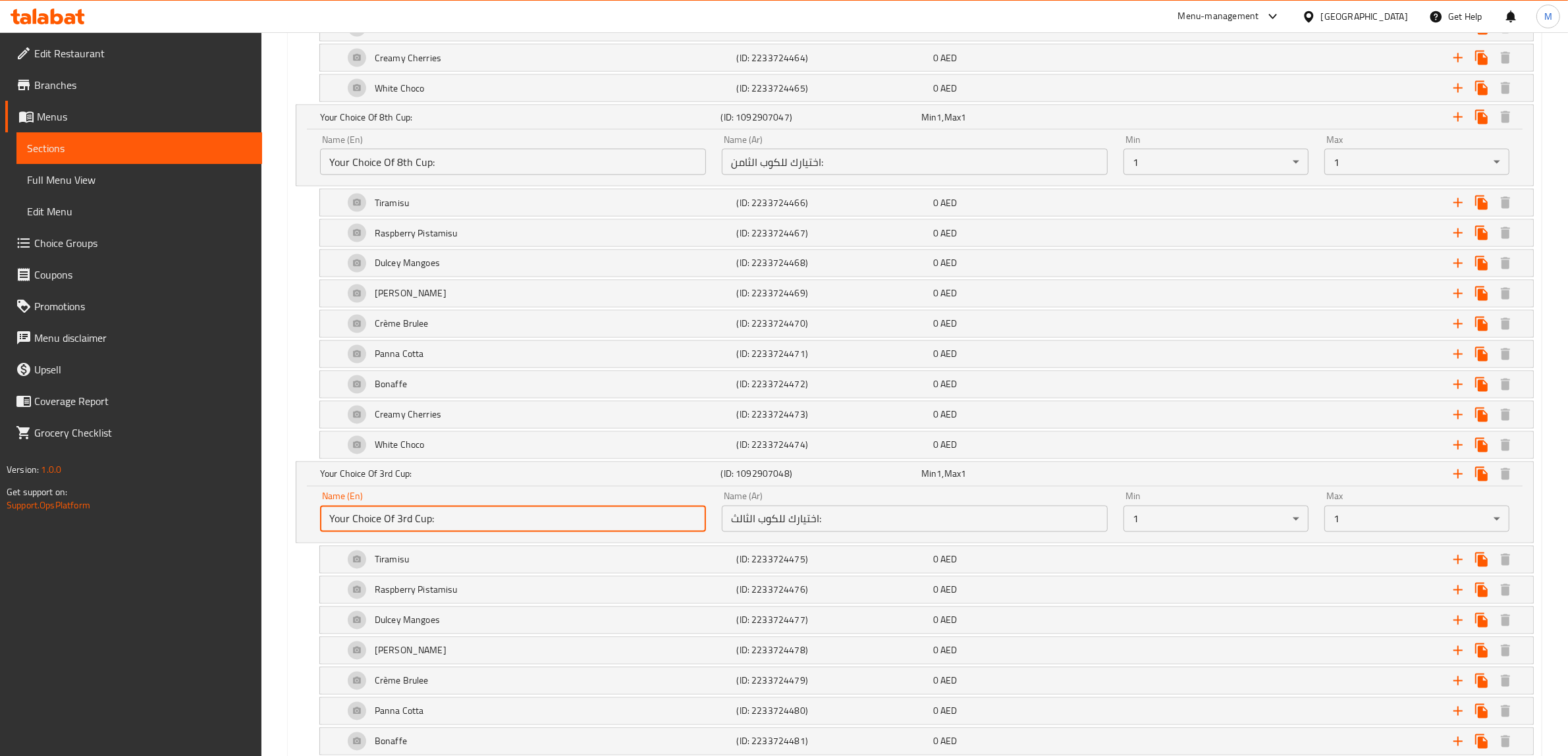
click at [469, 532] on input "Your Choice Of 3rd Cup:" at bounding box center [513, 519] width 386 height 27
paste input "9th"
type input "Your Choice Of 9th Cup:"
click at [918, 532] on input "اختيارك للكوب الثالث:" at bounding box center [915, 519] width 386 height 27
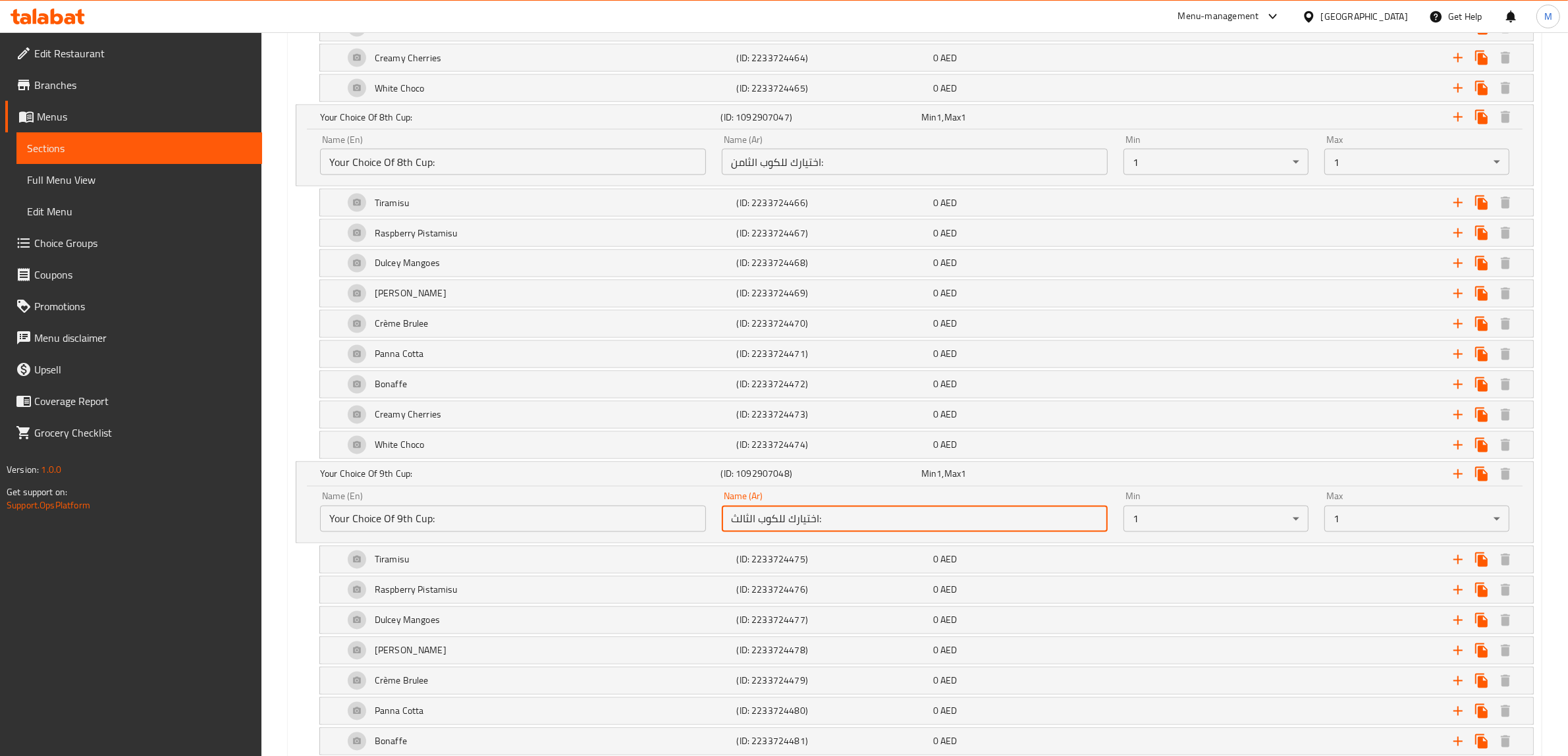
paste input "اسع"
type input "اختيارك للكوب التاسع:"
click at [297, 604] on div "Raspberry Pistamisu (ID: 2233724476) 0 AED Name (En) Raspberry Pistamisu Name (…" at bounding box center [915, 590] width 1238 height 28
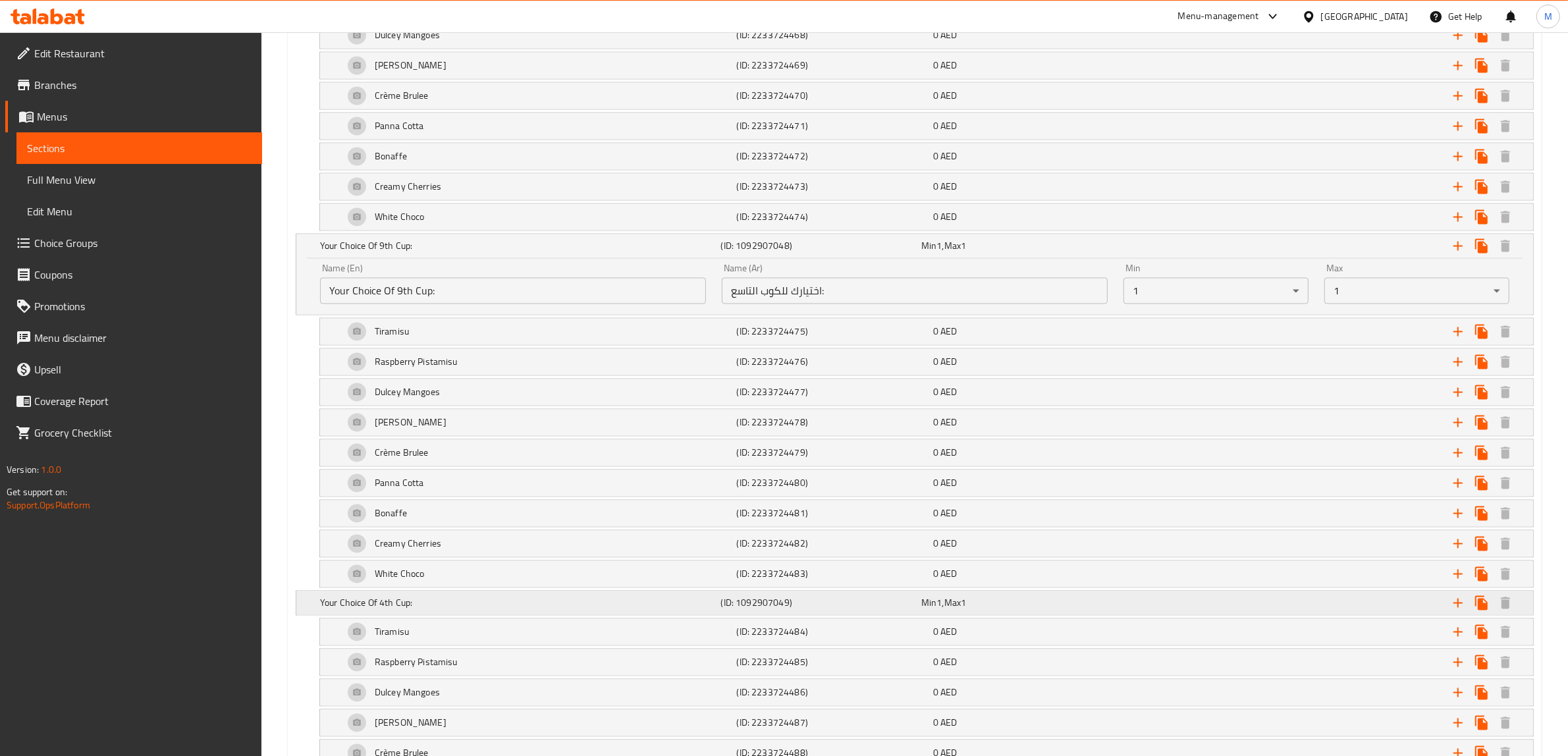
scroll to position [3129, 0]
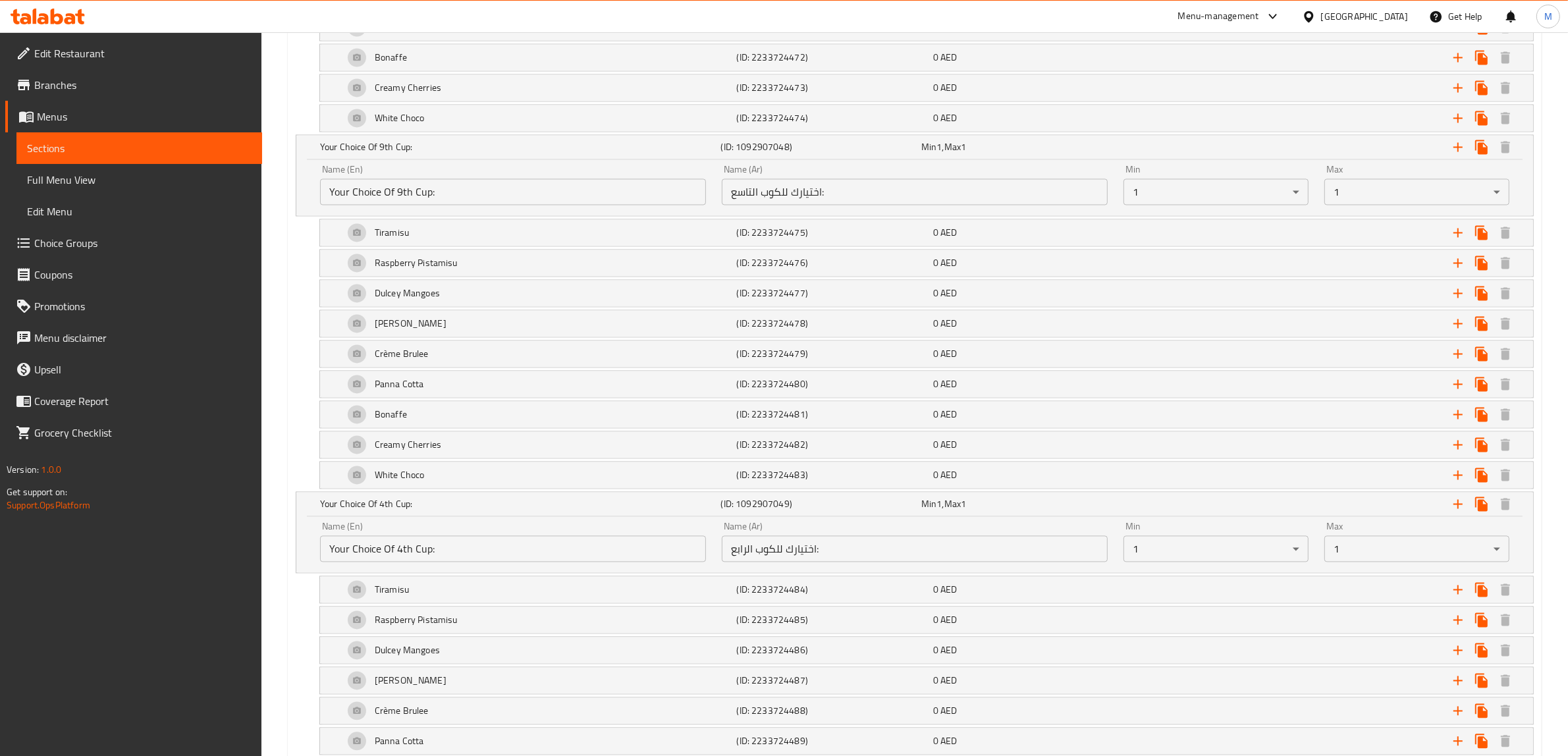
scroll to position [3212, 0]
click at [483, 560] on input "Your Choice Of 4th Cup:" at bounding box center [513, 547] width 386 height 27
type input "Your Choice Of 10th Cup:"
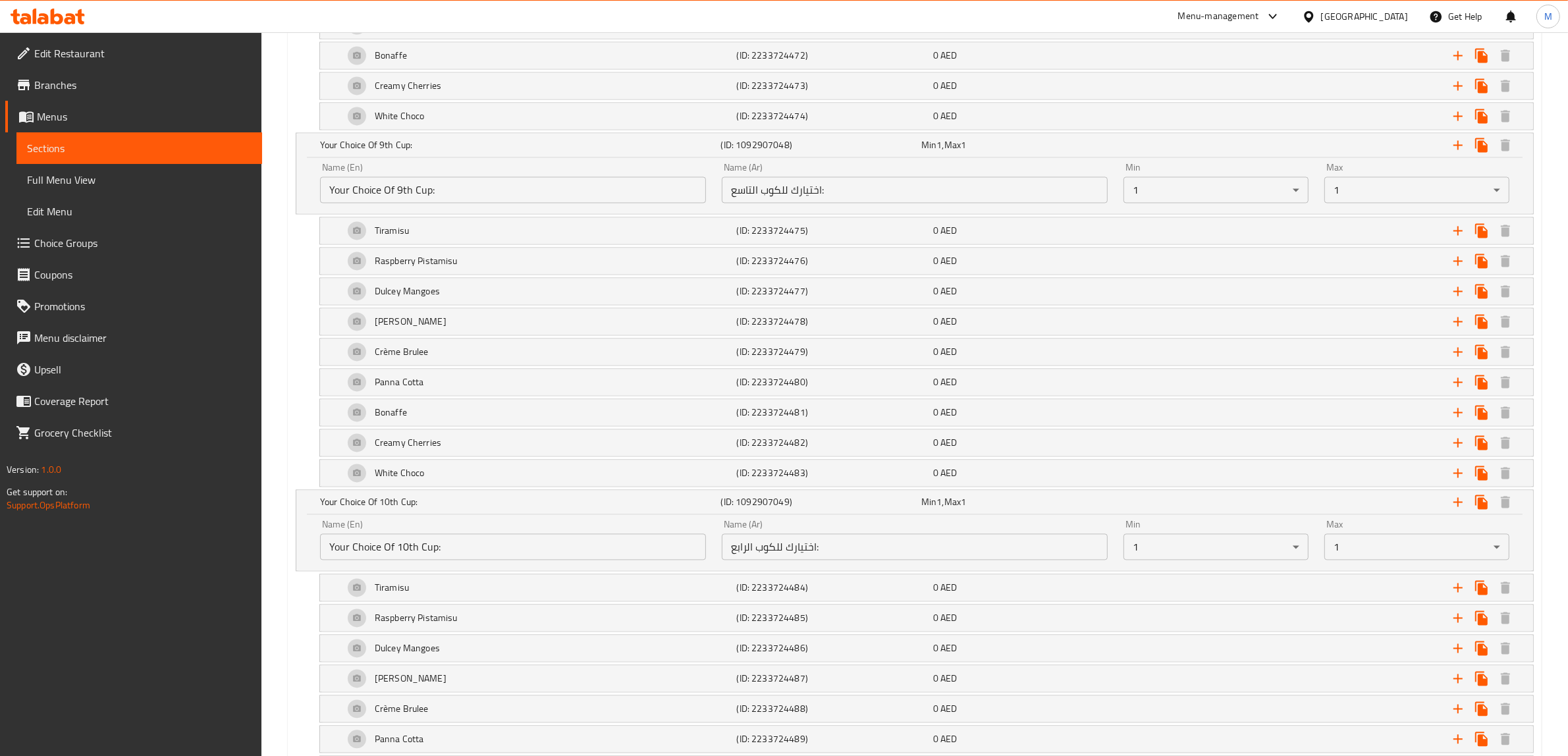
click at [931, 560] on input "اختيارك للكوب الرابع:" at bounding box center [915, 547] width 386 height 27
click at [903, 560] on input "اختيارك للكوب الرابع:" at bounding box center [915, 547] width 386 height 27
paste input "اشر"
type input "اختيارك للكوب العاشر:"
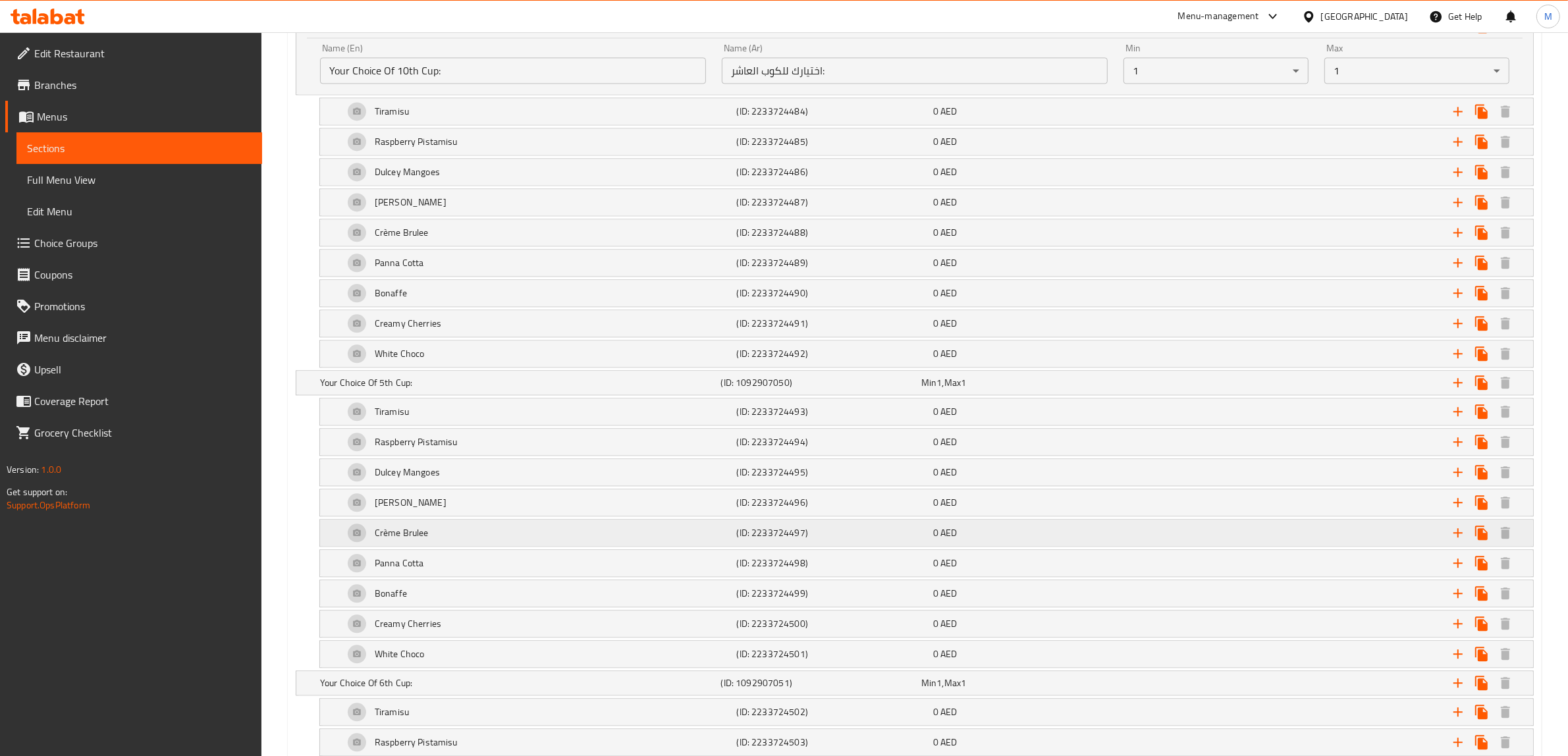
scroll to position [3706, 0]
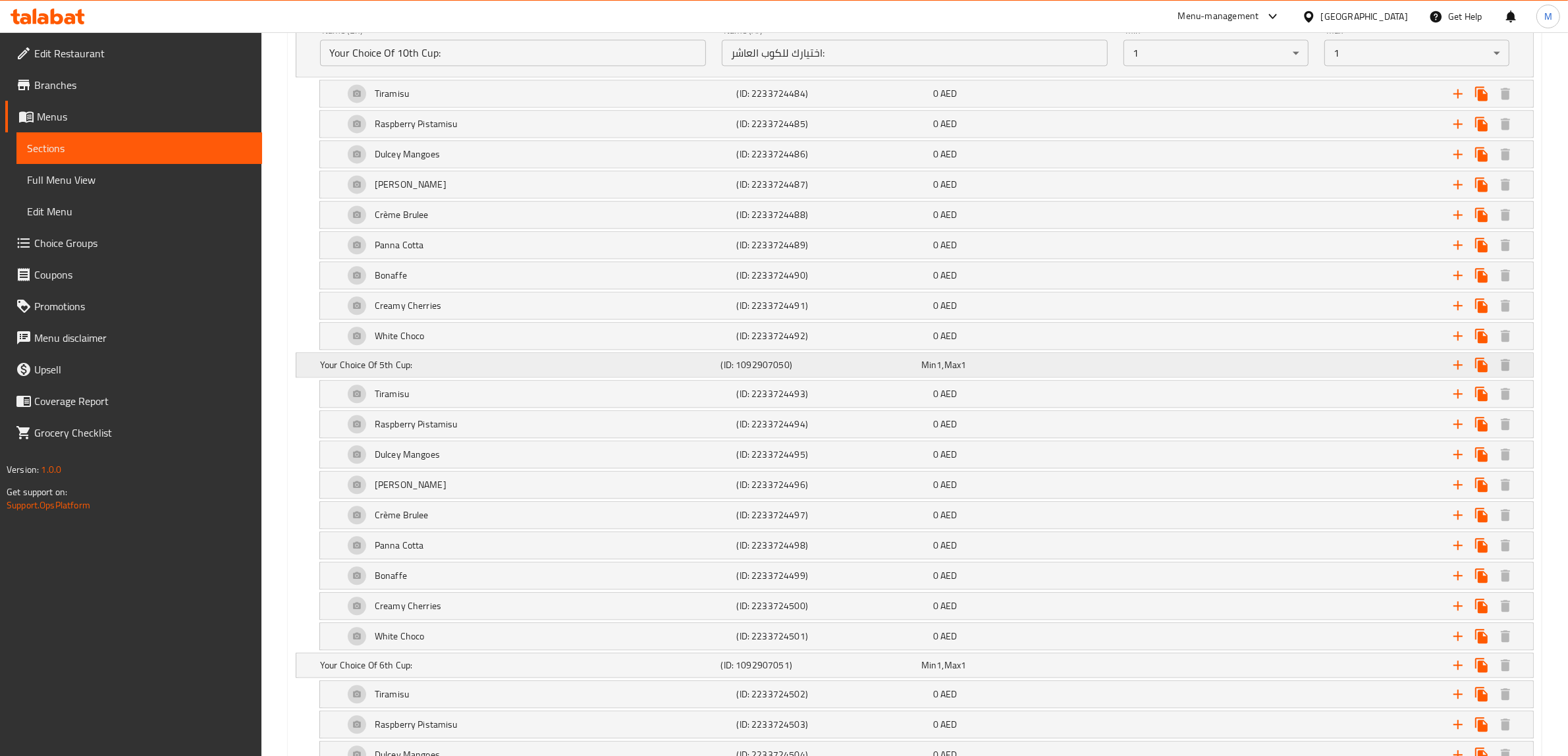
click at [545, 423] on input "Your Choice Of 5th Cup:" at bounding box center [513, 410] width 386 height 27
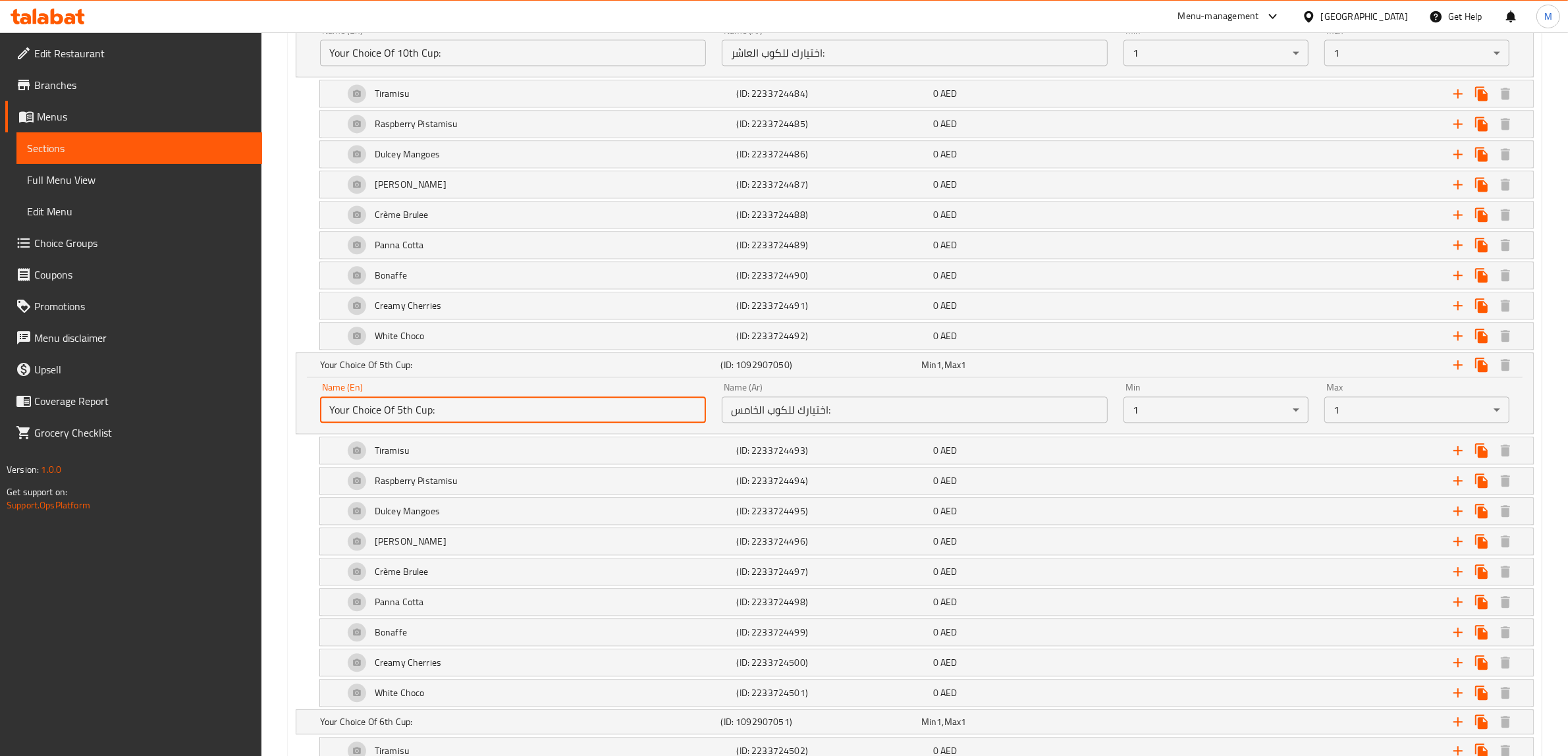
paste input "11"
type input "Your Choice Of 11th Cup:"
click at [943, 423] on input "اختيارك للكوب الخامس:" at bounding box center [915, 410] width 386 height 27
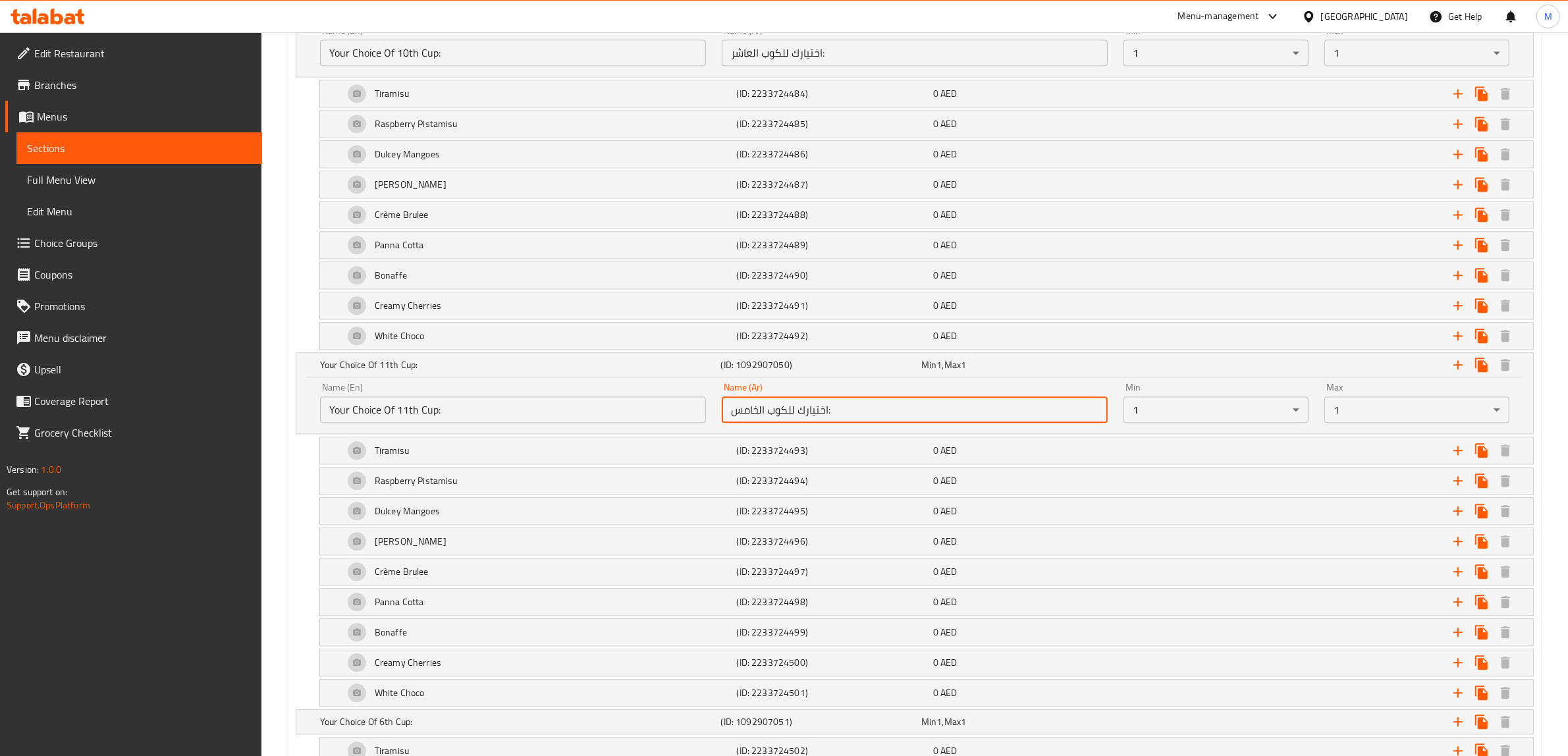
paste input "ادي عشر"
type input "اختيارك للكوب الحادي عشر:"
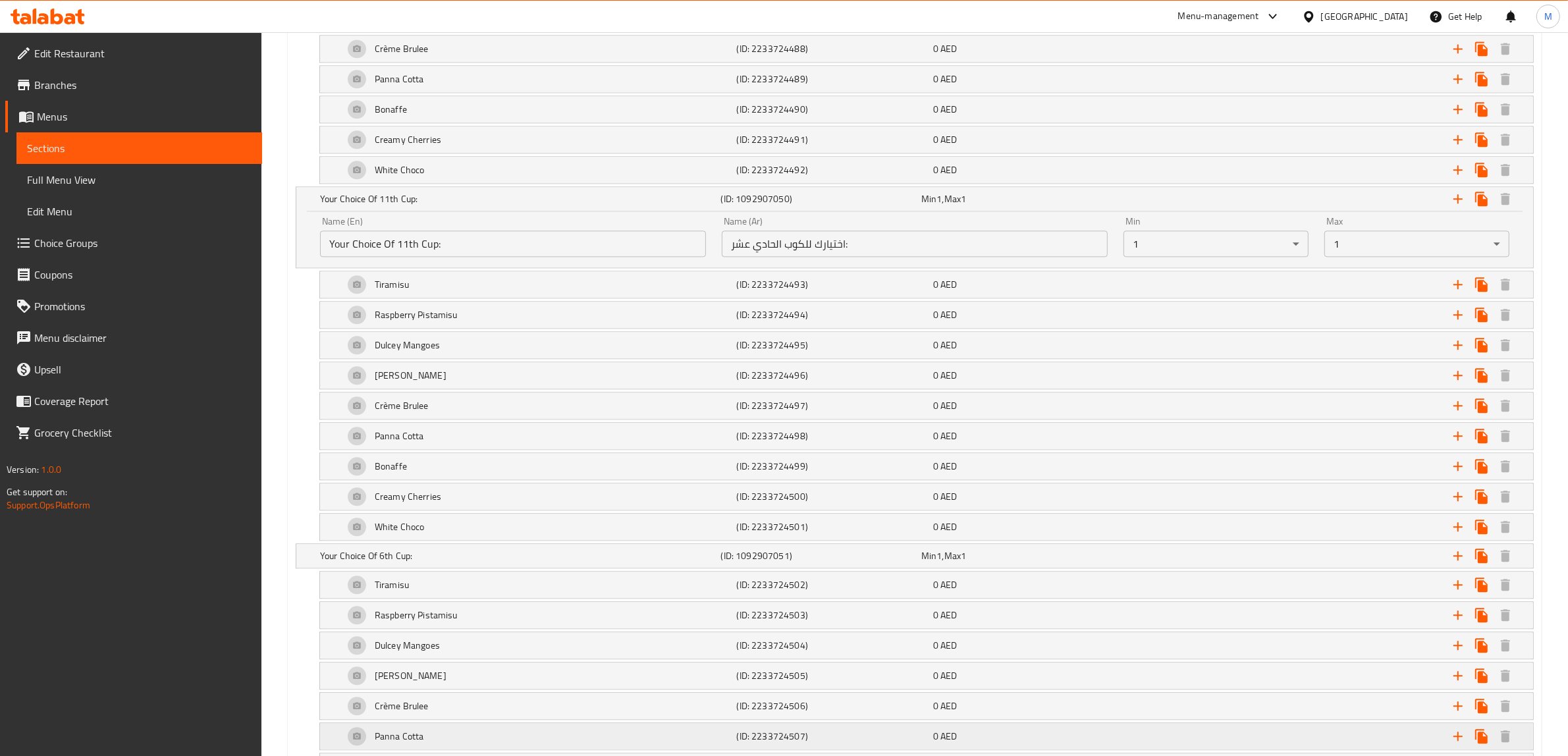
scroll to position [3911, 0]
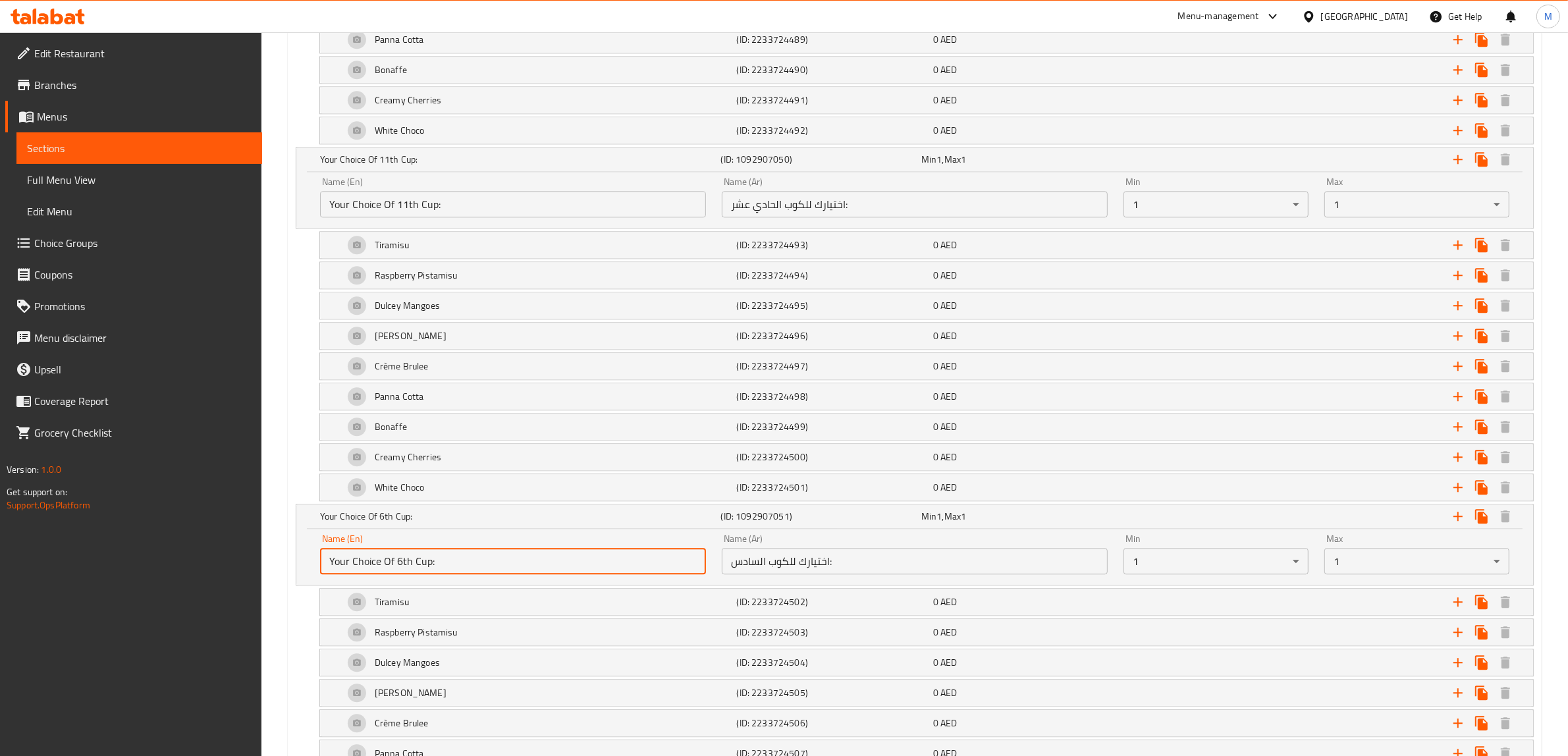
click at [461, 574] on input "Your Choice Of 6th Cup:" at bounding box center [513, 562] width 386 height 27
paste input "12"
type input "Your Choice Of 12th Cup:"
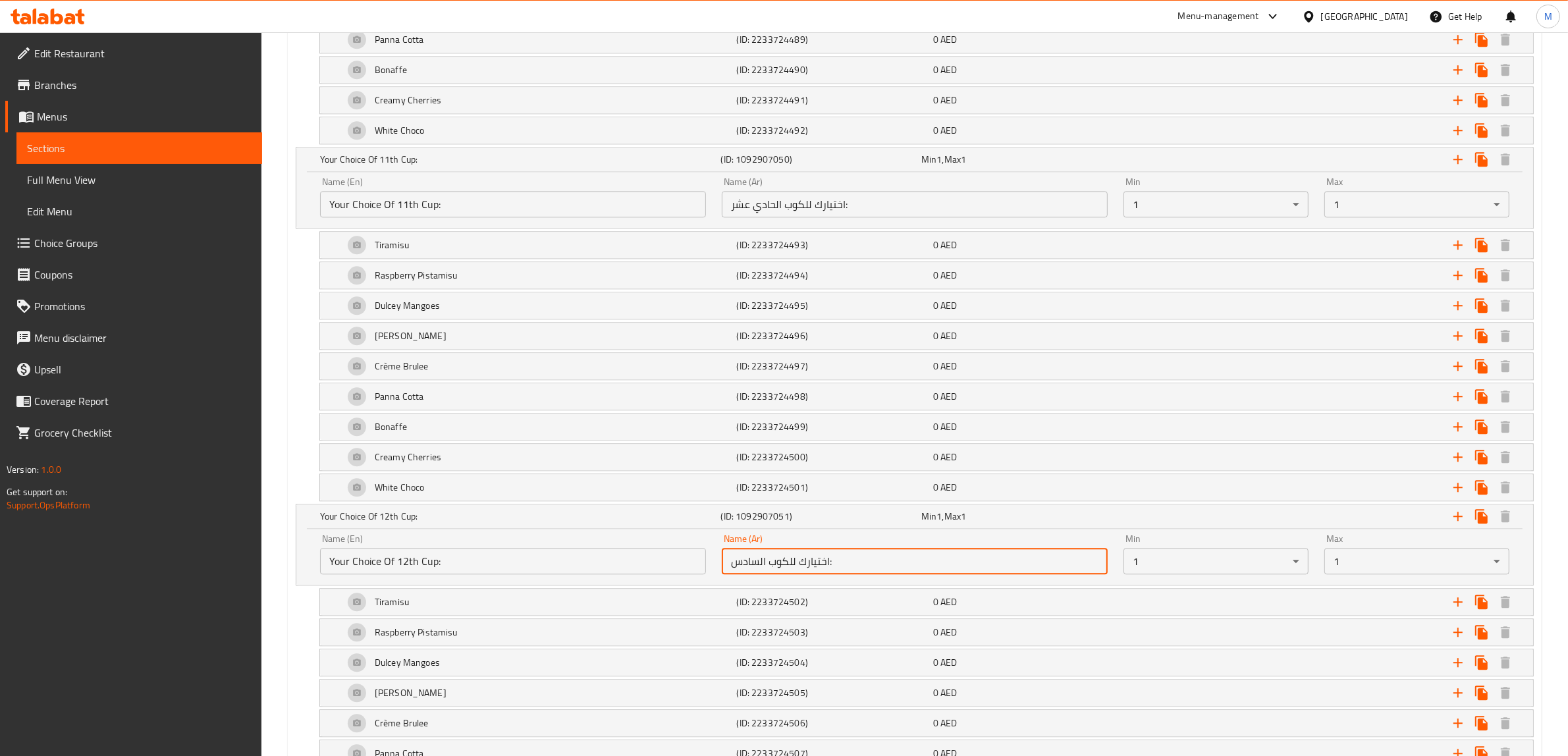
click at [848, 574] on input "اختيارك للكوب السادس:" at bounding box center [915, 562] width 386 height 27
paste input "اني عشر"
type input "اختيارك للكوب الثاني عشر:"
click at [302, 646] on div "Raspberry Pistamisu (ID: 2233724503) 0 AED Name (En) Raspberry Pistamisu Name (…" at bounding box center [915, 632] width 1238 height 28
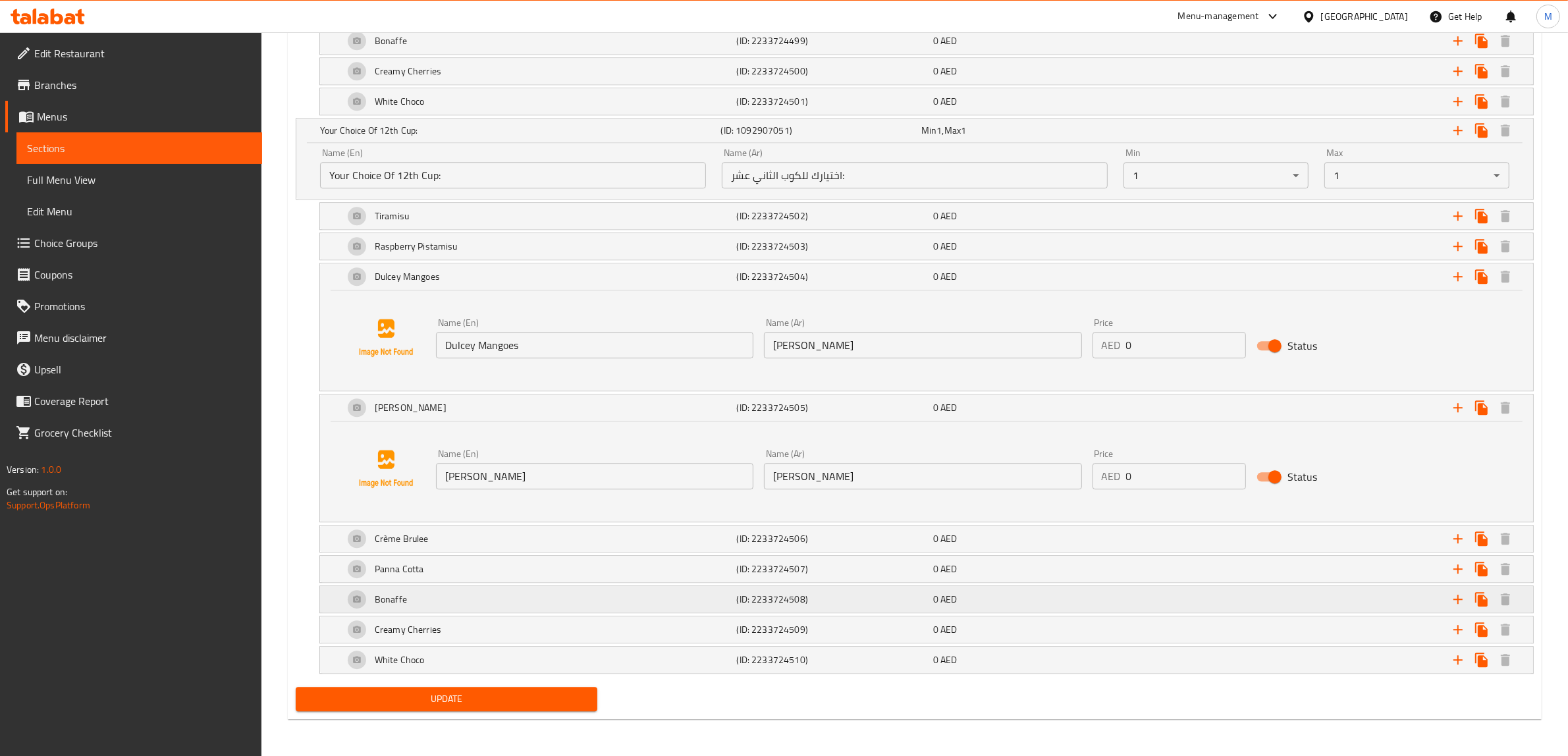
scroll to position [4334, 0]
click at [508, 697] on span "Update" at bounding box center [446, 699] width 280 height 16
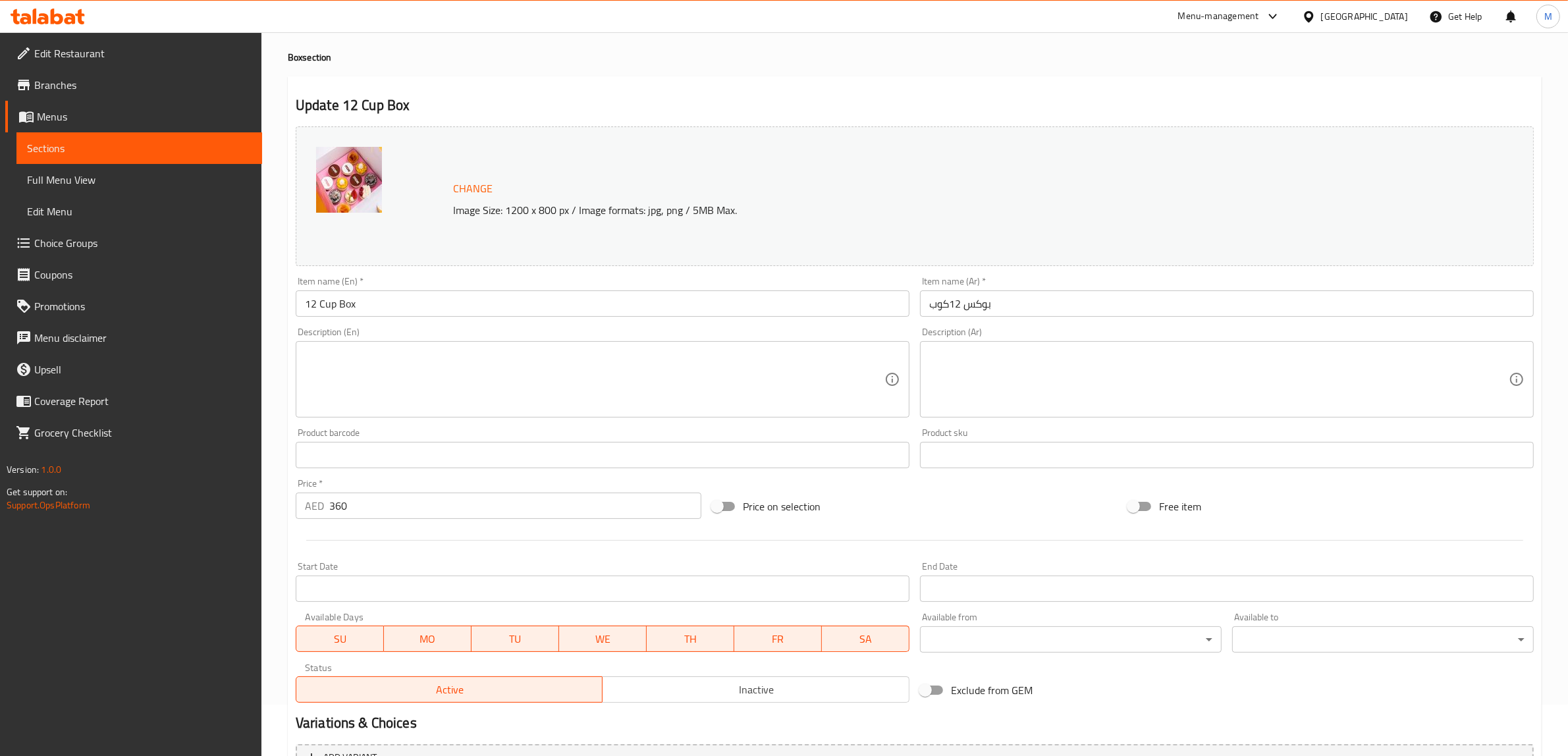
scroll to position [0, 0]
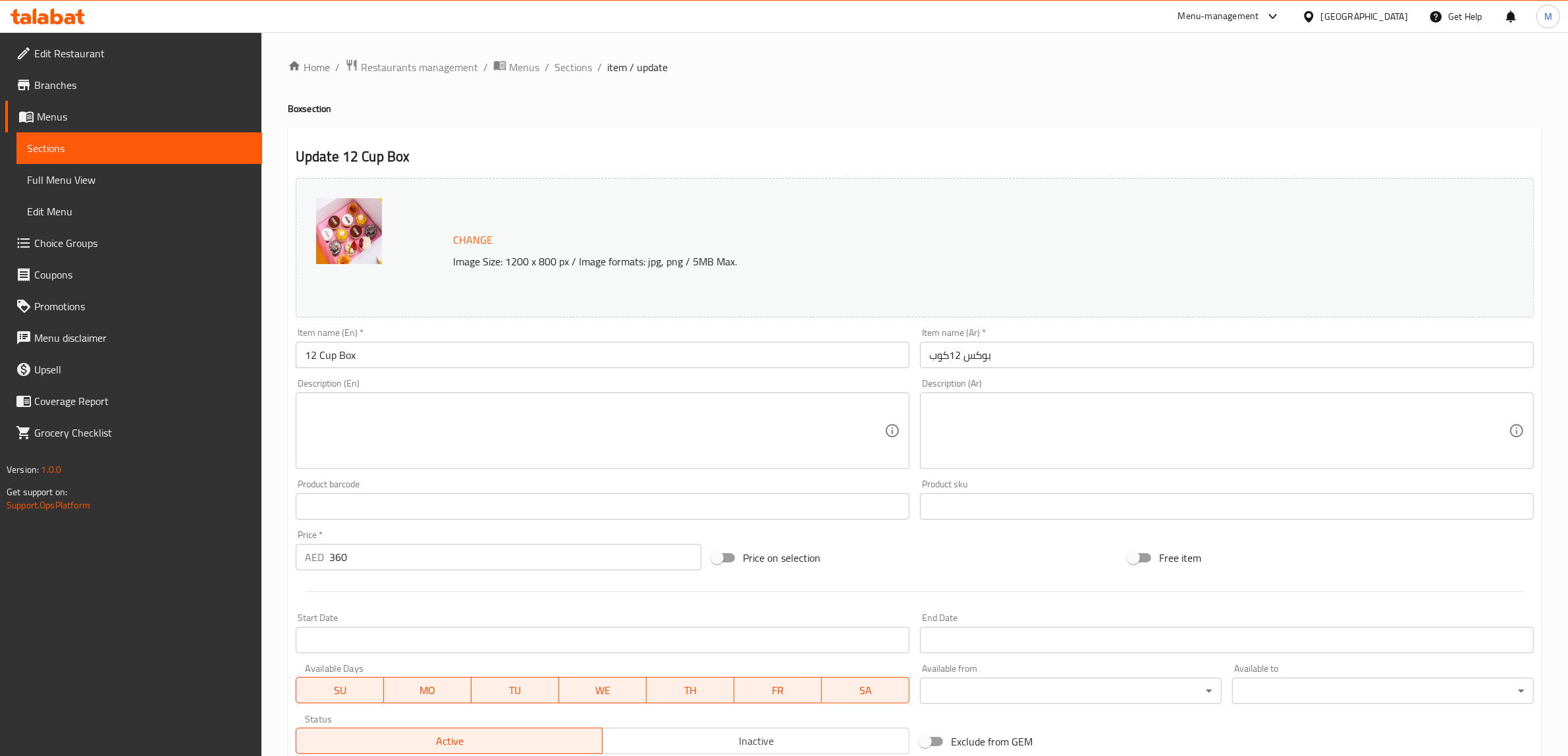
click at [874, 577] on div at bounding box center [915, 592] width 1249 height 32
click at [581, 71] on span "Sections" at bounding box center [573, 67] width 38 height 15
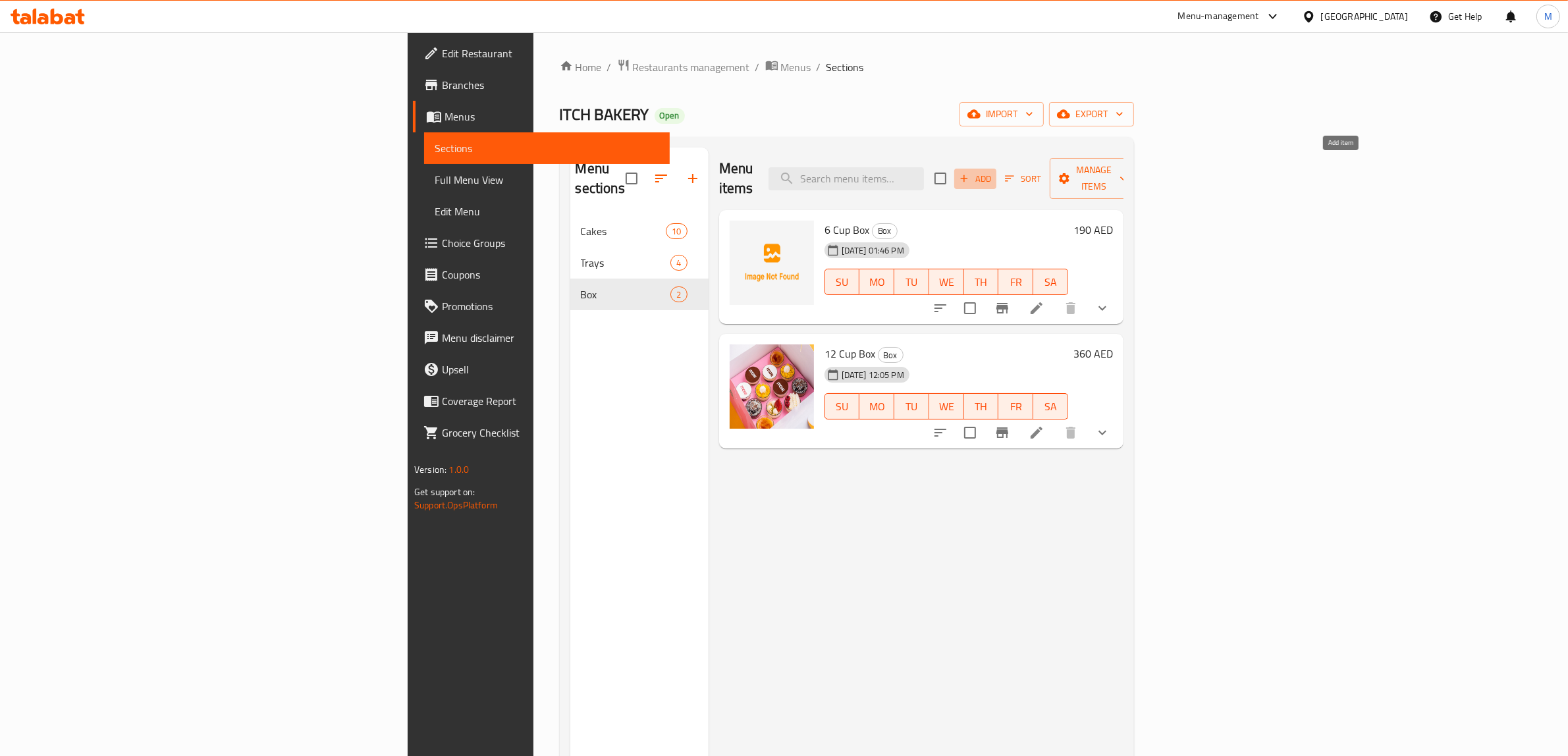
click at [993, 177] on span "Add" at bounding box center [975, 179] width 35 height 15
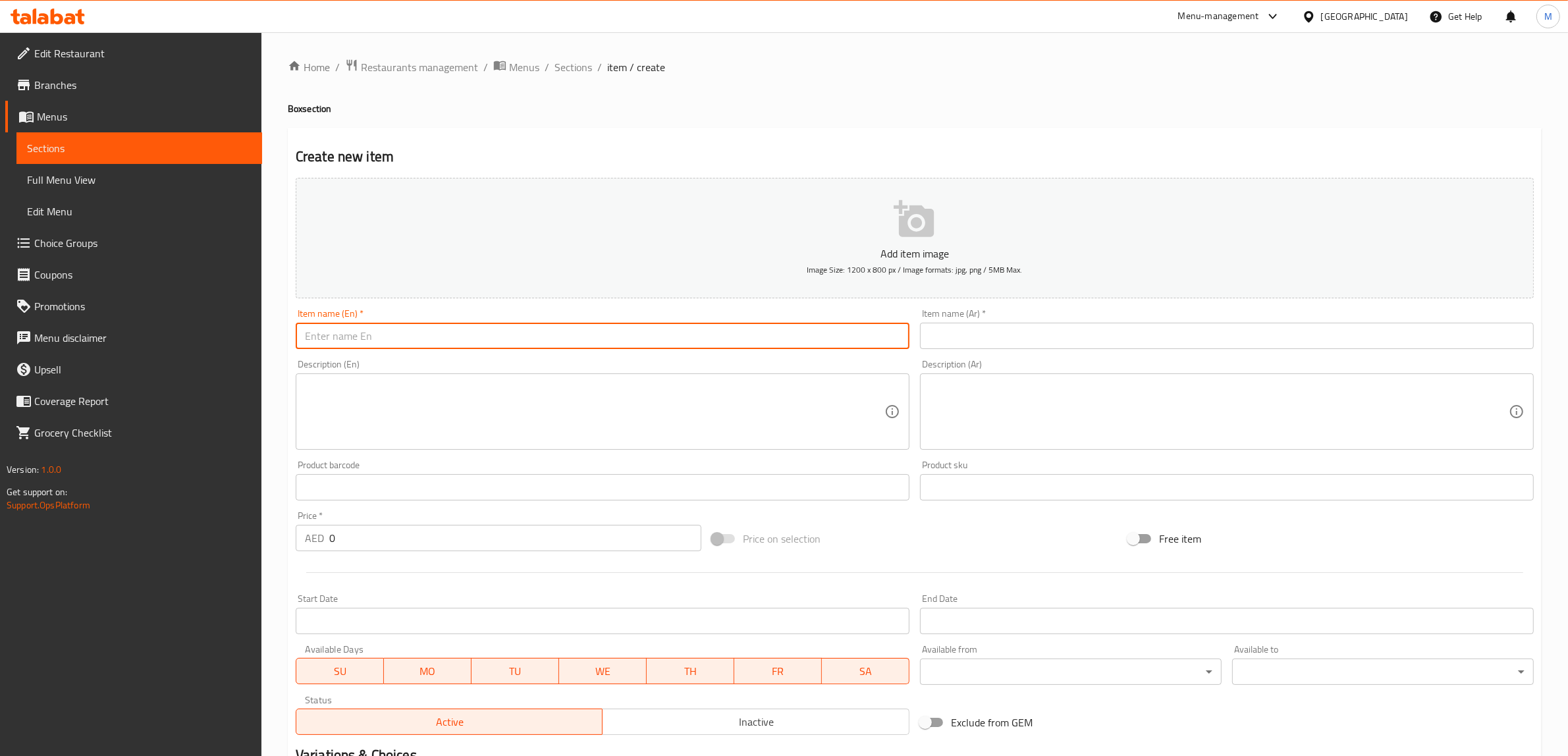
click at [660, 342] on input "text" at bounding box center [603, 336] width 614 height 27
paste input "Hot Chocolate Box"
type input "Hot Chocolate Box"
click at [1299, 343] on input "text" at bounding box center [1227, 336] width 614 height 27
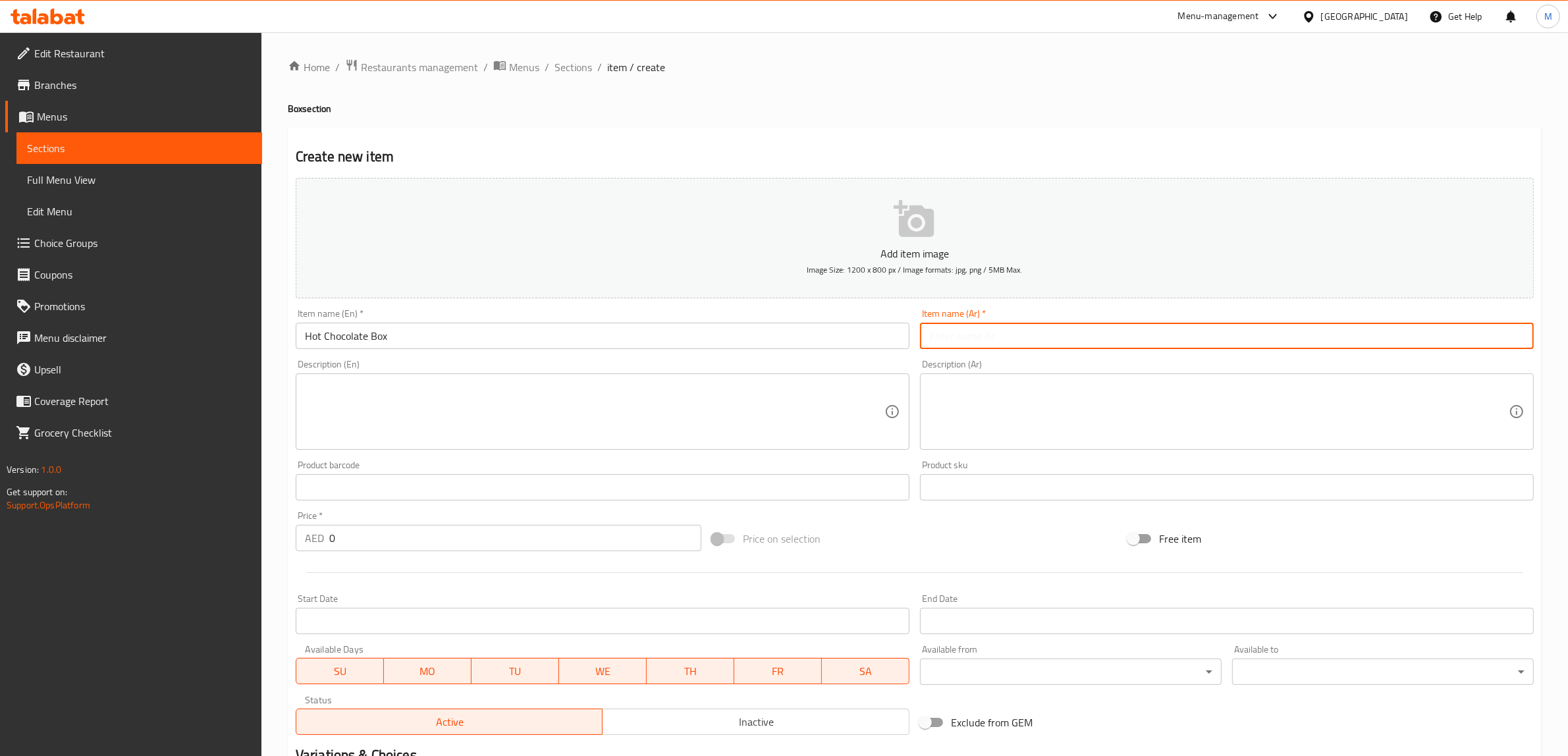
paste input "صندوق الشوكولاتة الساخنة"
click at [1436, 331] on input "صندوق الشوكولاتة الساخنة" at bounding box center [1227, 336] width 614 height 27
click at [1489, 345] on input "صندوق الشوكولاتة ساخنة" at bounding box center [1227, 336] width 614 height 27
type input "صندوق شوكولاتة ساخنة"
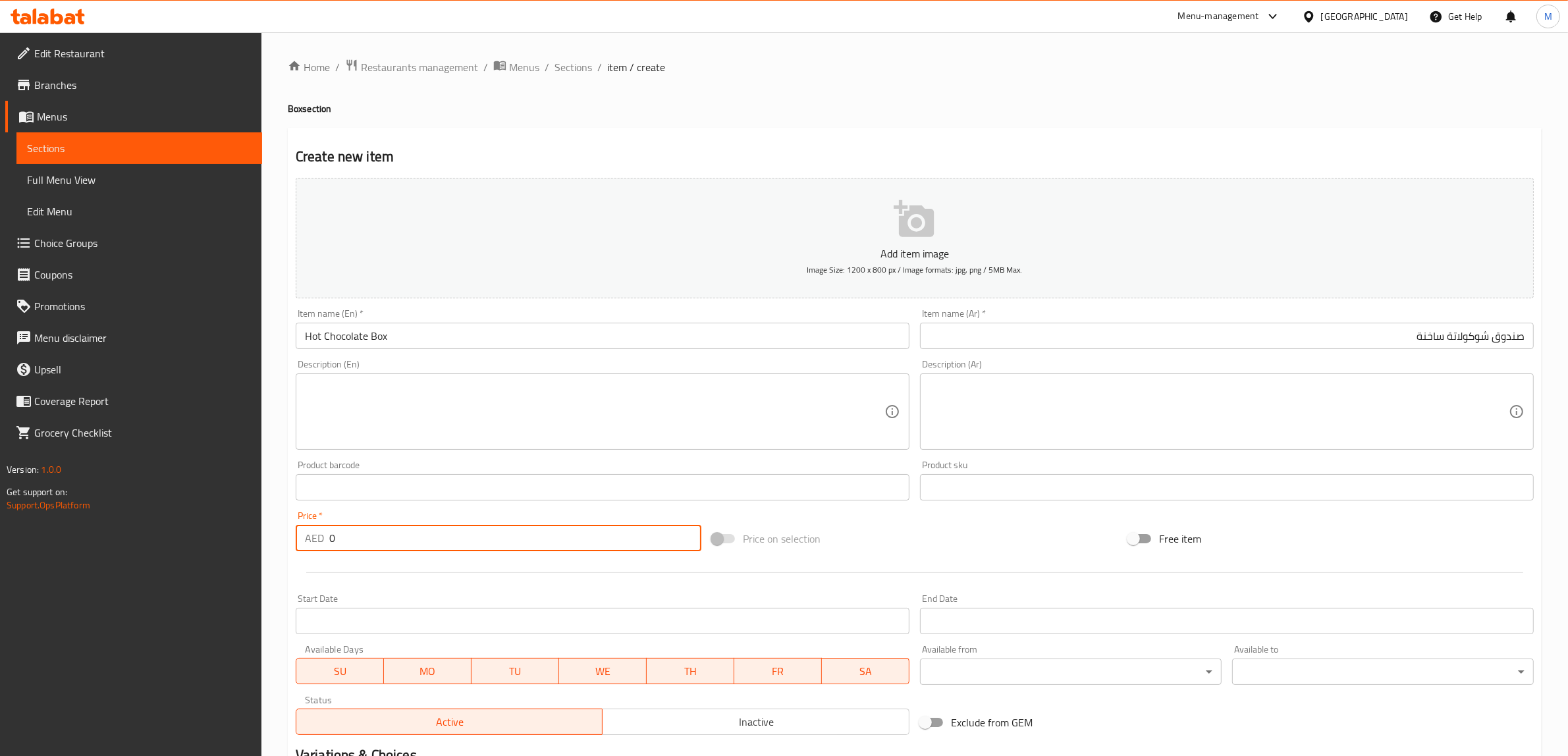
click at [430, 527] on input "0" at bounding box center [515, 538] width 372 height 27
type input "180"
click at [899, 518] on div "Add item image Image Size: 1200 x 800 px / Image formats: jpg, png / 5MB Max. I…" at bounding box center [915, 456] width 1249 height 568
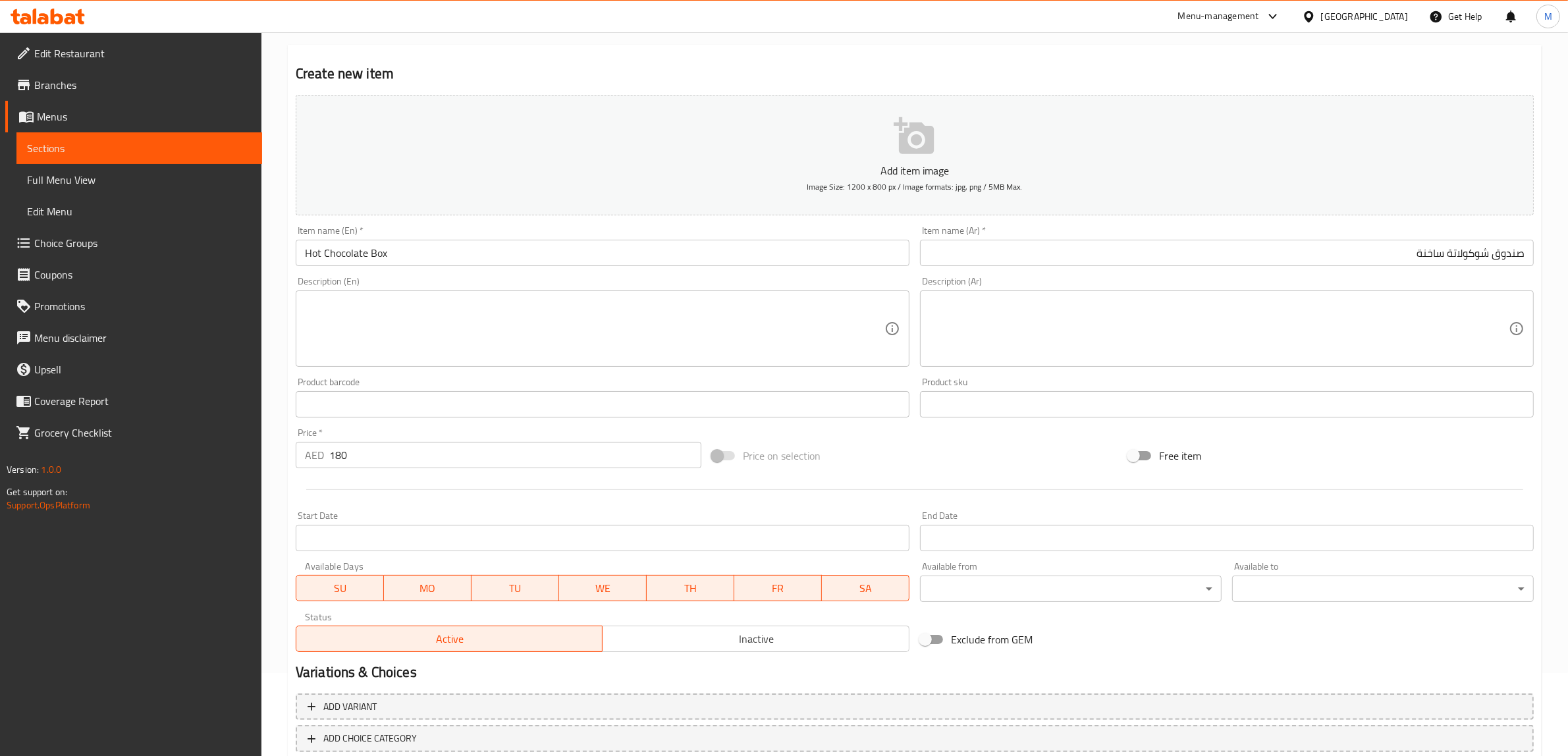
scroll to position [161, 0]
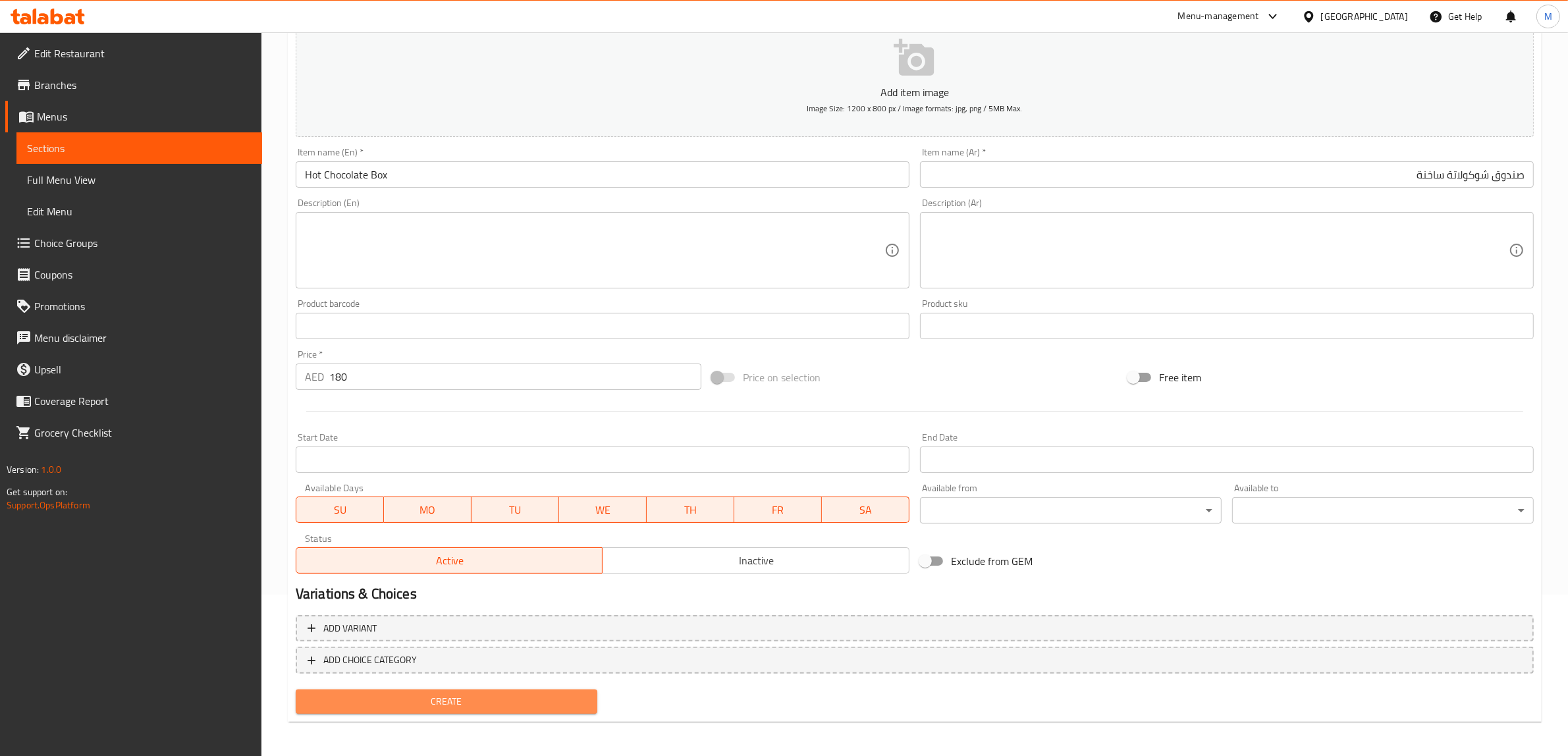
click at [500, 693] on span "Create" at bounding box center [446, 702] width 280 height 16
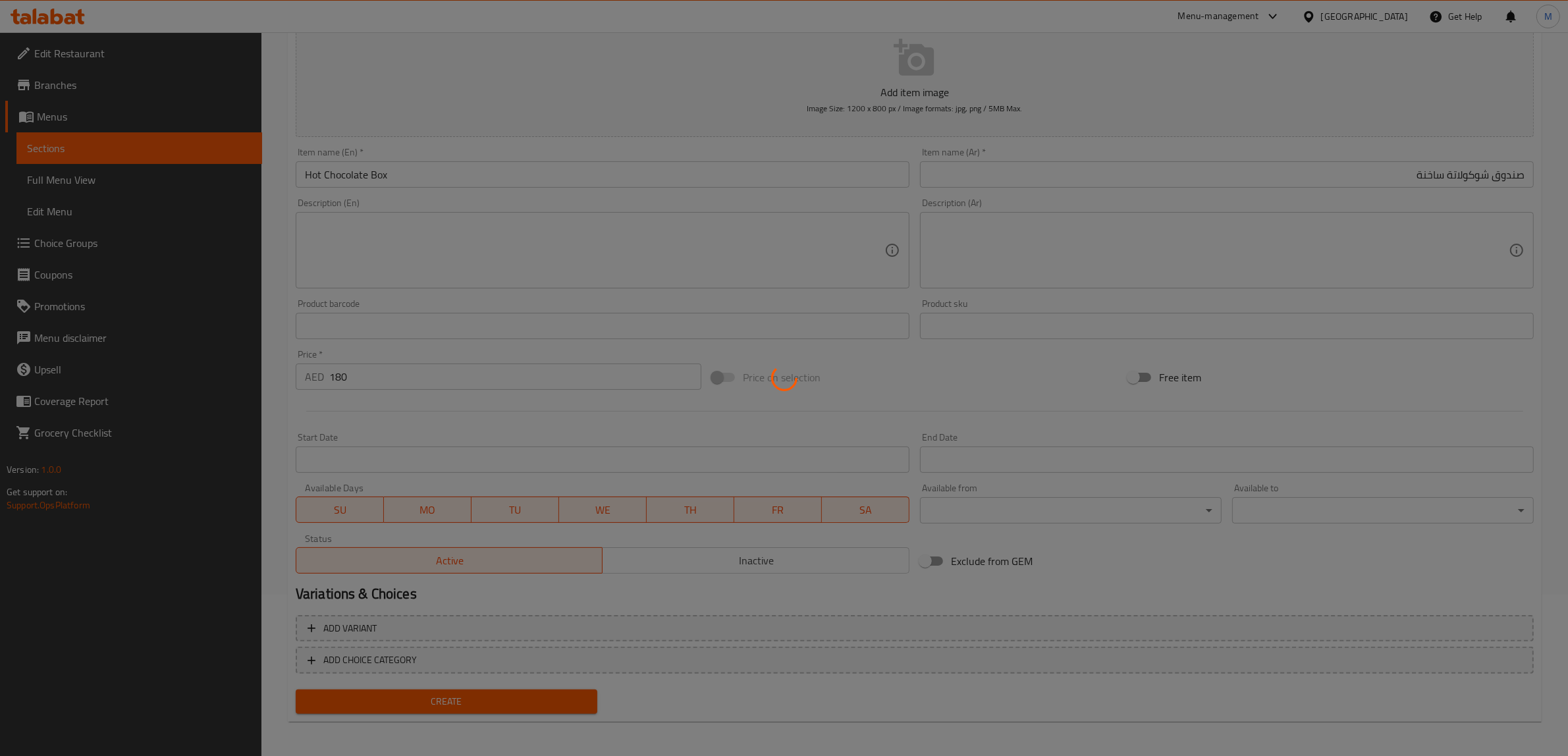
type input "0"
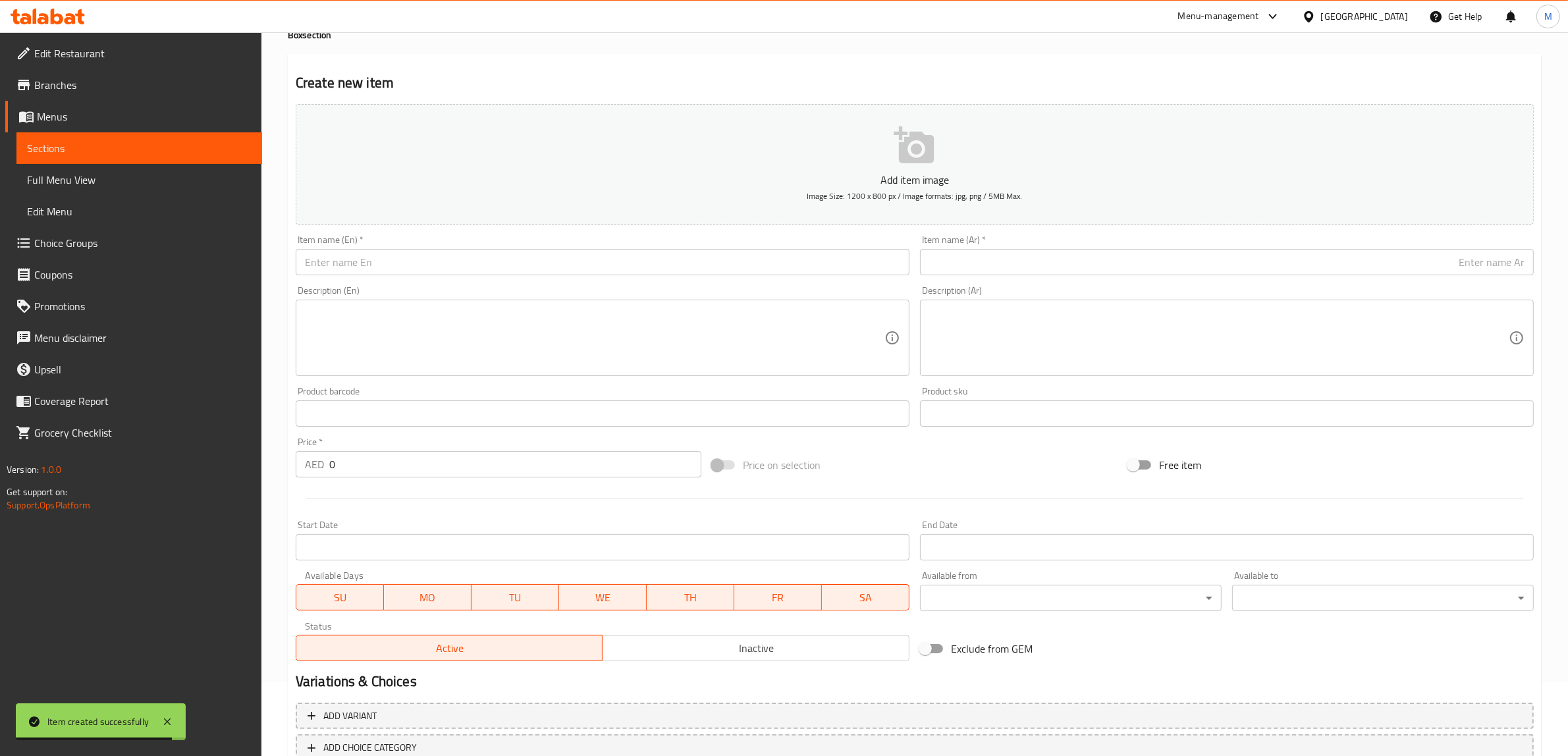
scroll to position [0, 0]
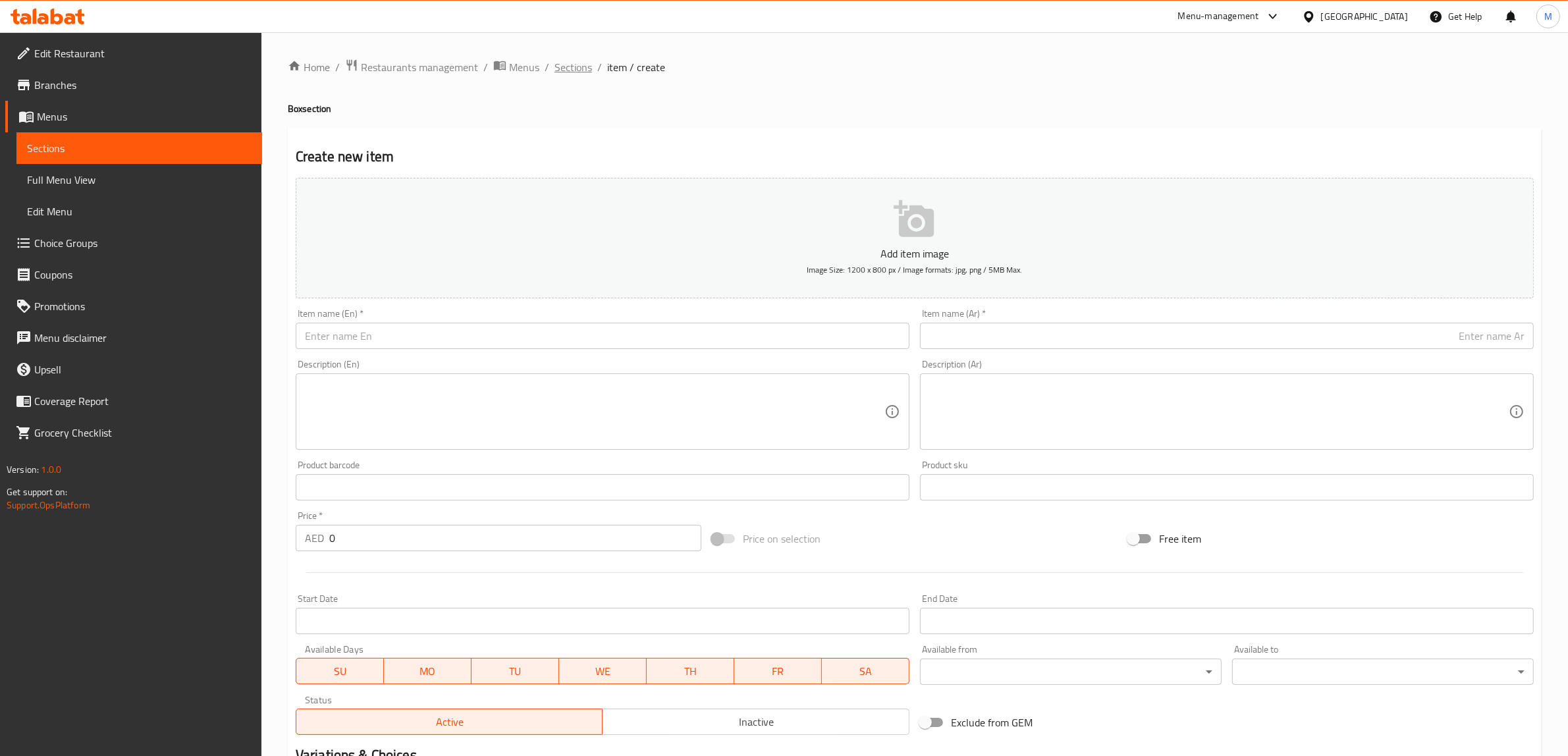
click at [580, 70] on span "Sections" at bounding box center [573, 67] width 38 height 15
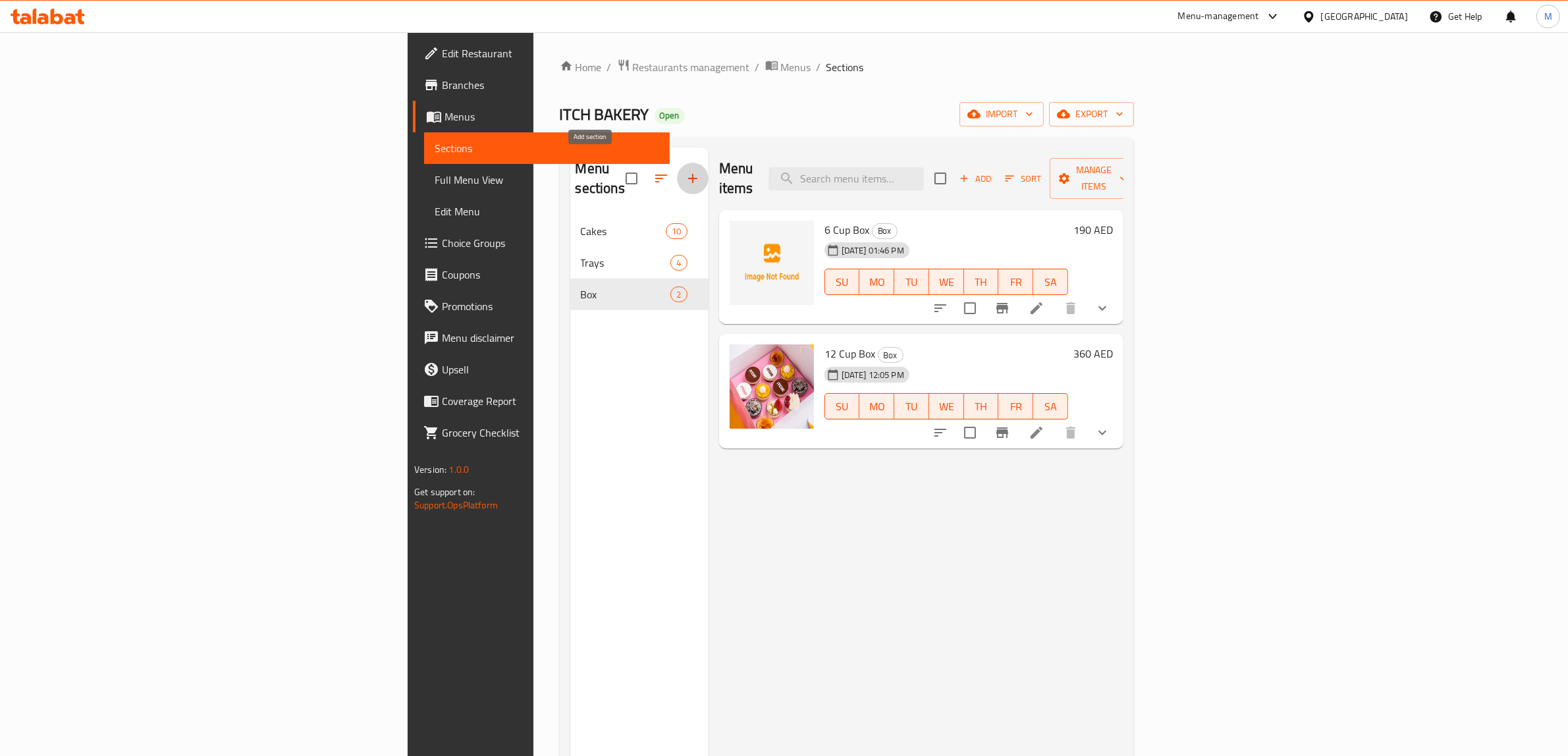
click at [685, 175] on icon "button" at bounding box center [692, 178] width 15 height 15
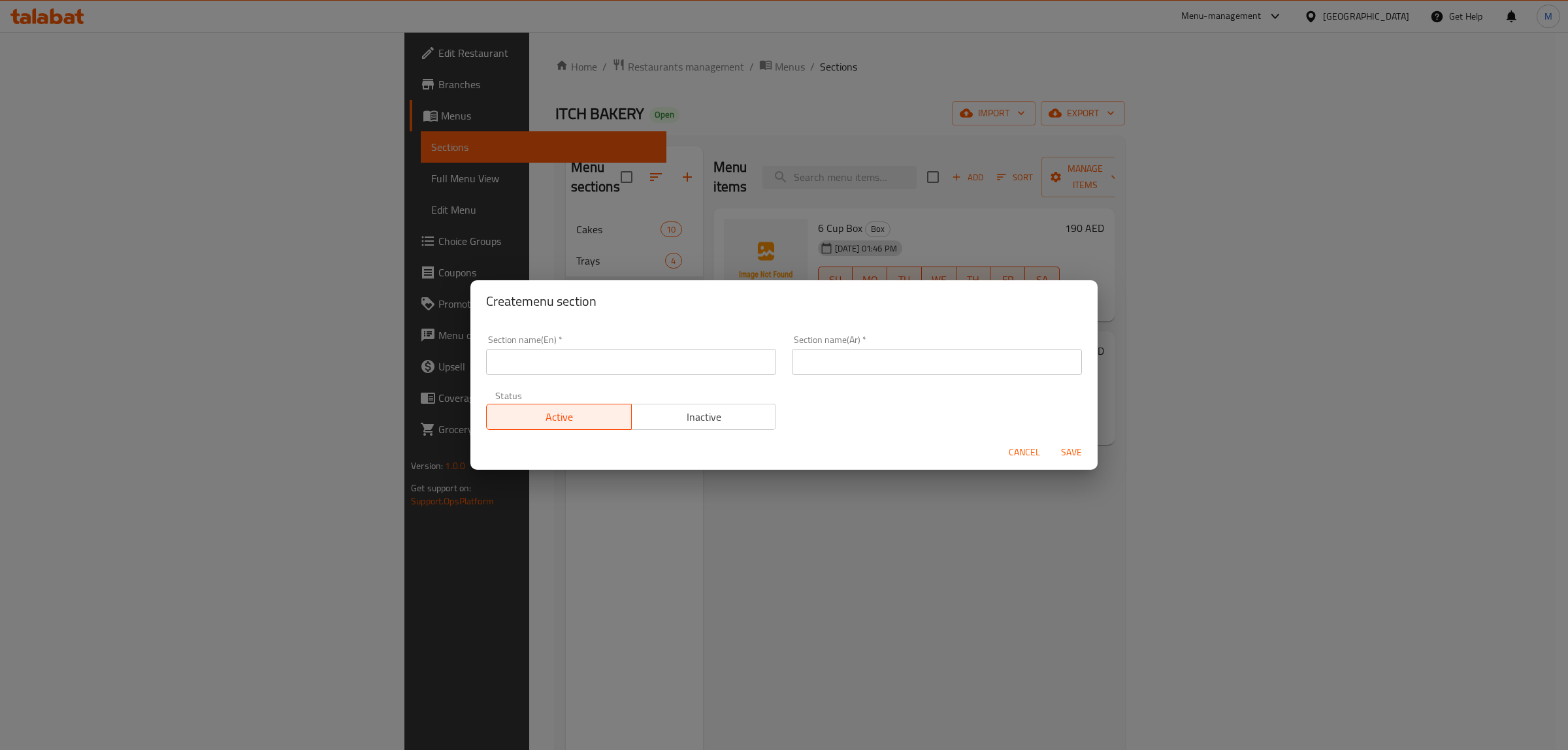
click at [677, 353] on input "text" at bounding box center [631, 362] width 290 height 26
type input "Water"
type input "المياه"
click at [1079, 446] on span "Save" at bounding box center [1071, 453] width 31 height 16
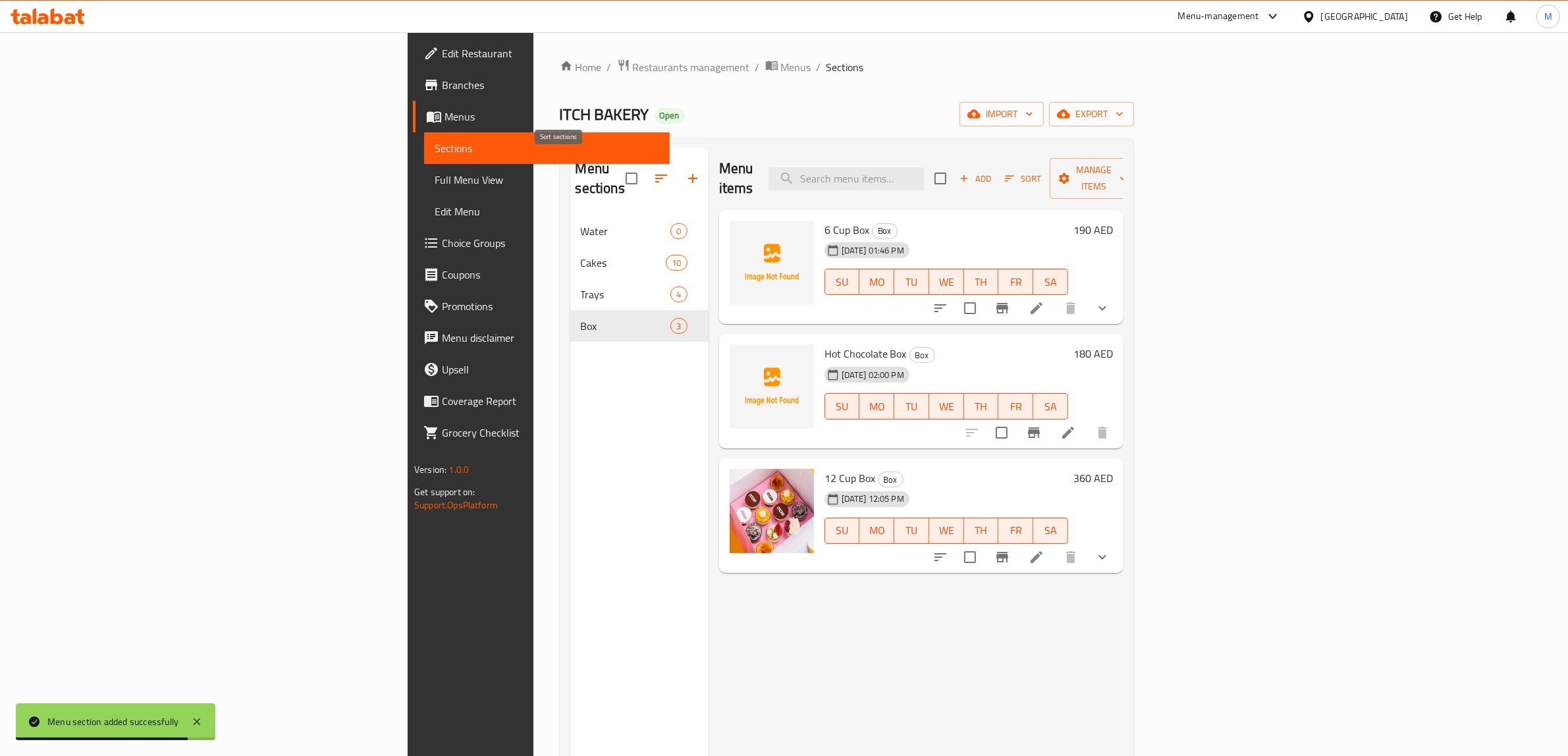
click at [653, 171] on icon "button" at bounding box center [661, 178] width 15 height 15
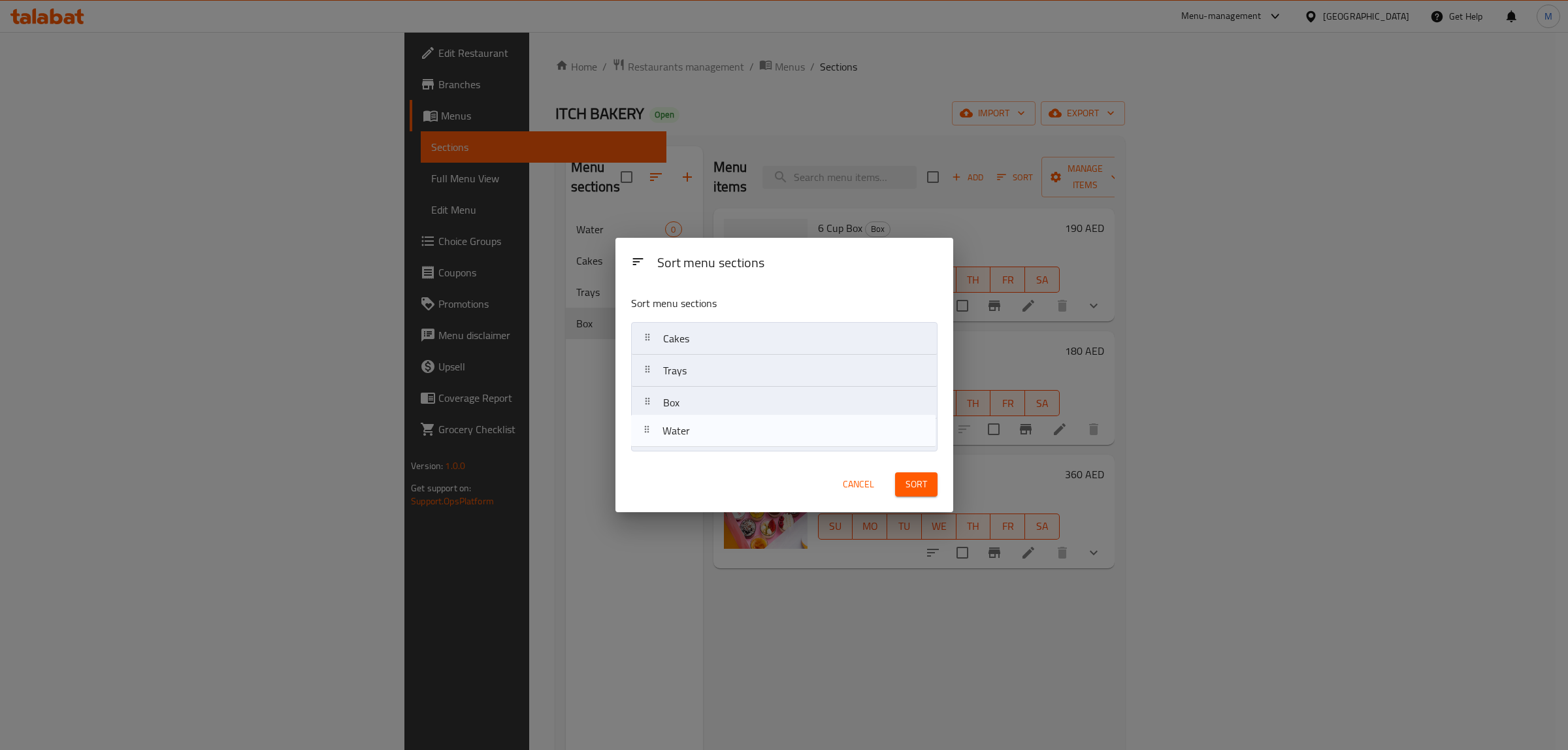
drag, startPoint x: 707, startPoint y: 340, endPoint x: 707, endPoint y: 436, distance: 96.0
click at [707, 436] on nav "Water Cakes Trays Box" at bounding box center [785, 386] width 307 height 129
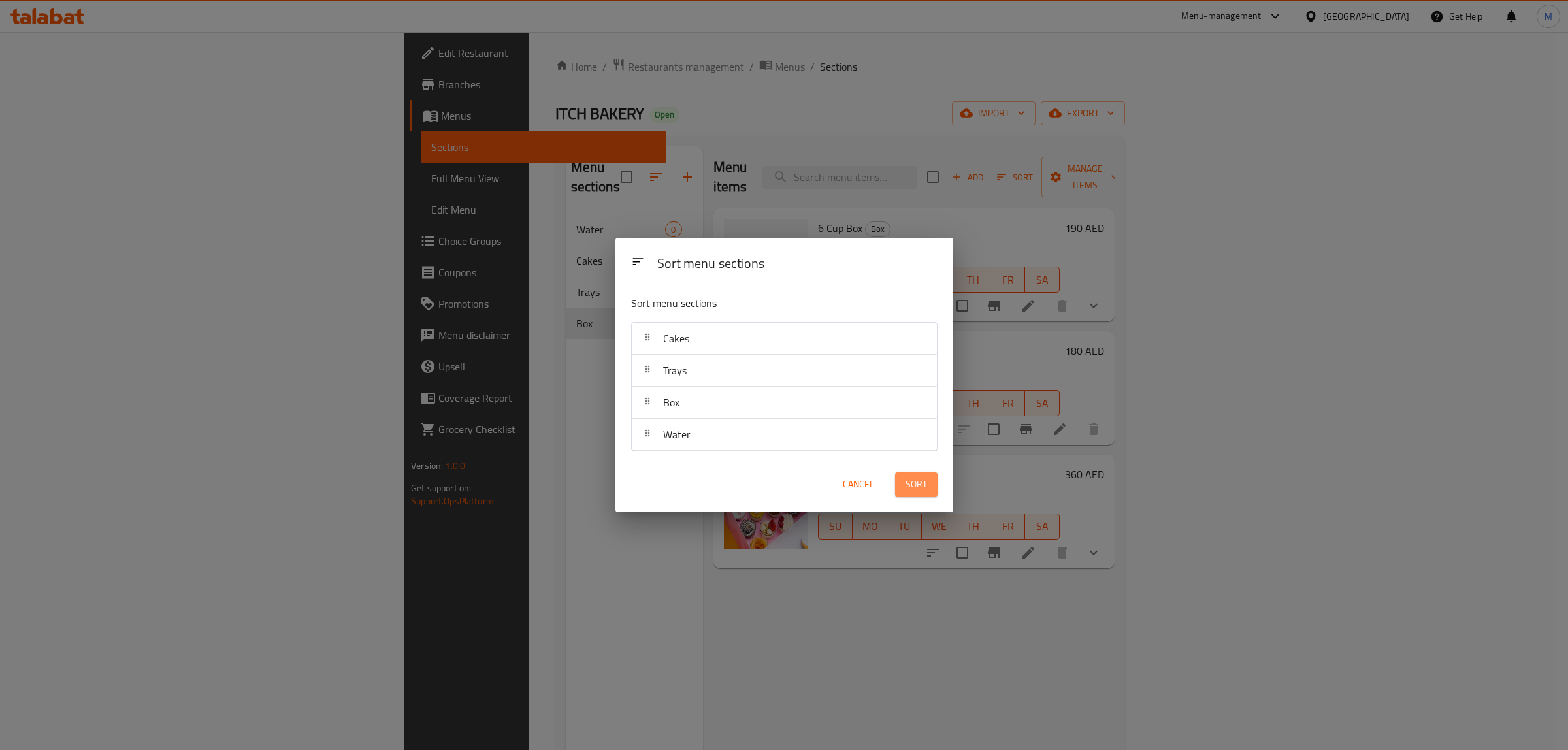
click at [910, 482] on span "Sort" at bounding box center [916, 484] width 22 height 16
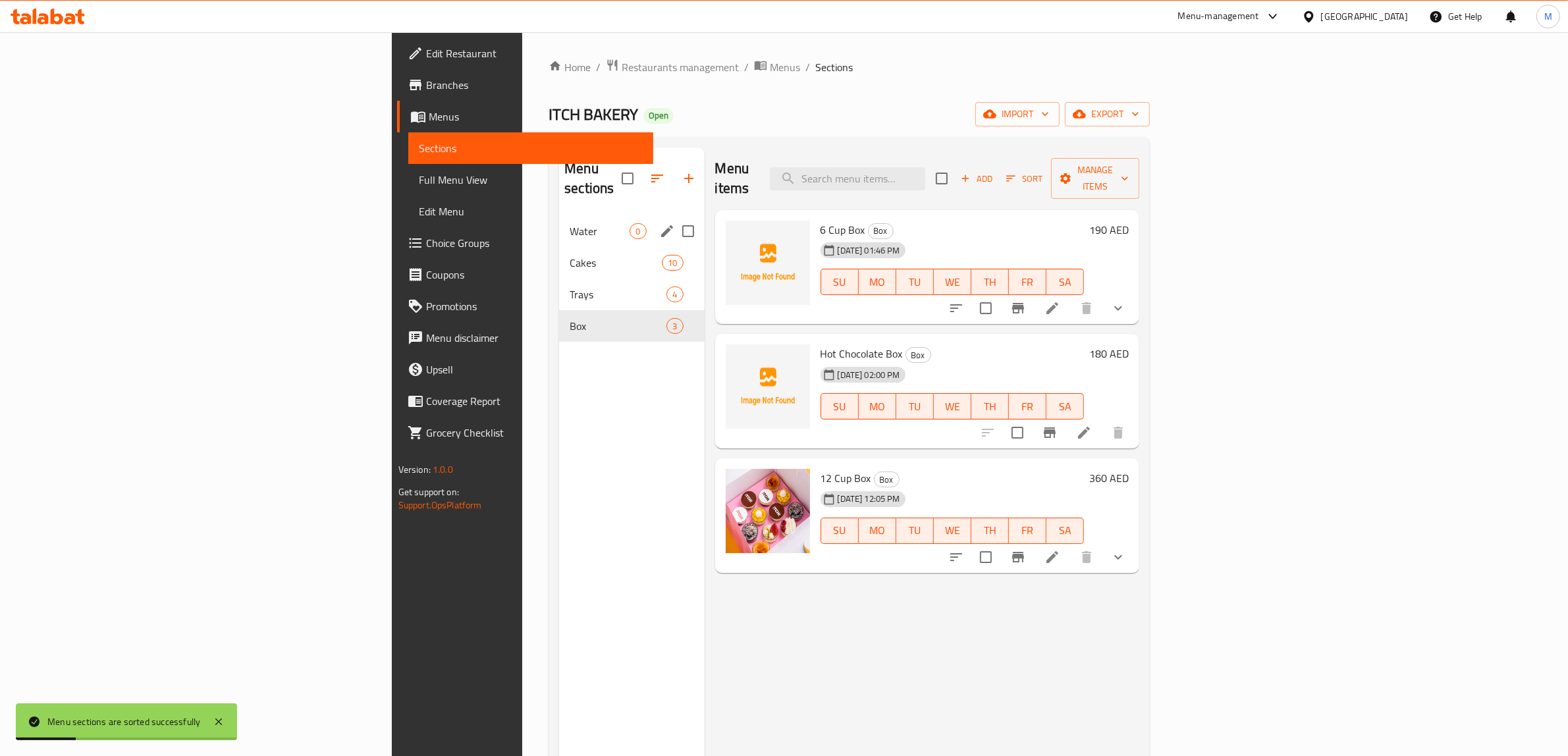
click at [559, 222] on div "Water 0" at bounding box center [631, 231] width 145 height 32
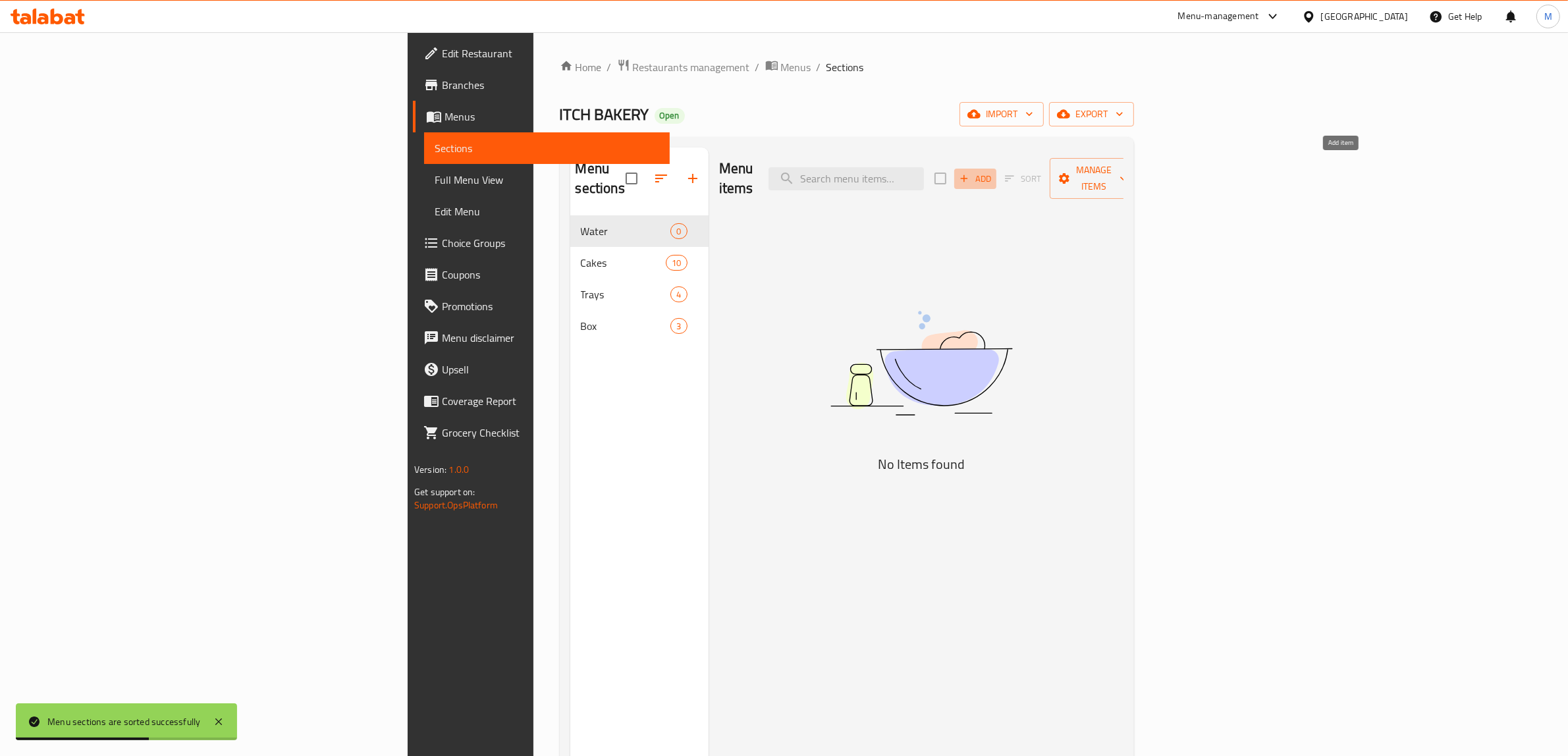
click at [993, 172] on span "Add" at bounding box center [975, 179] width 35 height 15
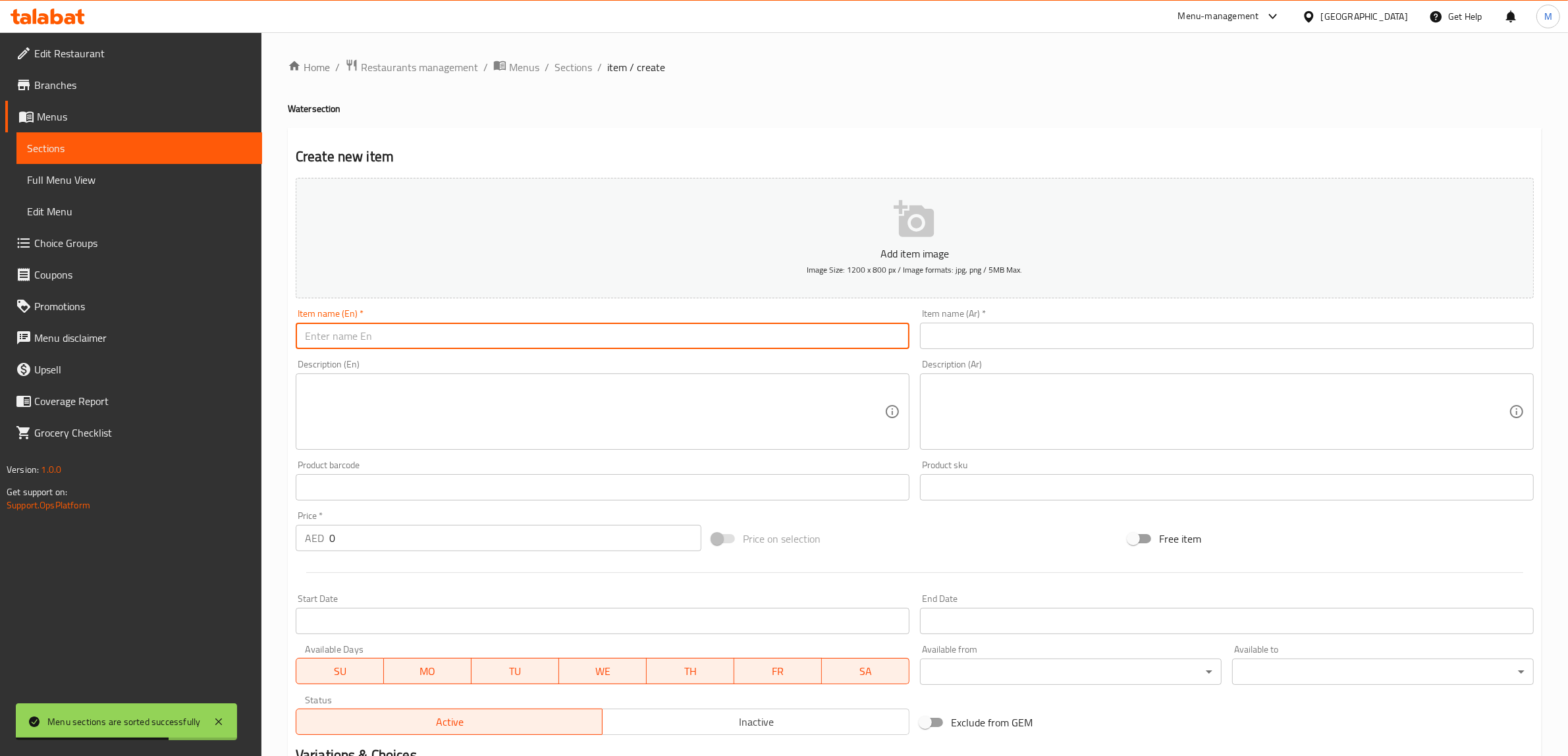
click at [808, 328] on input "text" at bounding box center [603, 336] width 614 height 27
paste input "Mineral Water"
type input "Mineral Water"
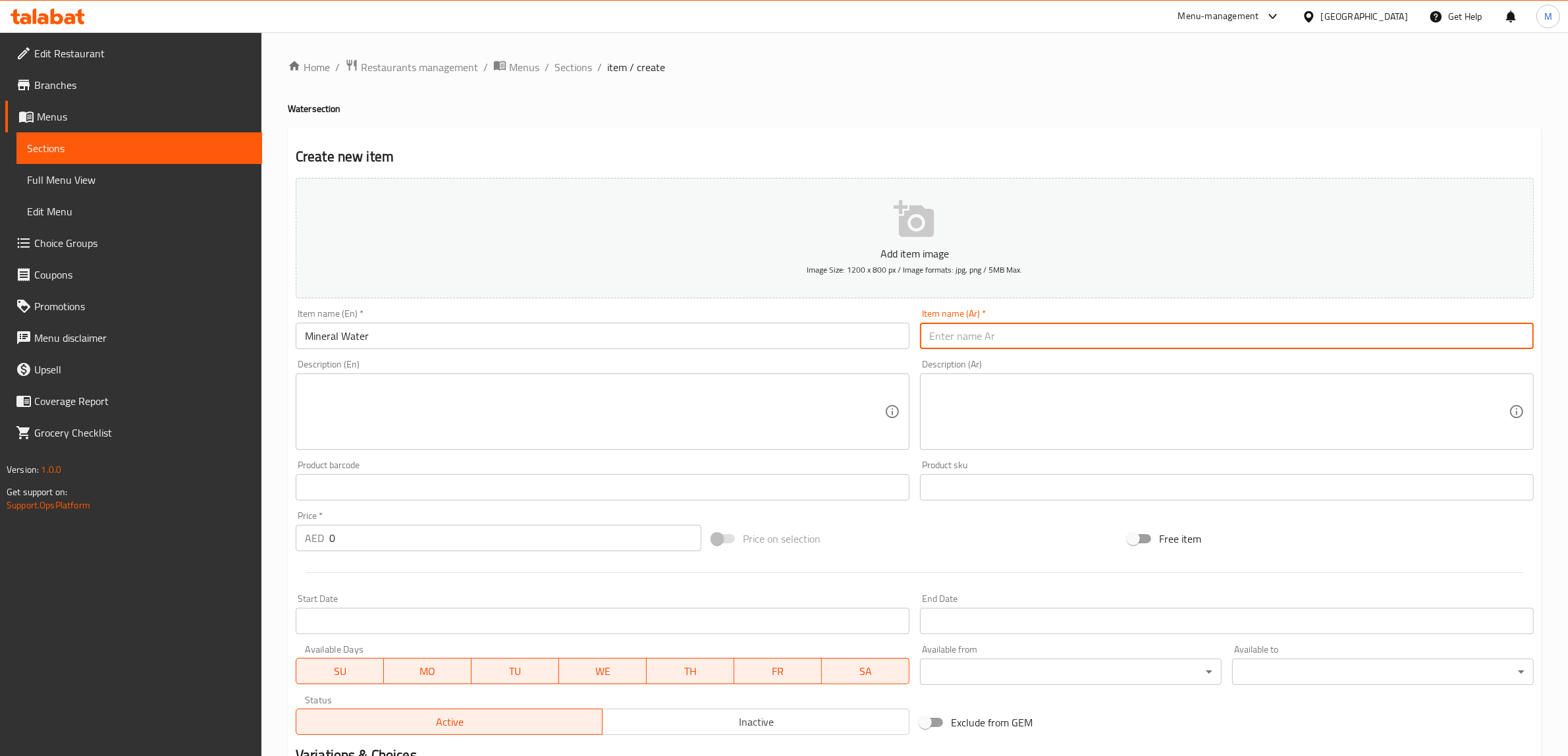
click at [978, 335] on input "text" at bounding box center [1227, 336] width 614 height 27
paste input "مياه معدنية"
type input "مياه معدنية"
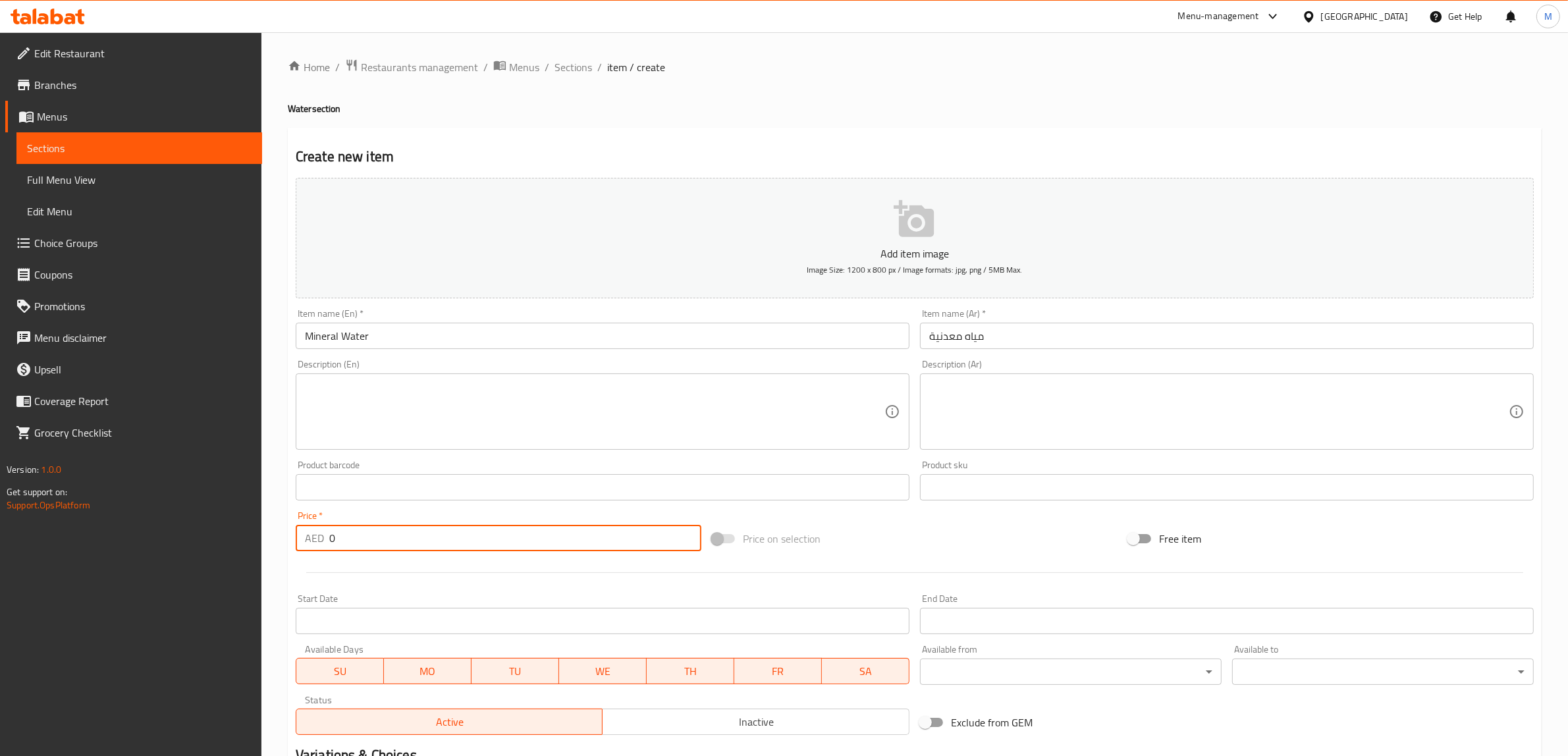
click at [508, 541] on input "0" at bounding box center [515, 538] width 372 height 27
type input "10"
click at [889, 543] on div "Price on selection" at bounding box center [915, 539] width 416 height 35
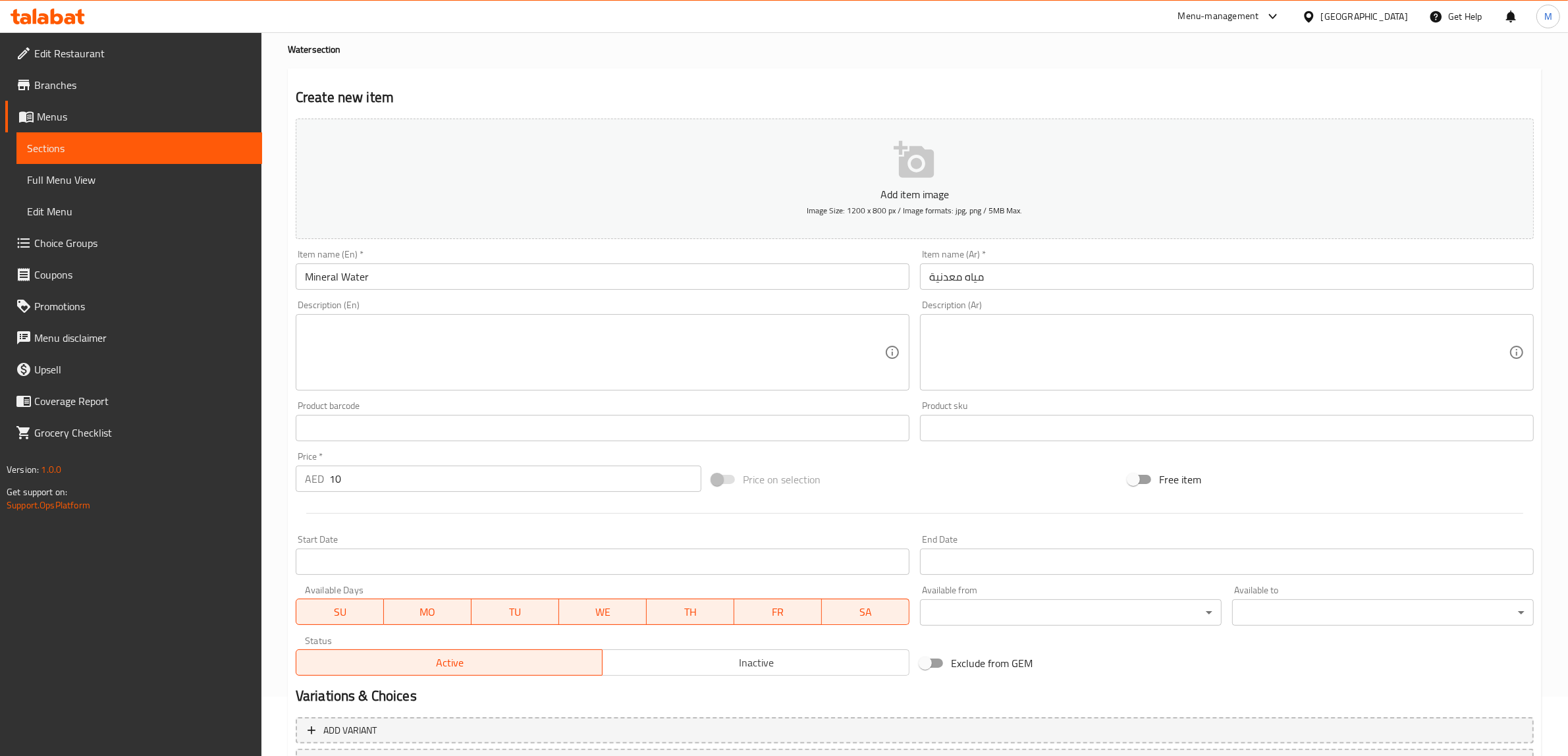
scroll to position [161, 0]
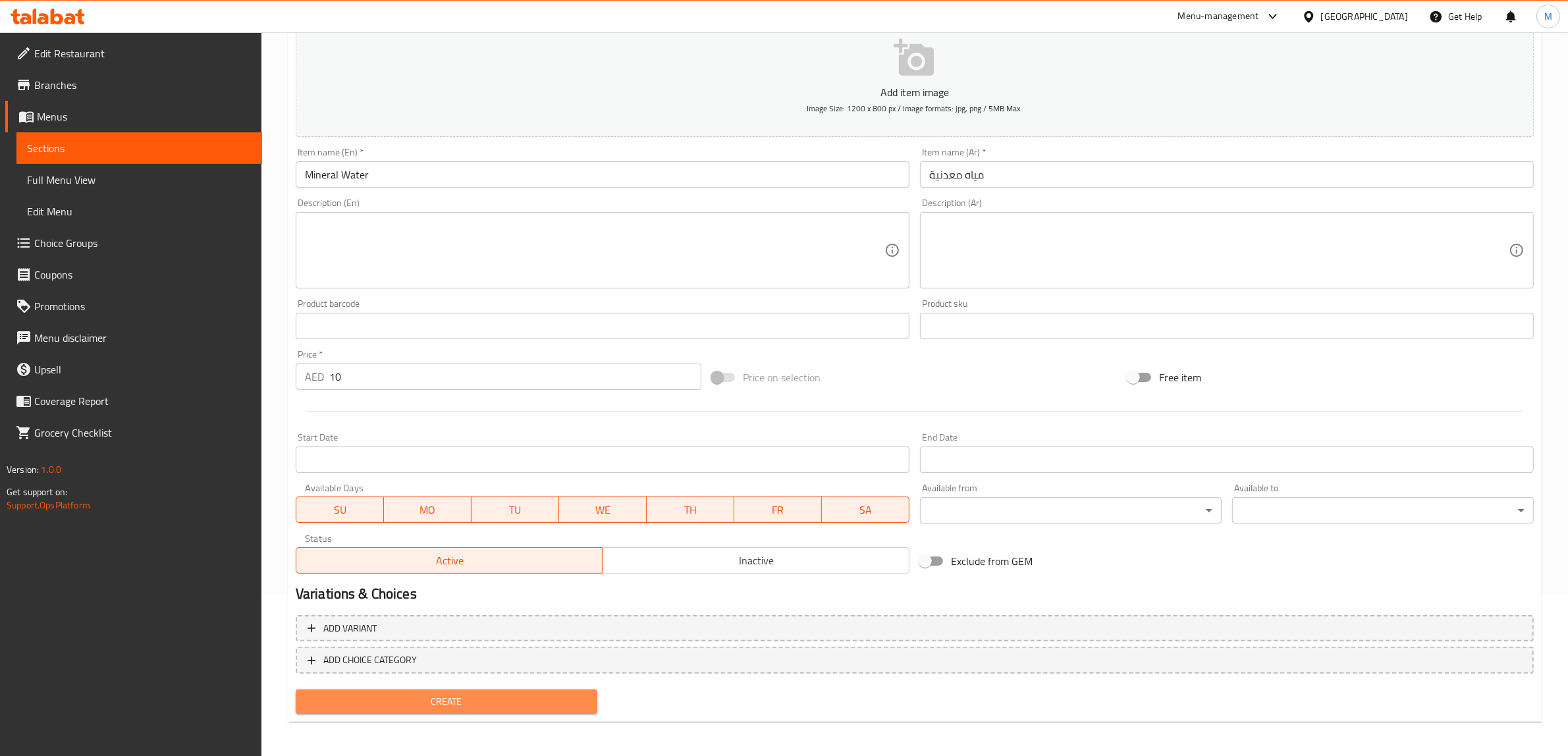
click at [544, 700] on span "Create" at bounding box center [446, 702] width 280 height 16
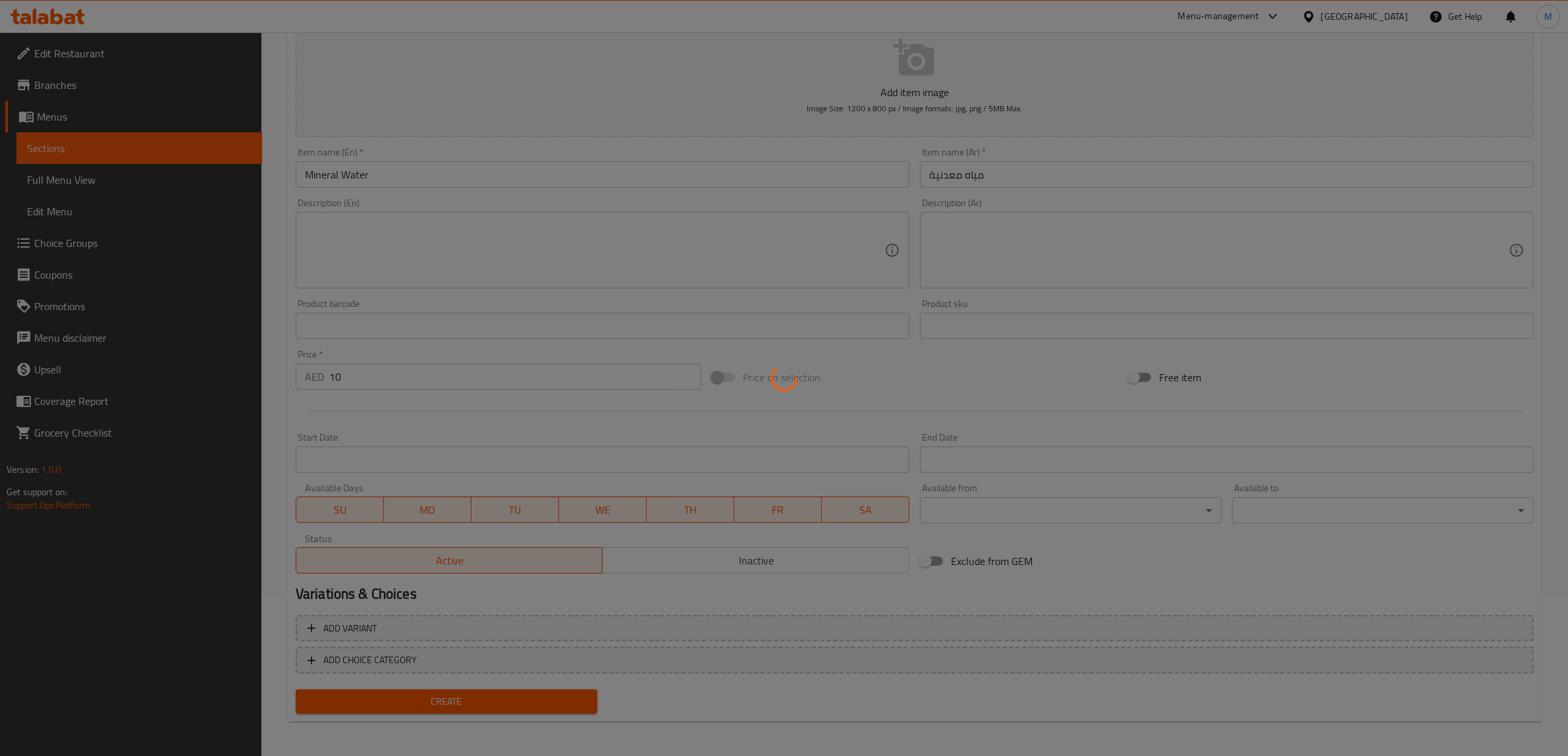
type input "0"
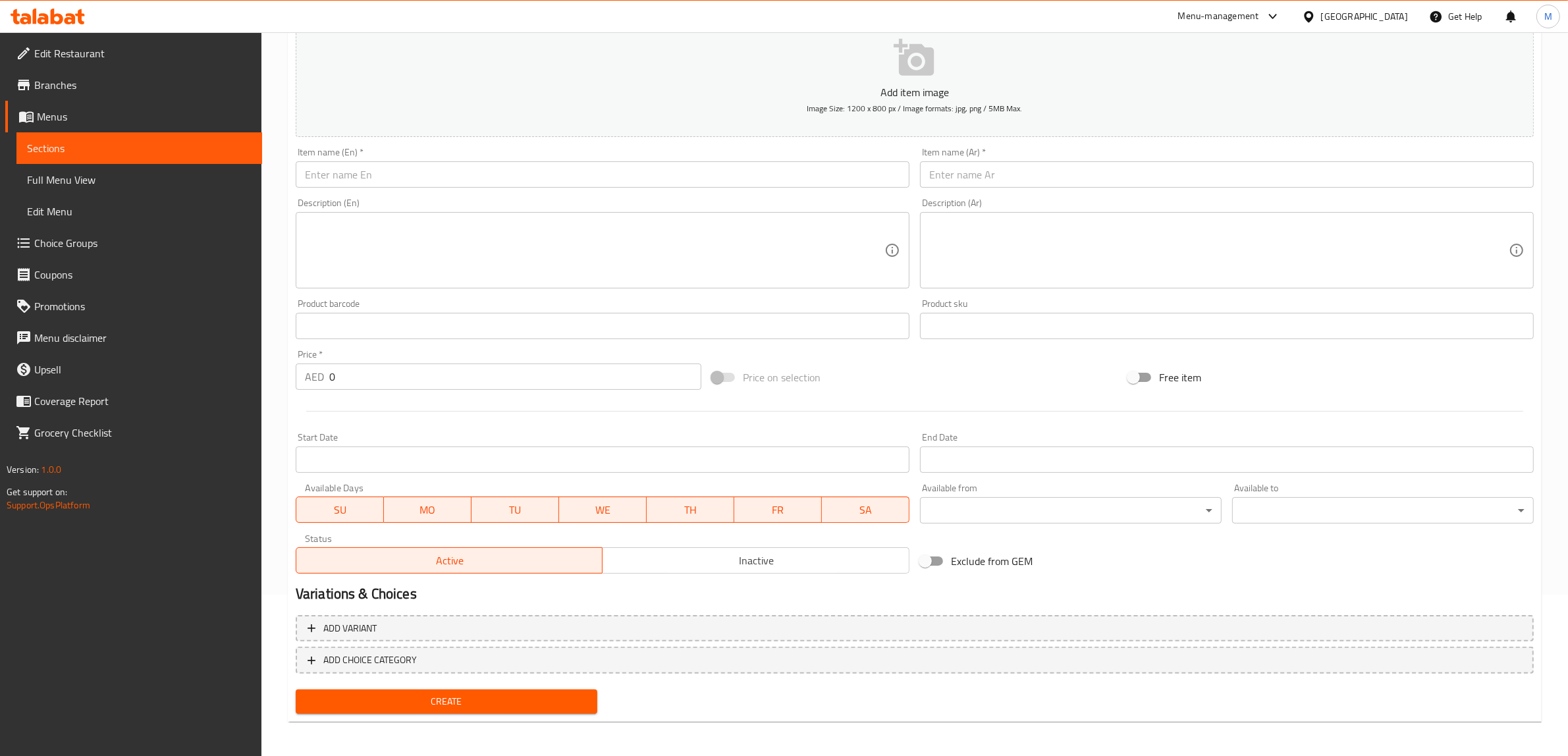
click at [678, 172] on input "text" at bounding box center [603, 174] width 614 height 27
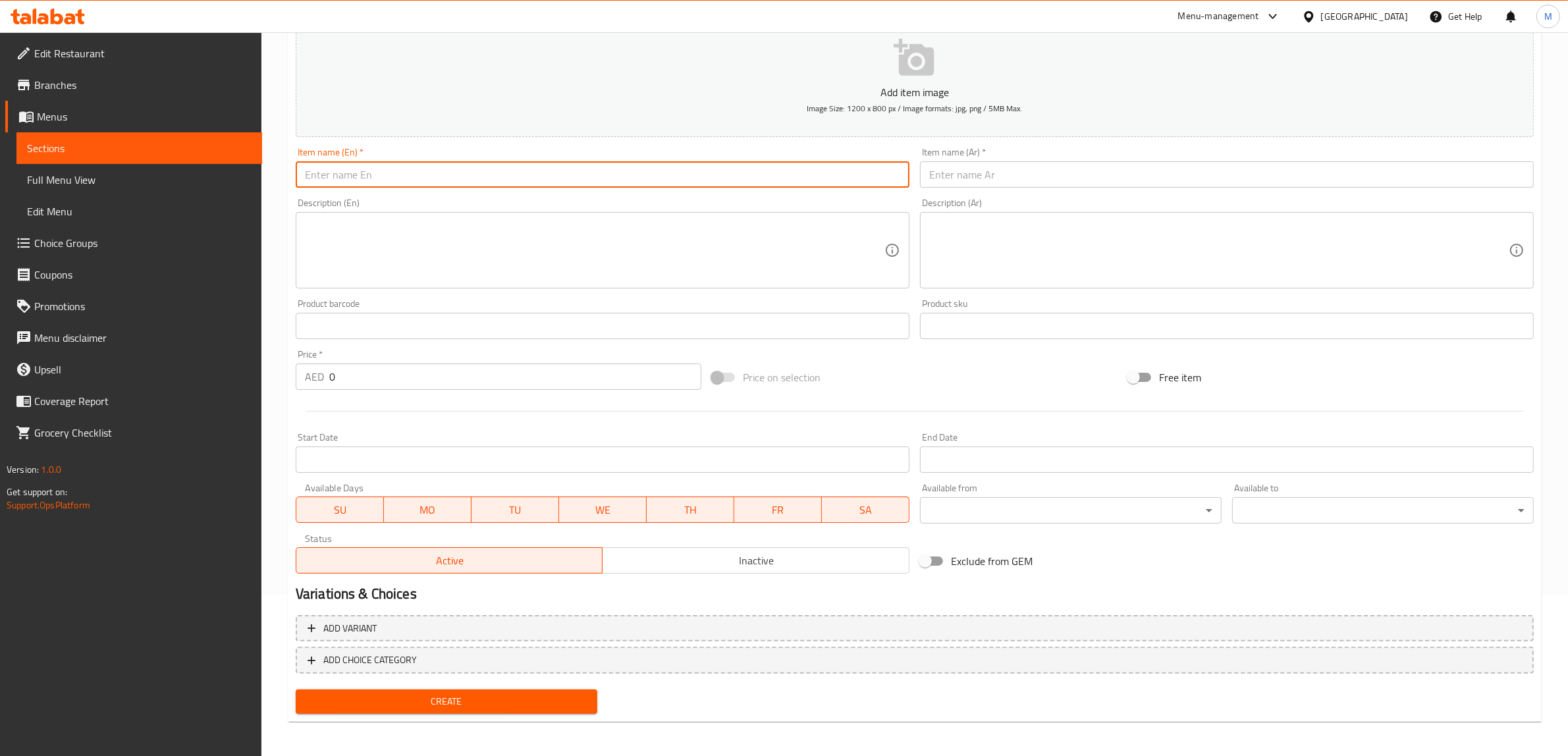
paste input "Sparkling Water"
type input "Sparkling Water"
click at [1063, 169] on input "text" at bounding box center [1227, 174] width 614 height 27
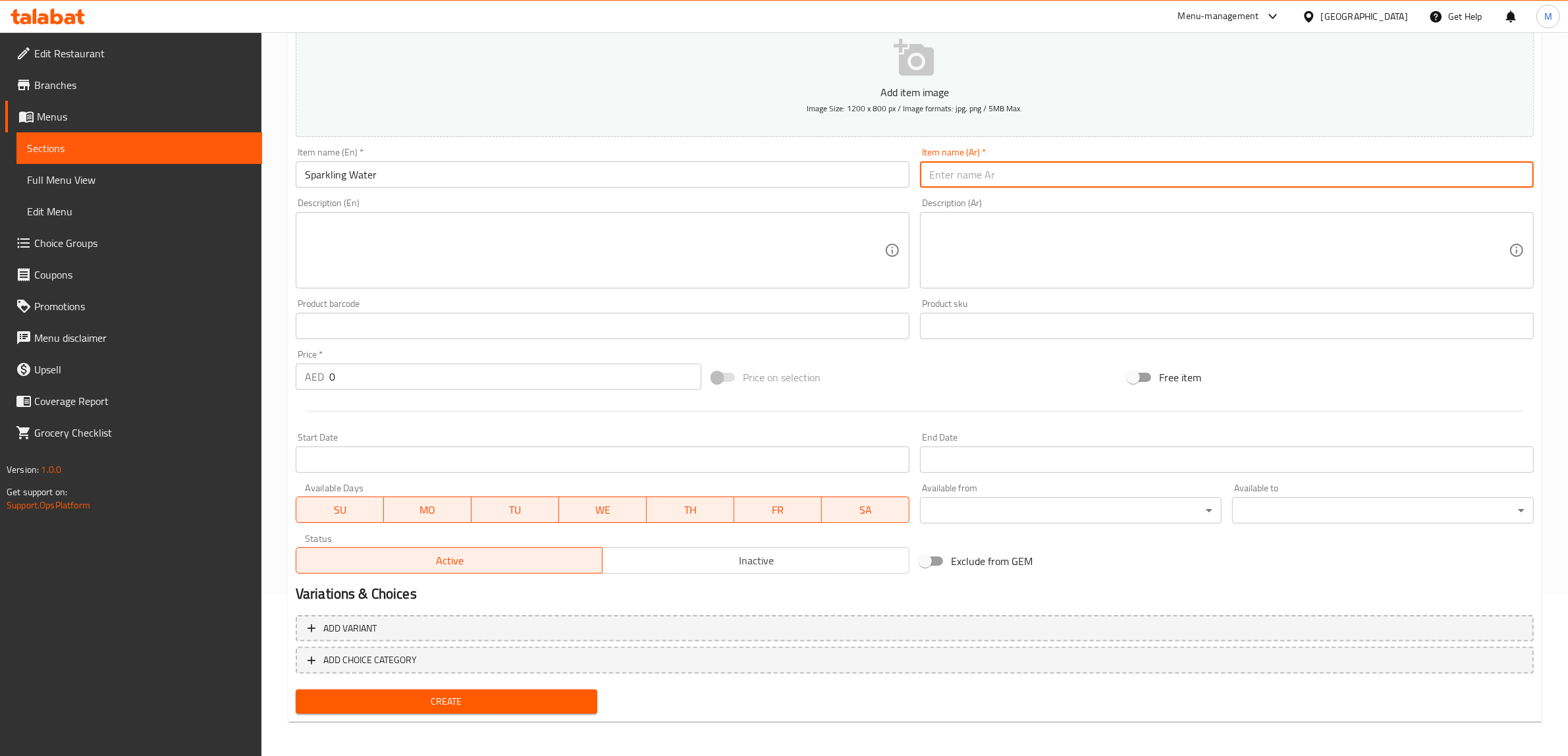
paste input "مياه فوارة"
type input "مياه فوارة"
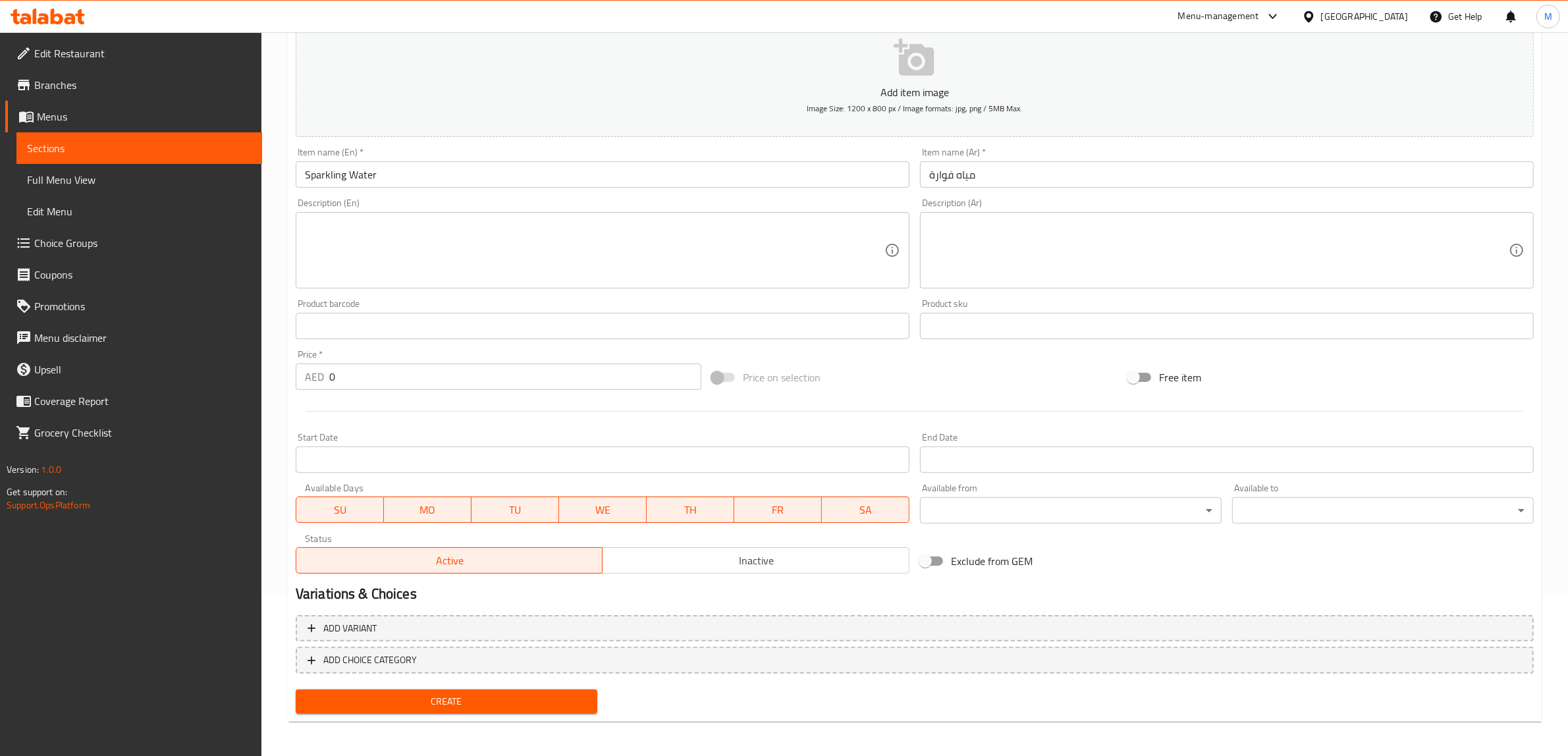
click at [530, 386] on input "0" at bounding box center [515, 377] width 372 height 27
type input "11"
click at [932, 379] on div "Price on selection" at bounding box center [915, 378] width 416 height 35
click at [429, 702] on span "Create" at bounding box center [446, 702] width 280 height 16
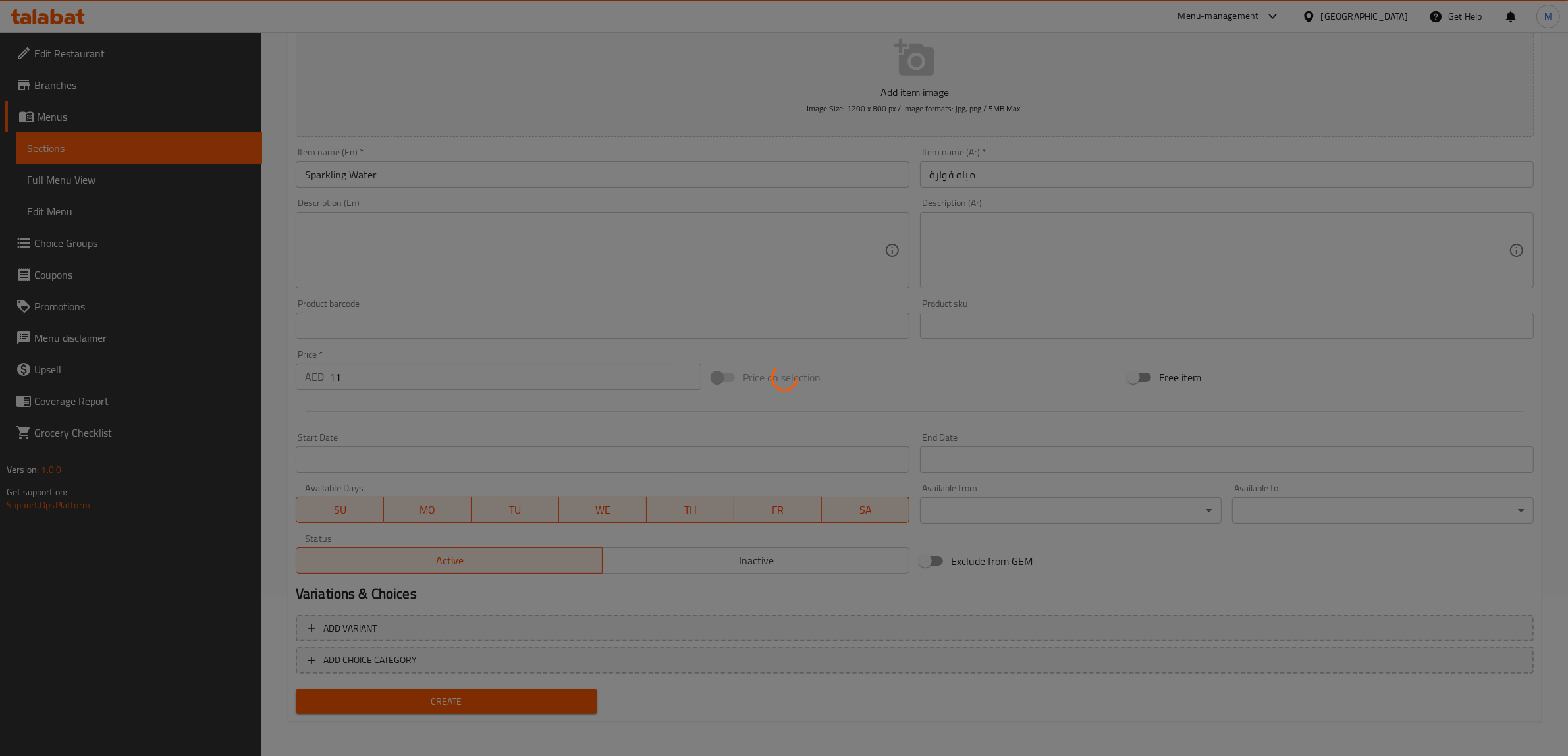
type input "0"
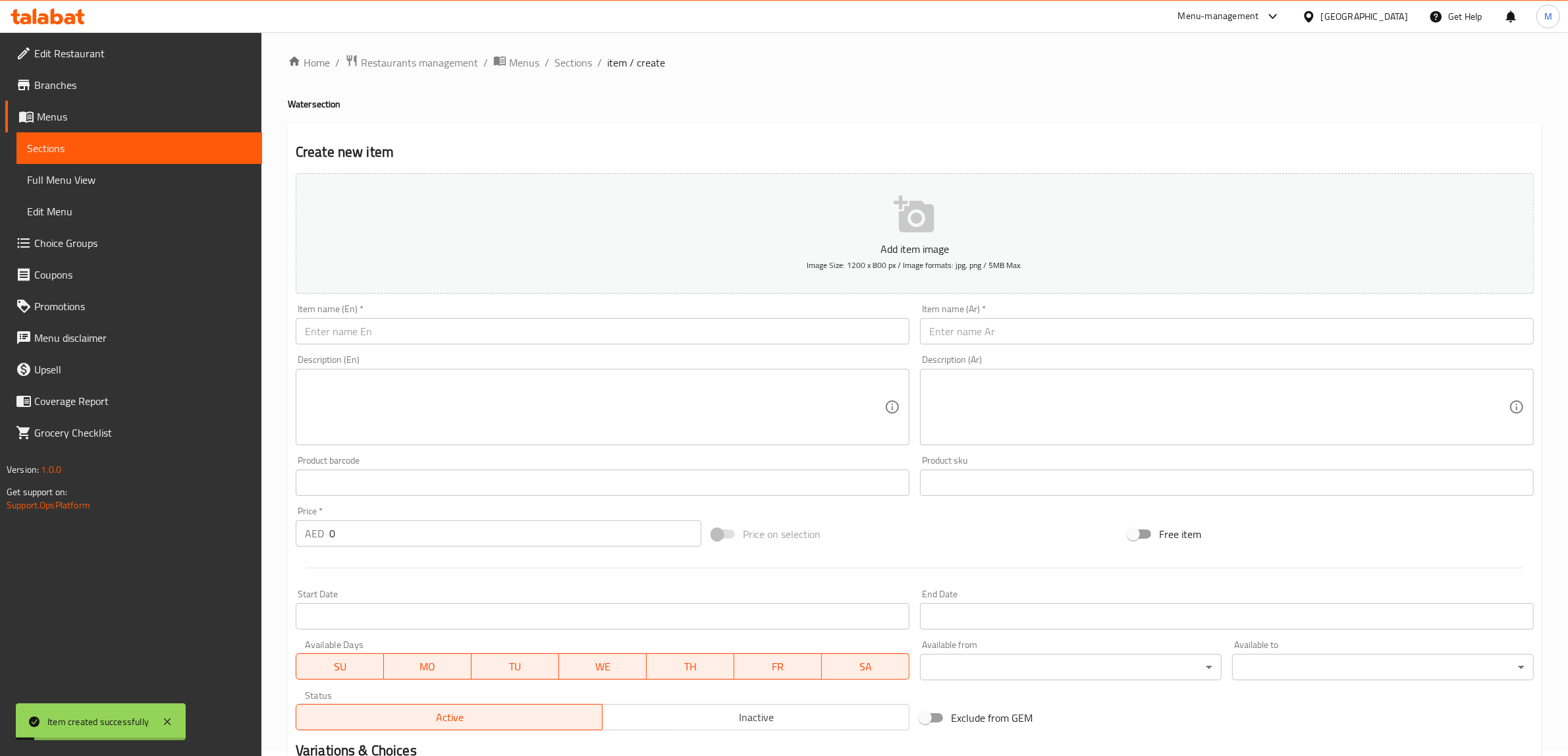
scroll to position [0, 0]
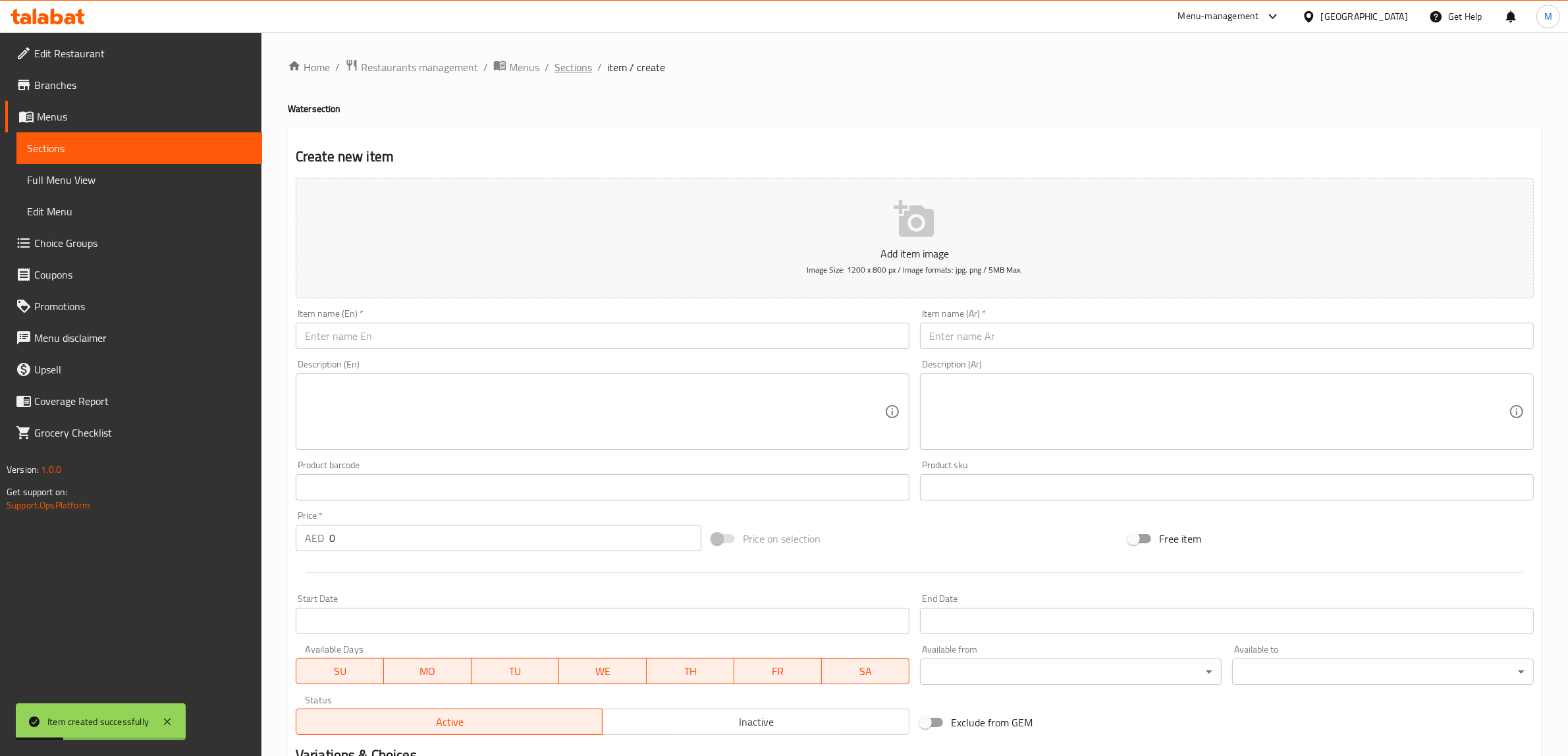
click at [581, 72] on span "Sections" at bounding box center [573, 67] width 38 height 15
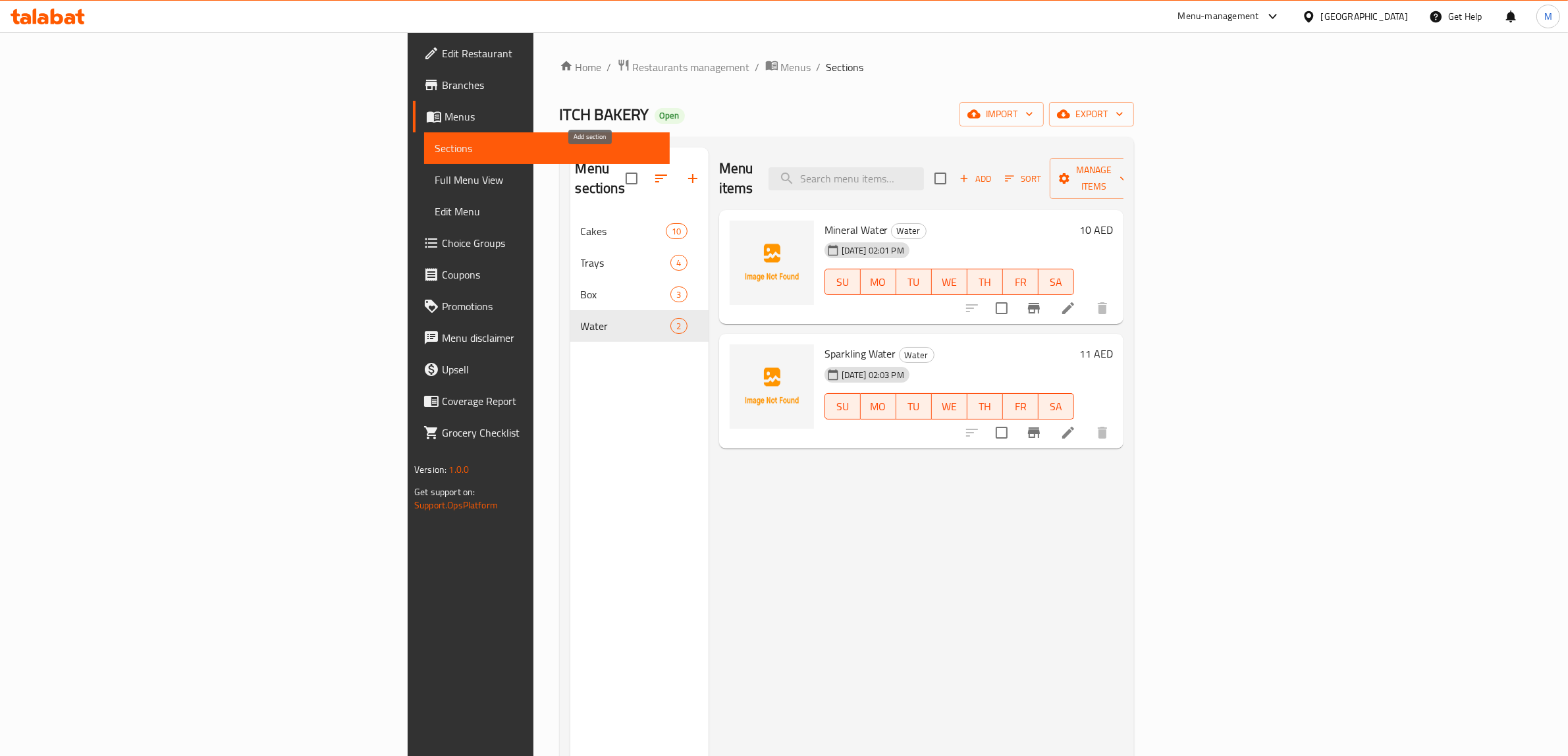
click at [677, 178] on button "button" at bounding box center [692, 178] width 32 height 32
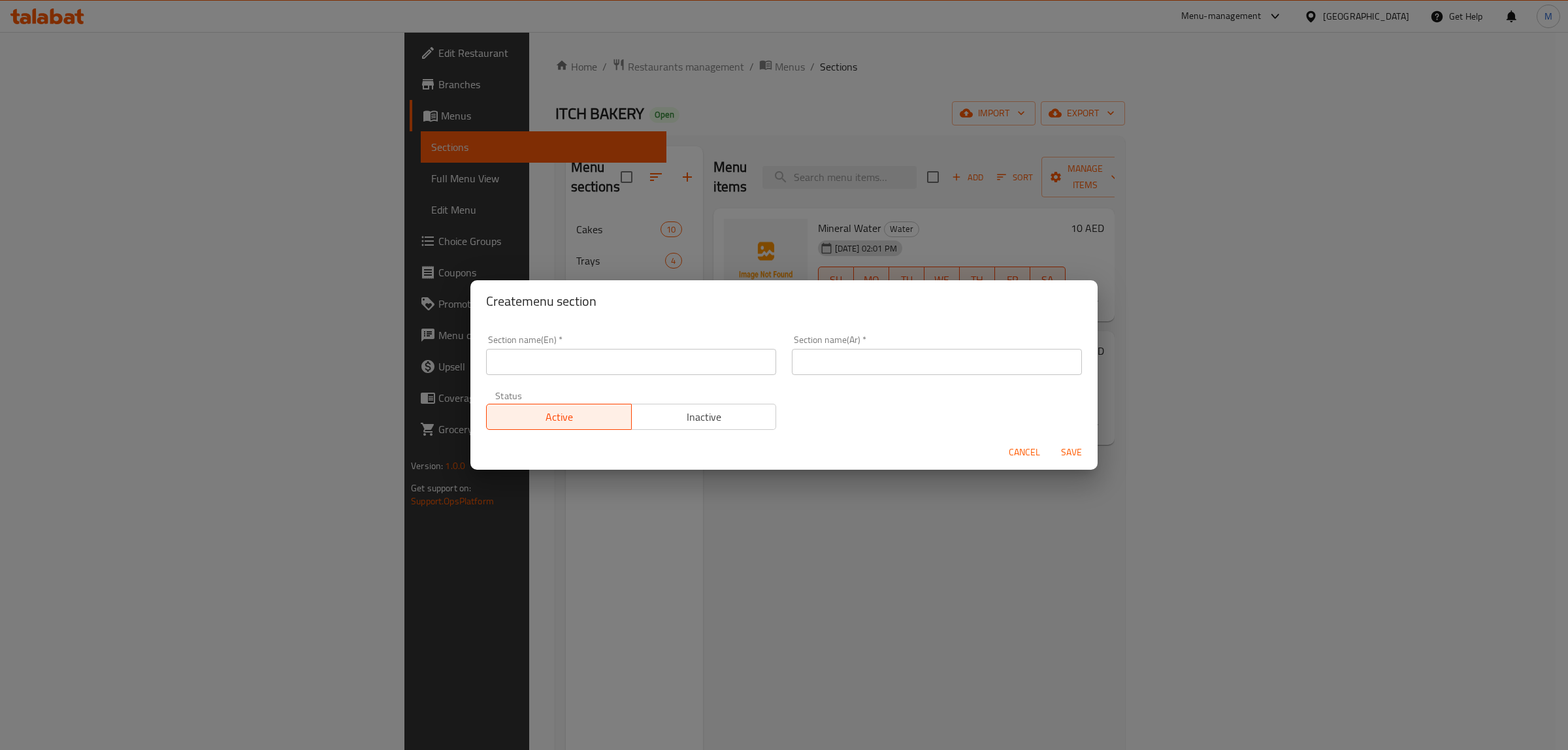
click at [625, 354] on input "text" at bounding box center [631, 362] width 290 height 26
paste input "ADD ONS"
click at [723, 370] on input "Add Ons" at bounding box center [631, 362] width 290 height 26
click at [706, 361] on input "Add Ons" at bounding box center [631, 362] width 290 height 26
type input "Add Ons:"
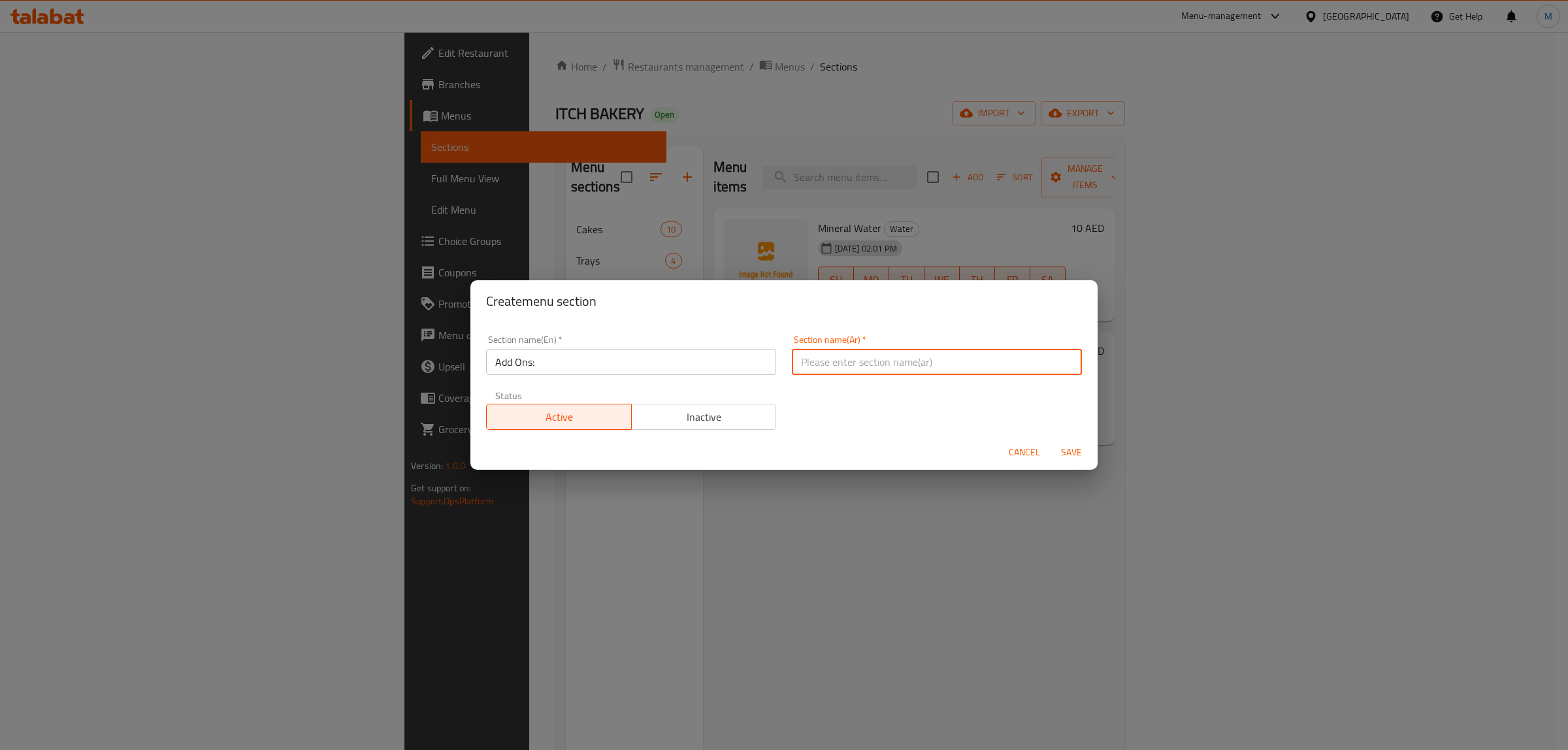
click at [823, 358] on input "text" at bounding box center [937, 362] width 290 height 26
type input "الإضافات:"
click at [1078, 454] on span "Save" at bounding box center [1071, 453] width 31 height 16
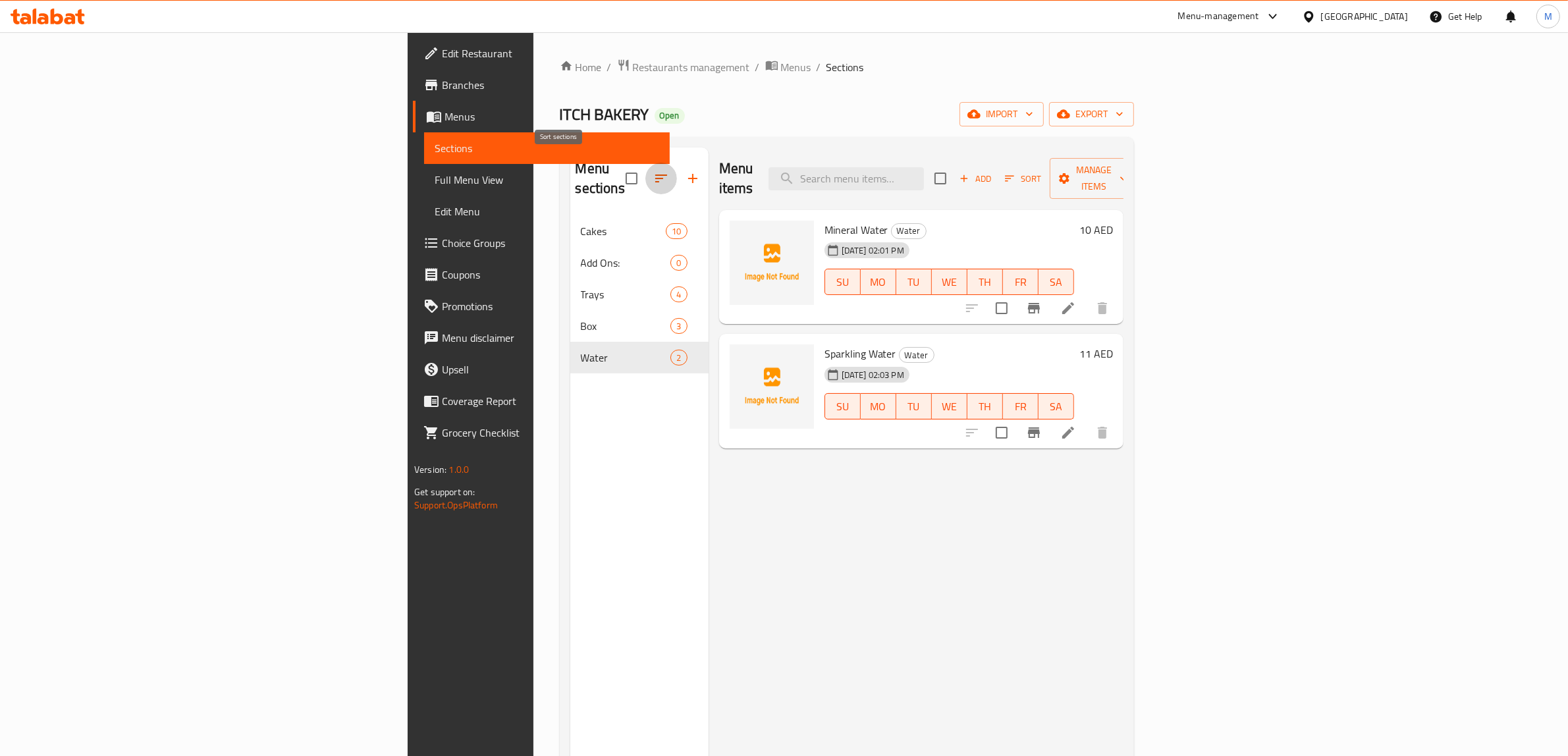
click at [653, 172] on icon "button" at bounding box center [661, 178] width 15 height 15
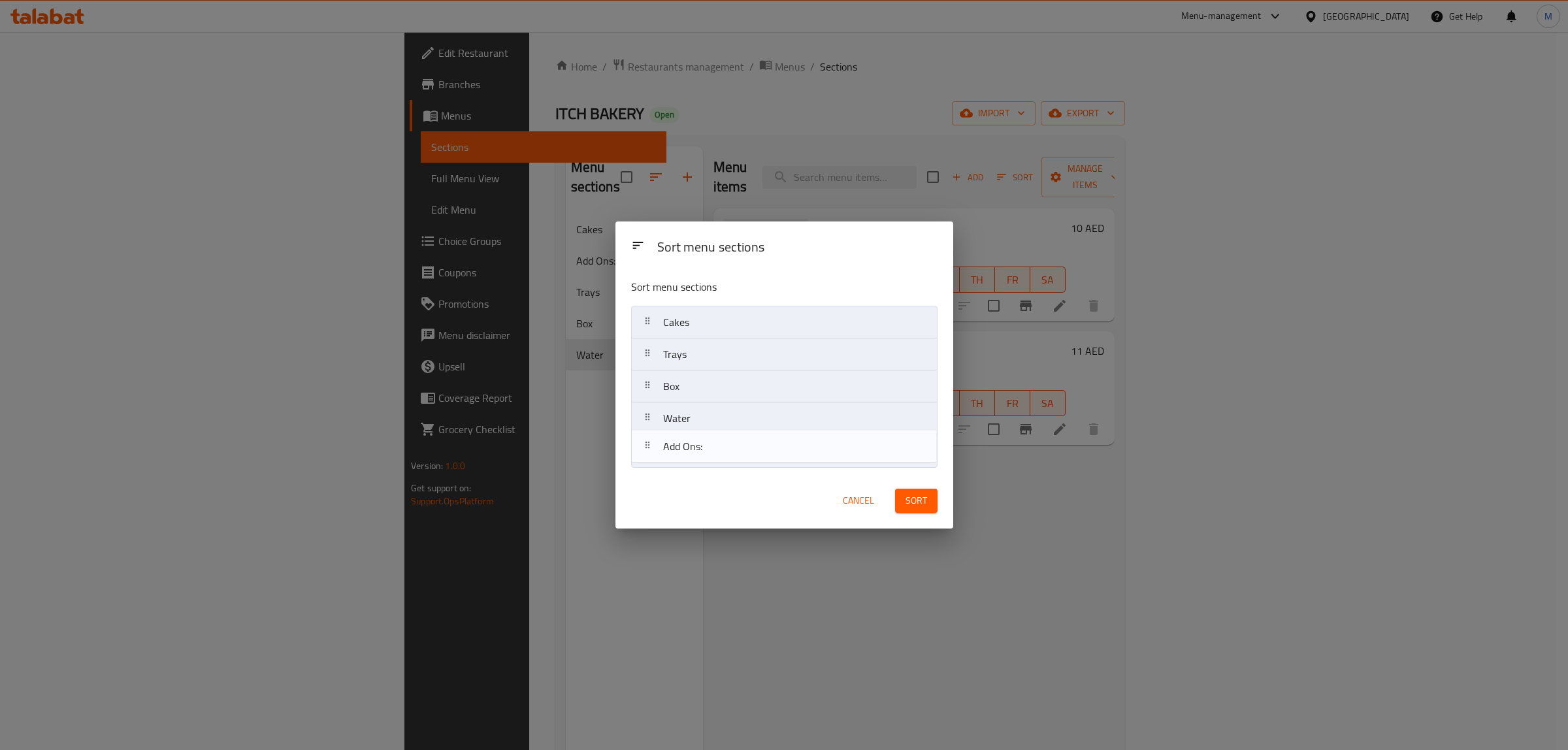
drag, startPoint x: 681, startPoint y: 359, endPoint x: 681, endPoint y: 462, distance: 103.0
click at [681, 462] on nav "Cakes Add Ons: Trays Box Water" at bounding box center [785, 386] width 307 height 161
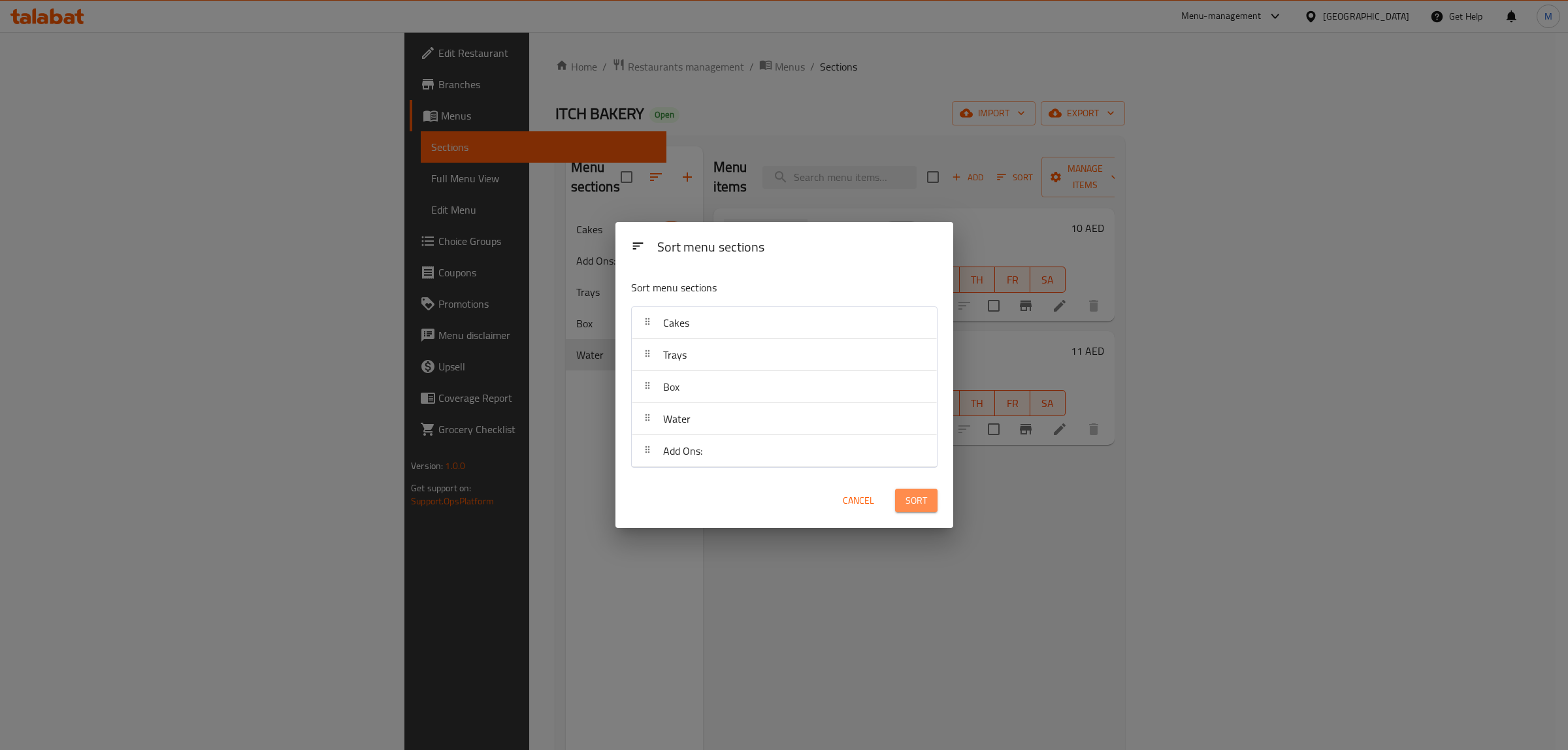
click at [915, 504] on span "Sort" at bounding box center [916, 501] width 22 height 16
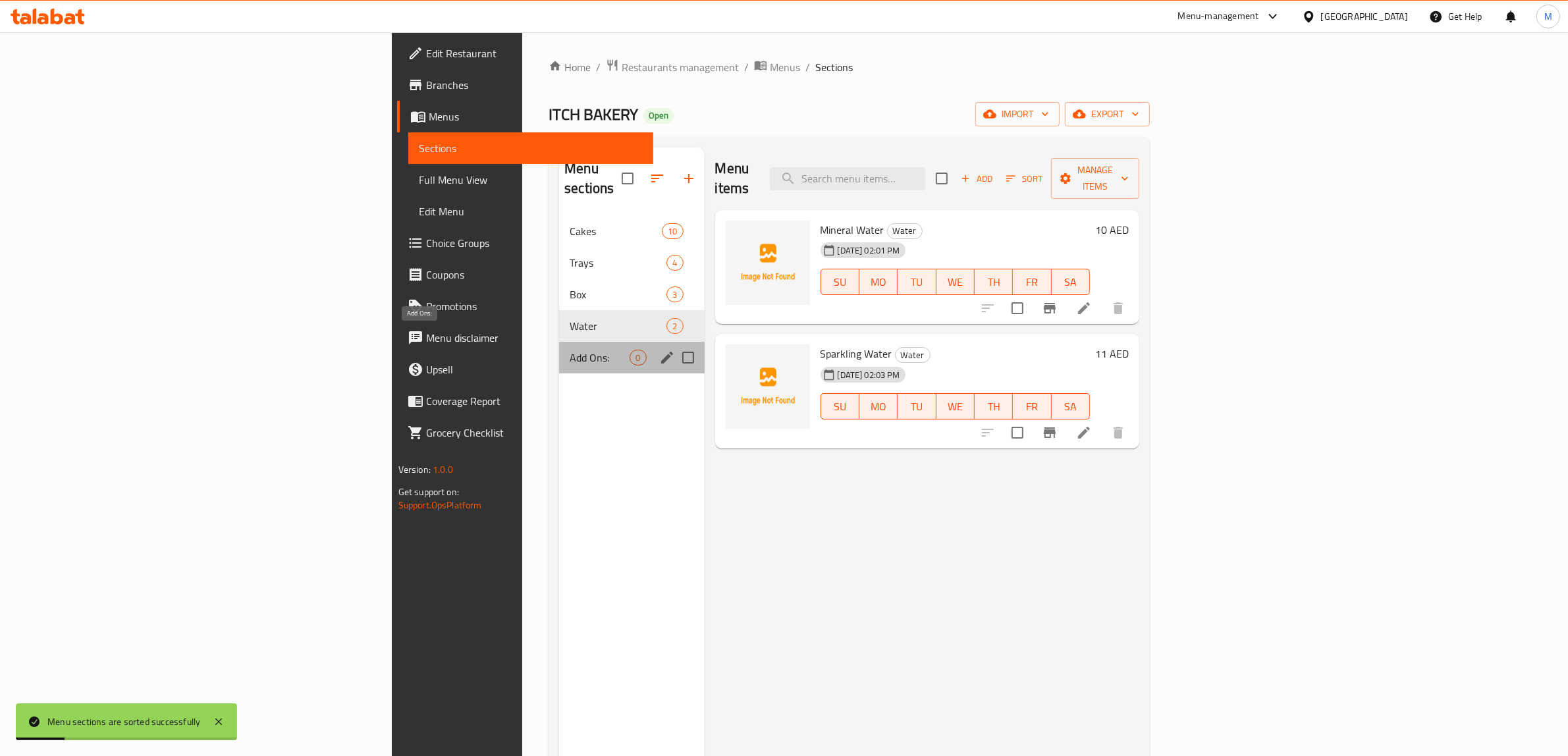
click at [570, 350] on span "Add Ons:" at bounding box center [599, 357] width 60 height 15
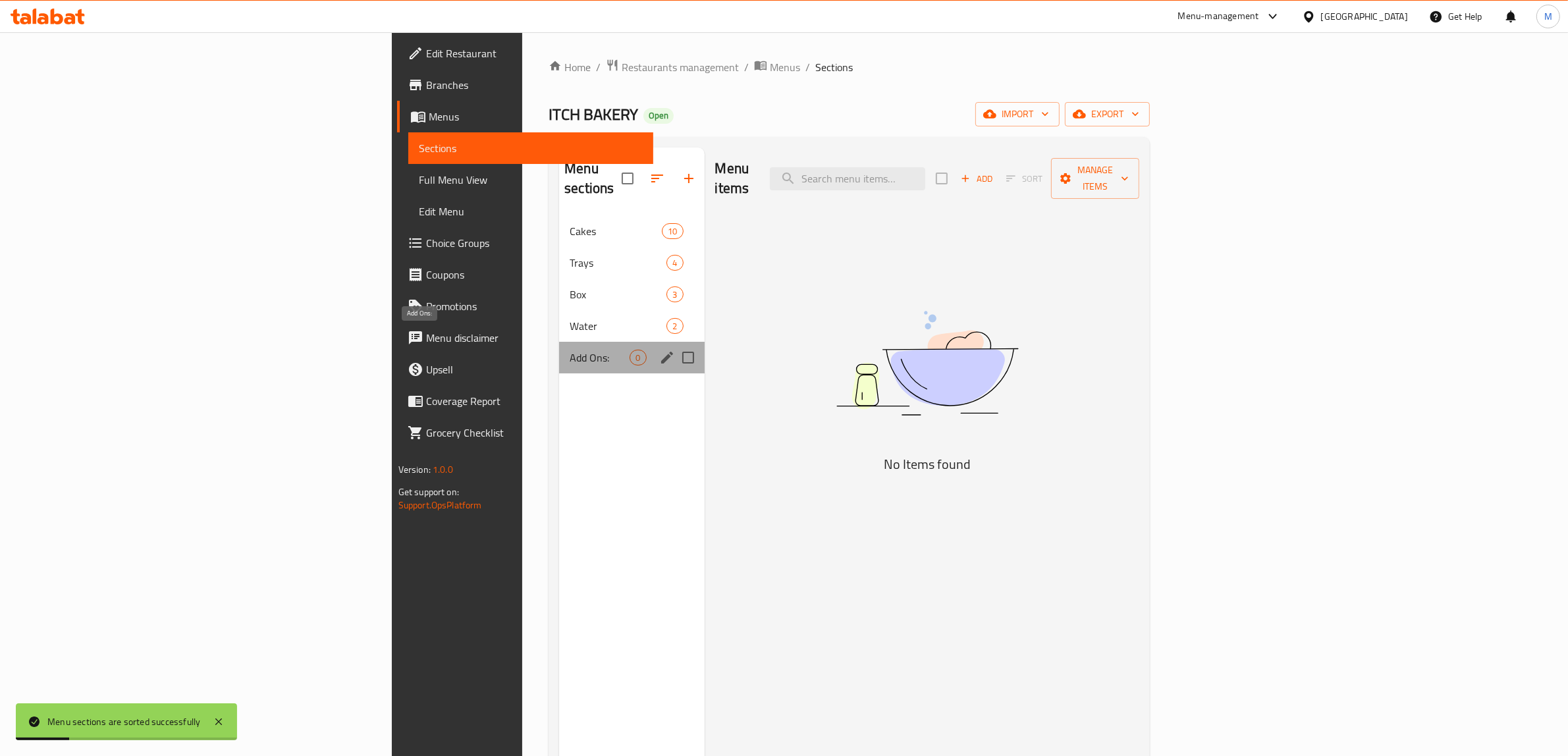
click at [570, 350] on span "Add Ons:" at bounding box center [599, 357] width 60 height 15
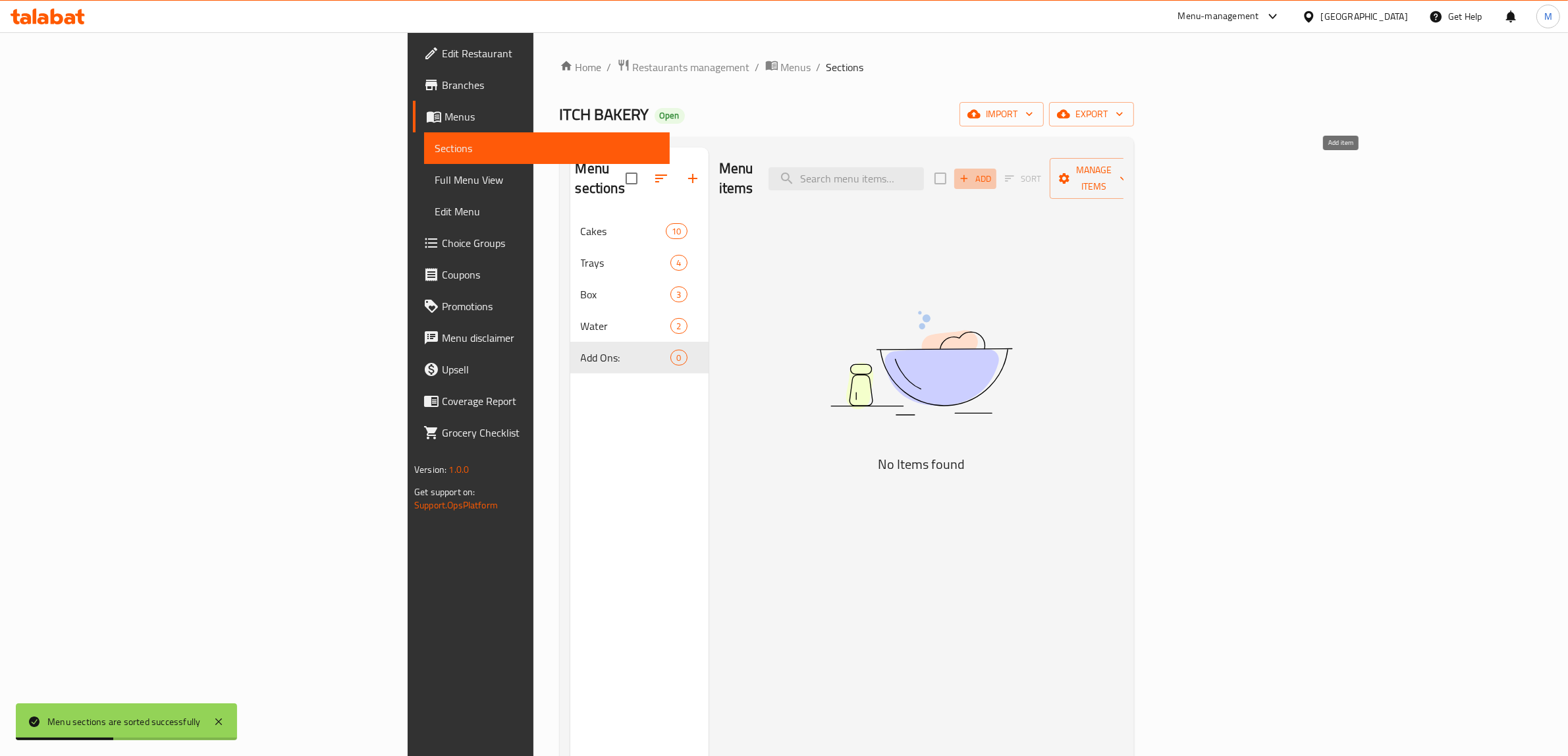
click at [993, 172] on span "Add" at bounding box center [975, 179] width 35 height 15
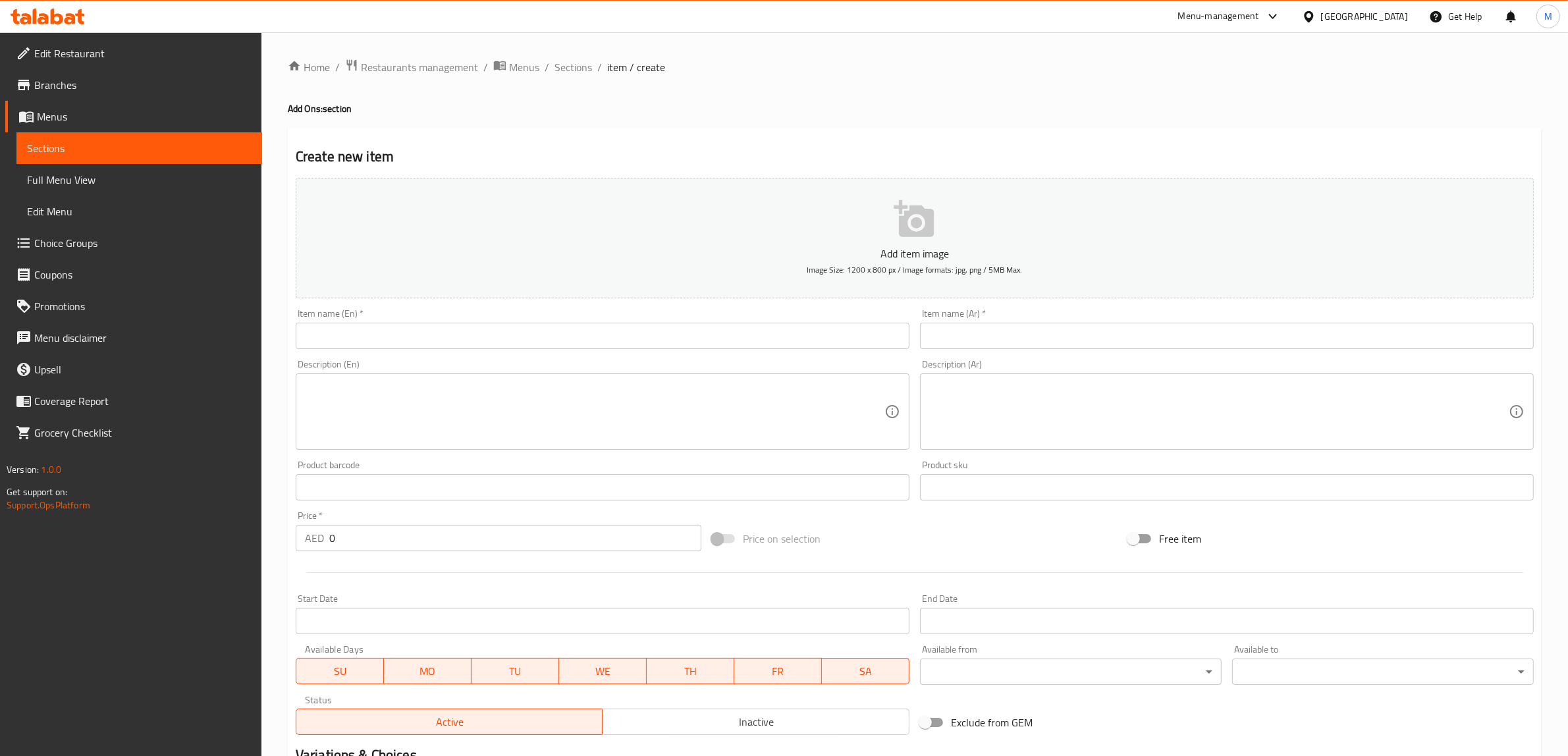
click at [748, 339] on input "text" at bounding box center [603, 336] width 614 height 27
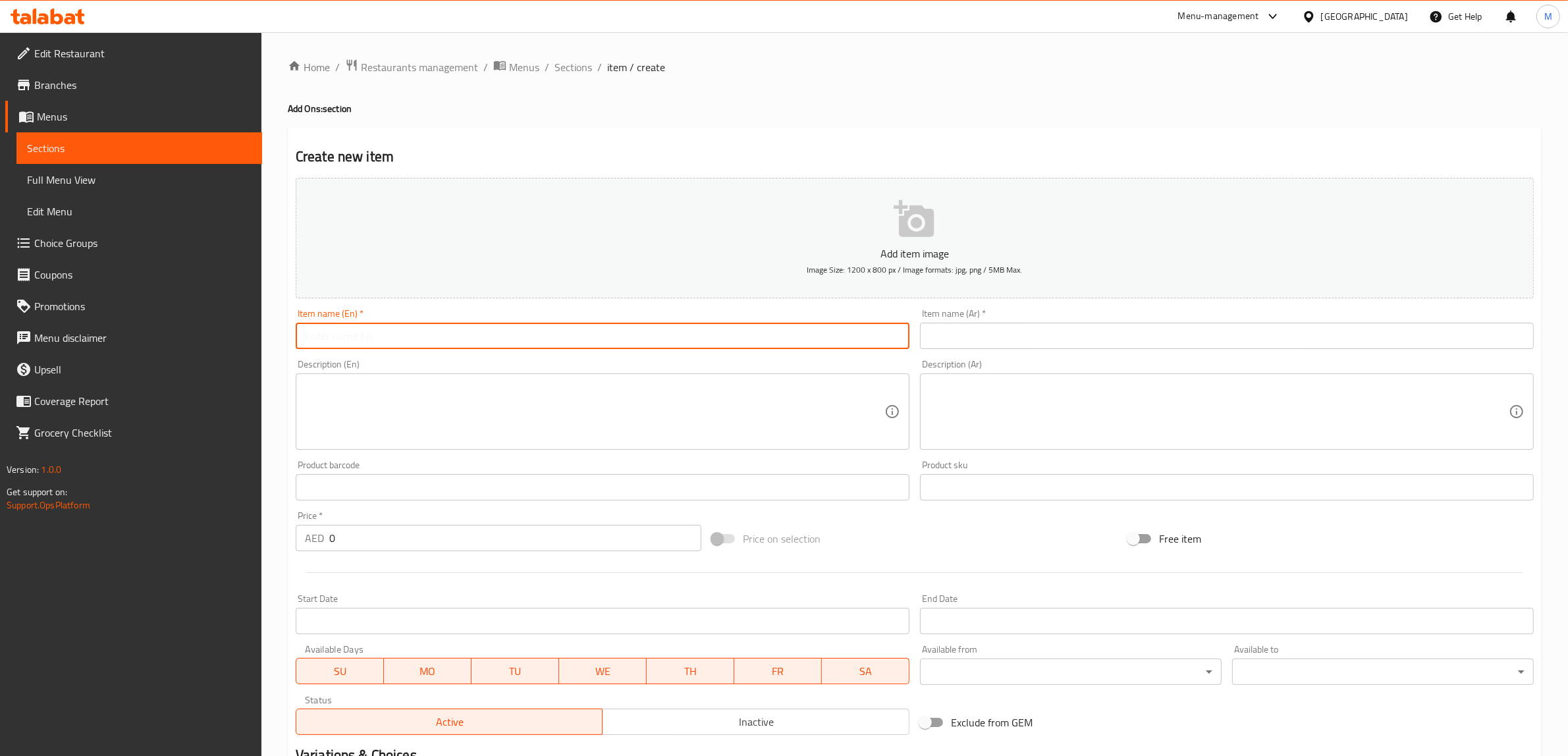
paste input "Almond Milk"
type input "Almond Milk"
click at [500, 539] on input "0" at bounding box center [515, 538] width 372 height 27
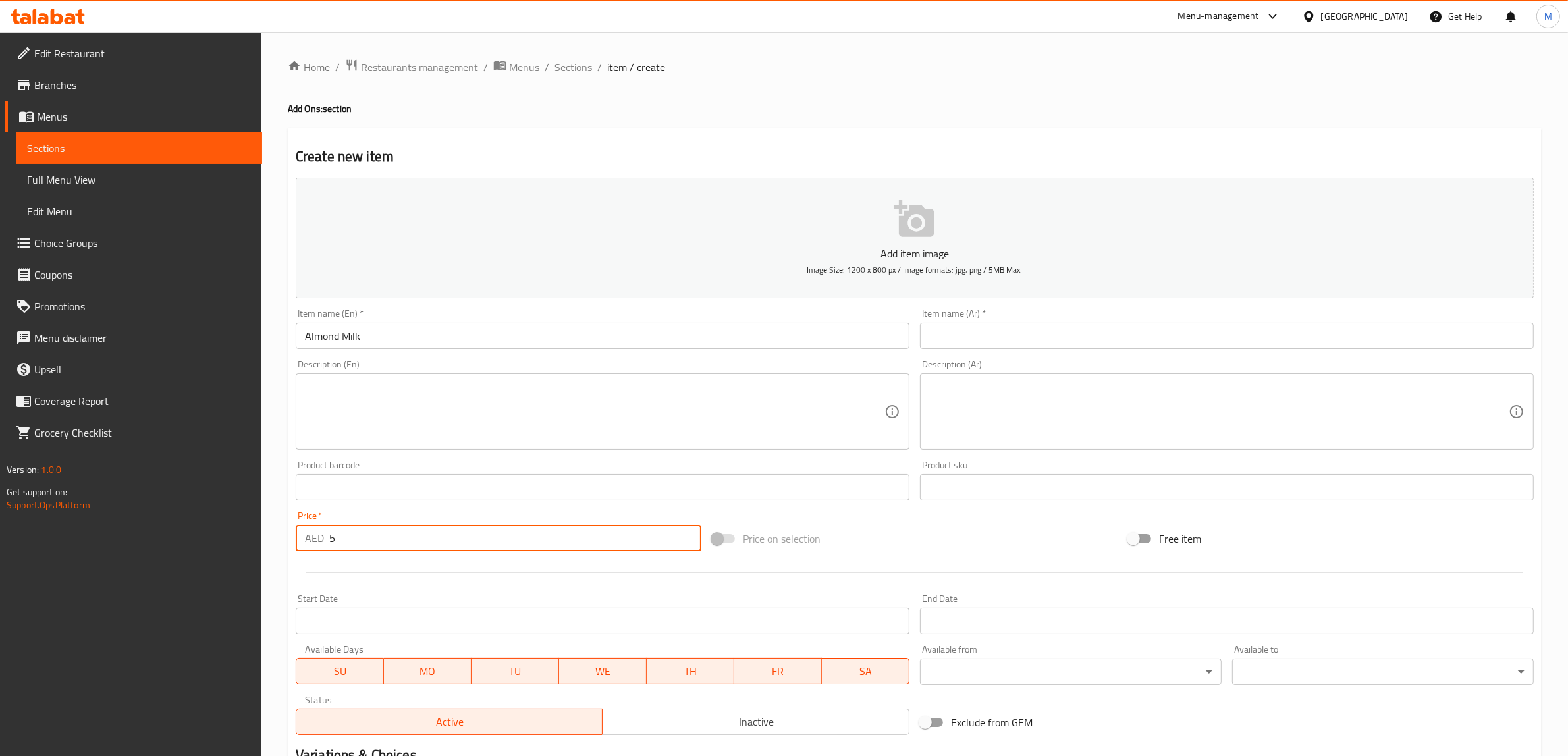
type input "5"
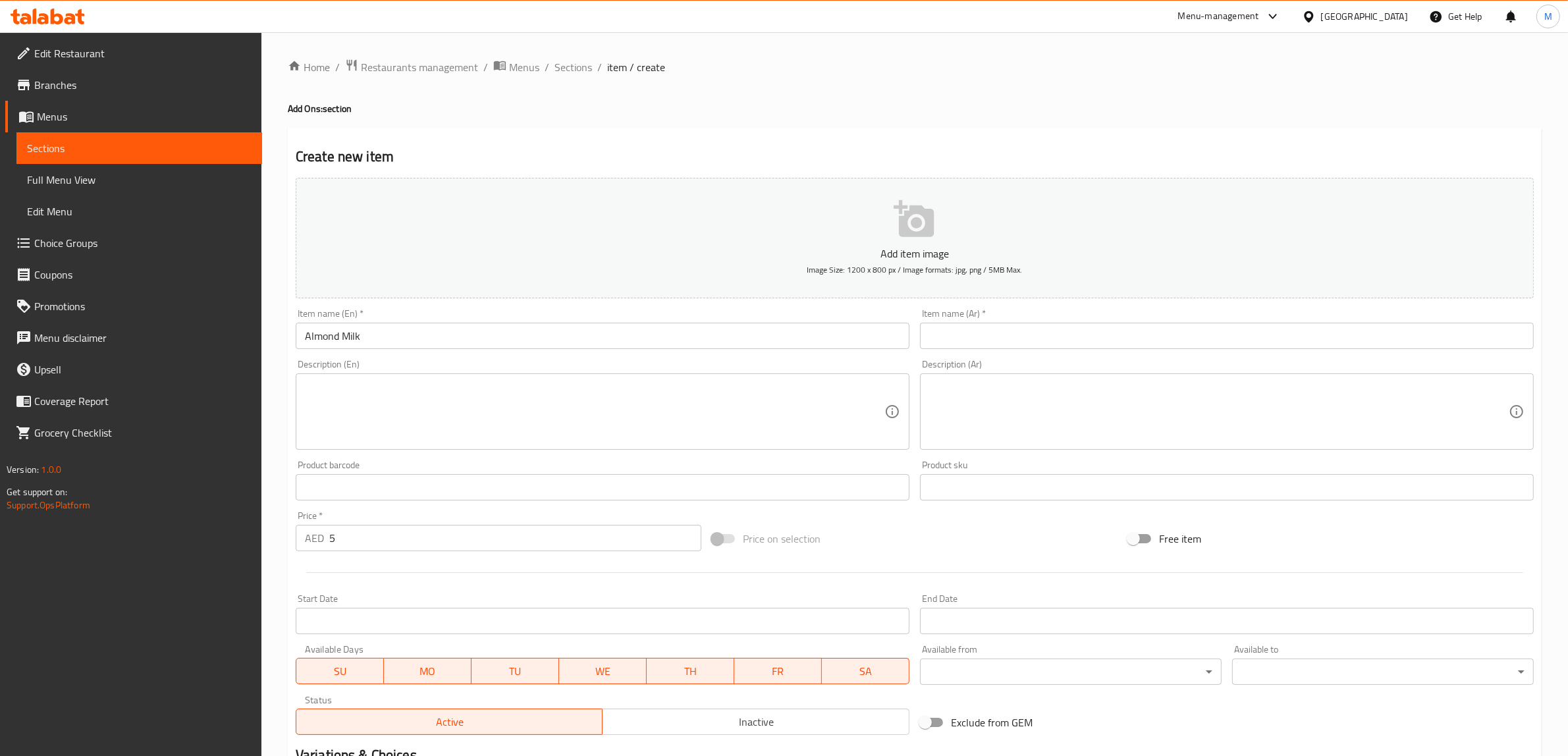
click at [1473, 335] on input "text" at bounding box center [1227, 336] width 614 height 27
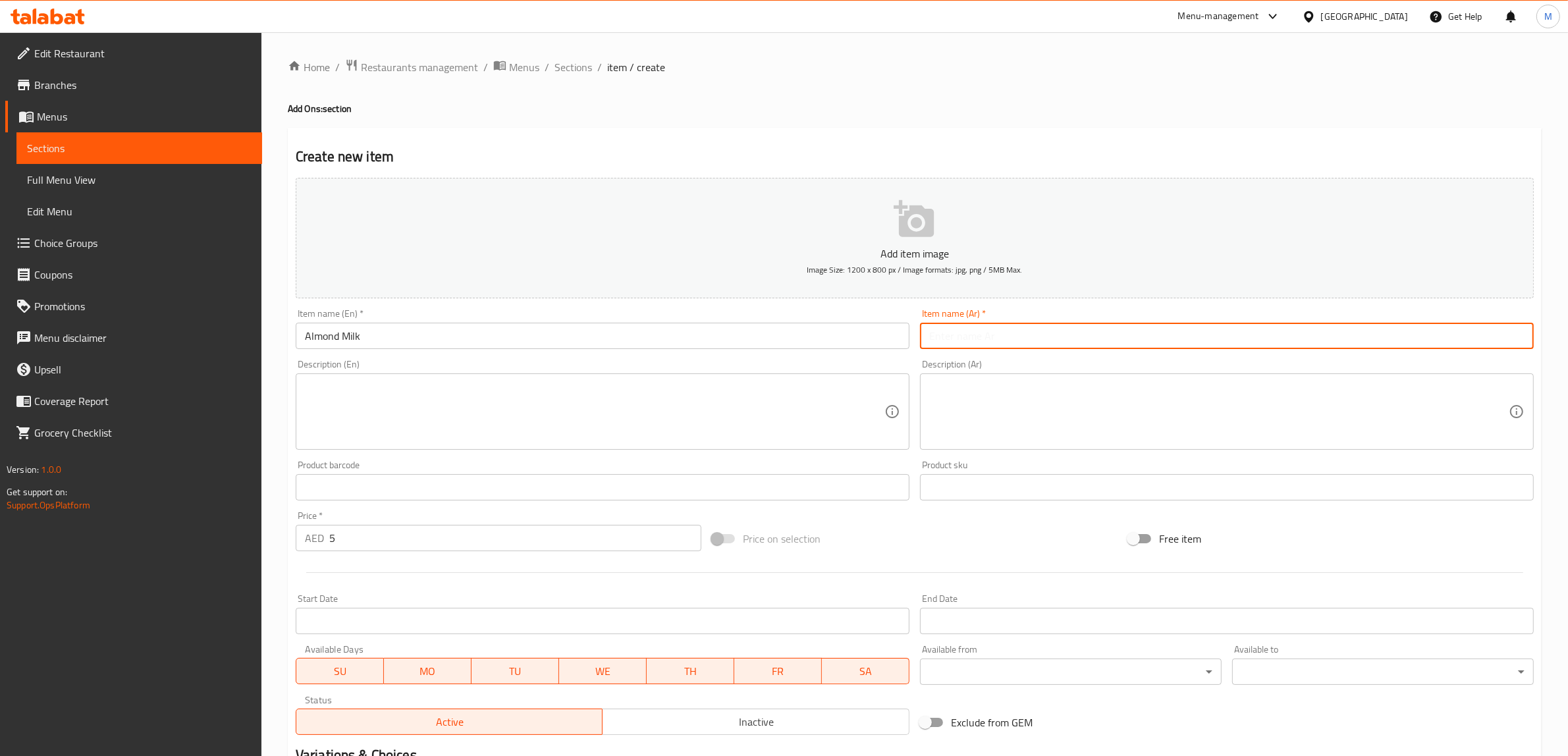
paste input "حليب اللوز"
type input "حليب اللوز"
click at [1207, 149] on h2 "Create new item" at bounding box center [915, 157] width 1238 height 20
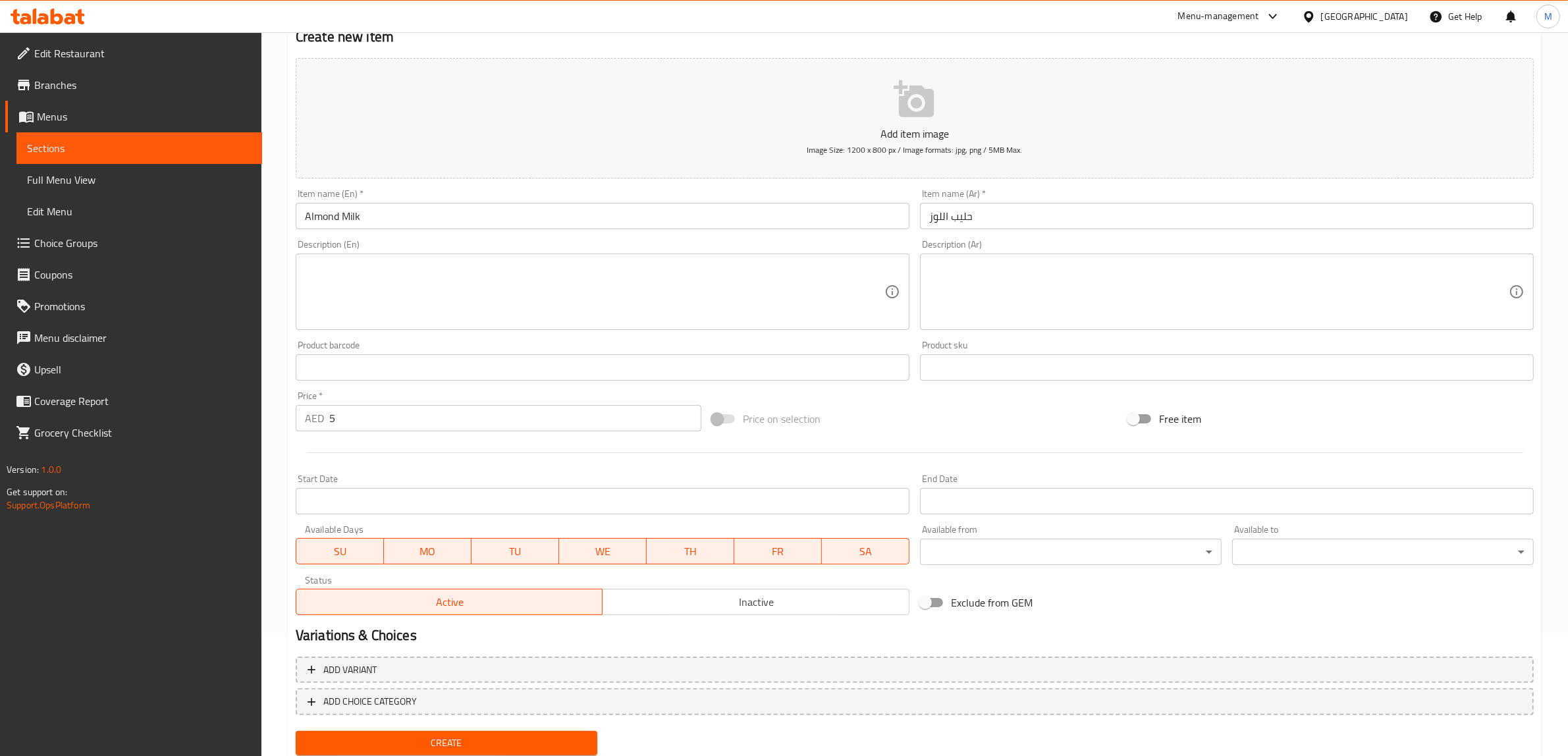
scroll to position [161, 0]
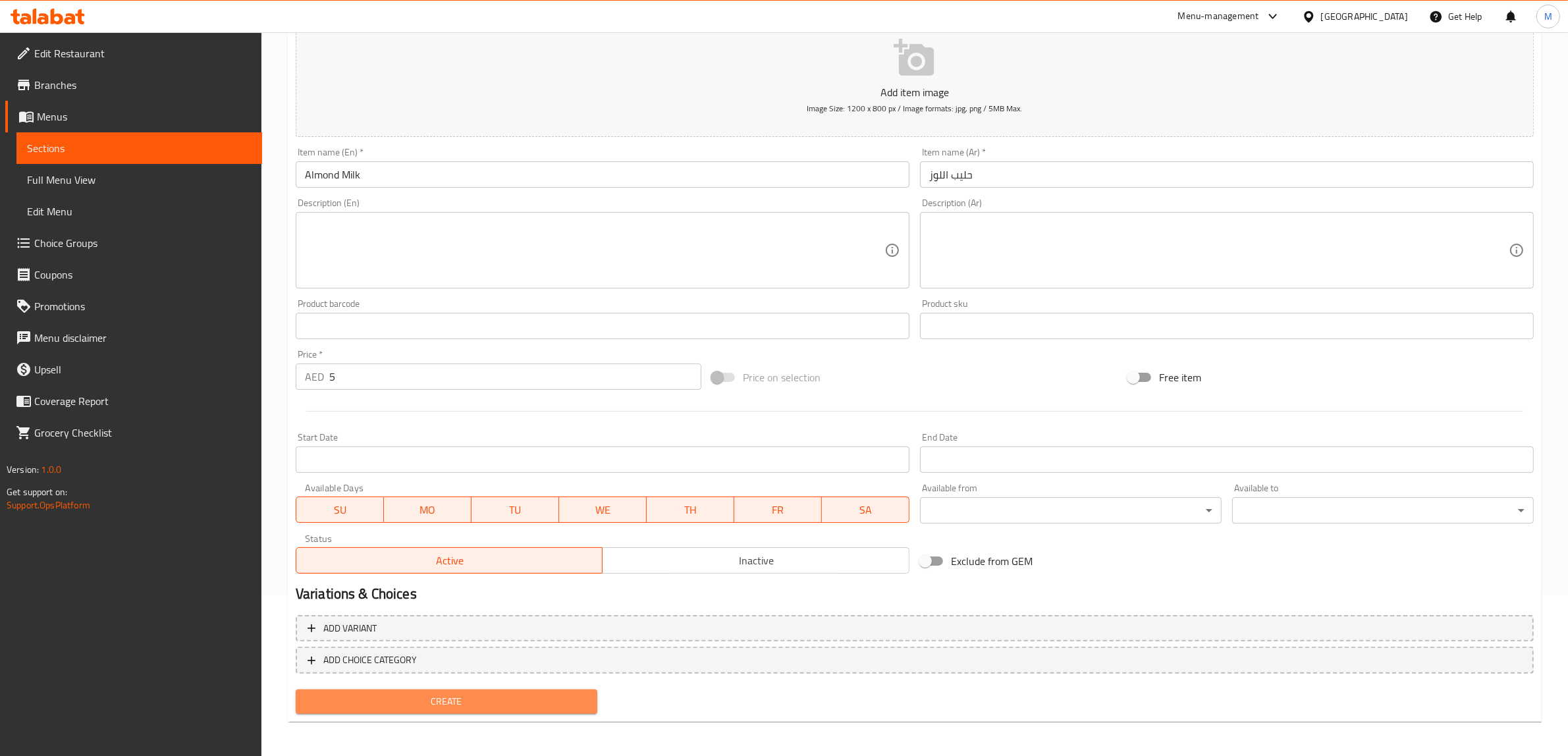
click at [501, 696] on span "Create" at bounding box center [446, 702] width 280 height 16
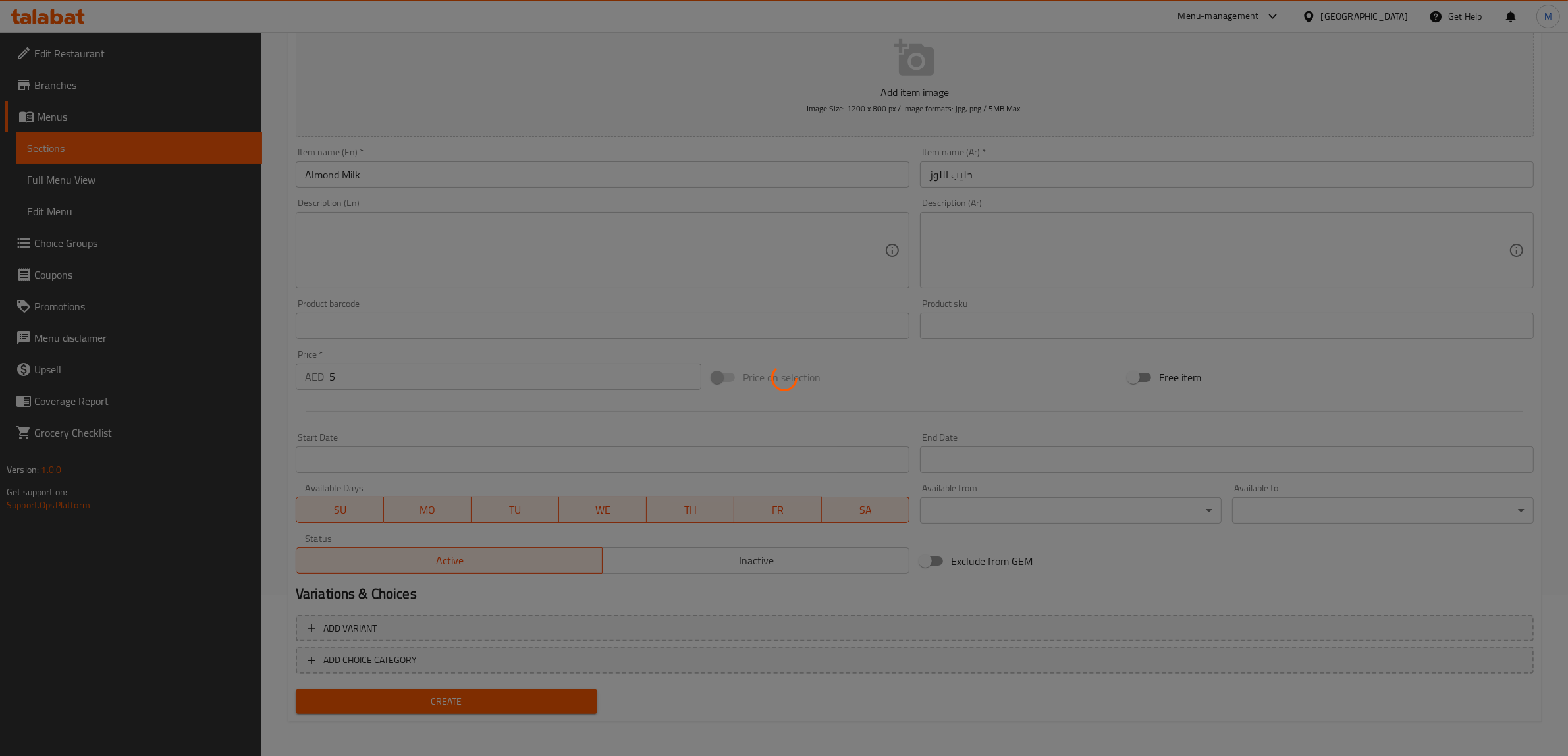
type input "0"
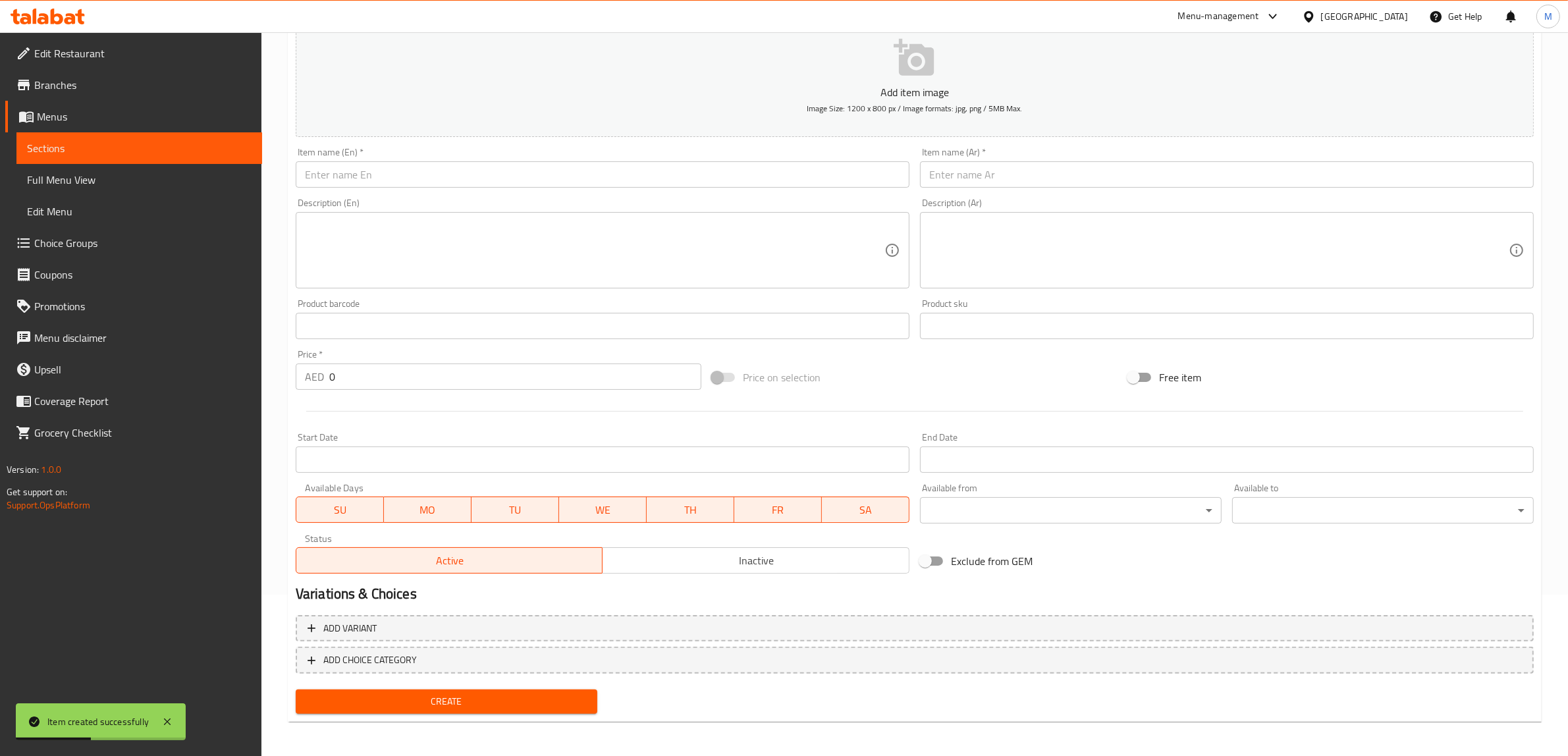
click at [532, 178] on input "text" at bounding box center [603, 174] width 614 height 27
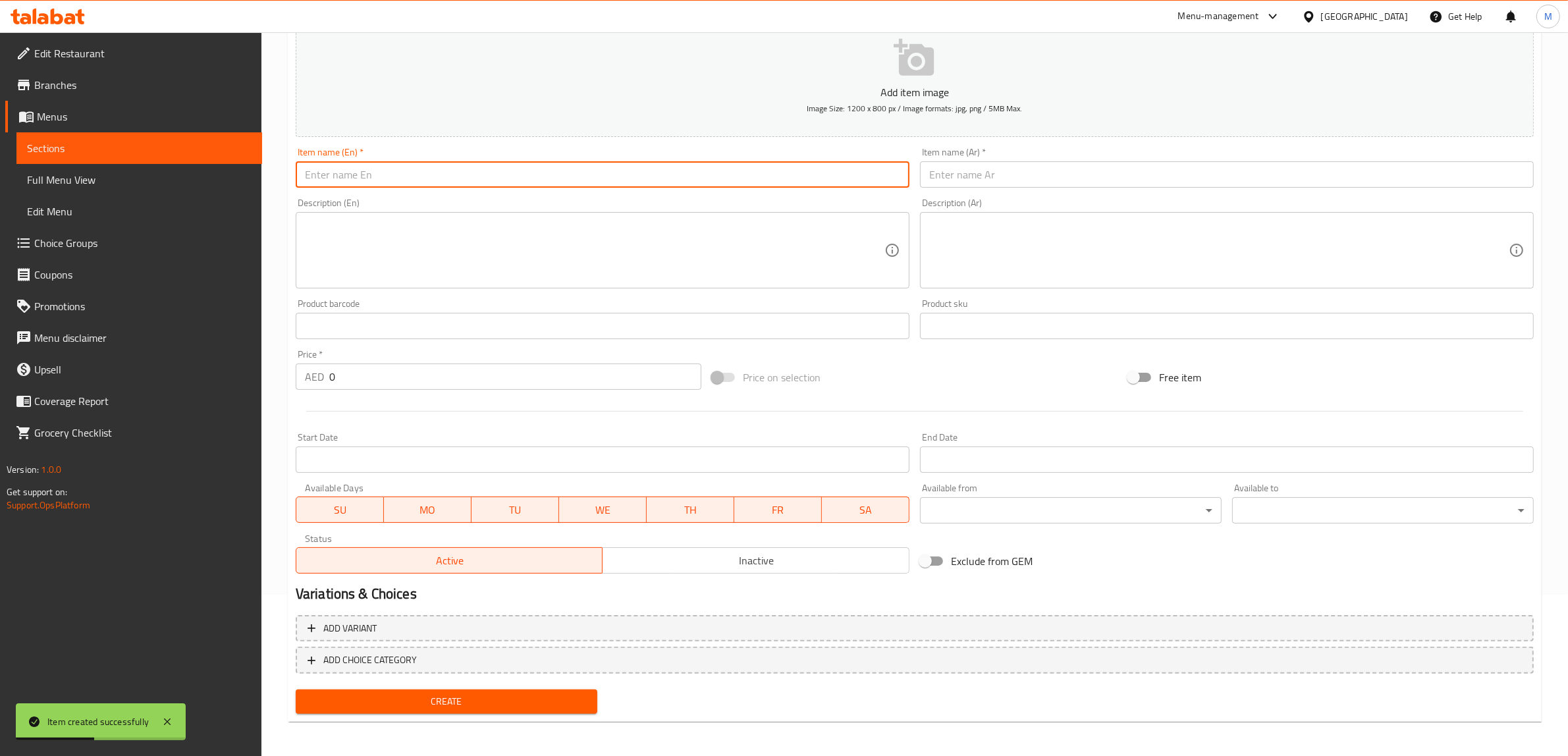
paste input "Coconut Milk"
type input "Coconut Milk"
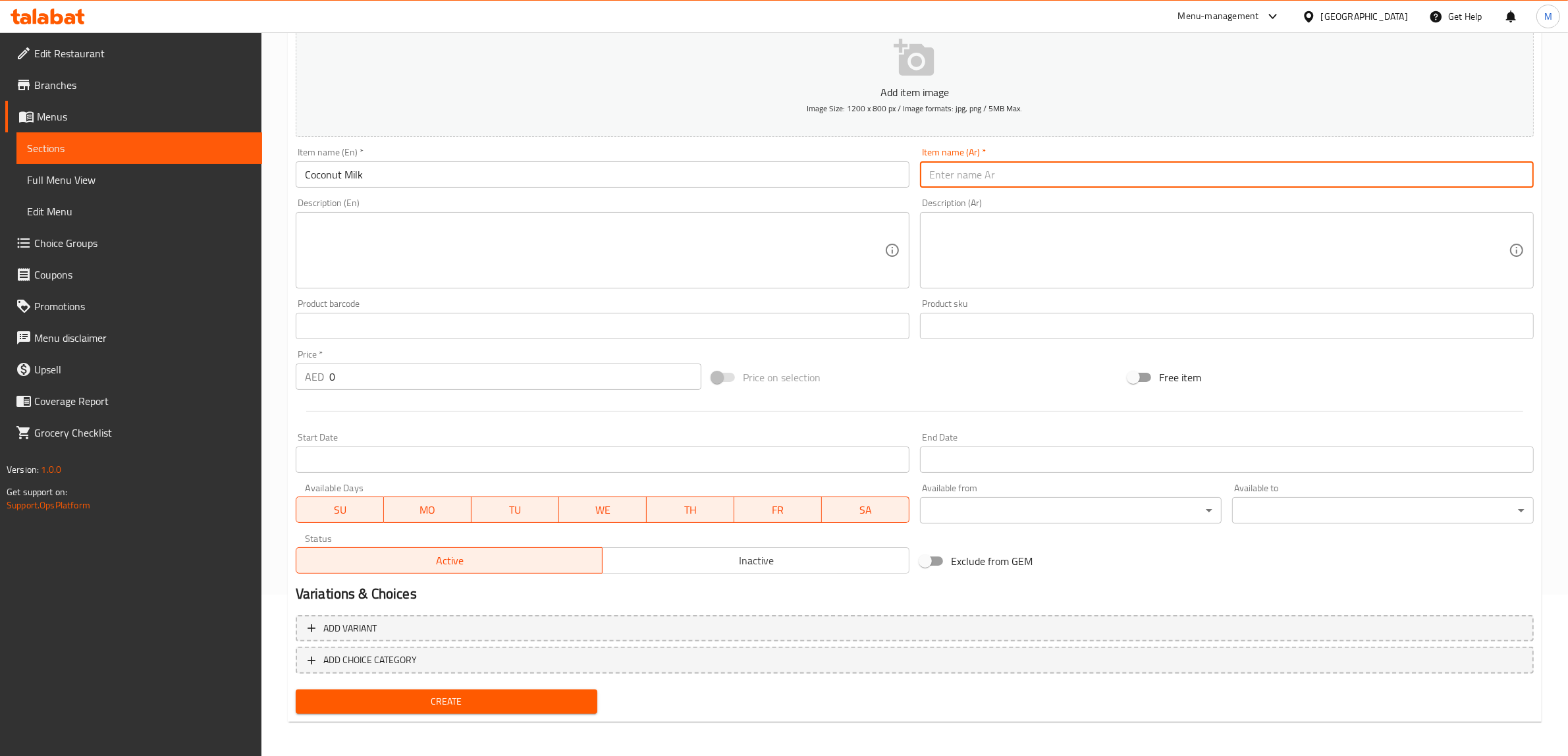
click at [1151, 176] on input "text" at bounding box center [1227, 174] width 614 height 27
paste input "حليب جوز الهند"
type input "حليب جوز الهند"
click at [598, 384] on input "0" at bounding box center [515, 377] width 372 height 27
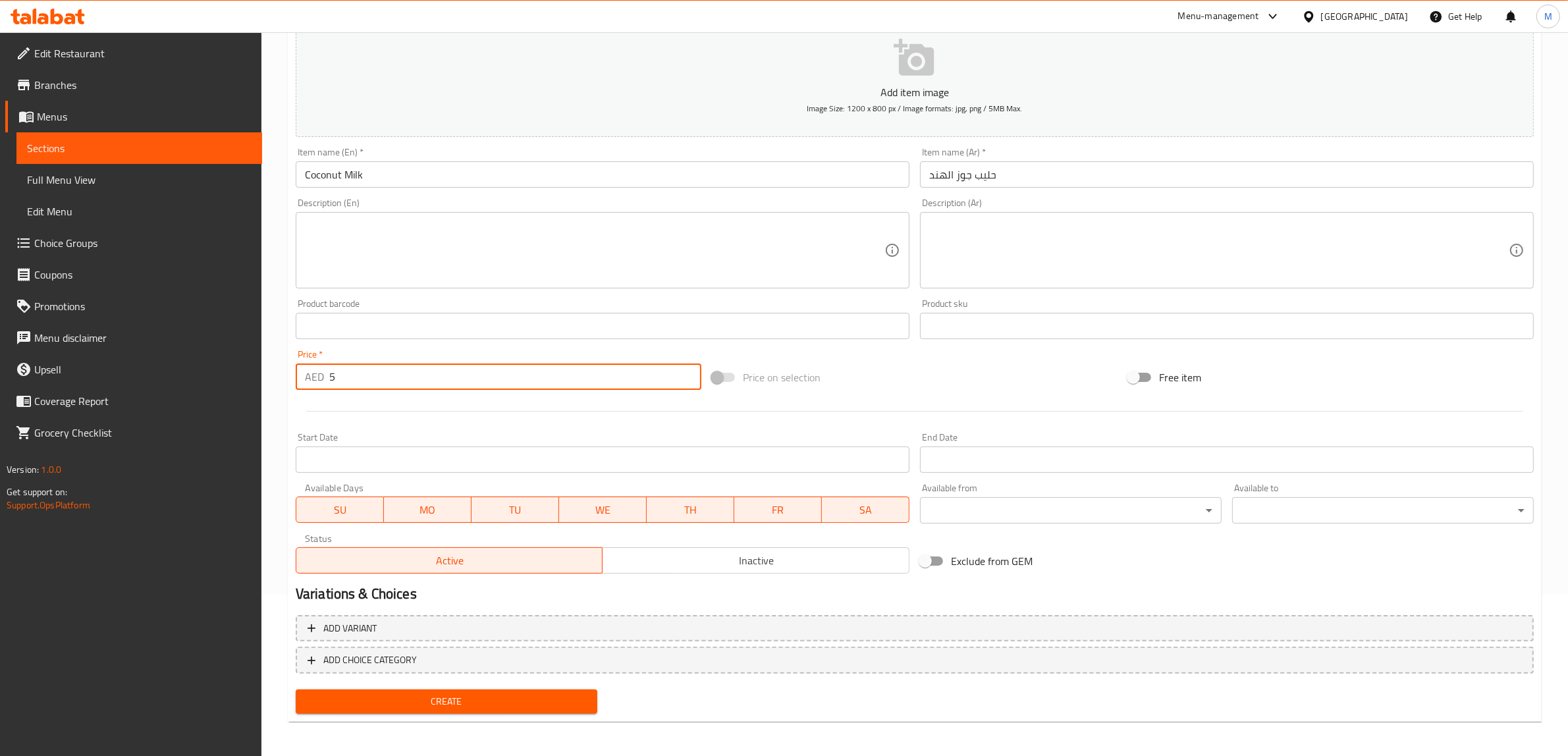
type input "5"
click at [495, 705] on span "Create" at bounding box center [446, 702] width 280 height 16
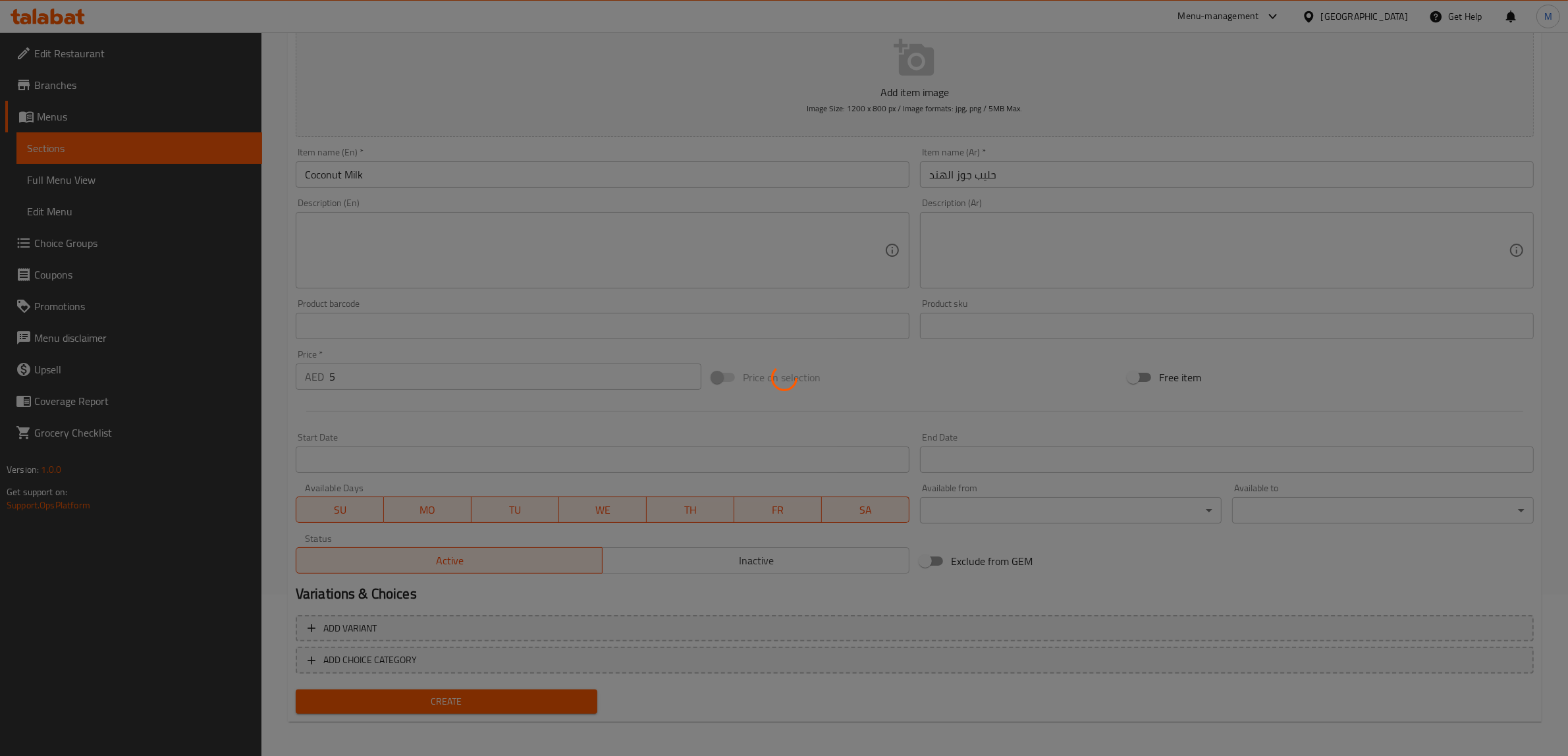
type input "0"
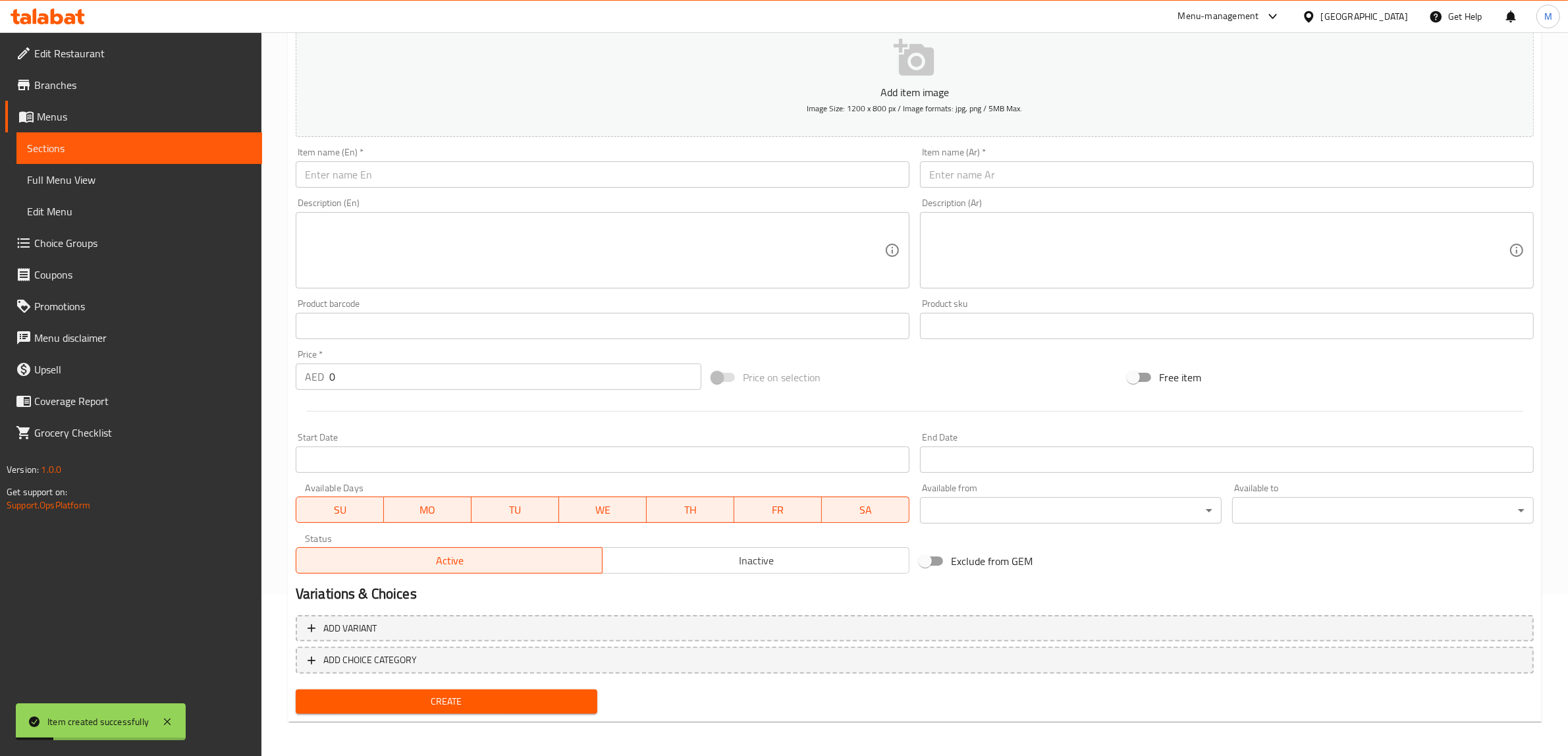
click at [573, 174] on input "text" at bounding box center [603, 174] width 614 height 27
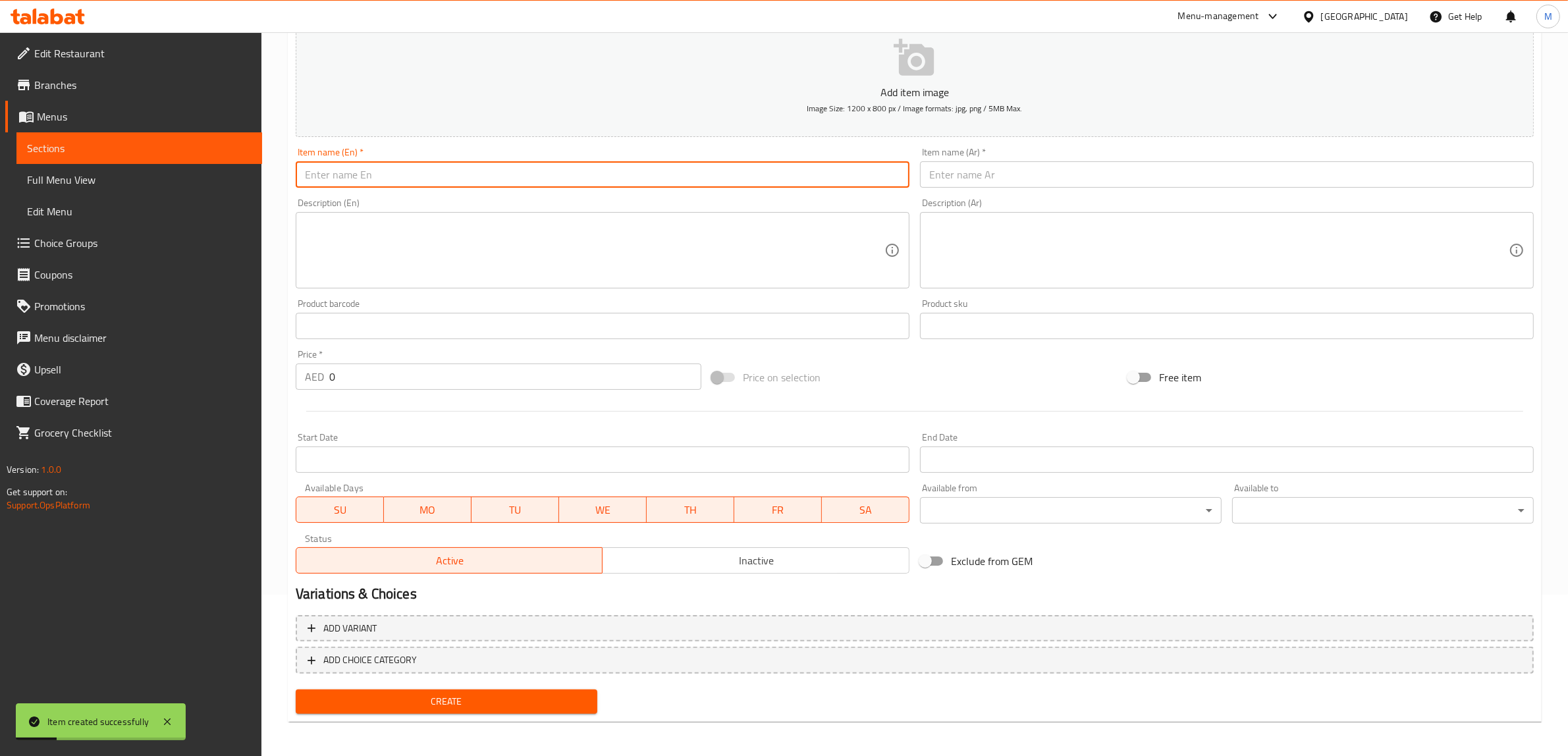
paste input "Oatmilk"
type input "Oatmilk"
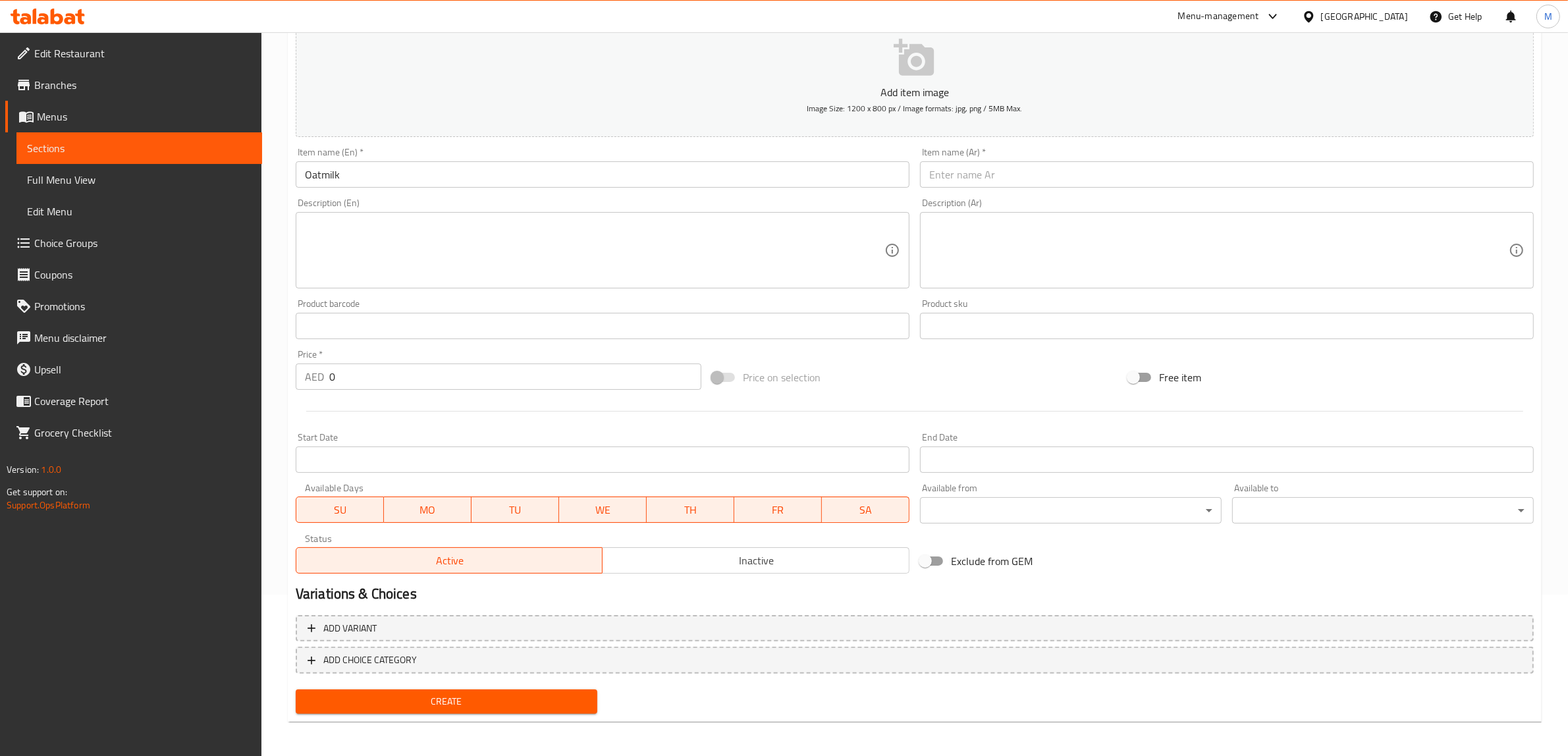
click at [1061, 176] on input "text" at bounding box center [1227, 174] width 614 height 27
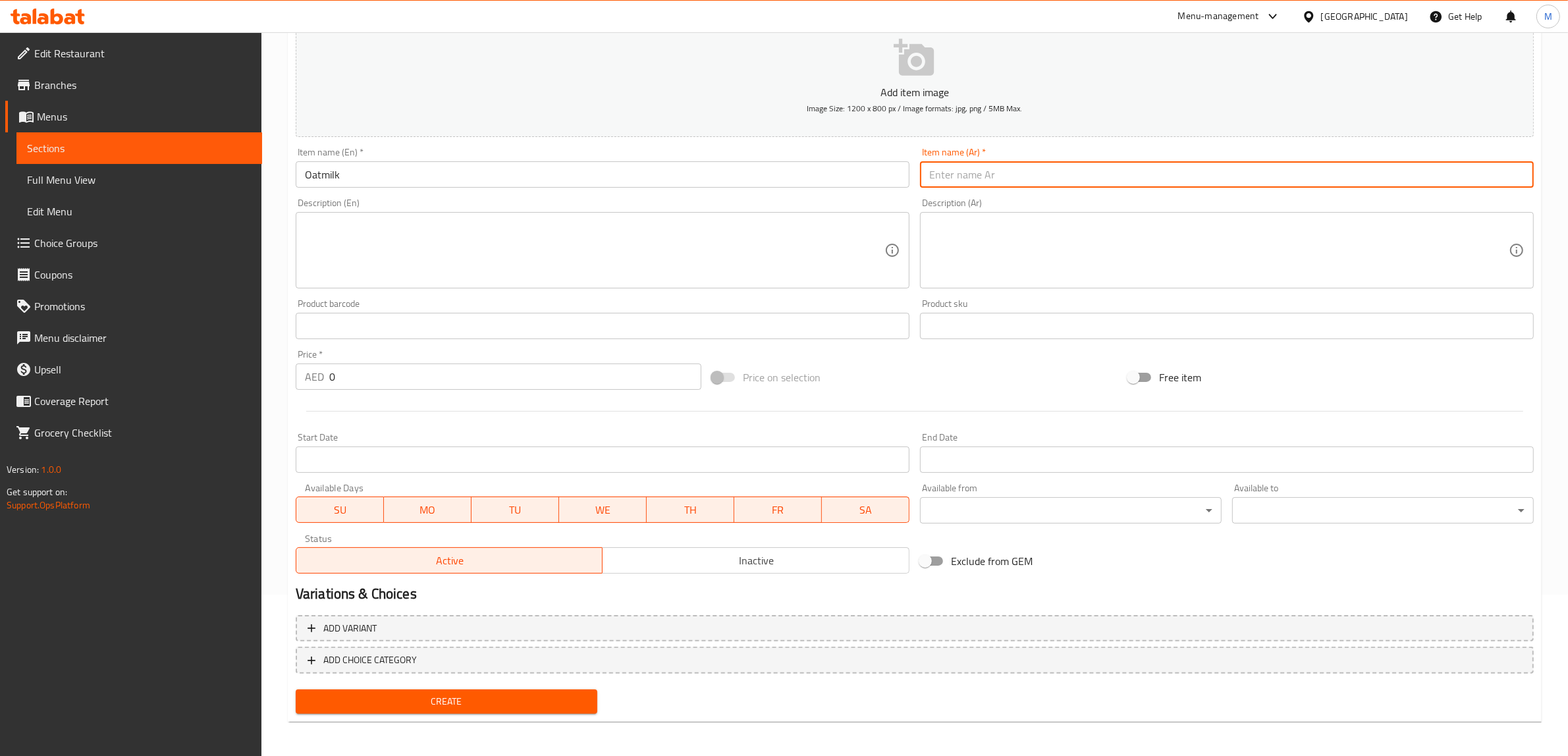
paste input "حليب الشوفان"
type input "حليب الشوفان"
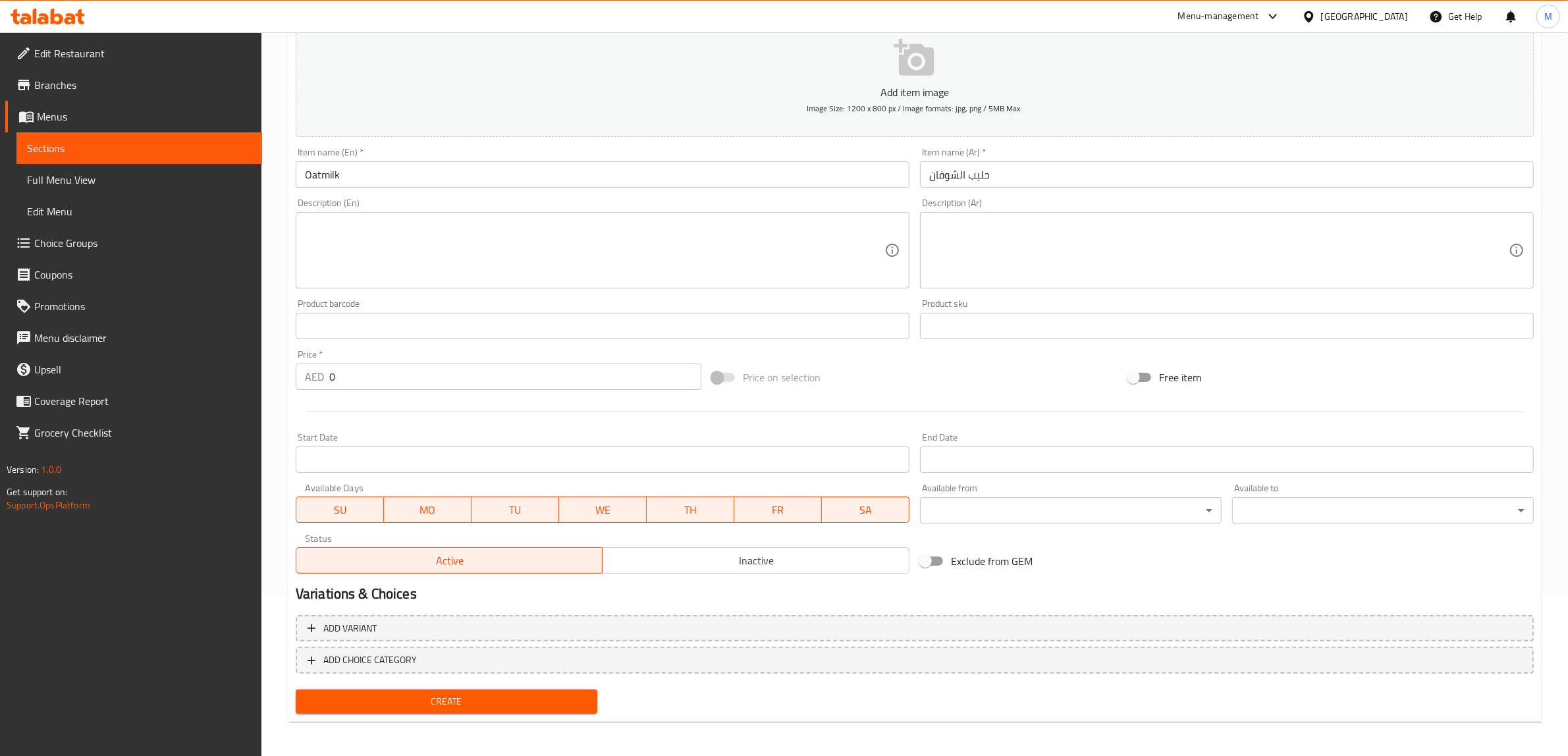
click at [465, 386] on input "0" at bounding box center [515, 377] width 372 height 27
type input "5"
click at [893, 373] on div "Price on selection" at bounding box center [915, 378] width 416 height 35
click at [503, 710] on button "Create" at bounding box center [447, 702] width 302 height 24
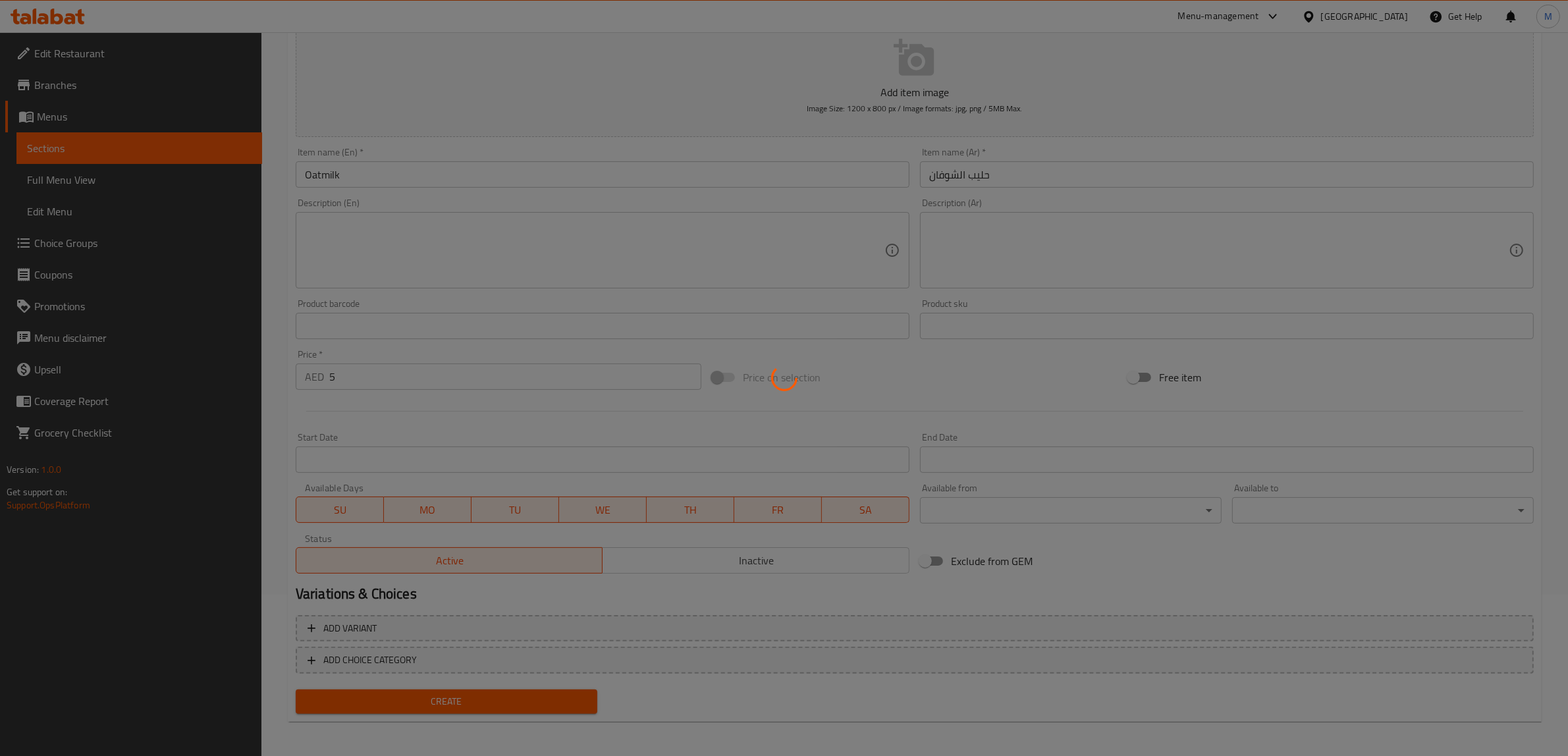
type input "0"
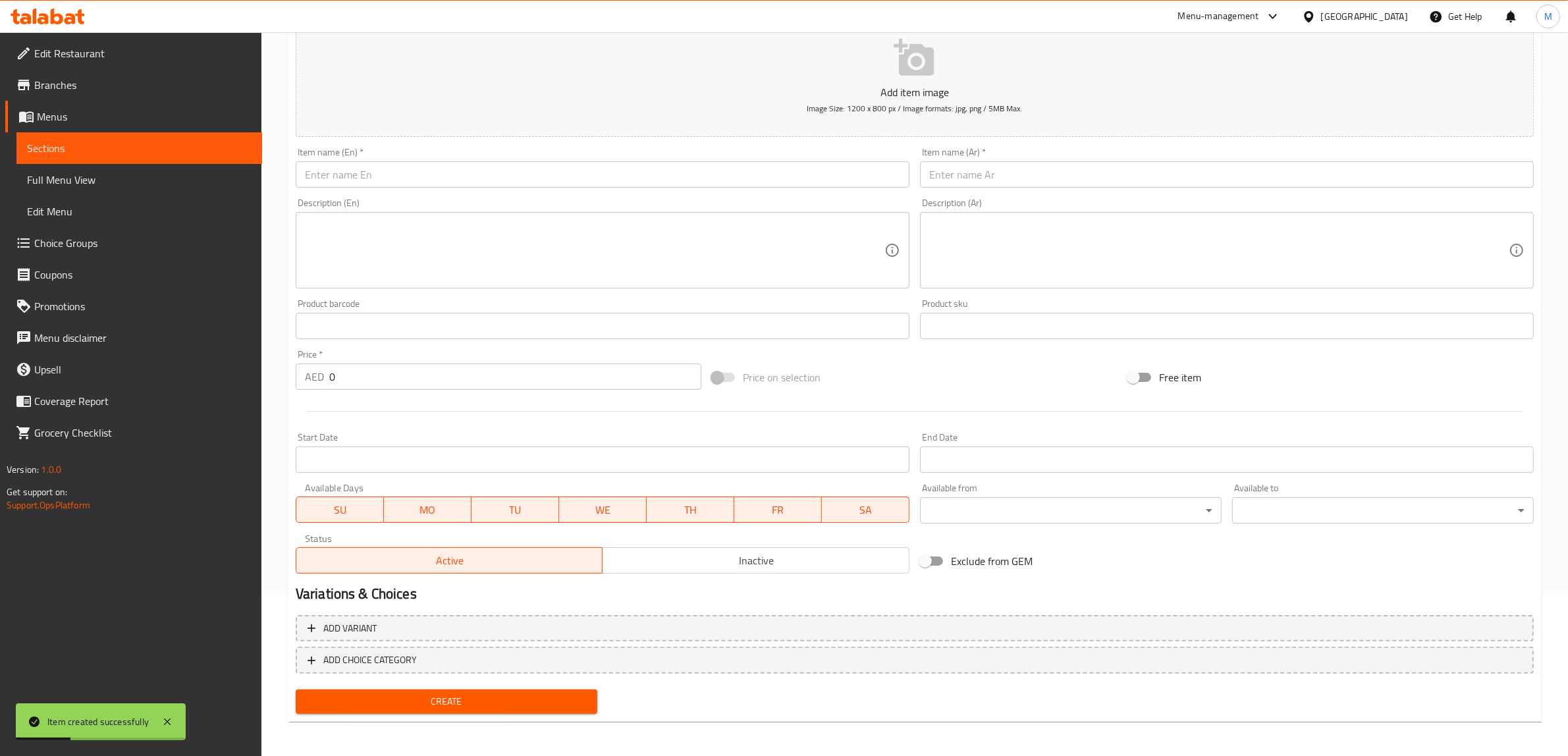
click at [622, 180] on input "text" at bounding box center [603, 174] width 614 height 27
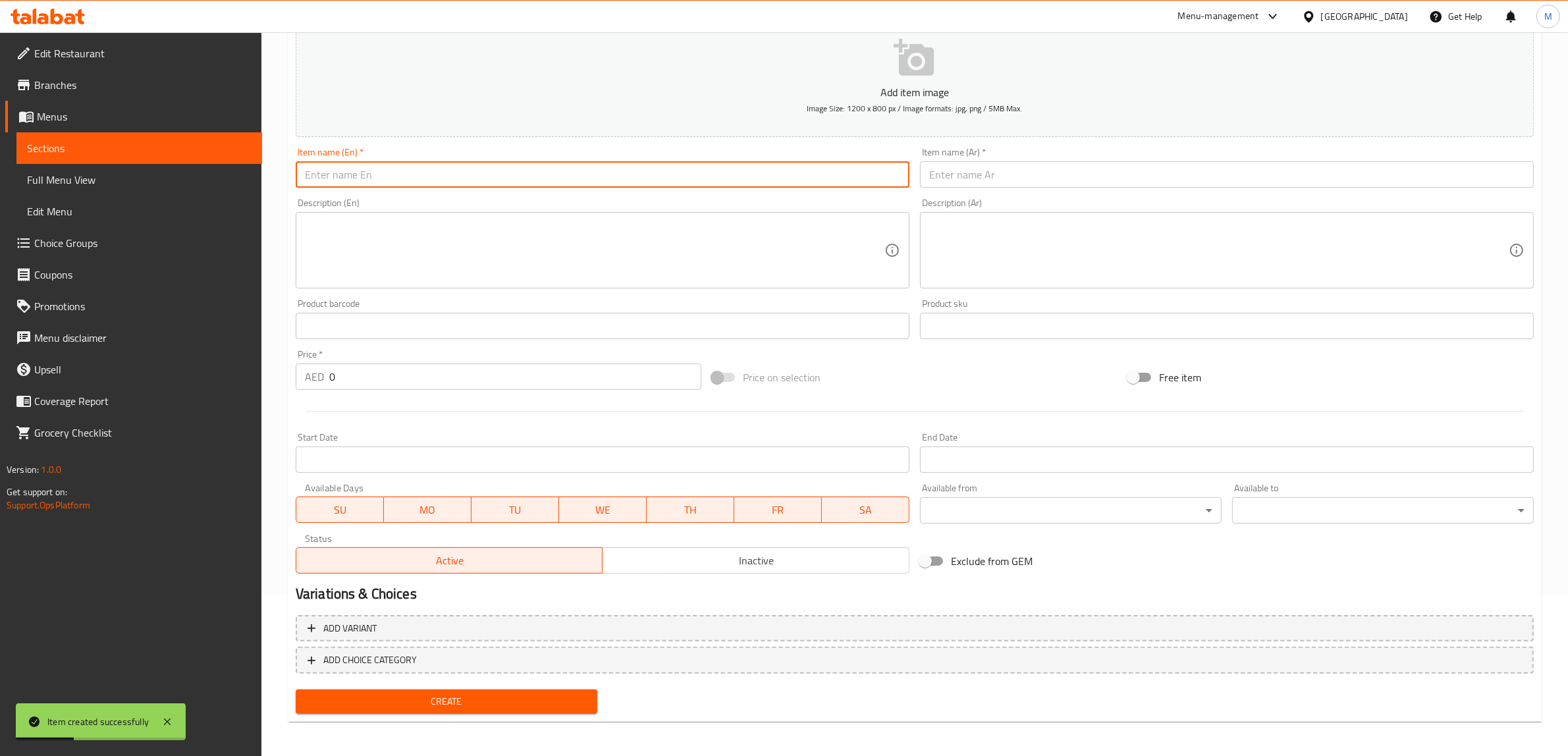
paste input "Extra Espresso Shot"
type input "Extra Espresso Shot"
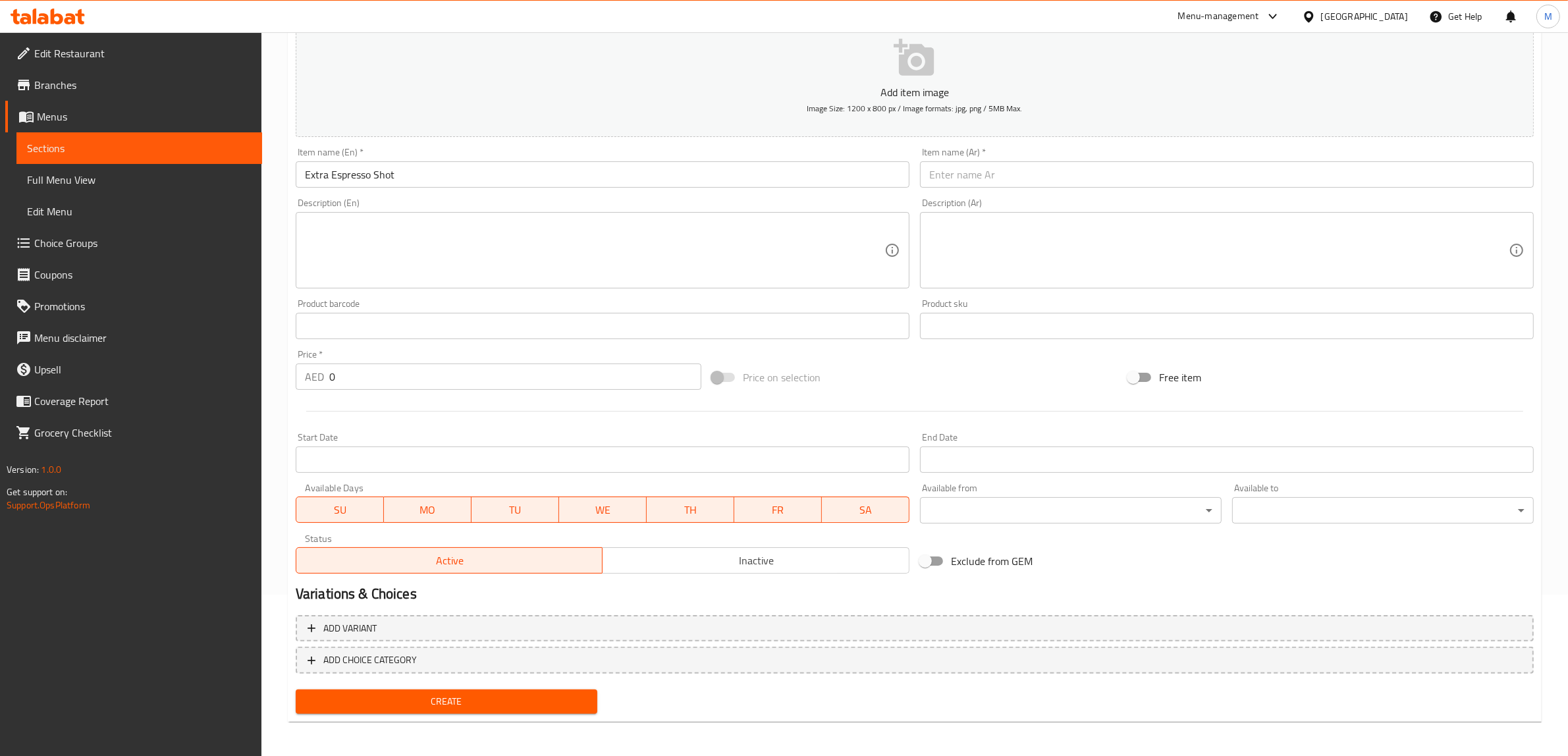
click at [1207, 172] on input "text" at bounding box center [1227, 174] width 614 height 27
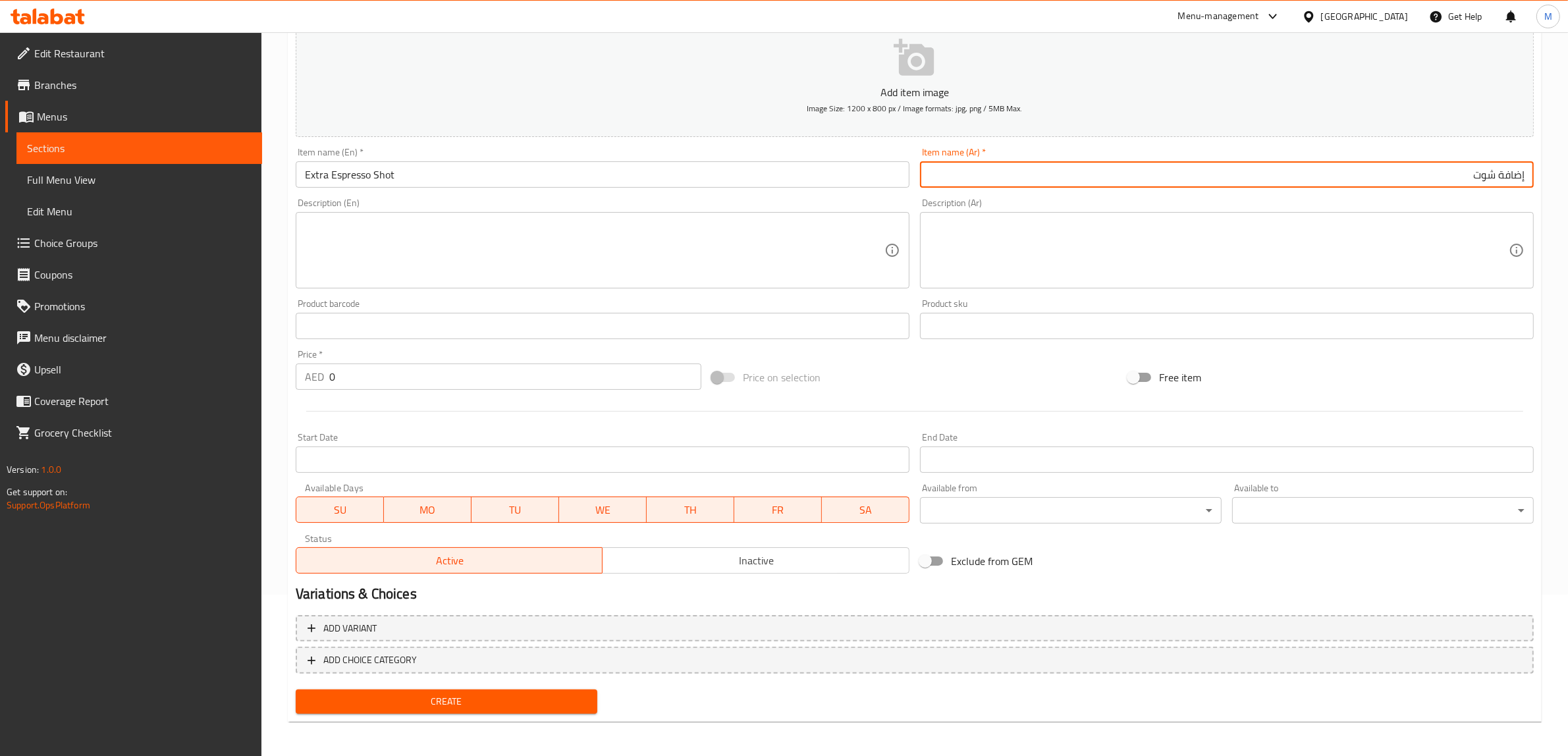
paste input "إسبريسو"
type input "إضافة شوت إسبريسو"
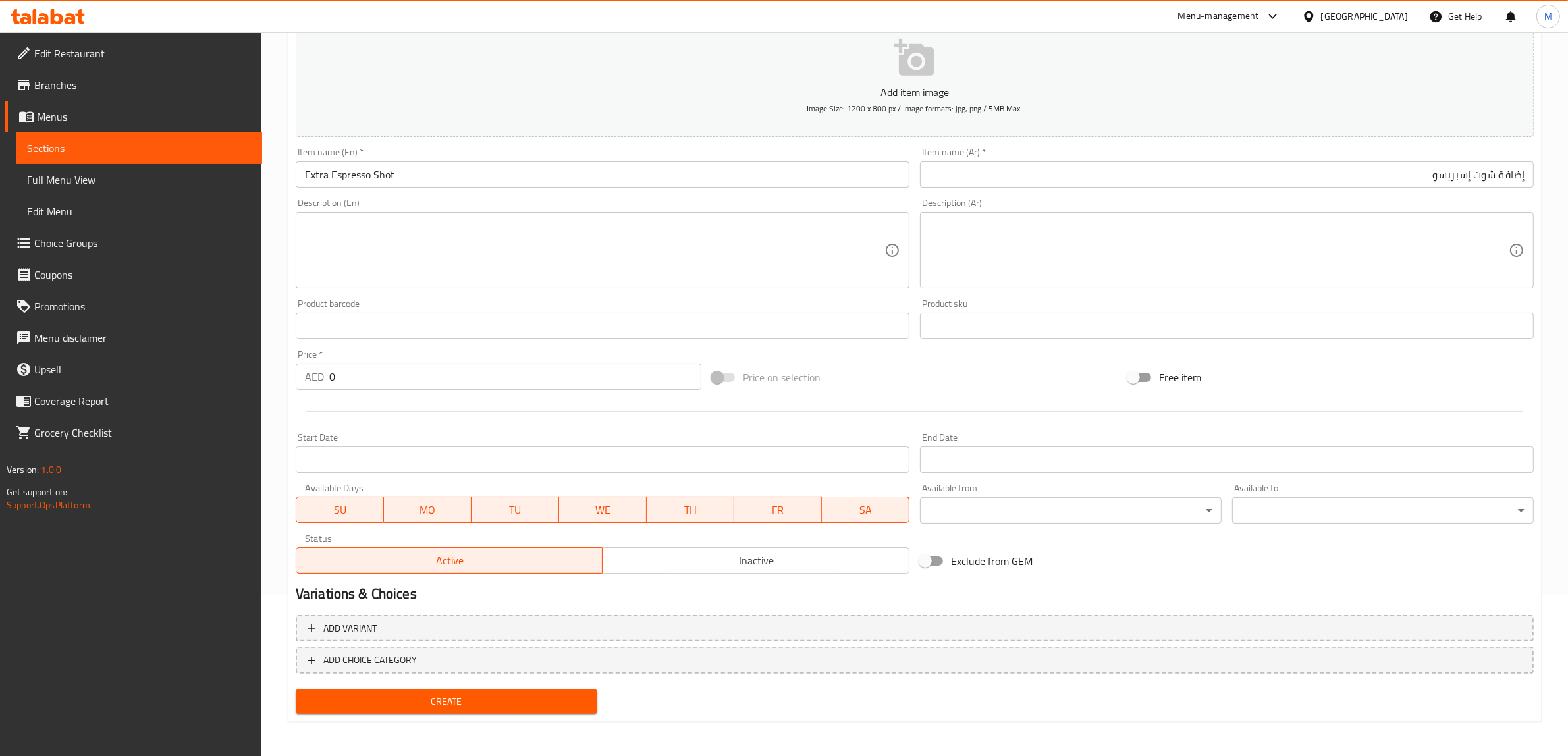
click at [536, 379] on input "0" at bounding box center [515, 377] width 372 height 27
type input "7"
click at [951, 372] on div "Price on selection" at bounding box center [915, 378] width 416 height 35
click at [458, 713] on div "Create" at bounding box center [447, 702] width 312 height 35
click at [469, 700] on span "Create" at bounding box center [446, 702] width 280 height 16
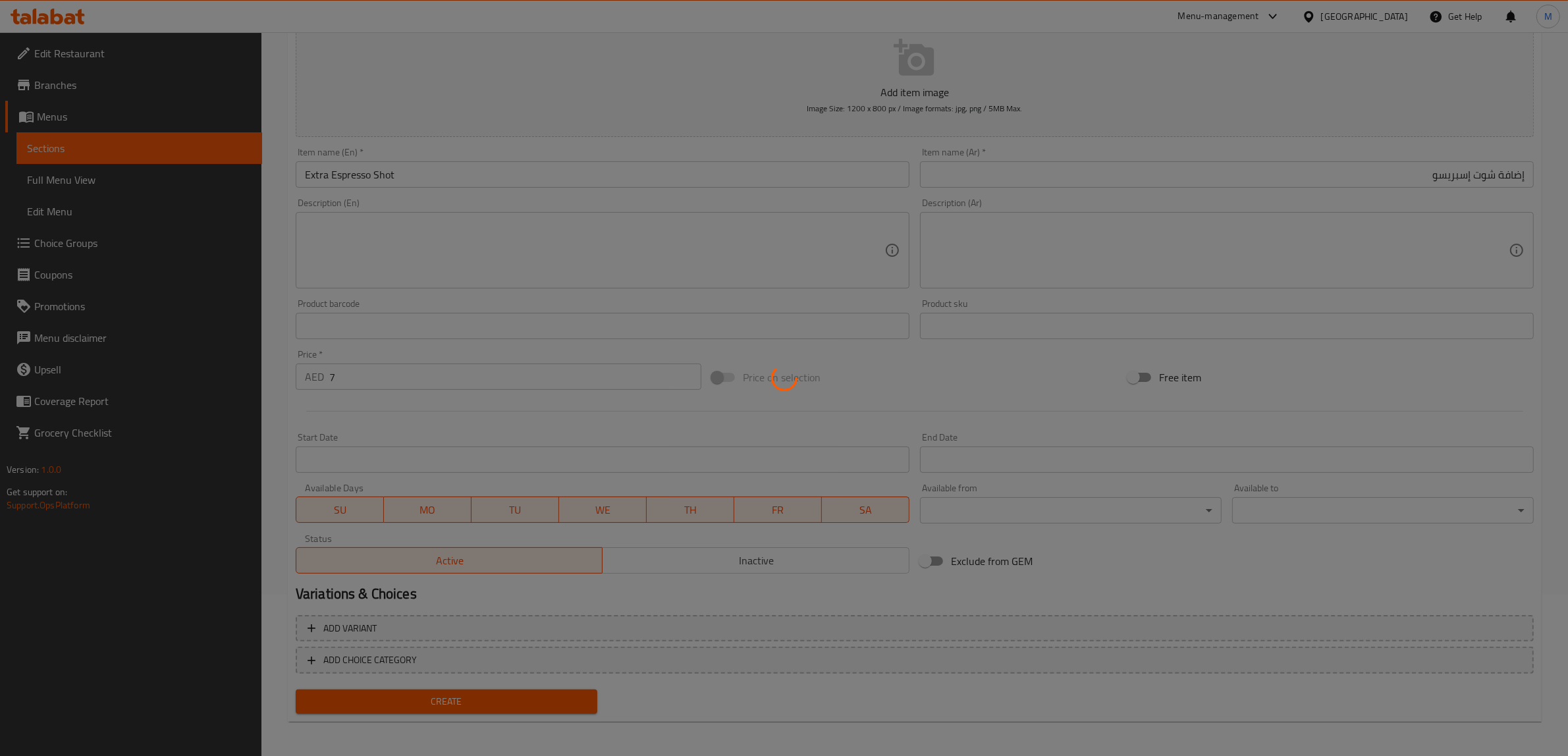
type input "0"
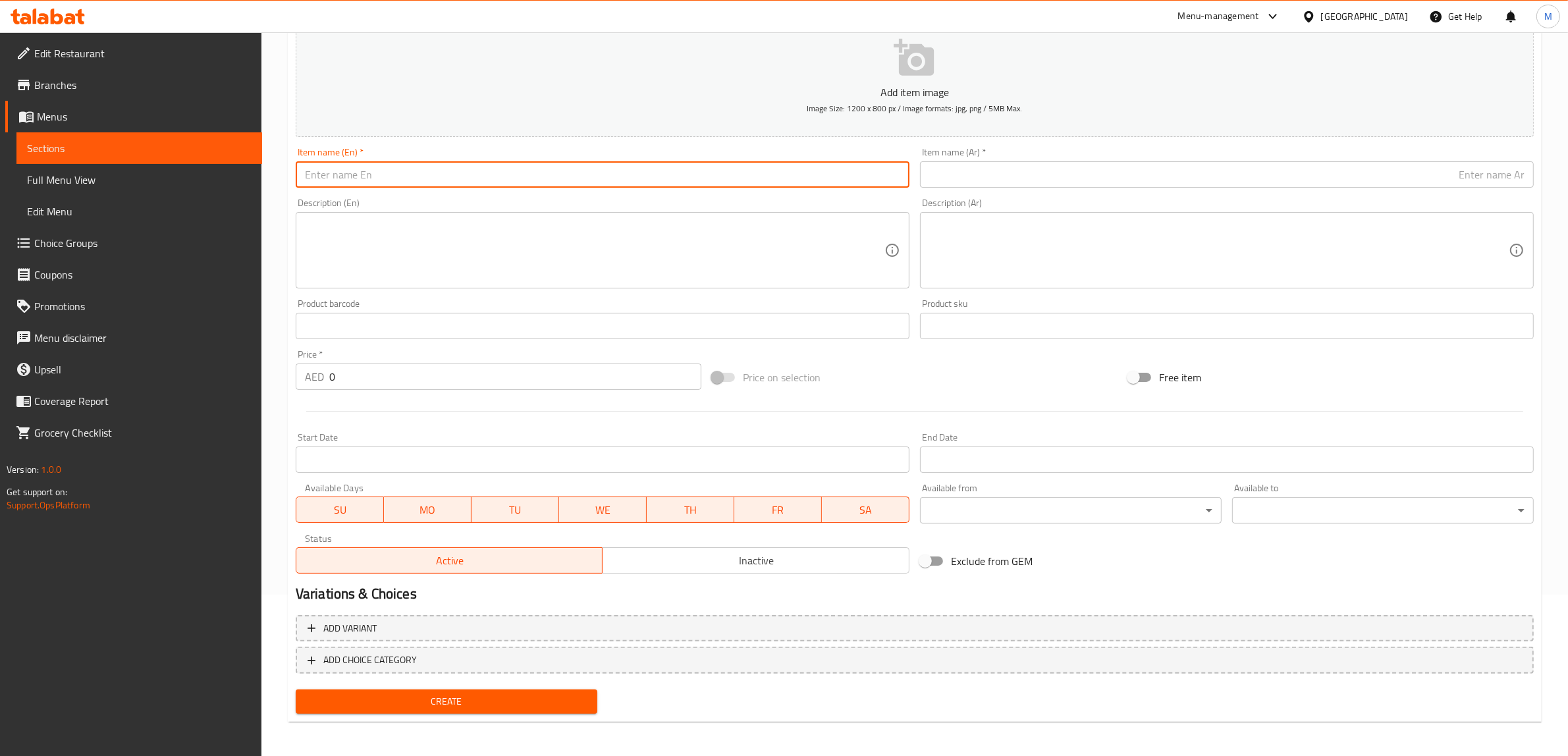
click at [689, 185] on input "text" at bounding box center [603, 174] width 614 height 27
paste input "Lactose Free"
type input "Lactose Free"
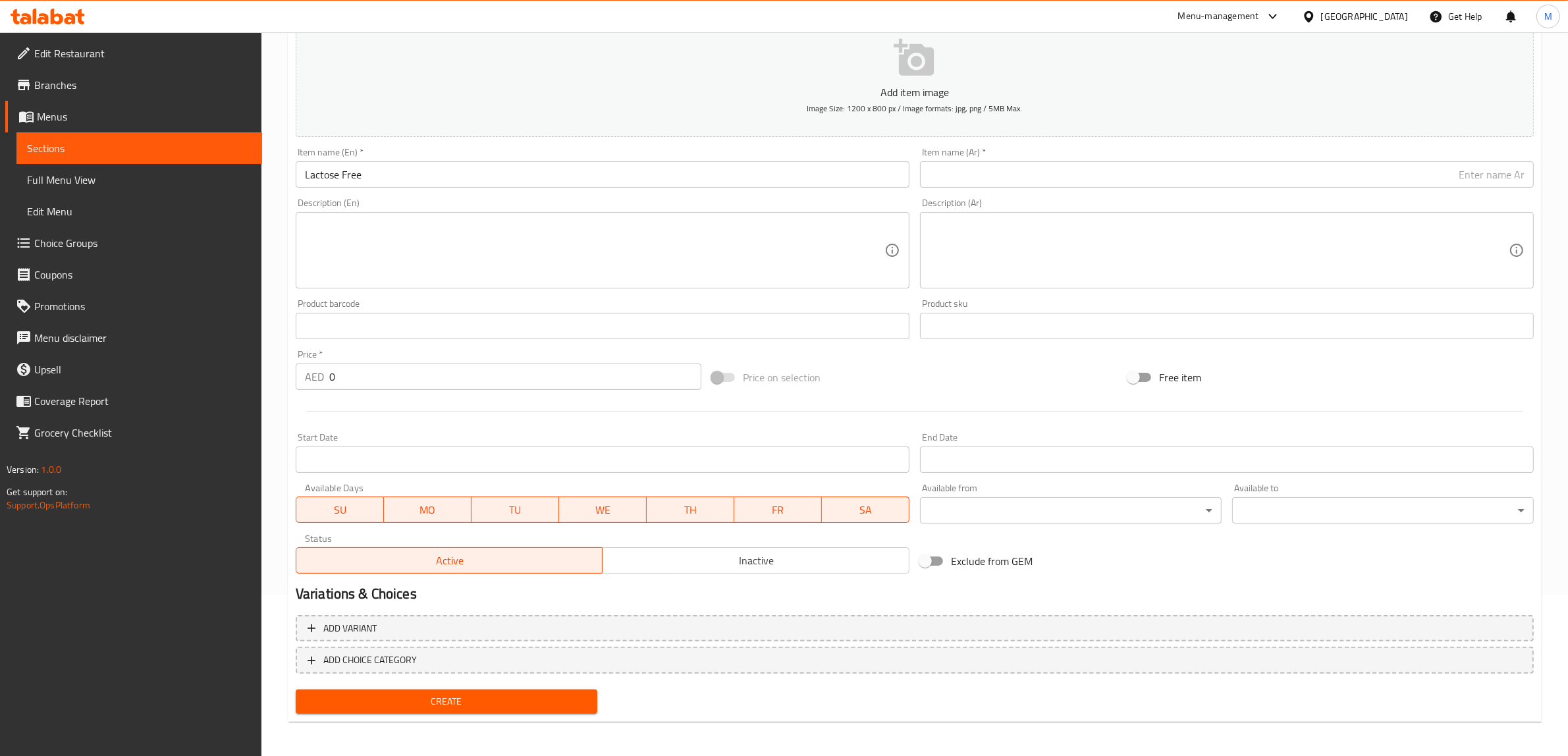
click at [1276, 176] on input "text" at bounding box center [1227, 174] width 614 height 27
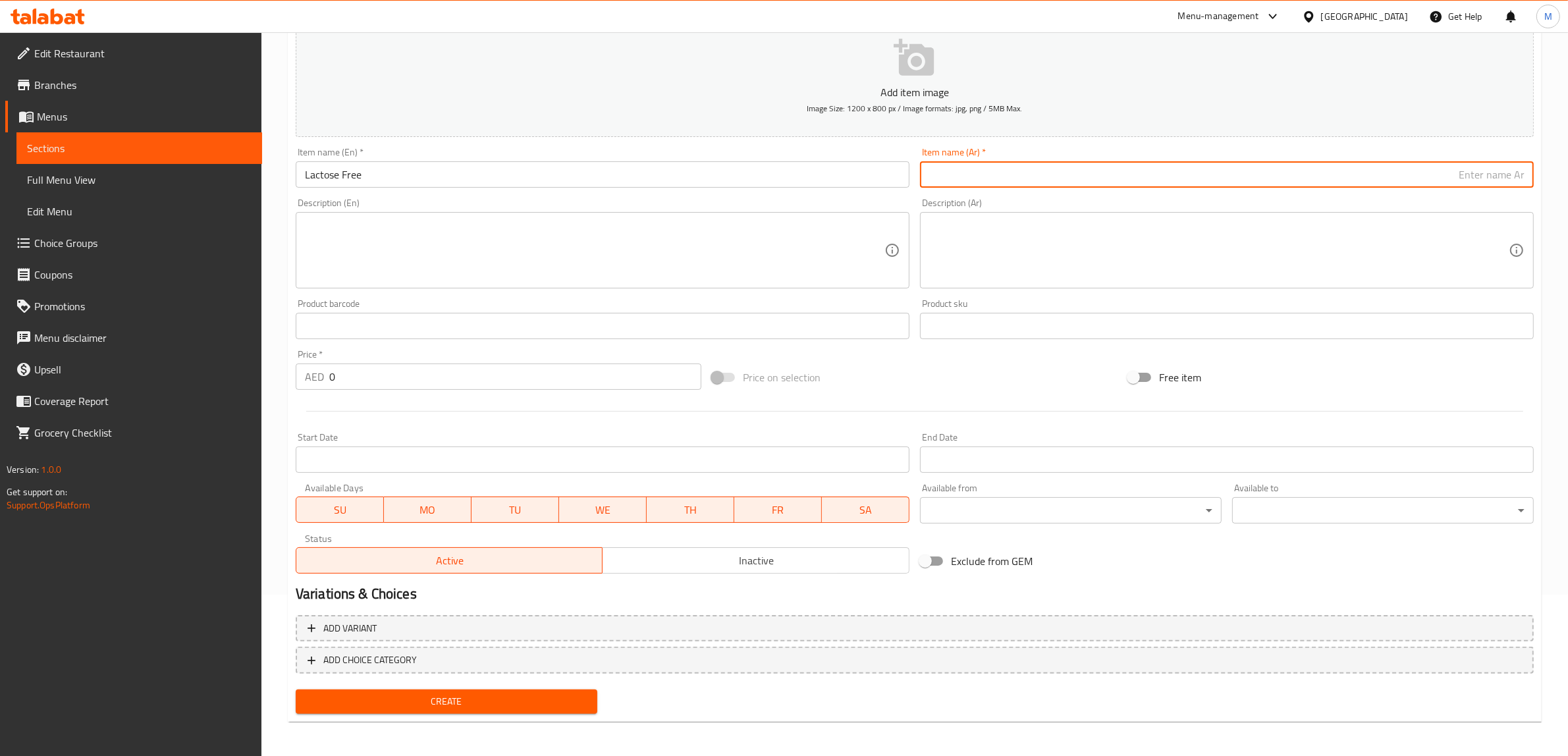
paste input "خالي من اللاكتوز"
type input "خالي من اللاكتوز"
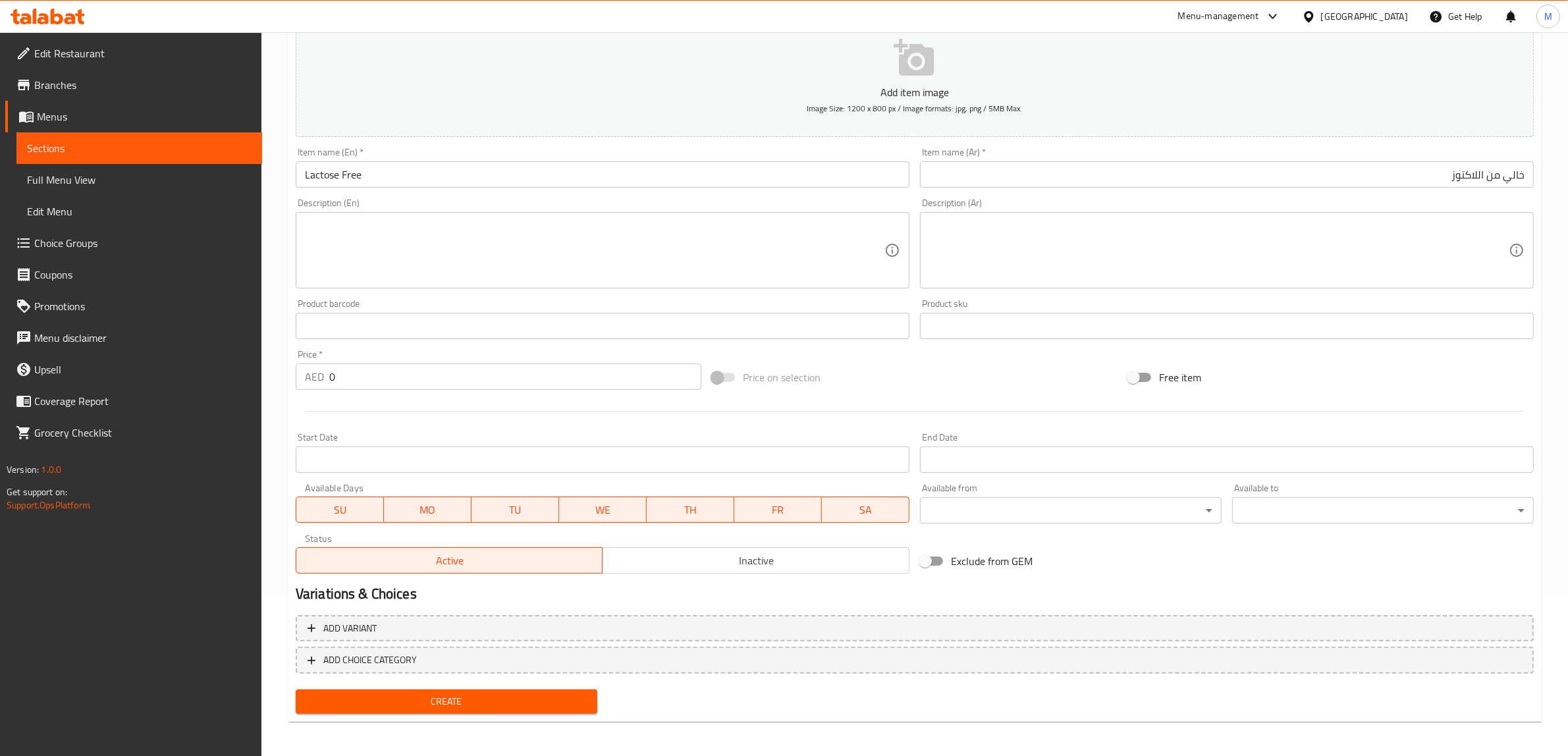
click at [460, 363] on div "Price   * AED 0 Price *" at bounding box center [498, 370] width 405 height 40
click at [450, 364] on input "0" at bounding box center [515, 377] width 372 height 27
type input "3"
click at [993, 384] on div "Price on selection" at bounding box center [915, 378] width 416 height 35
click at [467, 703] on span "Create" at bounding box center [446, 702] width 280 height 16
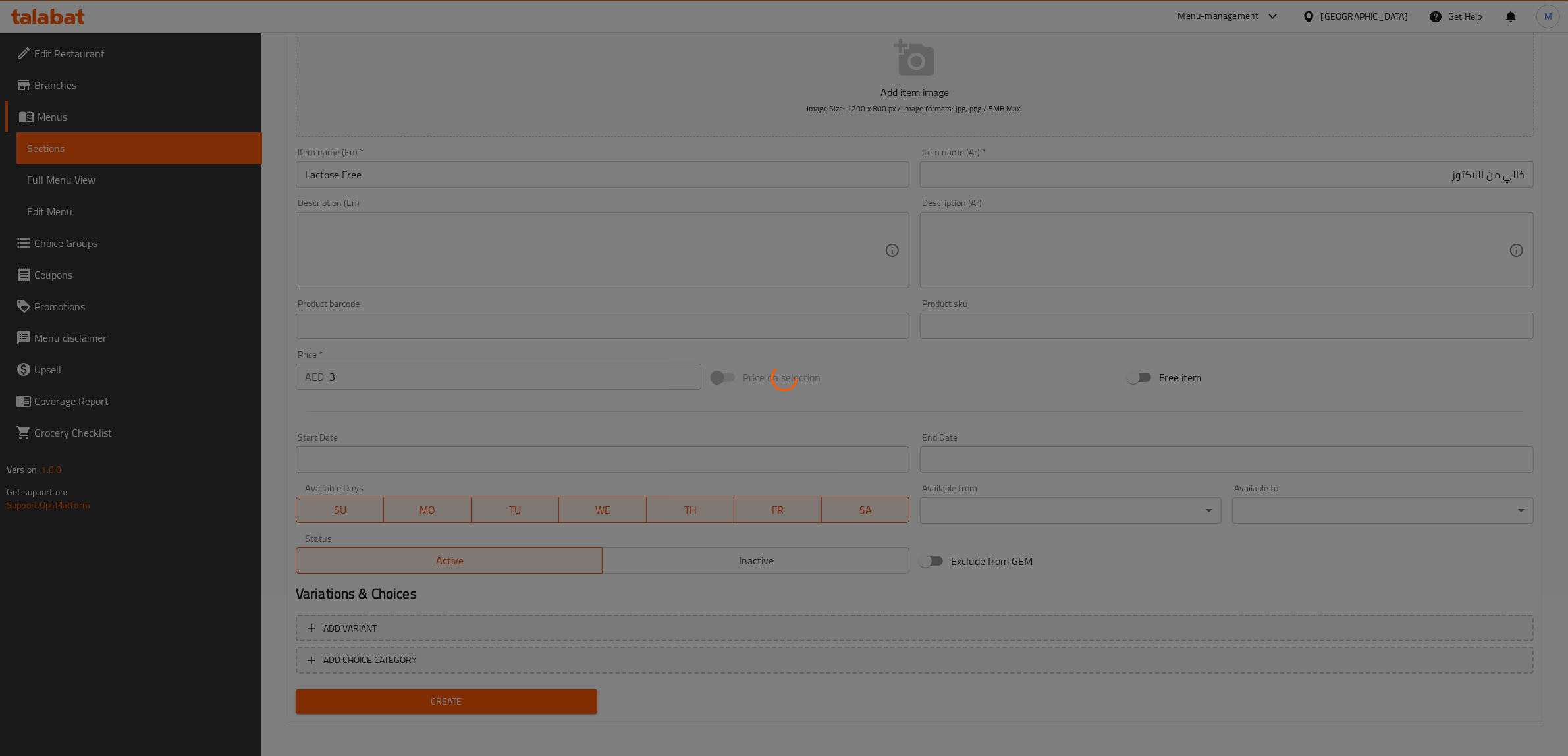
type input "0"
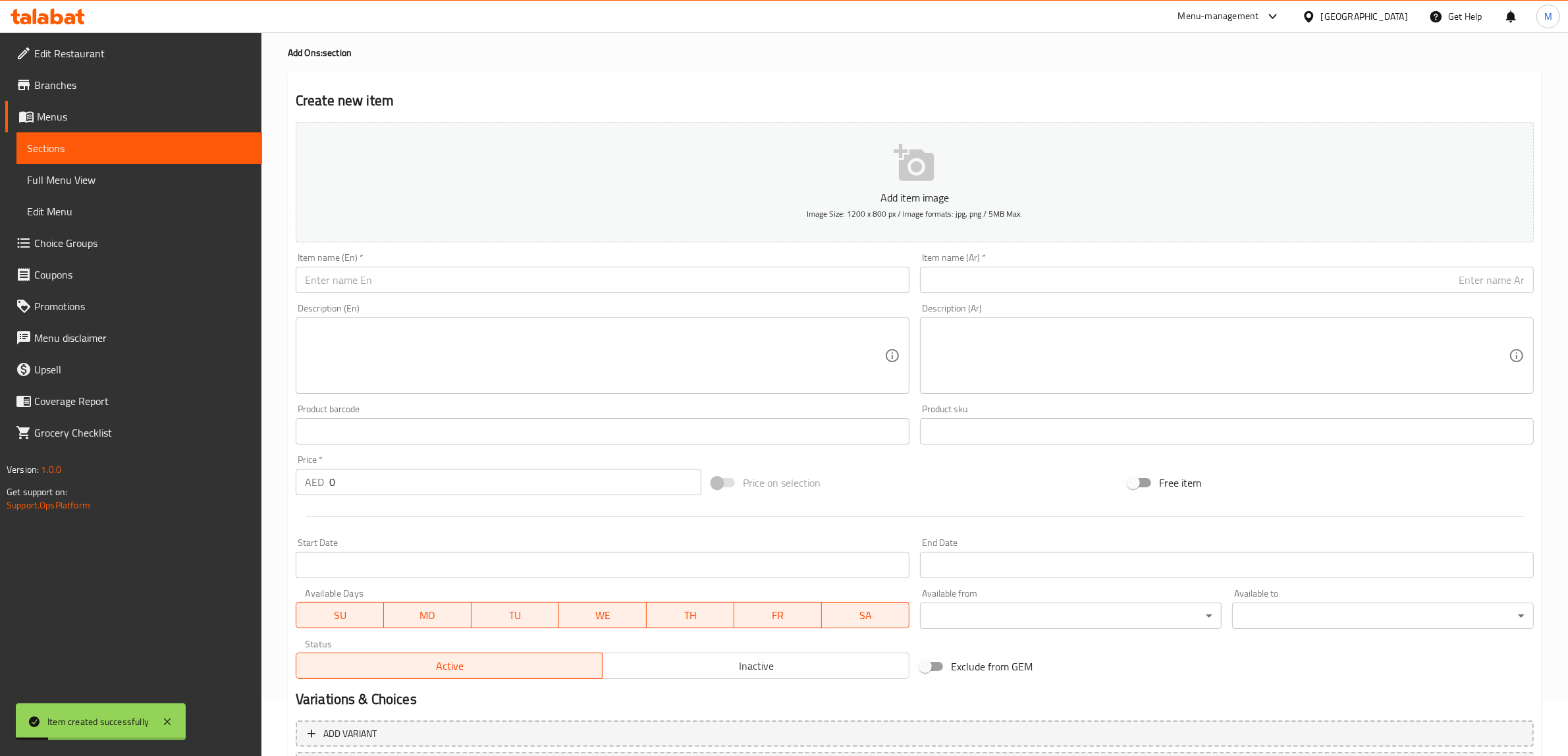
scroll to position [0, 0]
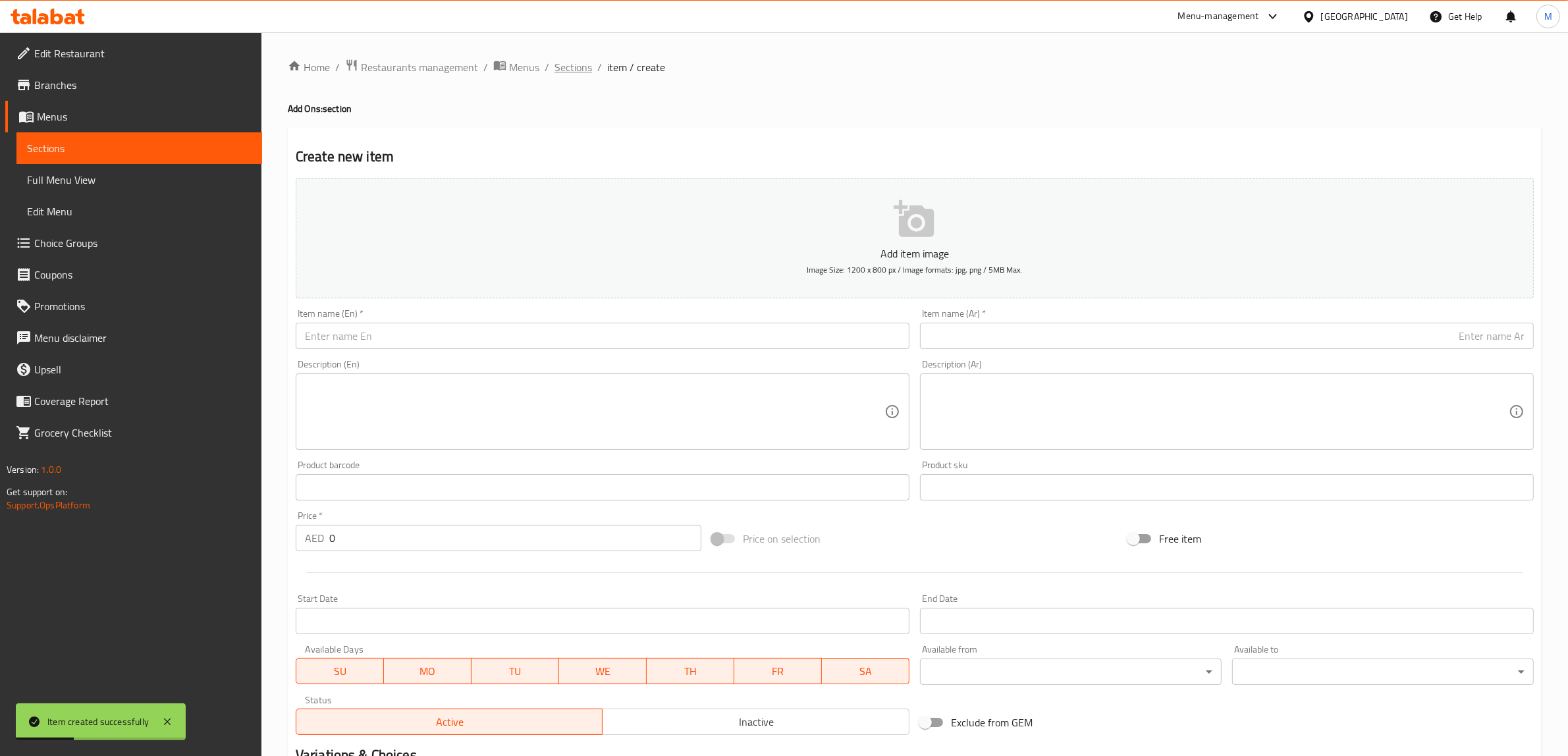
click at [573, 69] on span "Sections" at bounding box center [573, 67] width 38 height 15
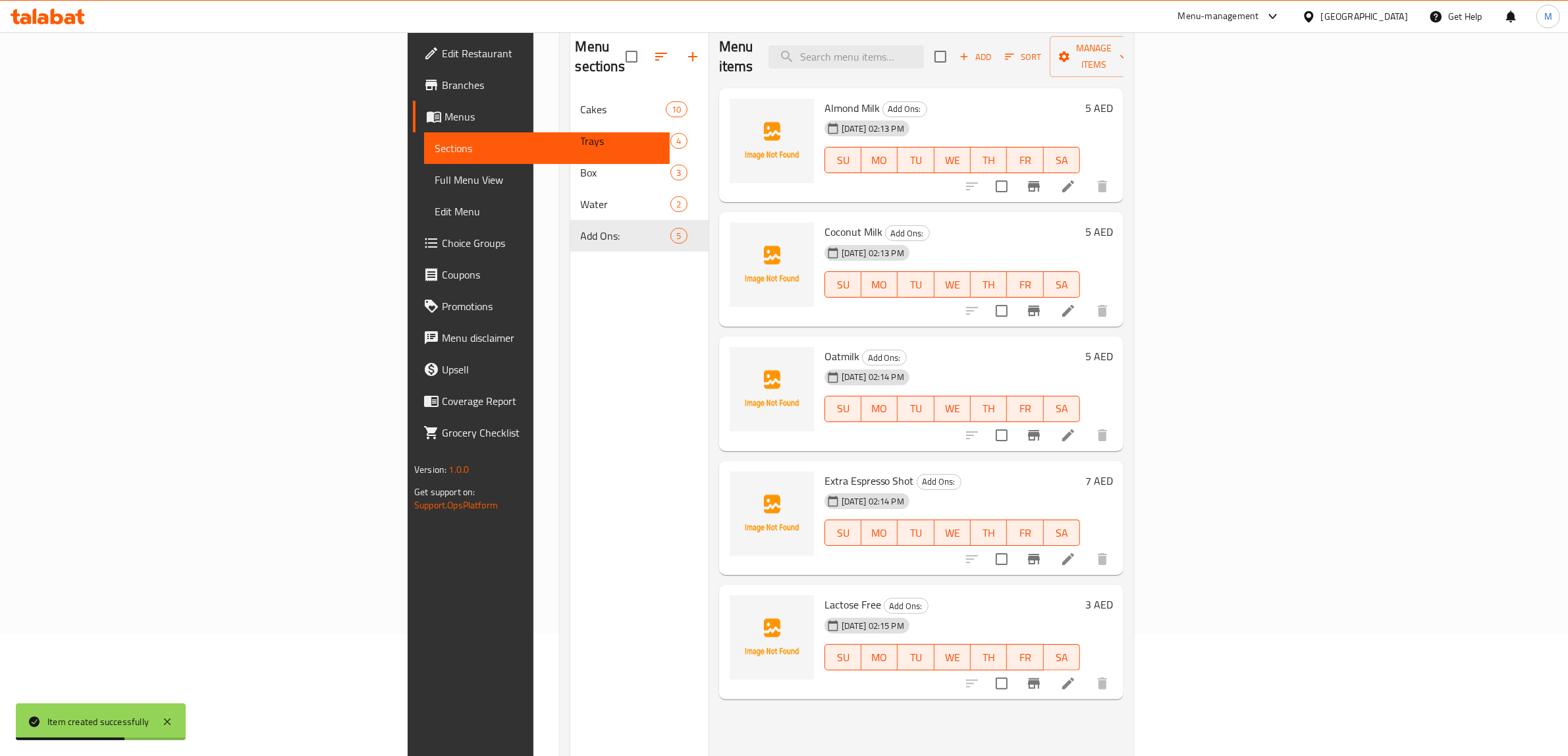
scroll to position [185, 0]
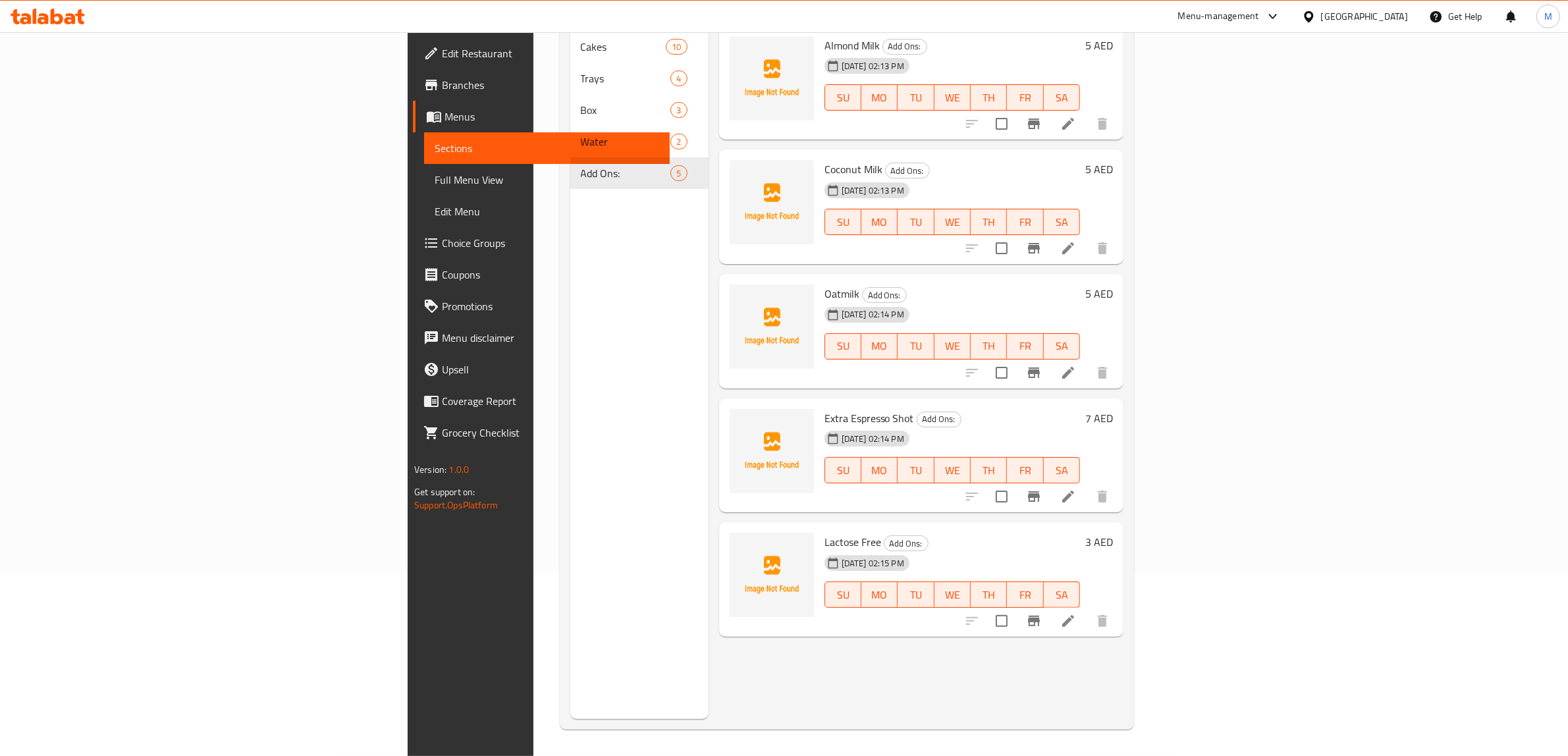
click at [570, 347] on div "Menu sections Cakes 10 Trays 4 Box 3 Water 2 Add Ons: 5" at bounding box center [639, 341] width 138 height 756
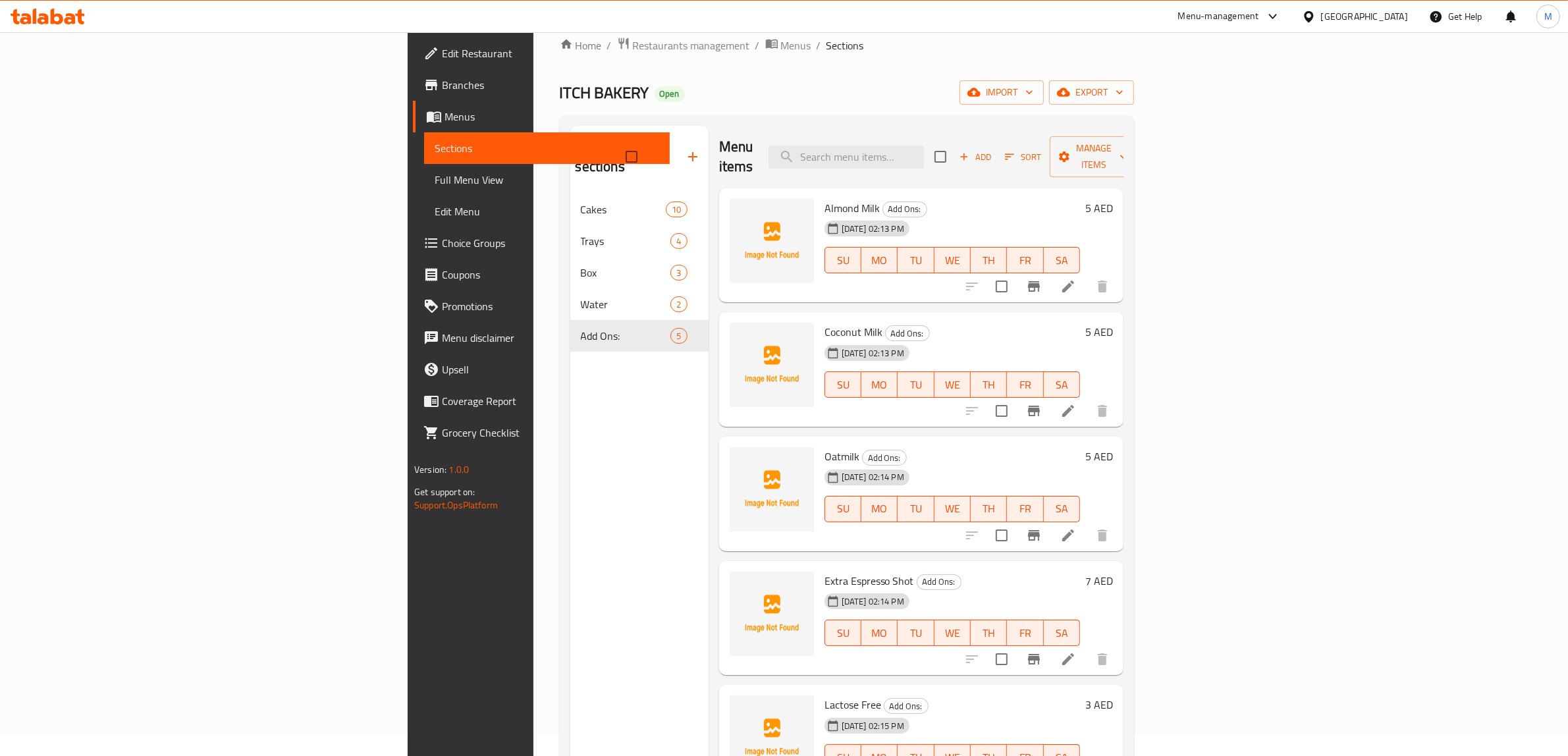
scroll to position [21, 0]
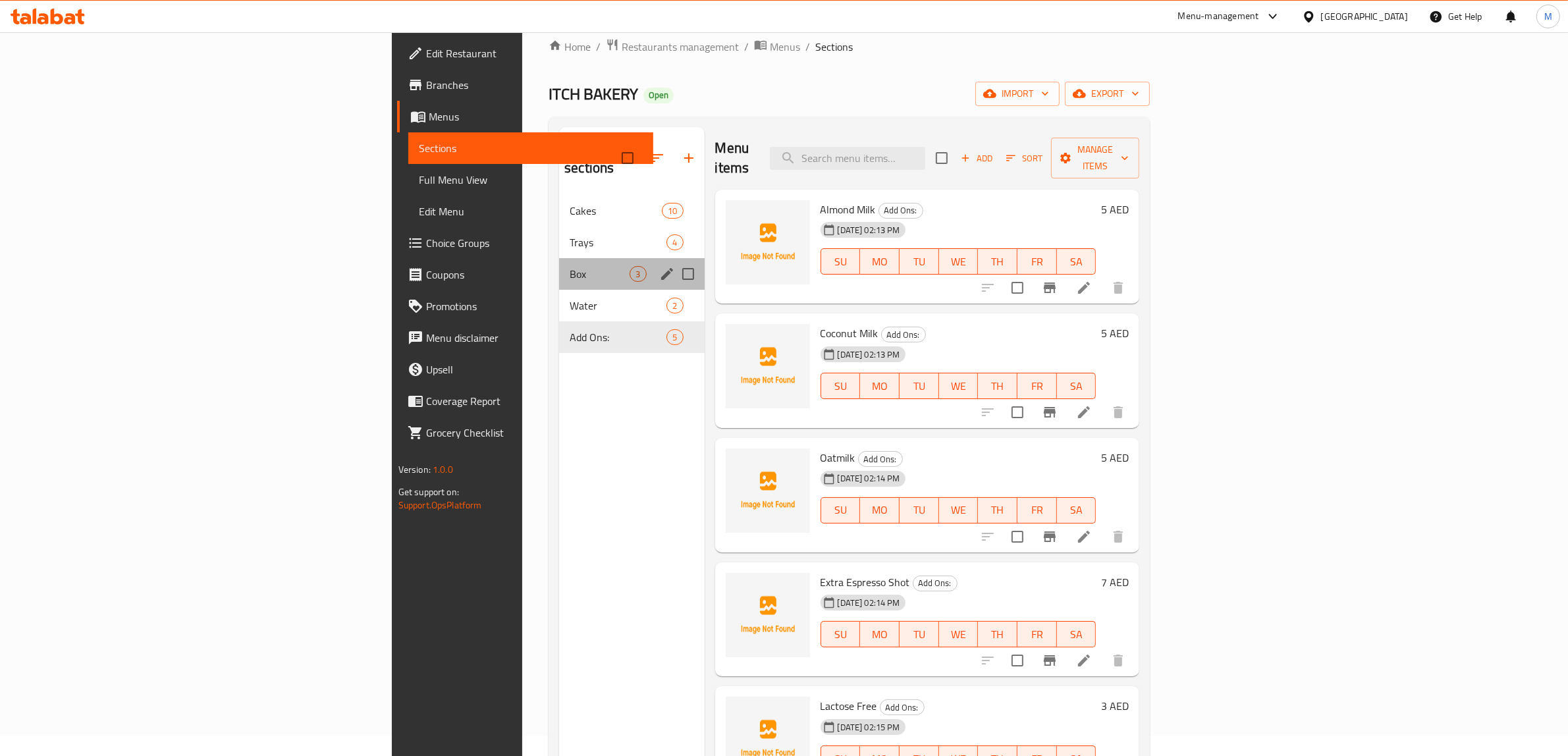
click at [559, 266] on div "Box 3" at bounding box center [631, 274] width 145 height 32
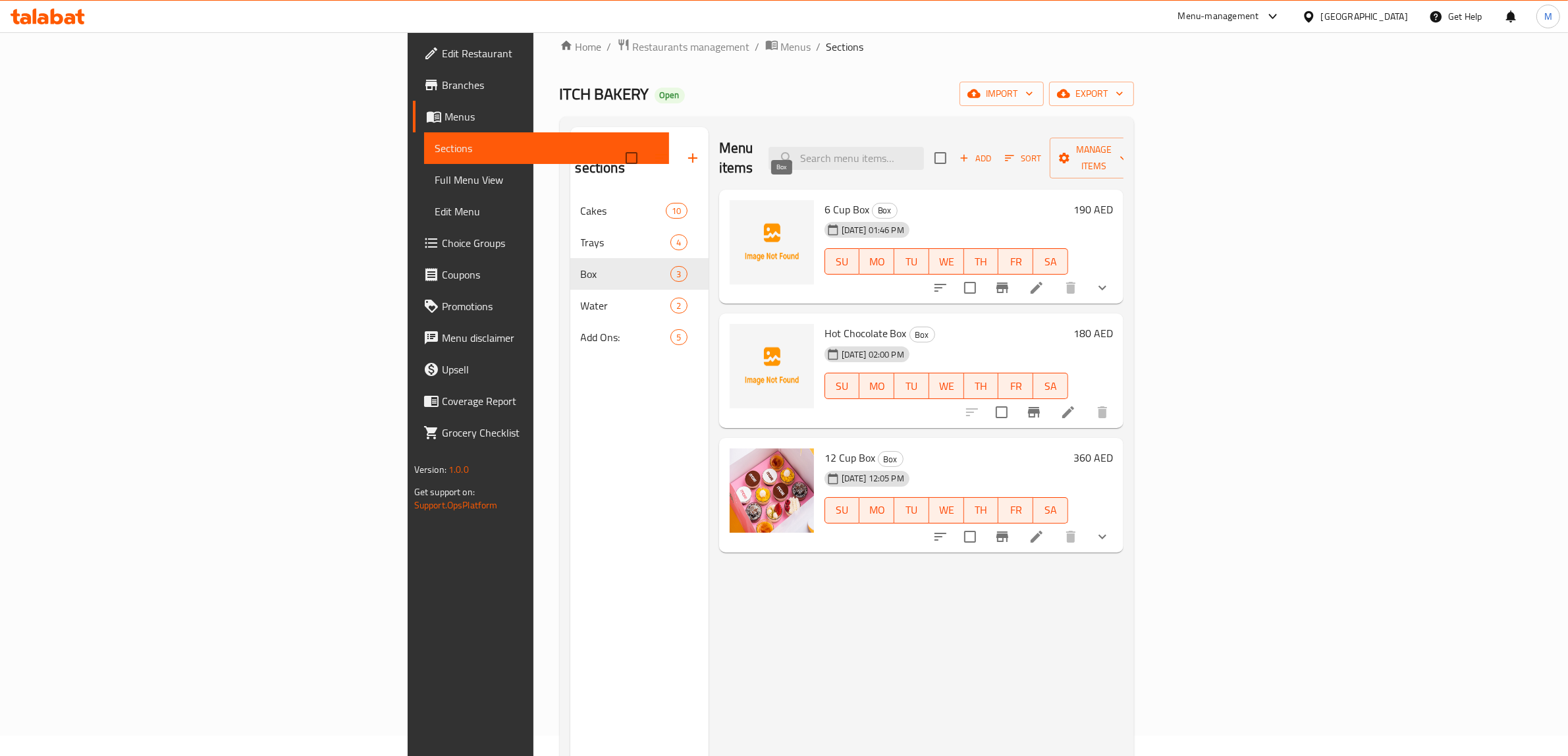
click at [873, 203] on span "Box" at bounding box center [884, 211] width 24 height 15
copy span "Box"
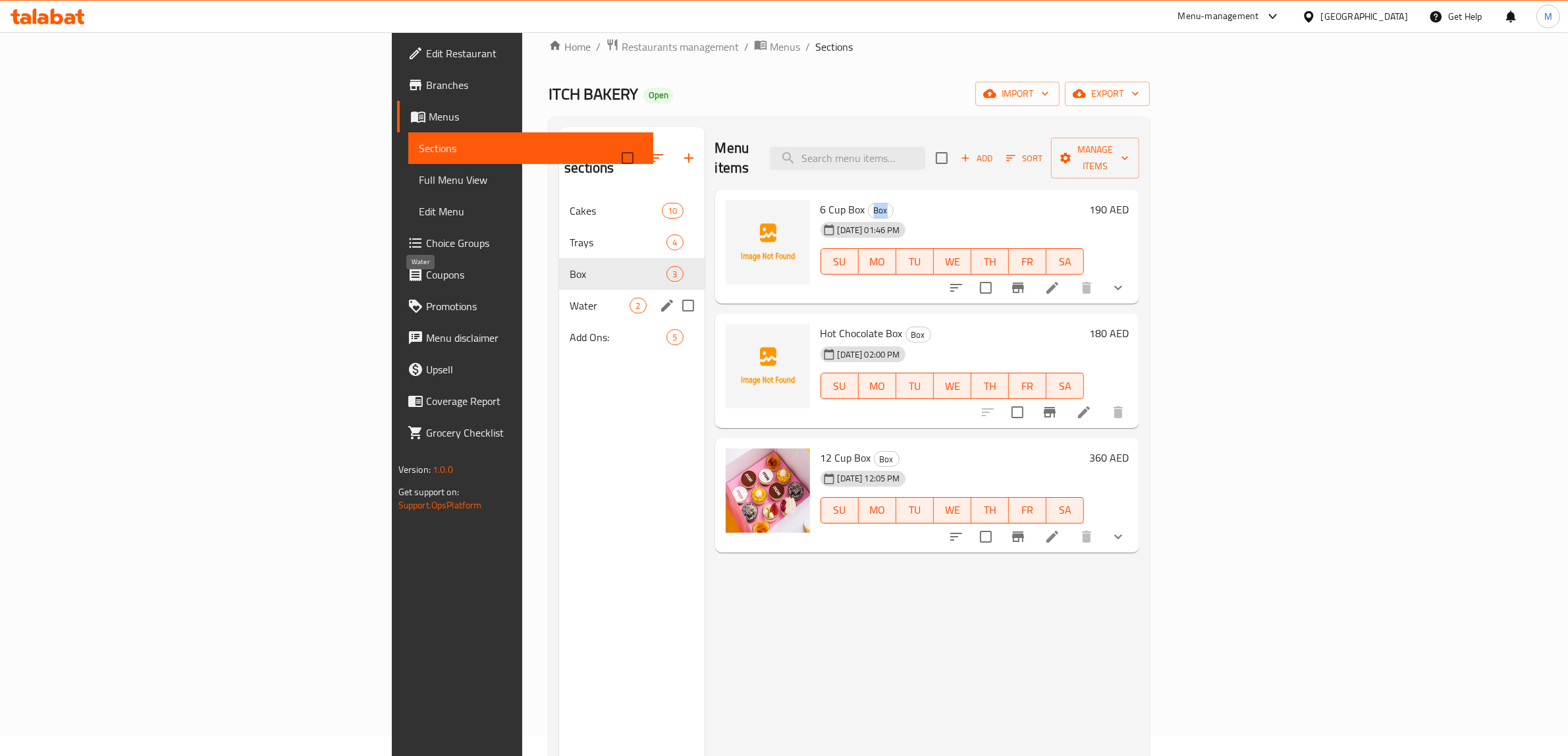
click at [570, 298] on span "Water" at bounding box center [599, 305] width 60 height 15
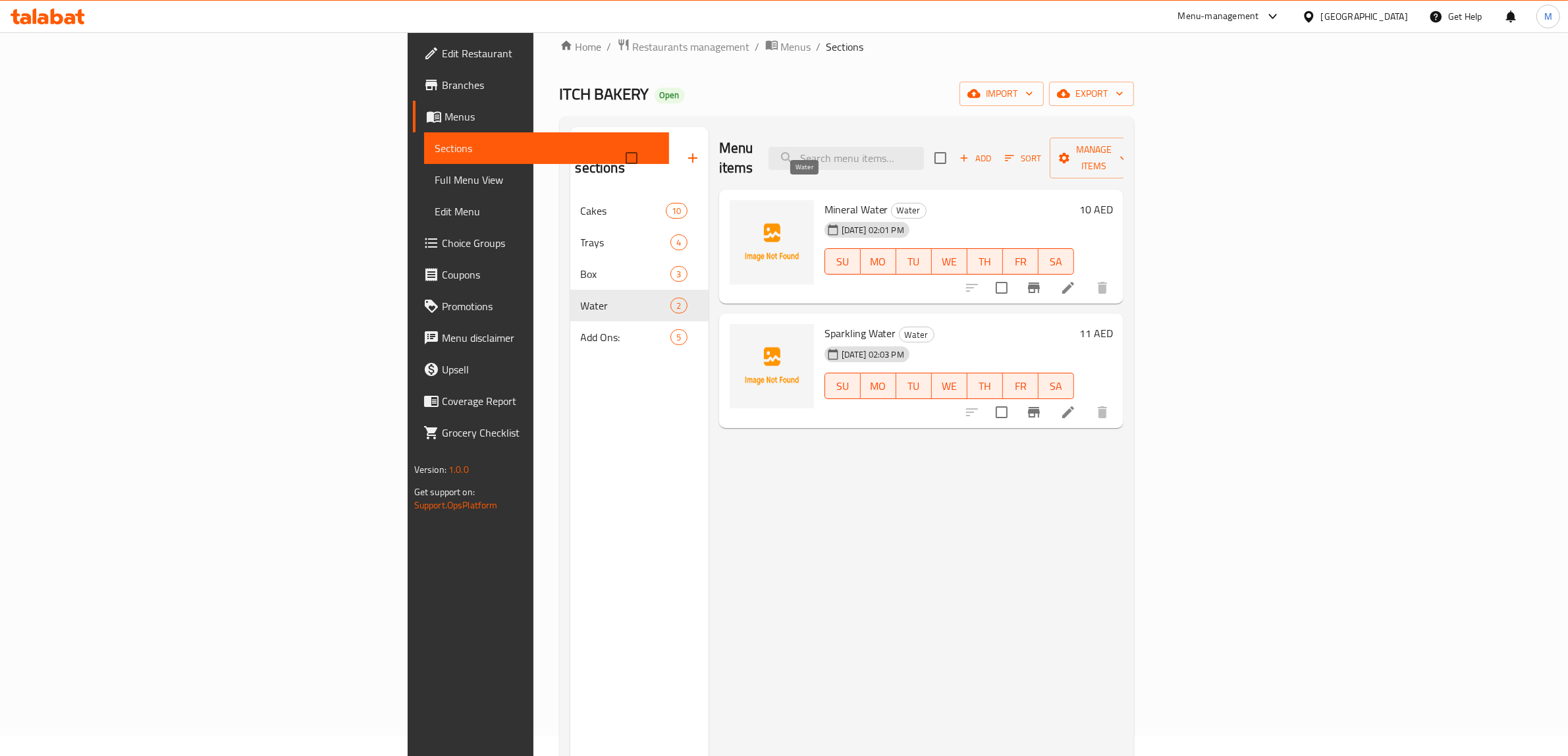
click at [892, 203] on span "Water" at bounding box center [909, 211] width 35 height 15
copy span "Water"
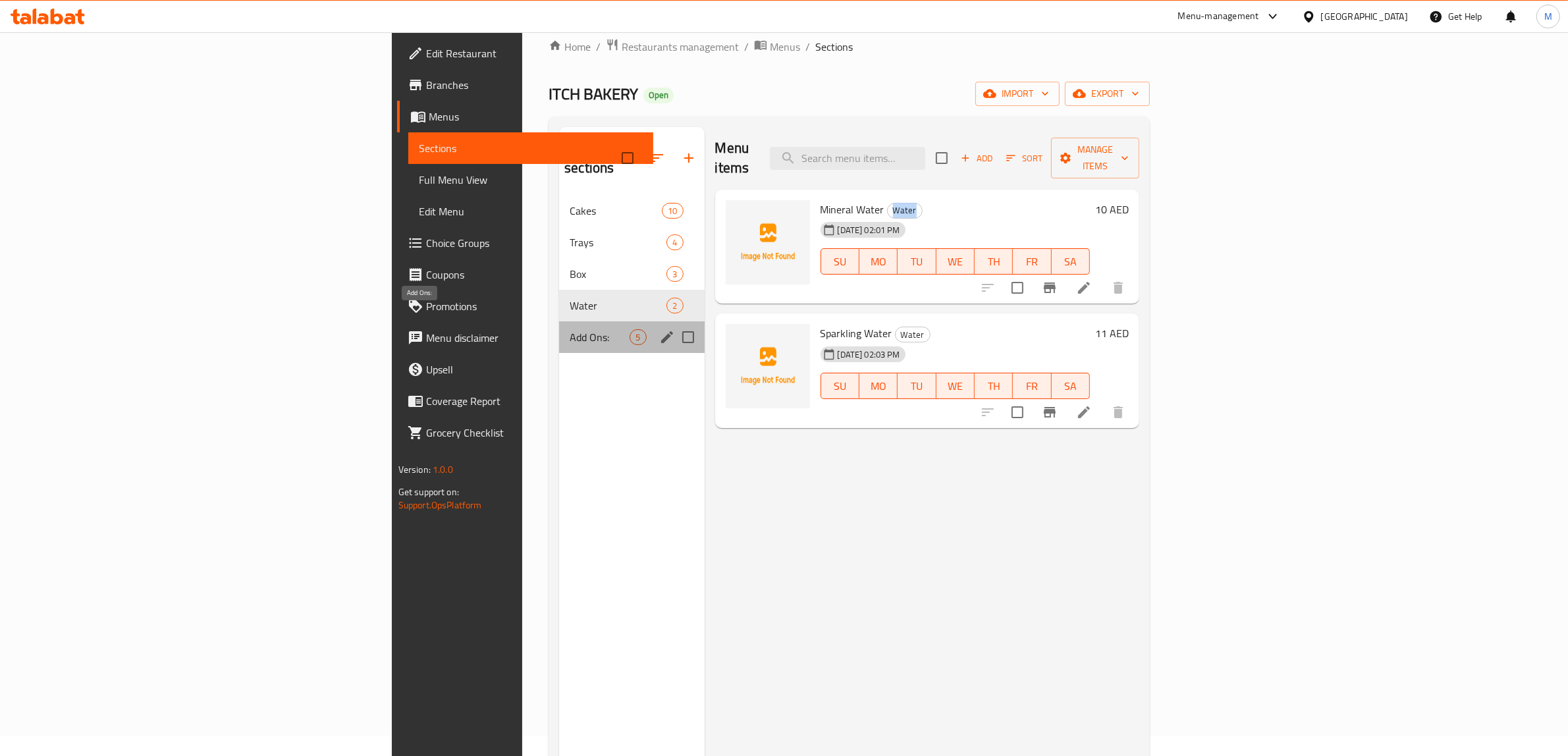
click at [570, 329] on span "Add Ons:" at bounding box center [599, 336] width 60 height 15
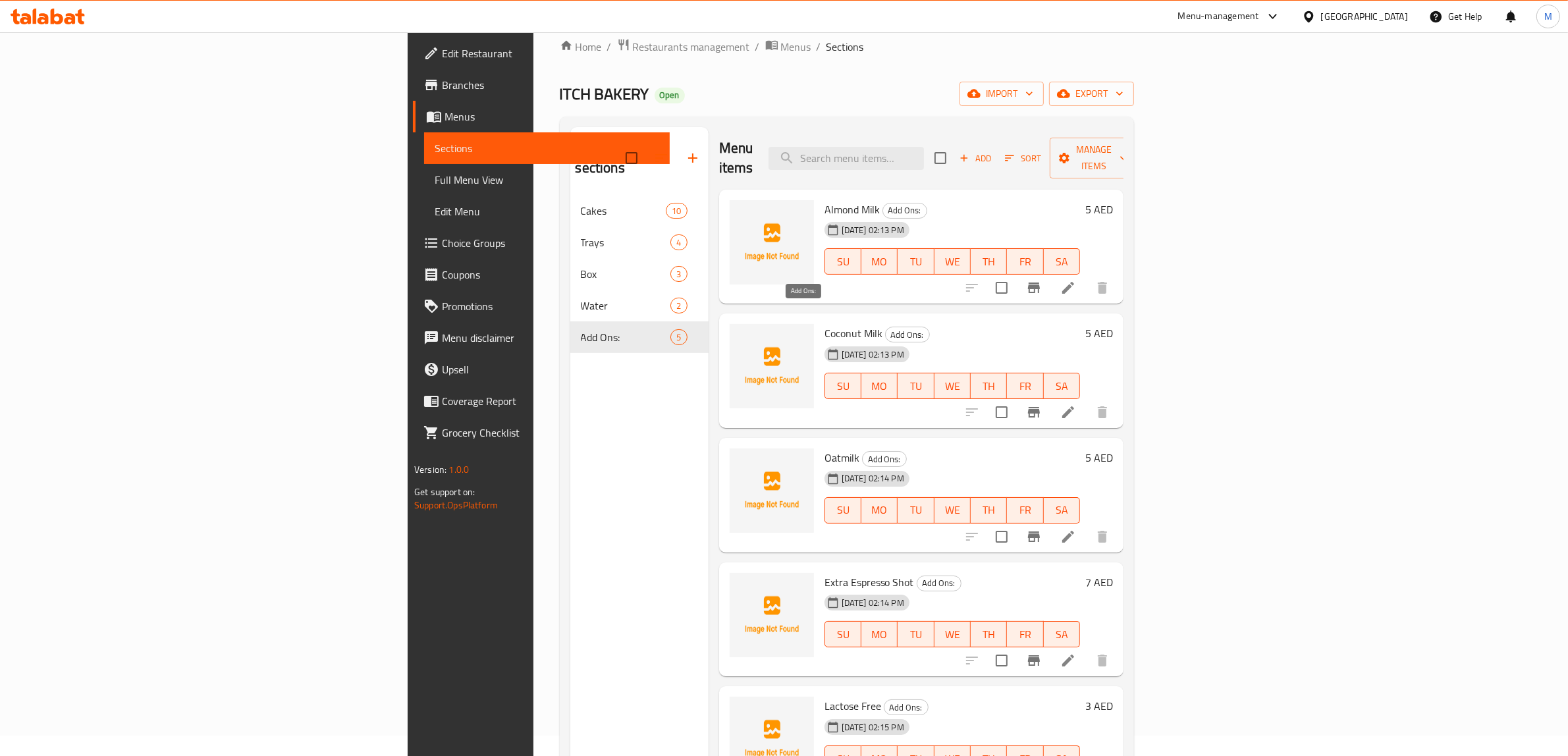
click at [886, 328] on span "Add Ons:" at bounding box center [907, 335] width 43 height 15
copy div "Add Ons:"
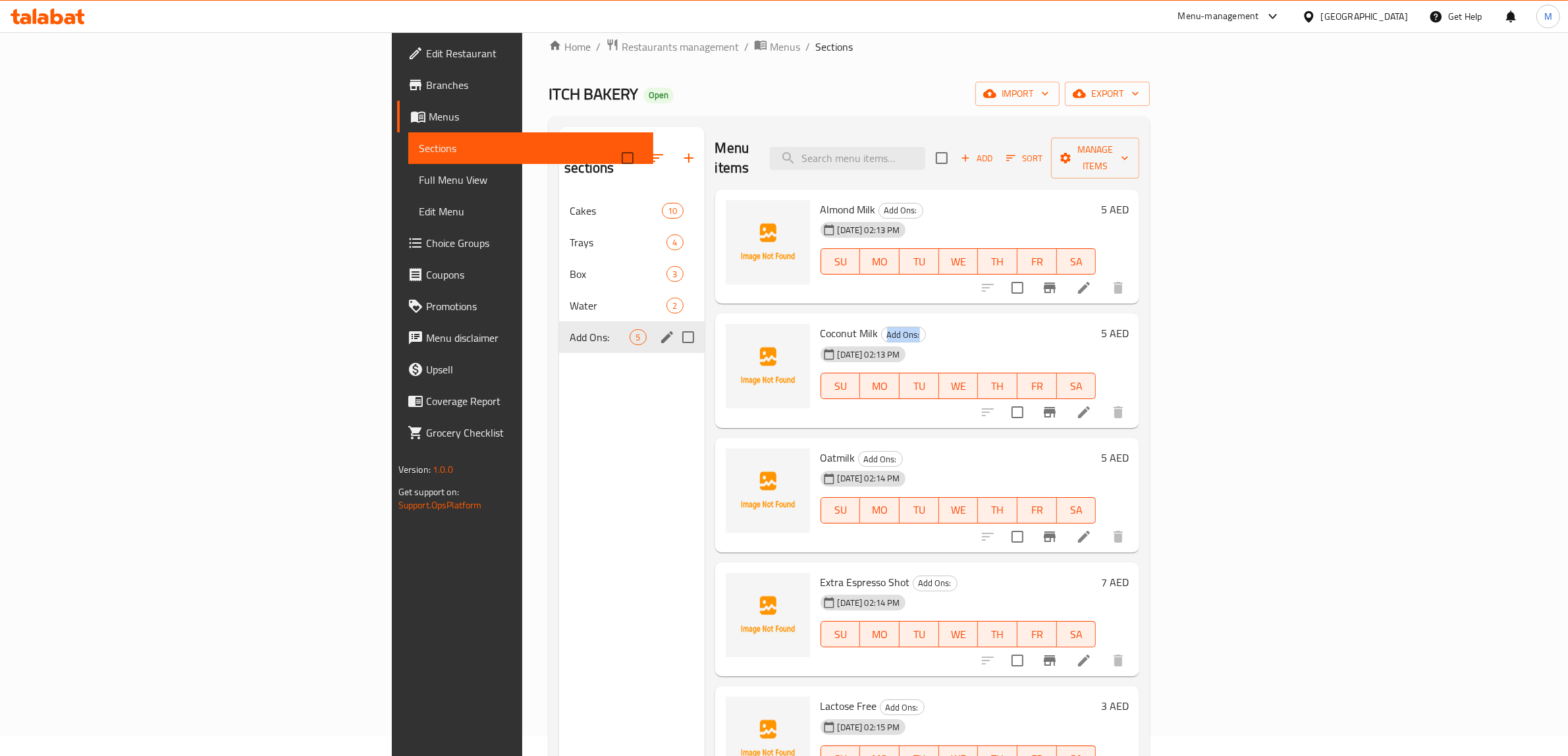
click at [559, 361] on div "Menu sections Cakes 10 Trays 4 Box 3 Water 2 Add Ons: 5" at bounding box center [631, 505] width 145 height 756
click at [674, 323] on input "Menu sections" at bounding box center [688, 337] width 28 height 28
checkbox input "true"
click at [659, 329] on icon "edit" at bounding box center [667, 336] width 15 height 15
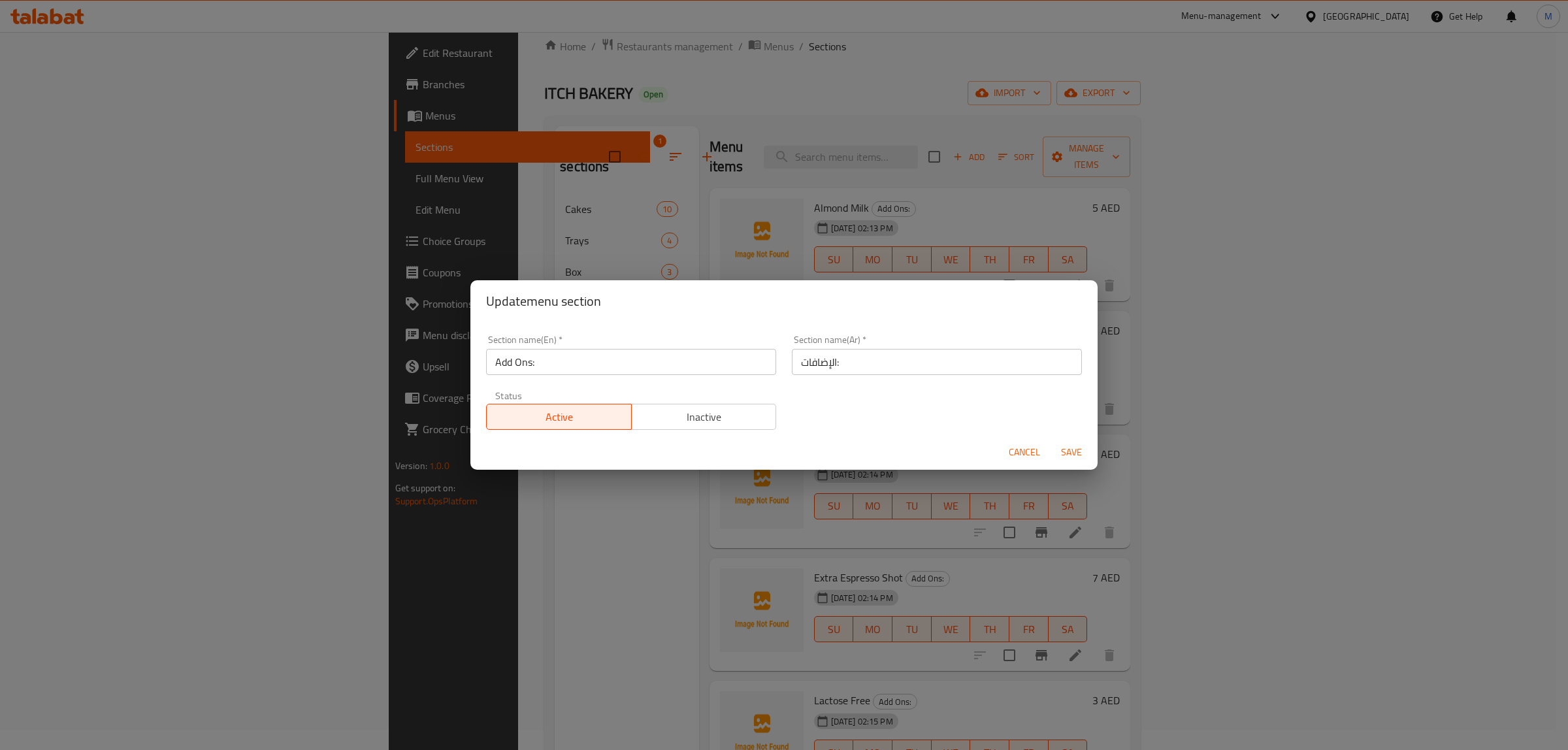
click at [583, 356] on input "Add Ons:" at bounding box center [631, 362] width 290 height 26
type input "Add Ons"
click at [873, 367] on input "الإضافات:" at bounding box center [937, 362] width 290 height 26
type input "الإضافات"
click at [1065, 445] on span "Save" at bounding box center [1071, 453] width 31 height 16
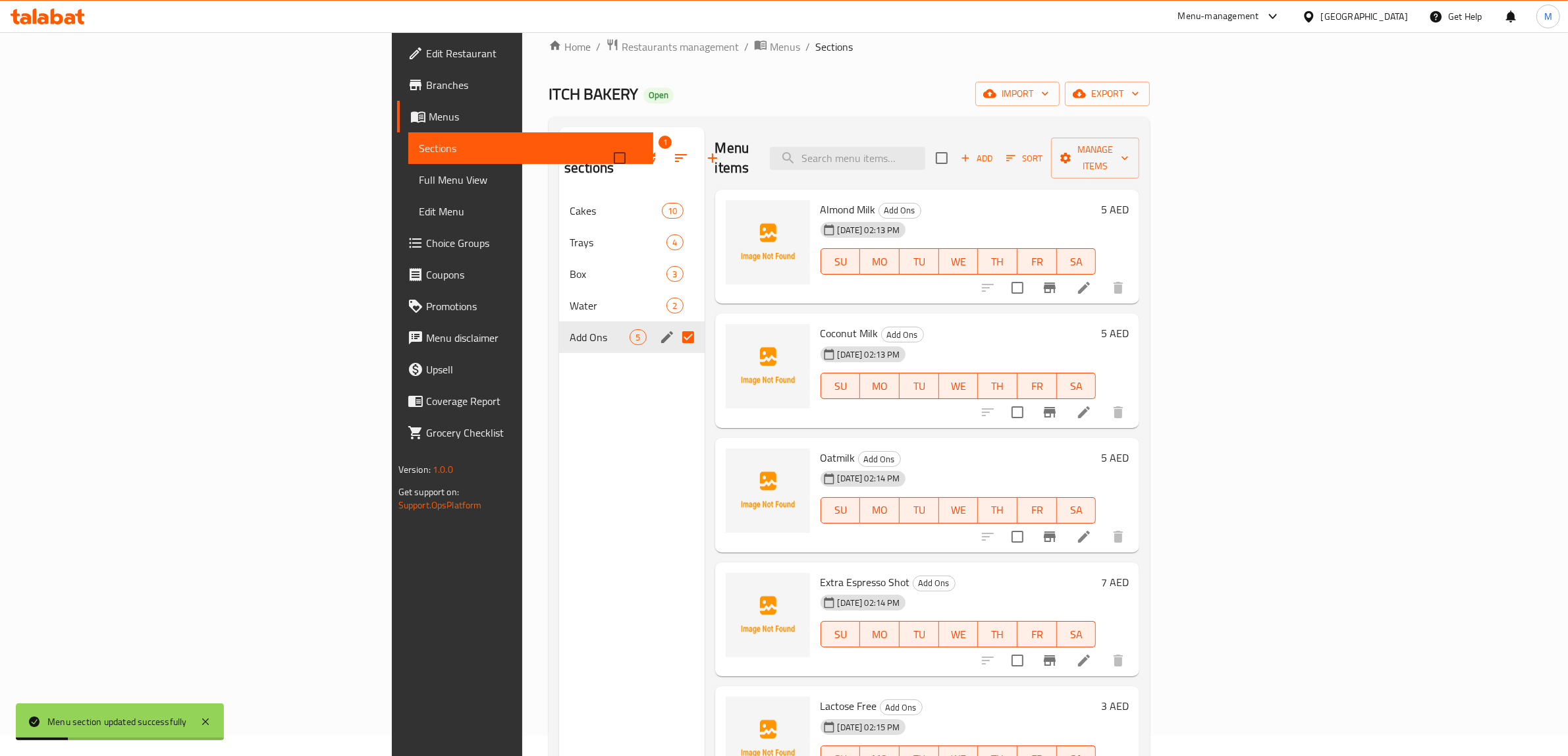
click at [674, 323] on input "Menu sections" at bounding box center [688, 337] width 28 height 28
checkbox input "false"
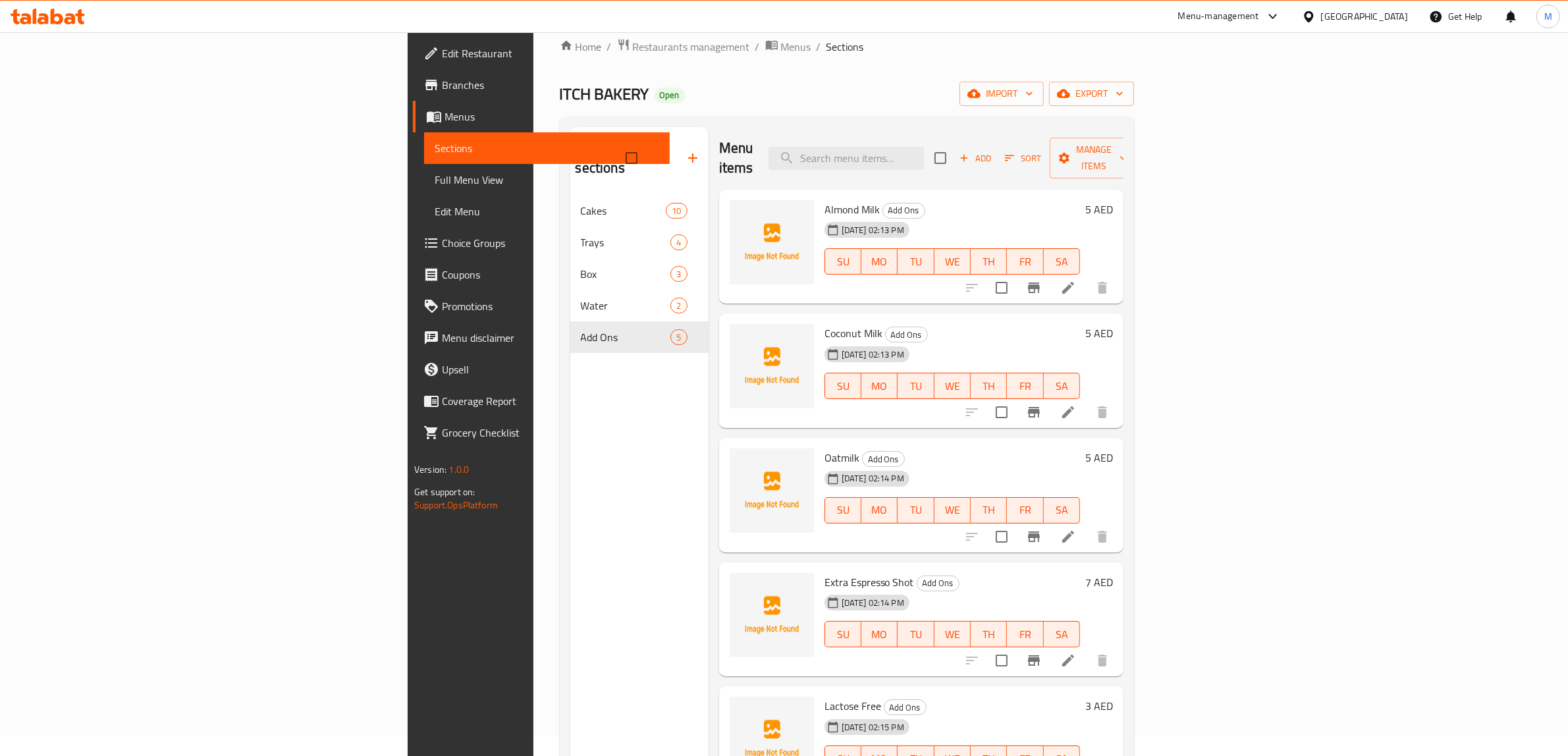
click at [568, 99] on div "ITCH BAKERY Open import export" at bounding box center [847, 93] width 574 height 24
click at [581, 266] on span "Box" at bounding box center [625, 274] width 91 height 15
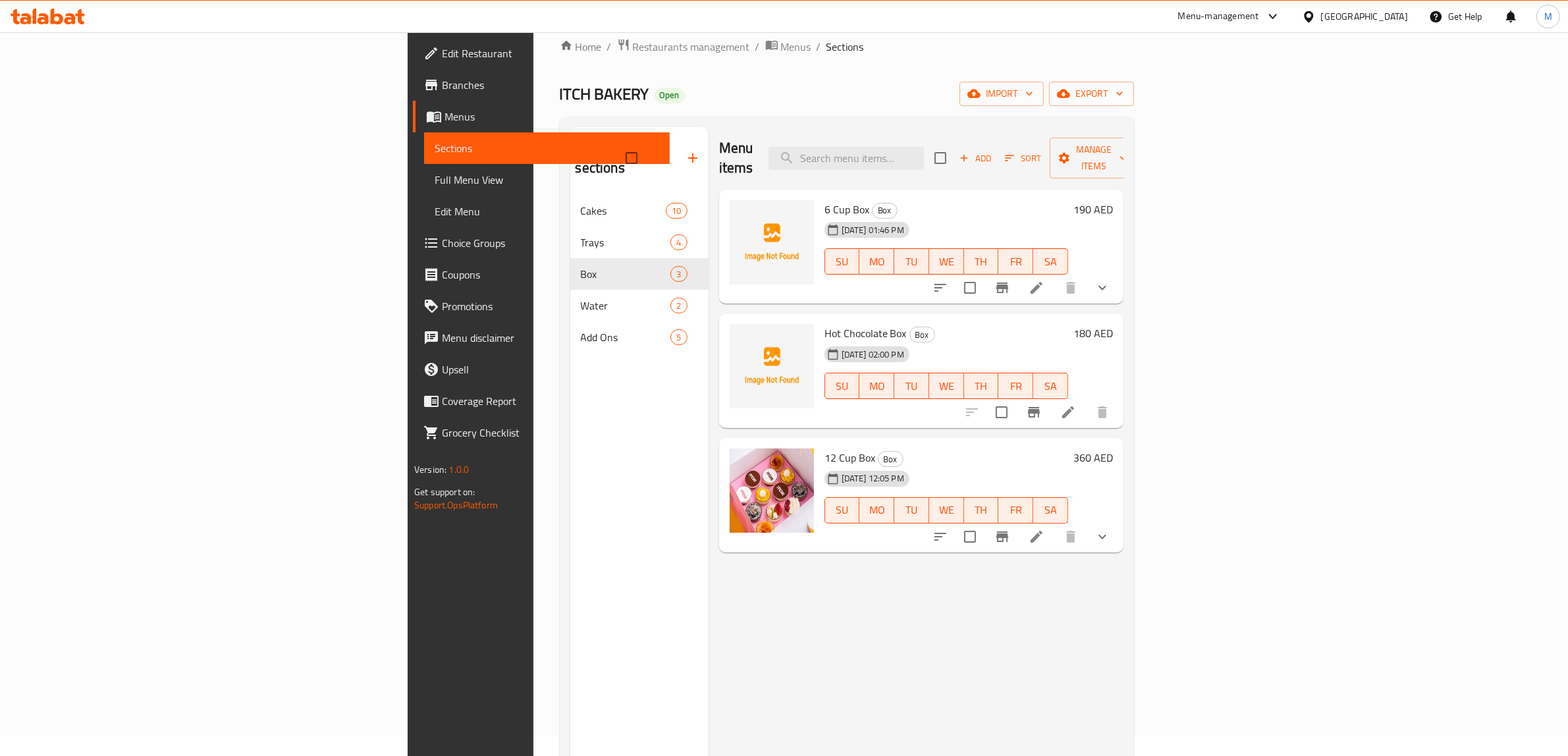
click at [570, 363] on div "Menu sections Cakes 10 Trays 4 Box 3 Water 2 Add Ons 5" at bounding box center [639, 505] width 138 height 756
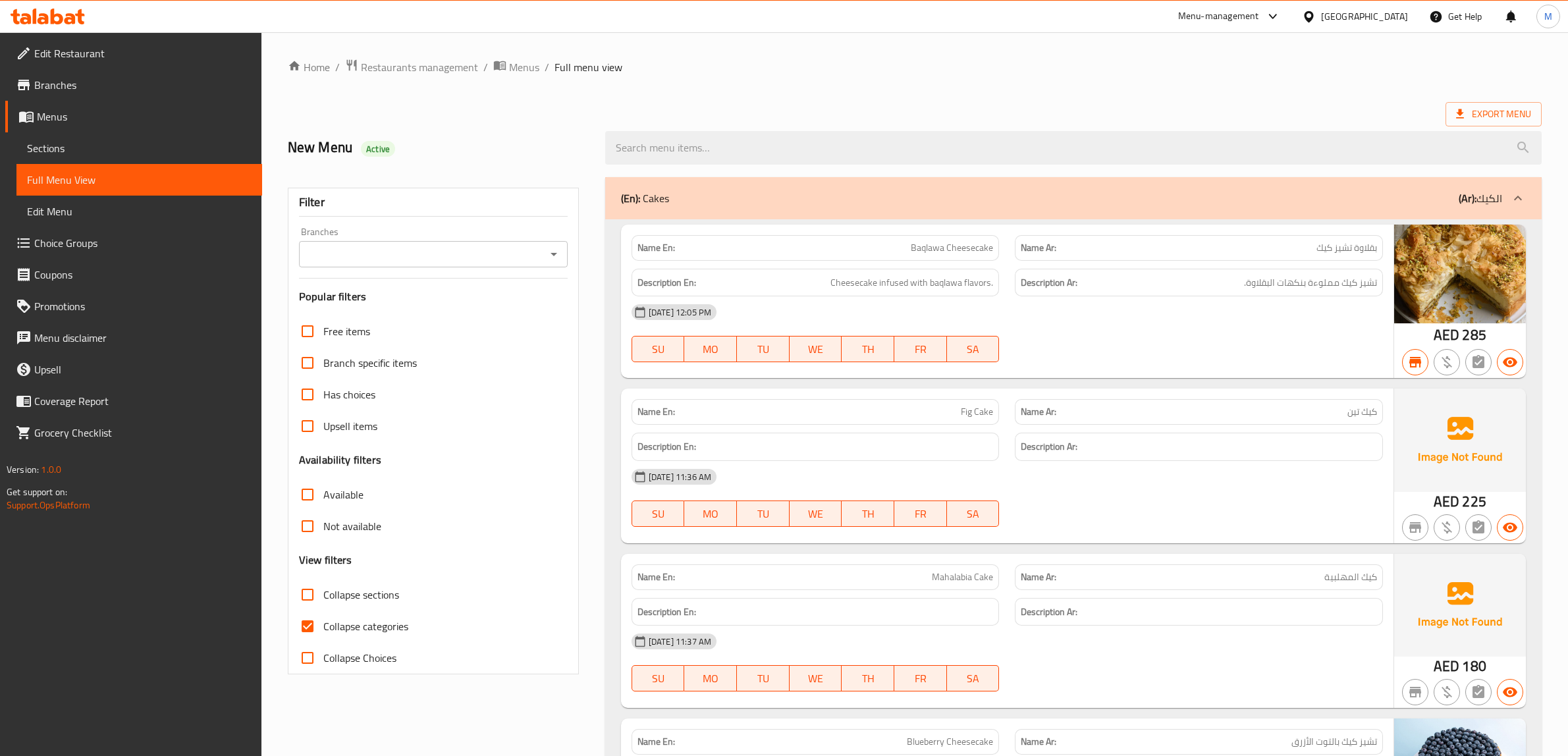
scroll to position [247, 0]
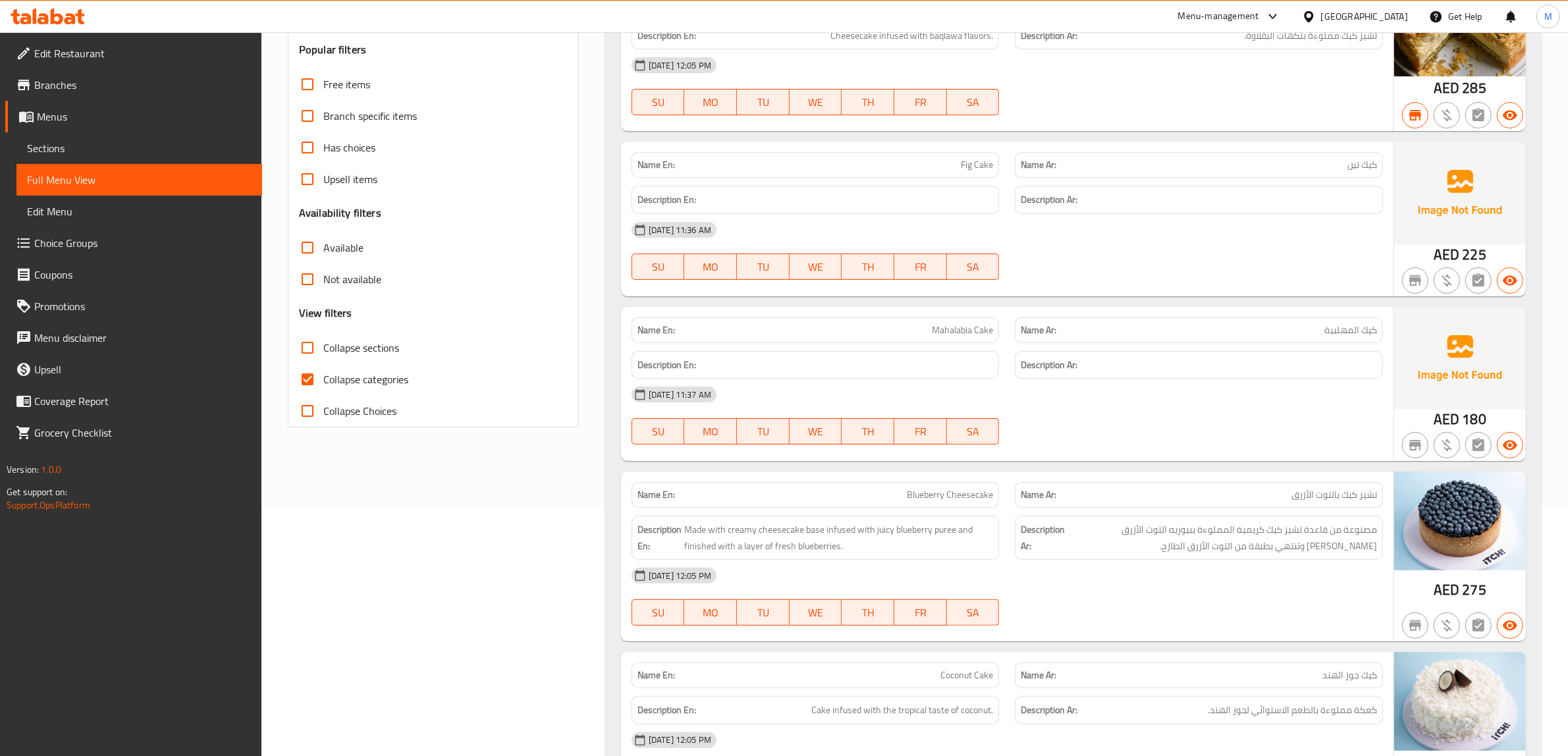
click at [575, 211] on div "Filter Branches Branches Popular filters Free items Branch specific items Has c…" at bounding box center [433, 183] width 291 height 487
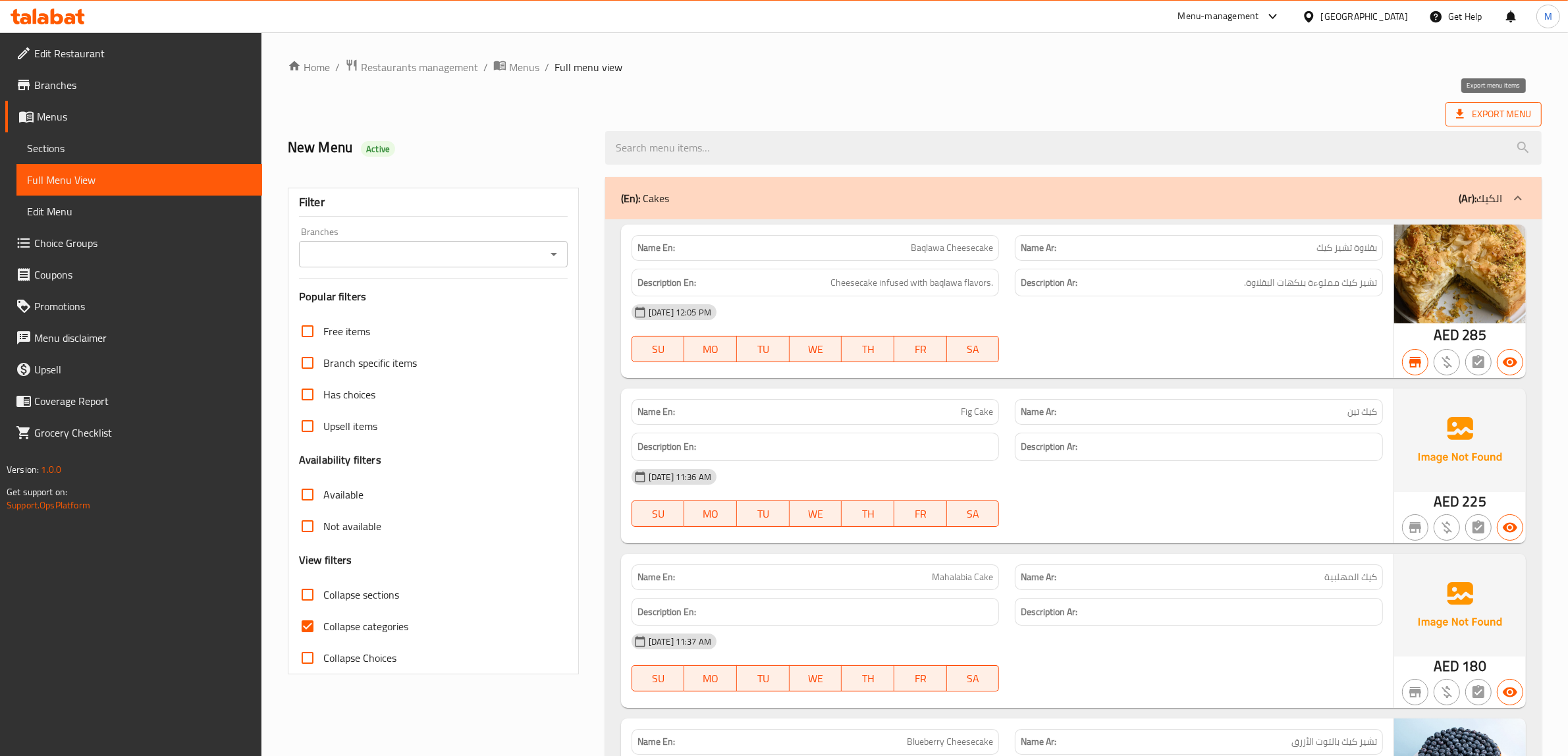
click at [1483, 113] on span "Export Menu" at bounding box center [1494, 114] width 75 height 16
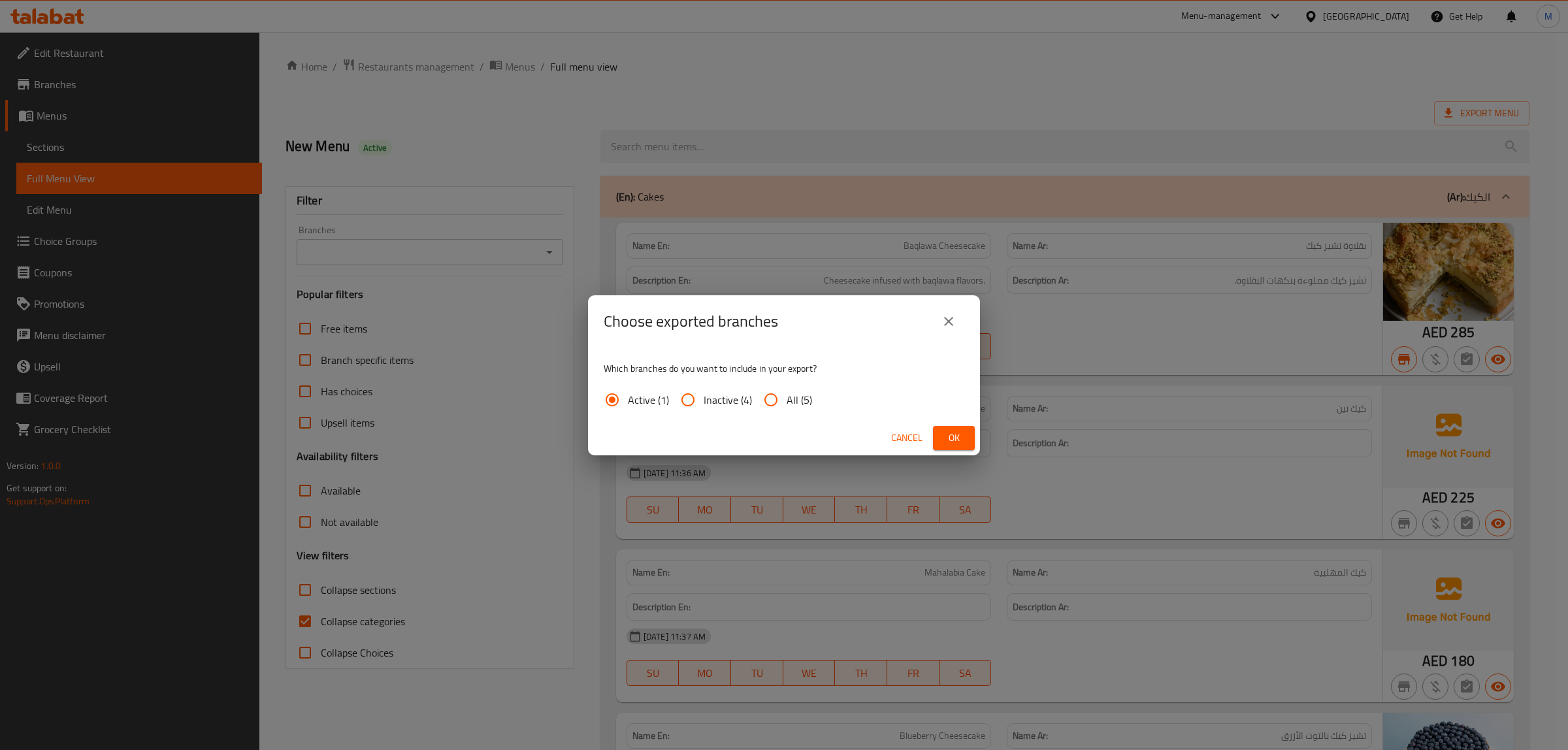
click at [804, 403] on span "All (5)" at bounding box center [799, 399] width 26 height 15
click at [787, 403] on input "All (5)" at bounding box center [771, 399] width 31 height 31
radio input "true"
click at [948, 440] on span "Ok" at bounding box center [953, 438] width 21 height 16
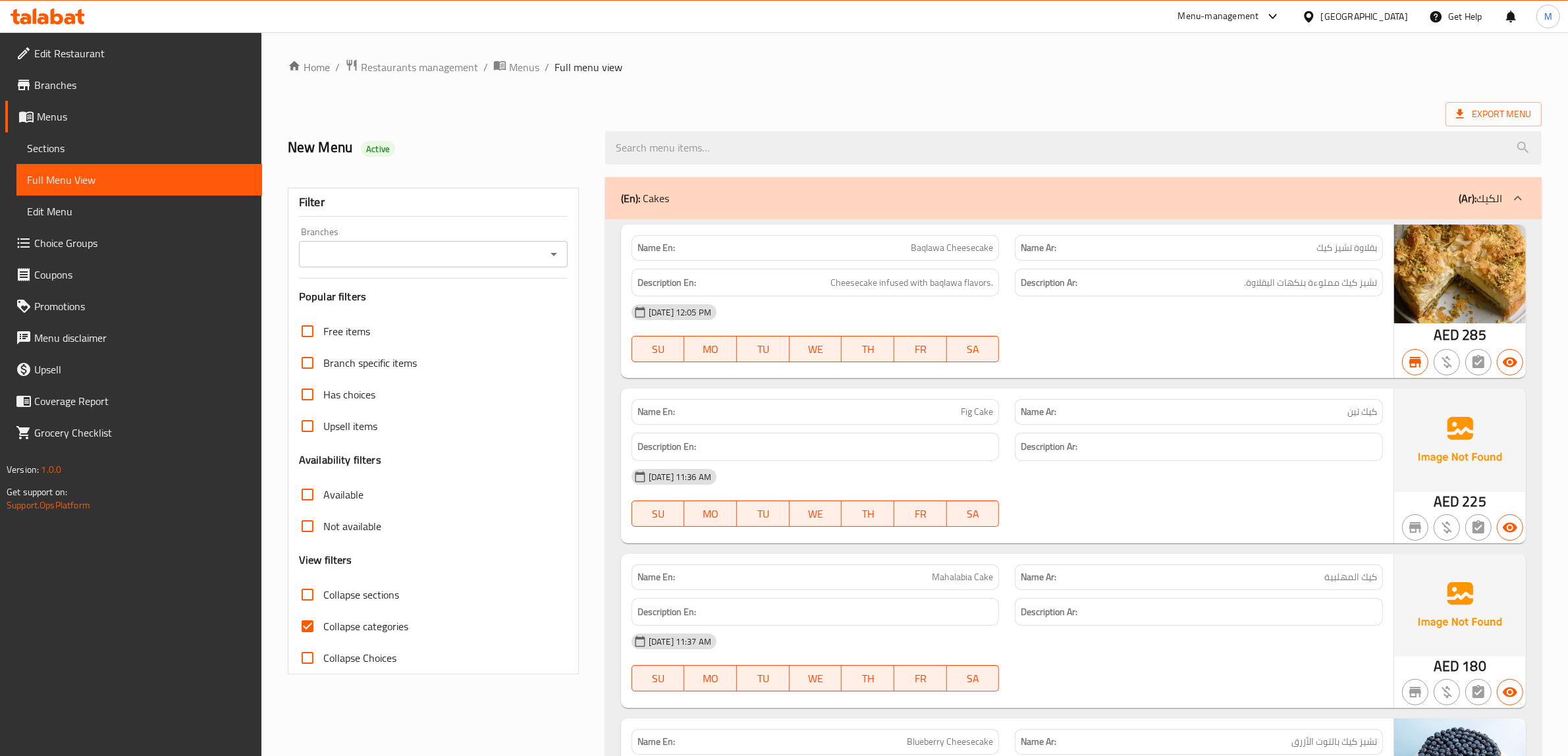
click at [577, 141] on h2 "New Menu Active" at bounding box center [439, 147] width 302 height 20
click at [547, 255] on icon "Open" at bounding box center [553, 254] width 15 height 15
click at [580, 149] on h2 "New Menu Active" at bounding box center [439, 147] width 302 height 20
click at [442, 68] on span "Restaurants management" at bounding box center [419, 67] width 117 height 15
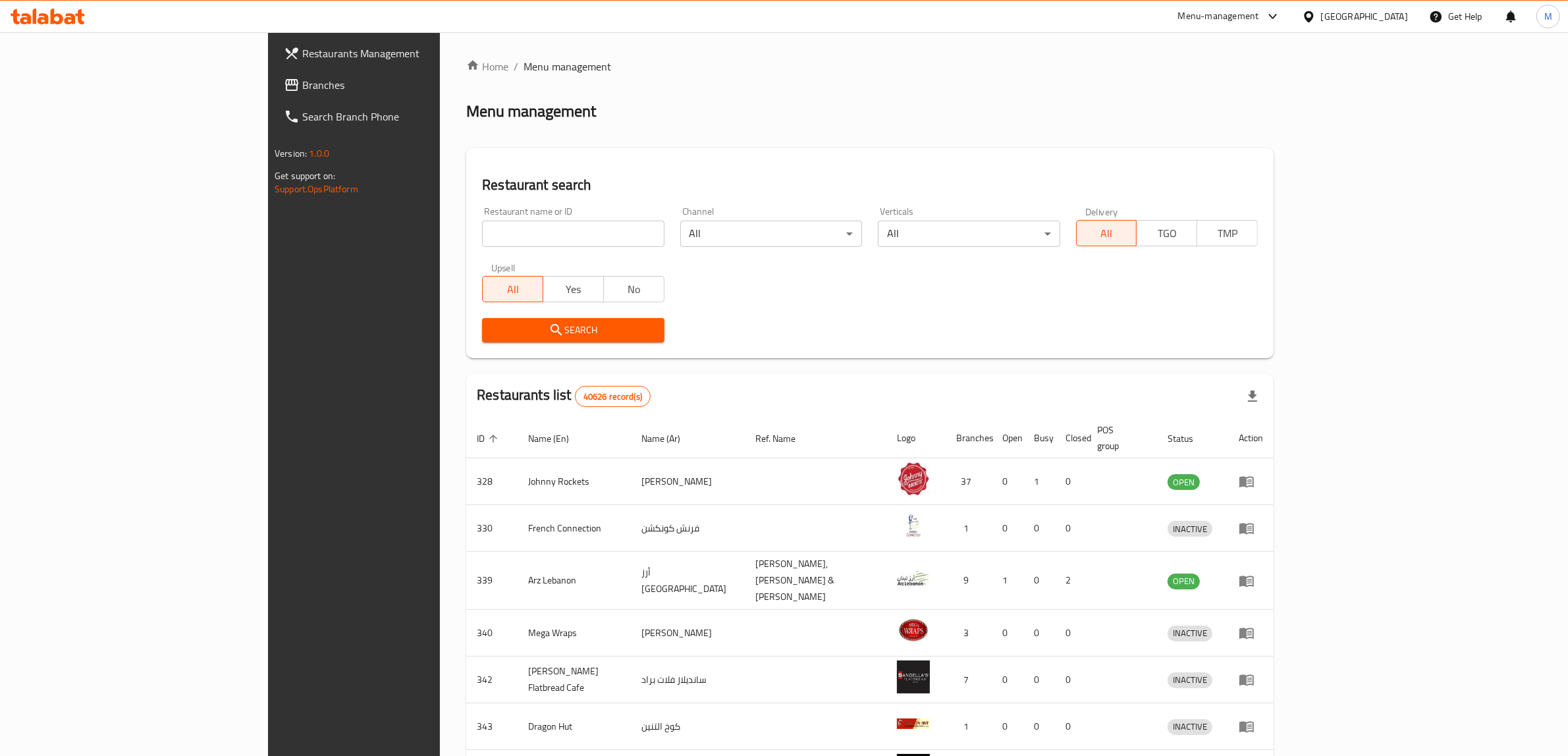
click at [1232, 18] on div "Menu-management" at bounding box center [1218, 16] width 81 height 15
click at [1173, 172] on div "Restaurant-Management" at bounding box center [1148, 177] width 104 height 15
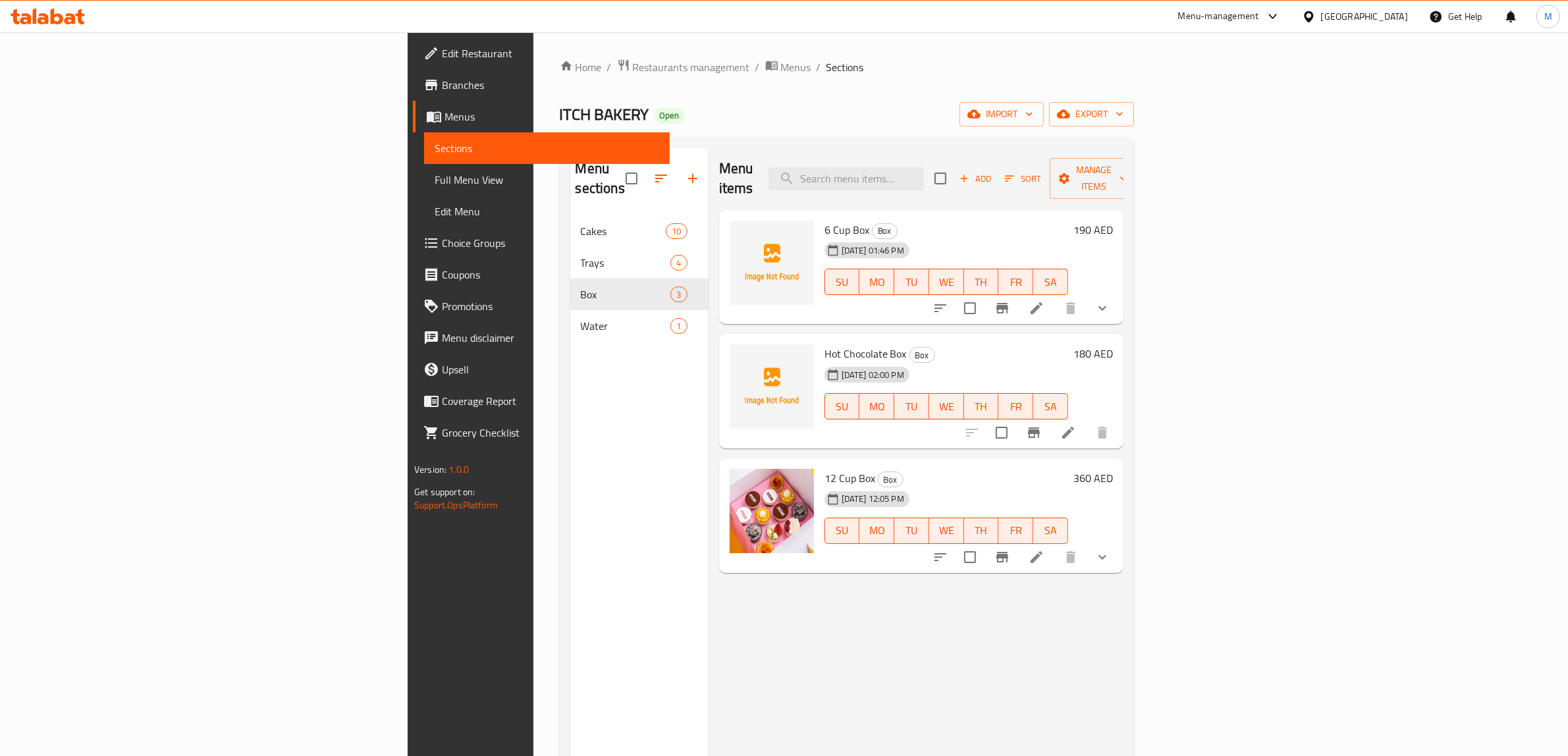
click at [648, 113] on div "ITCH BAKERY Open import export" at bounding box center [847, 114] width 574 height 24
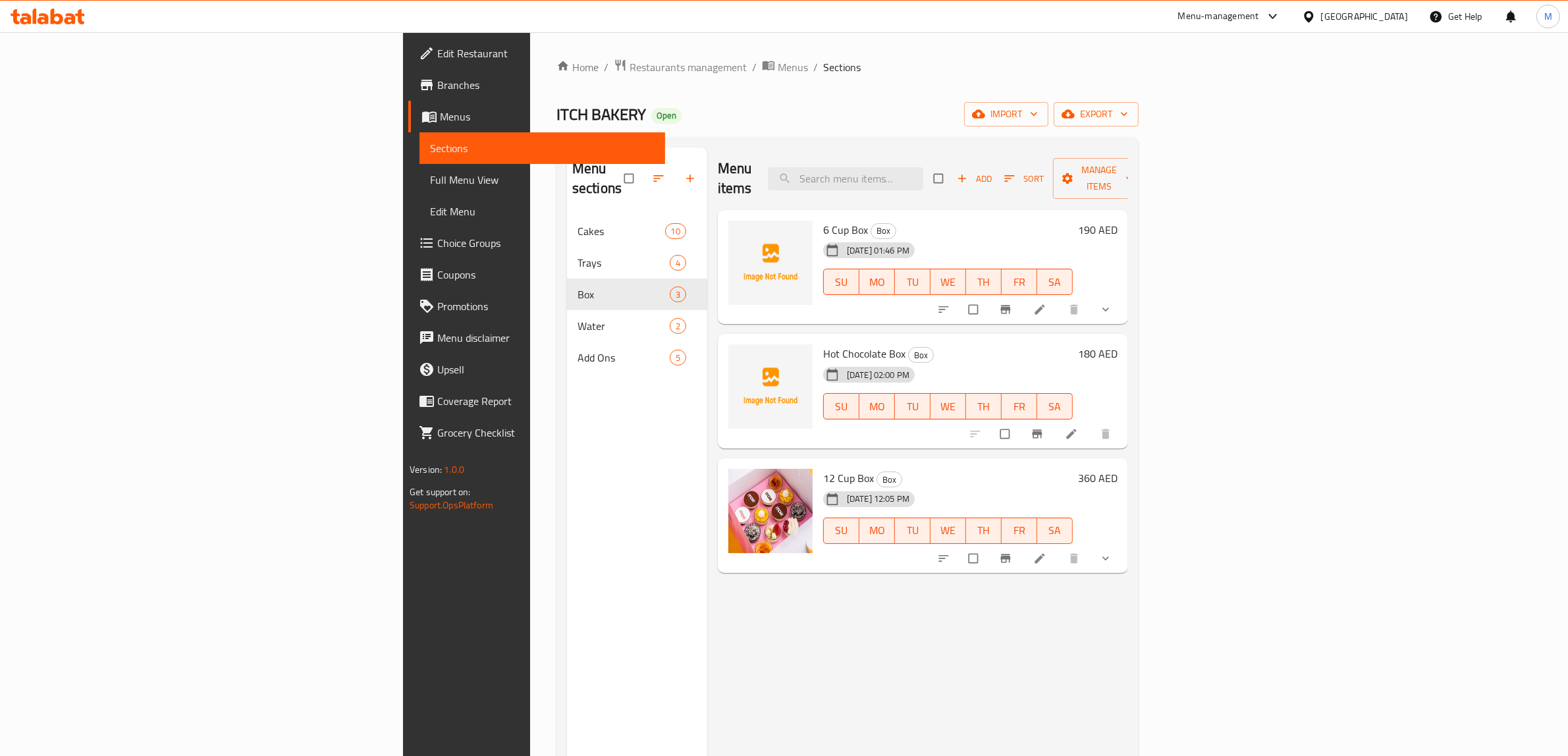
click at [1018, 172] on span "button" at bounding box center [1010, 179] width 15 height 13
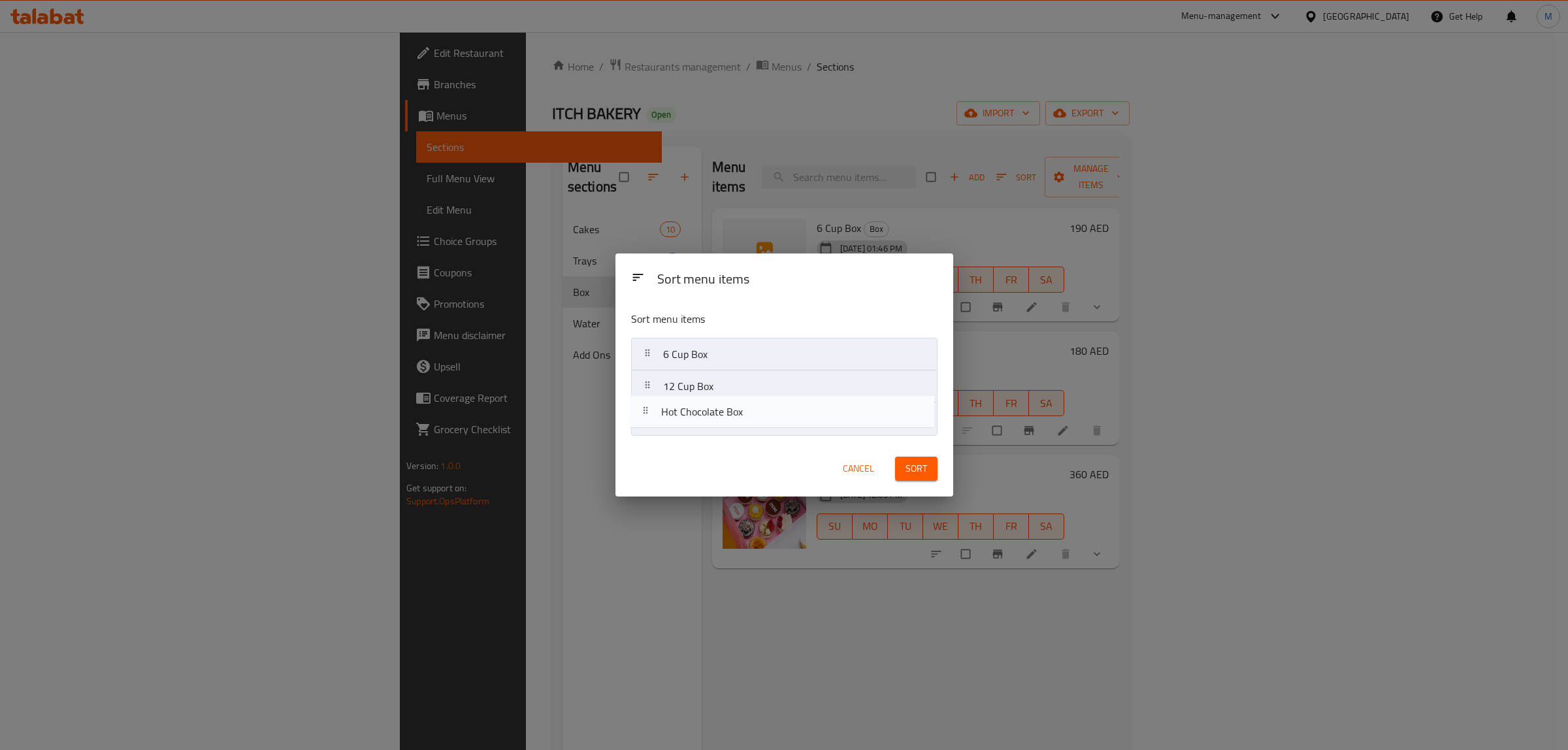
drag, startPoint x: 787, startPoint y: 386, endPoint x: 785, endPoint y: 416, distance: 30.1
click at [785, 416] on nav "6 Cup Box Hot Chocolate Box 12 Cup Box" at bounding box center [785, 386] width 307 height 97
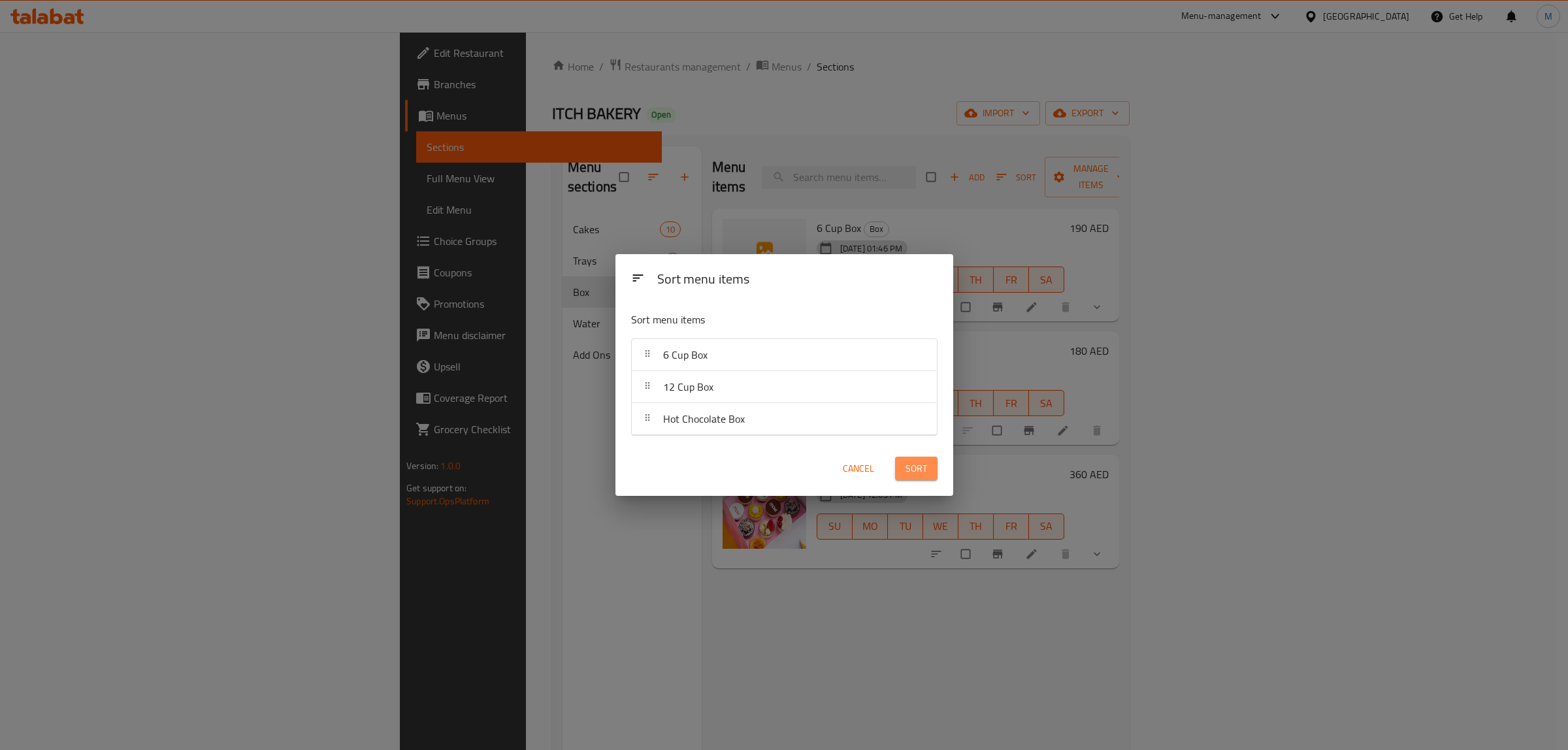
click at [899, 467] on button "Sort" at bounding box center [916, 469] width 42 height 24
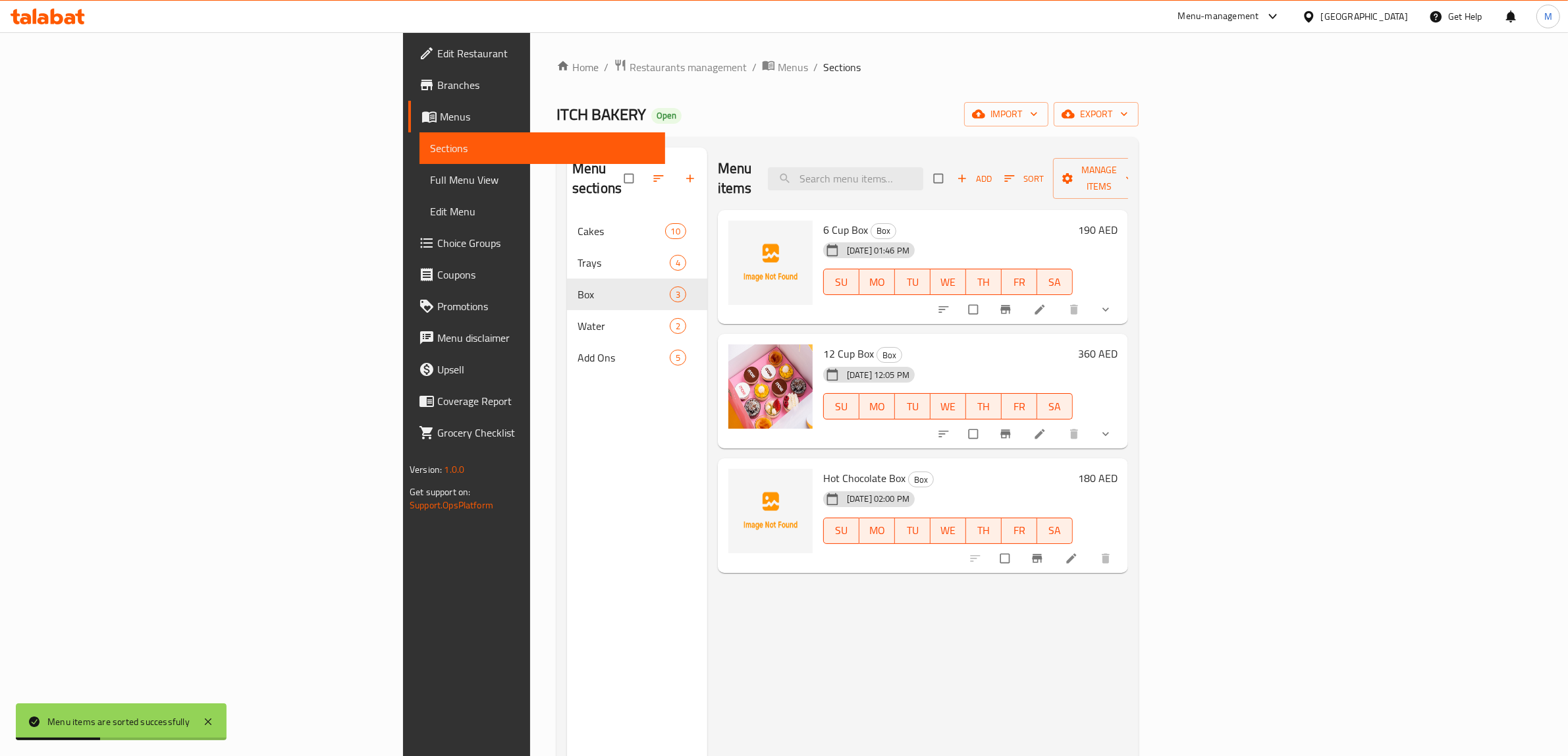
click at [904, 559] on div "Menu items Add Sort Manage items 6 Cup Box Box [DATE] 01:46 PM SU MO TU WE TH F…" at bounding box center [918, 525] width 421 height 756
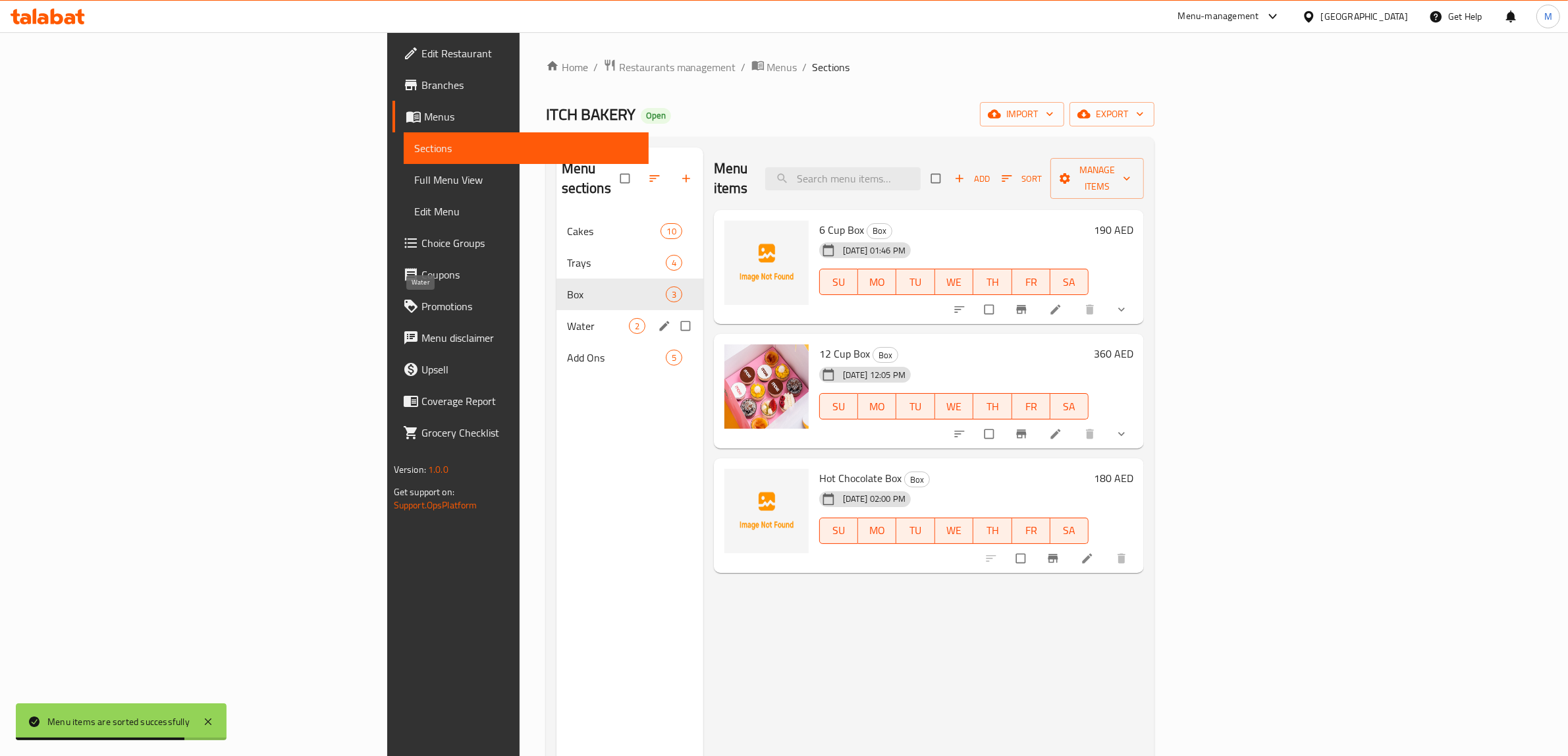
click at [567, 318] on span "Water" at bounding box center [598, 325] width 62 height 15
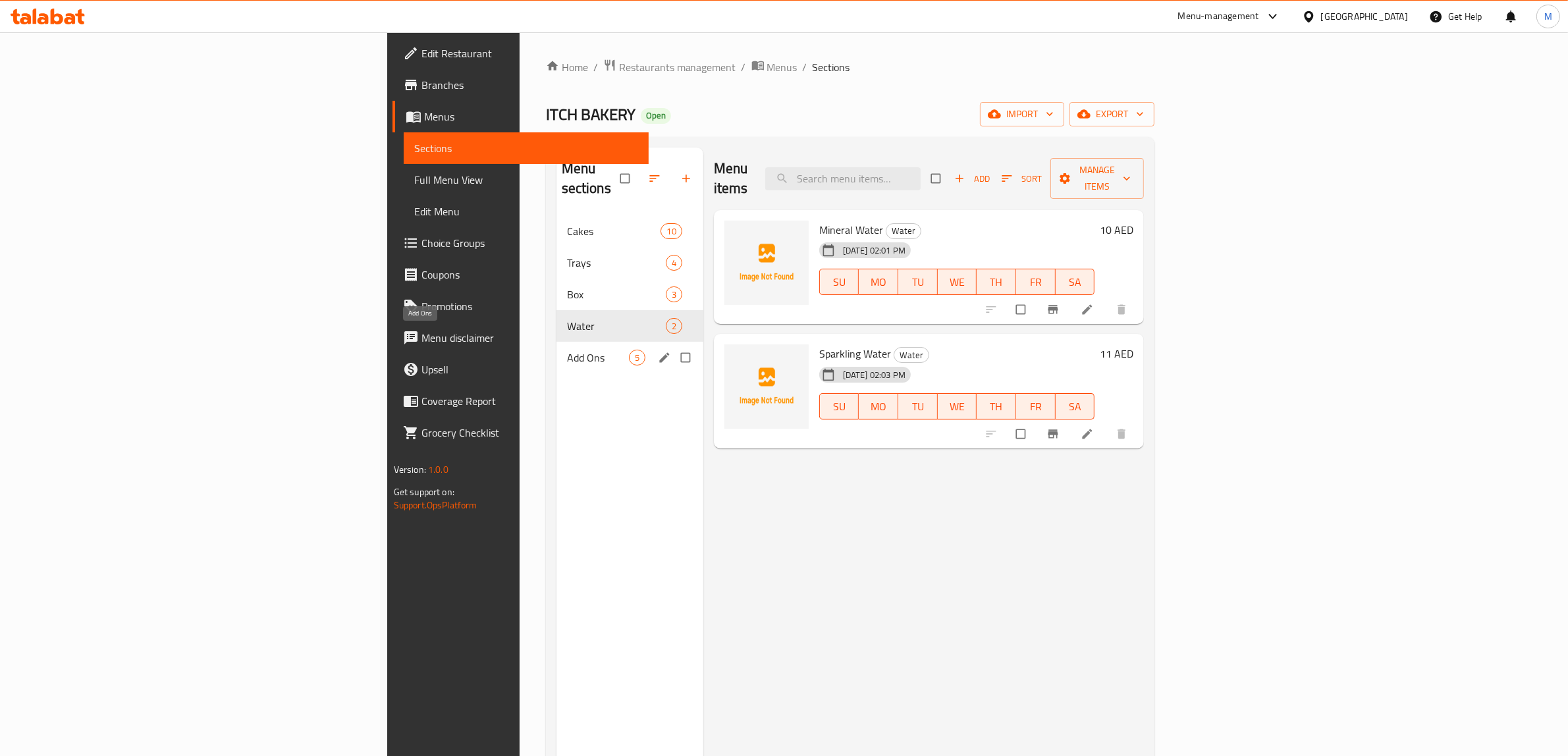
click at [567, 350] on span "Add Ons" at bounding box center [598, 357] width 62 height 15
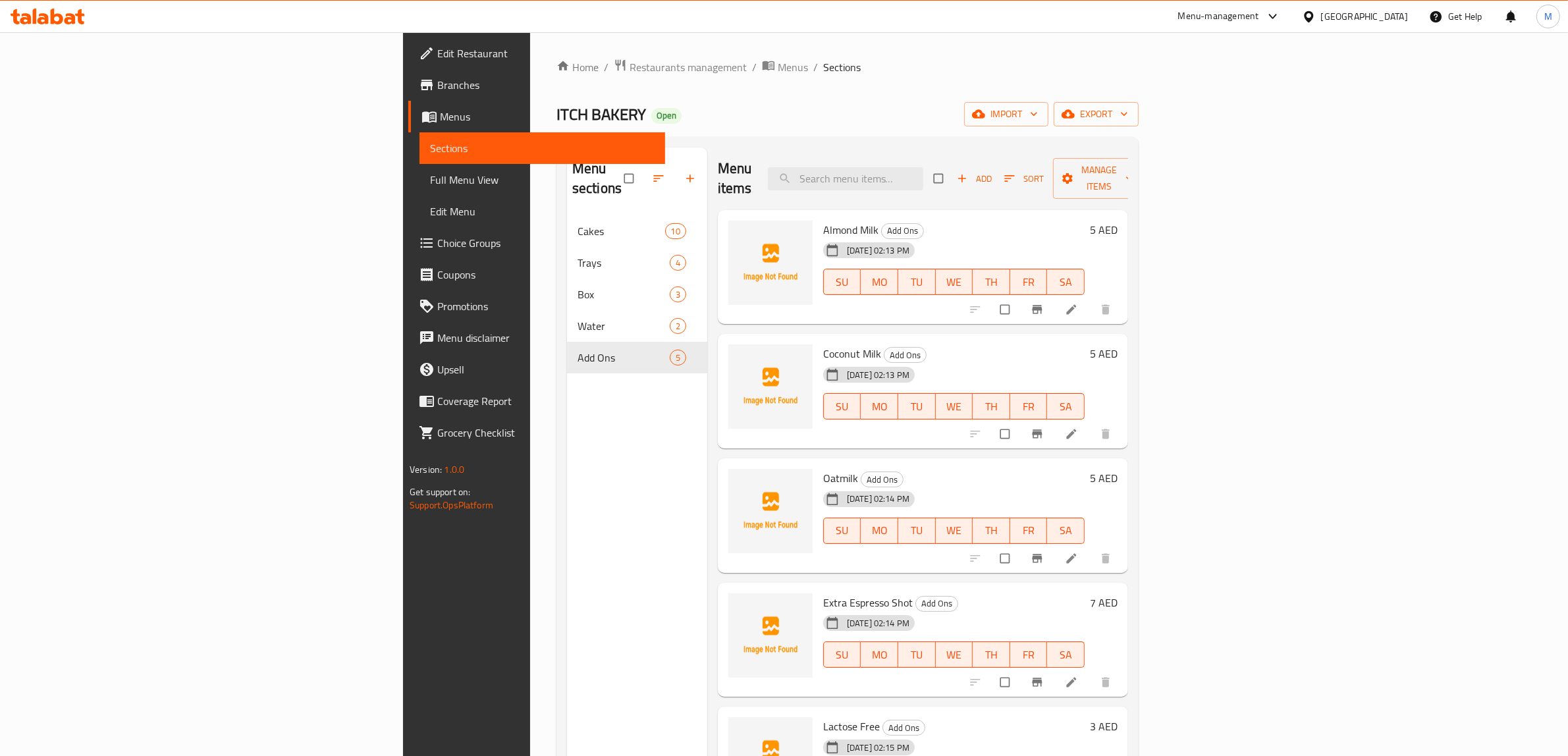
click at [611, 113] on div "ITCH BAKERY Open import export" at bounding box center [847, 114] width 582 height 24
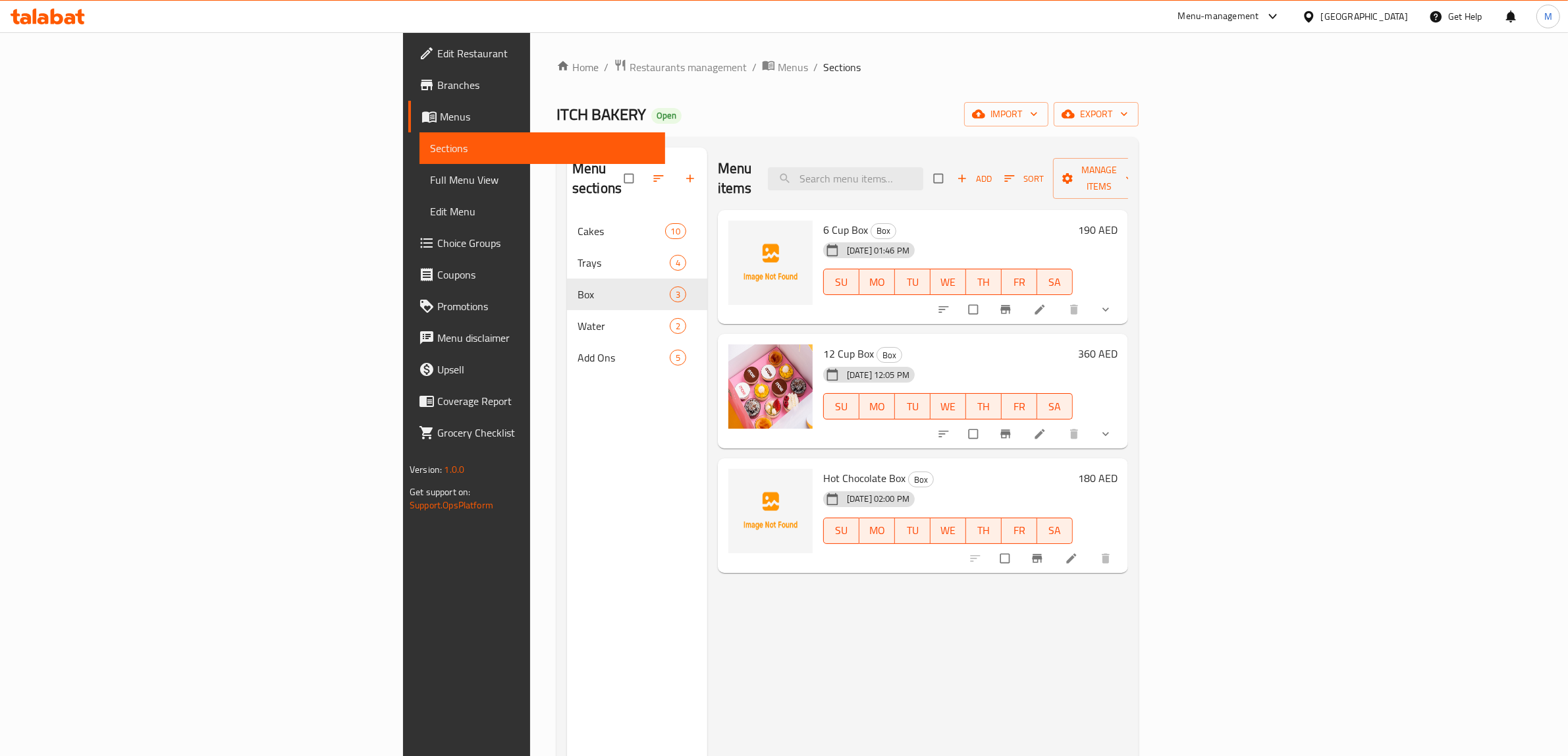
click at [685, 143] on div "Menu sections Cakes 10 Trays 4 Box 3 Water 2 Add Ons 5 Menu items Add Sort Mana…" at bounding box center [847, 526] width 582 height 777
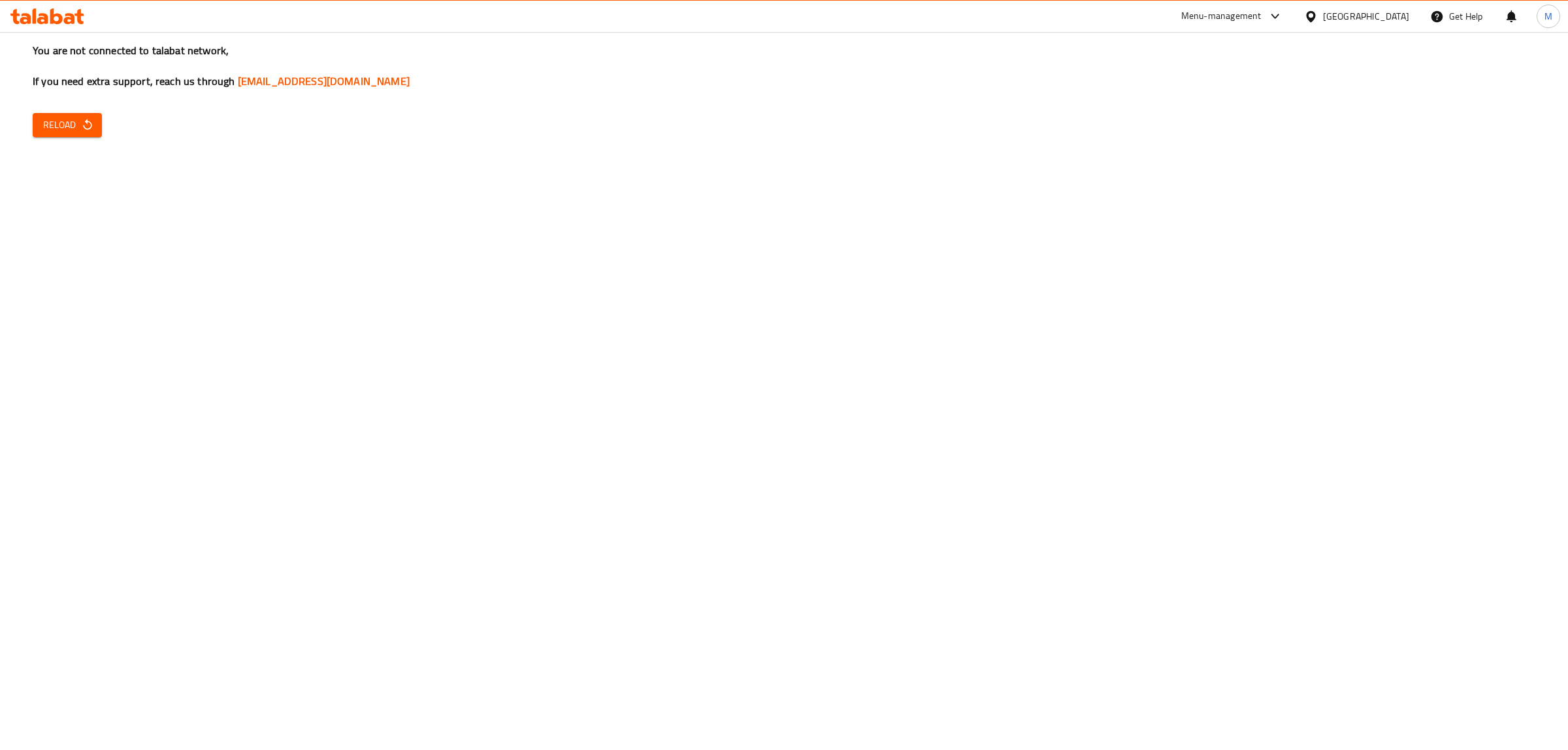
click at [786, 658] on div "You are not connected to talabat network, If you need extra support, reach us t…" at bounding box center [784, 375] width 1568 height 750
click at [79, 126] on span "Reload" at bounding box center [67, 125] width 48 height 16
click at [65, 118] on span "Reload" at bounding box center [67, 125] width 48 height 16
click at [66, 118] on span "Reload" at bounding box center [67, 125] width 48 height 16
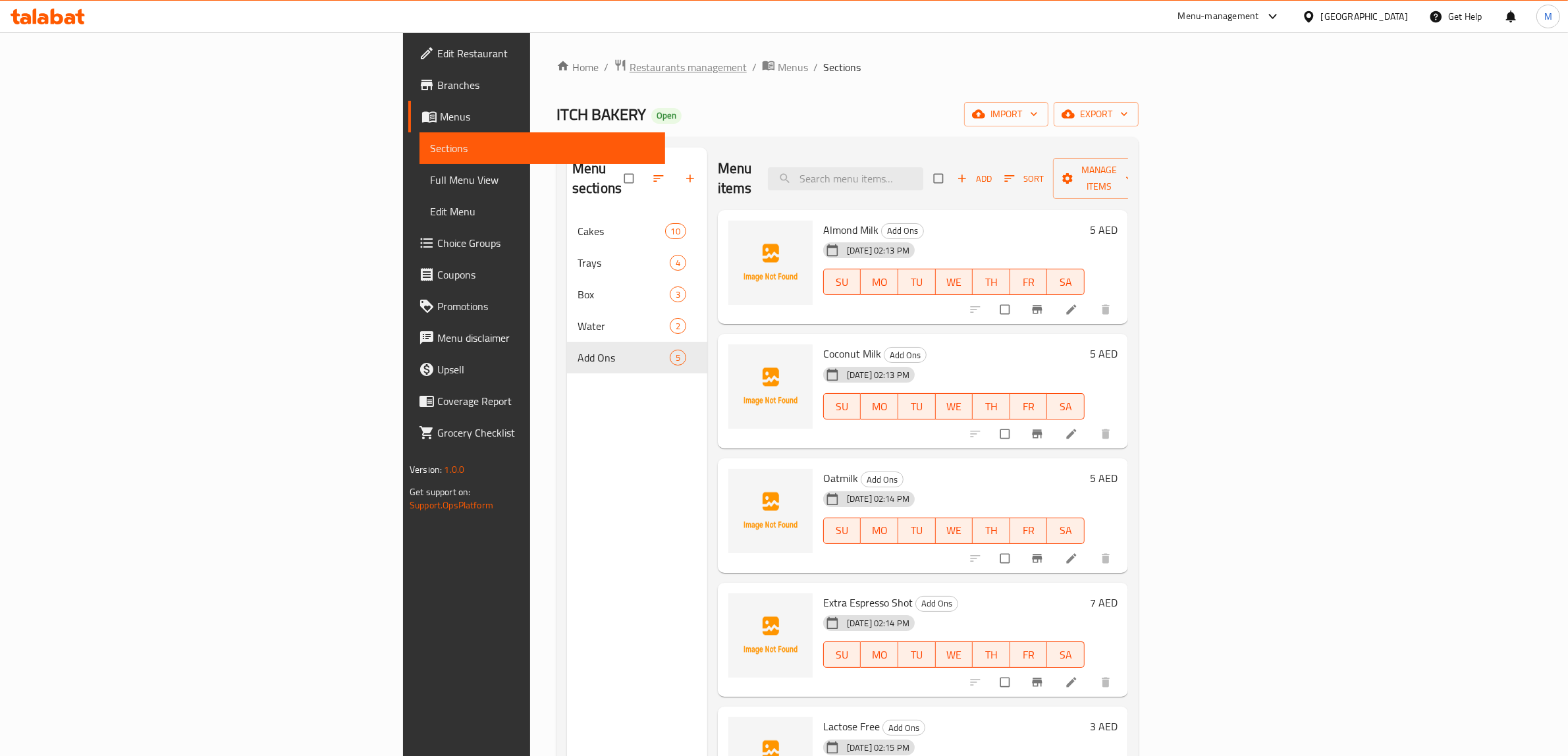
click at [630, 60] on span "Restaurants management" at bounding box center [688, 67] width 117 height 15
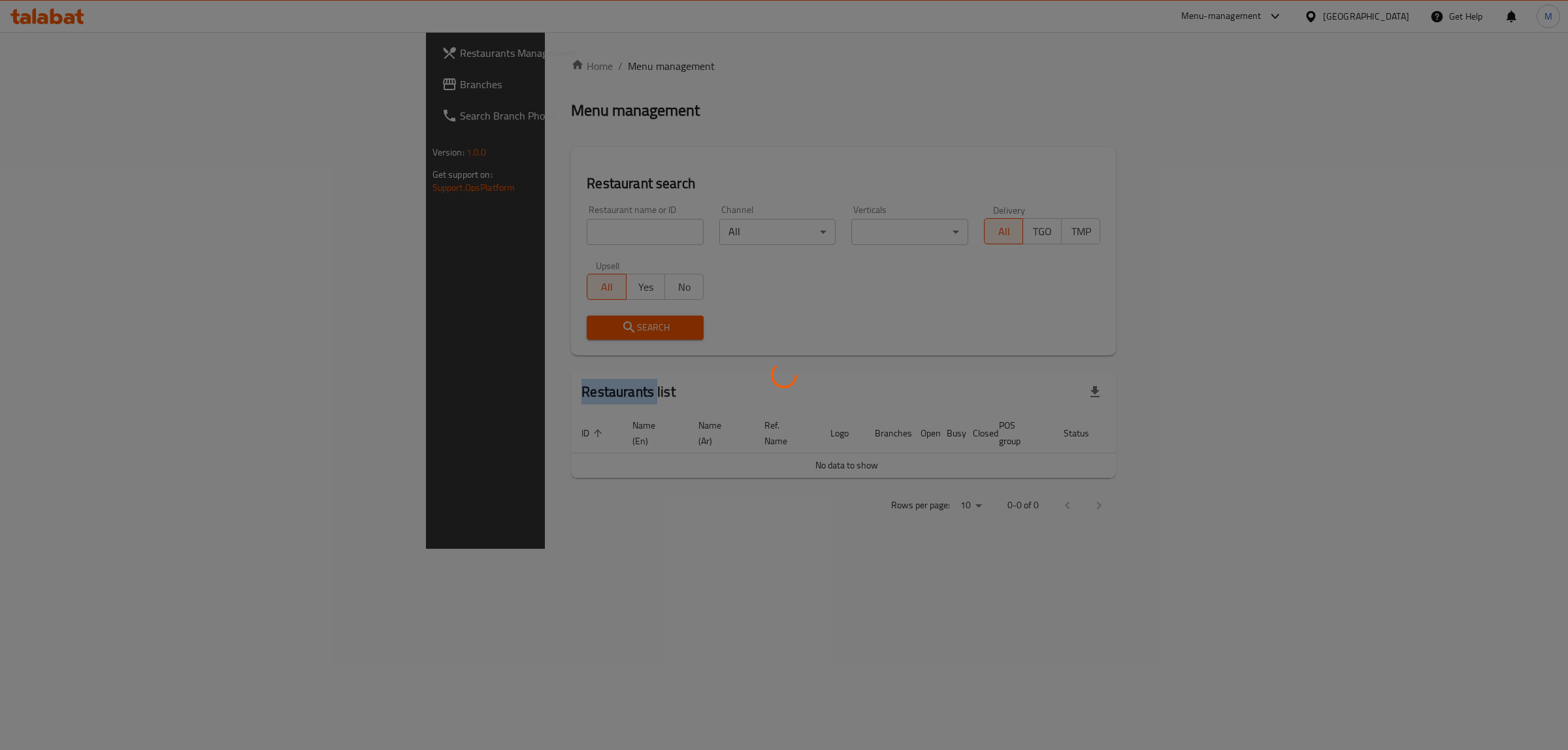
click at [403, 59] on div at bounding box center [784, 375] width 1568 height 750
